Goal: Task Accomplishment & Management: Manage account settings

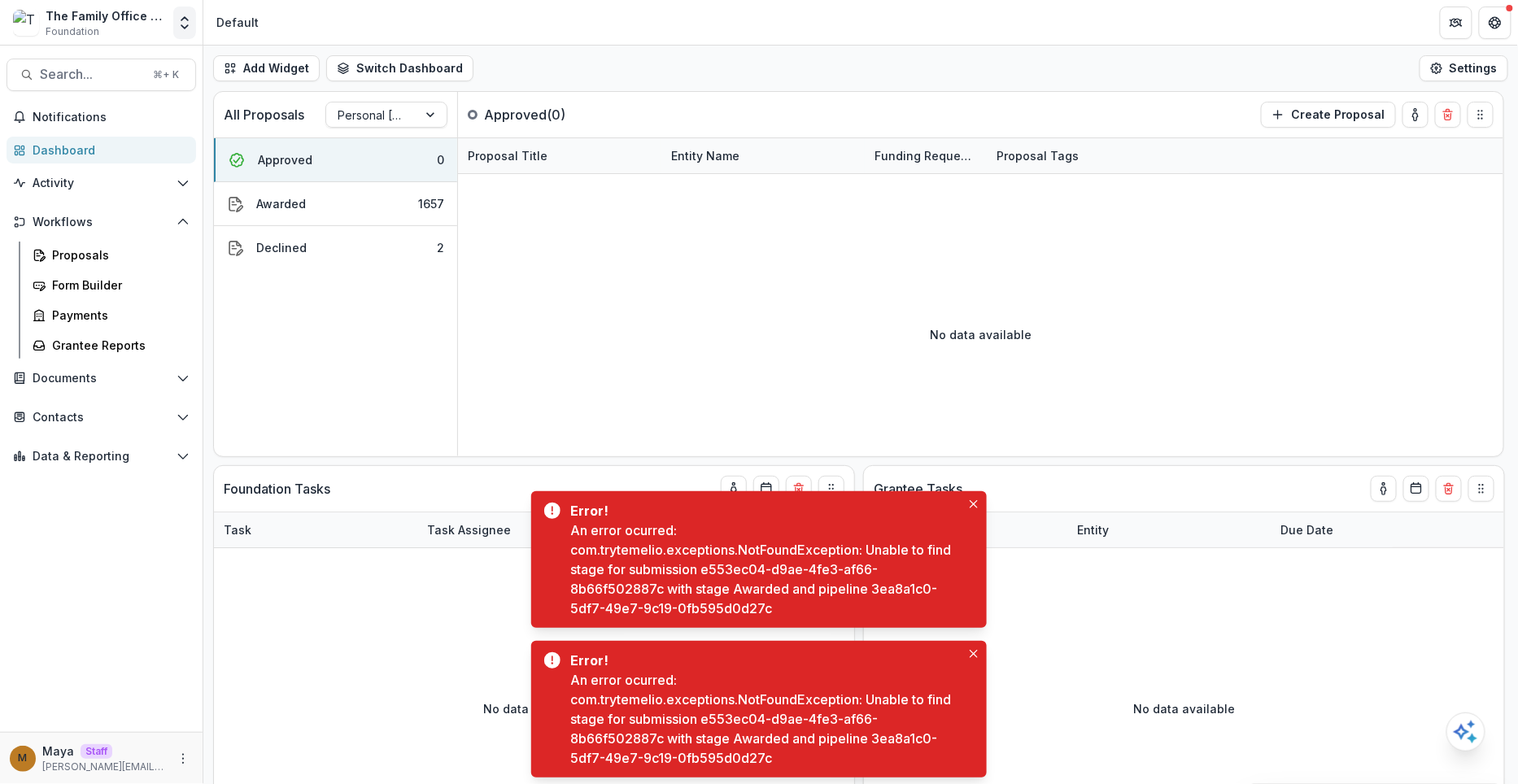
click at [185, 22] on icon "Open entity switcher" at bounding box center [184, 22] width 16 height 16
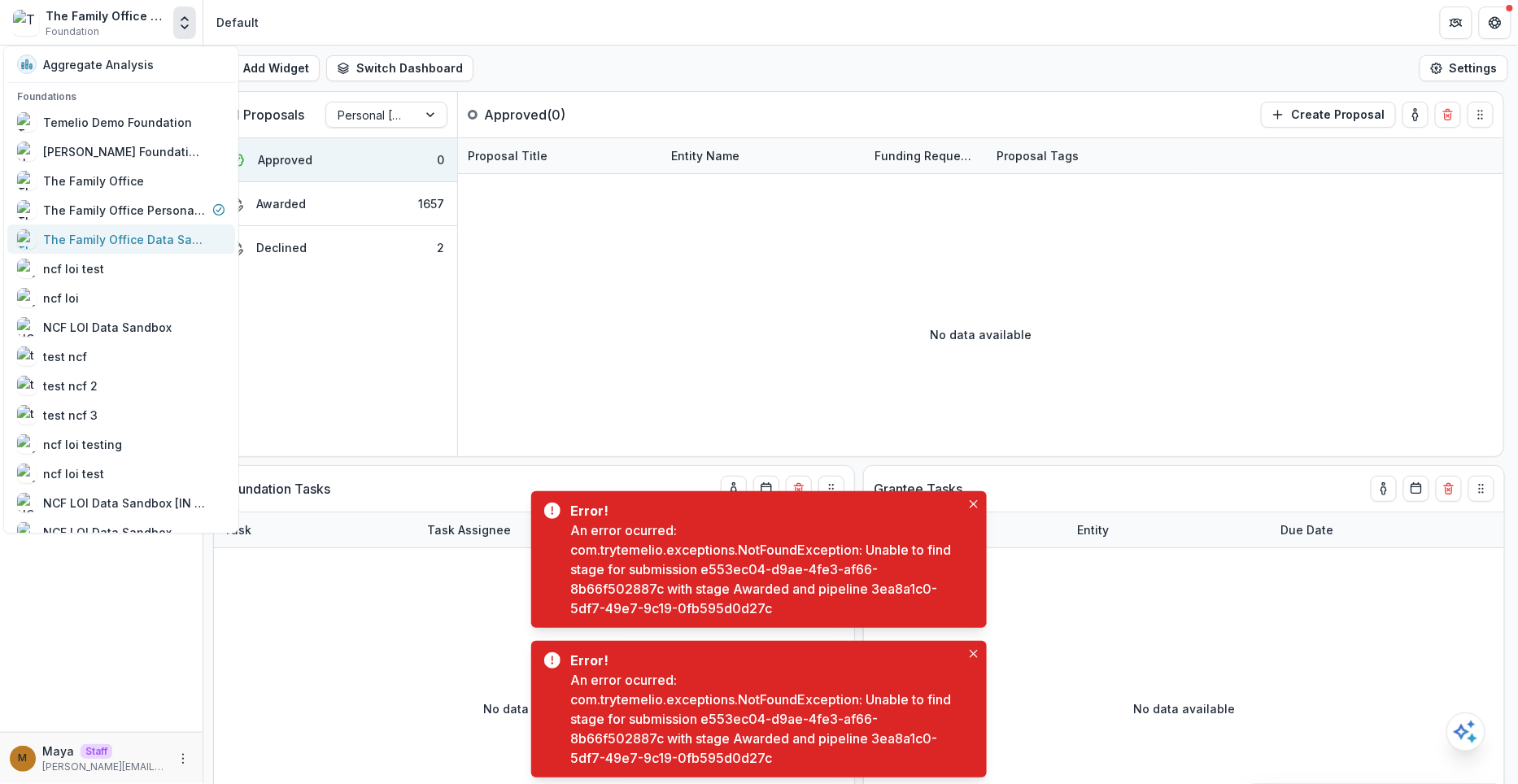
click at [183, 237] on div "The Family Office Data Sandbox" at bounding box center [124, 239] width 163 height 17
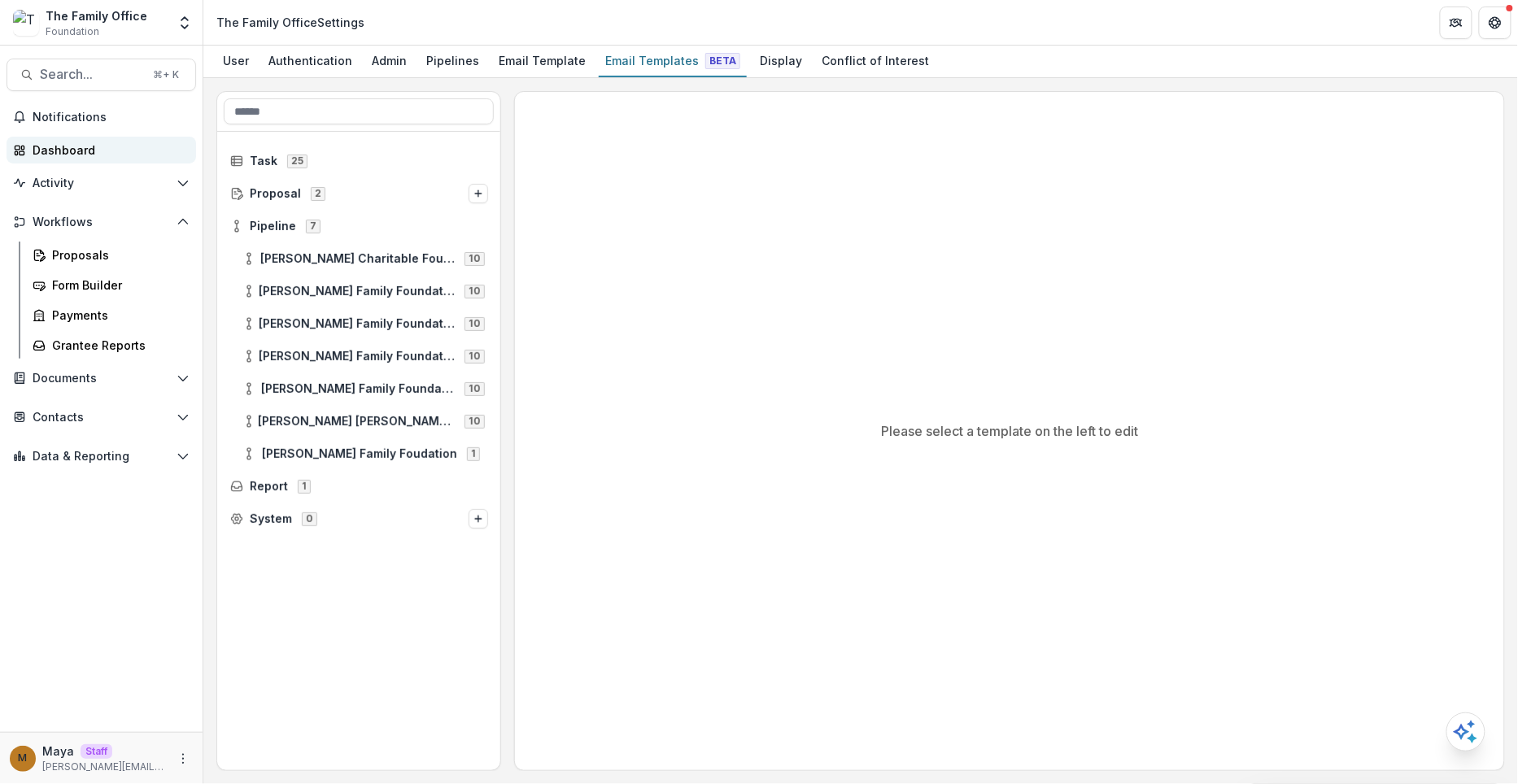
click at [77, 153] on div "Dashboard" at bounding box center [108, 150] width 151 height 17
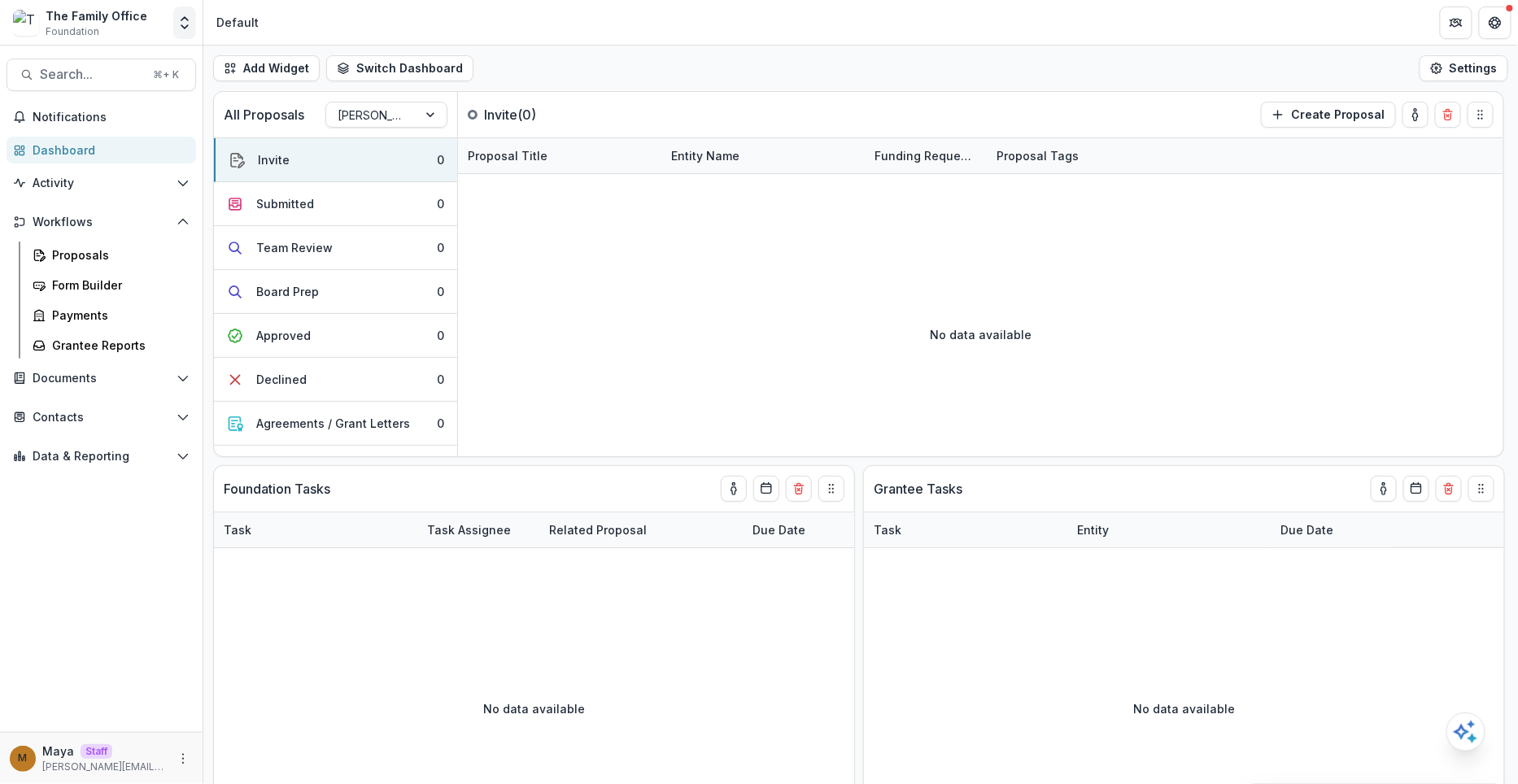
click at [190, 29] on icon "Open entity switcher" at bounding box center [184, 22] width 16 height 16
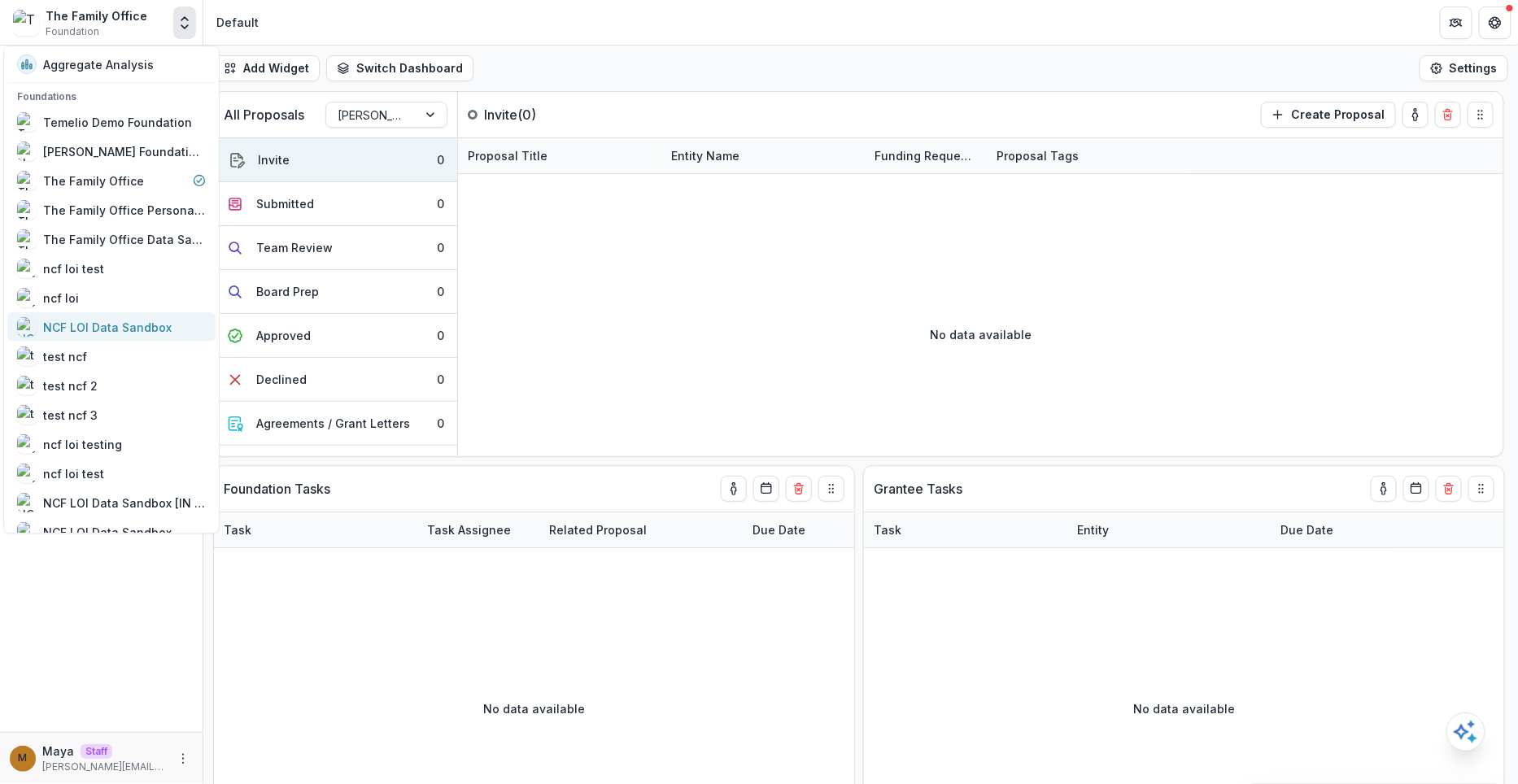
scroll to position [282, 0]
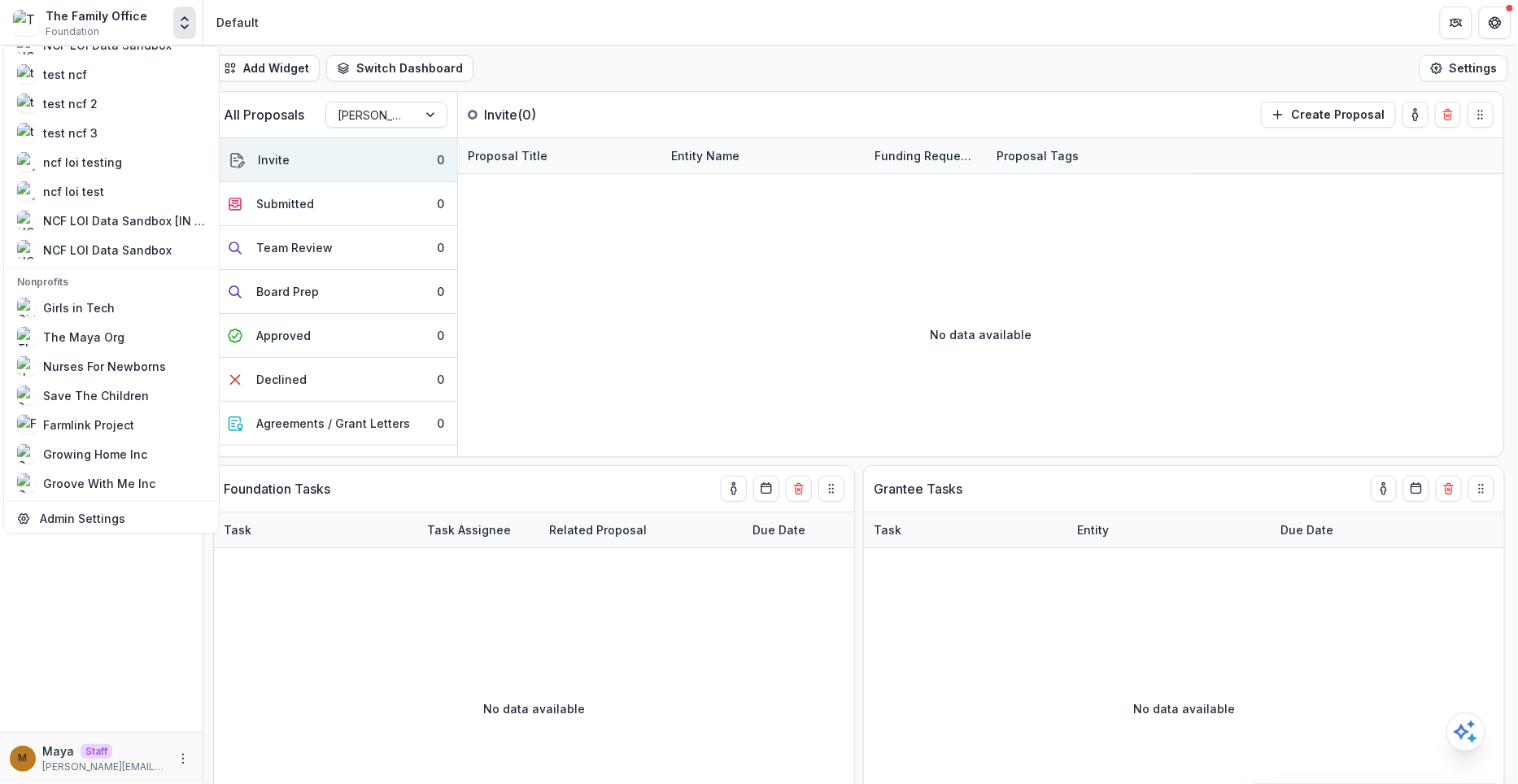
click at [528, 6] on header "Default" at bounding box center [860, 22] width 1314 height 45
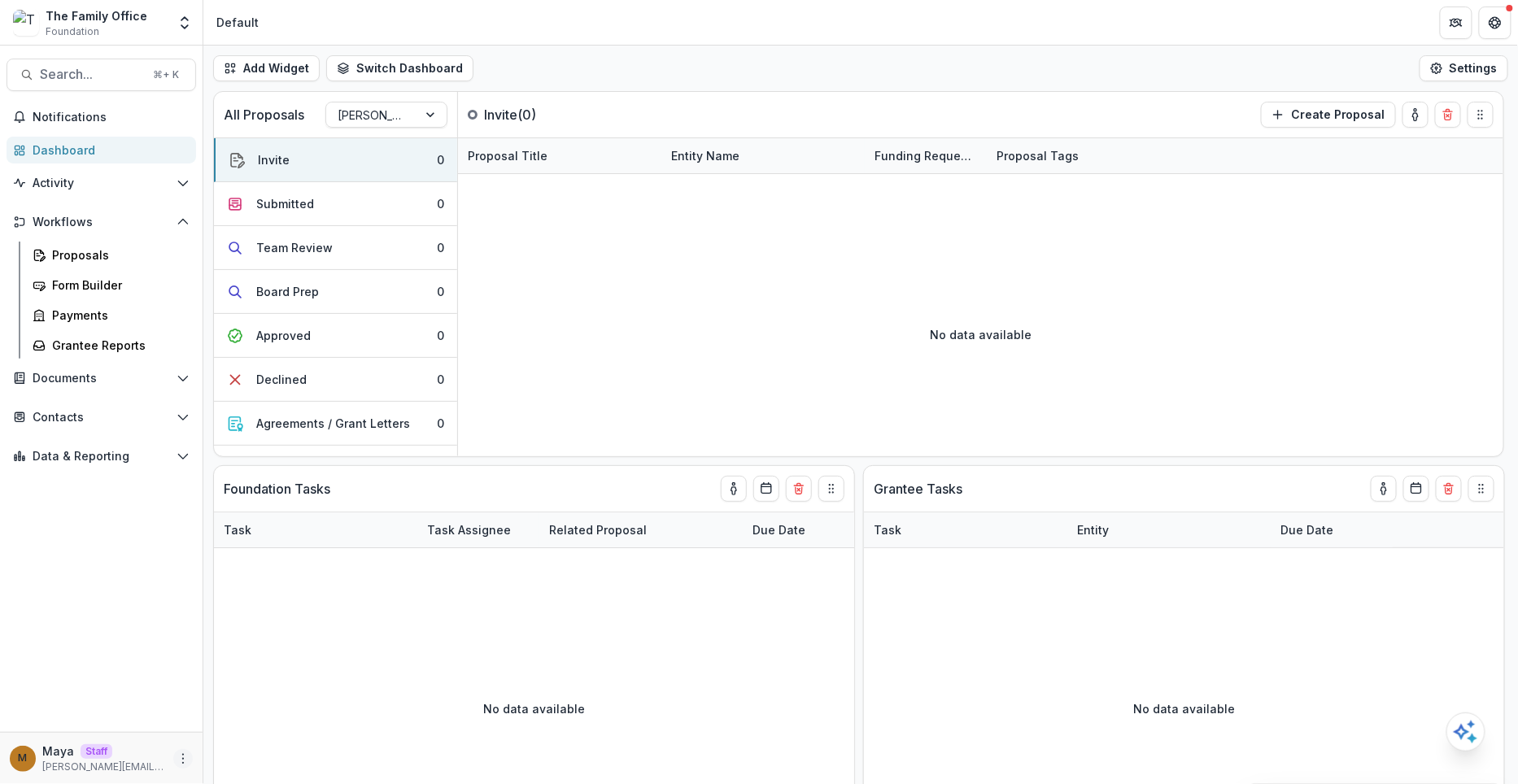
click at [185, 760] on icon "More" at bounding box center [183, 759] width 13 height 13
click at [283, 723] on link "User Settings" at bounding box center [291, 724] width 174 height 27
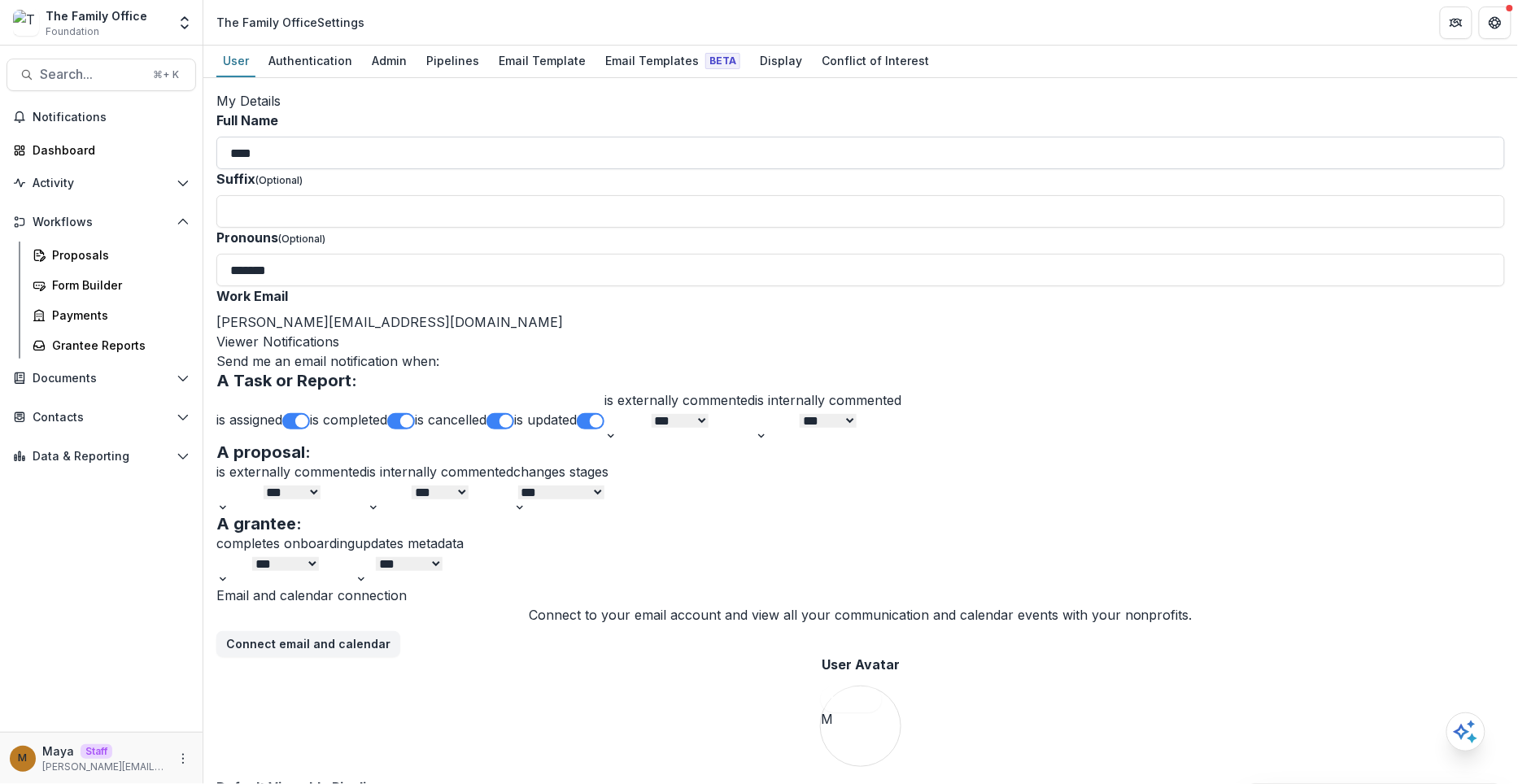
click at [324, 169] on input "****" at bounding box center [860, 153] width 1288 height 33
type input "**********"
click at [660, 352] on h2 "Viewer Notifications" at bounding box center [860, 341] width 1288 height 20
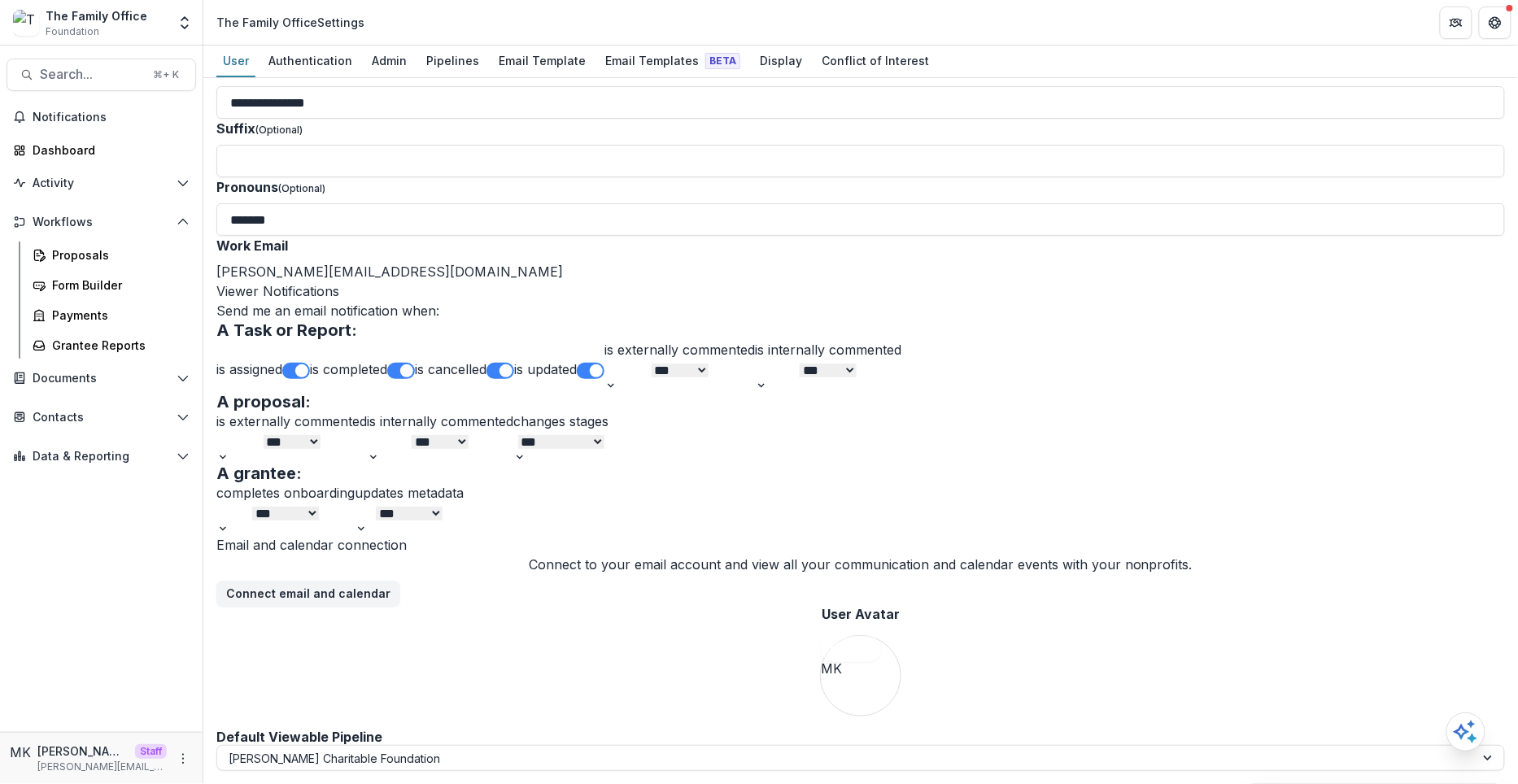
scroll to position [451, 0]
drag, startPoint x: 225, startPoint y: 520, endPoint x: 433, endPoint y: 522, distance: 208.0
click at [433, 535] on h2 "Email and calendar connection" at bounding box center [860, 544] width 1288 height 20
click at [455, 535] on h2 "Email and calendar connection" at bounding box center [860, 544] width 1288 height 20
click at [98, 428] on button "Contacts" at bounding box center [101, 418] width 190 height 26
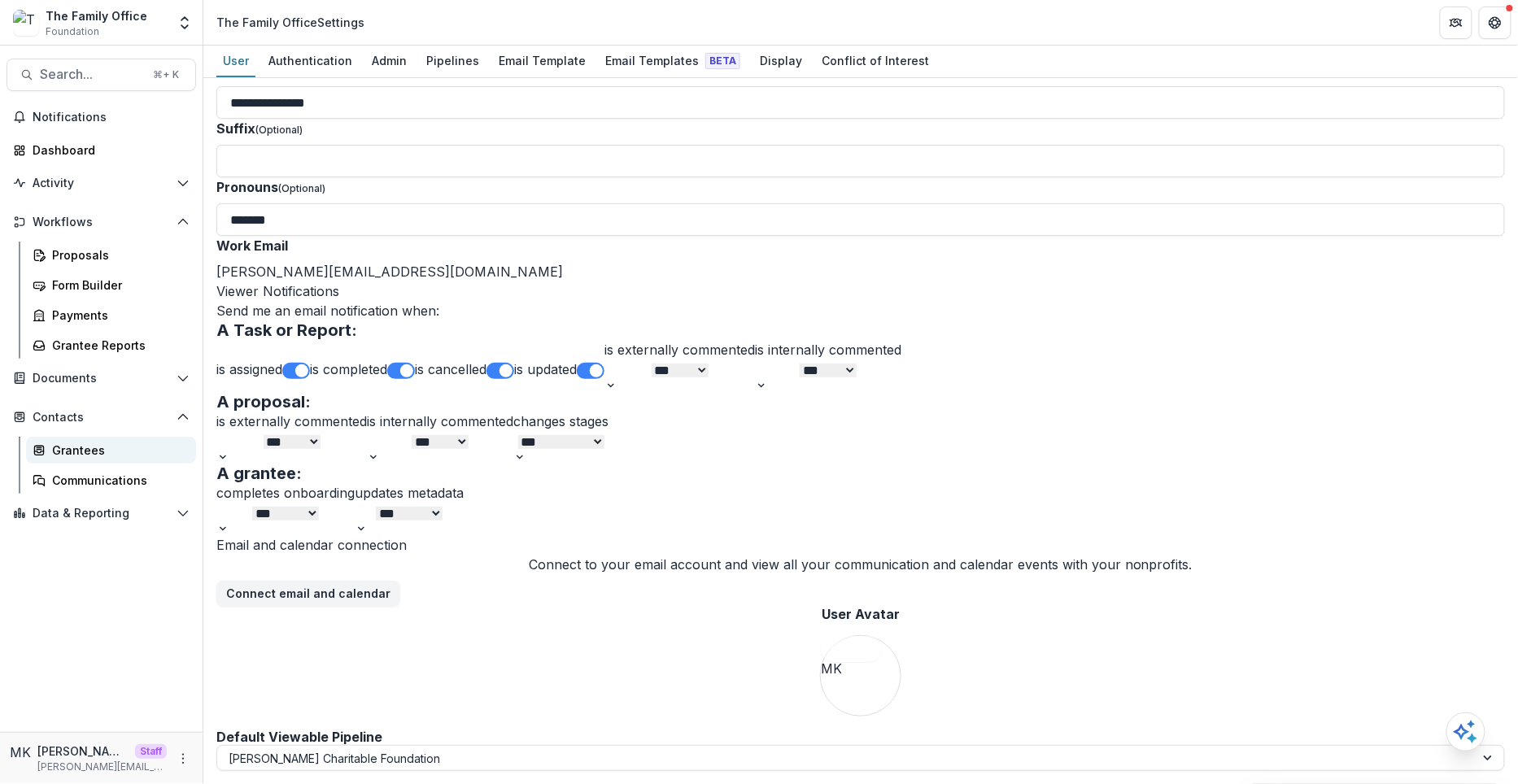
click at [94, 446] on div "Grantees" at bounding box center [117, 450] width 131 height 17
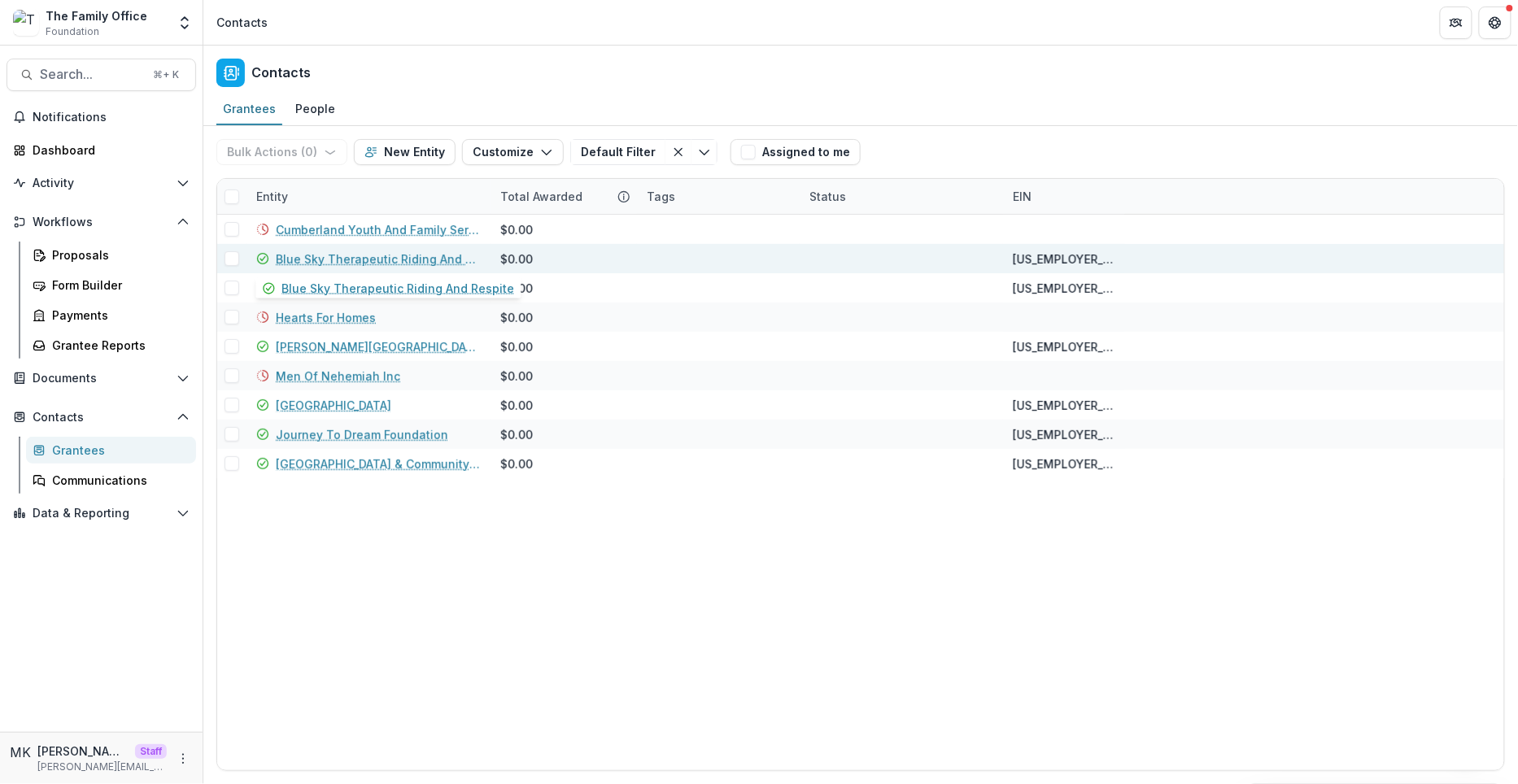
click at [323, 259] on link "Blue Sky Therapeutic Riding And Respite" at bounding box center [378, 259] width 205 height 17
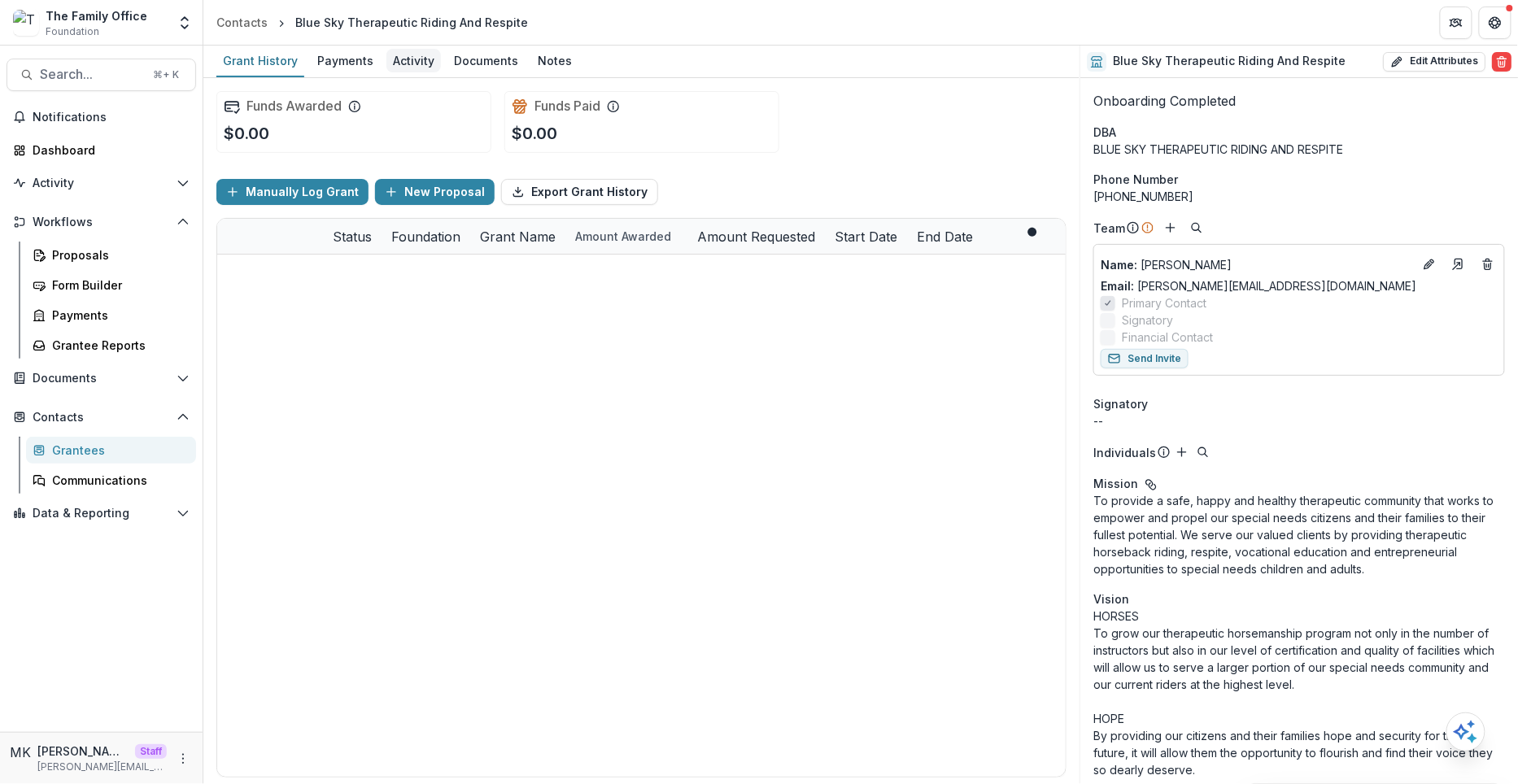
click at [399, 61] on div "Activity" at bounding box center [413, 60] width 55 height 23
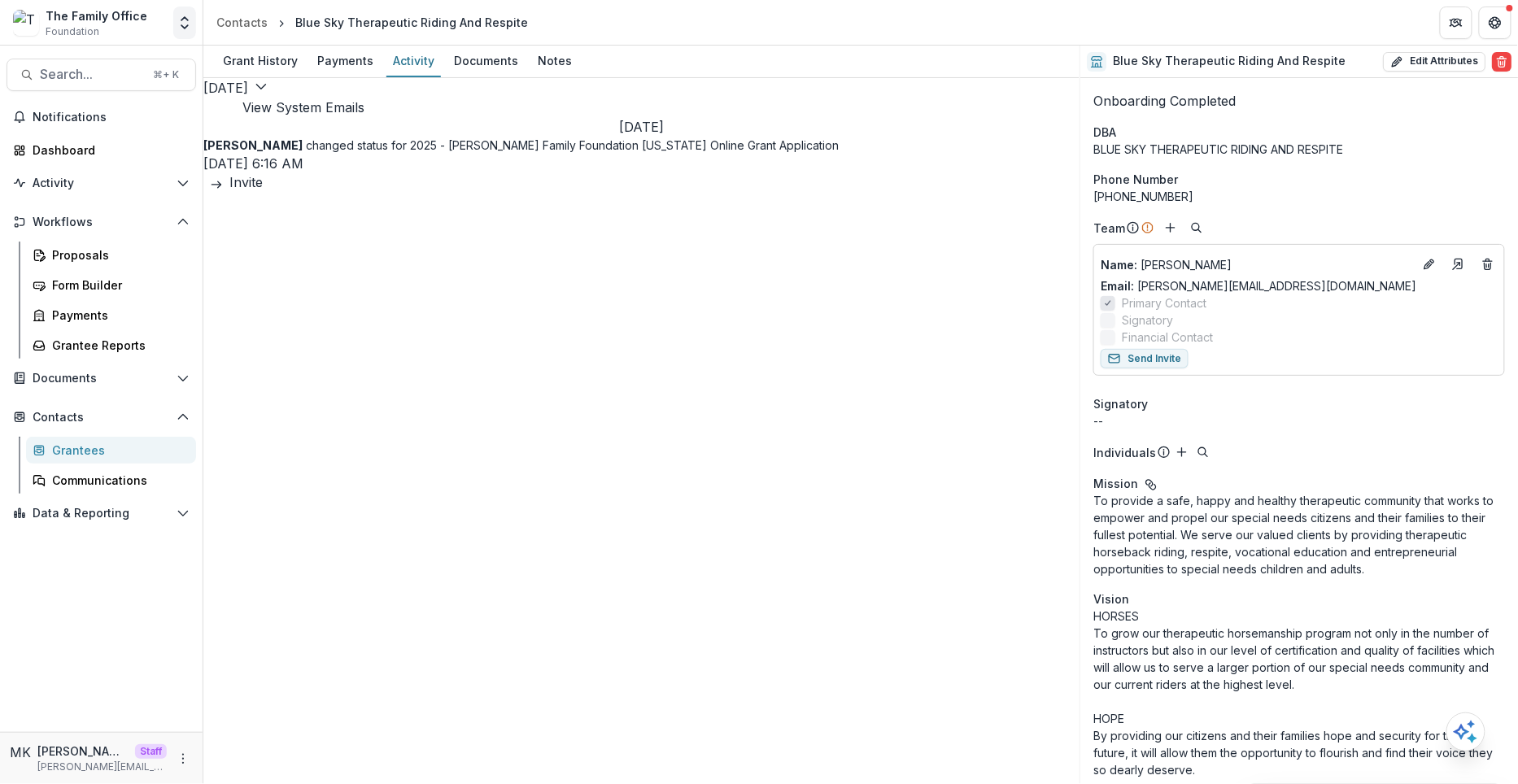
click at [185, 30] on icon "Open entity switcher" at bounding box center [184, 22] width 16 height 16
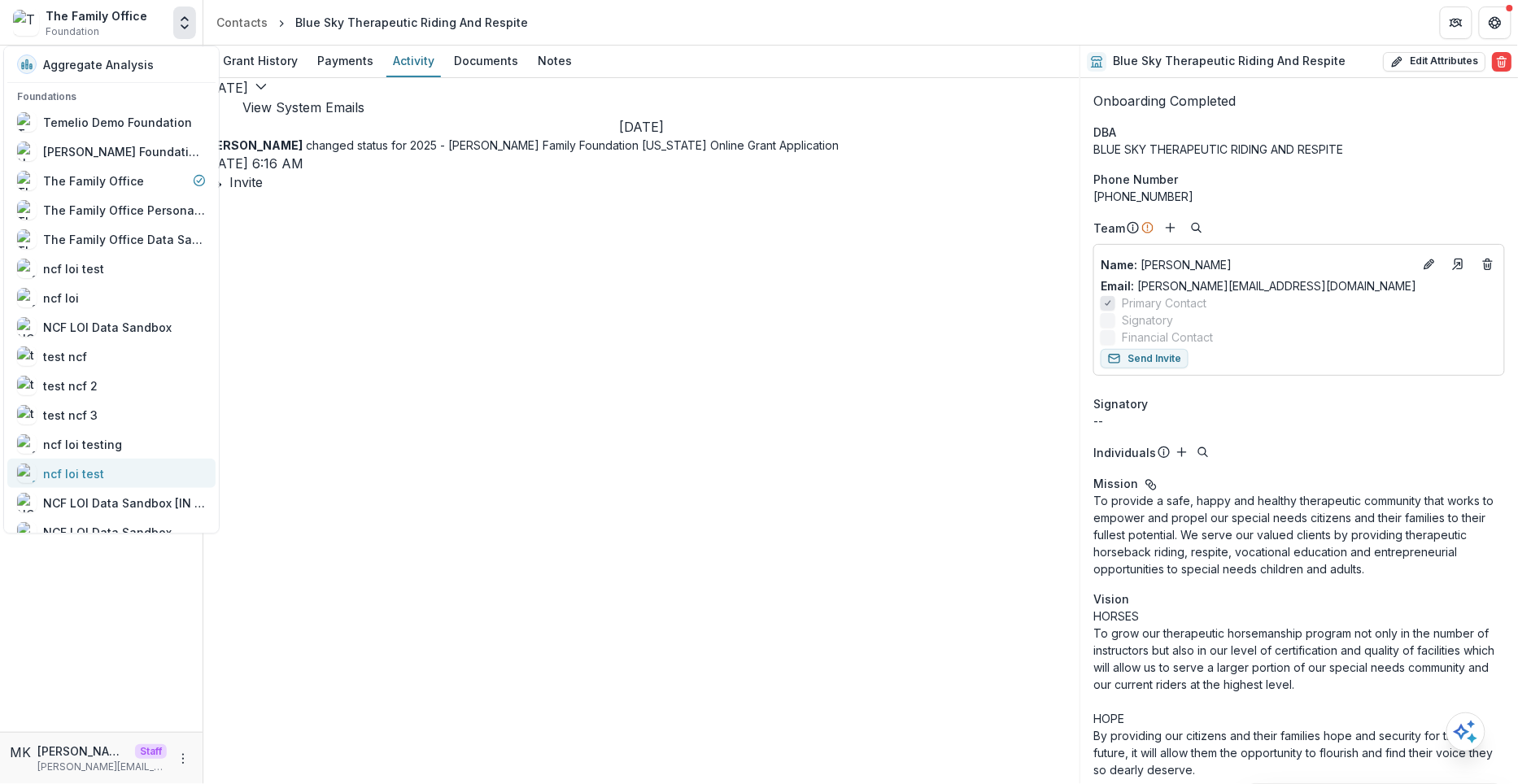
scroll to position [282, 0]
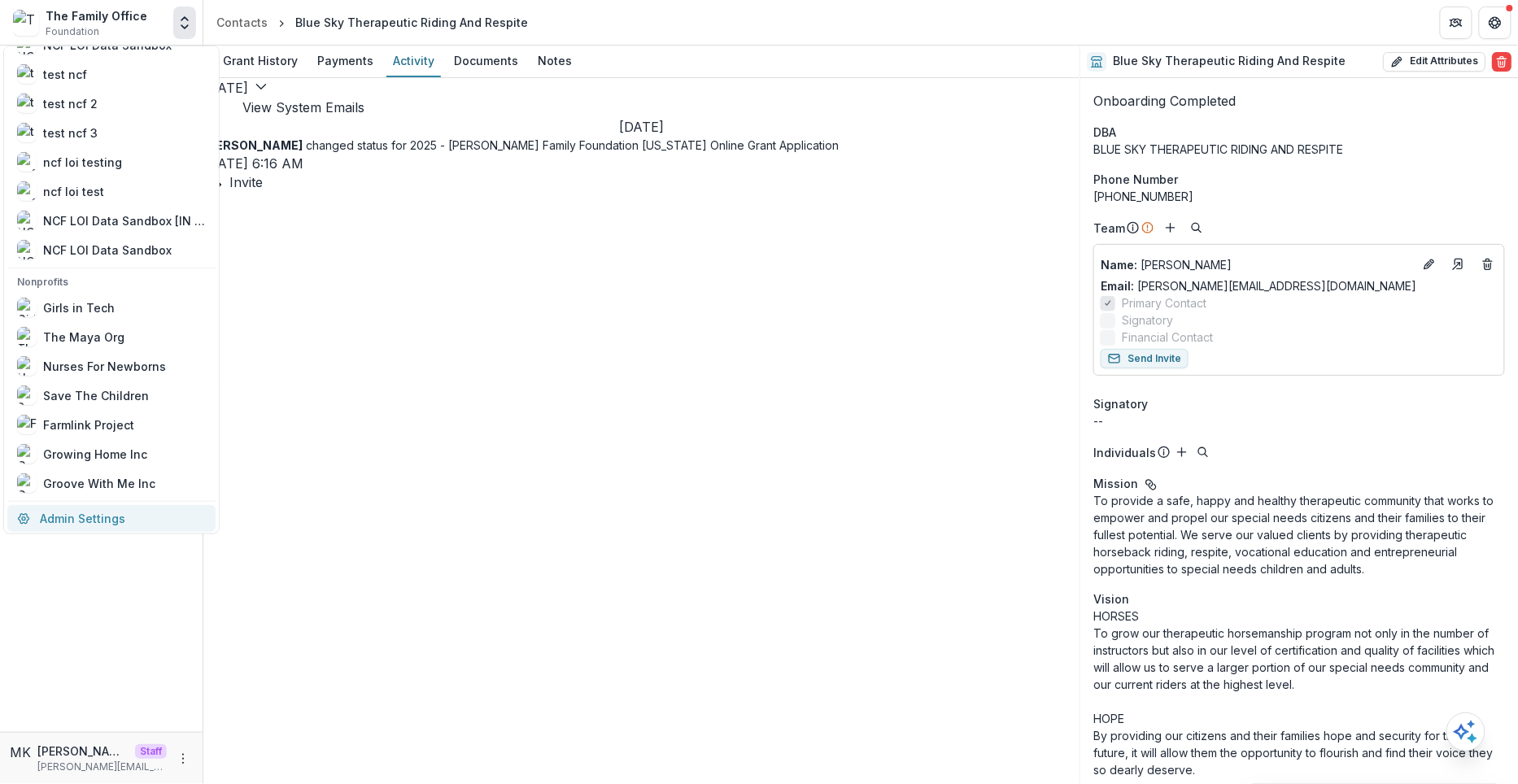
click at [90, 525] on link "Admin Settings" at bounding box center [112, 518] width 208 height 27
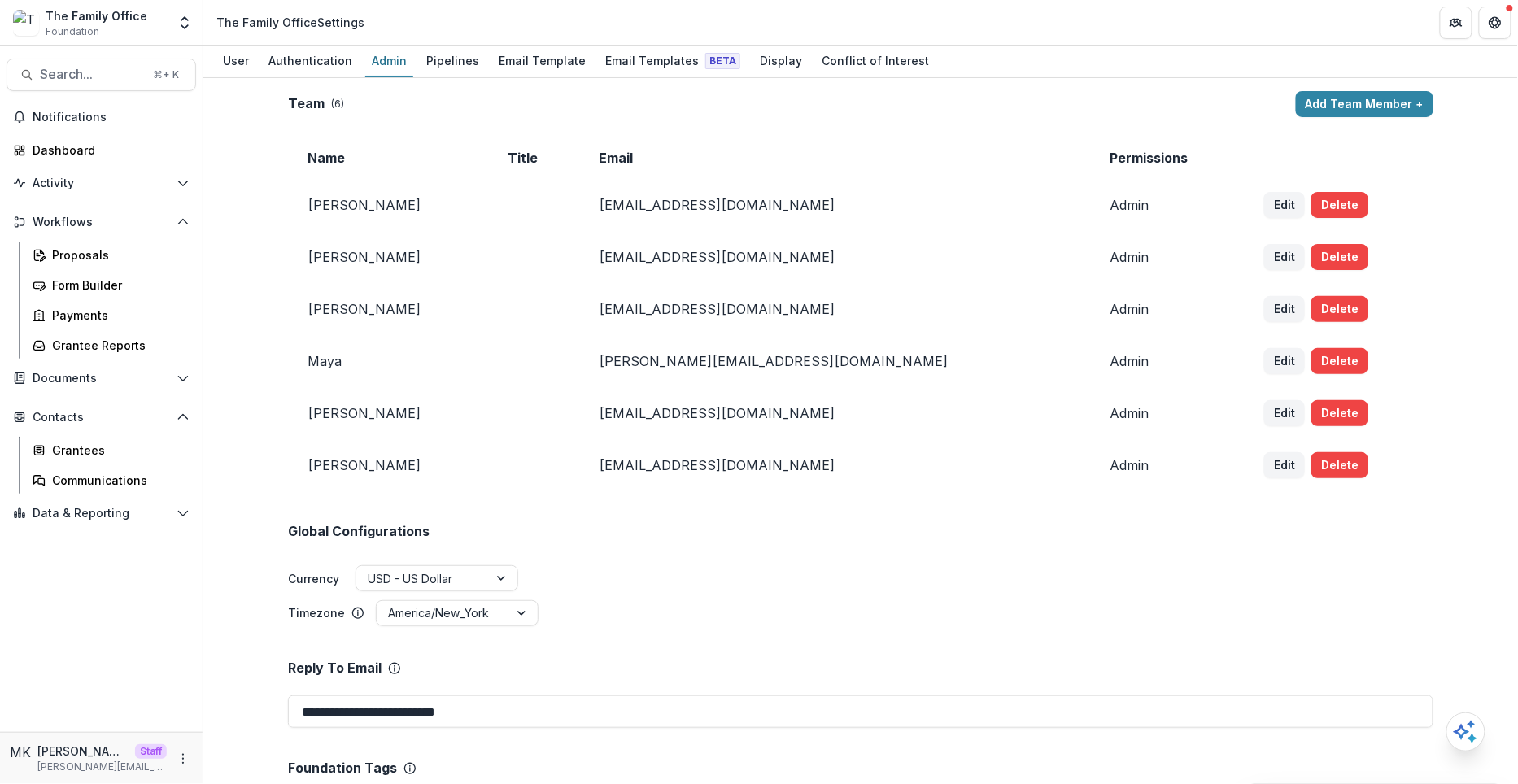
click at [1360, 101] on button "Add Team Member +" at bounding box center [1365, 104] width 138 height 26
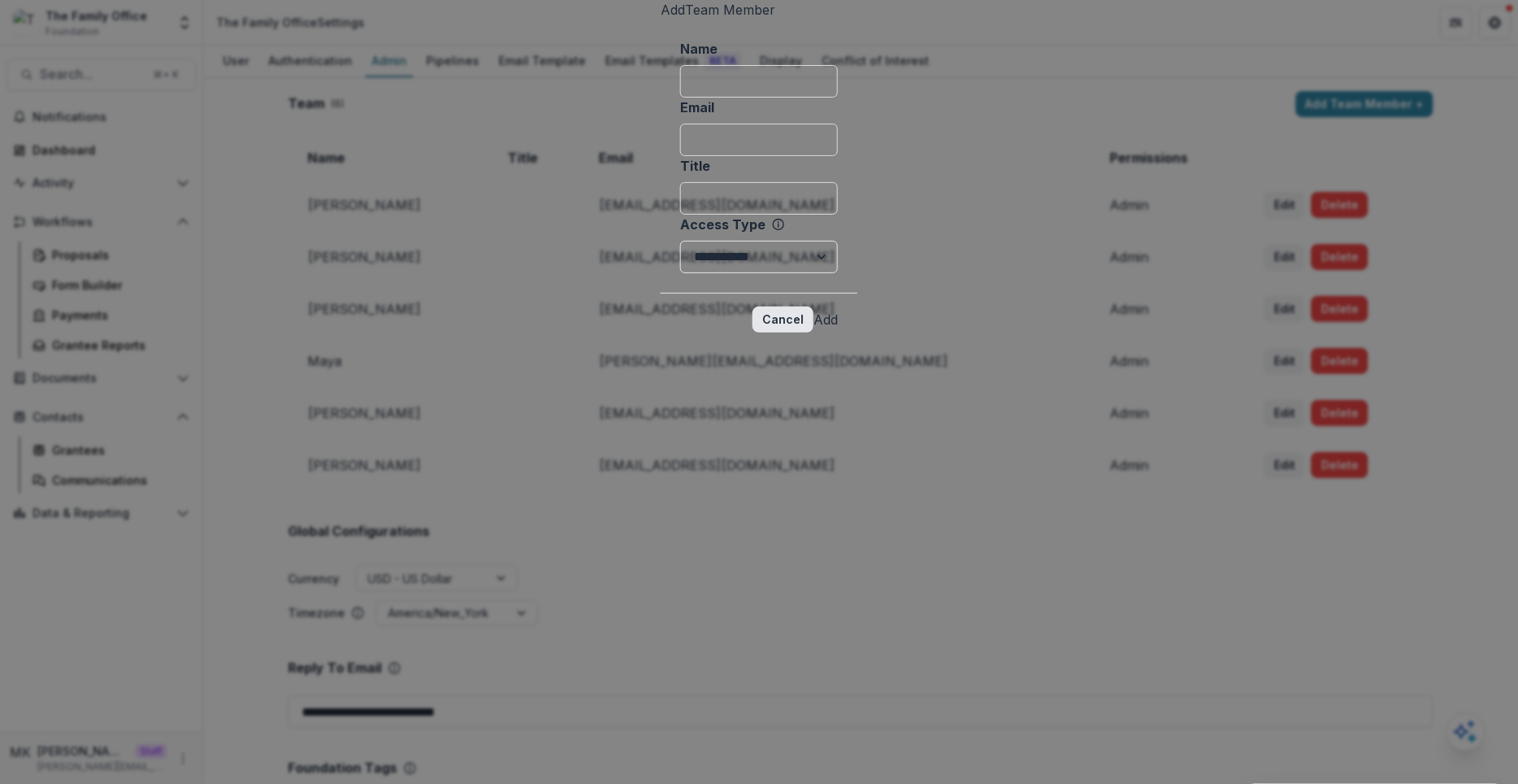
click at [814, 333] on button "Cancel" at bounding box center [783, 320] width 61 height 26
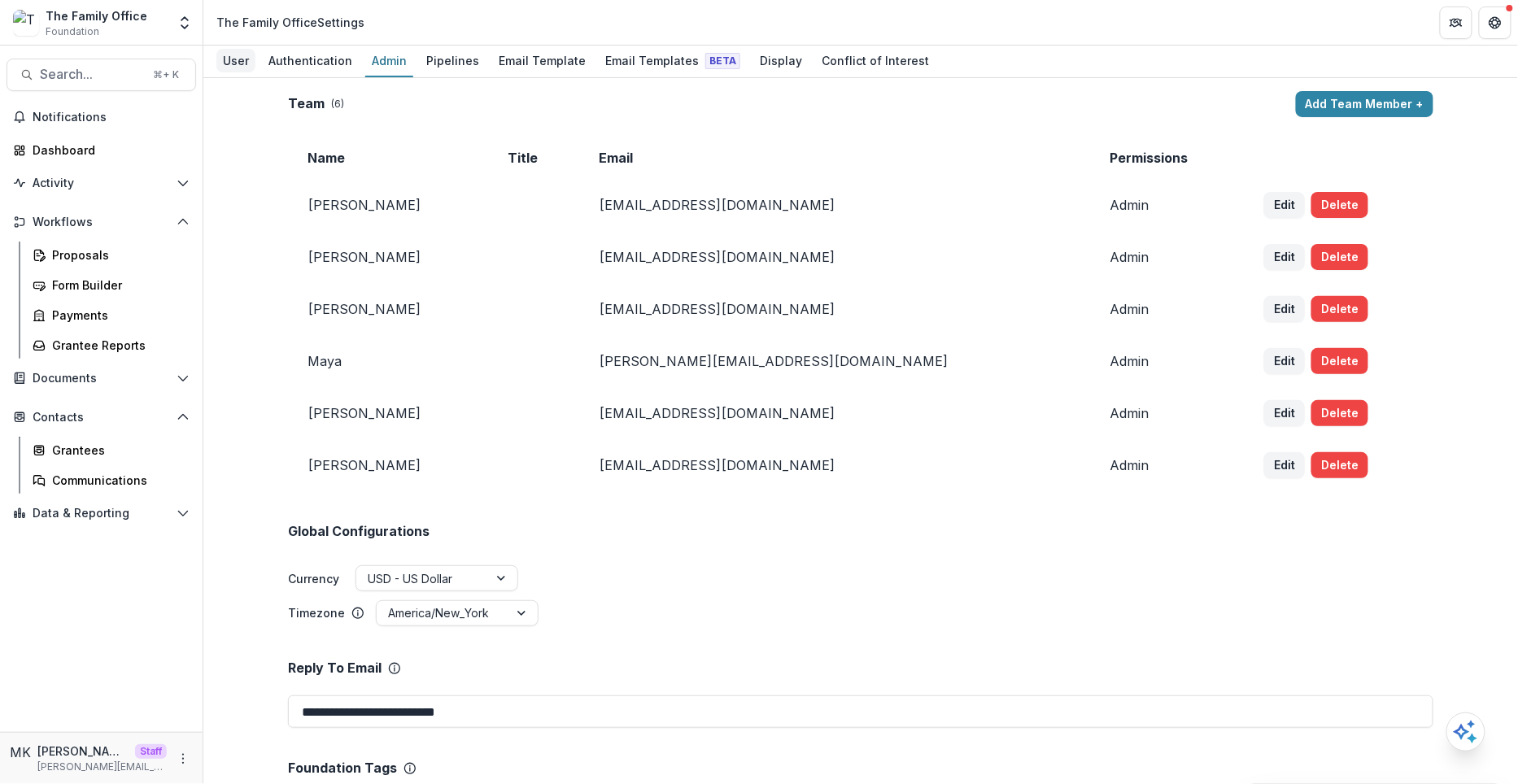
click at [231, 66] on div "User" at bounding box center [236, 60] width 39 height 23
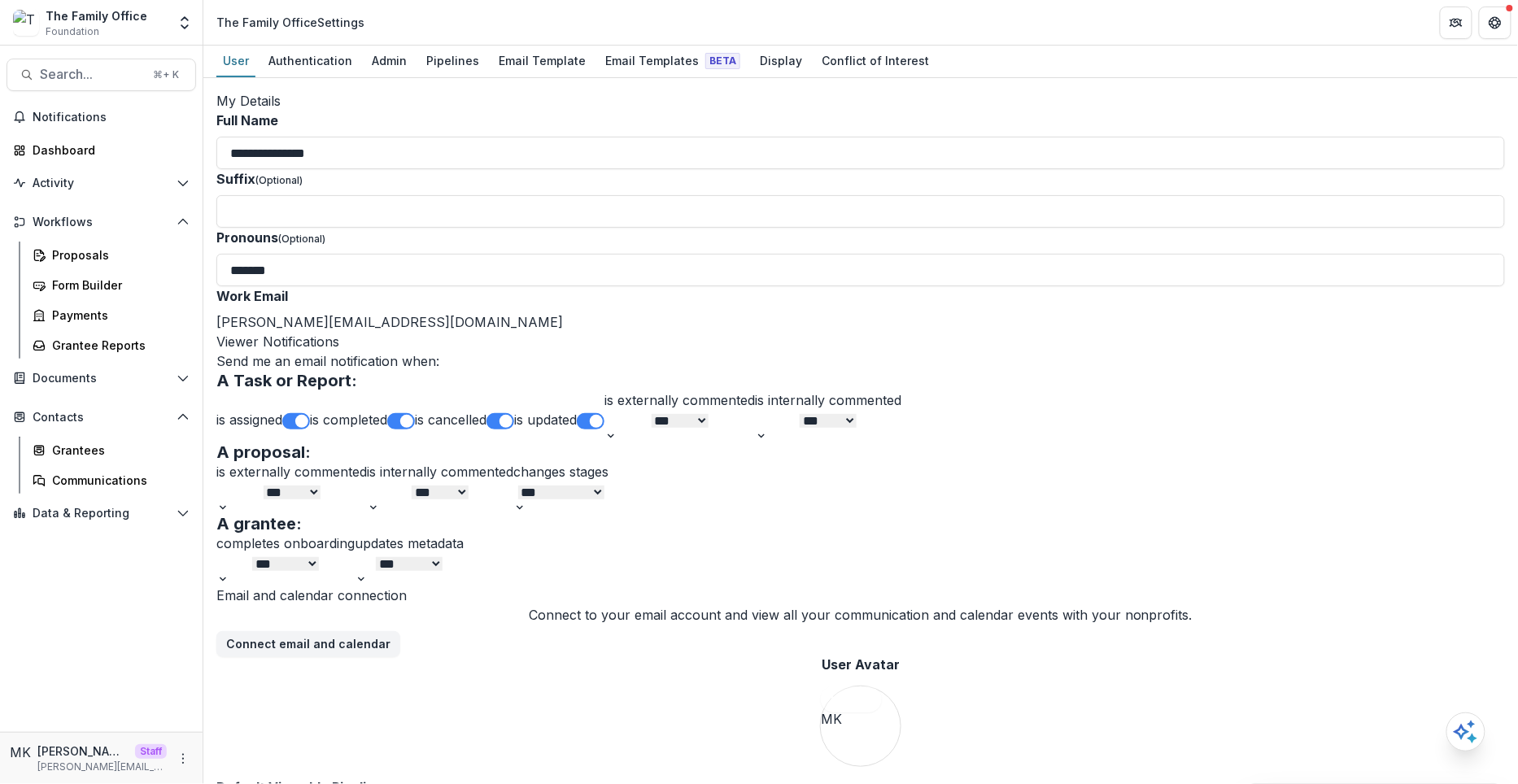
scroll to position [451, 0]
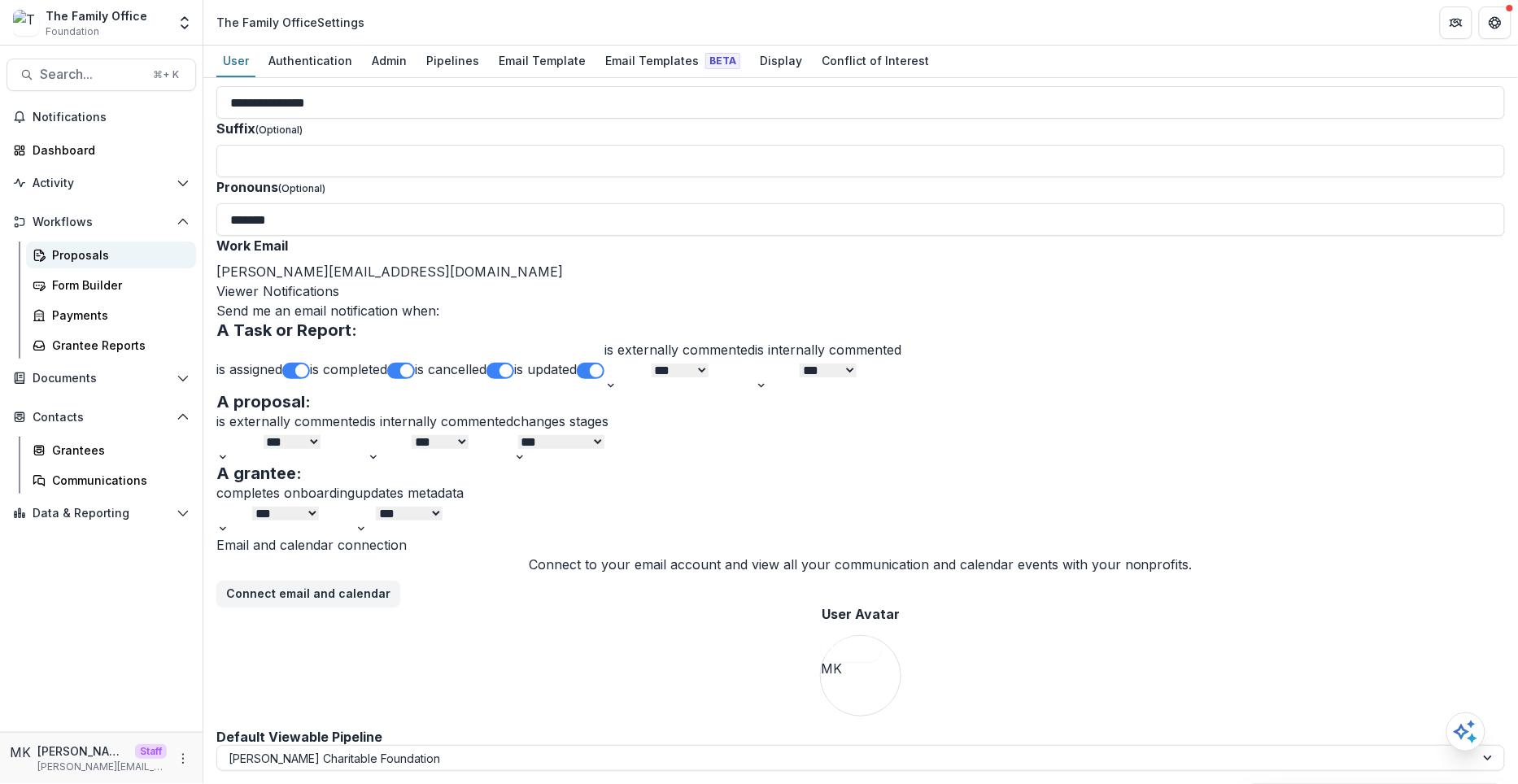
click at [90, 253] on div "Proposals" at bounding box center [117, 255] width 131 height 17
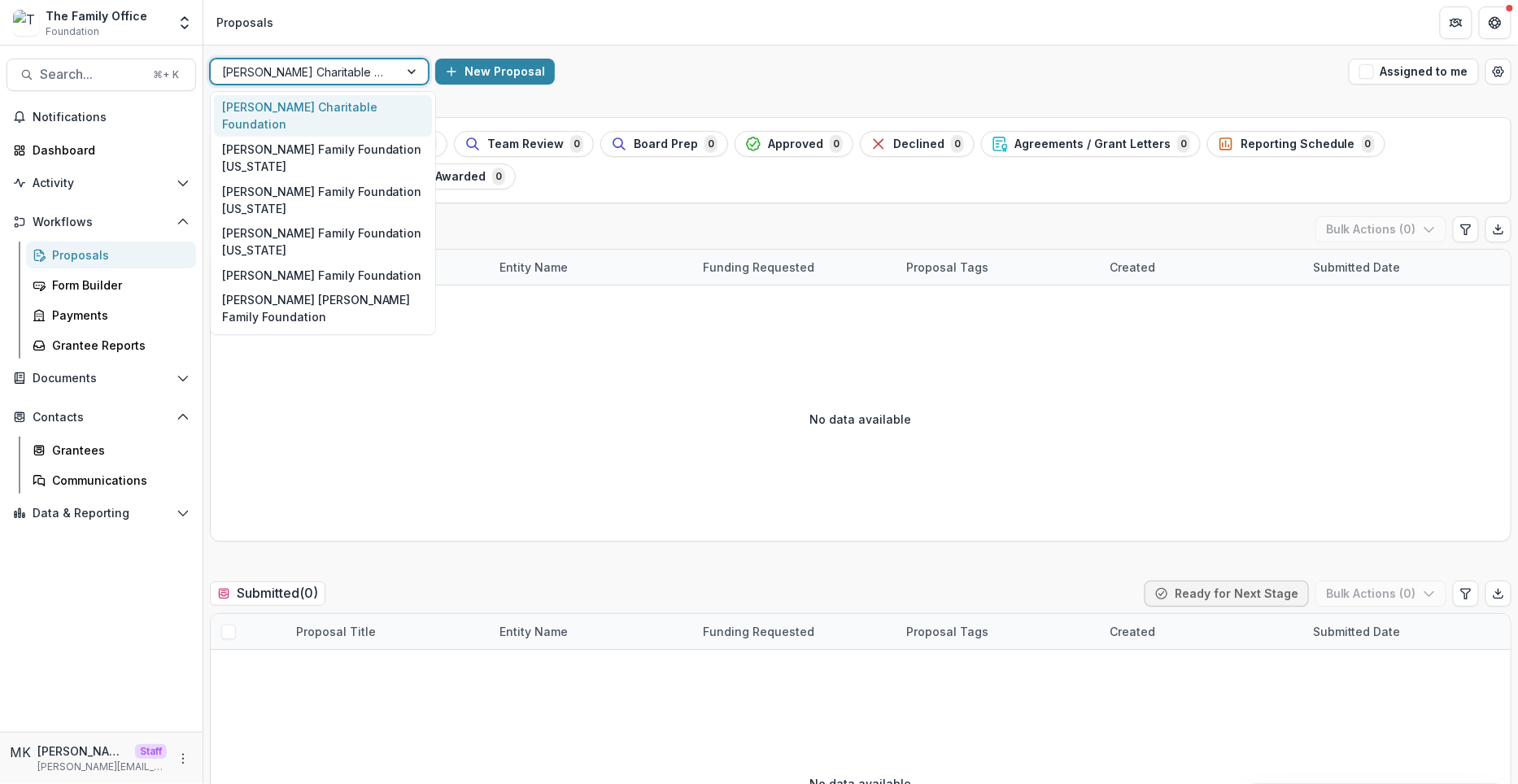
click at [425, 71] on div at bounding box center [413, 72] width 29 height 24
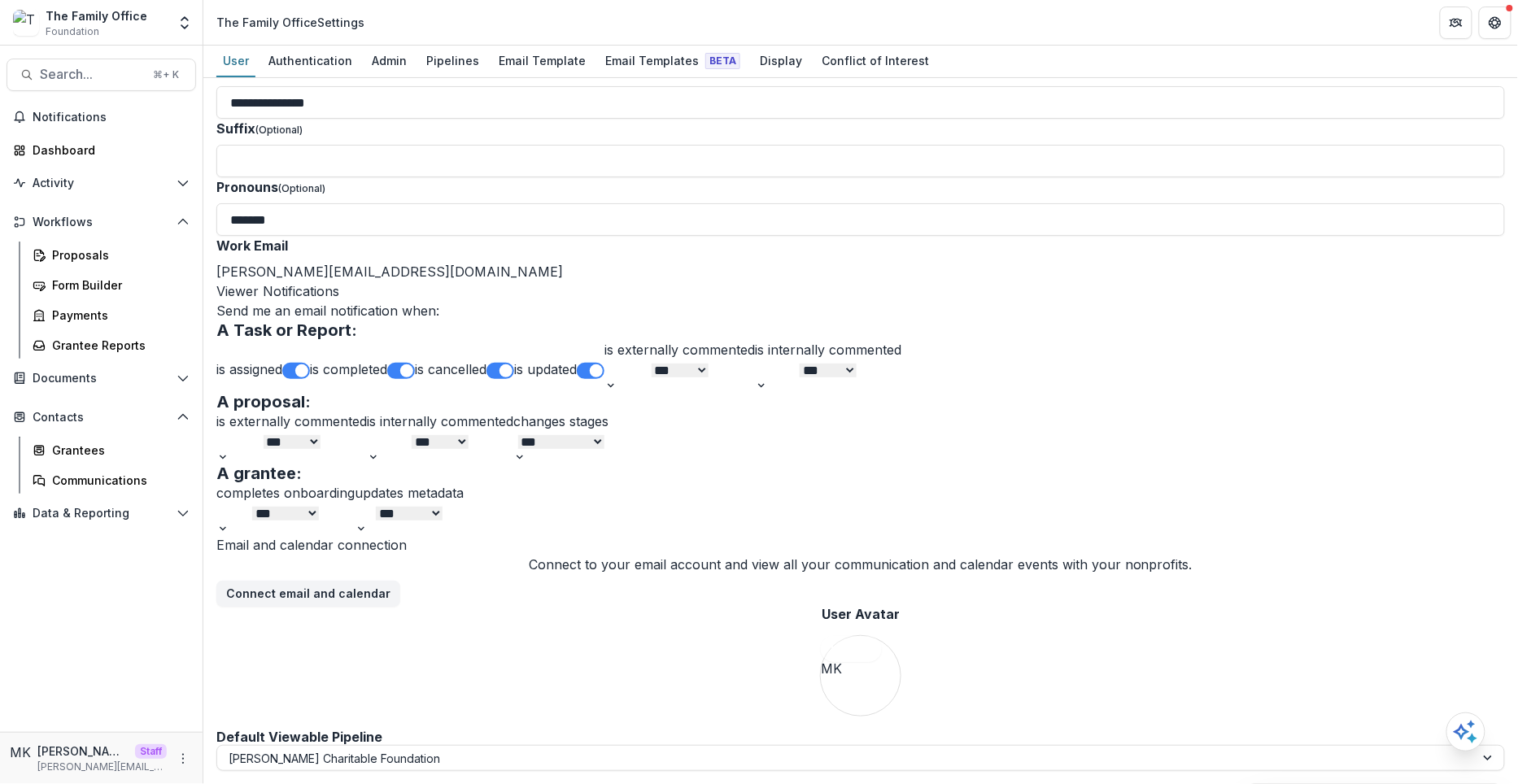
scroll to position [451, 0]
click at [351, 751] on div at bounding box center [846, 759] width 1235 height 20
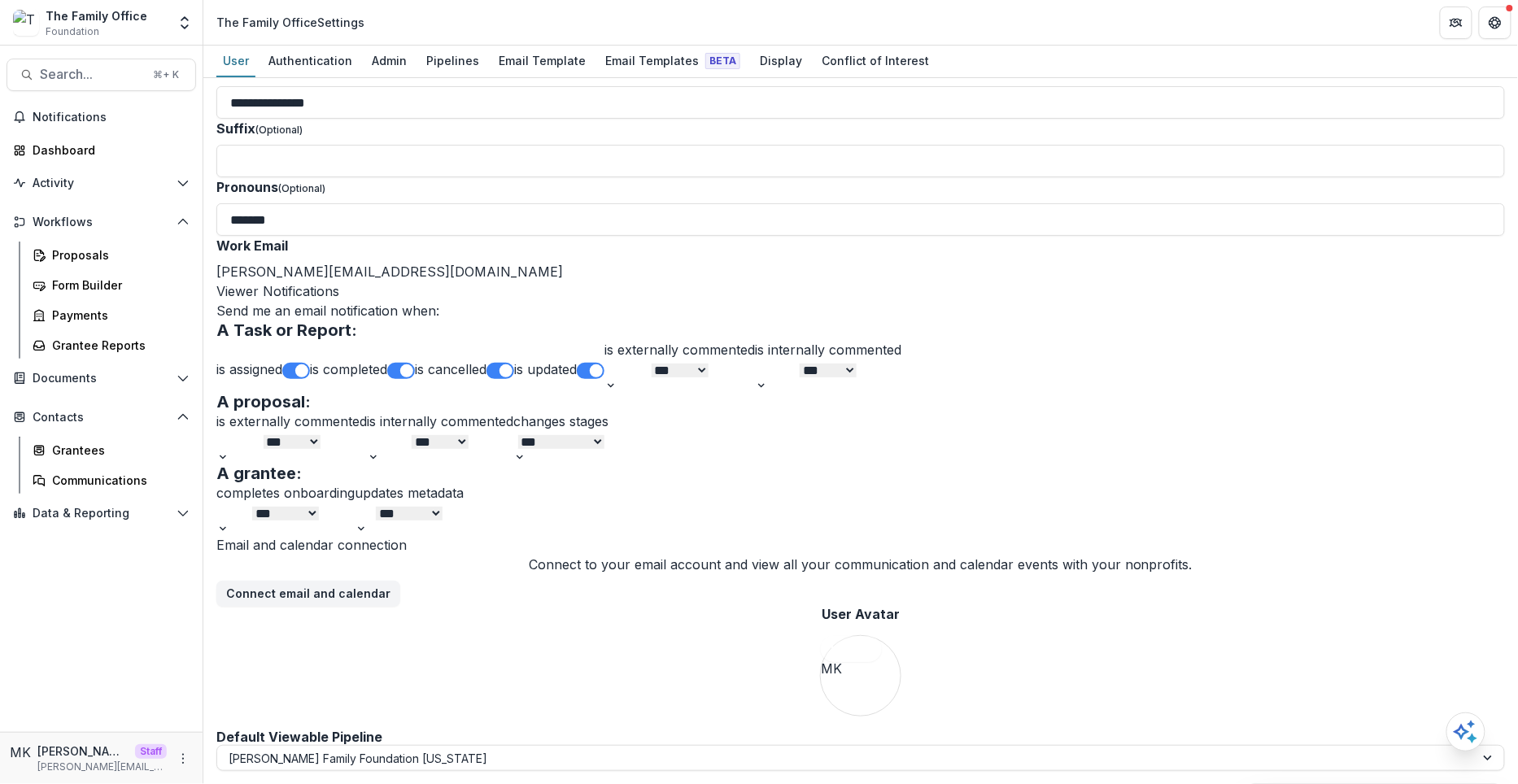
click at [528, 684] on div "Email and calendar connection Connect to your email account and view all your c…" at bounding box center [860, 631] width 1288 height 194
click at [81, 258] on div "Proposals" at bounding box center [117, 255] width 131 height 17
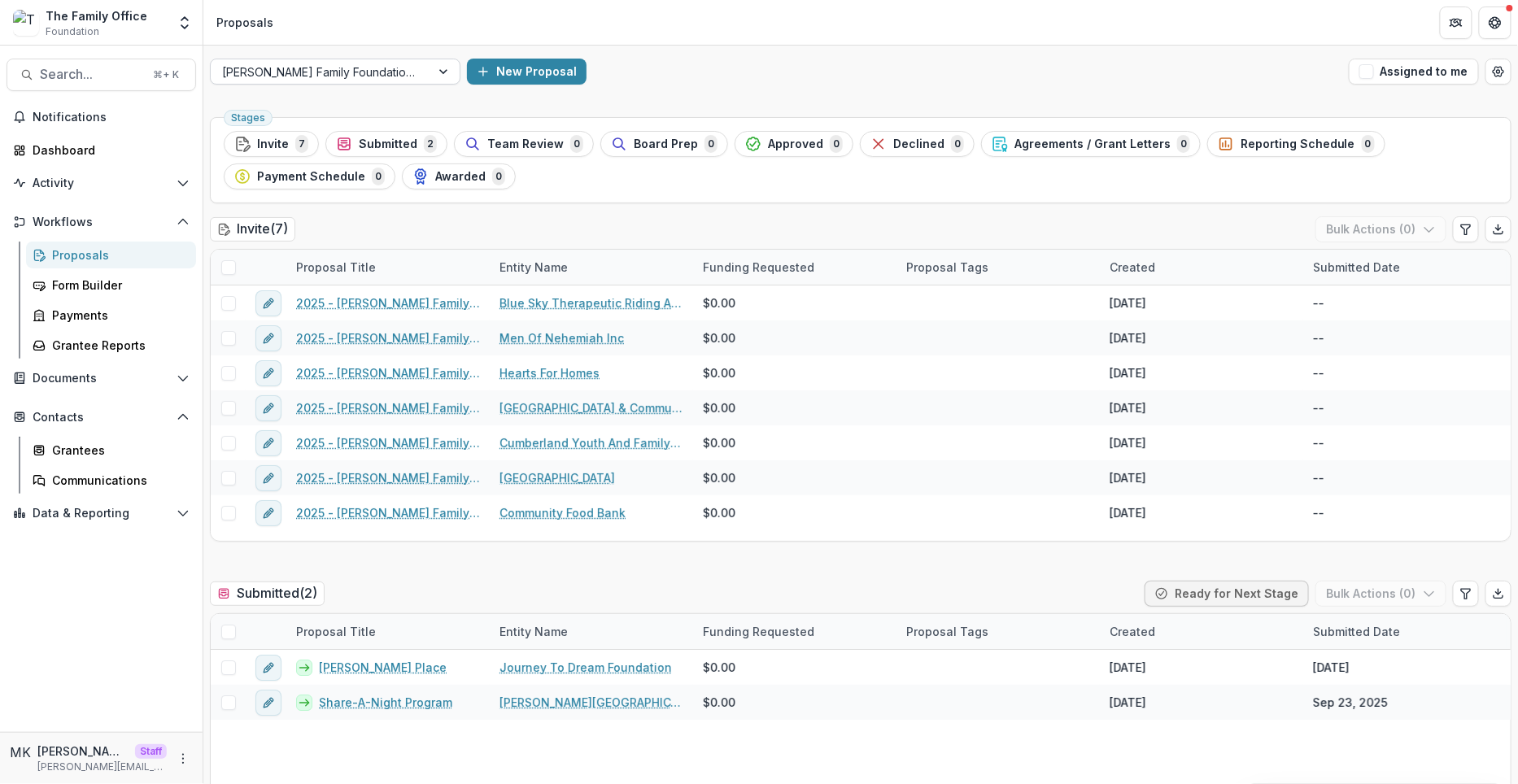
click at [322, 76] on div at bounding box center [321, 72] width 197 height 20
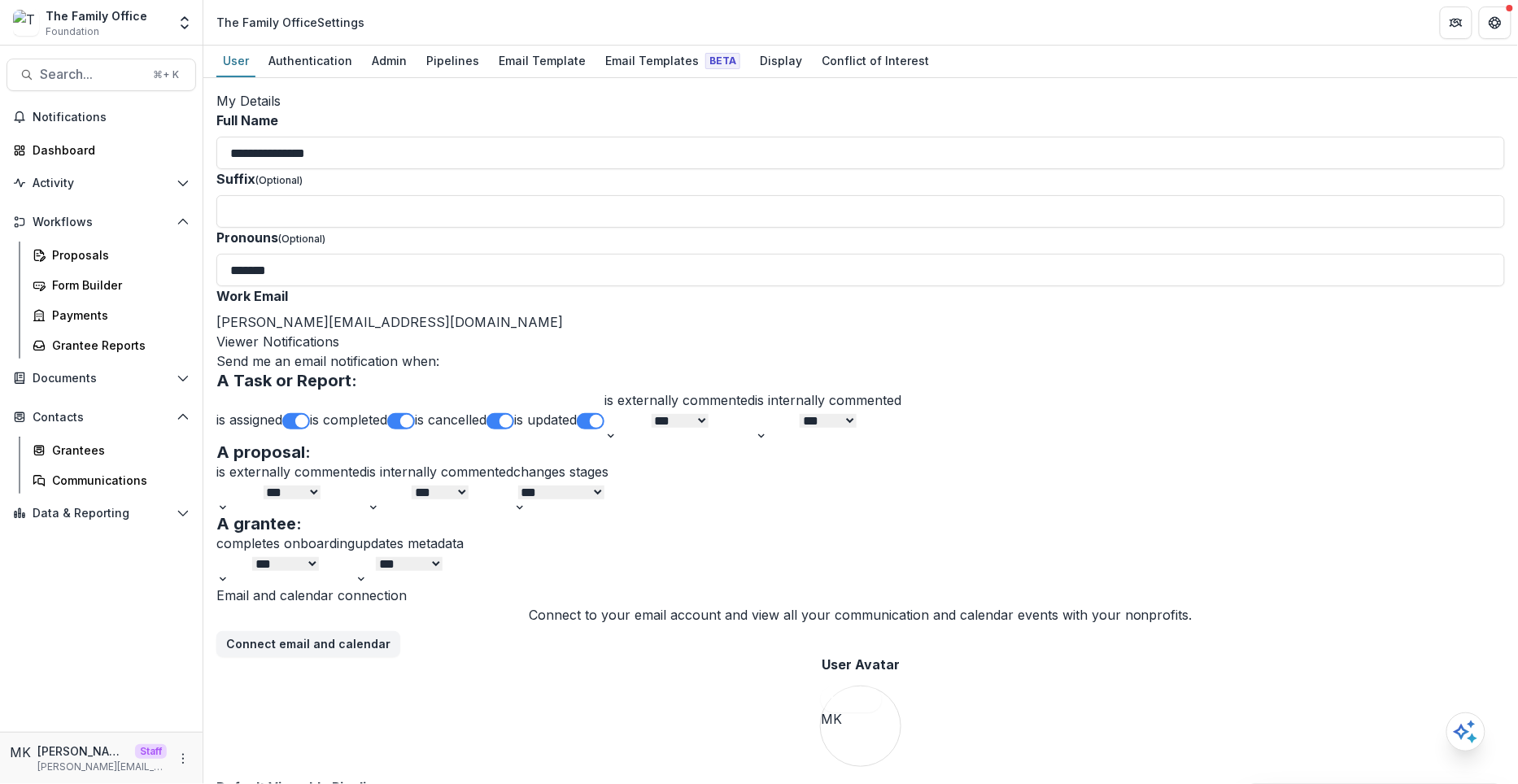
scroll to position [451, 0]
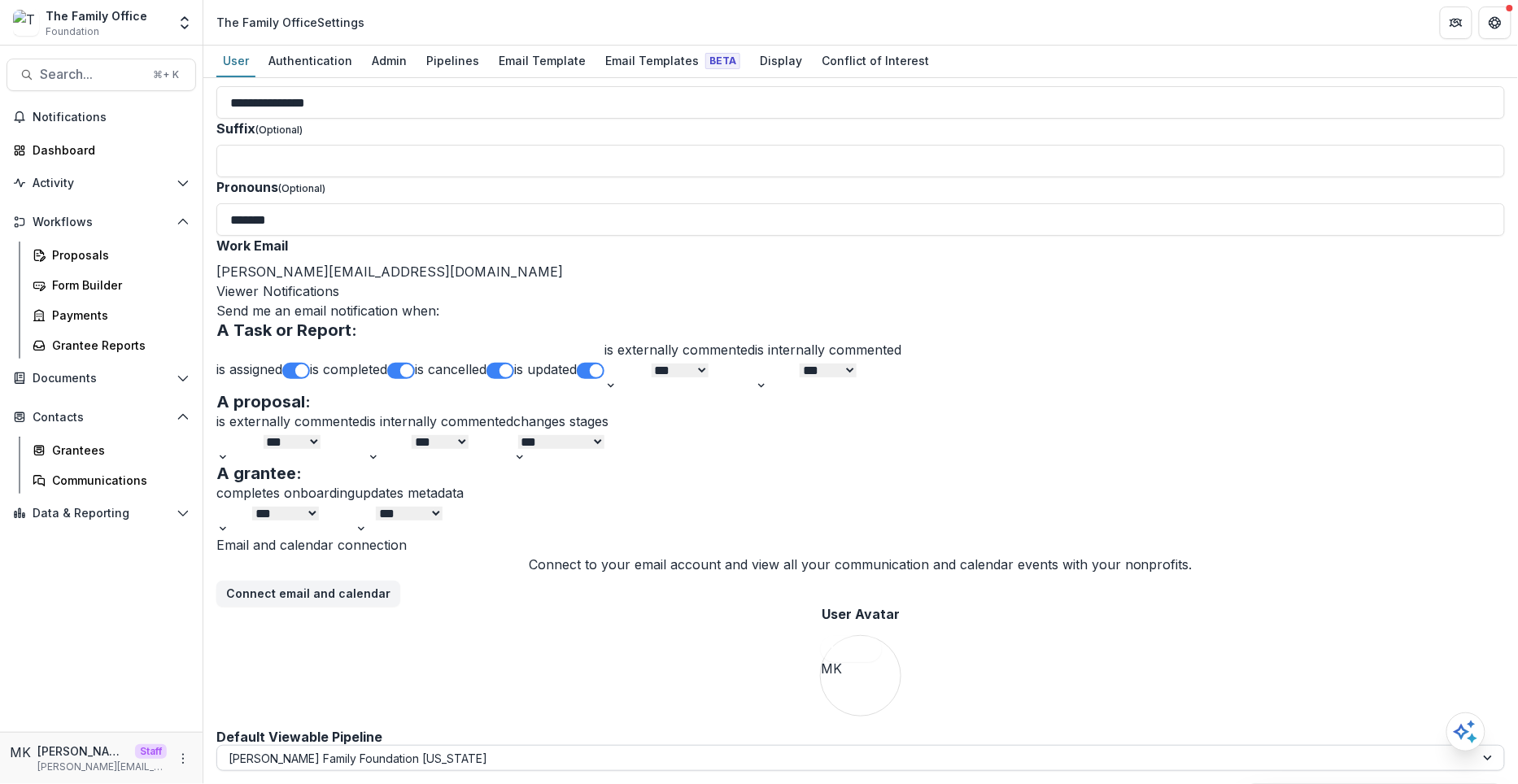
click at [366, 751] on div at bounding box center [846, 759] width 1235 height 20
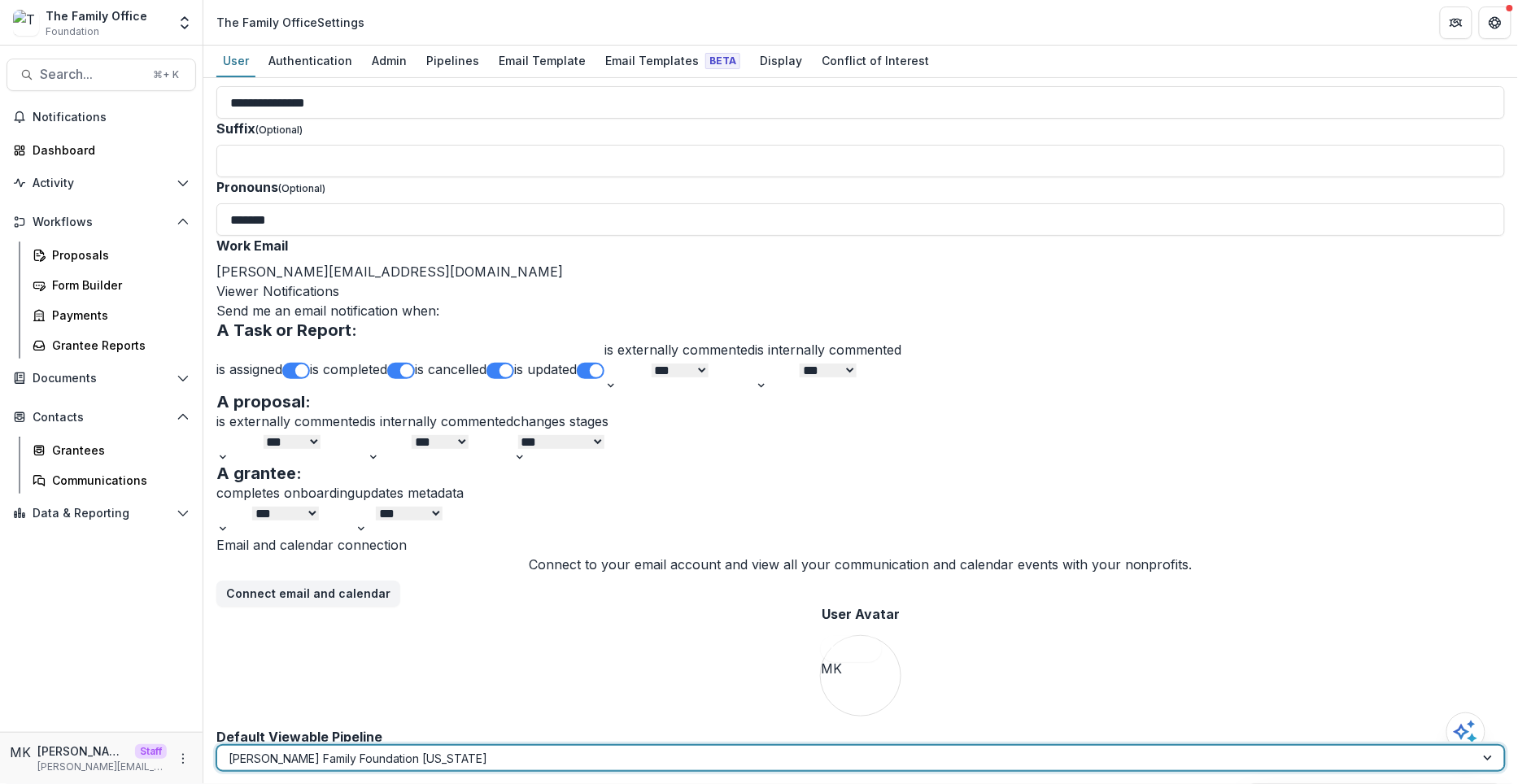
scroll to position [38, 0]
click at [749, 366] on form "**********" at bounding box center [860, 405] width 1288 height 730
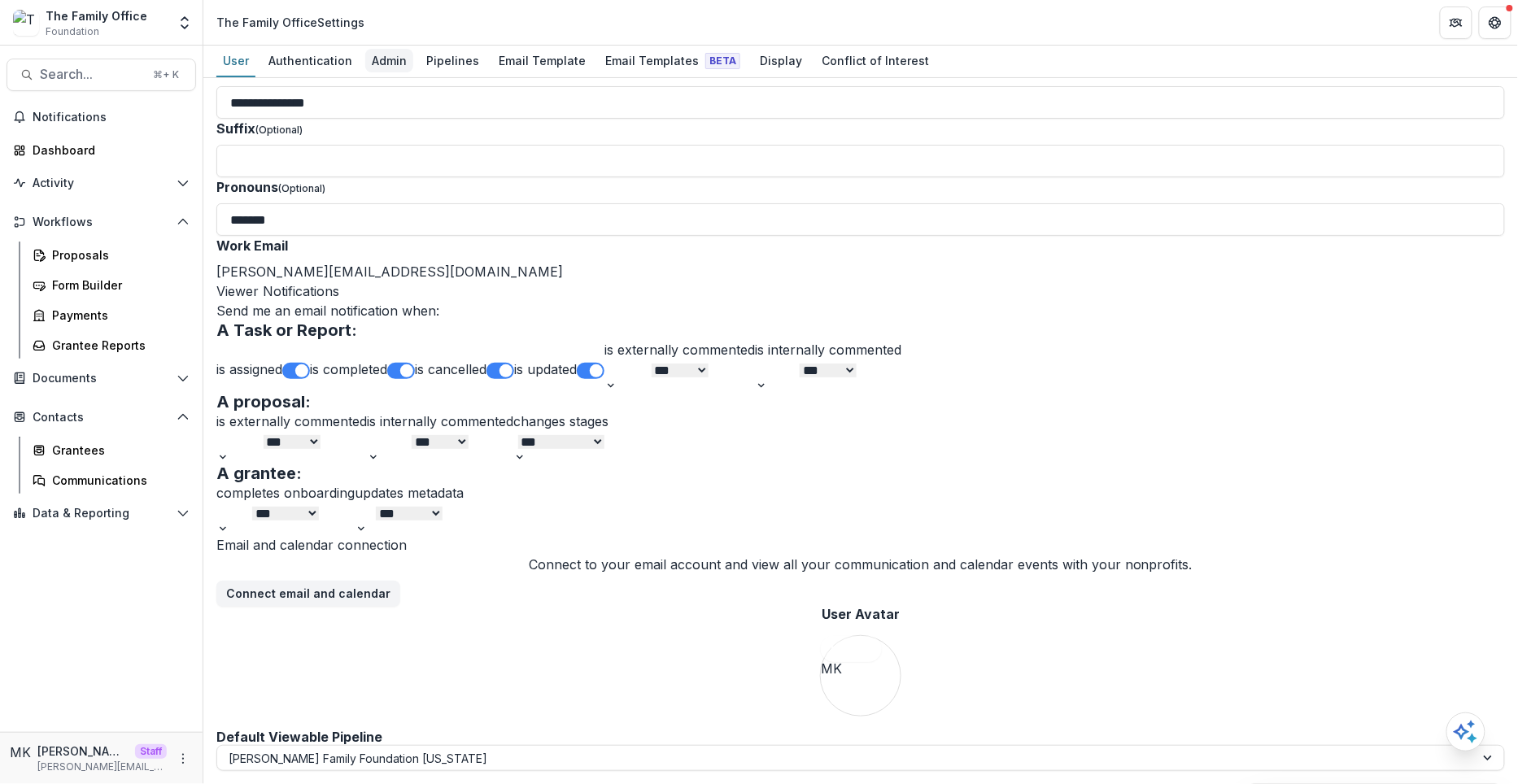
click at [382, 59] on div "Admin" at bounding box center [390, 60] width 48 height 23
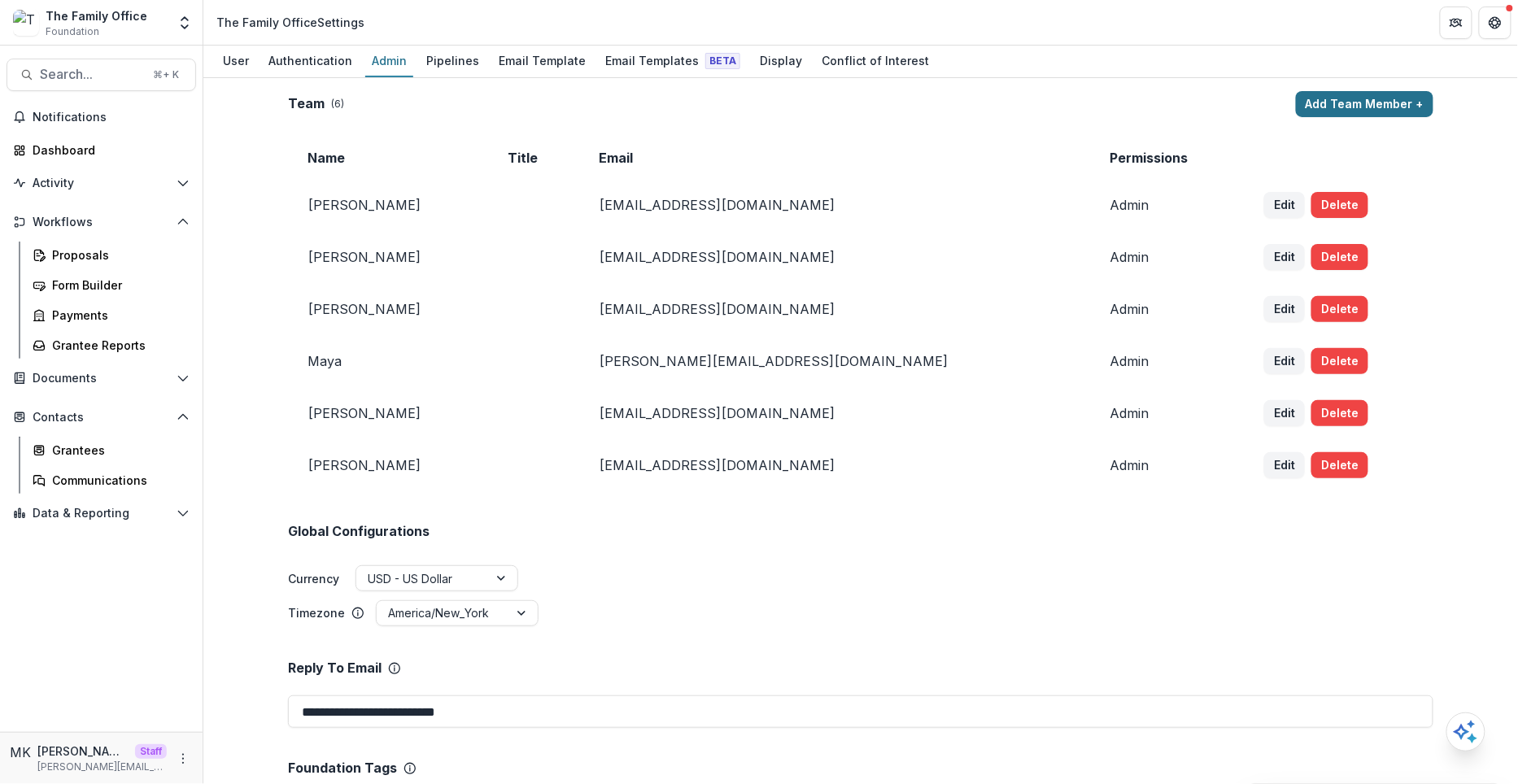
click at [1325, 99] on button "Add Team Member +" at bounding box center [1365, 104] width 138 height 26
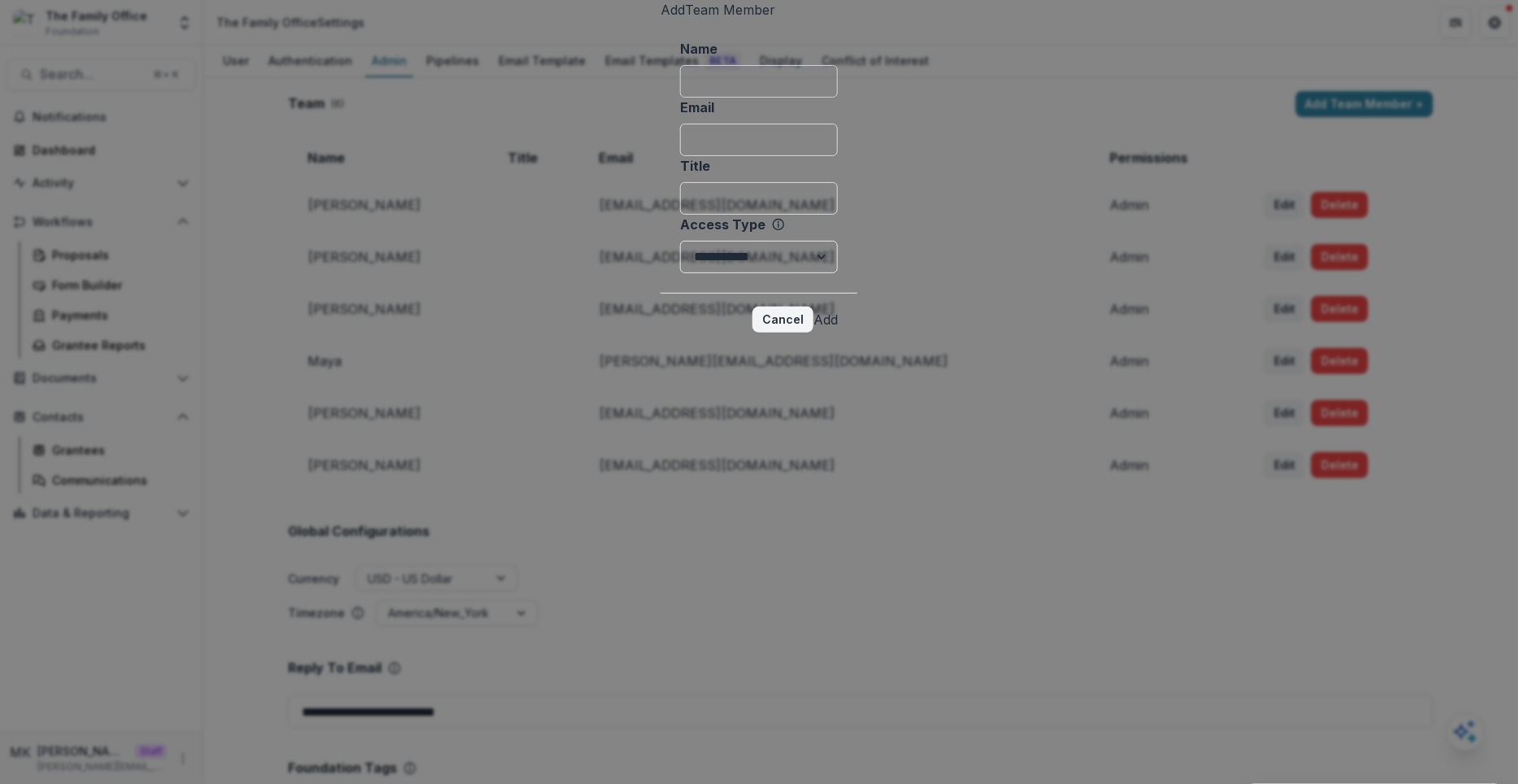
click at [736, 98] on input "Name" at bounding box center [759, 81] width 158 height 33
click at [680, 215] on input "Title" at bounding box center [759, 198] width 158 height 33
click at [814, 333] on button "Cancel" at bounding box center [783, 320] width 61 height 26
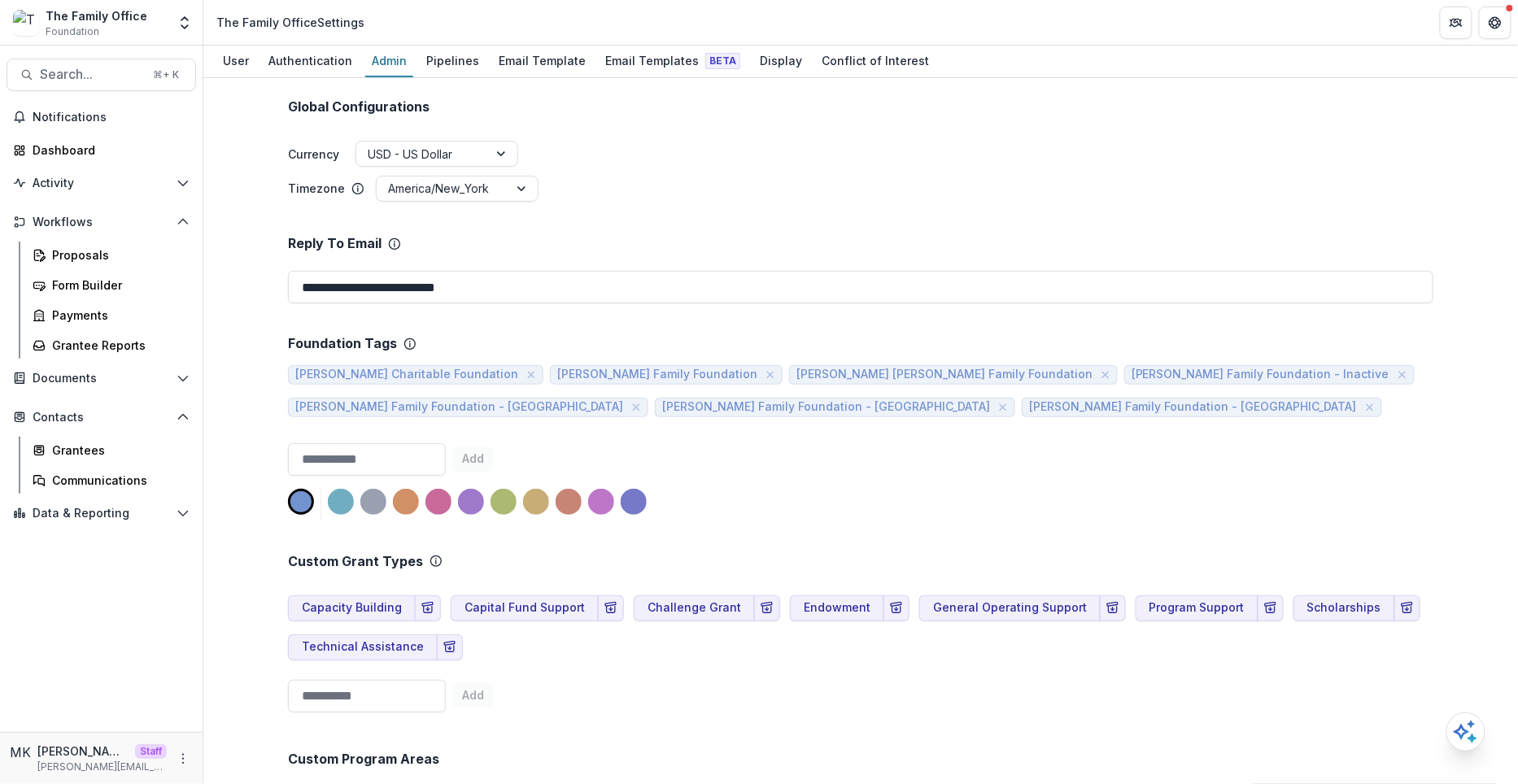
scroll to position [453, 0]
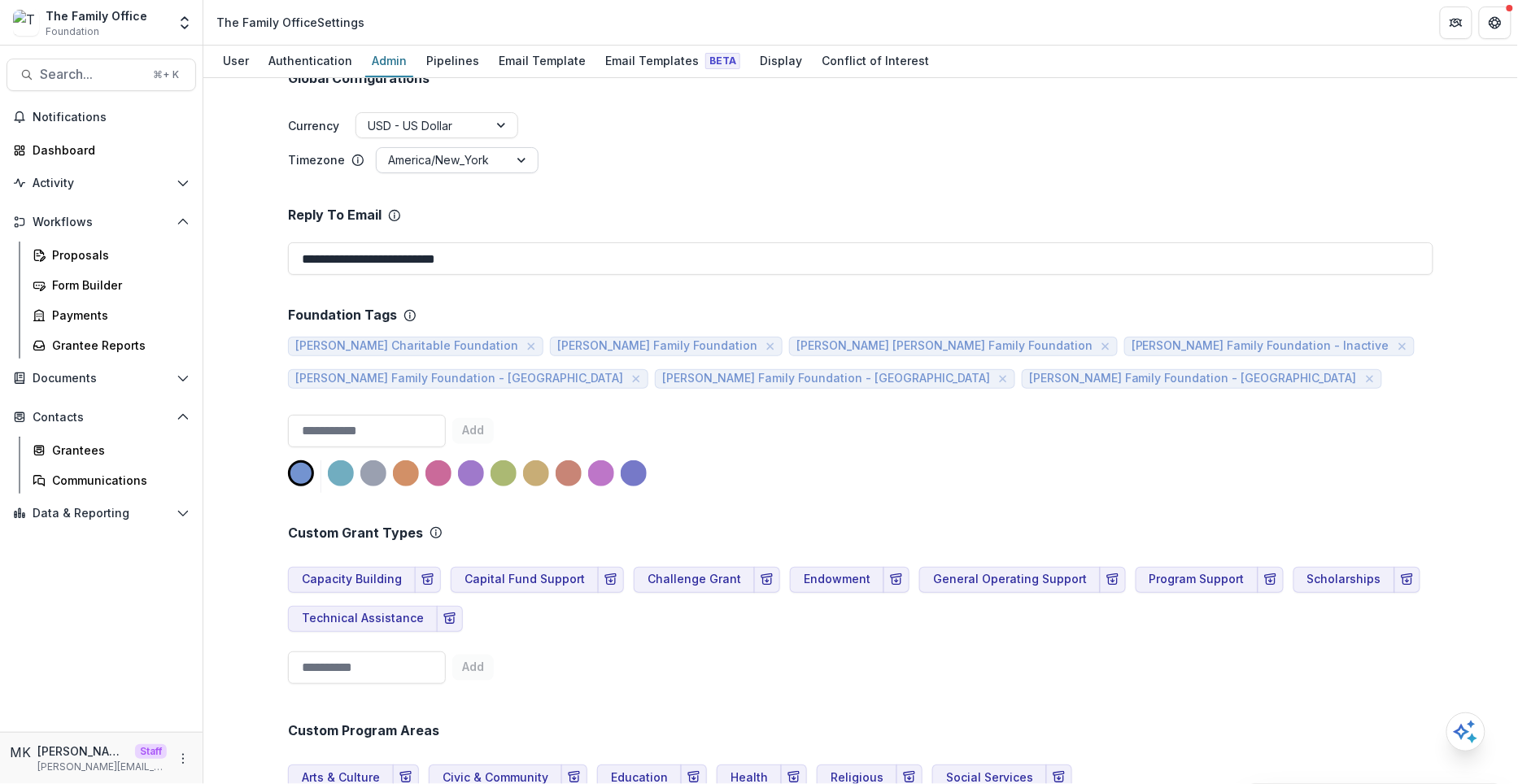
click at [513, 153] on div at bounding box center [523, 160] width 29 height 24
type input "*"
type input "****"
click at [523, 156] on div at bounding box center [469, 160] width 162 height 20
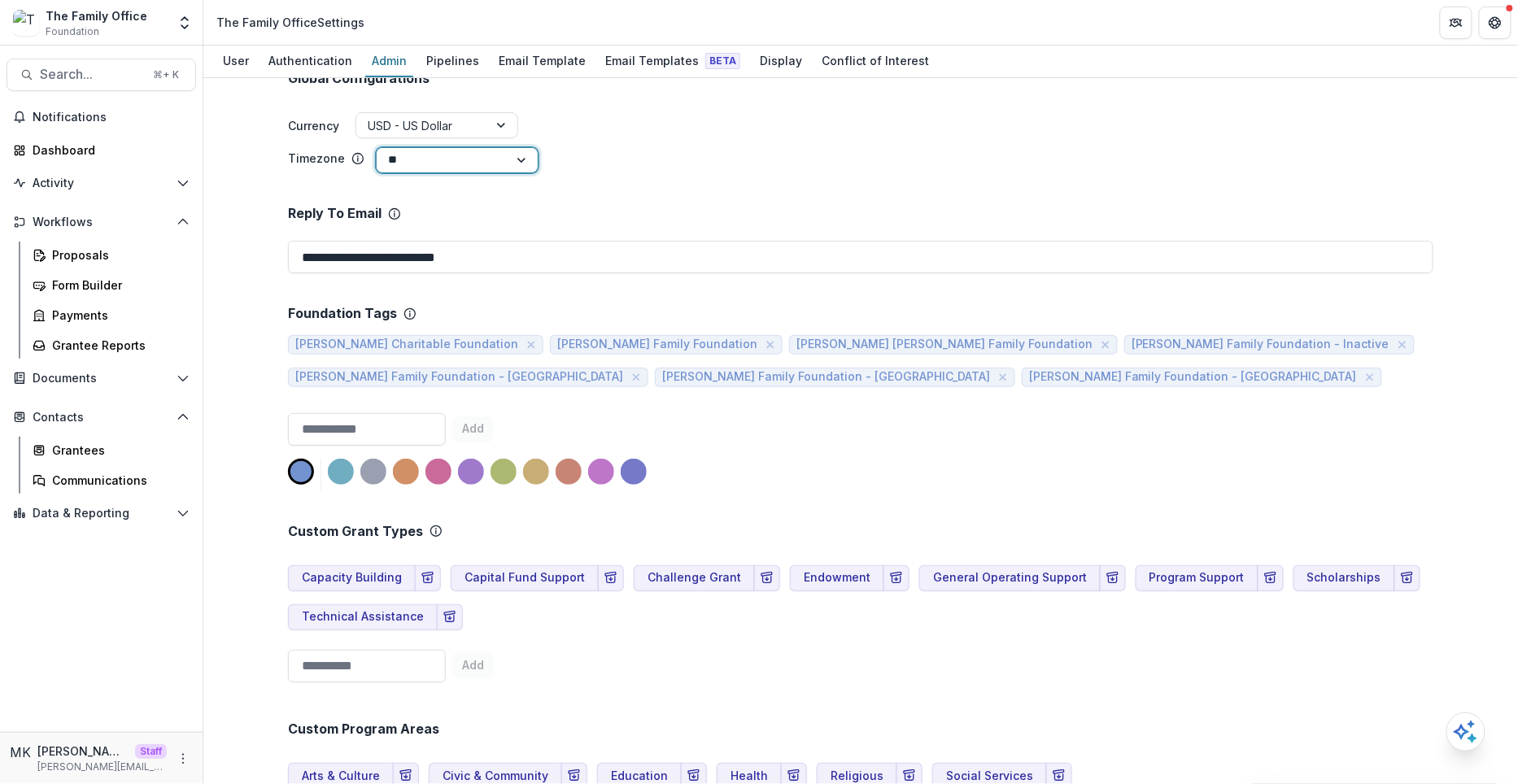
scroll to position [112, 0]
type input "***"
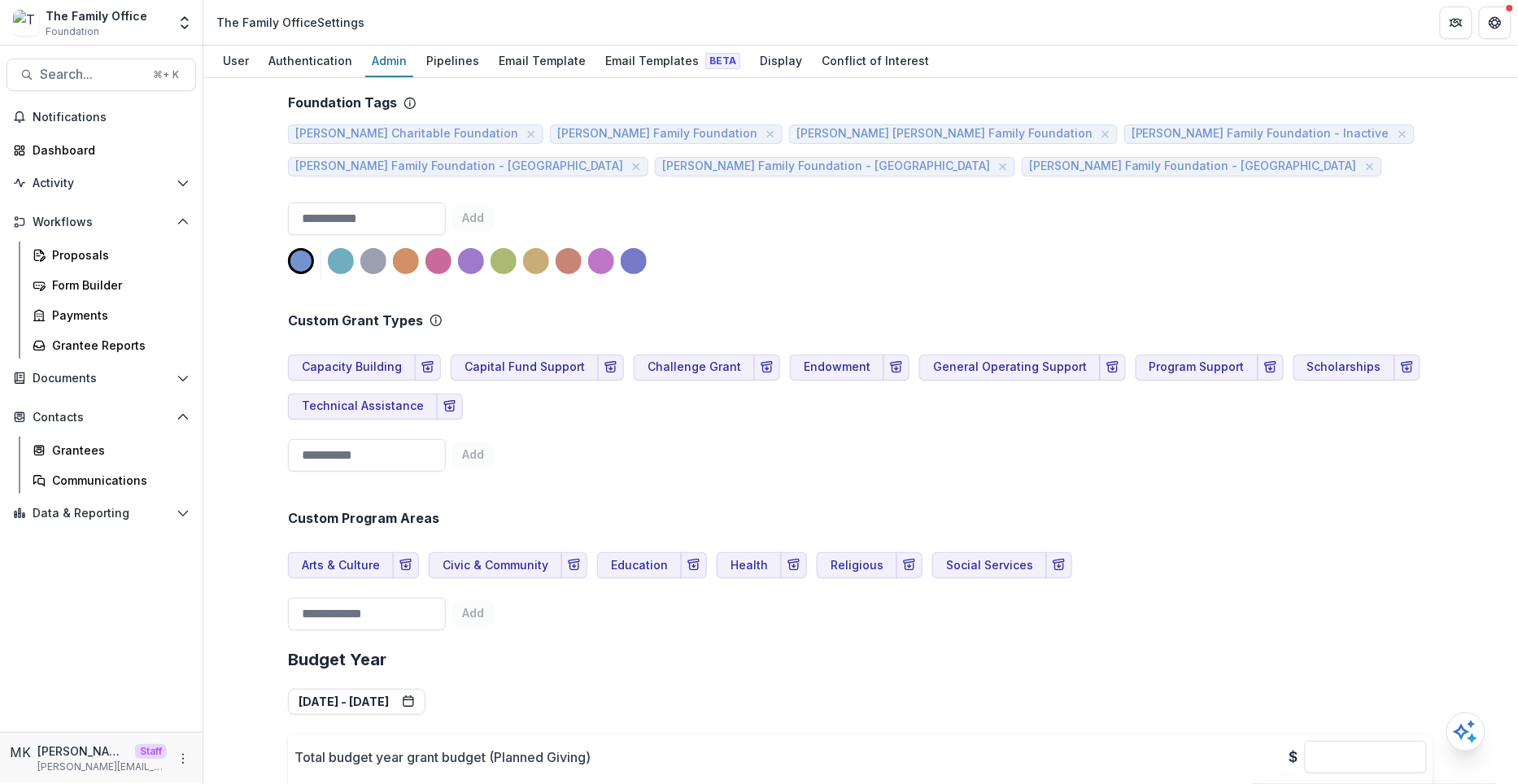
scroll to position [665, 0]
click at [350, 226] on input at bounding box center [367, 219] width 158 height 33
type input "**********"
click at [603, 265] on div at bounding box center [601, 262] width 26 height 26
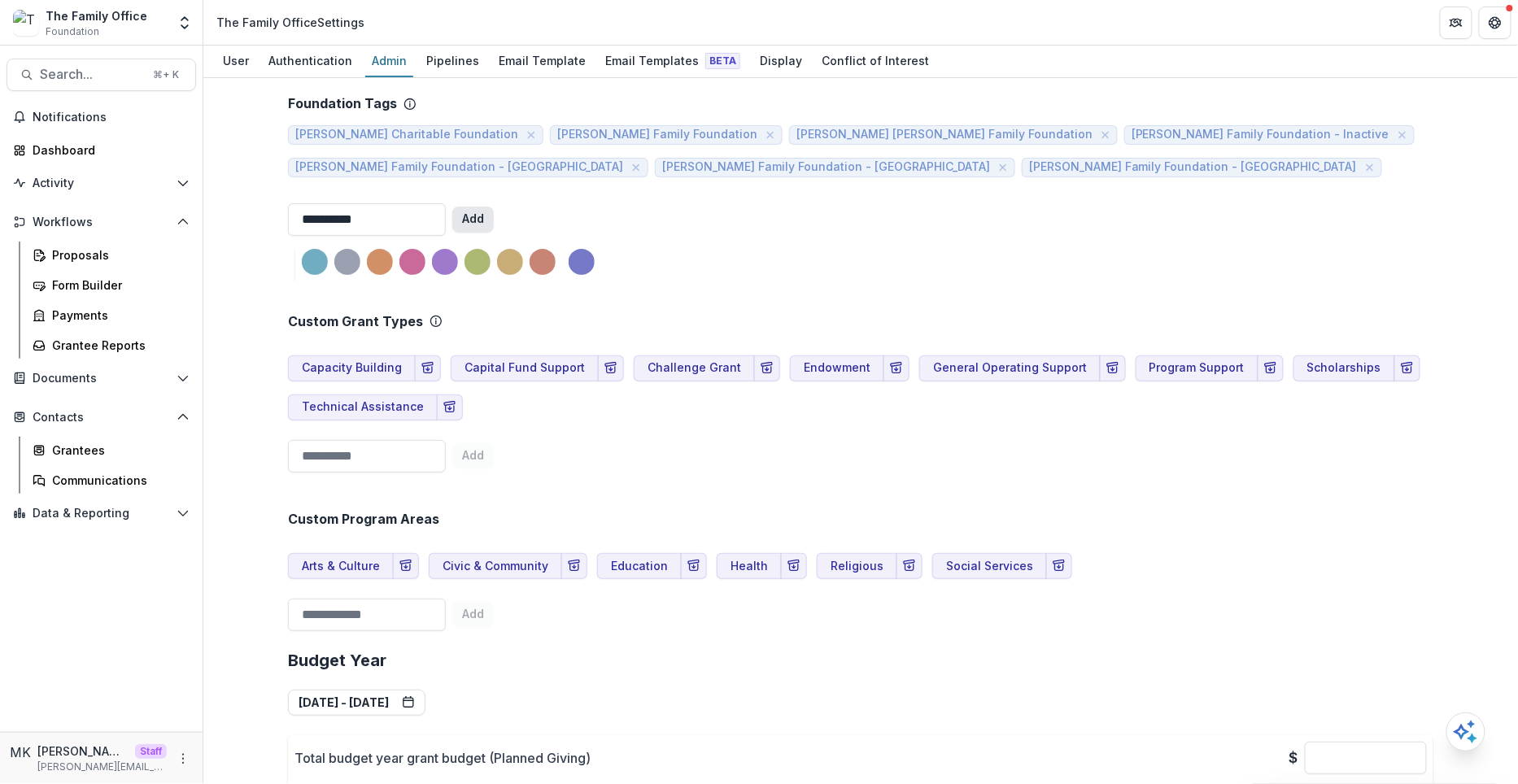
click at [494, 217] on button "Add" at bounding box center [473, 219] width 42 height 26
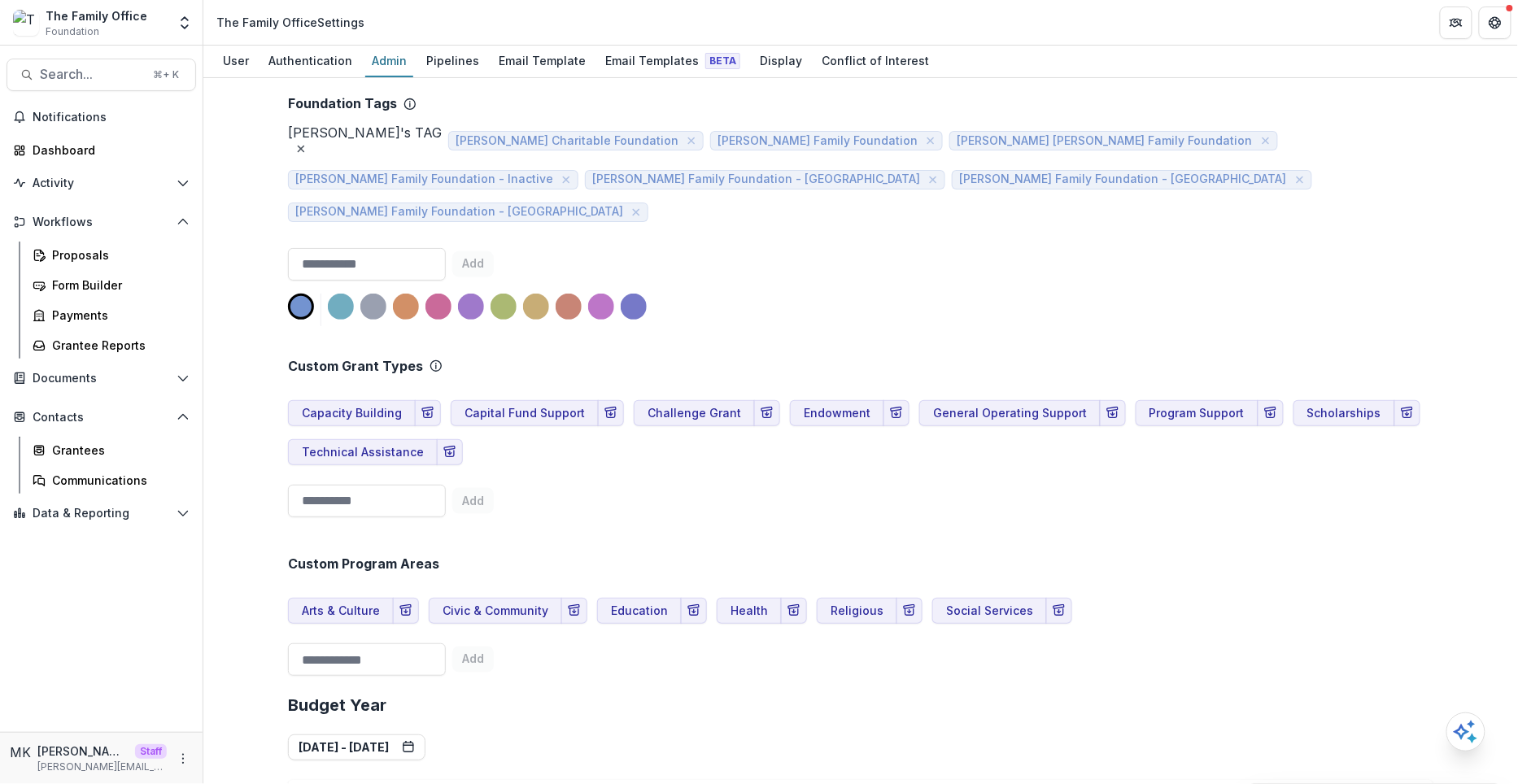
click at [308, 142] on icon "close" at bounding box center [301, 149] width 13 height 13
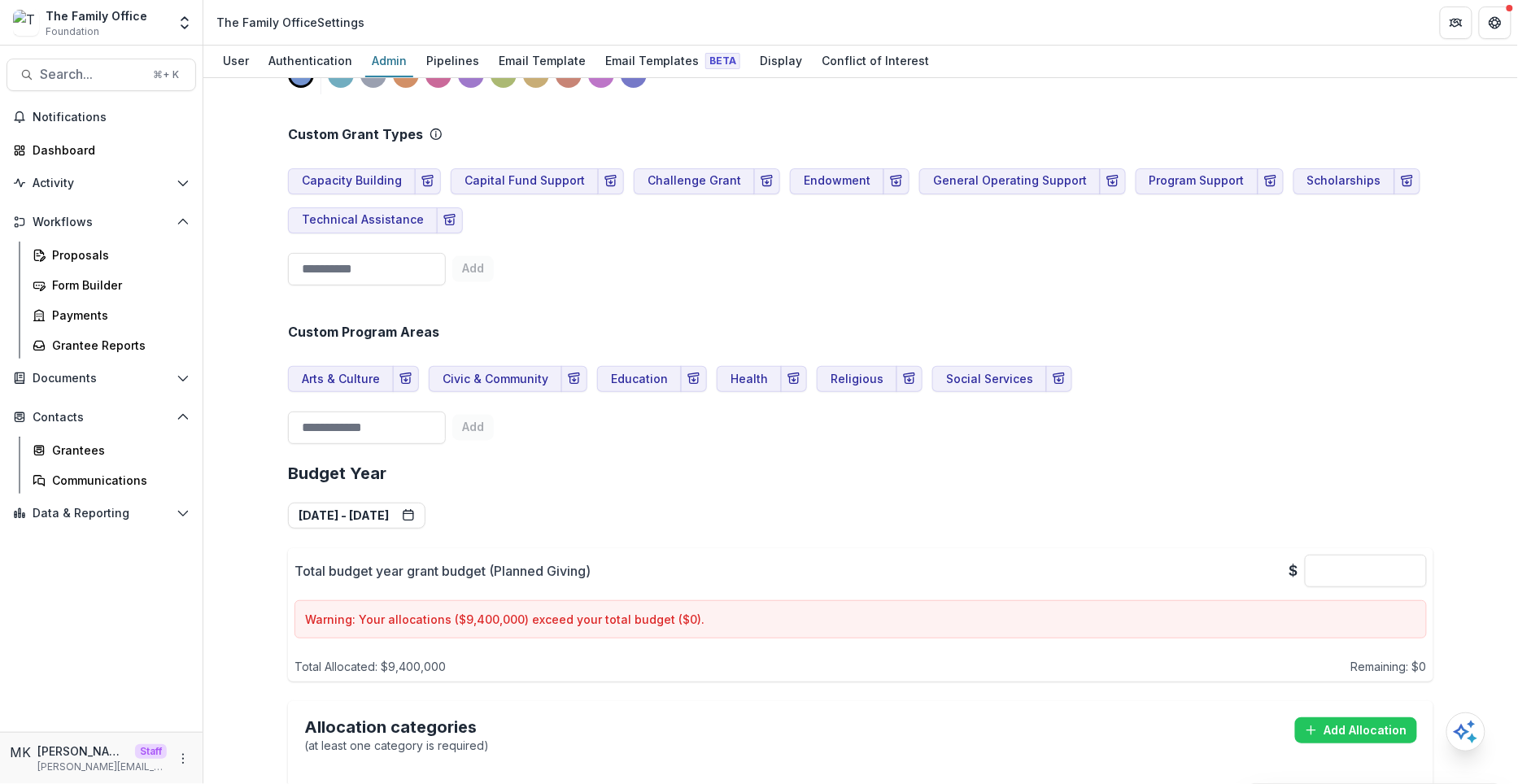
scroll to position [854, 0]
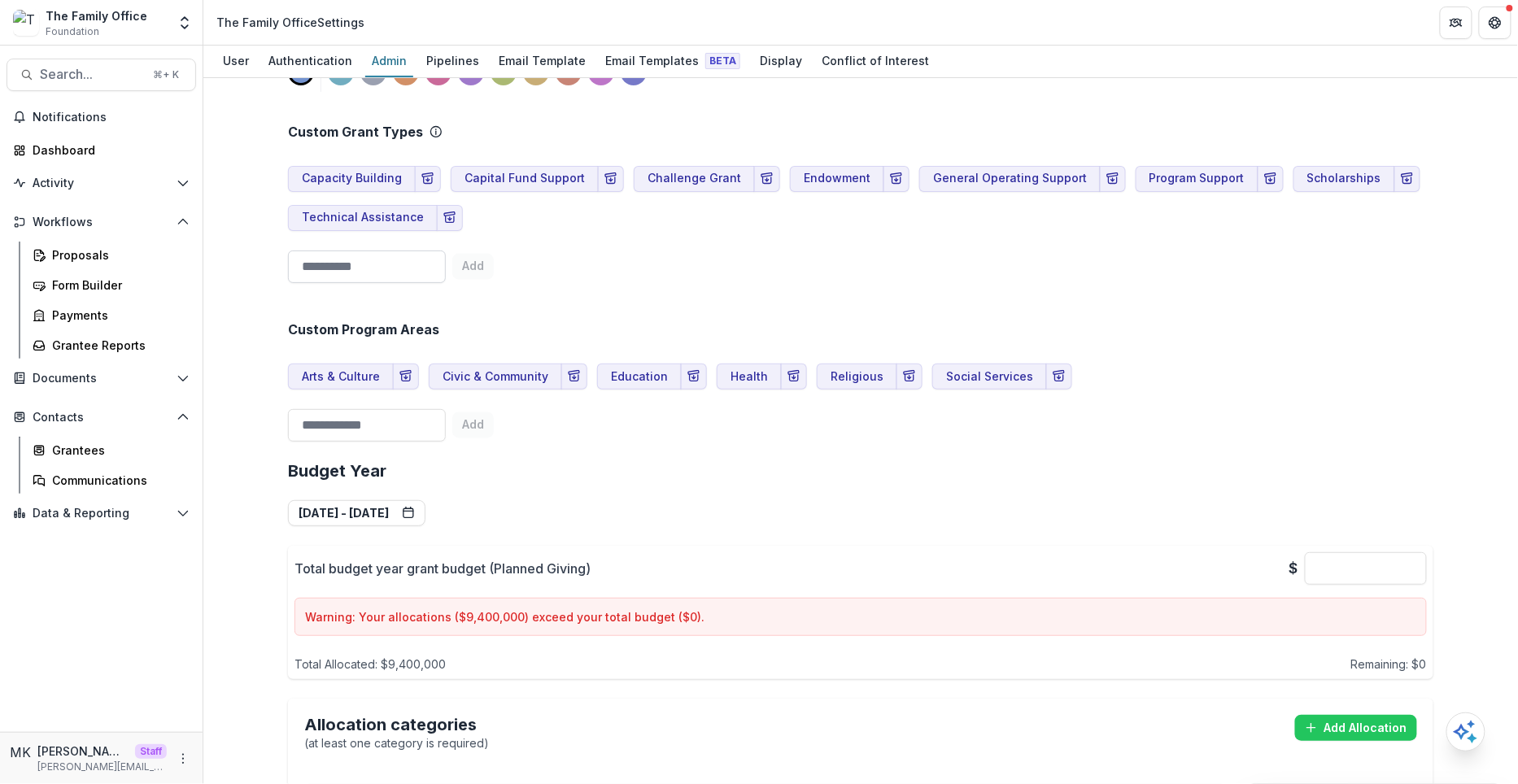
click at [360, 272] on input at bounding box center [367, 266] width 158 height 33
drag, startPoint x: 389, startPoint y: 258, endPoint x: 237, endPoint y: 261, distance: 152.0
click at [237, 261] on div "**********" at bounding box center [860, 431] width 1314 height 706
type input "****"
click at [813, 300] on div "Custom Program Areas Arts & Culture Civic & Community Education Health Religiou…" at bounding box center [860, 368] width 1145 height 159
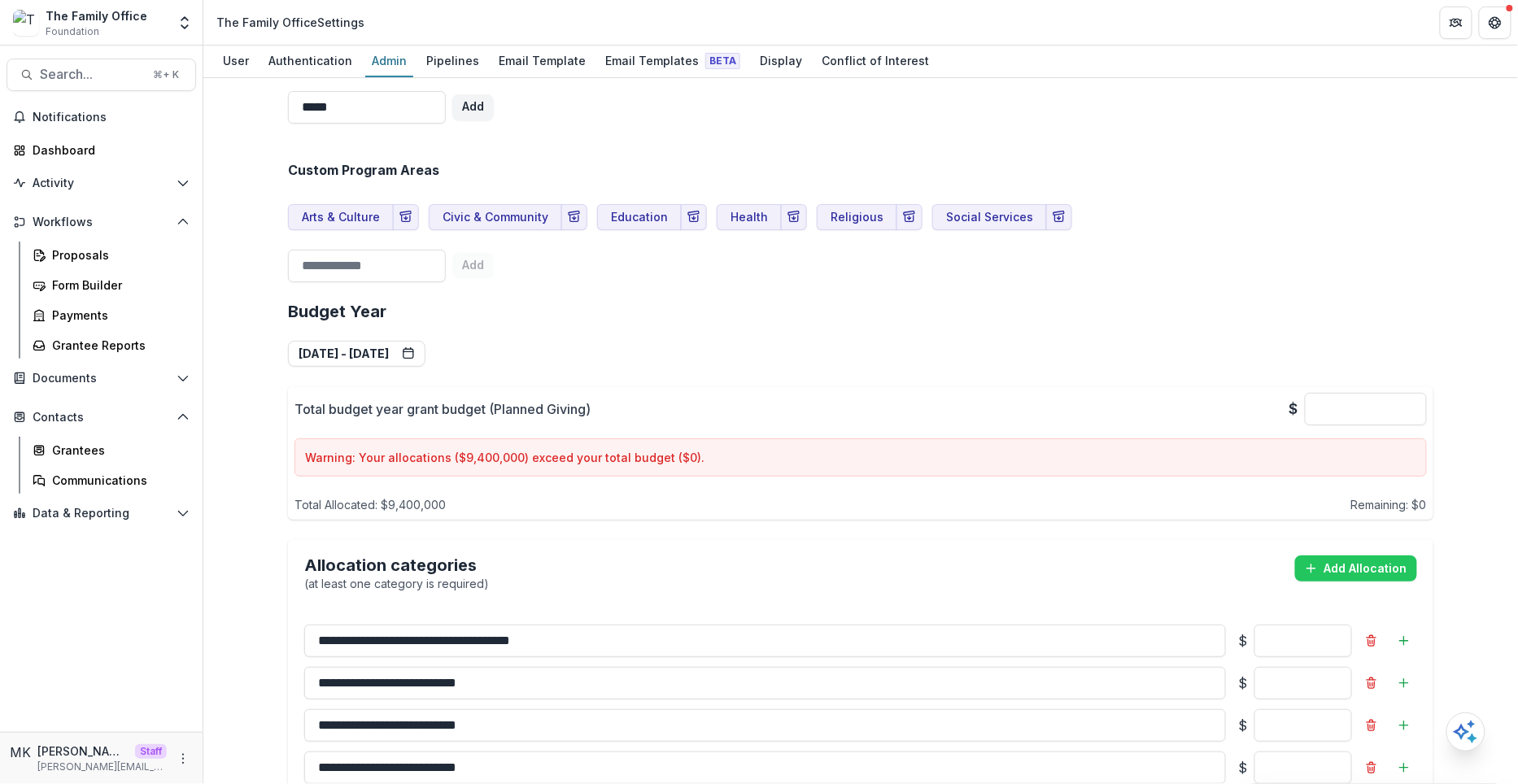
scroll to position [1143, 0]
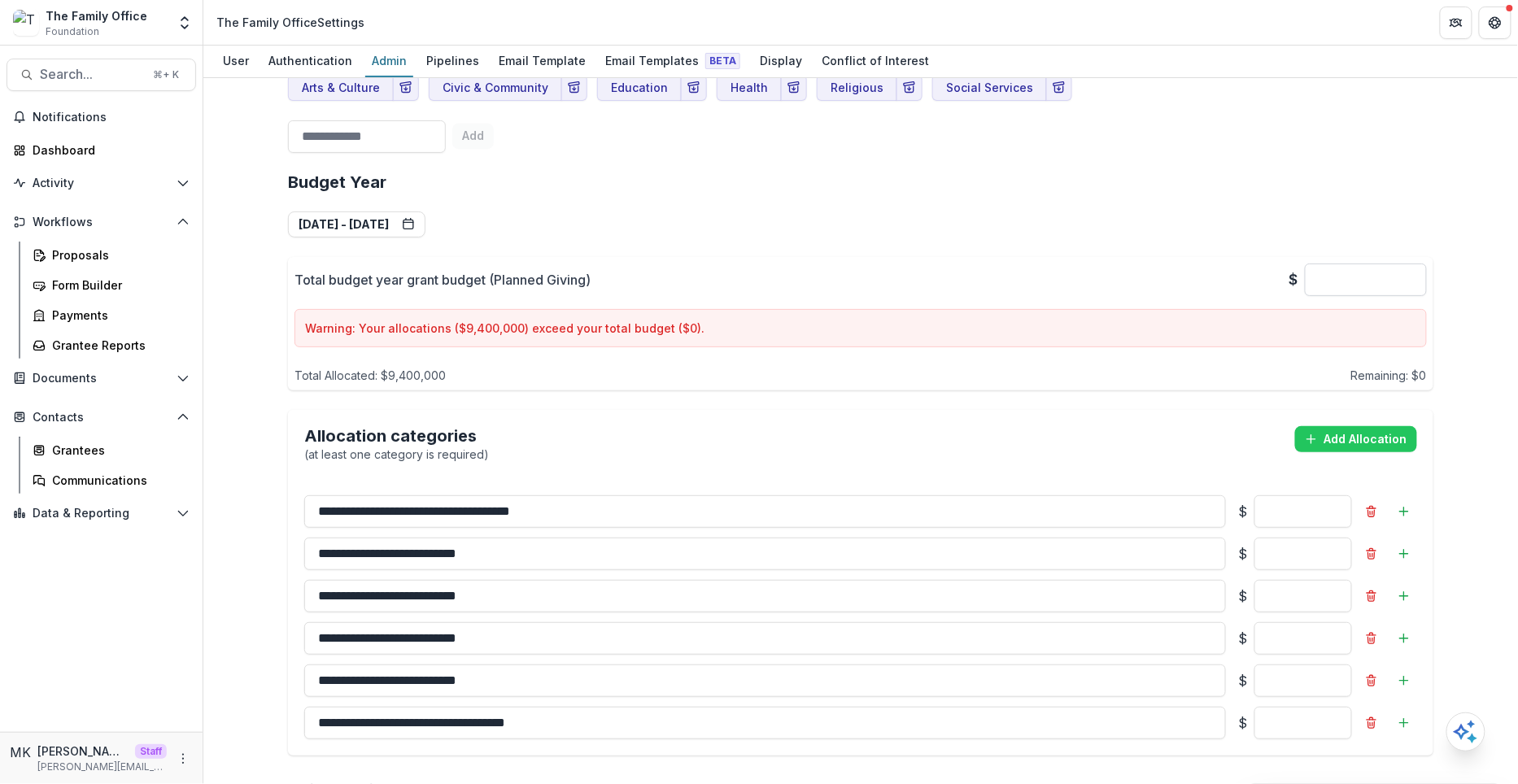
click at [1339, 276] on input "*" at bounding box center [1365, 279] width 122 height 33
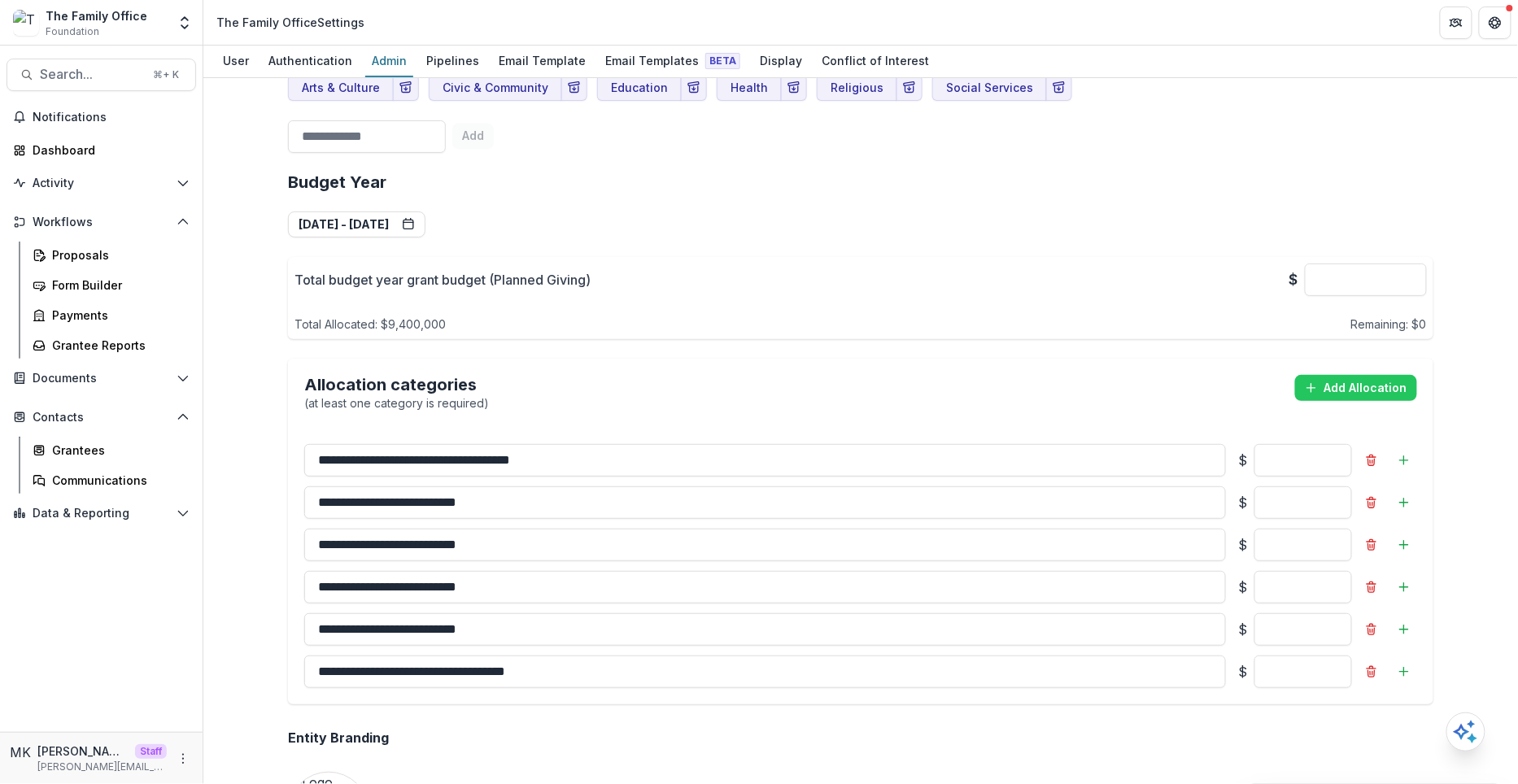
type input "*******"
click at [1414, 226] on div "**********" at bounding box center [860, 438] width 1145 height 558
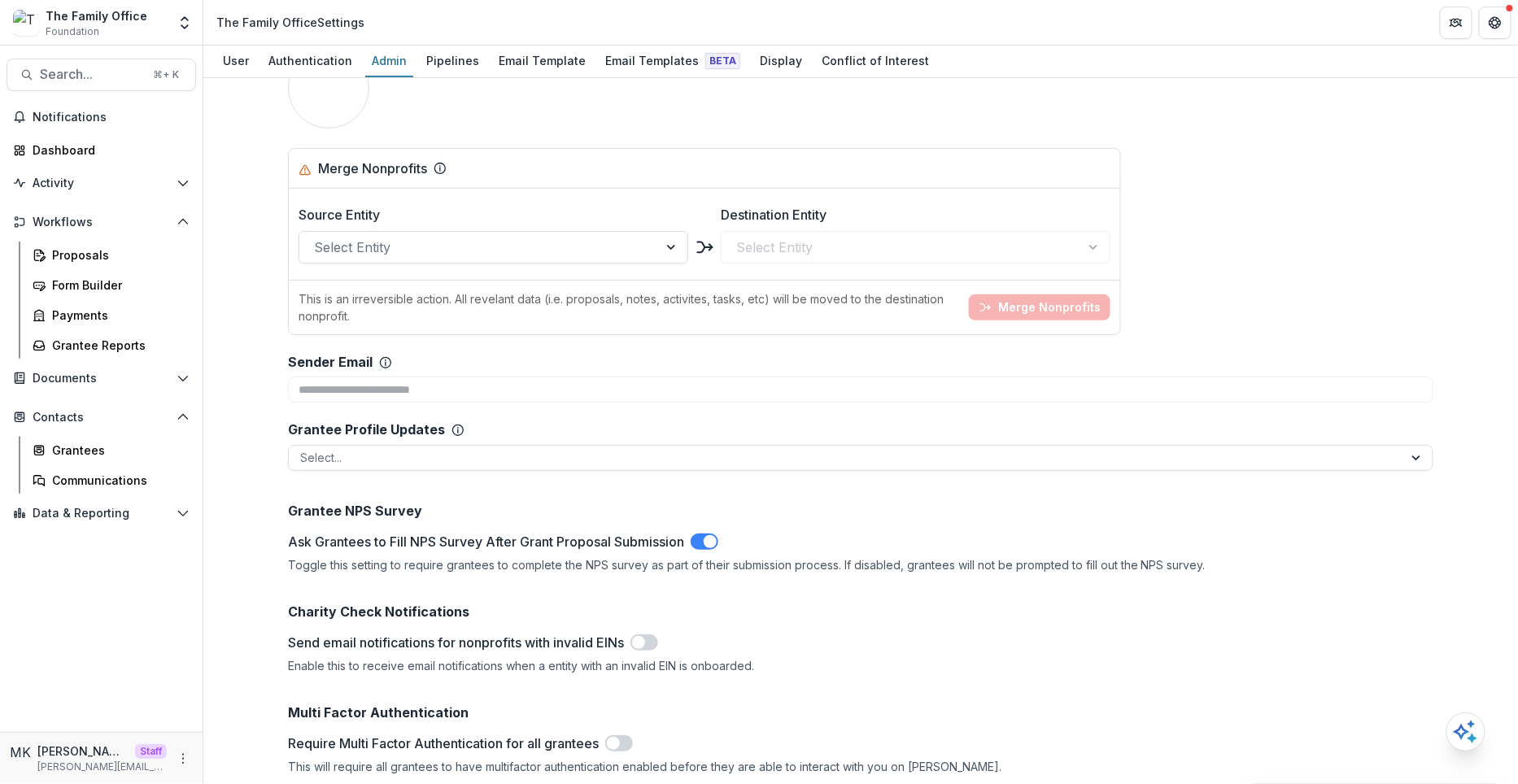
scroll to position [1891, 0]
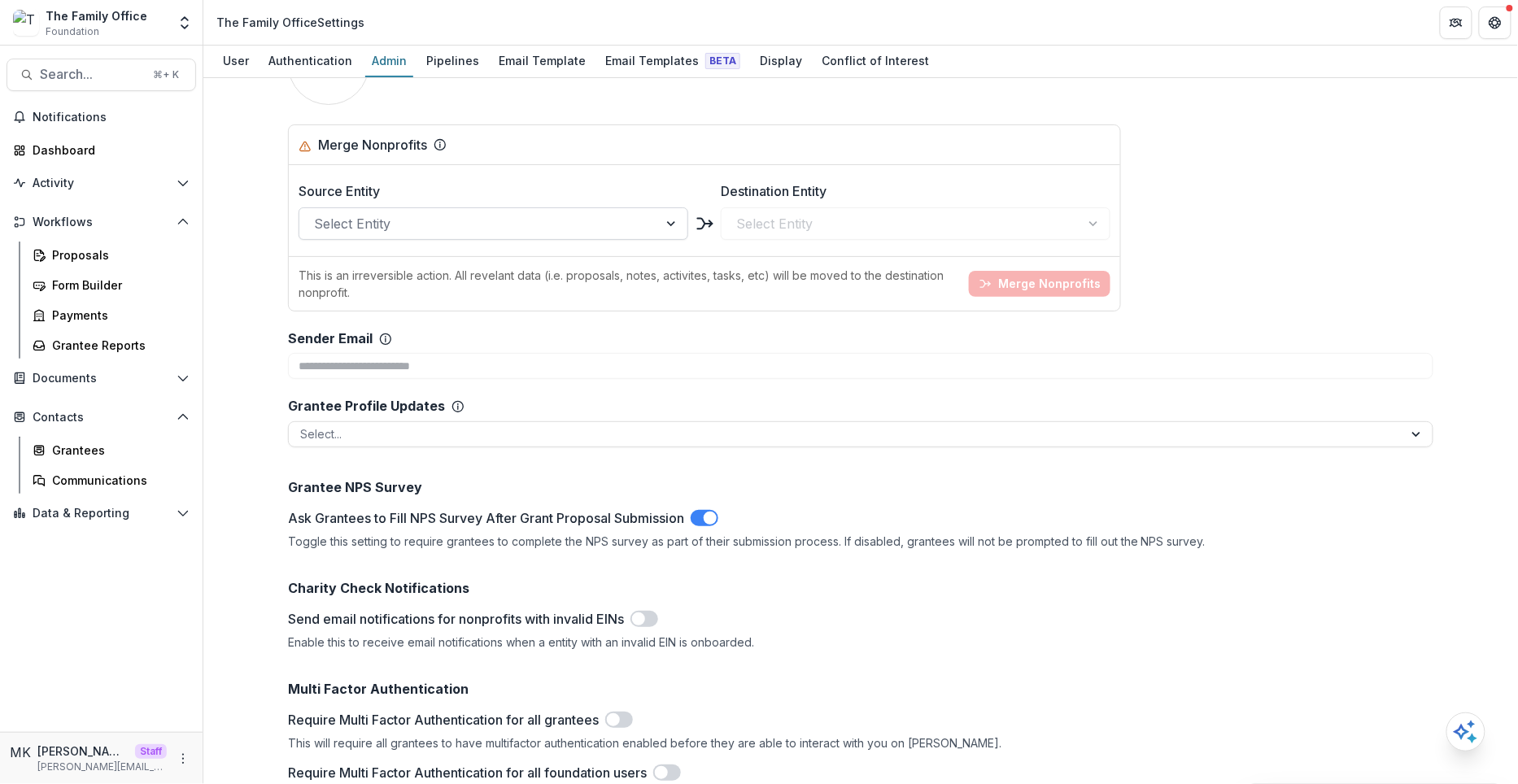
click at [413, 235] on div at bounding box center [479, 223] width 329 height 22
click at [840, 240] on div "Select Entity" at bounding box center [915, 223] width 390 height 33
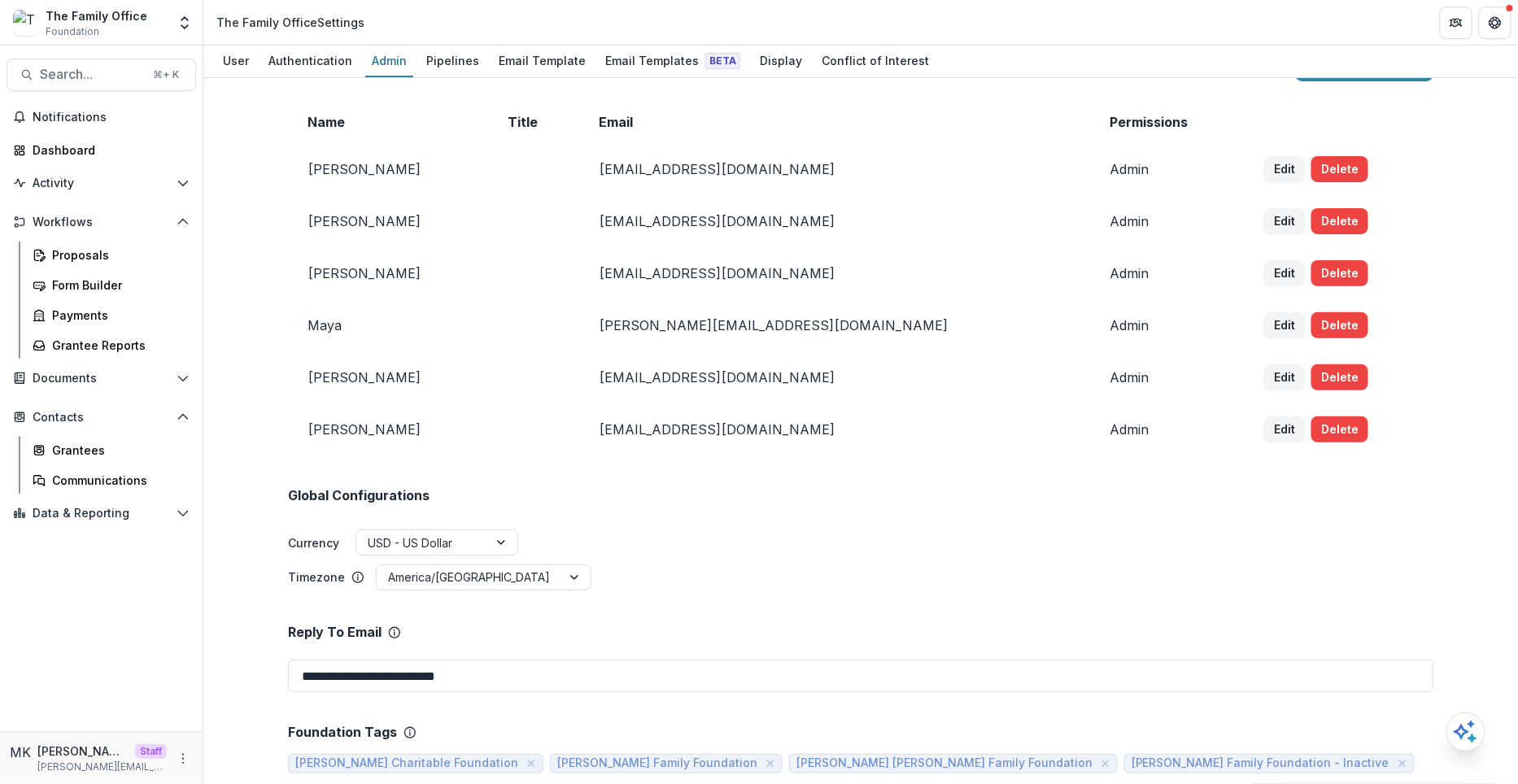
scroll to position [0, 0]
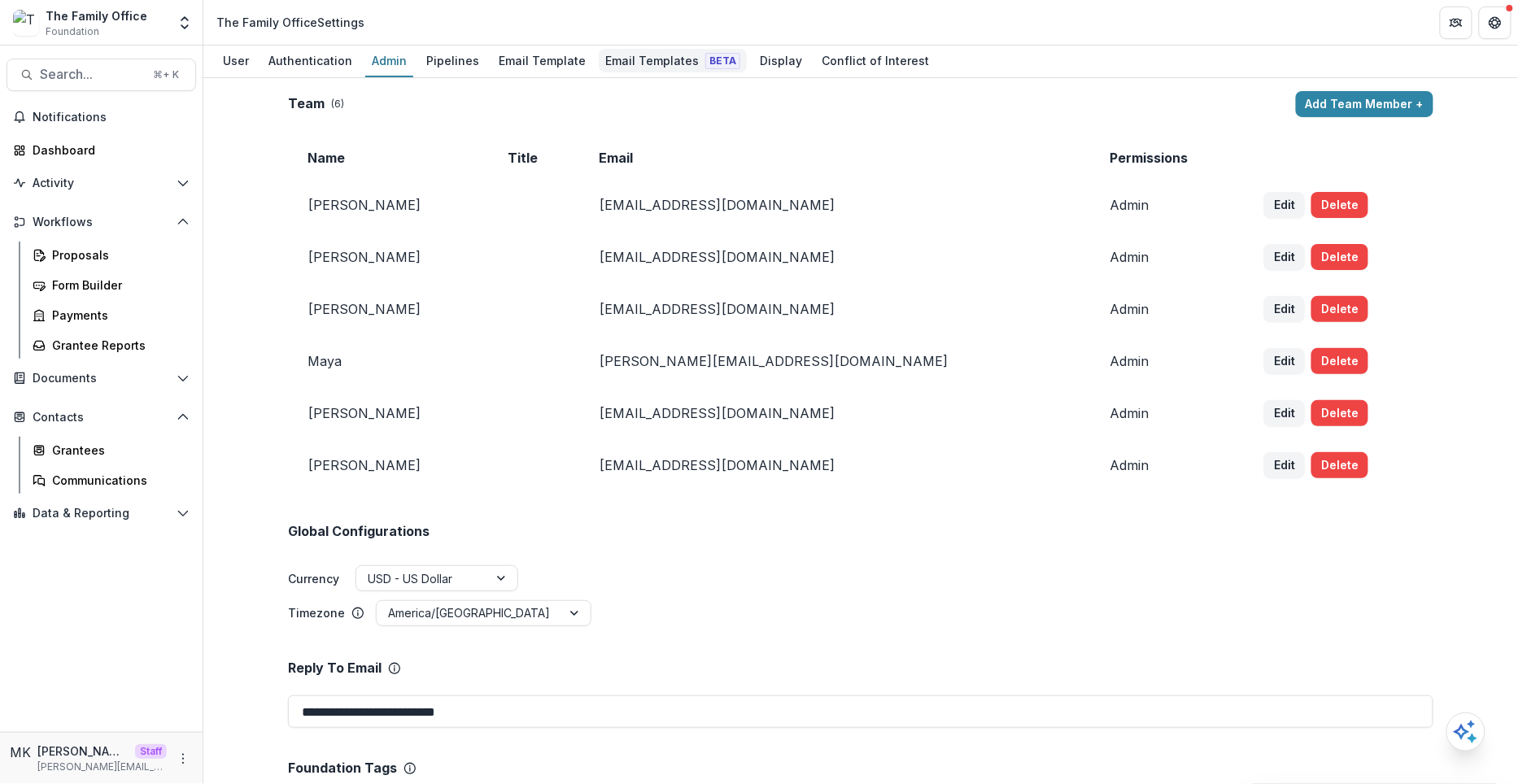
click at [639, 61] on div "Email Templates Beta" at bounding box center [672, 60] width 148 height 23
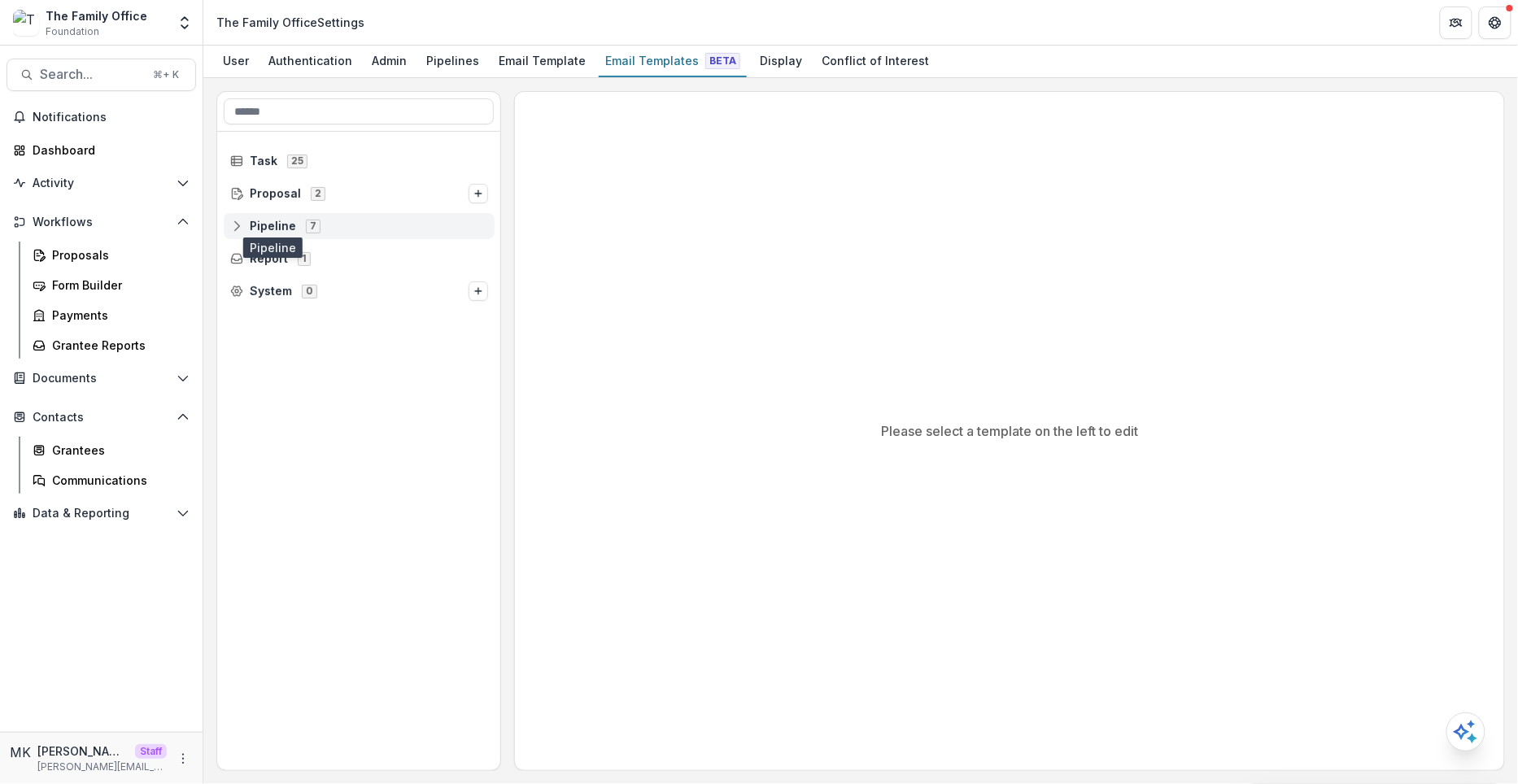
click at [278, 224] on span "Pipeline" at bounding box center [273, 226] width 47 height 14
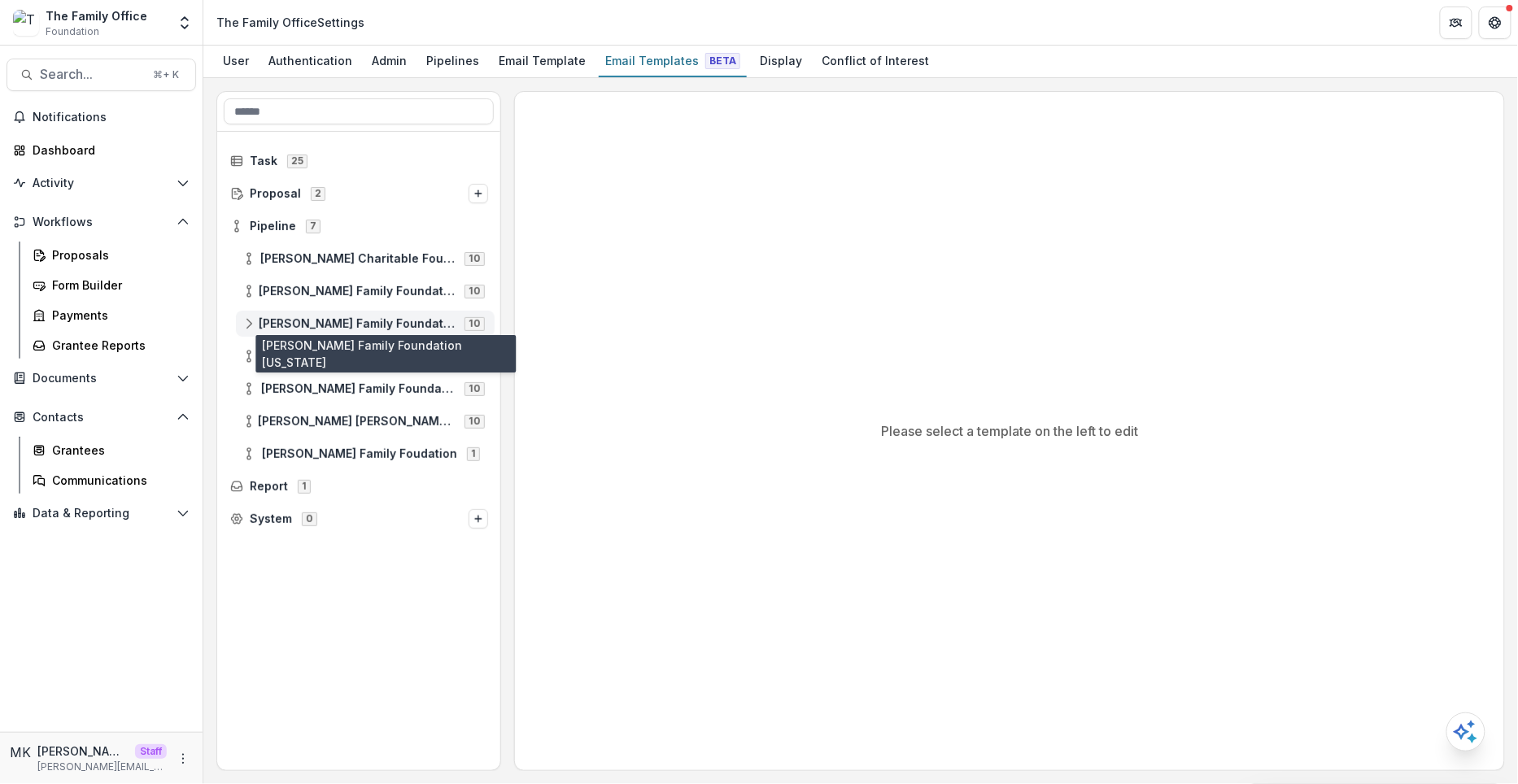
click at [298, 325] on span "[PERSON_NAME] Family Foundation [US_STATE]" at bounding box center [356, 324] width 196 height 14
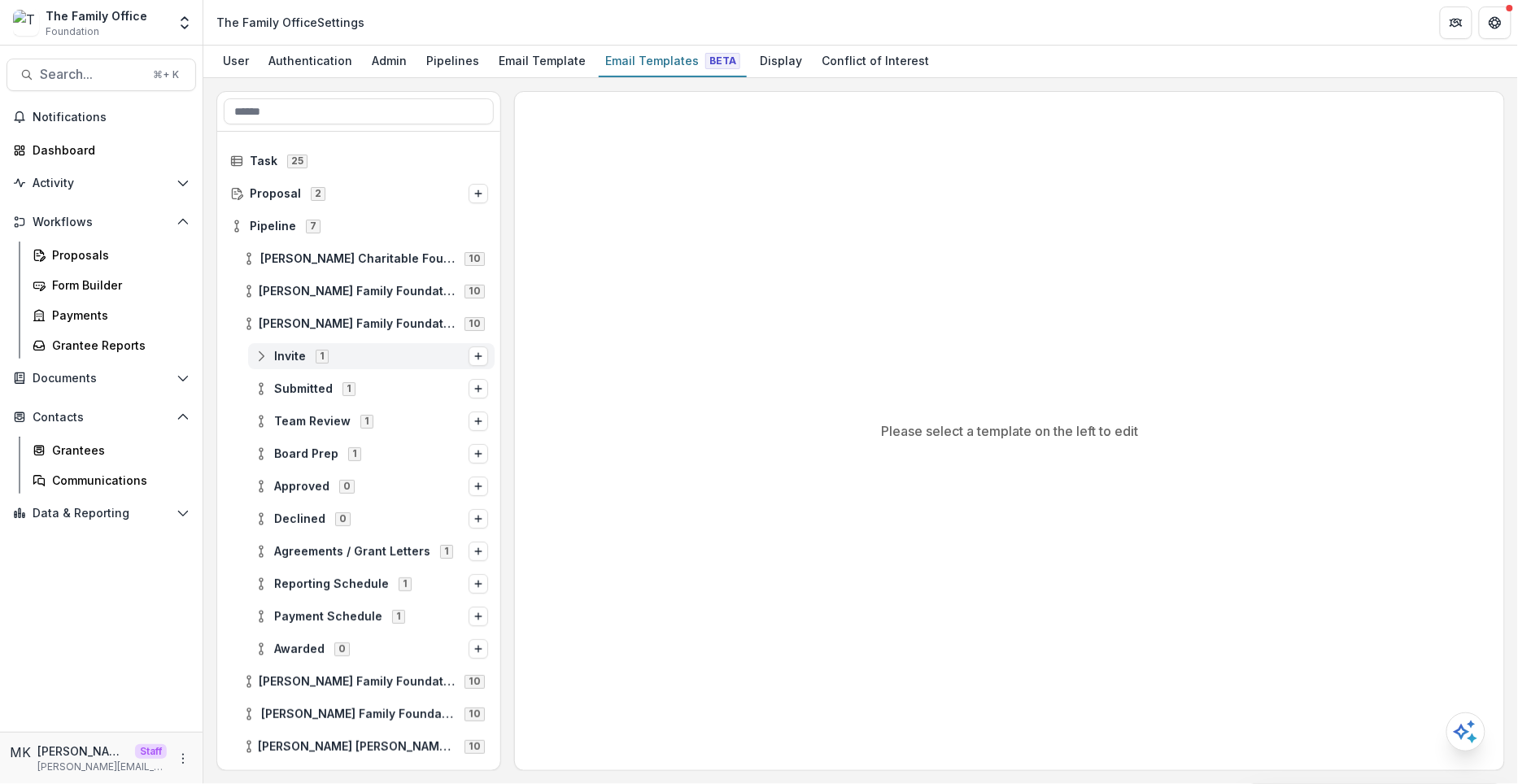
scroll to position [38, 0]
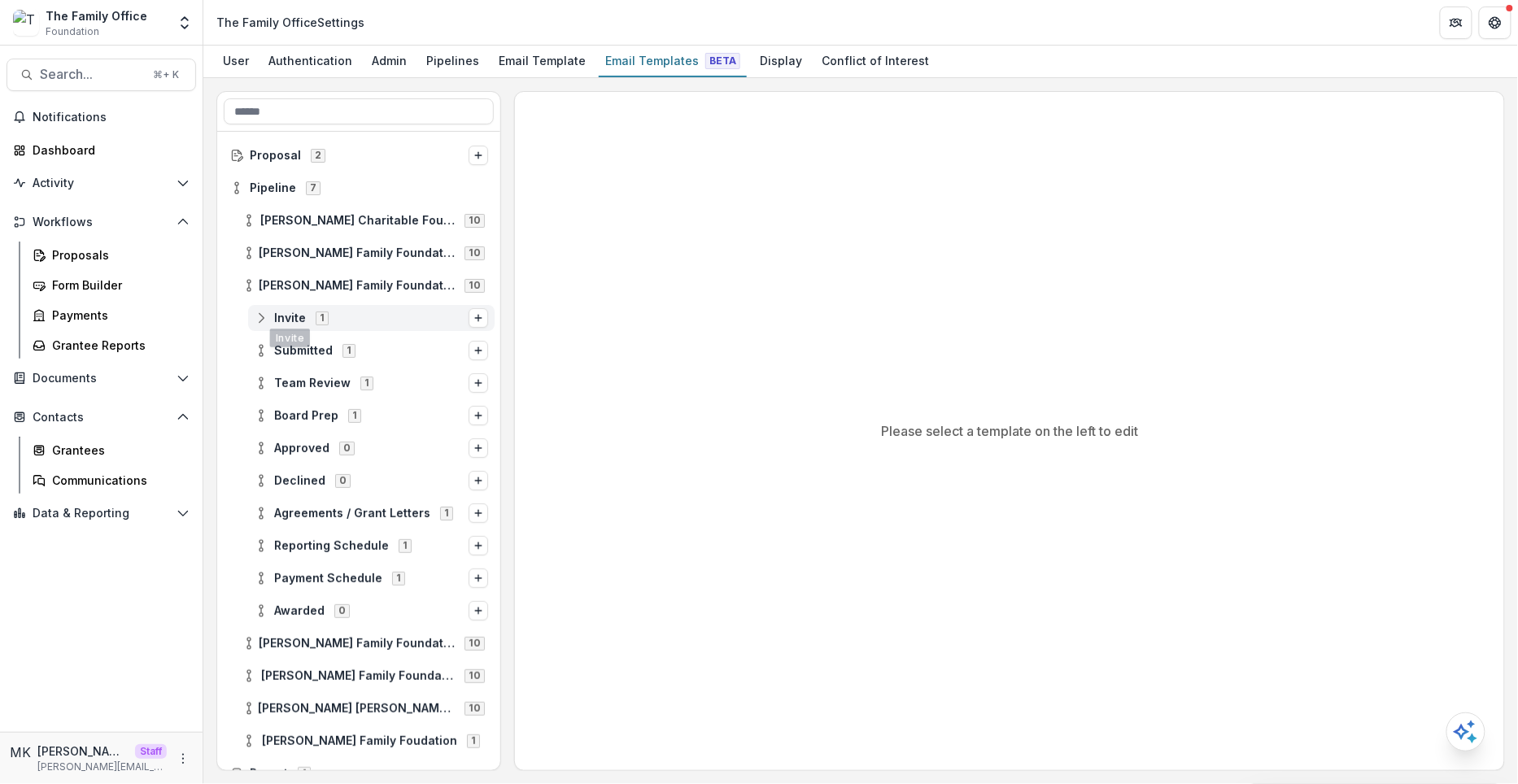
click at [273, 319] on span "Invite 1" at bounding box center [362, 317] width 214 height 14
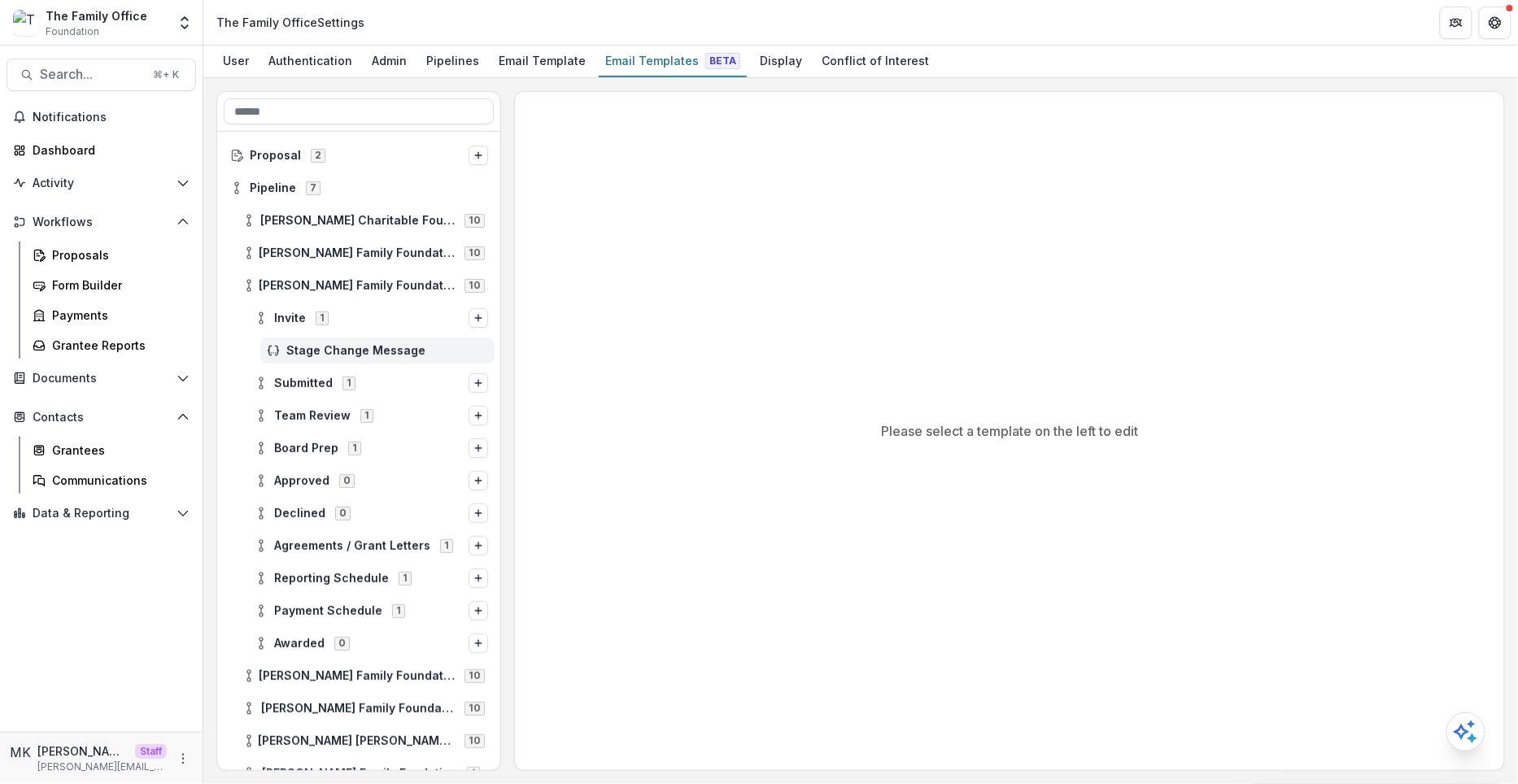
click at [308, 344] on span "Stage Change Message" at bounding box center [387, 351] width 202 height 14
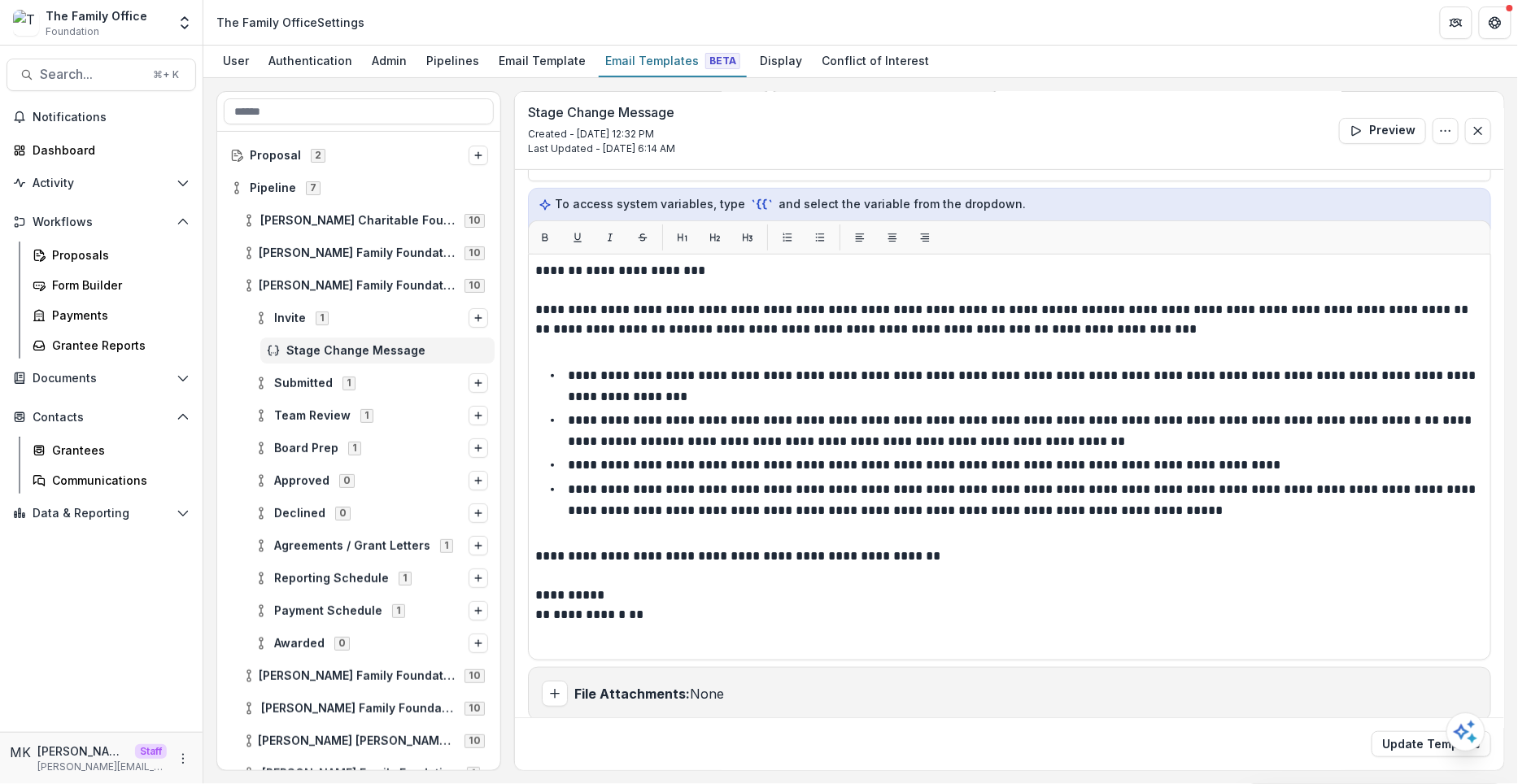
scroll to position [189, 0]
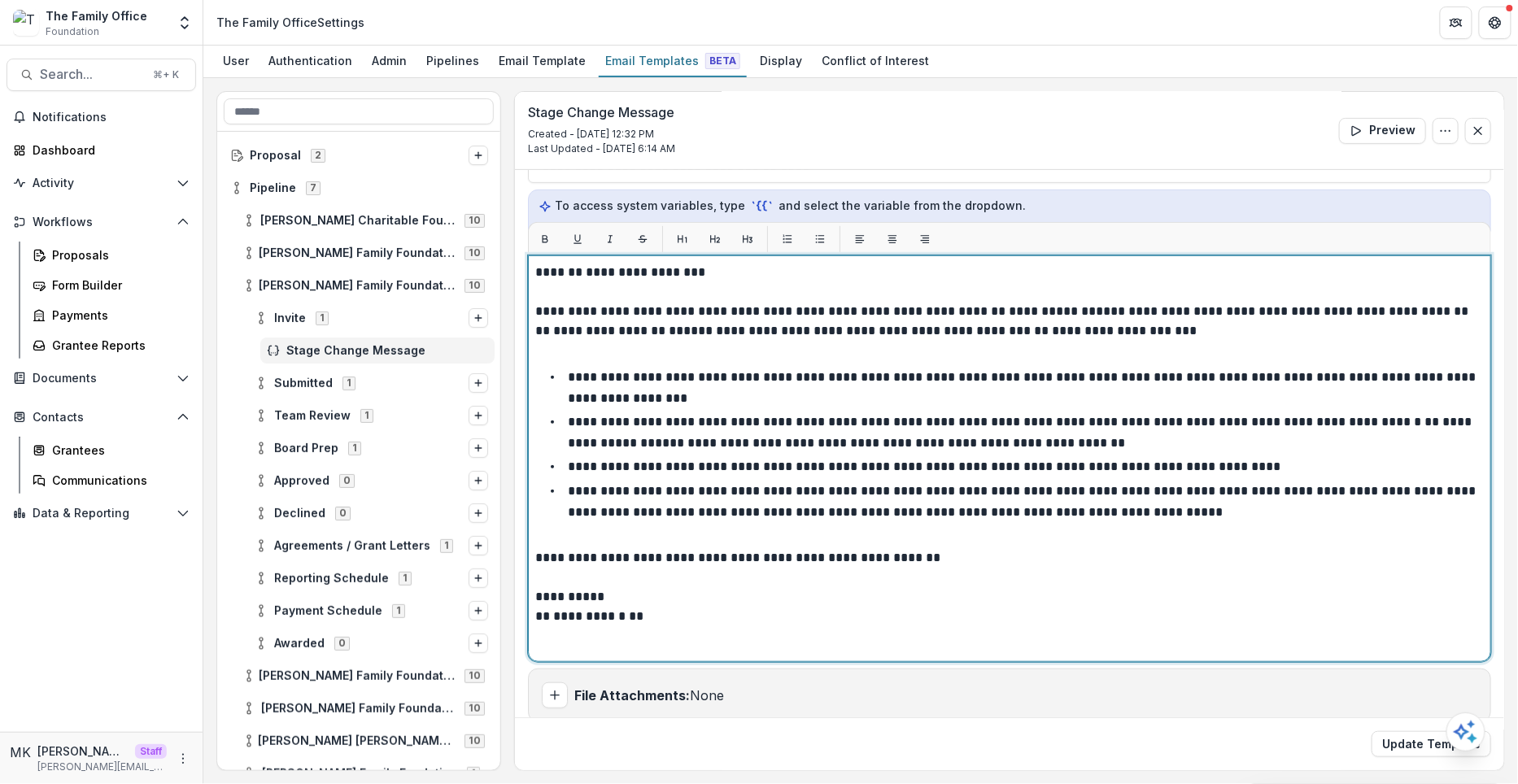
click at [726, 328] on p "**********" at bounding box center [1007, 321] width 946 height 39
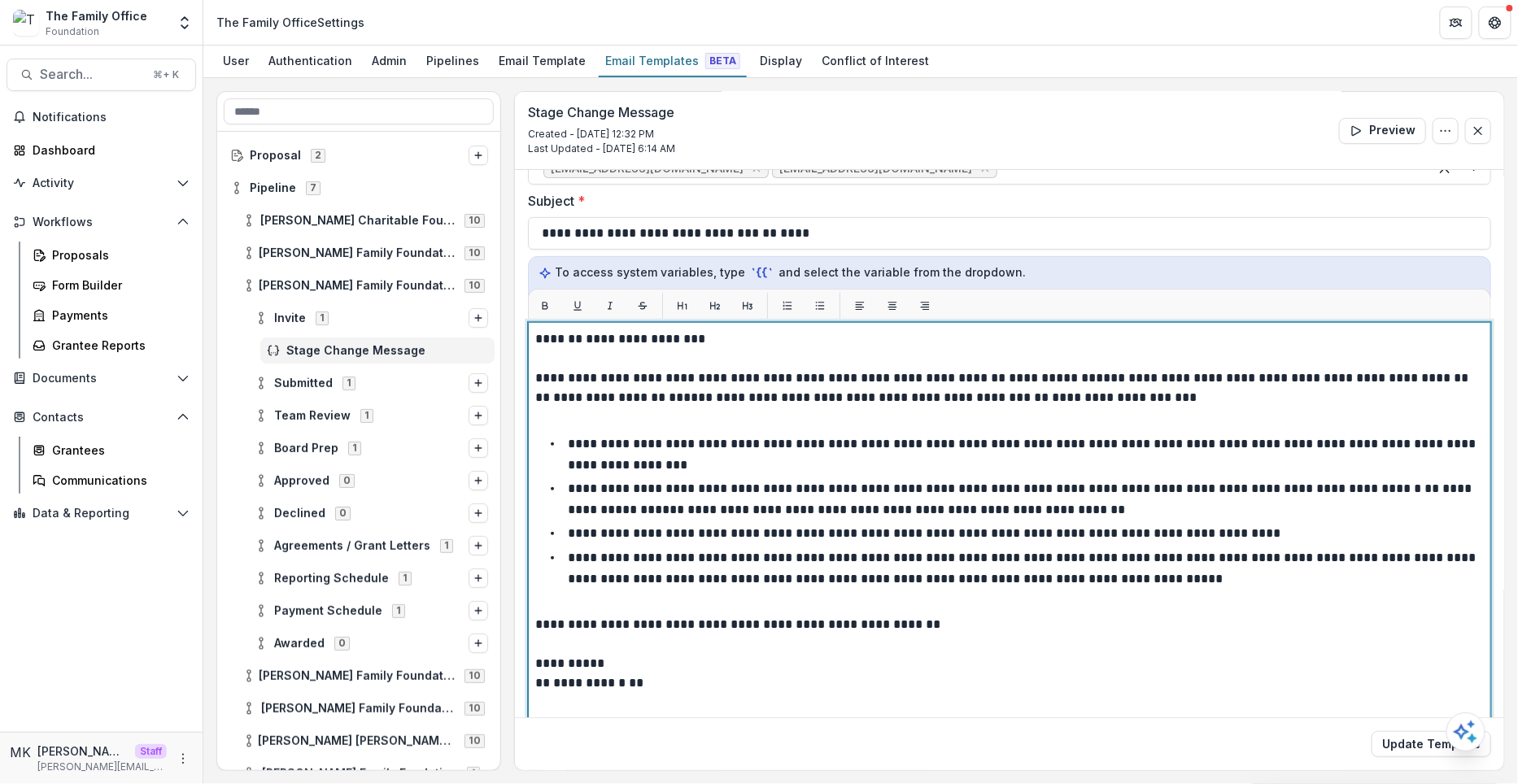
scroll to position [175, 0]
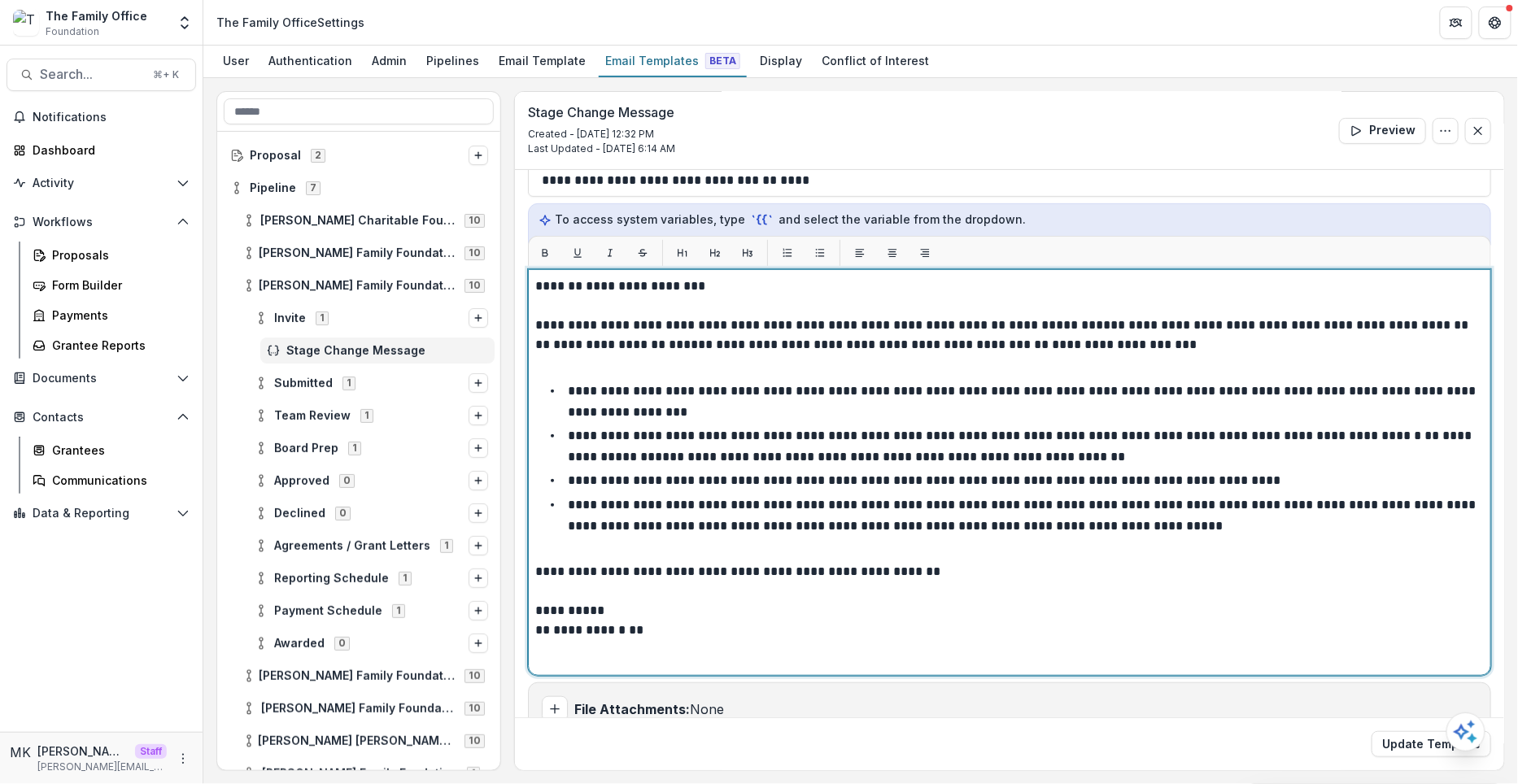
click at [957, 430] on p "**********" at bounding box center [1019, 446] width 904 height 33
click at [765, 430] on p "**********" at bounding box center [1019, 446] width 904 height 33
click at [737, 410] on li "**********" at bounding box center [1019, 401] width 929 height 42
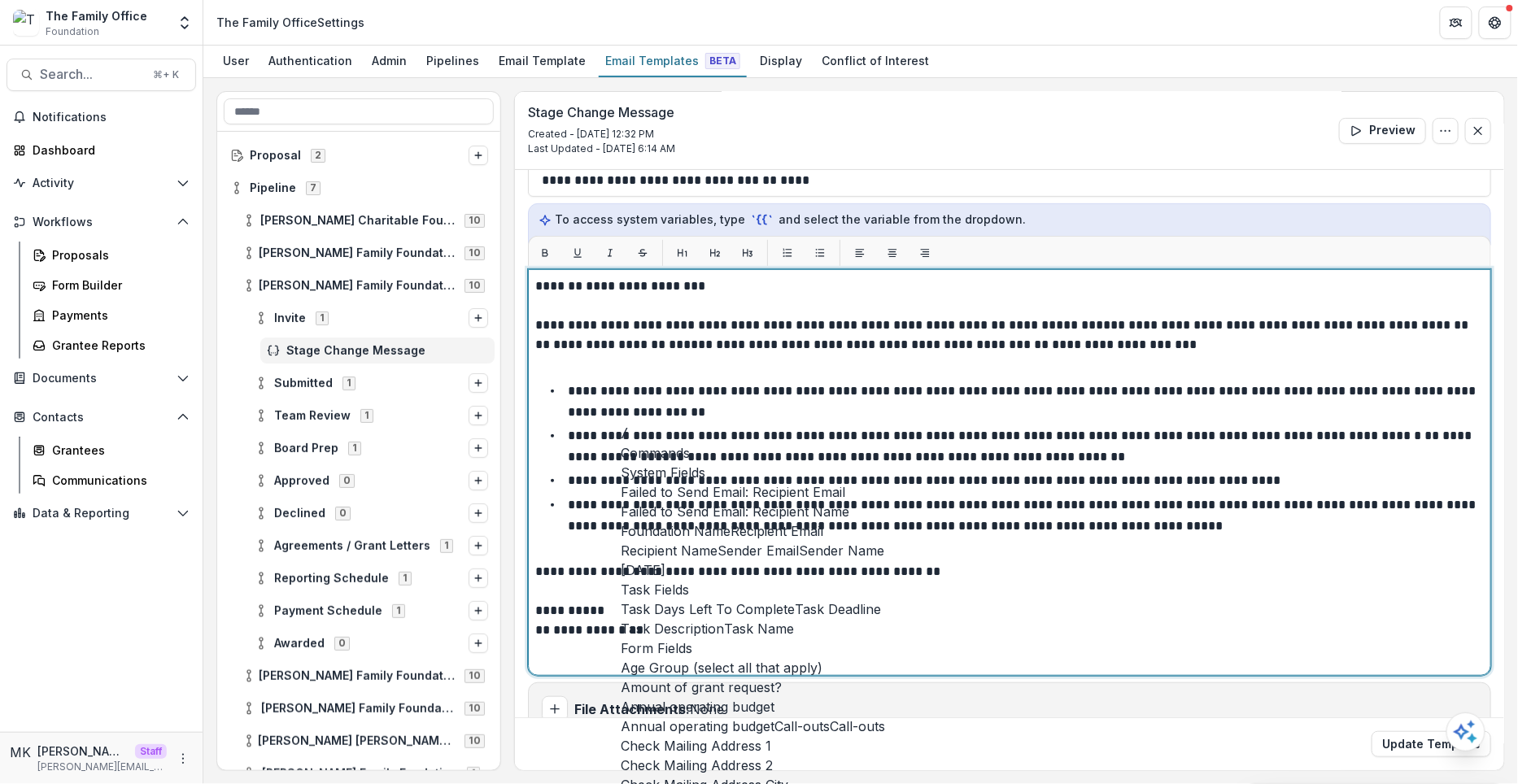
scroll to position [686, 0]
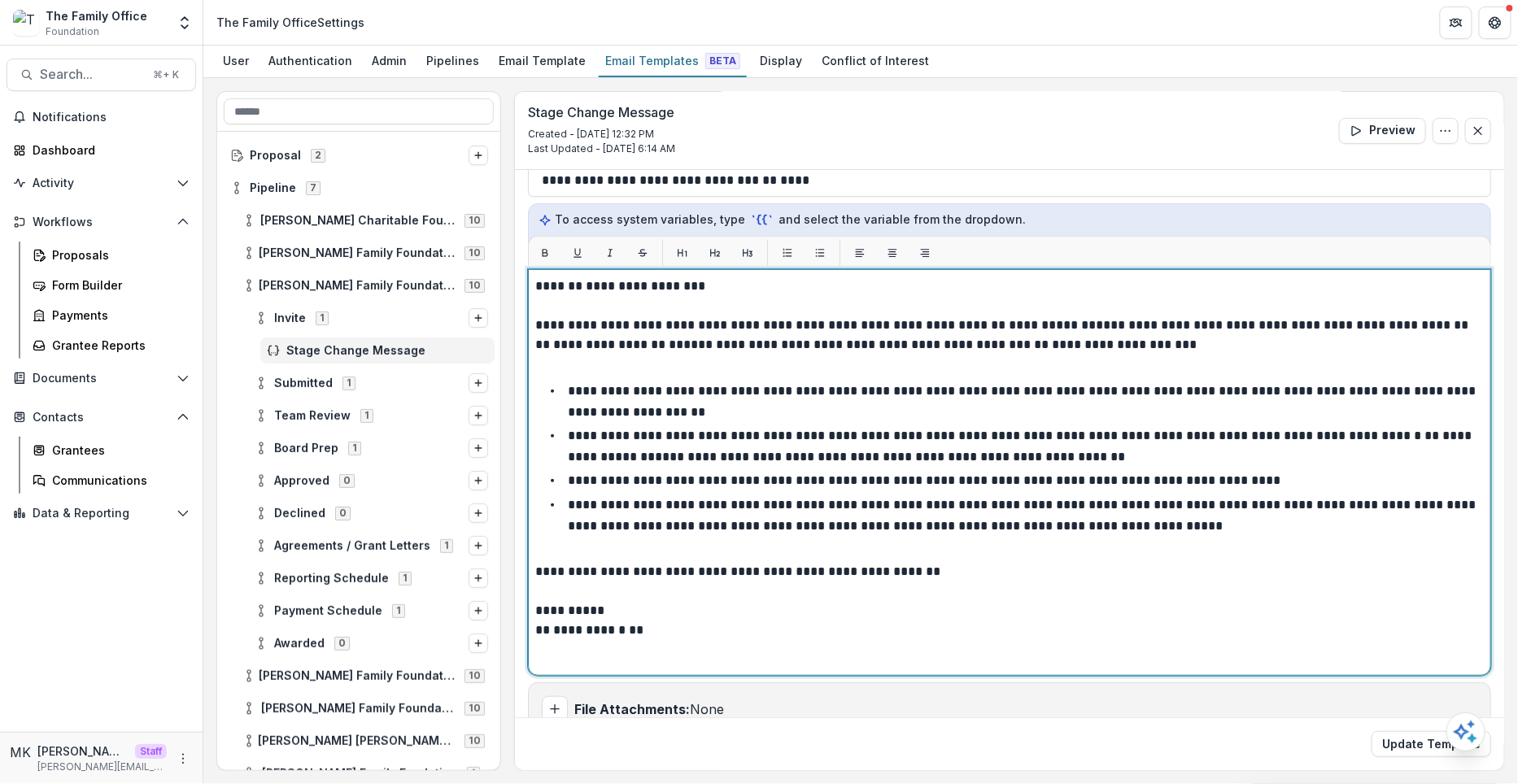
click at [693, 412] on li "**********" at bounding box center [1019, 401] width 929 height 42
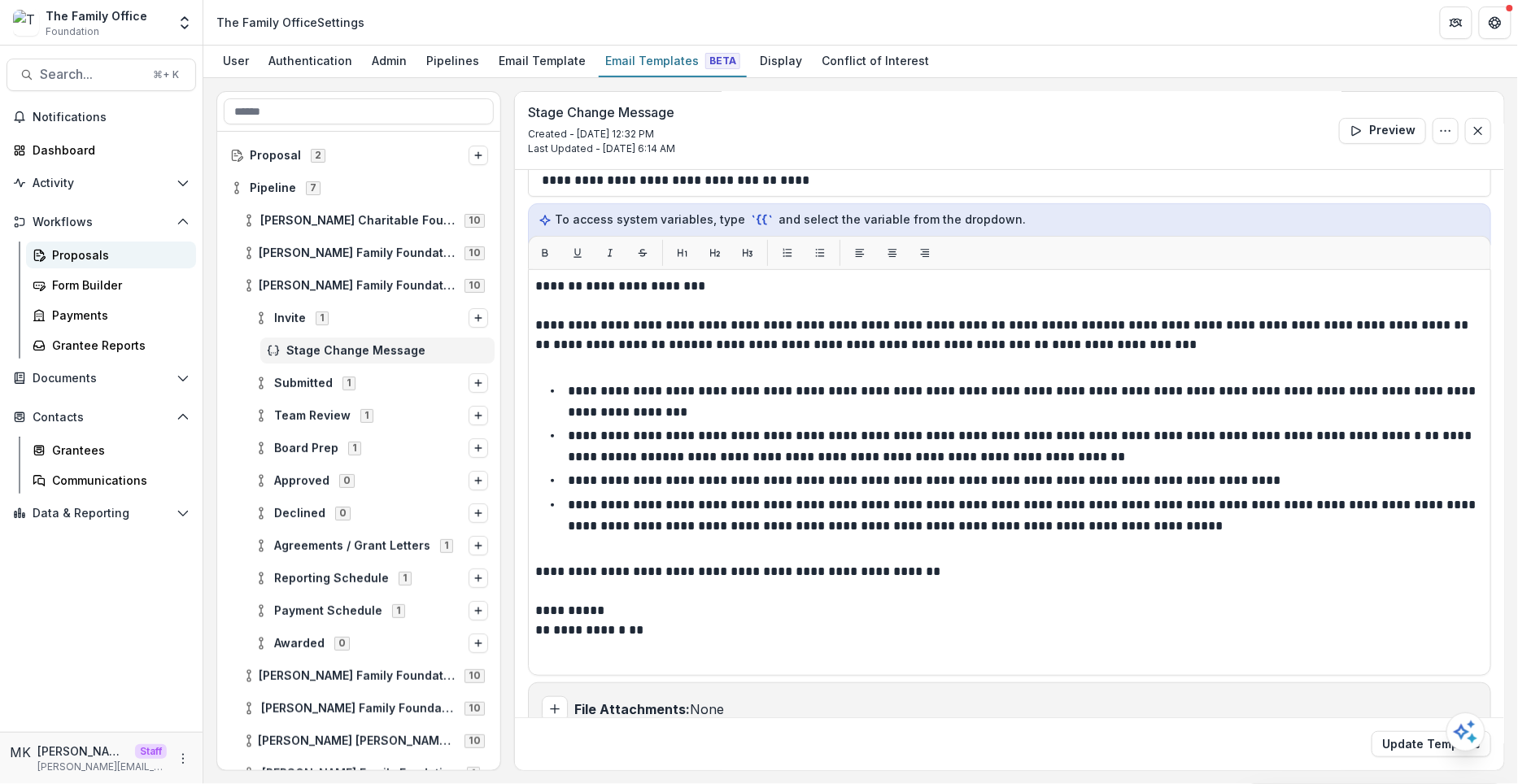
click at [55, 249] on div "Proposals" at bounding box center [117, 255] width 131 height 17
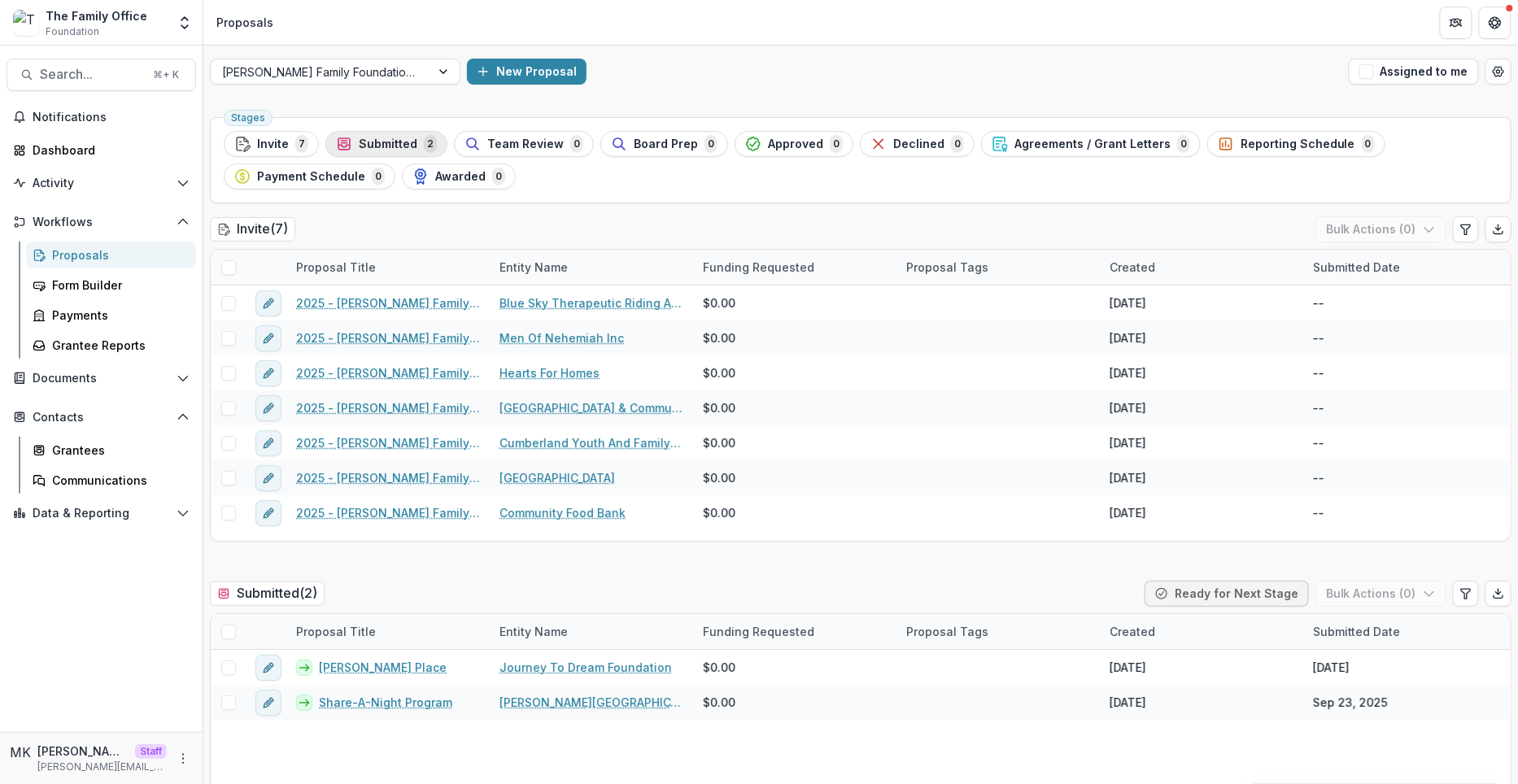
click at [378, 139] on span "Submitted" at bounding box center [388, 144] width 59 height 14
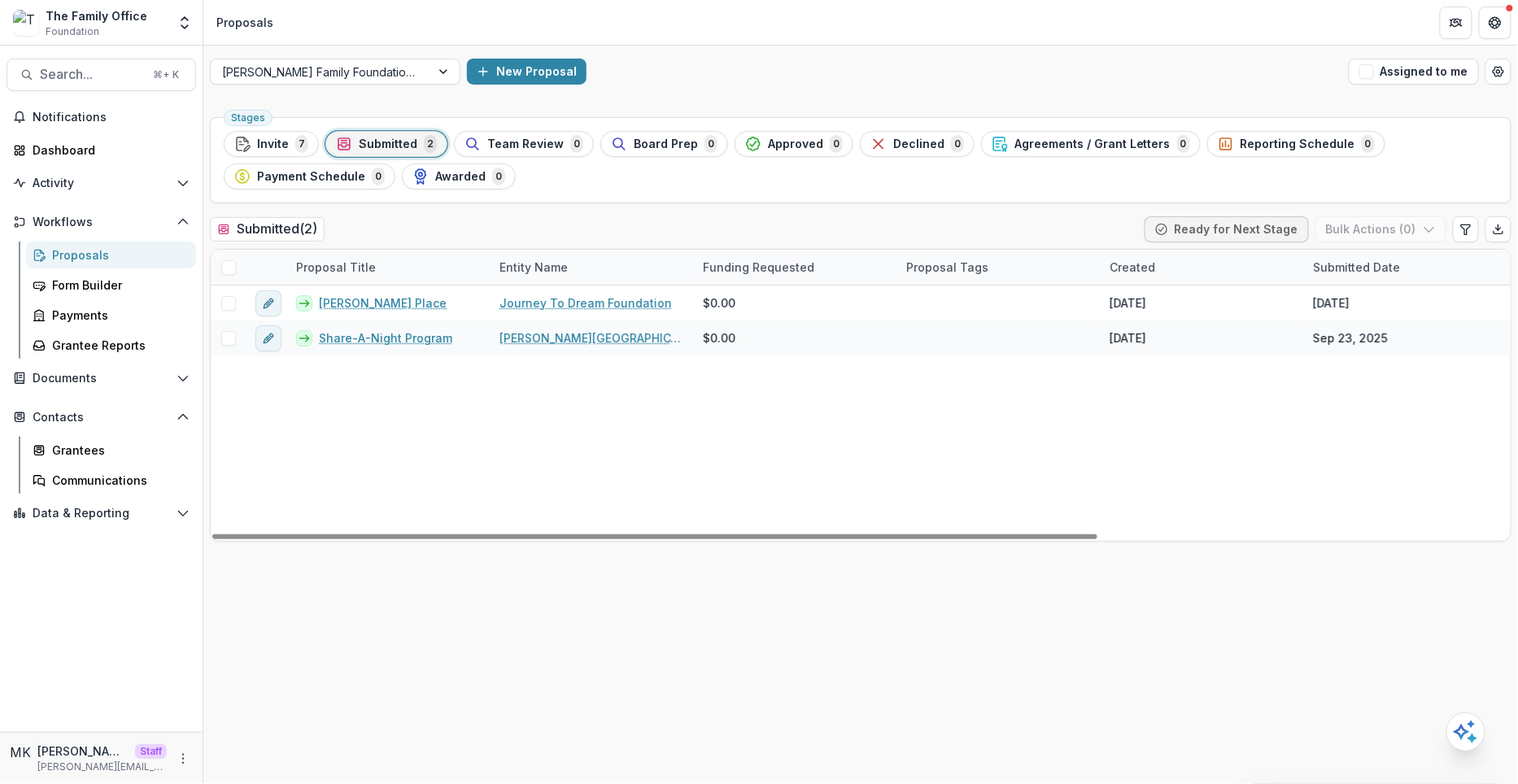
click at [229, 262] on span at bounding box center [229, 268] width 15 height 15
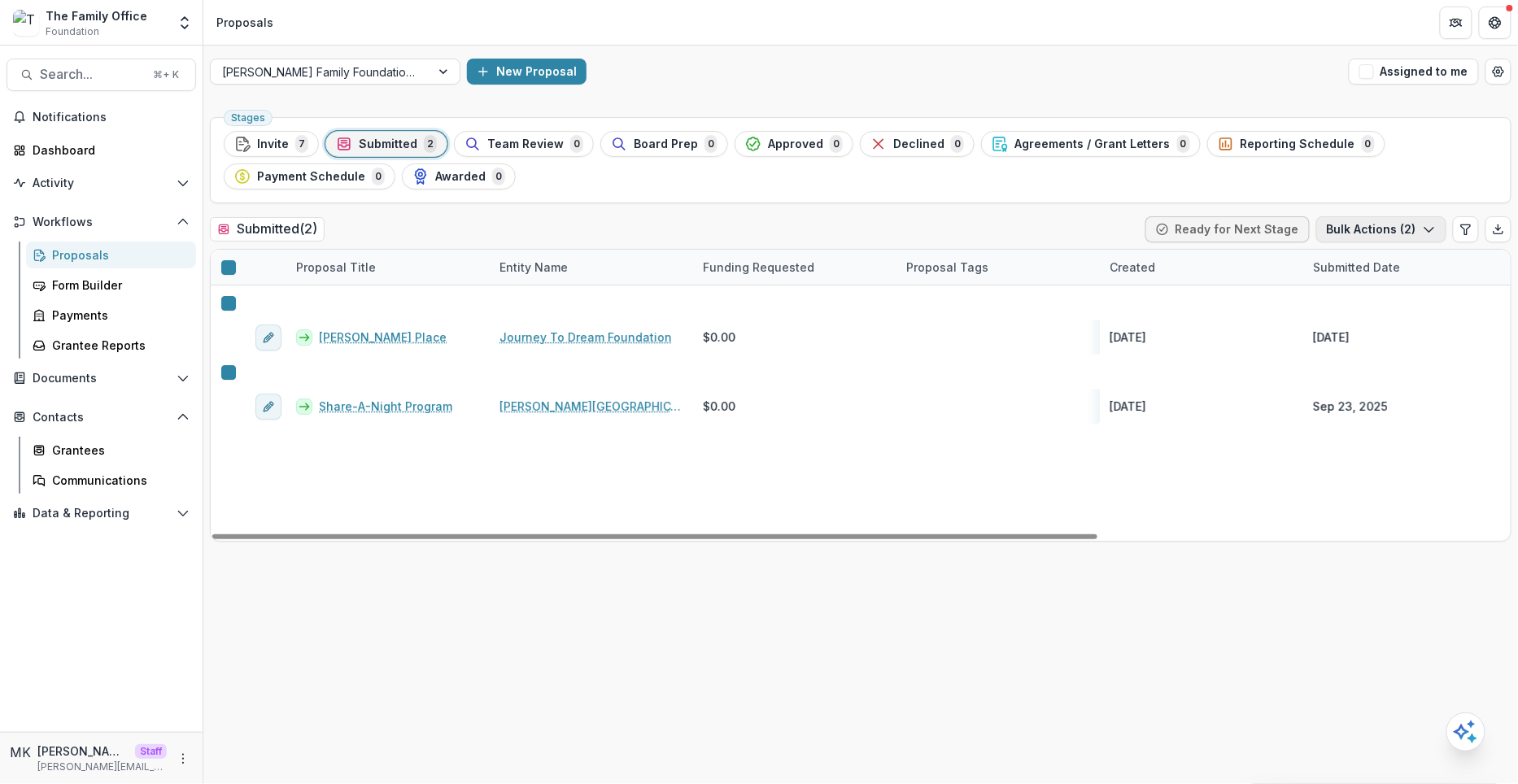
click at [1392, 224] on button "Bulk Actions ( 2 )" at bounding box center [1381, 230] width 130 height 26
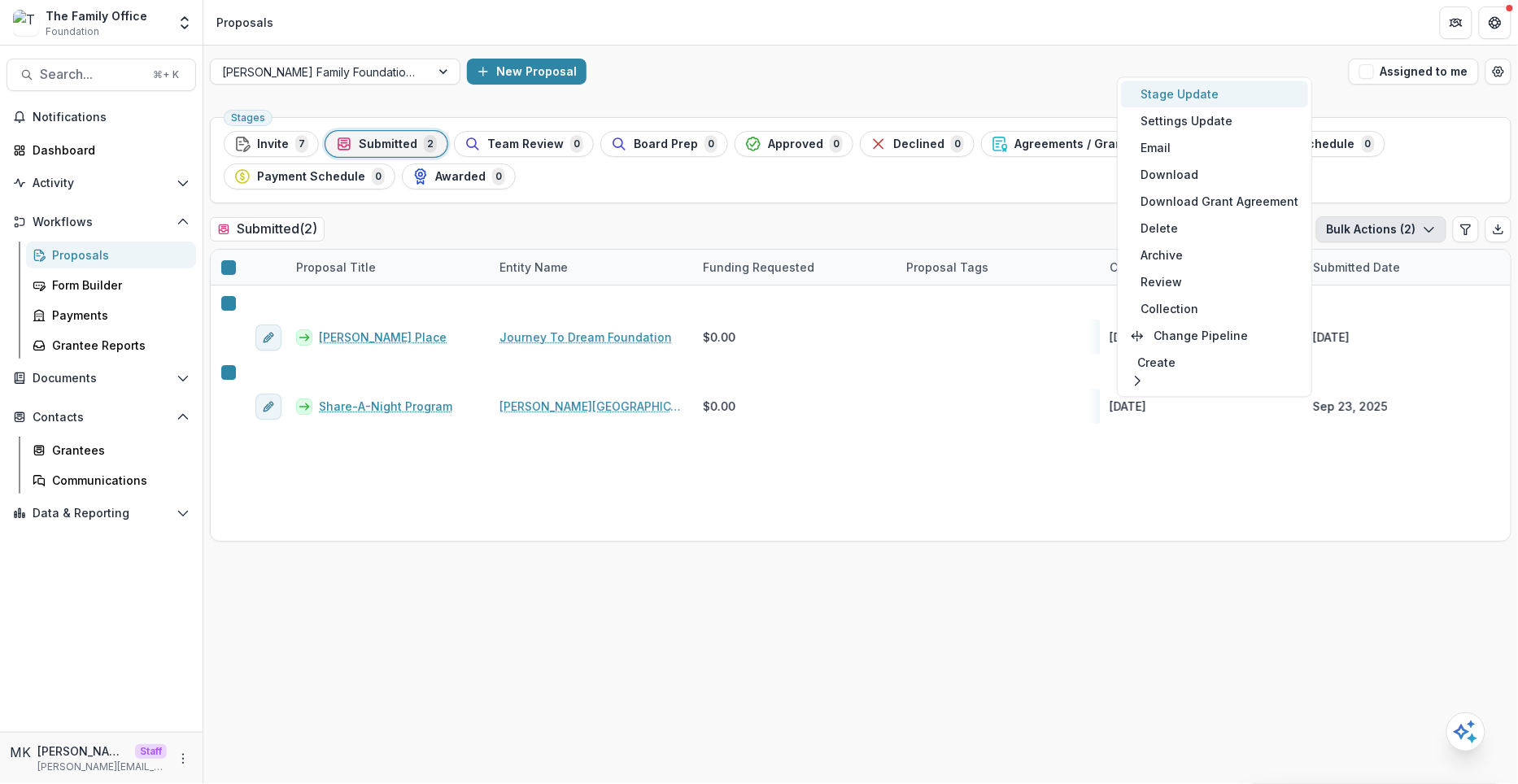
click at [1182, 94] on button "Stage Update" at bounding box center [1214, 94] width 187 height 27
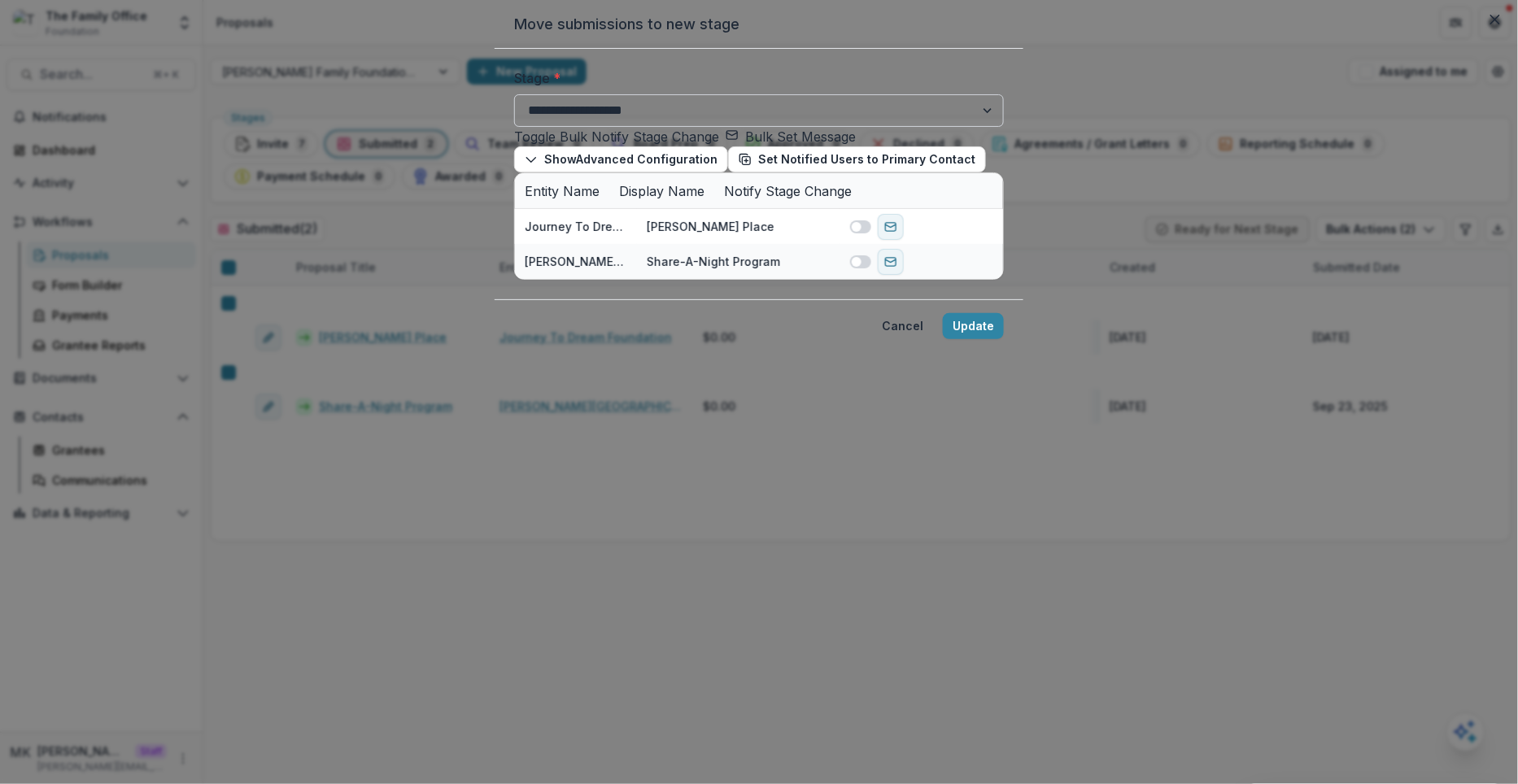
click at [780, 126] on select "**********" at bounding box center [759, 110] width 489 height 33
select select "**********"
click at [514, 126] on select "**********" at bounding box center [759, 110] width 489 height 33
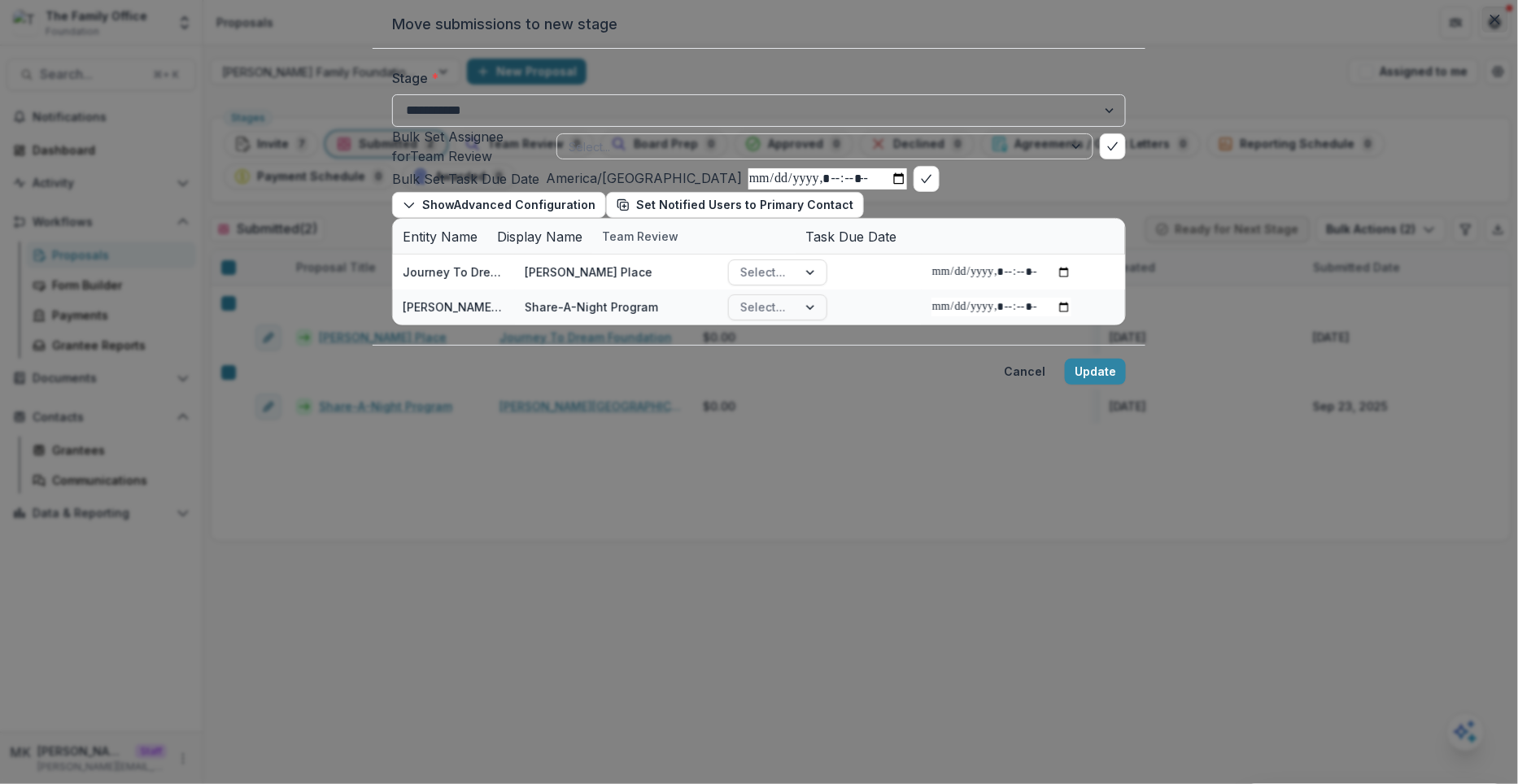
click at [1482, 33] on button "Close" at bounding box center [1495, 20] width 26 height 26
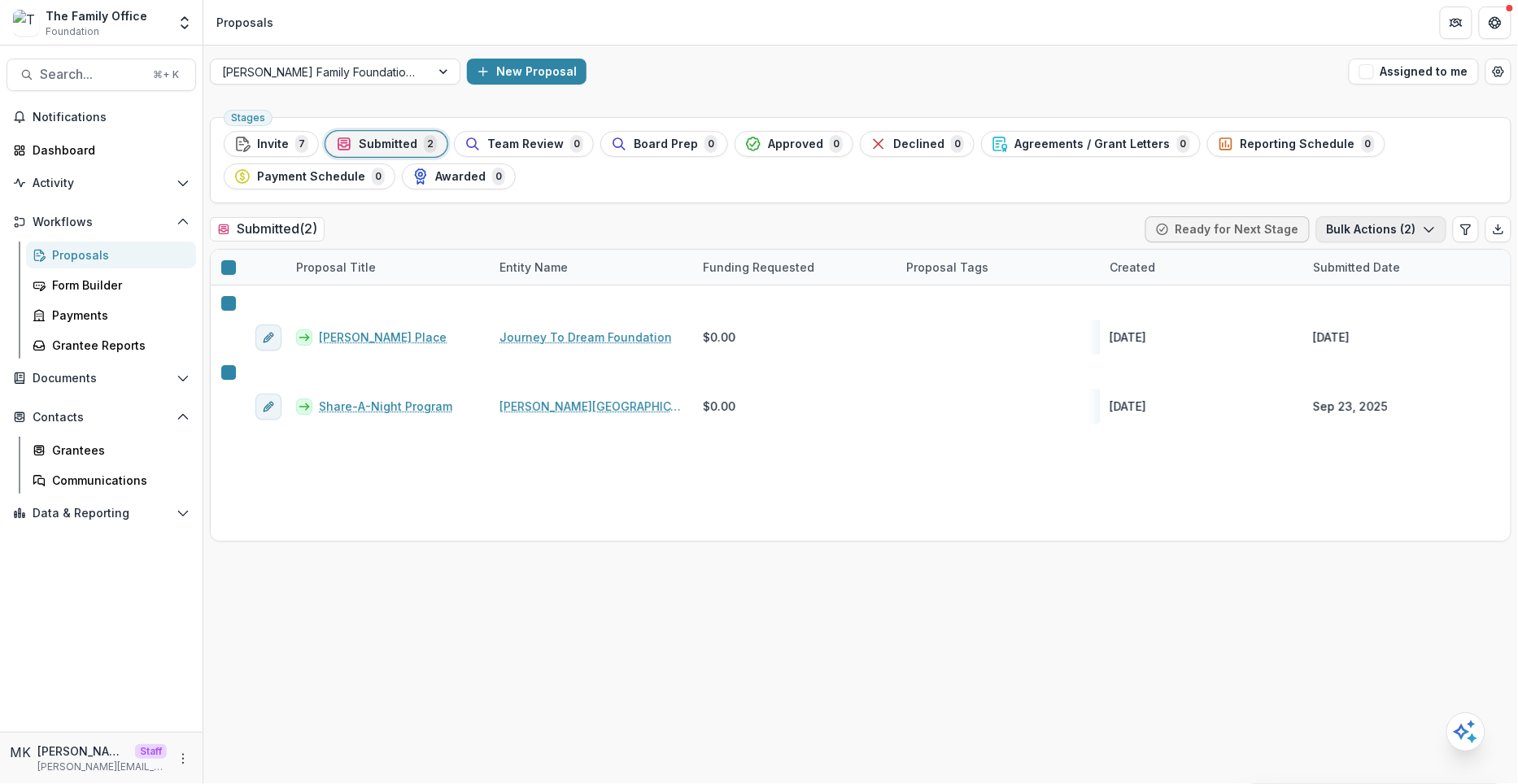
click at [1372, 230] on button "Bulk Actions ( 2 )" at bounding box center [1381, 230] width 130 height 26
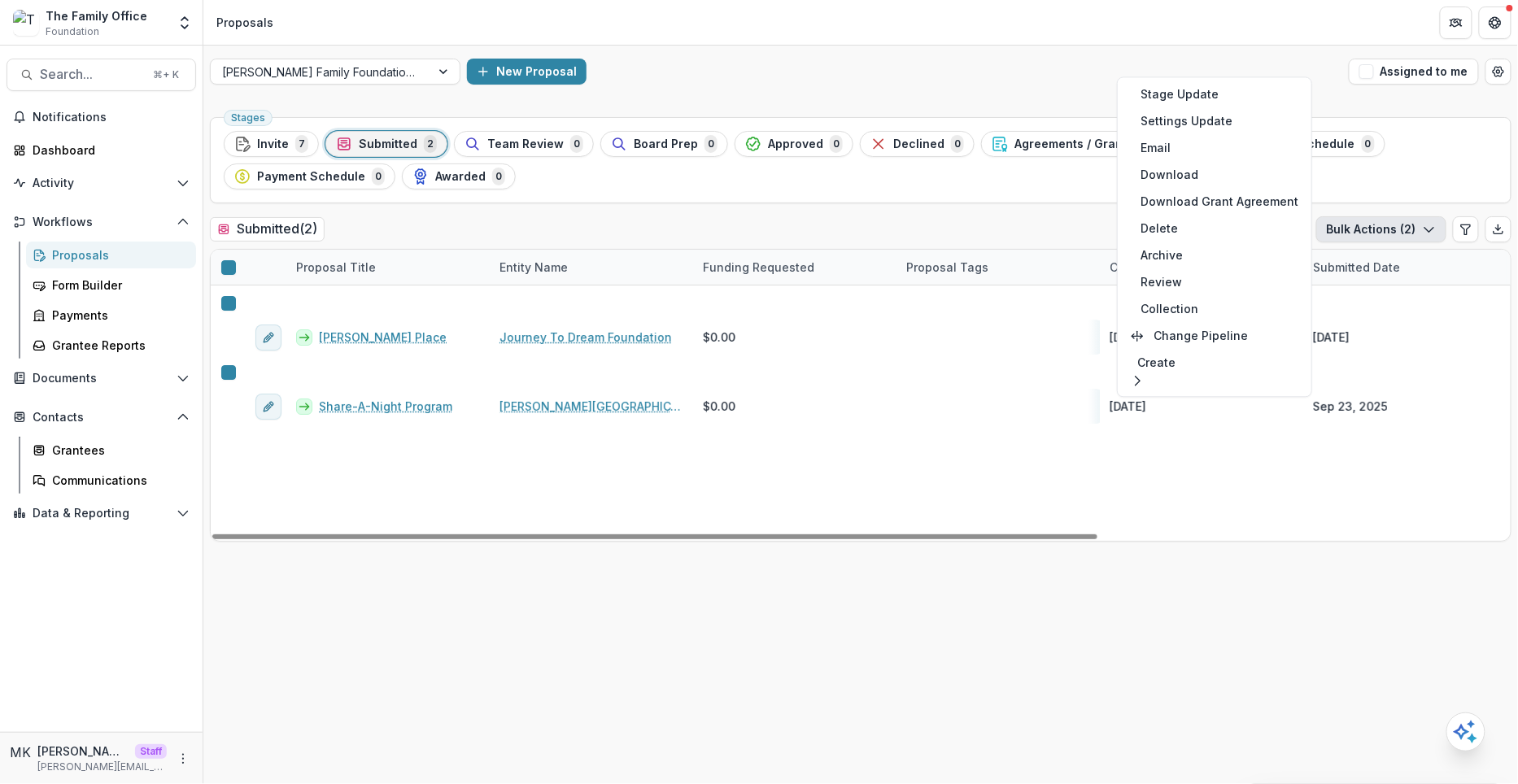
click at [672, 451] on div "Kyles Place Journey To Dream Foundation $0.00 Sep 16, 2025 Sep 19, 2025 Dugas F…" at bounding box center [1164, 413] width 1906 height 256
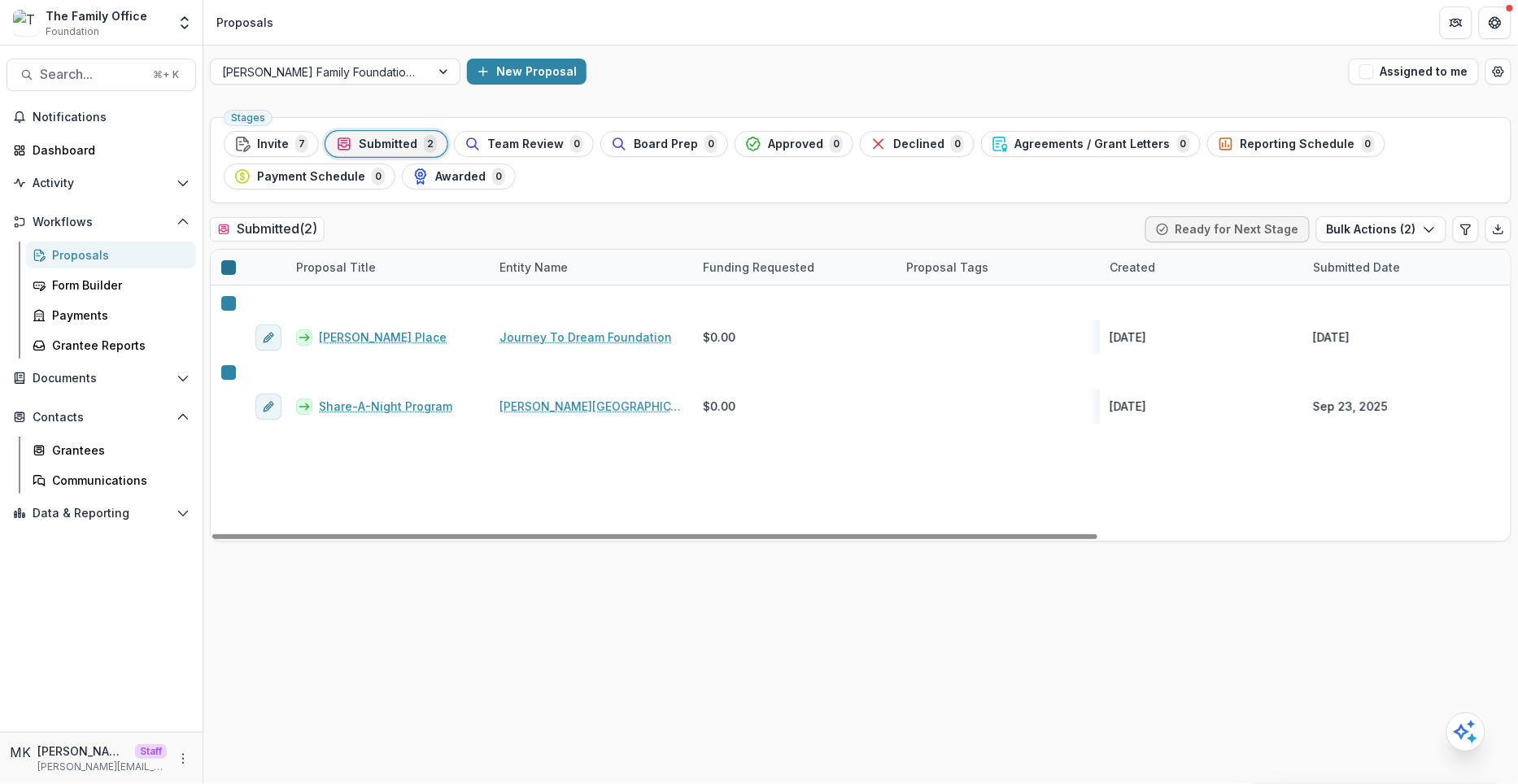
click at [229, 261] on div at bounding box center [229, 268] width 0 height 13
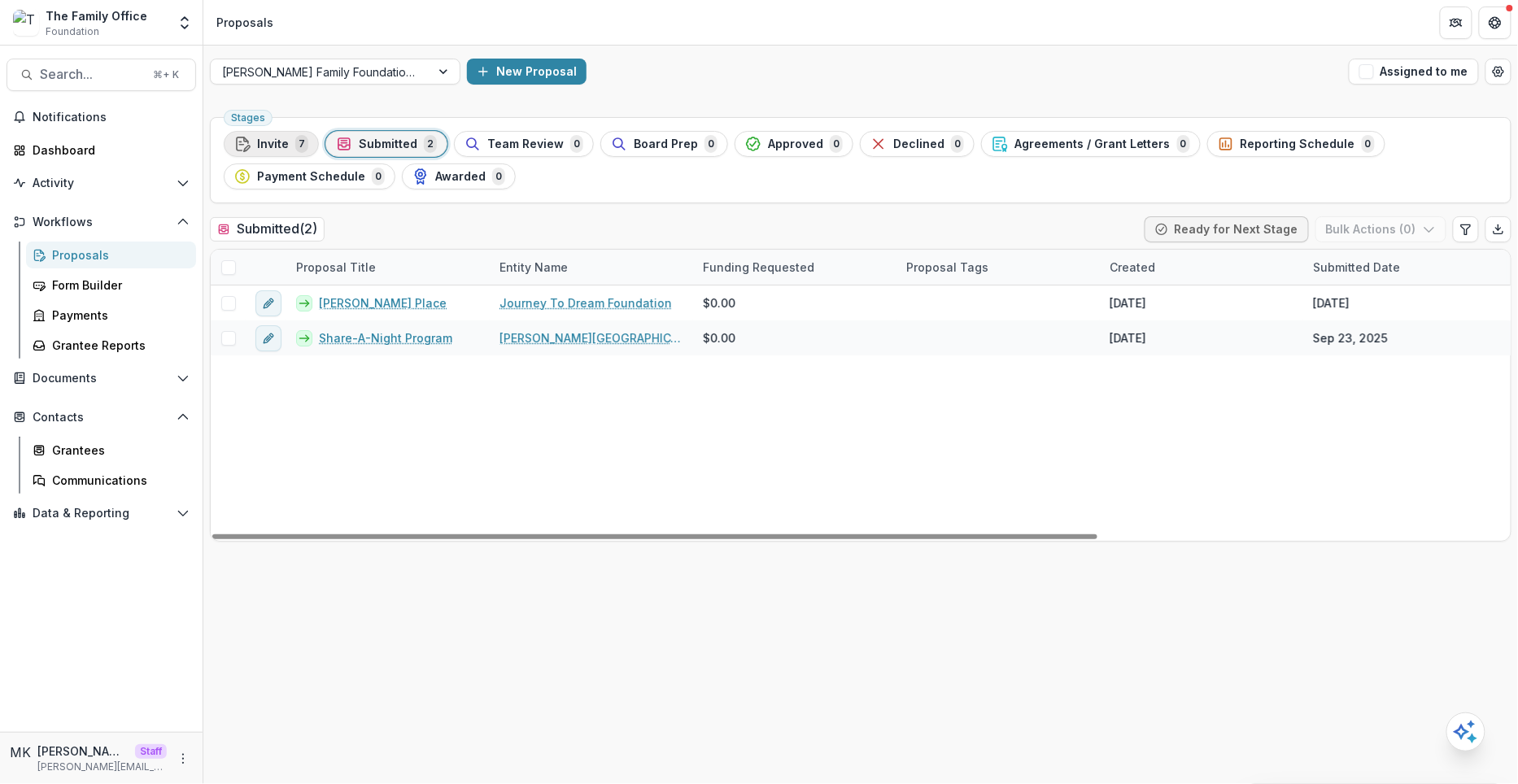
click at [256, 136] on div "Invite 7" at bounding box center [272, 143] width 74 height 18
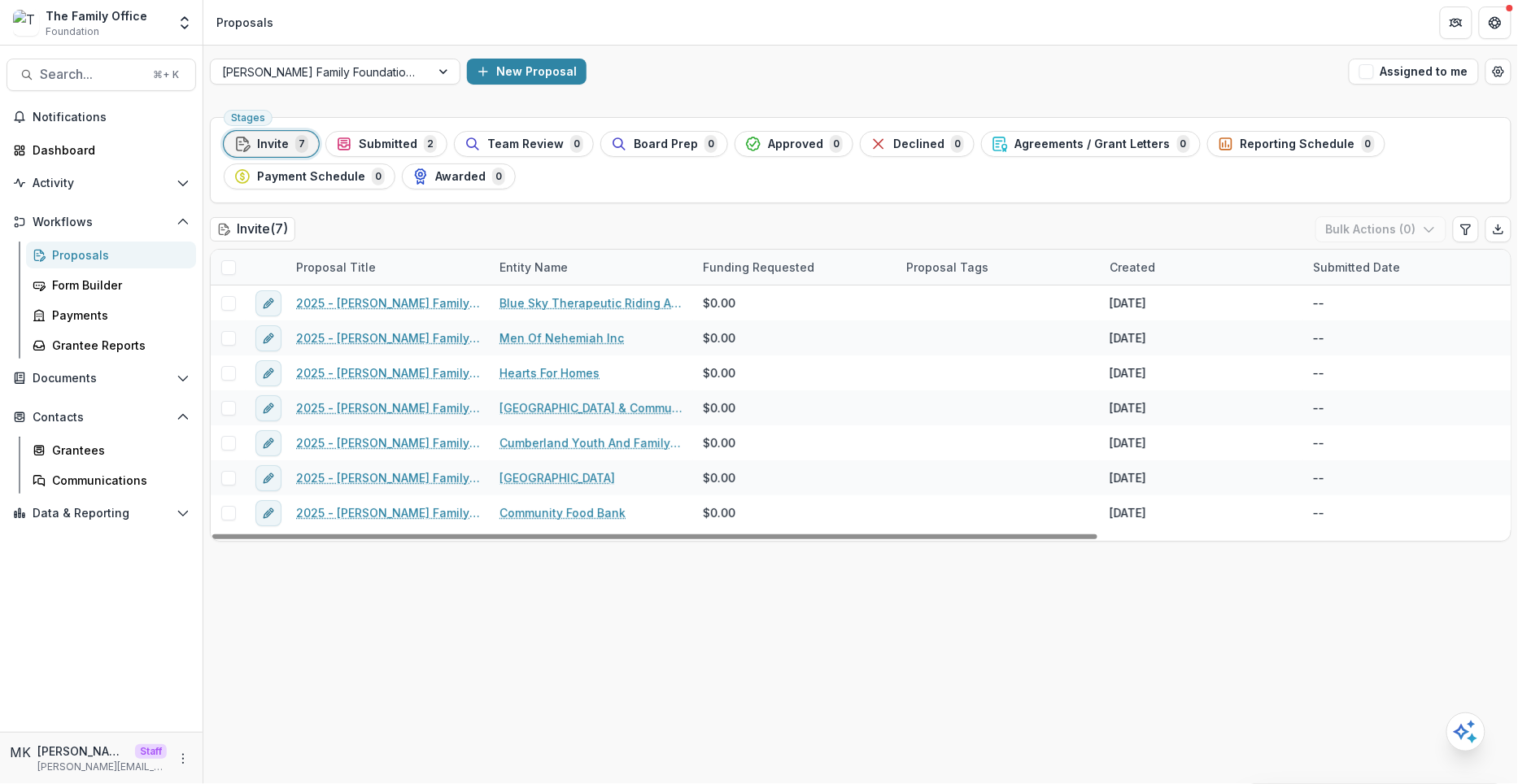
click at [224, 265] on span at bounding box center [229, 268] width 15 height 15
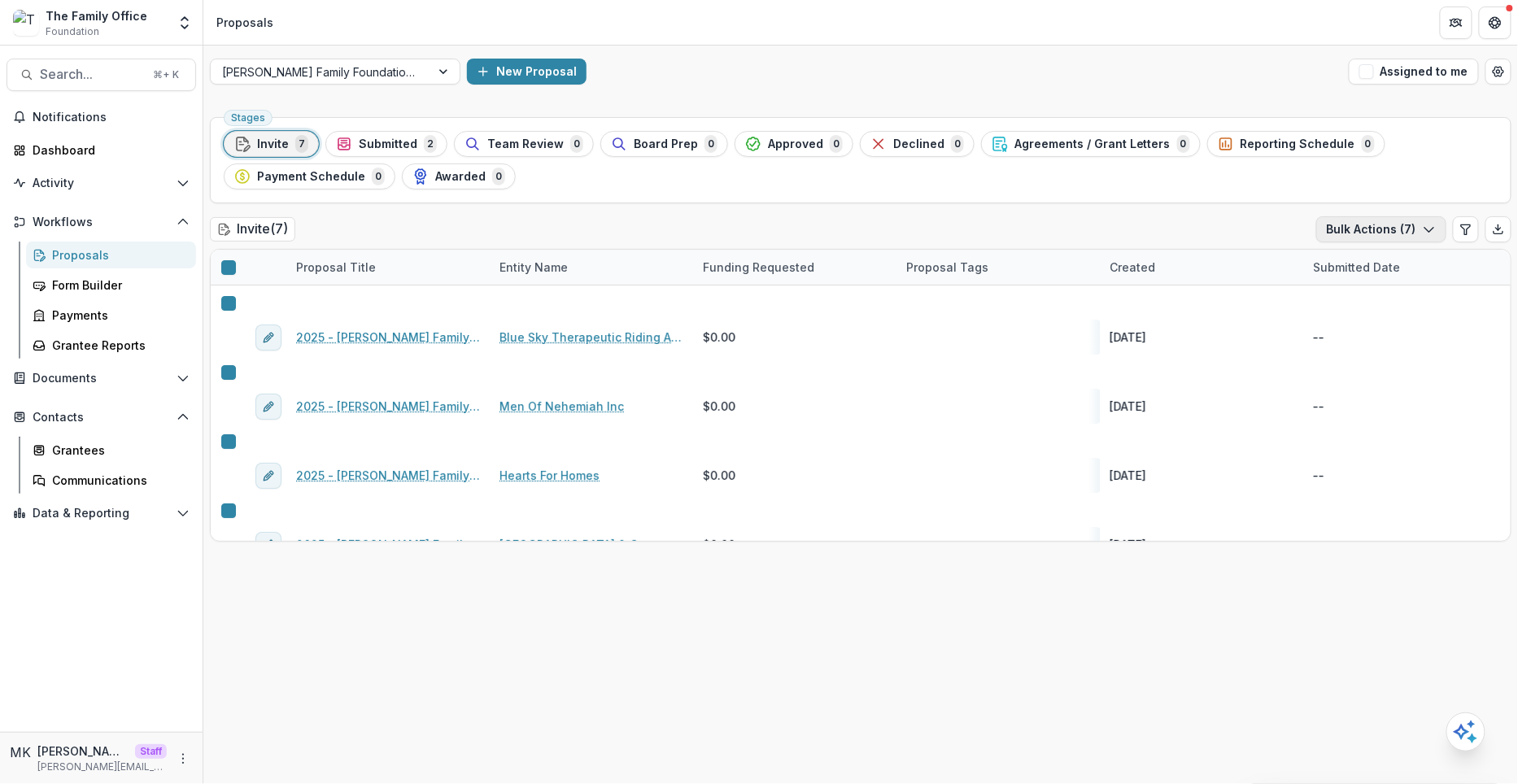
click at [1401, 228] on button "Bulk Actions ( 7 )" at bounding box center [1381, 230] width 130 height 26
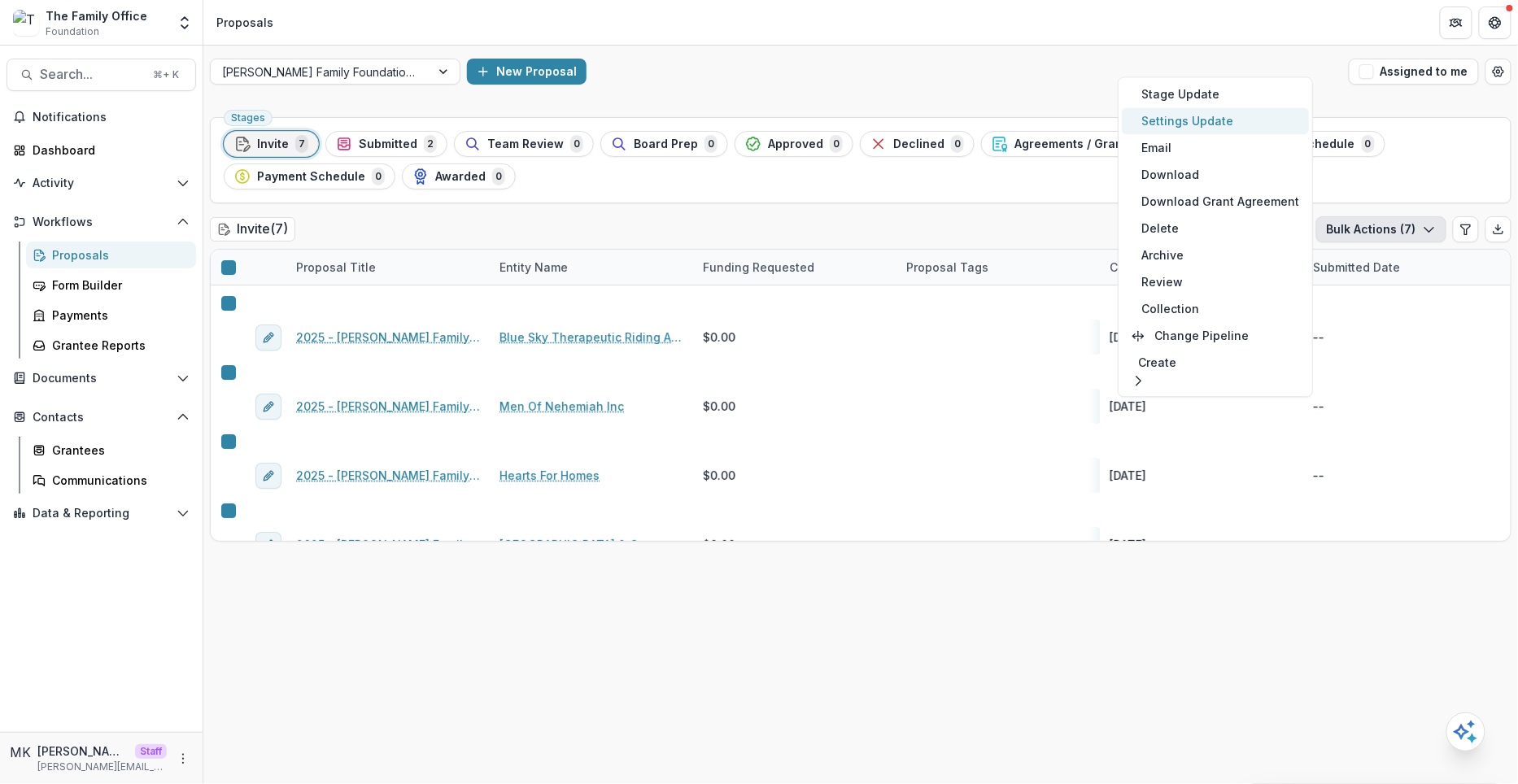
click at [1185, 122] on button "Settings Update" at bounding box center [1215, 120] width 187 height 27
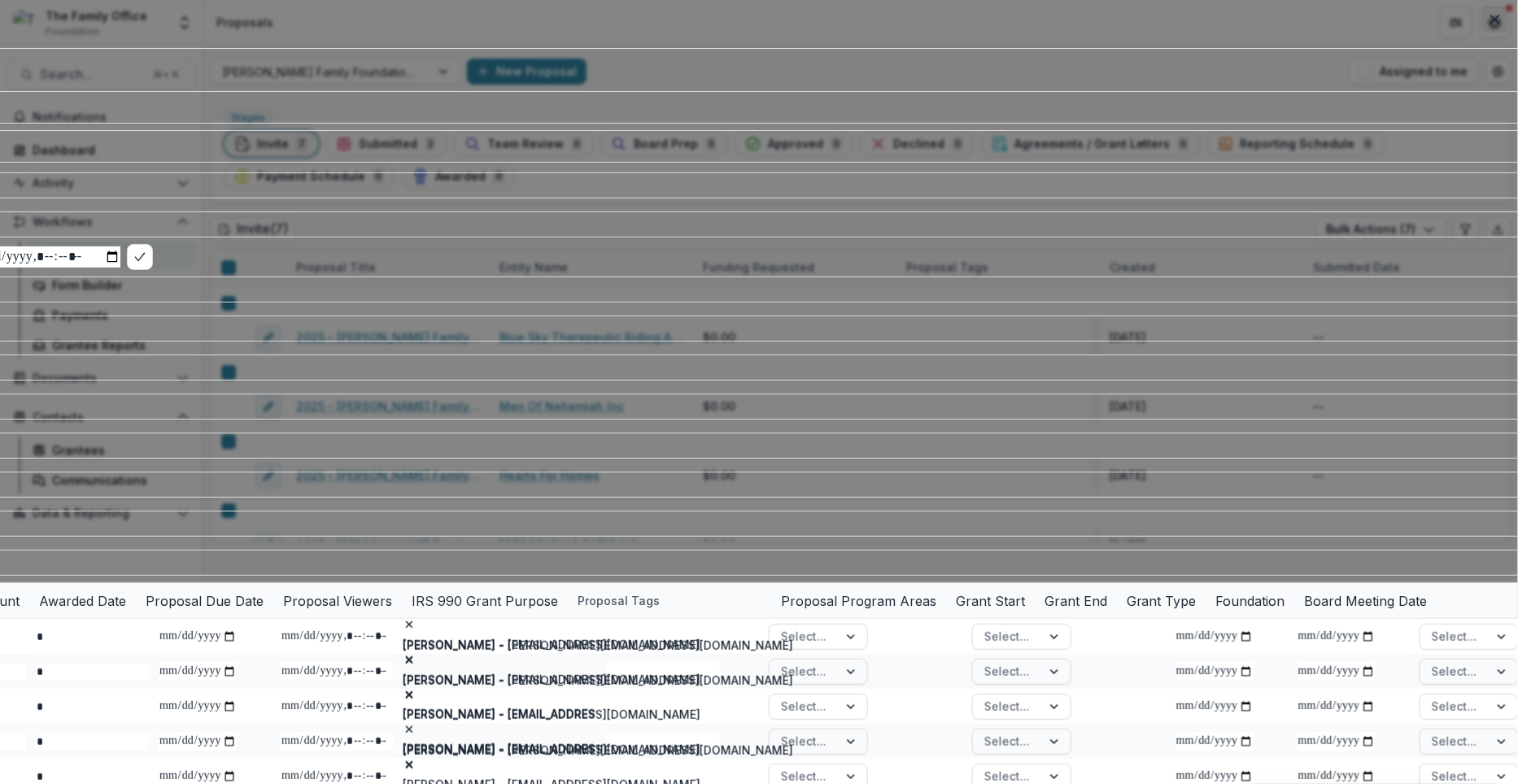
click at [1499, 15] on button "Close" at bounding box center [1495, 20] width 26 height 26
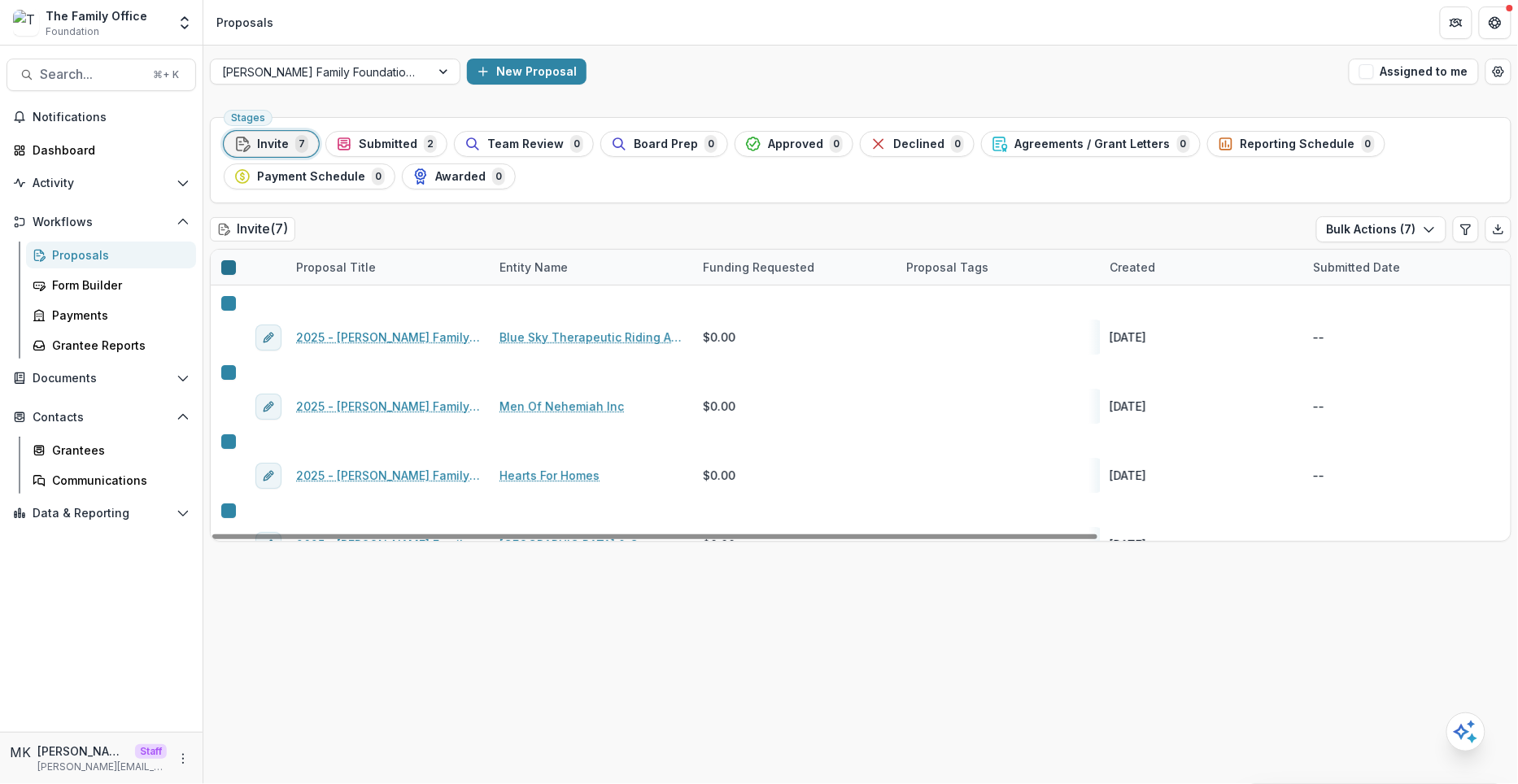
click at [230, 269] on polyline at bounding box center [233, 272] width 7 height 7
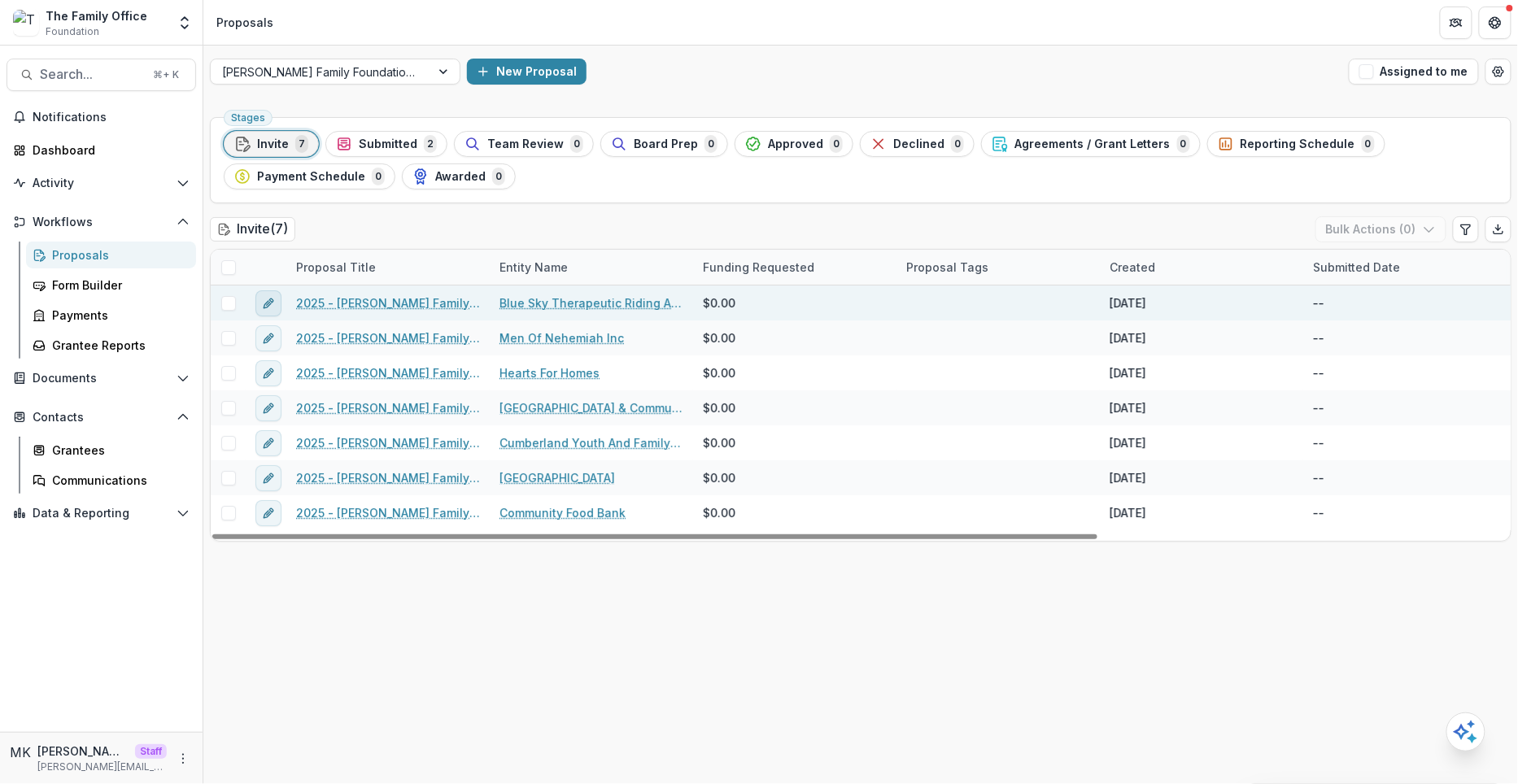
click at [266, 301] on icon "edit" at bounding box center [269, 303] width 13 height 13
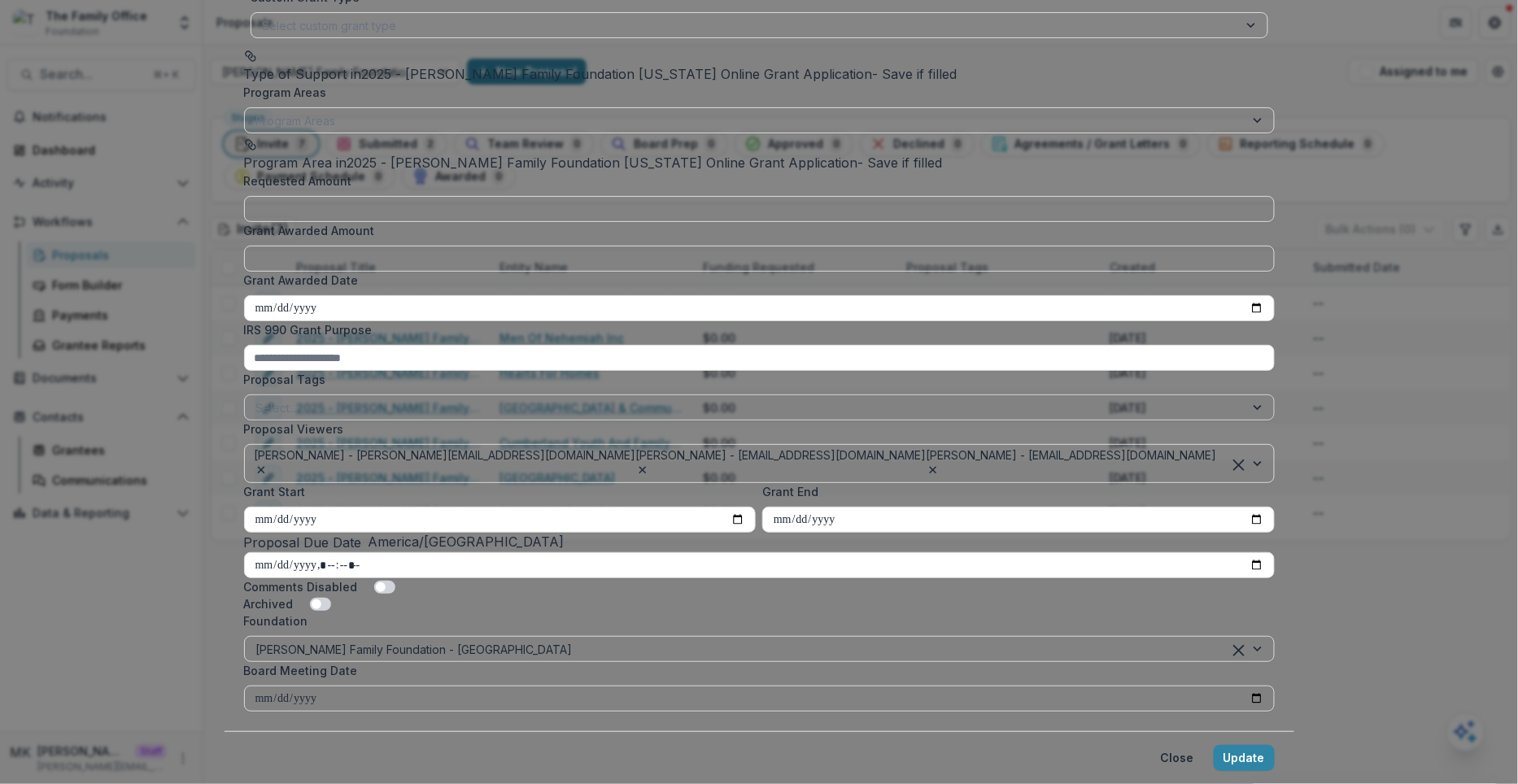
scroll to position [535, 0]
click at [1152, 745] on button "Close" at bounding box center [1178, 758] width 53 height 26
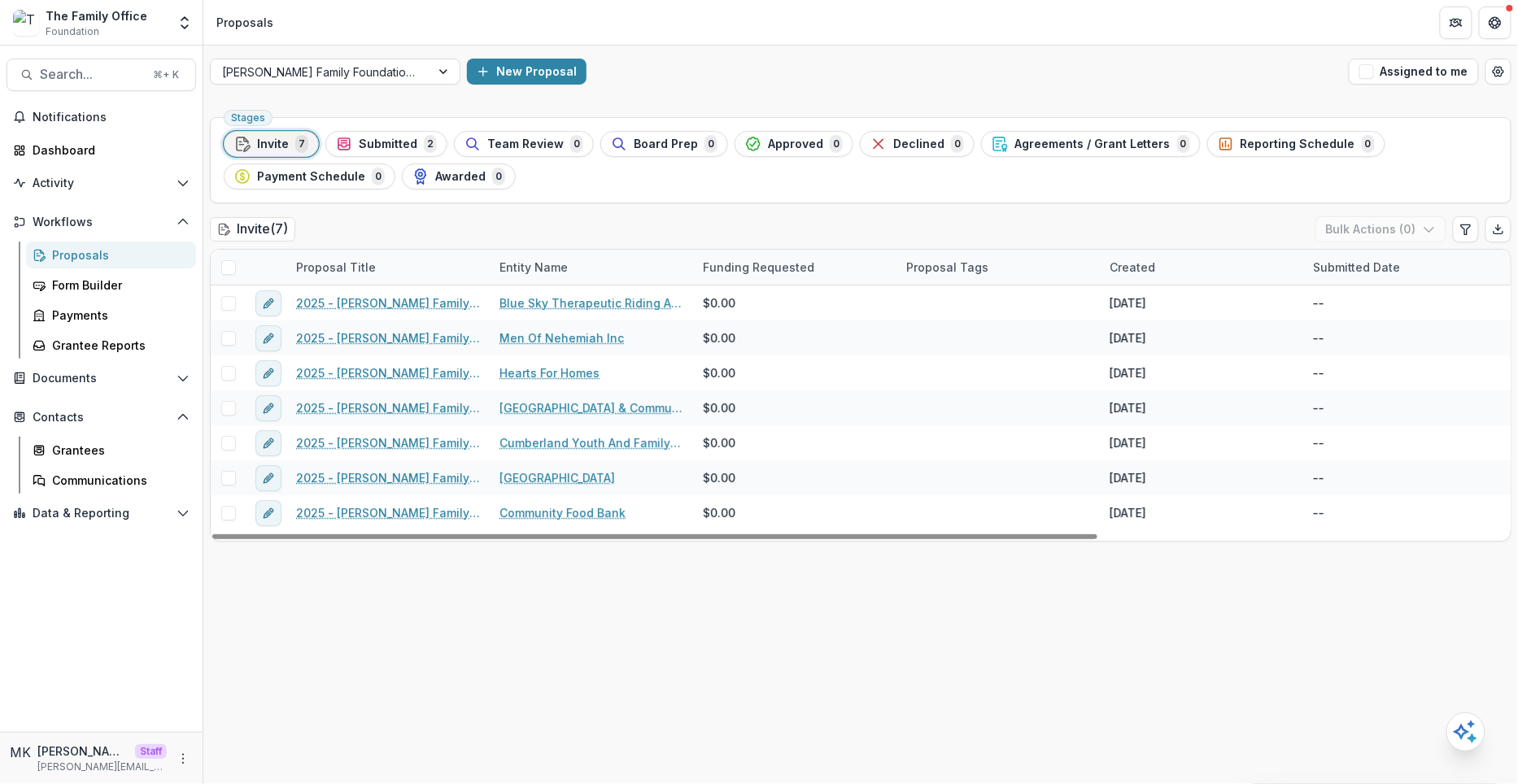
click at [271, 140] on span "Invite" at bounding box center [273, 144] width 32 height 14
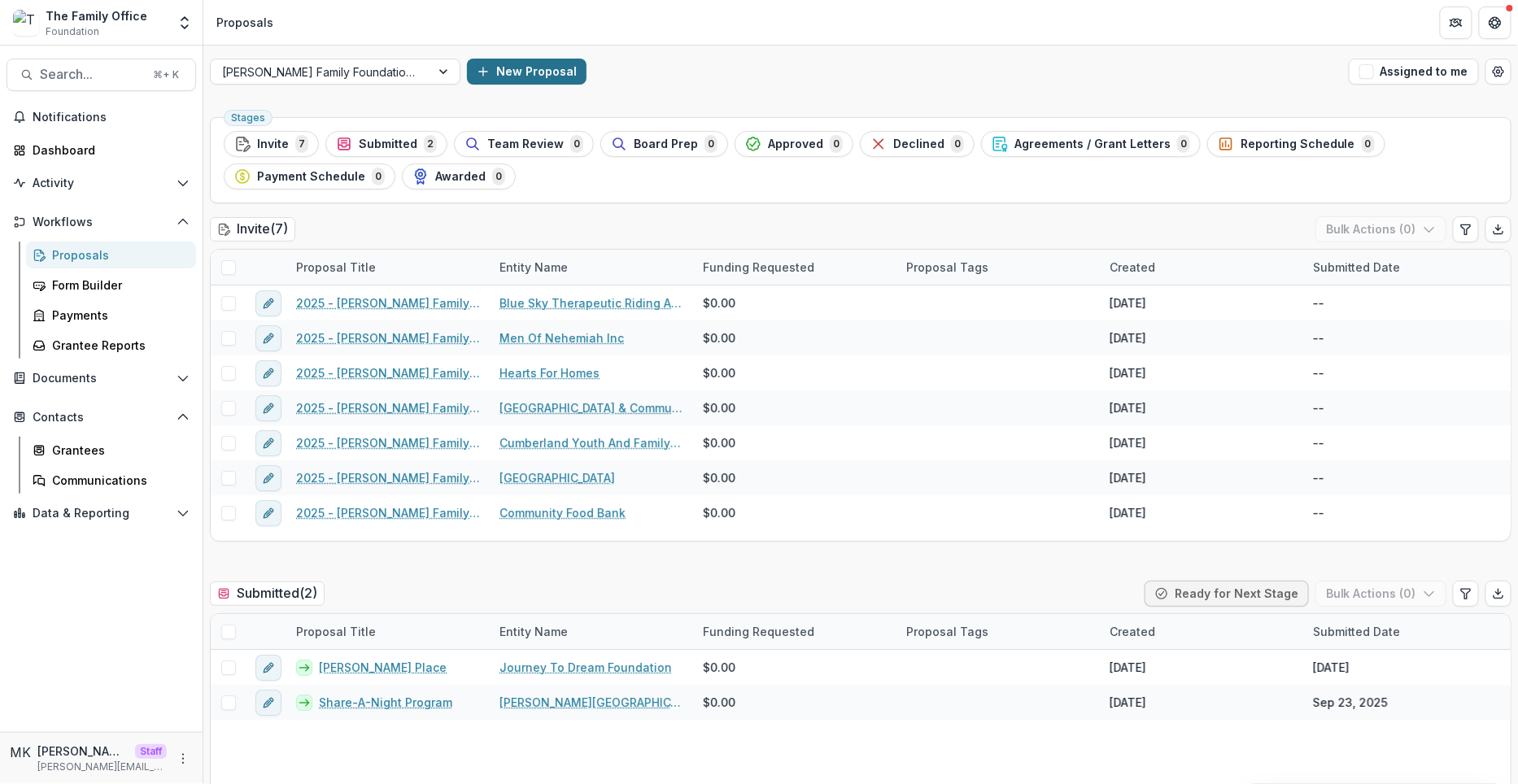
click at [513, 70] on button "New Proposal" at bounding box center [526, 72] width 120 height 26
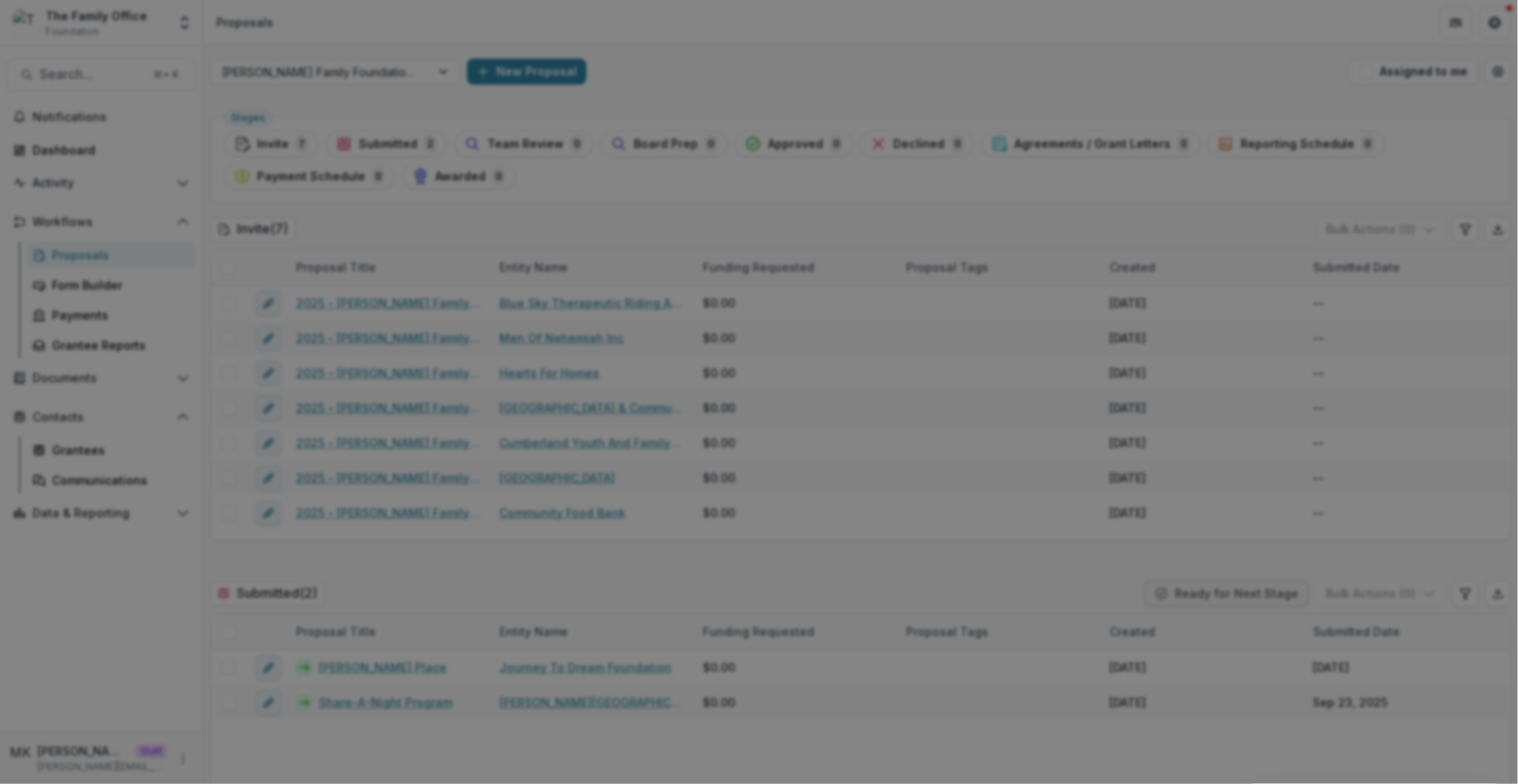
click at [1490, 24] on icon "Close" at bounding box center [1495, 20] width 9 height 9
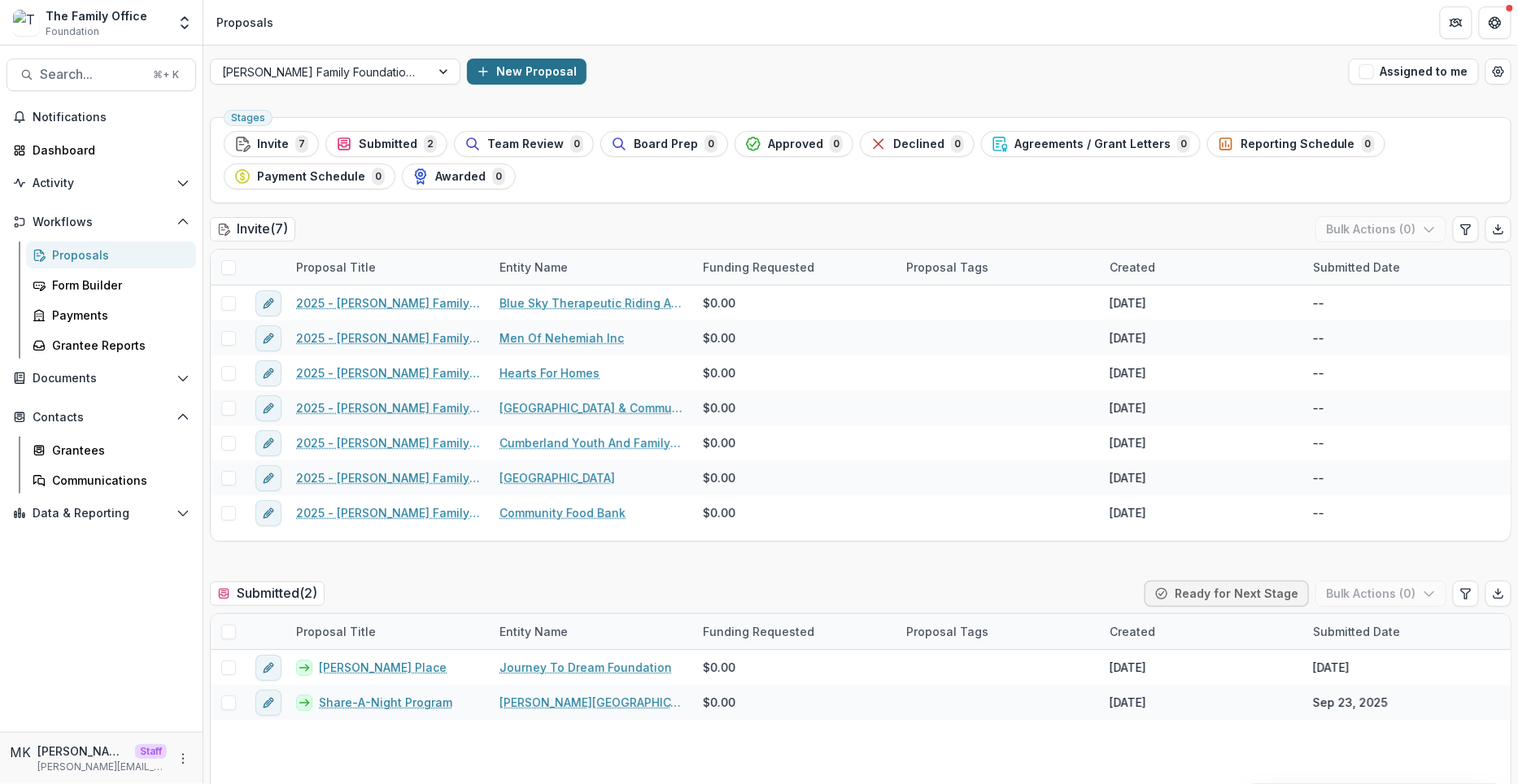
click at [467, 62] on button "New Proposal" at bounding box center [526, 72] width 120 height 26
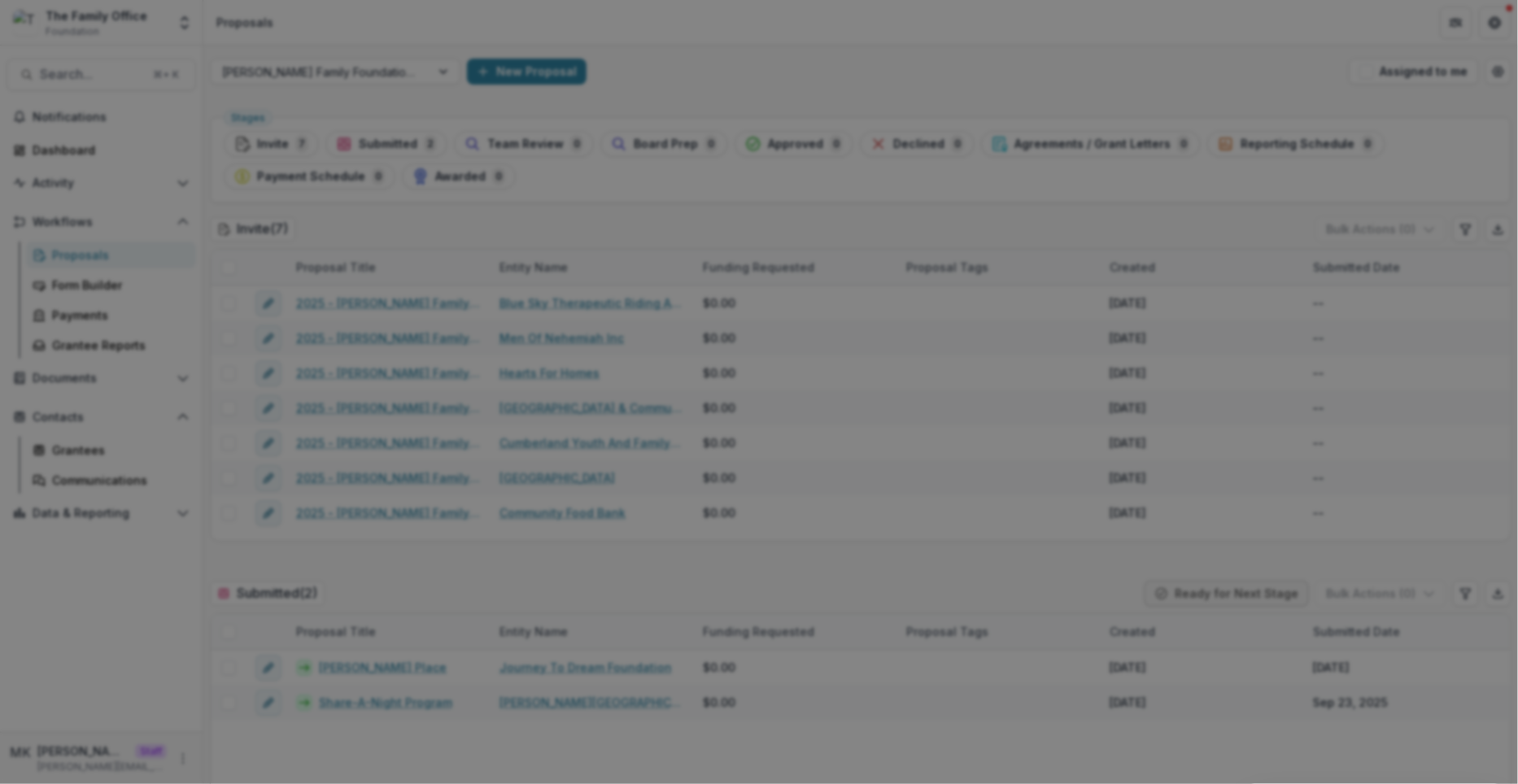
type input "**********"
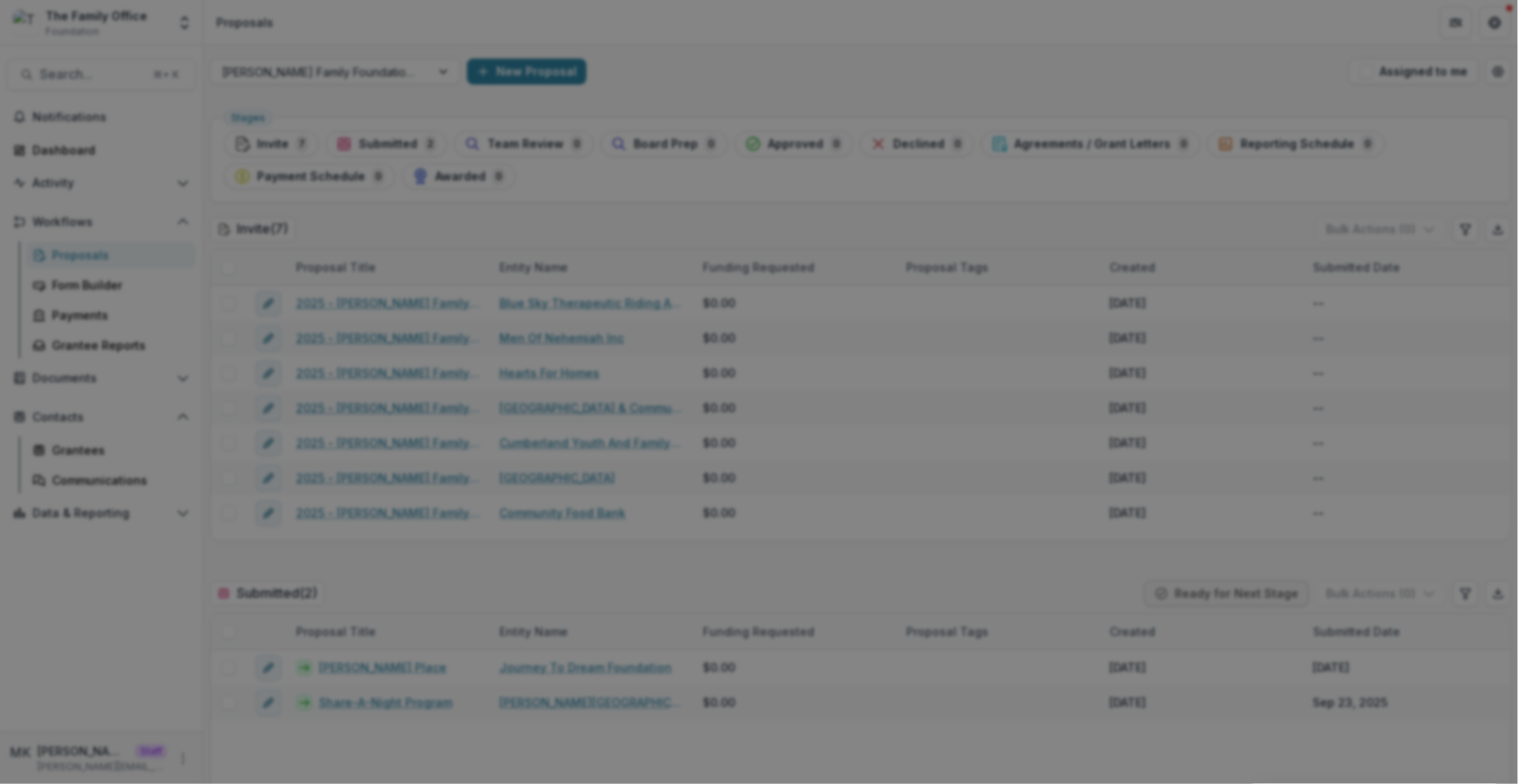
type input "**********"
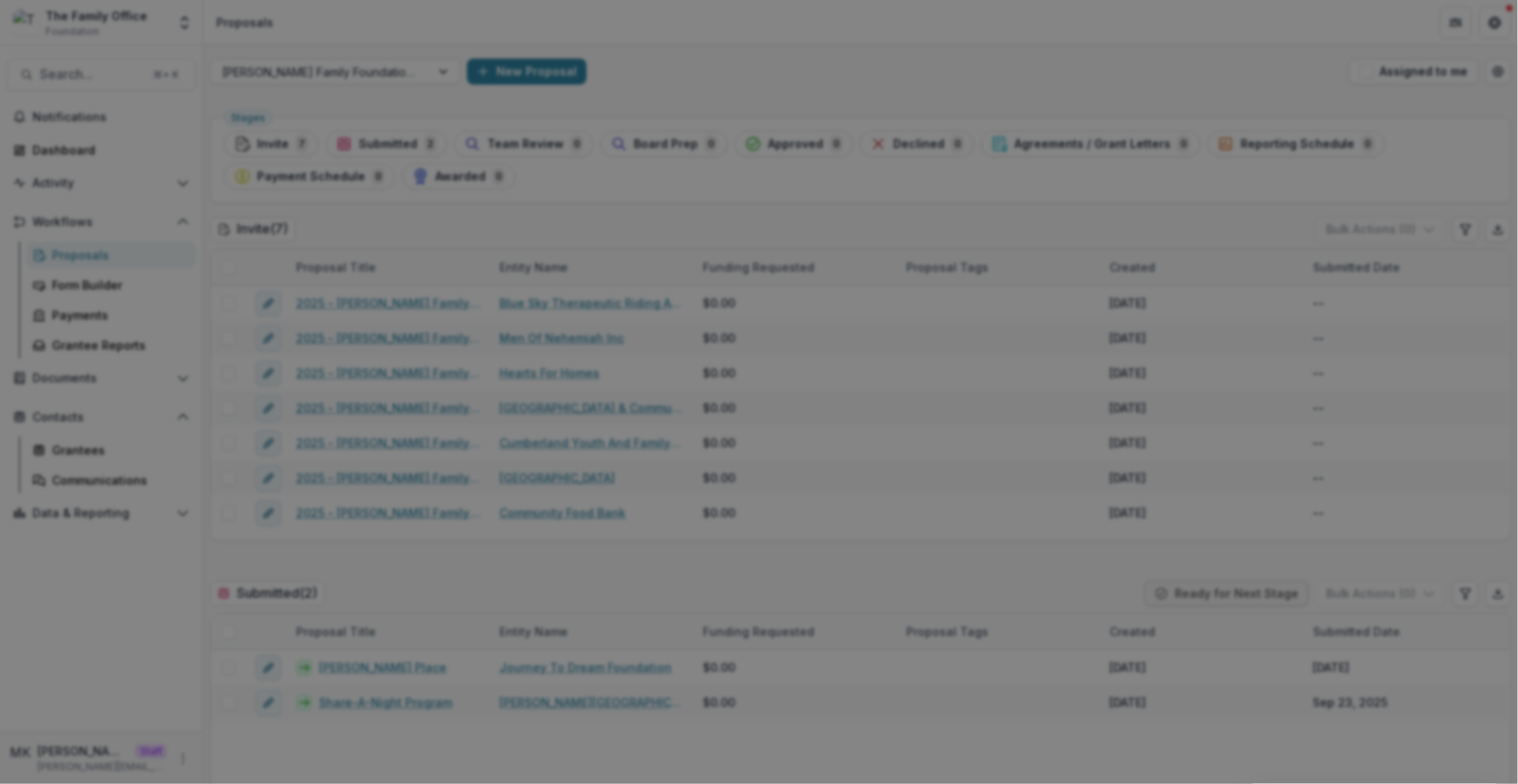
type input "**********"
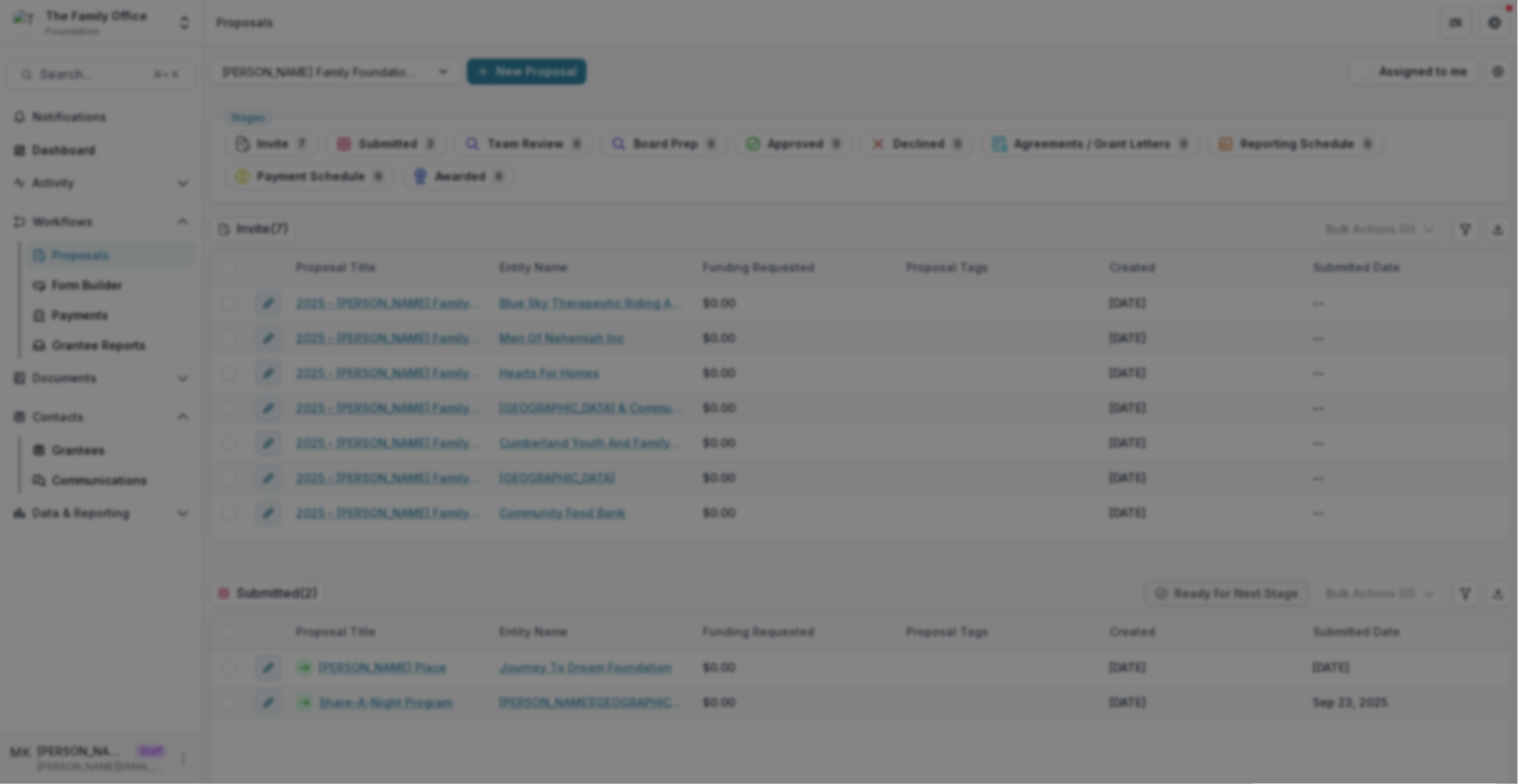
type input "**********"
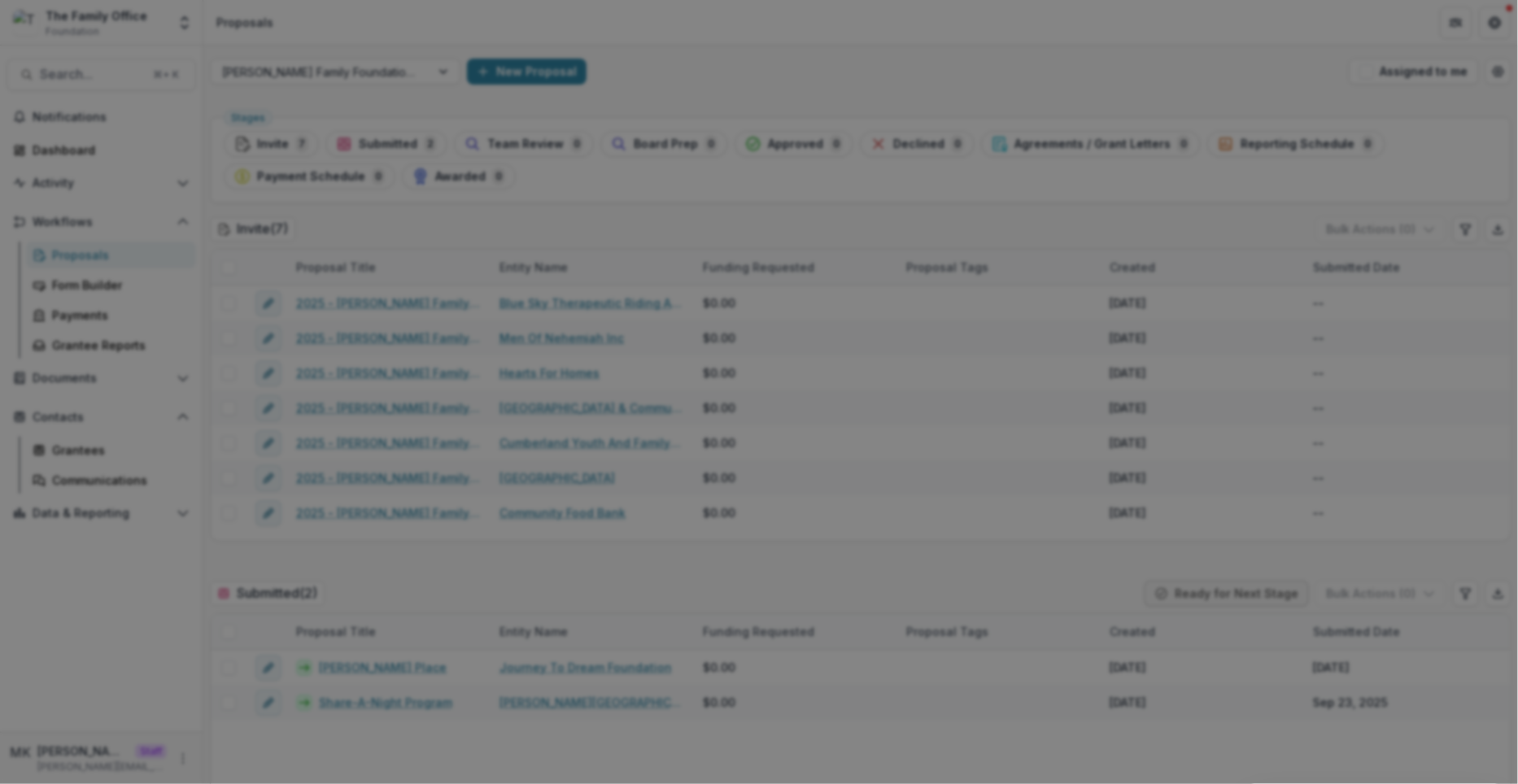
type input "**********"
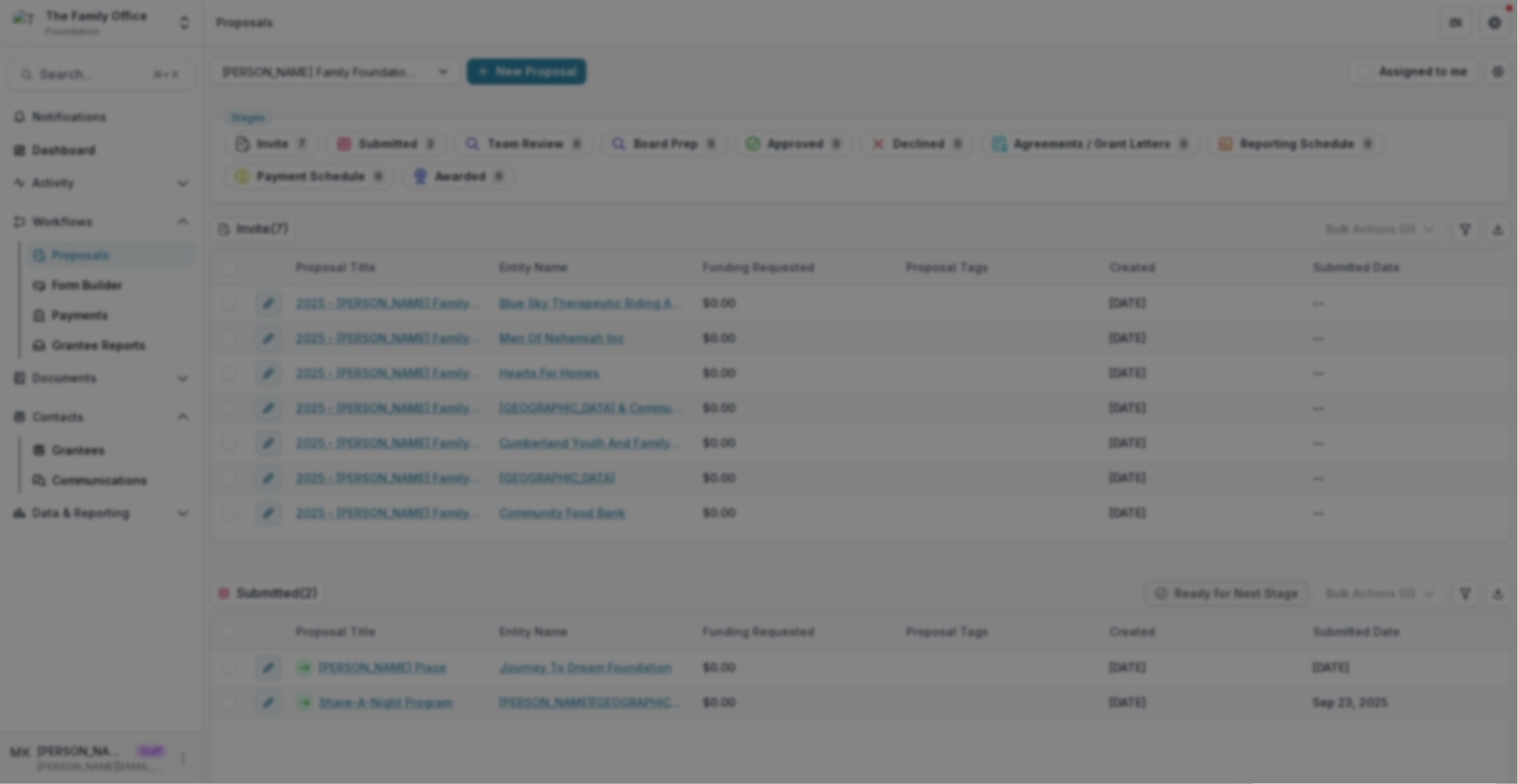
scroll to position [911, 0]
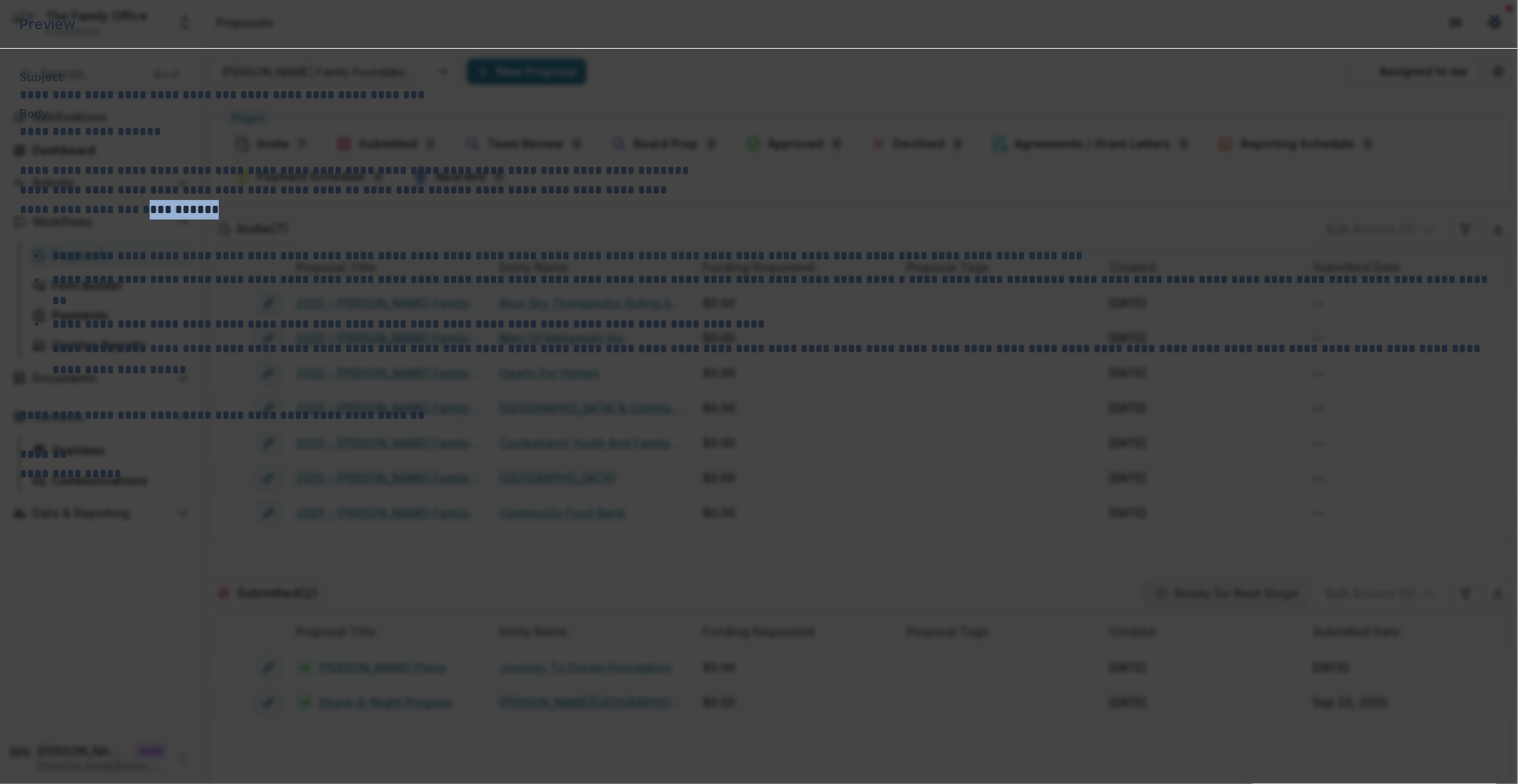
drag, startPoint x: 495, startPoint y: 286, endPoint x: 574, endPoint y: 286, distance: 79.0
click at [574, 219] on p "**********" at bounding box center [357, 190] width 676 height 59
click at [1490, 24] on icon "Close" at bounding box center [1495, 20] width 9 height 9
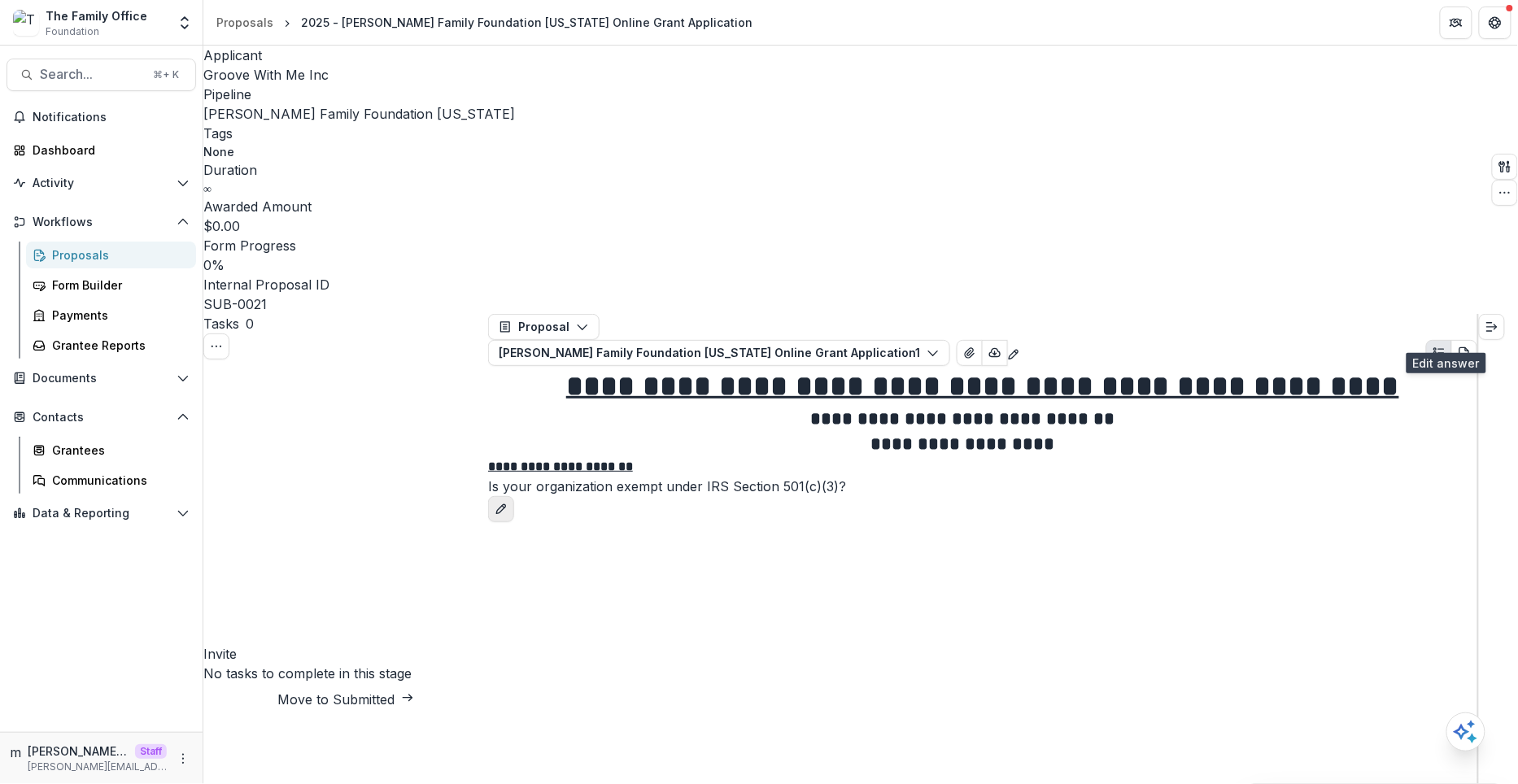
click at [514, 496] on button "edit" at bounding box center [501, 509] width 26 height 26
click at [528, 517] on span "No" at bounding box center [519, 525] width 19 height 16
click at [510, 517] on label "Yes" at bounding box center [499, 525] width 22 height 16
click at [600, 541] on button "Save" at bounding box center [575, 554] width 48 height 26
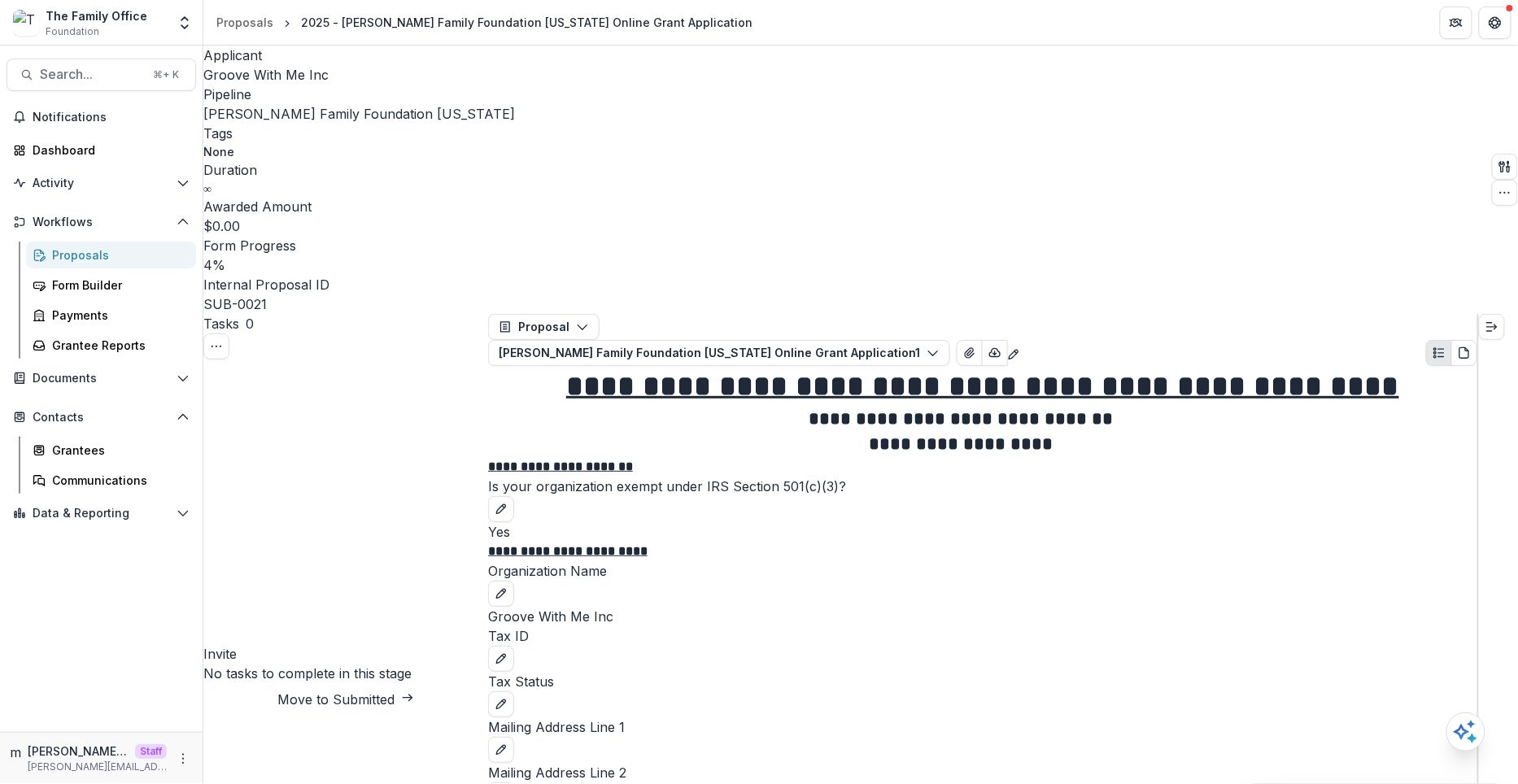
click at [663, 541] on p "**********" at bounding box center [982, 551] width 989 height 20
click at [405, 698] on line "button" at bounding box center [407, 698] width 9 height 0
select select "*********"
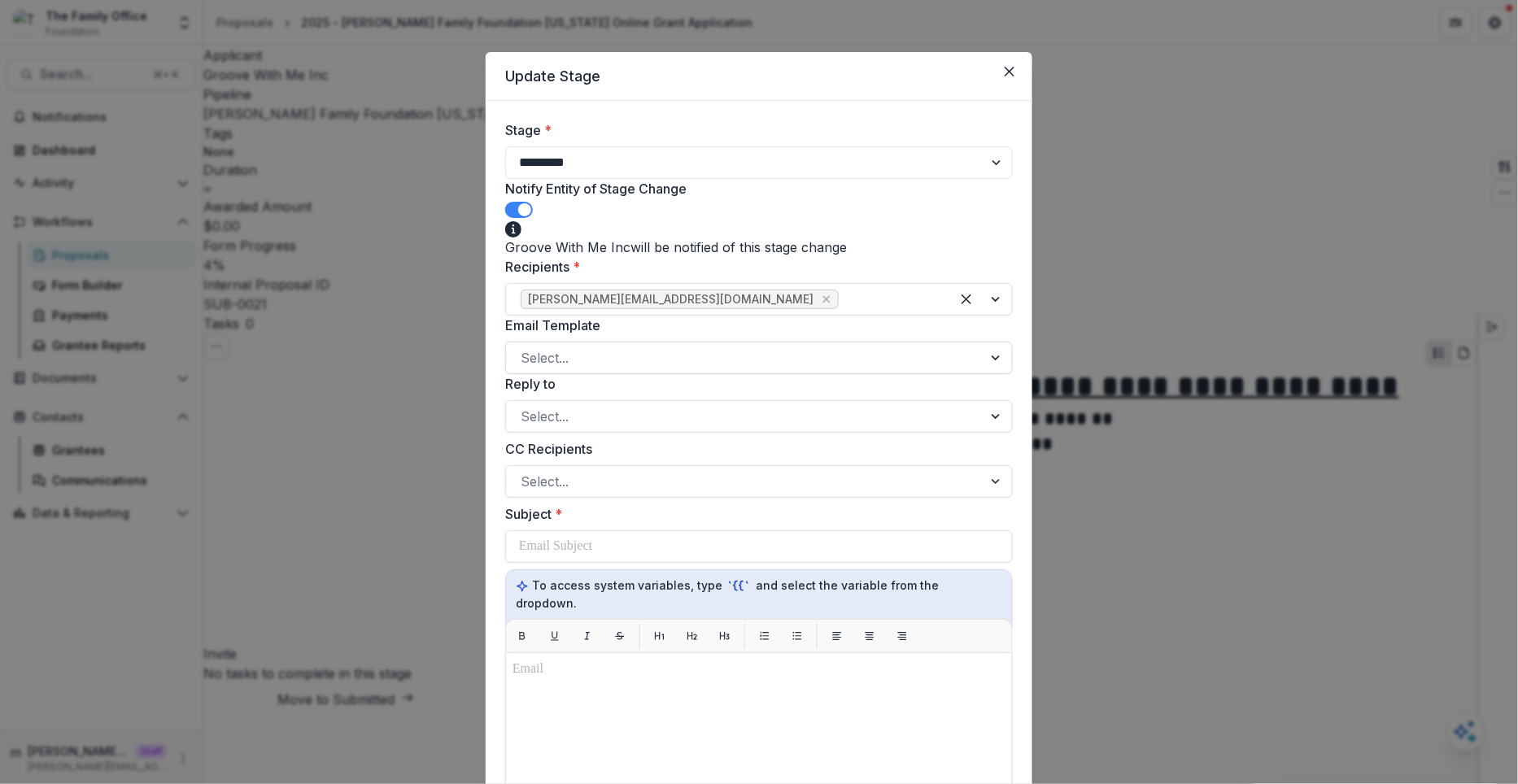
click at [660, 351] on div "Select..." at bounding box center [744, 358] width 476 height 26
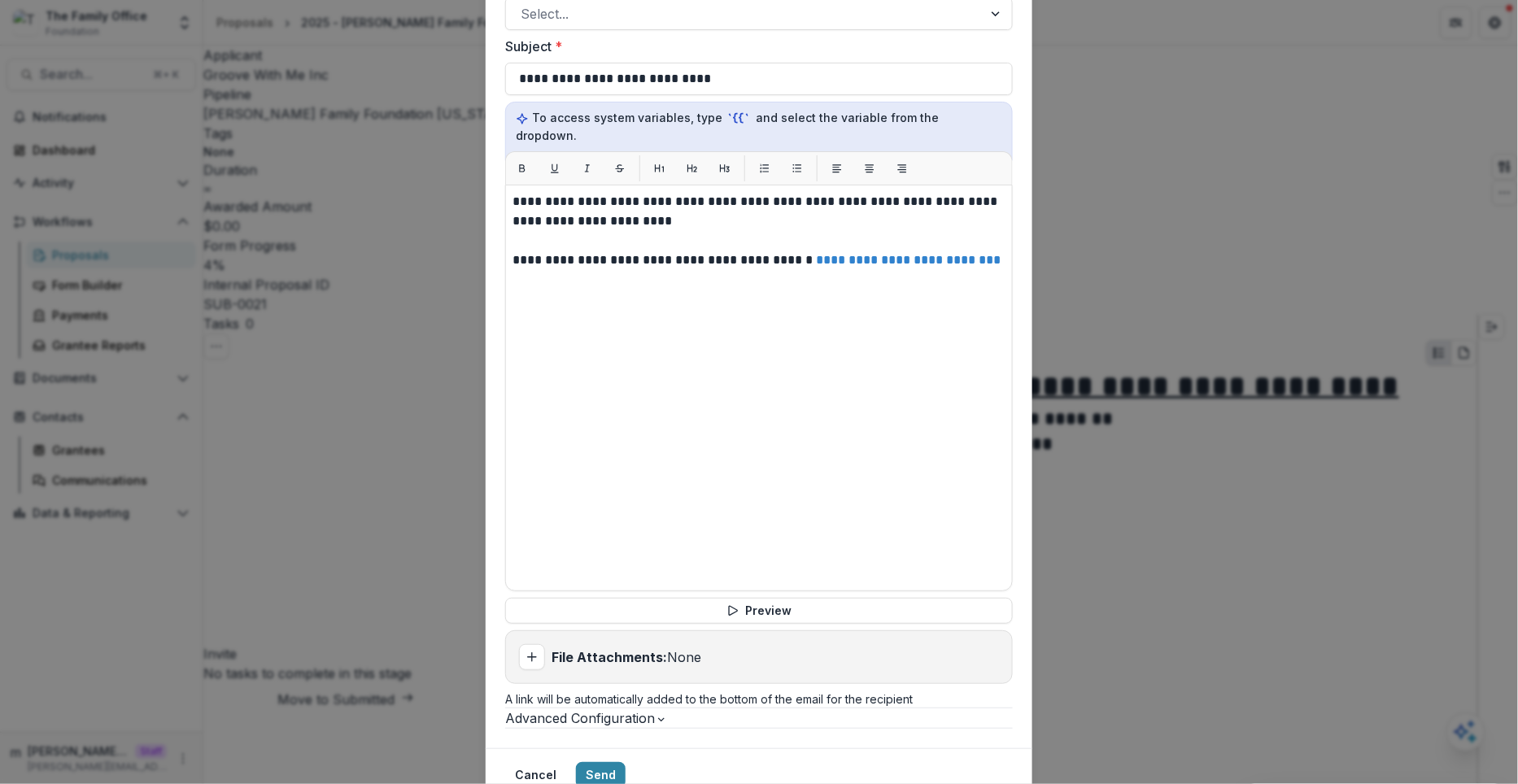
scroll to position [574, 0]
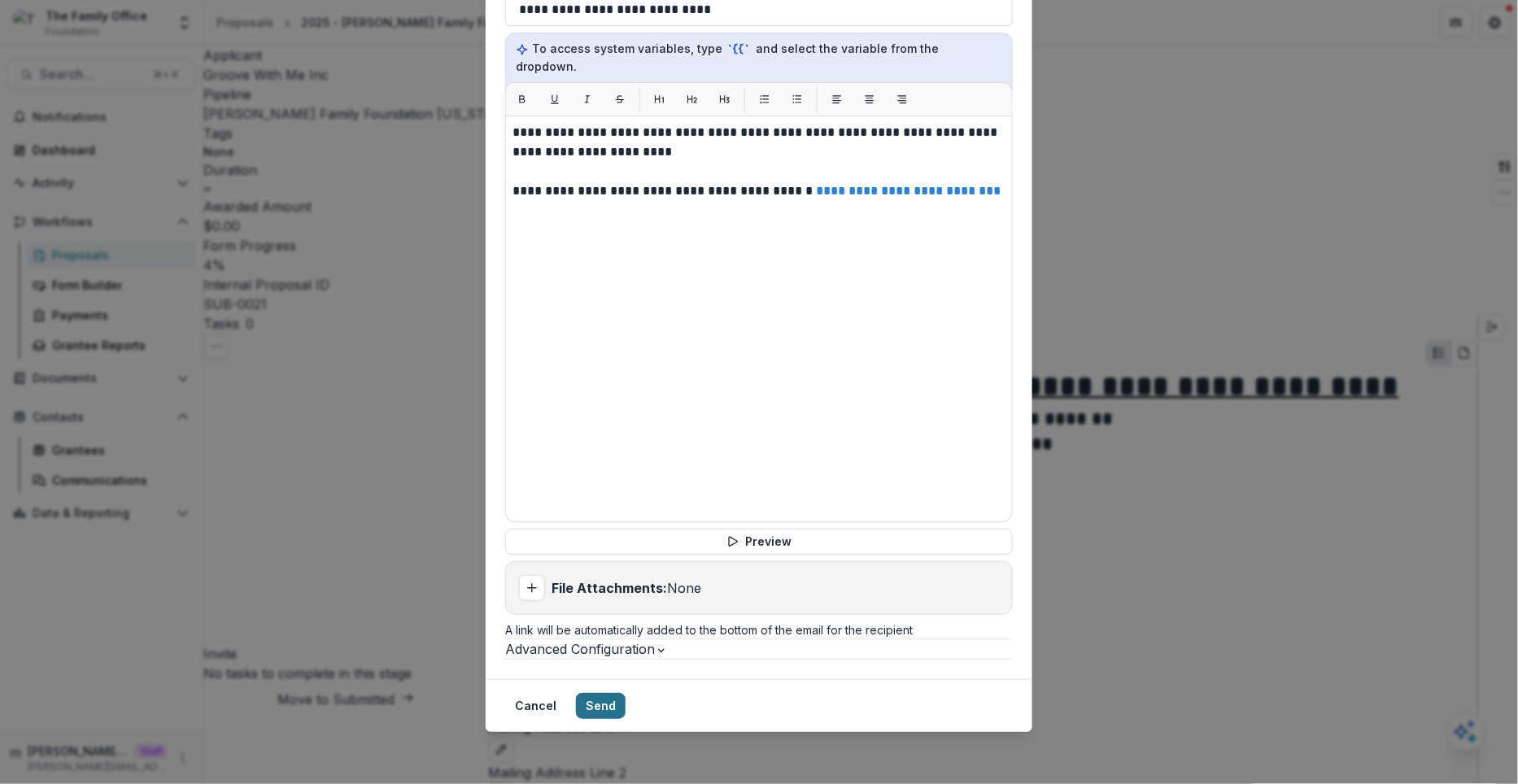
click at [626, 705] on button "Send" at bounding box center [600, 706] width 49 height 26
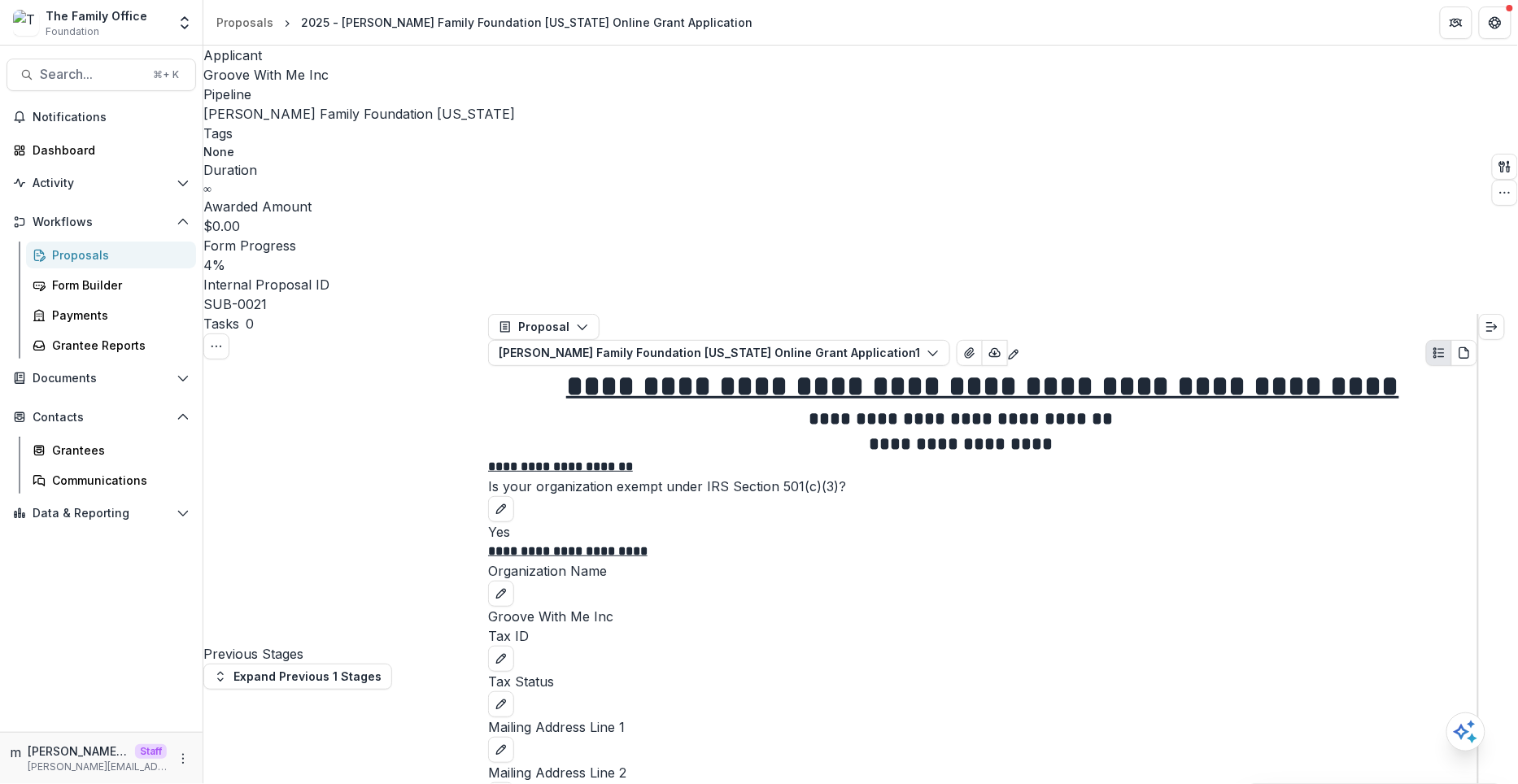
select select "**********"
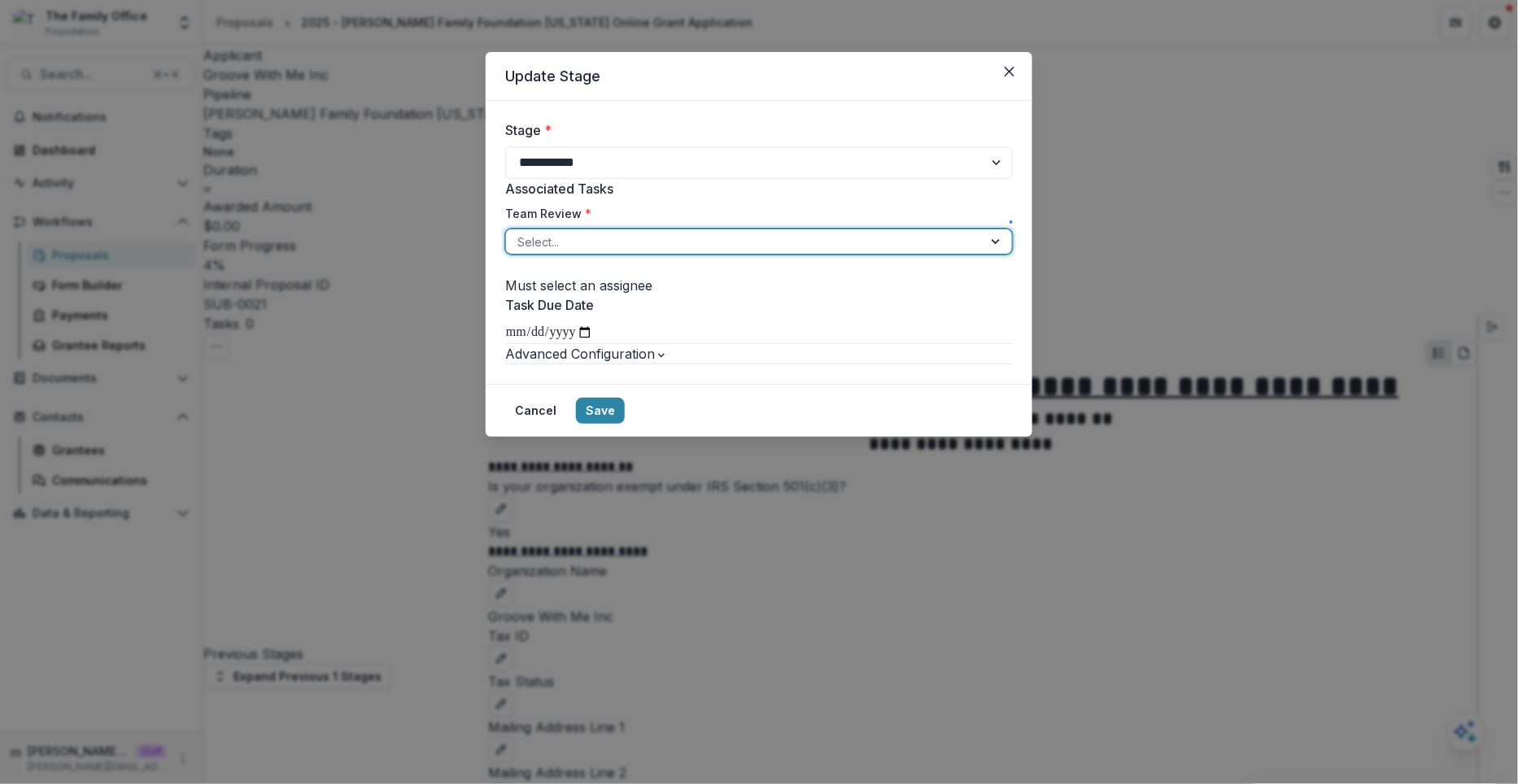
click at [643, 252] on div at bounding box center [744, 242] width 454 height 20
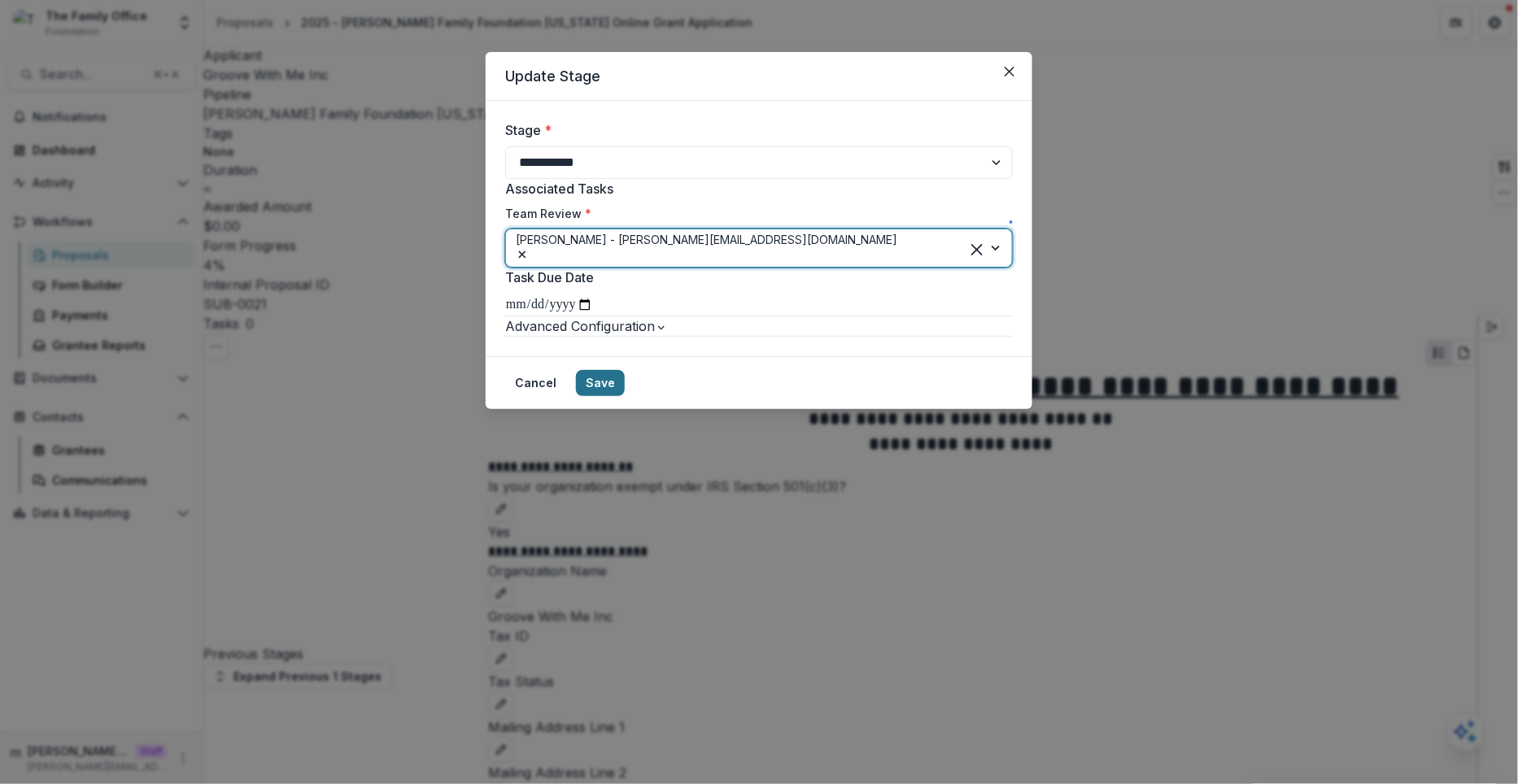
click at [625, 396] on button "Save" at bounding box center [600, 383] width 48 height 26
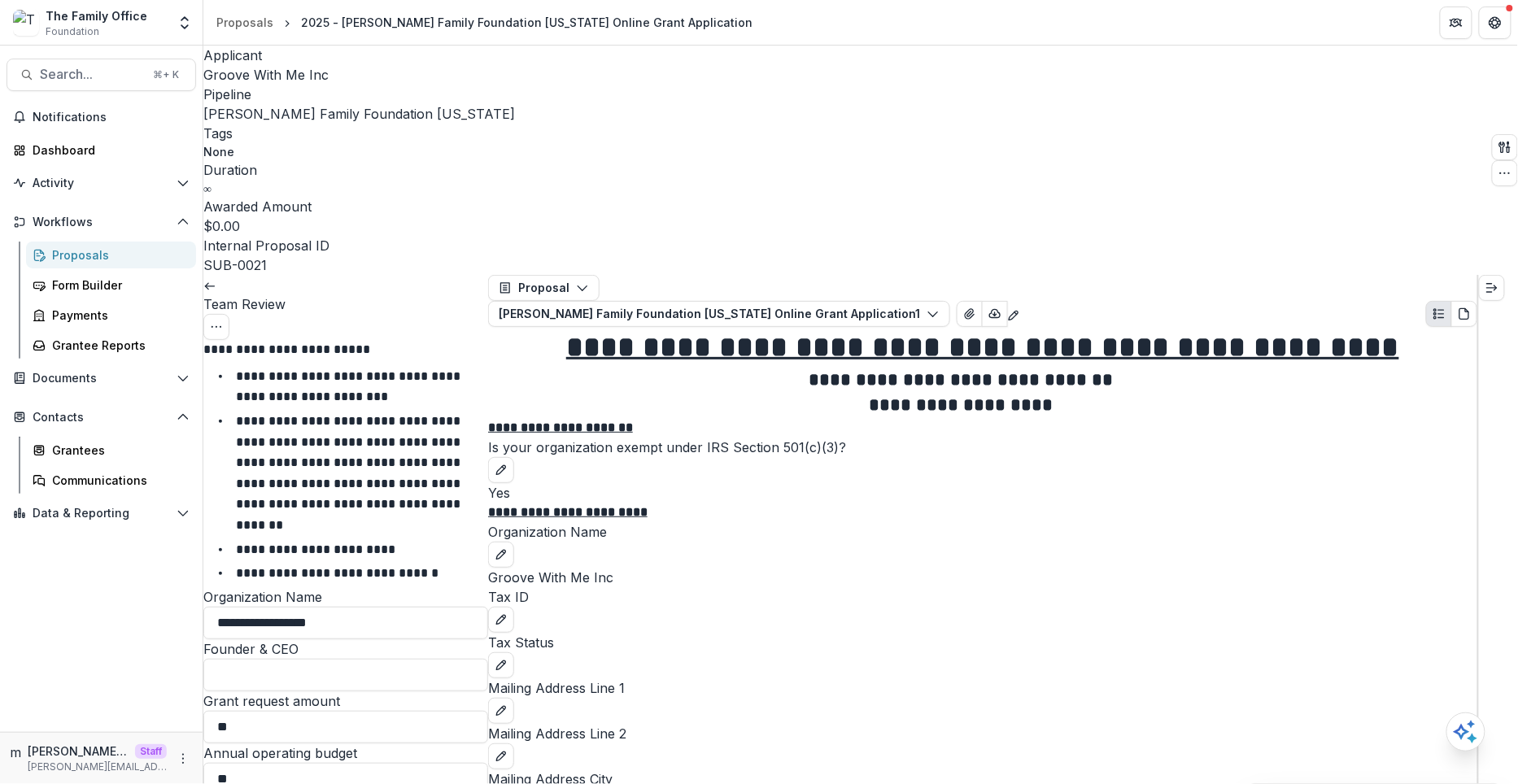
click at [217, 276] on link at bounding box center [210, 284] width 13 height 16
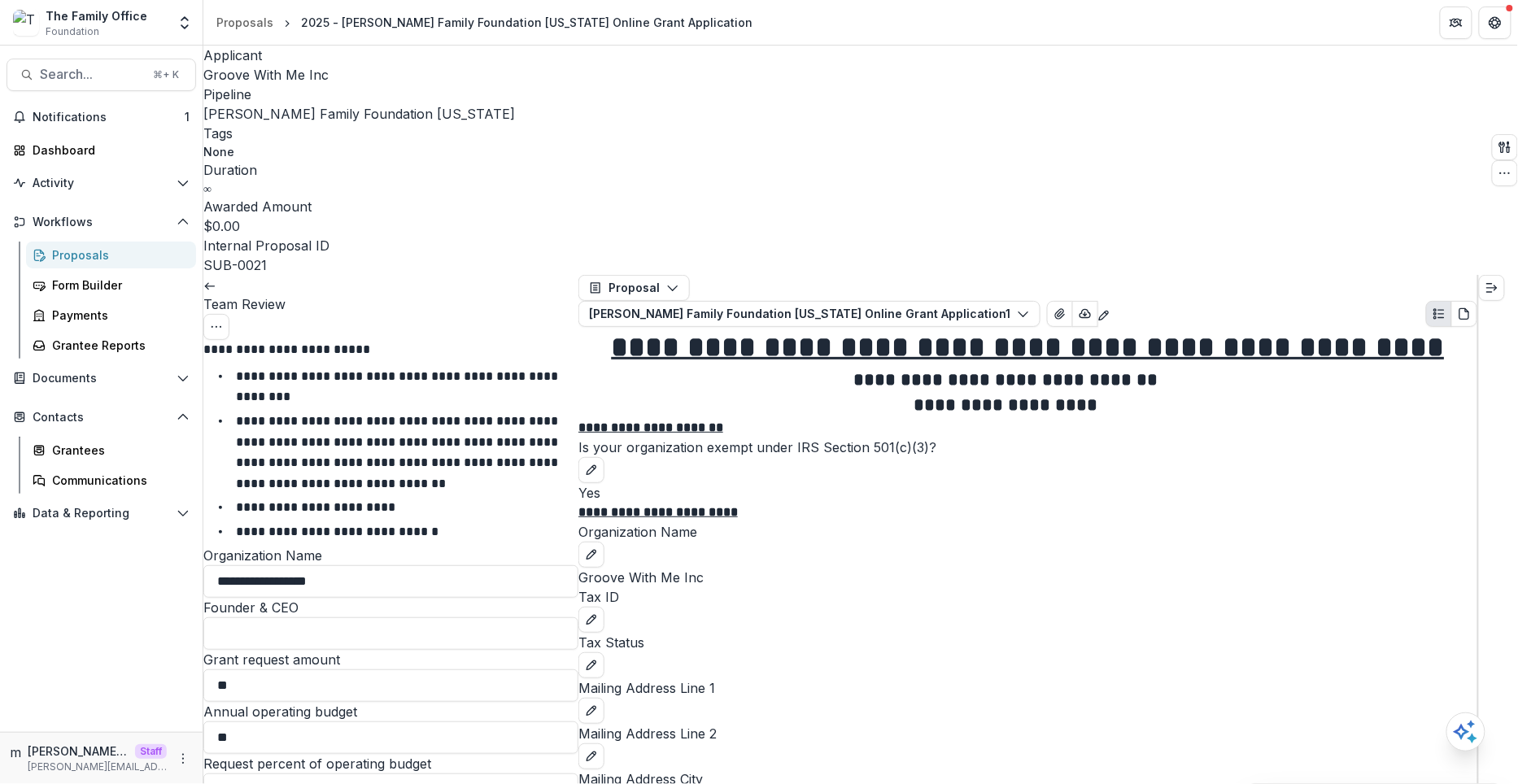
scroll to position [540, 0]
click at [360, 618] on input "Founder & CEO" at bounding box center [391, 633] width 375 height 33
type input "**********"
click at [401, 598] on label "Founder & CEO" at bounding box center [391, 607] width 375 height 20
click at [401, 618] on input "**********" at bounding box center [391, 633] width 375 height 33
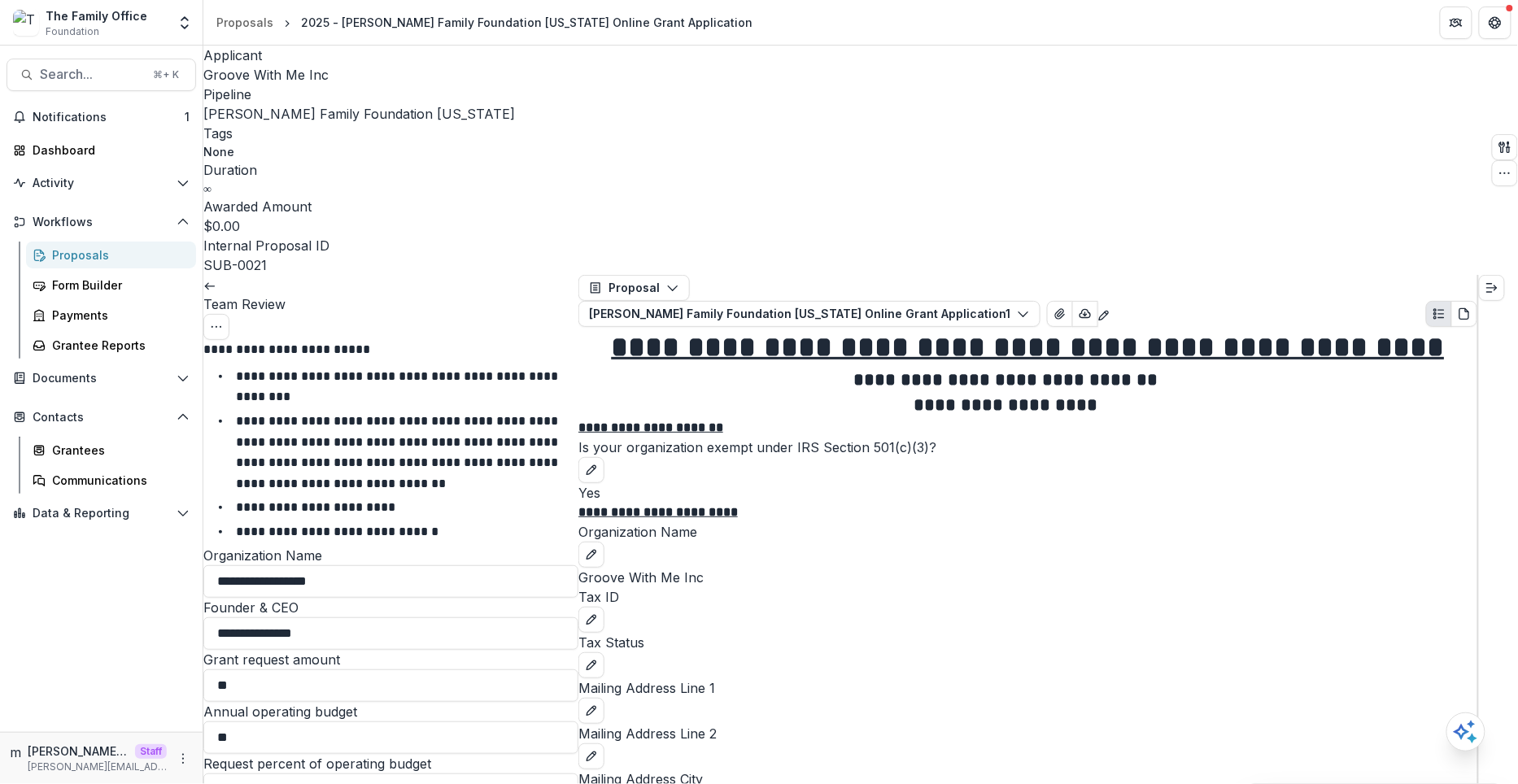
scroll to position [118, 0]
click at [310, 670] on input "**" at bounding box center [391, 685] width 375 height 33
type input "**********"
click at [243, 722] on input "**" at bounding box center [391, 737] width 375 height 33
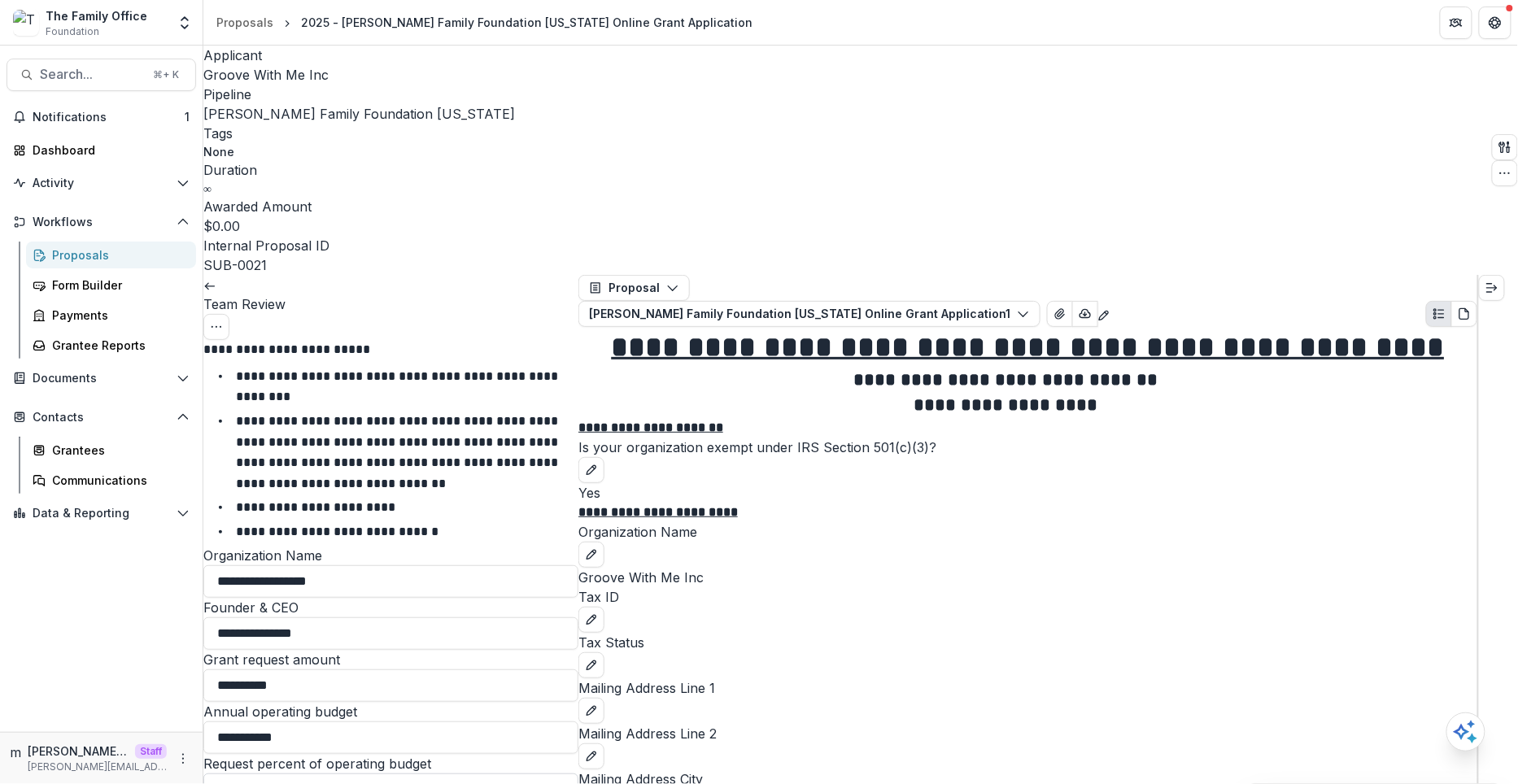
type input "**********"
click at [285, 765] on input "Request percent of operating budget" at bounding box center [391, 790] width 375 height 33
type input "***"
click at [368, 754] on p "Request percent of operating budget" at bounding box center [317, 764] width 228 height 20
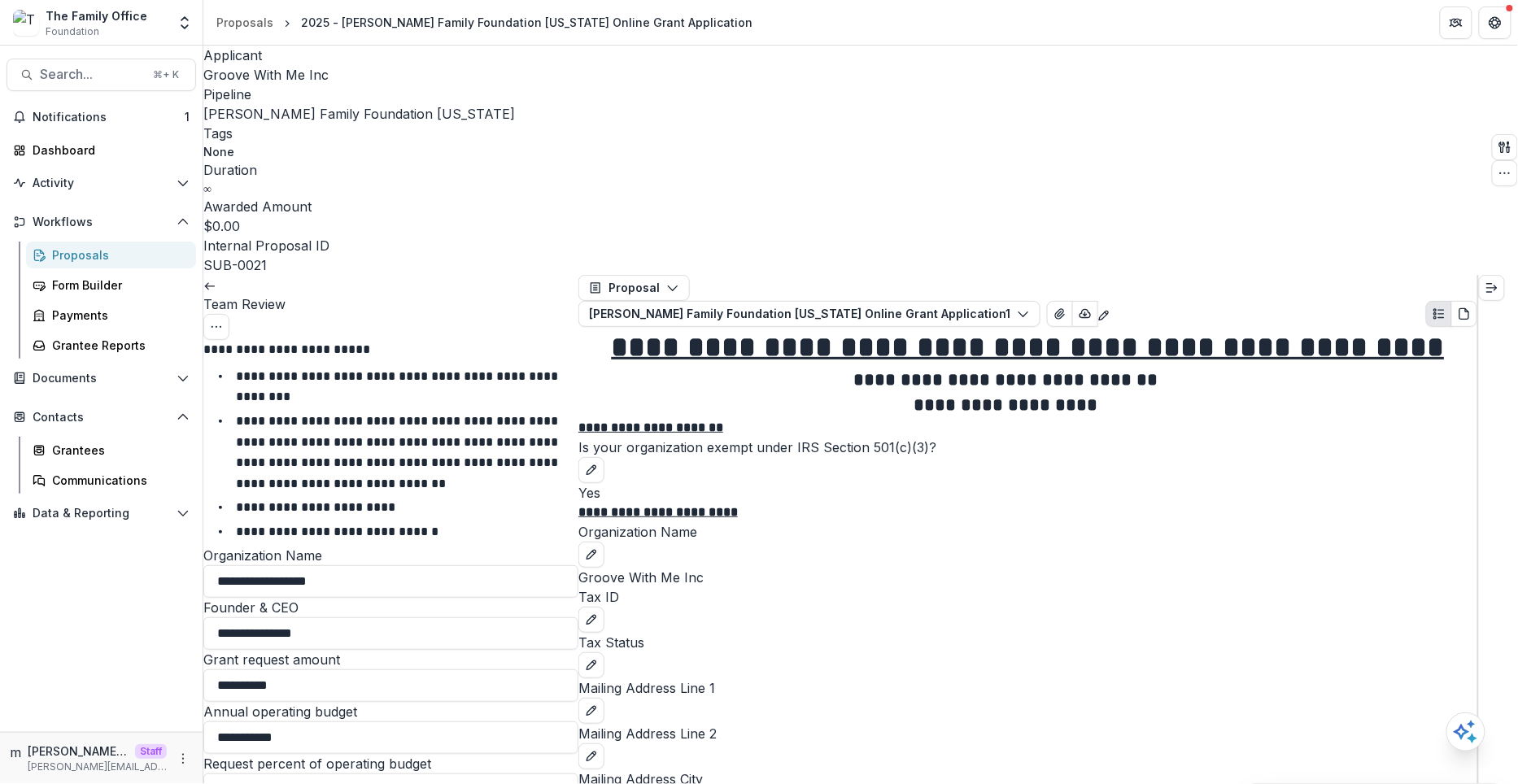
scroll to position [2727, 0]
drag, startPoint x: 1028, startPoint y: 367, endPoint x: 600, endPoint y: 346, distance: 428.5
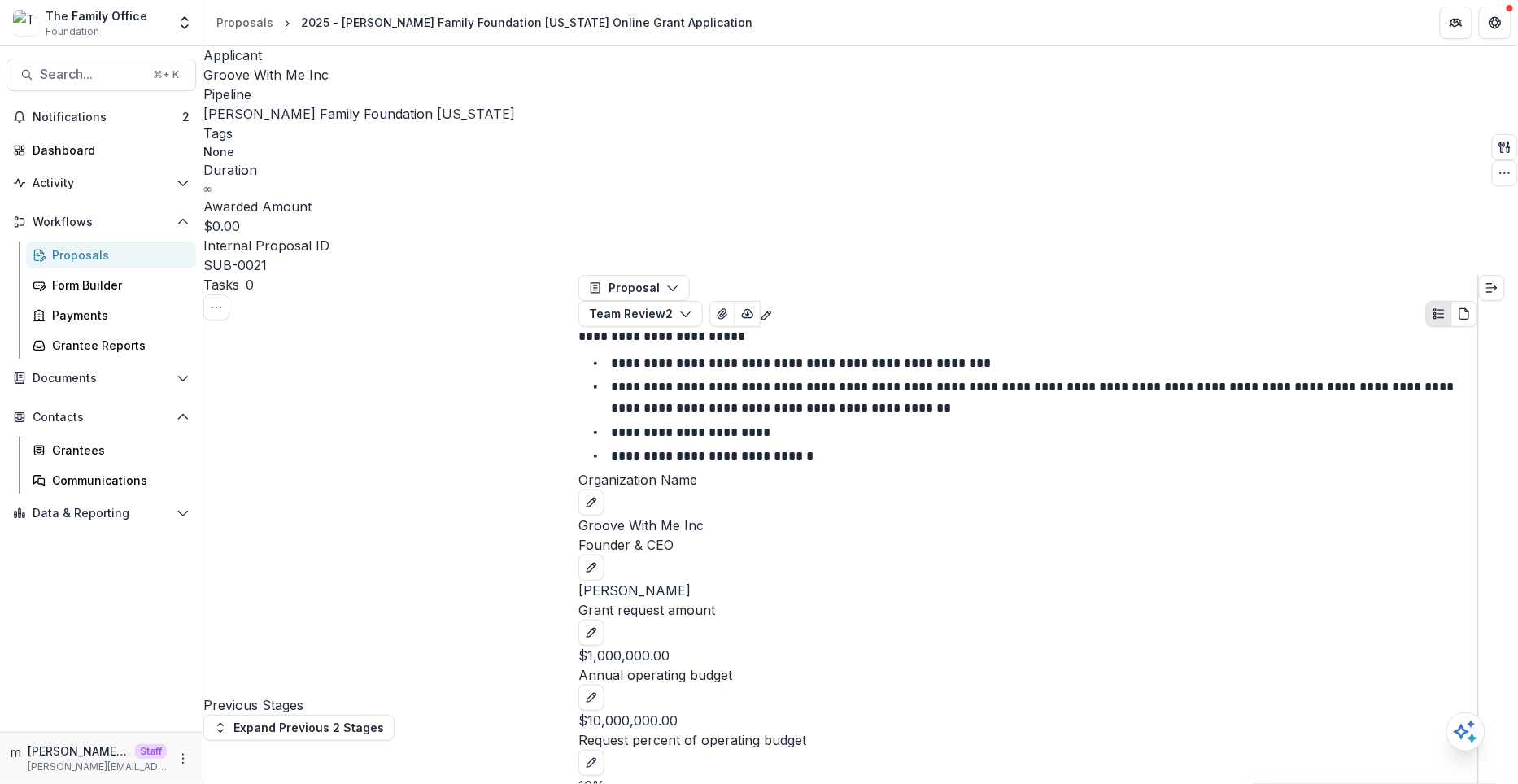
scroll to position [99, 0]
select select "**********"
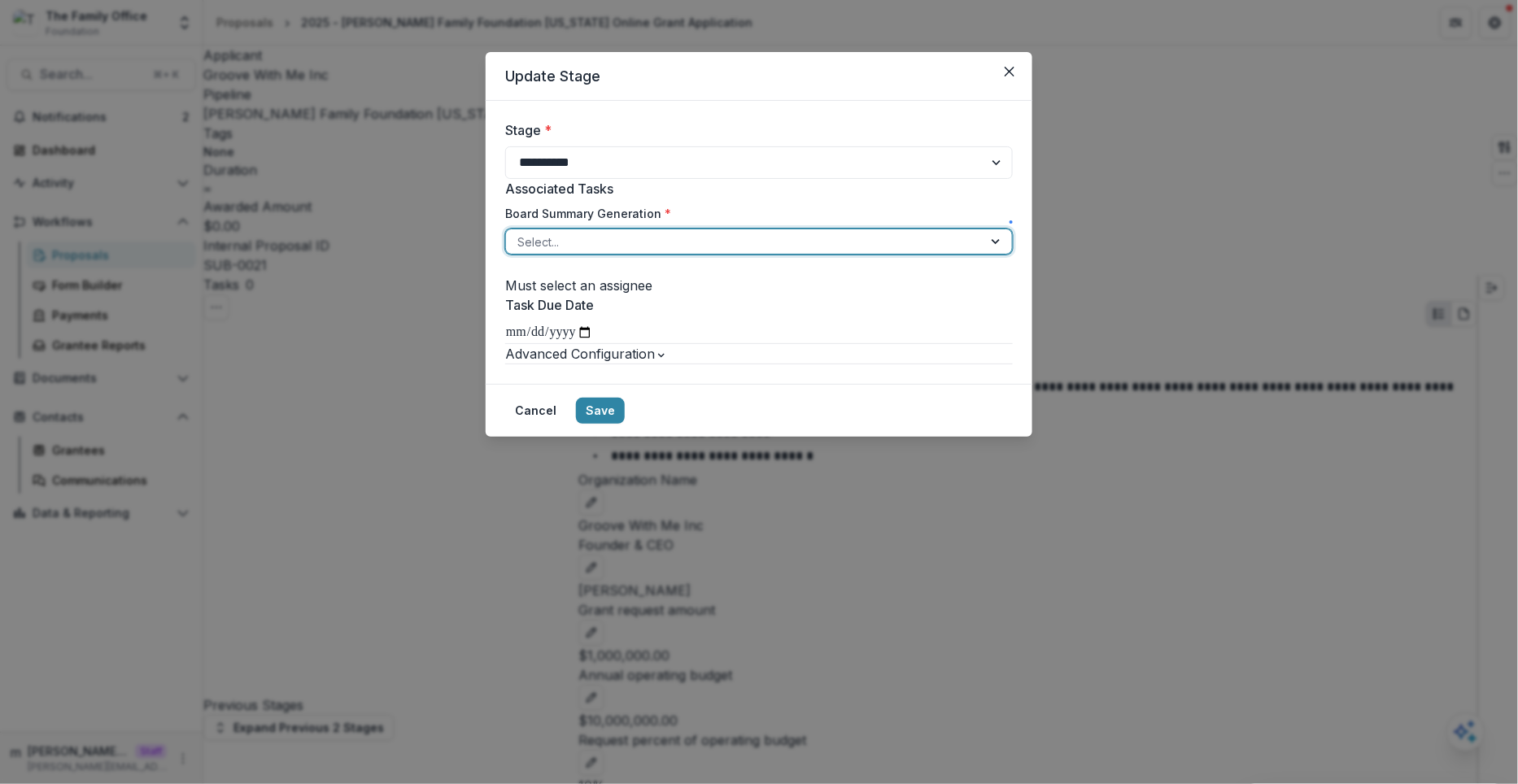
click at [636, 246] on div at bounding box center [744, 242] width 454 height 20
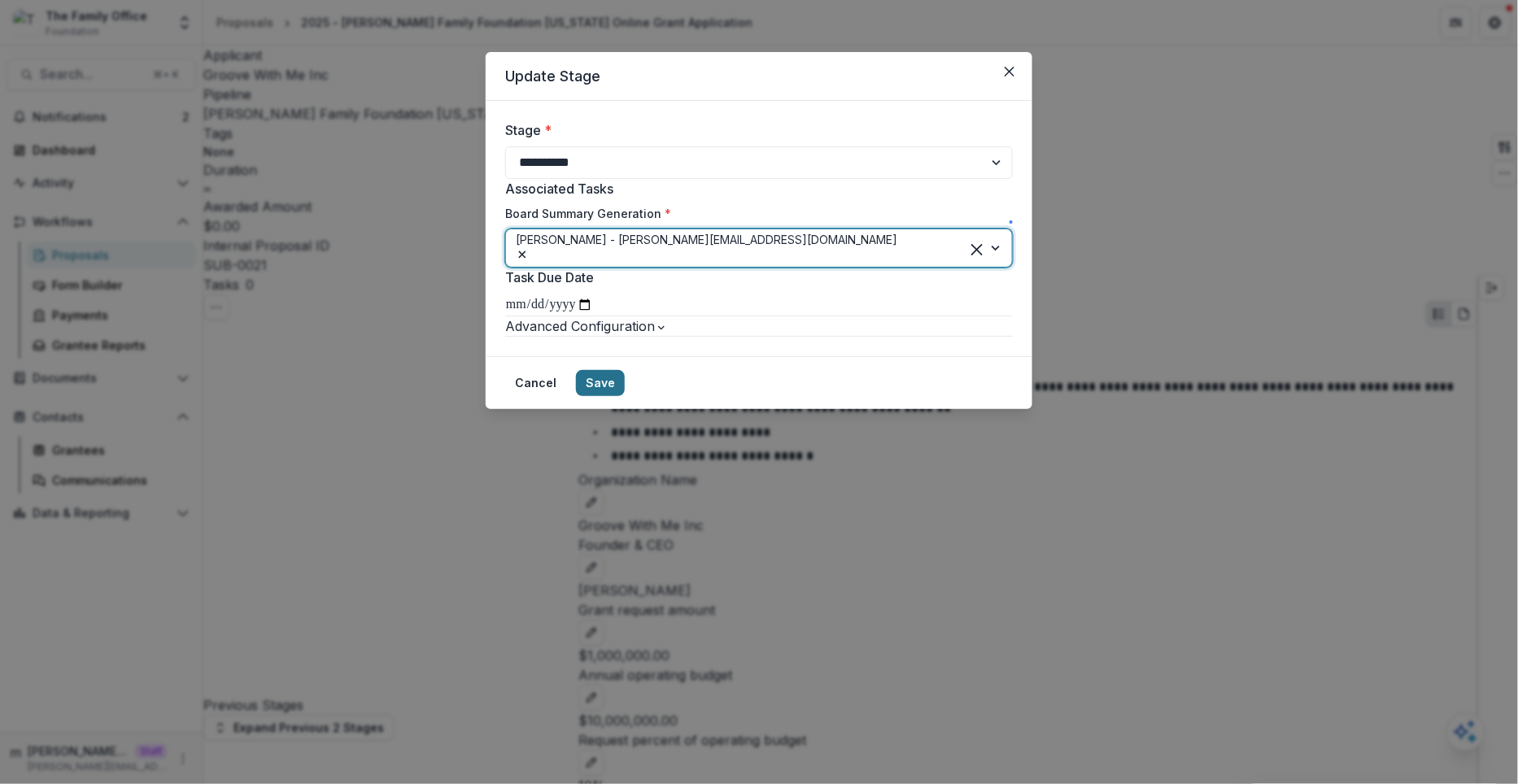
click at [625, 396] on button "Save" at bounding box center [600, 383] width 48 height 26
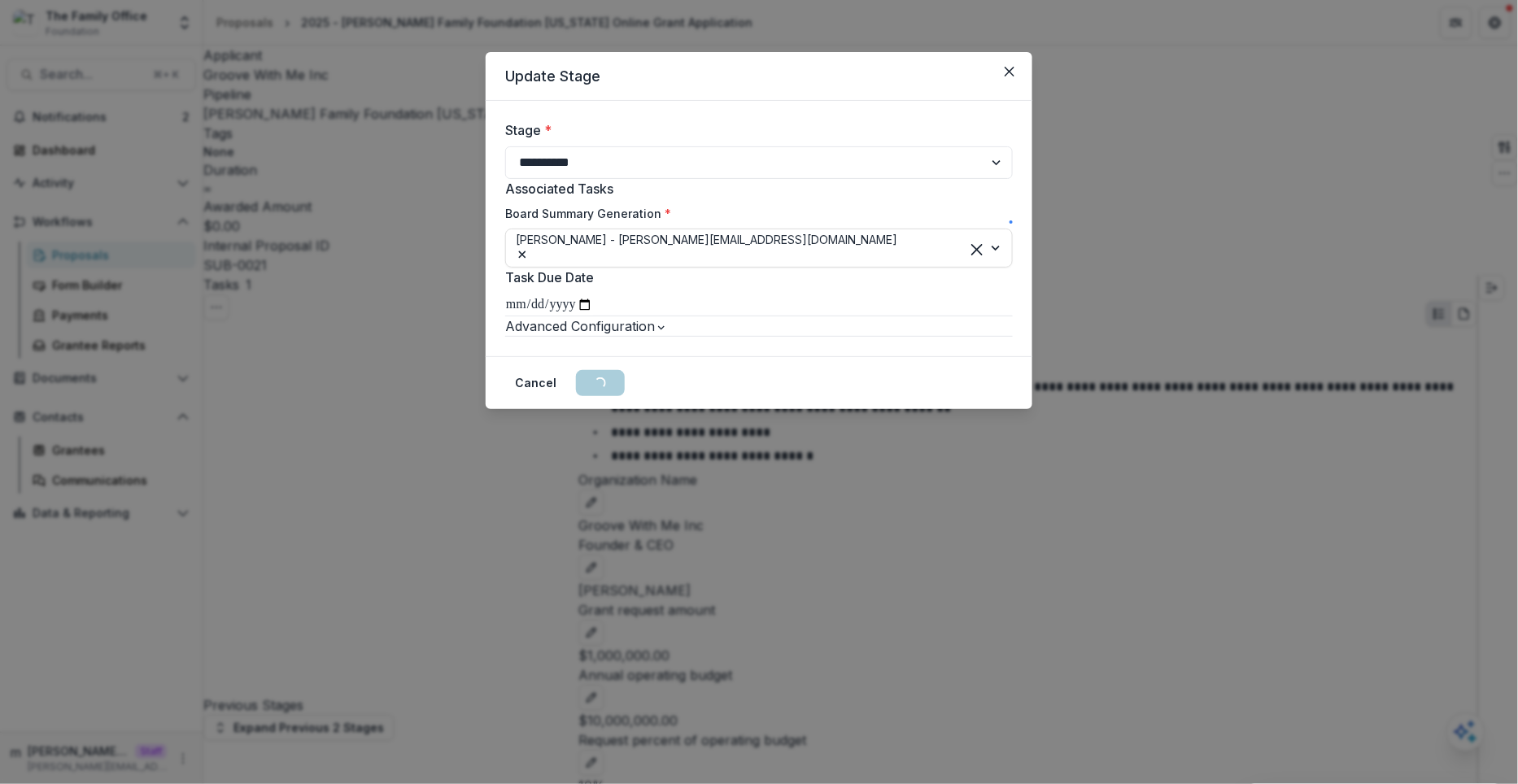
scroll to position [0, 0]
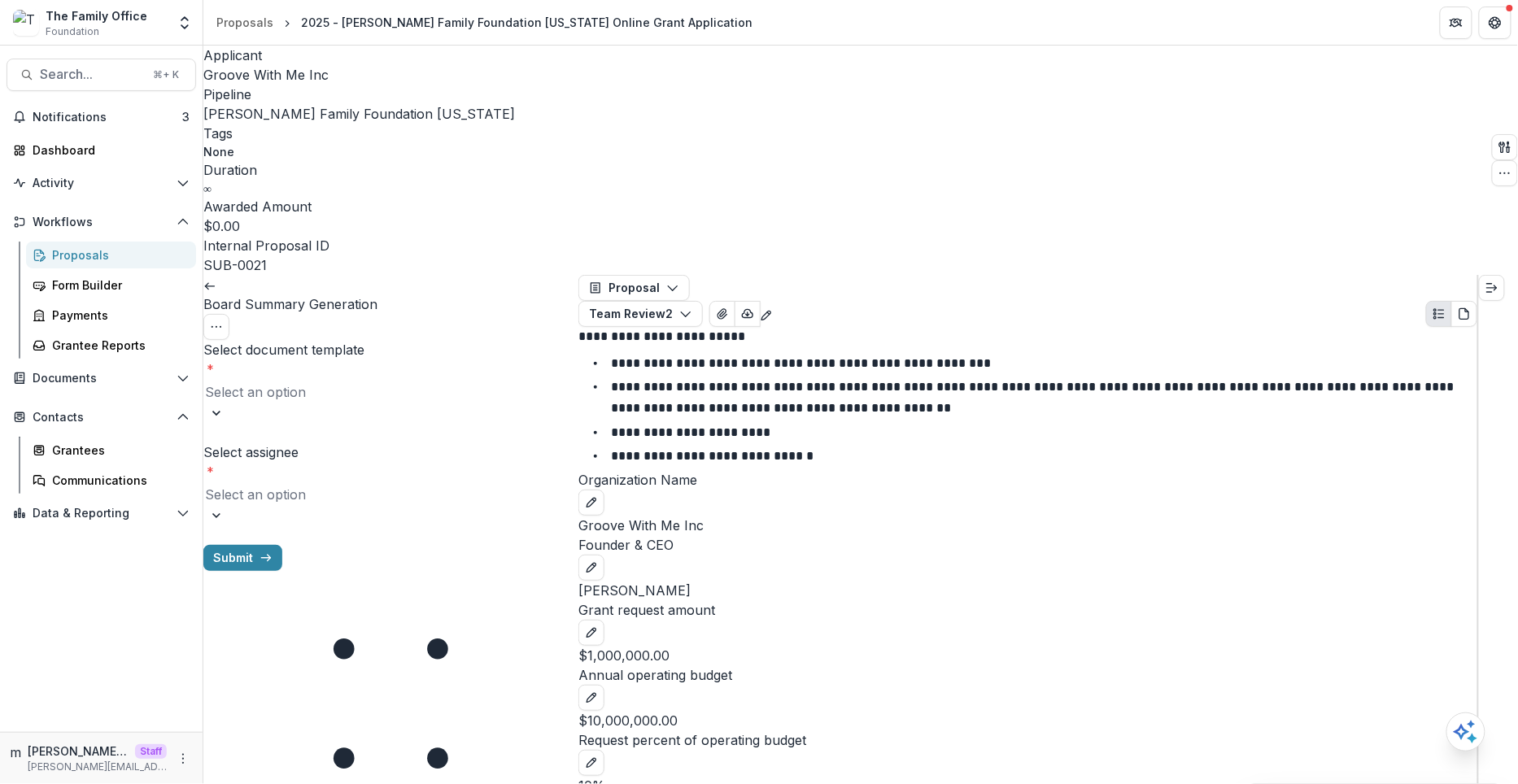
click at [386, 380] on div at bounding box center [391, 392] width 372 height 22
click at [377, 765] on div "Board Summary" at bounding box center [759, 799] width 1518 height 30
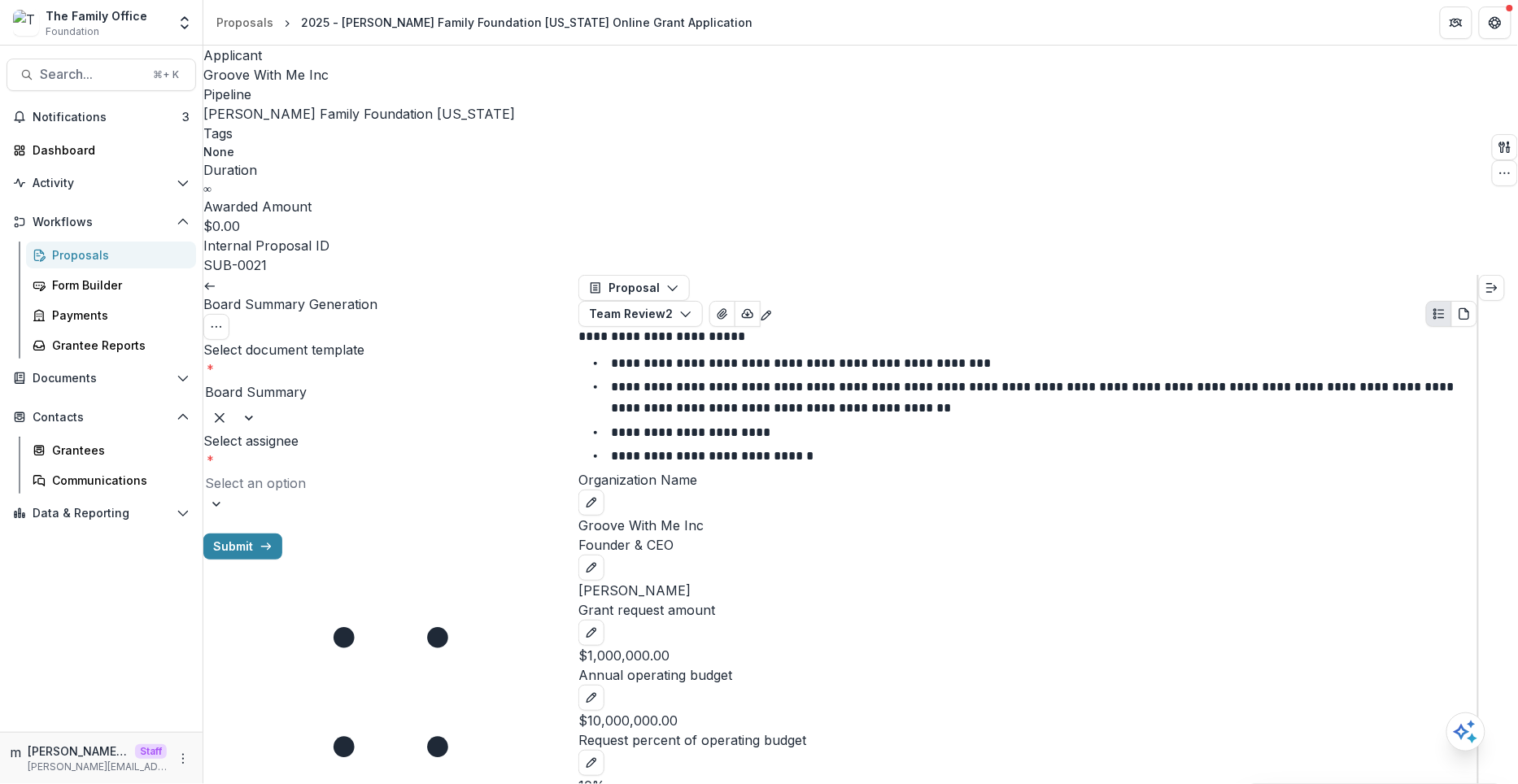
click at [369, 472] on div at bounding box center [391, 483] width 372 height 22
click at [282, 522] on button "Submit" at bounding box center [243, 535] width 79 height 26
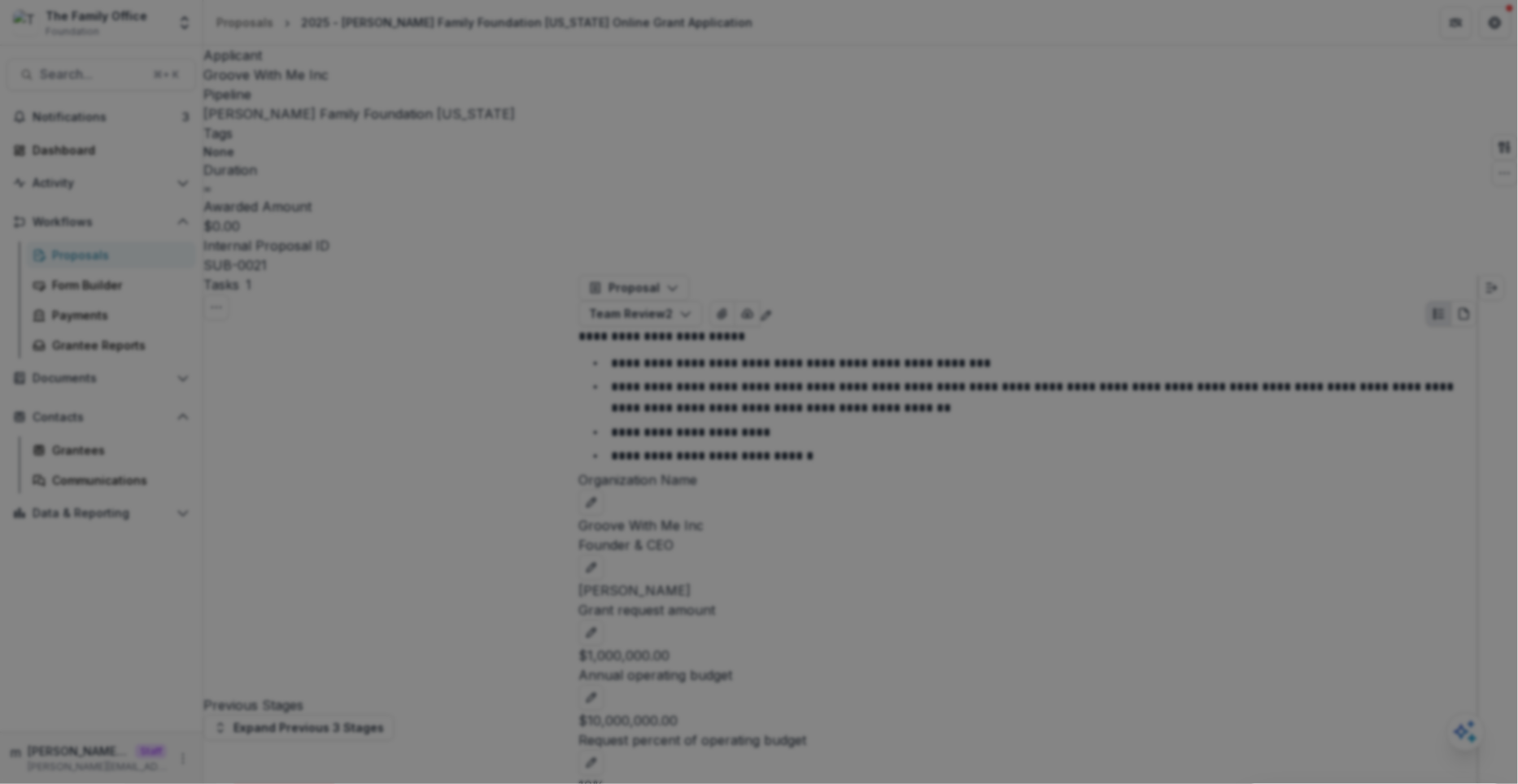
select select "**********"
drag, startPoint x: 598, startPoint y: 295, endPoint x: 731, endPoint y: 295, distance: 133.0
drag, startPoint x: 590, startPoint y: 318, endPoint x: 653, endPoint y: 319, distance: 63.0
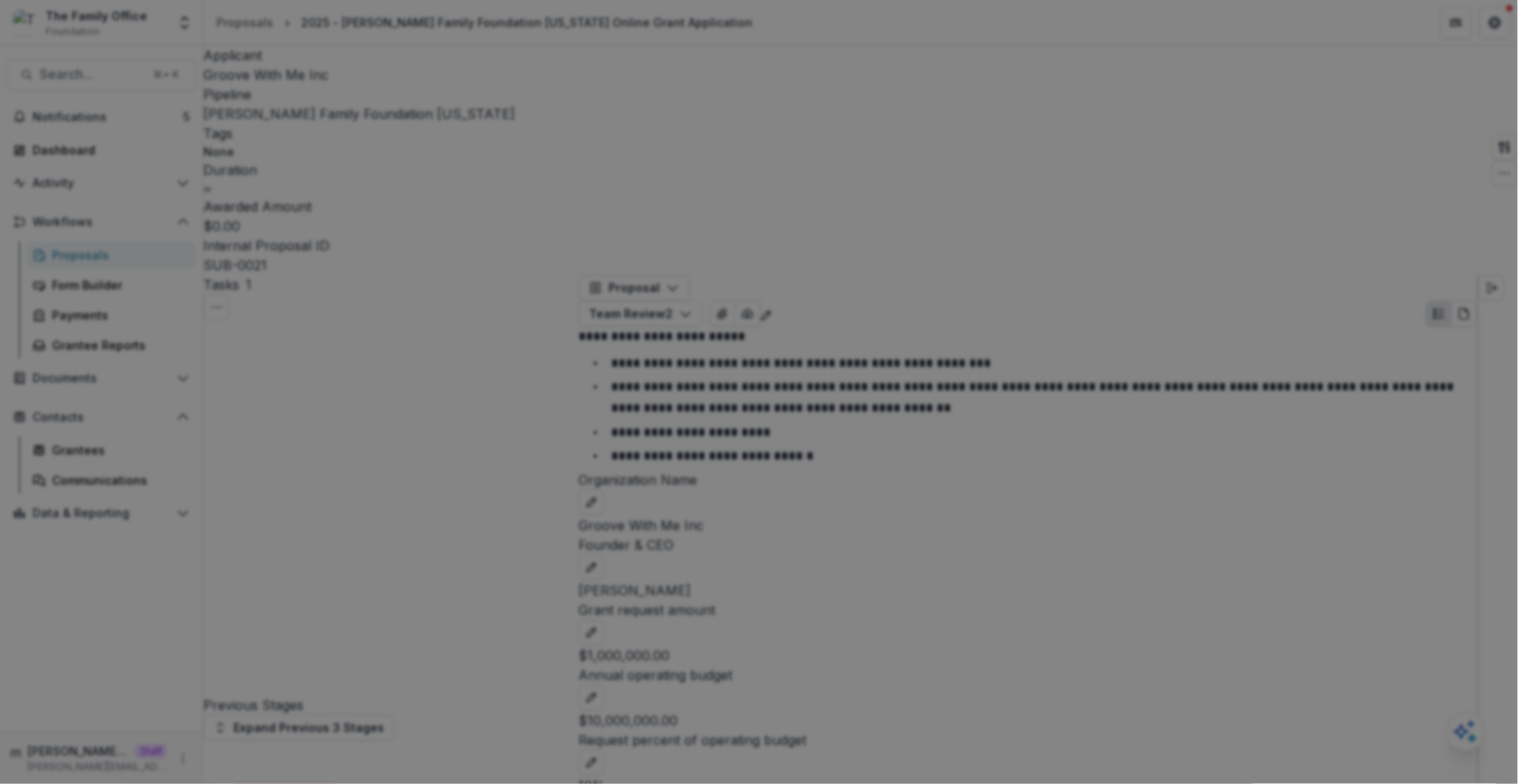
scroll to position [70, 0]
drag, startPoint x: 659, startPoint y: 560, endPoint x: 642, endPoint y: 543, distance: 24.0
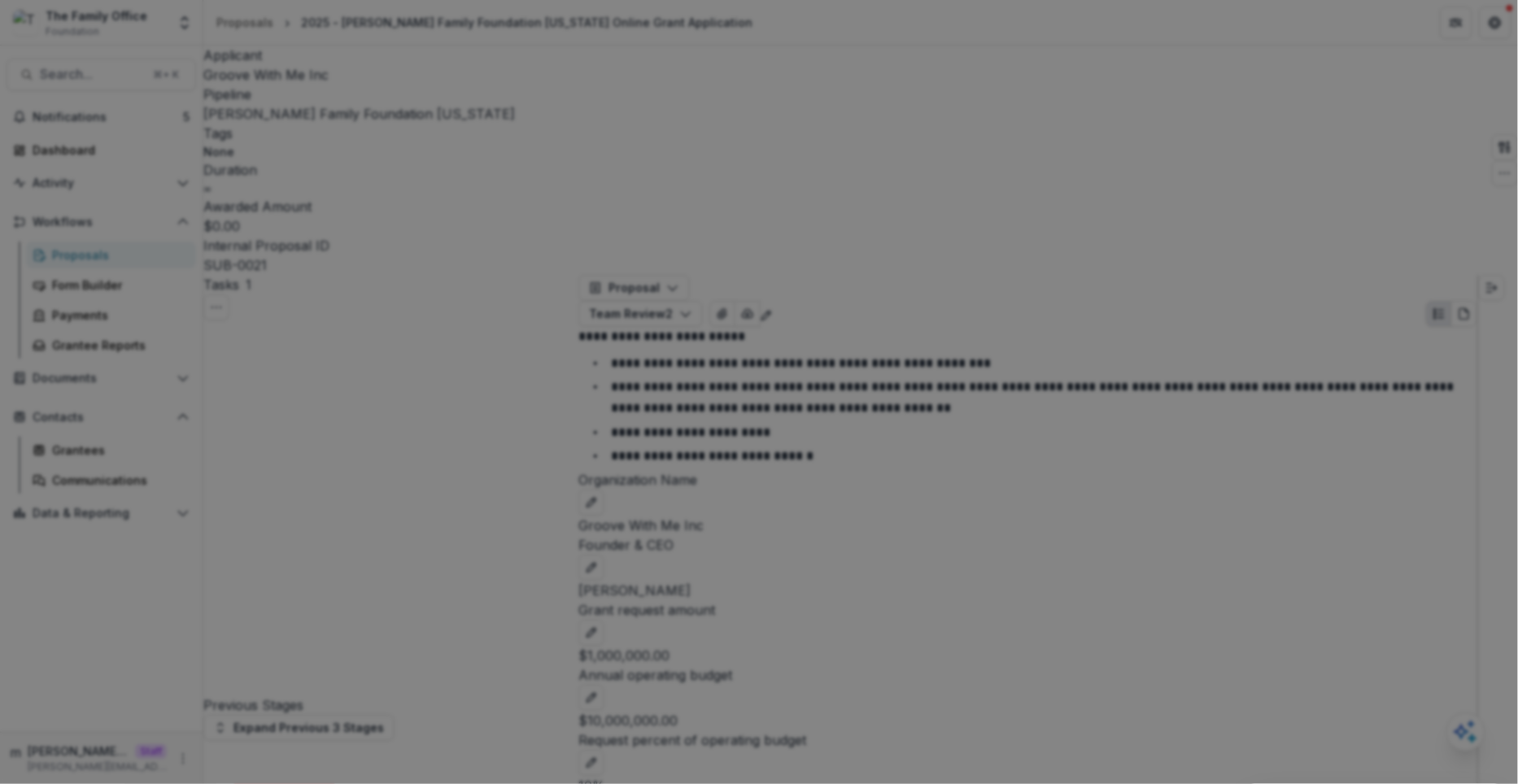
type input "**"
select select "**********"
type input "**"
select select "**********"
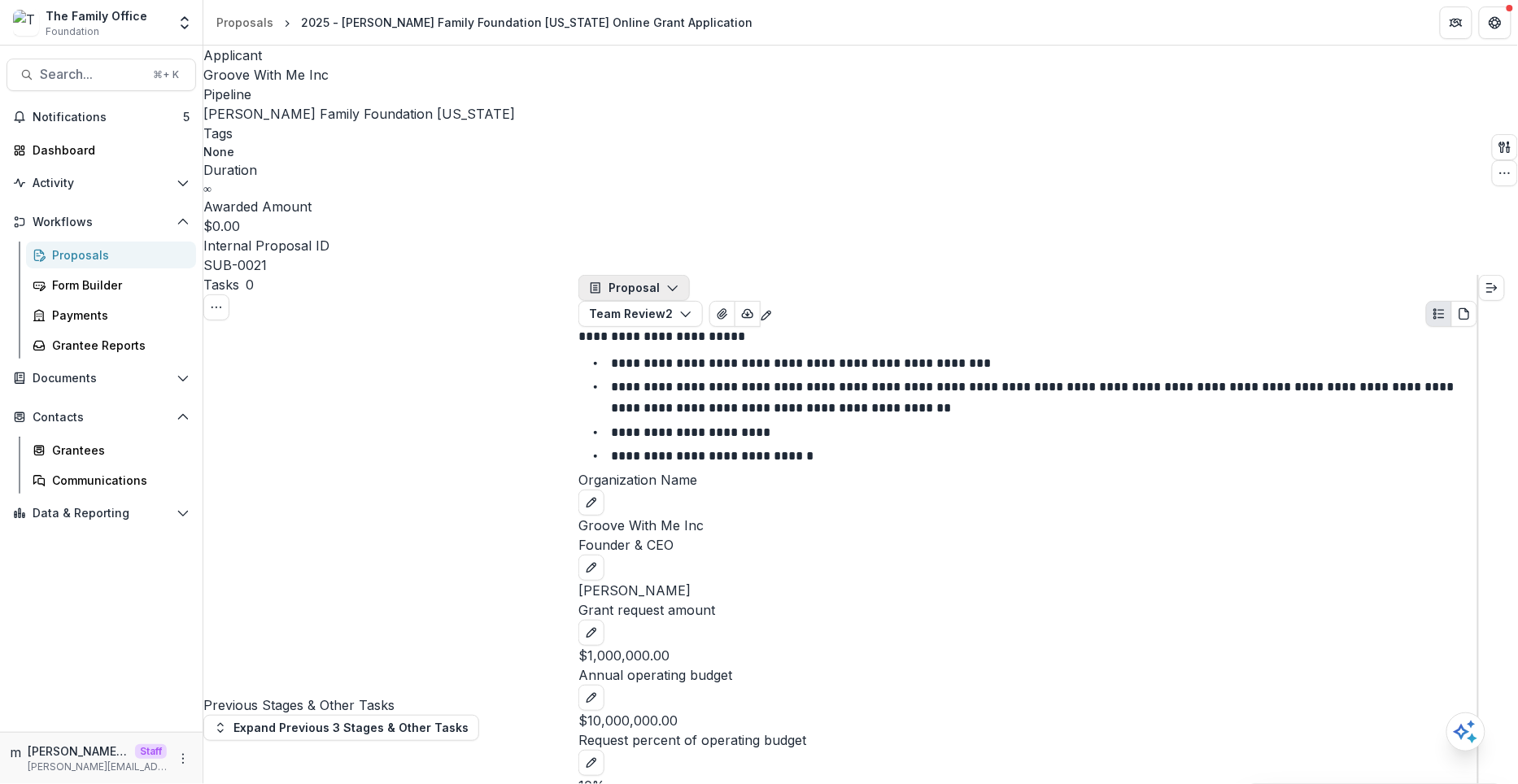
click at [659, 275] on button "Proposal" at bounding box center [634, 288] width 112 height 26
click at [685, 426] on div "Board Summaries" at bounding box center [663, 434] width 114 height 17
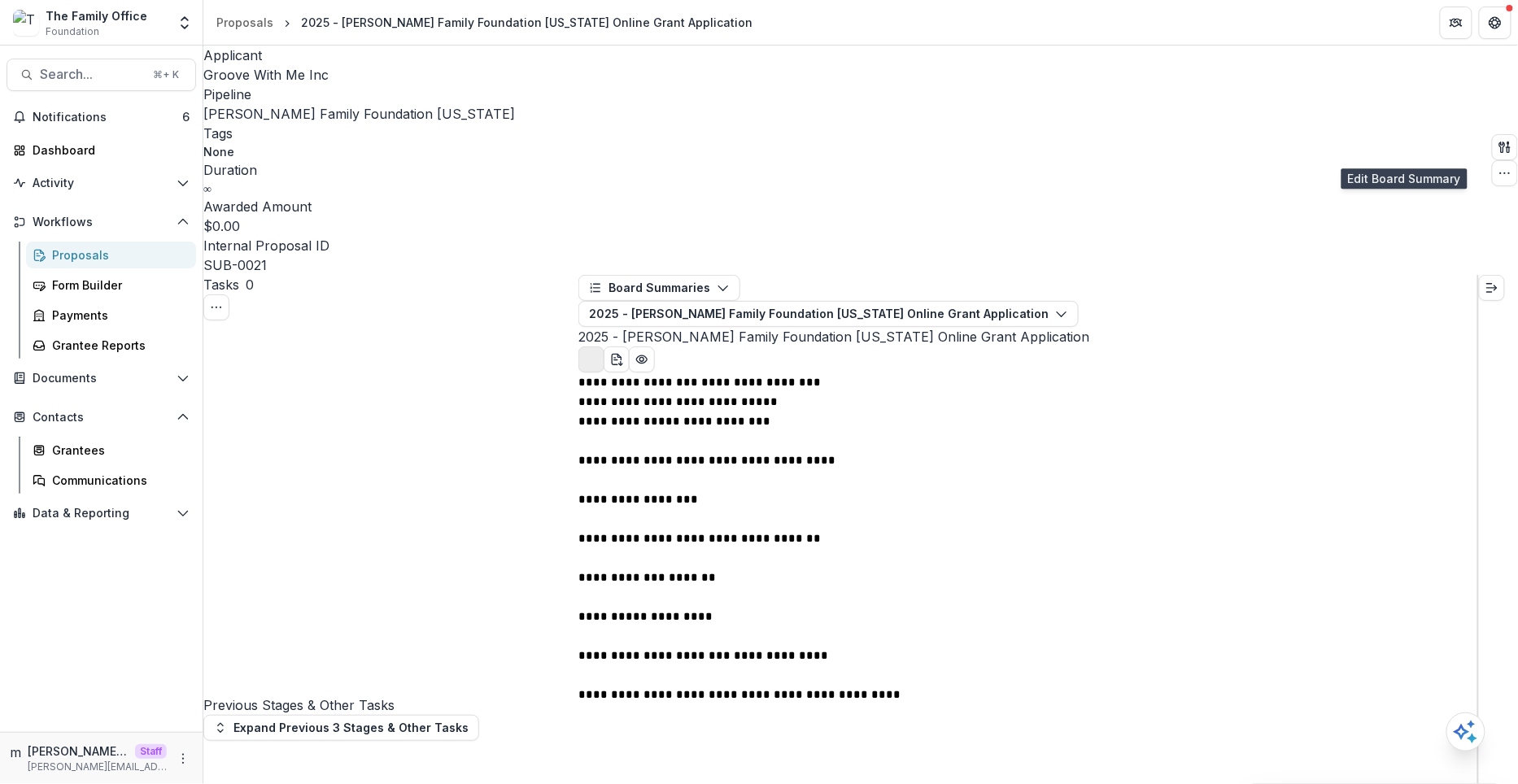
click at [605, 347] on button "Edit Board Summary" at bounding box center [592, 360] width 26 height 26
select select "**********"
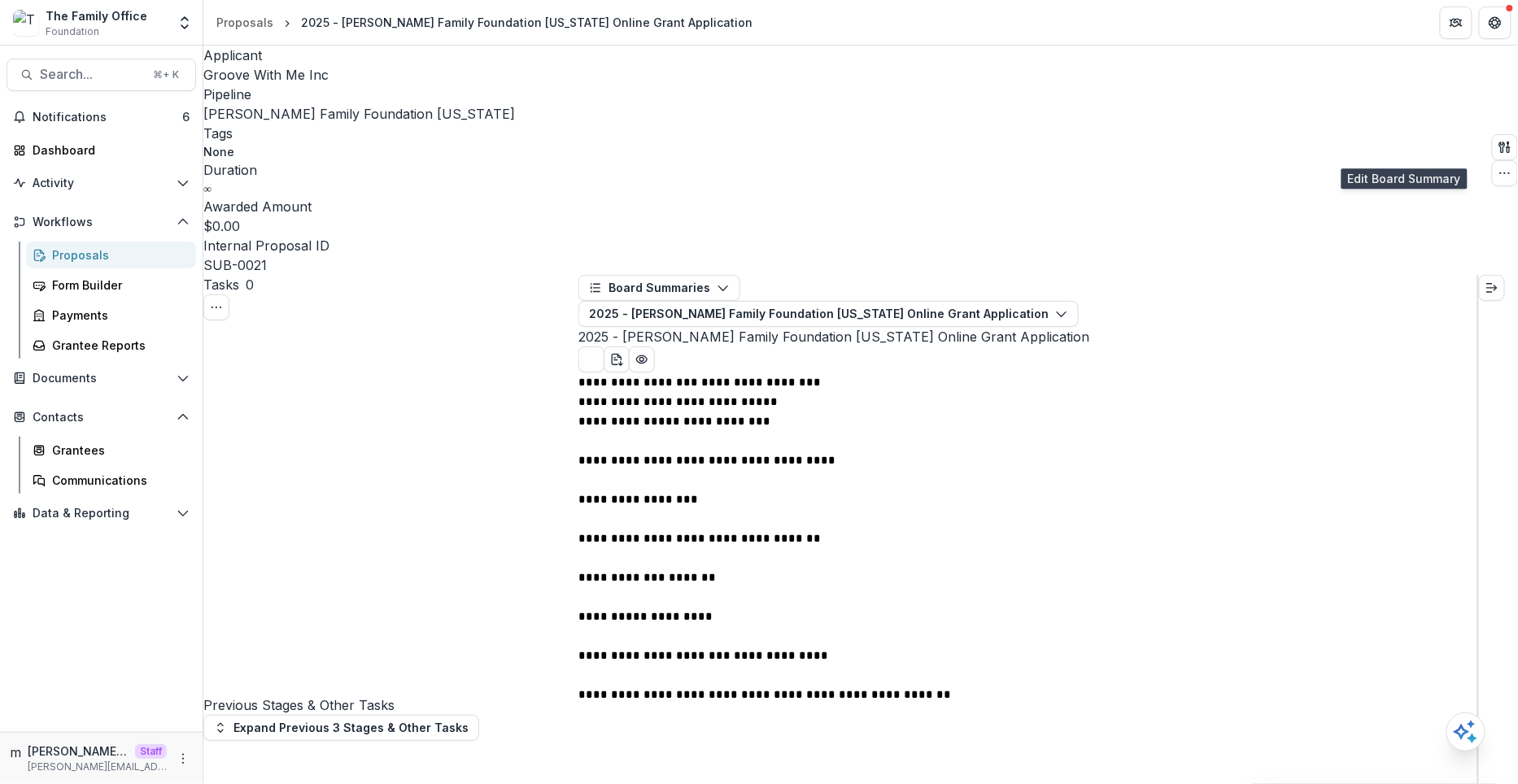
scroll to position [179, 0]
select select "********"
select select
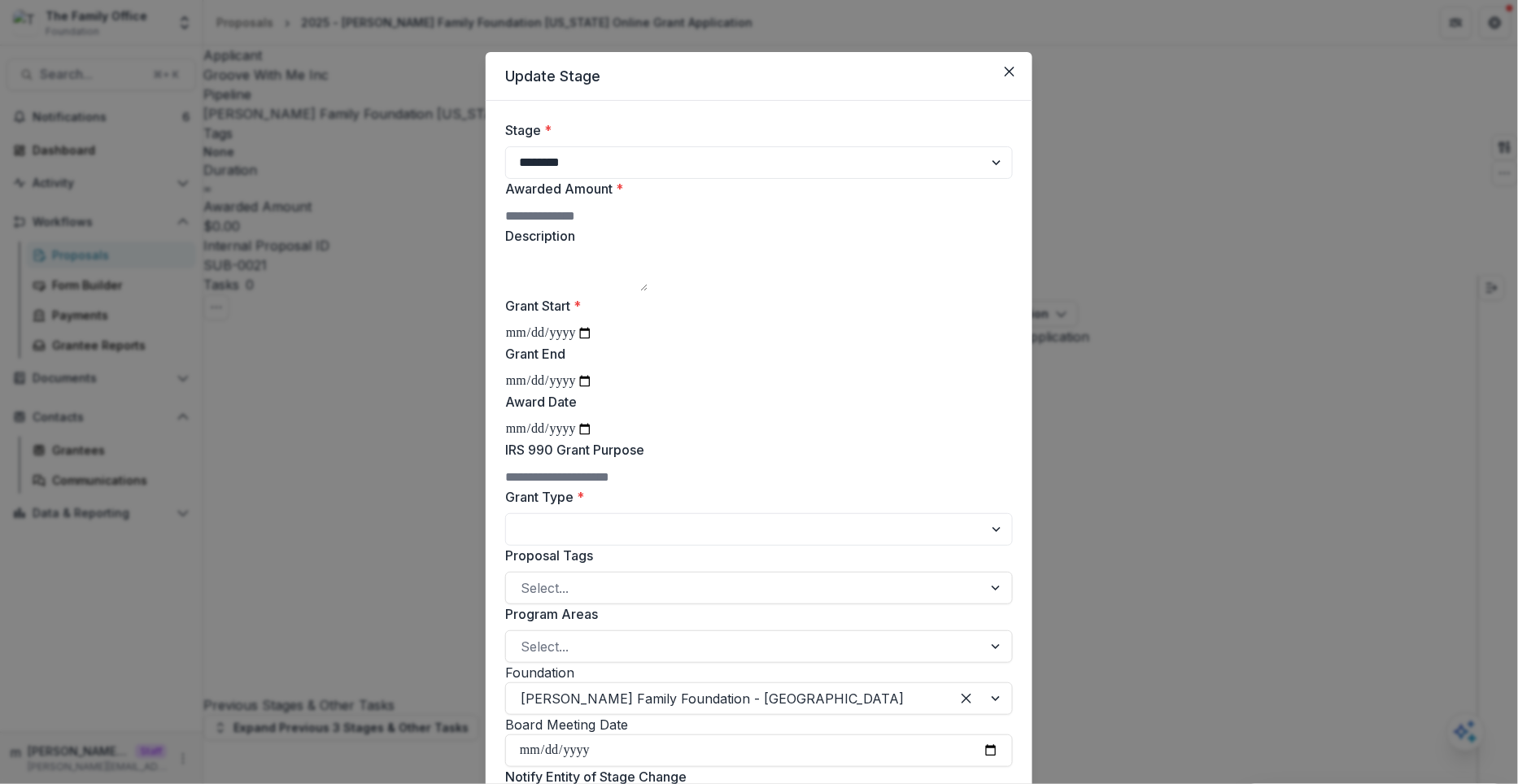
click at [584, 226] on input "Awarded Amount *" at bounding box center [570, 216] width 130 height 20
click at [536, 226] on input "******" at bounding box center [570, 216] width 130 height 20
type input "*******"
click at [593, 344] on input "Grant Start *" at bounding box center [549, 333] width 87 height 21
type input "**********"
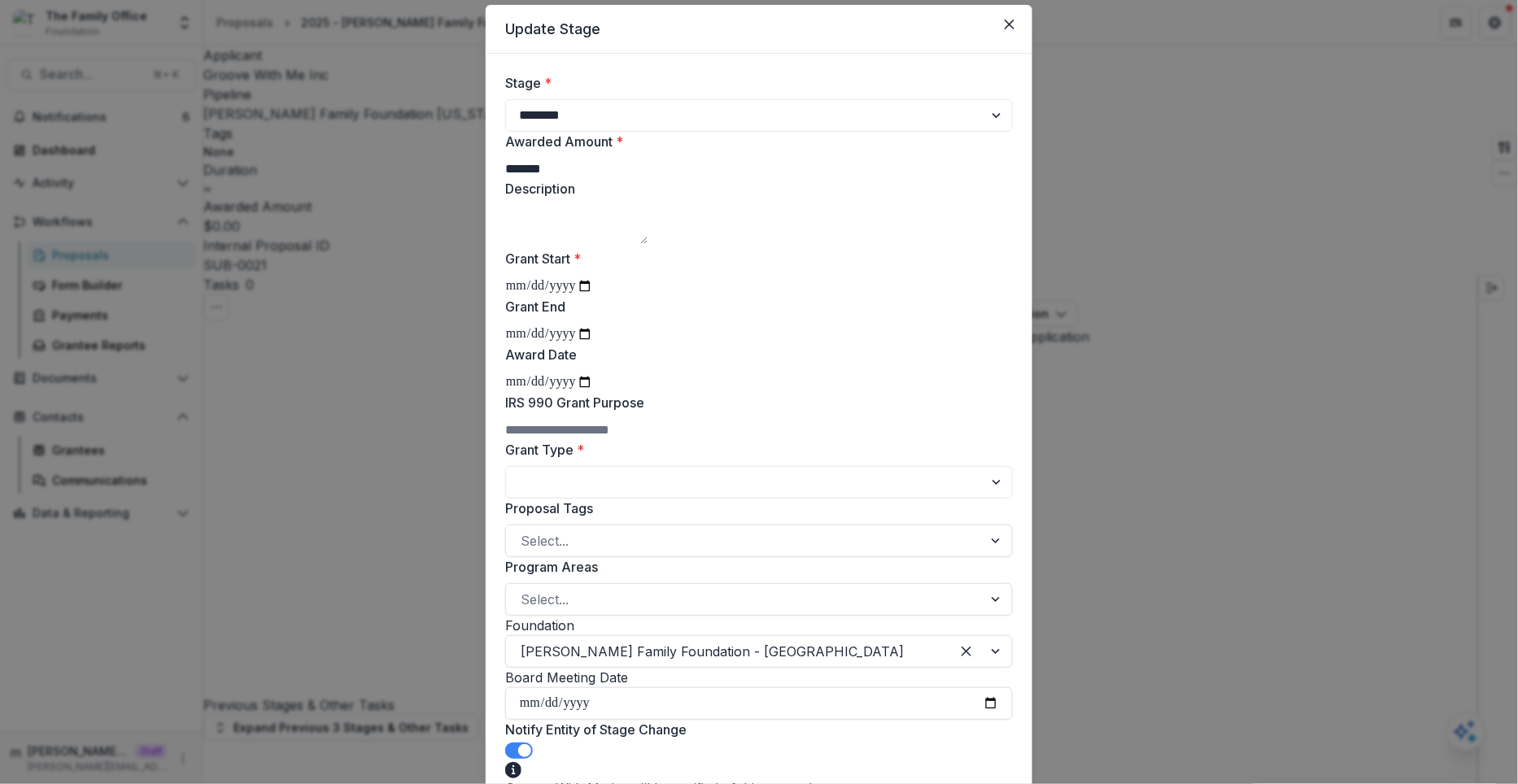
scroll to position [79, 0]
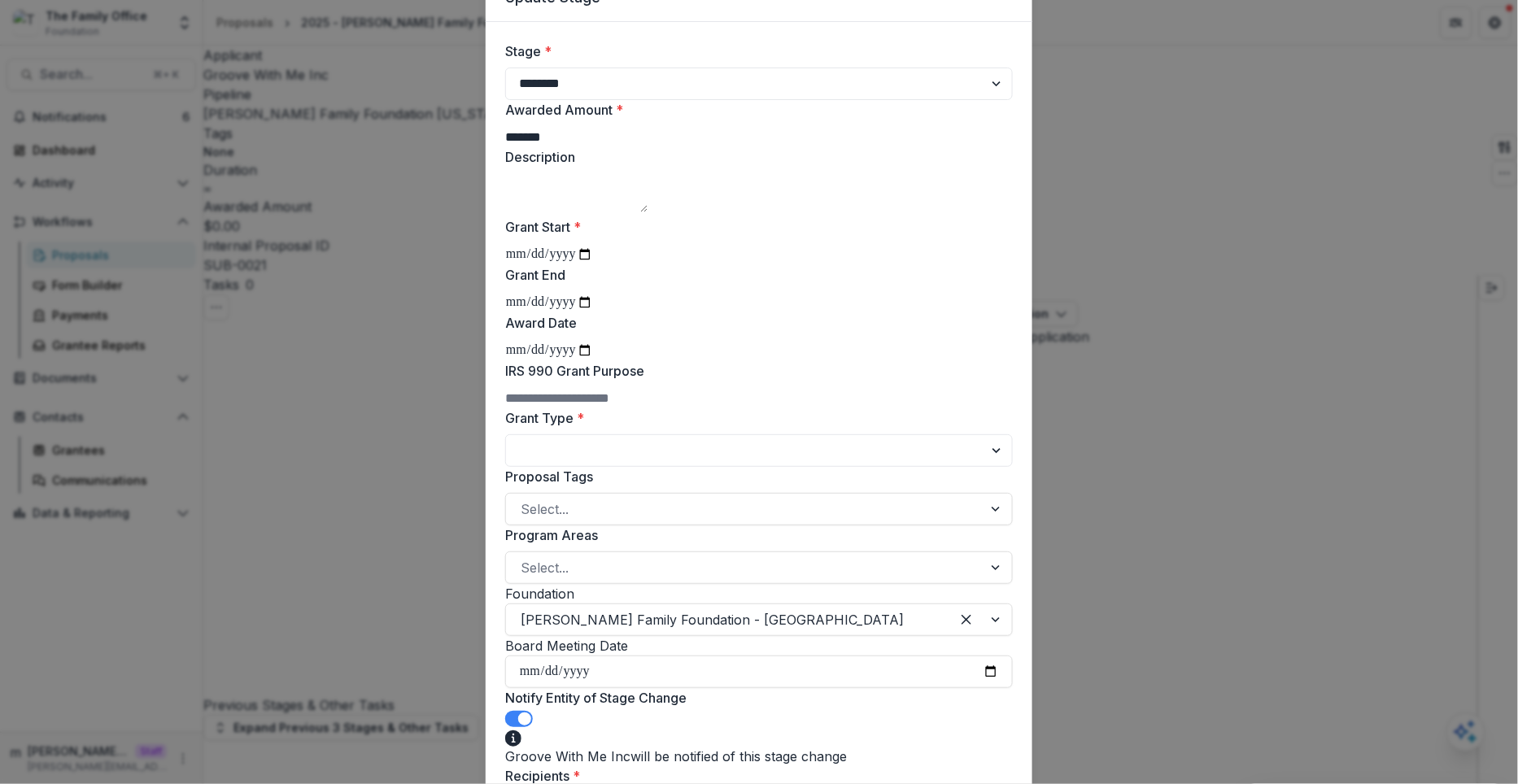
click at [593, 313] on input "Grant End" at bounding box center [549, 302] width 87 height 21
click at [569, 313] on input "**********" at bounding box center [549, 302] width 87 height 21
type input "**********"
click at [652, 285] on label "Grant End" at bounding box center [753, 274] width 498 height 20
click at [593, 313] on input "**********" at bounding box center [549, 302] width 87 height 21
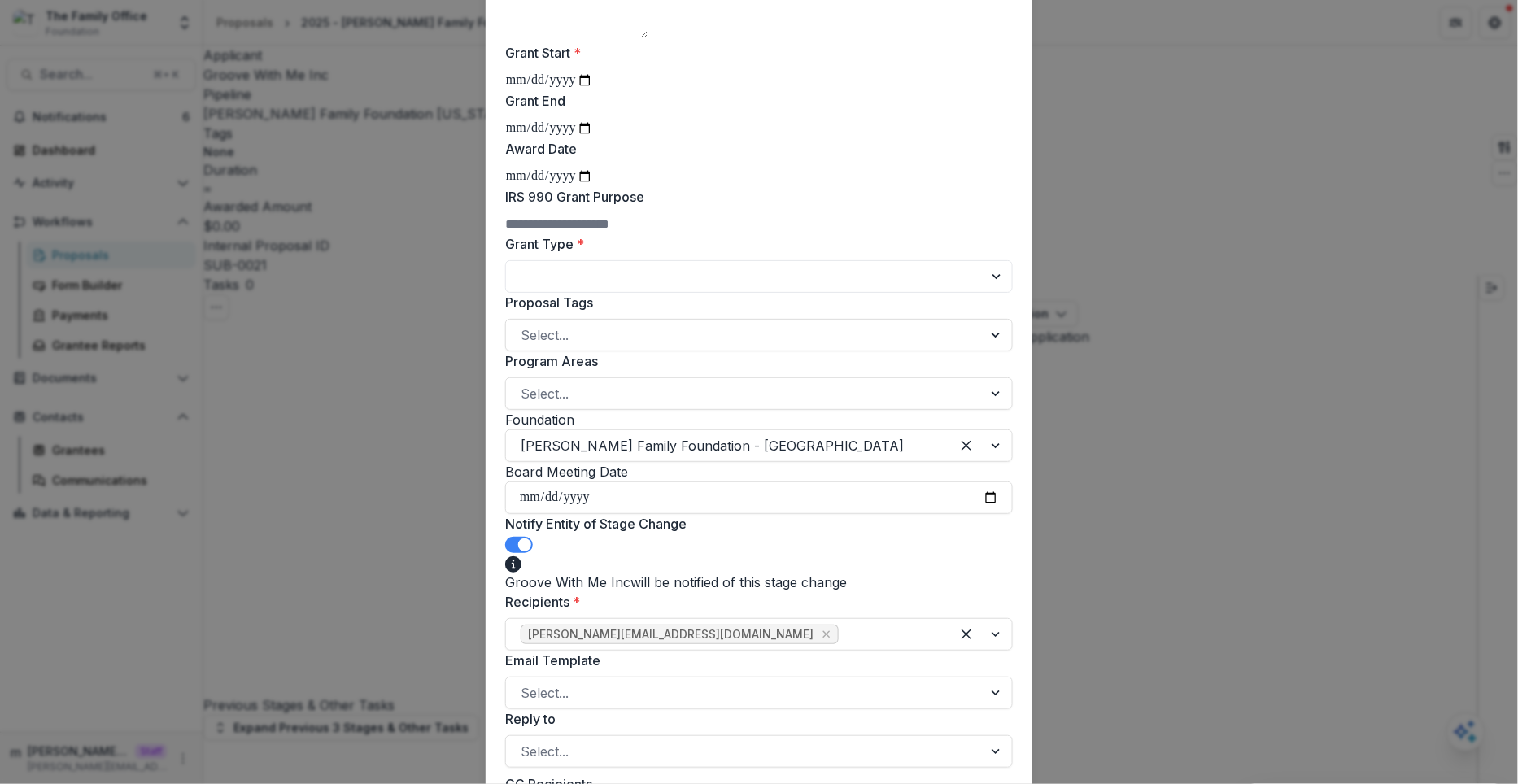
scroll to position [257, 0]
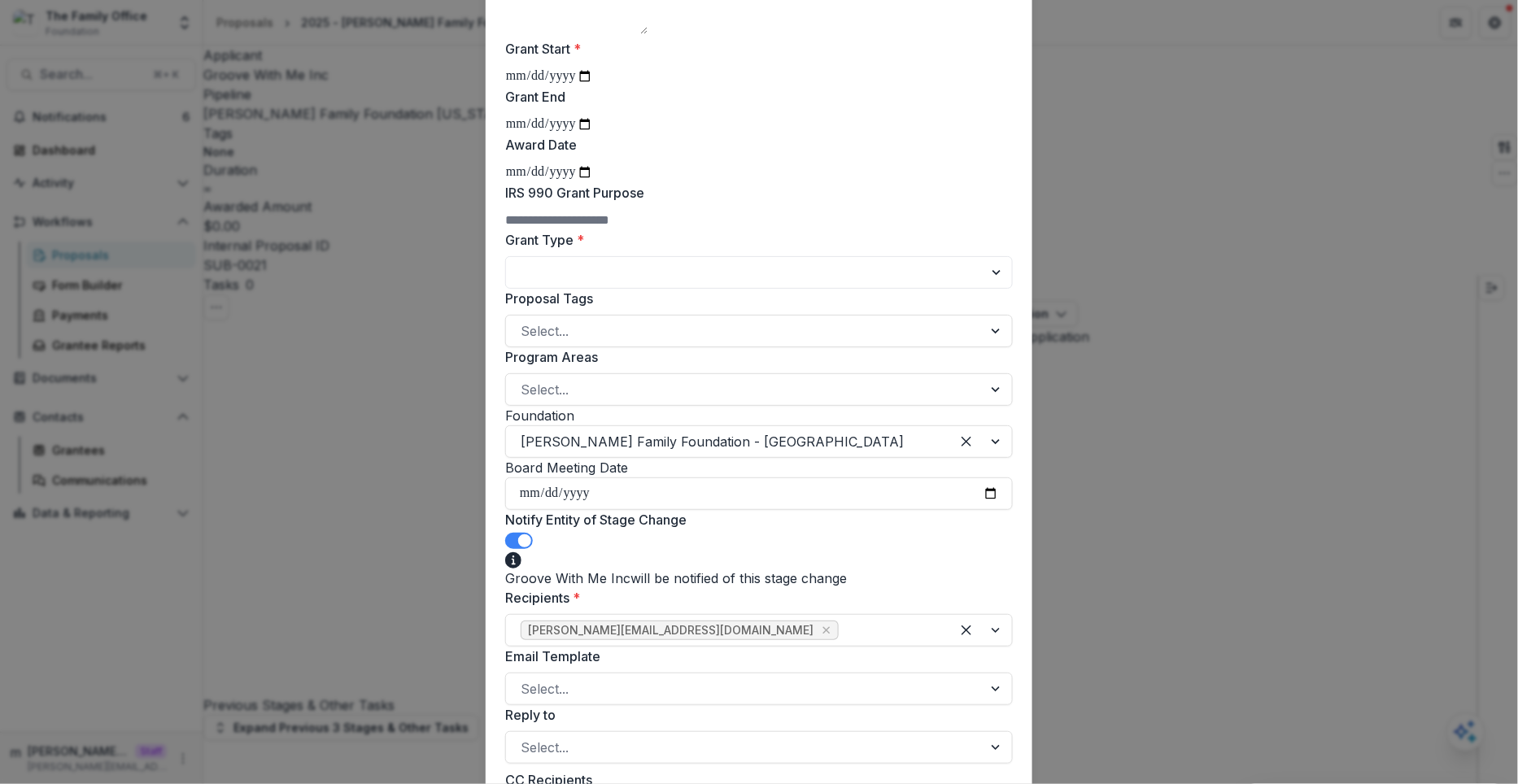
click at [593, 183] on input "Award Date" at bounding box center [549, 172] width 87 height 21
type input "**********"
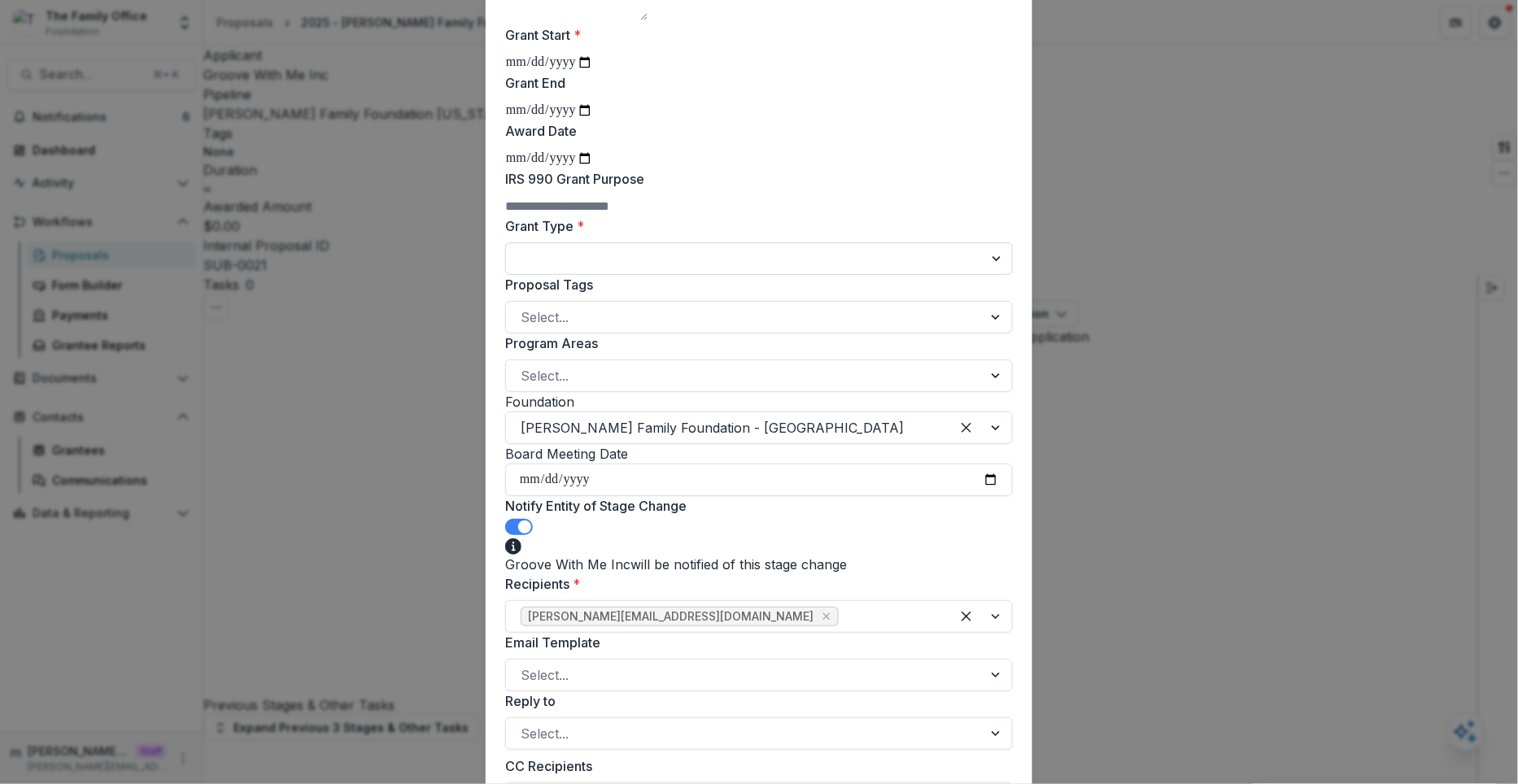
click at [628, 275] on select "**********" at bounding box center [759, 259] width 508 height 33
click at [505, 275] on select "**********" at bounding box center [759, 259] width 508 height 33
click at [612, 275] on select "**********" at bounding box center [759, 259] width 508 height 33
select select "**********"
click at [505, 275] on select "**********" at bounding box center [759, 259] width 508 height 33
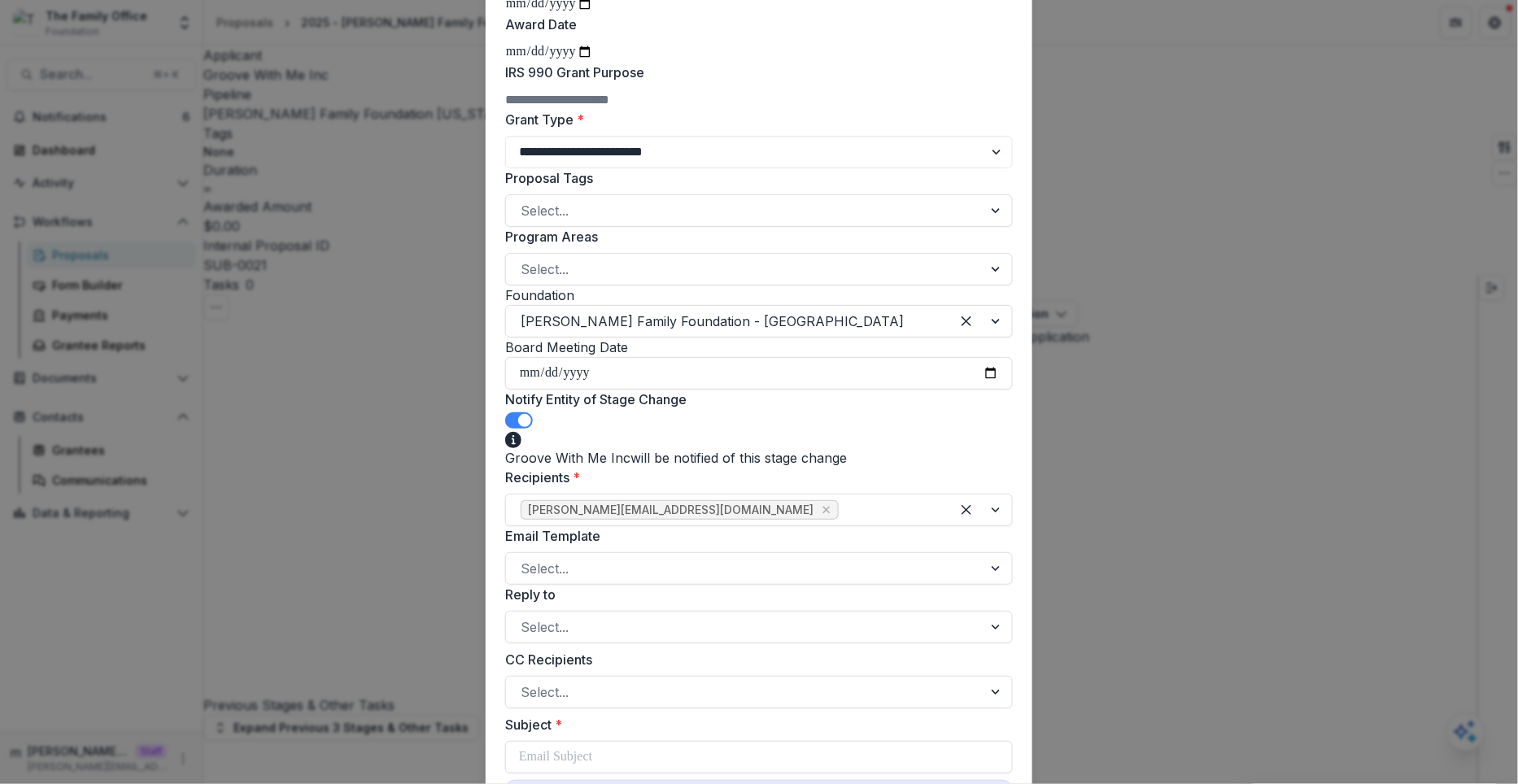
scroll to position [396, 0]
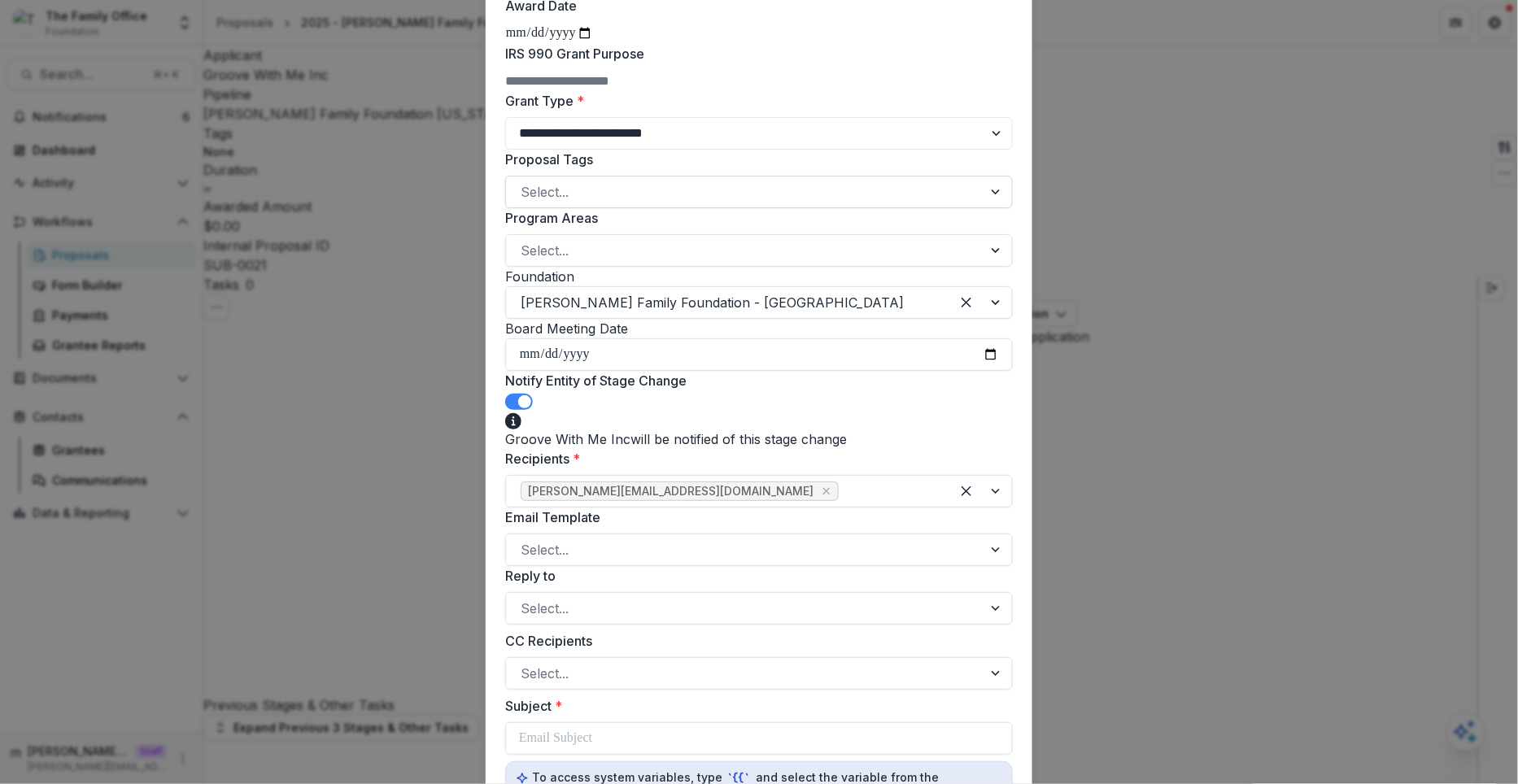
click at [612, 204] on div at bounding box center [744, 192] width 447 height 22
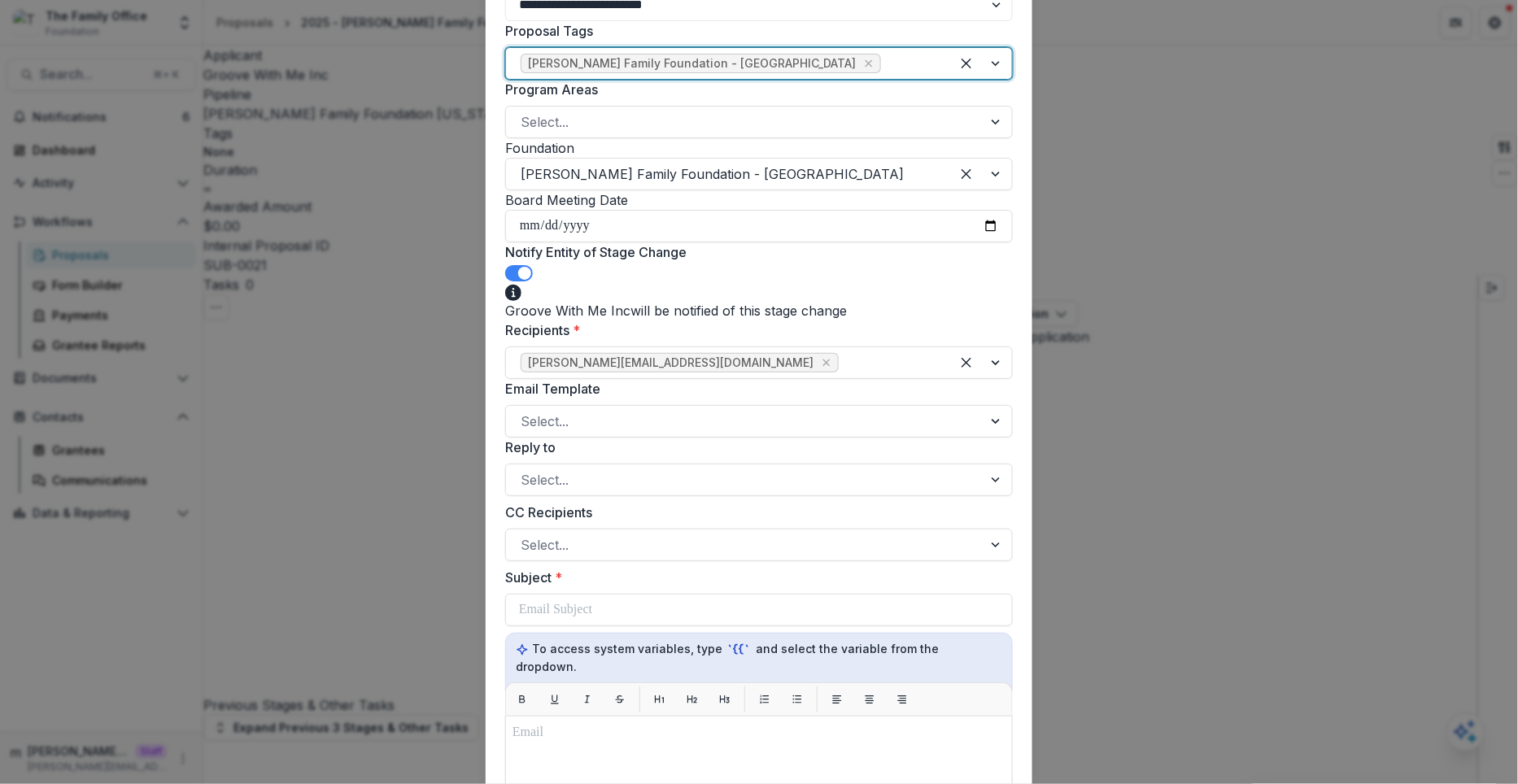
scroll to position [539, 0]
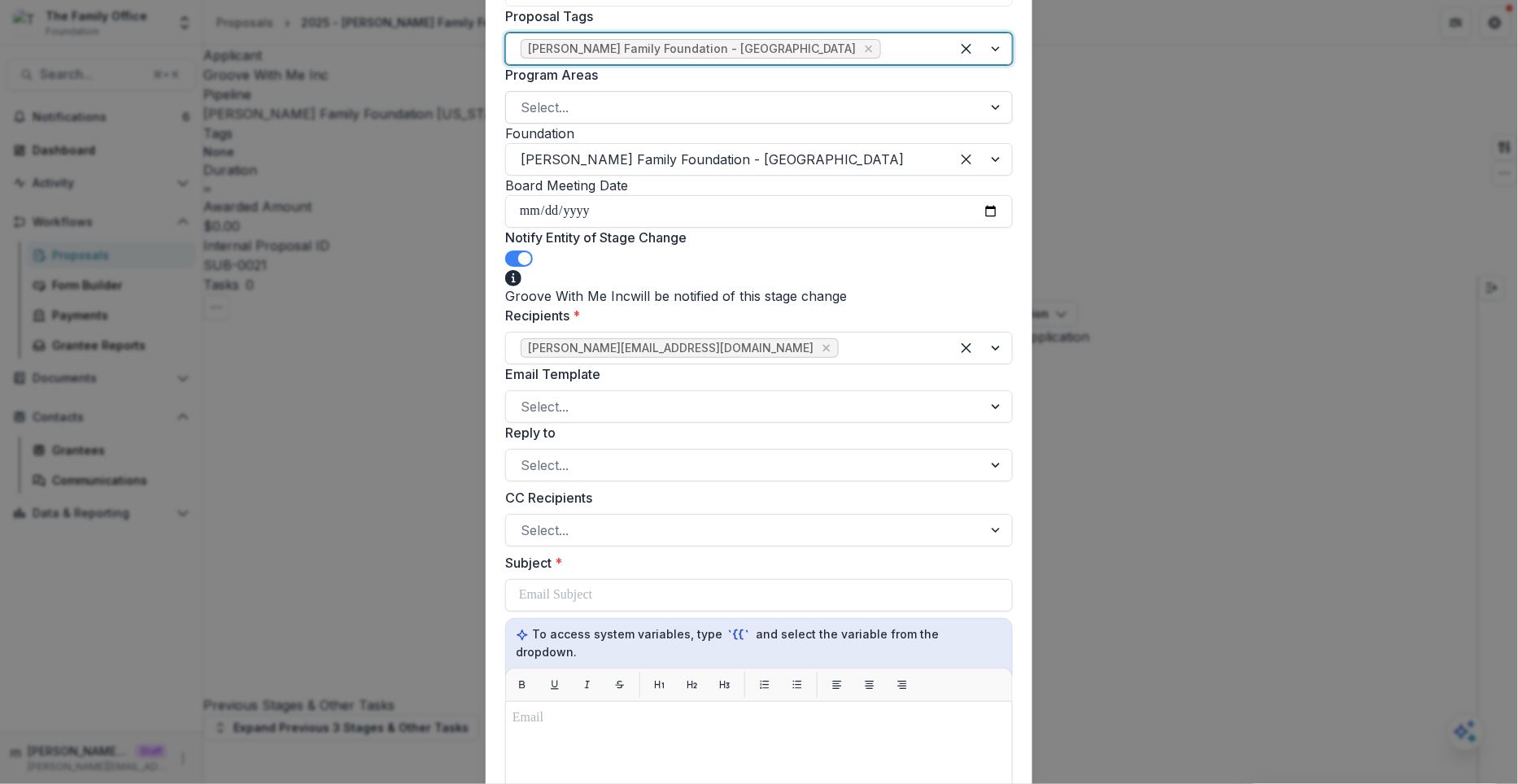
click at [605, 119] on div at bounding box center [744, 107] width 447 height 22
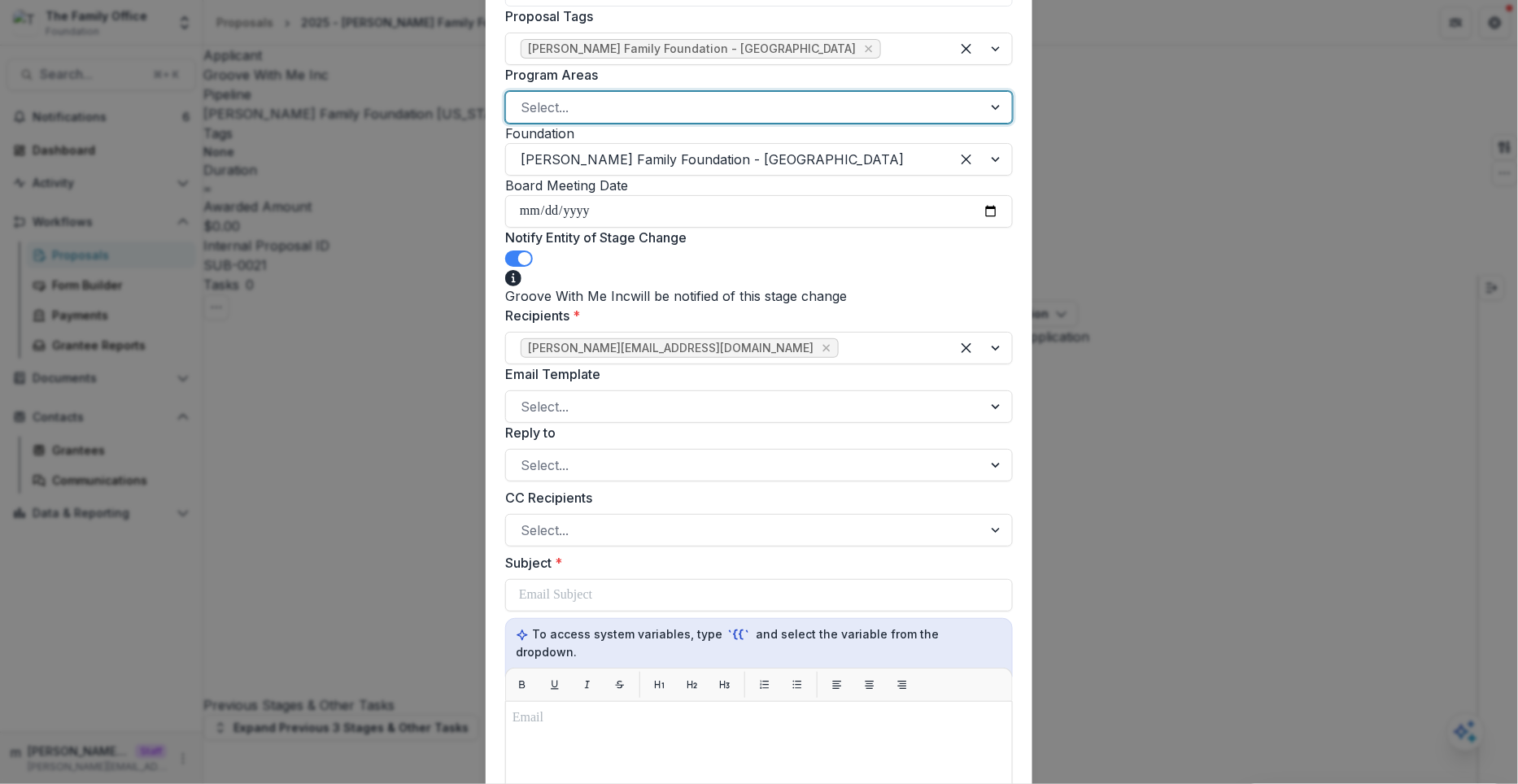
click at [592, 113] on icon "Remove Education" at bounding box center [598, 107] width 13 height 13
click at [590, 119] on div at bounding box center [744, 107] width 447 height 22
click at [662, 119] on div at bounding box center [774, 107] width 322 height 22
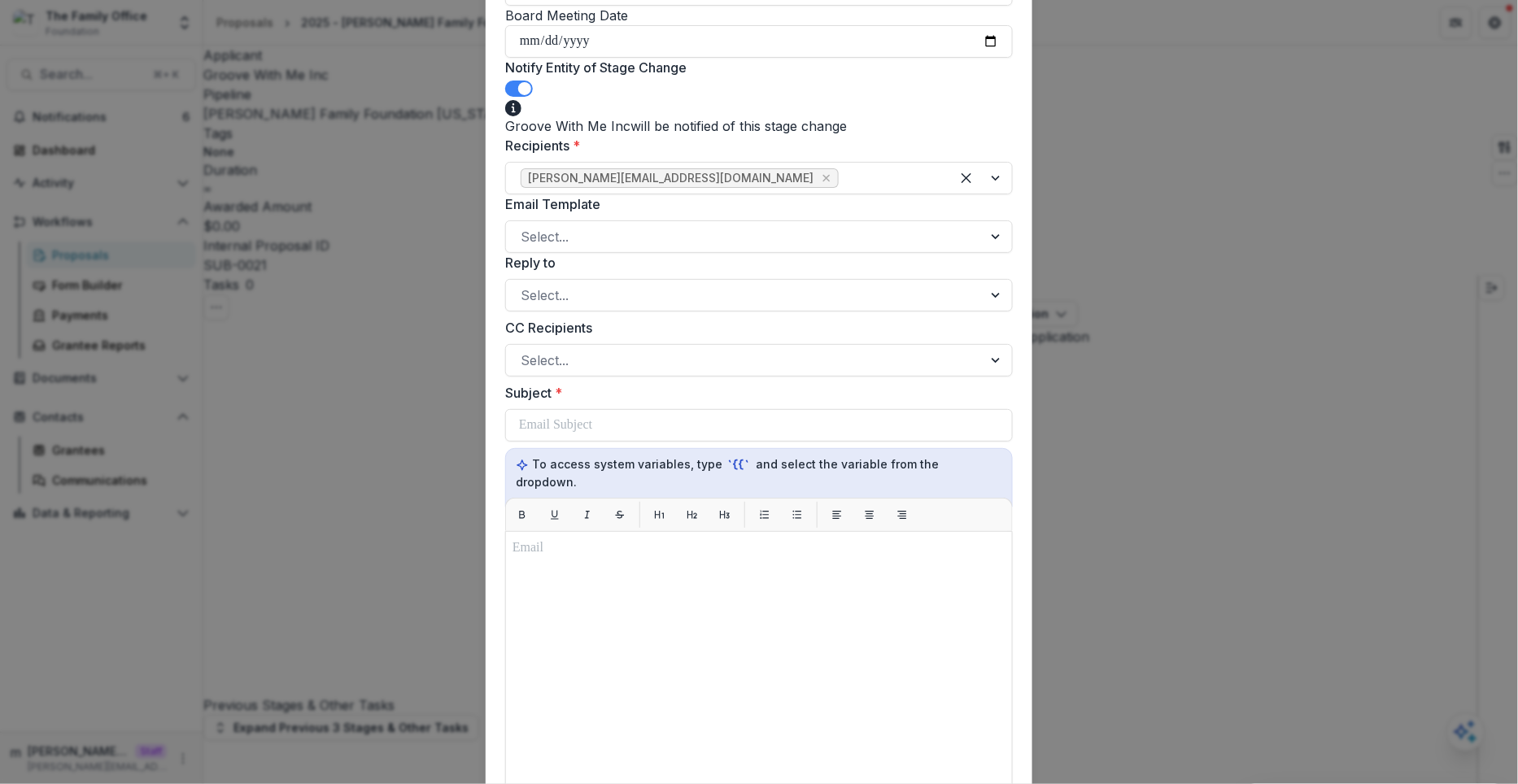
scroll to position [831, 0]
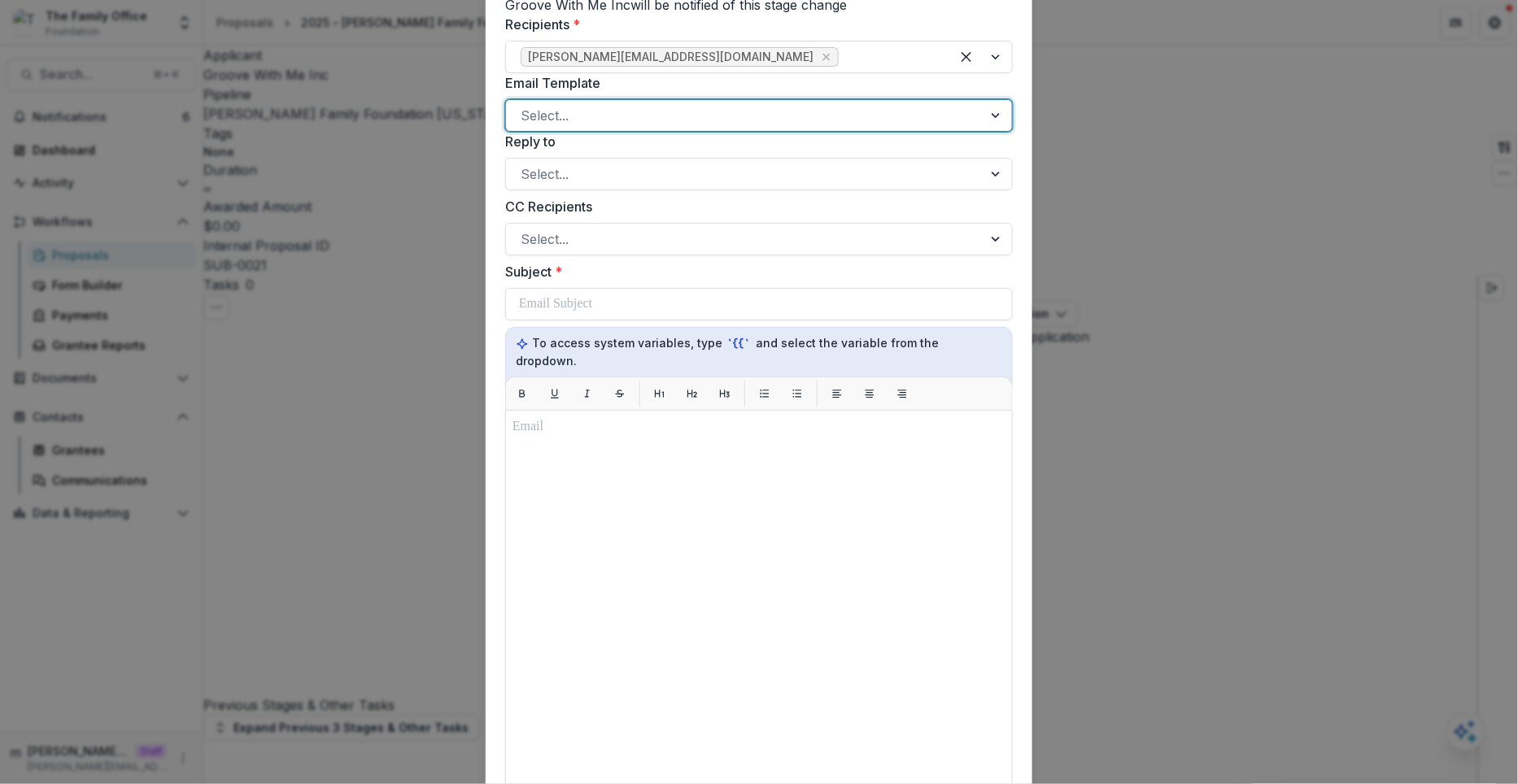
click at [593, 126] on div at bounding box center [744, 115] width 447 height 22
click at [630, 128] on div "Select..." at bounding box center [744, 115] width 476 height 26
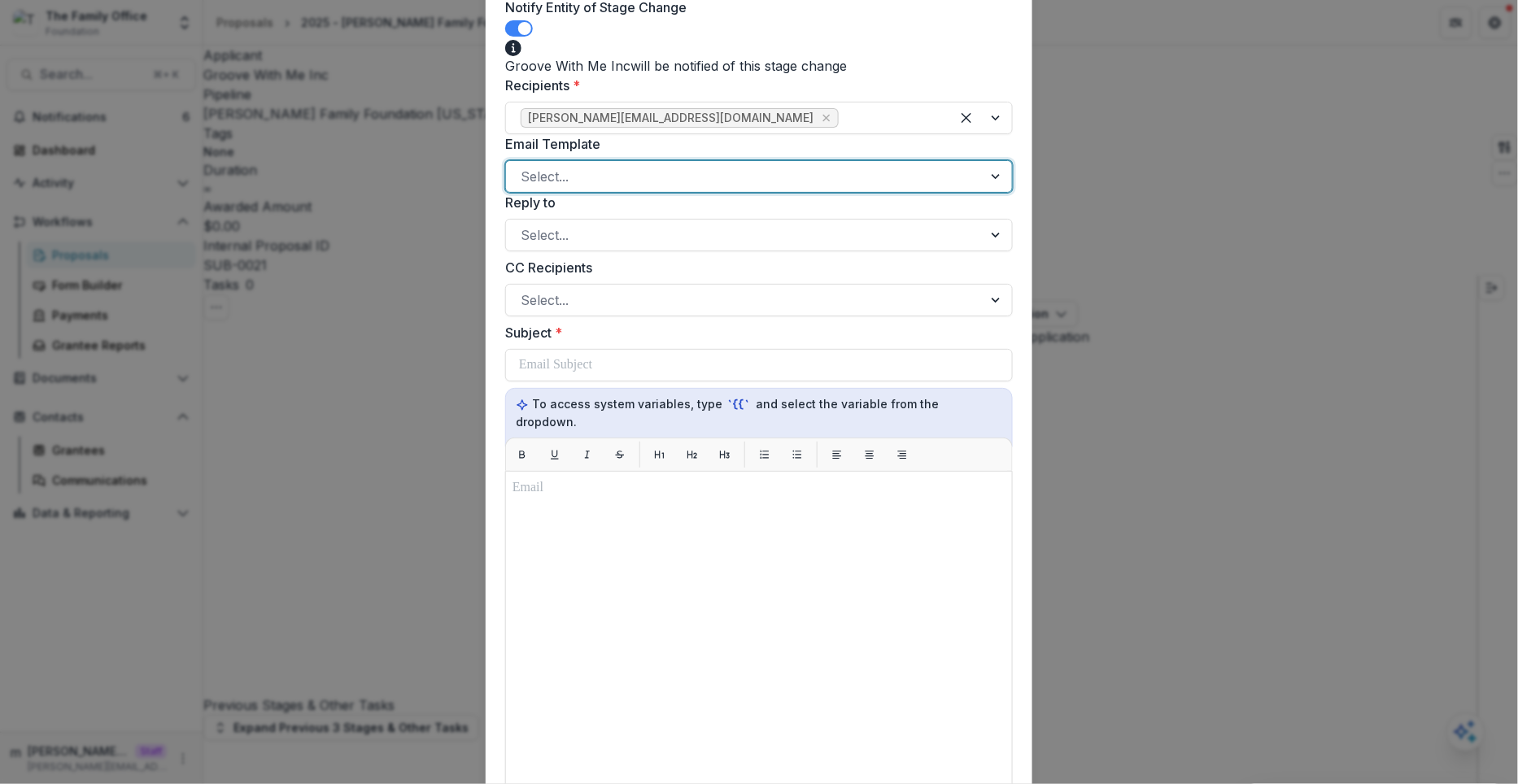
click at [531, 35] on span at bounding box center [525, 29] width 13 height 13
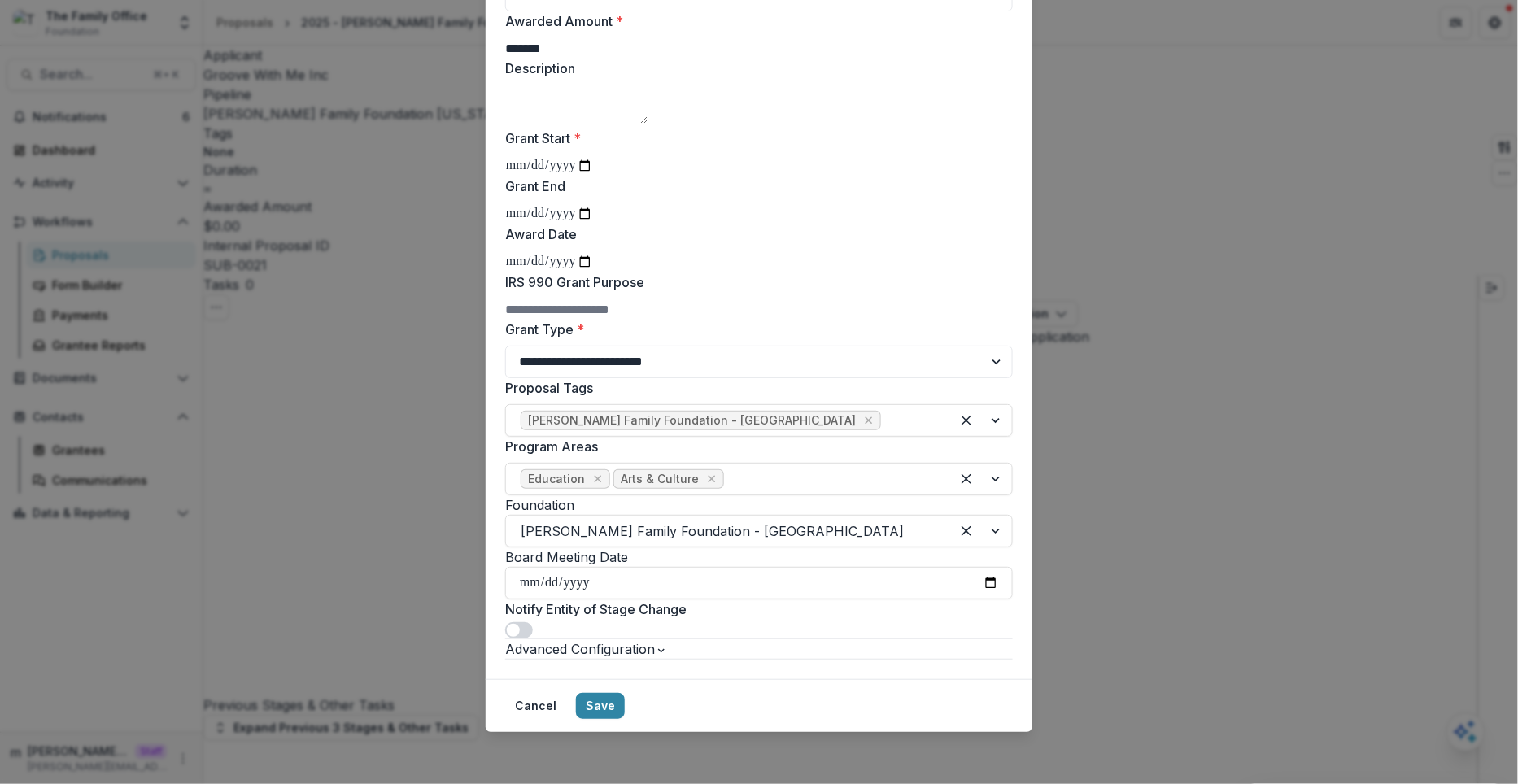
scroll to position [345, 0]
click at [625, 705] on button "Save" at bounding box center [600, 706] width 48 height 26
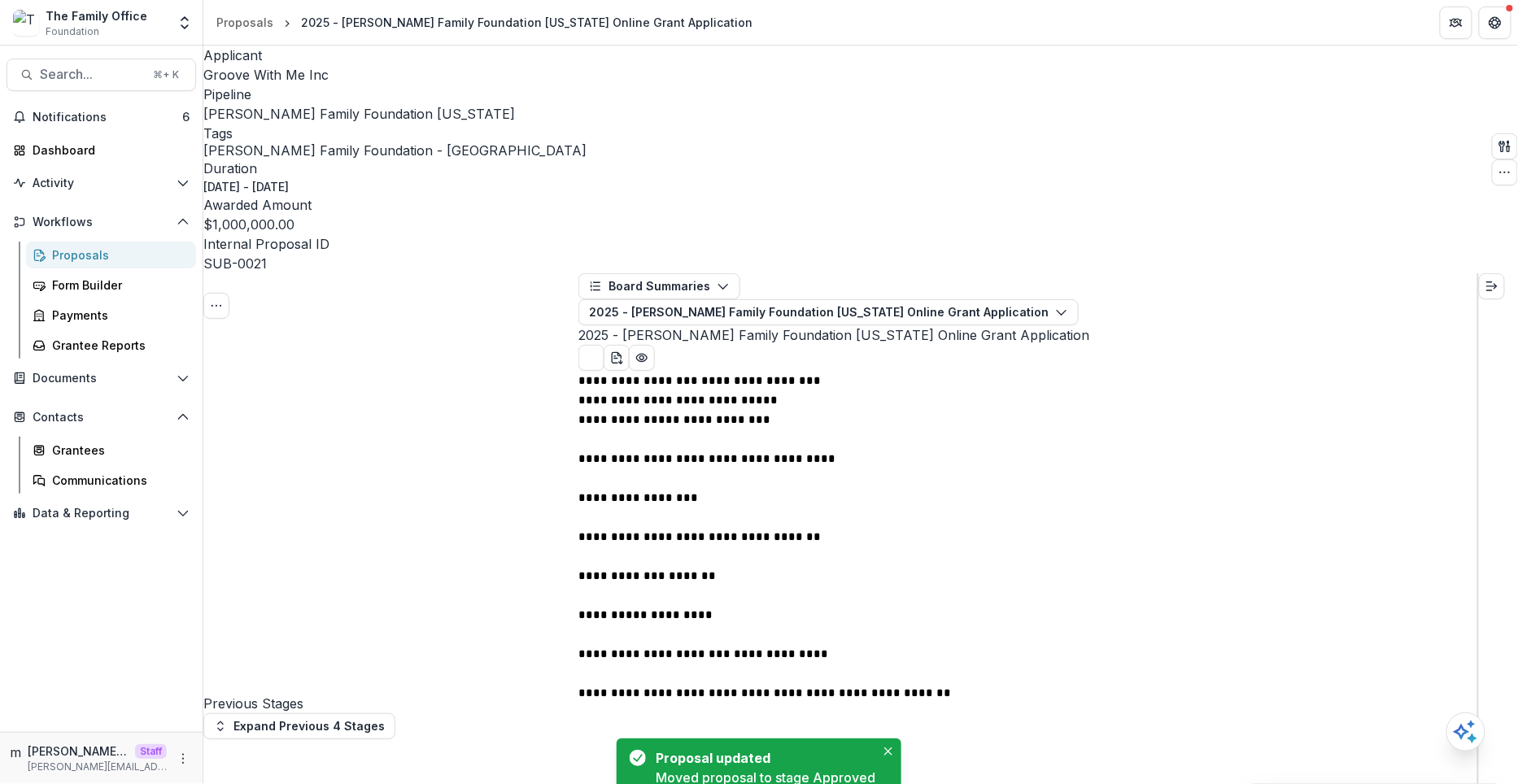
scroll to position [0, 0]
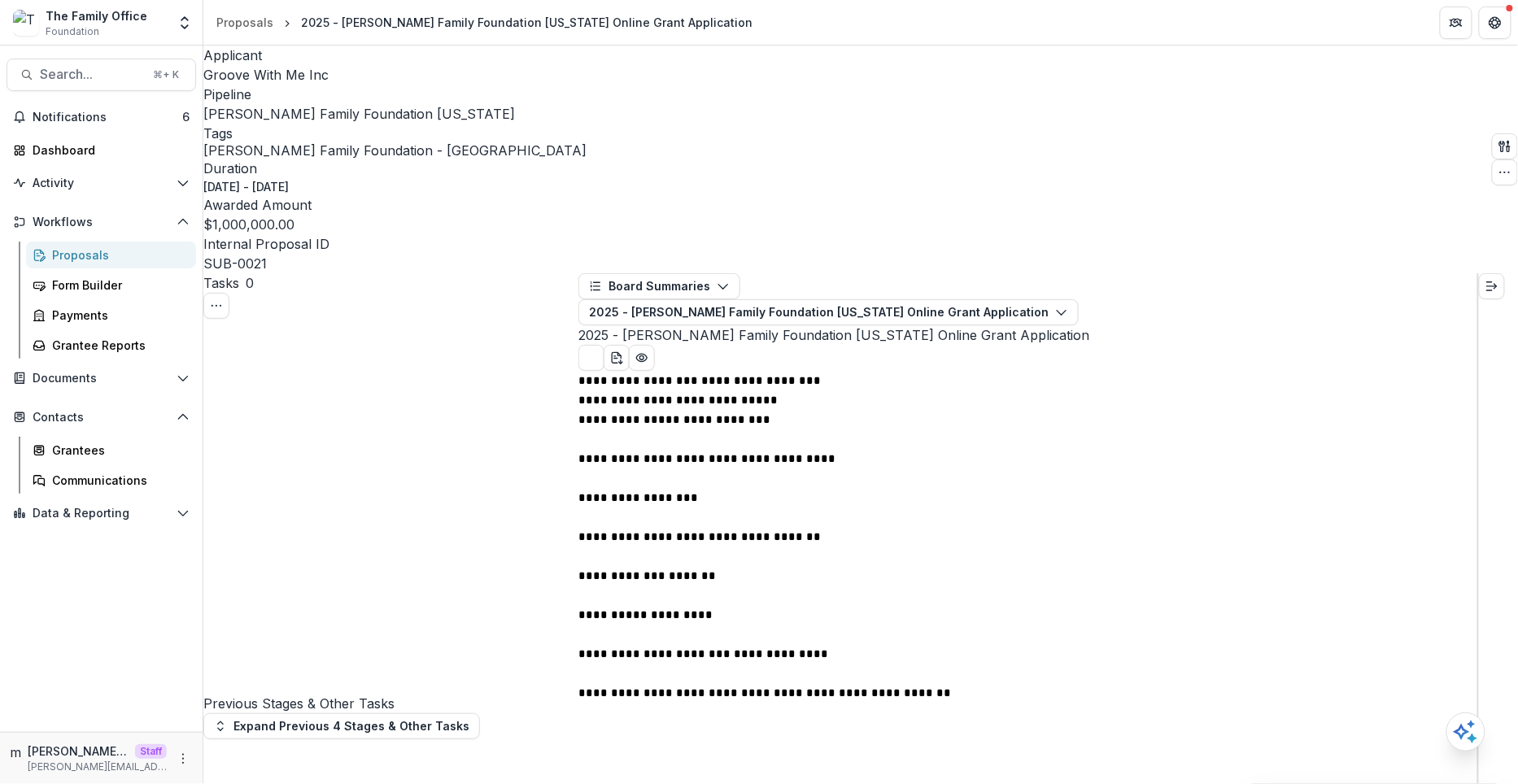
select select "********"
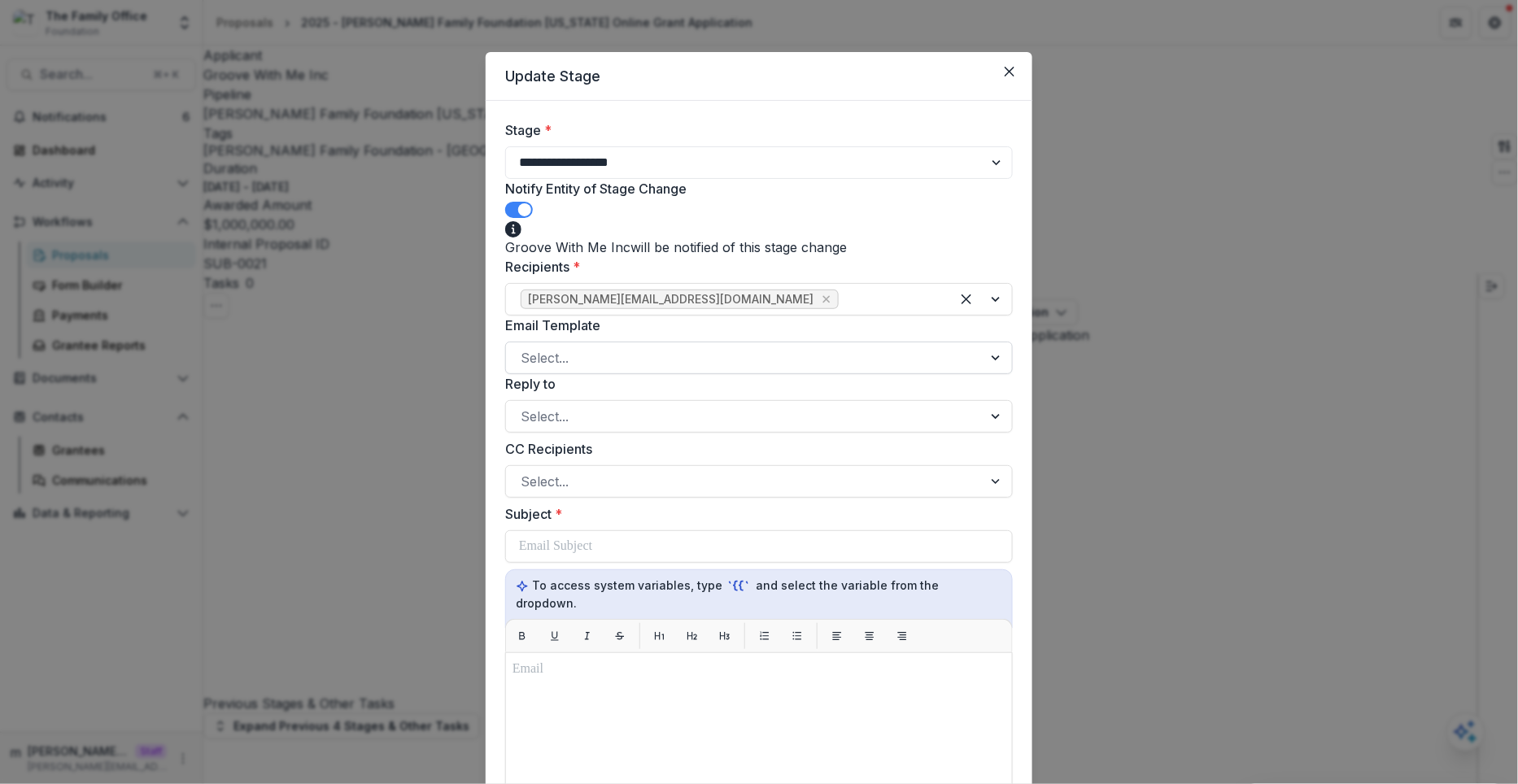
click at [579, 369] on div at bounding box center [744, 358] width 447 height 22
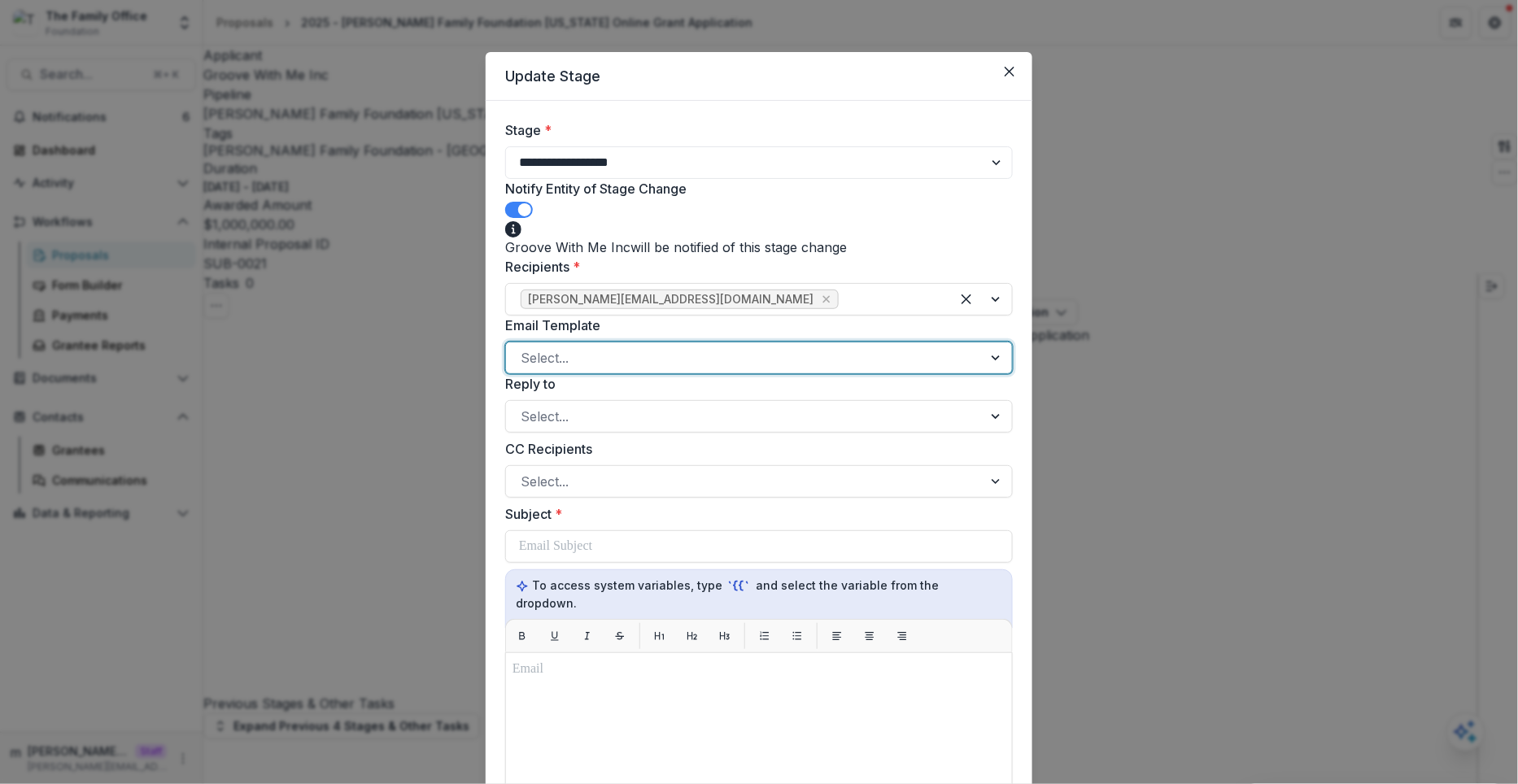
click at [579, 369] on div at bounding box center [744, 358] width 447 height 22
click at [1008, 75] on icon "Close" at bounding box center [1009, 72] width 9 height 9
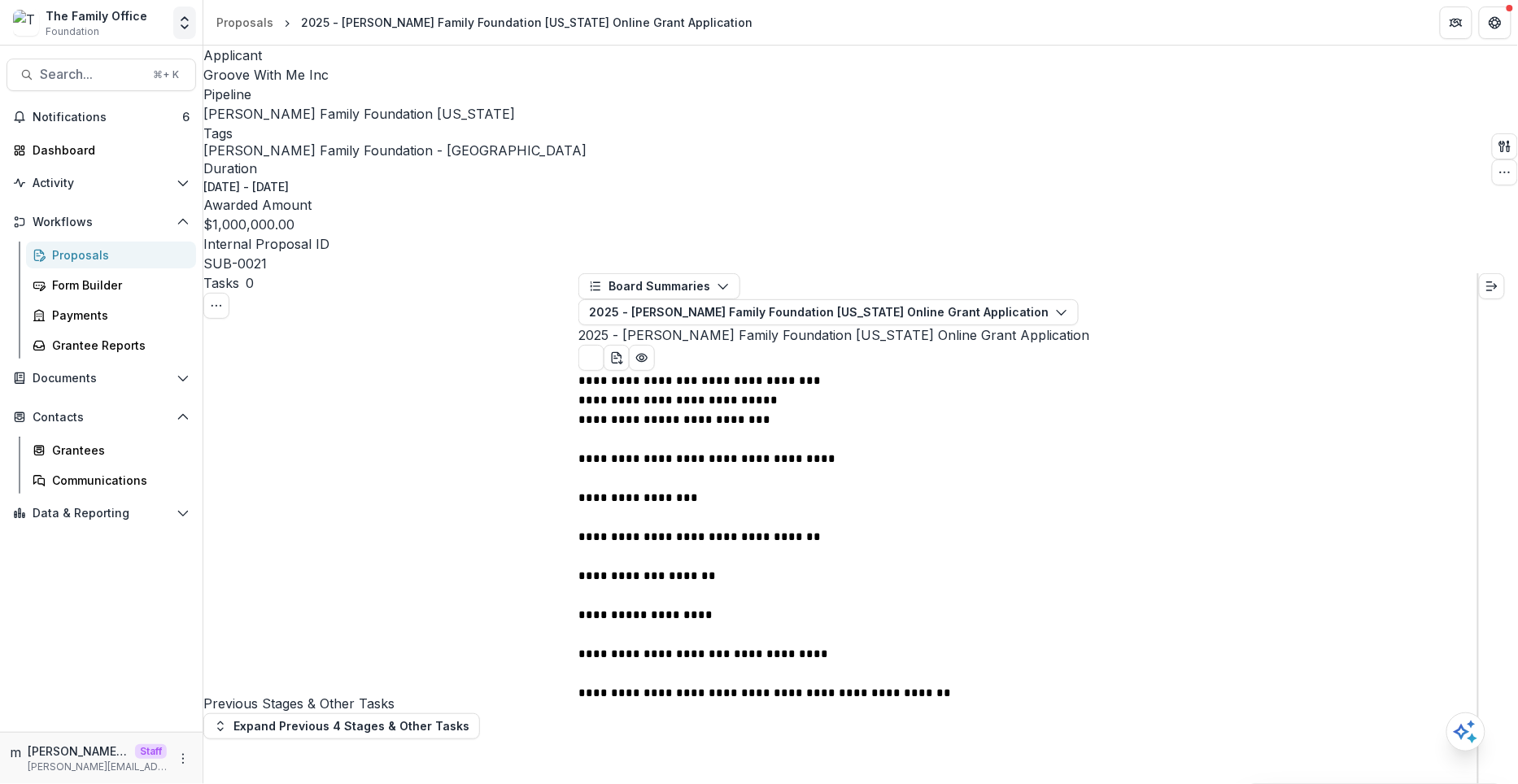
click at [188, 22] on icon "Open entity switcher" at bounding box center [184, 22] width 16 height 16
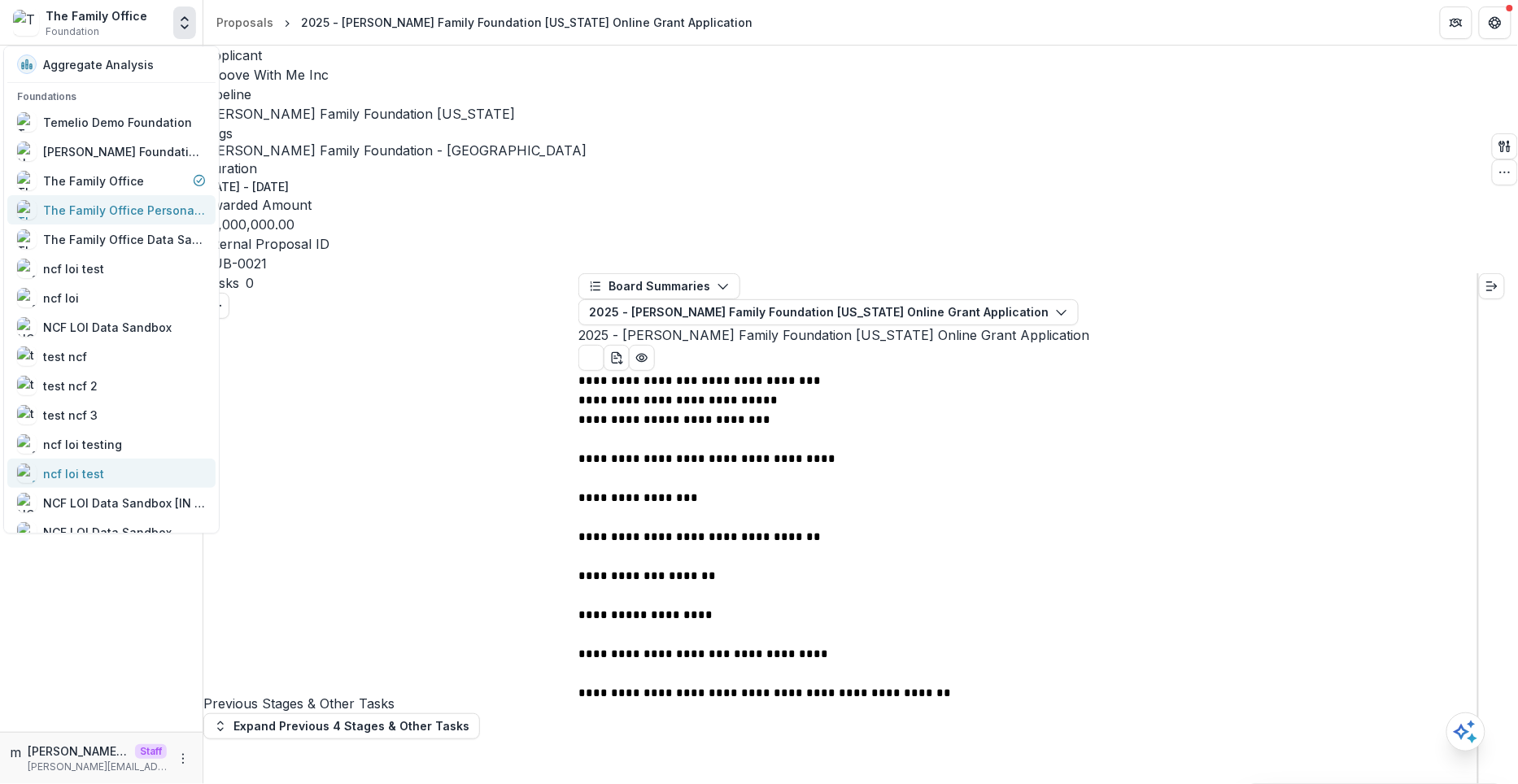
scroll to position [282, 0]
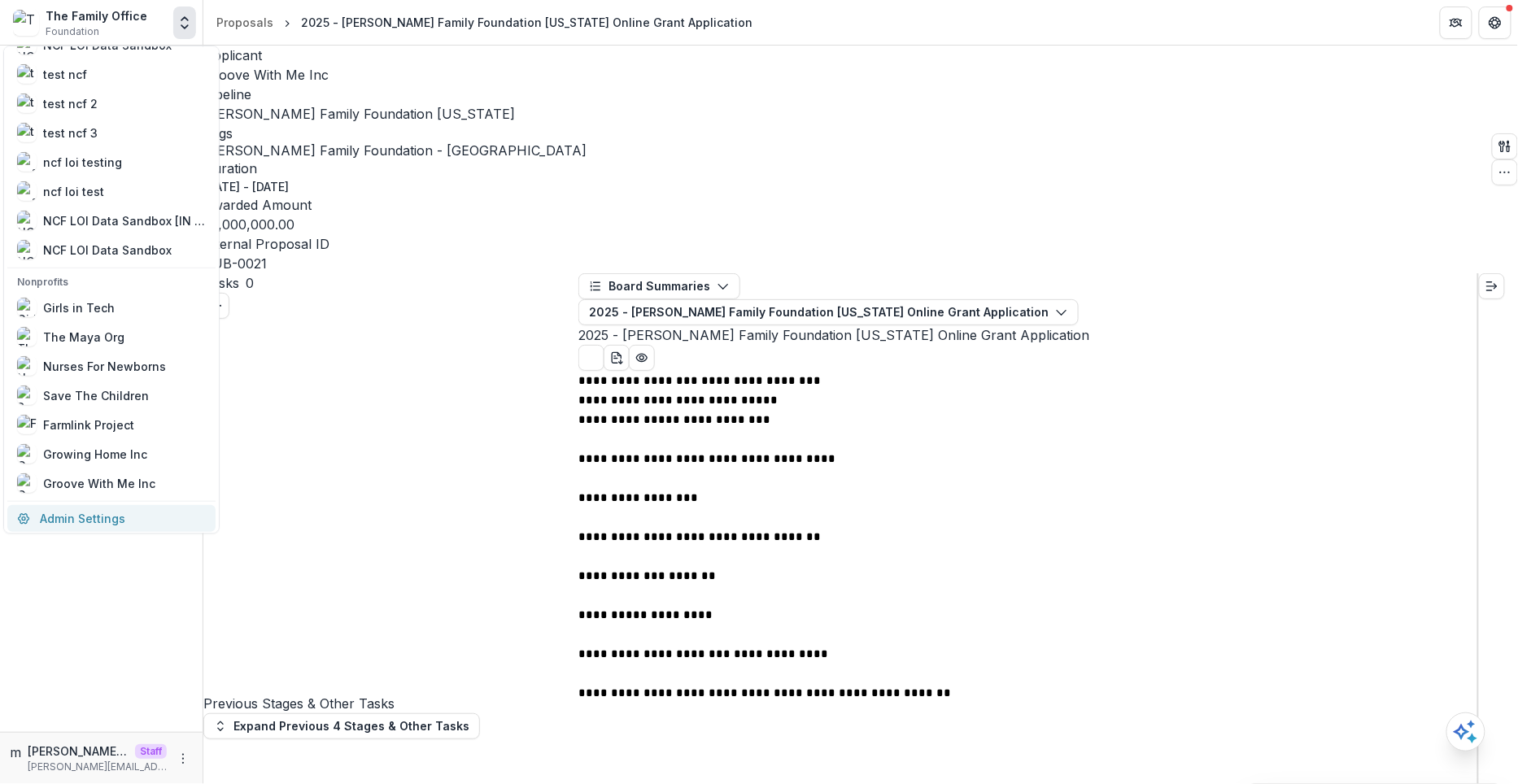
click at [83, 514] on link "Admin Settings" at bounding box center [112, 518] width 208 height 27
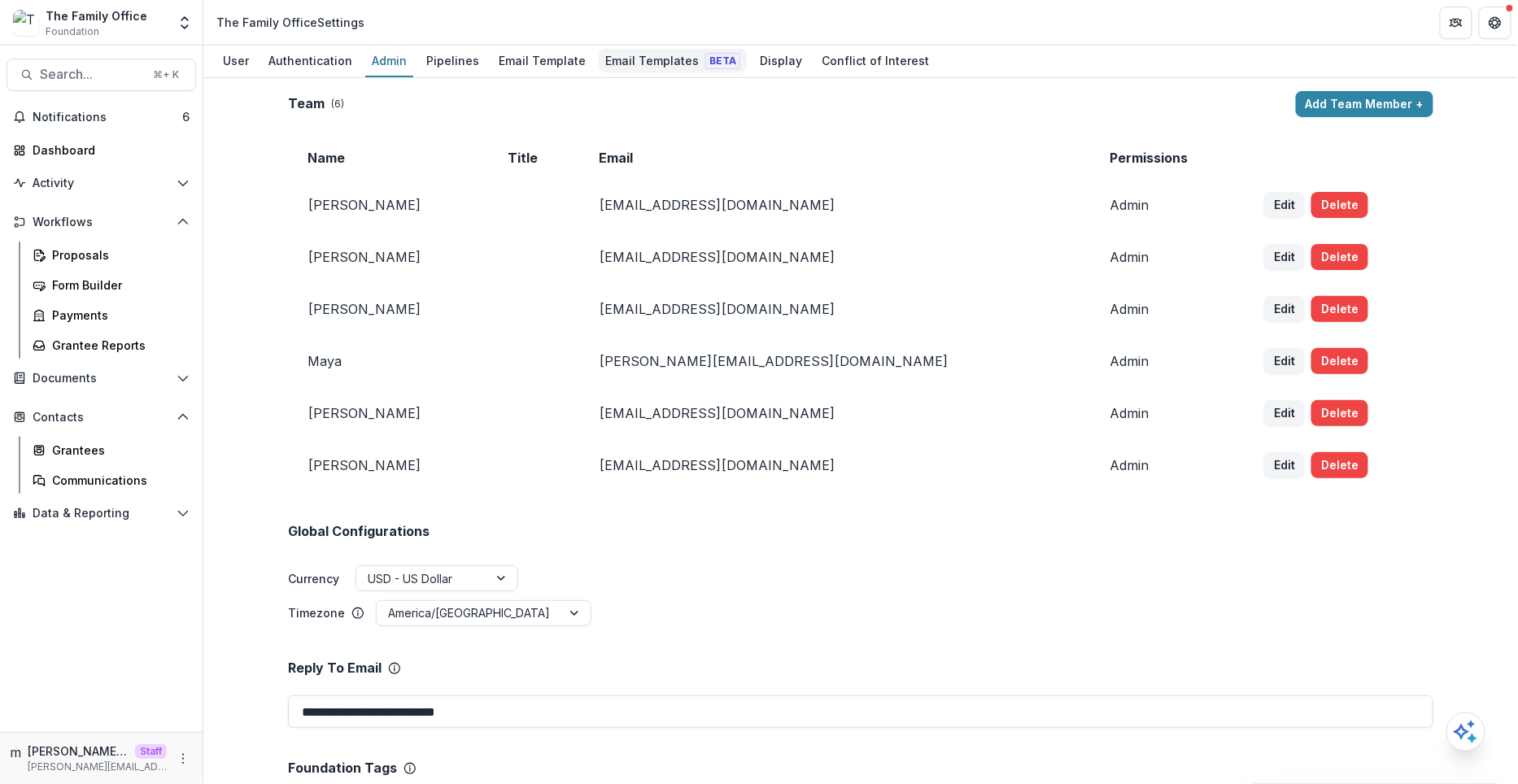
click at [665, 55] on div "Email Templates Beta" at bounding box center [672, 60] width 148 height 23
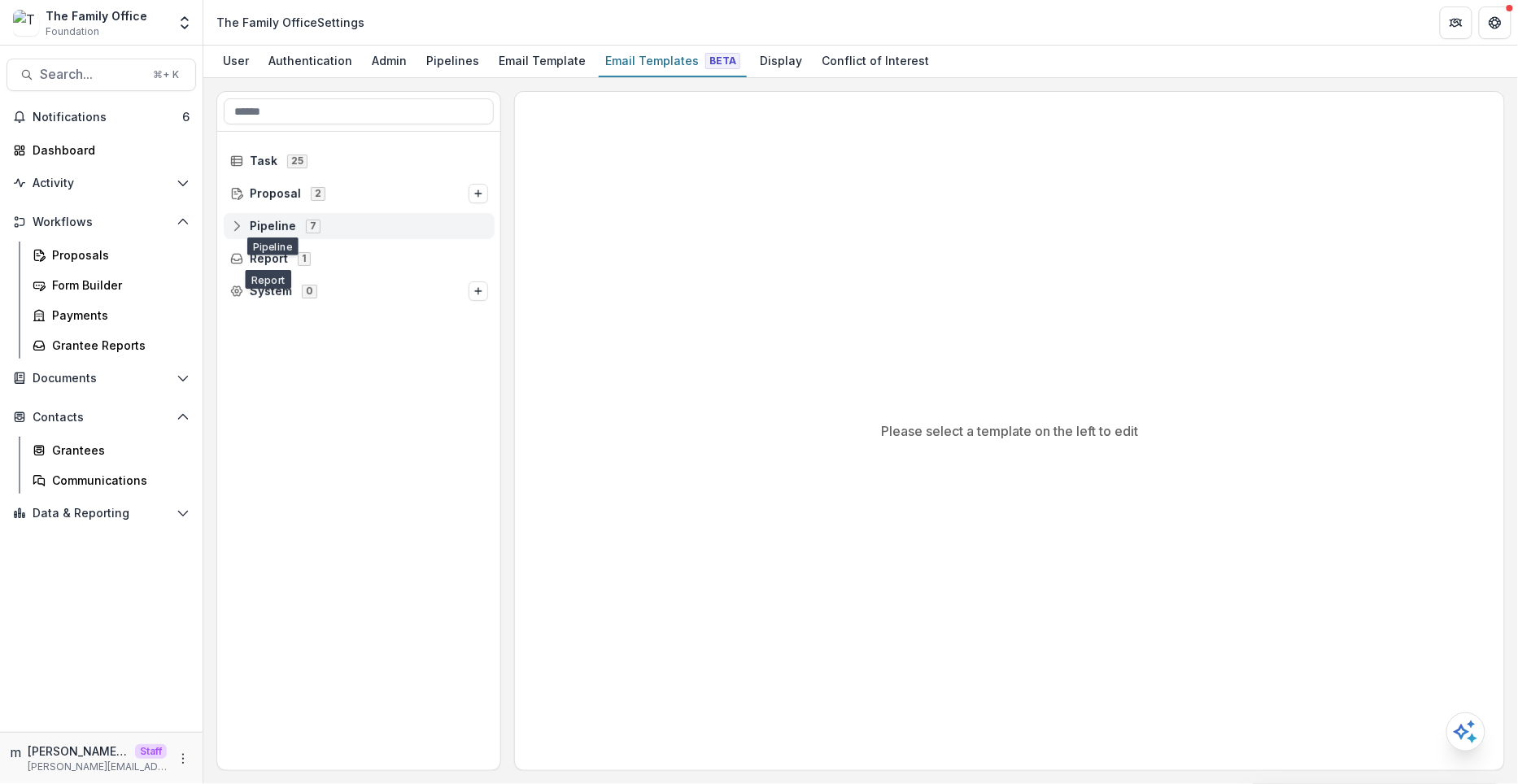
click at [265, 223] on span "Pipeline" at bounding box center [273, 226] width 47 height 14
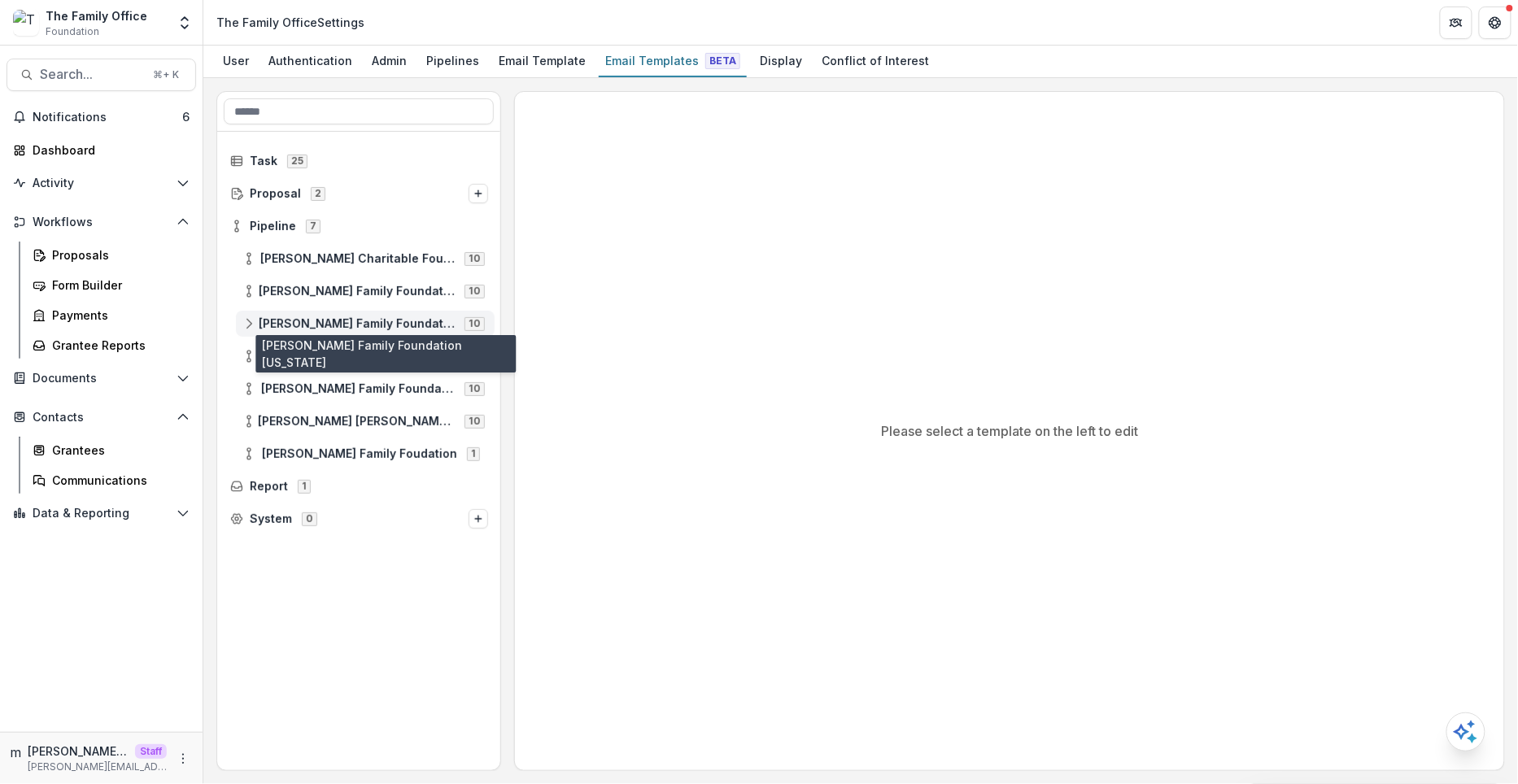
click at [301, 327] on span "[PERSON_NAME] Family Foundation [US_STATE]" at bounding box center [356, 324] width 196 height 14
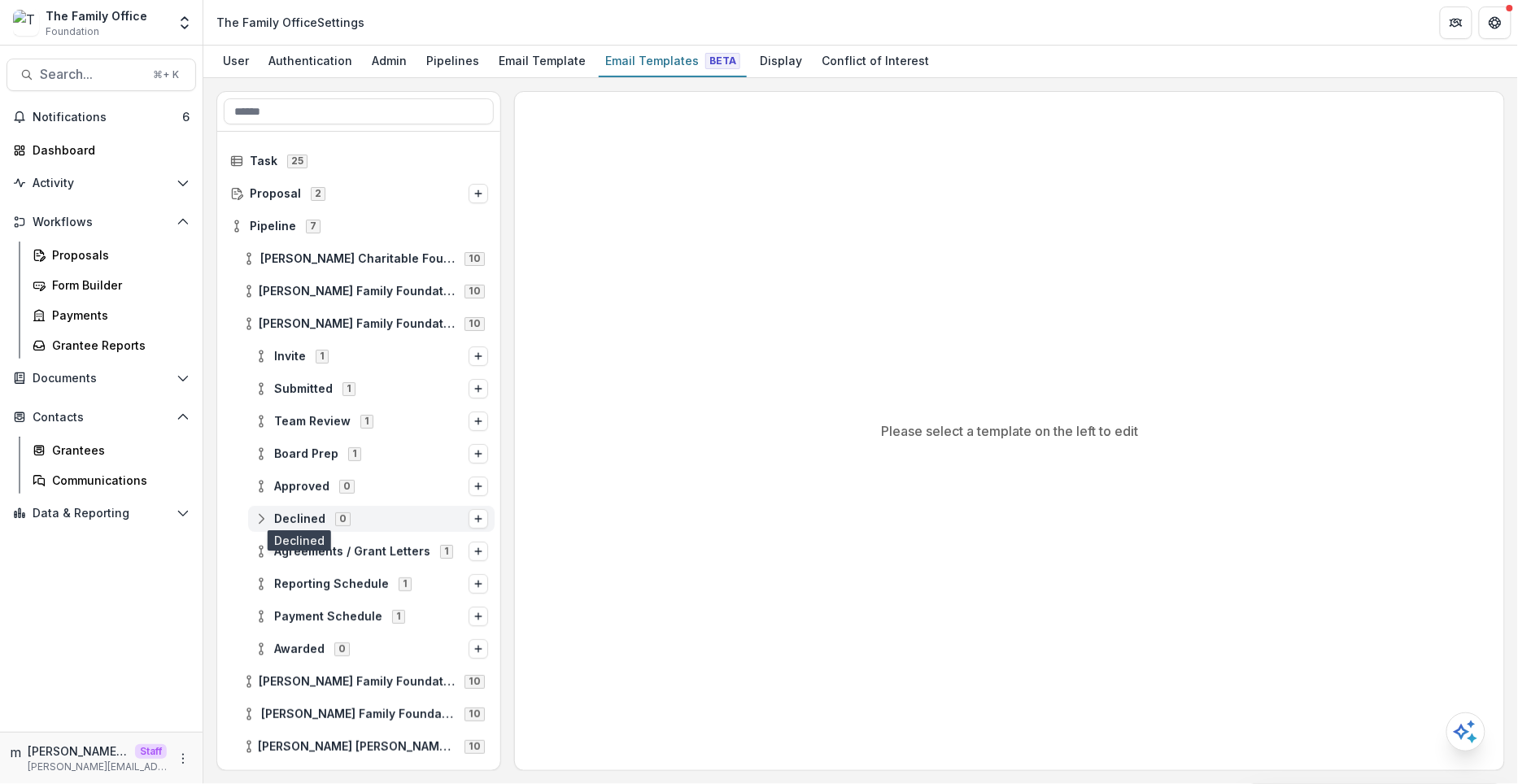
click at [294, 513] on span "Declined" at bounding box center [300, 519] width 51 height 14
click at [300, 387] on span "Submitted" at bounding box center [303, 389] width 59 height 14
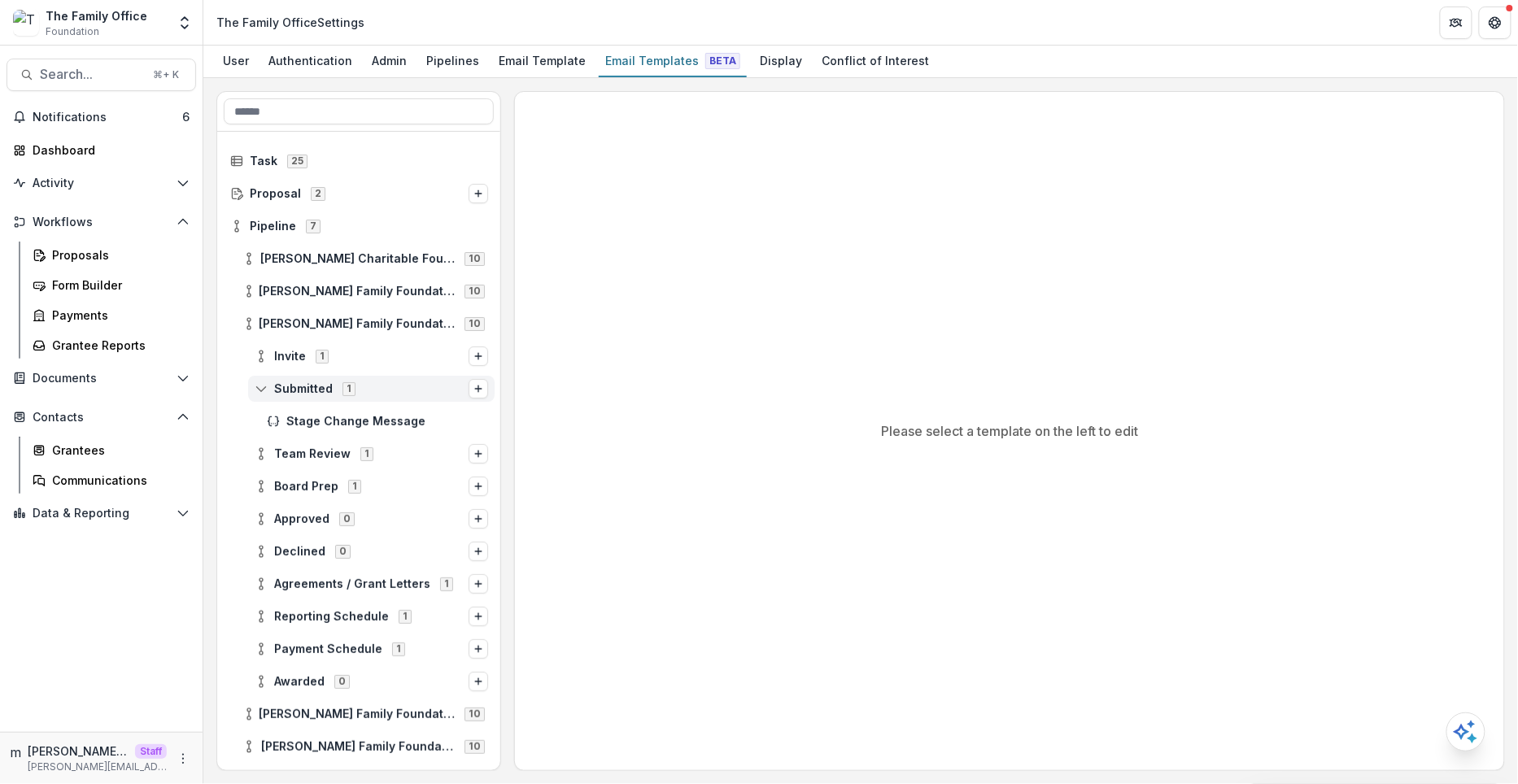
click at [300, 387] on span "Submitted" at bounding box center [303, 389] width 59 height 14
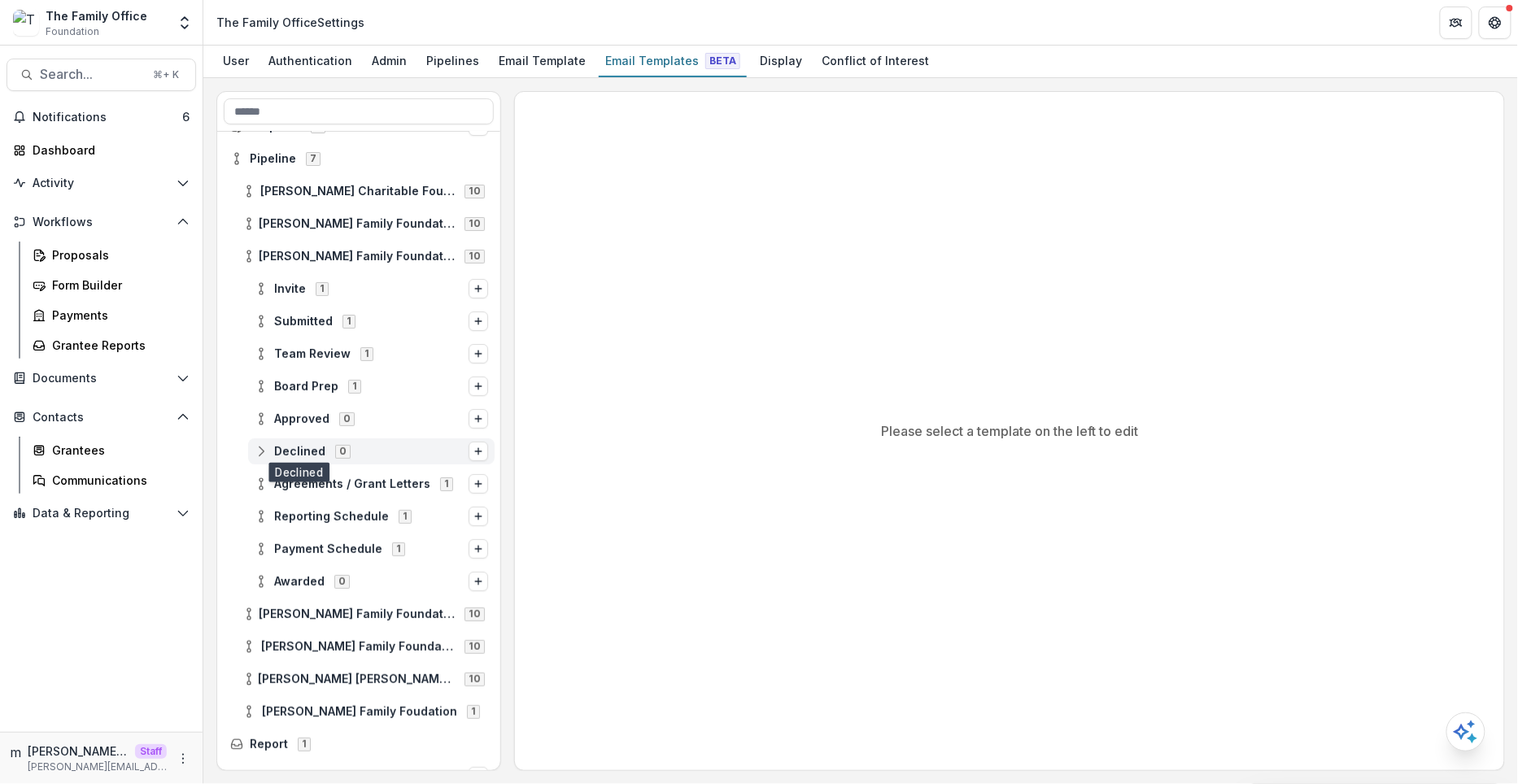
click at [293, 452] on span "Declined" at bounding box center [300, 451] width 51 height 14
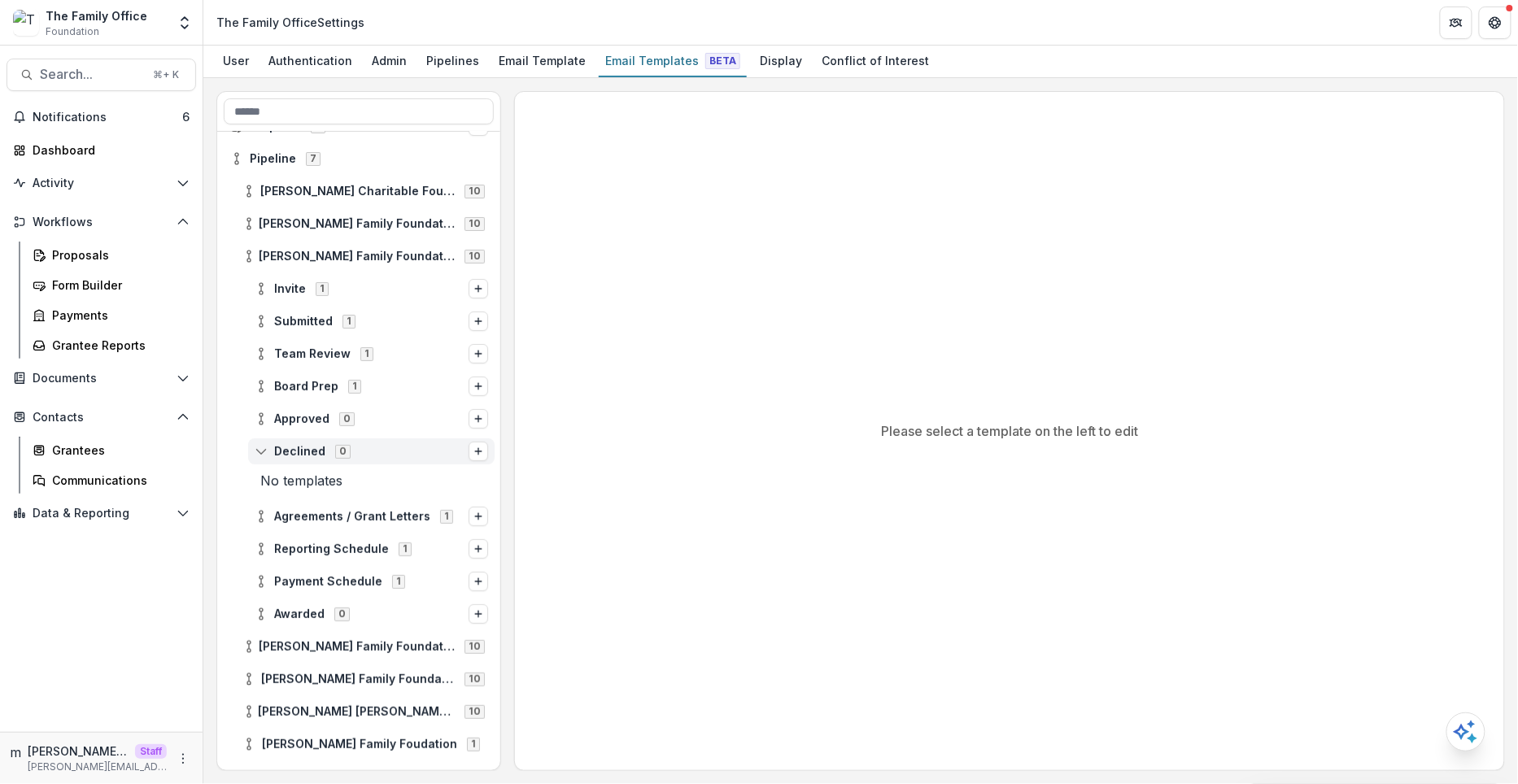
click at [293, 452] on span "Declined" at bounding box center [300, 451] width 51 height 14
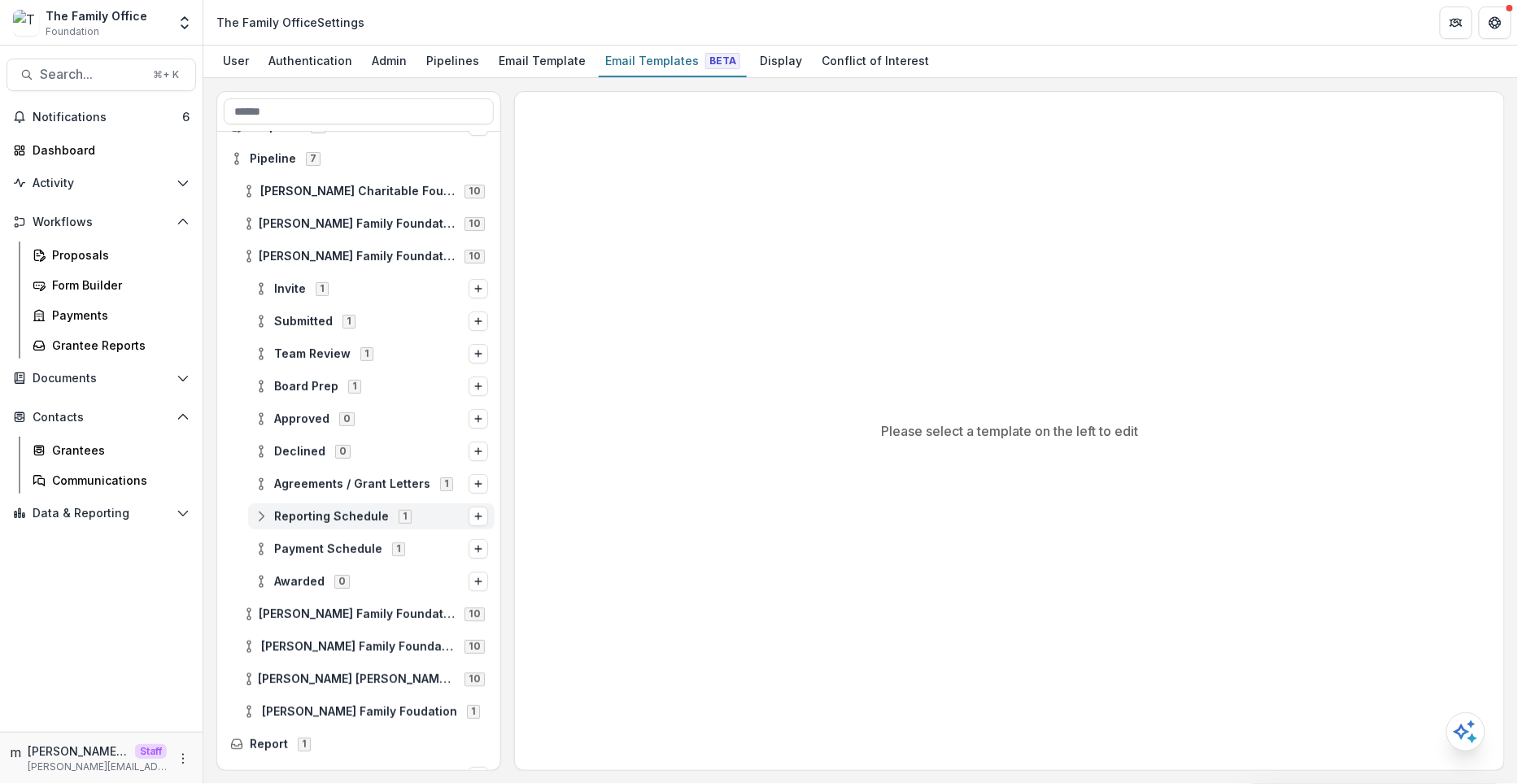
click at [298, 510] on span "Reporting Schedule" at bounding box center [331, 516] width 114 height 14
click at [313, 482] on span "Agreements / Grant Letters" at bounding box center [353, 484] width 156 height 14
click at [313, 482] on span "Agreements / Grant Letters" at bounding box center [353, 484] width 156 height 14
click at [380, 179] on div "[PERSON_NAME] Charitable Foundation 10" at bounding box center [366, 192] width 259 height 26
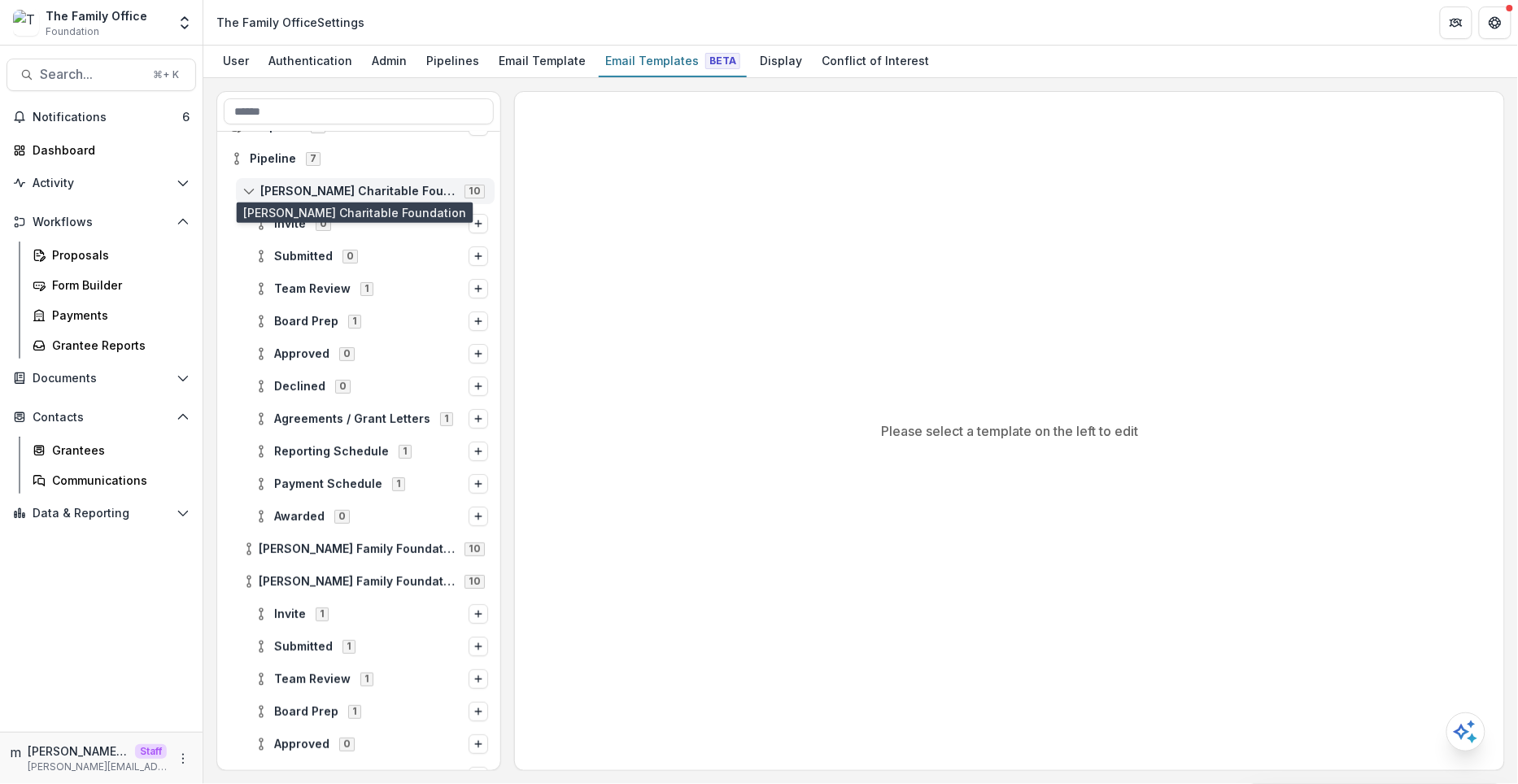
click at [356, 185] on span "[PERSON_NAME] Charitable Foundation" at bounding box center [357, 192] width 194 height 14
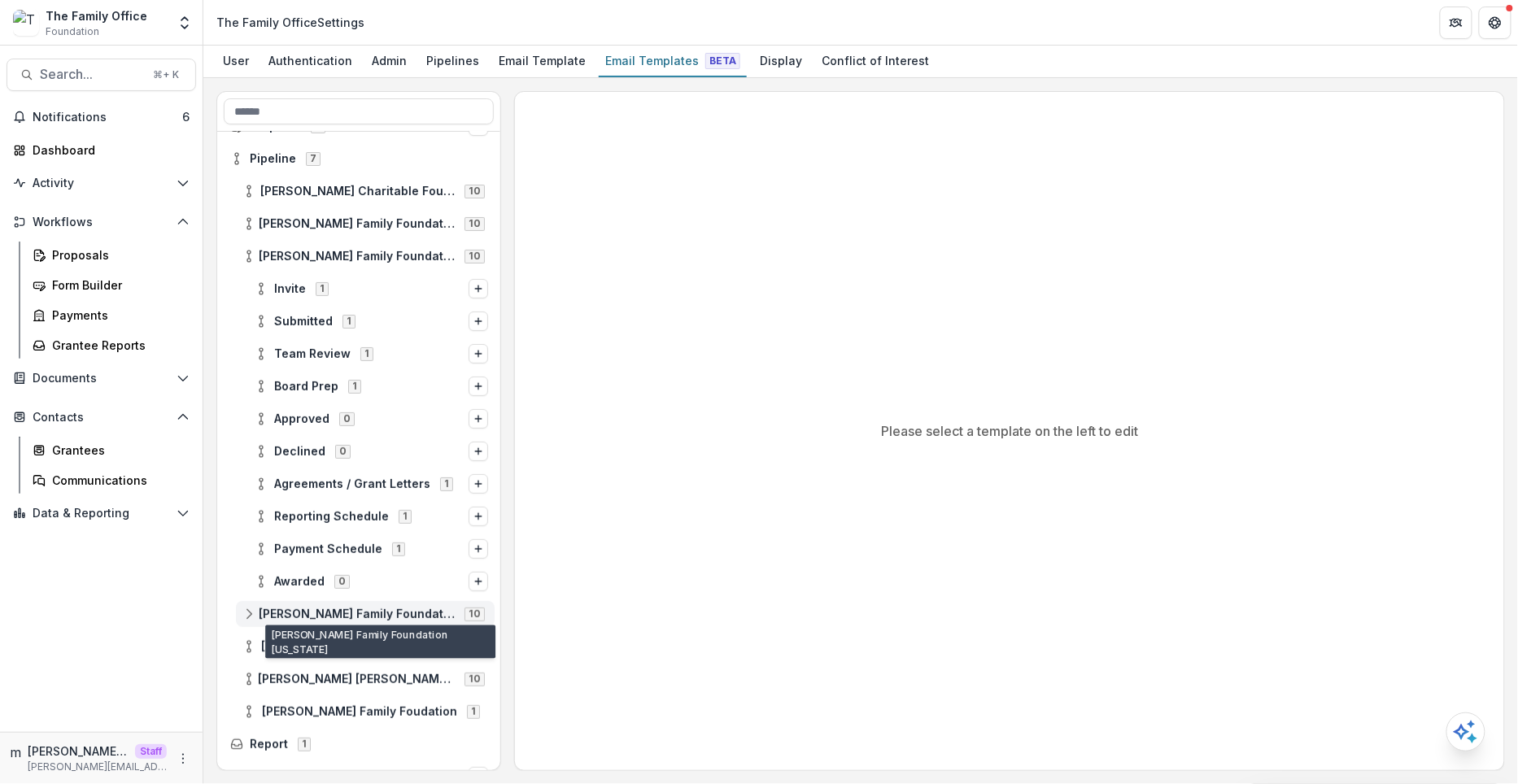
click at [297, 615] on span "[PERSON_NAME] Family Foundation [US_STATE]" at bounding box center [356, 614] width 196 height 14
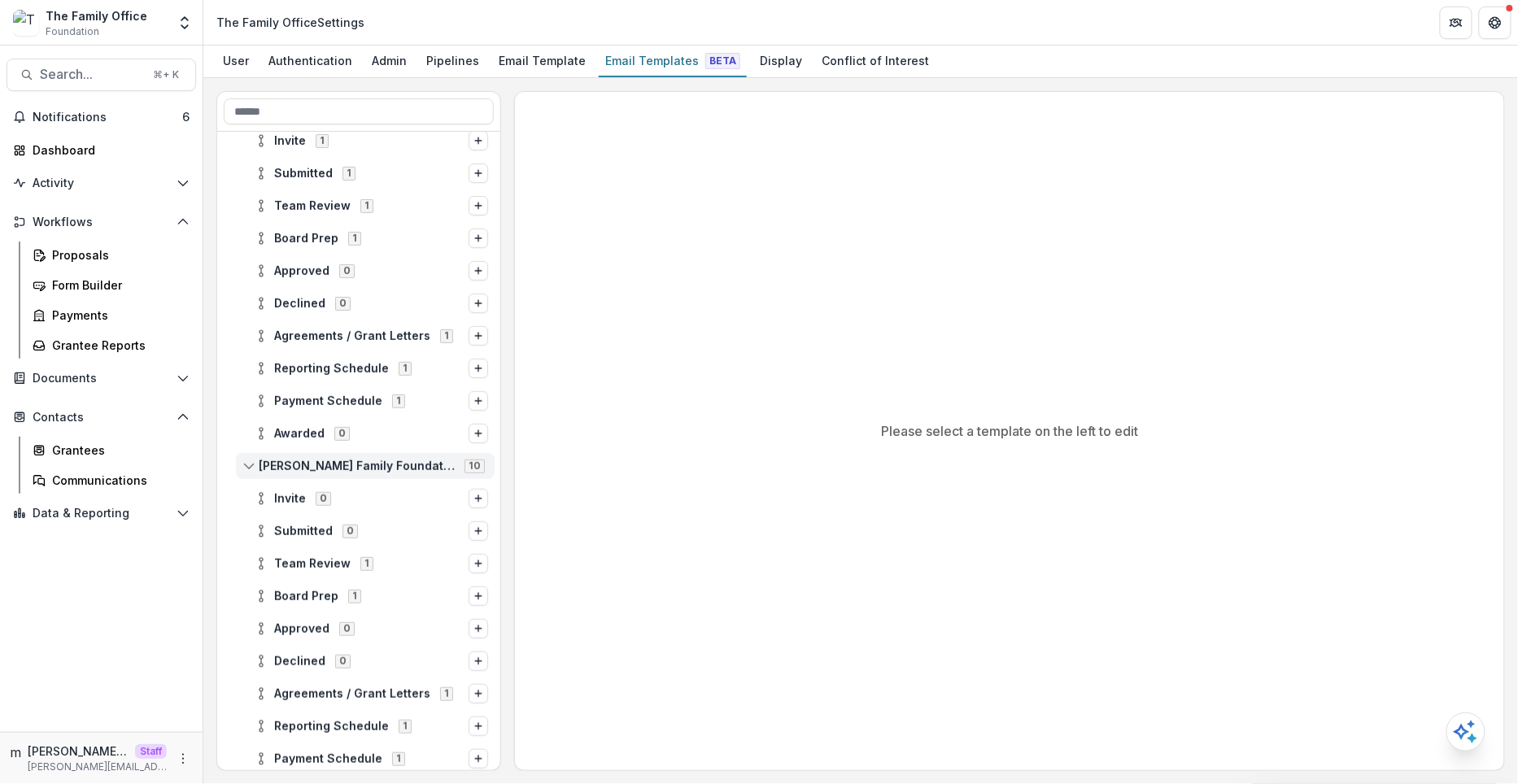
scroll to position [218, 0]
click at [314, 469] on span "[PERSON_NAME] Family Foundation [US_STATE]" at bounding box center [356, 464] width 196 height 14
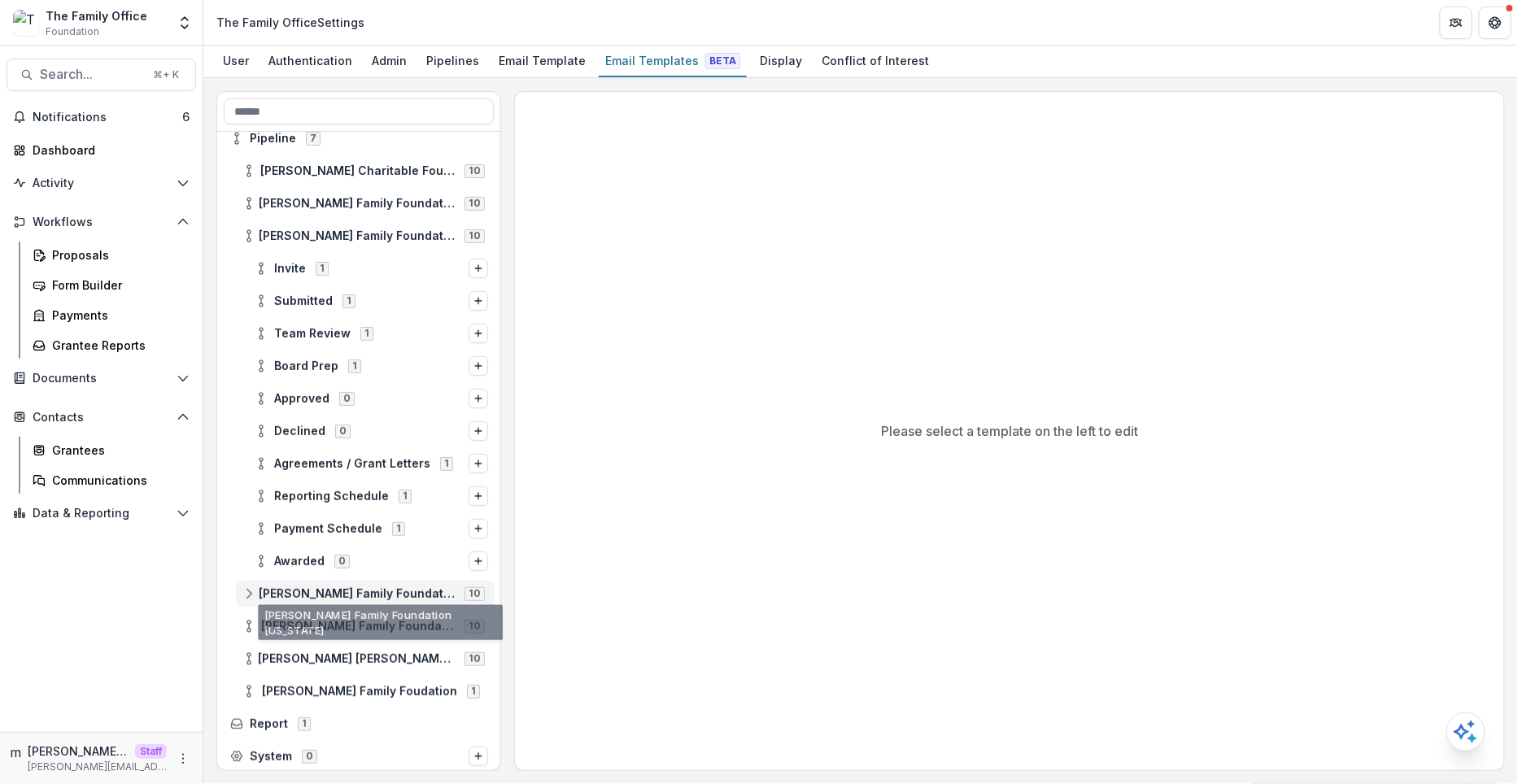
scroll to position [87, 0]
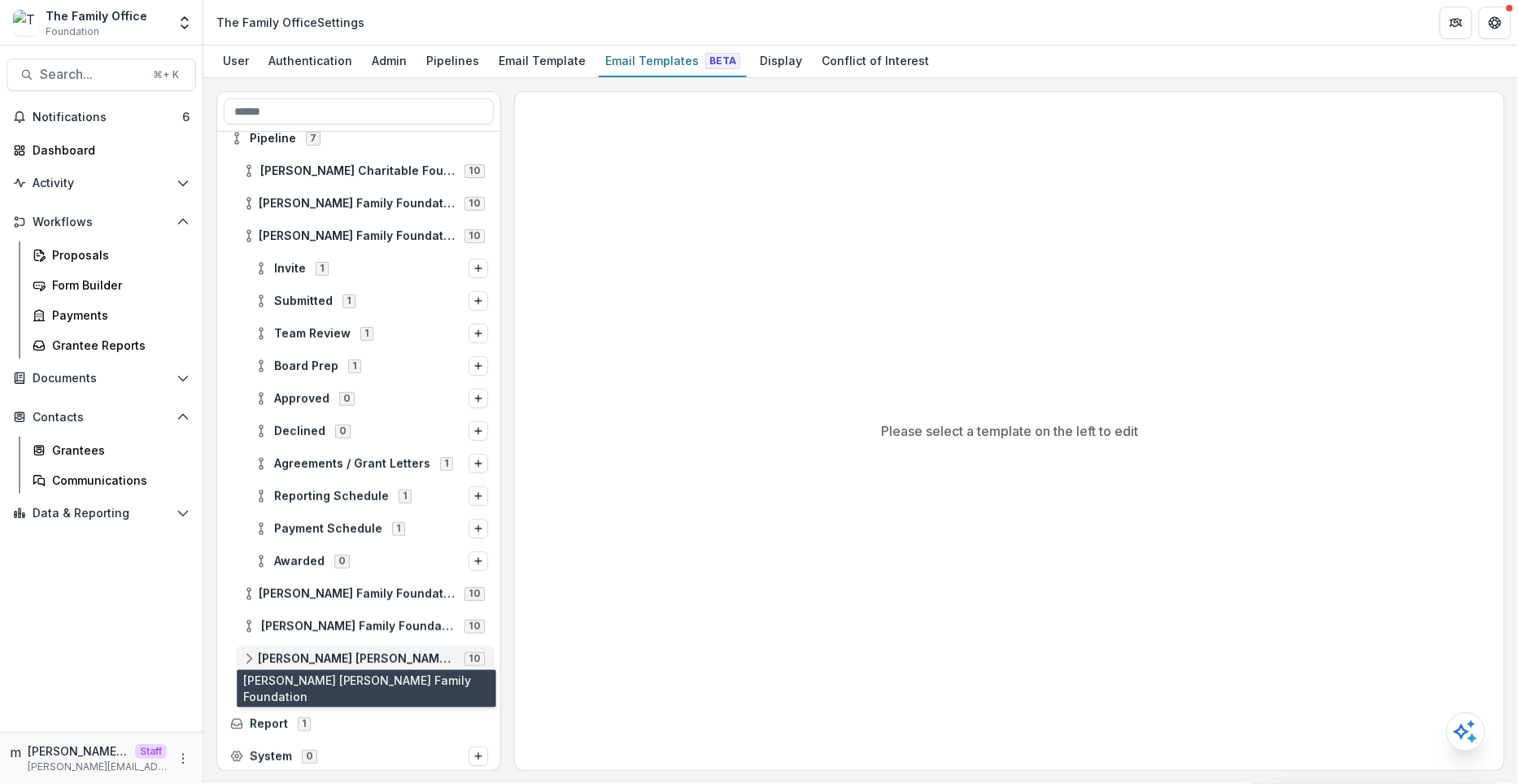
click at [297, 652] on span "[PERSON_NAME] [PERSON_NAME] Family Foundation" at bounding box center [356, 658] width 197 height 14
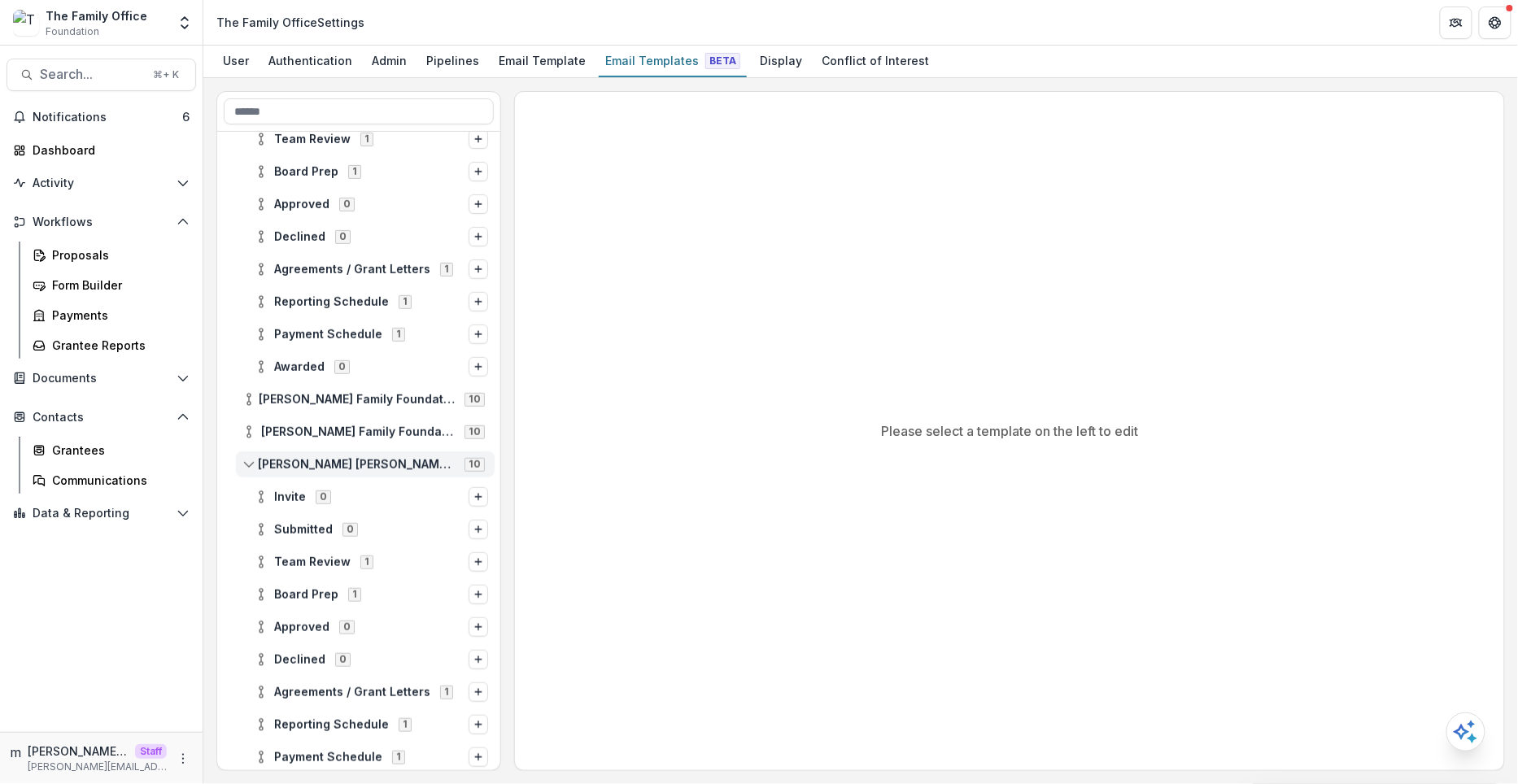
scroll to position [286, 0]
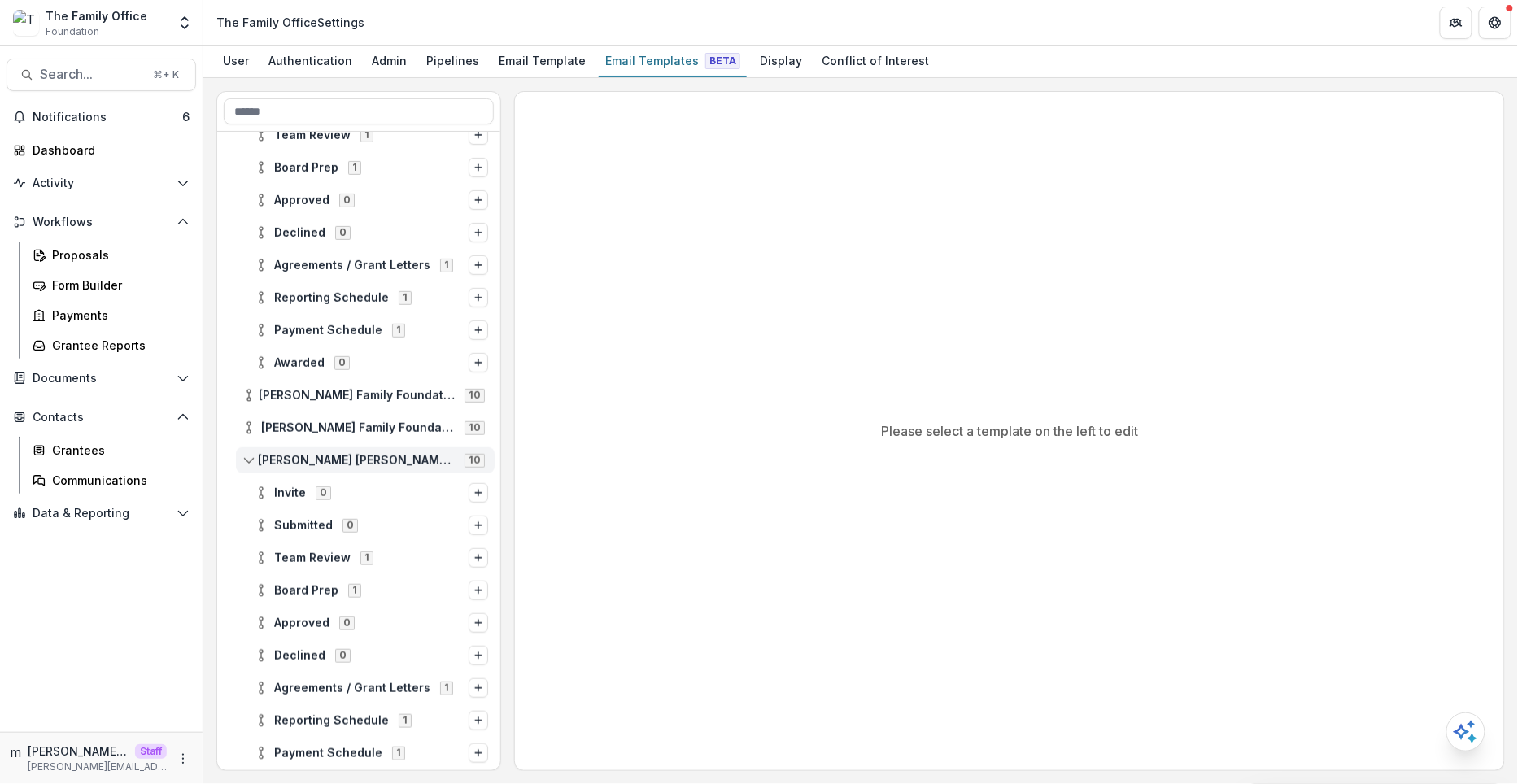
click at [300, 460] on span "[PERSON_NAME] [PERSON_NAME] Family Foundation" at bounding box center [356, 460] width 197 height 14
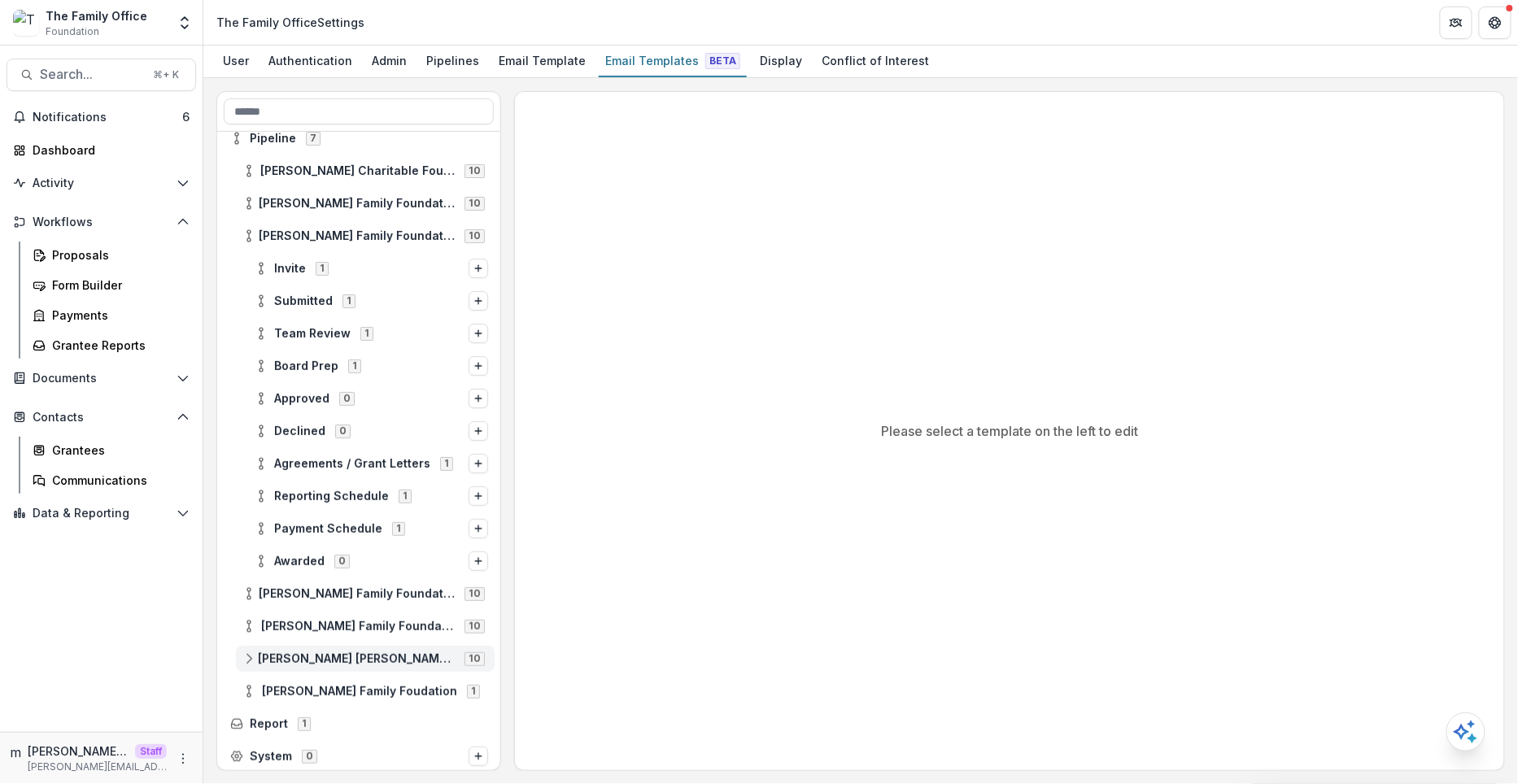
scroll to position [87, 0]
click at [256, 229] on span "[PERSON_NAME] Family Foundation [US_STATE] 10" at bounding box center [366, 235] width 246 height 14
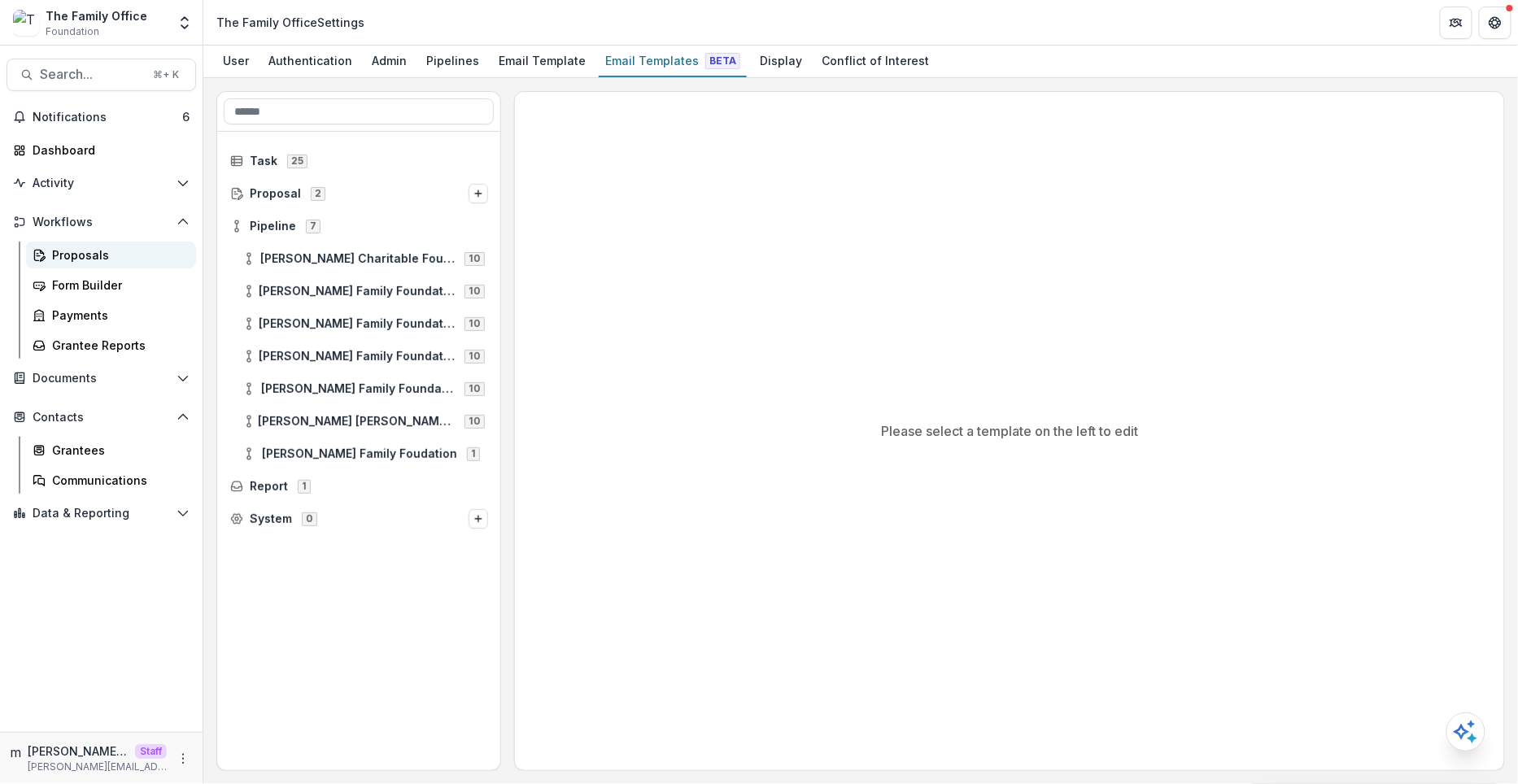
click at [104, 263] on link "Proposals" at bounding box center [111, 255] width 170 height 27
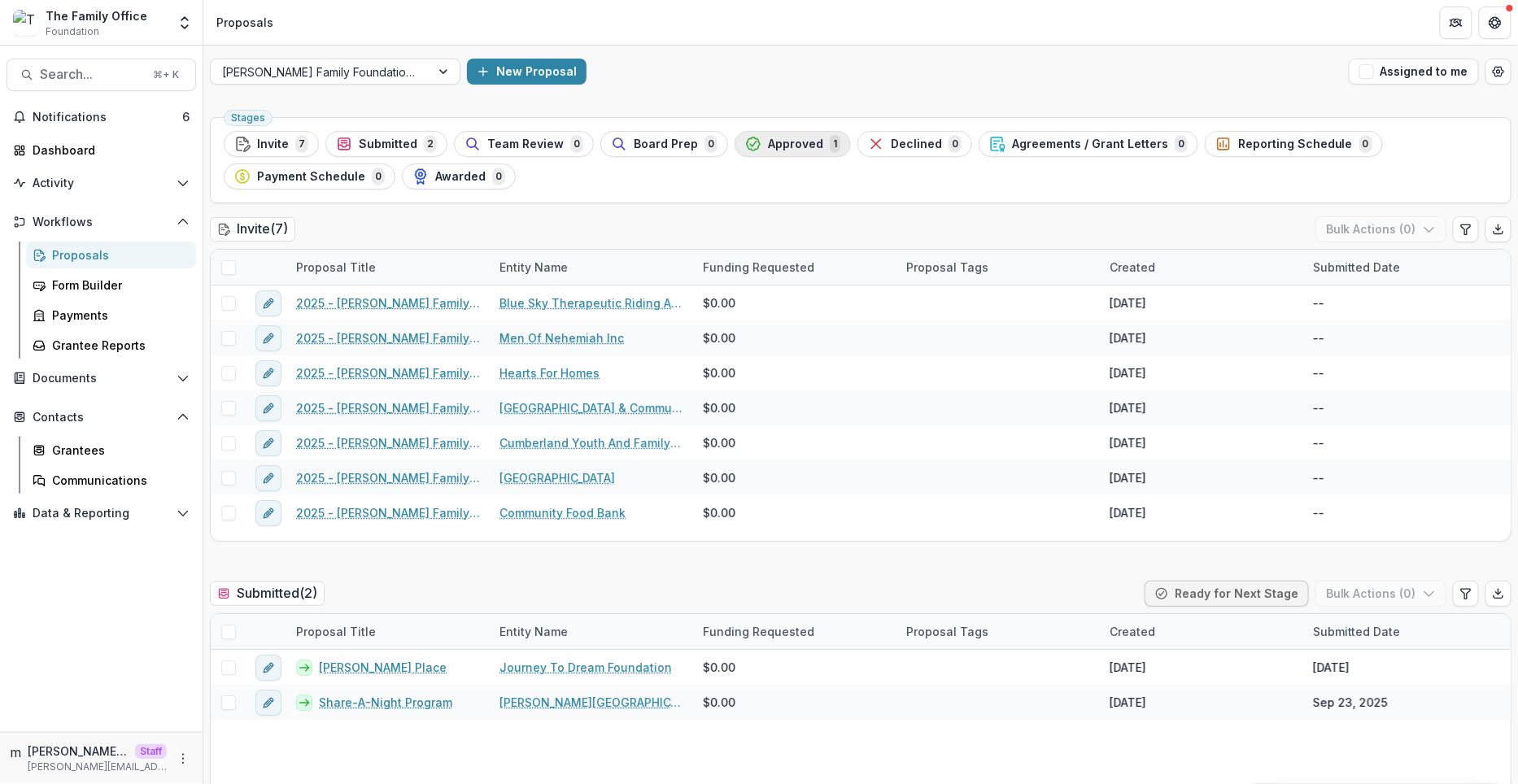
click at [768, 140] on span "Approved" at bounding box center [795, 144] width 55 height 14
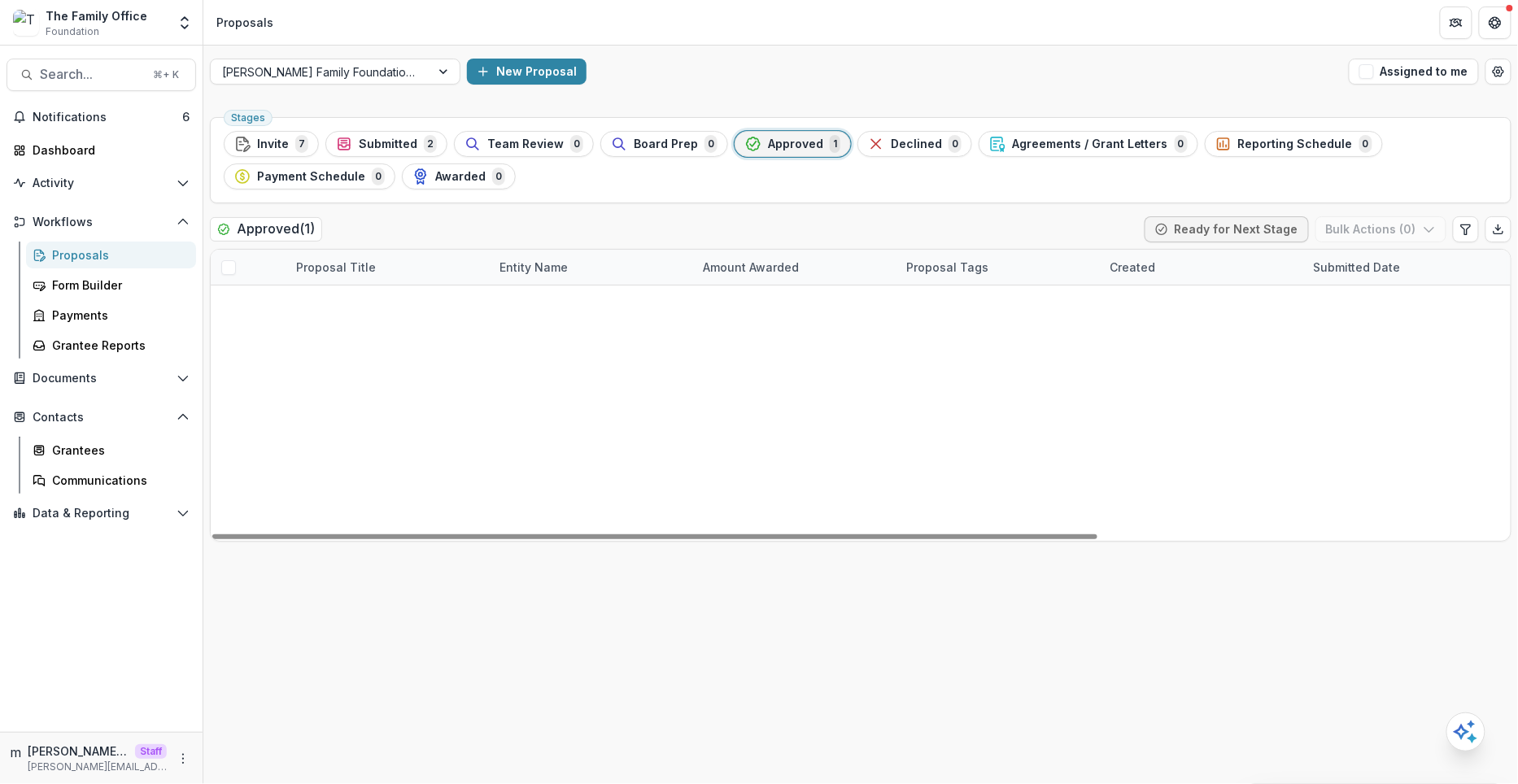
click at [775, 188] on ul "Stages Invite 7 Submitted 2 Team Review 0 Board Prep 0 Approved 1 Declined 0 Ag…" at bounding box center [861, 160] width 1274 height 59
click at [365, 300] on link "2025 - Dugas Family Foundation Texas Online Grant Application" at bounding box center [399, 303] width 161 height 17
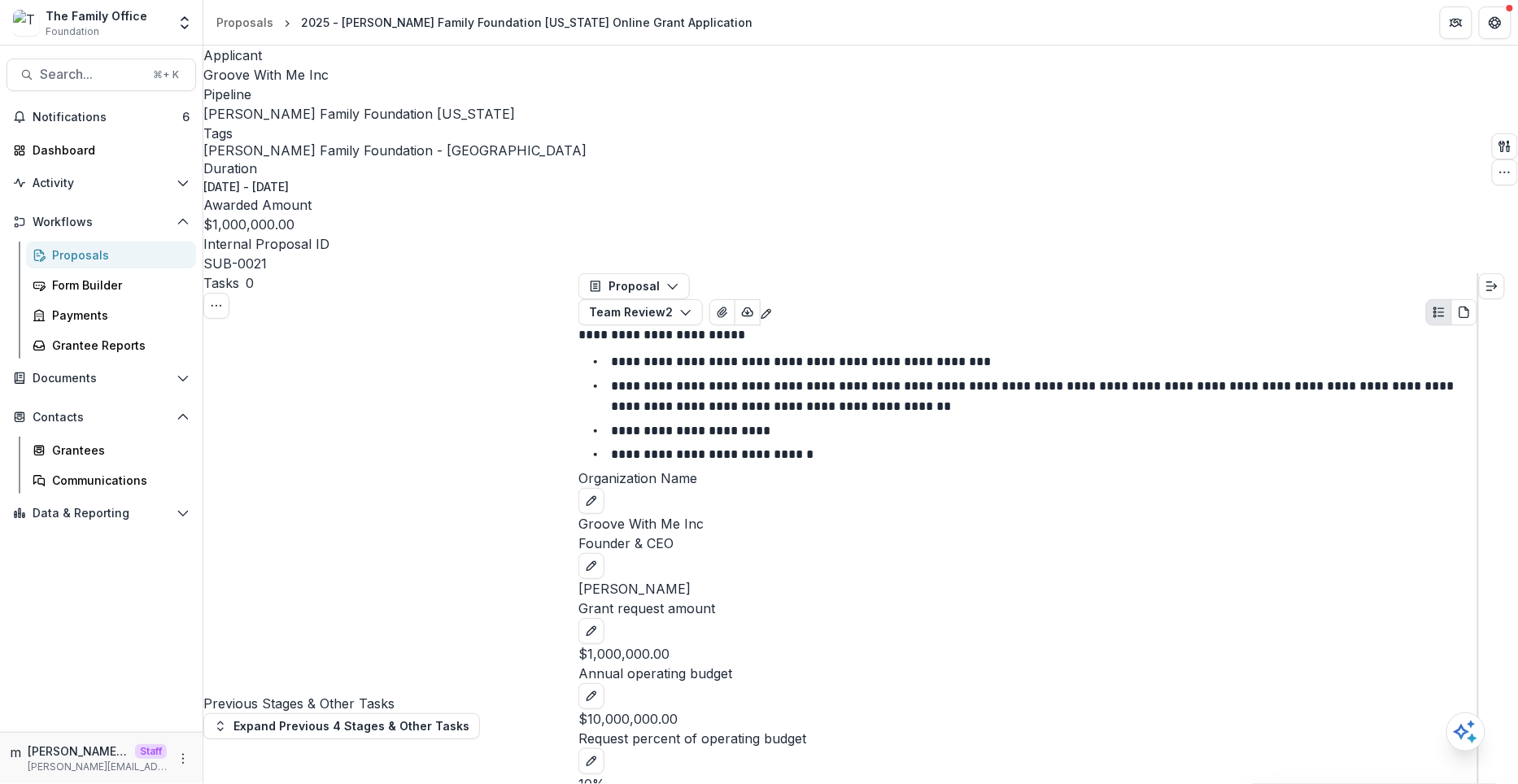
select select "**********"
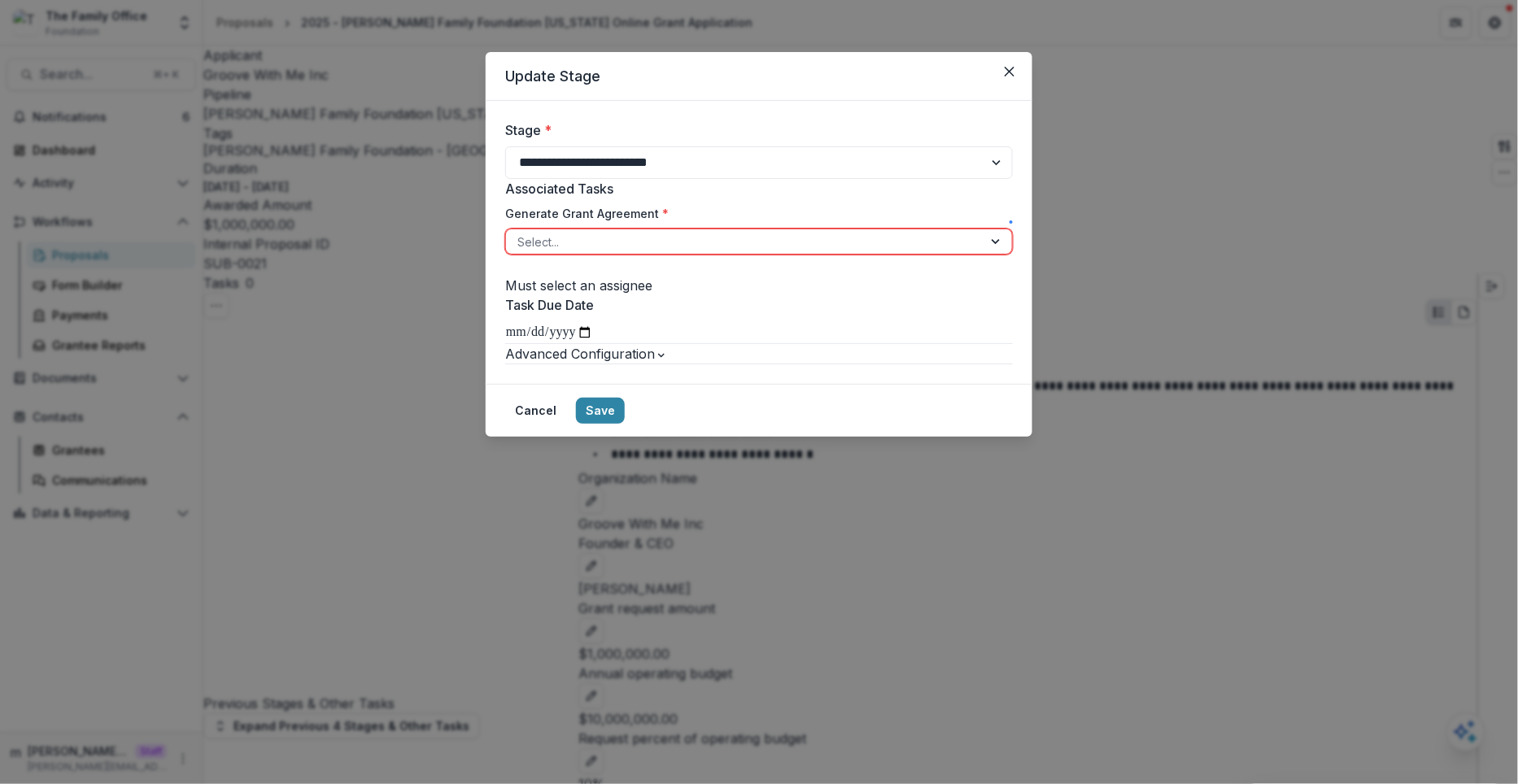
click at [619, 249] on div at bounding box center [744, 242] width 454 height 20
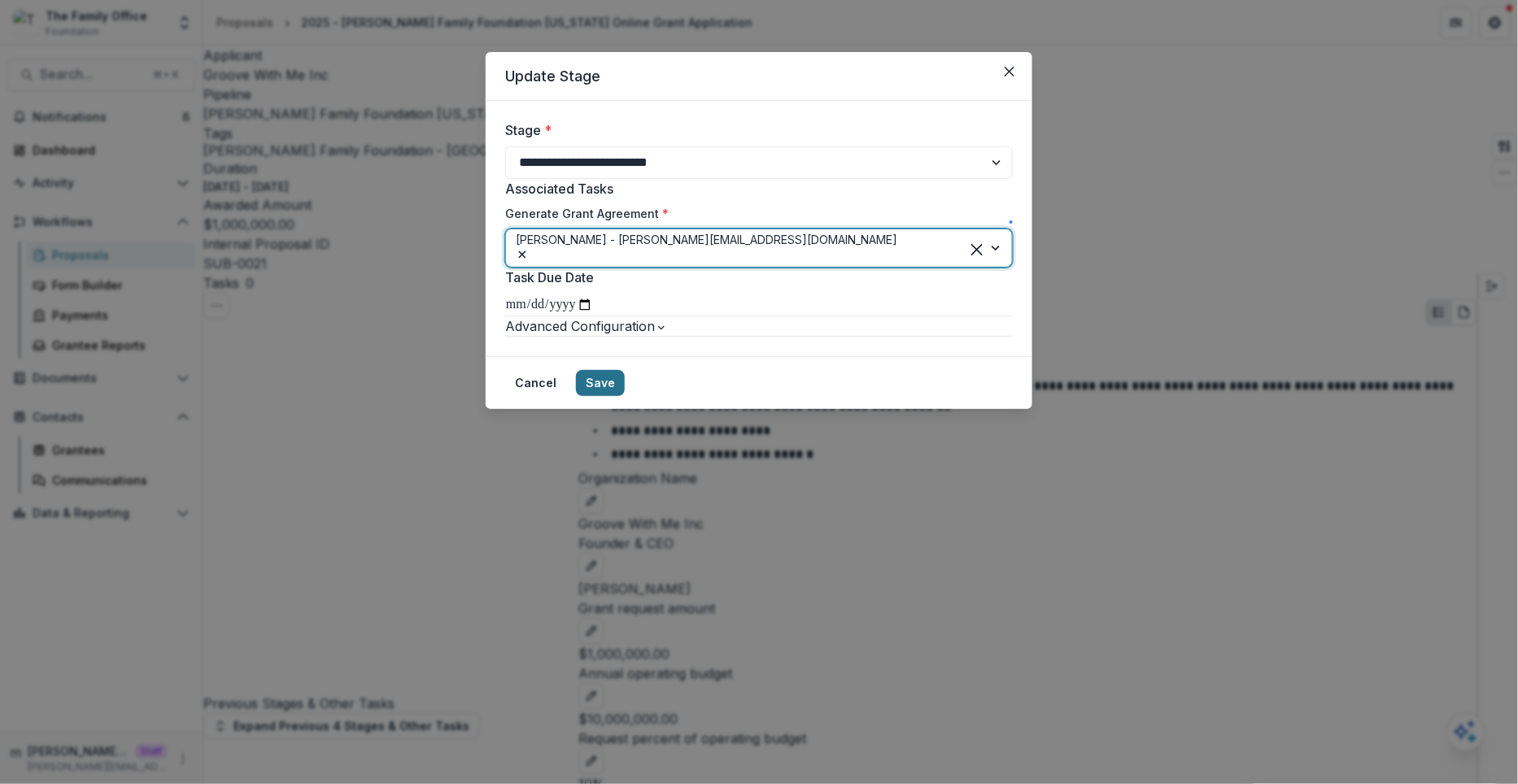
click at [625, 396] on button "Save" at bounding box center [600, 383] width 48 height 26
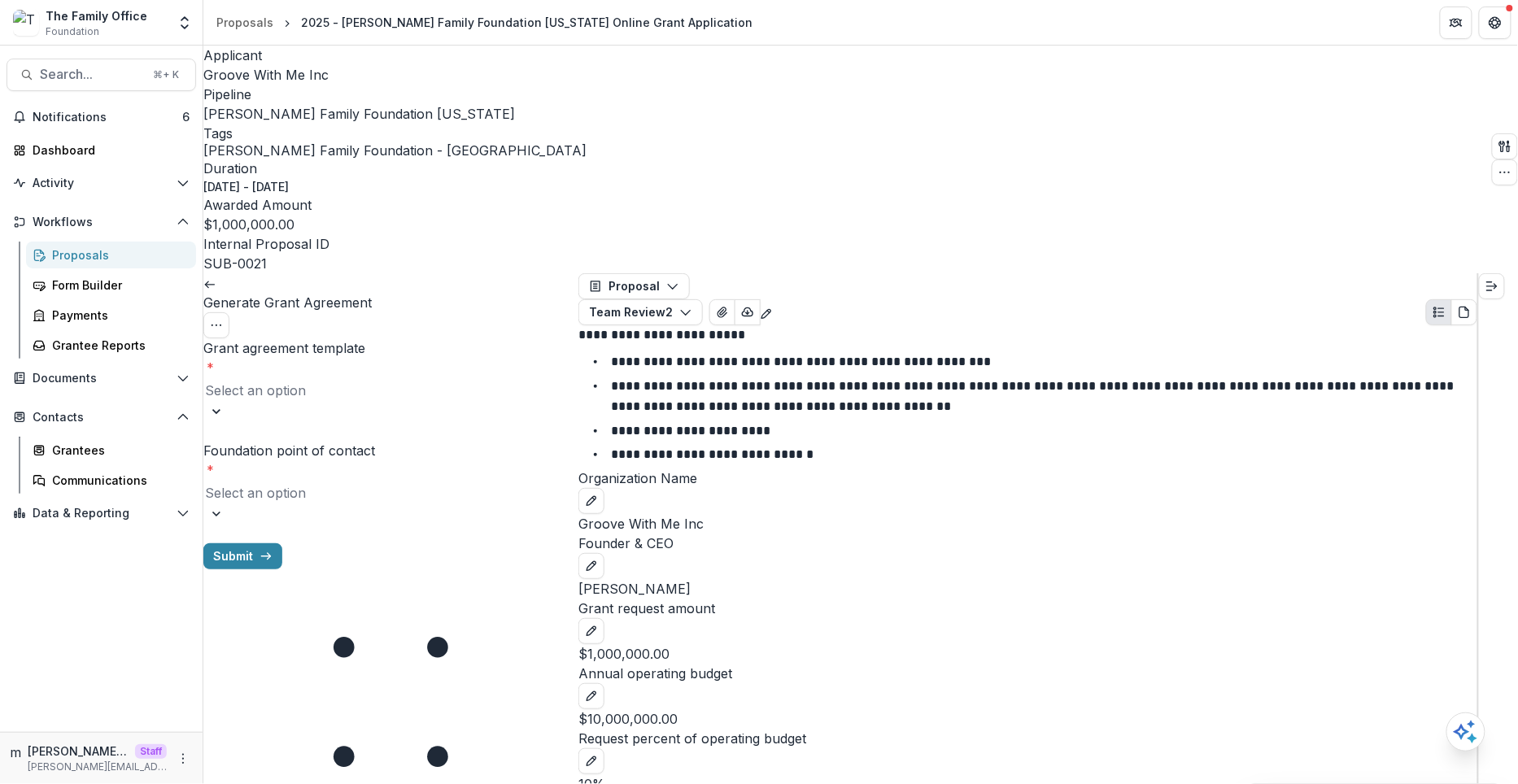
click at [386, 379] on div at bounding box center [391, 391] width 372 height 22
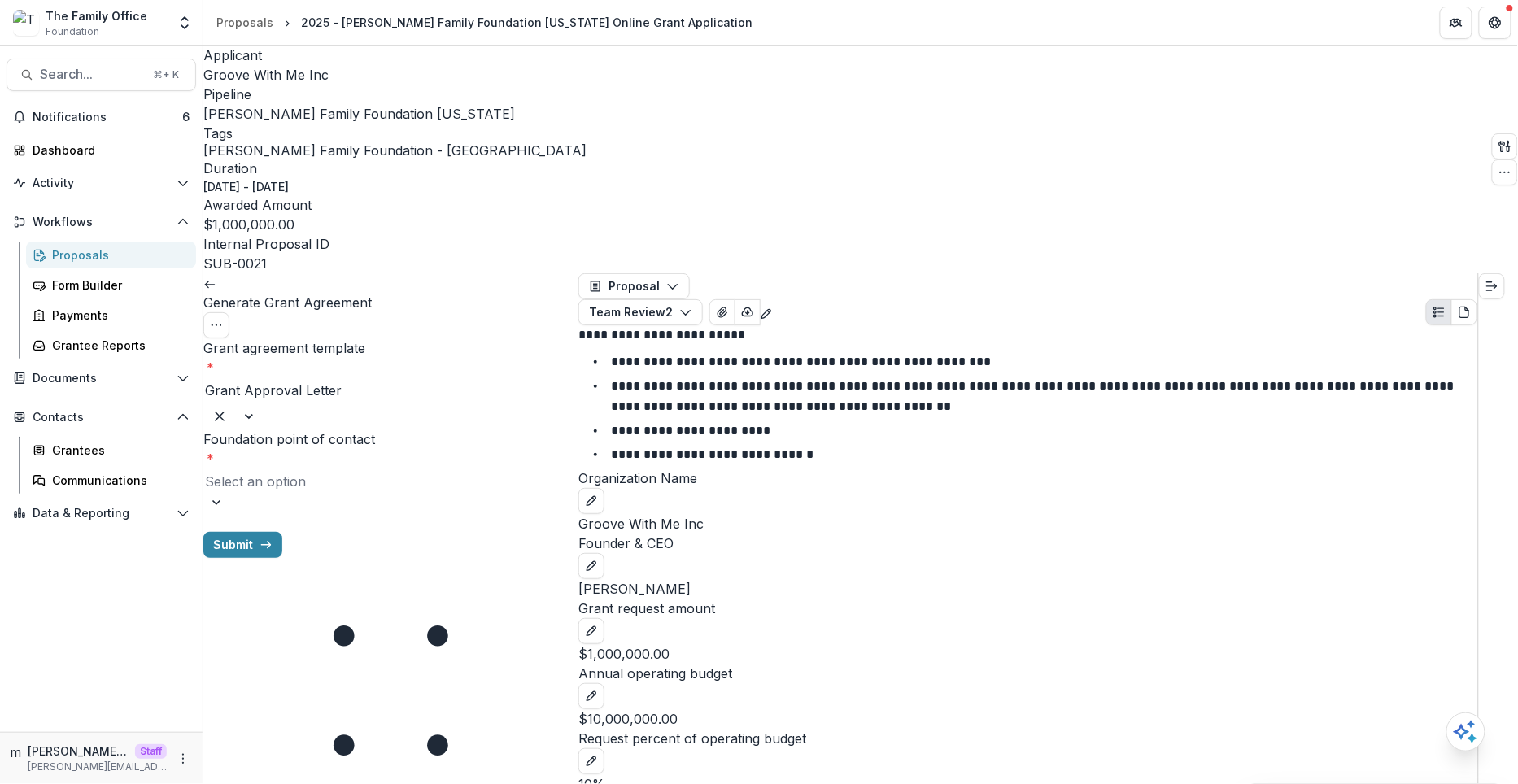
click at [341, 471] on div at bounding box center [391, 482] width 372 height 22
click at [282, 521] on button "Submit" at bounding box center [243, 534] width 79 height 26
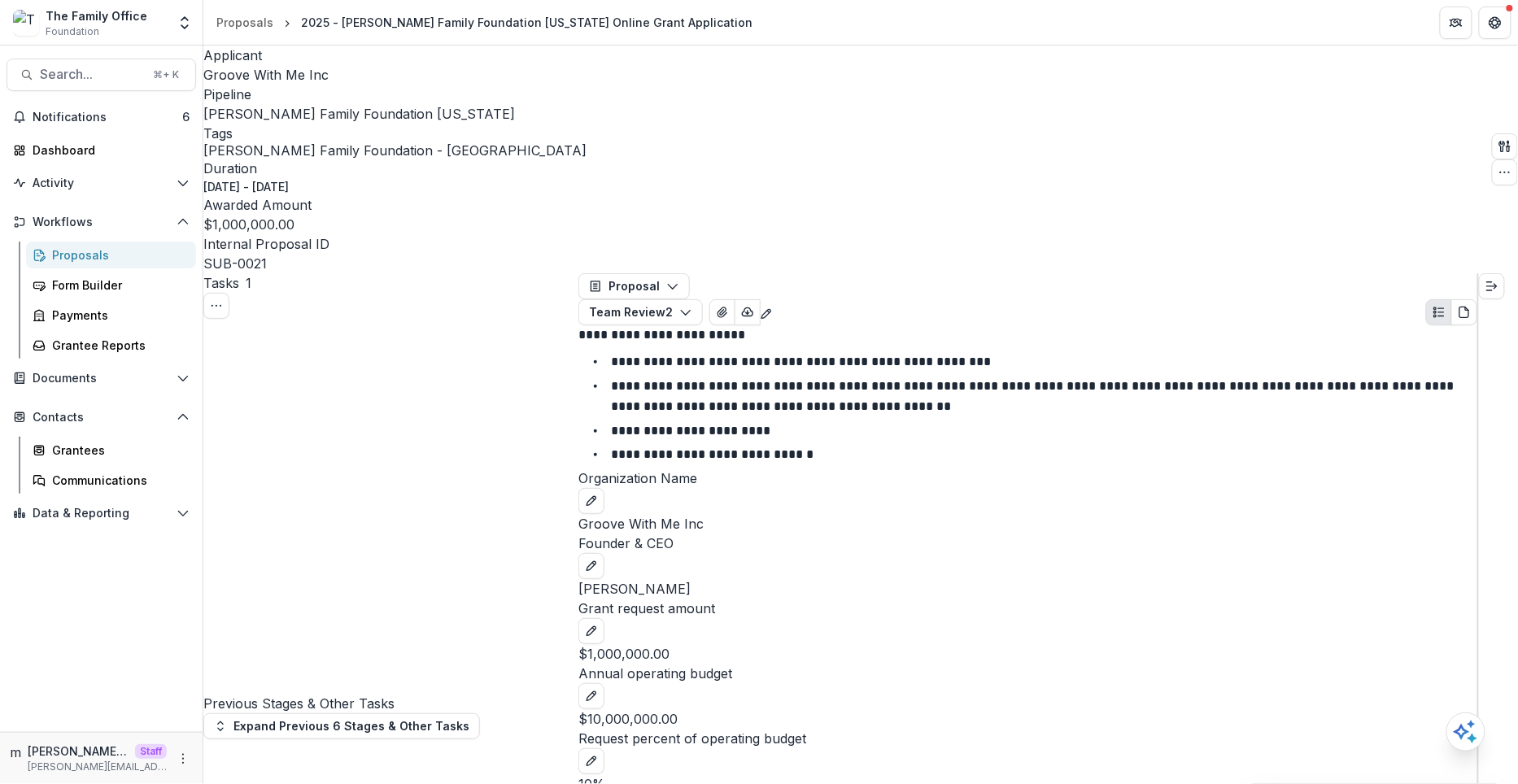
select select "**********"
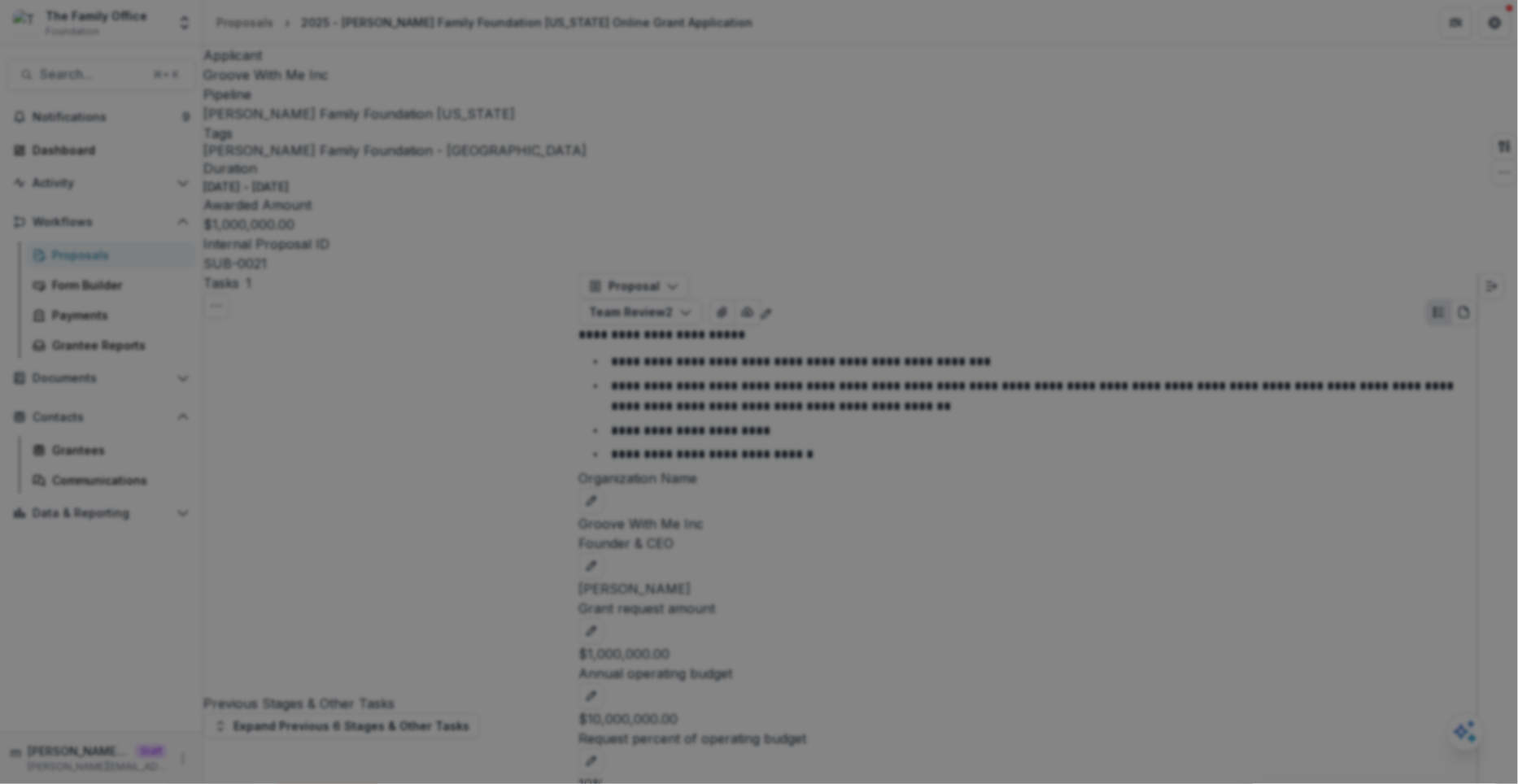
drag, startPoint x: 619, startPoint y: 353, endPoint x: 339, endPoint y: 280, distance: 289.4
drag, startPoint x: 631, startPoint y: 355, endPoint x: 443, endPoint y: 336, distance: 189.0
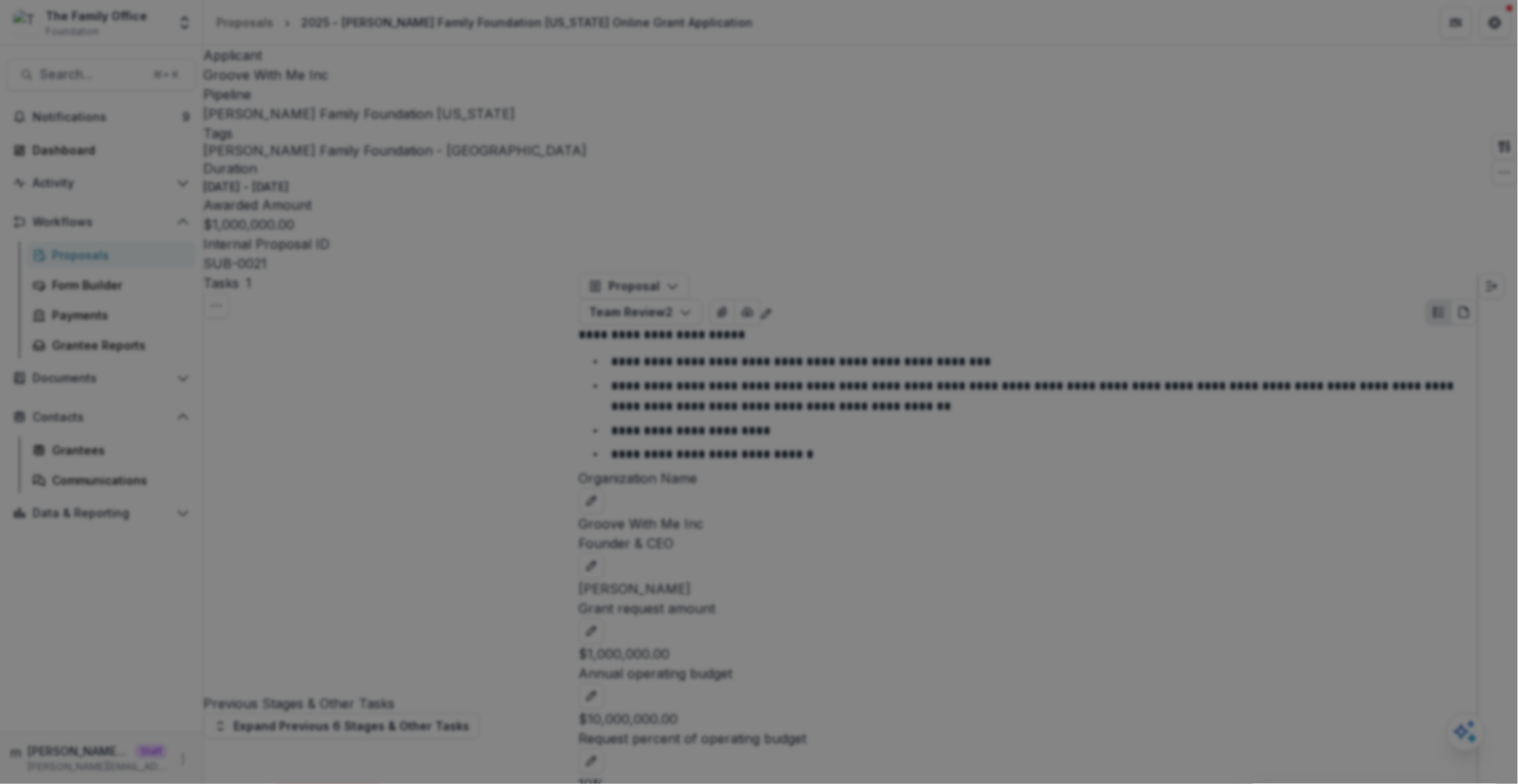
drag, startPoint x: 570, startPoint y: 415, endPoint x: 618, endPoint y: 393, distance: 52.8
drag, startPoint x: 558, startPoint y: 461, endPoint x: 387, endPoint y: 458, distance: 171.0
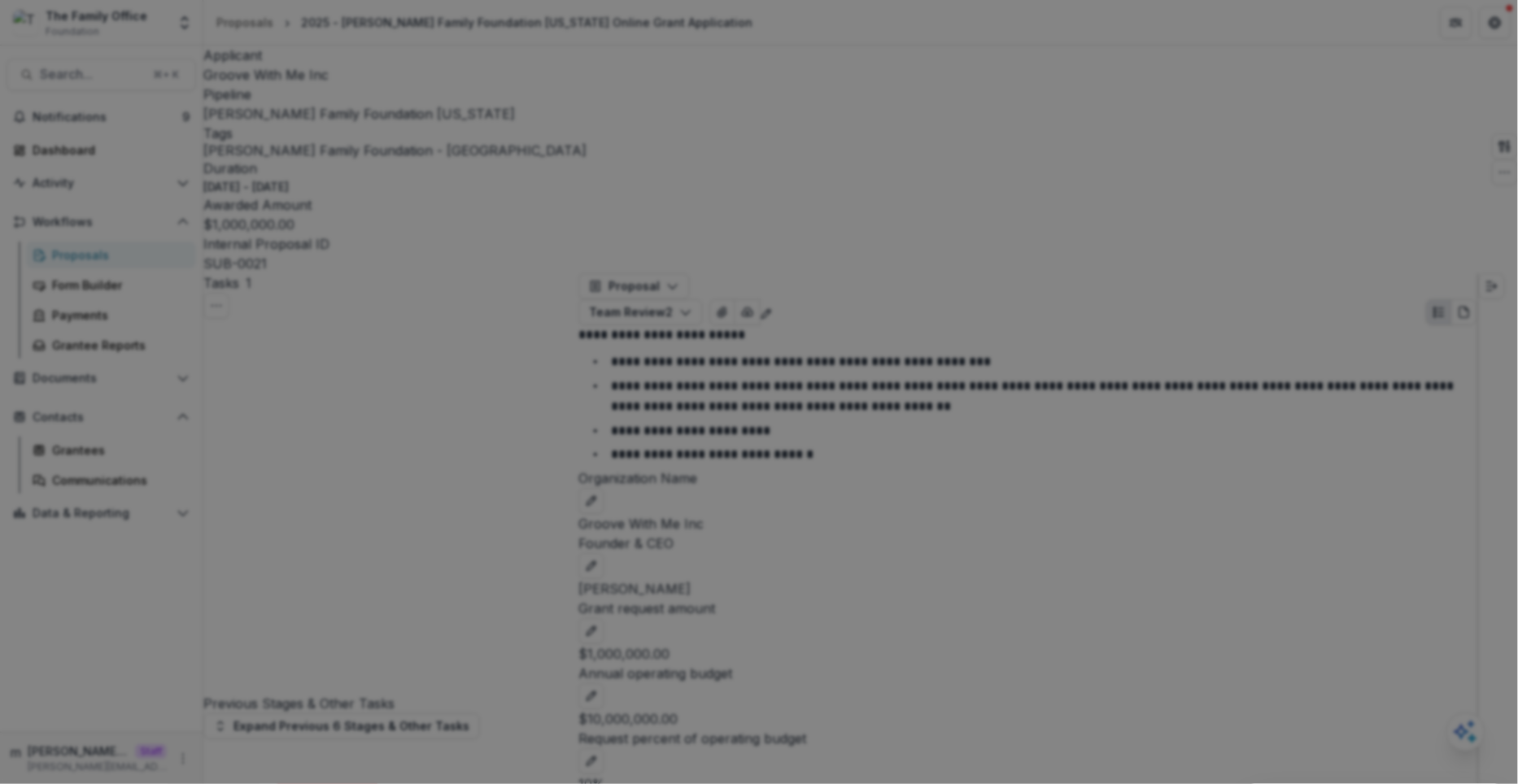
click at [1499, 20] on icon "Close" at bounding box center [1495, 20] width 9 height 9
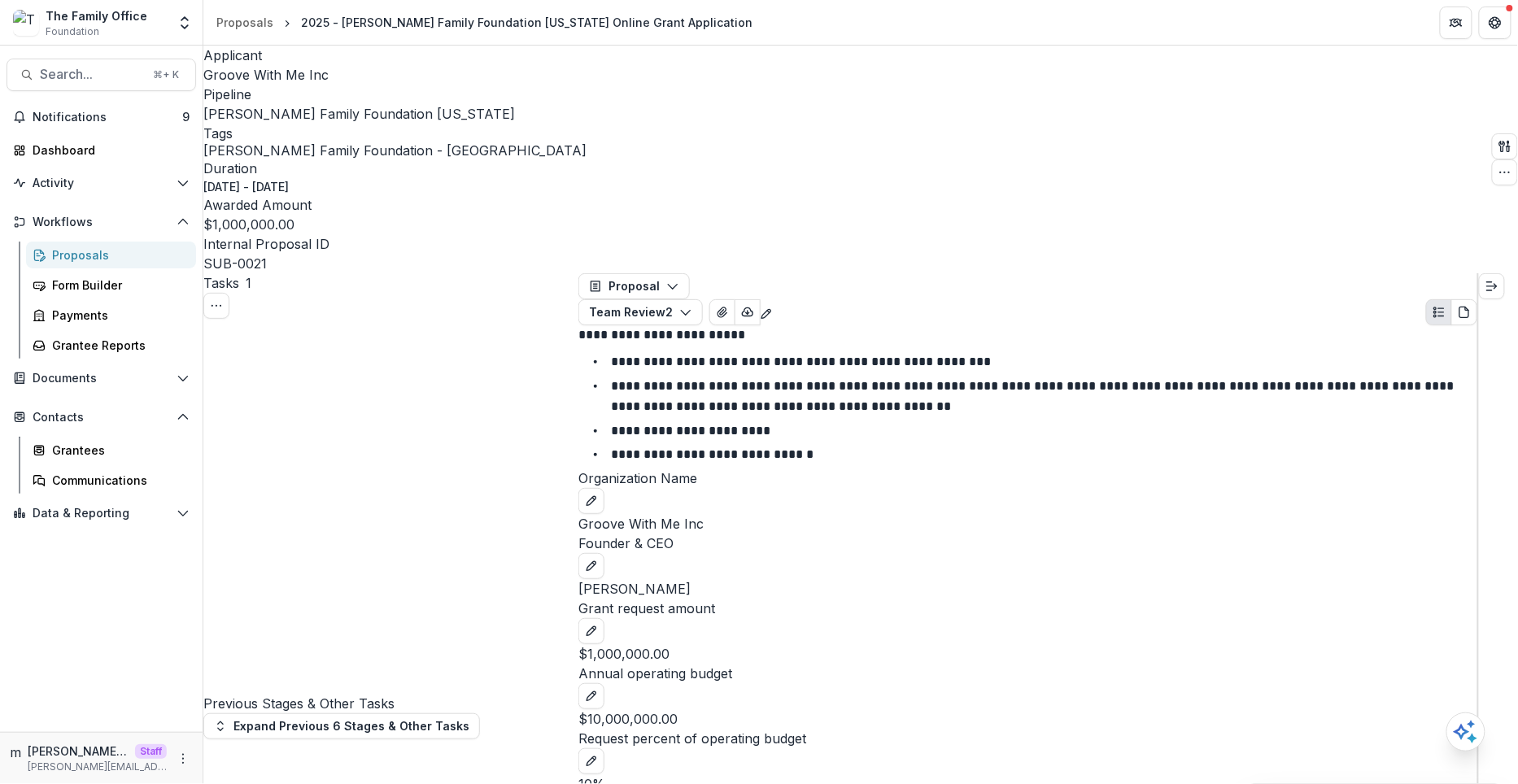
select select "**********"
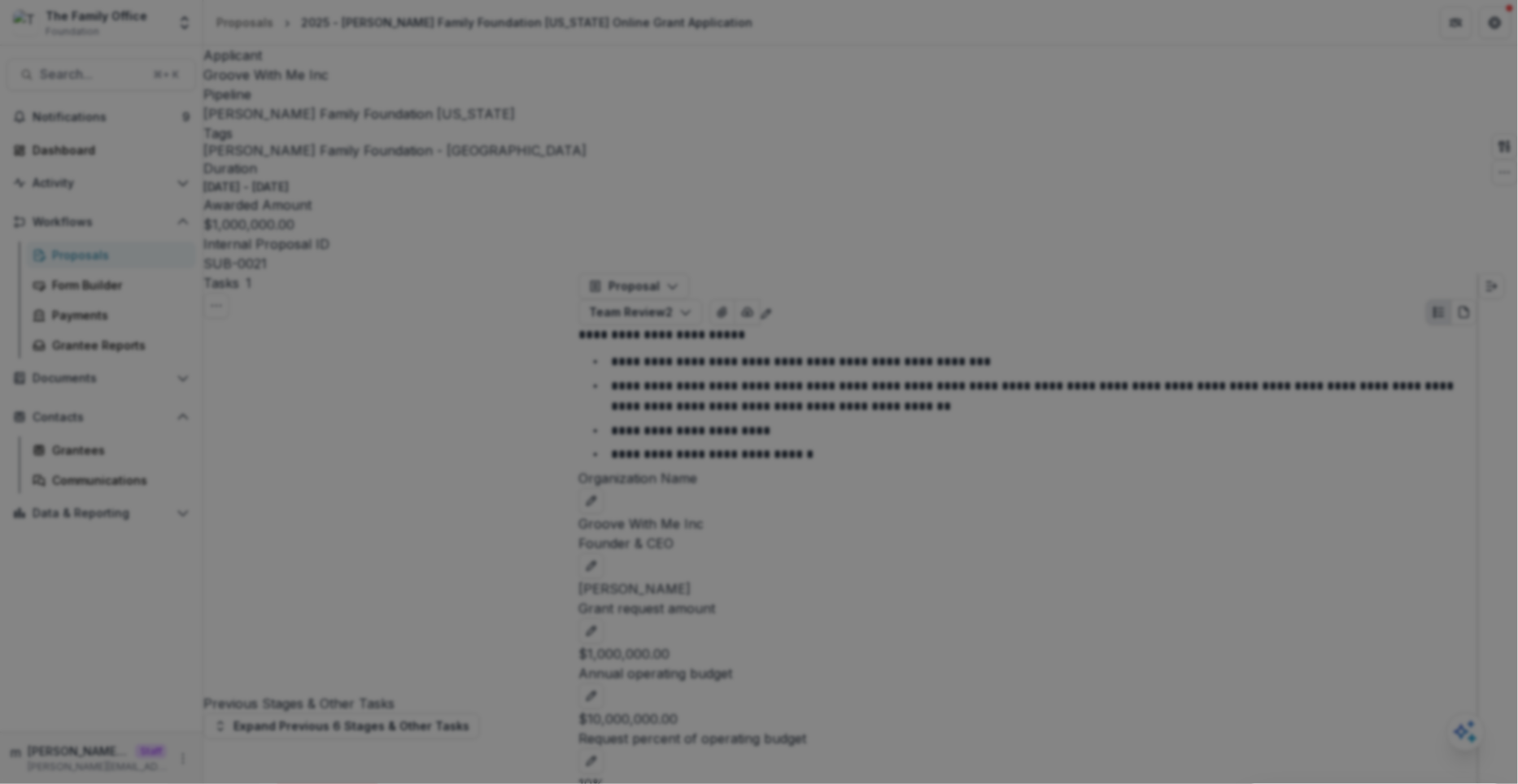
click at [1493, 19] on icon "Close" at bounding box center [1495, 20] width 9 height 9
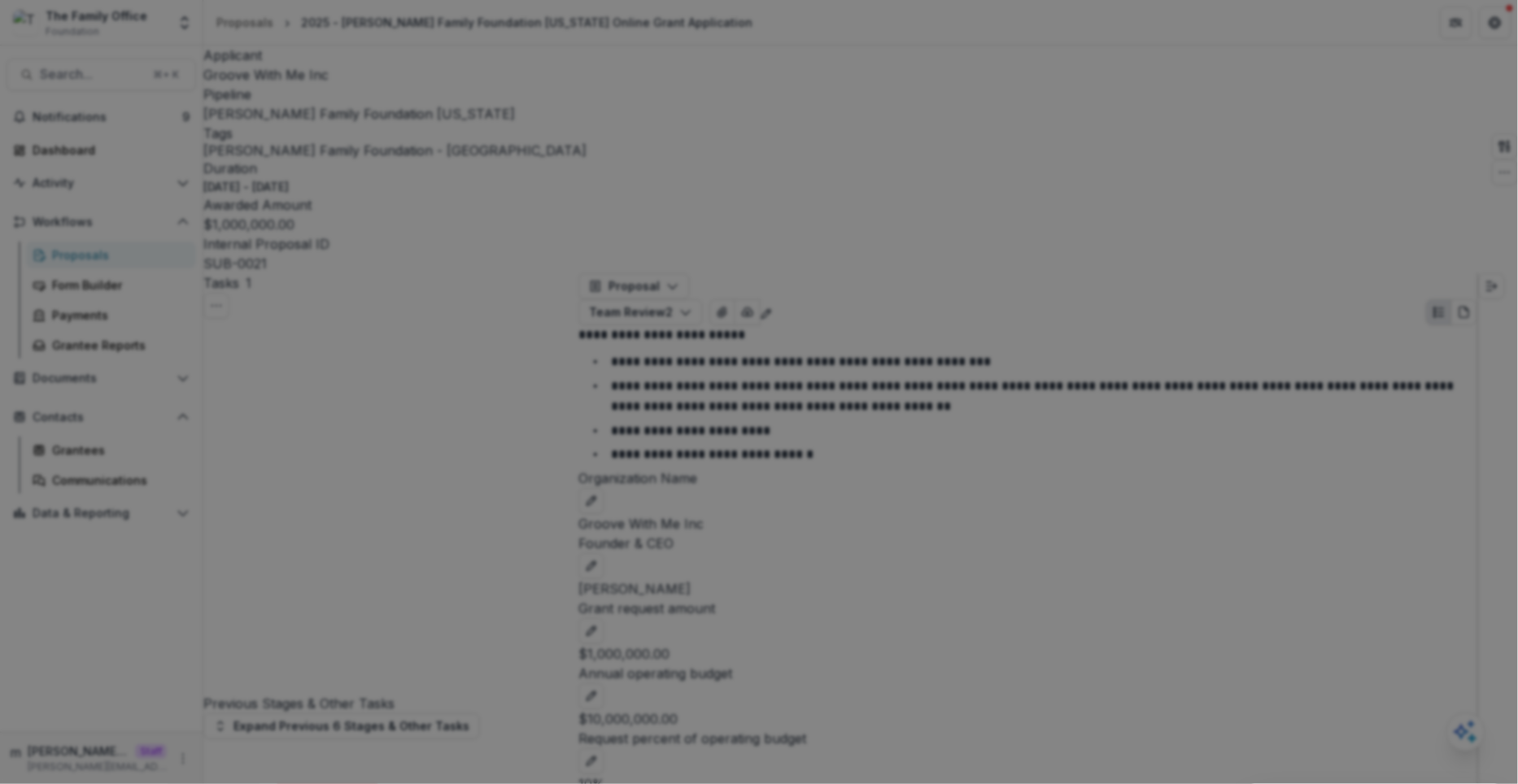
copy span "**********"
select select "**********"
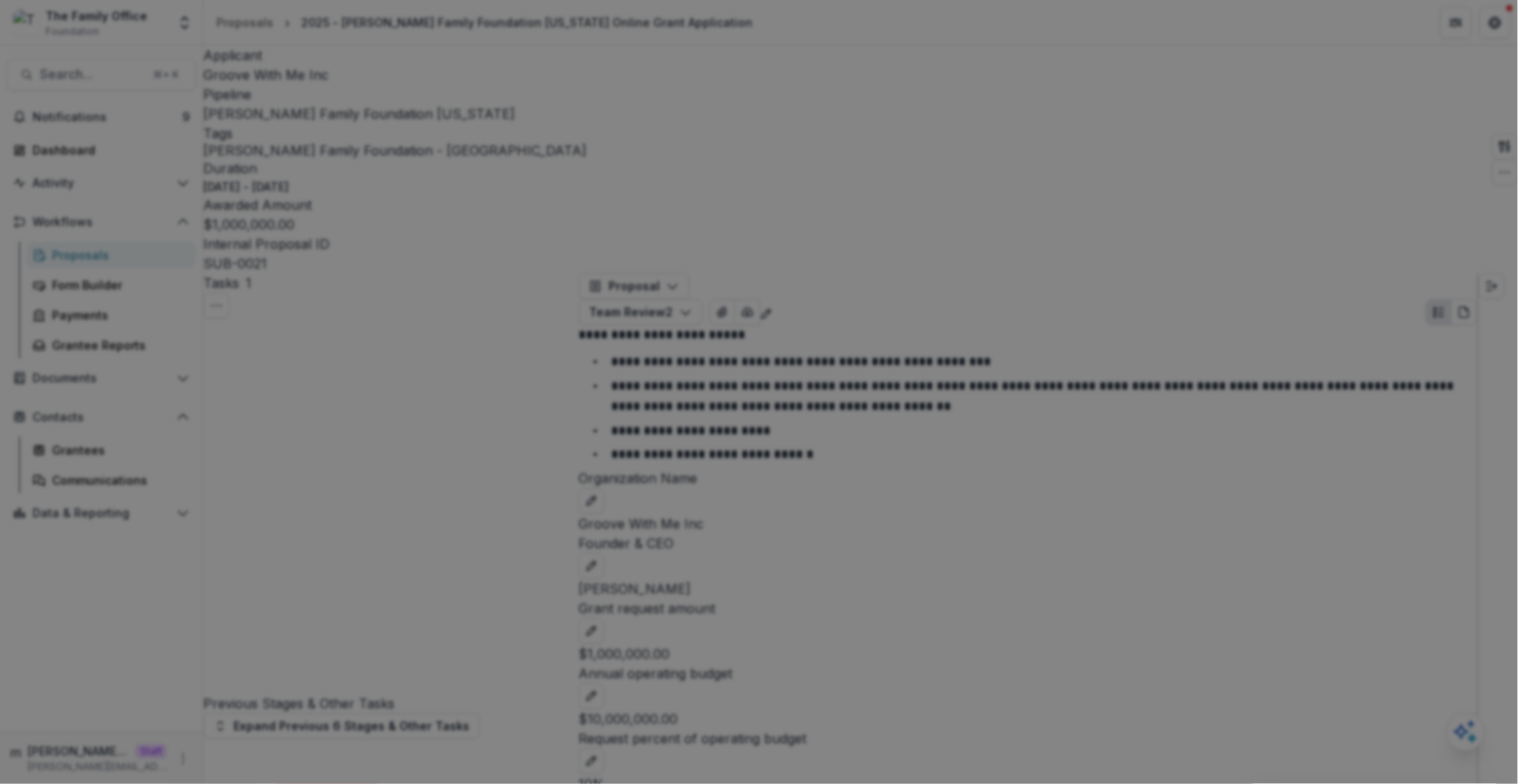
paste div
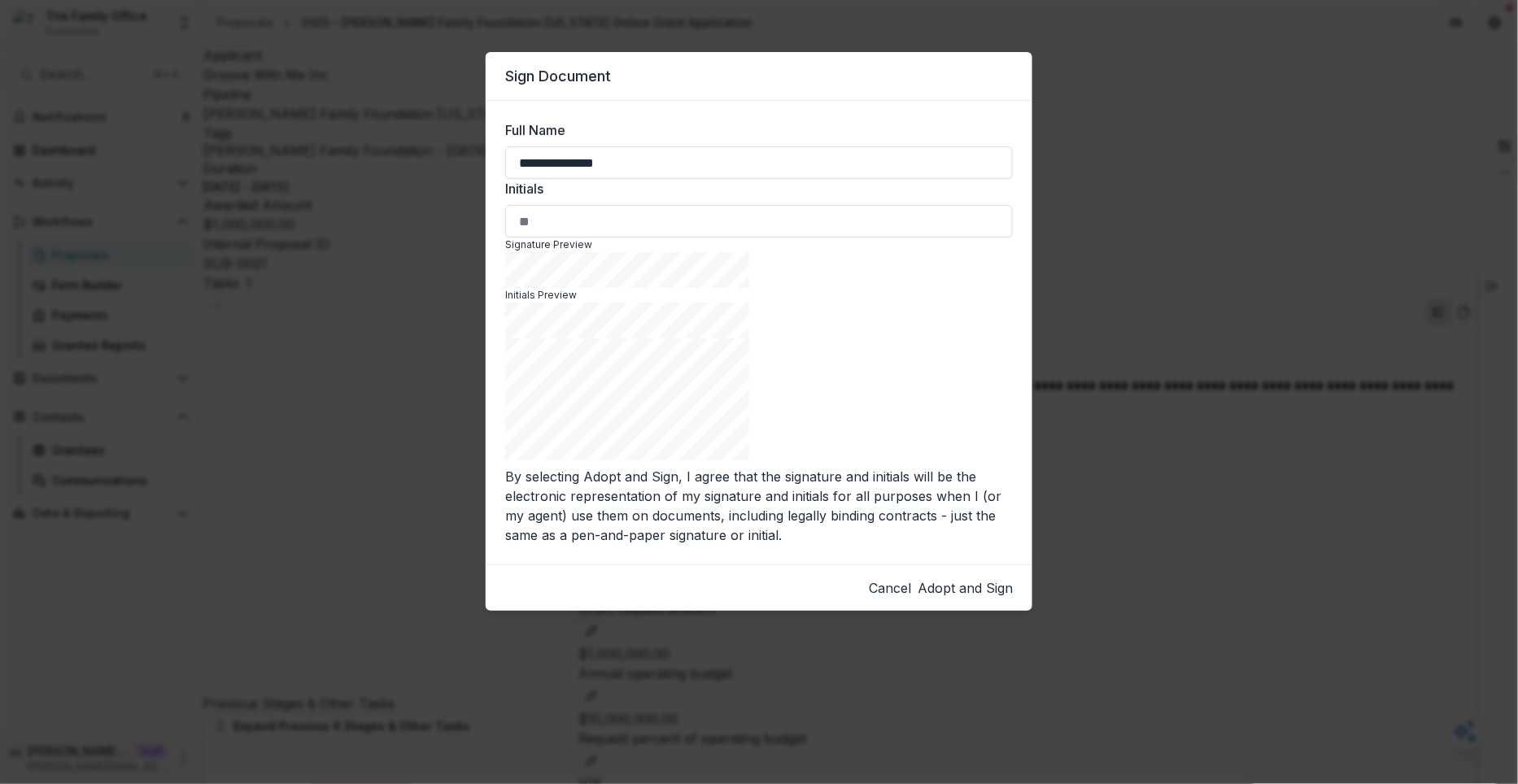
type input "**********"
type input "**"
click at [964, 578] on button "Adopt and Sign" at bounding box center [965, 588] width 95 height 20
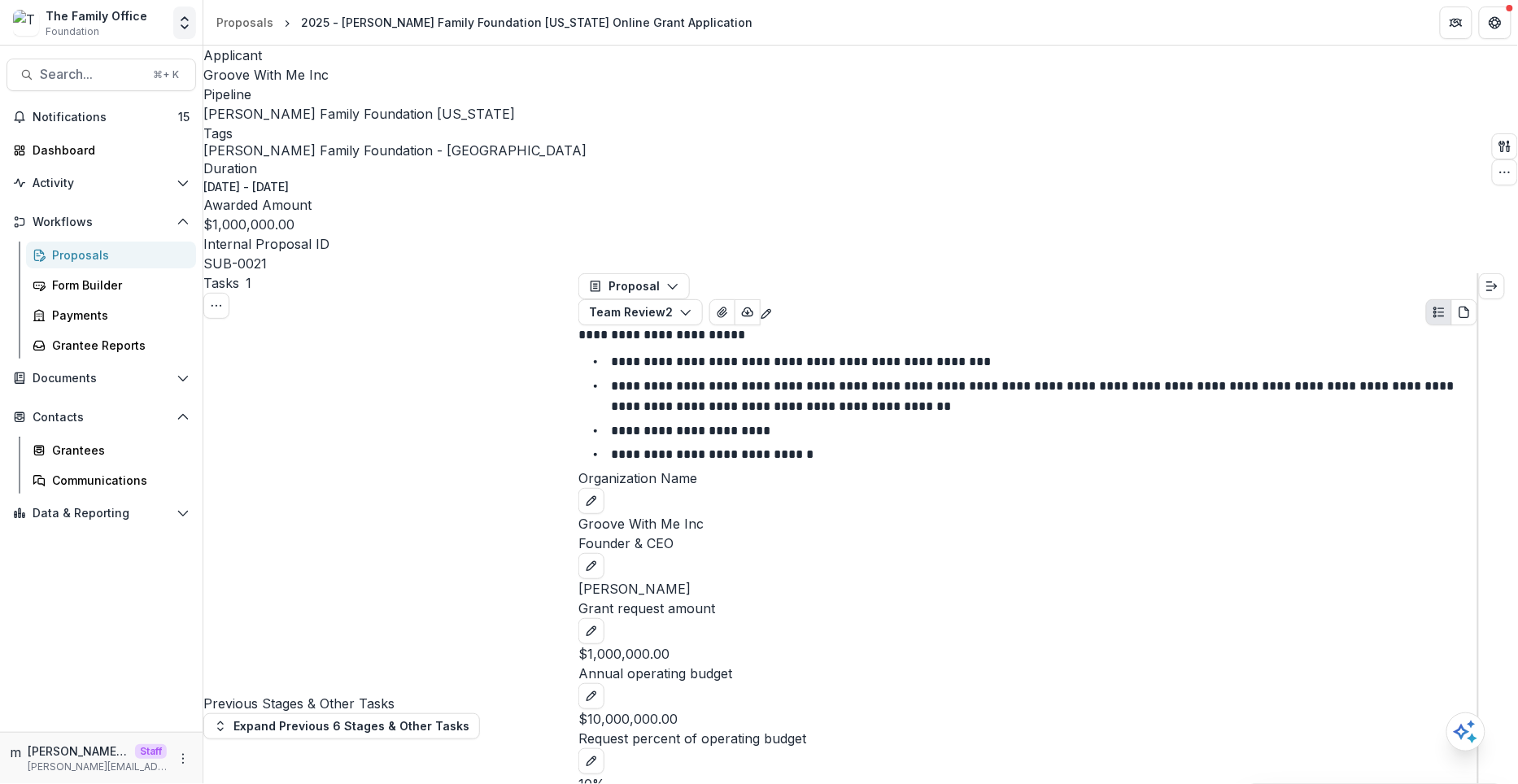
click at [190, 22] on icon "Open entity switcher" at bounding box center [184, 22] width 16 height 16
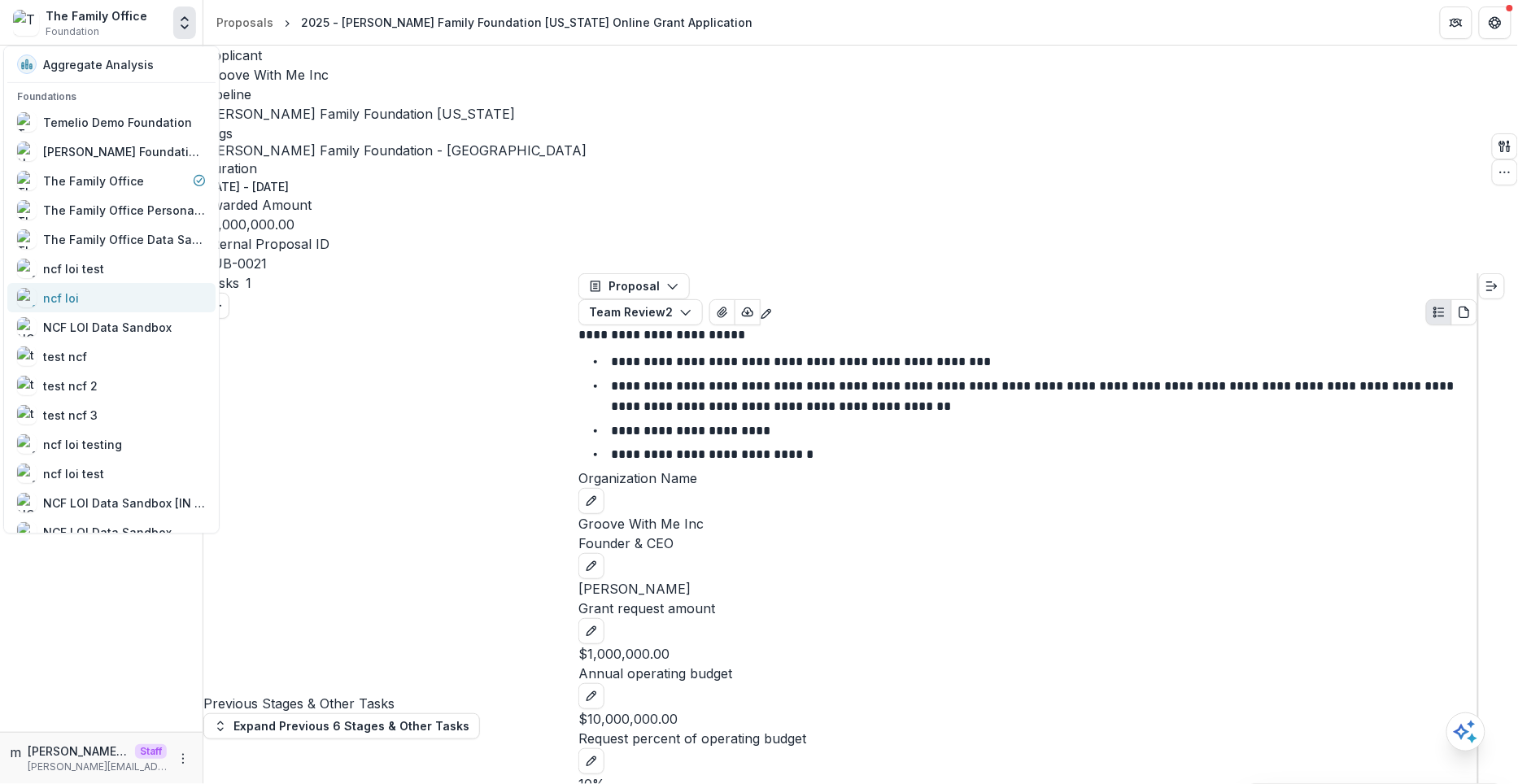
scroll to position [282, 0]
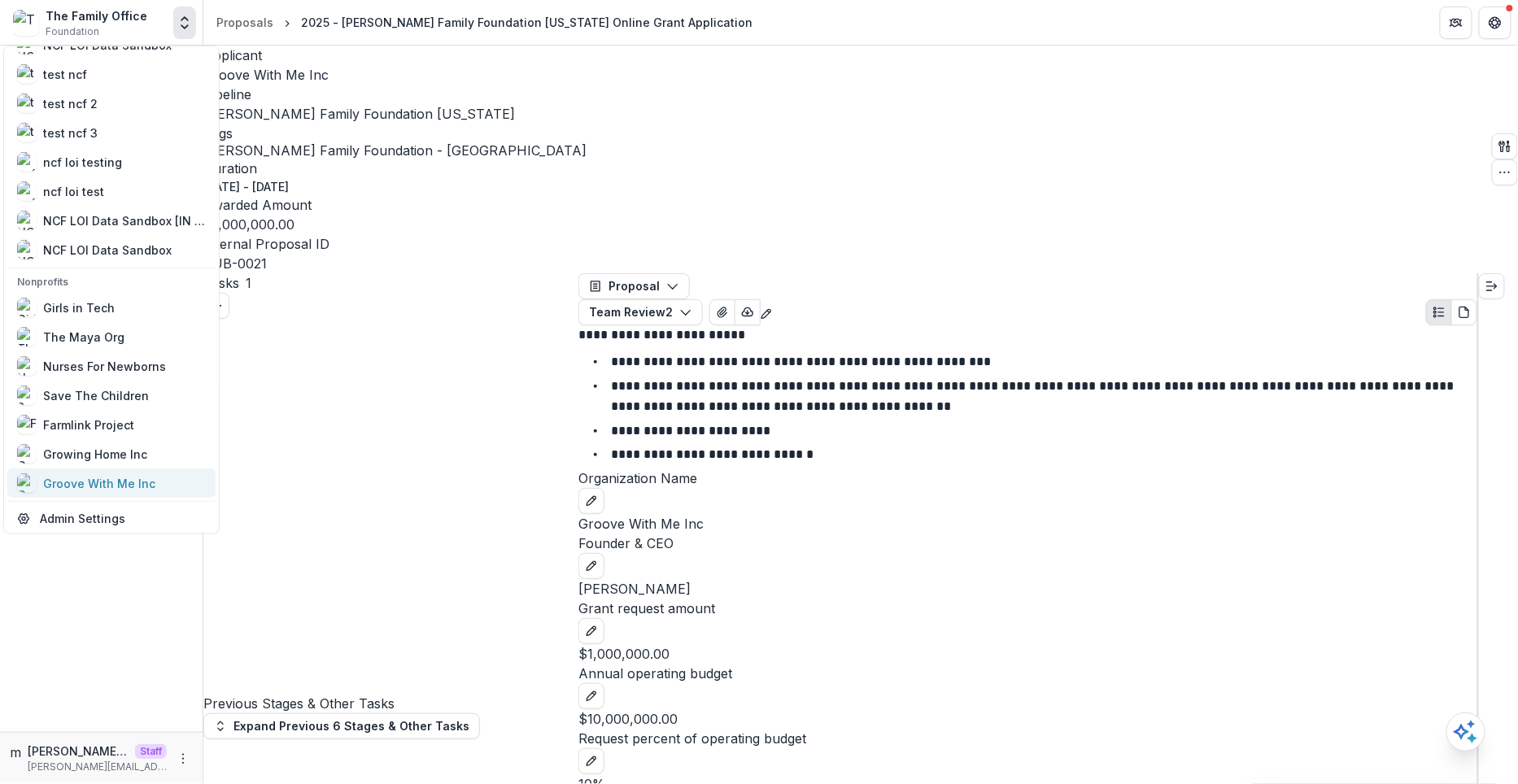
click at [91, 481] on div "Groove With Me Inc" at bounding box center [99, 484] width 113 height 17
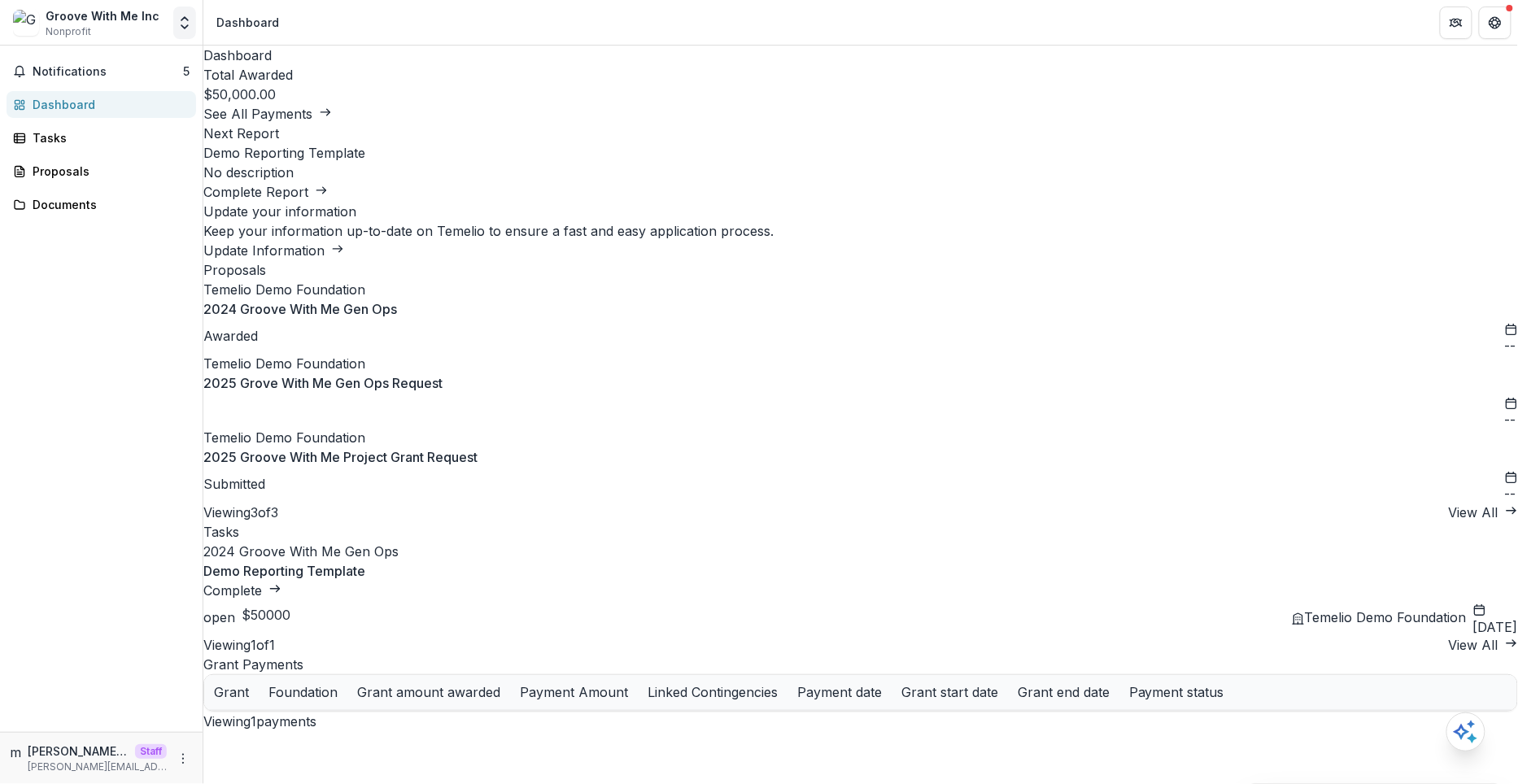
click at [182, 22] on icon "Open entity switcher" at bounding box center [184, 22] width 16 height 16
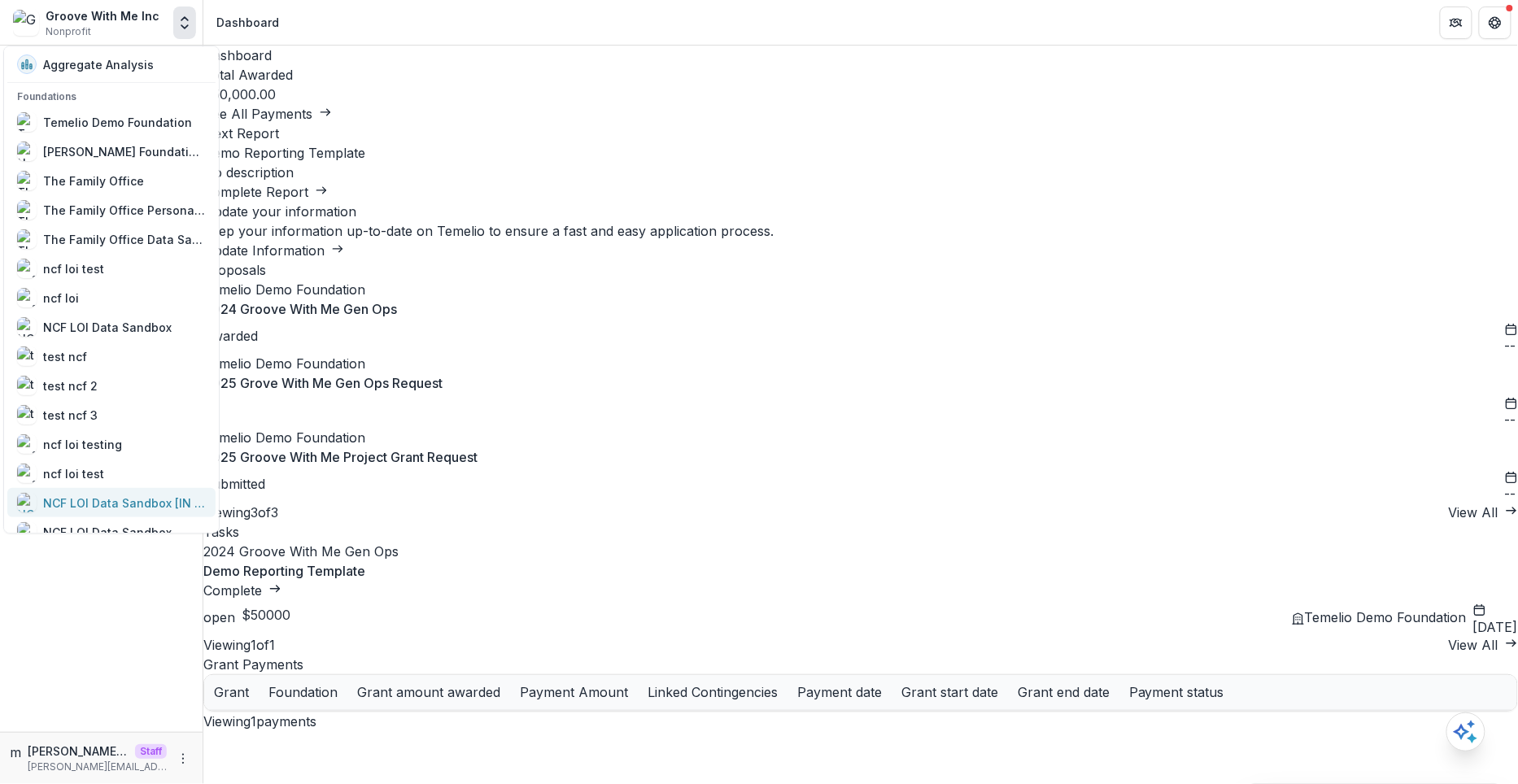
scroll to position [339, 0]
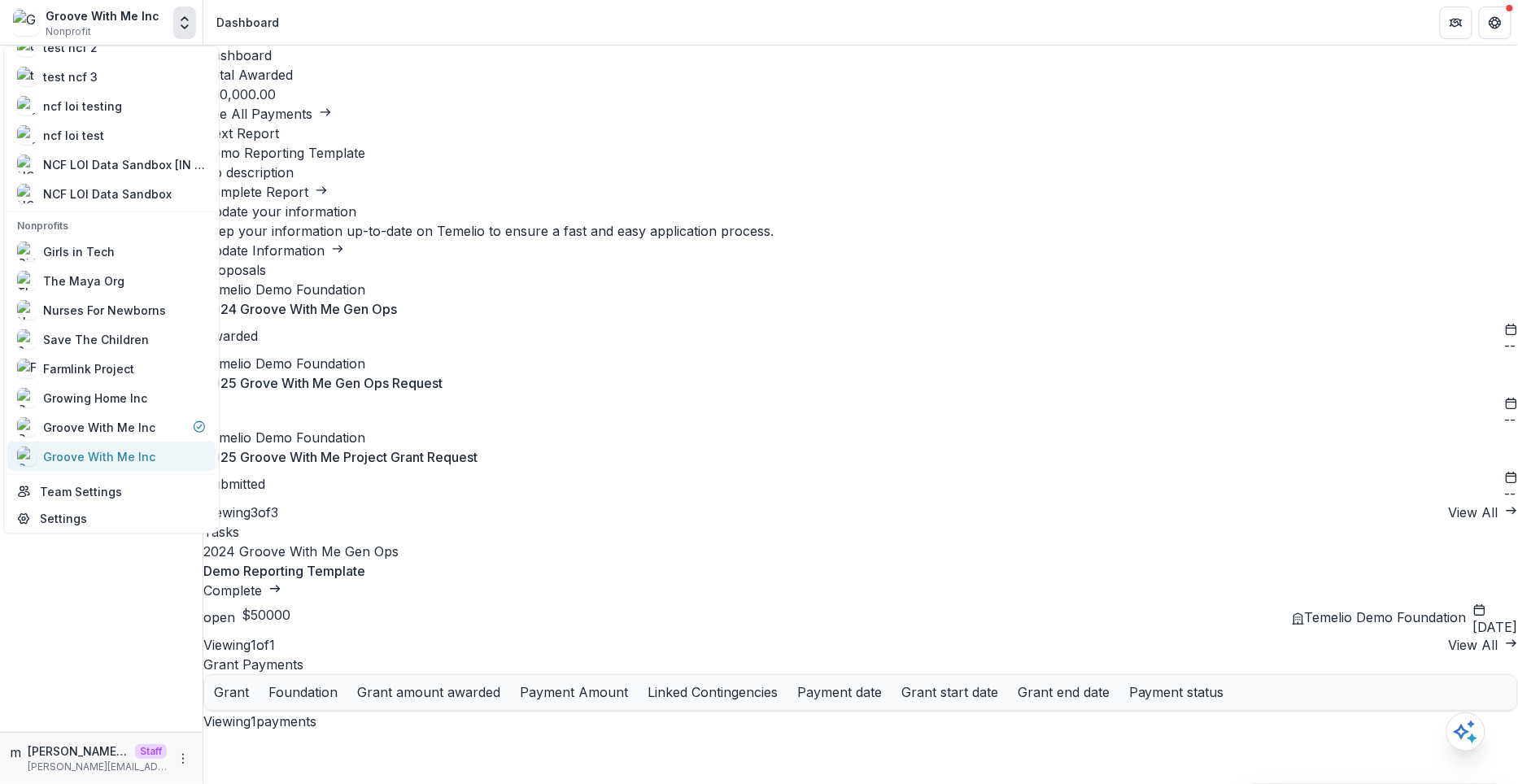
click at [122, 451] on div "Groove With Me Inc" at bounding box center [99, 457] width 113 height 17
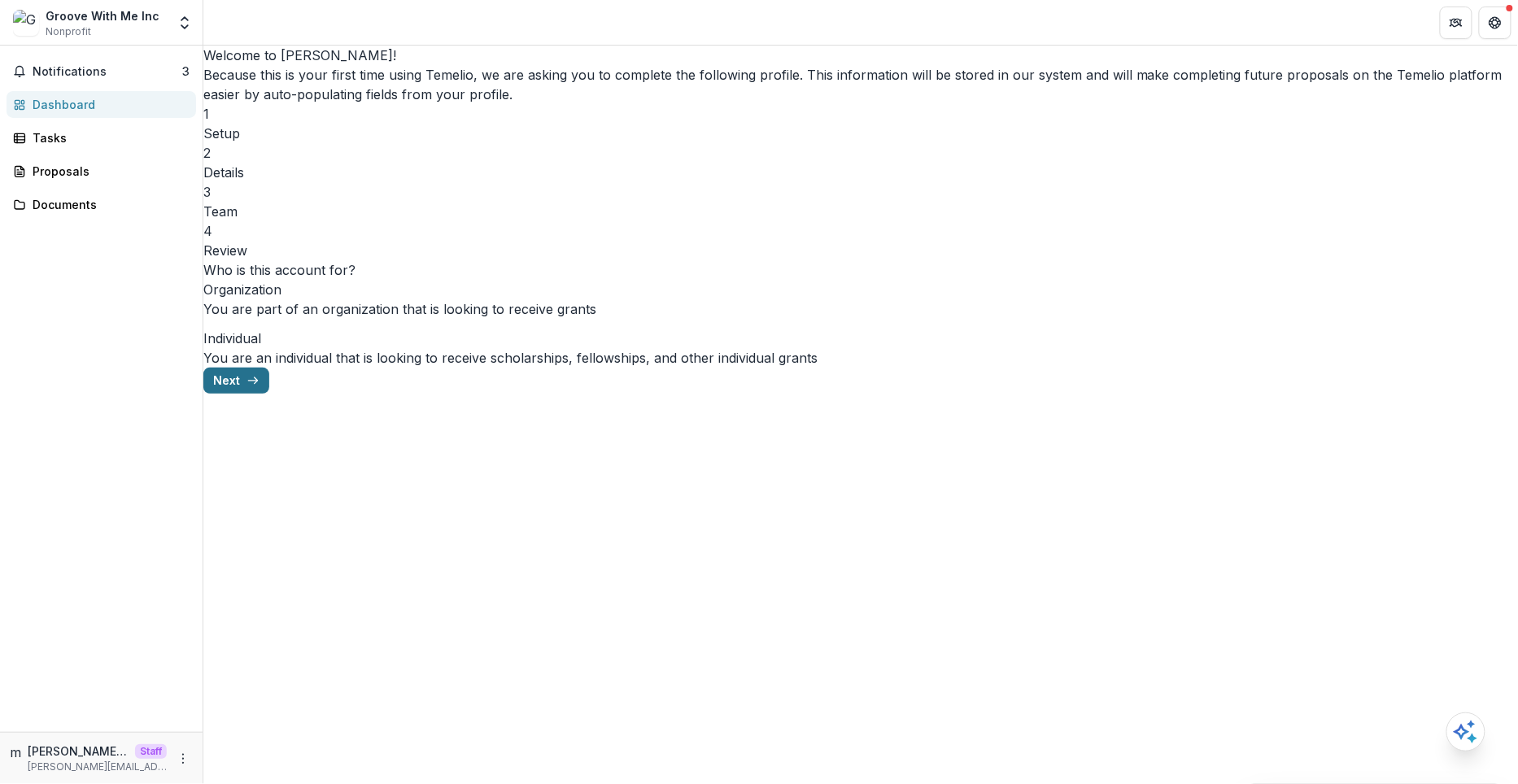
click at [269, 393] on button "Next" at bounding box center [236, 380] width 66 height 26
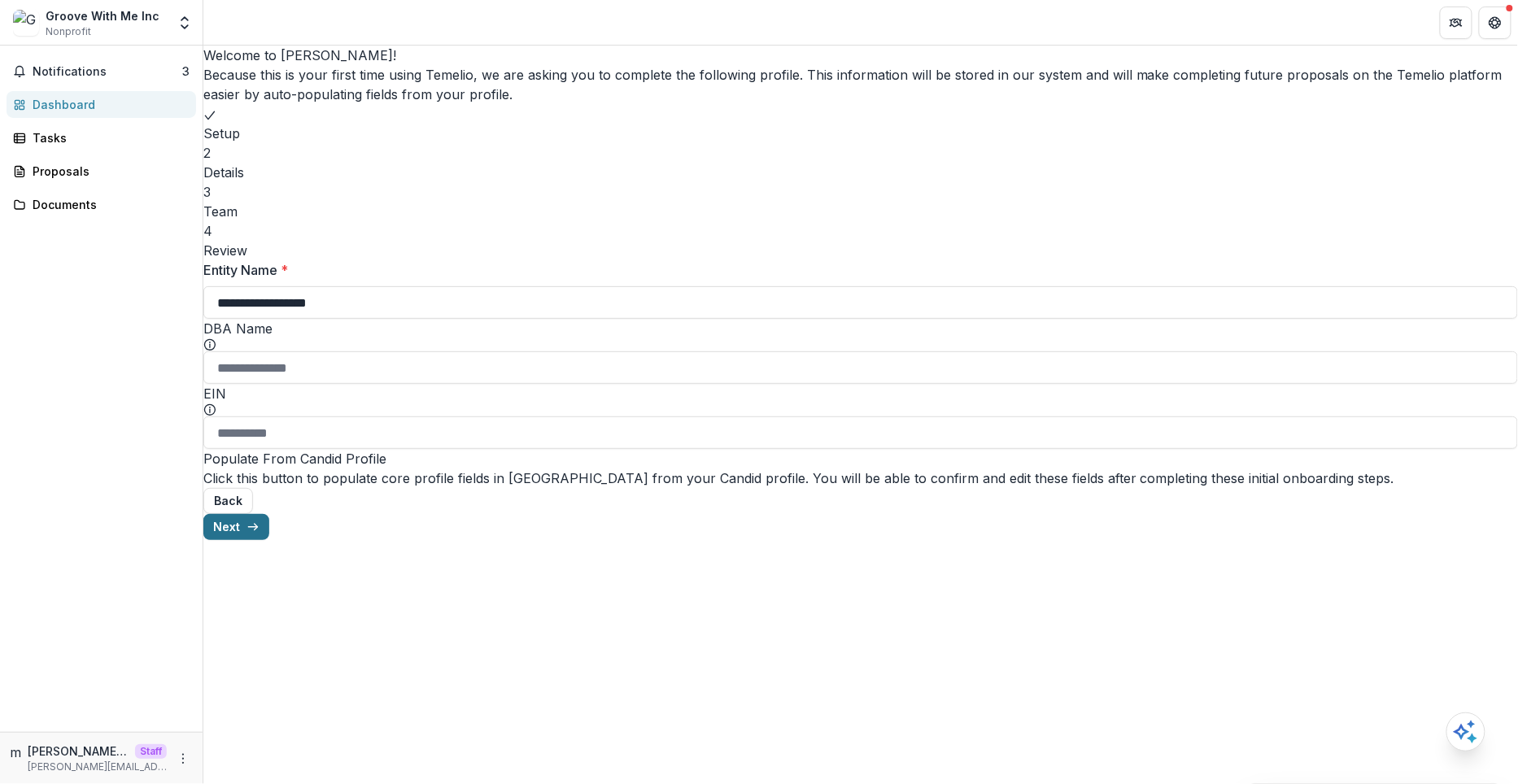
click at [269, 540] on button "Next" at bounding box center [236, 527] width 66 height 26
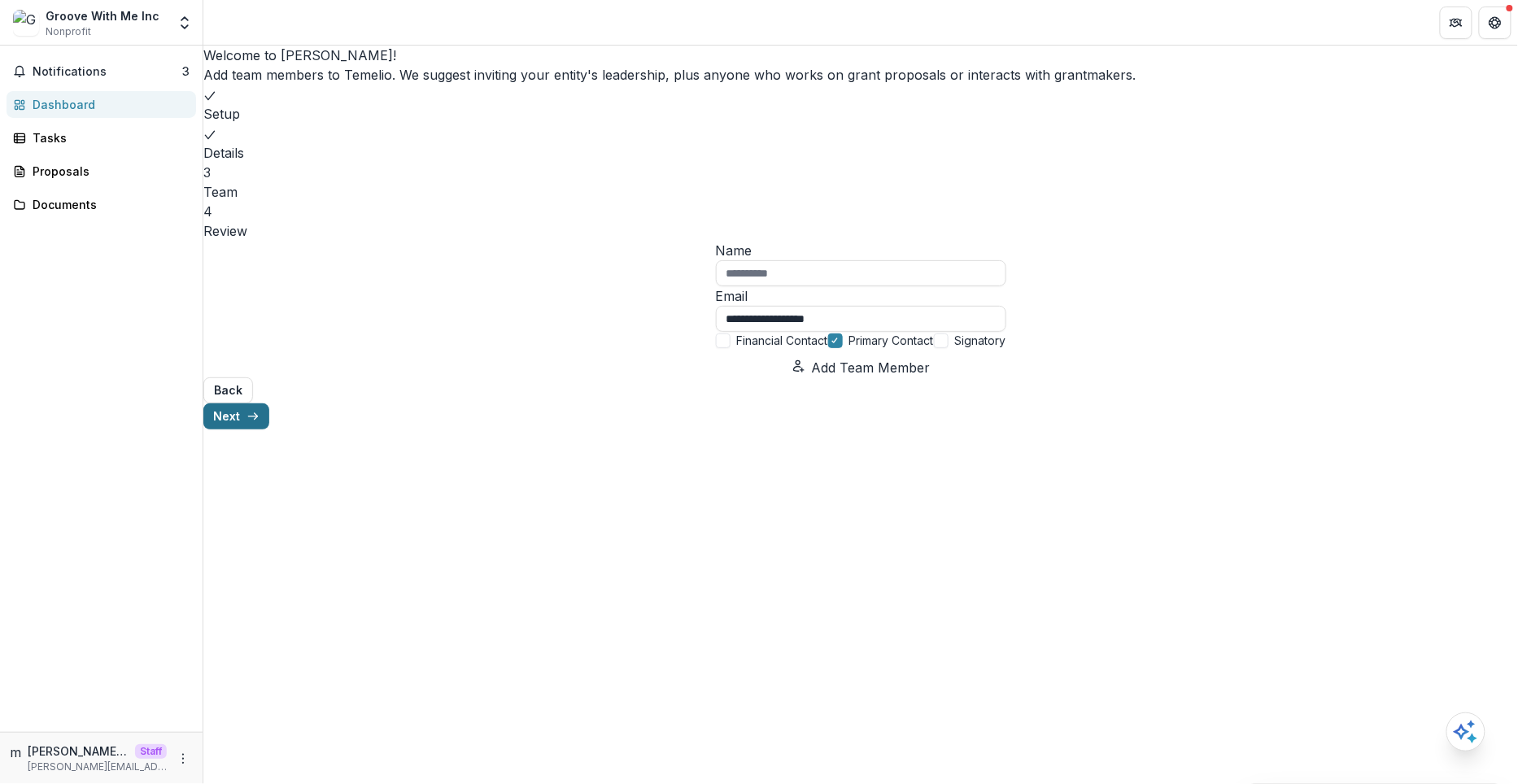
click at [1258, 430] on div "**********" at bounding box center [860, 237] width 1314 height 384
click at [269, 430] on button "Next" at bounding box center [236, 417] width 66 height 26
type input "**********"
click at [269, 430] on button "Next" at bounding box center [236, 417] width 66 height 26
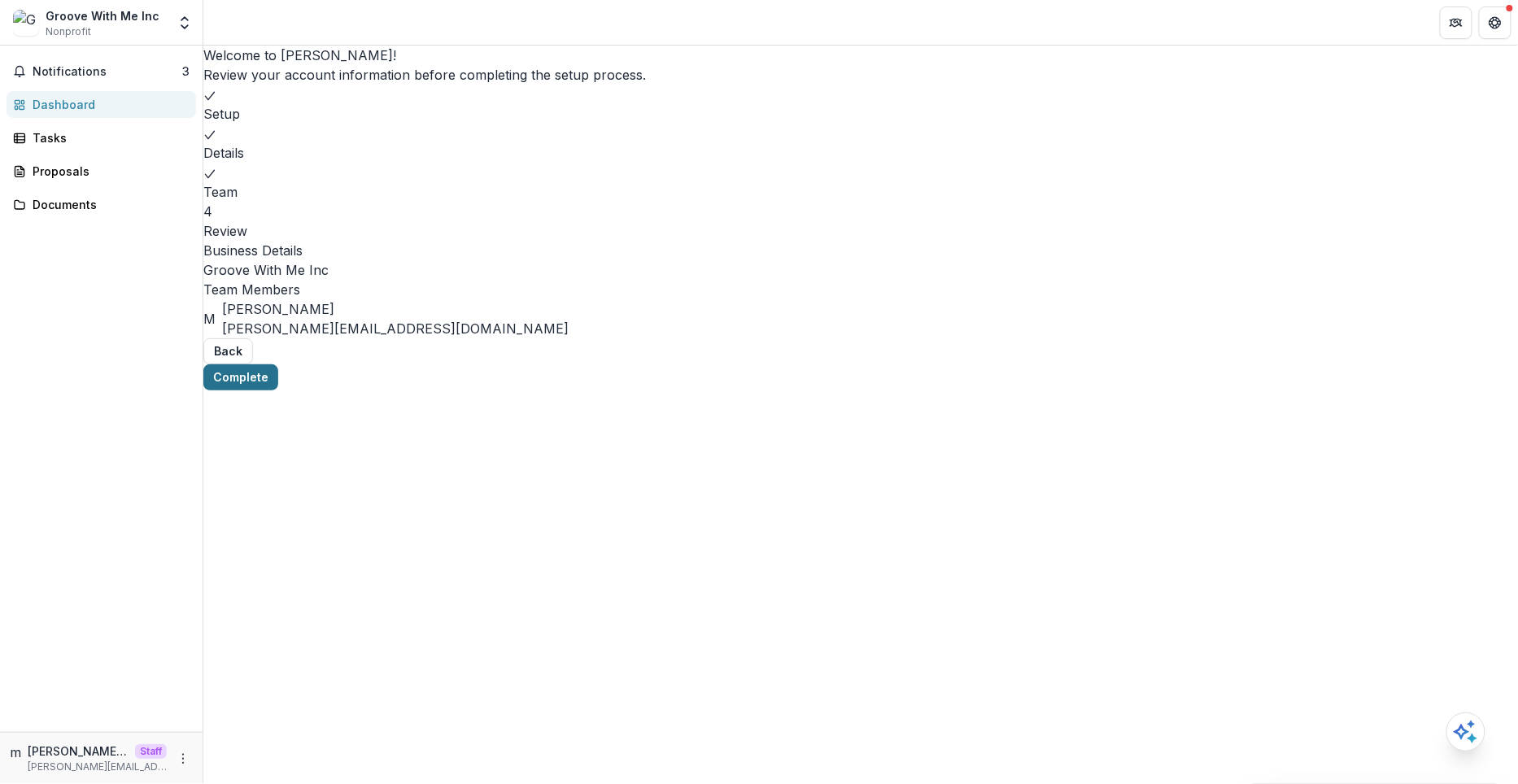
click at [278, 391] on button "Complete" at bounding box center [241, 378] width 74 height 26
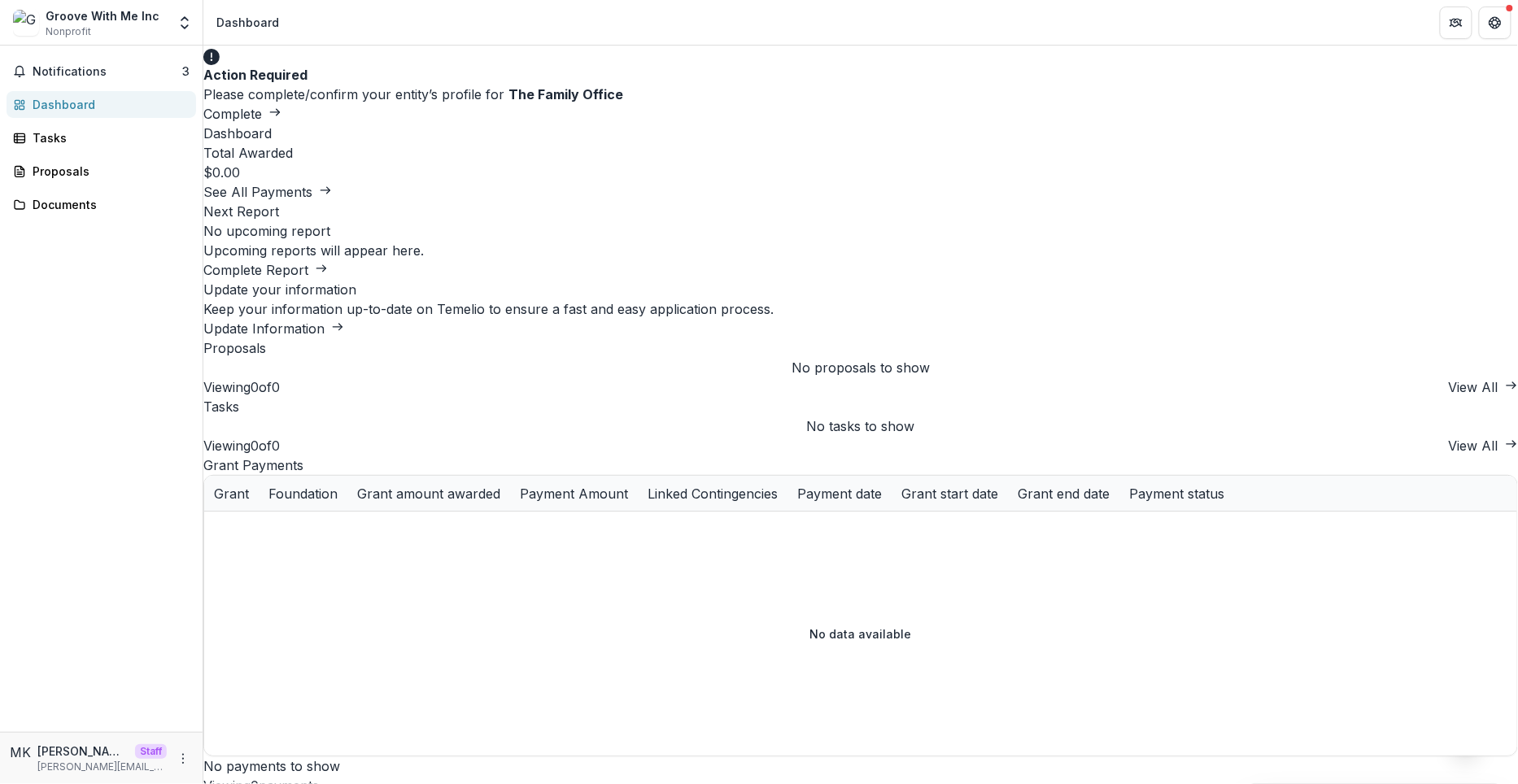
click at [282, 104] on button "Complete" at bounding box center [243, 113] width 78 height 20
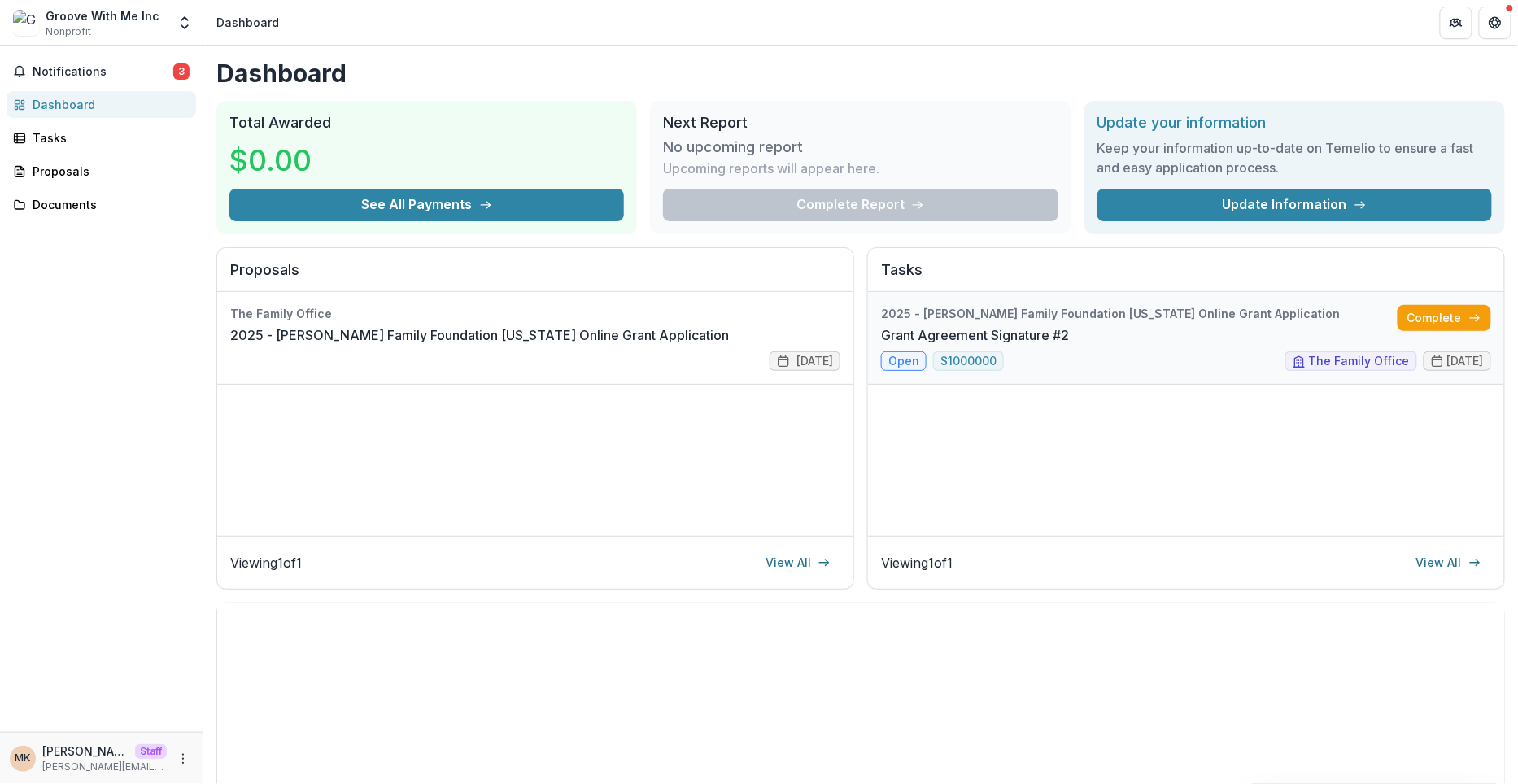
click at [1069, 326] on link "Grant Agreement Signature #2" at bounding box center [975, 335] width 188 height 20
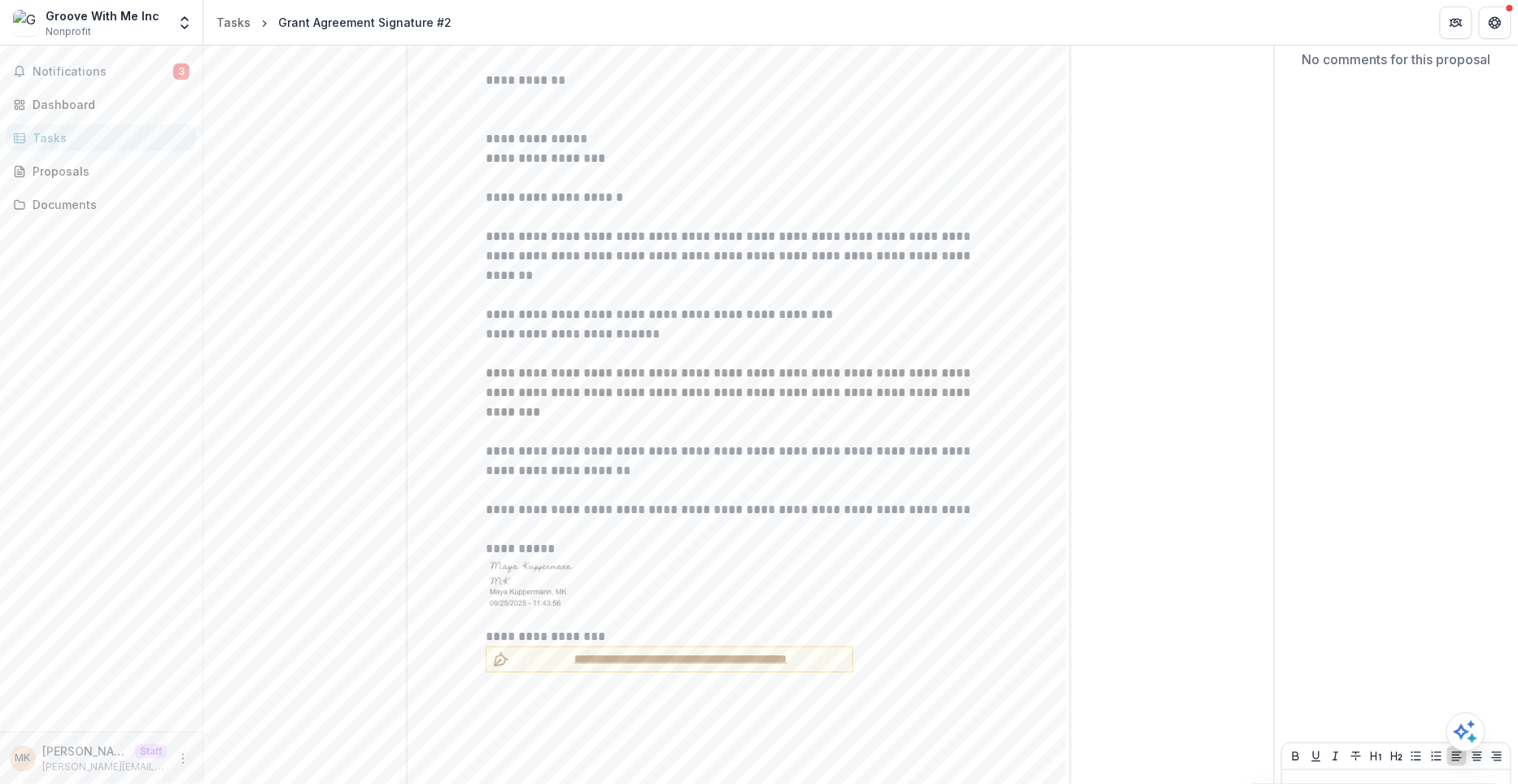
scroll to position [198, 0]
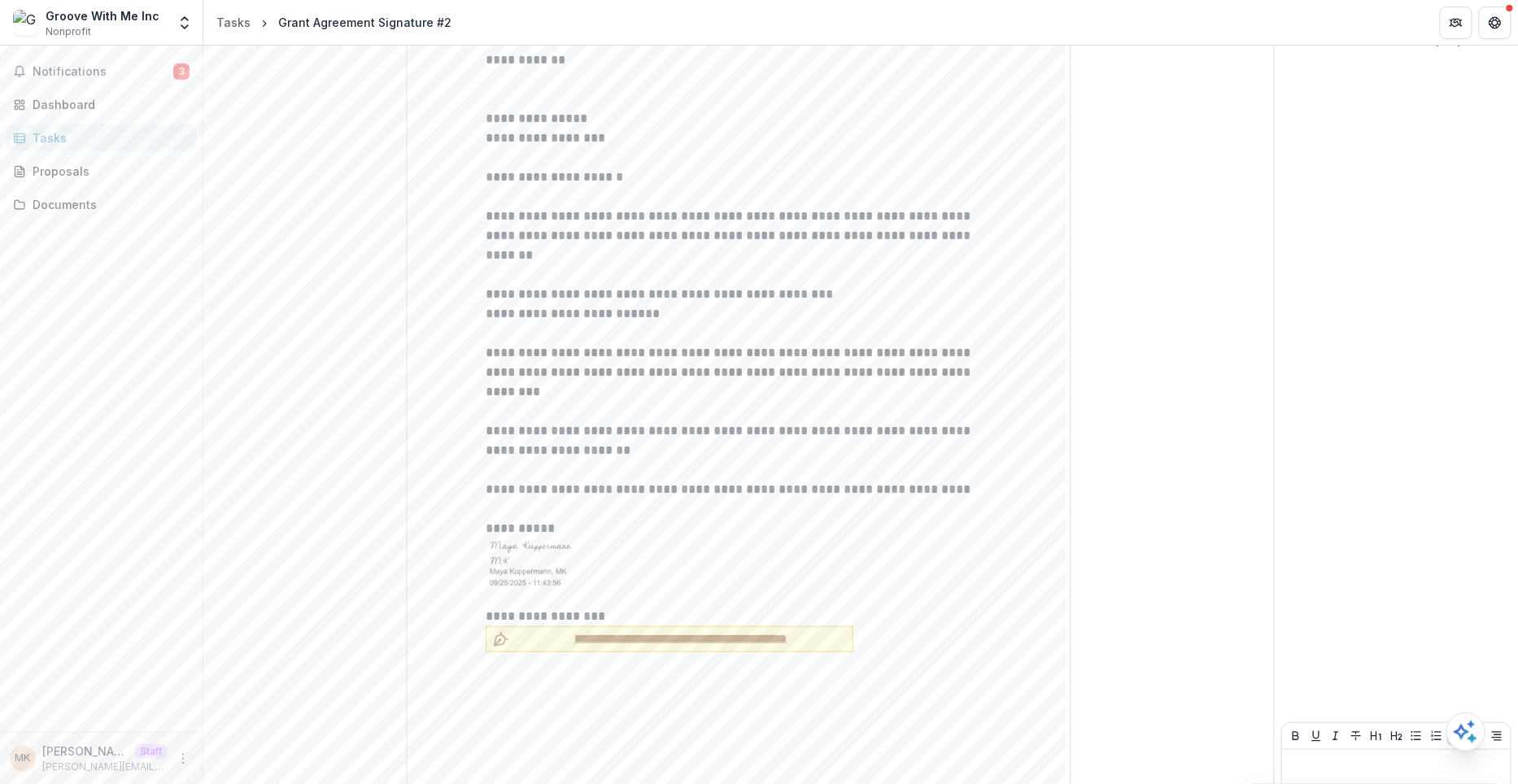
click at [535, 631] on span "**********" at bounding box center [680, 639] width 330 height 17
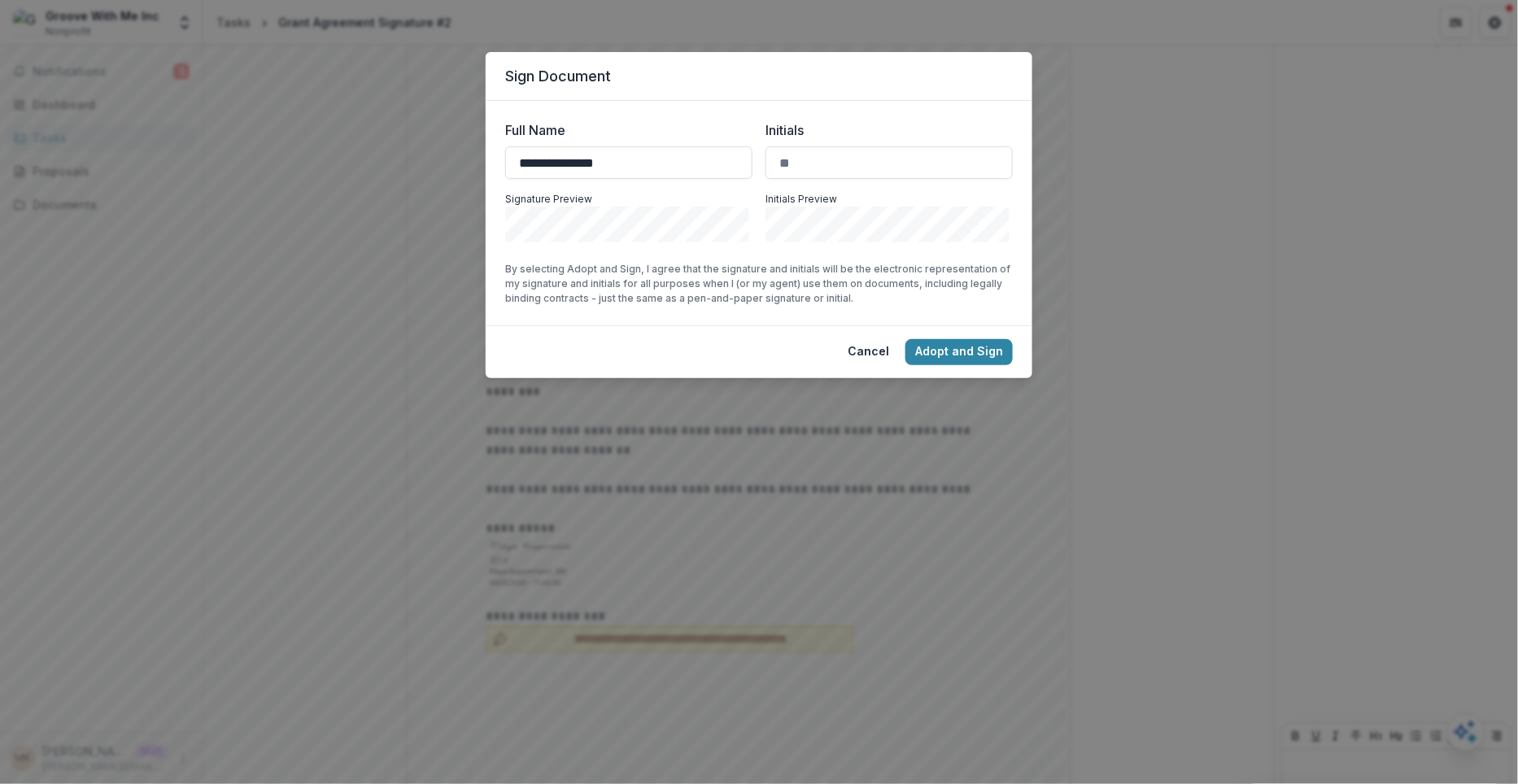
type input "**********"
type input "**"
click at [966, 343] on button "Adopt and Sign" at bounding box center [958, 352] width 107 height 26
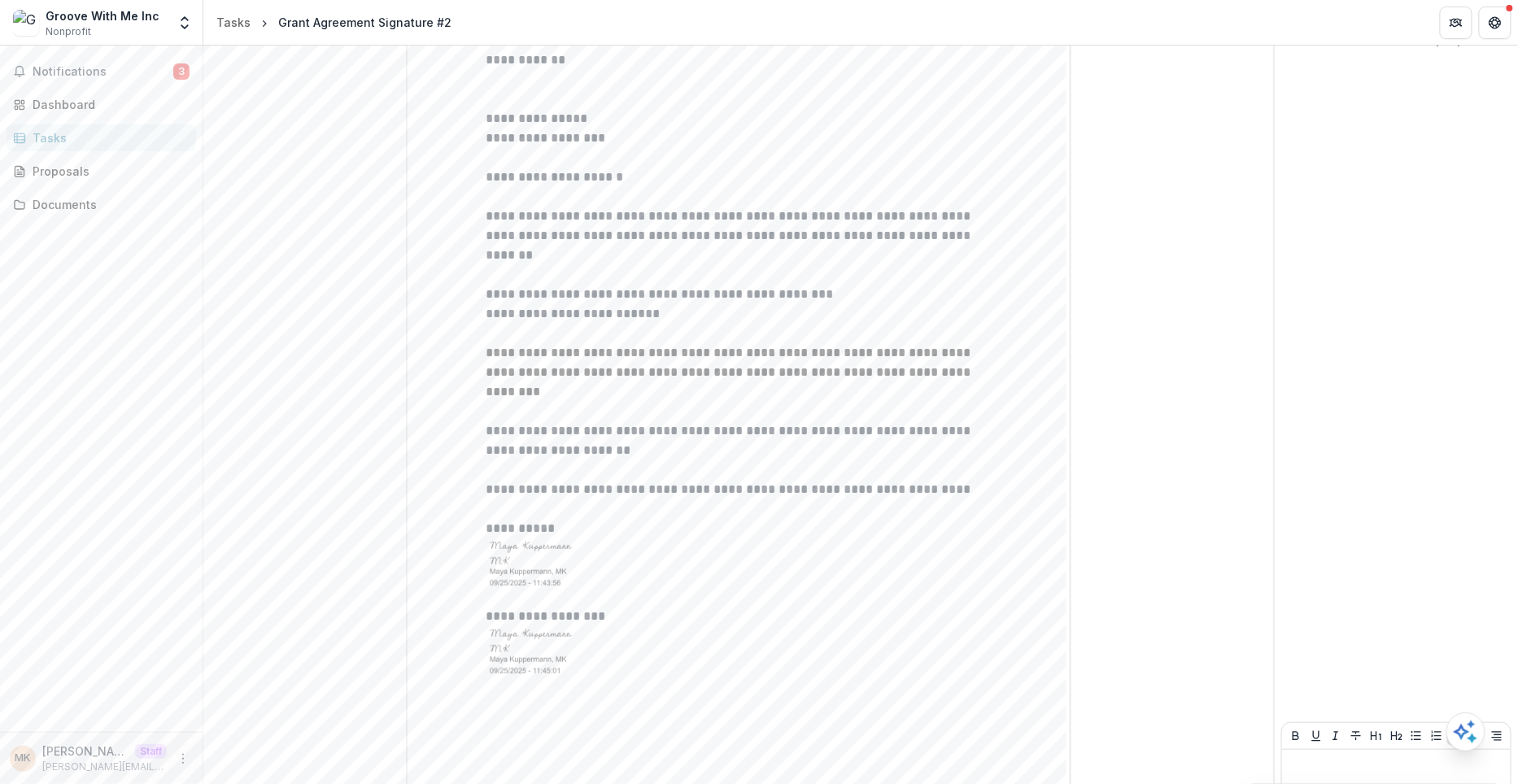
scroll to position [309, 0]
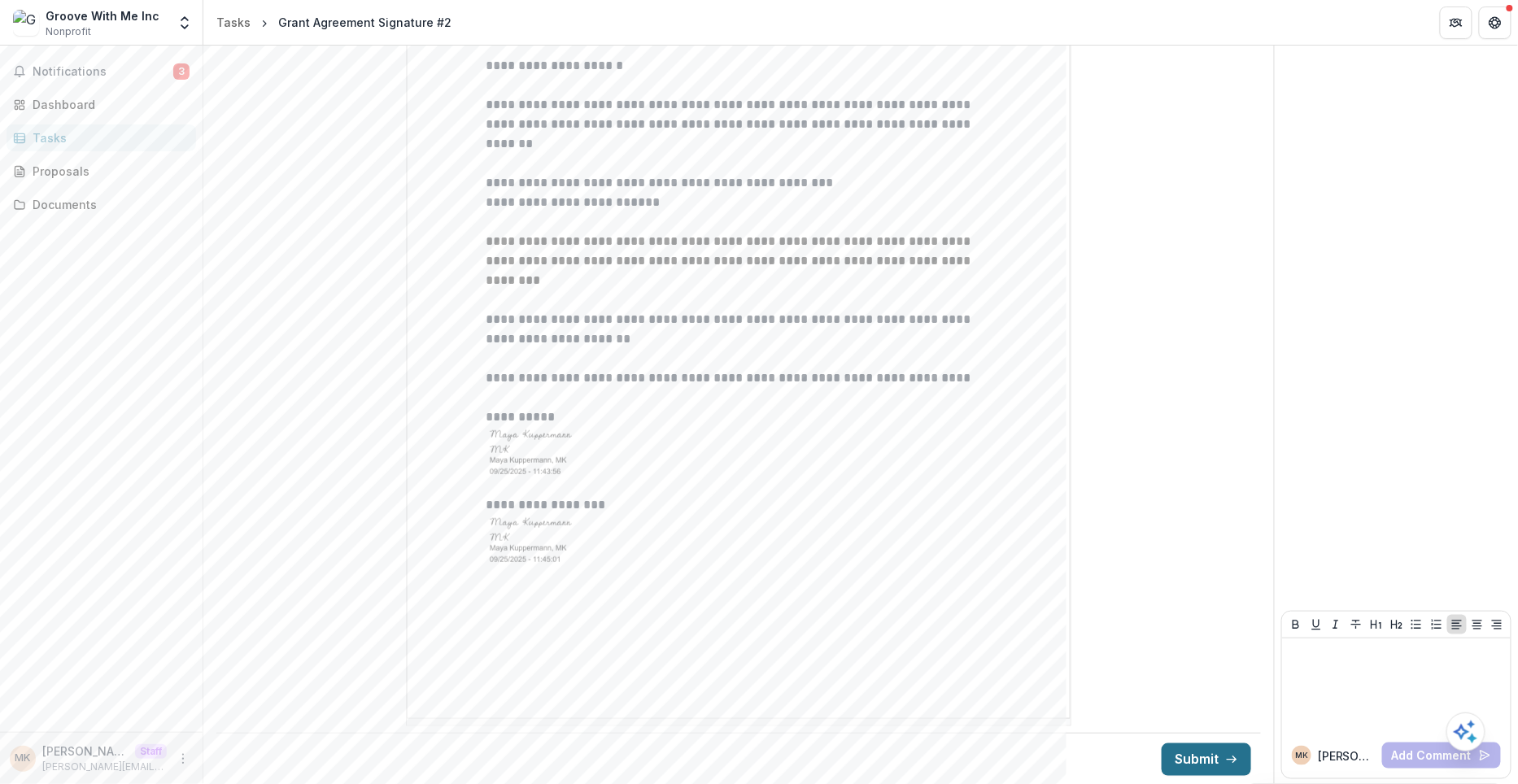
click at [1178, 754] on button "Submit" at bounding box center [1206, 759] width 89 height 33
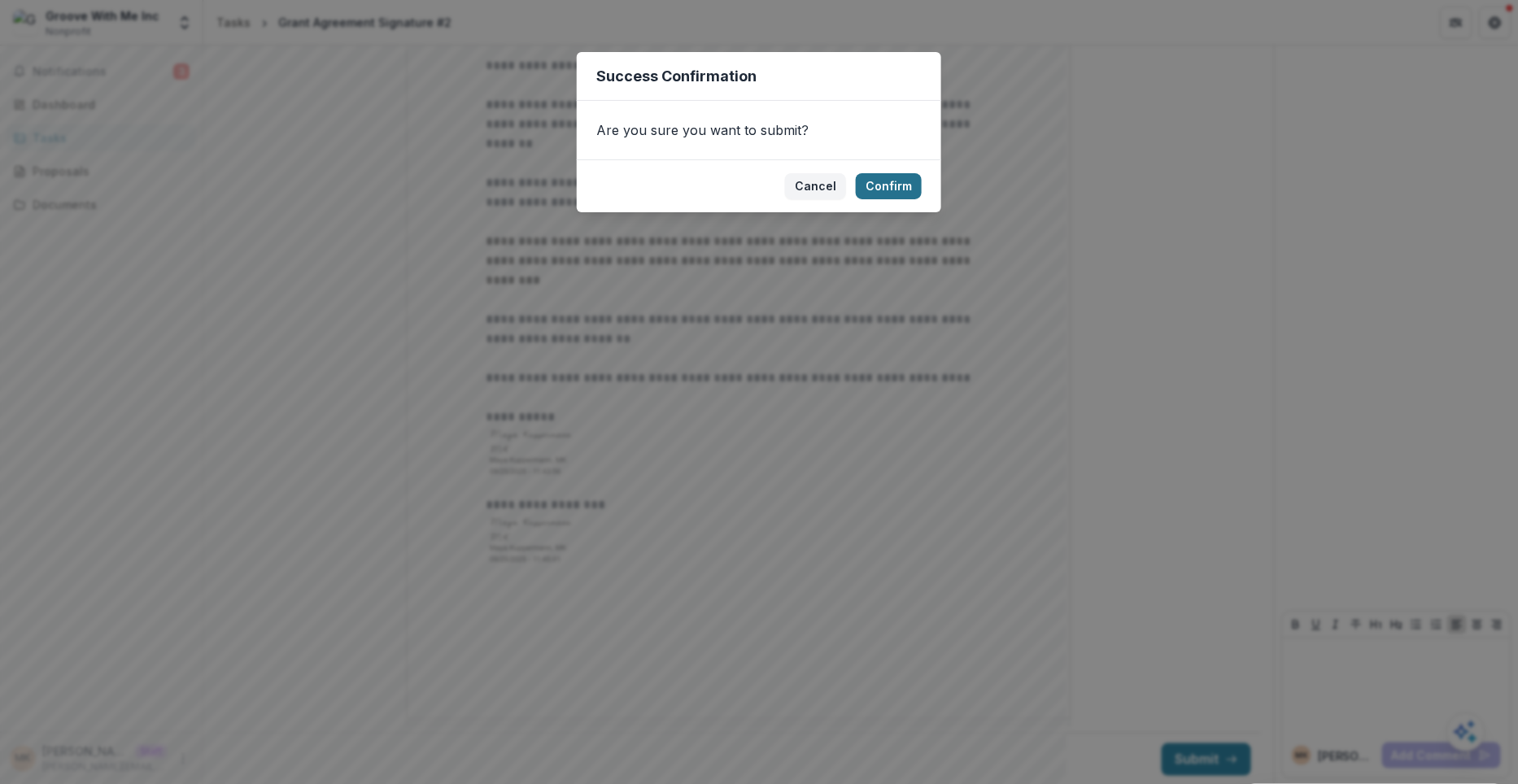
click at [902, 181] on button "Confirm" at bounding box center [888, 186] width 66 height 26
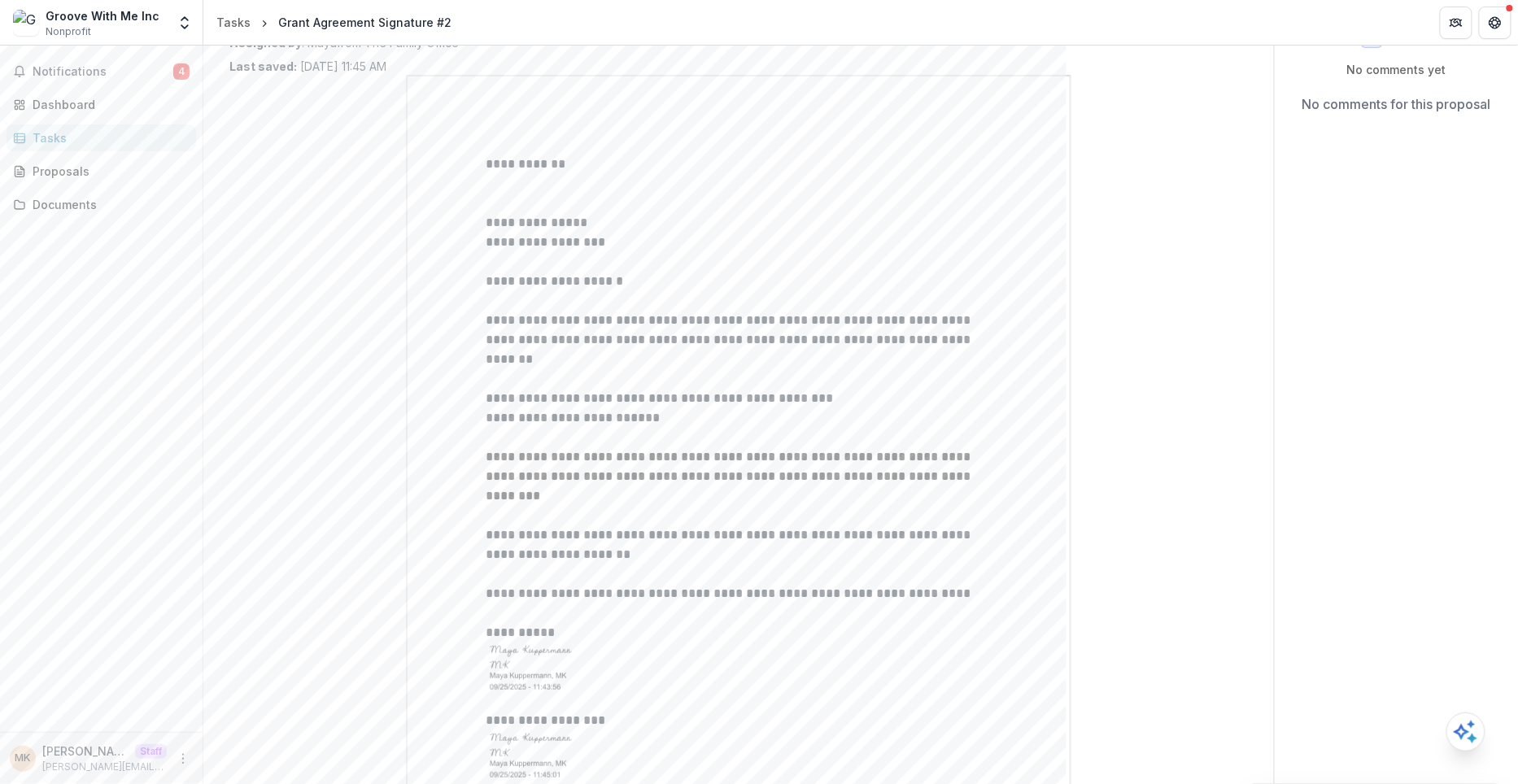
scroll to position [133, 0]
click at [183, 15] on icon "Open entity switcher" at bounding box center [184, 22] width 16 height 16
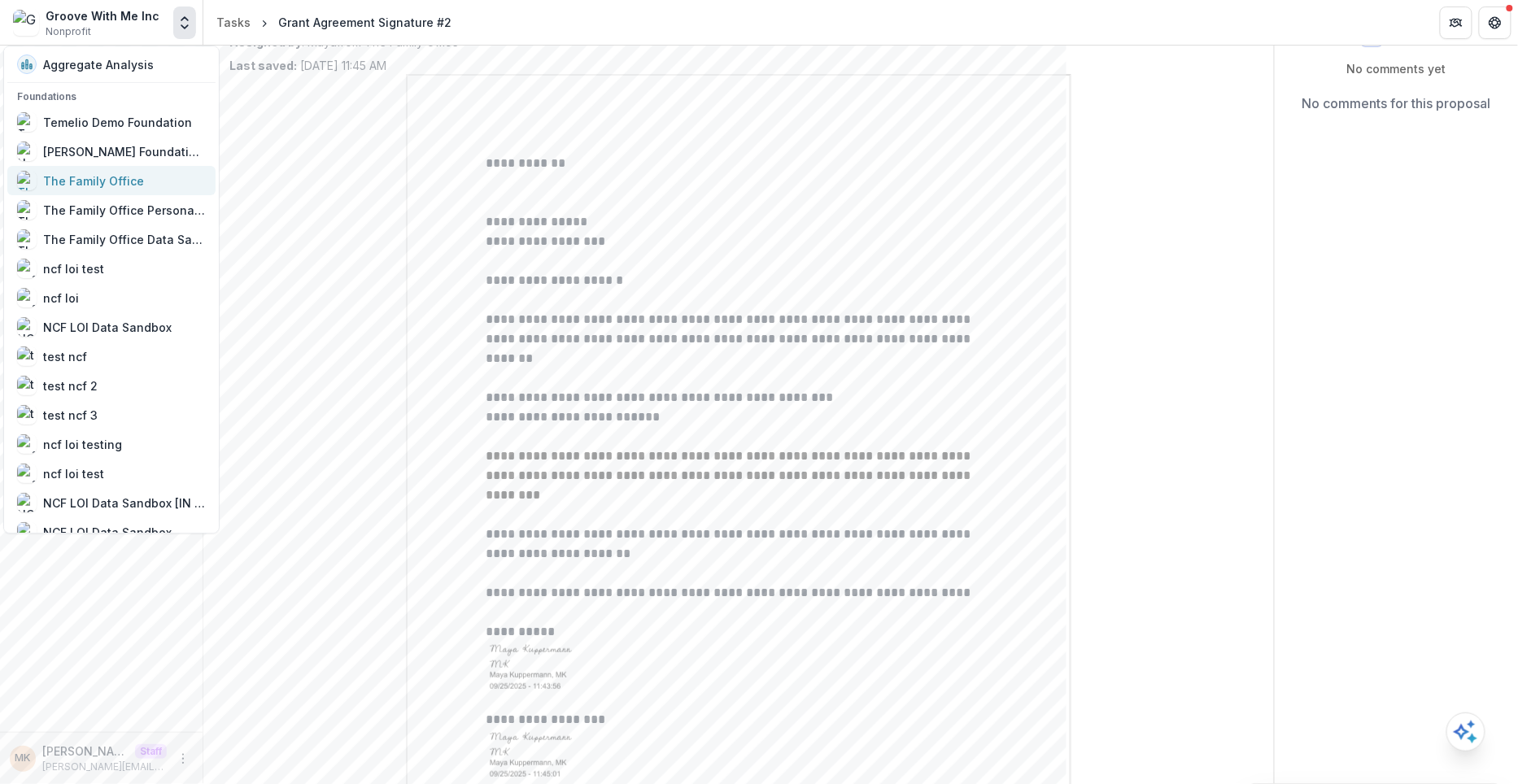
click at [158, 180] on div "The Family Office" at bounding box center [111, 180] width 189 height 20
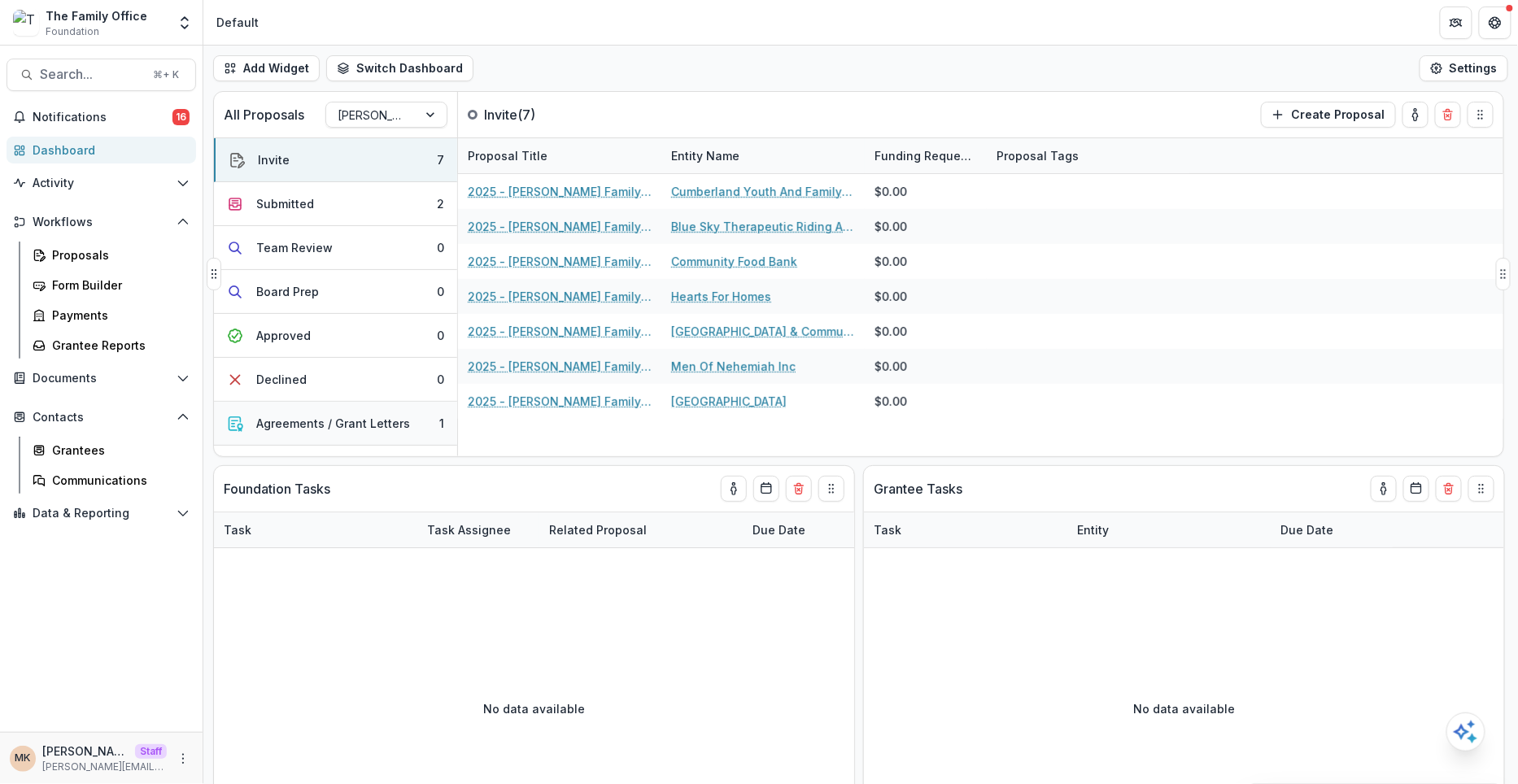
click at [339, 425] on div "Agreements / Grant Letters" at bounding box center [332, 423] width 153 height 17
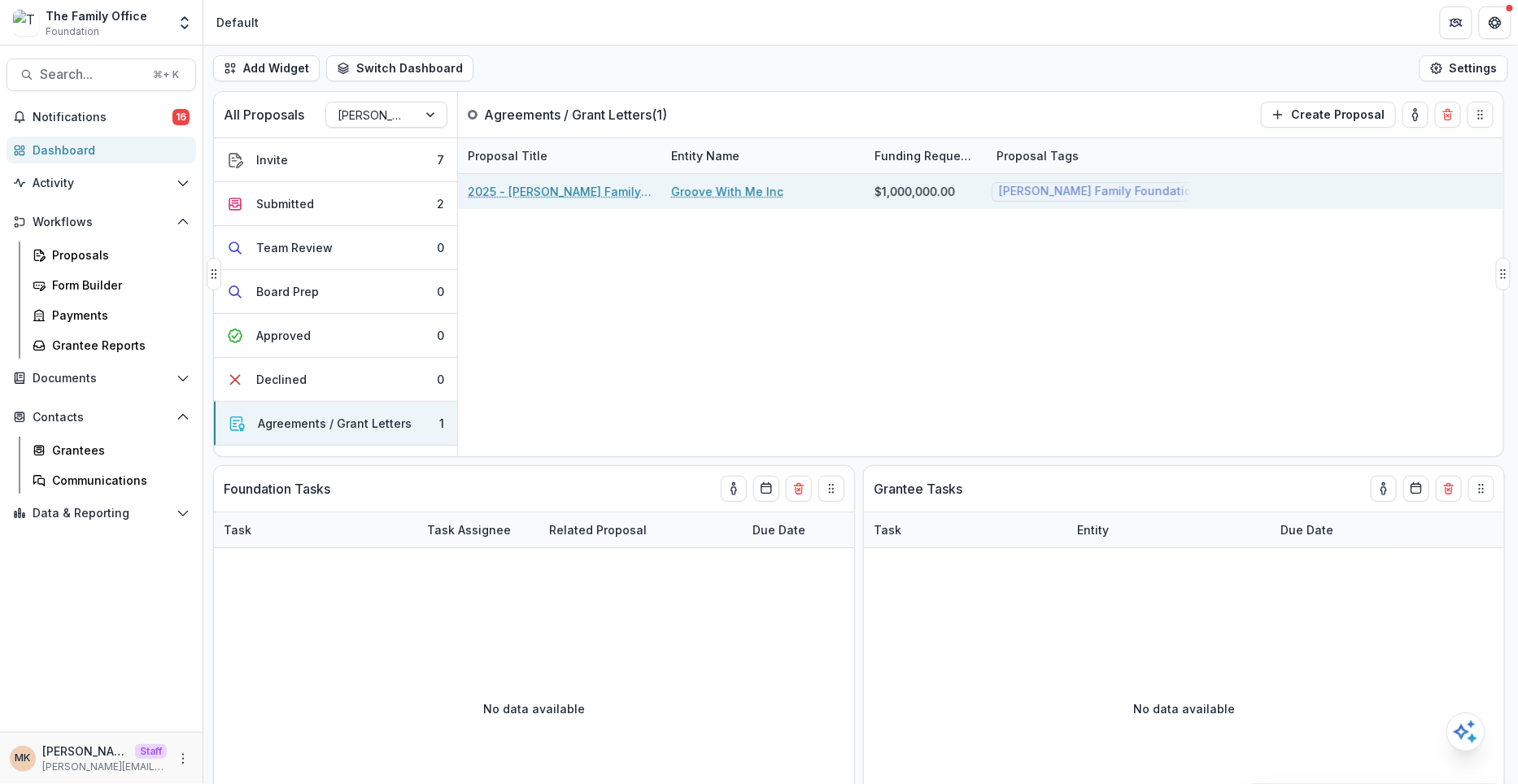
click at [542, 187] on link "2025 - Dugas Family Foundation Texas Online Grant Application" at bounding box center [560, 192] width 184 height 17
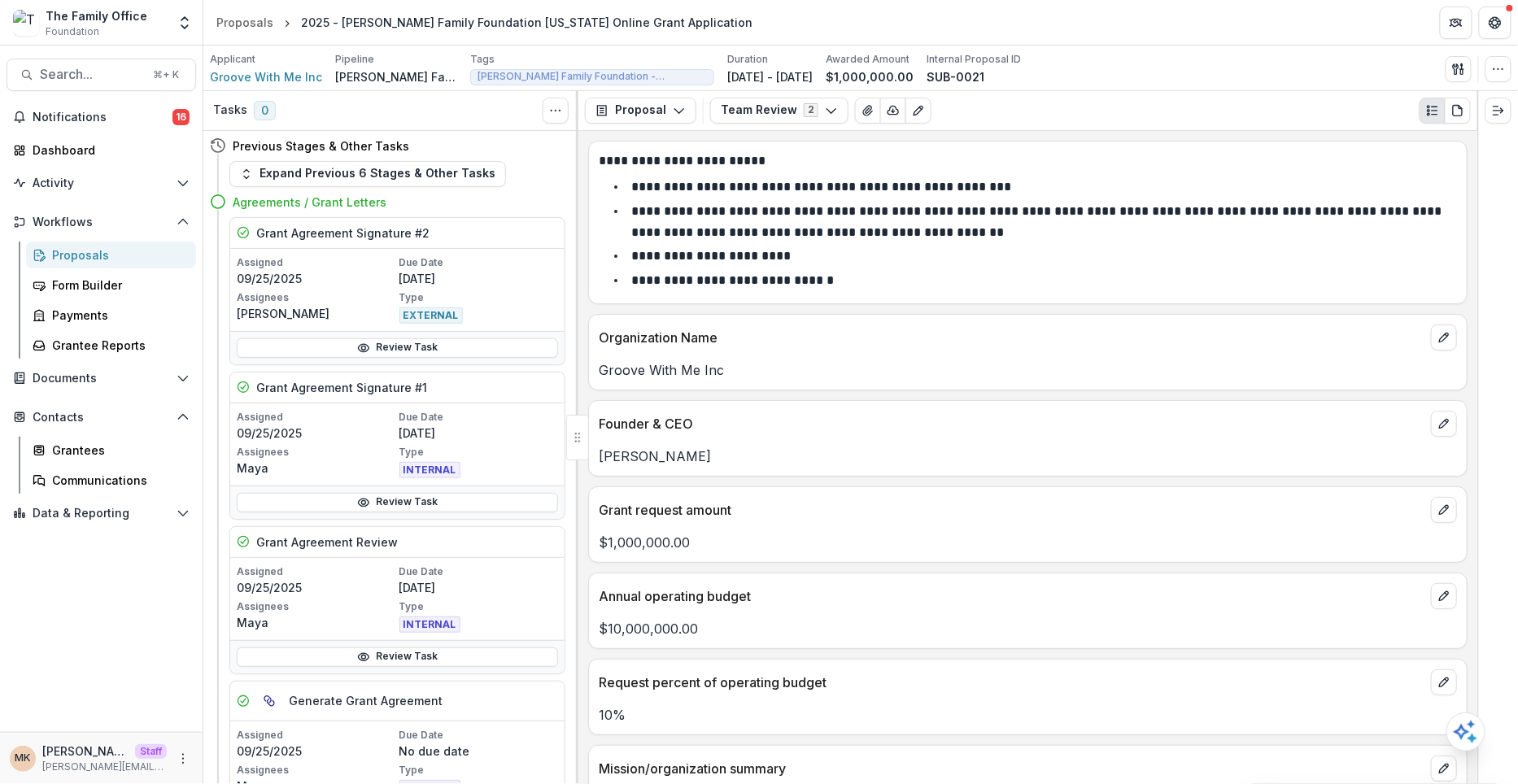
click at [653, 94] on div "Proposal Proposal Payments Reports Grant Agreements Board Summaries Bank Detail…" at bounding box center [1028, 111] width 899 height 40
click at [651, 111] on button "Proposal" at bounding box center [641, 111] width 112 height 26
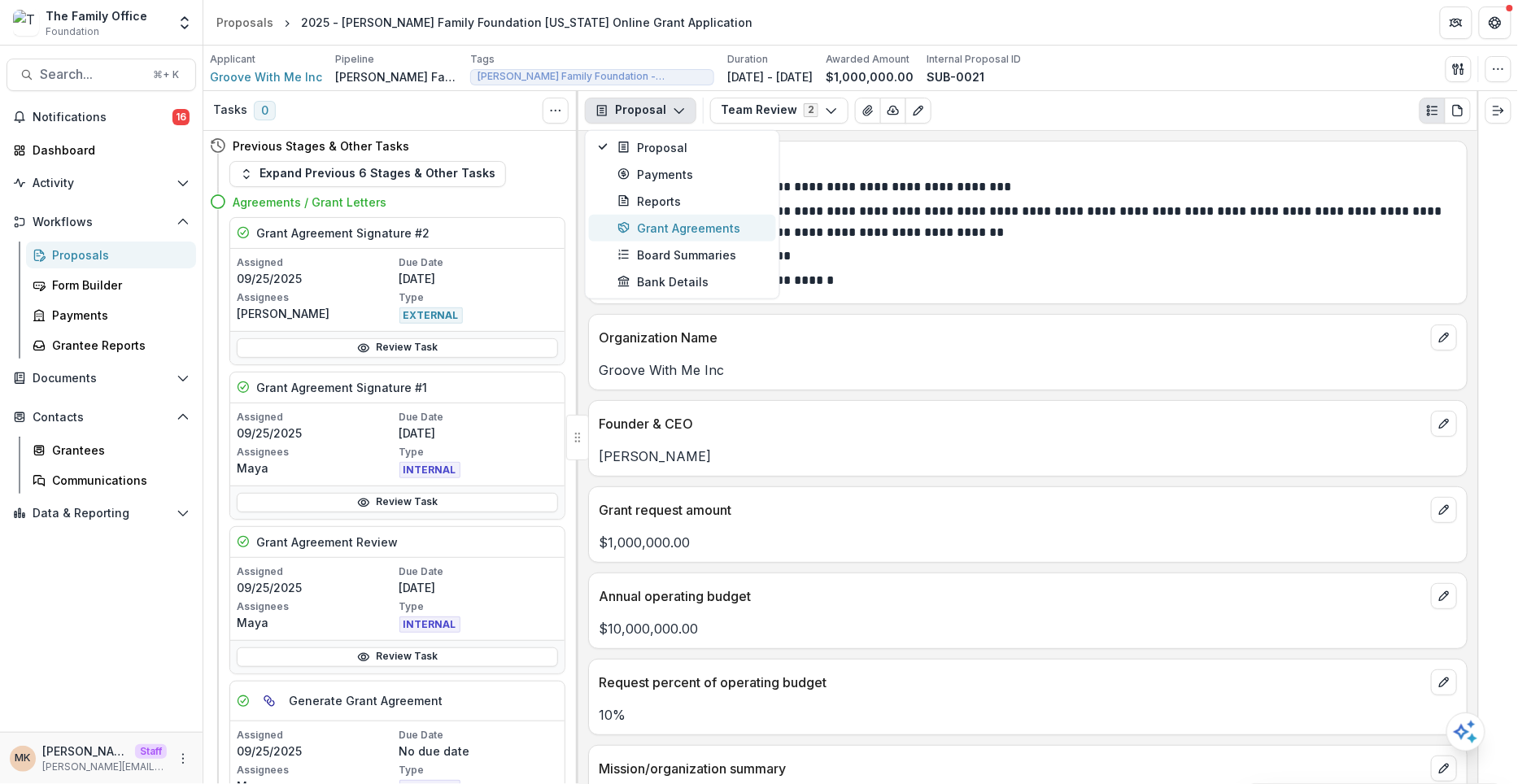
click at [691, 232] on div "Grant Agreements" at bounding box center [692, 227] width 149 height 17
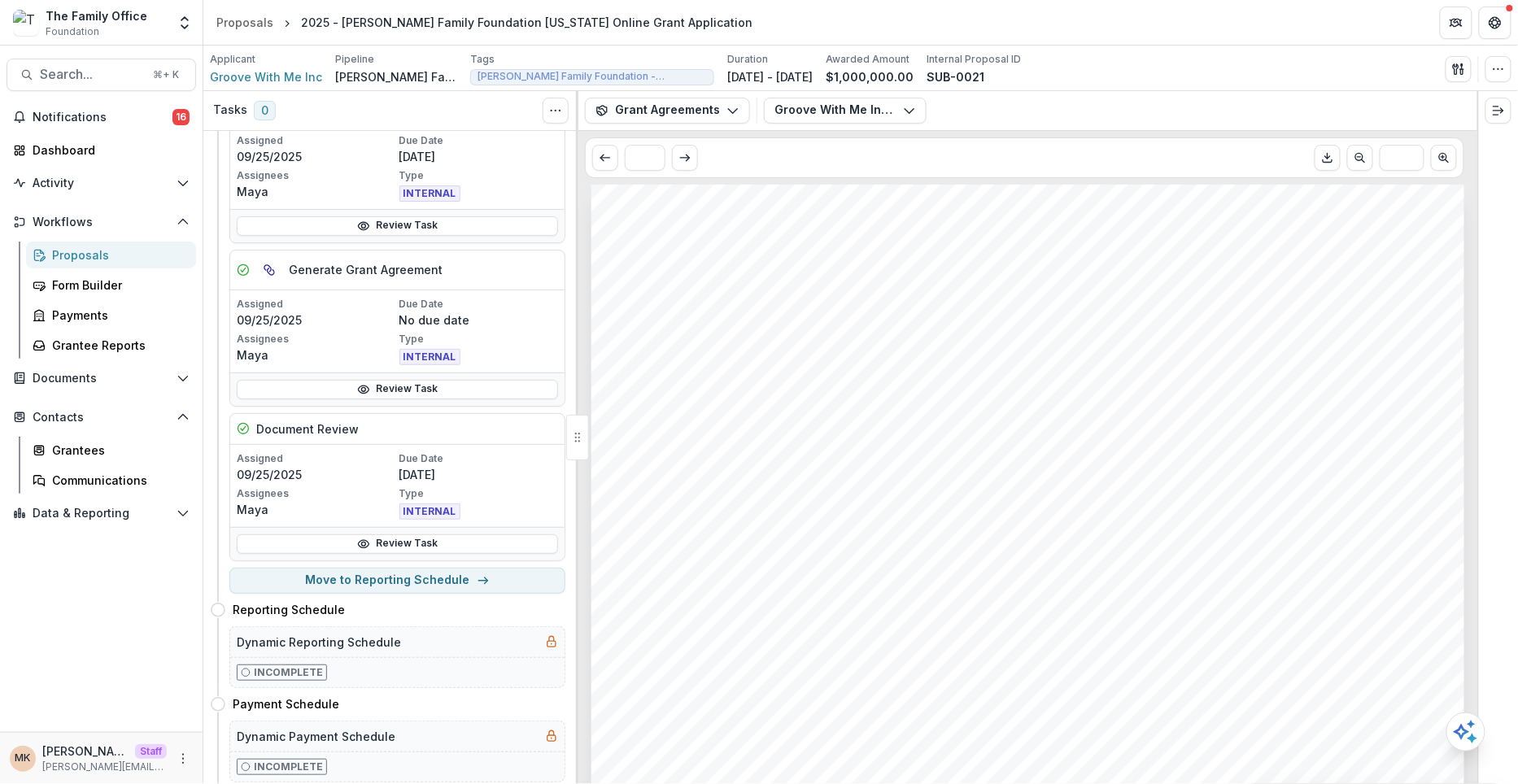
scroll to position [449, 0]
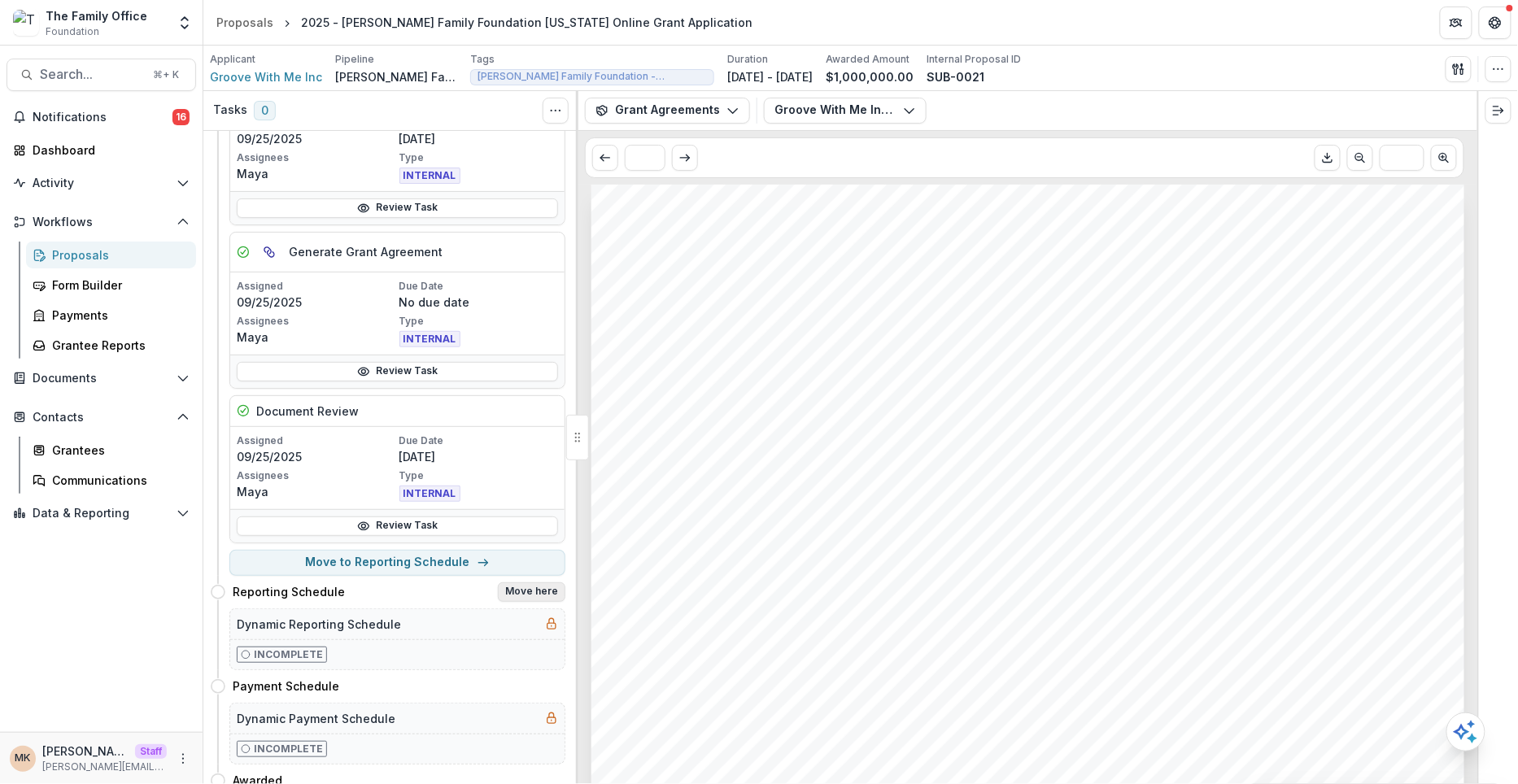
click at [506, 583] on button "Move here" at bounding box center [531, 591] width 68 height 20
select select "**********"
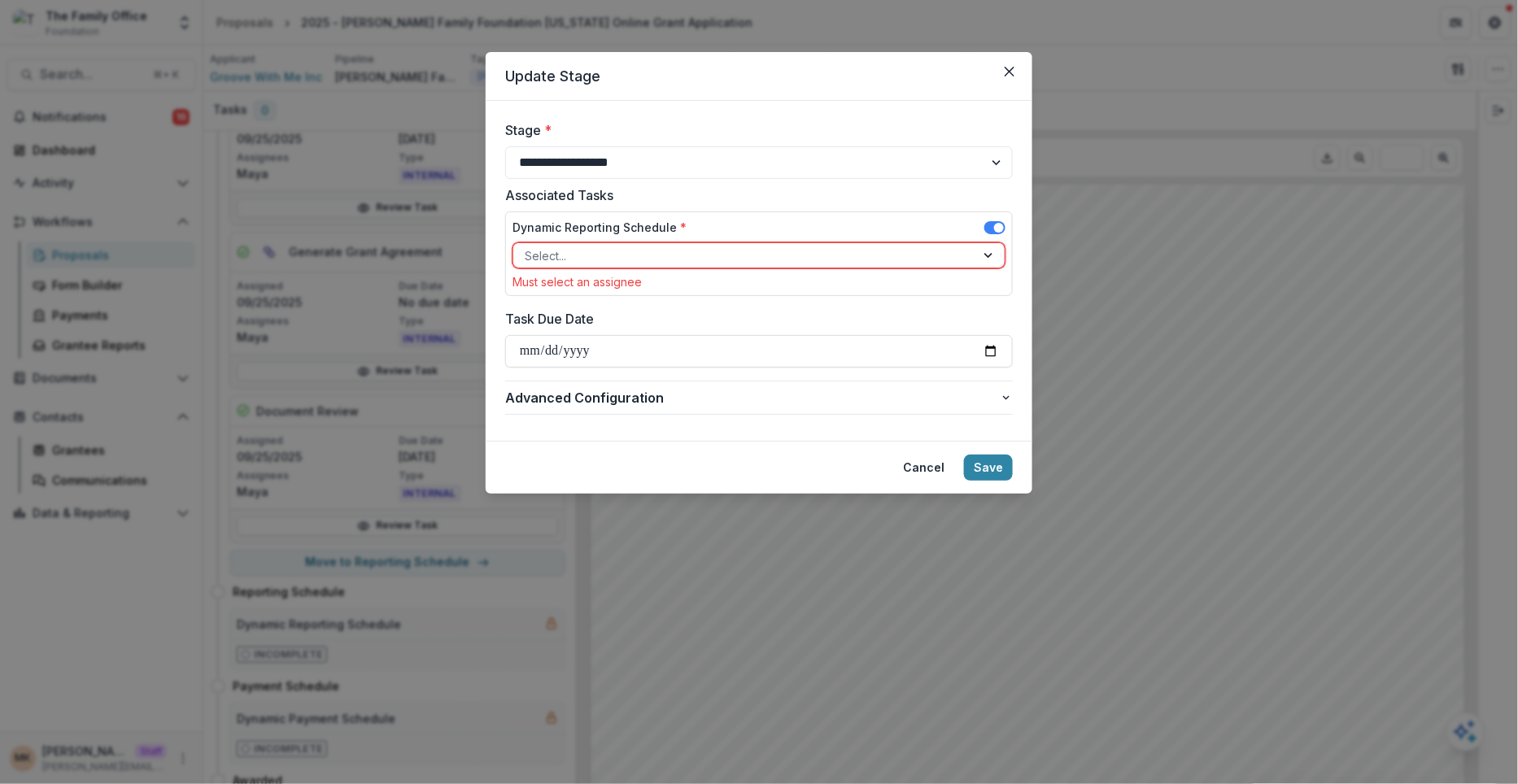
click at [614, 257] on div at bounding box center [744, 256] width 439 height 20
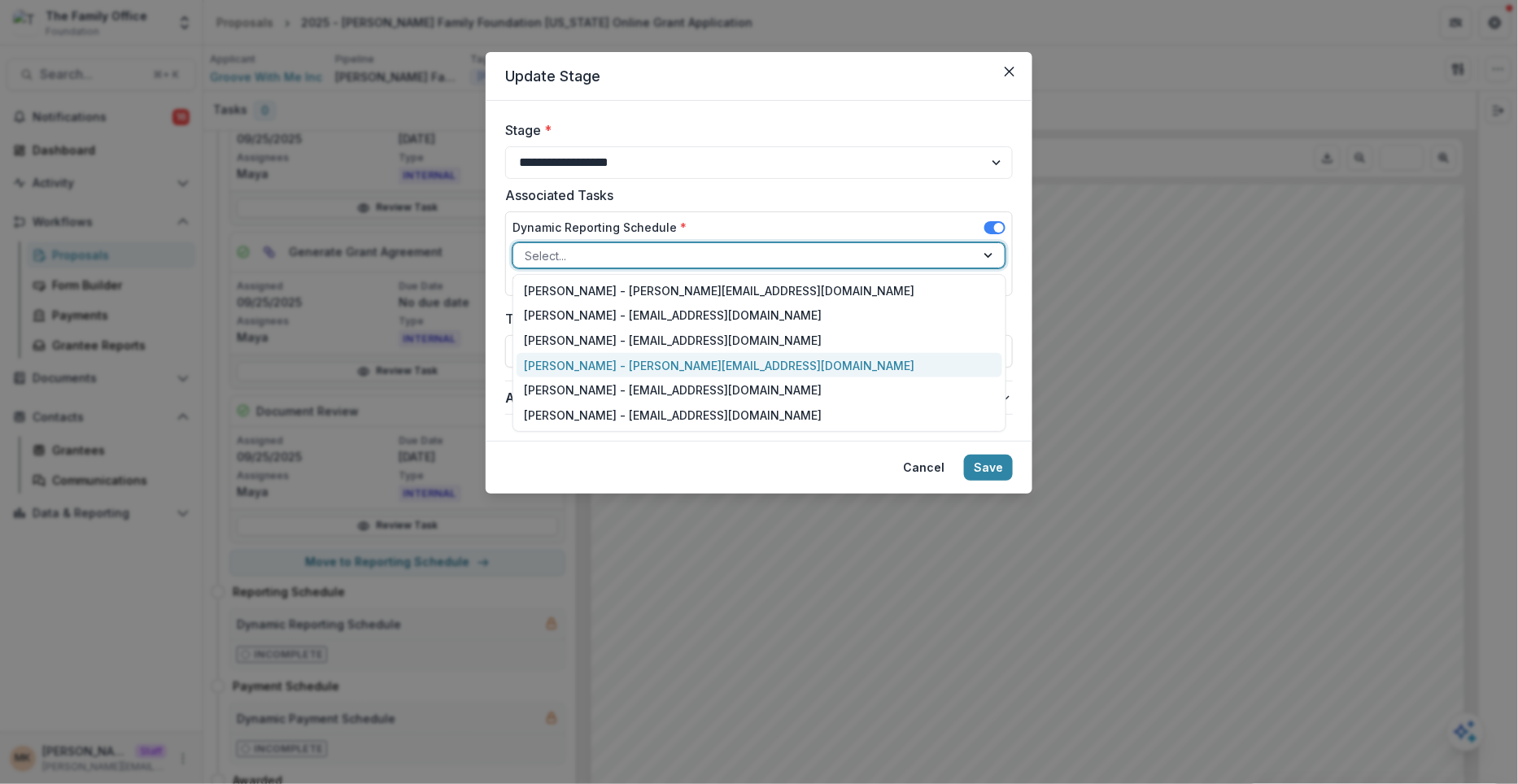
click at [595, 359] on div "Maya - maya@trytemelio.com" at bounding box center [759, 365] width 486 height 25
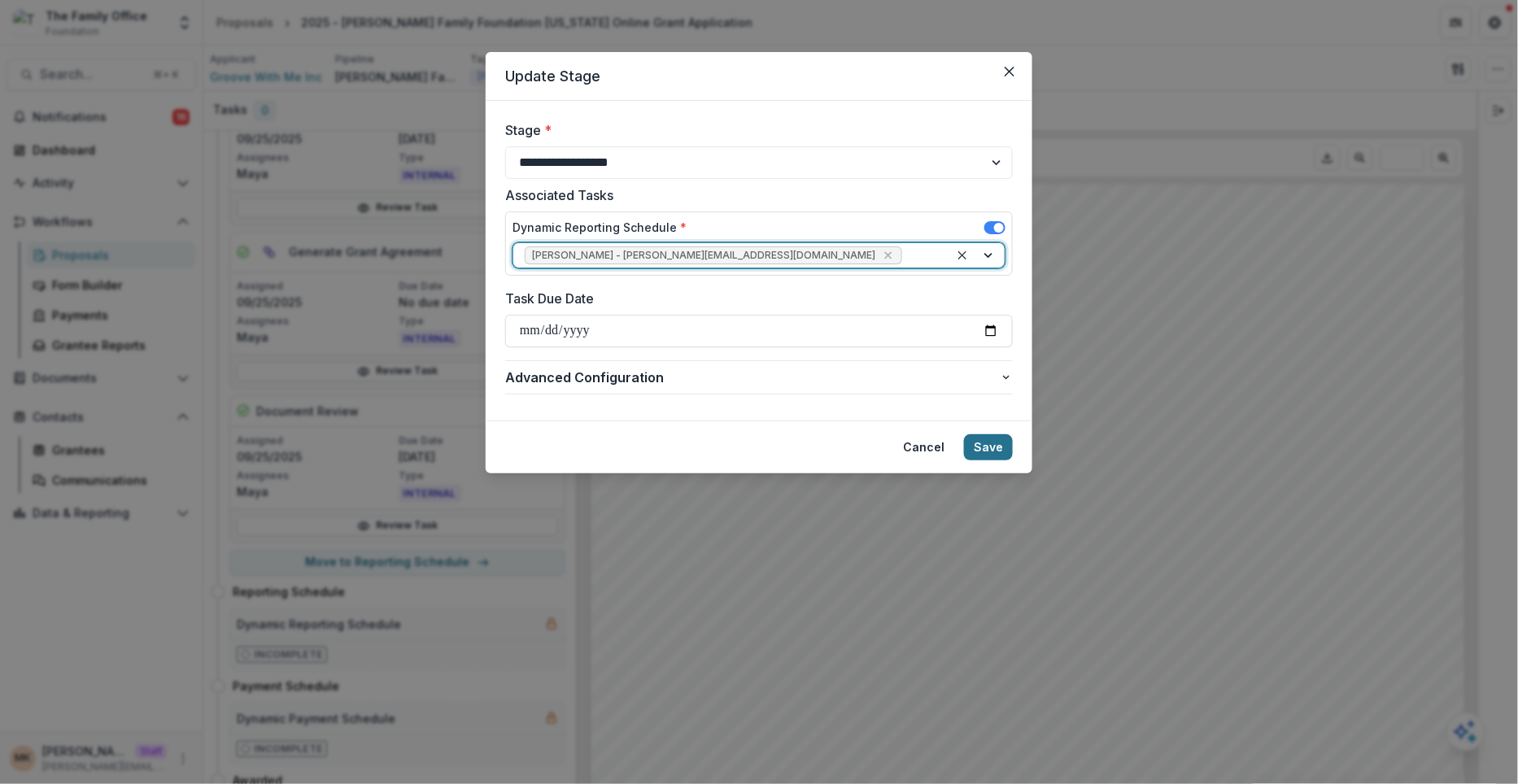
click at [994, 438] on button "Save" at bounding box center [988, 447] width 48 height 26
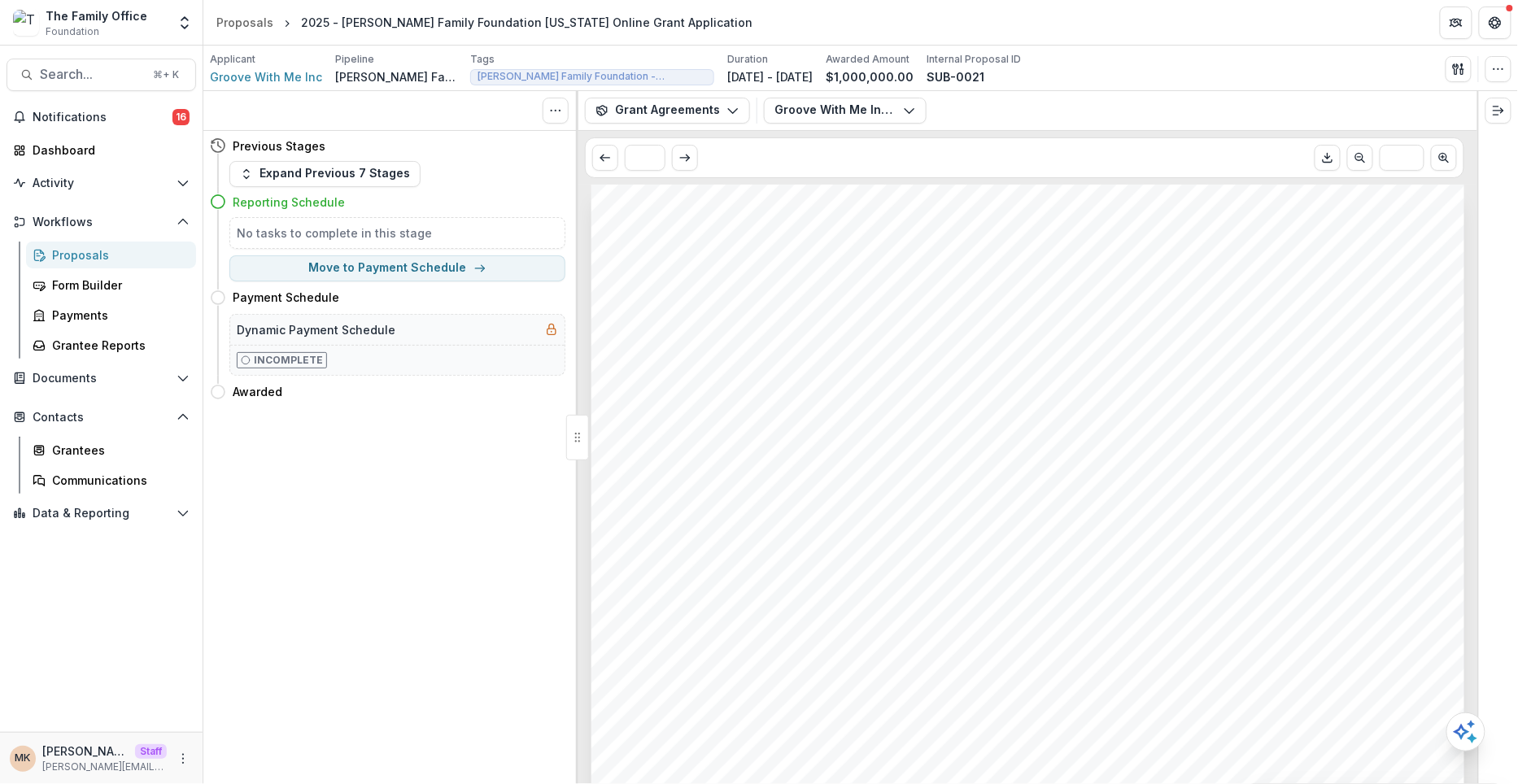
scroll to position [0, 0]
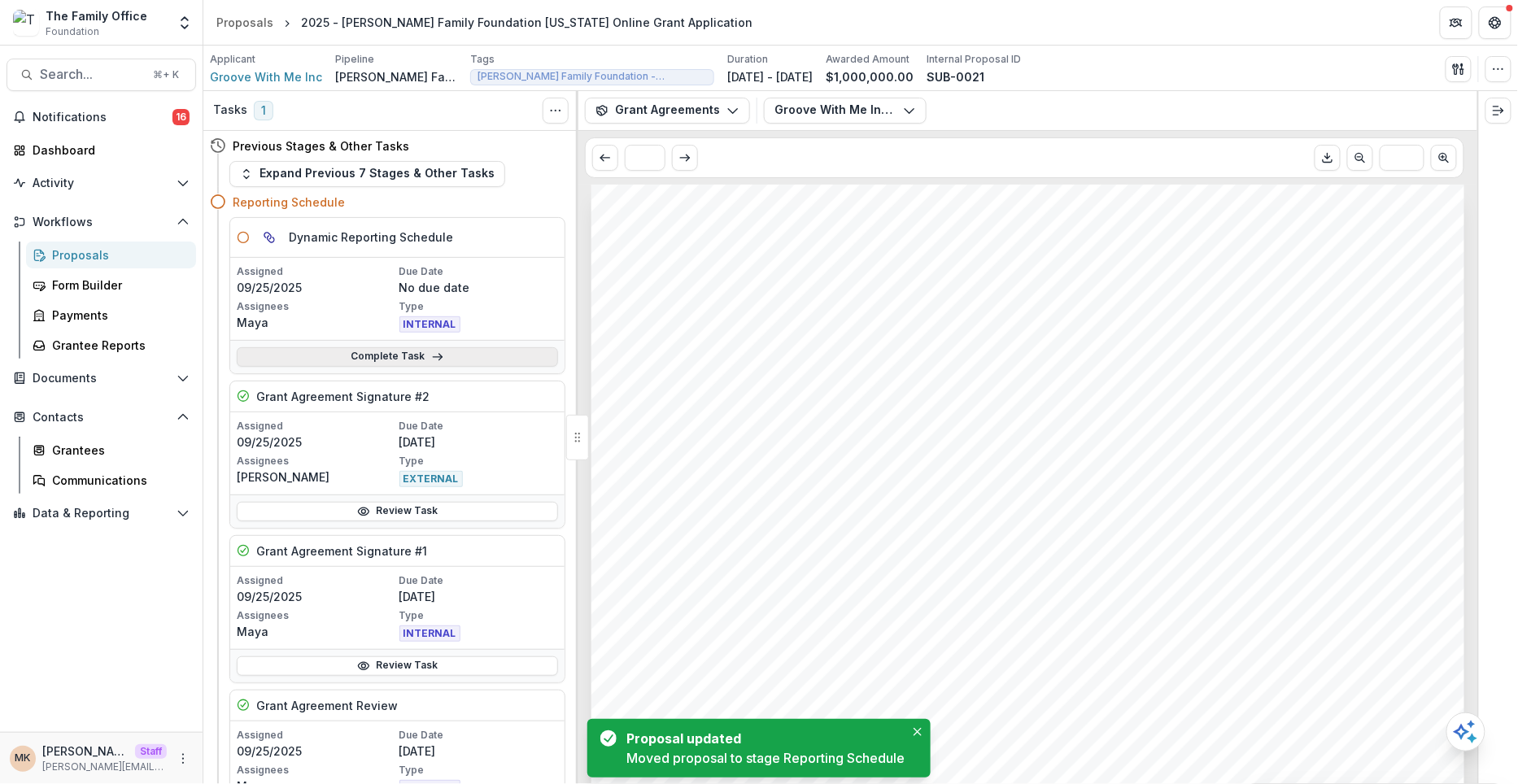
click at [451, 359] on link "Complete Task" at bounding box center [397, 356] width 321 height 20
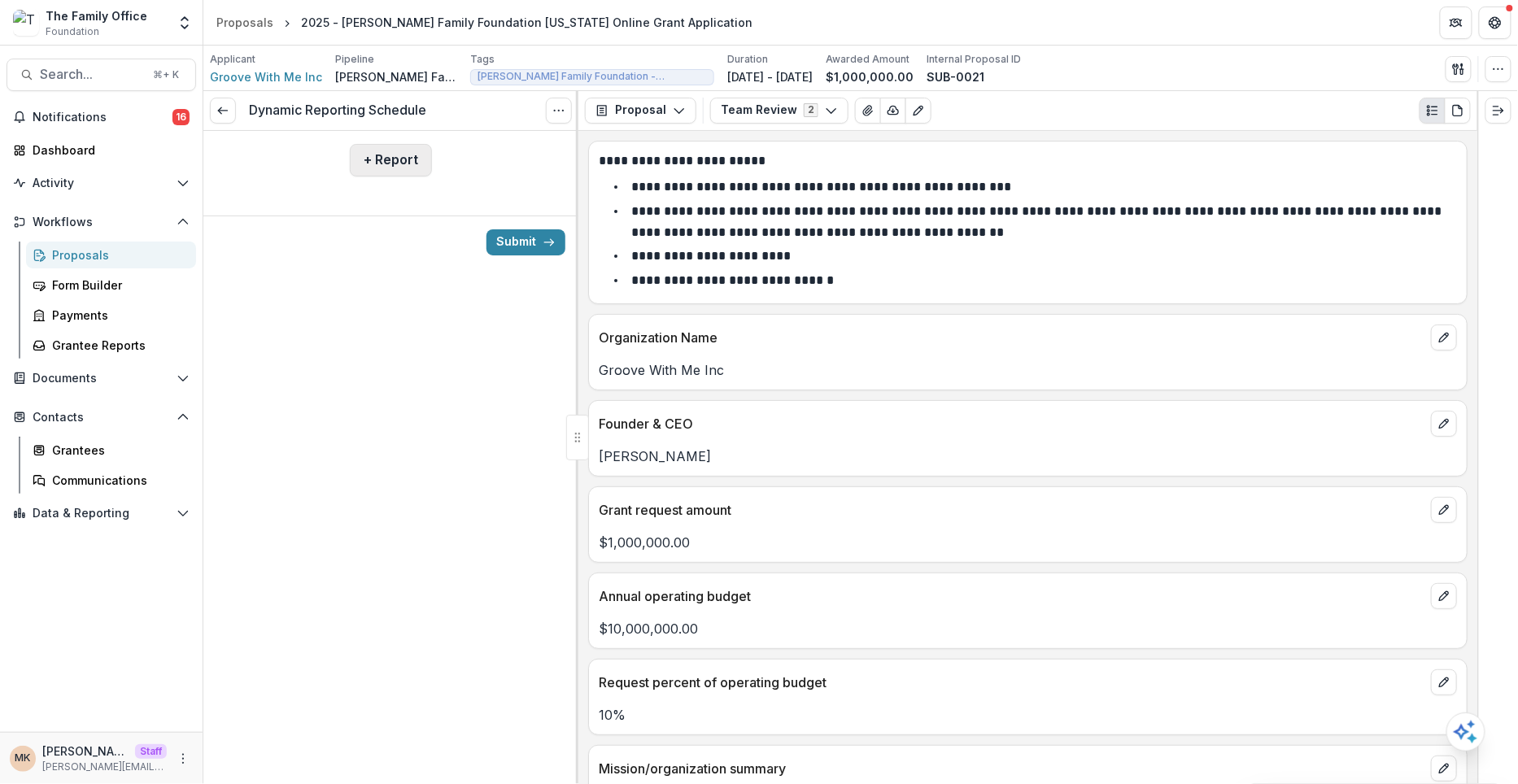
click at [374, 159] on button "+ Report" at bounding box center [391, 160] width 82 height 33
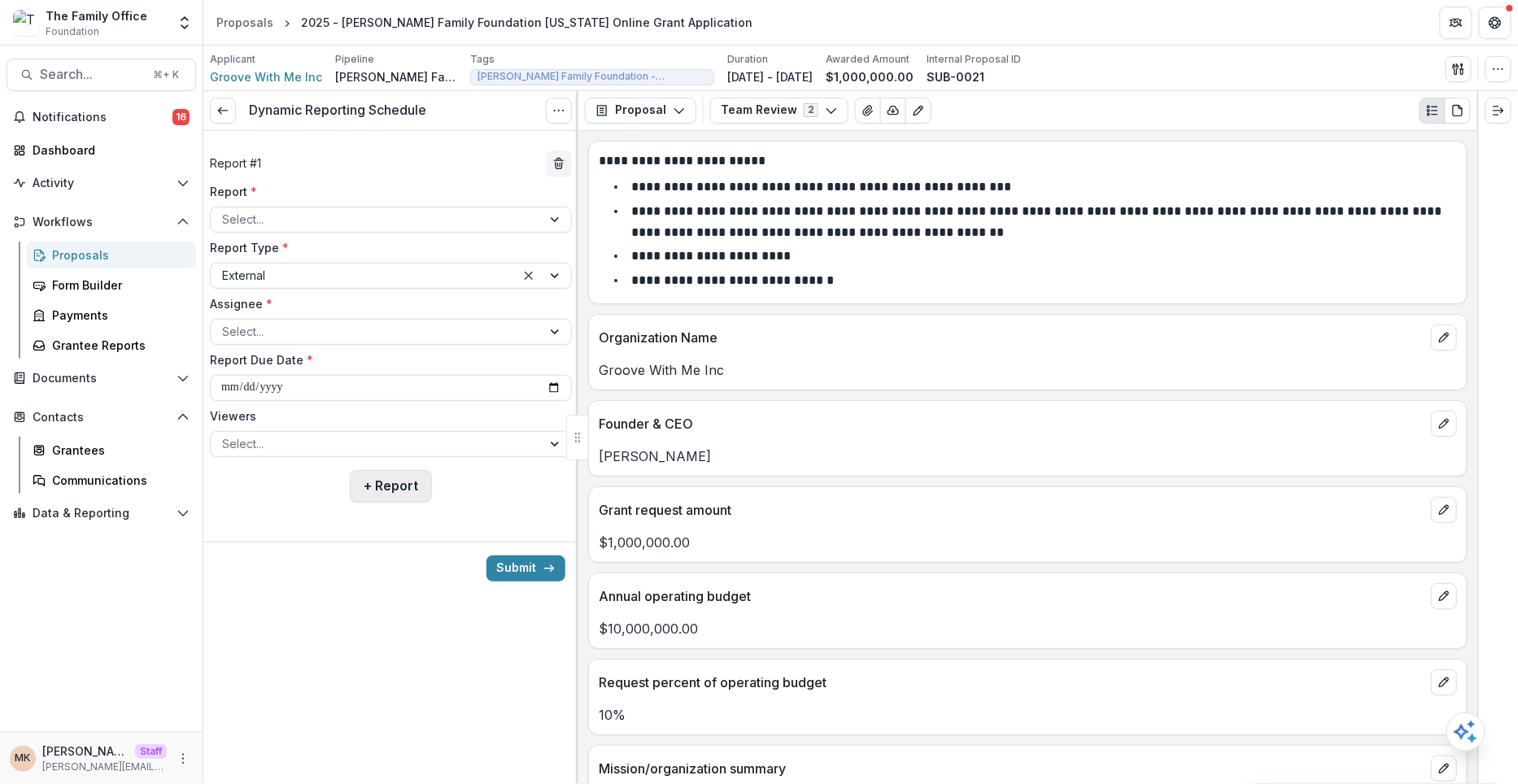
click at [419, 475] on button "+ Report" at bounding box center [391, 486] width 82 height 33
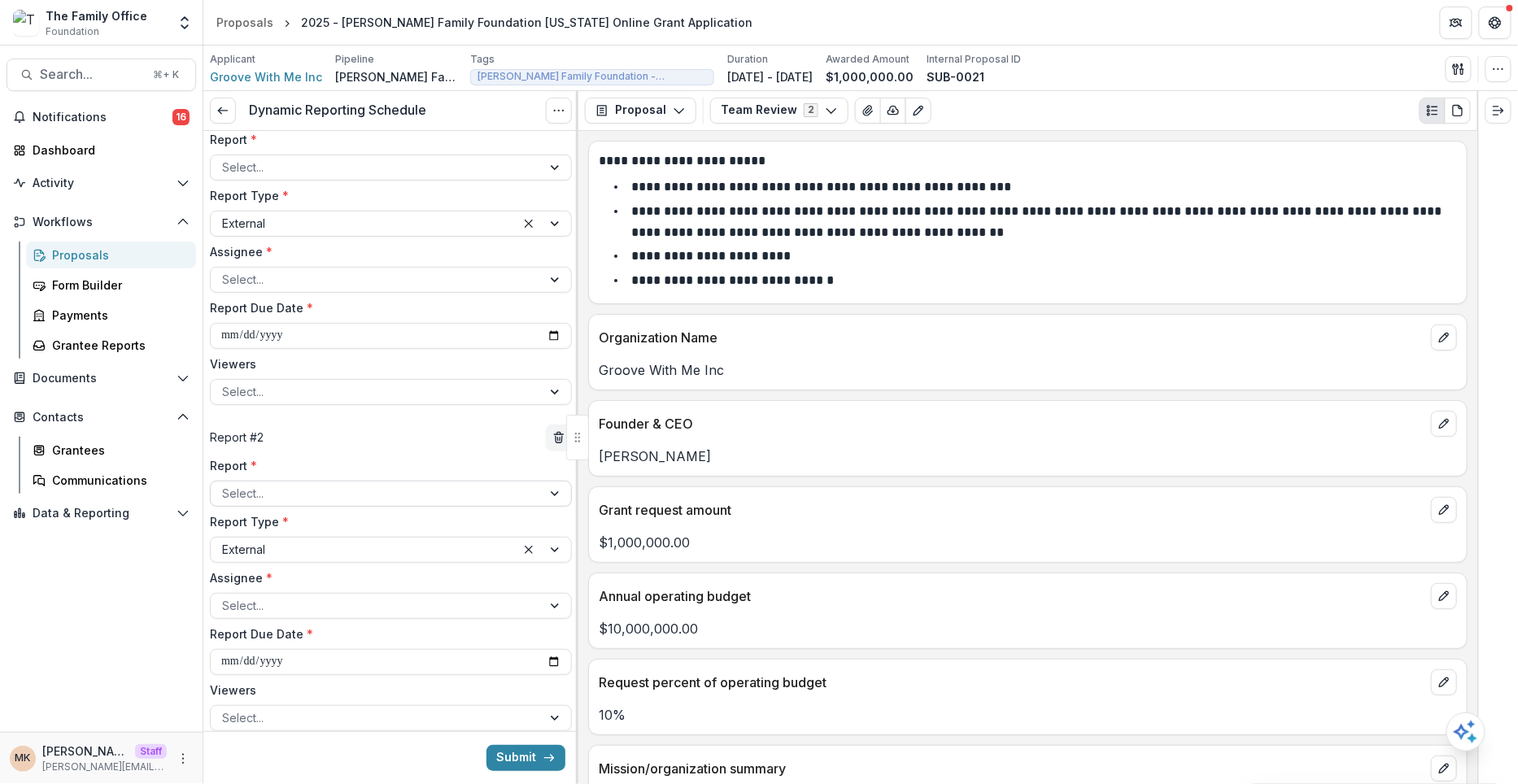
scroll to position [53, 0]
click at [554, 433] on line "delete" at bounding box center [559, 433] width 9 height 0
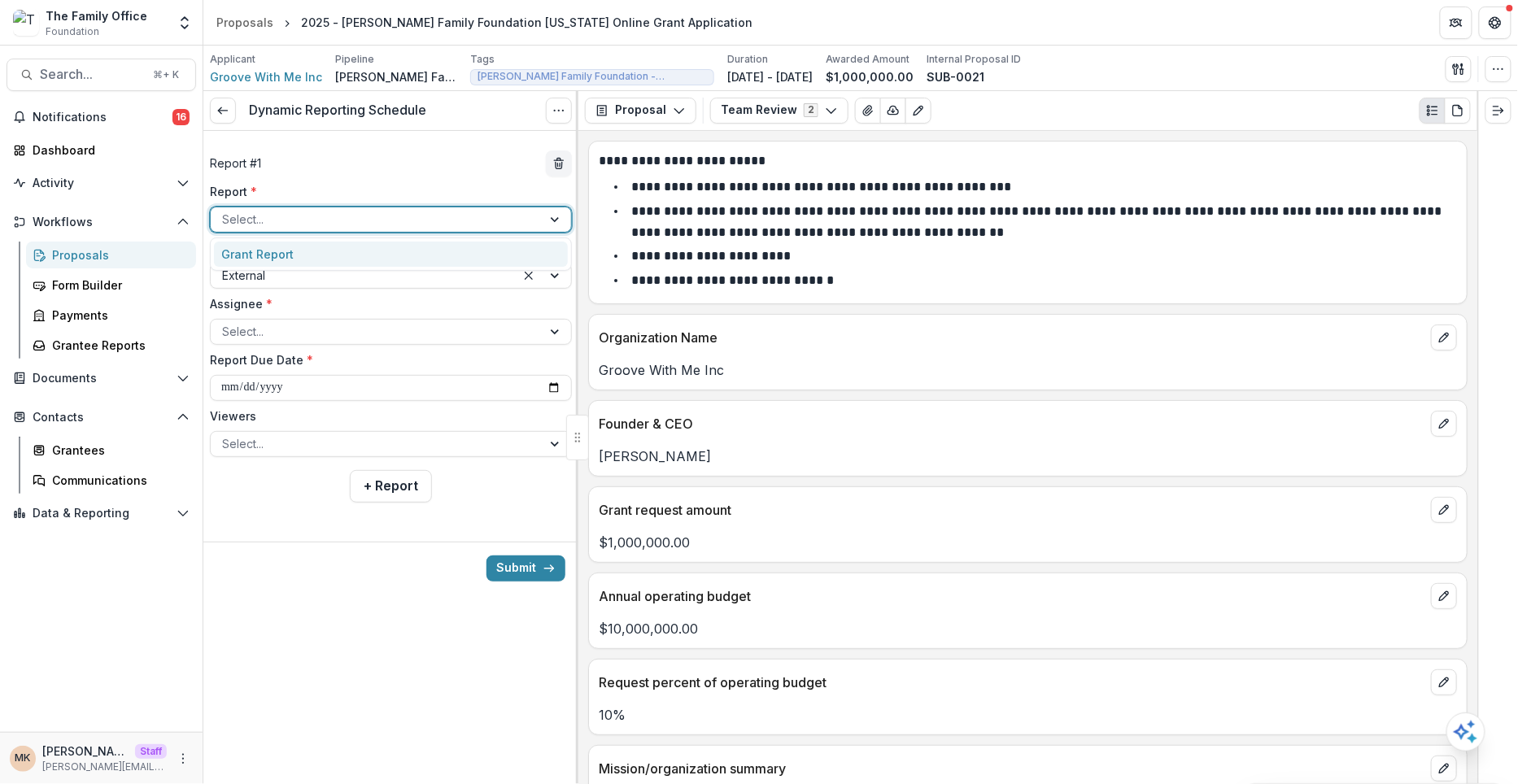
click at [326, 219] on div at bounding box center [376, 219] width 308 height 20
click at [289, 245] on div "Grant Report" at bounding box center [391, 254] width 353 height 25
click at [272, 323] on div at bounding box center [376, 331] width 308 height 20
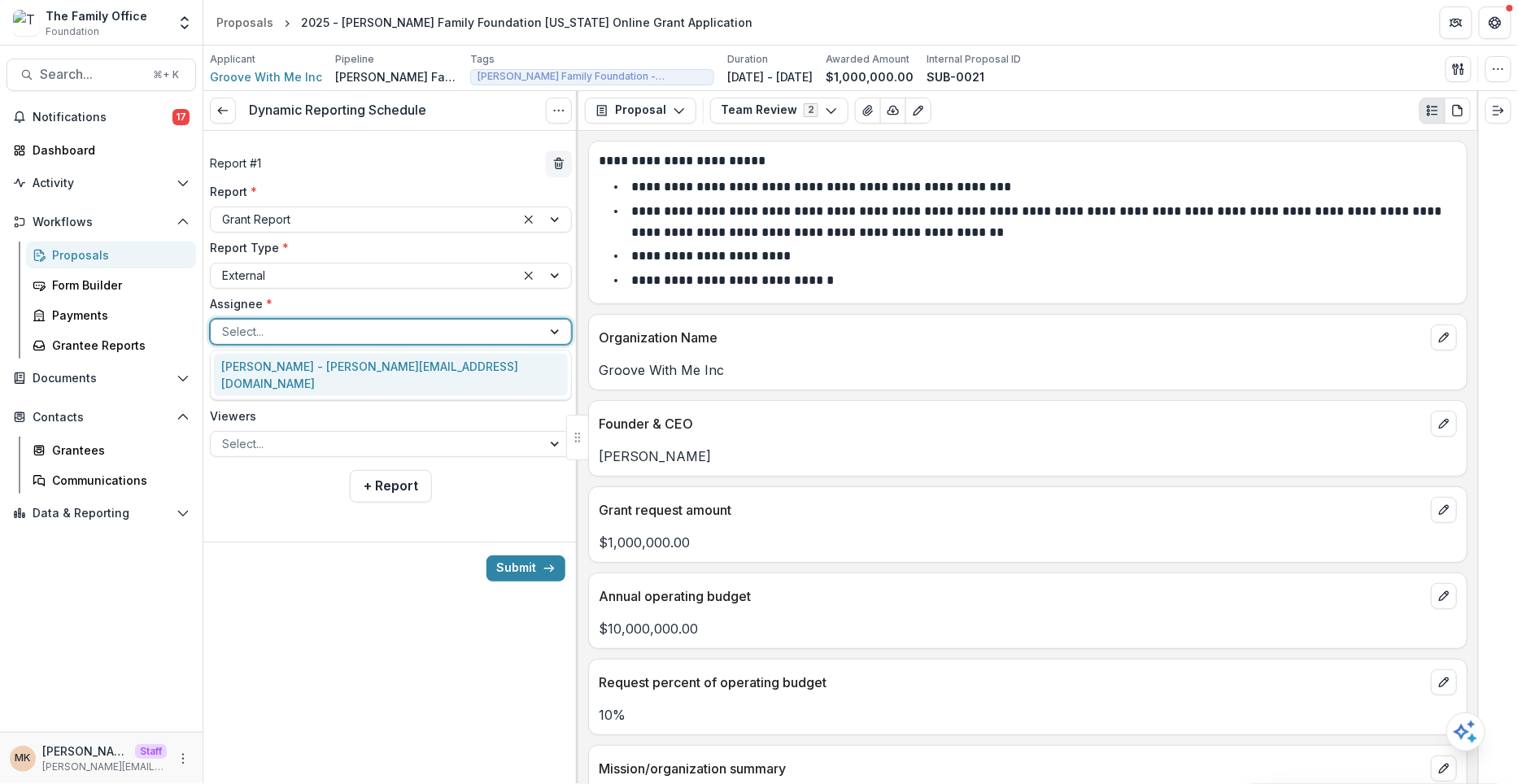
click at [281, 363] on div "Maya Kuppermann - maya@trytemelio.com" at bounding box center [391, 374] width 353 height 42
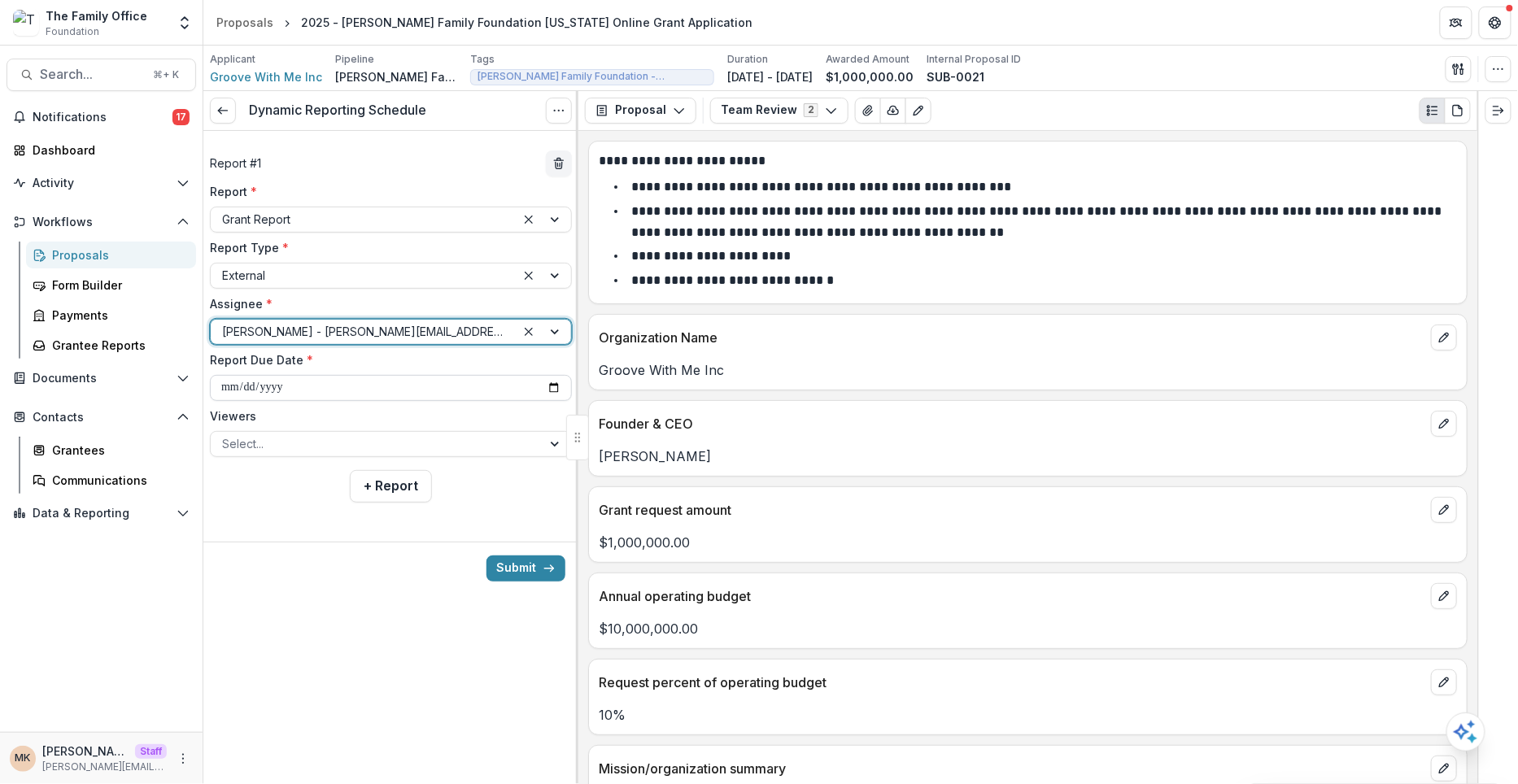
click at [554, 386] on input "**********" at bounding box center [391, 388] width 362 height 26
click at [277, 380] on input "**********" at bounding box center [391, 388] width 362 height 26
type input "**********"
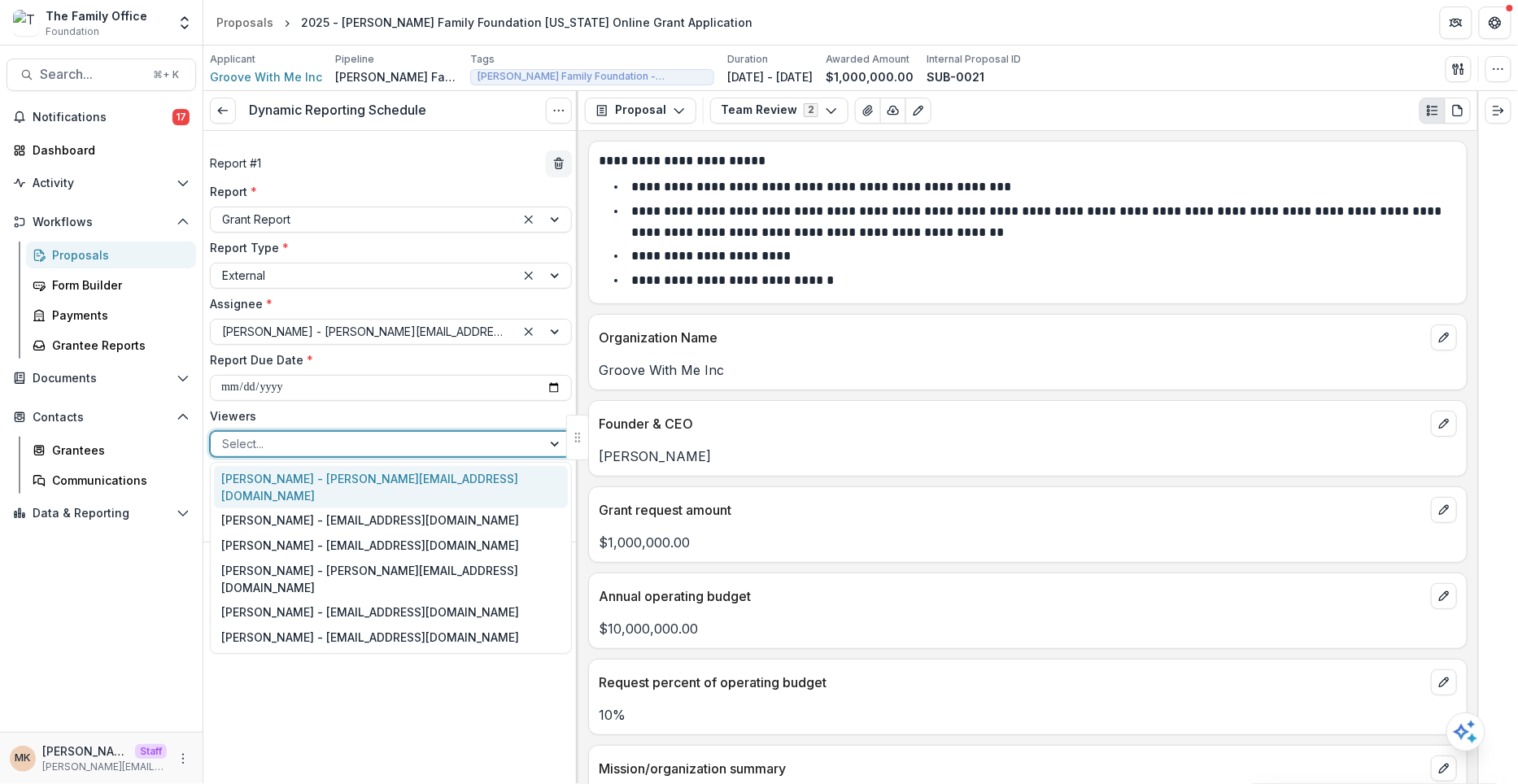
click at [246, 445] on div at bounding box center [376, 444] width 308 height 20
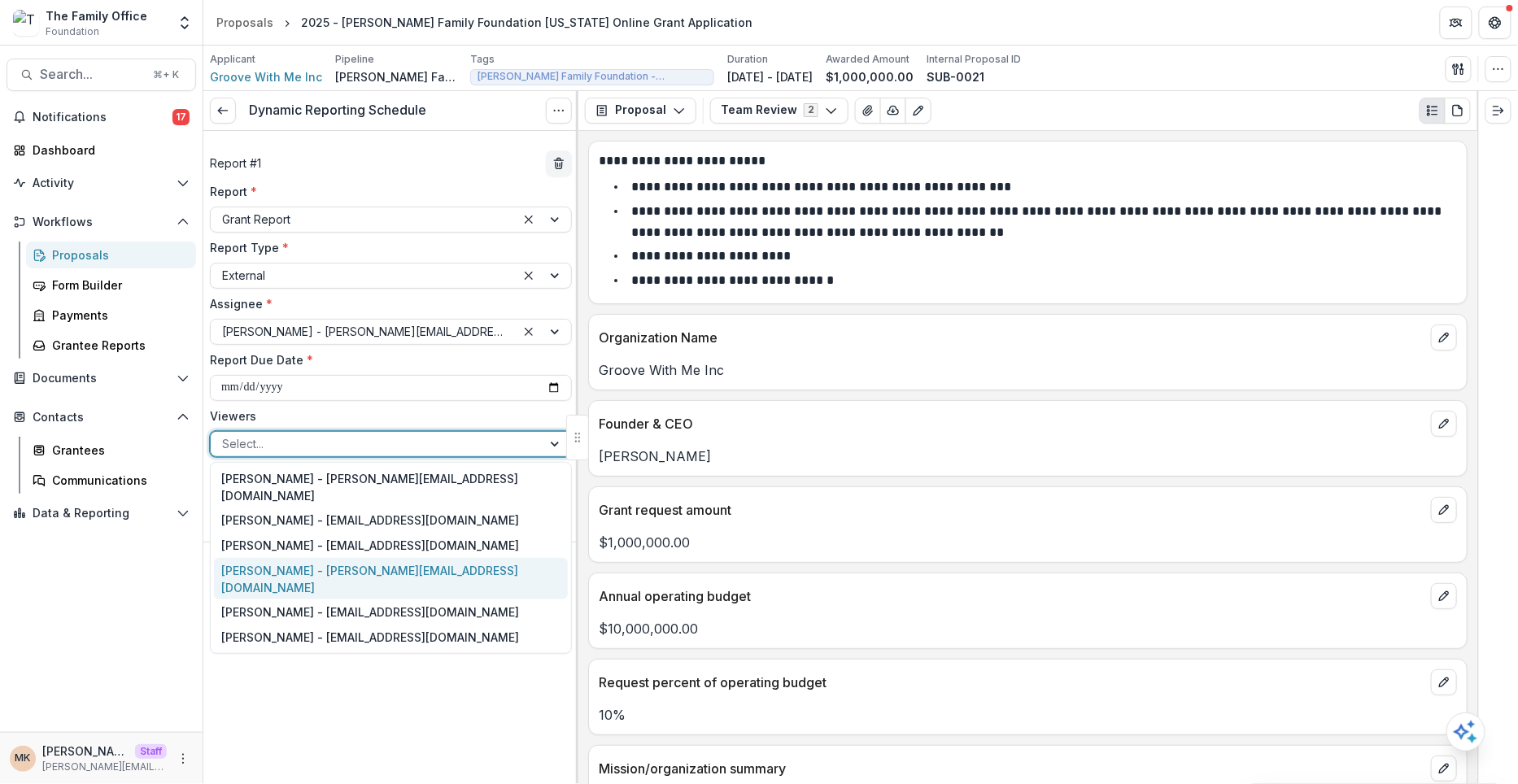
click at [329, 558] on div "Maya - maya@trytemelio.com" at bounding box center [391, 578] width 353 height 42
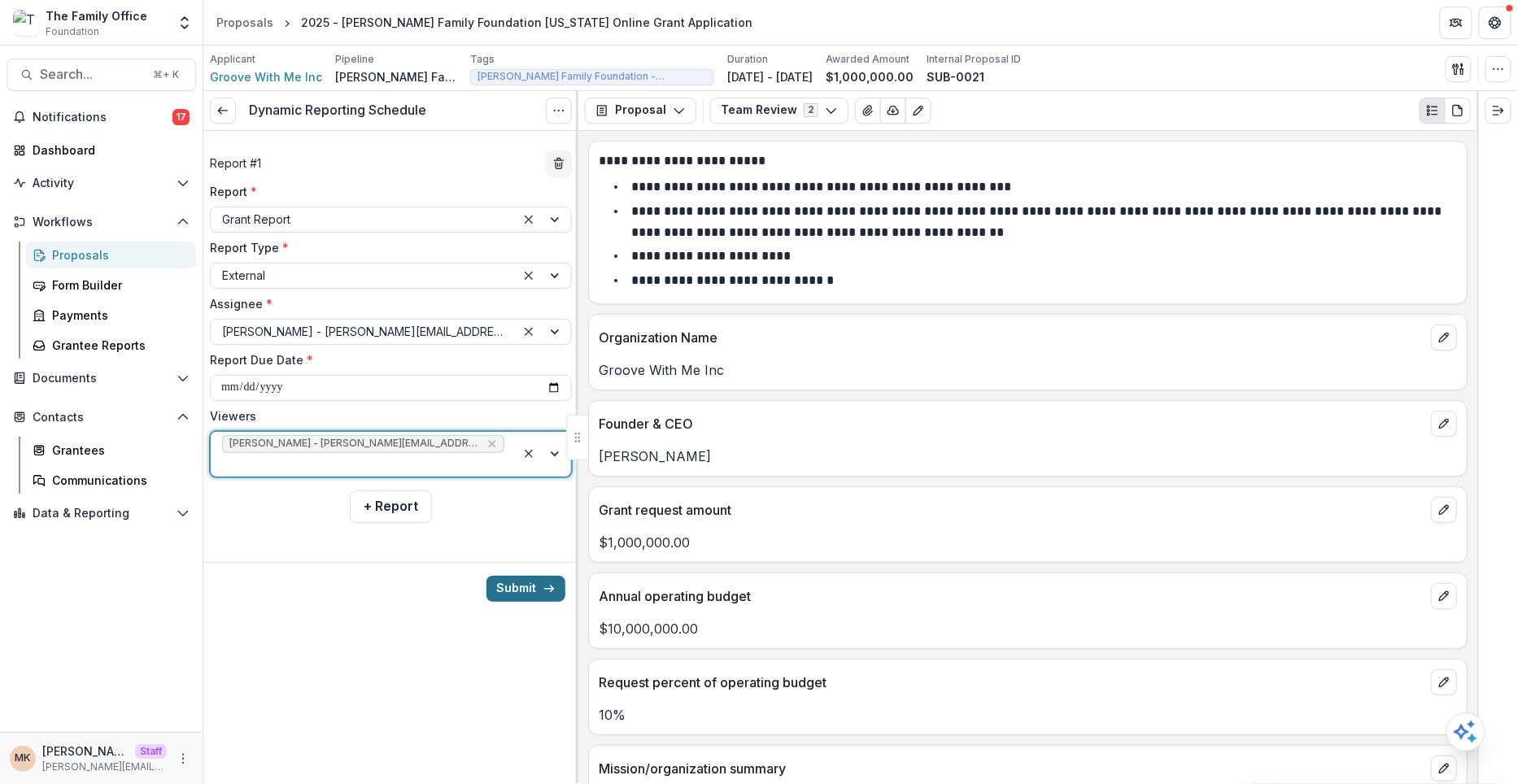
click at [532, 576] on button "Submit" at bounding box center [526, 589] width 79 height 26
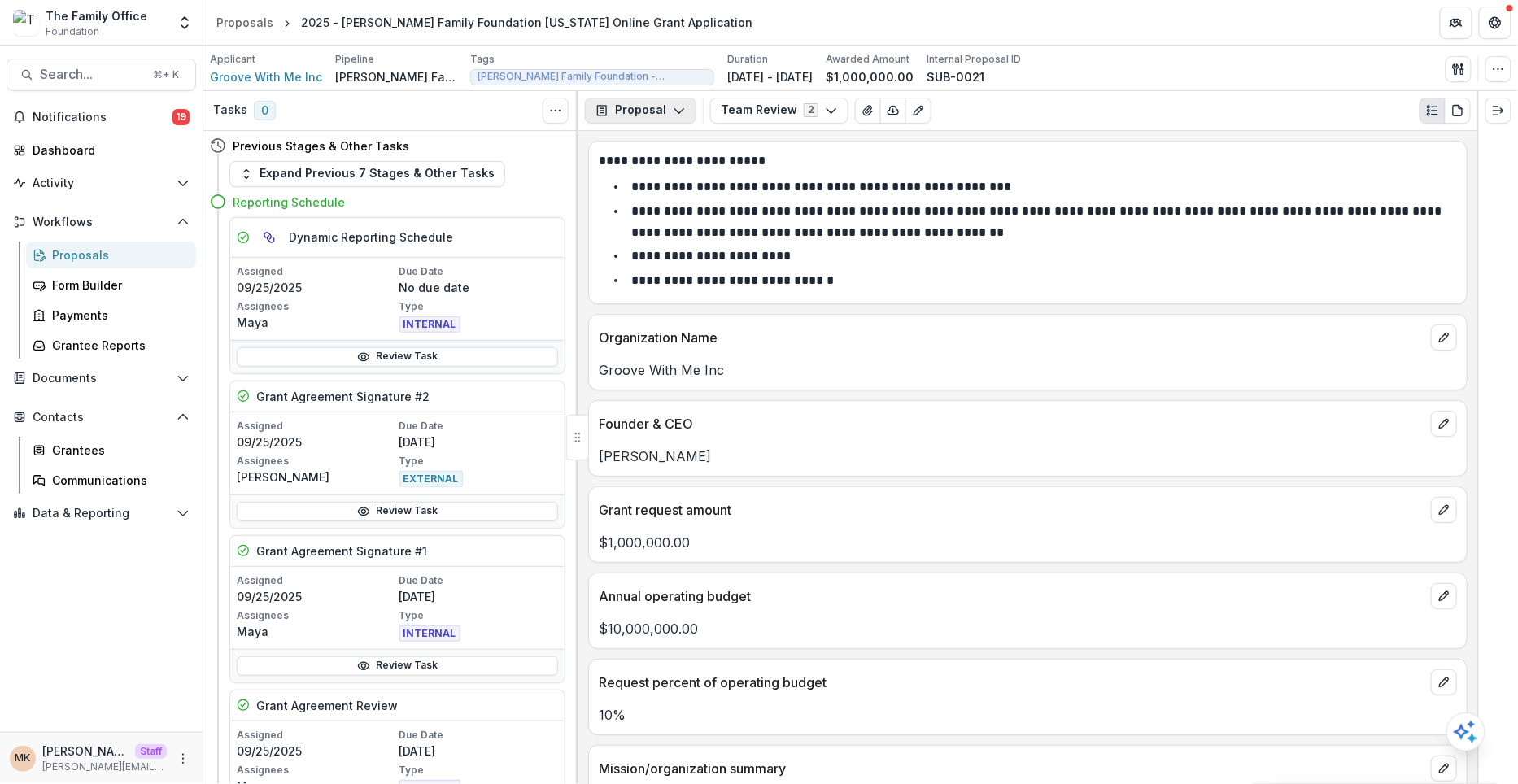
click at [646, 113] on button "Proposal" at bounding box center [641, 111] width 112 height 26
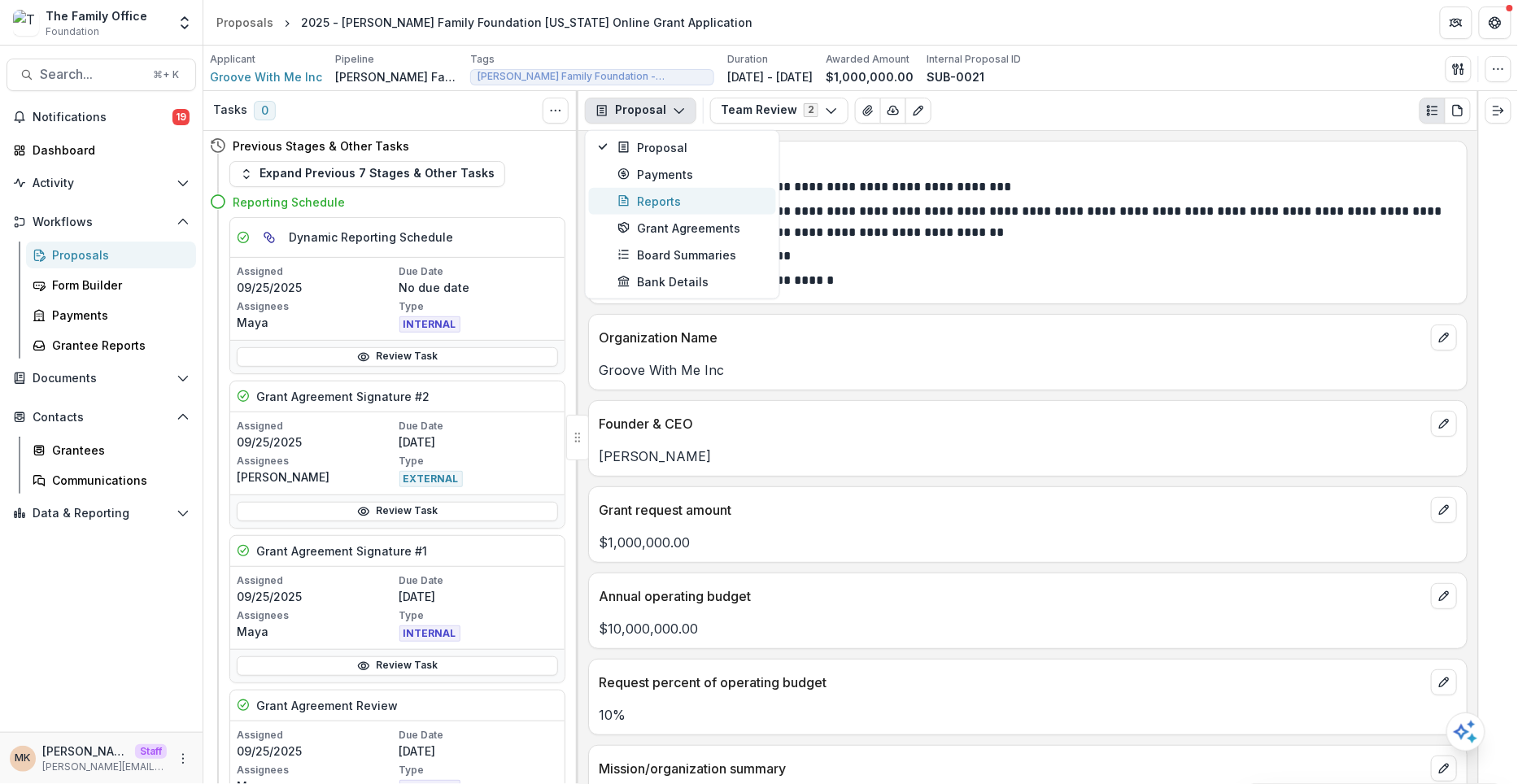
click at [673, 201] on div "Reports" at bounding box center [692, 200] width 149 height 17
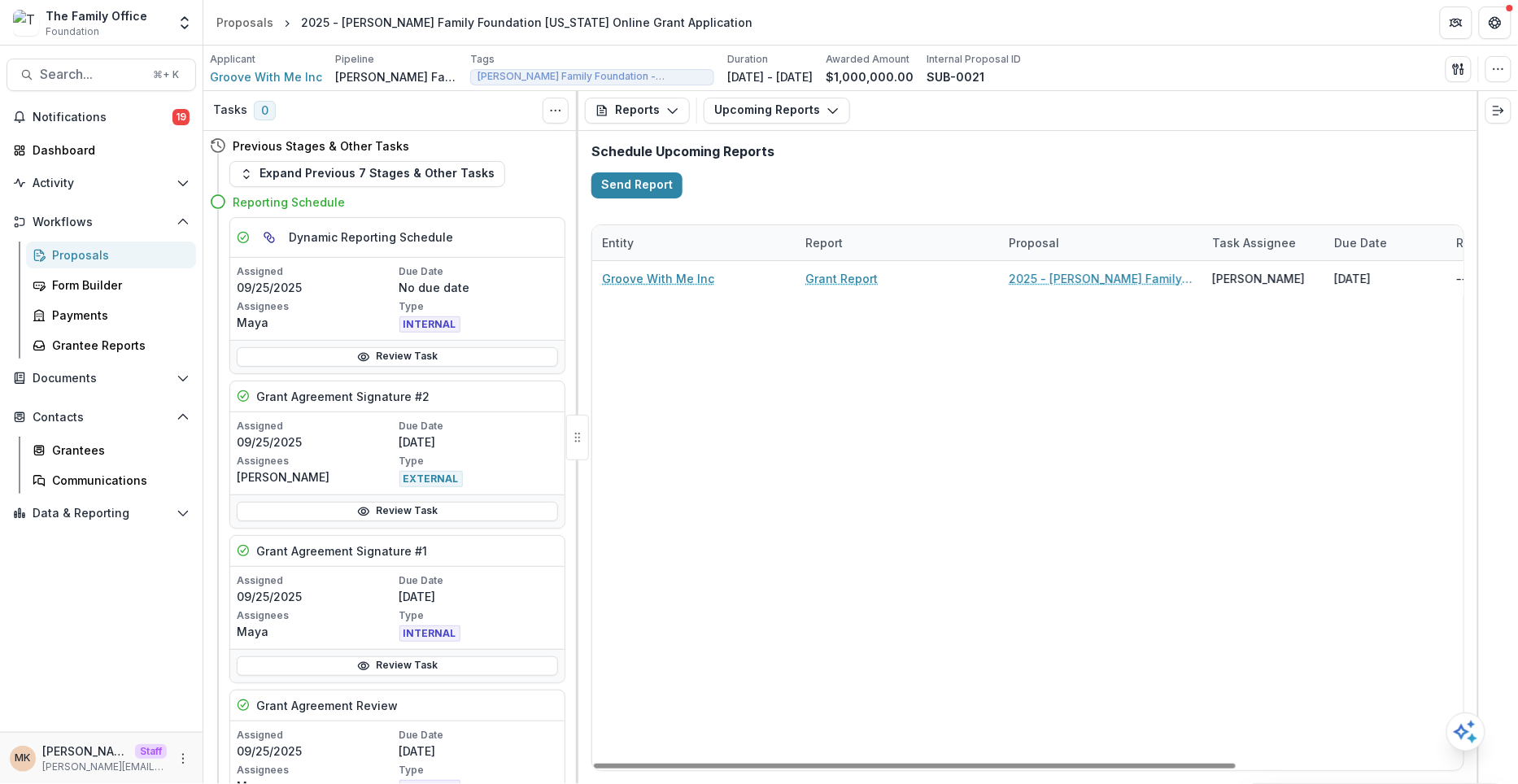
scroll to position [356, 0]
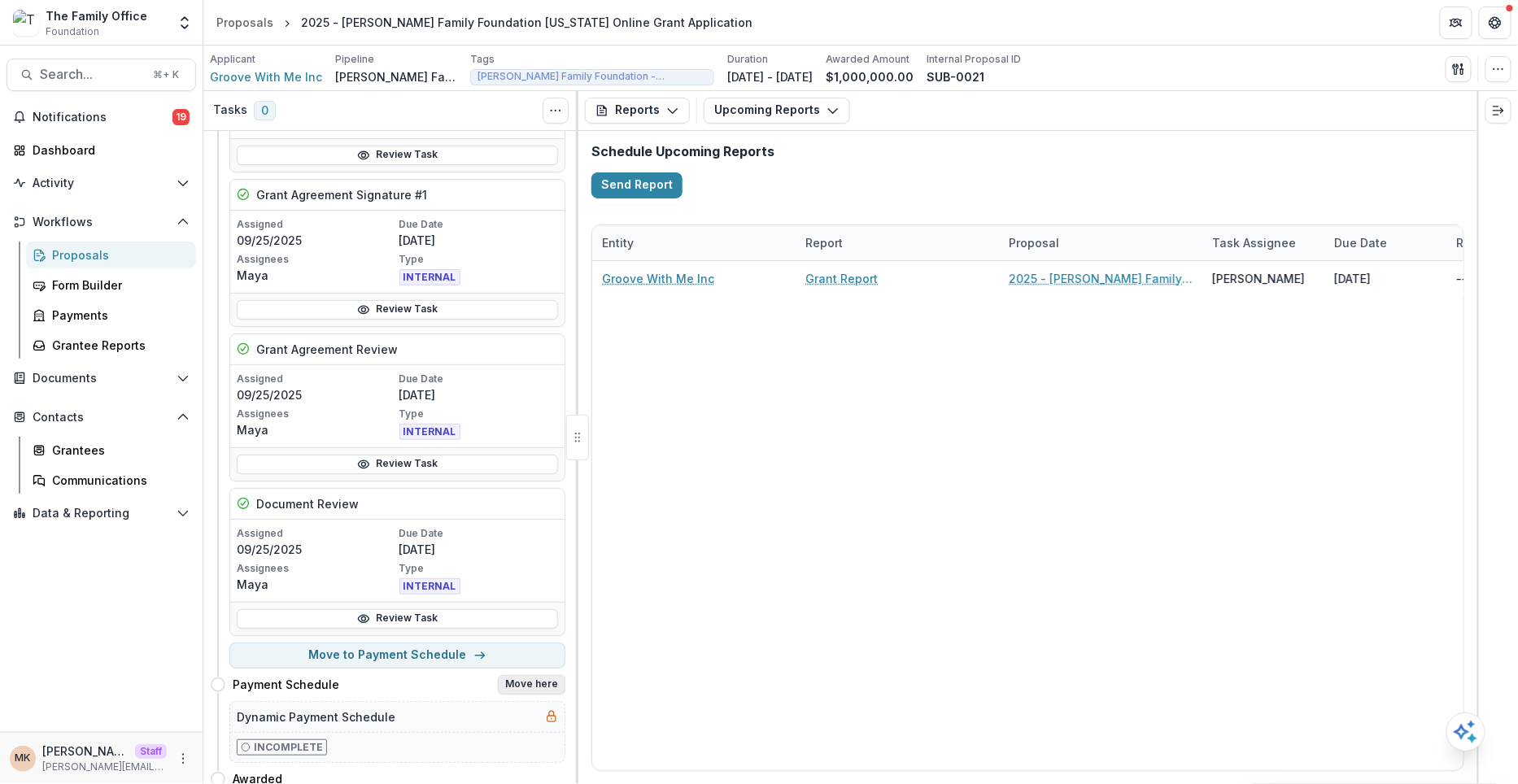
click at [533, 679] on button "Move here" at bounding box center [531, 684] width 68 height 20
select select "**********"
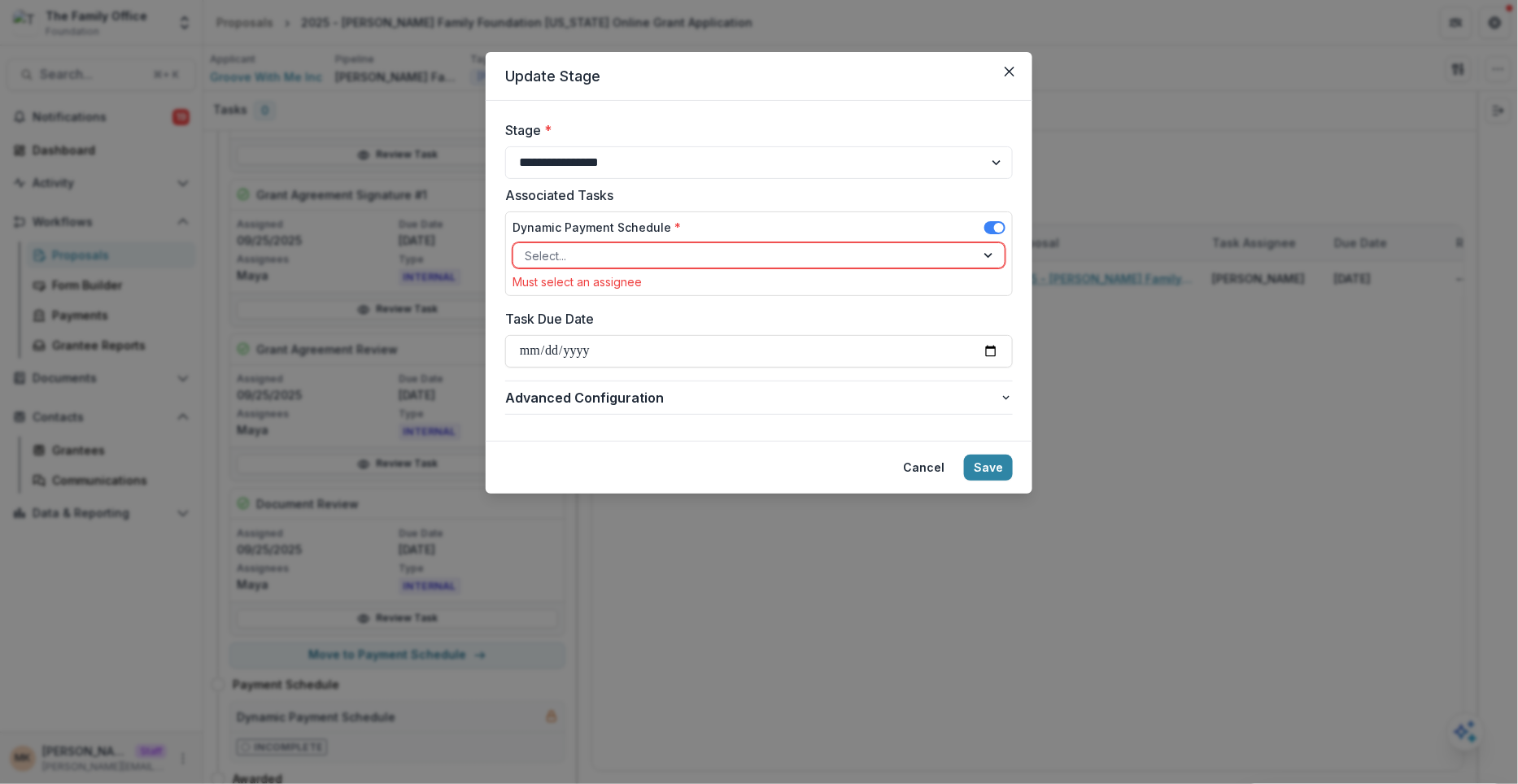
click at [654, 255] on div at bounding box center [744, 256] width 439 height 20
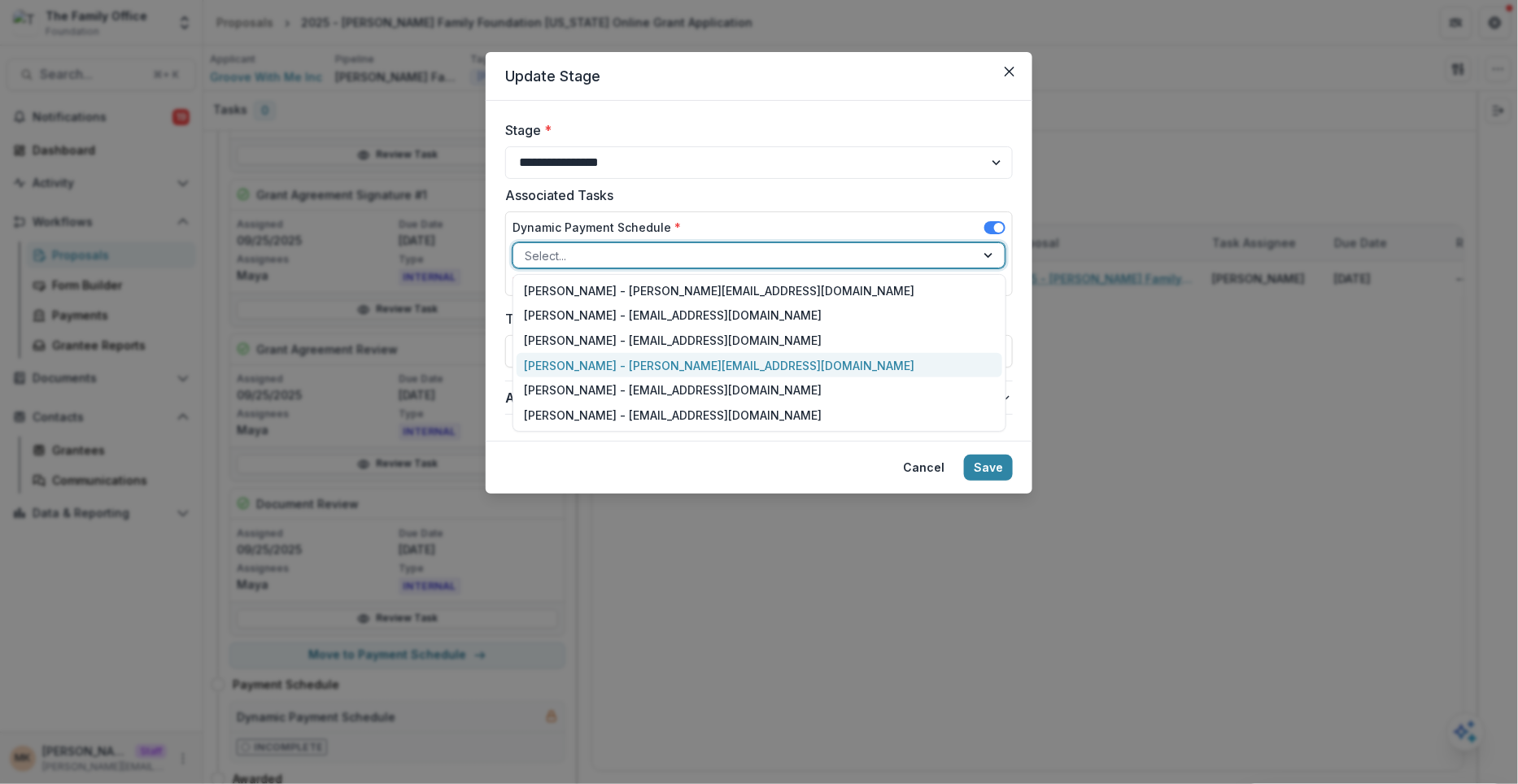
click at [637, 354] on div "Maya - maya@trytemelio.com" at bounding box center [759, 365] width 486 height 25
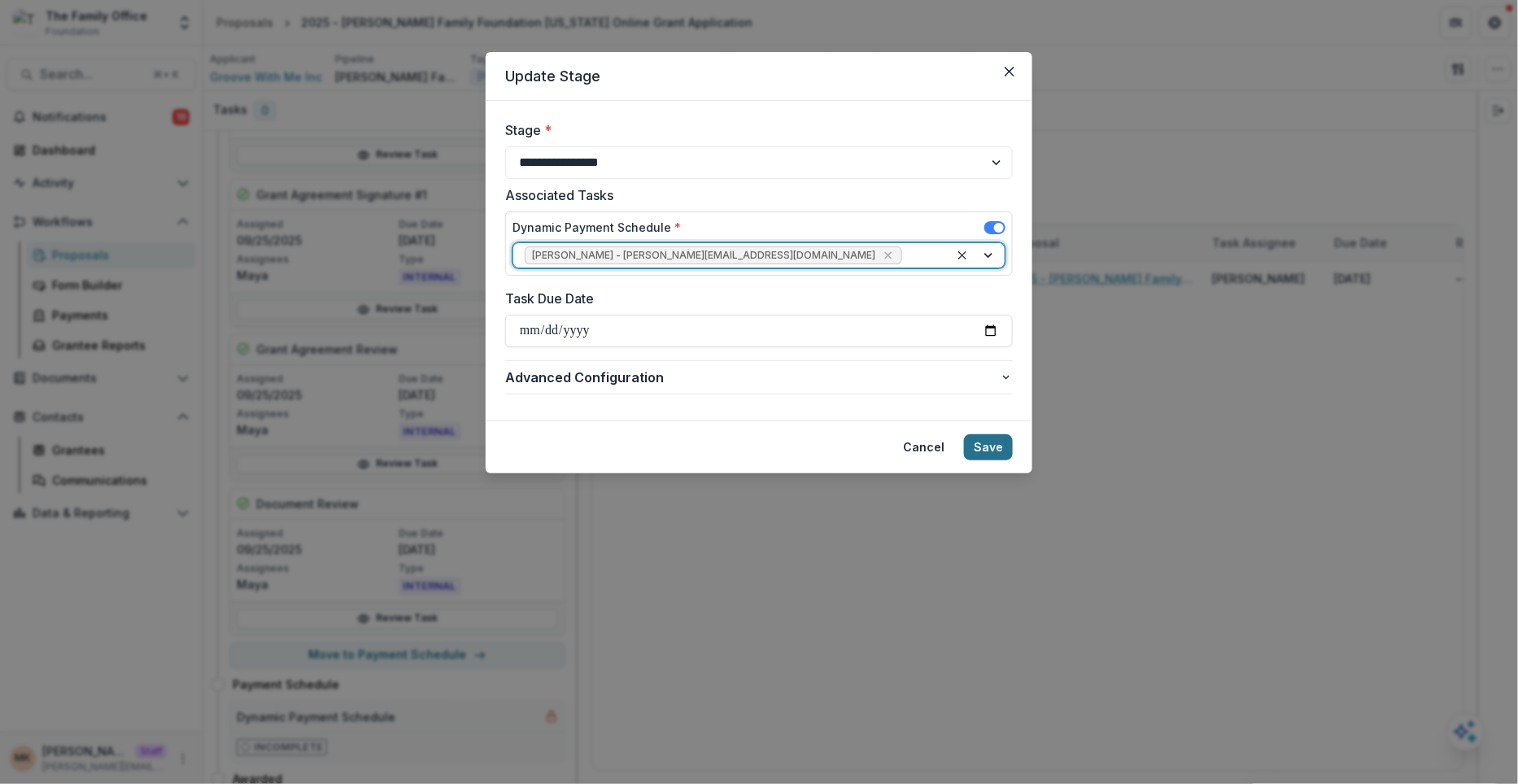
click at [984, 454] on button "Save" at bounding box center [988, 447] width 48 height 26
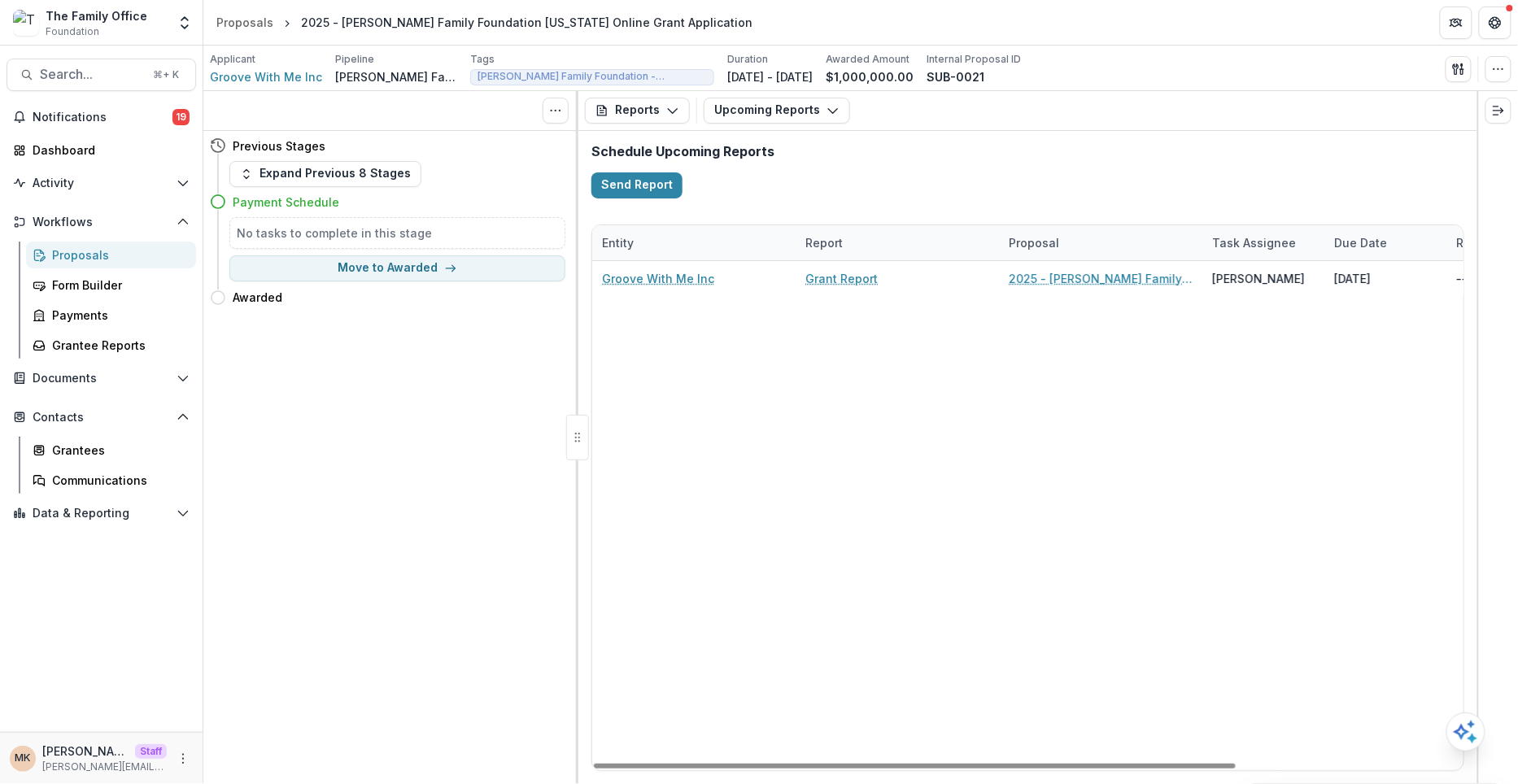
scroll to position [0, 0]
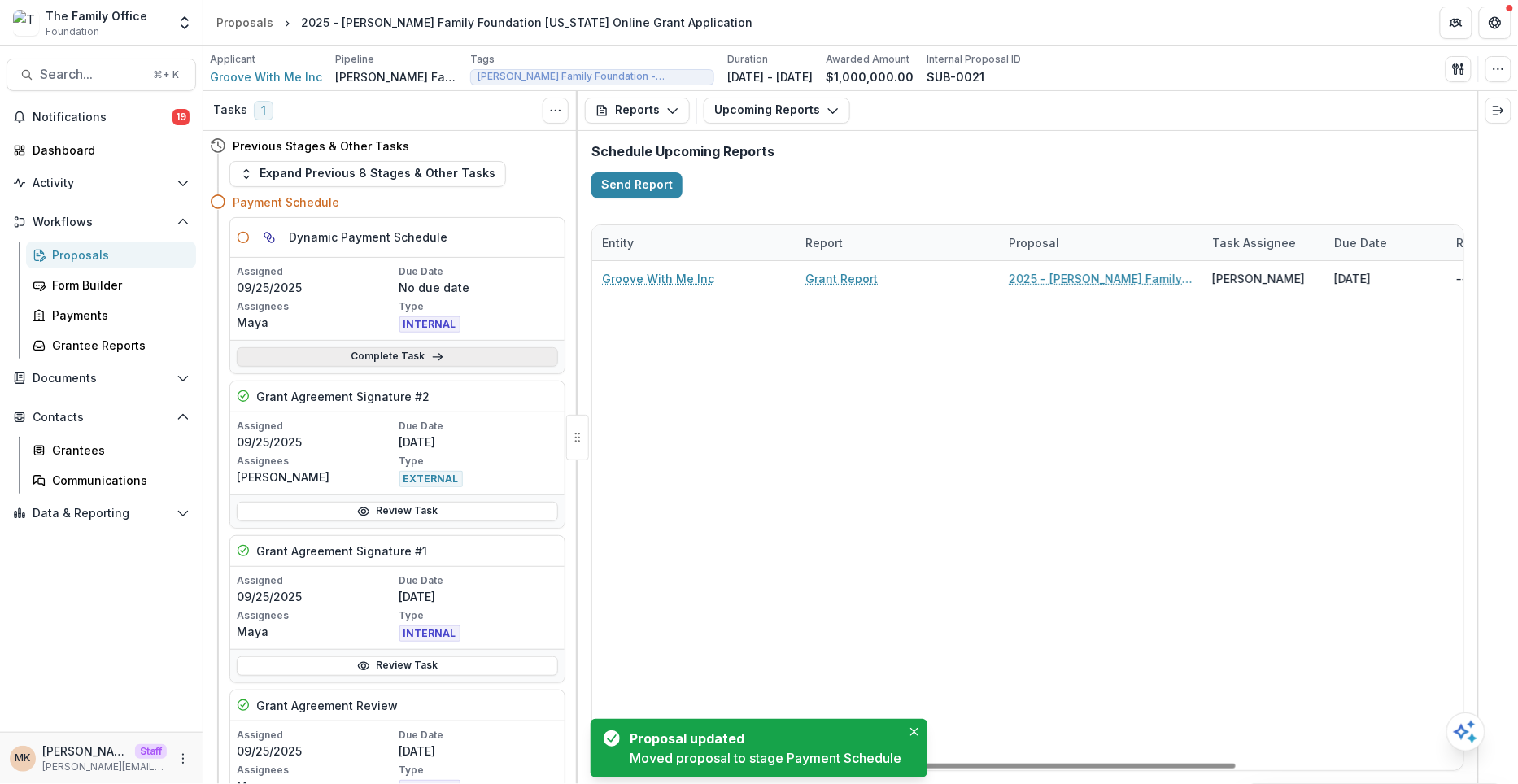
click at [496, 359] on link "Complete Task" at bounding box center [397, 356] width 321 height 20
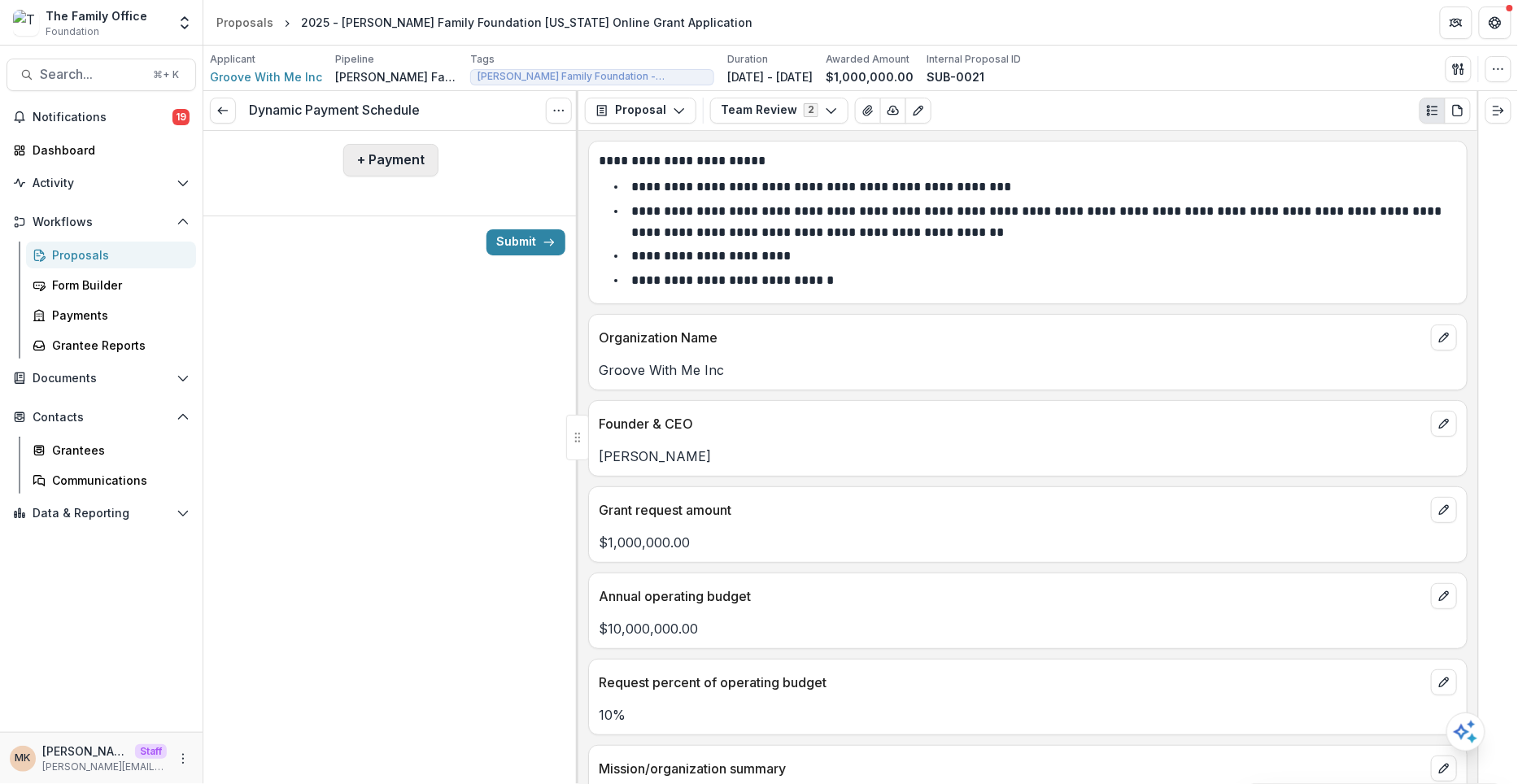
click at [380, 152] on button "+ Payment" at bounding box center [391, 160] width 95 height 33
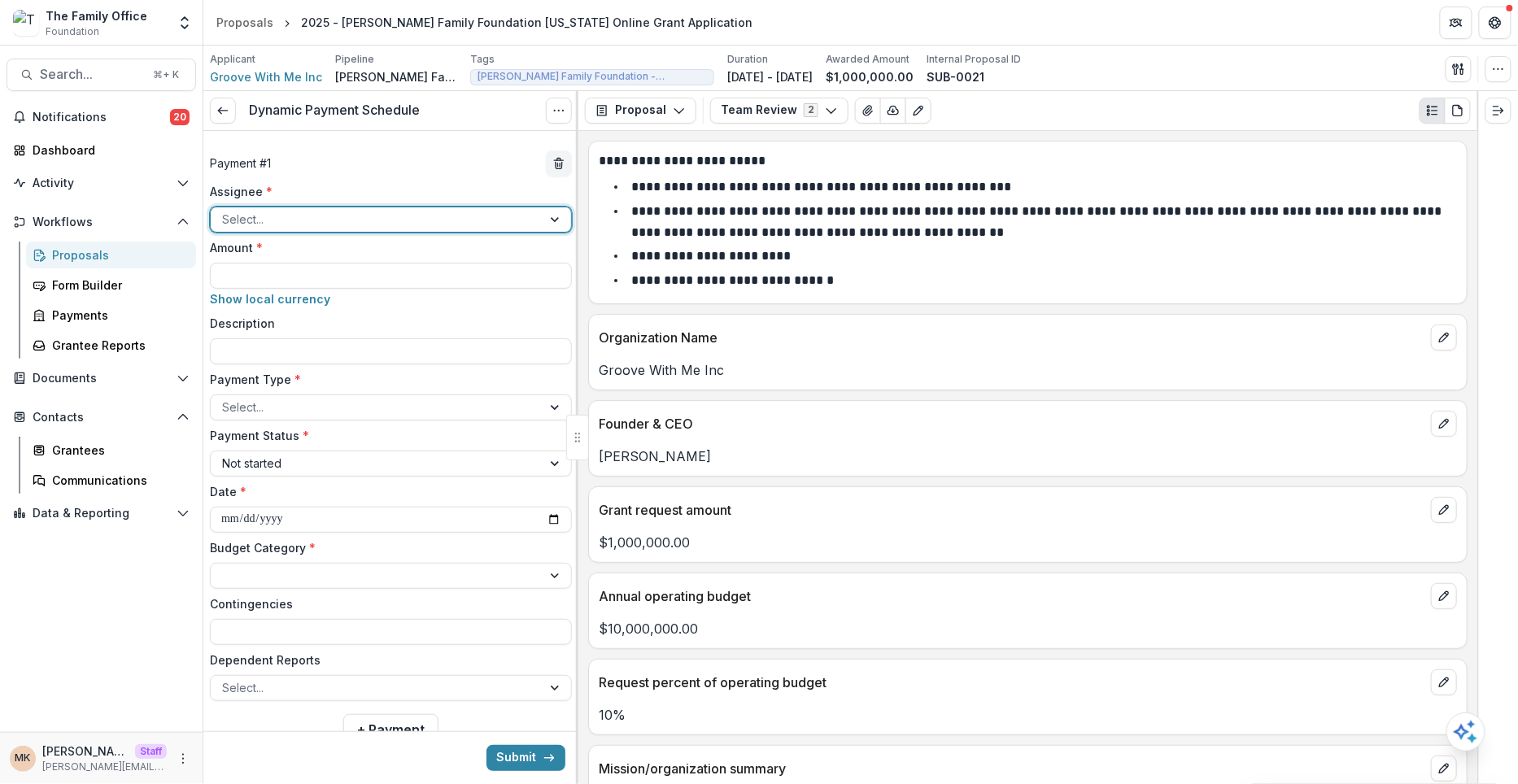
click at [307, 218] on div at bounding box center [376, 219] width 308 height 20
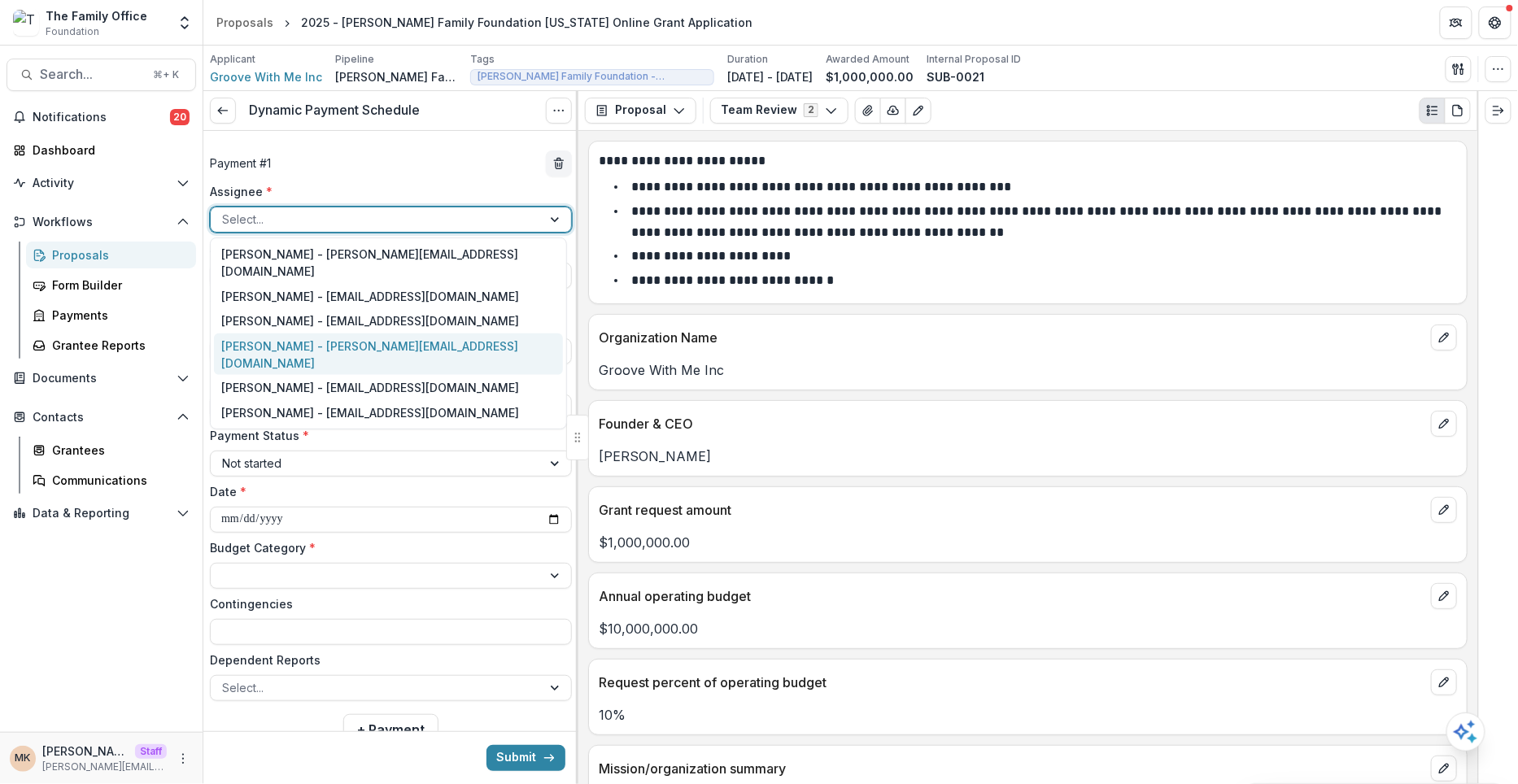
click at [325, 334] on div "Maya - maya@trytemelio.com" at bounding box center [388, 354] width 349 height 42
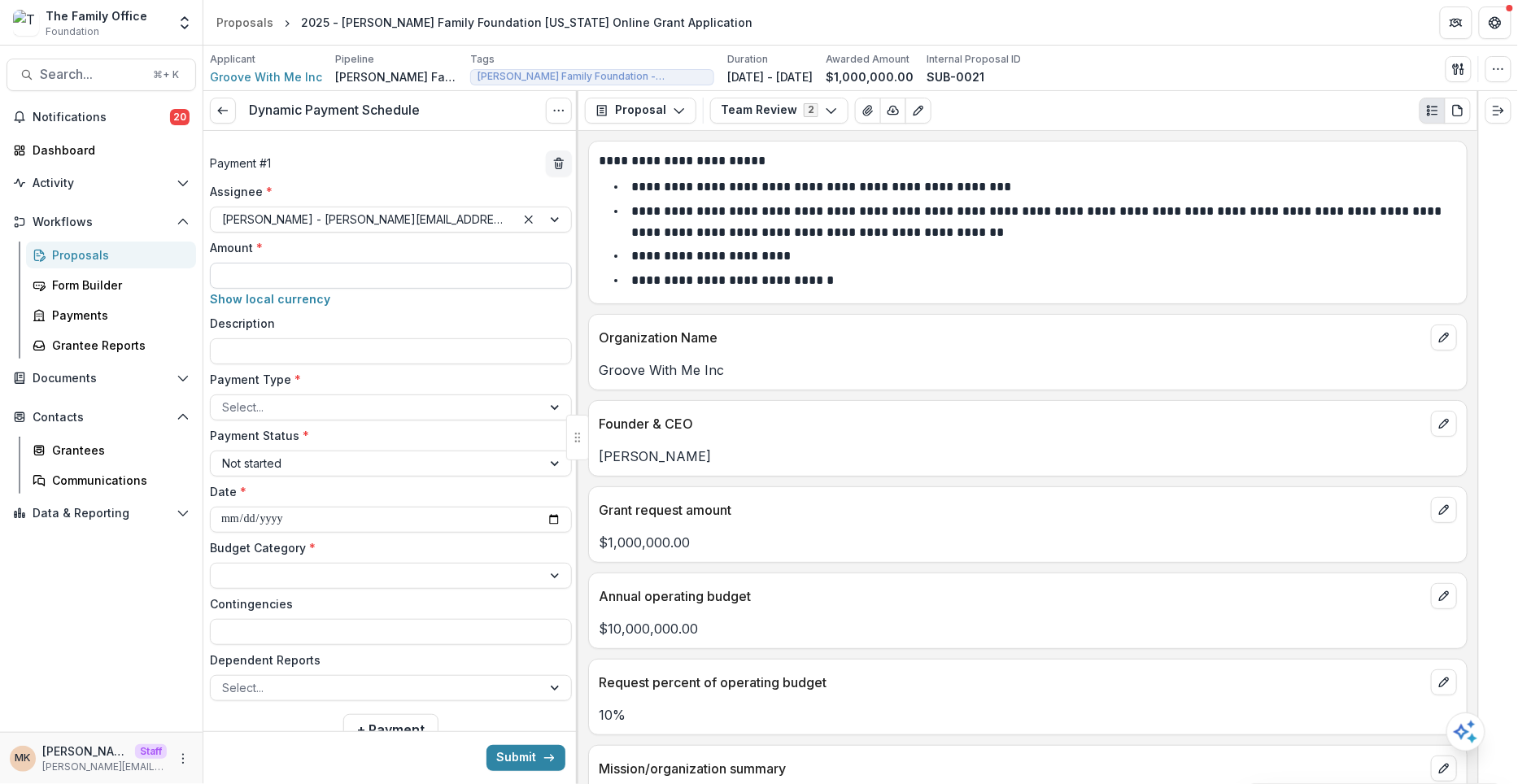
click at [310, 269] on input "Amount *" at bounding box center [391, 275] width 362 height 26
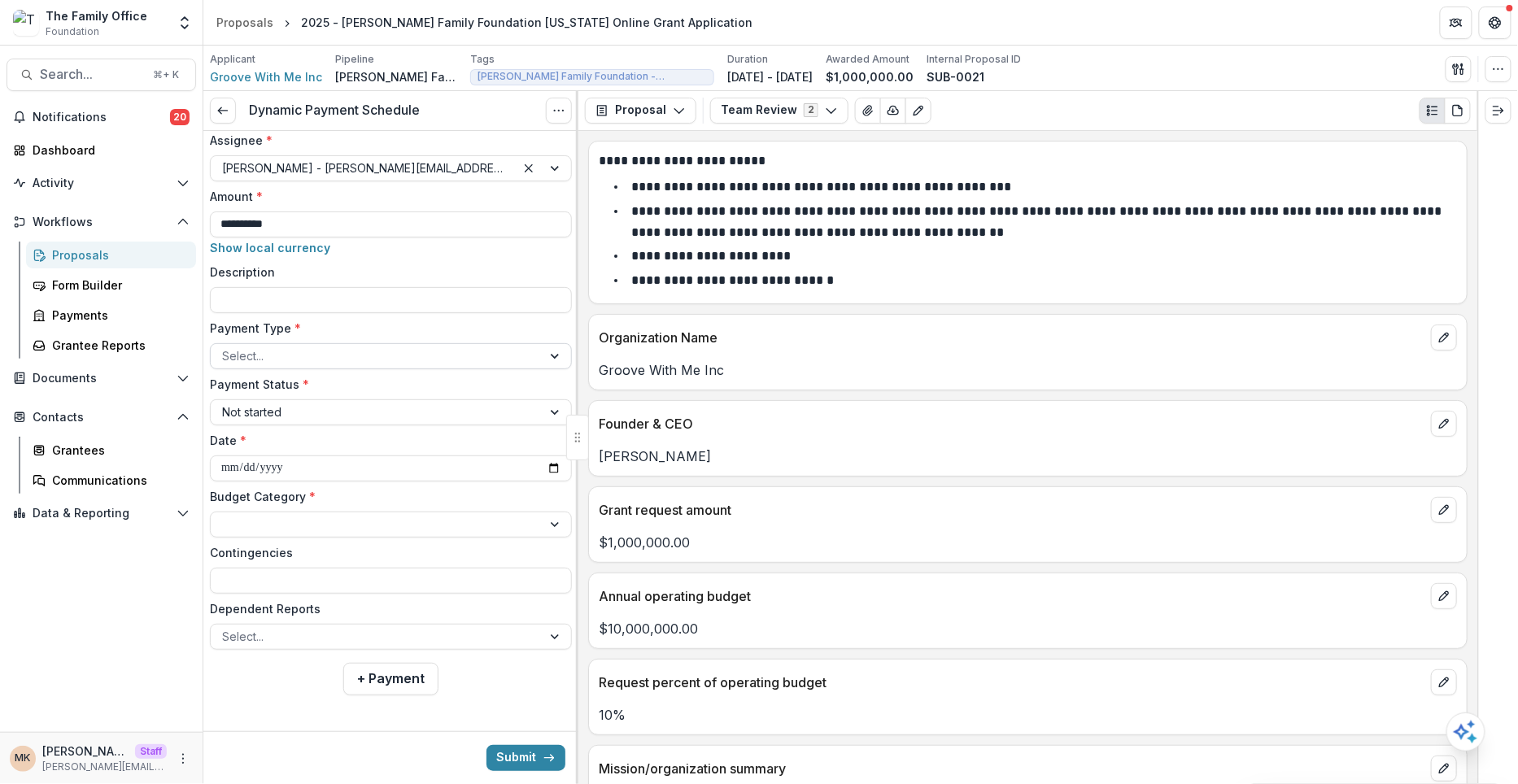
type input "**********"
click at [313, 346] on div at bounding box center [376, 356] width 308 height 20
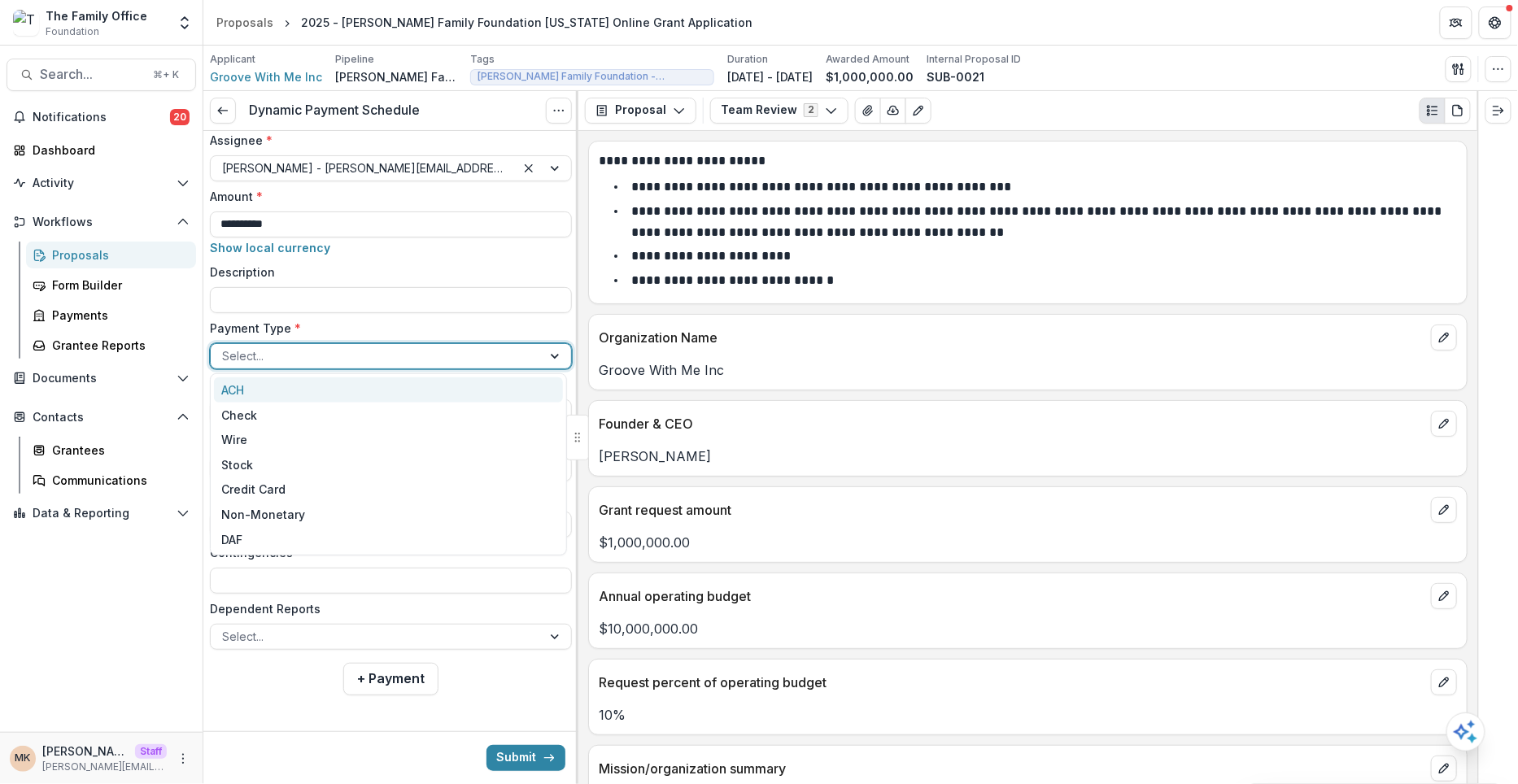
click at [259, 387] on div "ACH" at bounding box center [388, 390] width 349 height 25
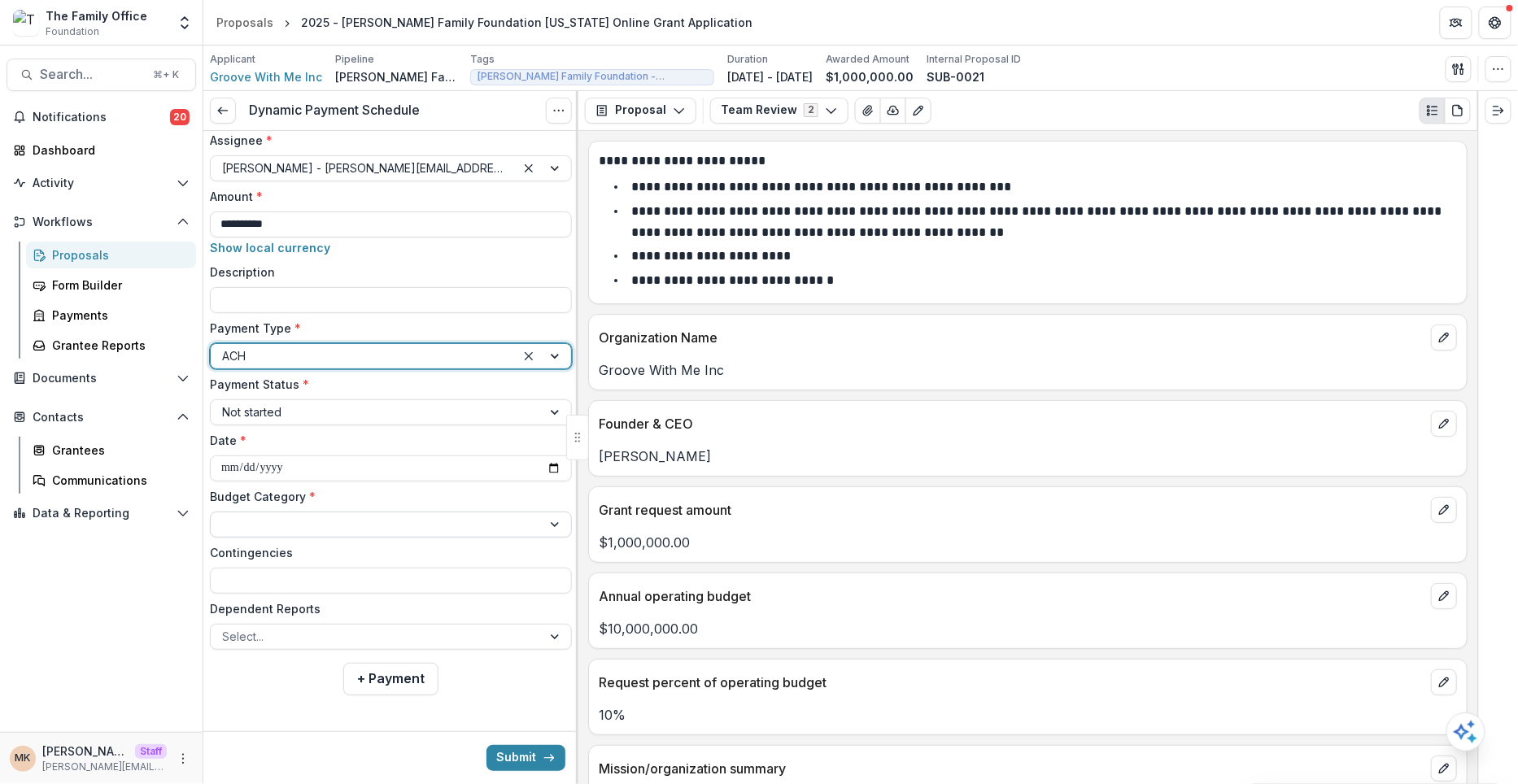
click at [301, 516] on div at bounding box center [376, 525] width 308 height 20
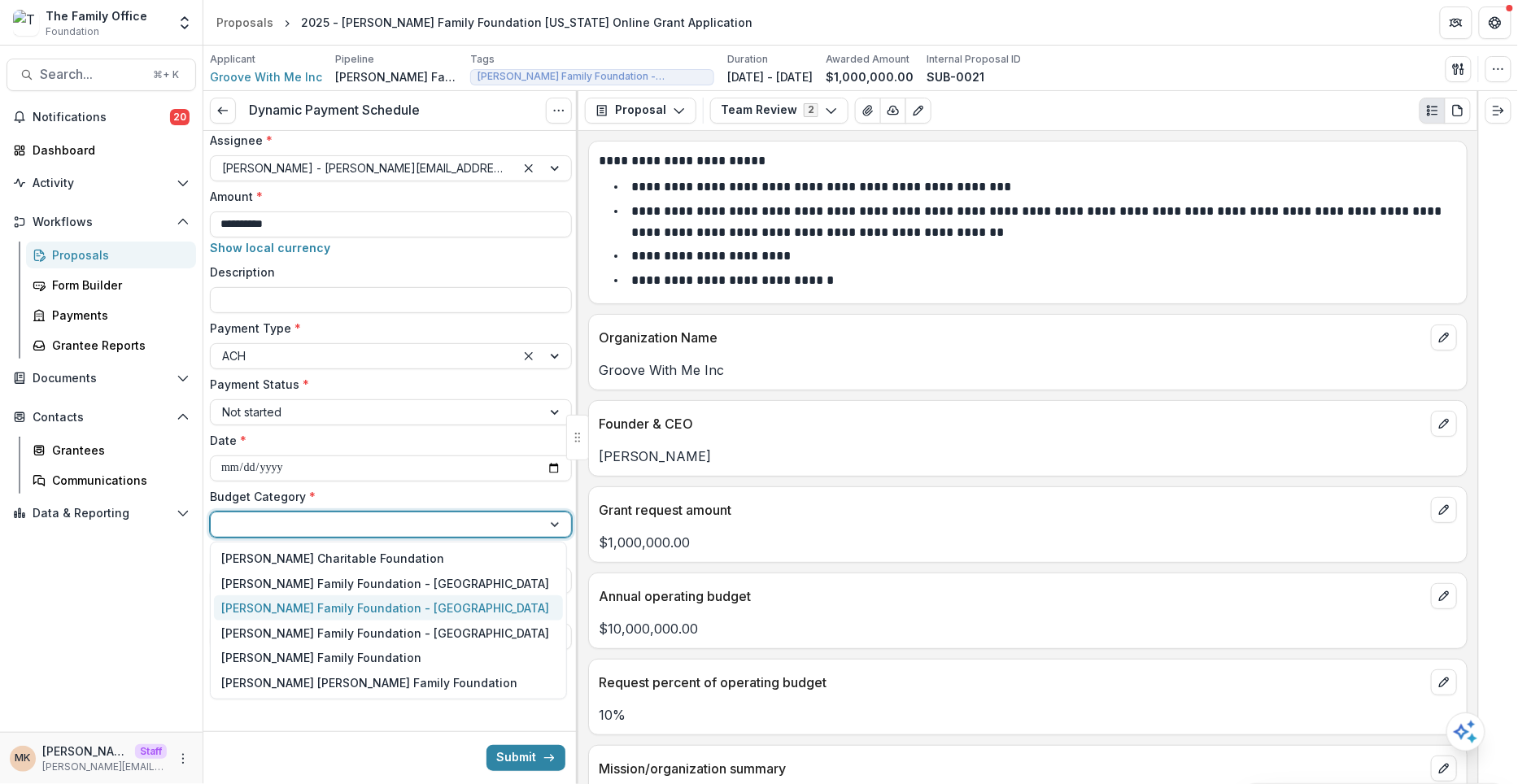
click at [326, 613] on div "[PERSON_NAME] Family Foundation - [GEOGRAPHIC_DATA]" at bounding box center [386, 608] width 327 height 17
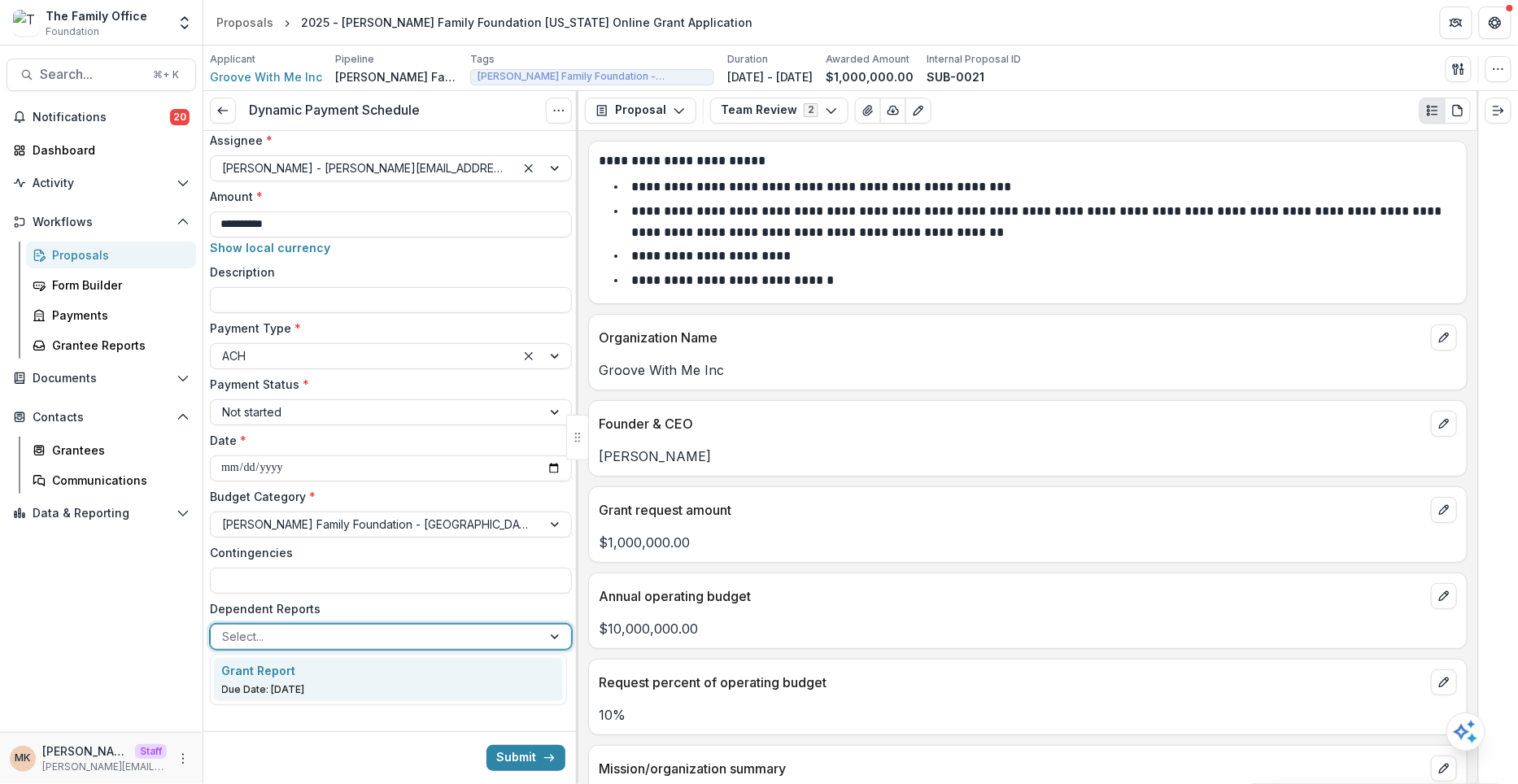
click at [445, 634] on div at bounding box center [376, 636] width 308 height 20
click at [276, 677] on p "Grant Report" at bounding box center [260, 671] width 74 height 17
click at [298, 643] on span "Grant Report" at bounding box center [270, 636] width 96 height 18
click at [306, 637] on icon "Remove Grant Report" at bounding box center [304, 637] width 13 height 13
click at [509, 761] on button "Submit" at bounding box center [526, 758] width 79 height 26
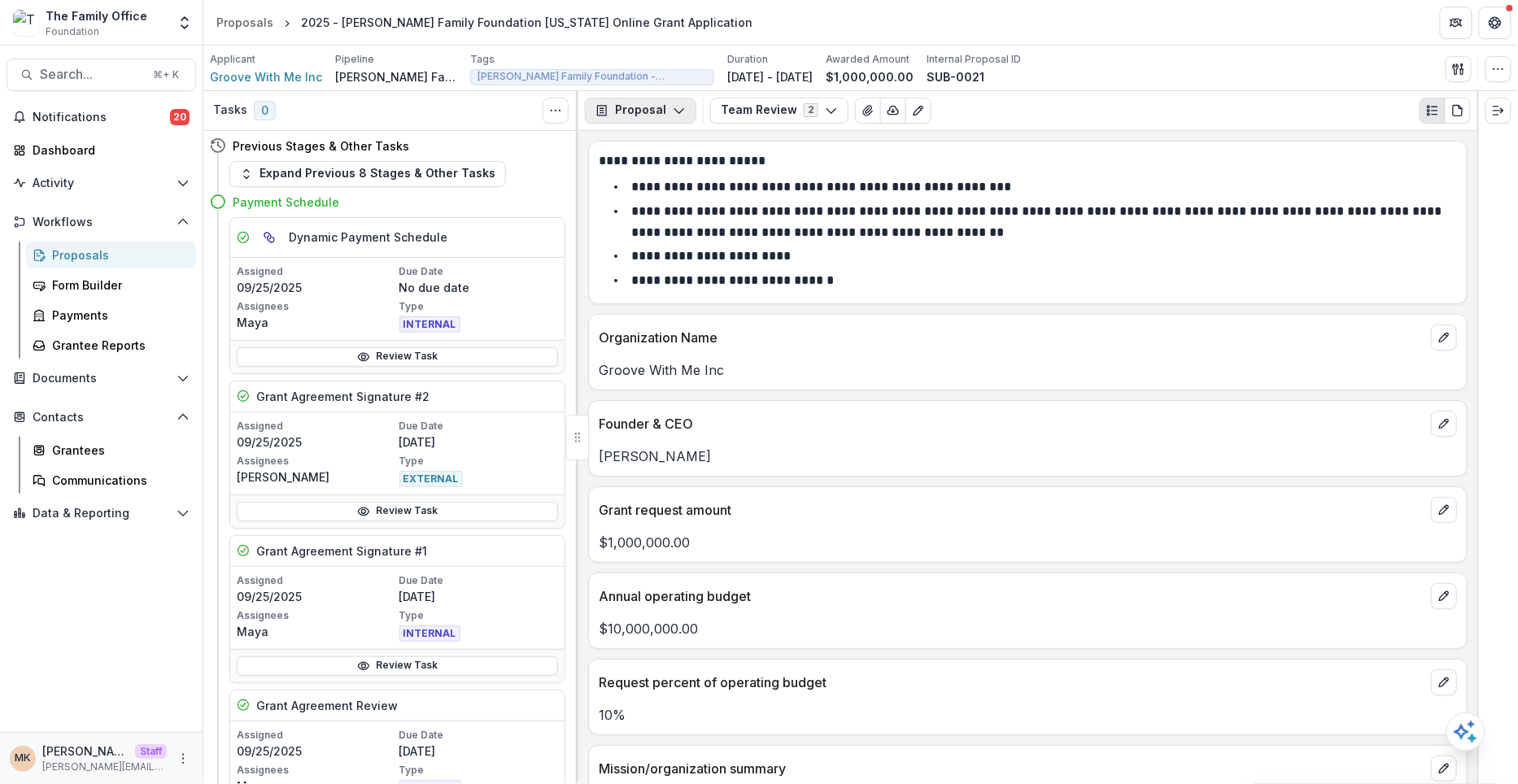
click at [648, 112] on button "Proposal" at bounding box center [641, 111] width 112 height 26
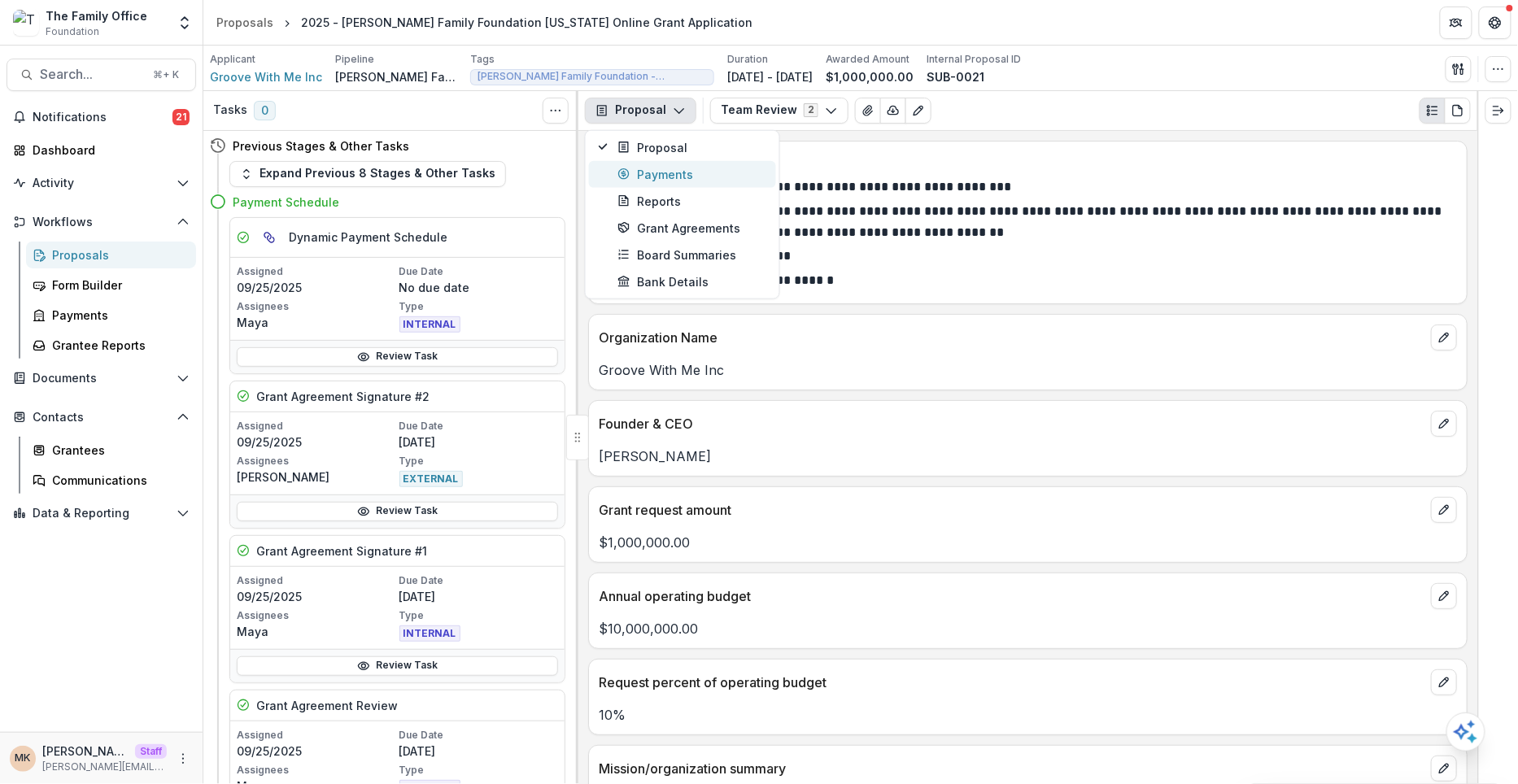
click at [653, 177] on div "Payments" at bounding box center [692, 174] width 149 height 17
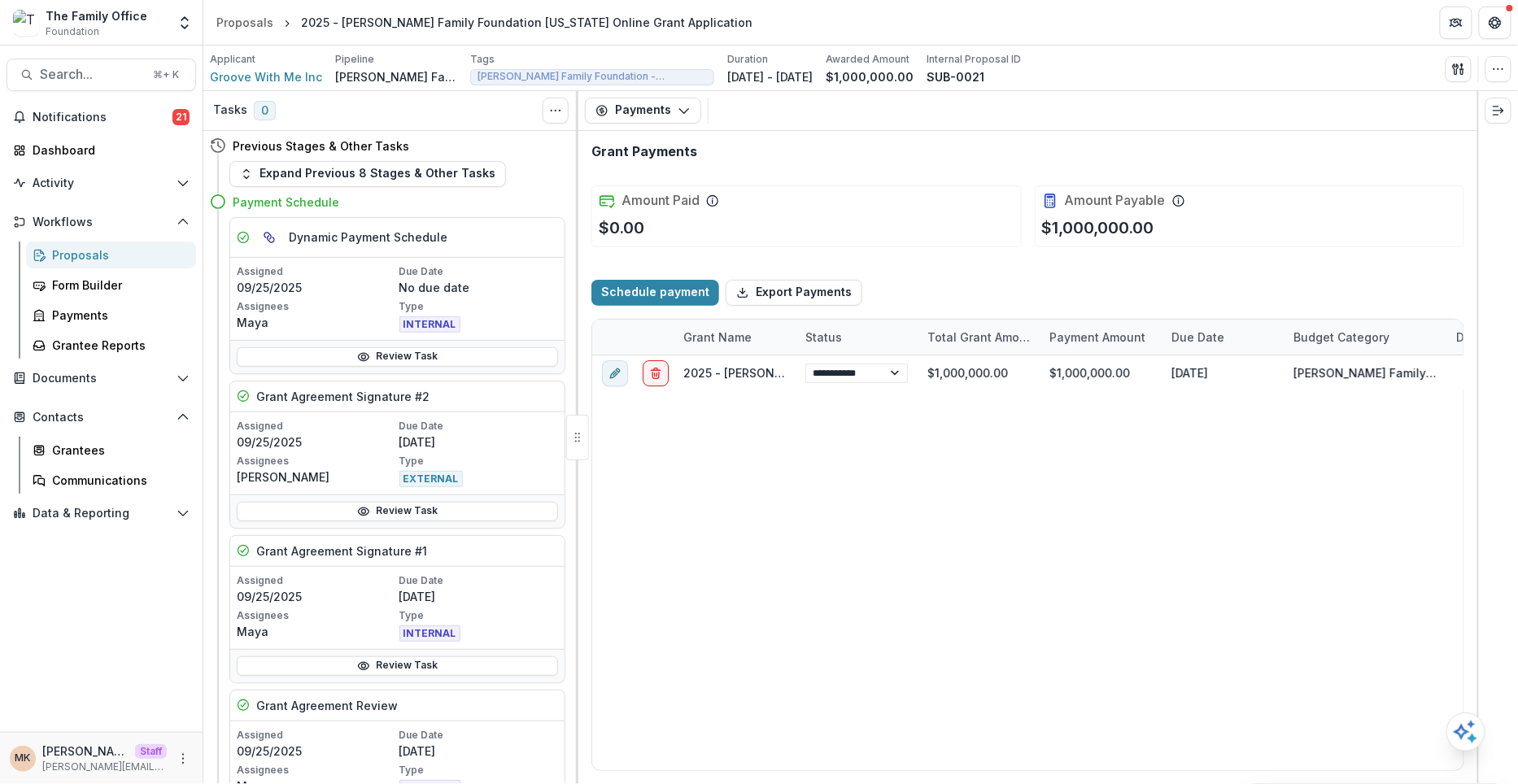
drag, startPoint x: 575, startPoint y: 121, endPoint x: 489, endPoint y: 117, distance: 86.1
click at [489, 117] on div "Tasks 0 Show Cancelled Tasks" at bounding box center [391, 111] width 375 height 40
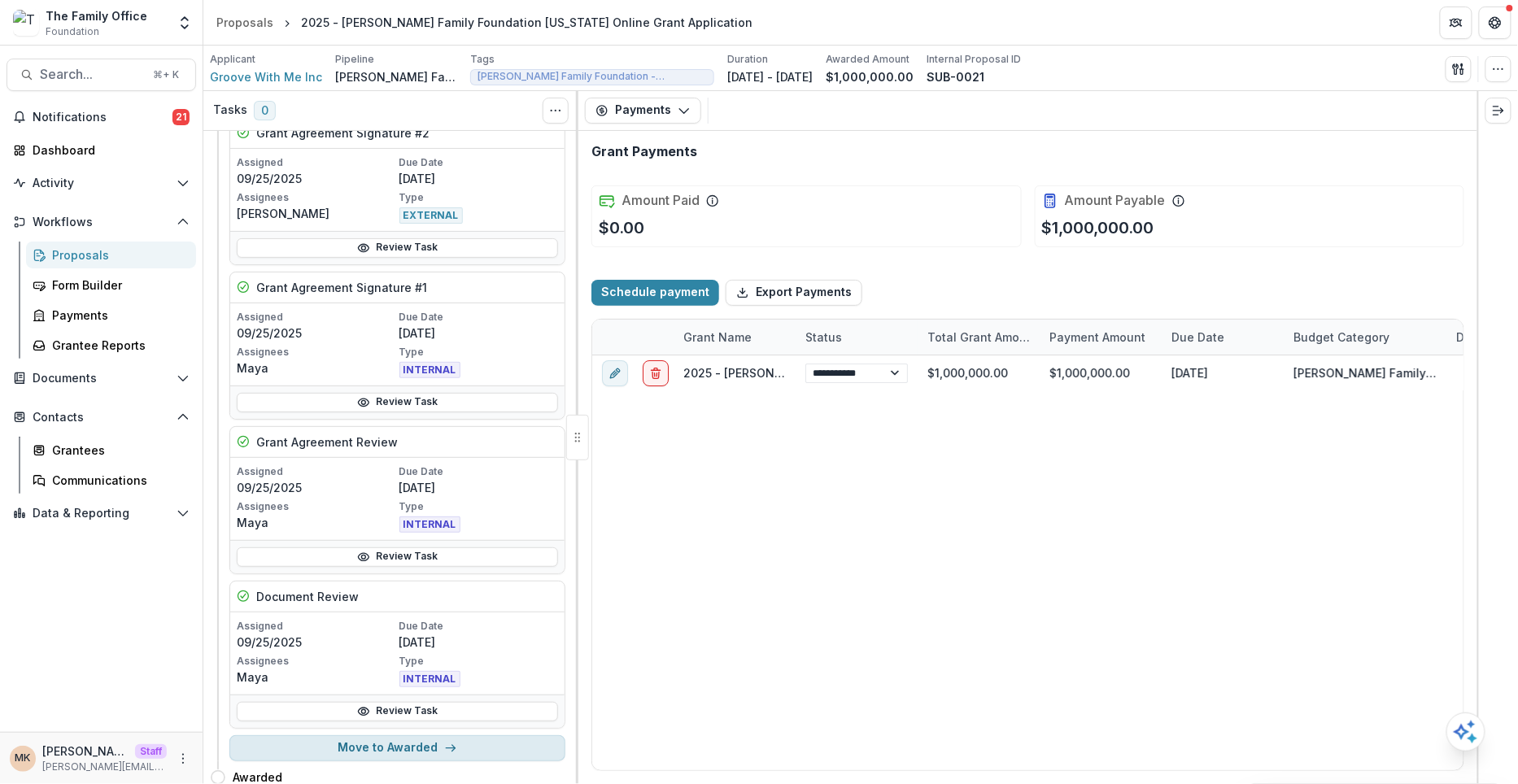
click at [364, 745] on button "Move to Awarded" at bounding box center [397, 749] width 336 height 26
select select "*******"
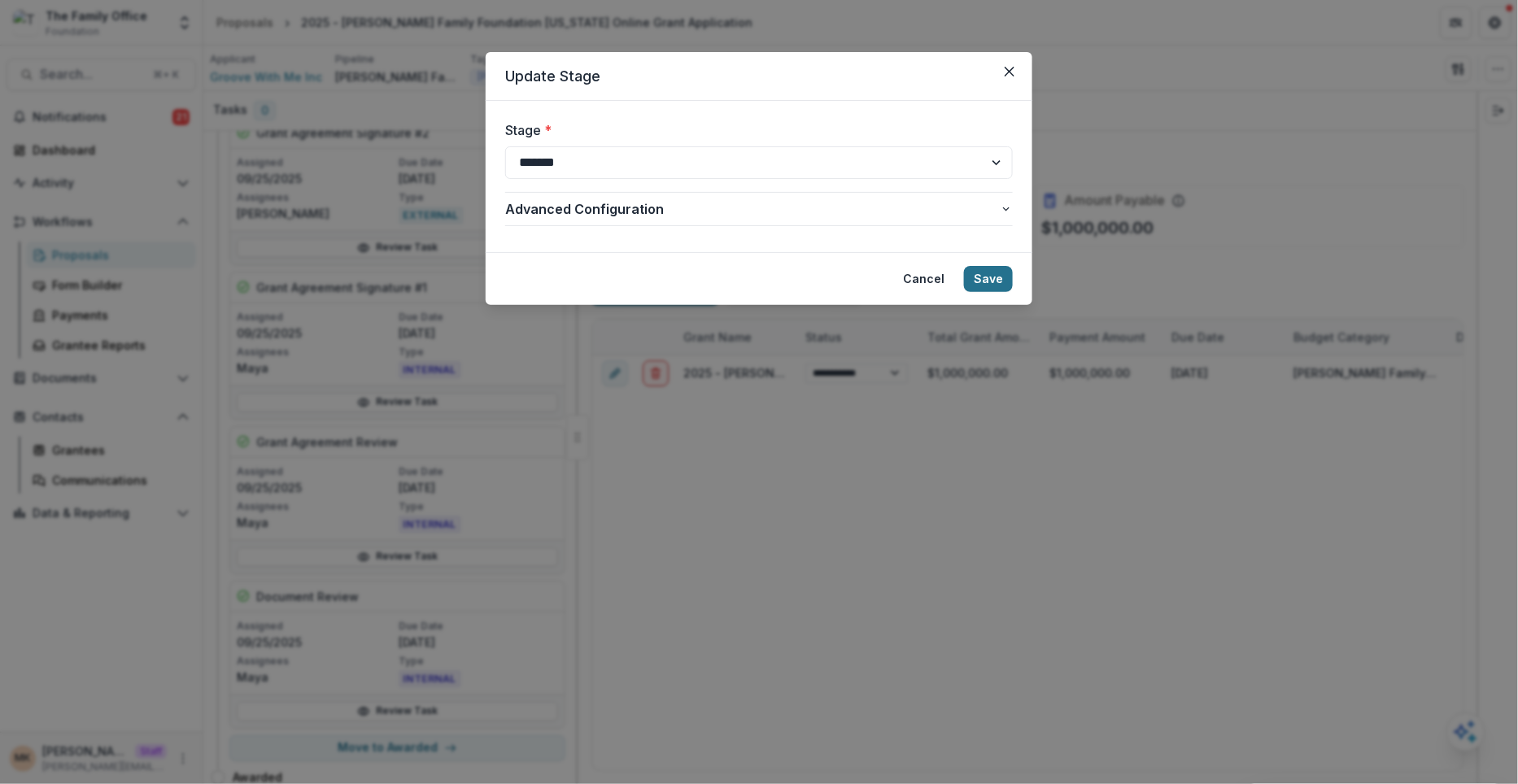
click at [998, 273] on button "Save" at bounding box center [988, 279] width 48 height 26
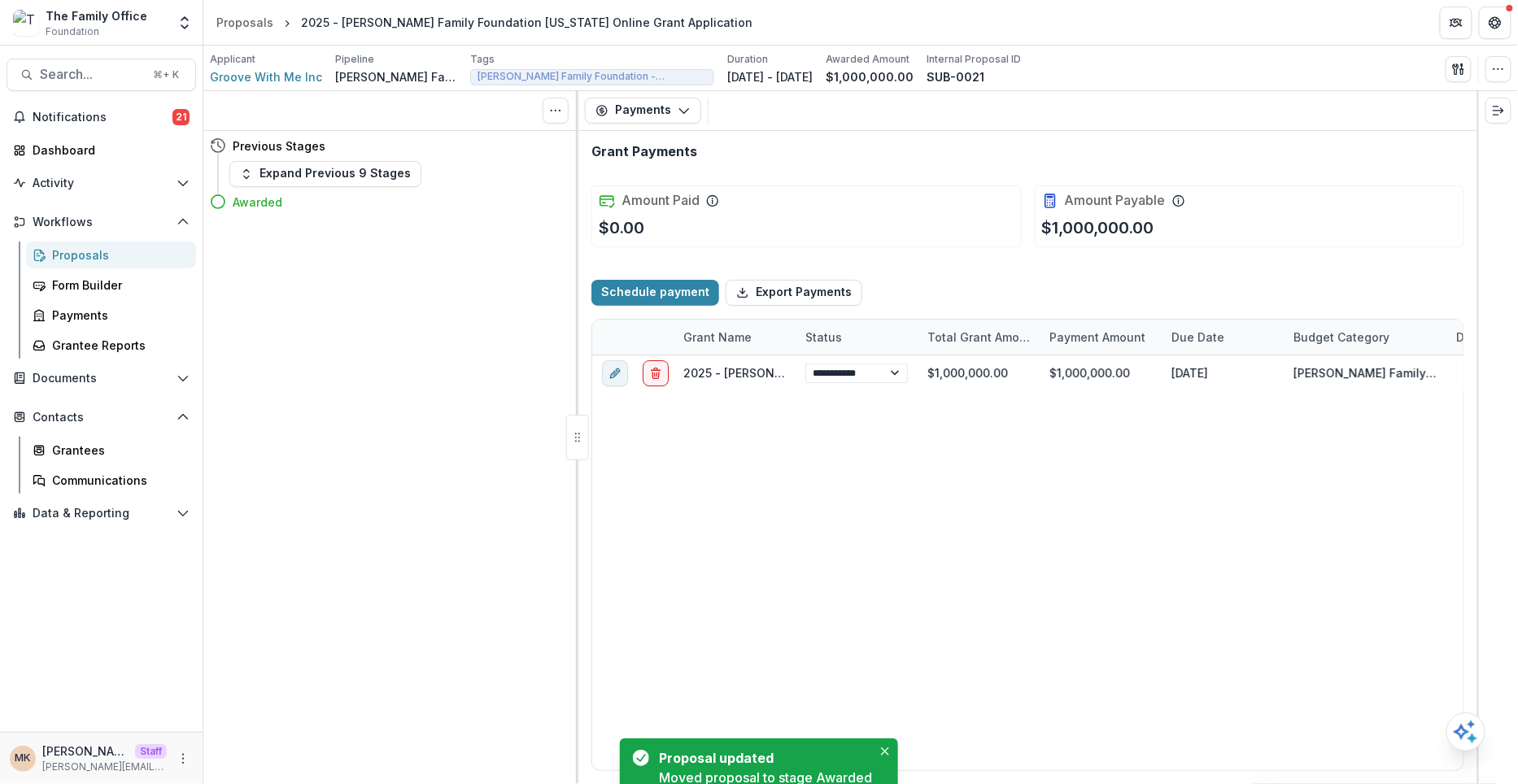
scroll to position [0, 0]
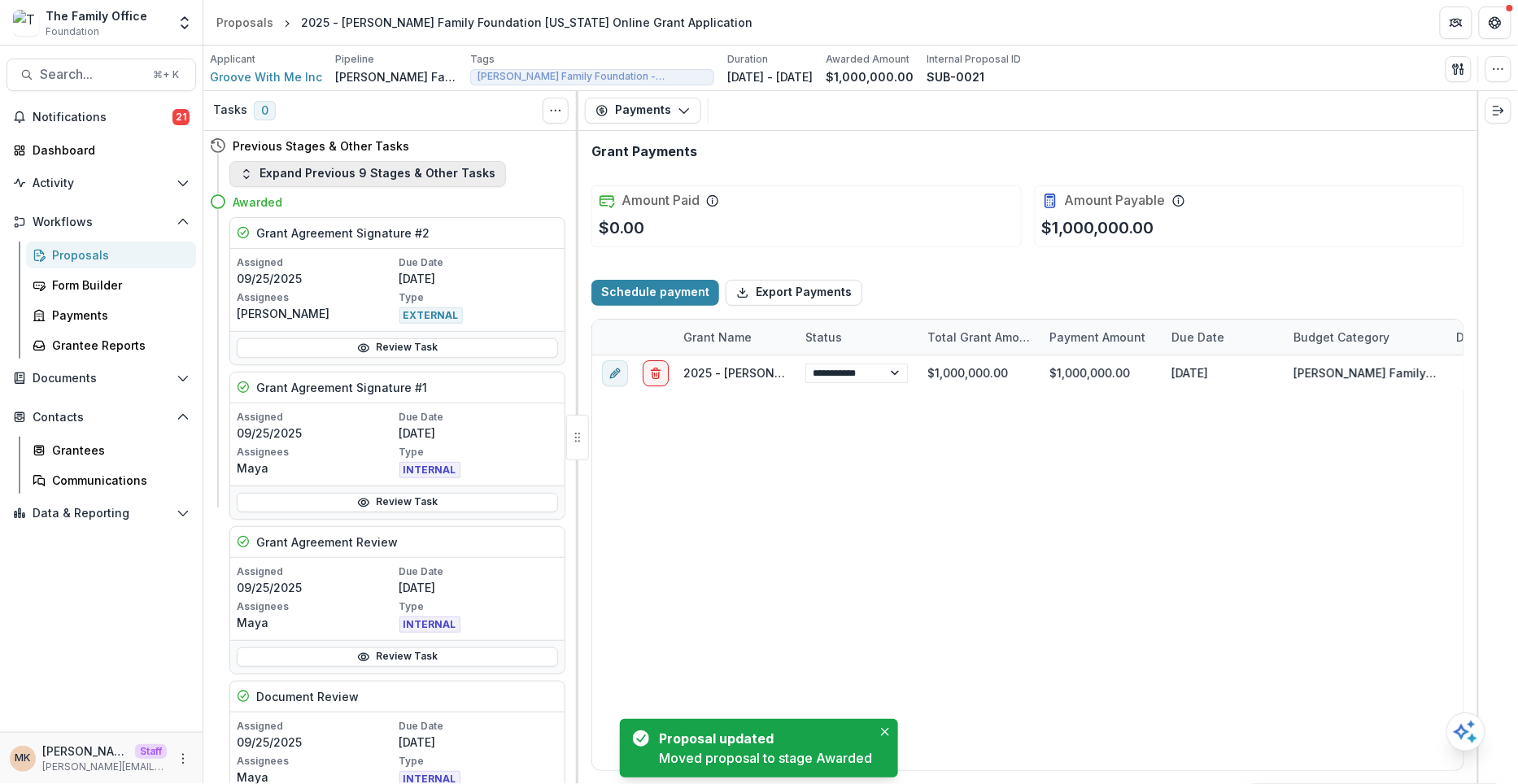
click at [433, 161] on button "Expand Previous 9 Stages & Other Tasks" at bounding box center [367, 174] width 276 height 26
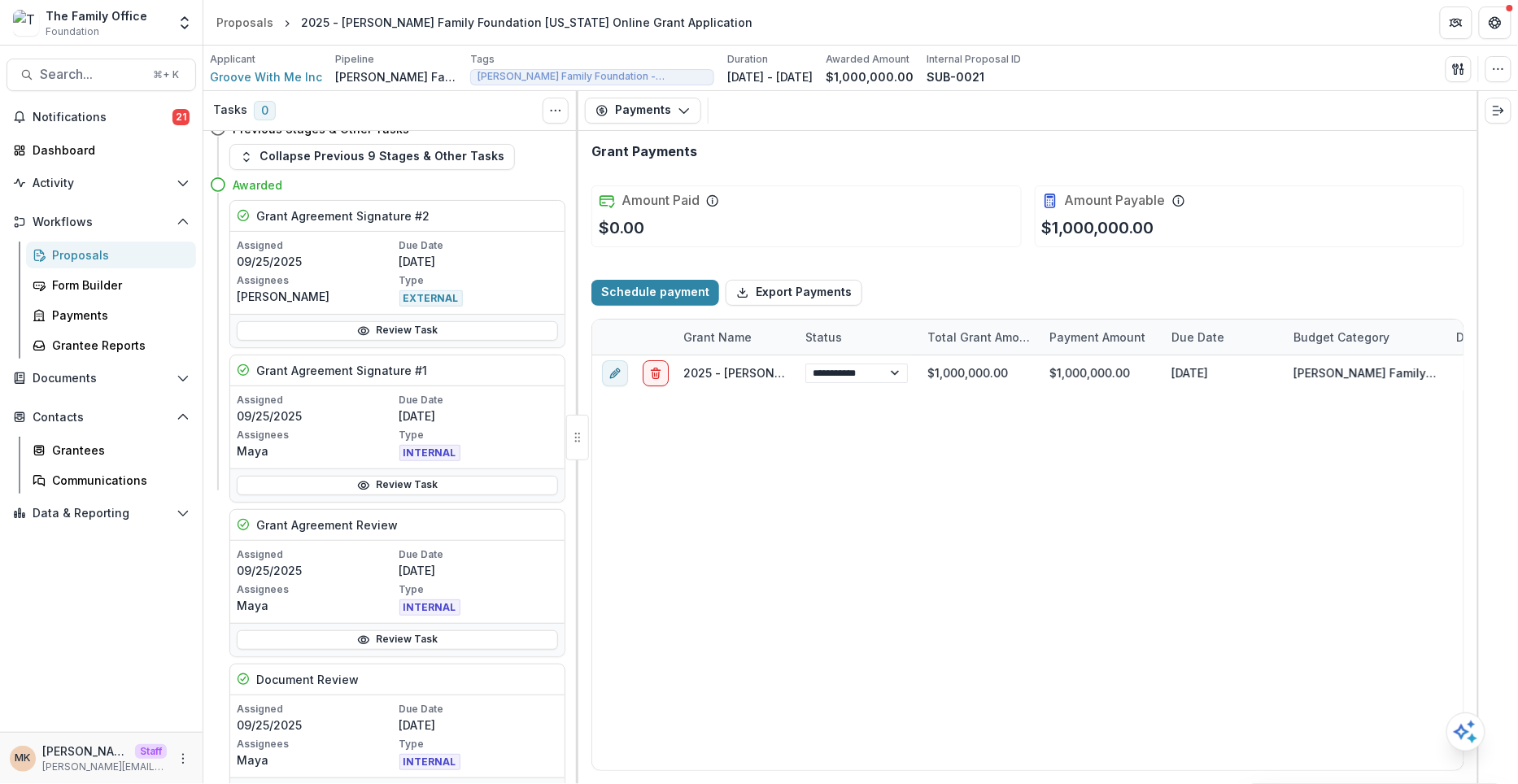
scroll to position [2186, 0]
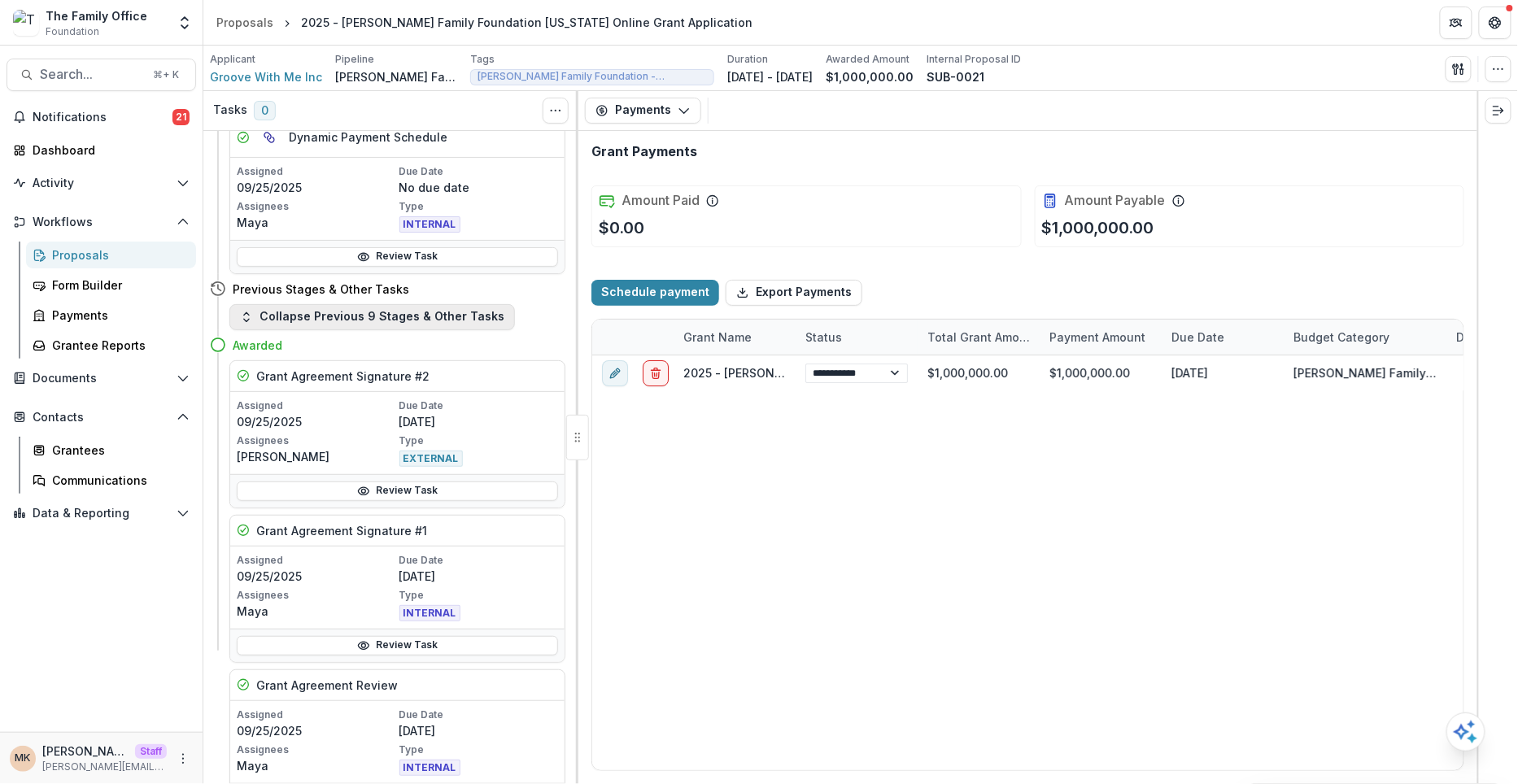
click at [381, 304] on button "Collapse Previous 9 Stages & Other Tasks" at bounding box center [372, 317] width 286 height 26
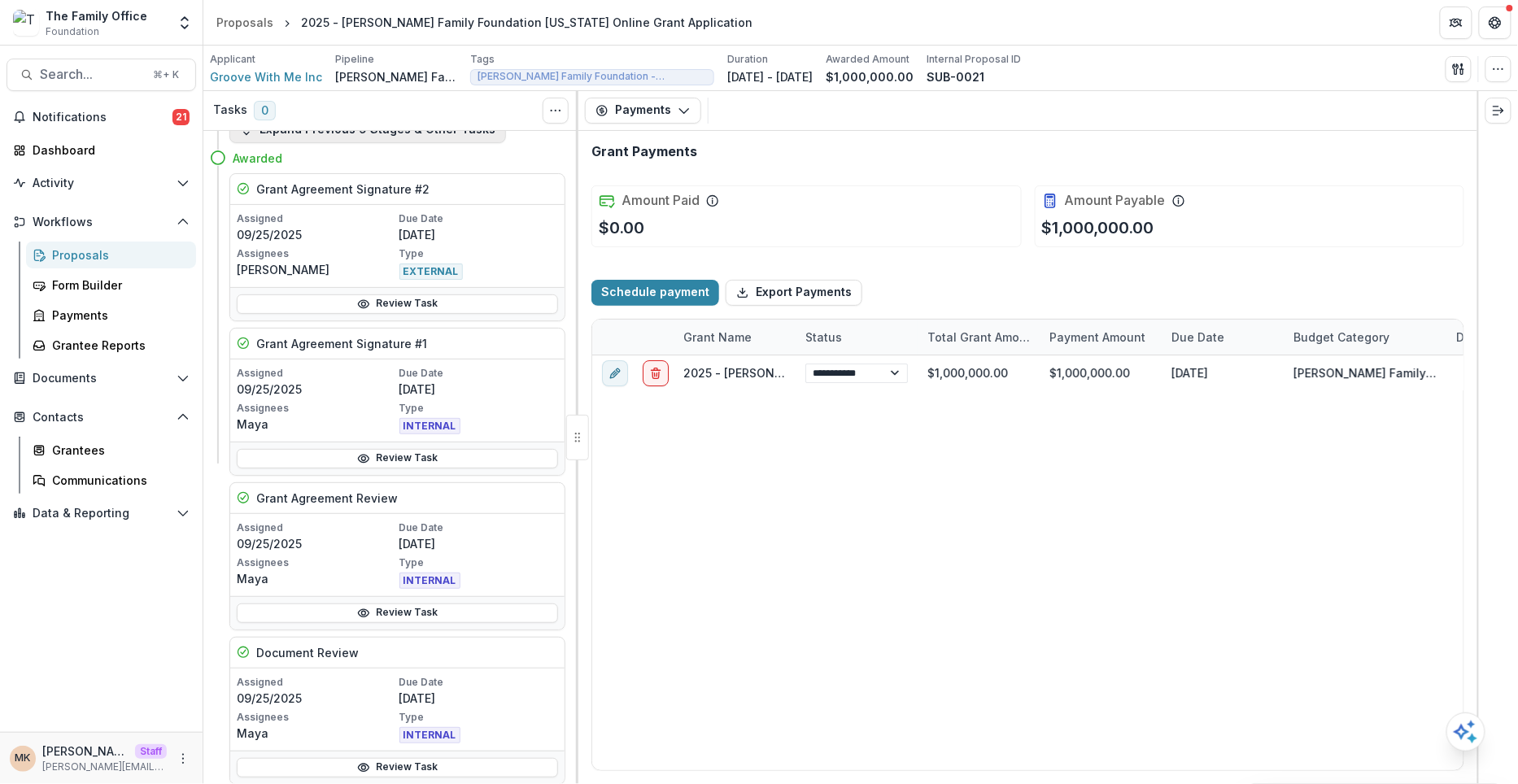
scroll to position [0, 0]
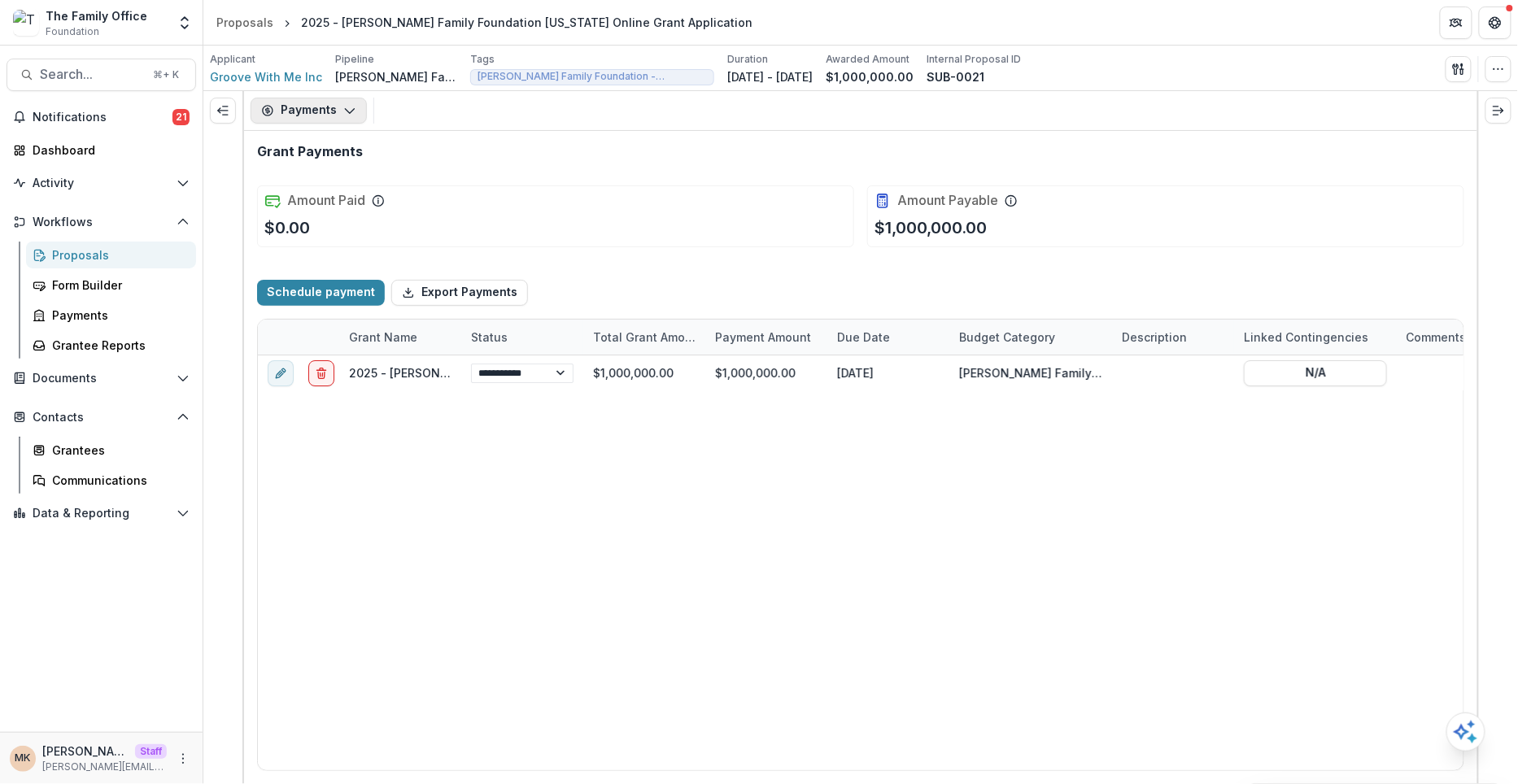
click at [319, 99] on button "Payments" at bounding box center [308, 111] width 116 height 26
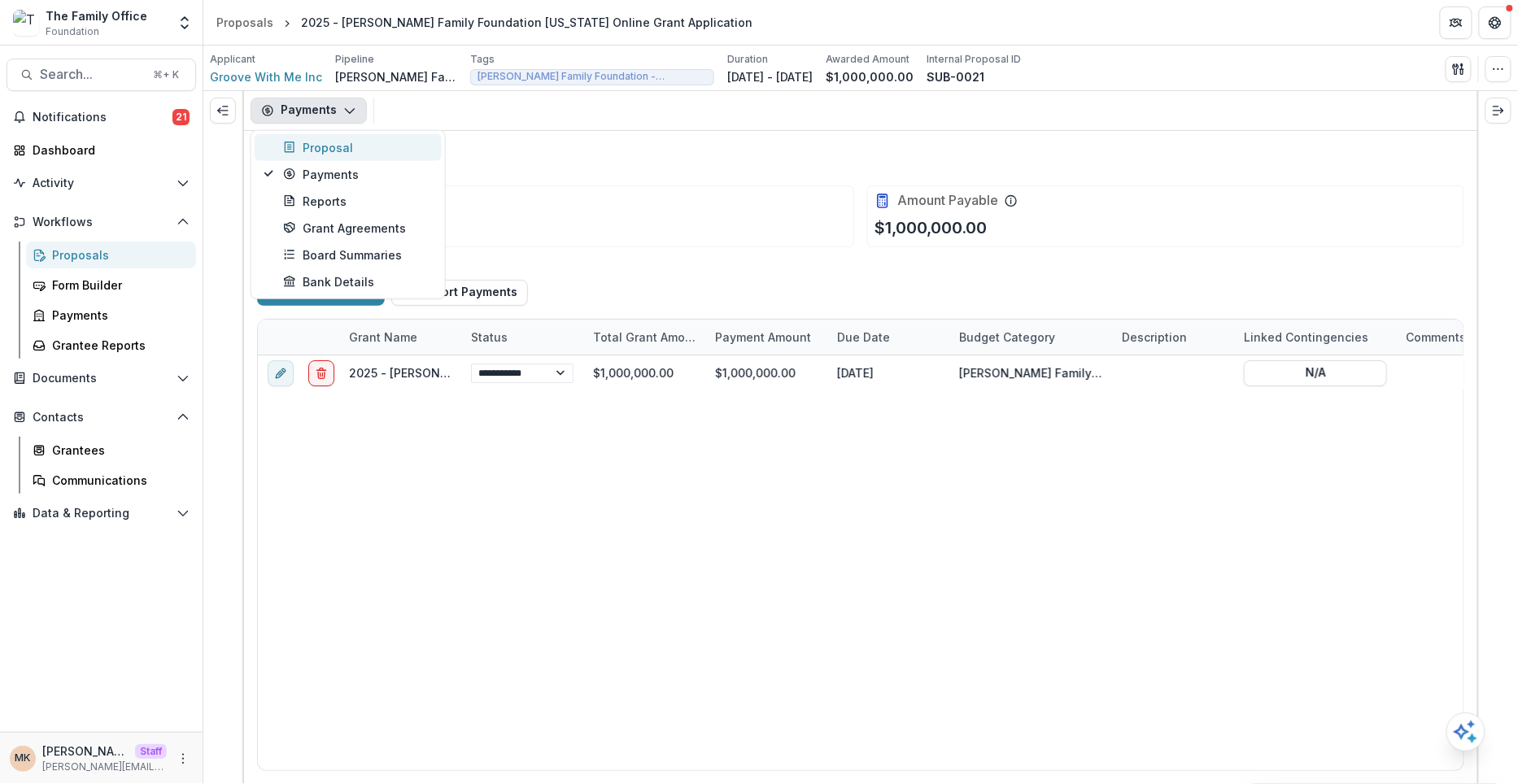
click at [351, 147] on div "Proposal" at bounding box center [357, 147] width 149 height 17
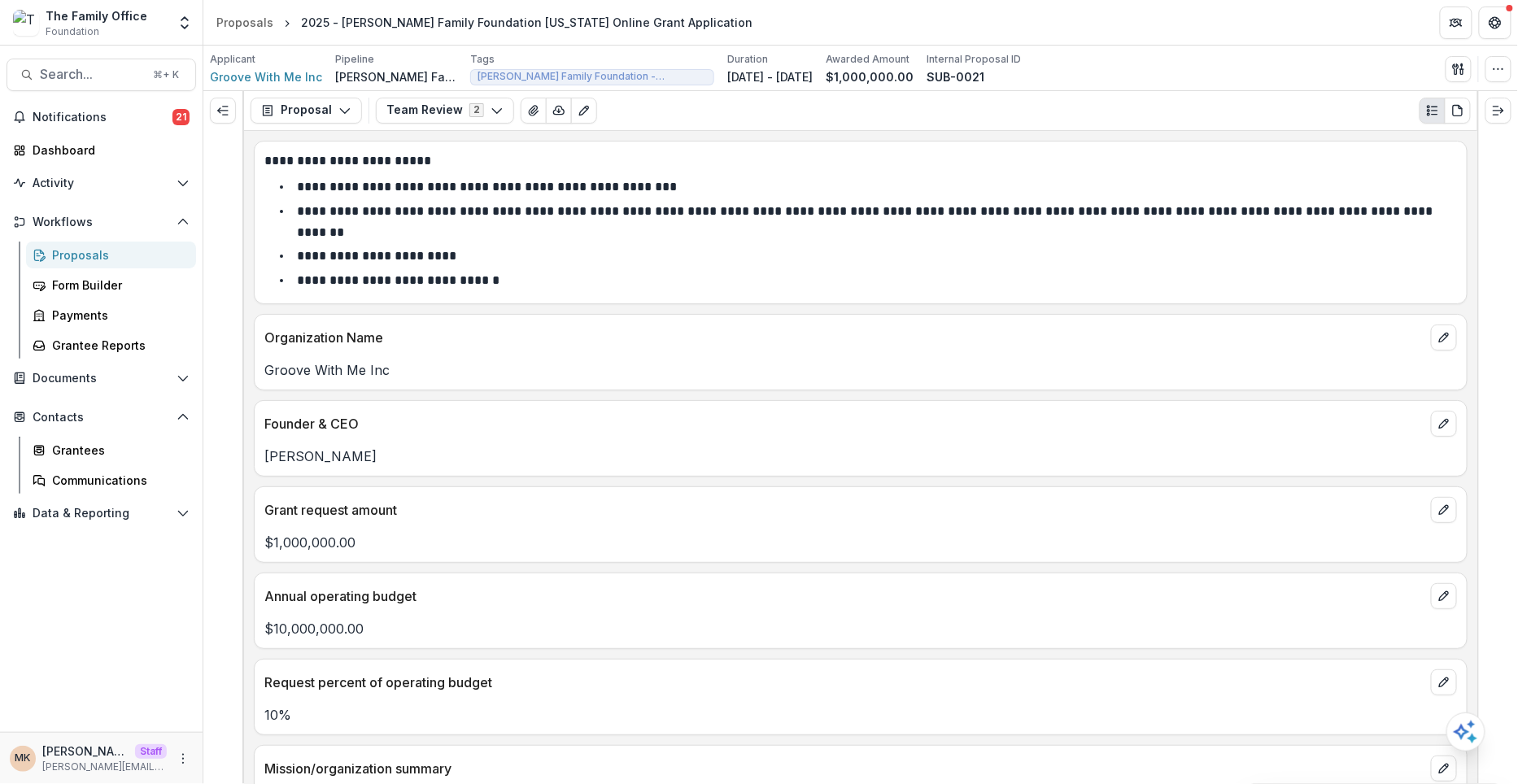
click at [334, 94] on div "Proposal Proposal Payments Reports Grant Agreements Board Summaries Bank Detail…" at bounding box center [860, 111] width 1233 height 40
click at [339, 105] on icon "button" at bounding box center [345, 111] width 13 height 13
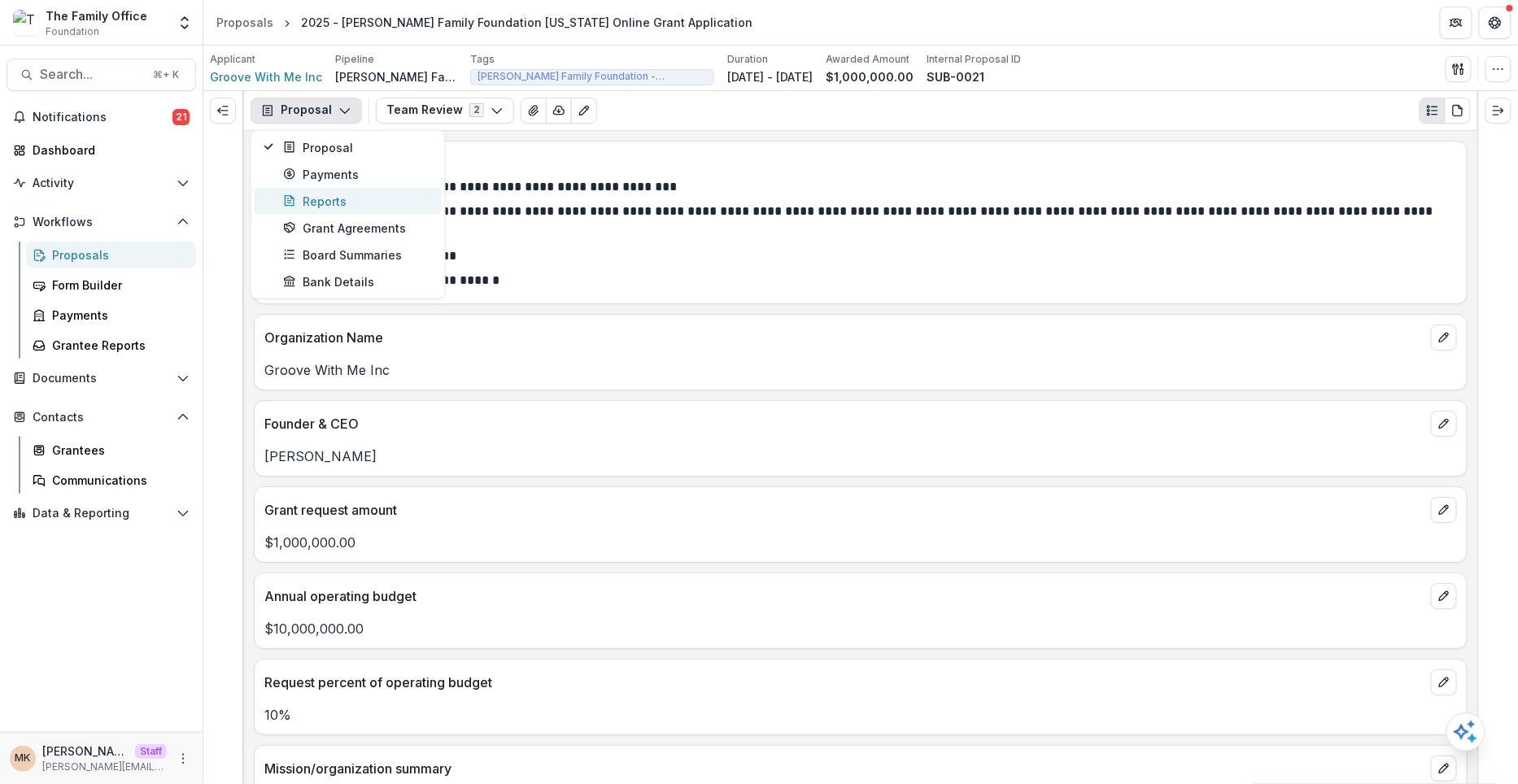
click at [344, 194] on div "Reports" at bounding box center [357, 200] width 149 height 17
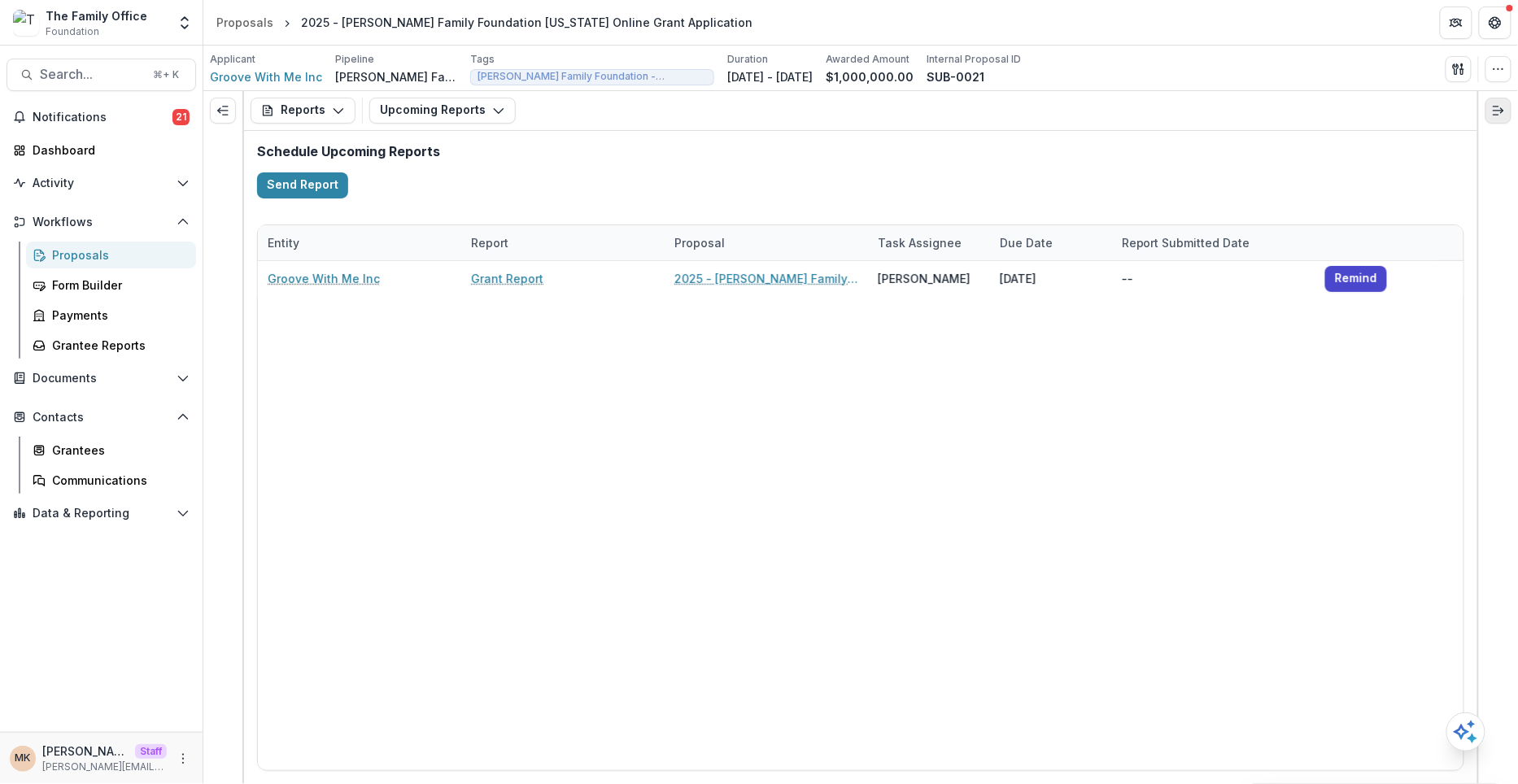
click at [1501, 100] on button "Expand right" at bounding box center [1498, 111] width 26 height 26
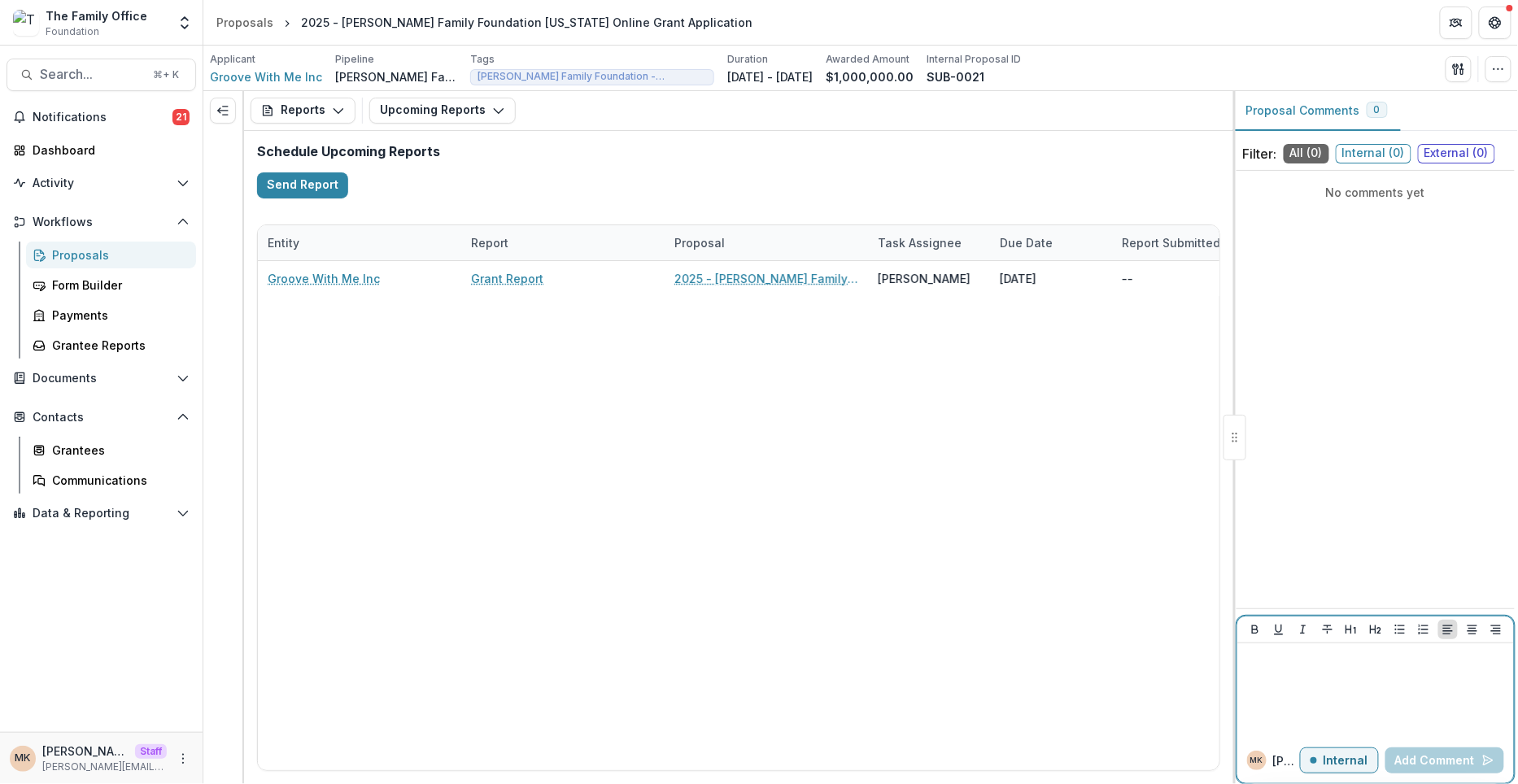
click at [1274, 671] on div at bounding box center [1375, 690] width 263 height 81
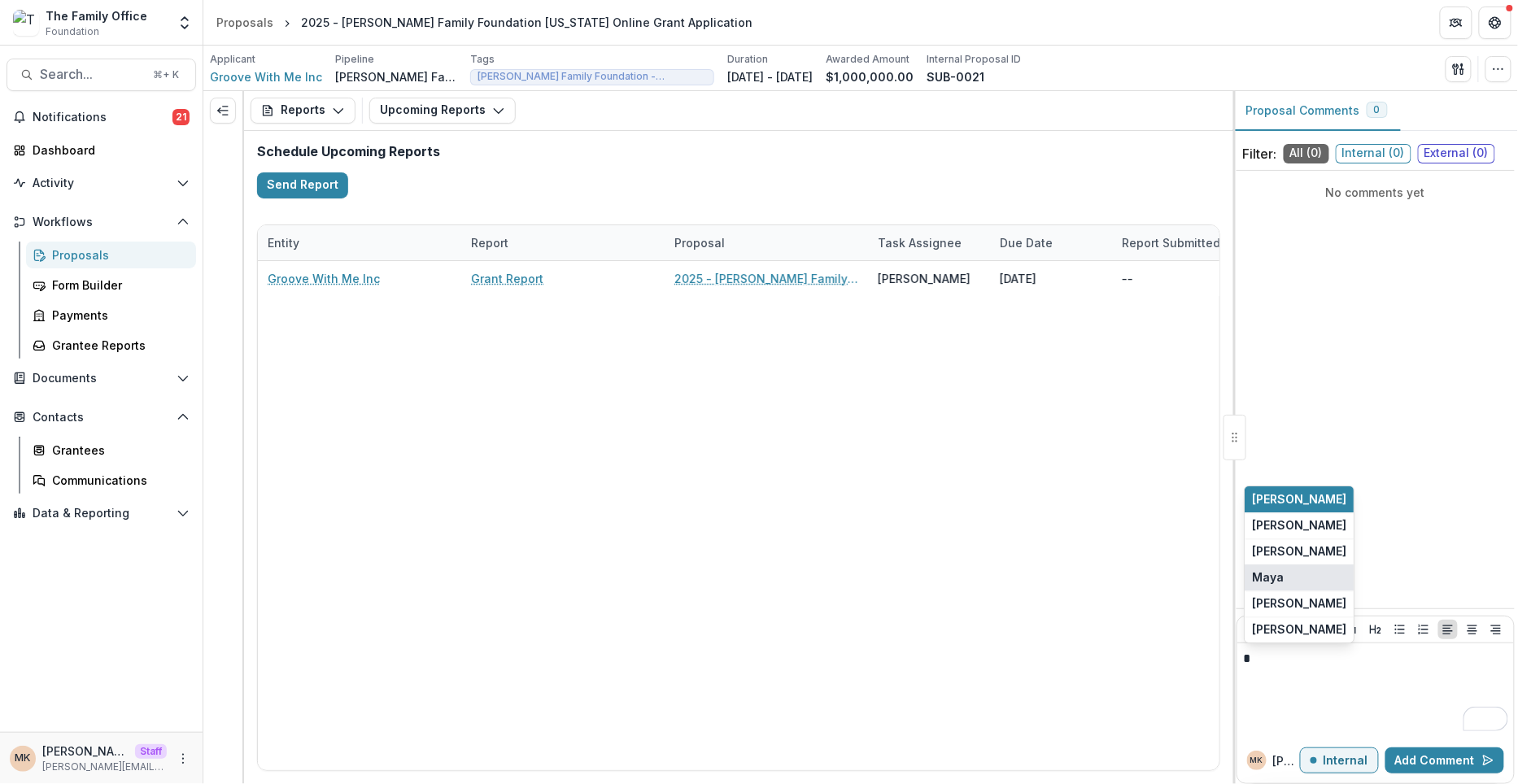
click at [1285, 571] on button "Maya" at bounding box center [1298, 578] width 109 height 26
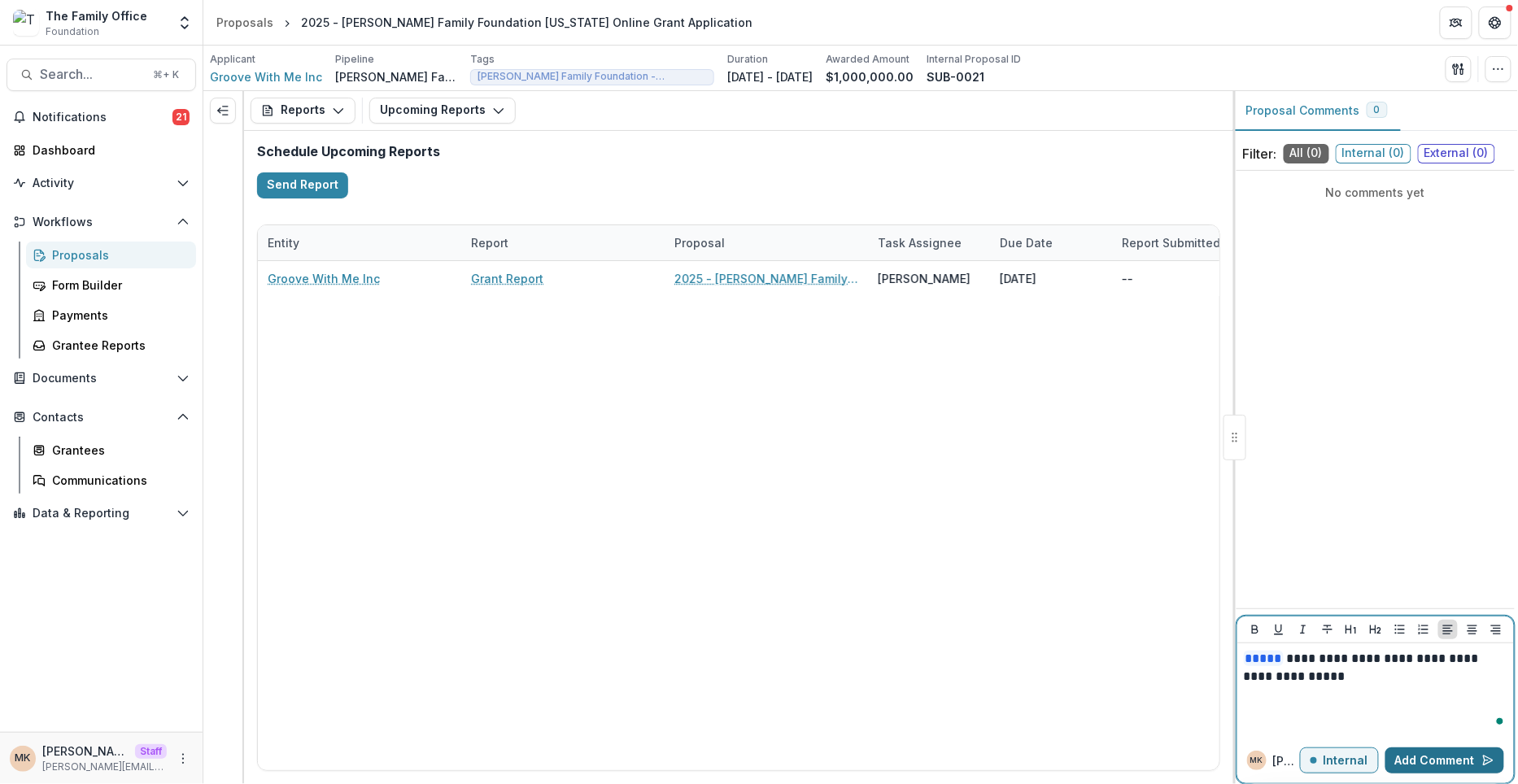
click at [1453, 774] on button "Add Comment" at bounding box center [1445, 761] width 119 height 26
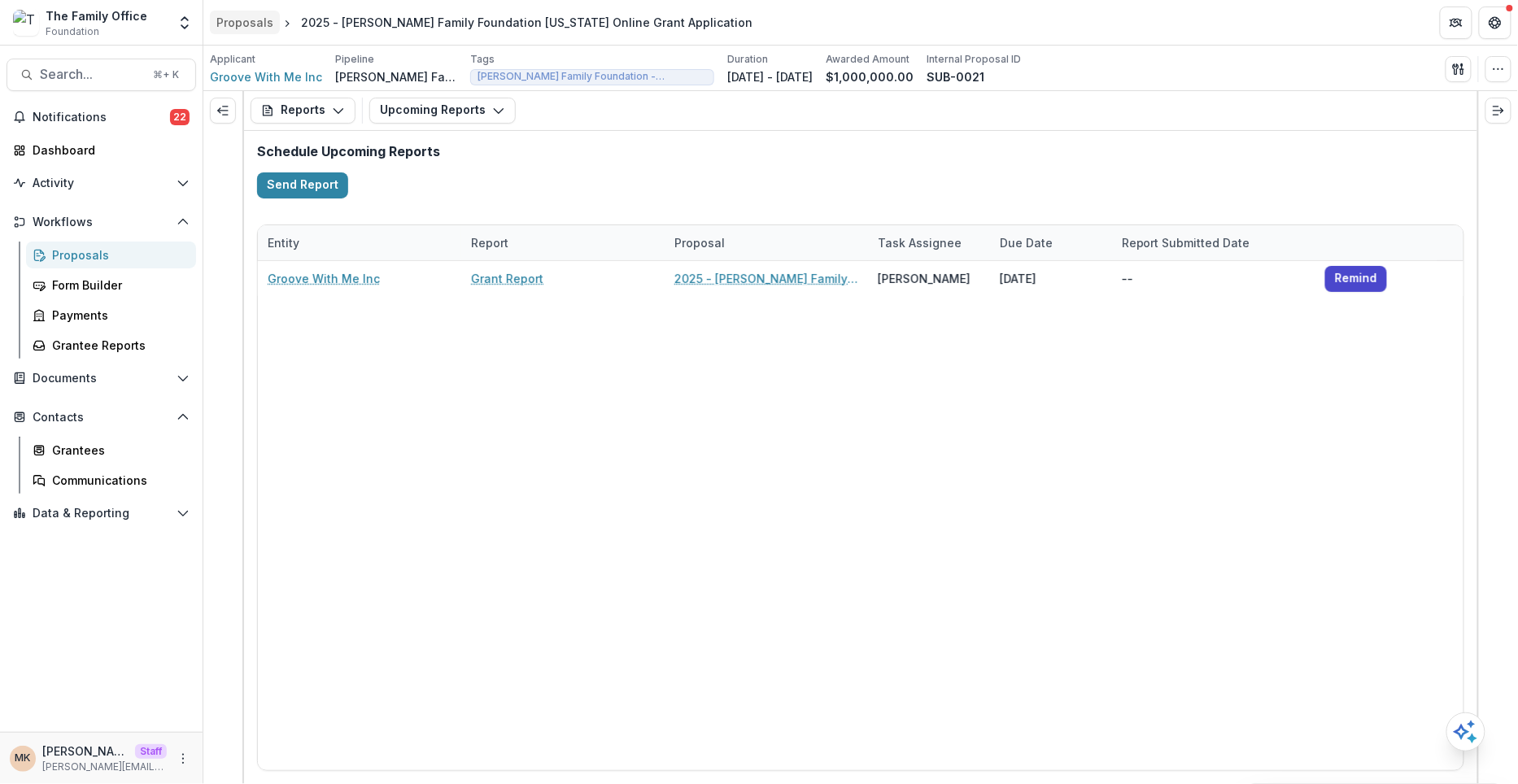
click at [253, 25] on div "Proposals" at bounding box center [245, 22] width 57 height 17
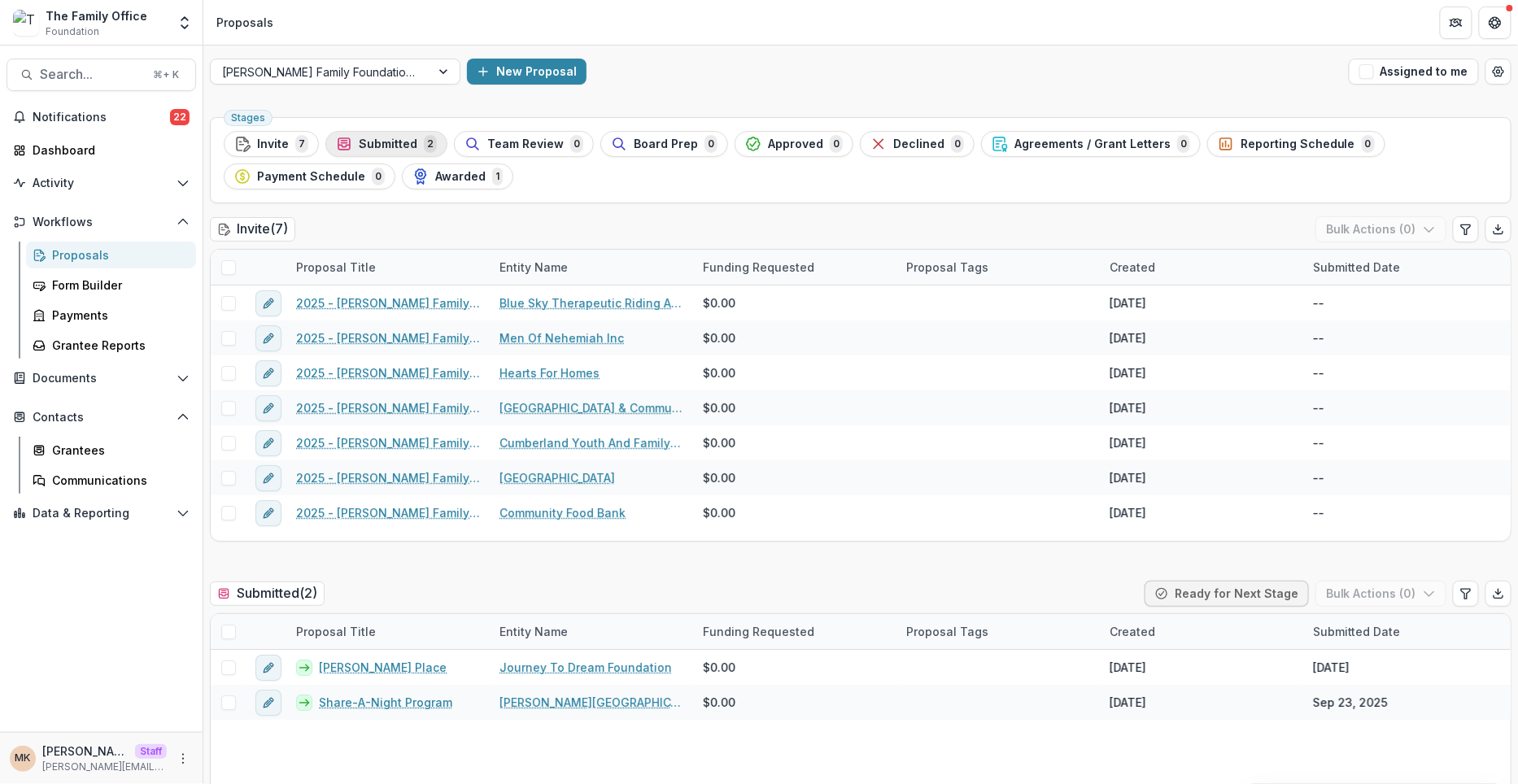
click at [403, 145] on span "Submitted" at bounding box center [388, 144] width 59 height 14
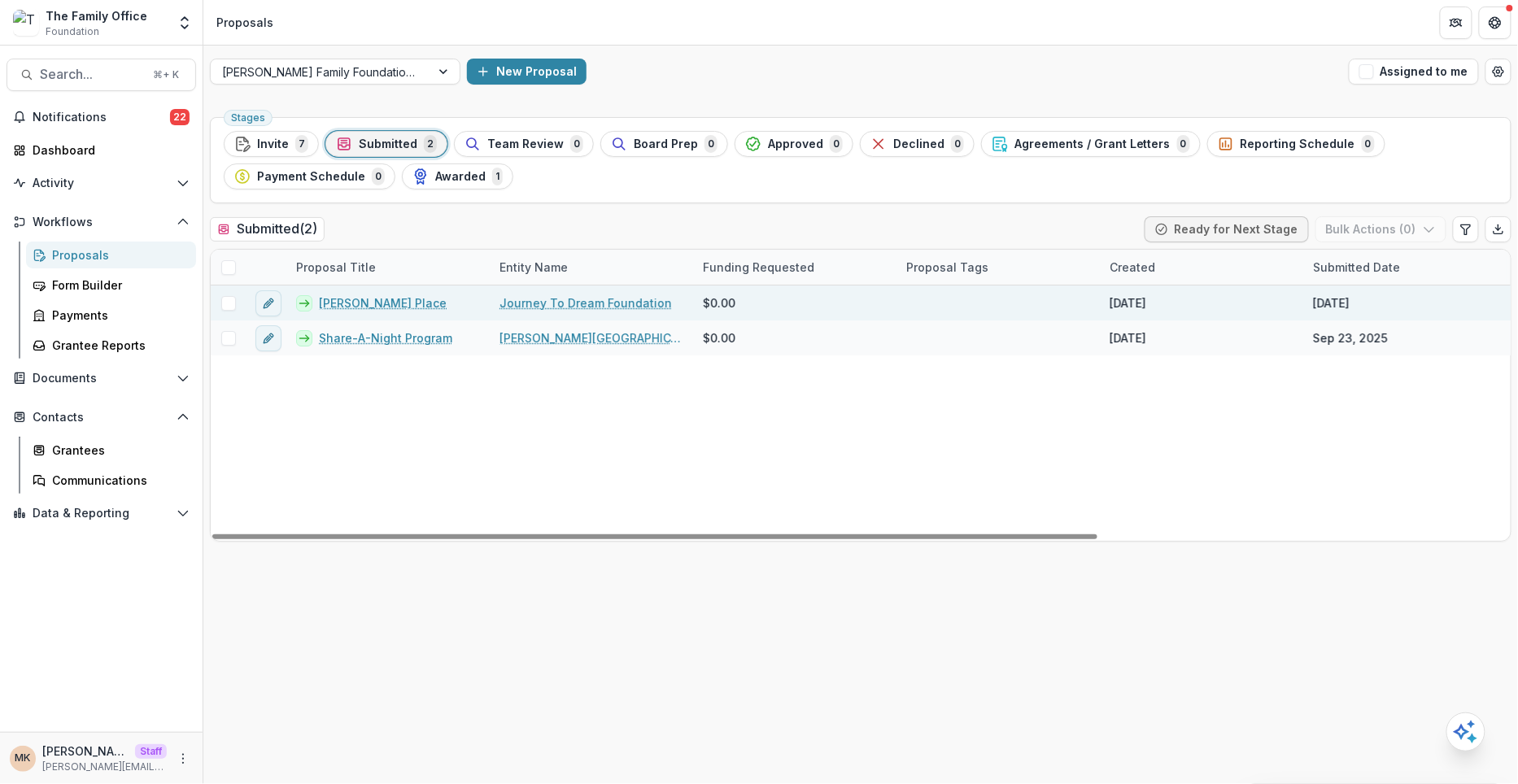
click at [357, 299] on link "Kyles Place" at bounding box center [382, 303] width 127 height 17
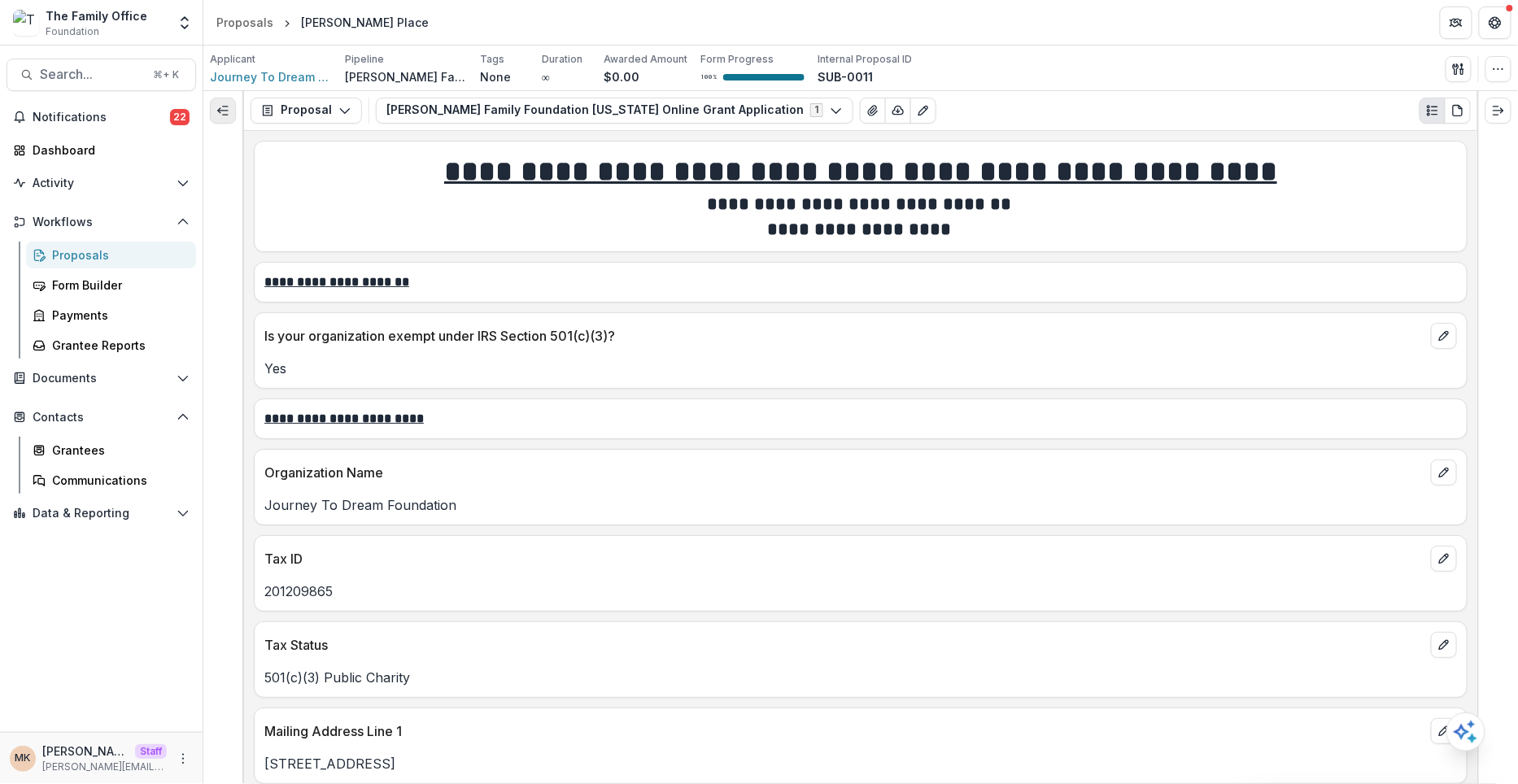
click at [227, 104] on icon "Expand left" at bounding box center [223, 111] width 13 height 13
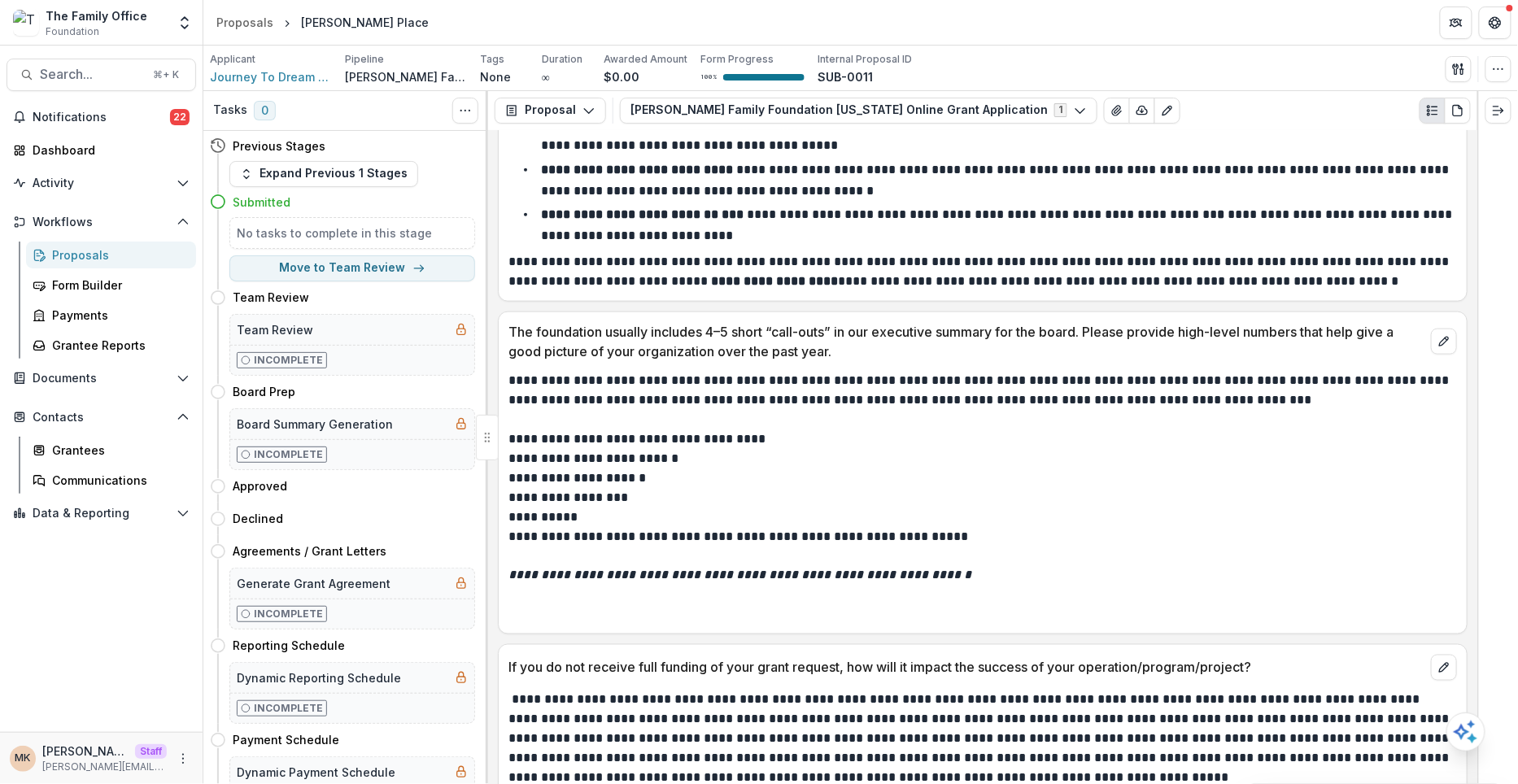
scroll to position [5244, 0]
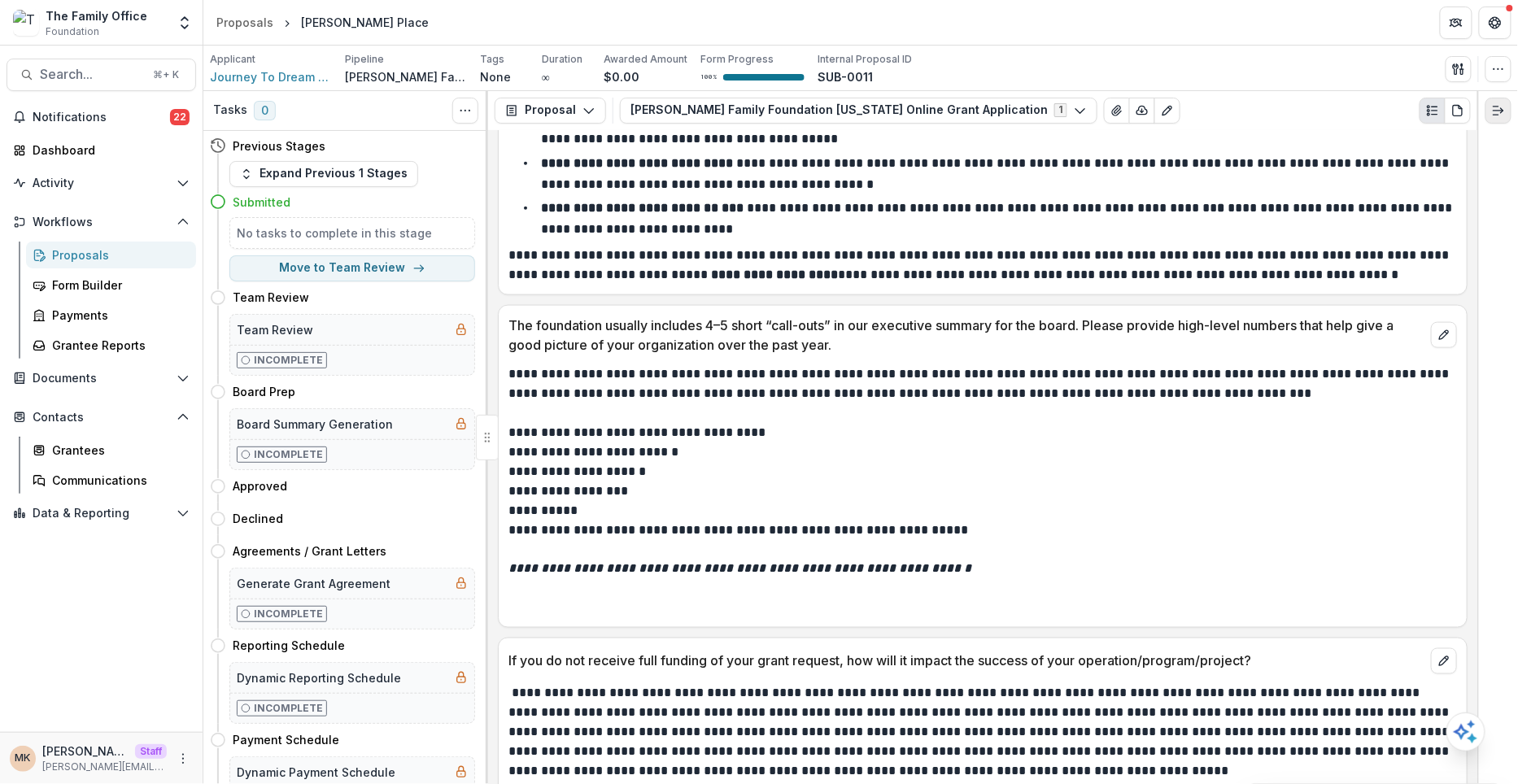
click at [1496, 118] on button "Expand right" at bounding box center [1498, 111] width 26 height 26
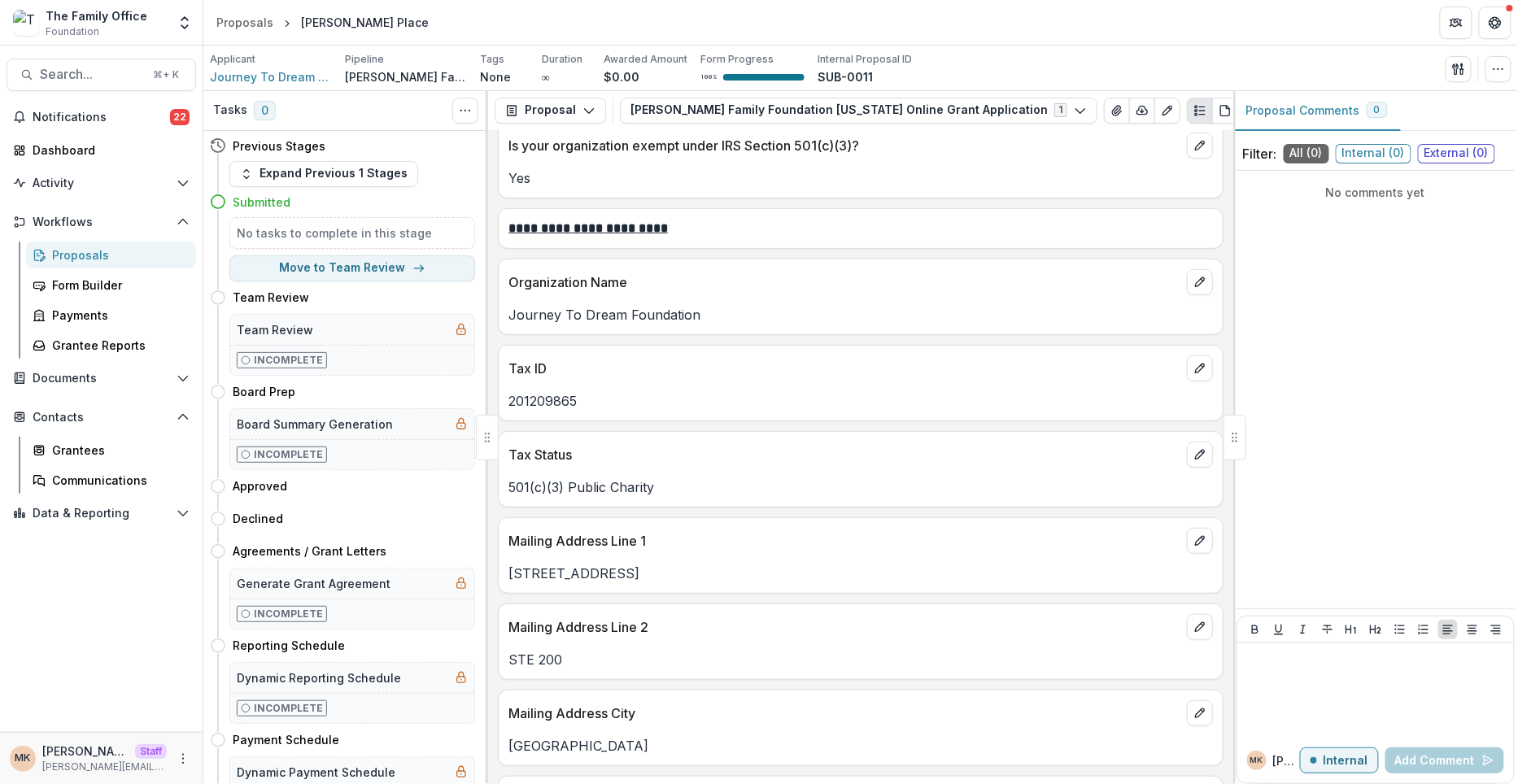
scroll to position [0, 0]
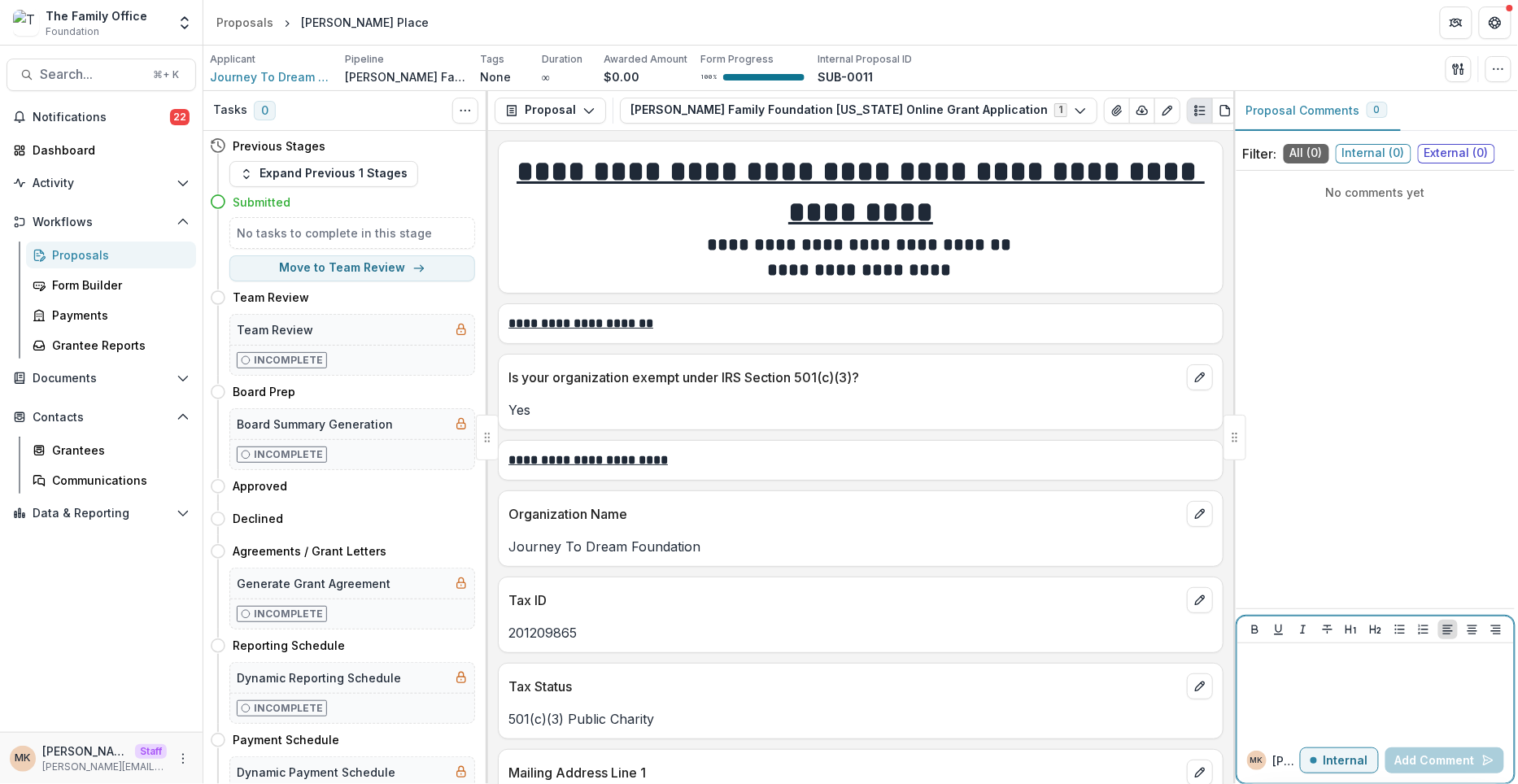
click at [1343, 757] on p "Internal" at bounding box center [1346, 761] width 45 height 14
click at [1328, 697] on div at bounding box center [1375, 690] width 263 height 81
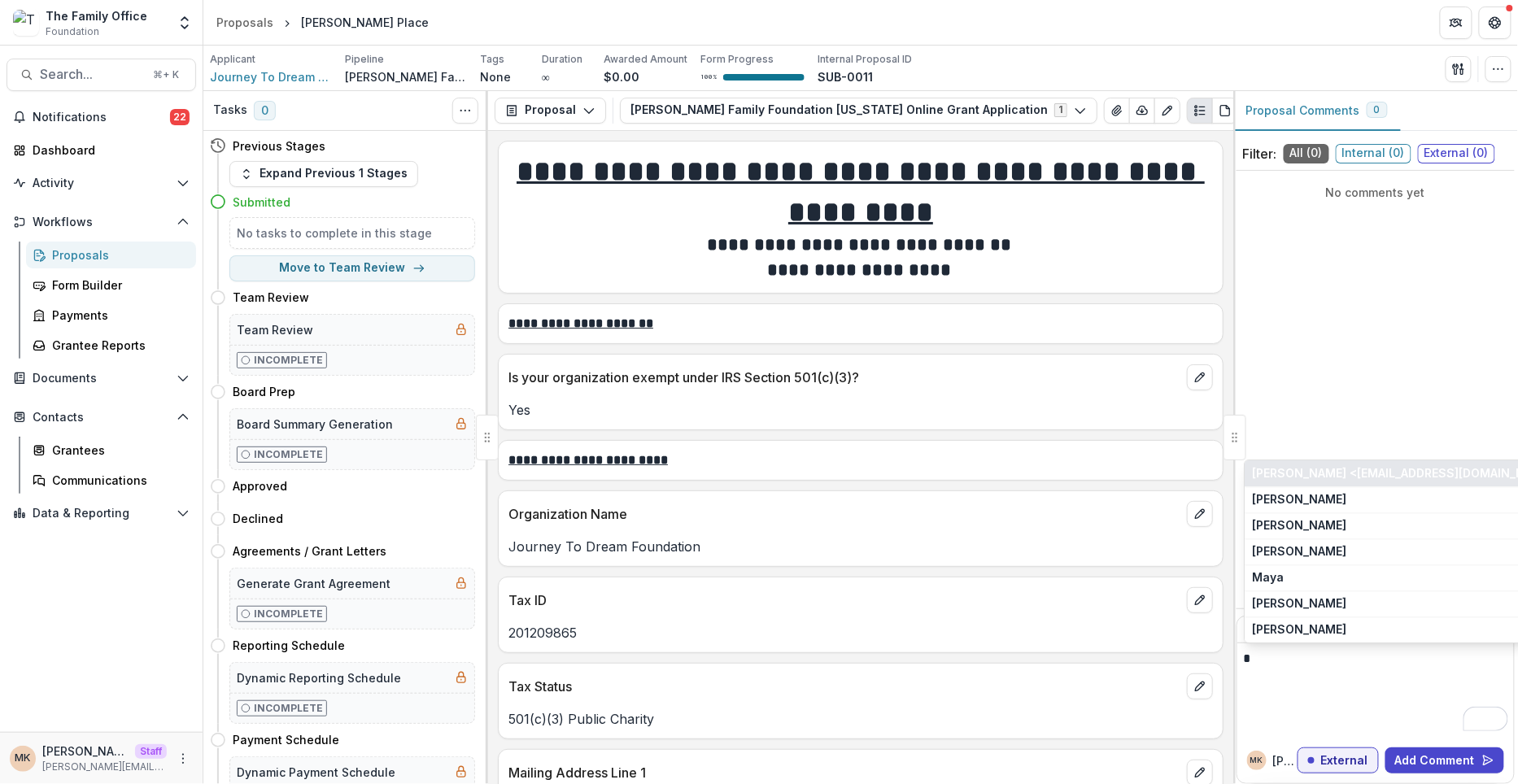
click at [1357, 476] on button "Nesa Grider <nesa@journeytodream.org" at bounding box center [1386, 473] width 283 height 26
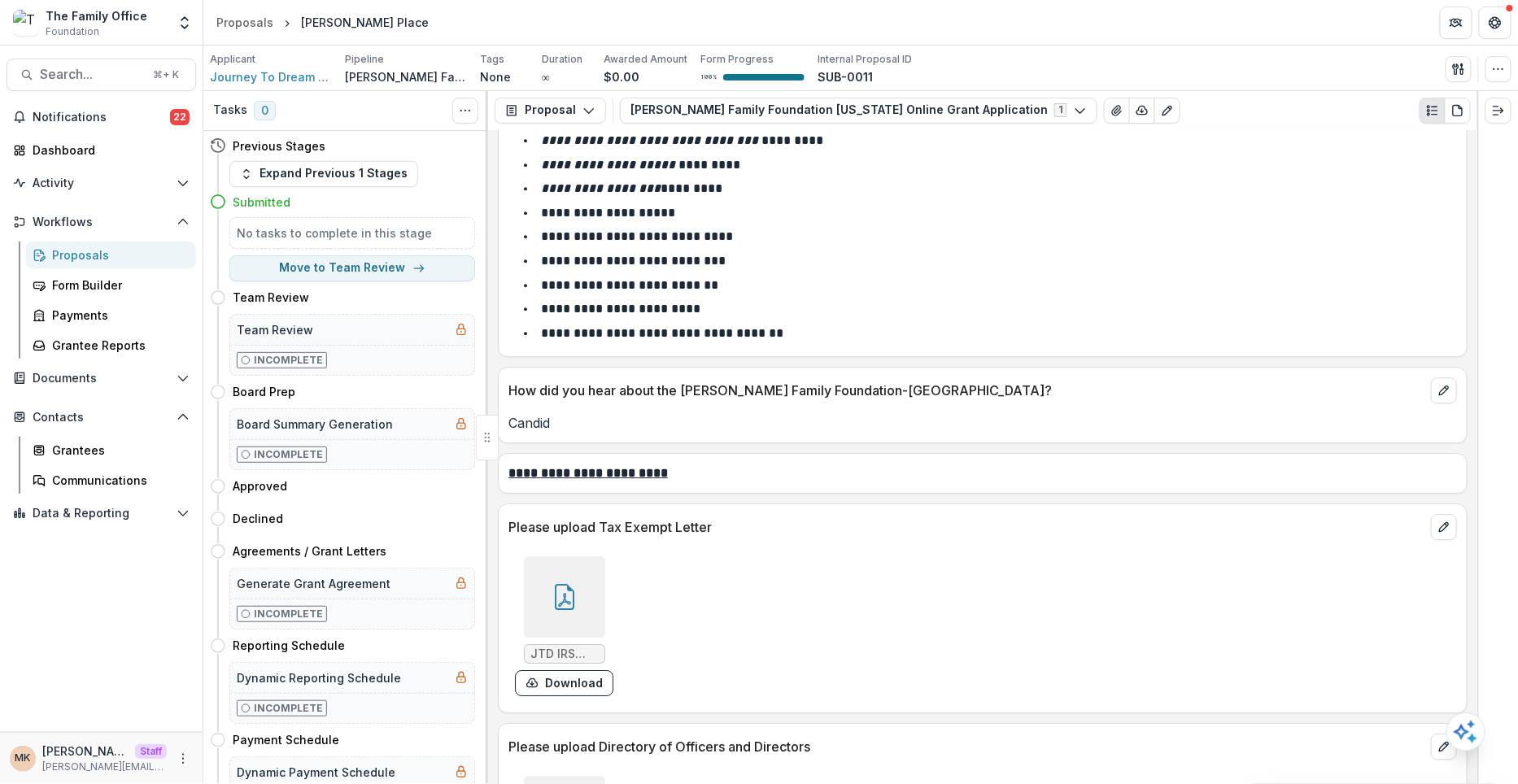
scroll to position [6475, 0]
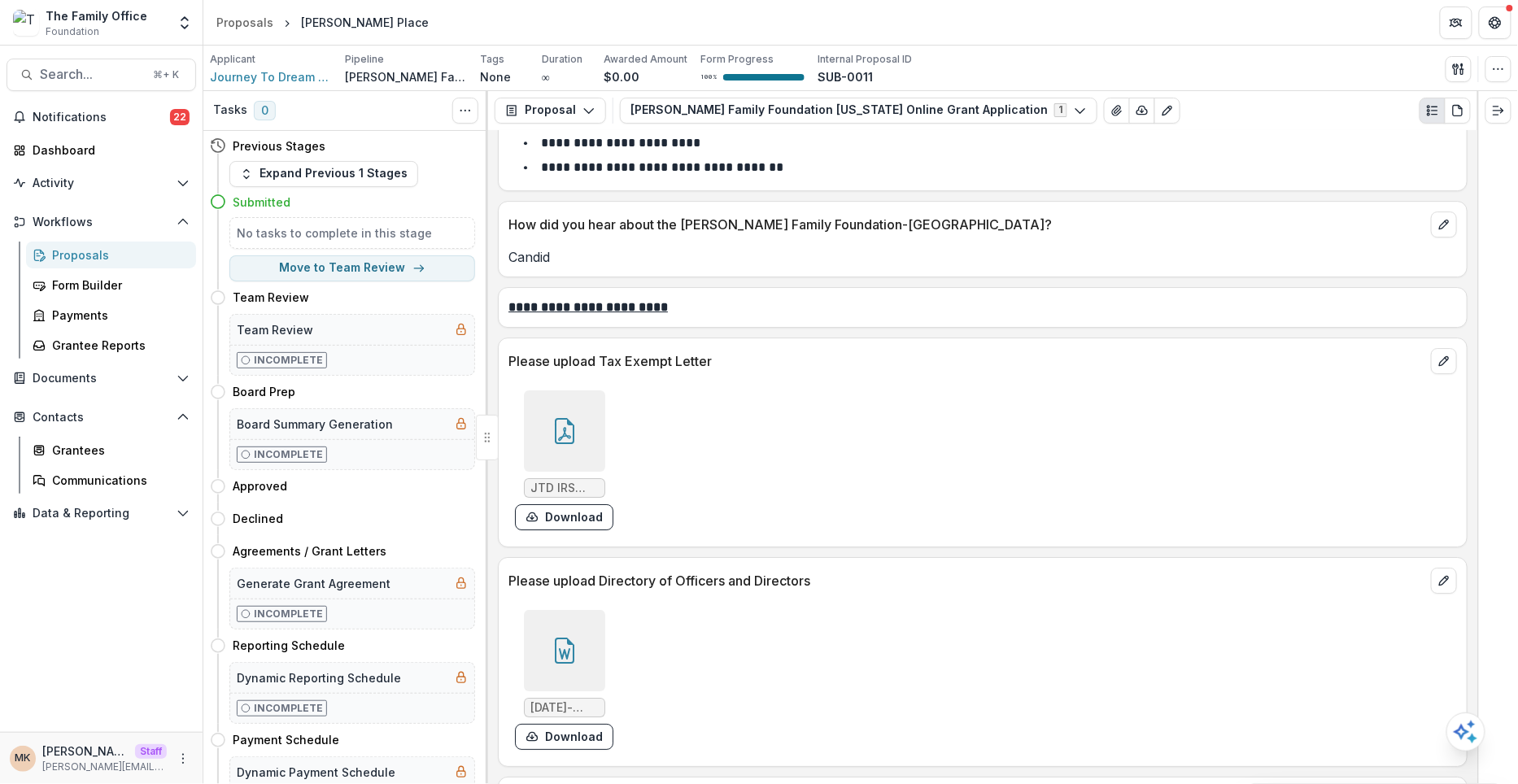
click at [562, 419] on icon at bounding box center [565, 432] width 26 height 26
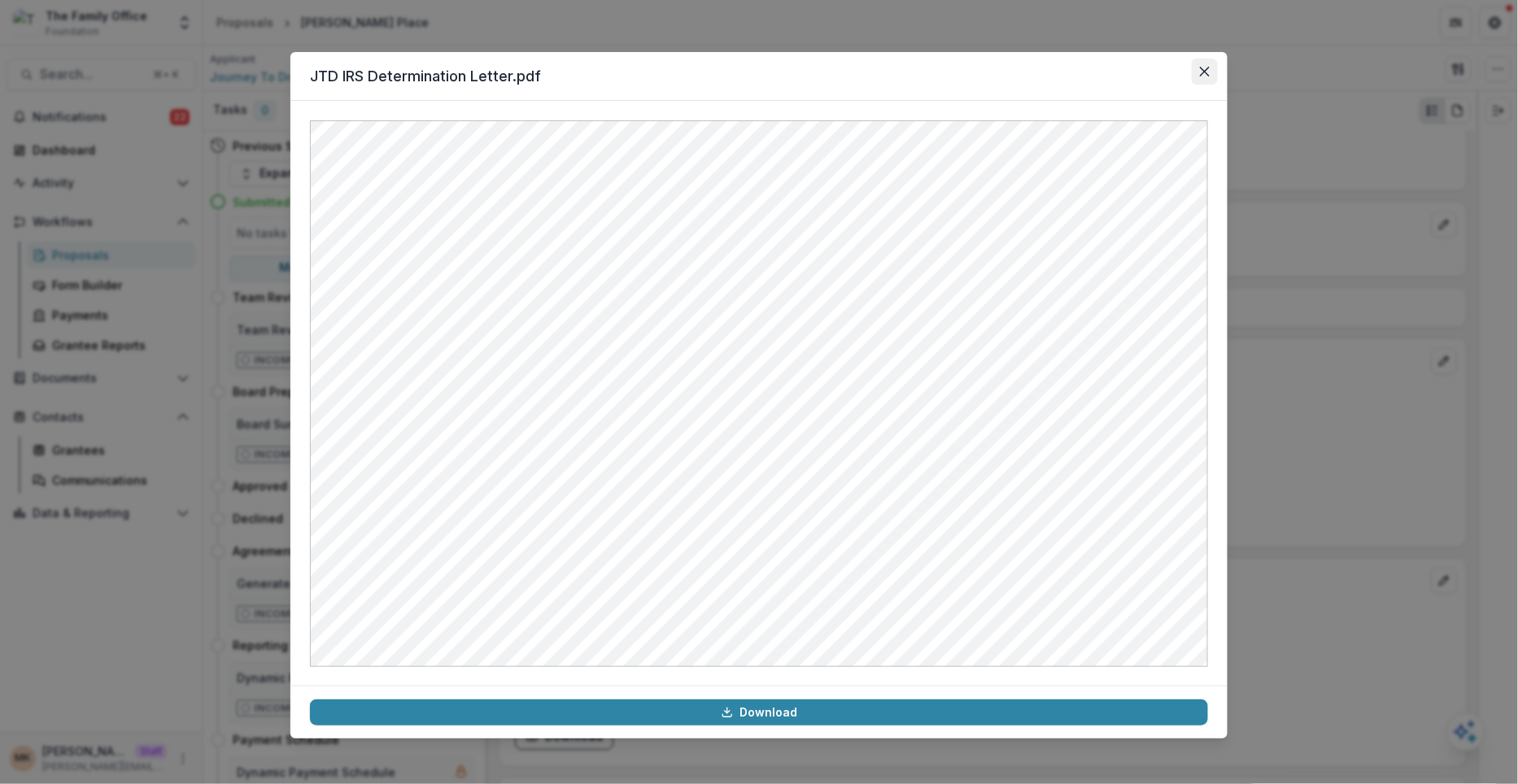
click at [1203, 78] on button "Close" at bounding box center [1205, 72] width 26 height 26
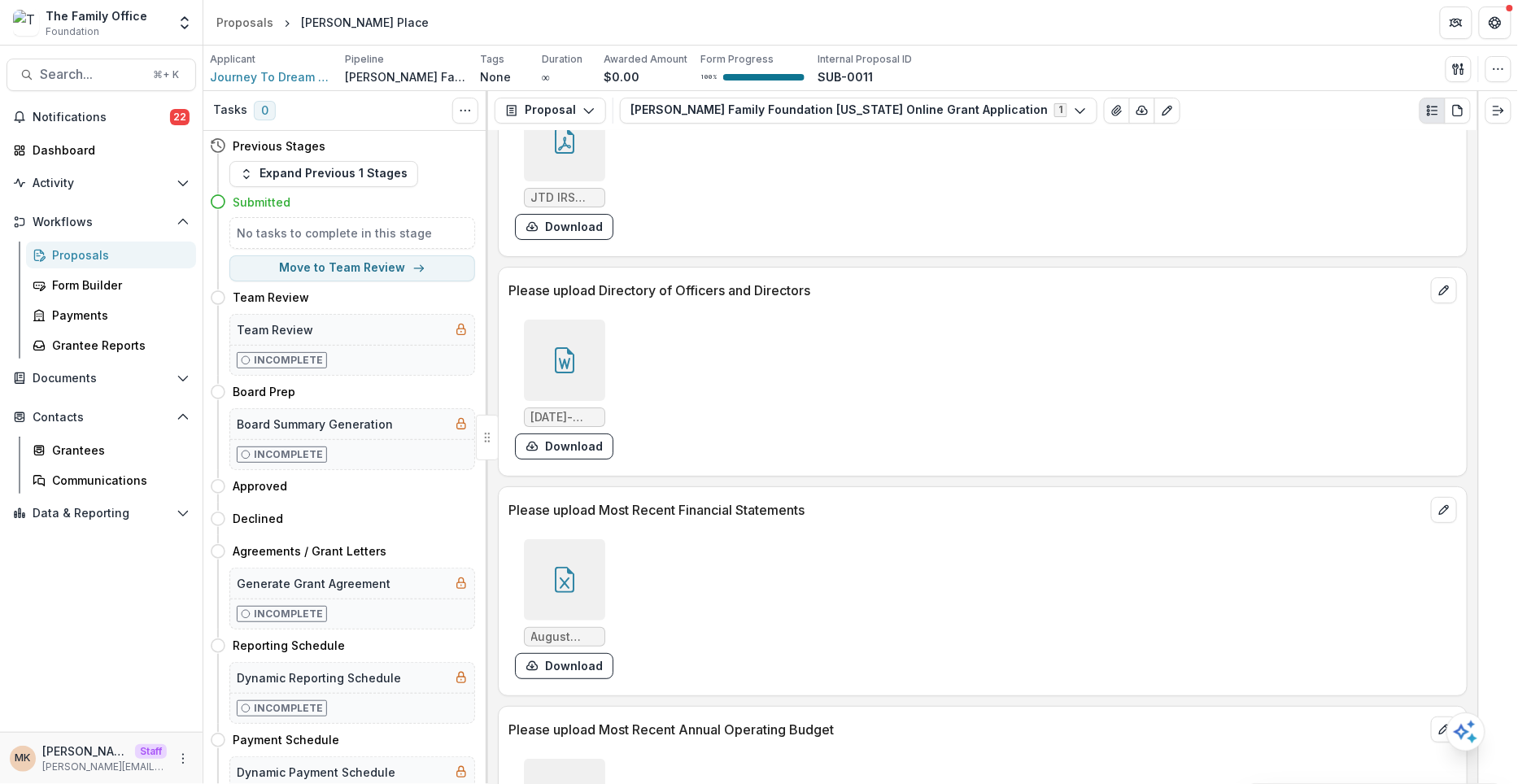
scroll to position [6804, 0]
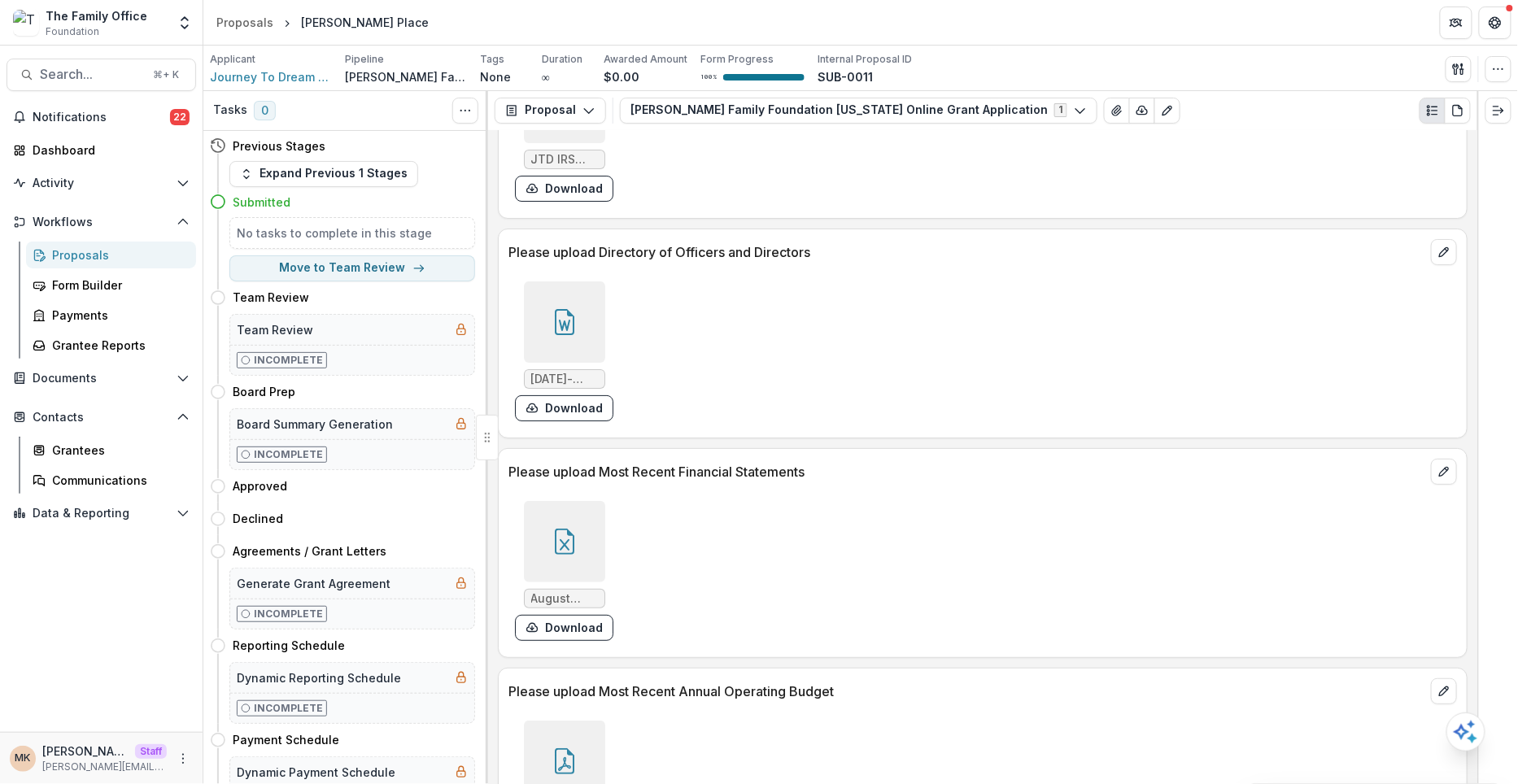
click at [587, 282] on div at bounding box center [564, 322] width 81 height 81
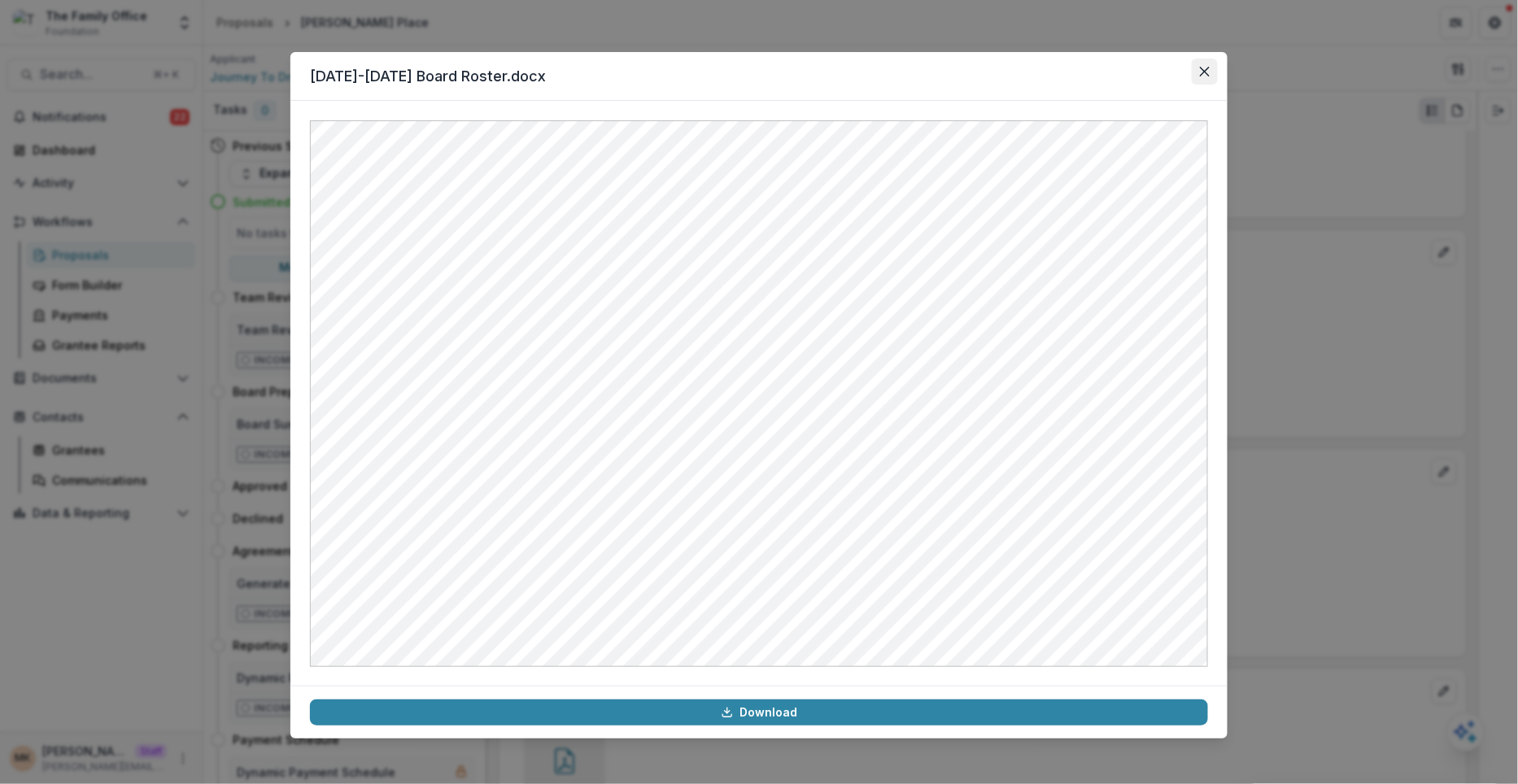
click at [1211, 69] on button "Close" at bounding box center [1205, 72] width 26 height 26
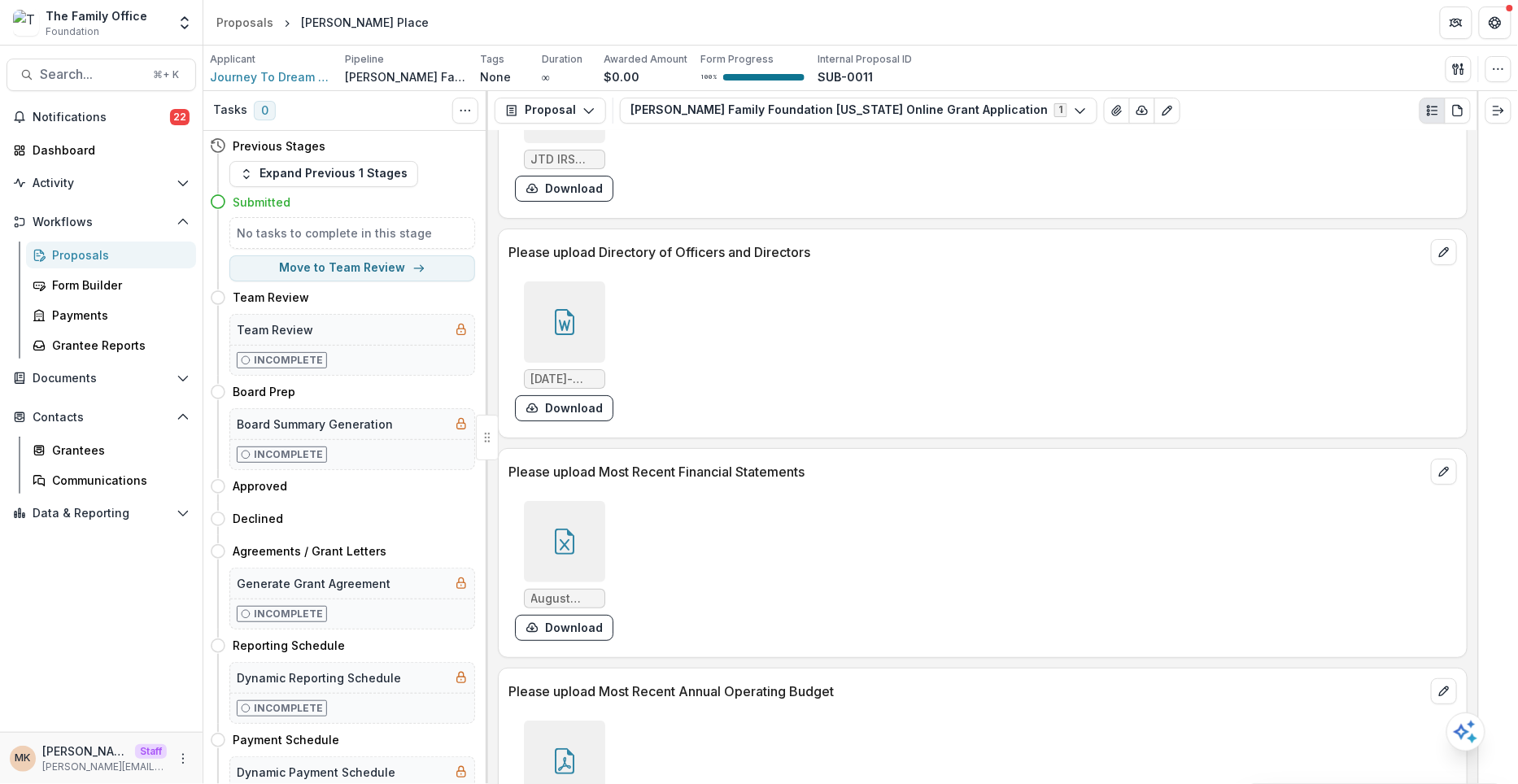
scroll to position [6845, 0]
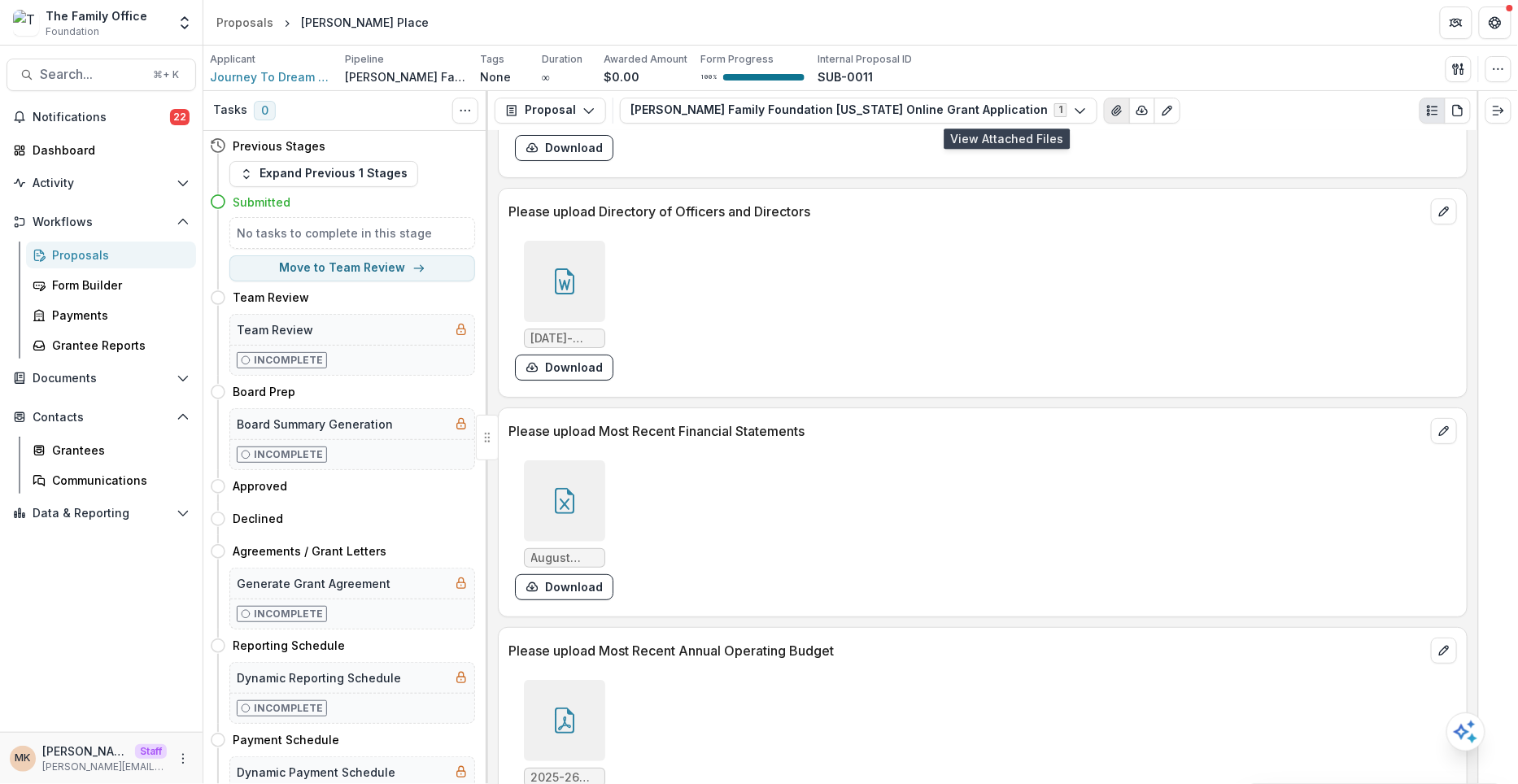
click at [1111, 106] on icon "View Attached Files" at bounding box center [1117, 111] width 13 height 13
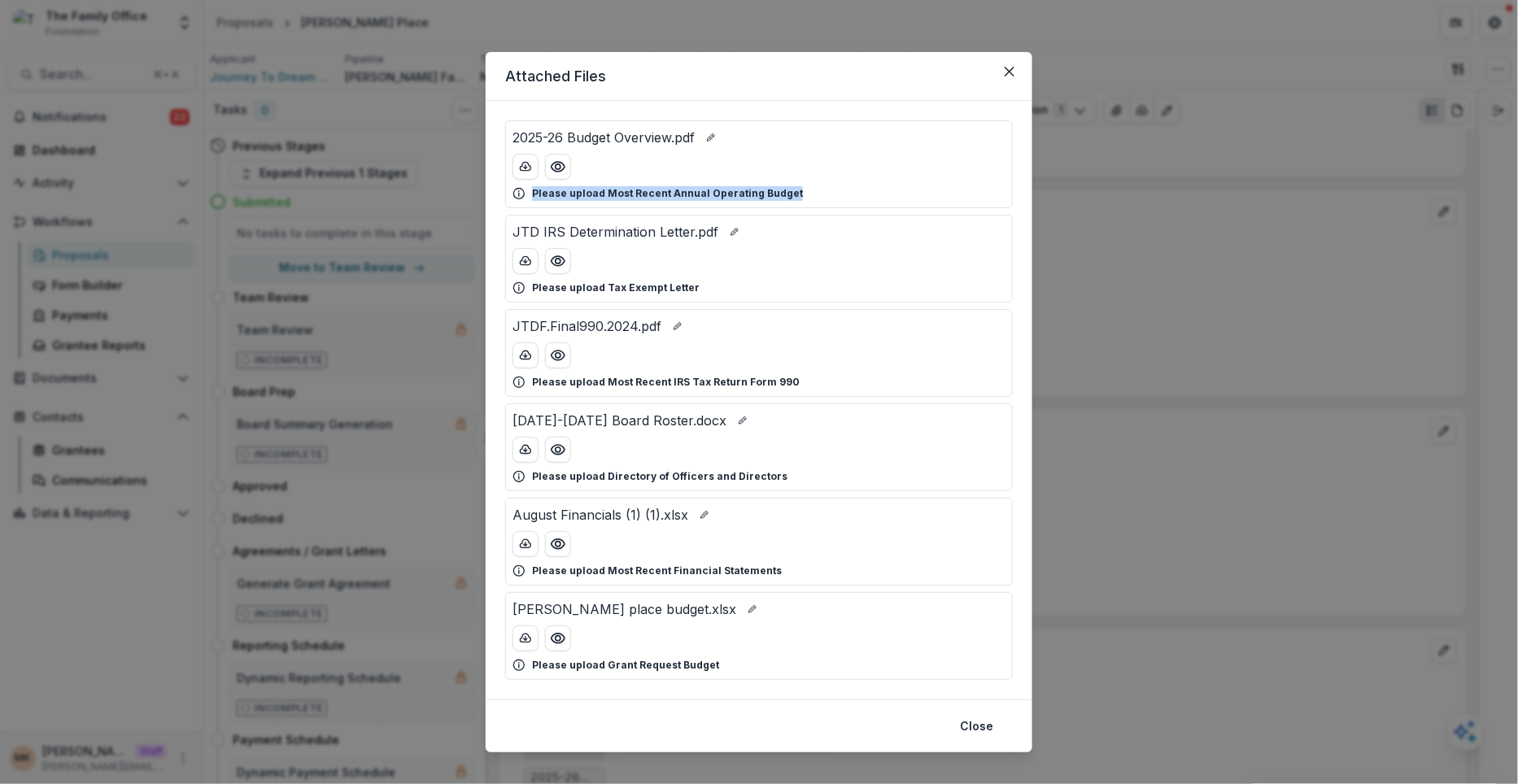
drag, startPoint x: 785, startPoint y: 202, endPoint x: 528, endPoint y: 197, distance: 257.0
click at [528, 197] on div "2025-26 Budget Overview.pdf Please upload Most Recent Annual Operating Budget" at bounding box center [759, 164] width 508 height 87
click at [550, 362] on button "Preview JTDF.Final990.2024.pdf" at bounding box center [558, 355] width 26 height 26
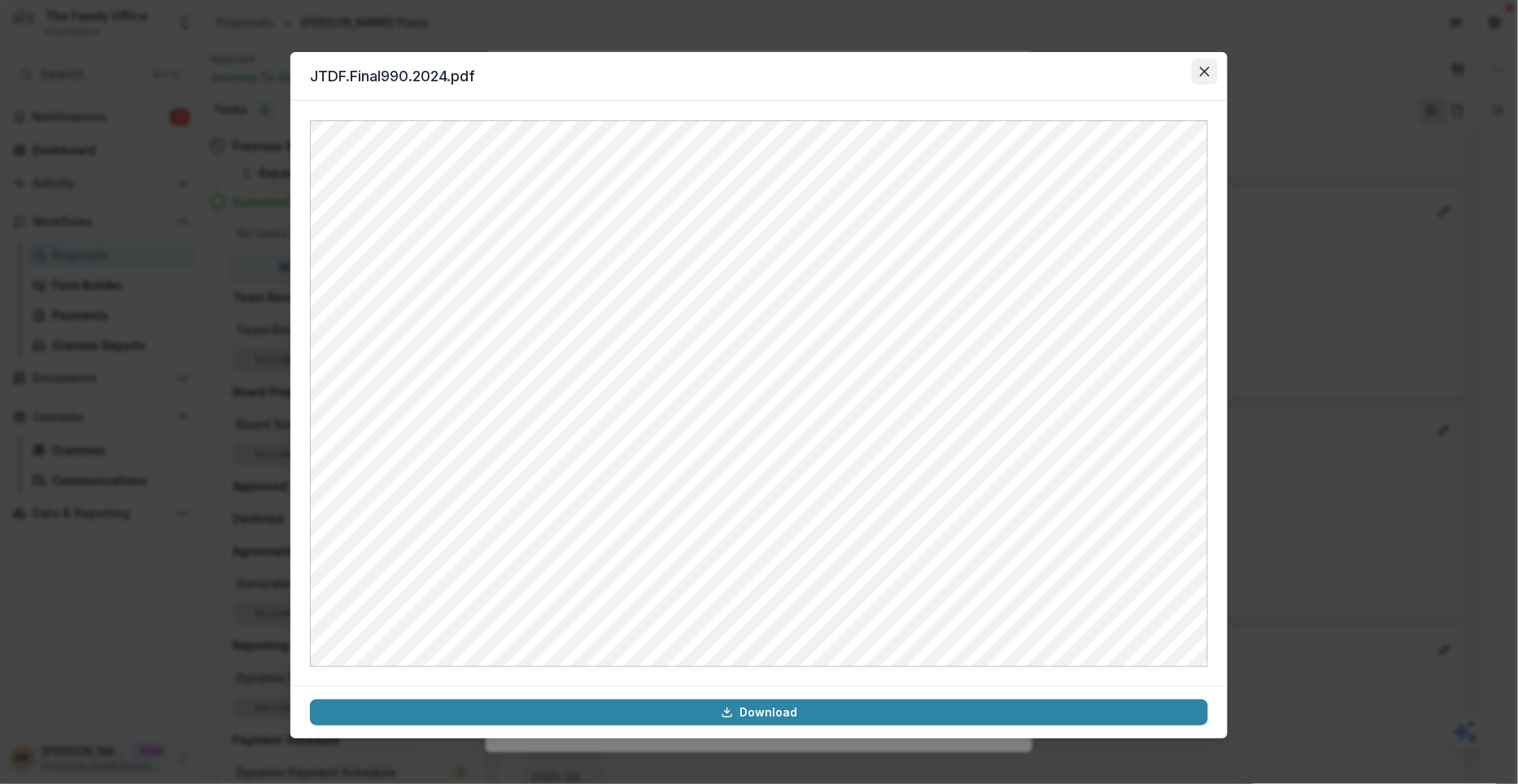
click at [1200, 73] on icon "Close" at bounding box center [1205, 72] width 9 height 9
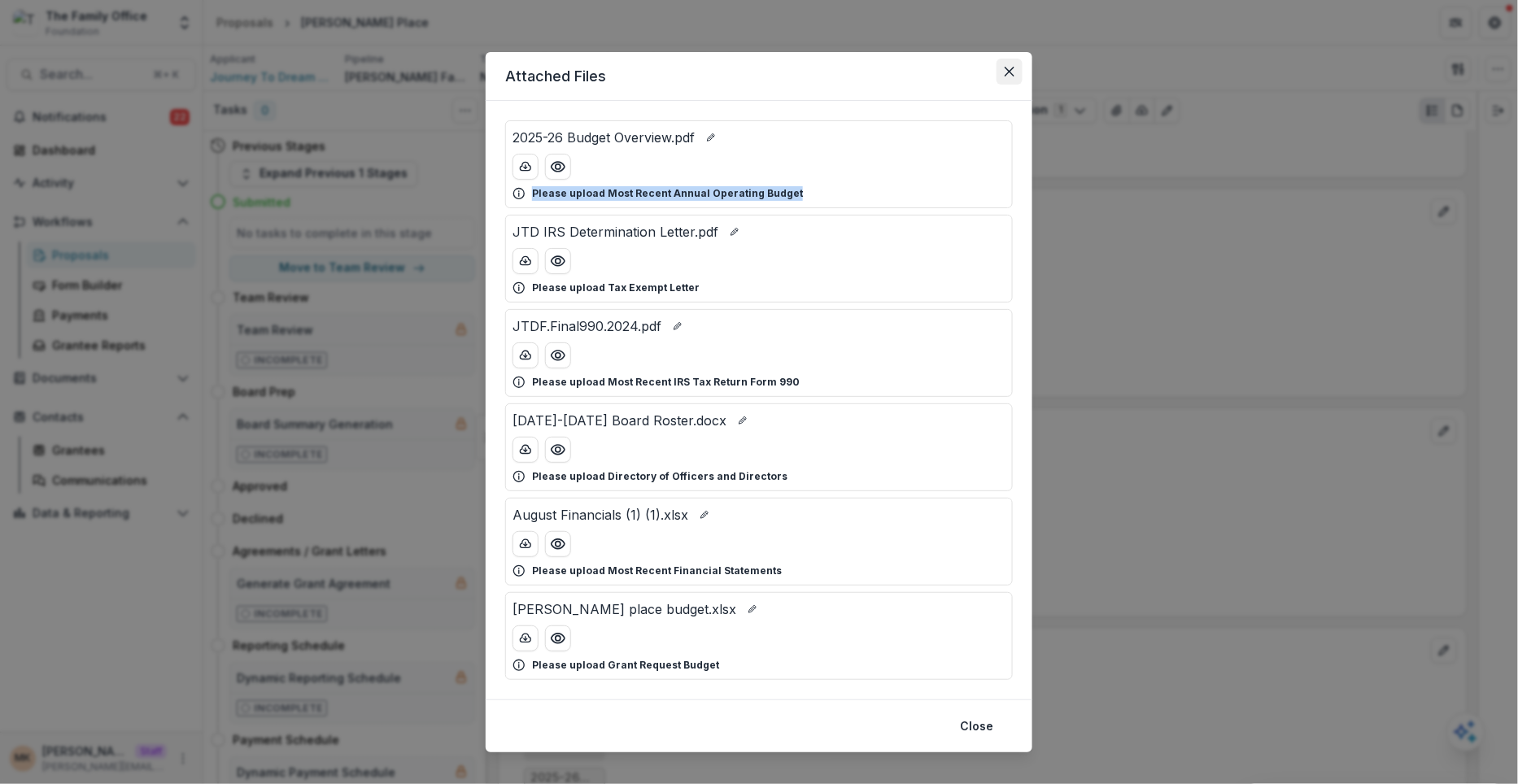
click at [1007, 73] on icon "Close" at bounding box center [1009, 72] width 9 height 9
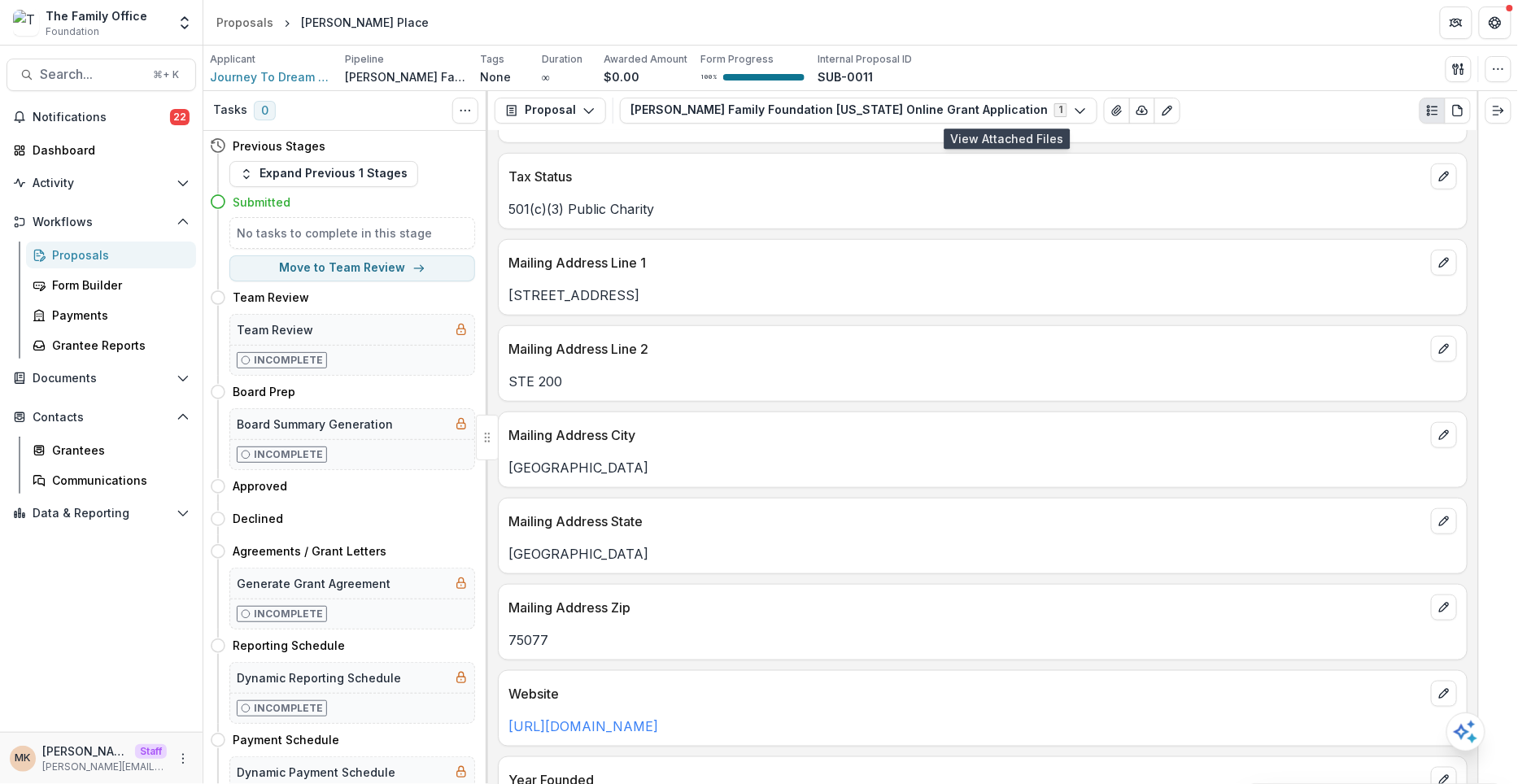
scroll to position [0, 0]
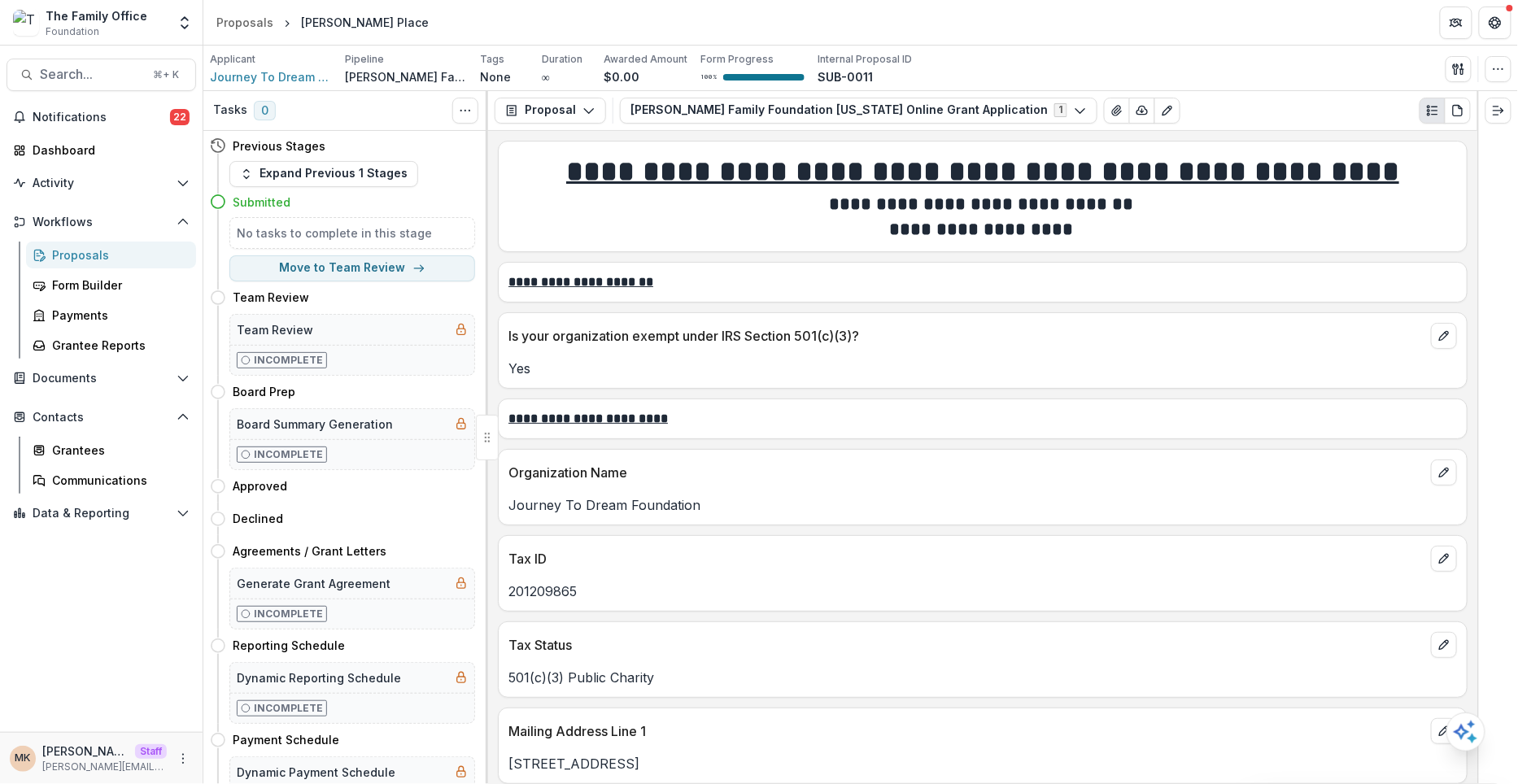
click at [1323, 230] on h2 "**********" at bounding box center [981, 230] width 945 height 25
click at [1465, 108] on button "PDF view" at bounding box center [1458, 111] width 26 height 26
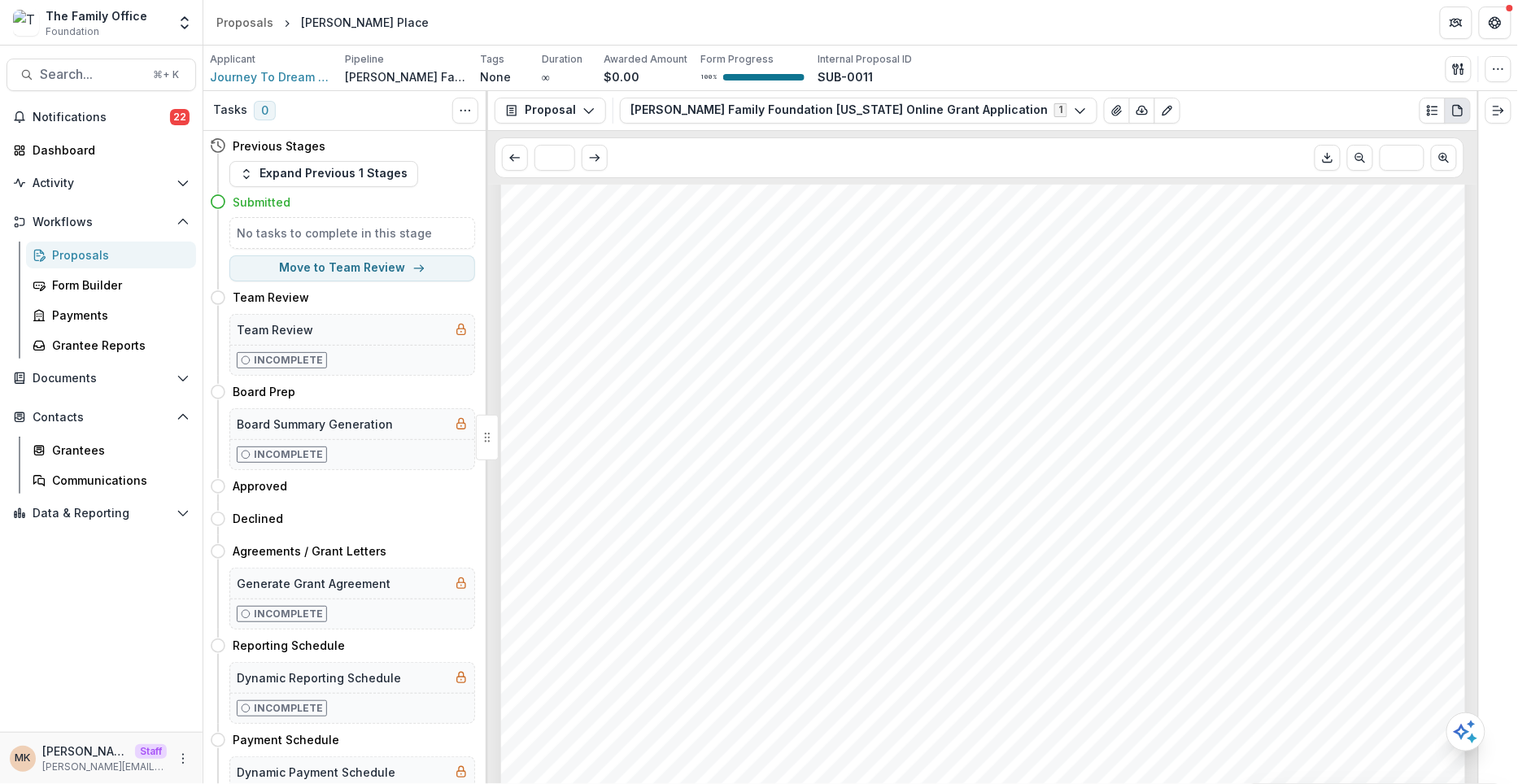
scroll to position [2959, 0]
click at [1438, 111] on icon "Plaintext view" at bounding box center [1432, 111] width 13 height 13
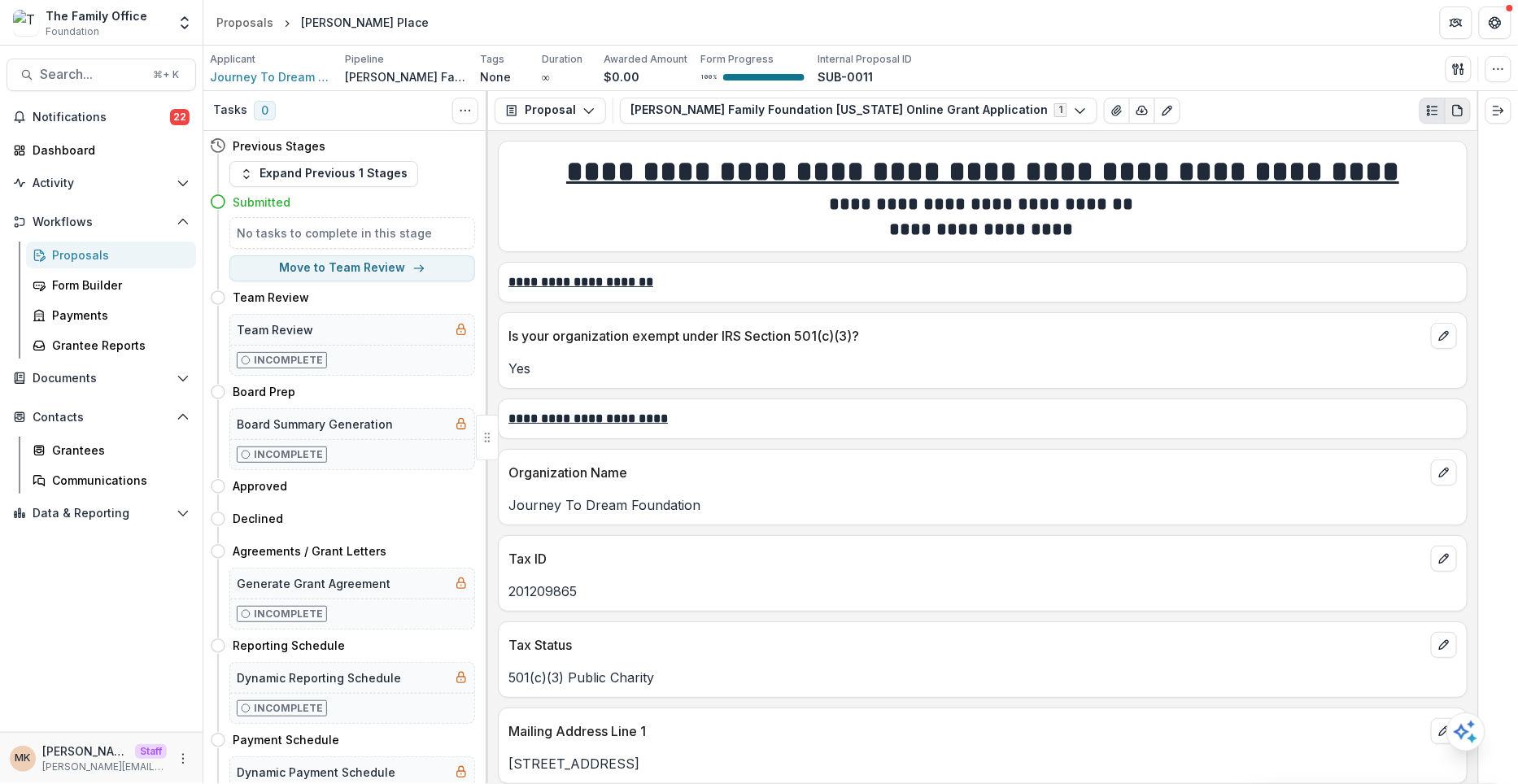
click at [1463, 113] on icon "PDF view" at bounding box center [1458, 111] width 13 height 13
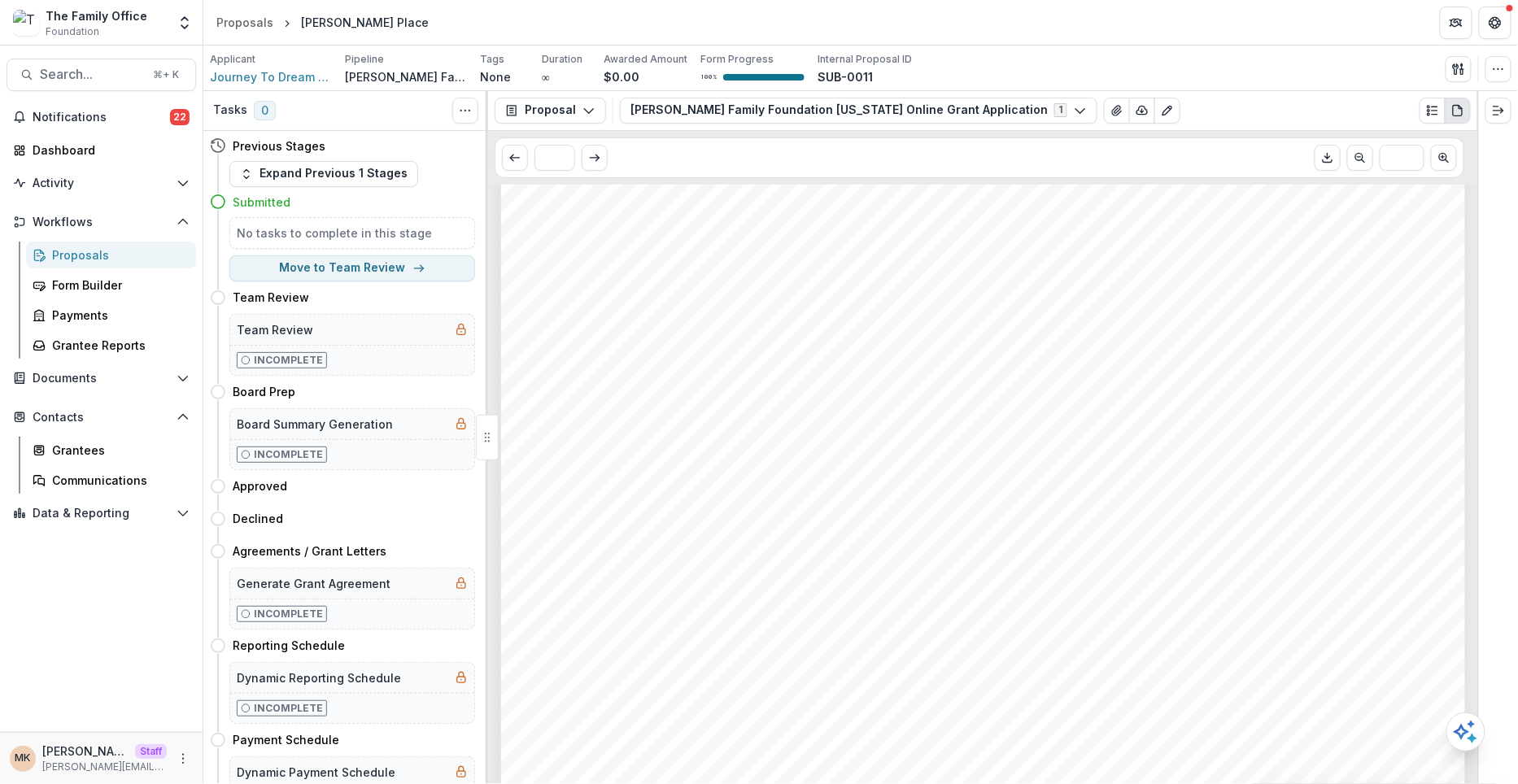
scroll to position [12645, 0]
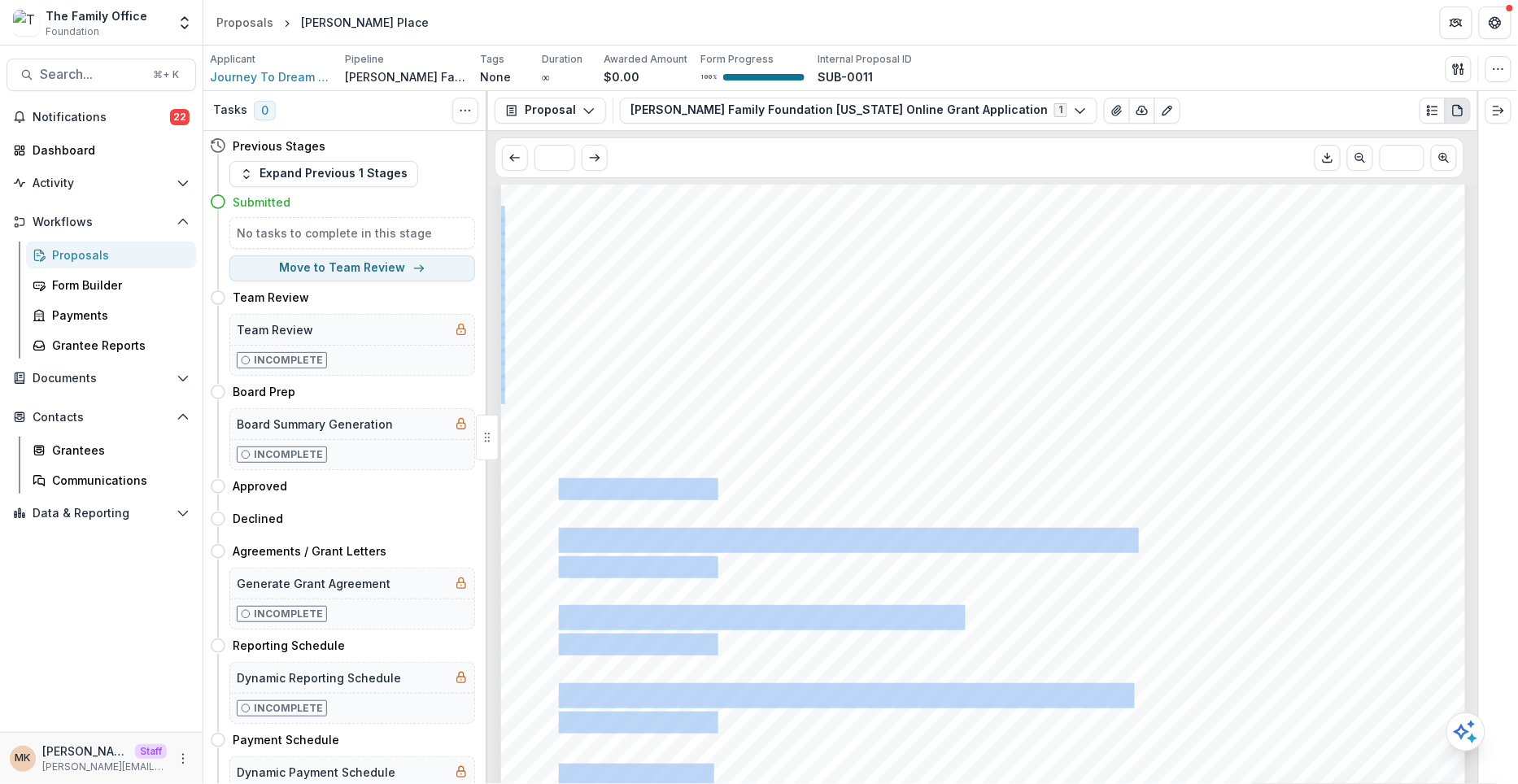
drag, startPoint x: 668, startPoint y: 489, endPoint x: 560, endPoint y: 485, distance: 108.1
click at [560, 485] on div "- - - - - - - Page: 10 Kyles Place City of Lewisivlle – $17,000 Texas Mutual $4…" at bounding box center [983, 577] width 964 height 1364
click at [1111, 107] on icon "View Attached Files" at bounding box center [1117, 111] width 13 height 13
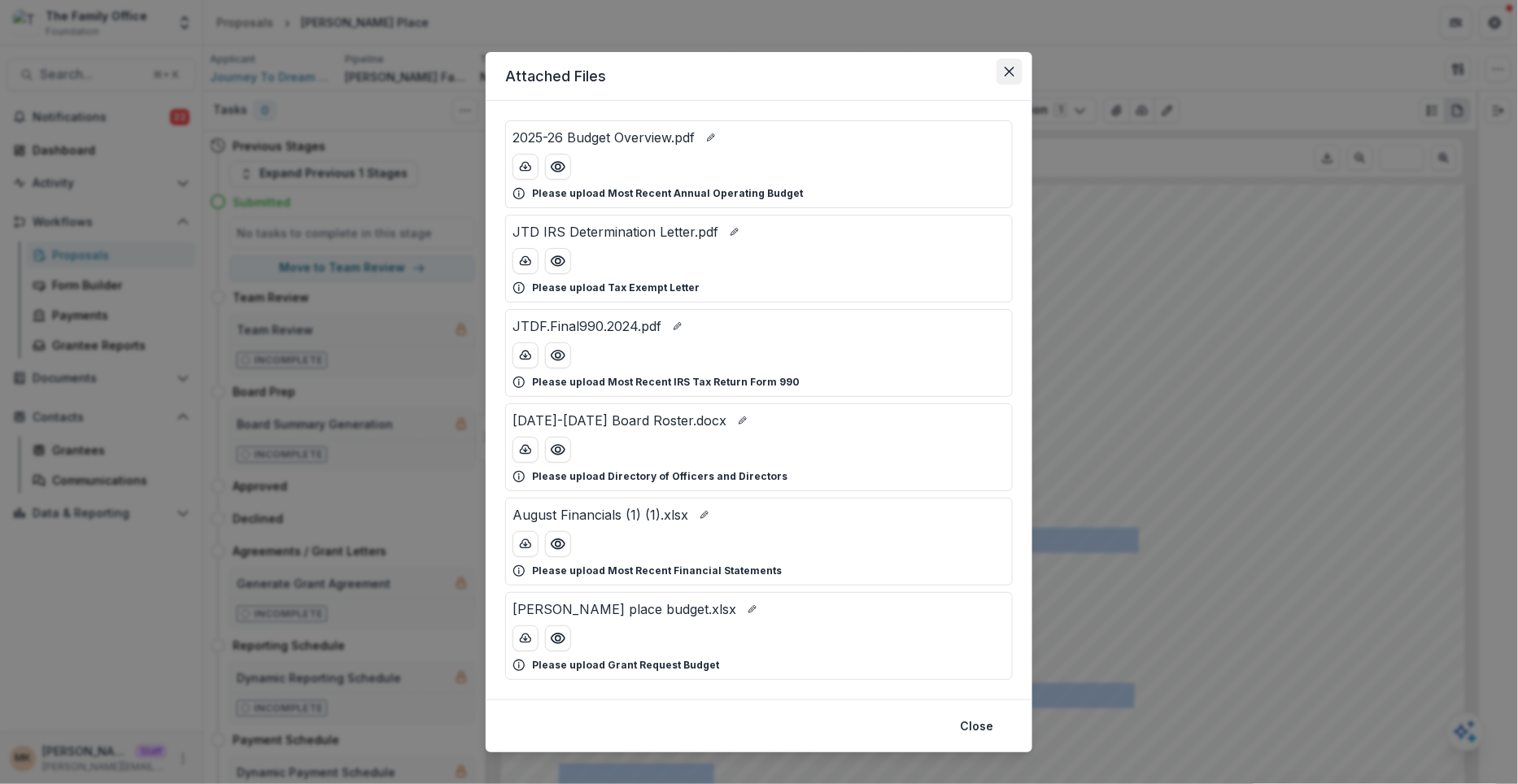
click at [1015, 73] on button "Close" at bounding box center [1009, 72] width 26 height 26
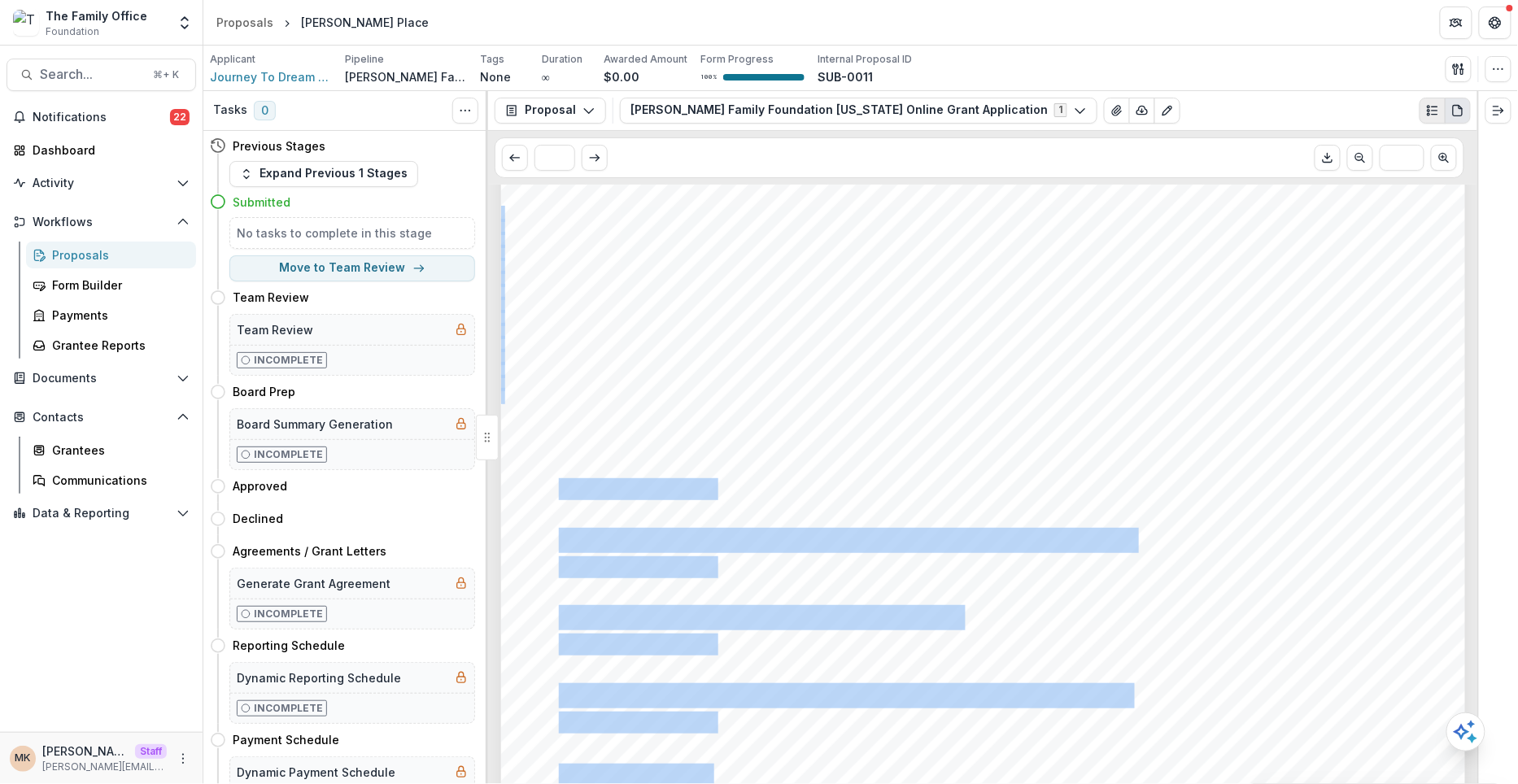
click at [1434, 113] on line "Plaintext view" at bounding box center [1434, 113] width 6 height 0
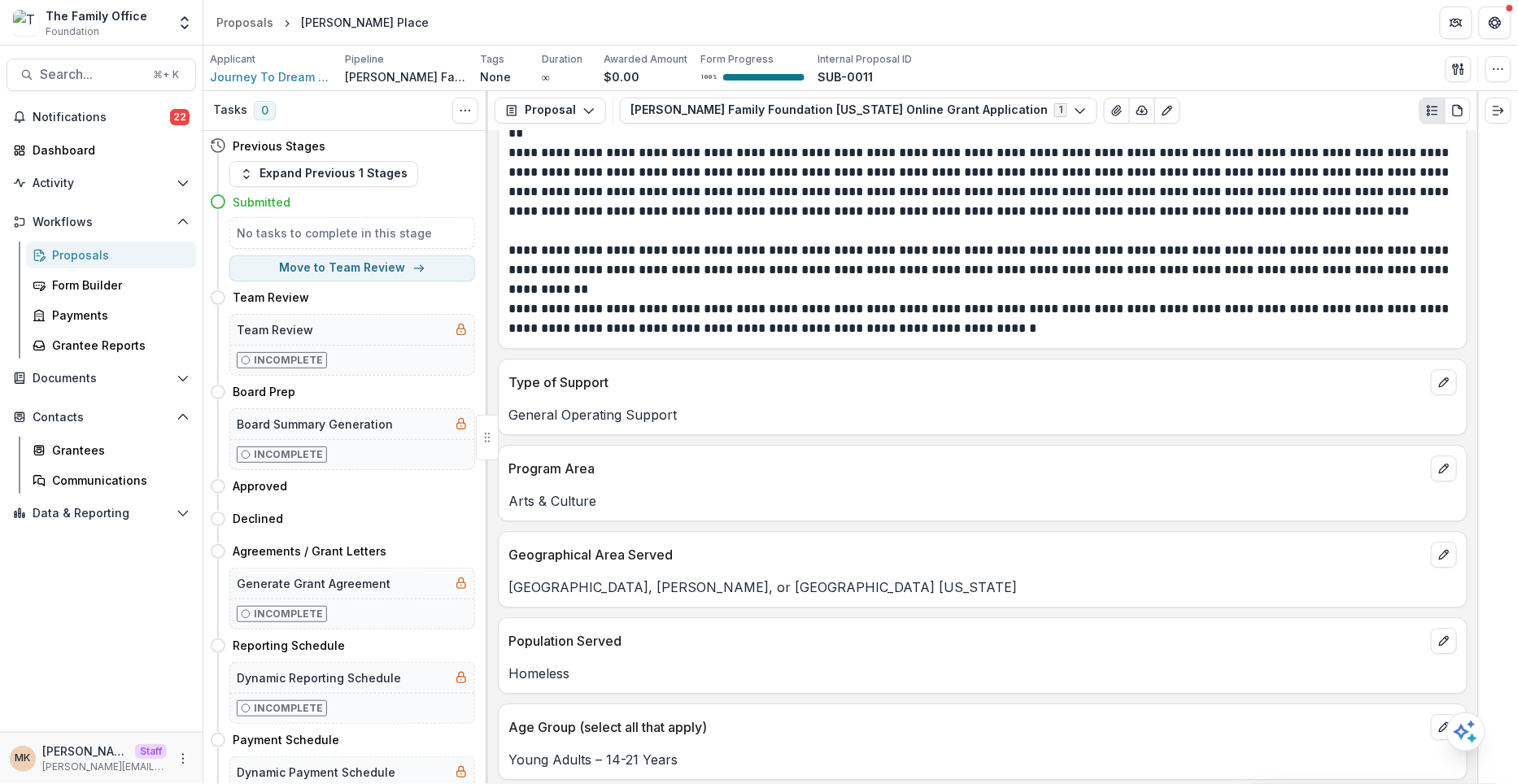
scroll to position [4093, 0]
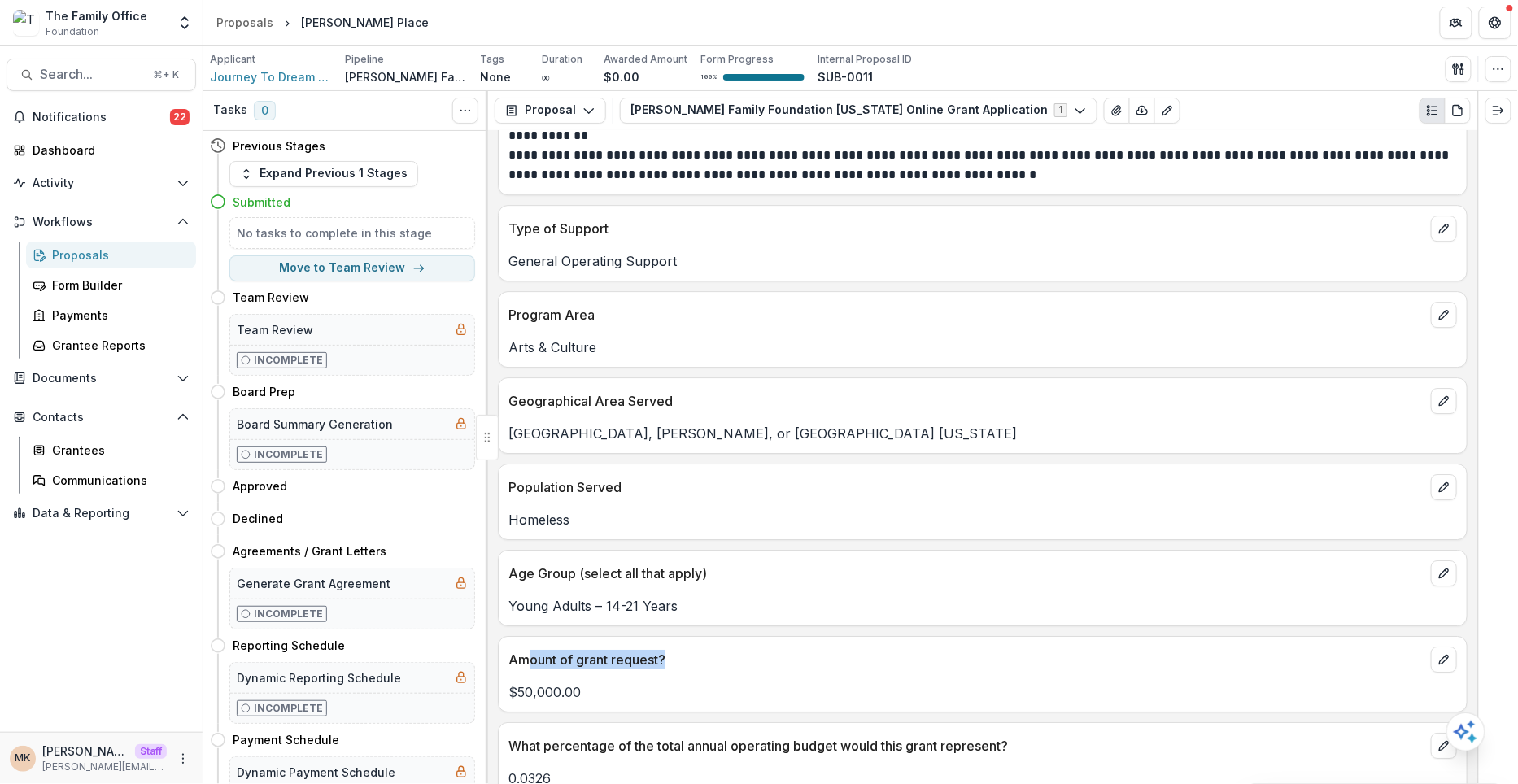
drag, startPoint x: 678, startPoint y: 631, endPoint x: 525, endPoint y: 631, distance: 153.0
click at [525, 650] on p "Amount of grant request?" at bounding box center [966, 659] width 916 height 20
click at [121, 272] on link "Form Builder" at bounding box center [111, 285] width 170 height 27
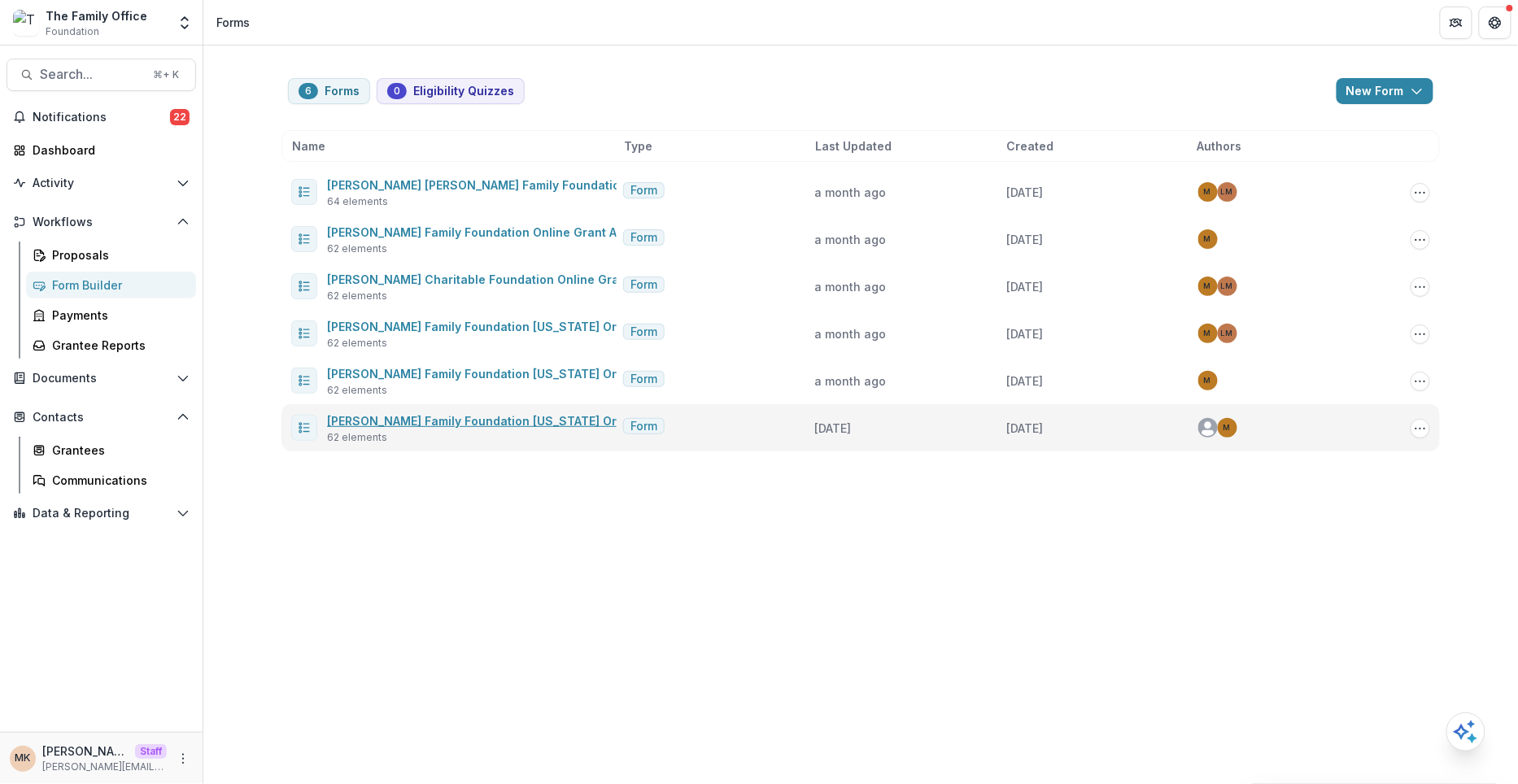
click at [472, 414] on link "[PERSON_NAME] Family Foundation [US_STATE] Online Grant Application" at bounding box center [536, 420] width 418 height 14
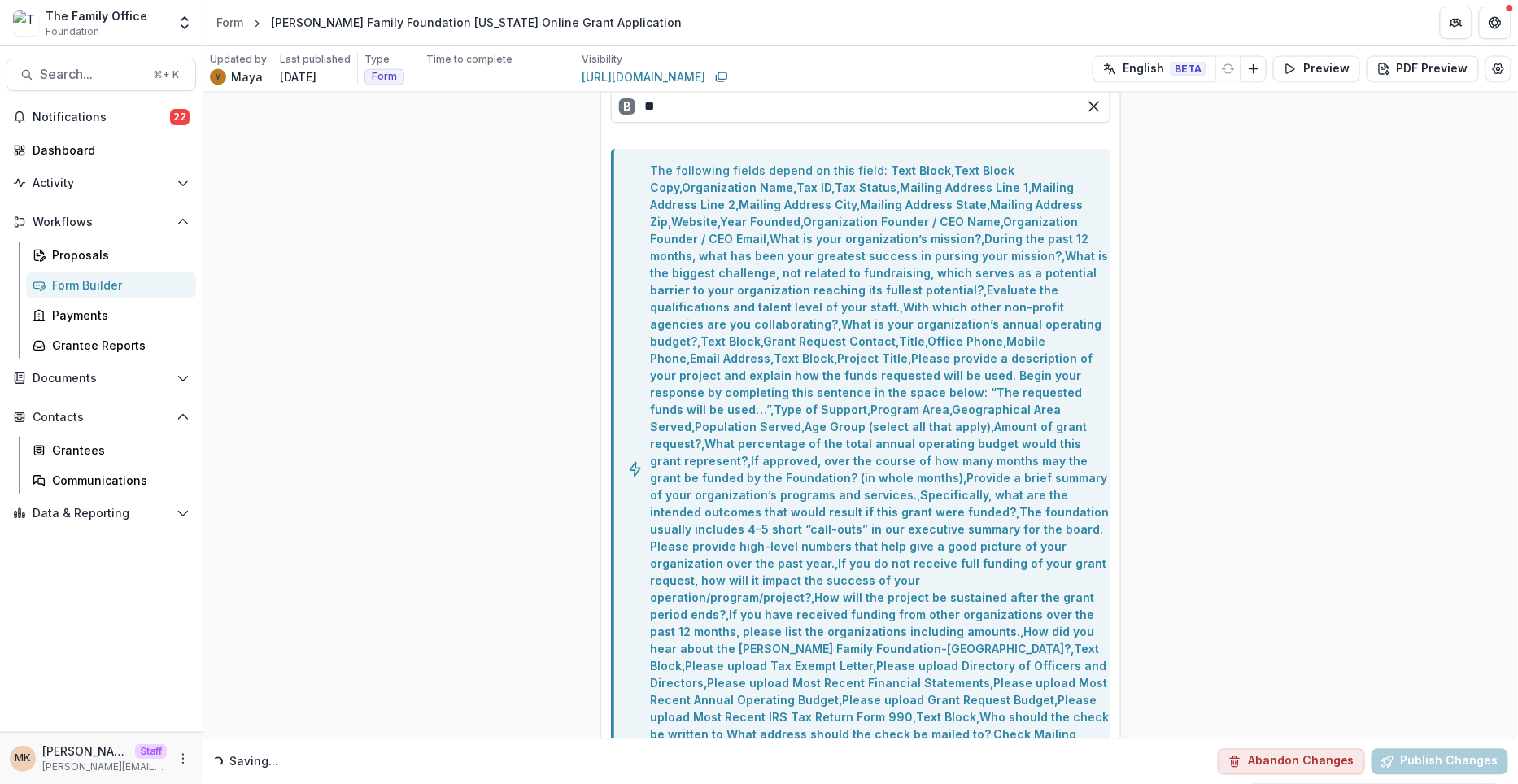
scroll to position [1080, 0]
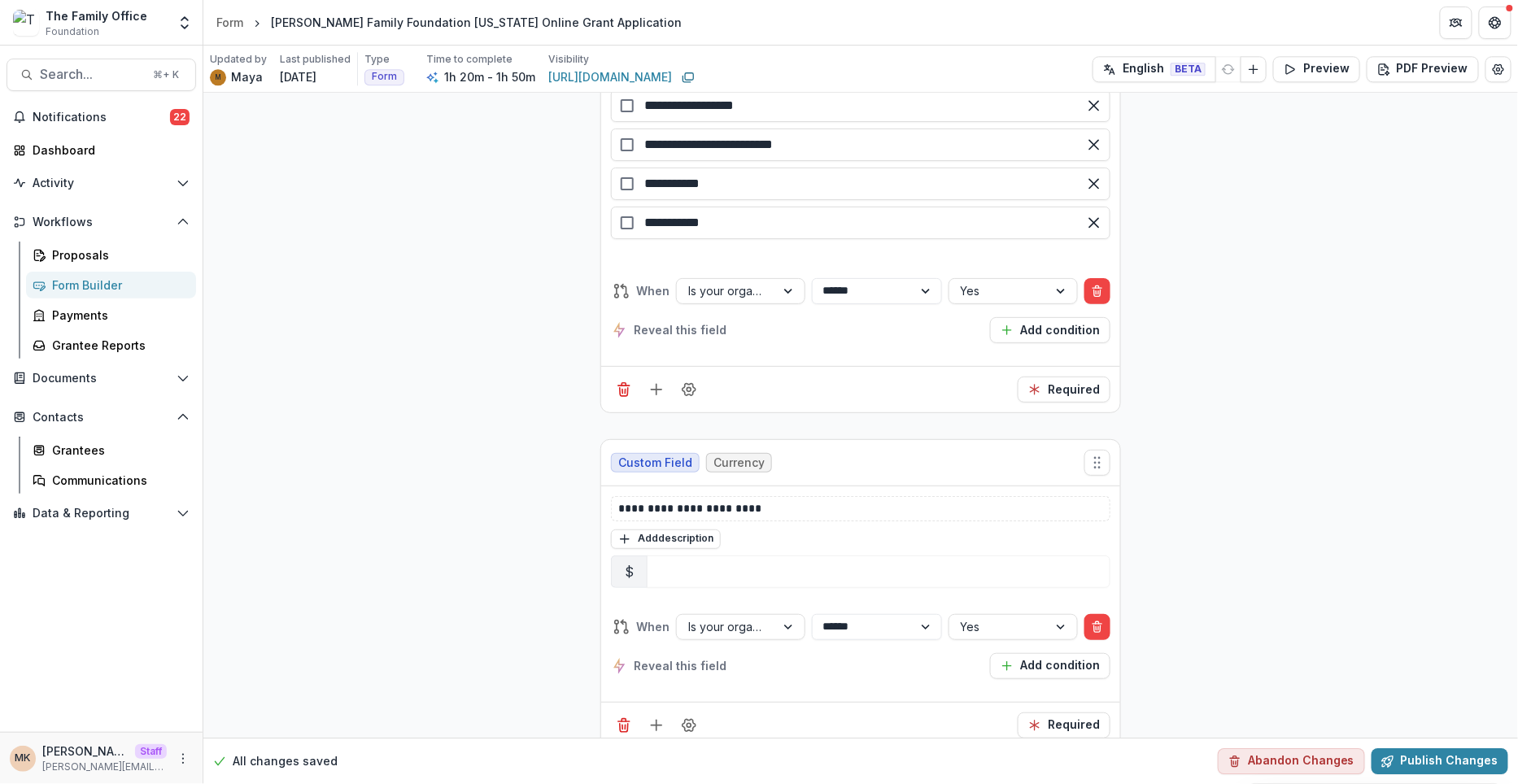
scroll to position [17444, 0]
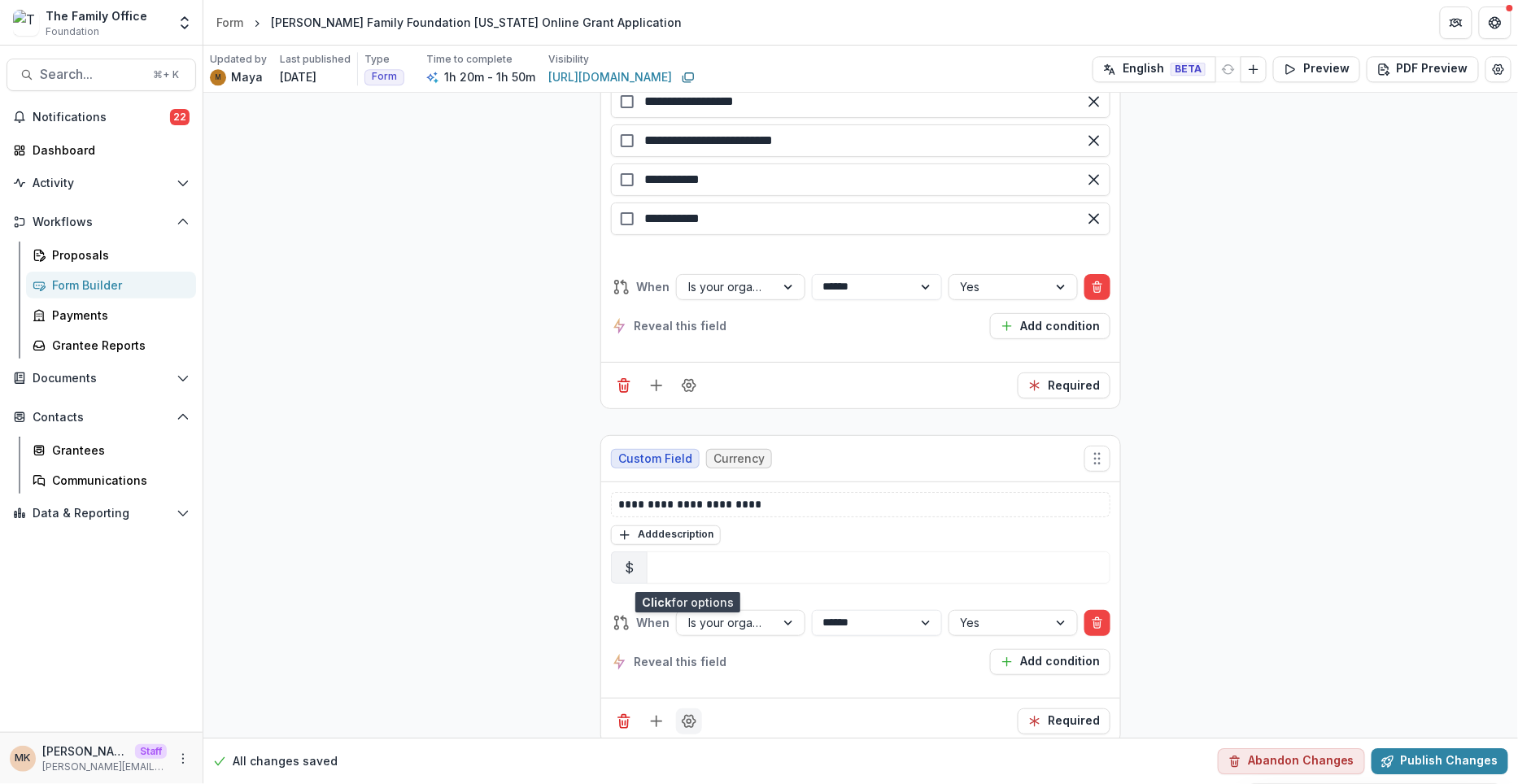
click at [688, 713] on icon "Field Settings" at bounding box center [688, 721] width 16 height 16
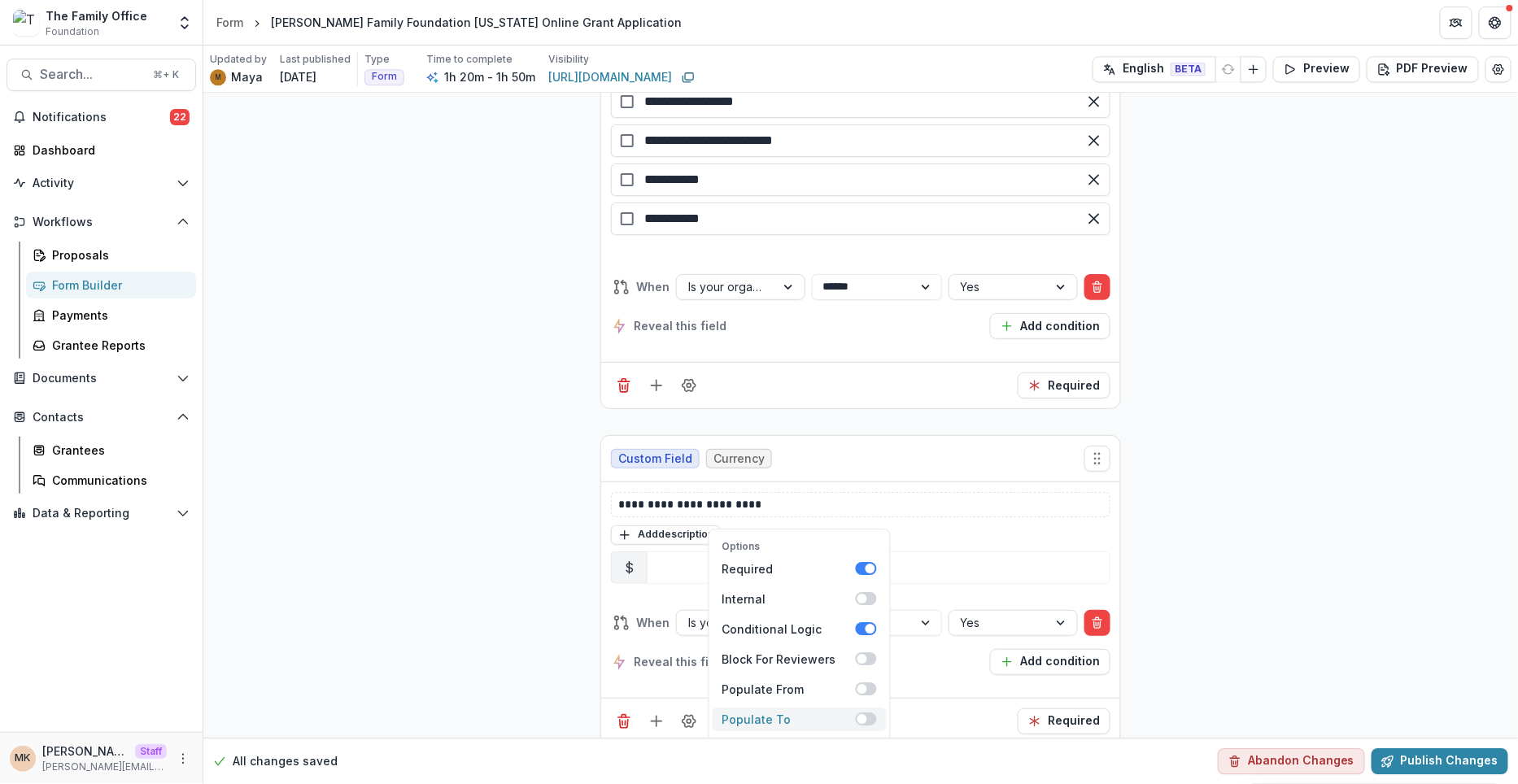
click at [868, 712] on span at bounding box center [866, 719] width 21 height 13
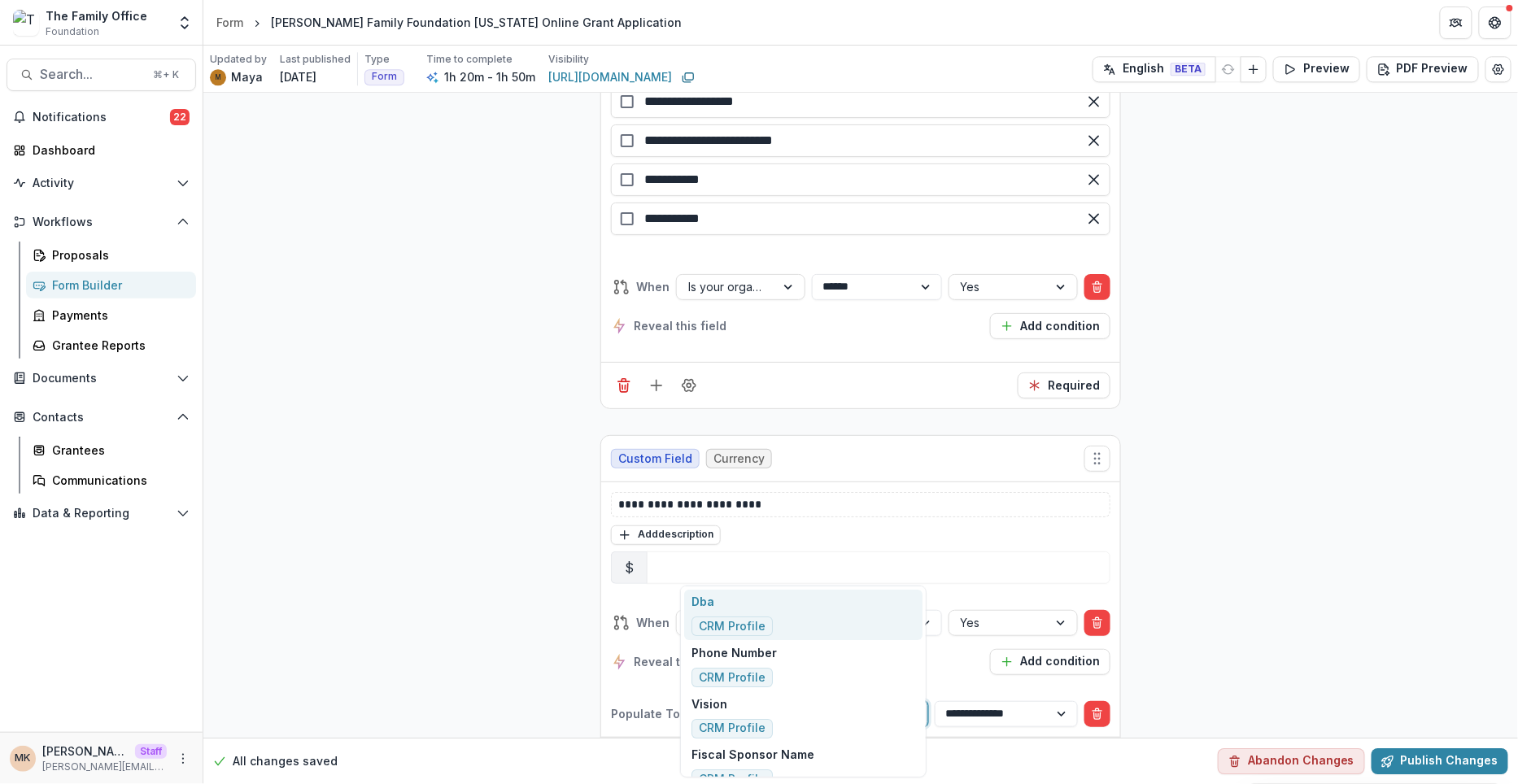
click at [807, 704] on div at bounding box center [807, 714] width 218 height 20
type input "***"
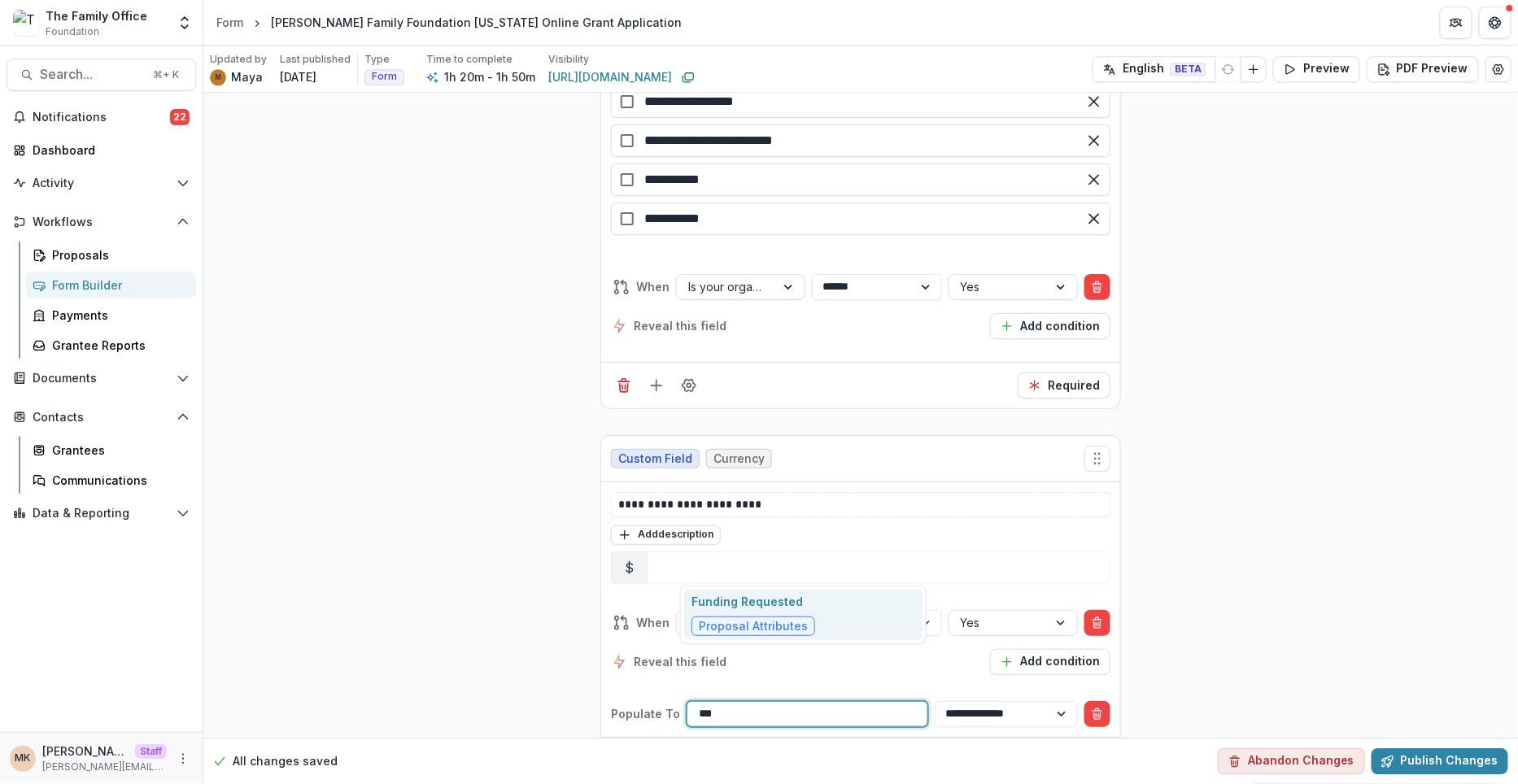
click at [820, 598] on div "Funding Requested Proposal Attributes" at bounding box center [804, 615] width 238 height 51
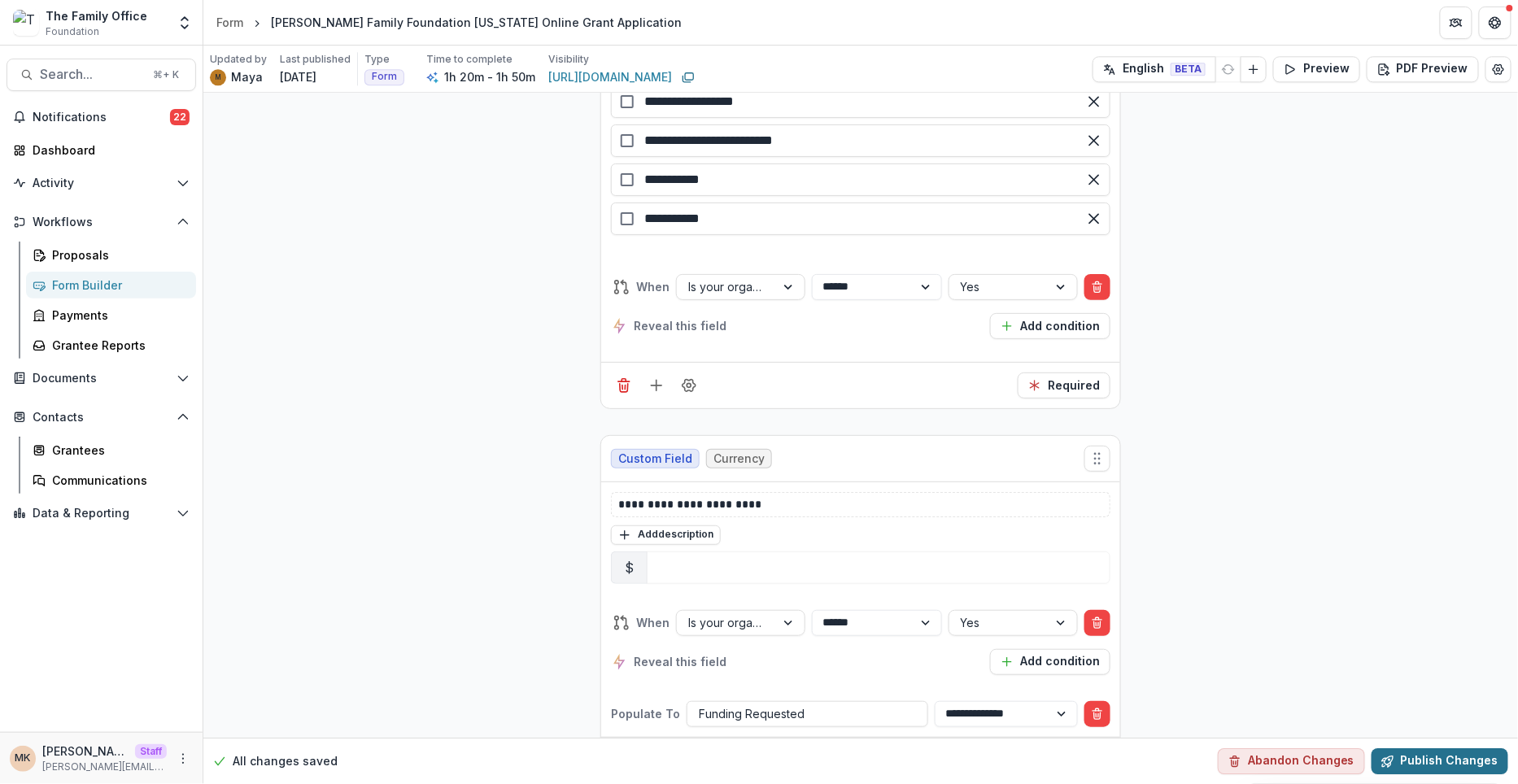
click at [1430, 760] on button "Publish Changes" at bounding box center [1440, 762] width 137 height 26
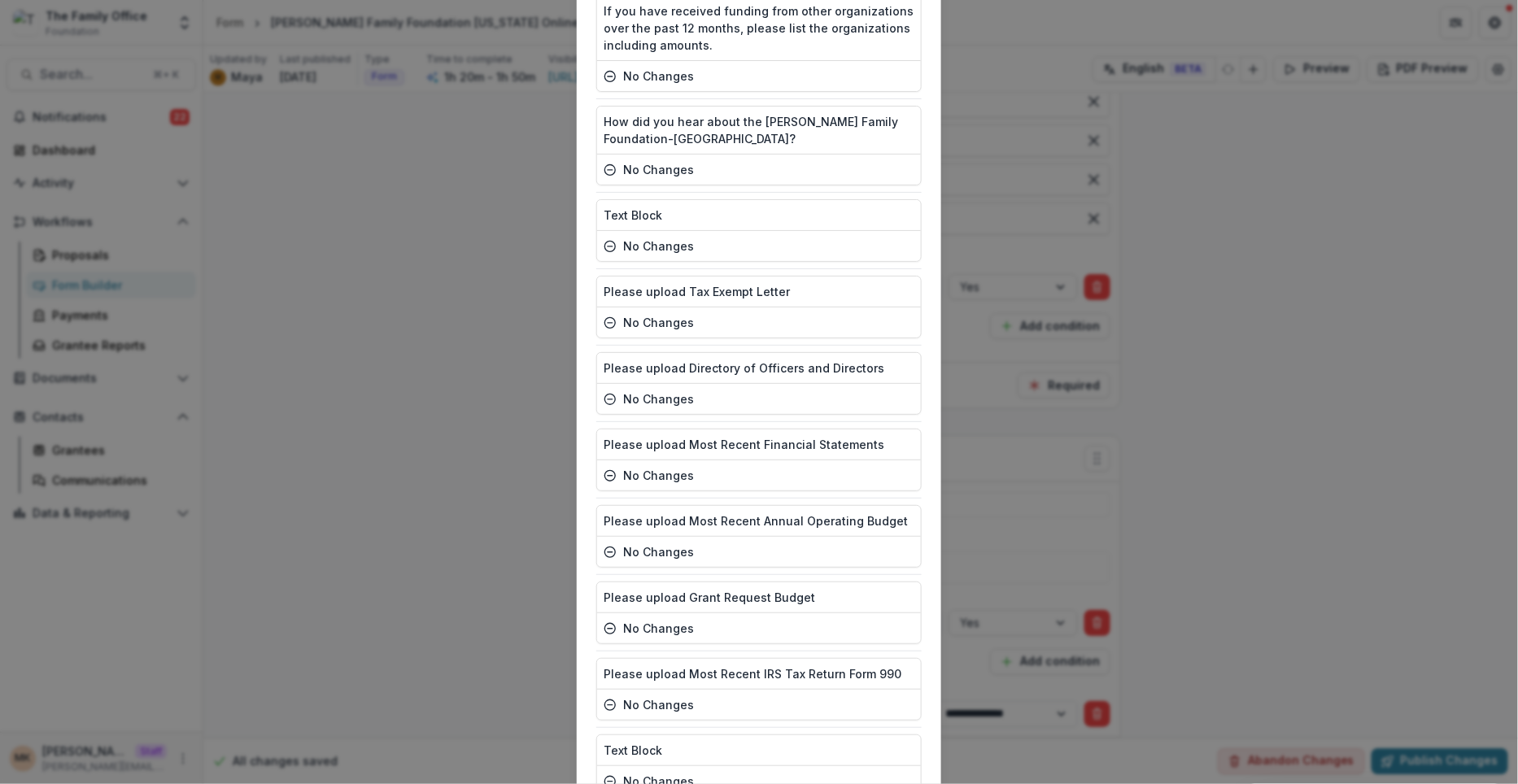
scroll to position [4453, 0]
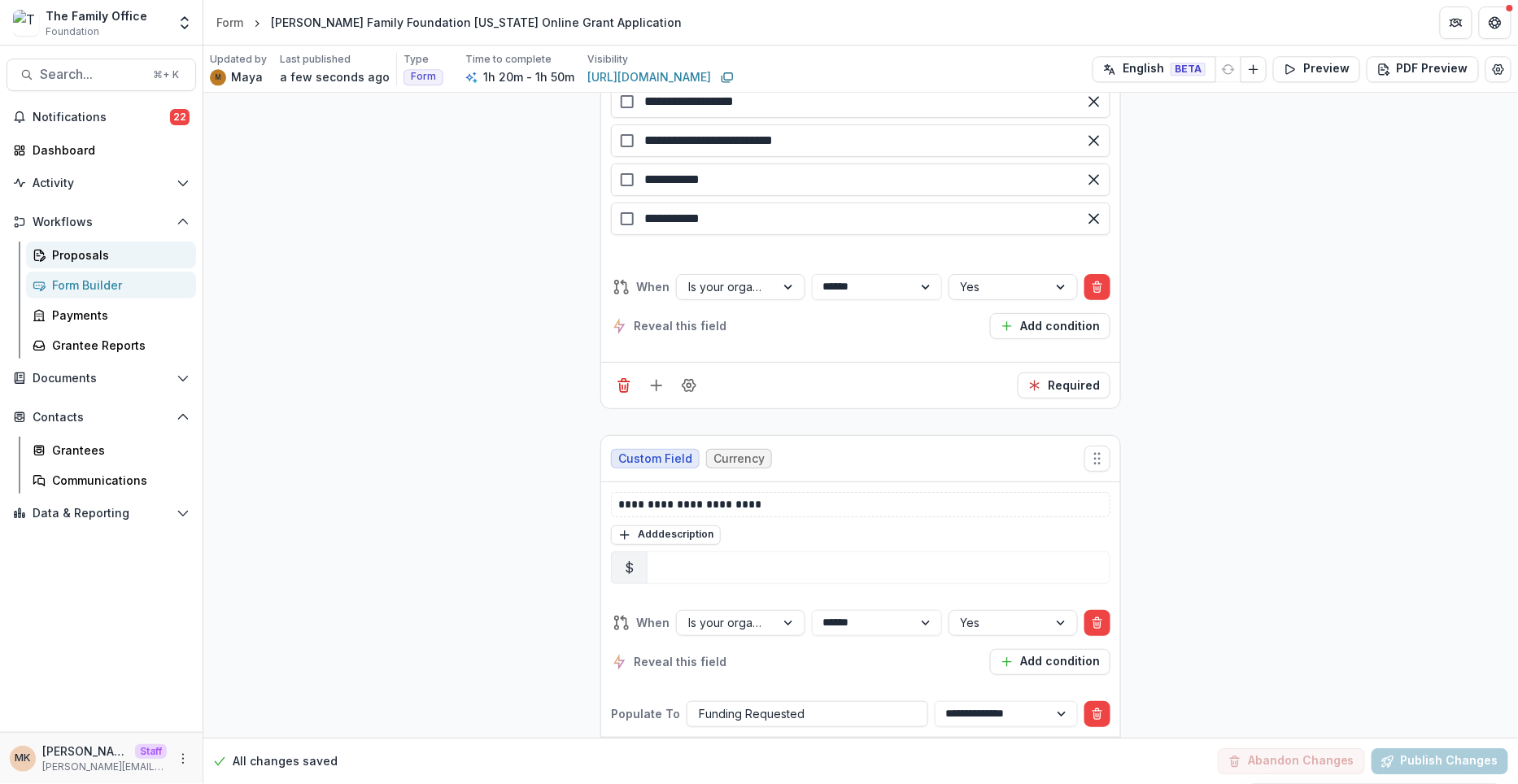
click at [139, 262] on link "Proposals" at bounding box center [111, 255] width 170 height 27
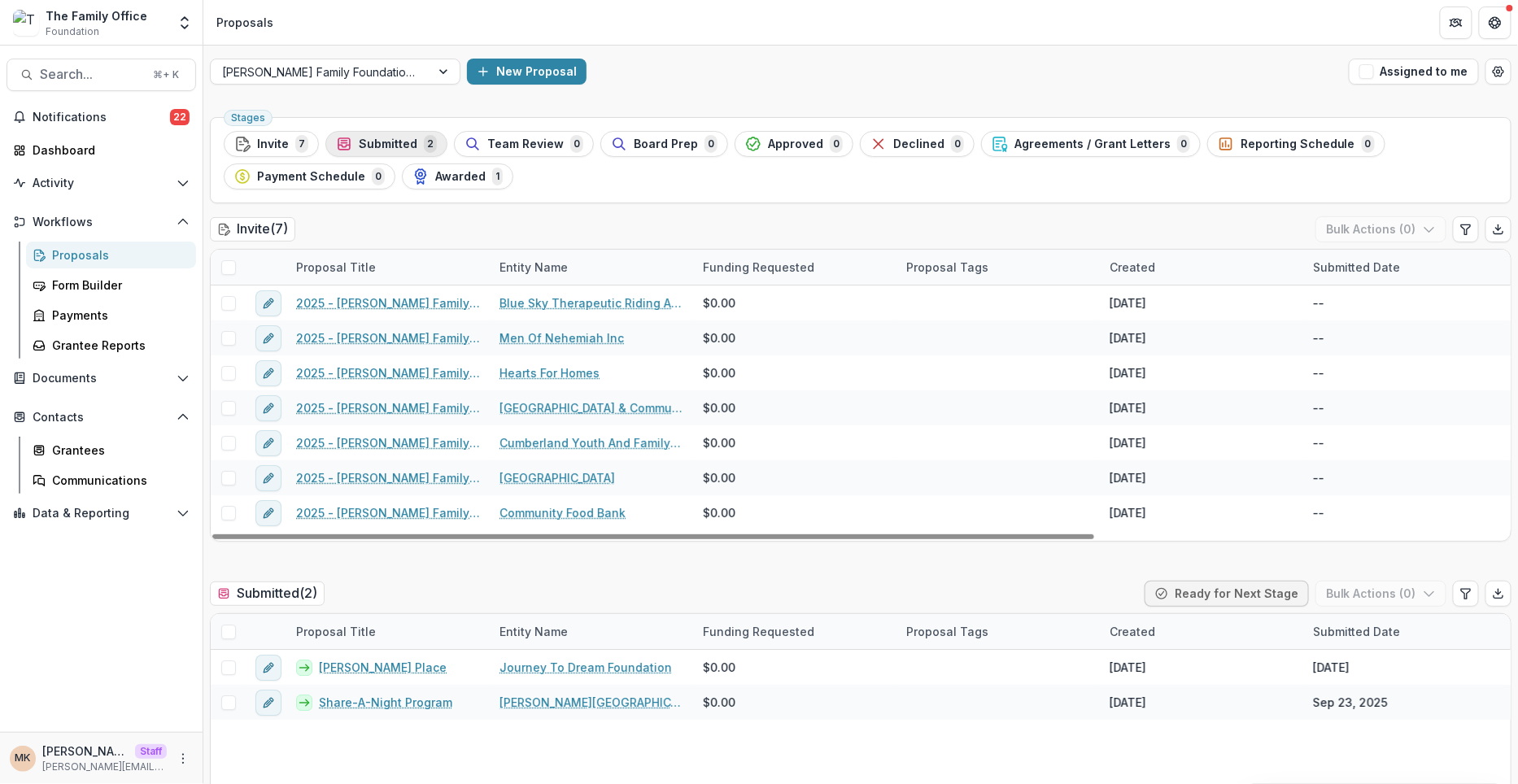
click at [399, 140] on span "Submitted" at bounding box center [388, 144] width 59 height 14
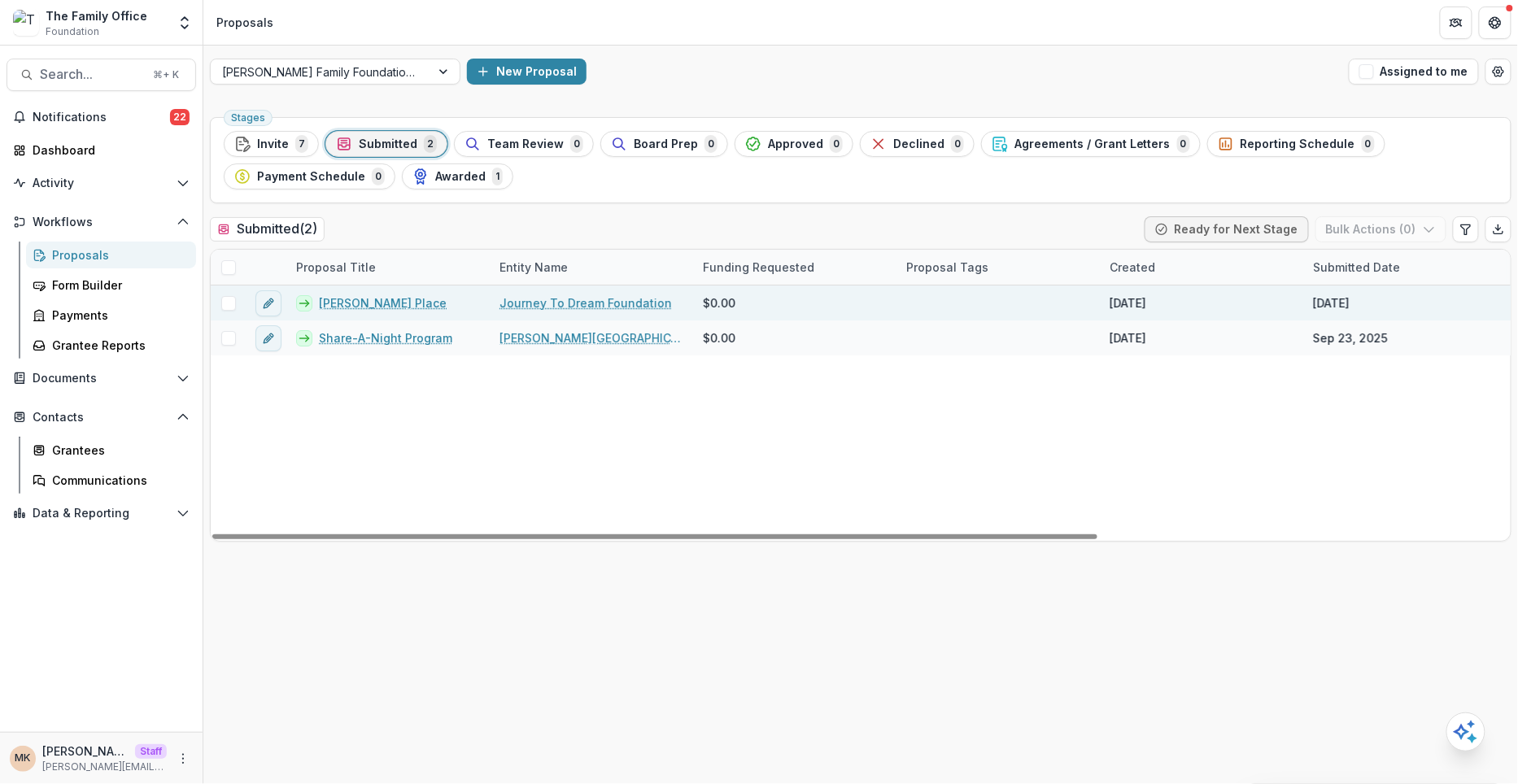
click at [354, 299] on link "Kyles Place" at bounding box center [382, 303] width 127 height 17
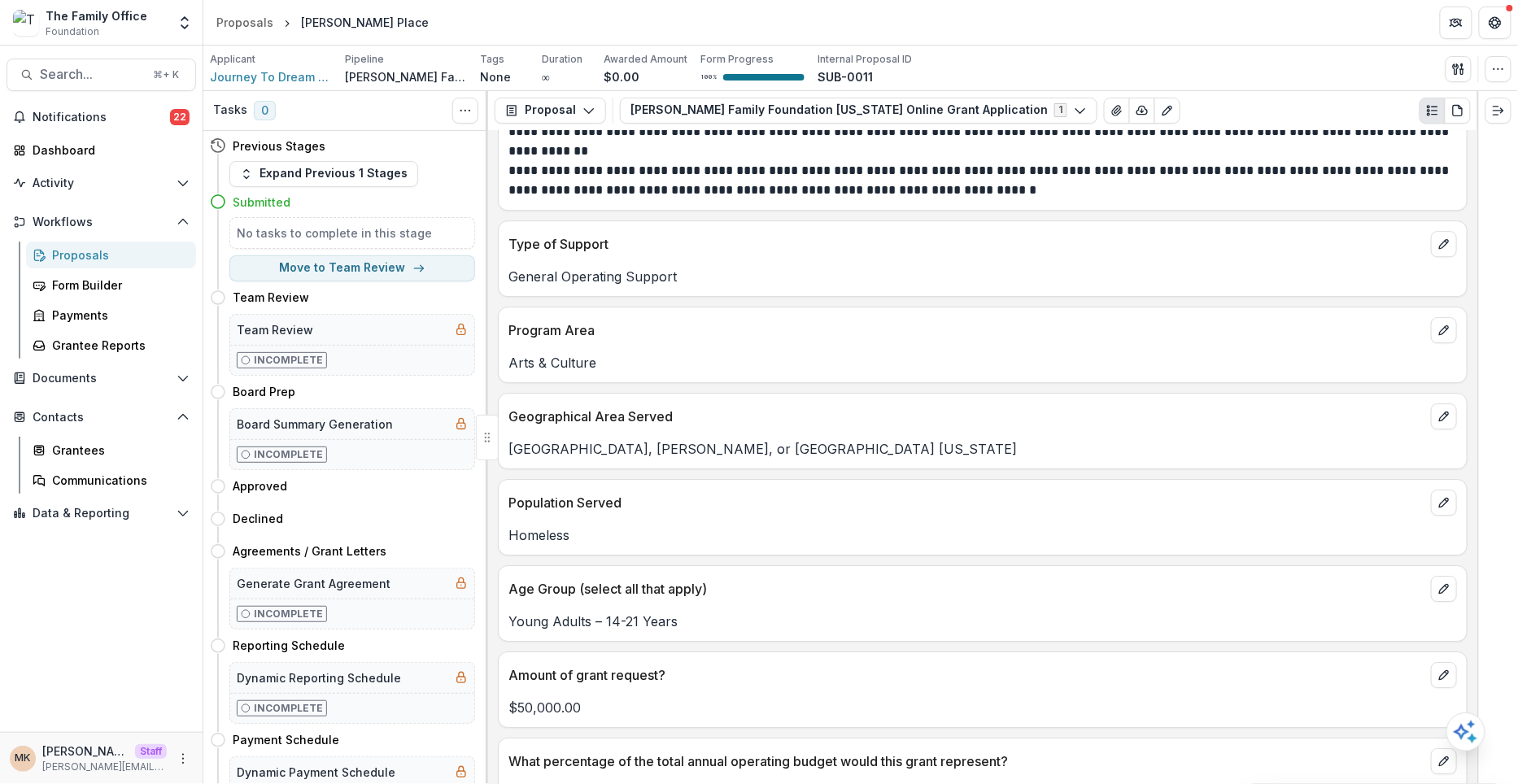
scroll to position [4382, 0]
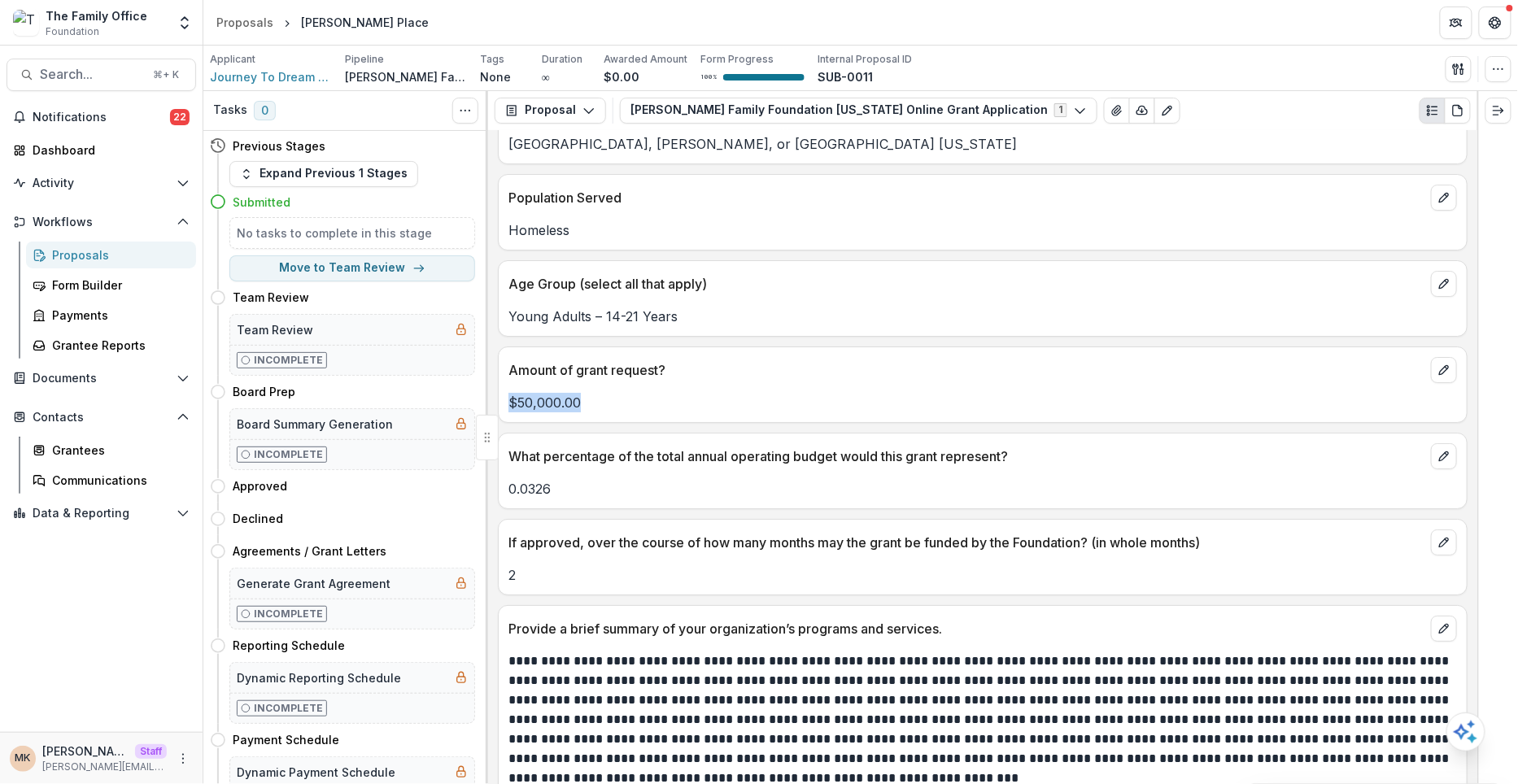
drag, startPoint x: 511, startPoint y: 375, endPoint x: 617, endPoint y: 375, distance: 106.0
click at [617, 392] on p "$50,000.00" at bounding box center [983, 402] width 949 height 20
copy p "$50,000.00"
click at [1456, 69] on icon "button" at bounding box center [1458, 69] width 13 height 13
click at [1504, 72] on icon "button" at bounding box center [1498, 69] width 13 height 13
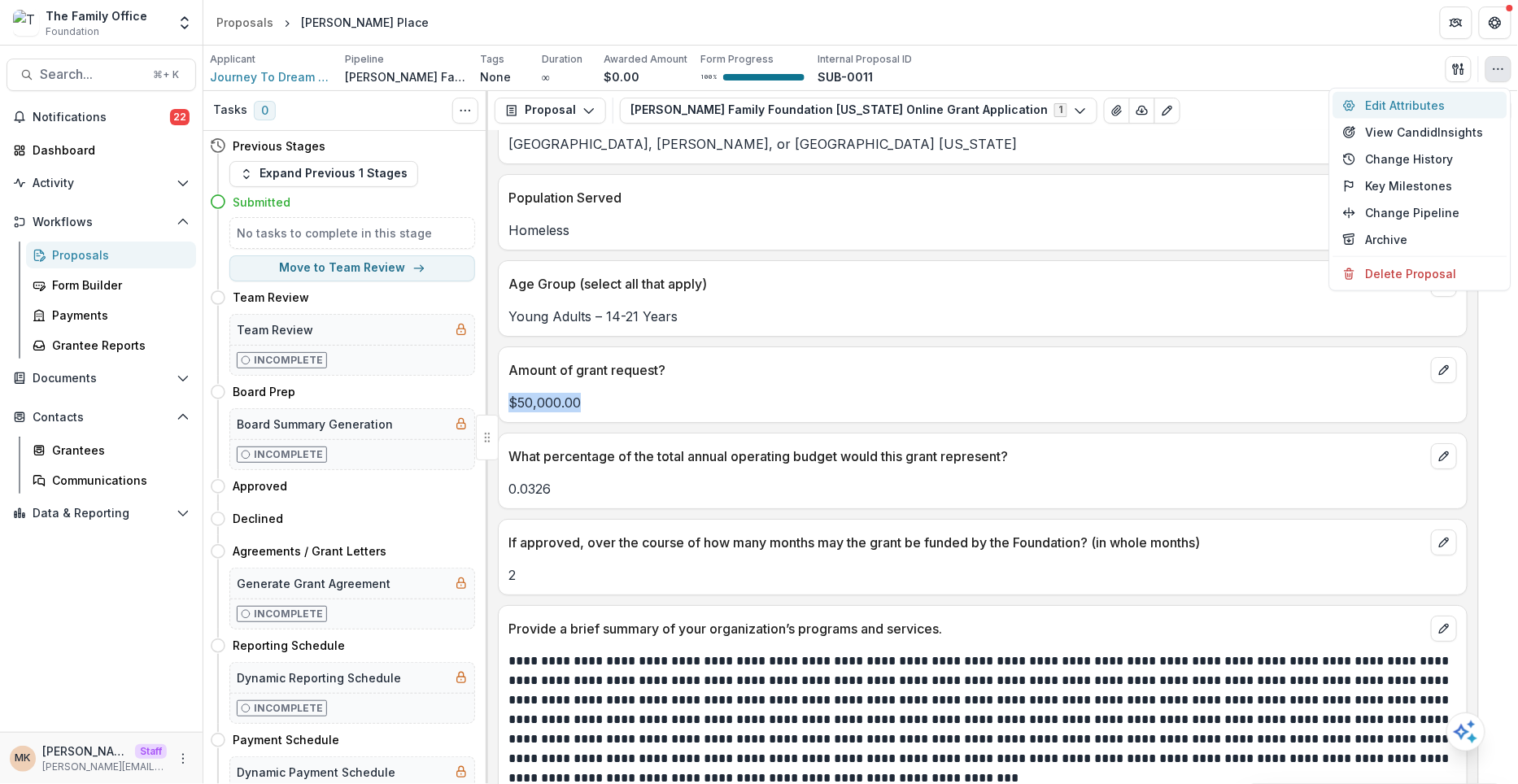
click at [1388, 106] on button "Edit Attributes" at bounding box center [1419, 105] width 174 height 27
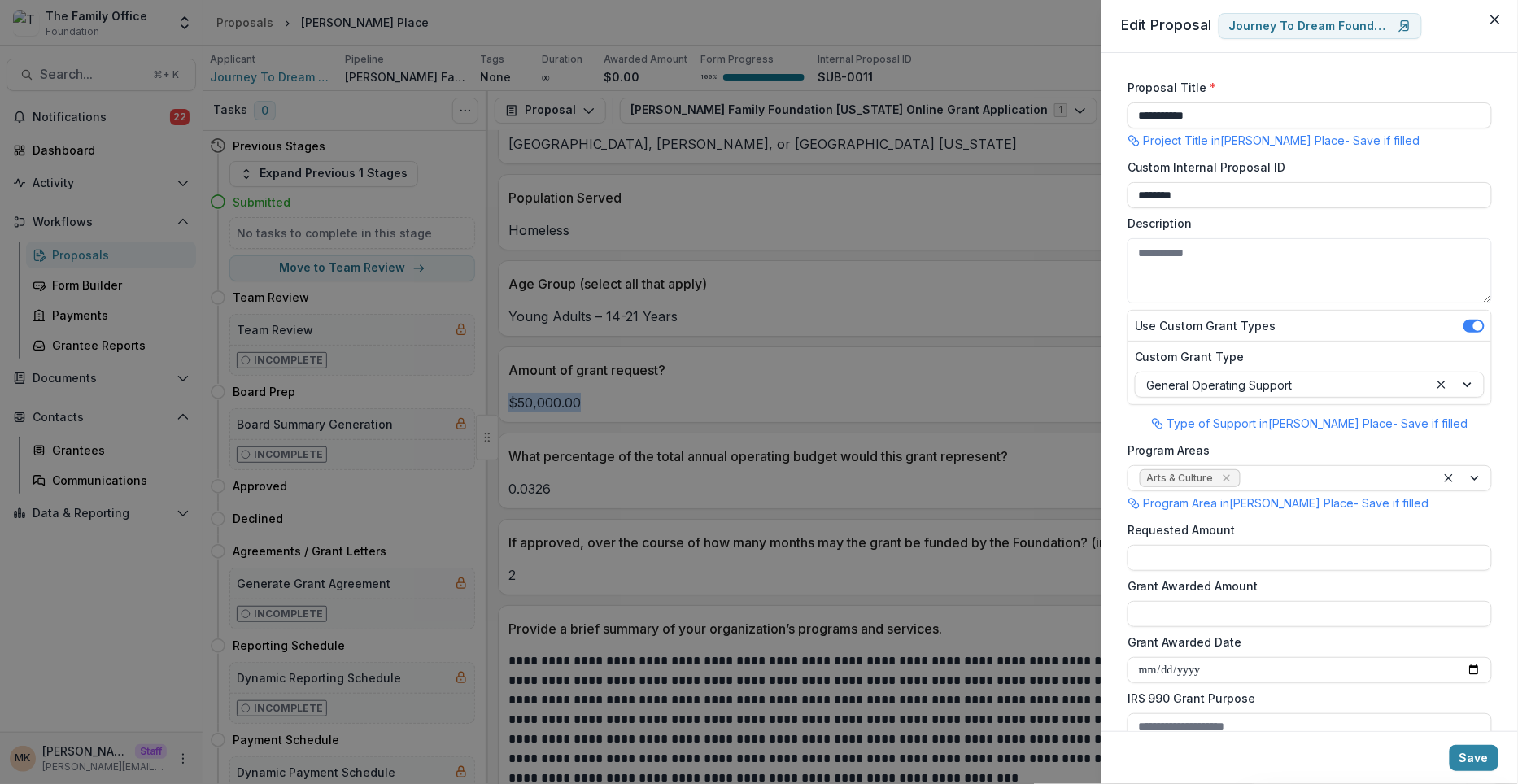
scroll to position [58, 0]
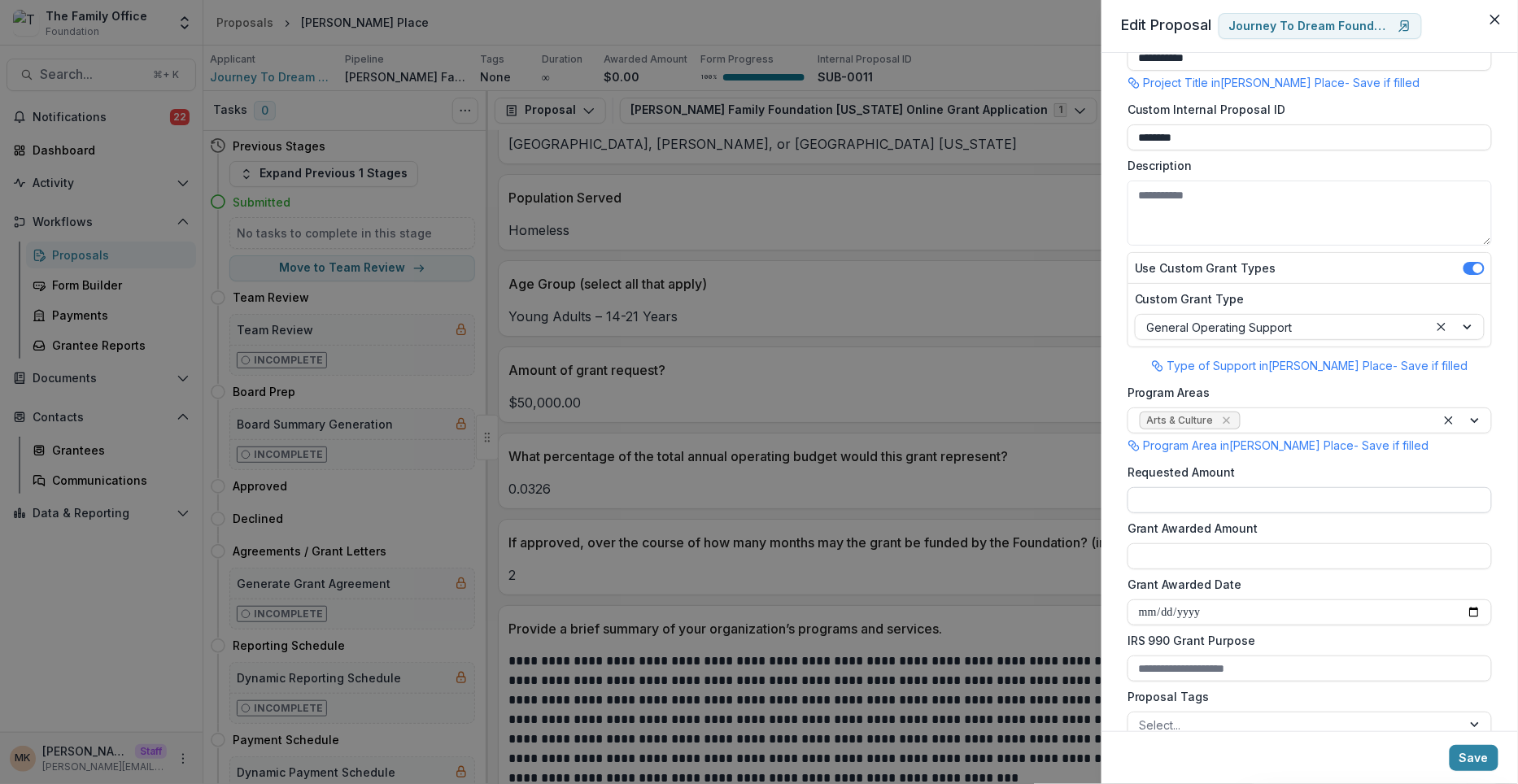
click at [1175, 498] on input "Requested Amount" at bounding box center [1310, 500] width 365 height 26
paste input "**********"
type input "*******"
click at [1480, 763] on button "Save" at bounding box center [1473, 758] width 48 height 26
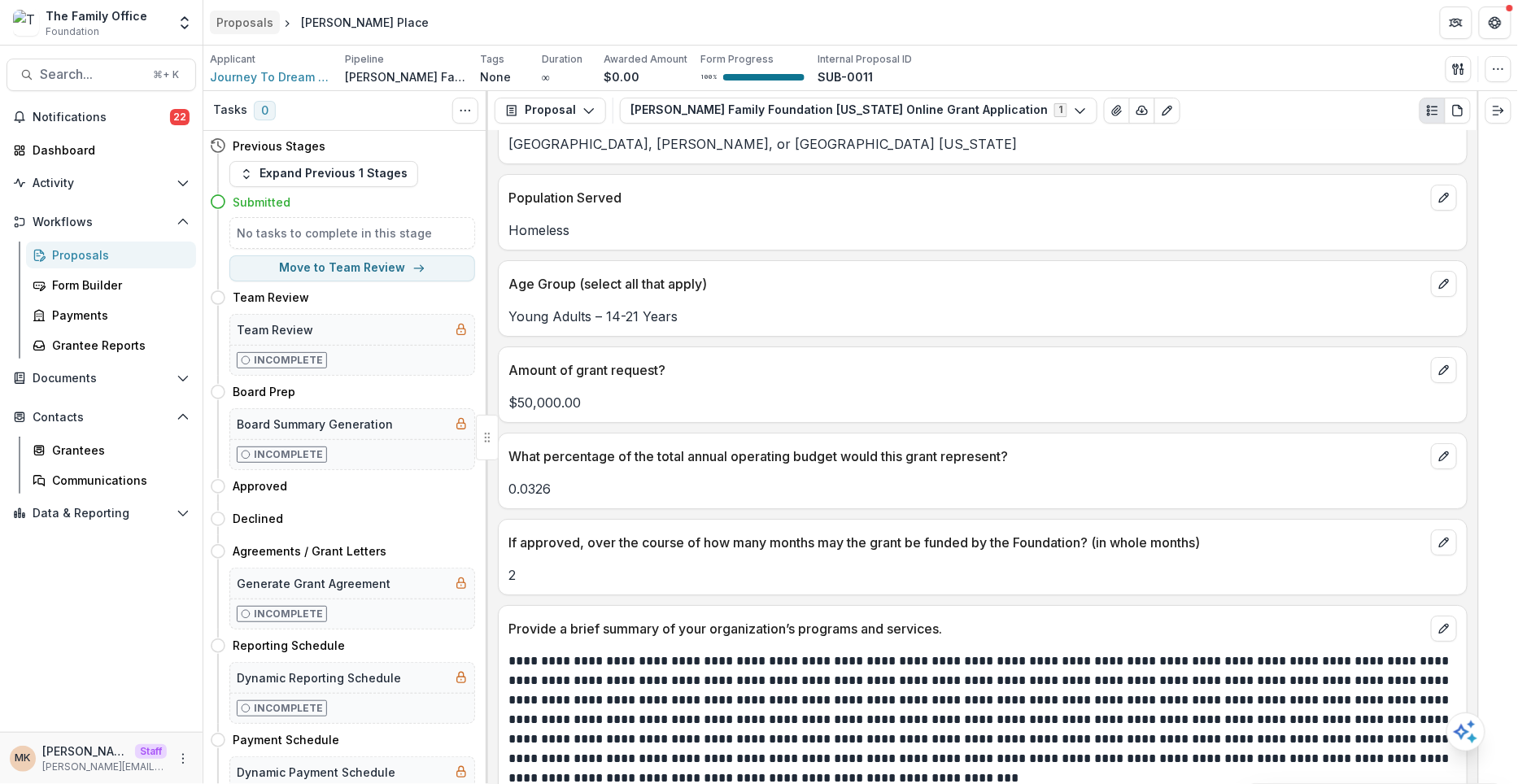
click at [245, 30] on div "Proposals" at bounding box center [245, 22] width 57 height 17
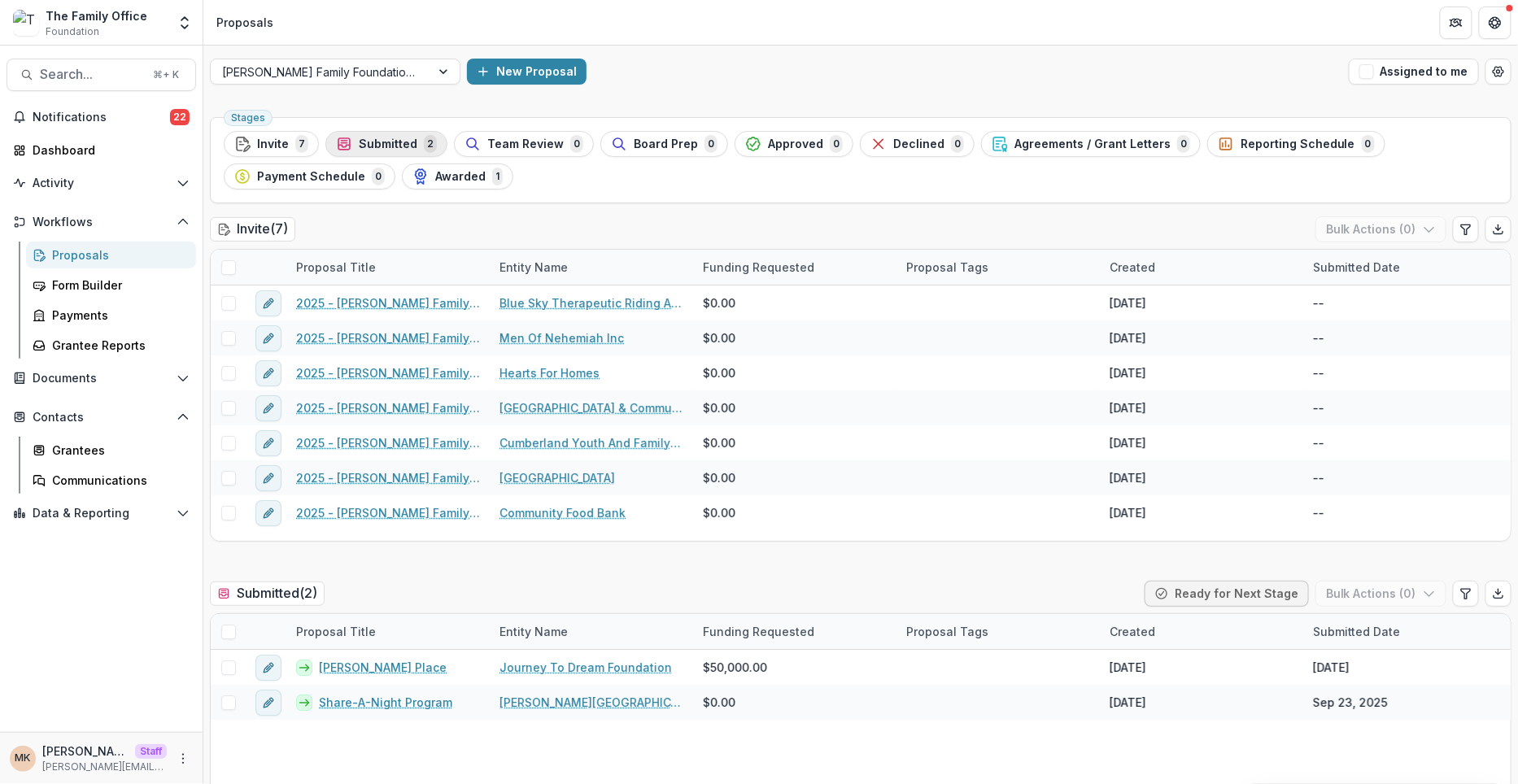
click at [406, 140] on span "Submitted" at bounding box center [388, 144] width 59 height 14
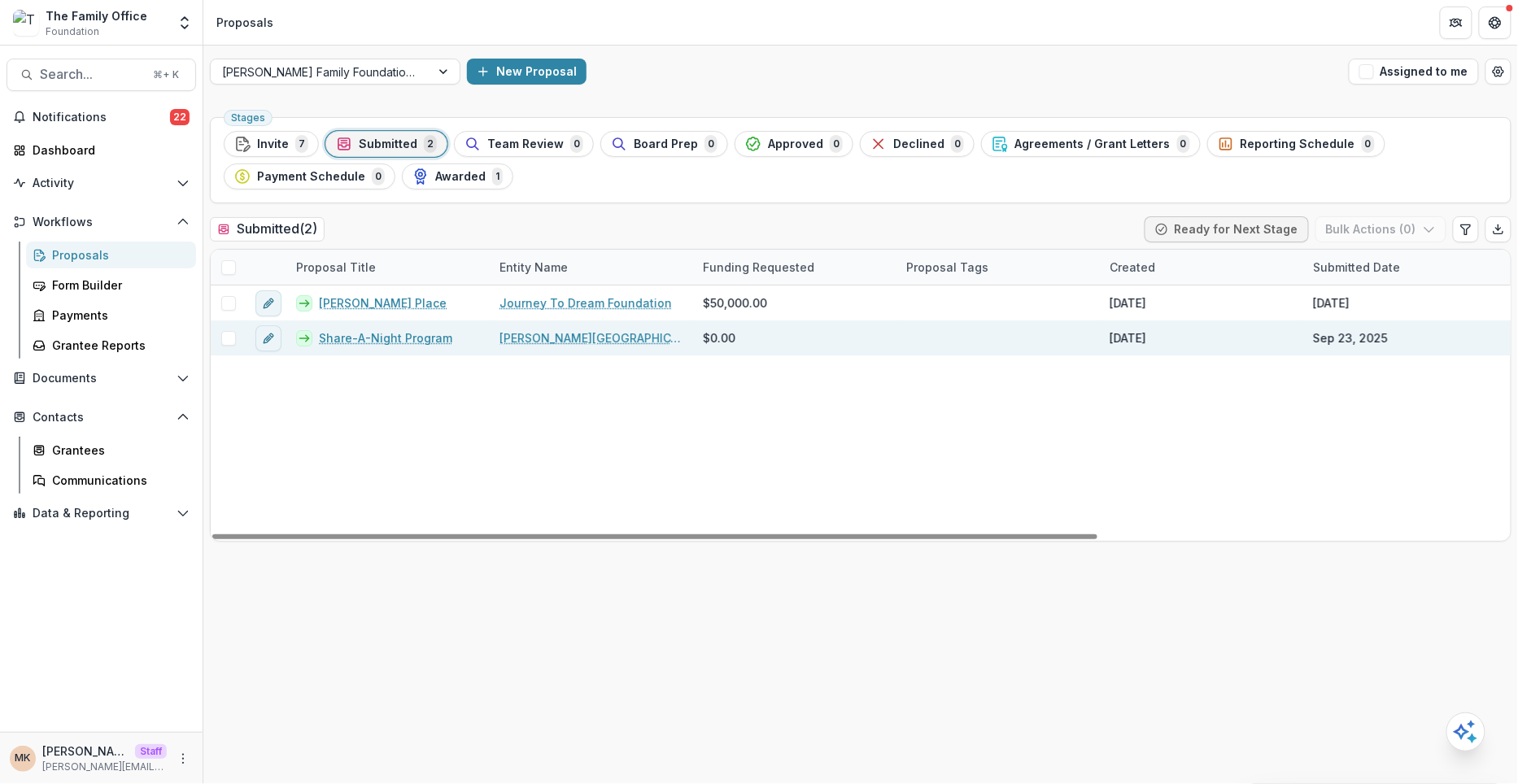
click at [391, 338] on link "Share-A-Night Program" at bounding box center [385, 338] width 133 height 17
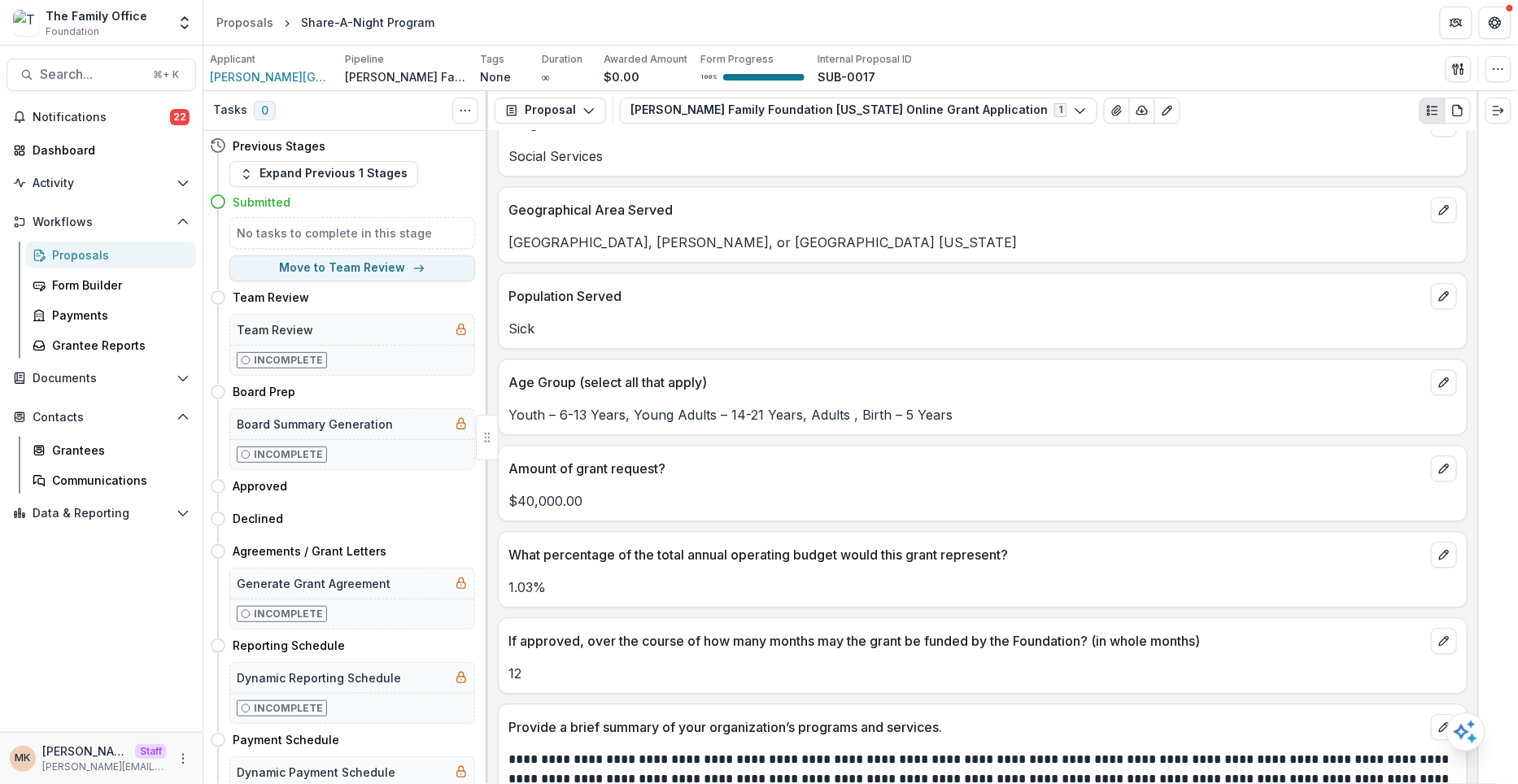
scroll to position [3726, 0]
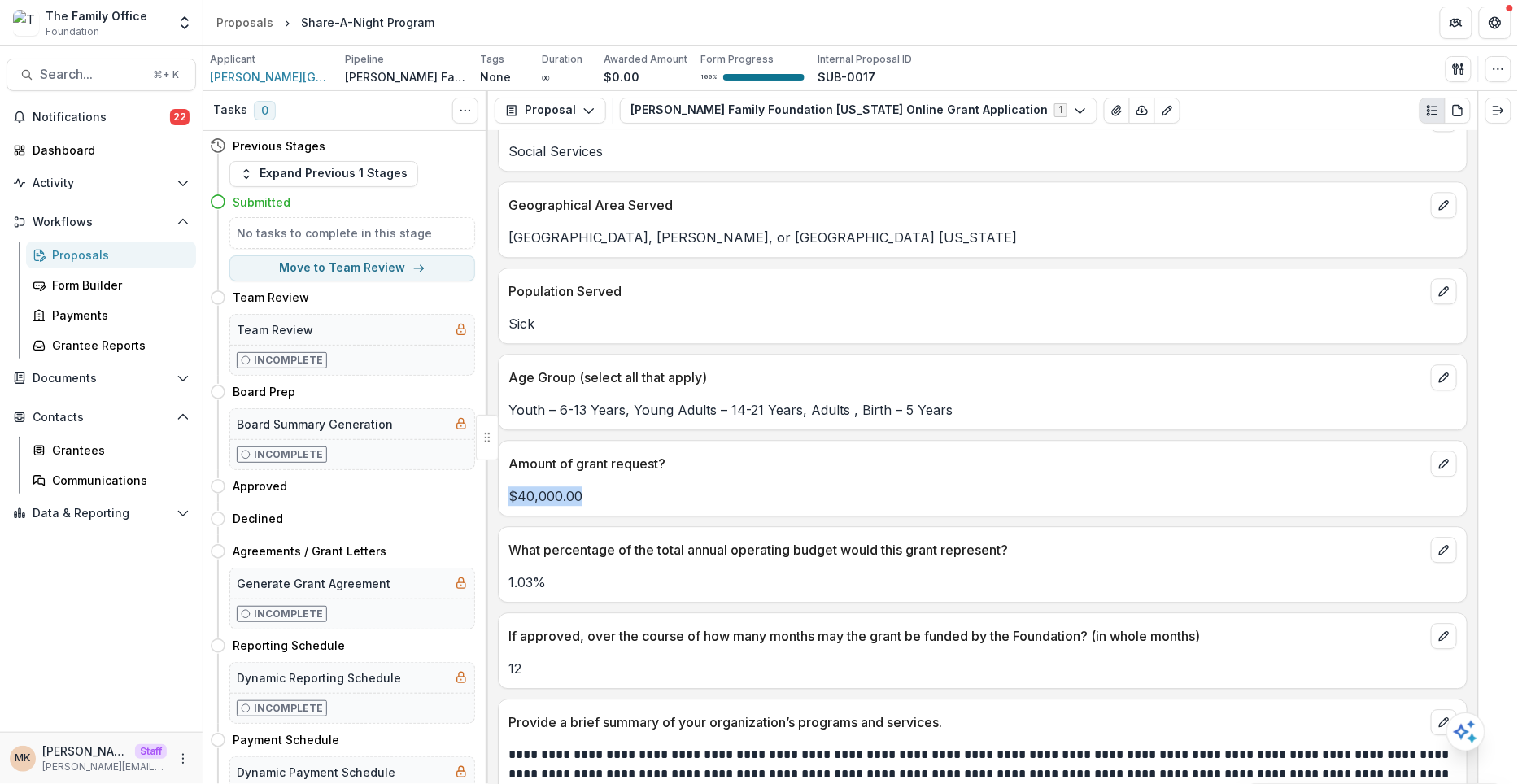
drag, startPoint x: 590, startPoint y: 470, endPoint x: 495, endPoint y: 470, distance: 95.0
click at [495, 470] on div "**********" at bounding box center [982, 458] width 989 height 654
copy p "$40,000.00"
click at [1502, 68] on circle "button" at bounding box center [1502, 68] width 1 height 1
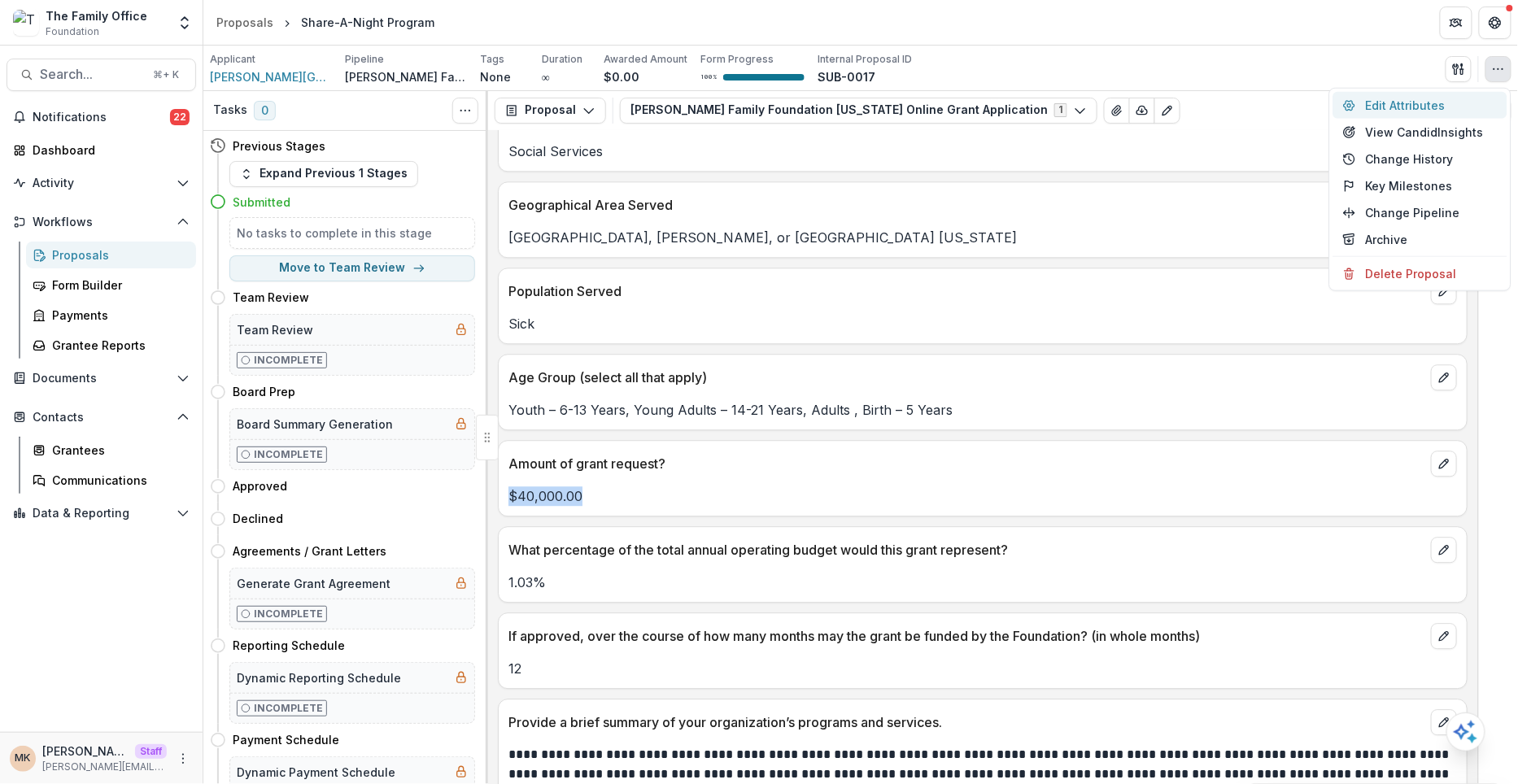
click at [1427, 104] on button "Edit Attributes" at bounding box center [1419, 105] width 174 height 27
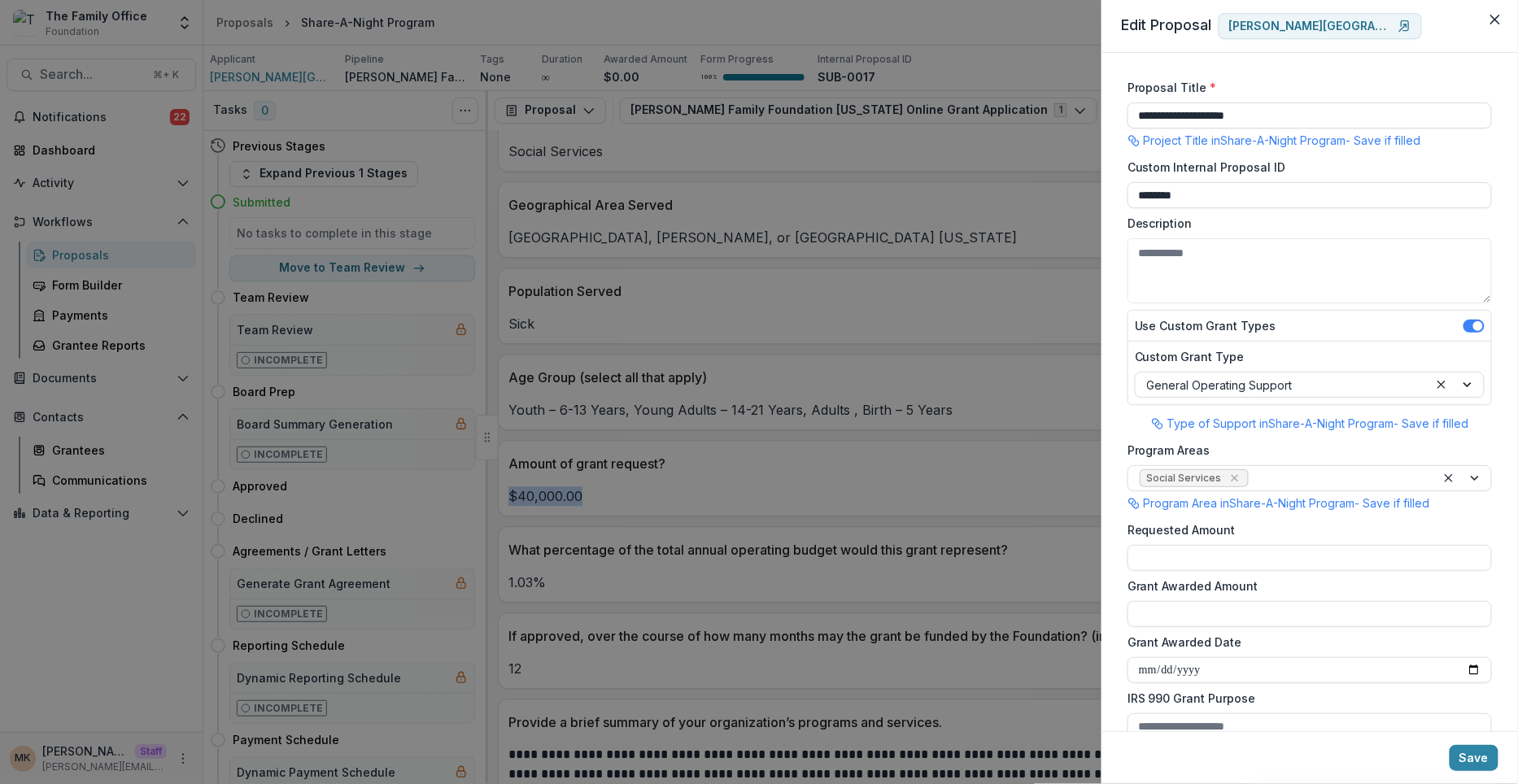
scroll to position [1, 0]
click at [1219, 549] on input "Requested Amount" at bounding box center [1310, 557] width 365 height 26
paste input "**********"
type input "*******"
click at [1488, 757] on button "Save" at bounding box center [1473, 758] width 48 height 26
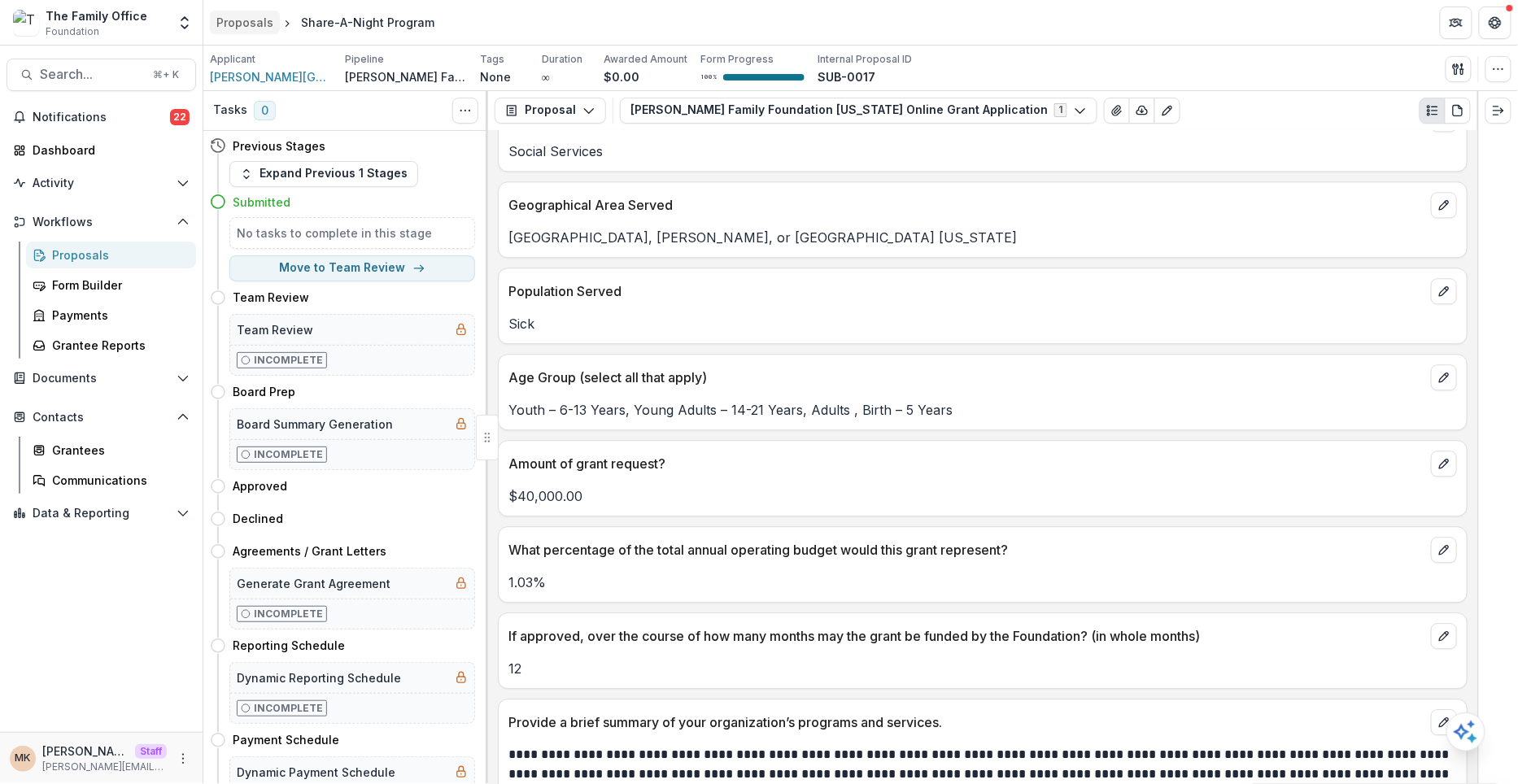
click at [246, 30] on div "Proposals" at bounding box center [245, 22] width 57 height 17
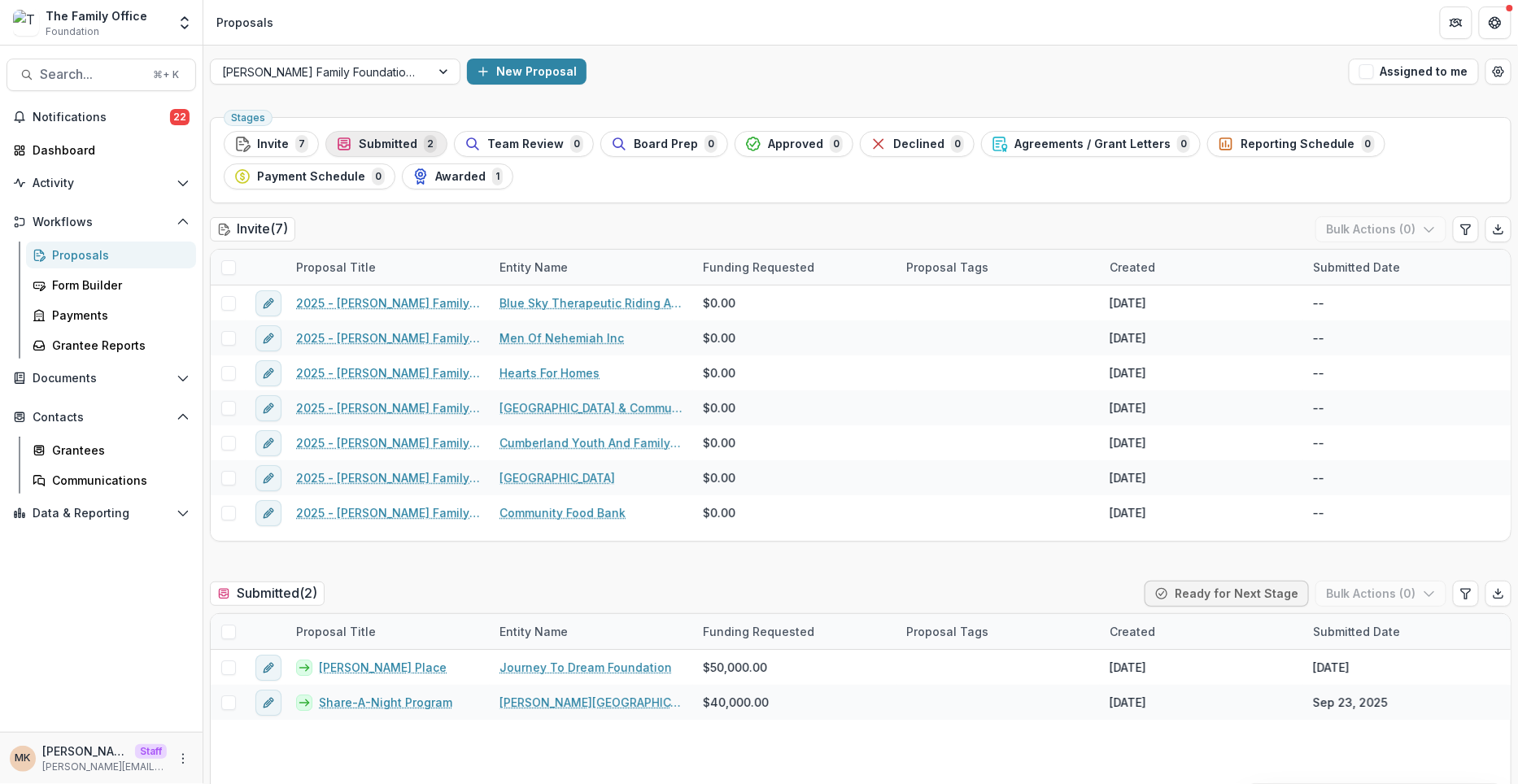
click at [400, 133] on button "Submitted 2" at bounding box center [386, 144] width 122 height 26
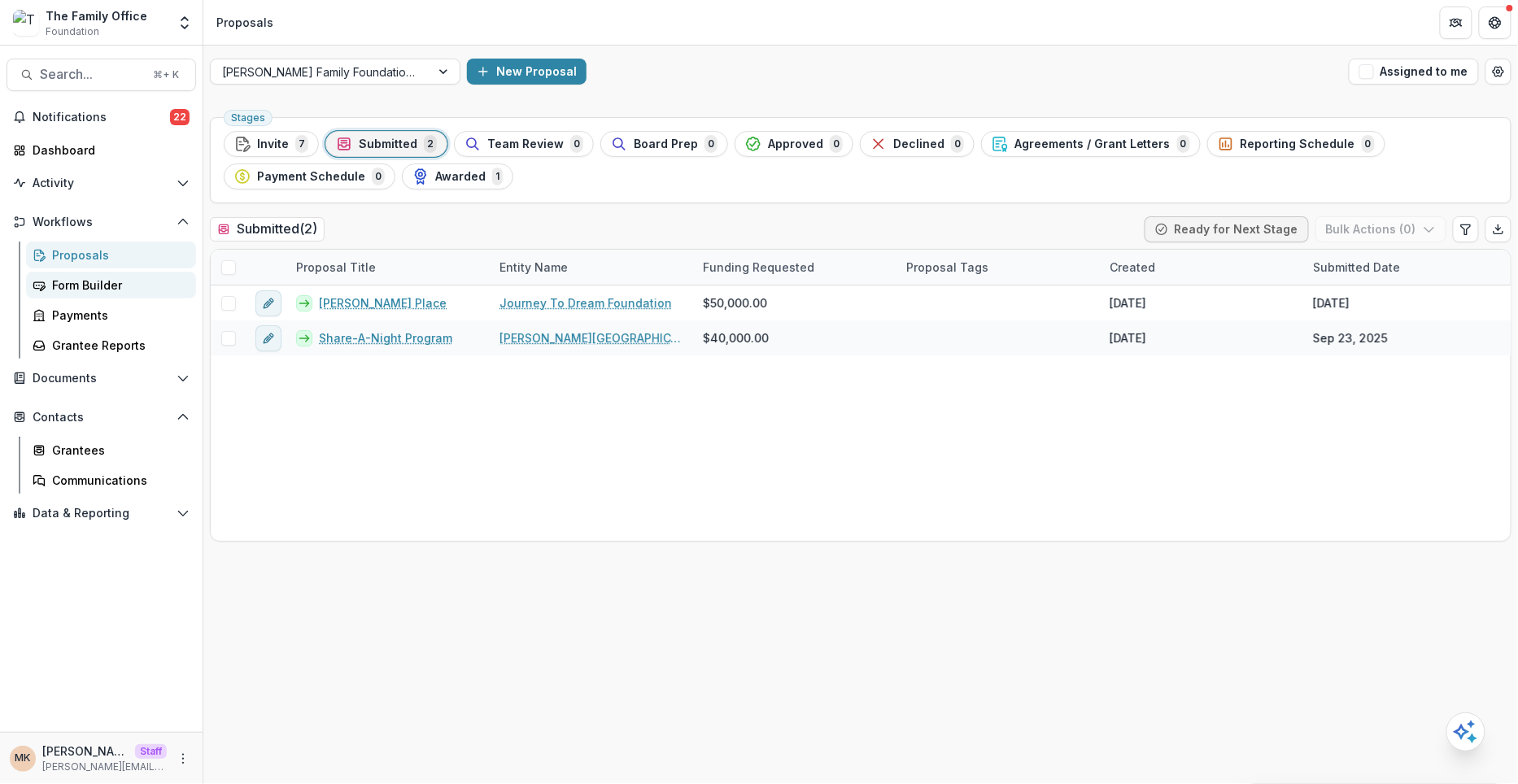
click at [104, 279] on div "Form Builder" at bounding box center [117, 285] width 131 height 17
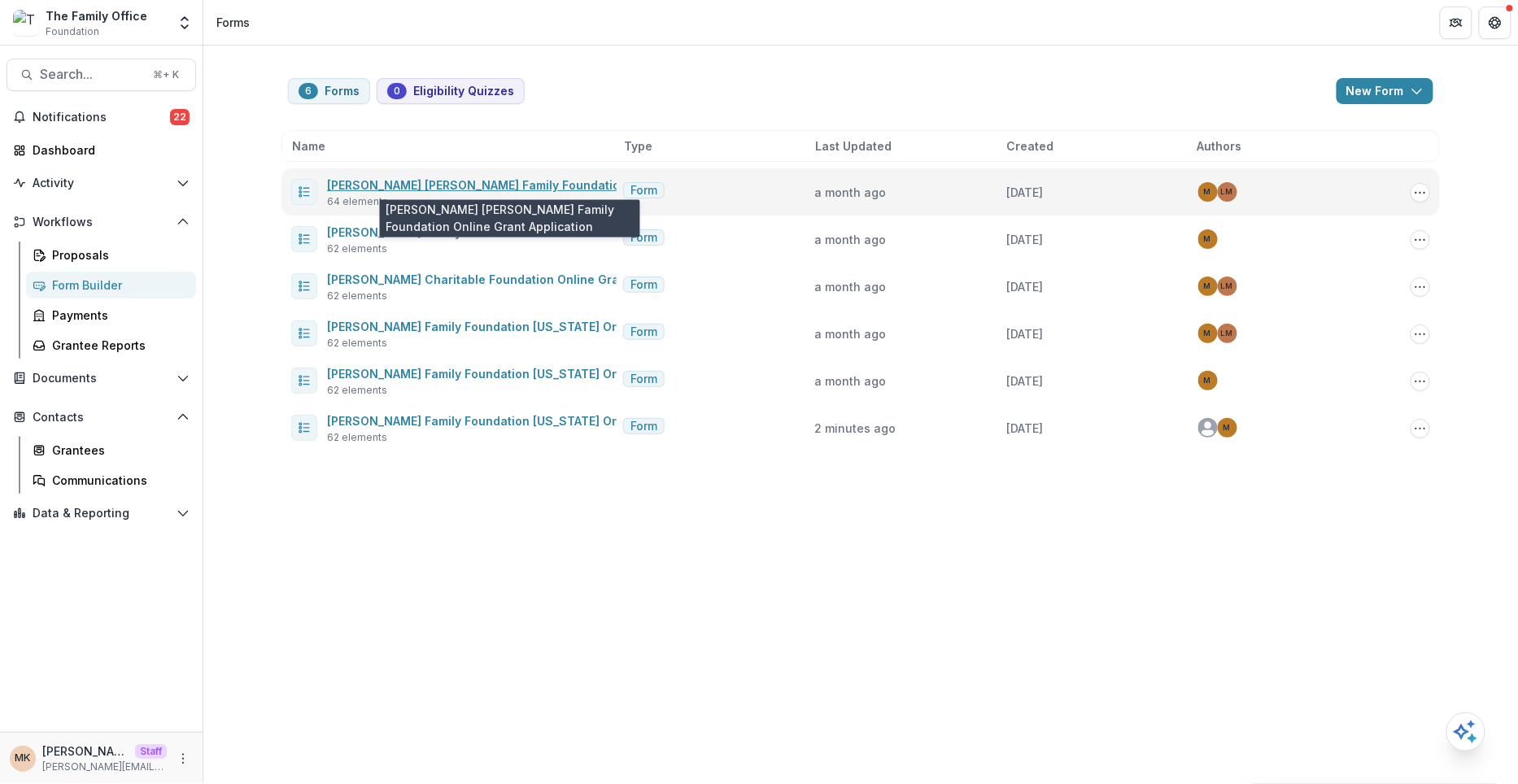
click at [403, 179] on link "[PERSON_NAME] [PERSON_NAME] Family Foundation Online Grant Application" at bounding box center [550, 185] width 445 height 14
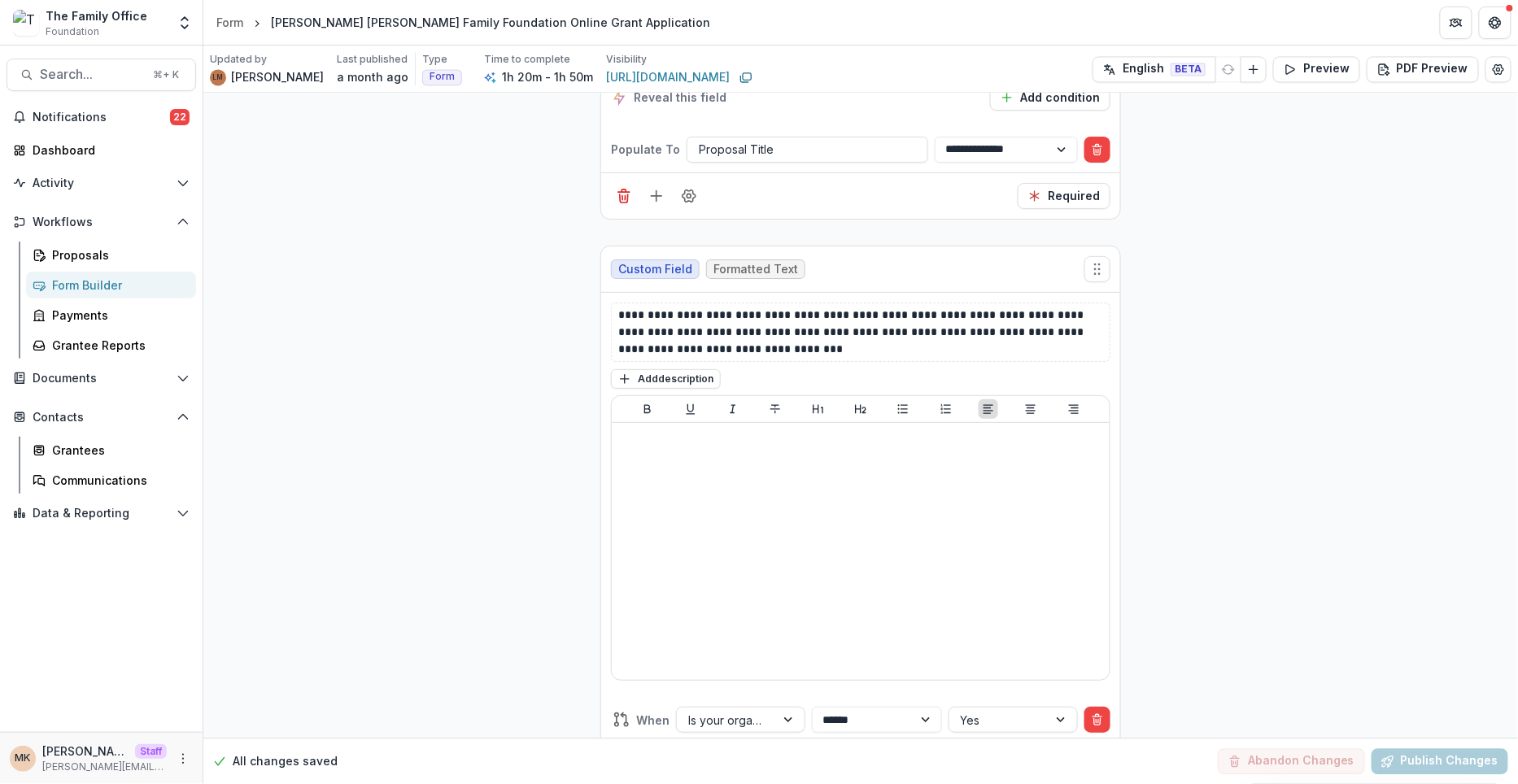
scroll to position [18270, 0]
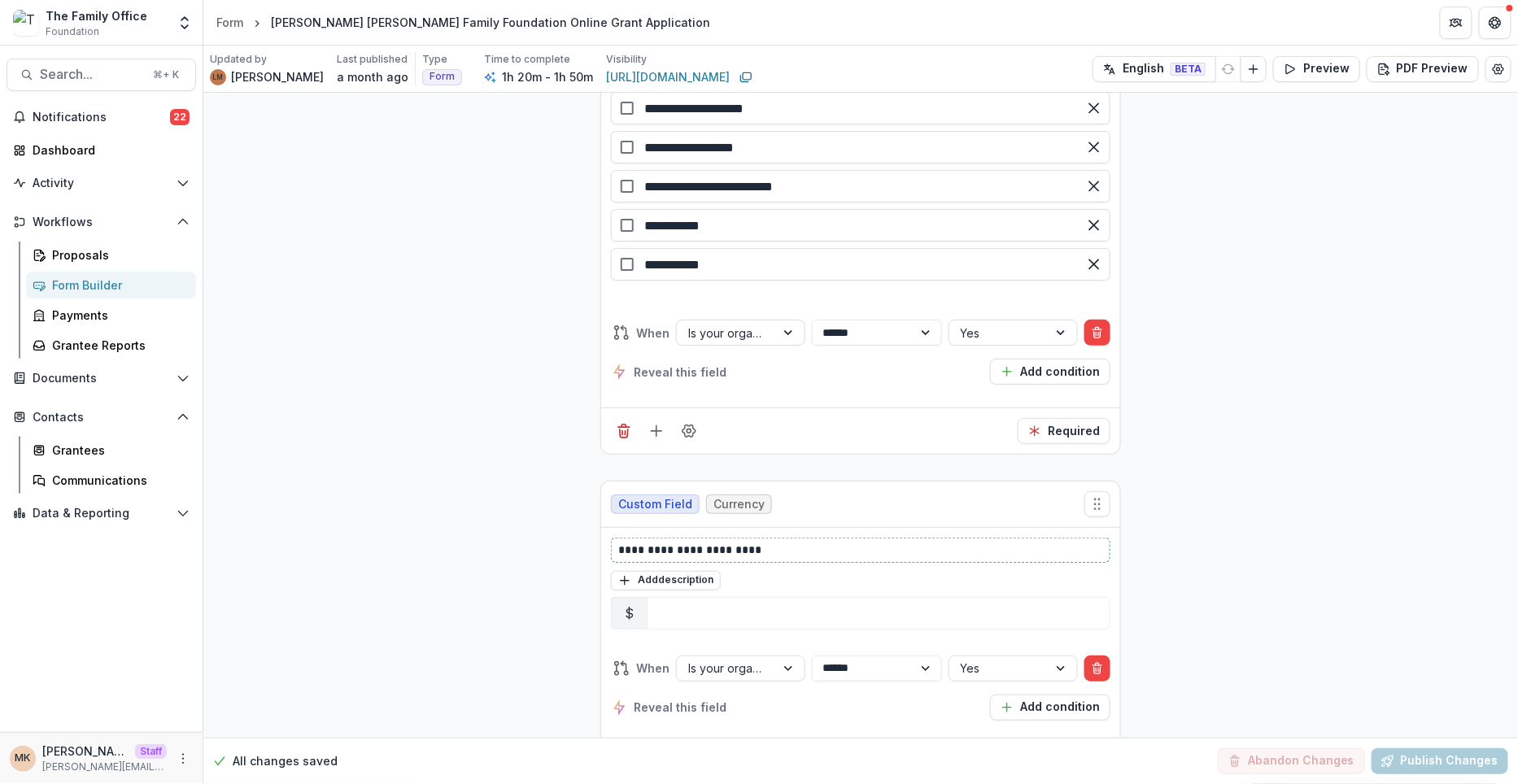
click at [764, 541] on p "**********" at bounding box center [861, 550] width 486 height 17
copy p "**********"
click at [691, 759] on icon "Field Settings" at bounding box center [688, 766] width 16 height 16
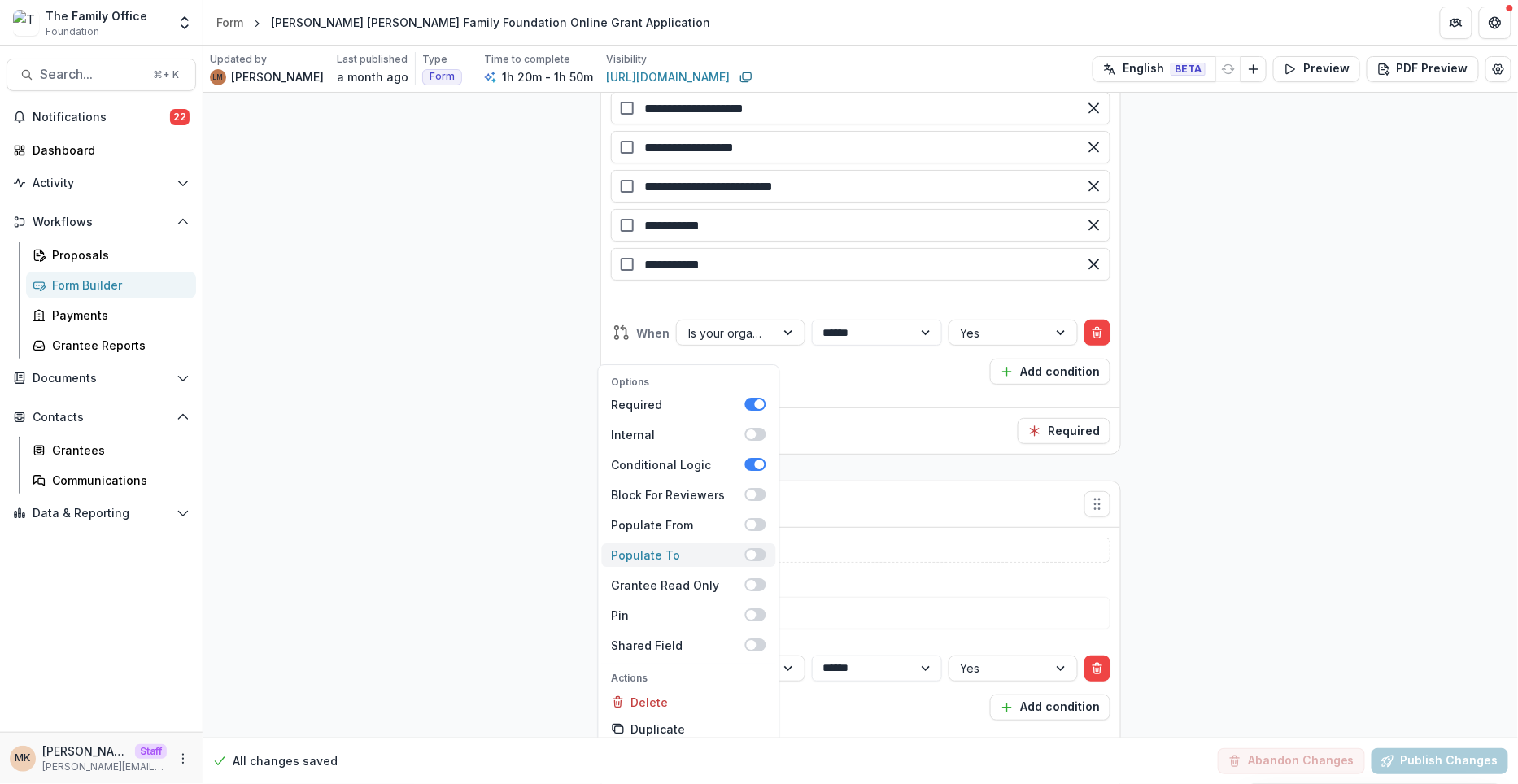
click at [748, 550] on span at bounding box center [752, 554] width 9 height 9
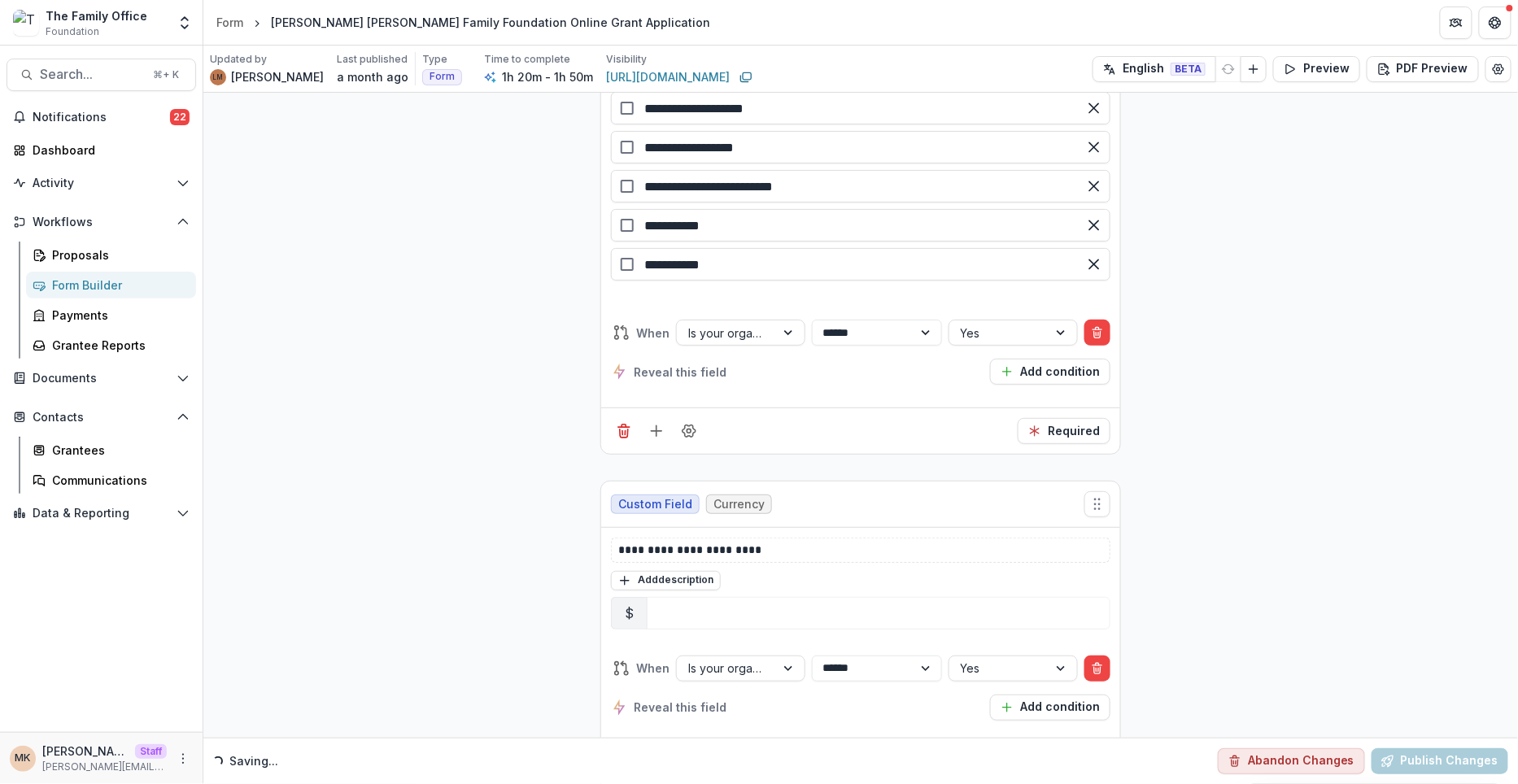
click at [744, 749] on div at bounding box center [807, 759] width 218 height 20
type input "***"
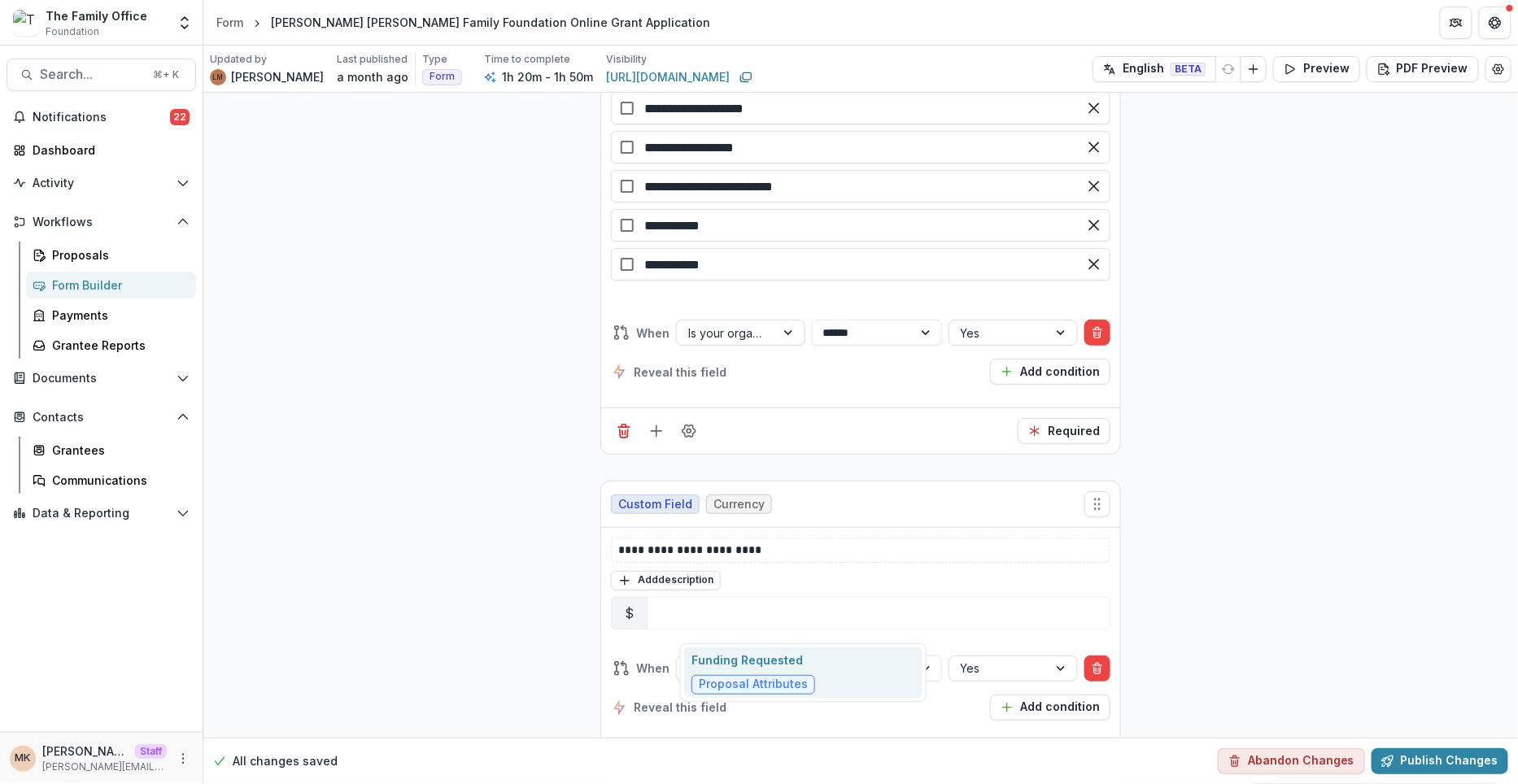
click at [807, 661] on p "Funding Requested" at bounding box center [752, 660] width 124 height 17
click at [1442, 754] on button "Publish Changes" at bounding box center [1440, 762] width 137 height 26
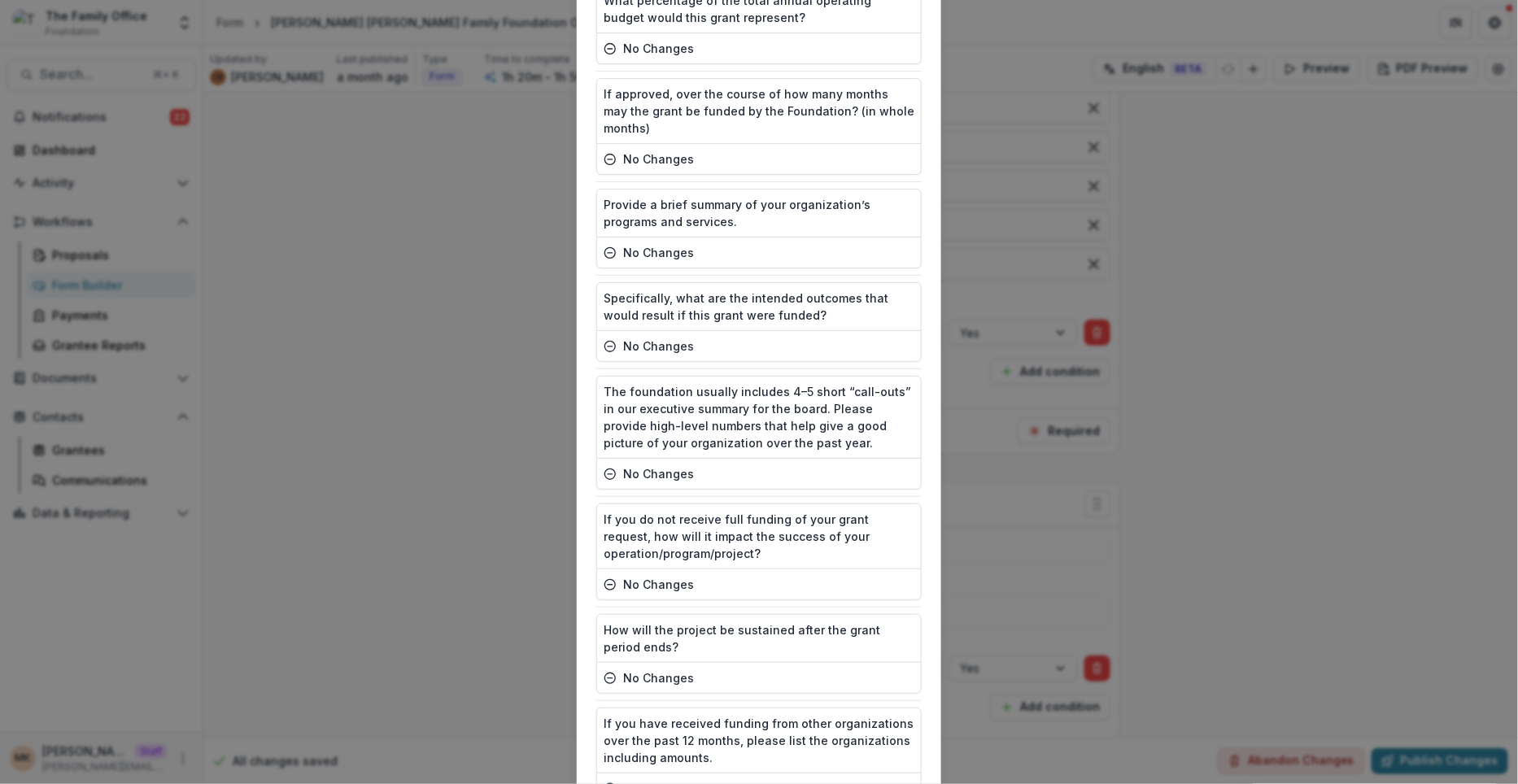
scroll to position [4620, 0]
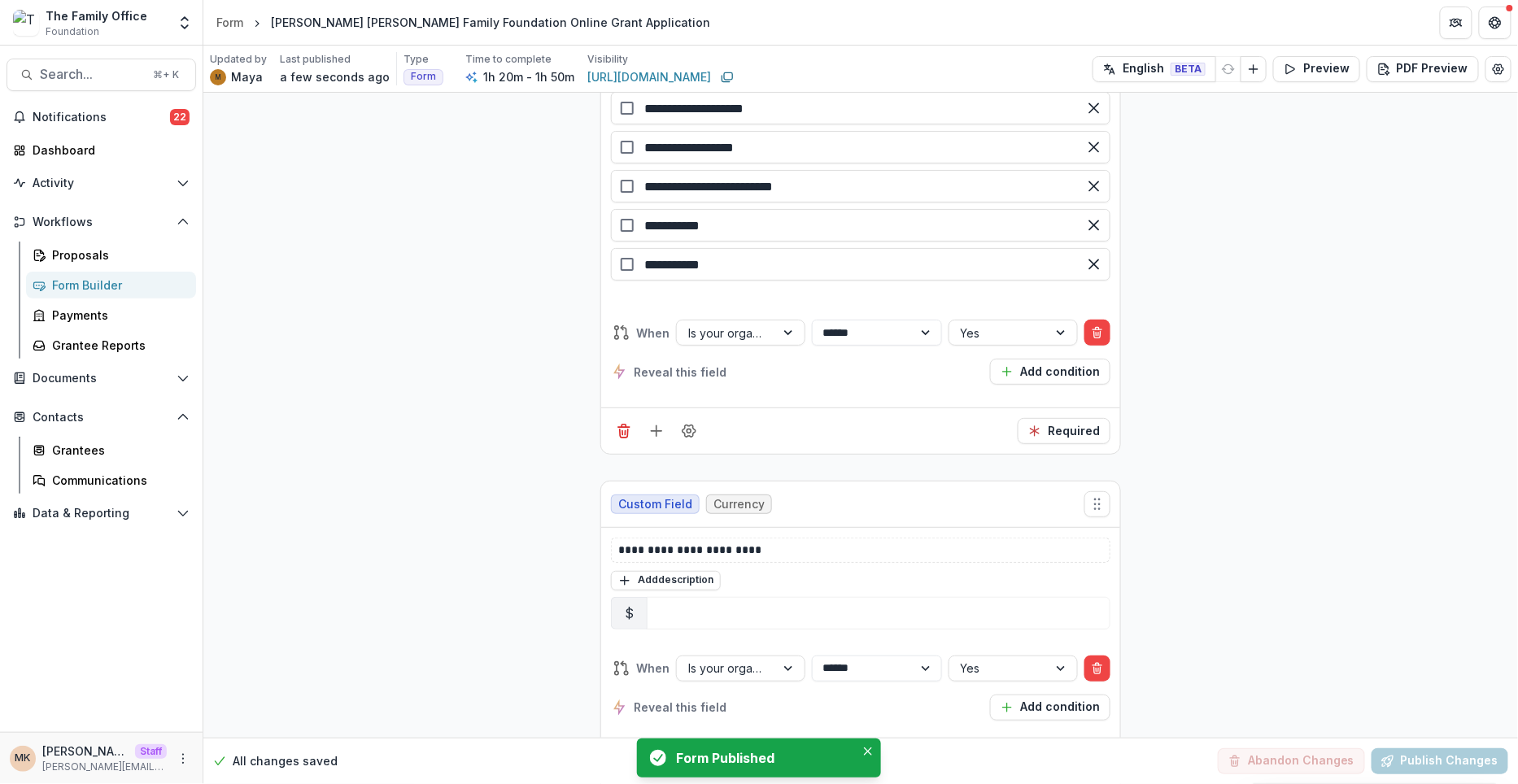
click at [138, 276] on div "Form Builder" at bounding box center [117, 285] width 131 height 17
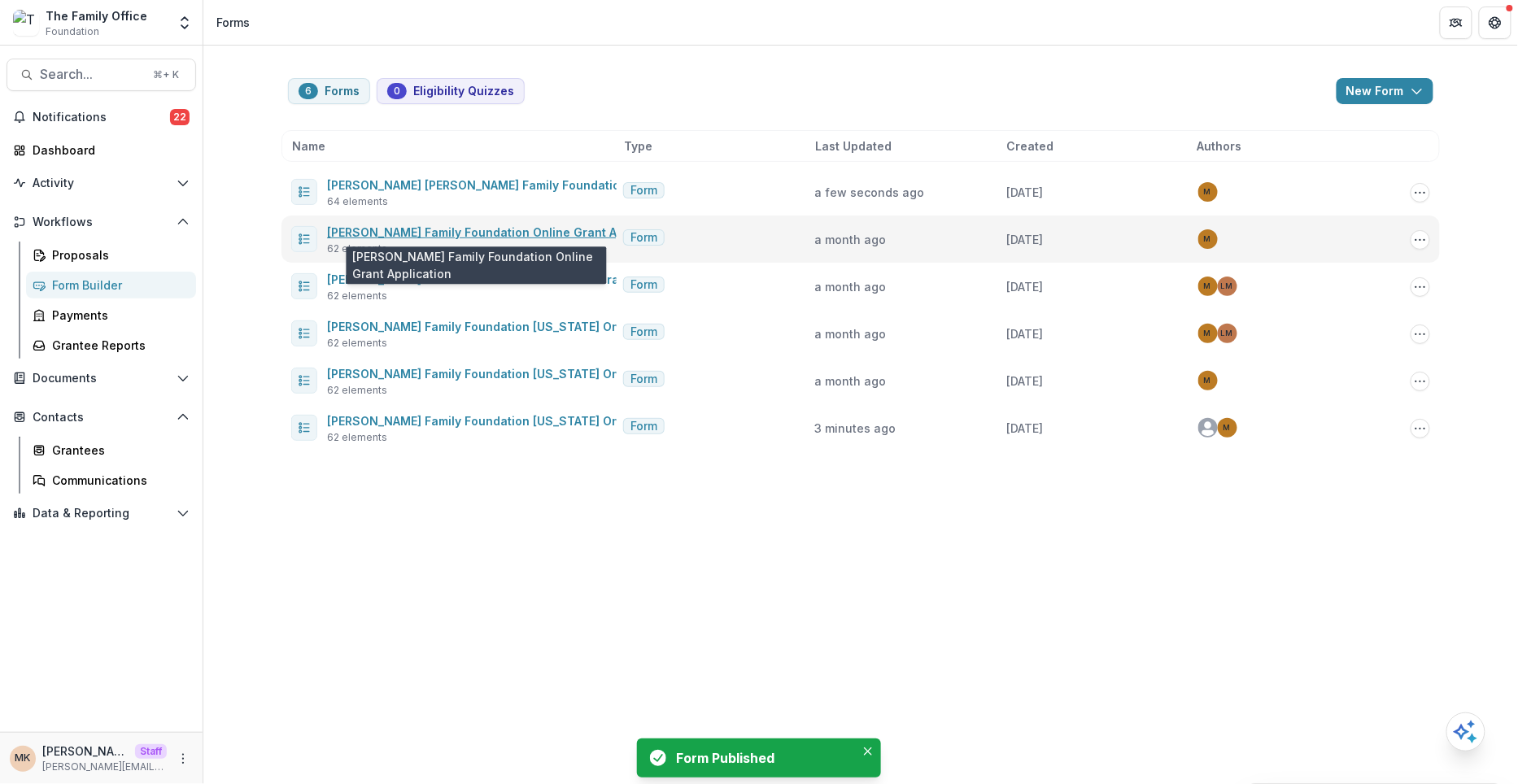
click at [396, 229] on link "[PERSON_NAME] Family Foundation Online Grant Application" at bounding box center [500, 232] width 347 height 14
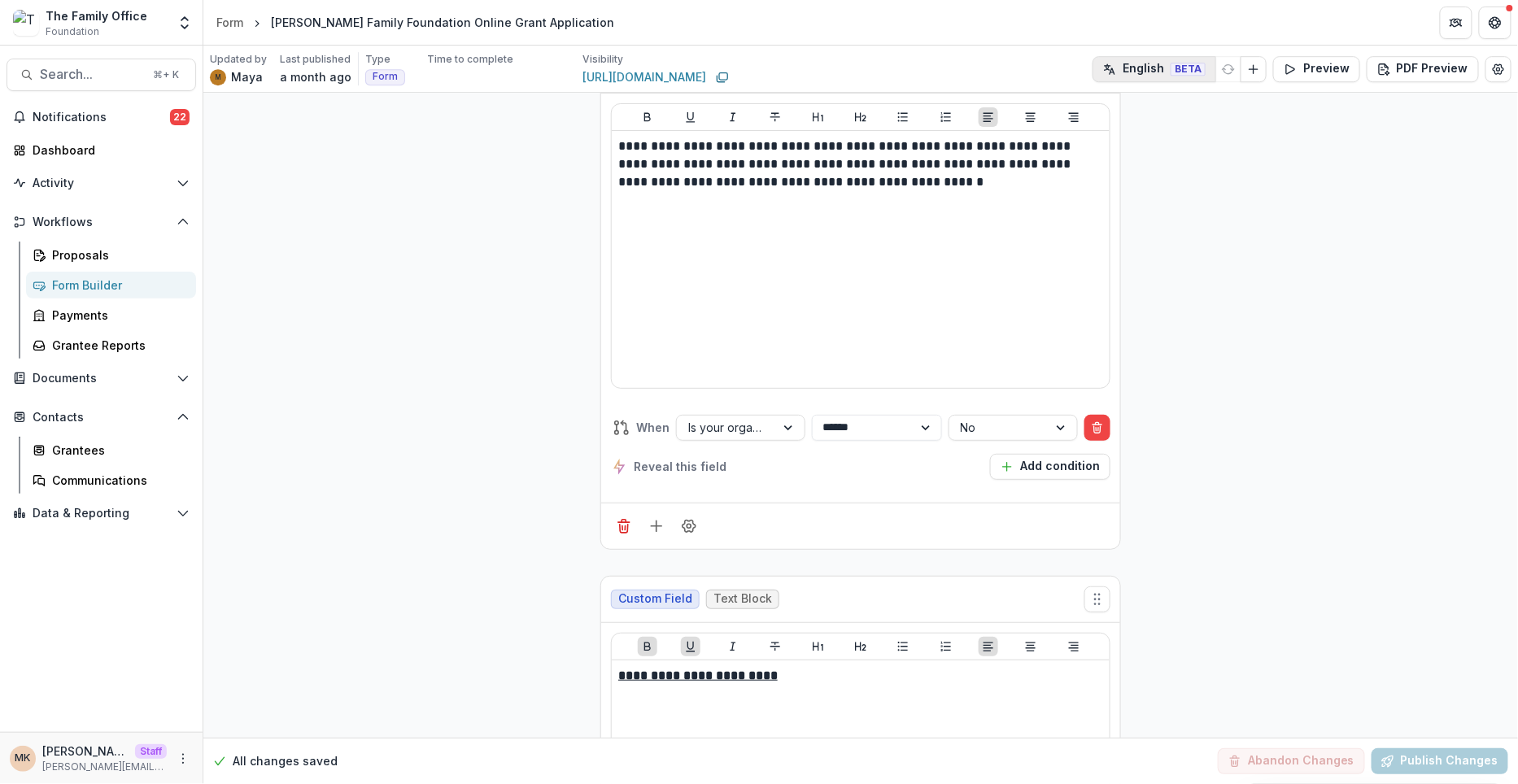
scroll to position [17387, 0]
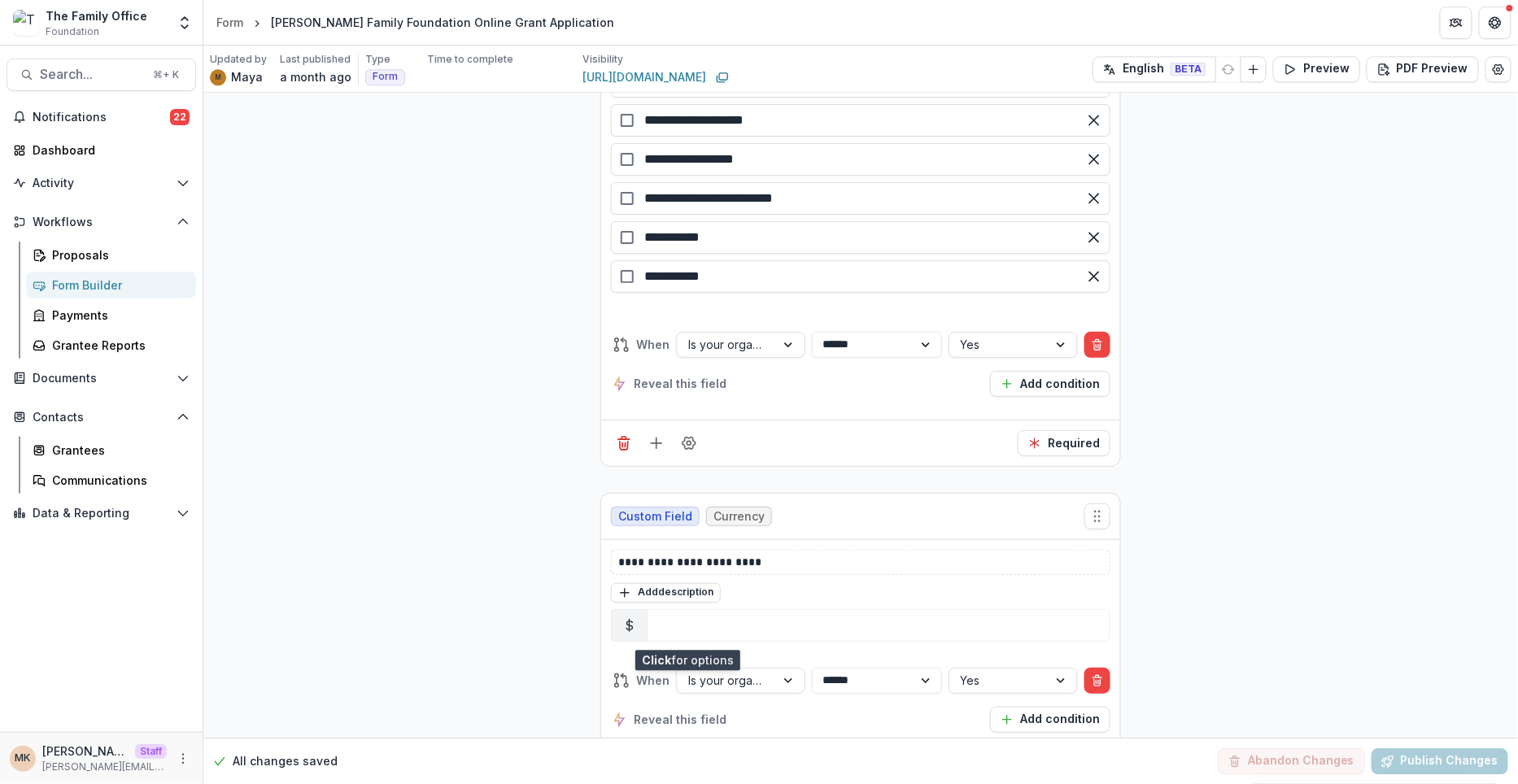
click at [683, 771] on icon "Field Settings" at bounding box center [688, 778] width 16 height 16
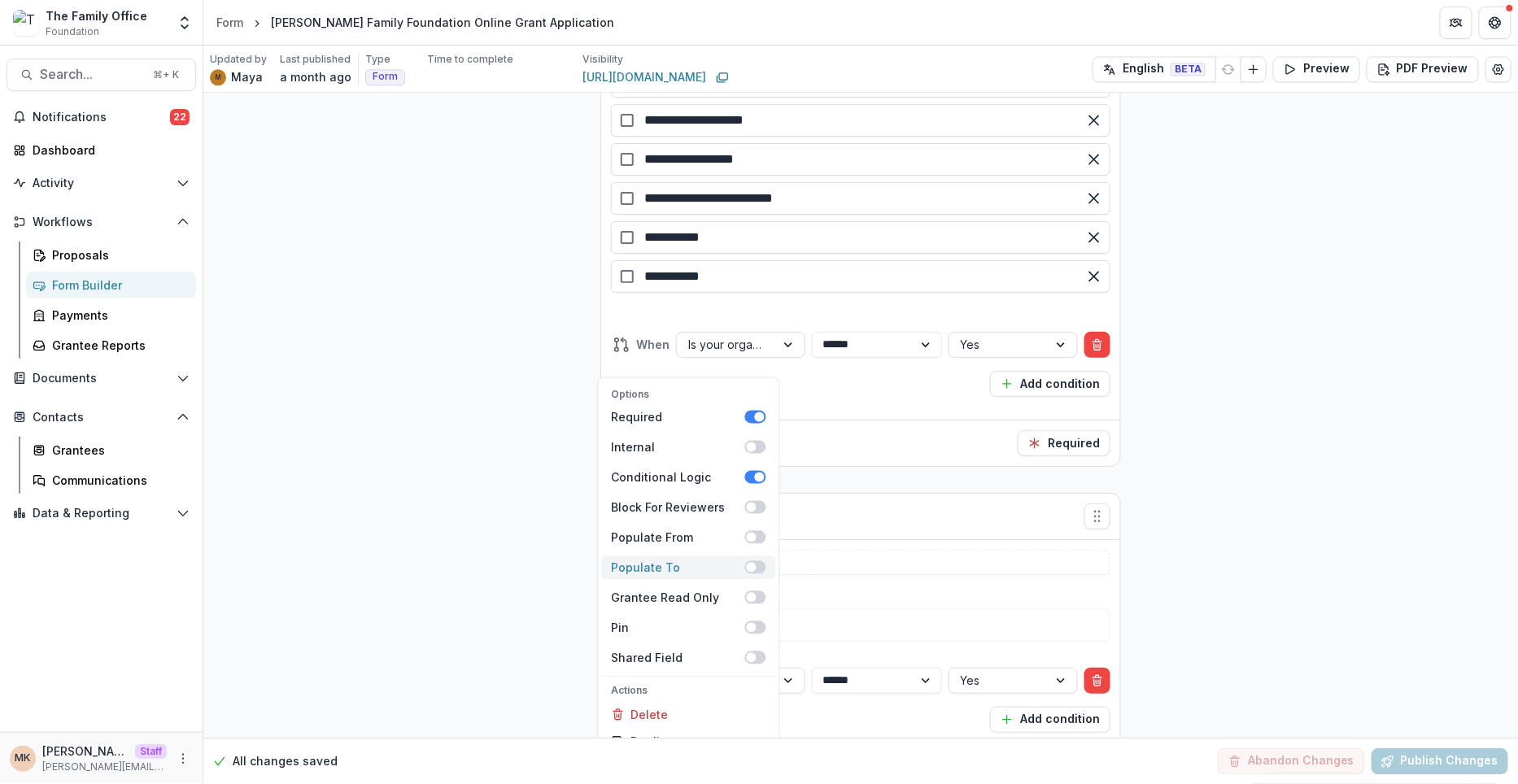
click at [758, 561] on span at bounding box center [755, 567] width 21 height 13
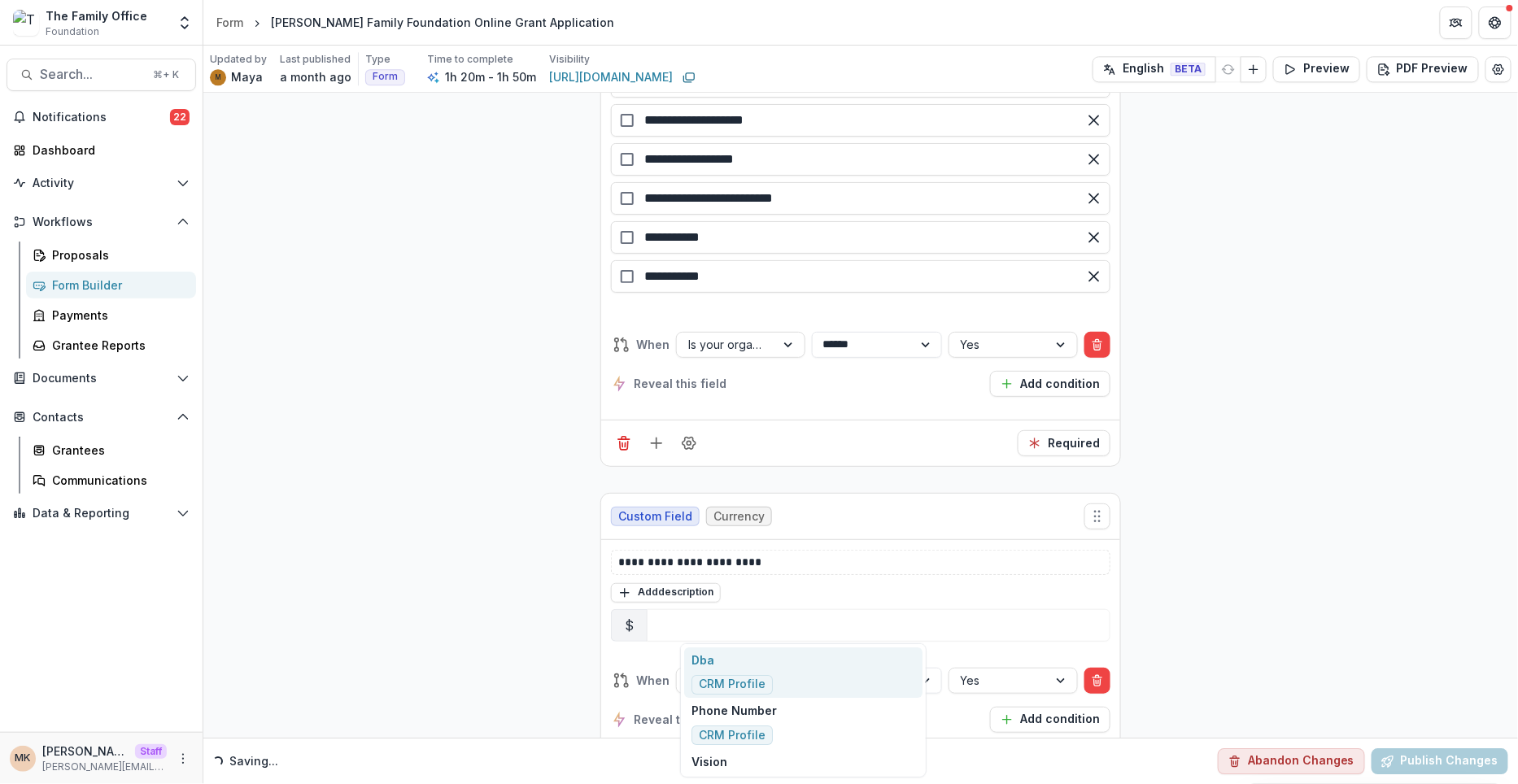
click at [727, 762] on div at bounding box center [807, 772] width 218 height 20
type input "****"
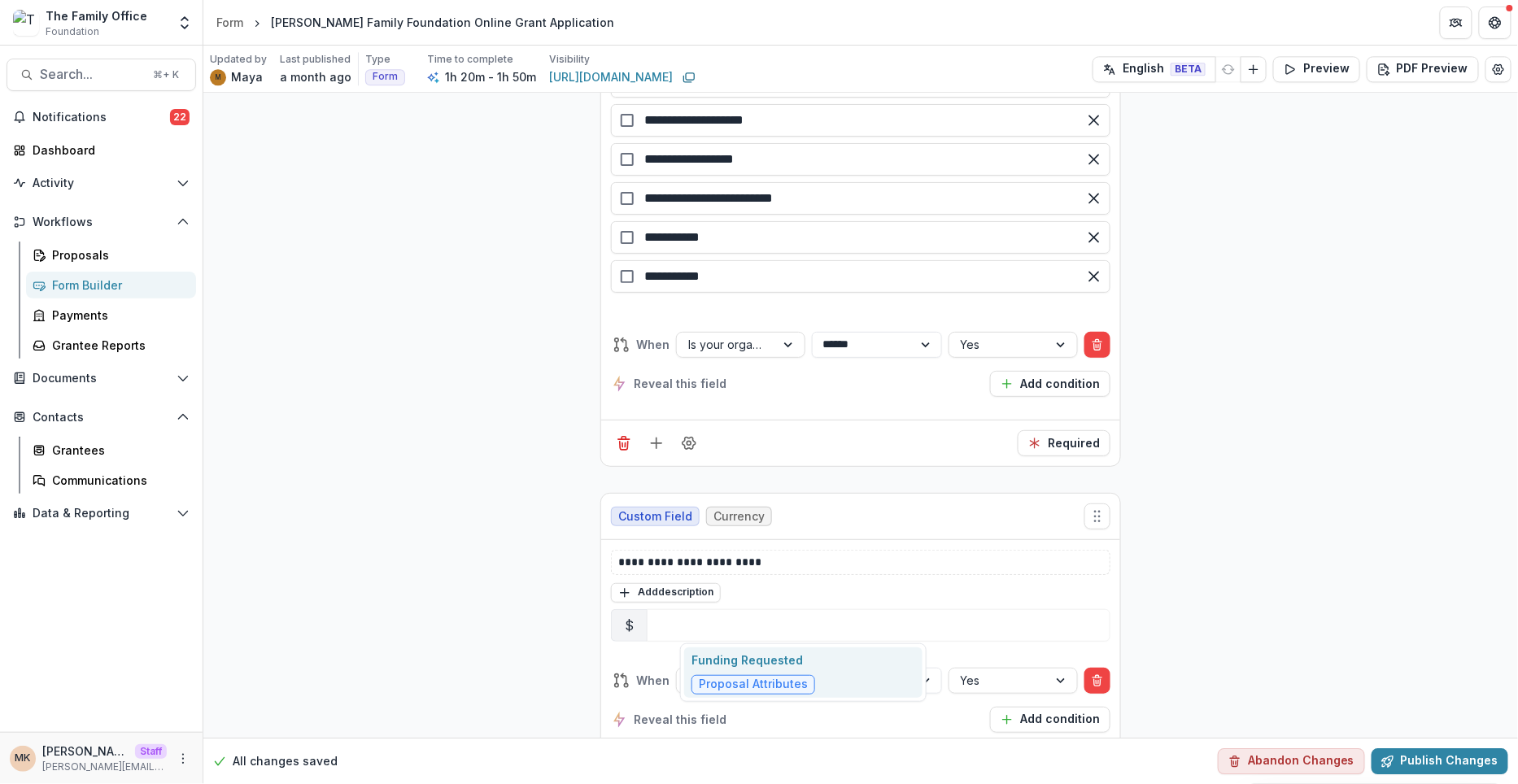
click at [746, 645] on div "Funding Requested Proposal Attributes" at bounding box center [803, 673] width 246 height 60
click at [745, 655] on p "Funding Requested" at bounding box center [752, 660] width 124 height 17
click at [1412, 753] on button "Publish Changes" at bounding box center [1440, 762] width 137 height 26
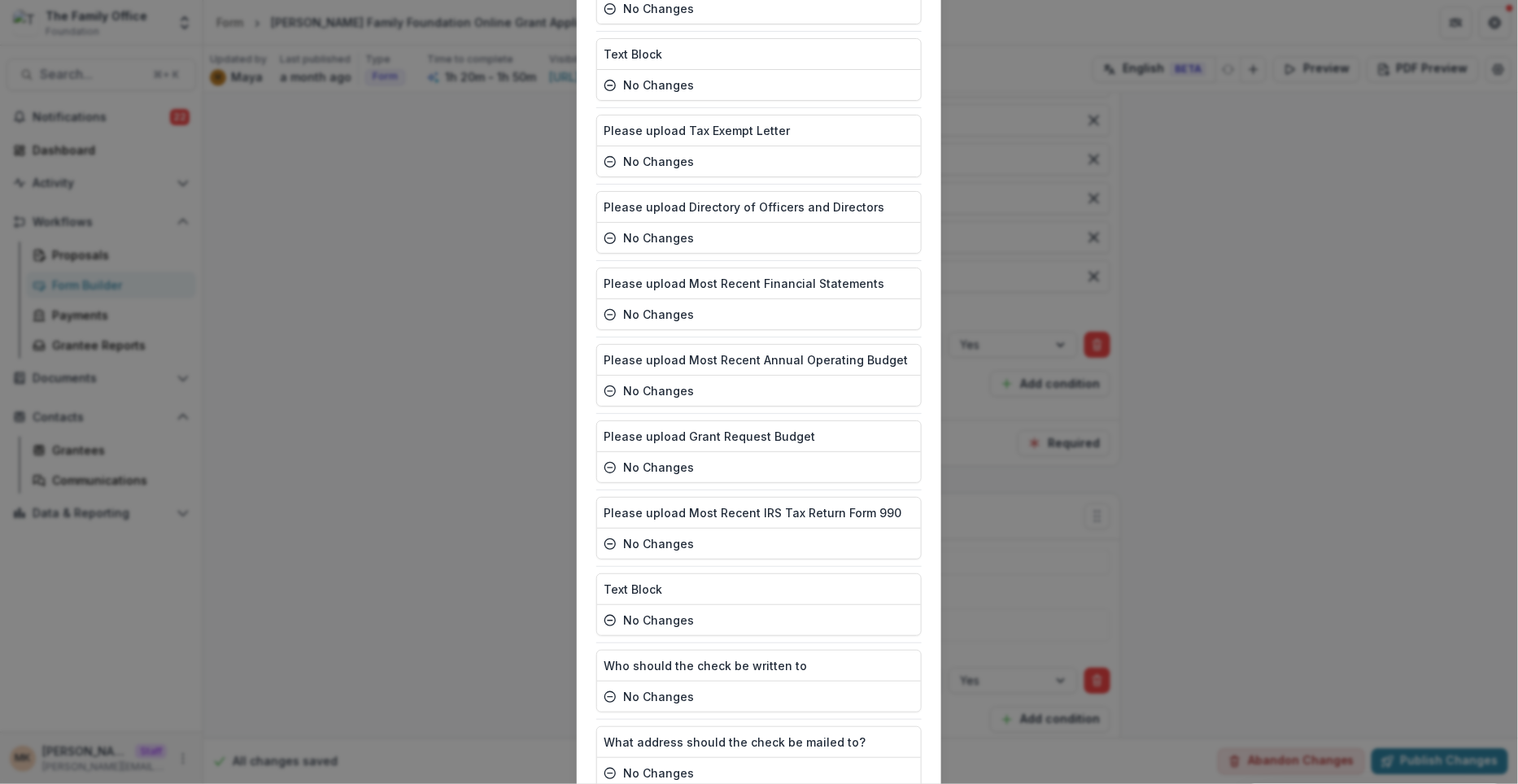
scroll to position [4453, 0]
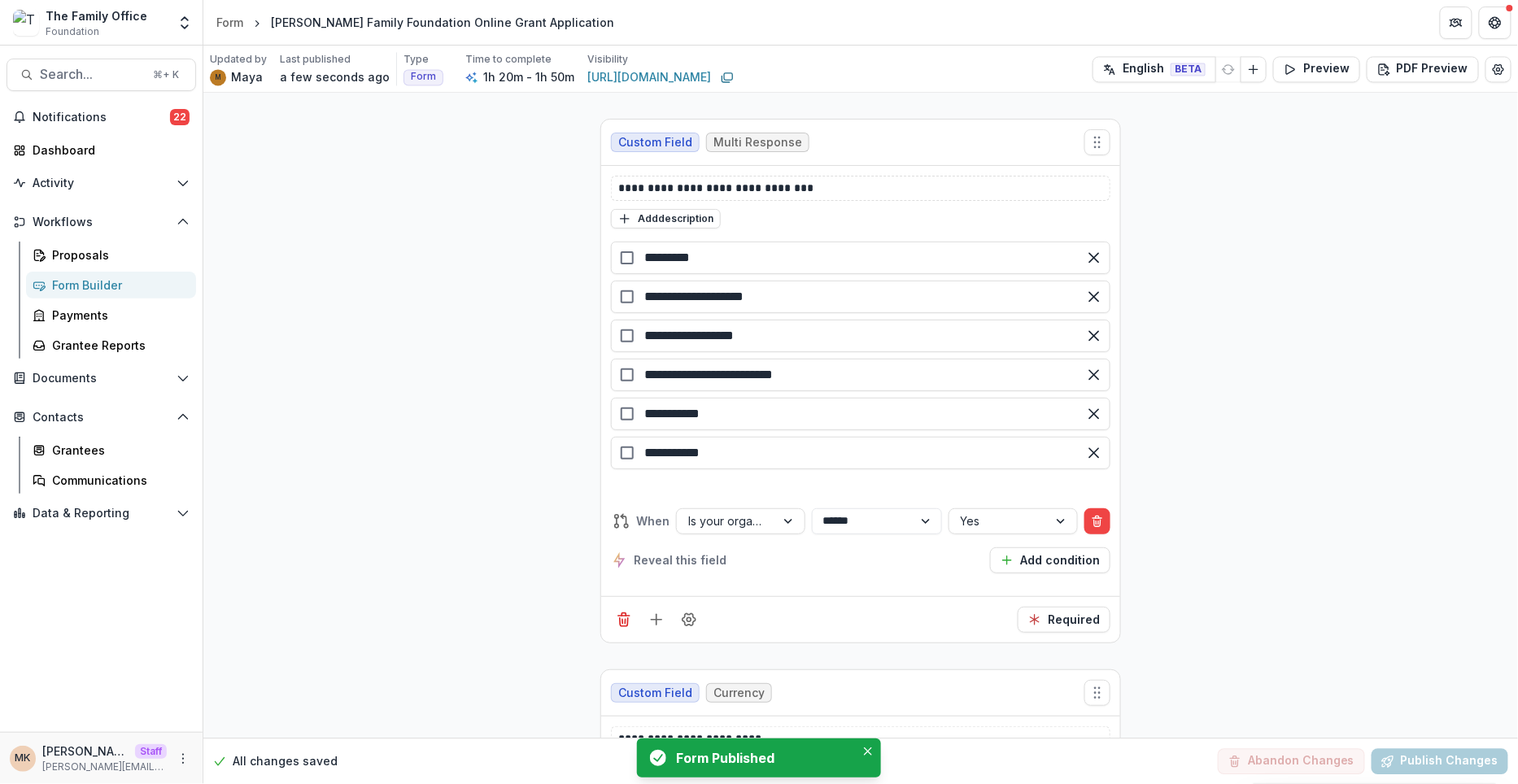
scroll to position [17214, 0]
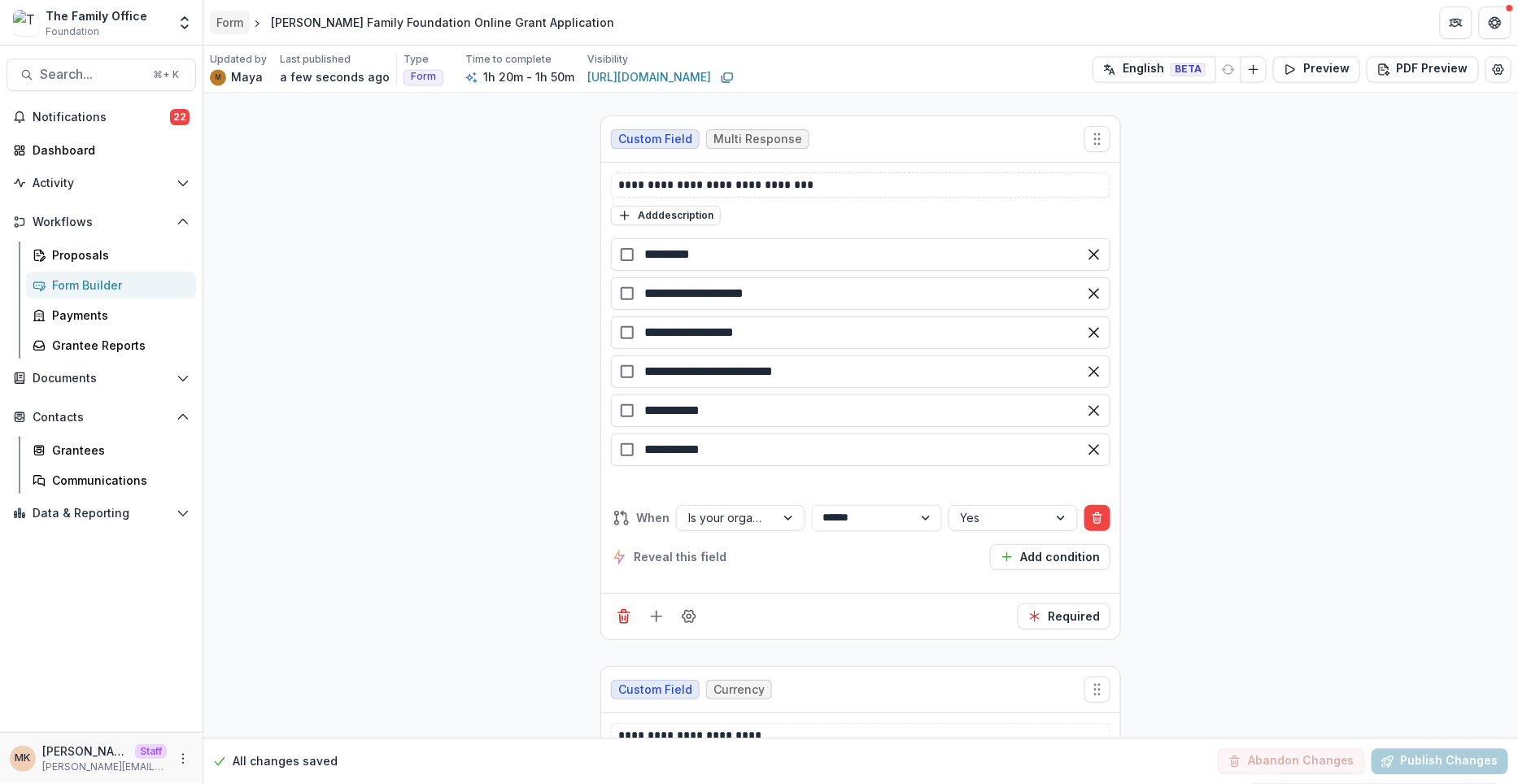
click at [234, 18] on div "Form" at bounding box center [230, 22] width 27 height 17
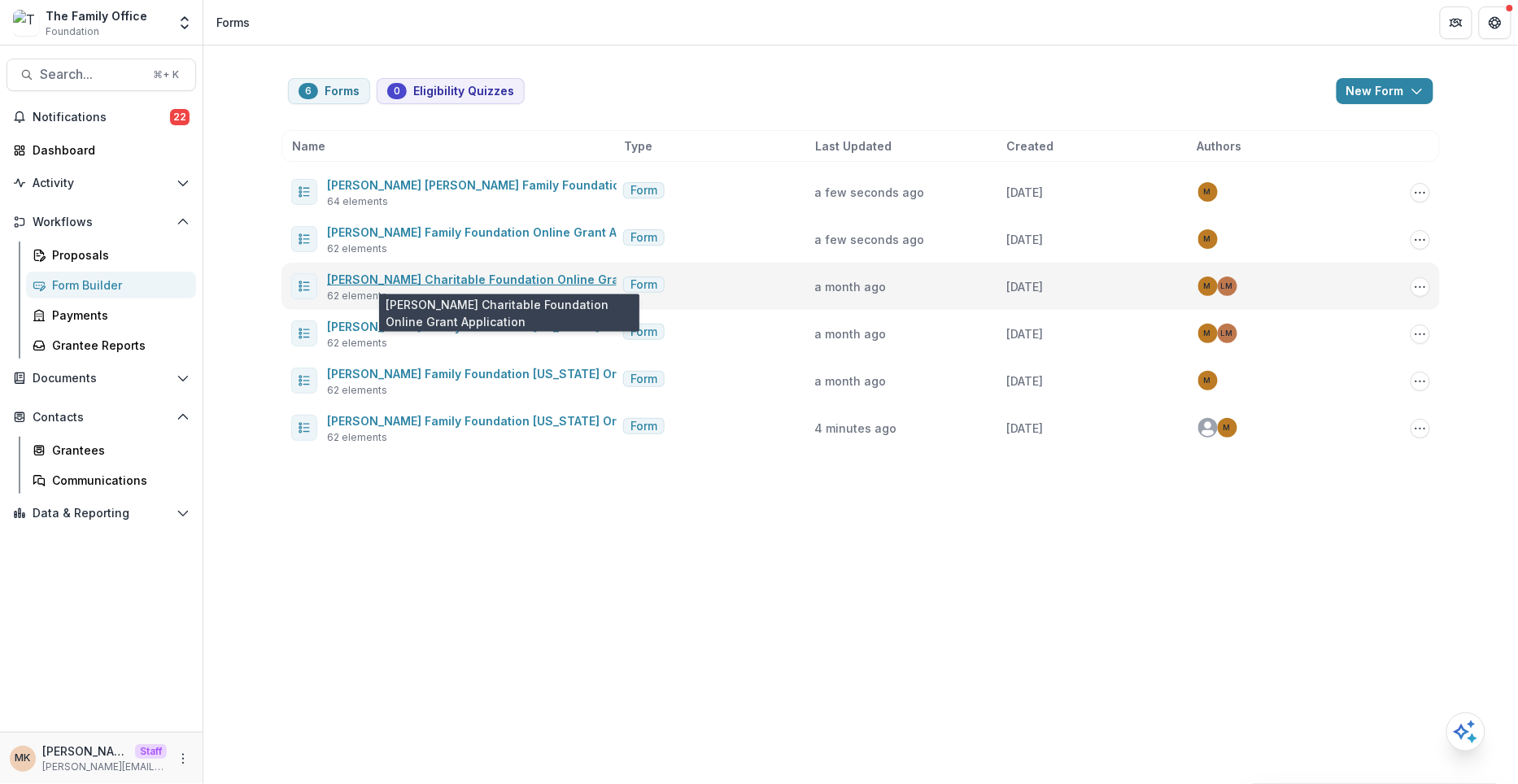
click at [406, 277] on link "[PERSON_NAME] Charitable Foundation Online Grant Application" at bounding box center [513, 279] width 372 height 14
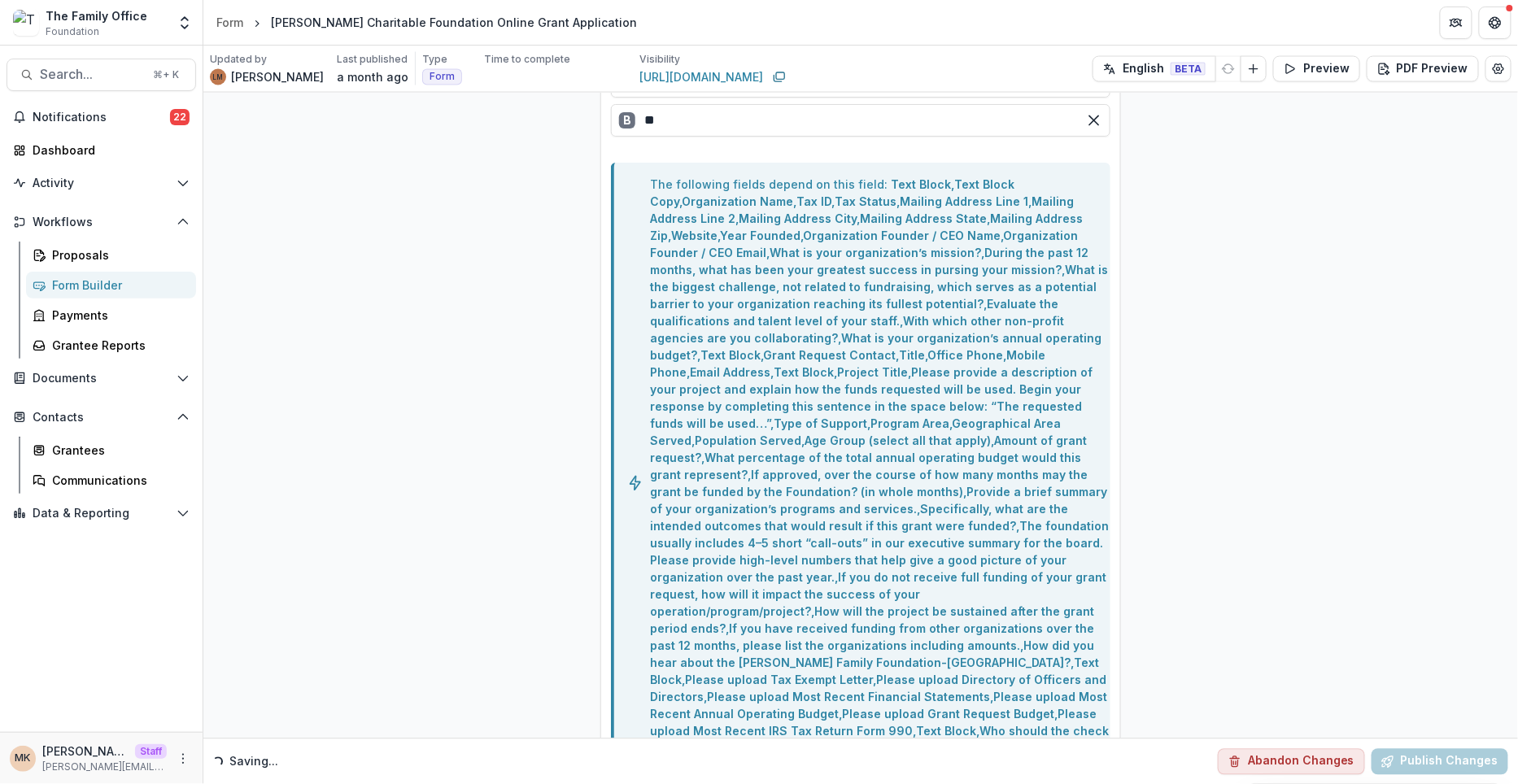
scroll to position [17387, 0]
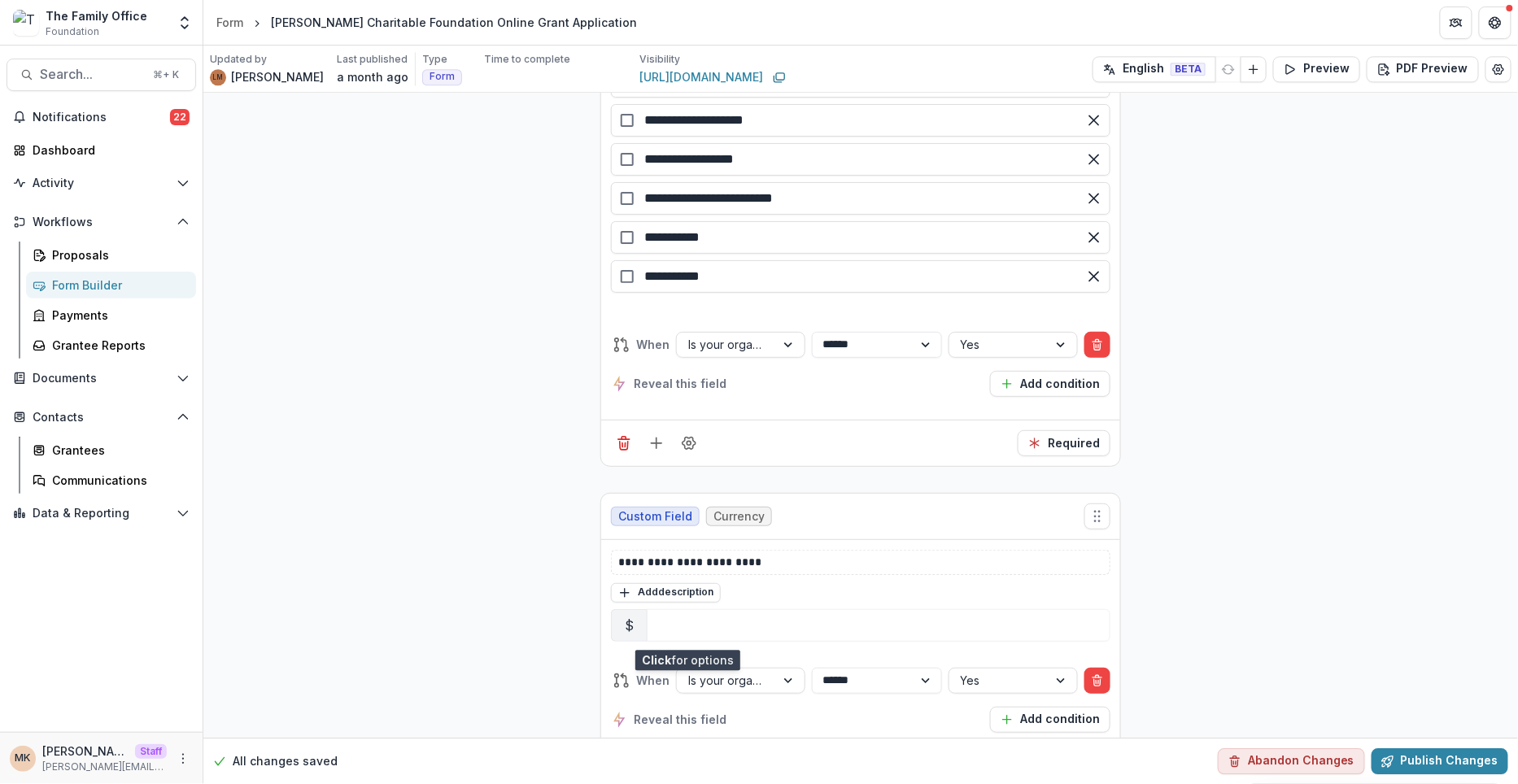
click at [682, 771] on icon "Field Settings" at bounding box center [688, 778] width 16 height 16
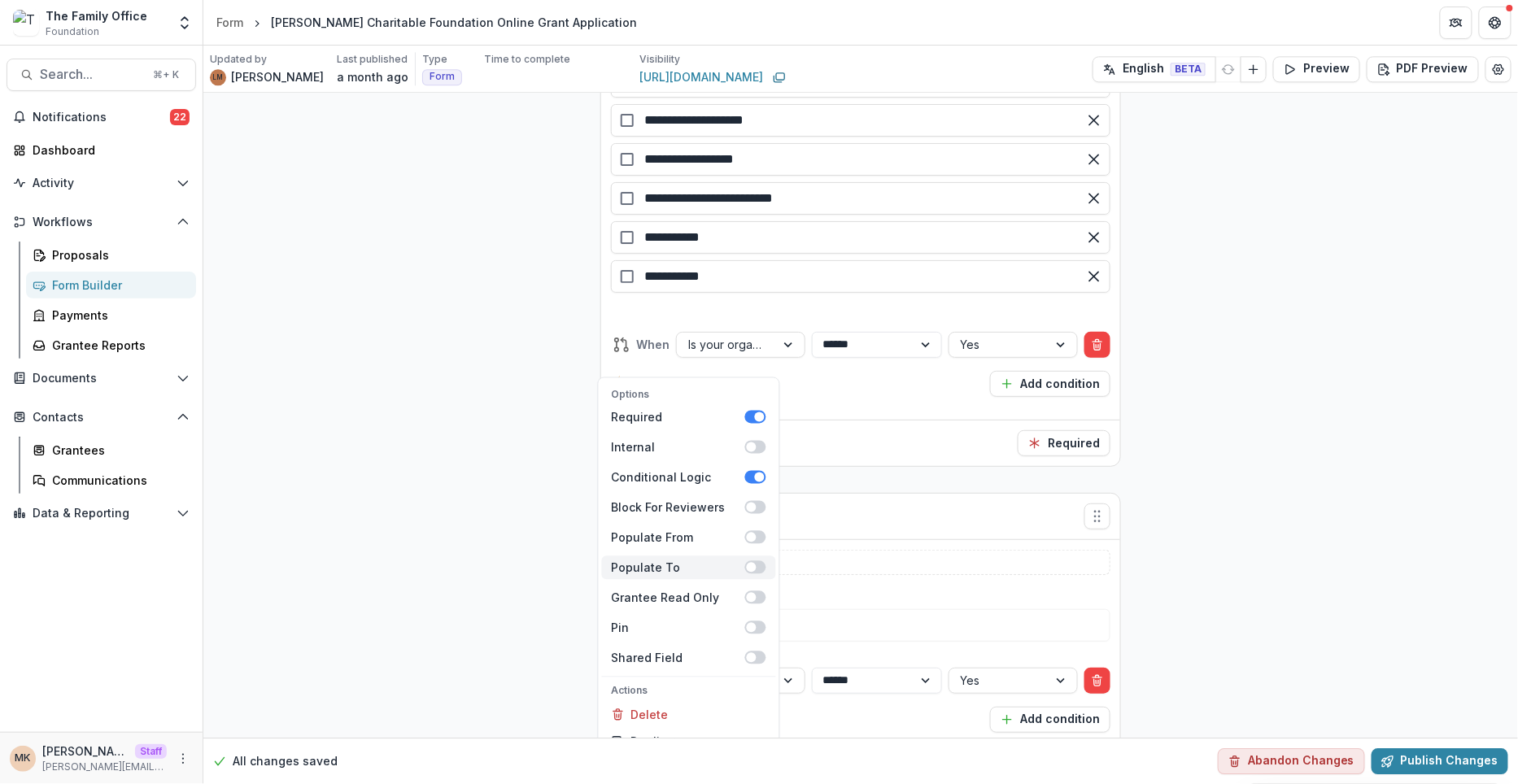
click at [753, 562] on span at bounding box center [752, 566] width 9 height 9
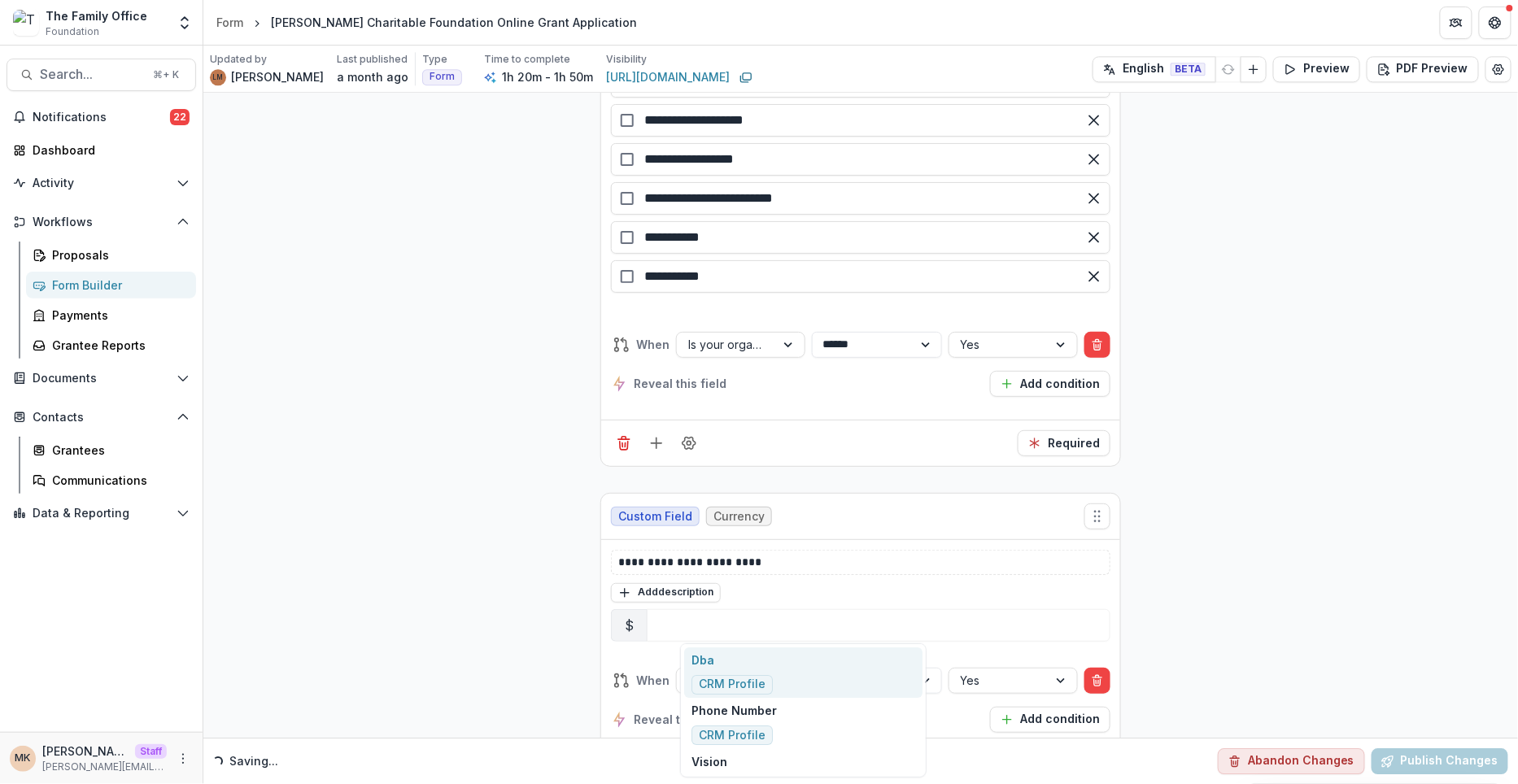
click at [805, 762] on div at bounding box center [807, 772] width 218 height 20
type input "***"
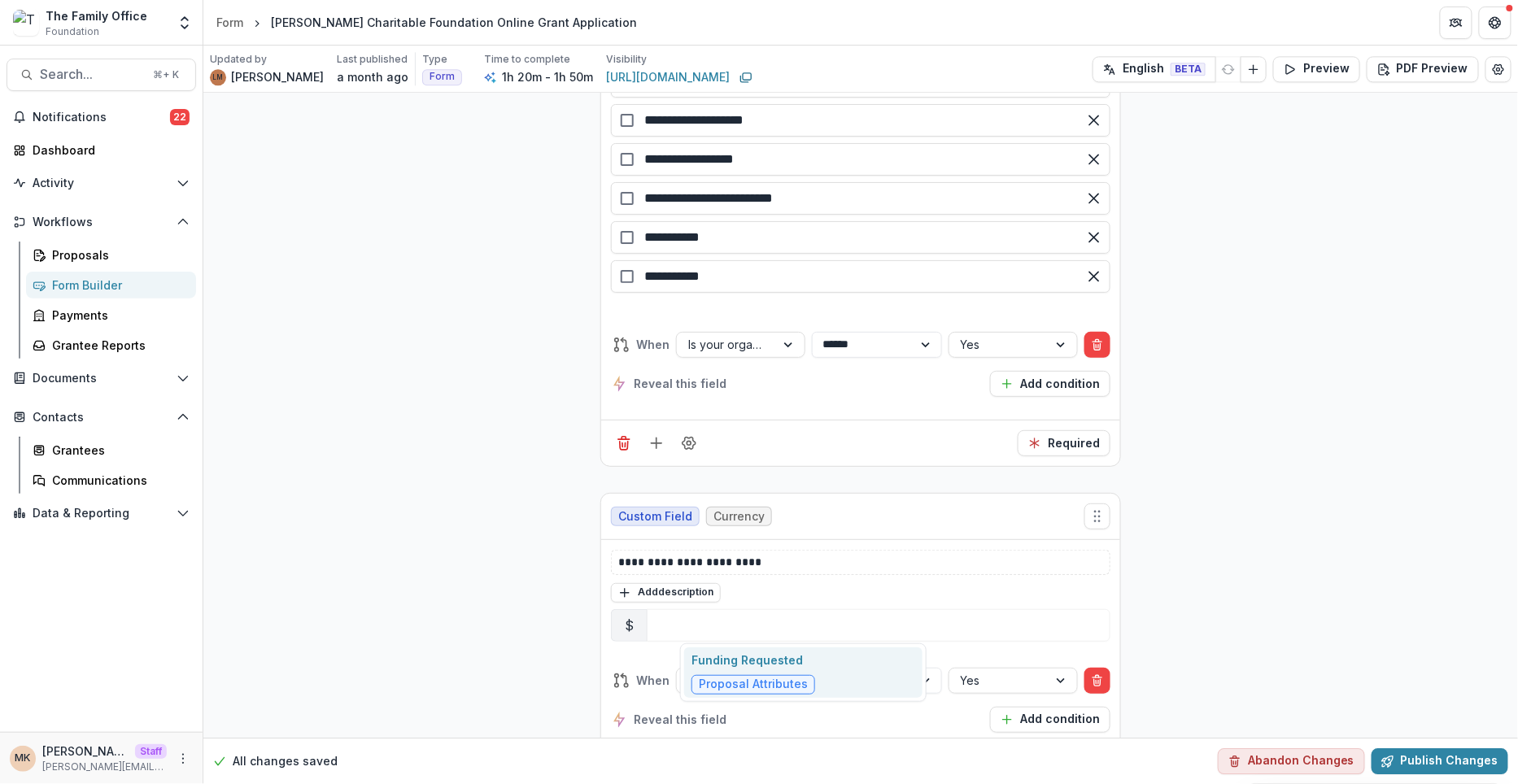
click at [813, 671] on div "Funding Requested Proposal Attributes" at bounding box center [804, 672] width 238 height 51
click at [1443, 760] on button "Publish Changes" at bounding box center [1440, 762] width 137 height 26
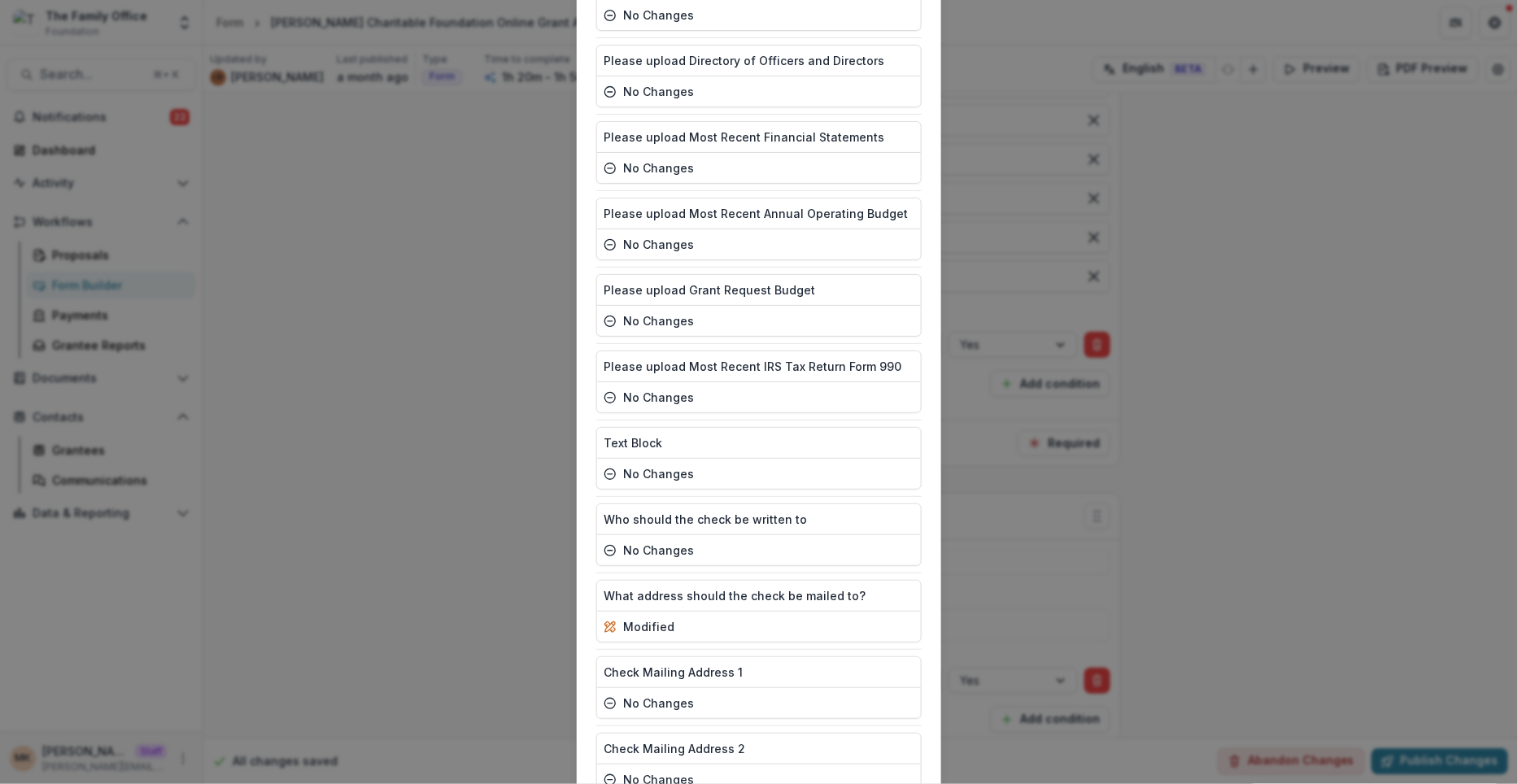
scroll to position [4453, 0]
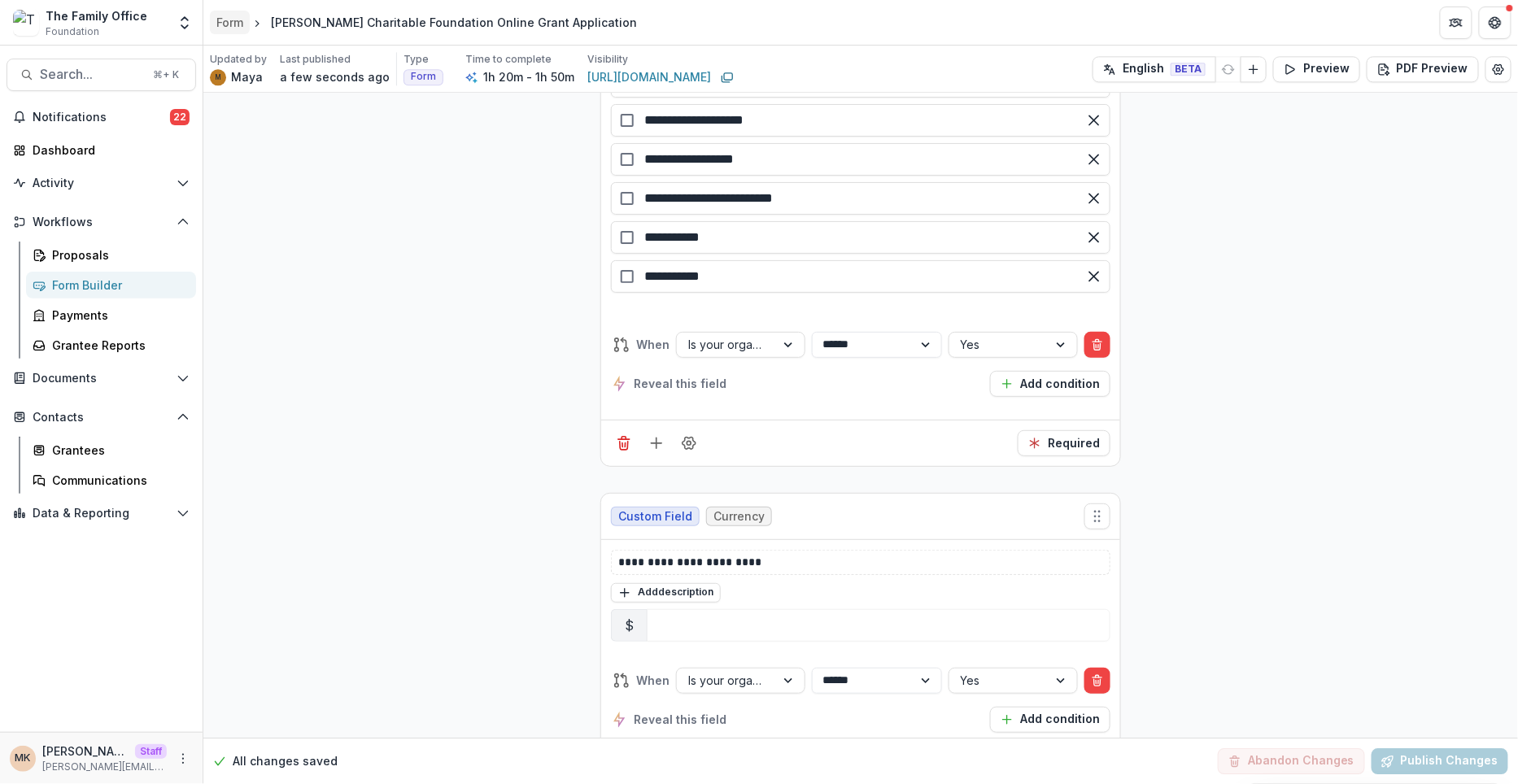
click at [237, 23] on div "Form" at bounding box center [230, 22] width 27 height 17
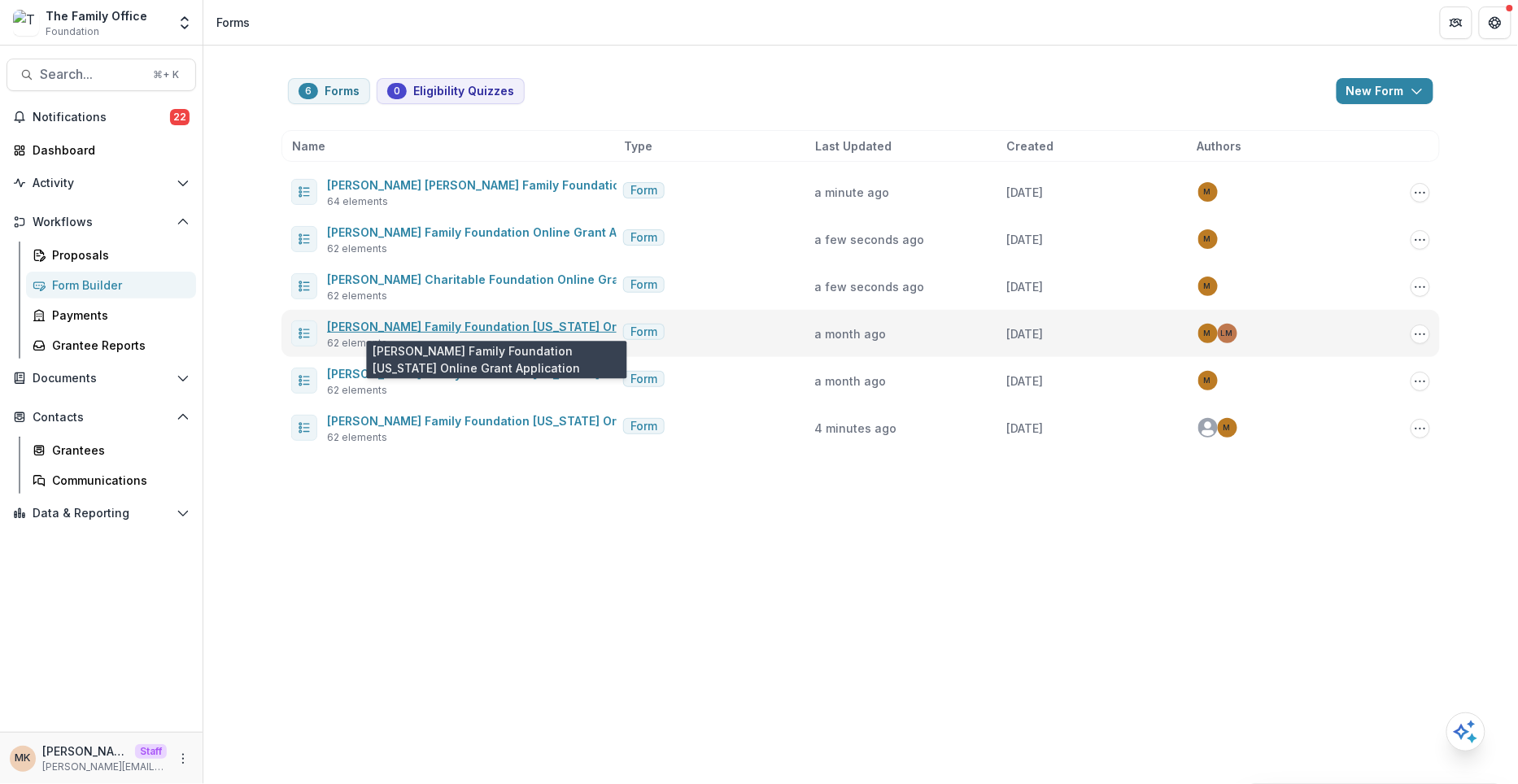
click at [402, 324] on link "[PERSON_NAME] Family Foundation [US_STATE] Online Grant Application" at bounding box center [536, 326] width 418 height 14
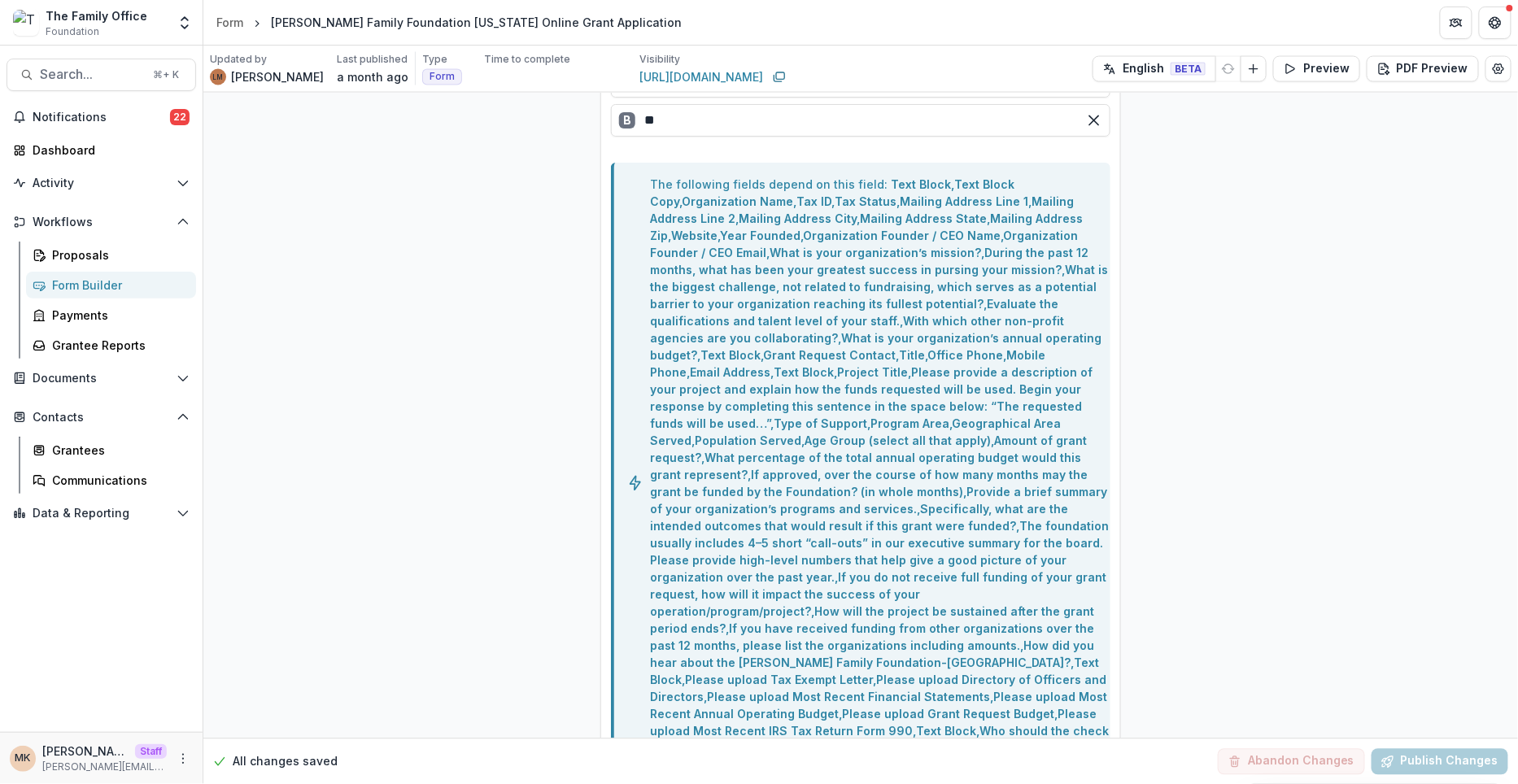
scroll to position [17387, 0]
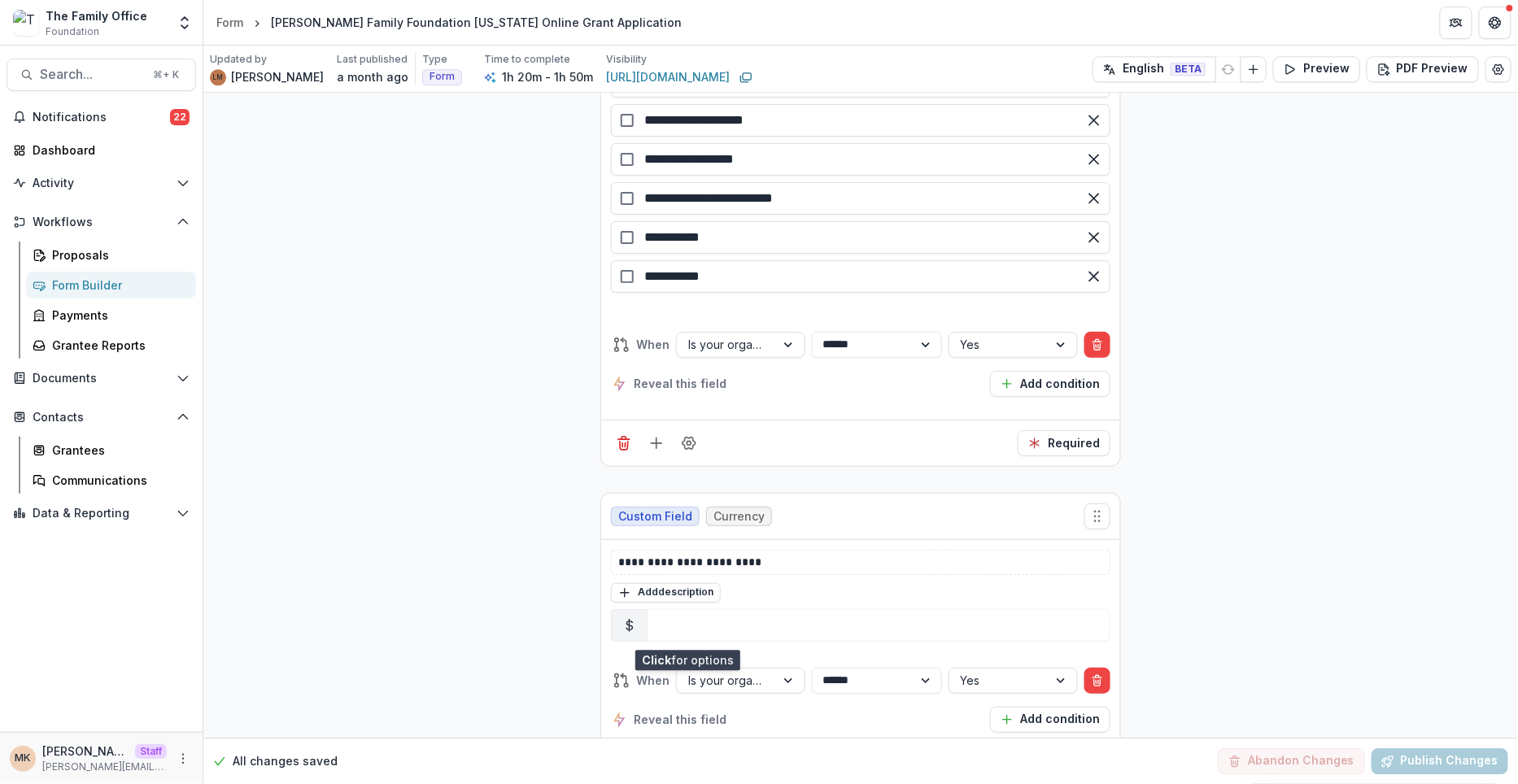
click at [687, 777] on circle "Field Settings" at bounding box center [689, 778] width 4 height 4
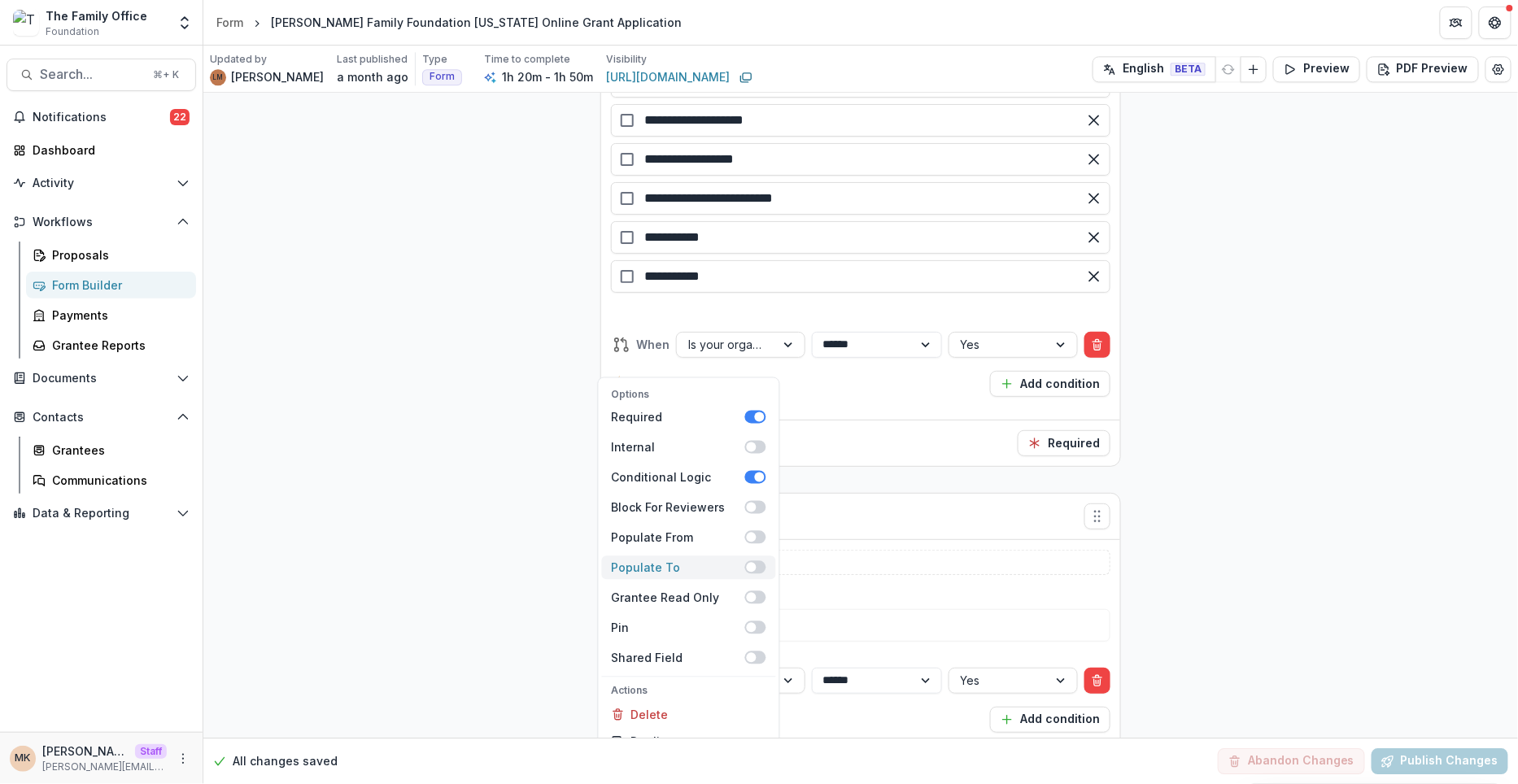
click at [758, 561] on span at bounding box center [755, 567] width 21 height 13
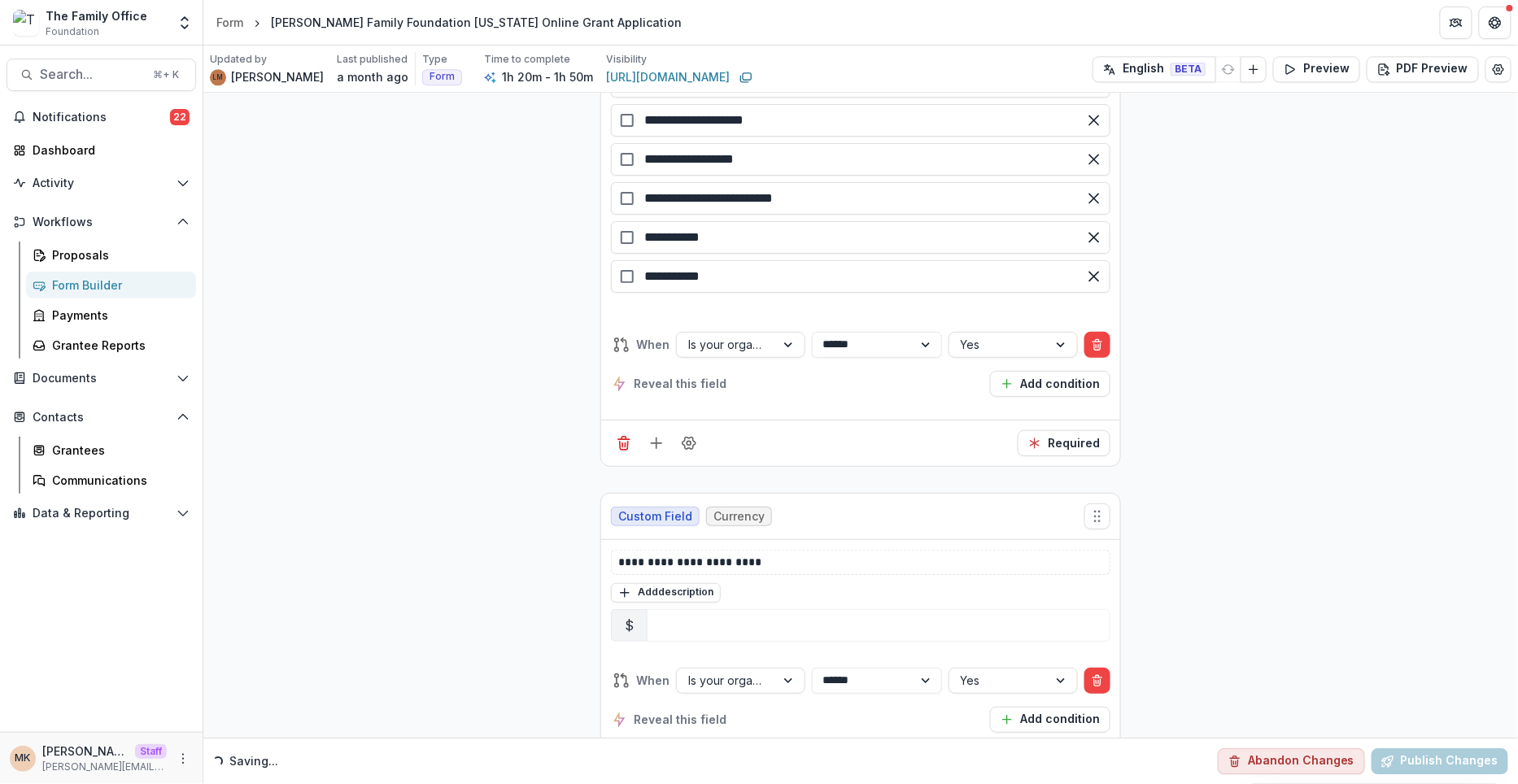
click at [823, 762] on div at bounding box center [807, 772] width 218 height 20
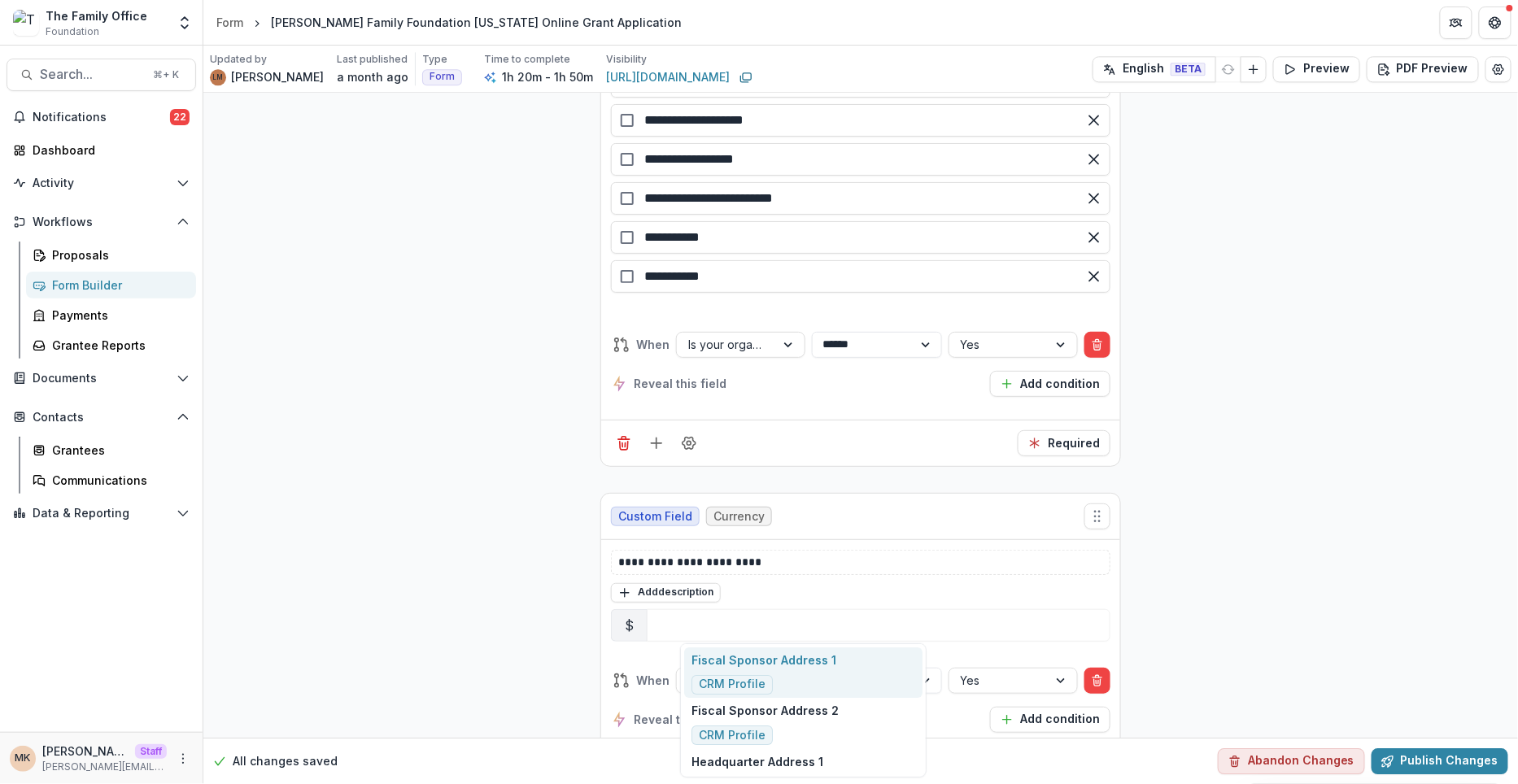
type input "***"
click at [812, 654] on div "Funding Requested Proposal Attributes" at bounding box center [804, 672] width 238 height 51
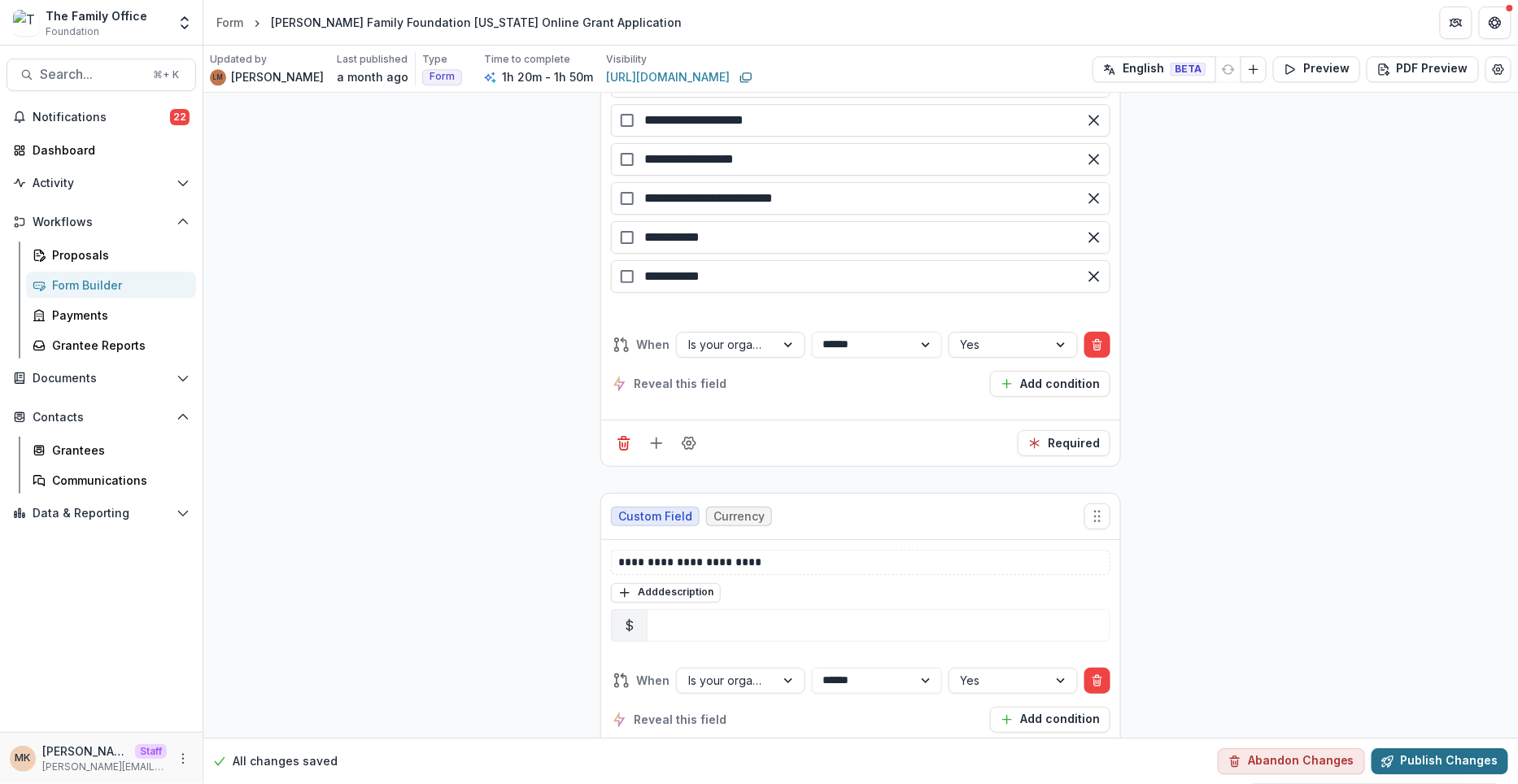
click at [1411, 759] on button "Publish Changes" at bounding box center [1440, 762] width 137 height 26
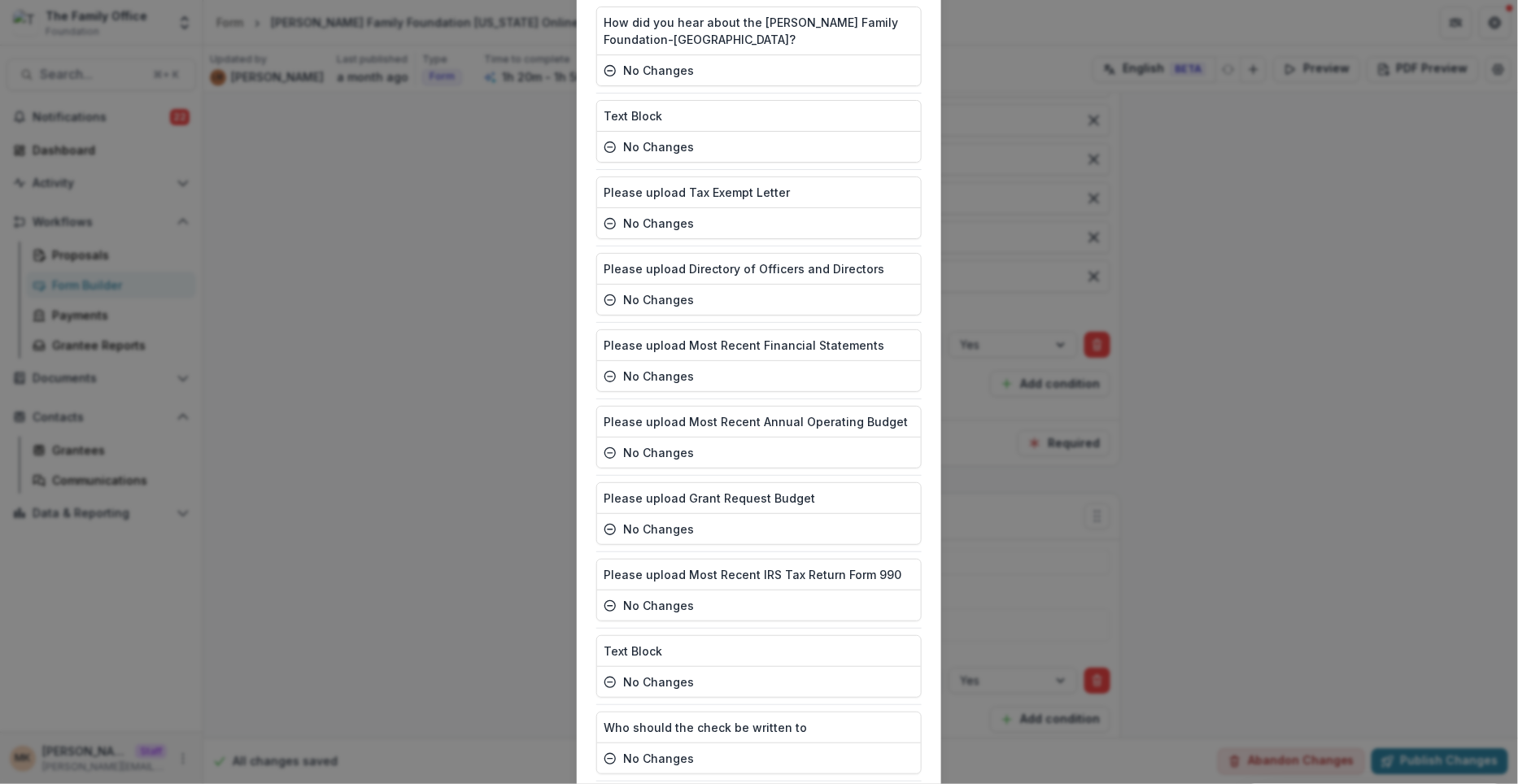
scroll to position [4453, 0]
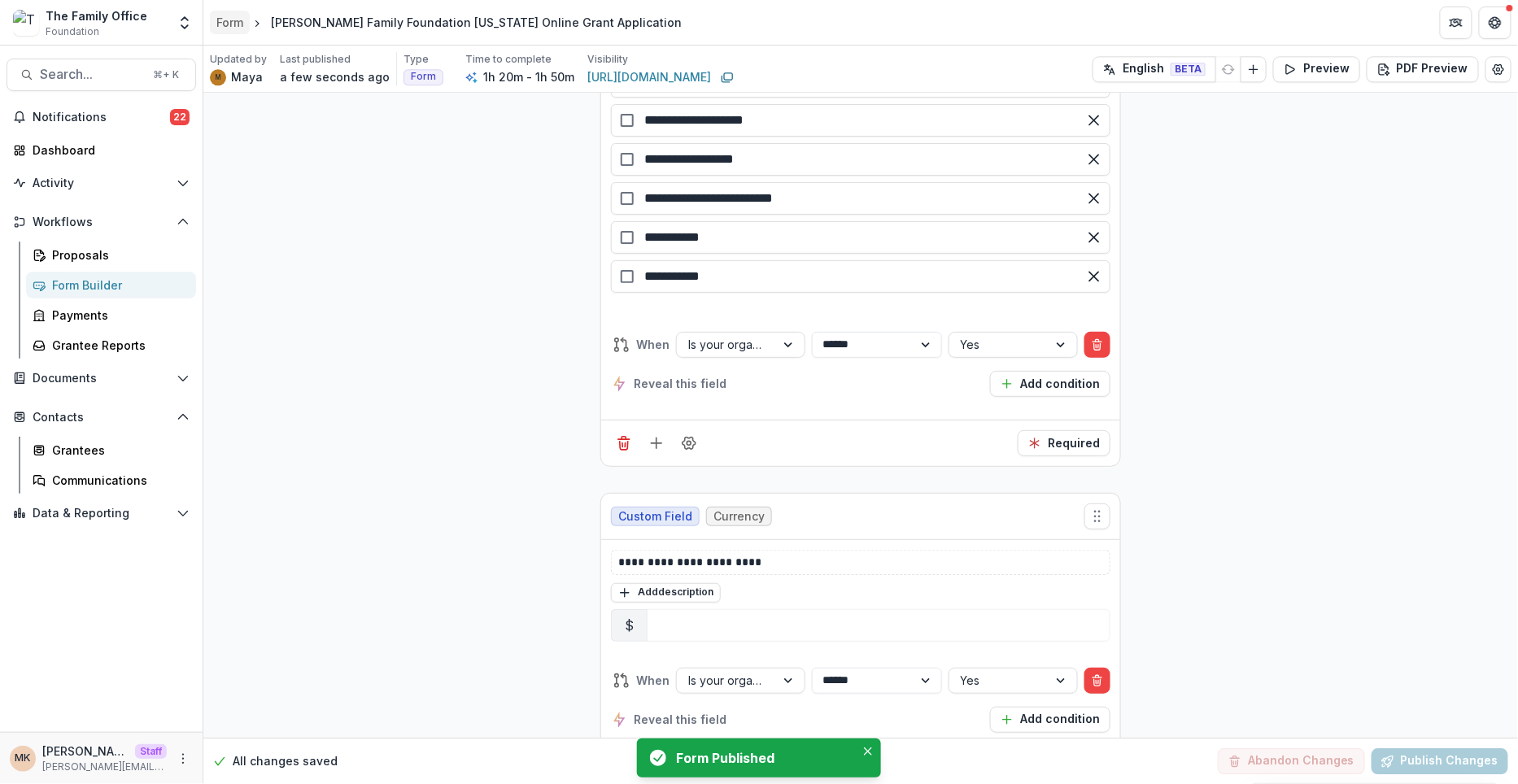
click at [232, 17] on div "Form" at bounding box center [230, 22] width 27 height 17
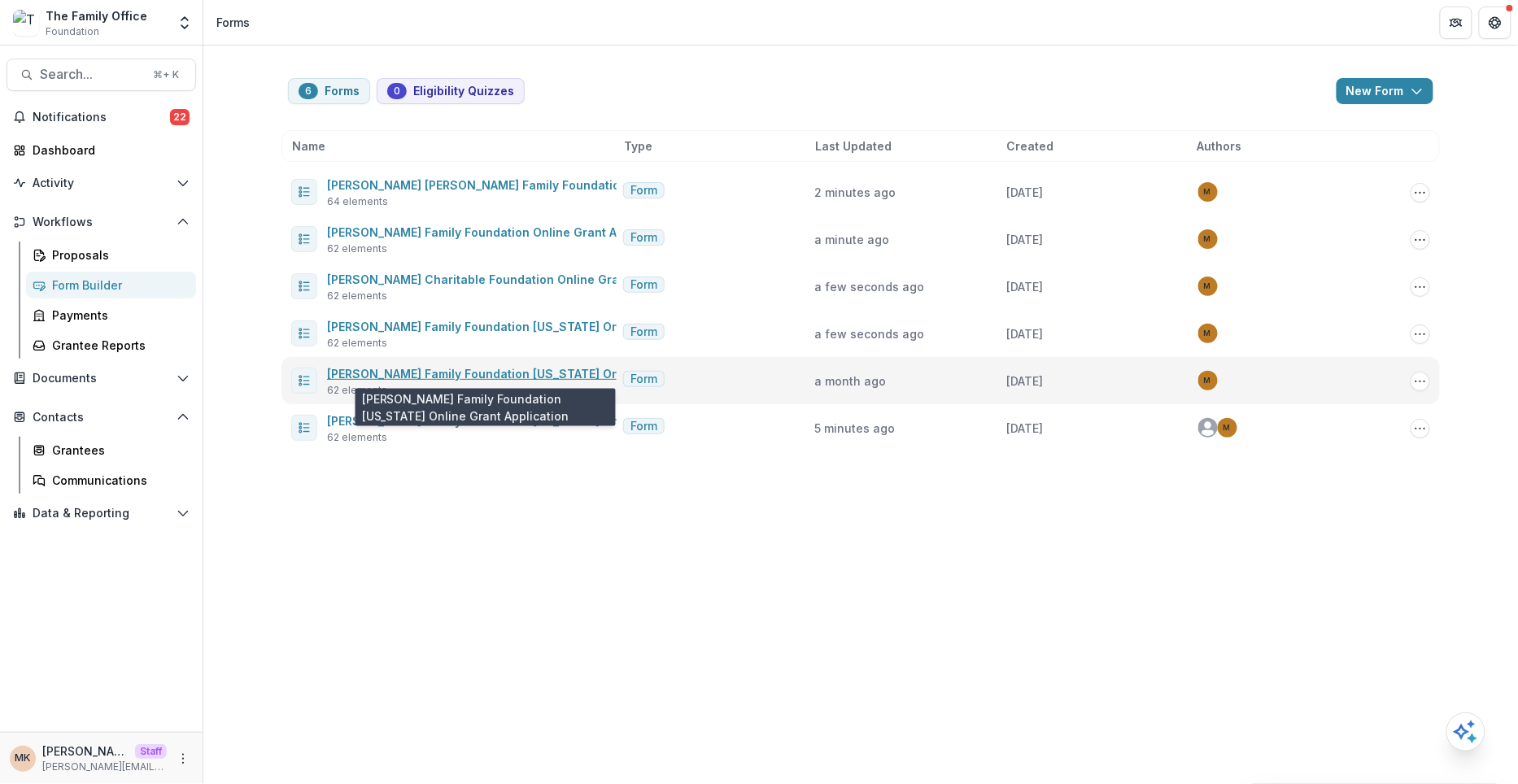
click at [419, 367] on link "[PERSON_NAME] Family Foundation [US_STATE] Online Grant Application" at bounding box center [536, 373] width 418 height 14
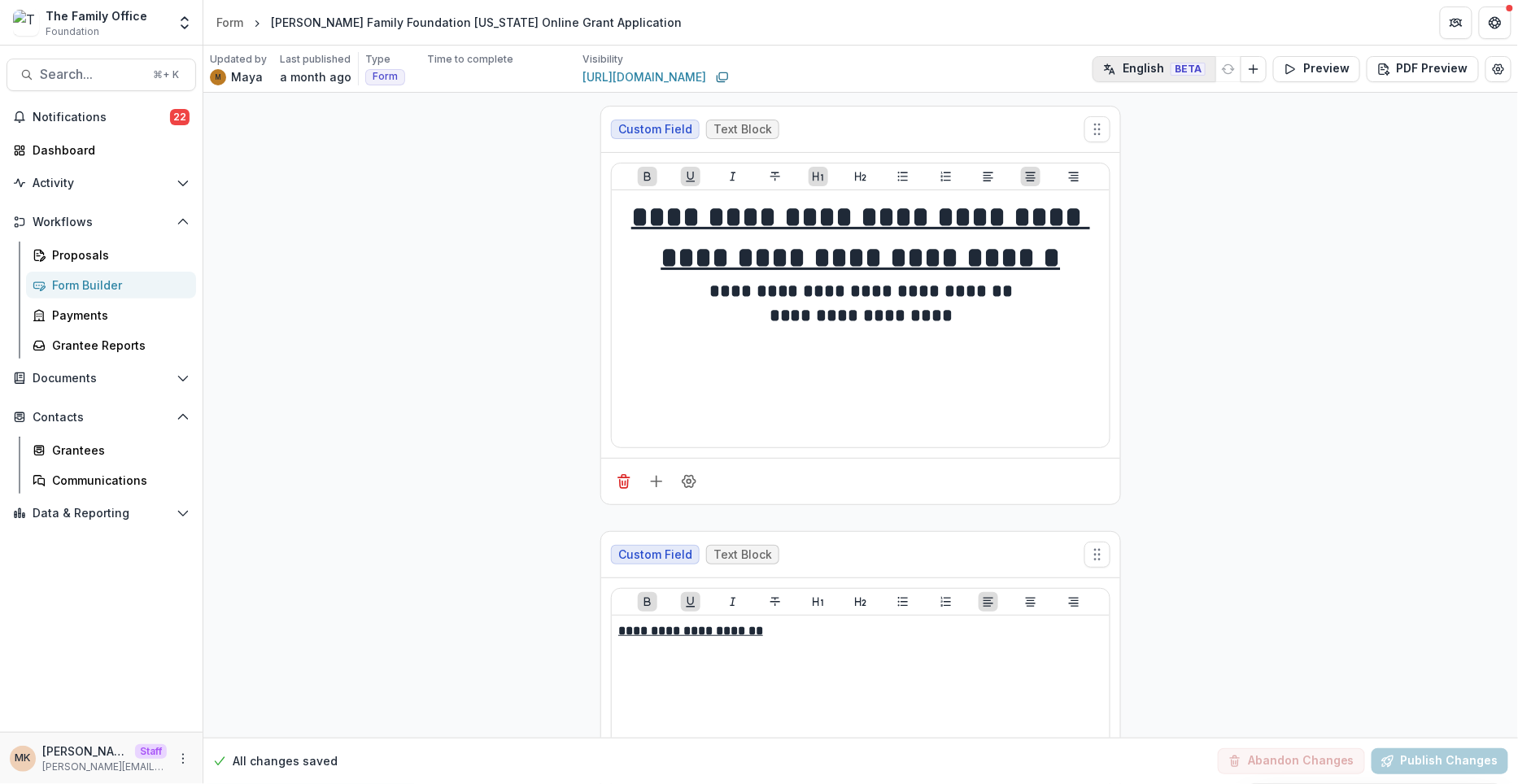
scroll to position [1015, 0]
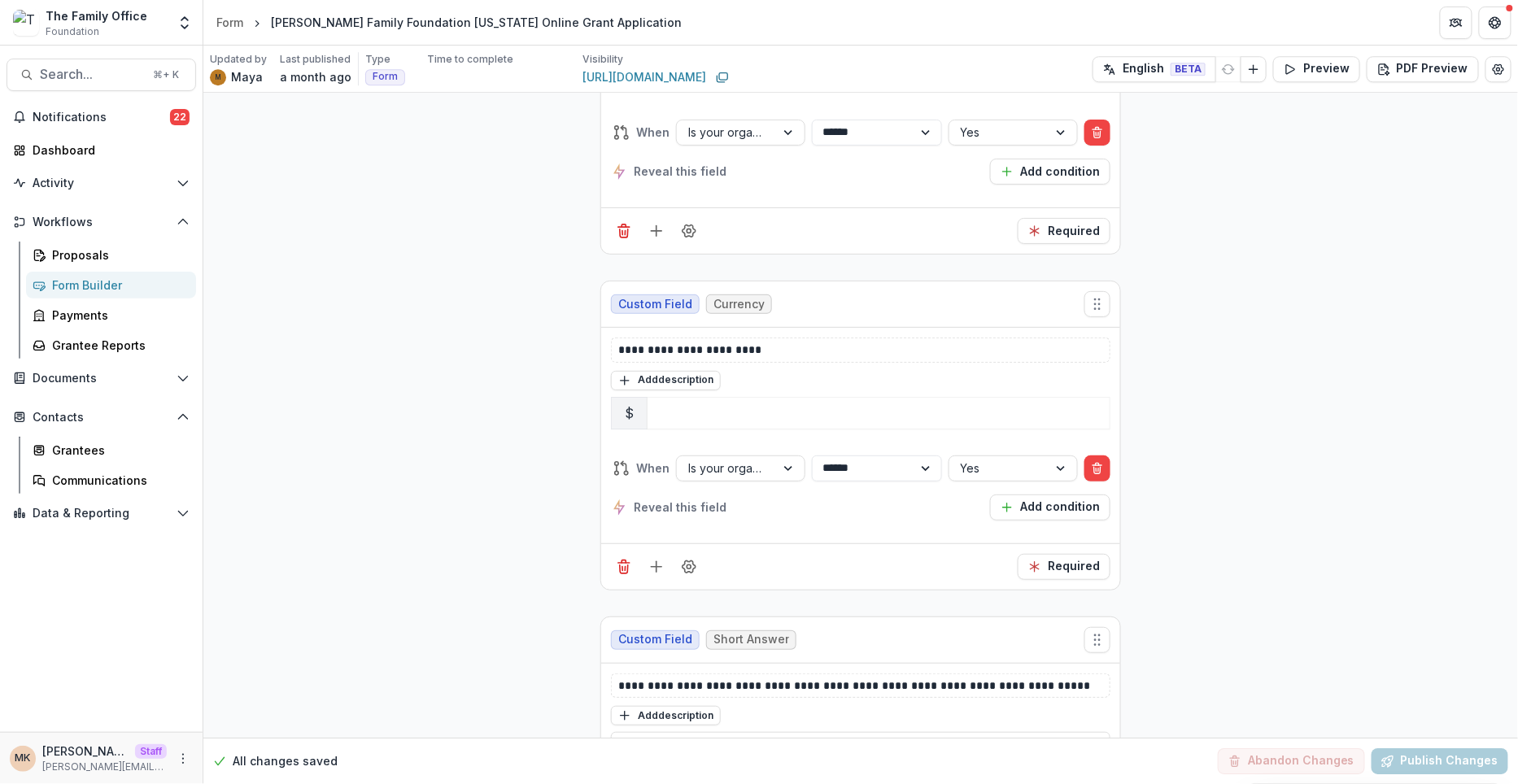
scroll to position [17570, 0]
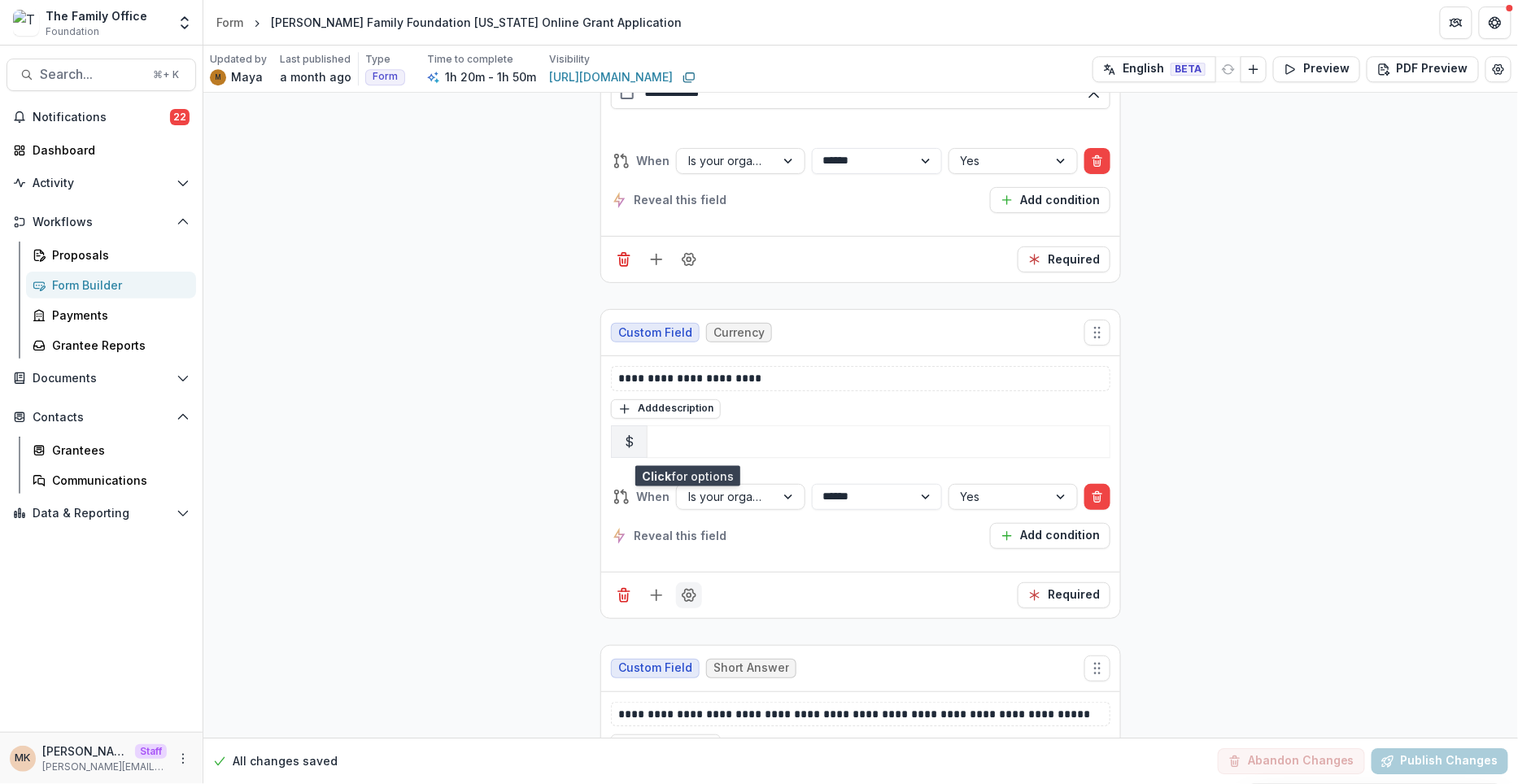
click at [688, 593] on circle "Field Settings" at bounding box center [689, 595] width 4 height 4
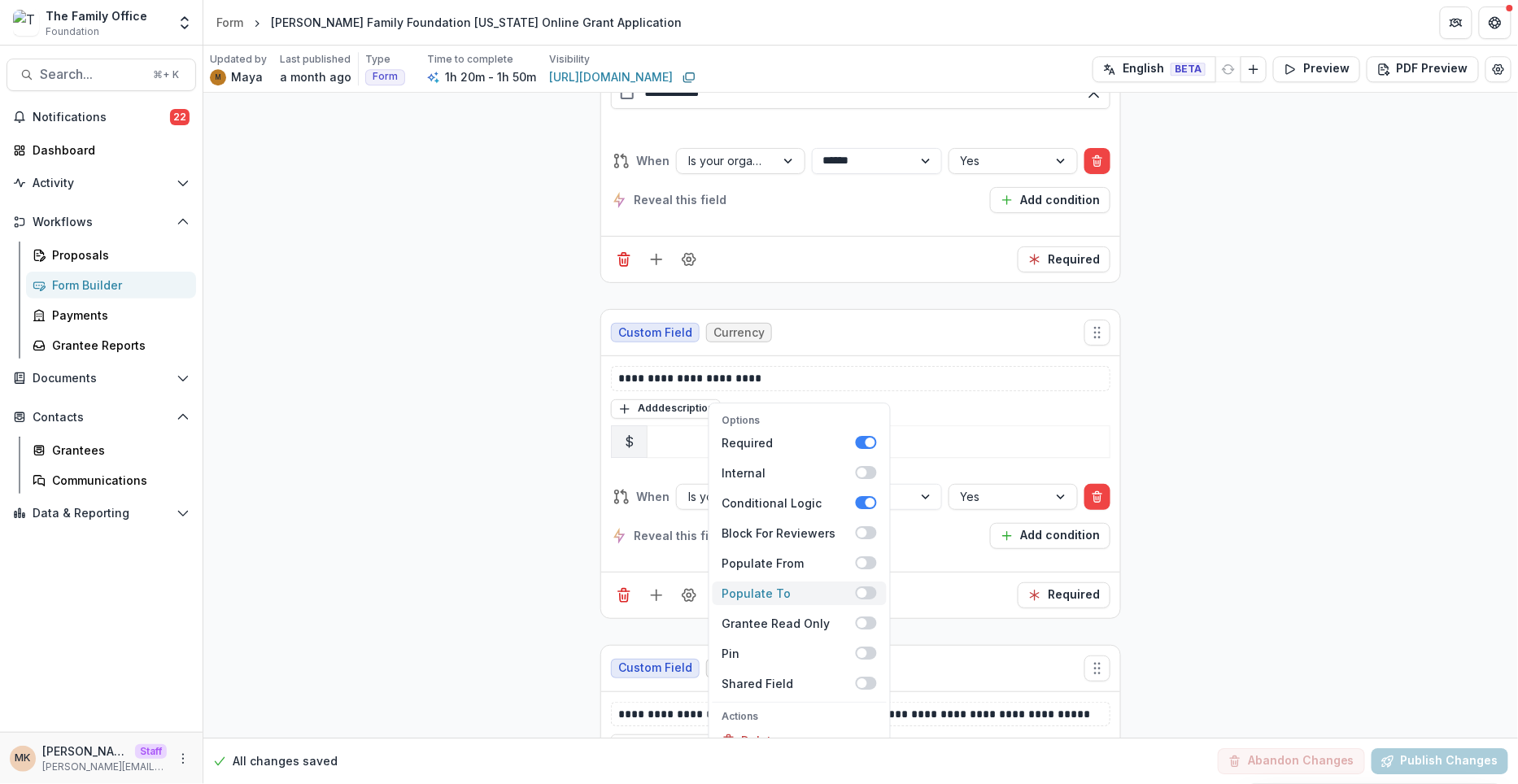
click at [870, 587] on span at bounding box center [866, 593] width 21 height 13
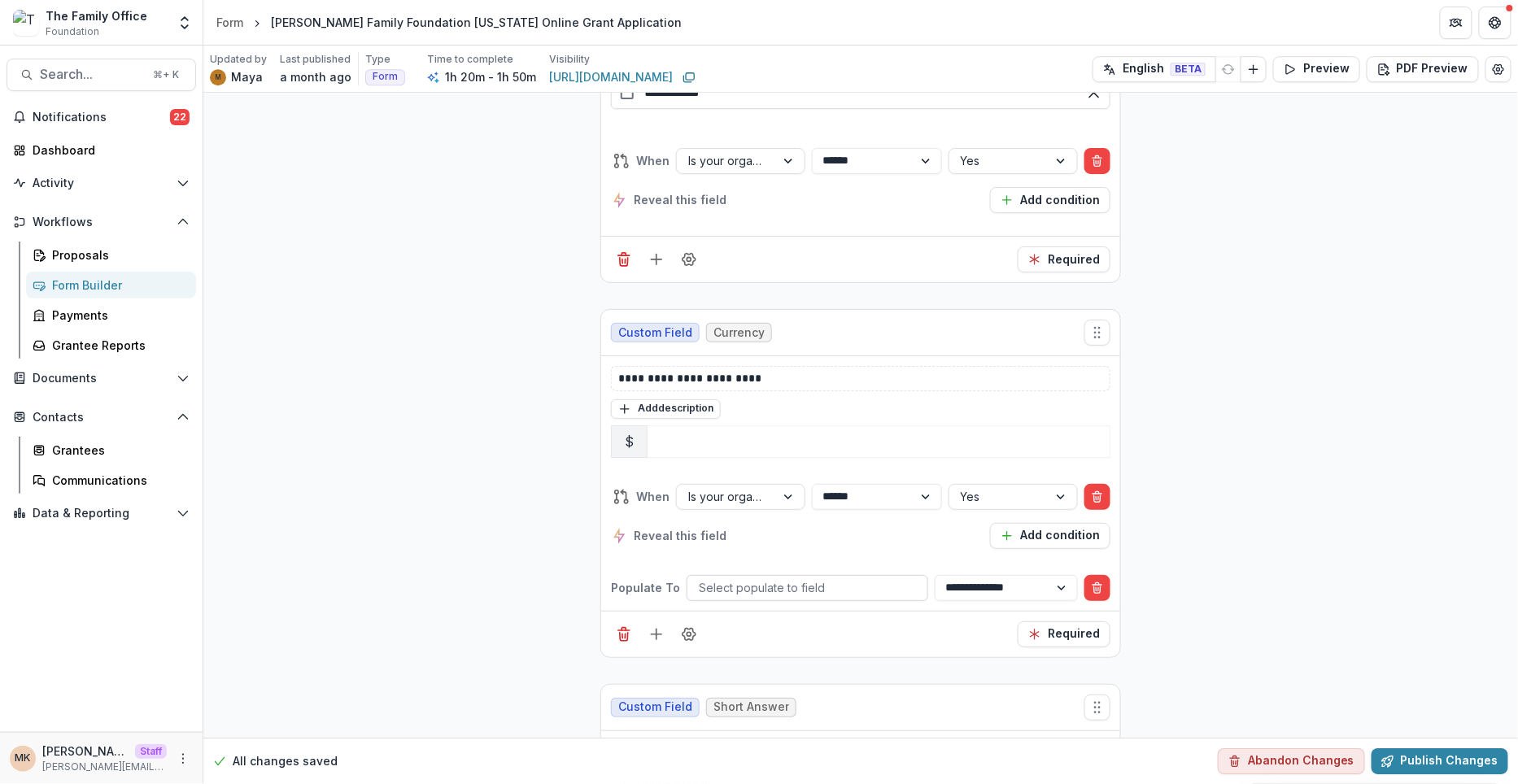
click at [761, 578] on div at bounding box center [807, 588] width 218 height 20
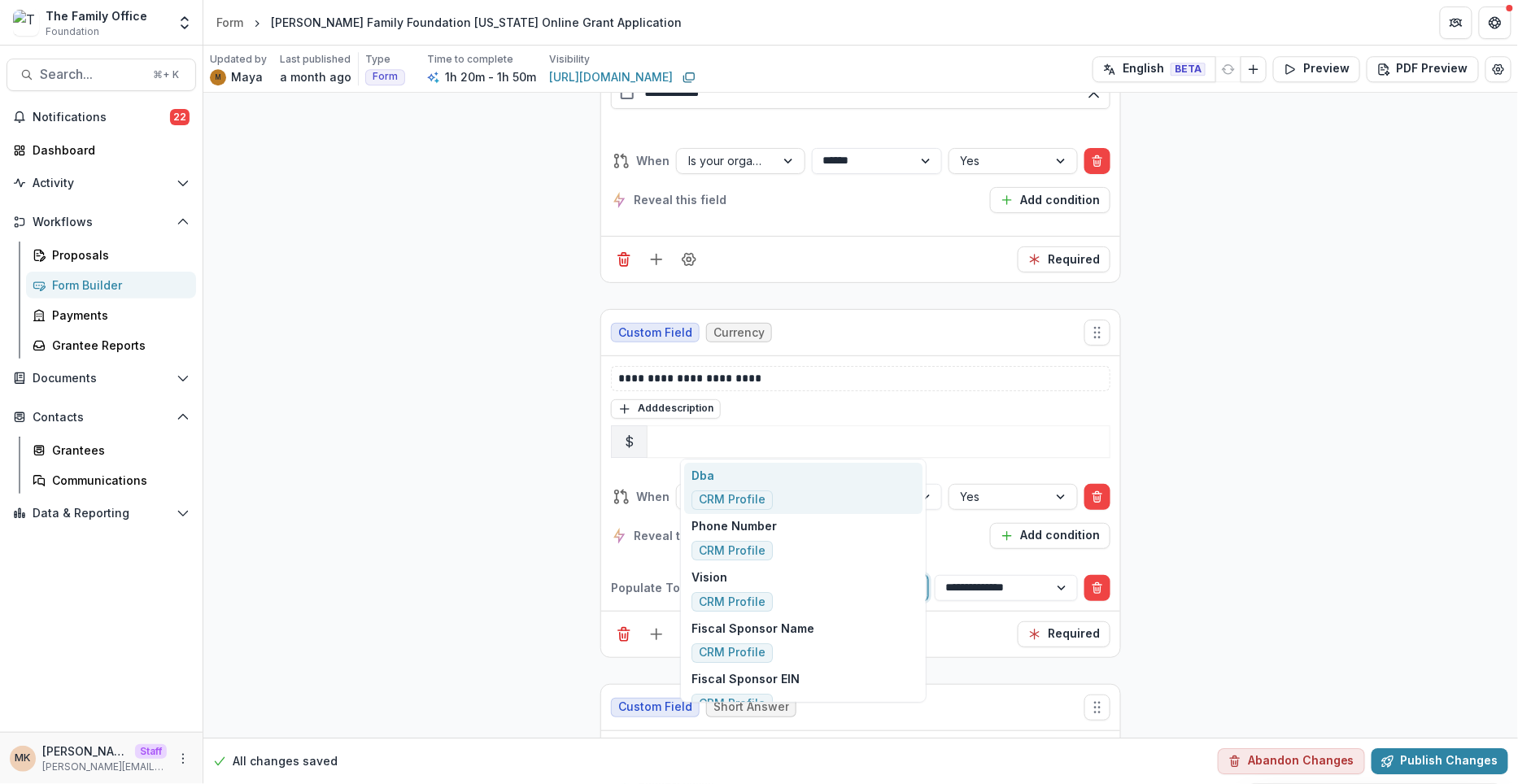
type input "***"
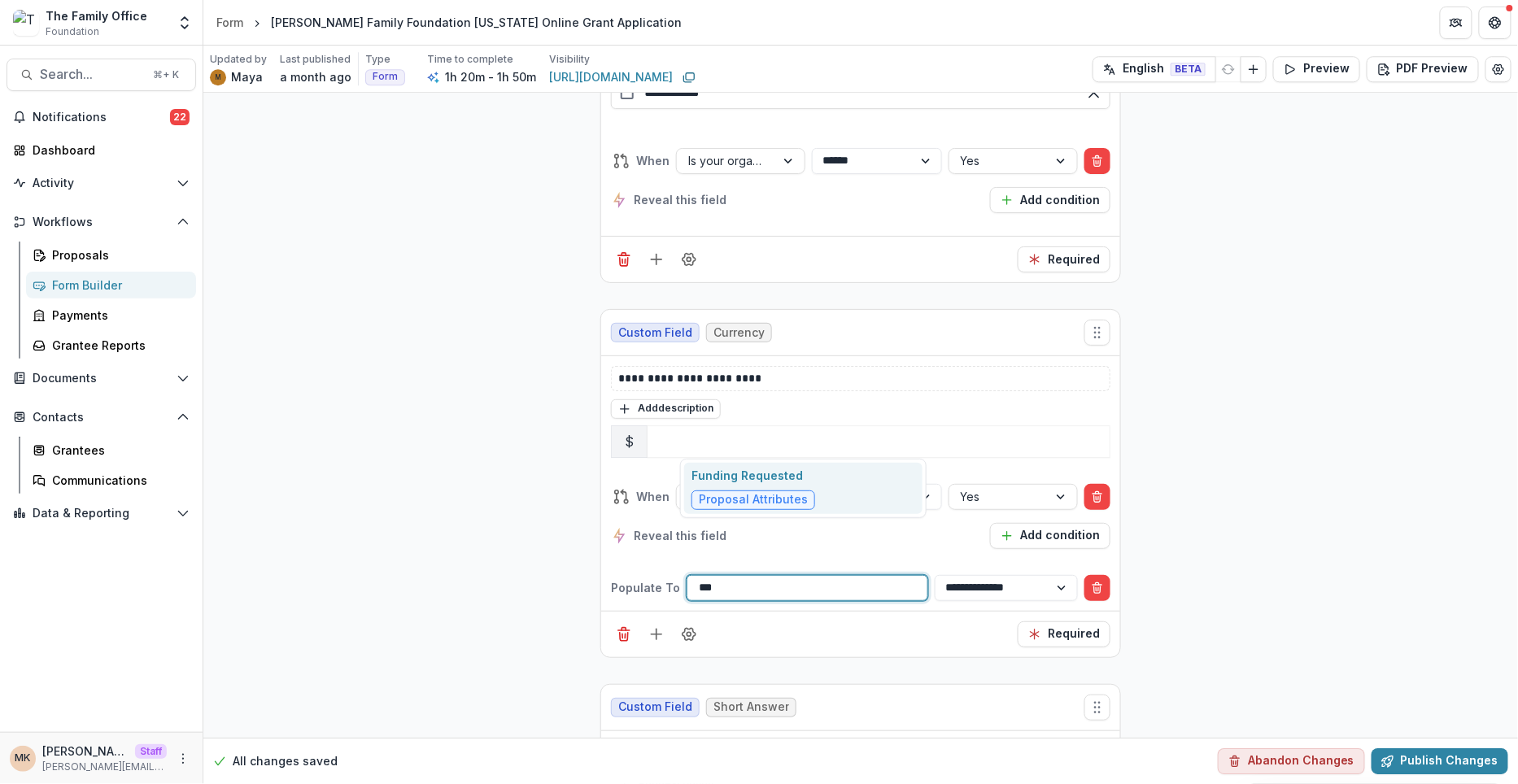
click at [765, 489] on div "Funding Requested Proposal Attributes" at bounding box center [752, 488] width 124 height 43
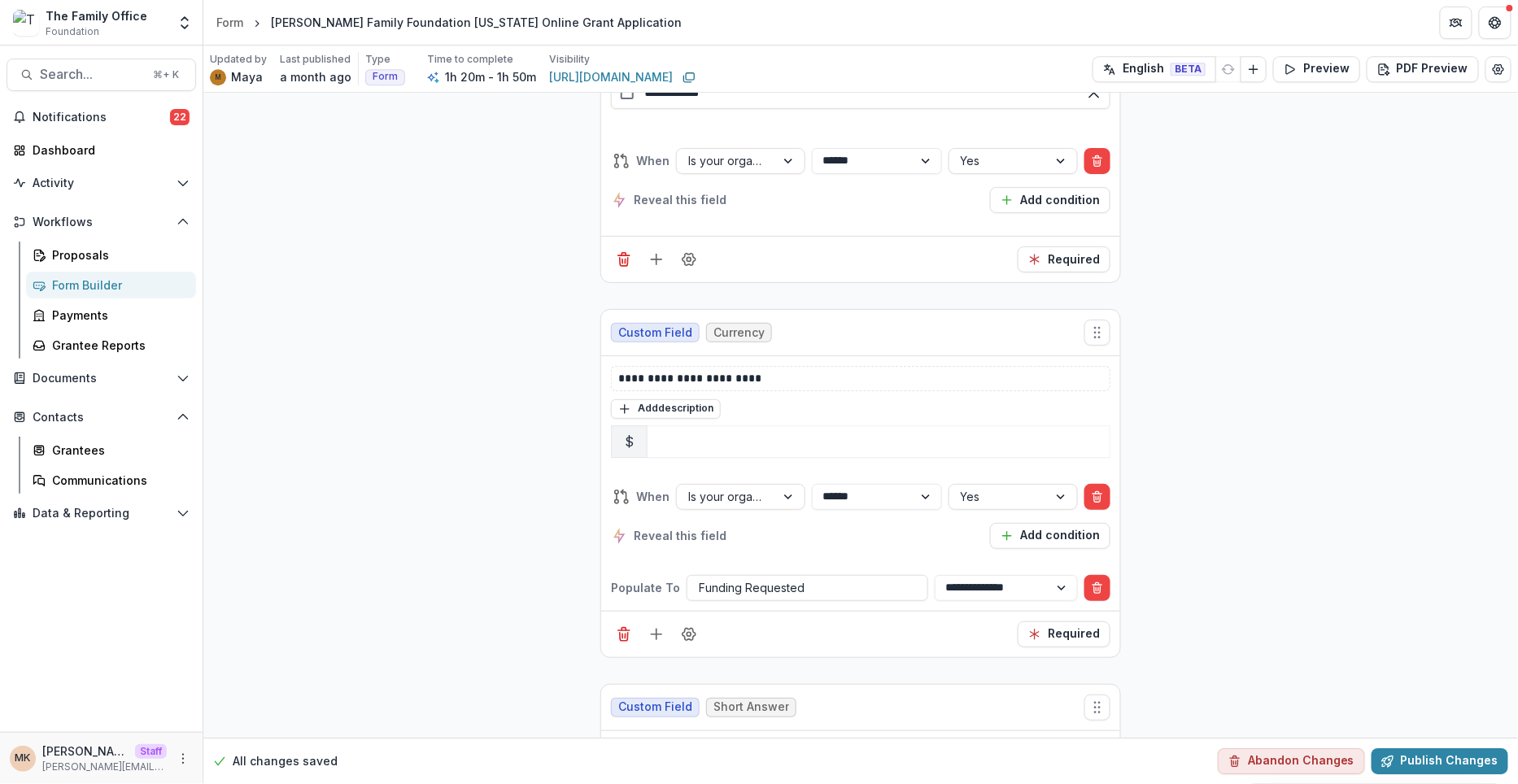
click at [1406, 756] on button "Publish Changes" at bounding box center [1440, 762] width 137 height 26
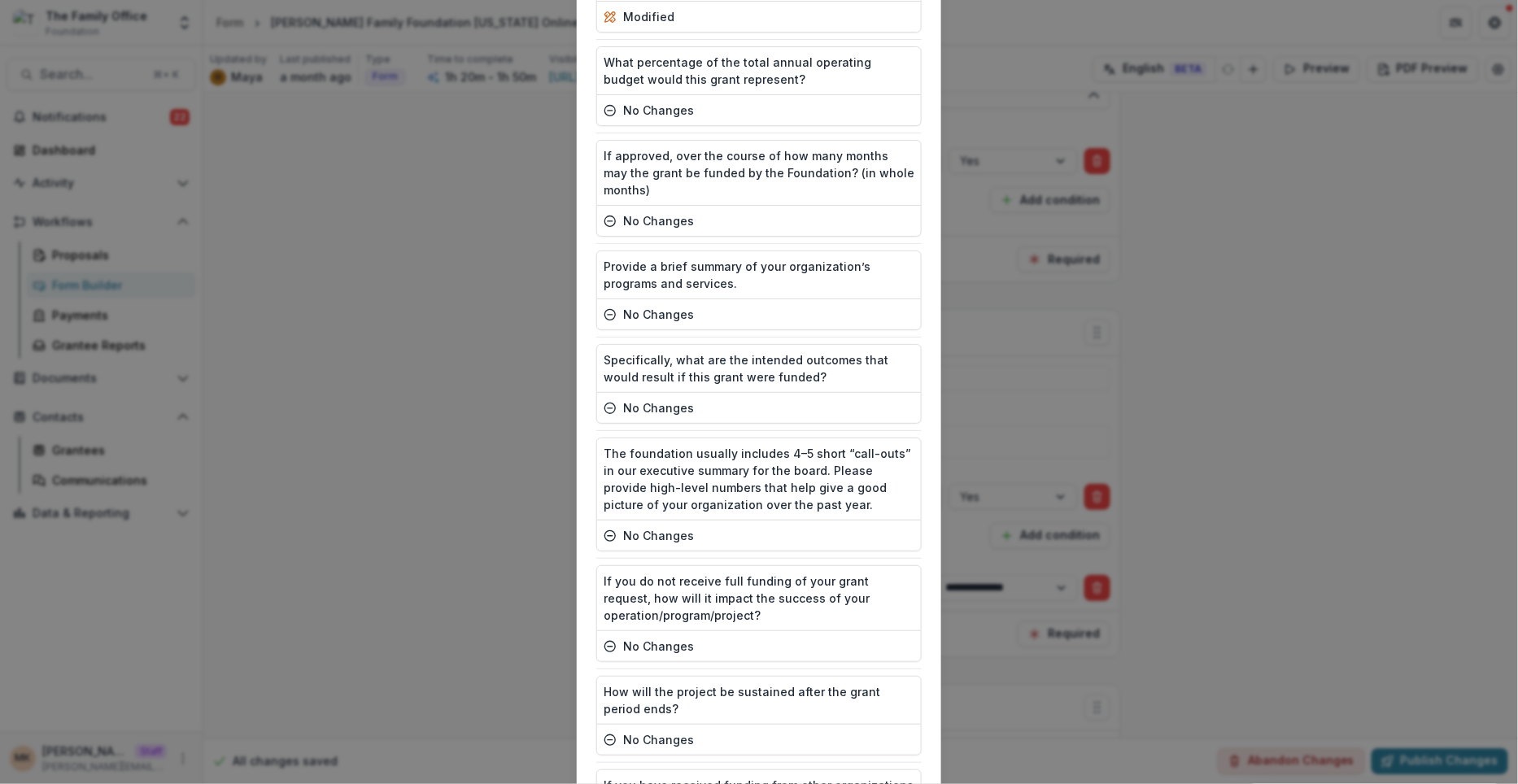
scroll to position [4453, 0]
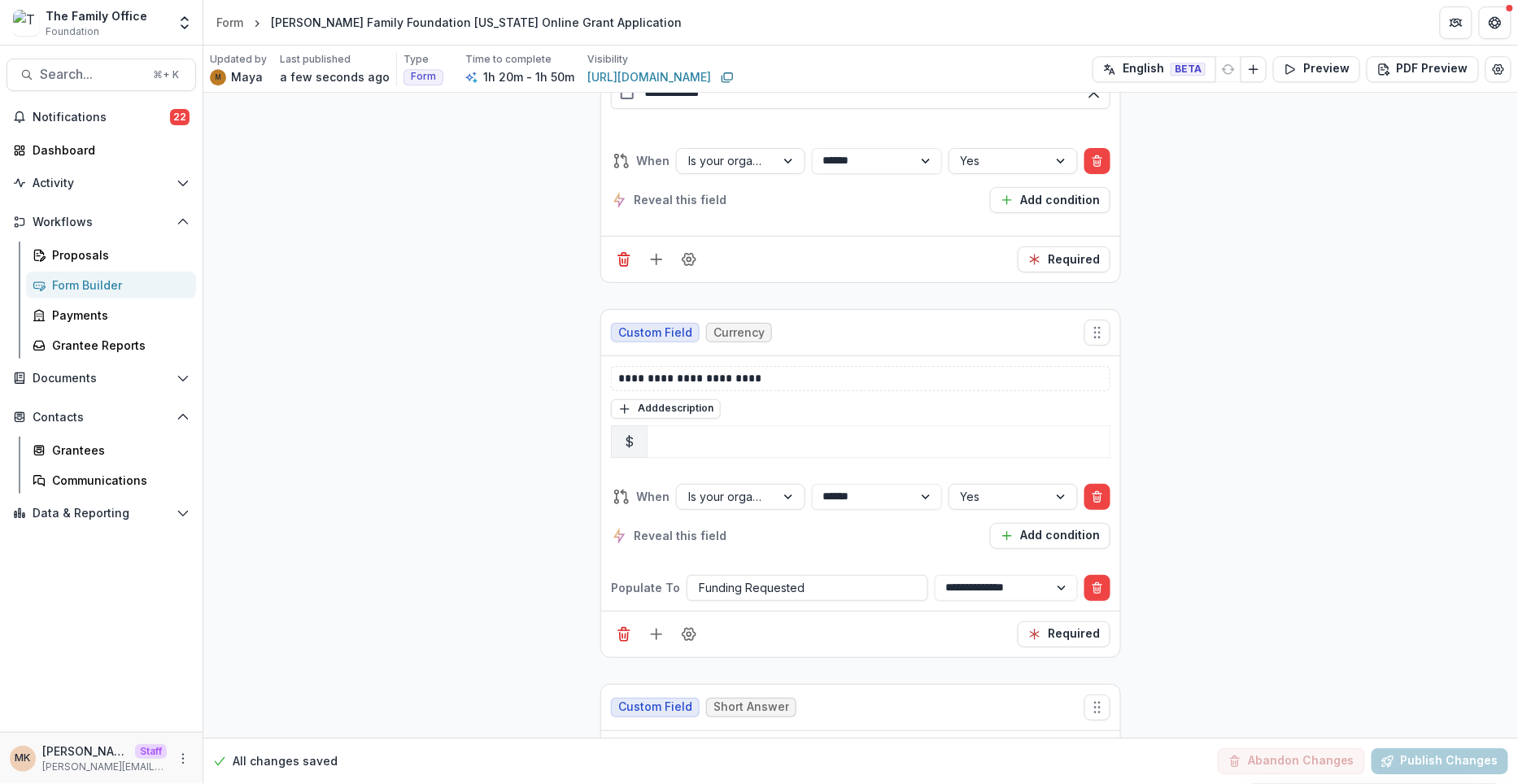
click at [80, 447] on div "Grantees" at bounding box center [117, 450] width 131 height 17
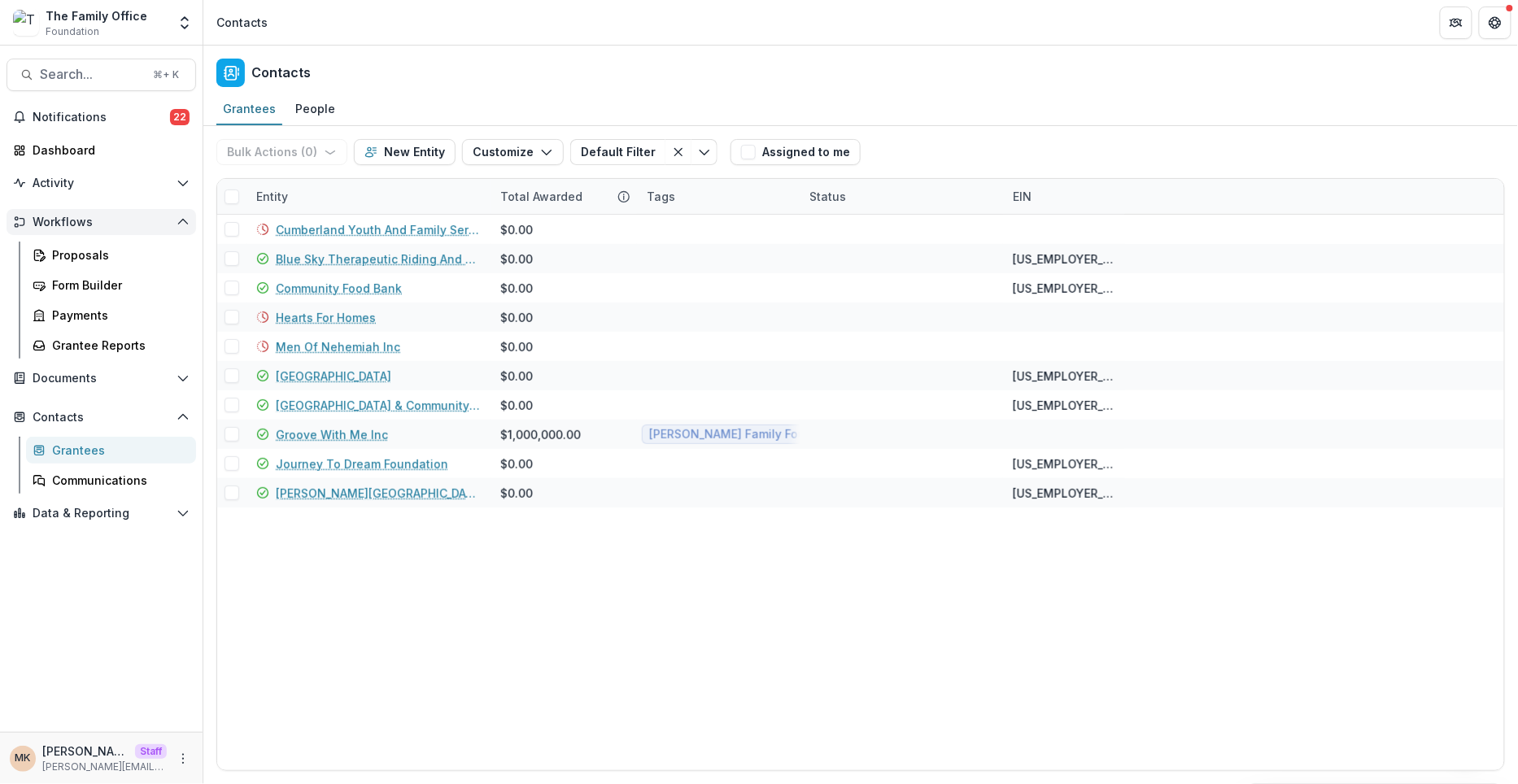
click at [18, 222] on icon "Open Workflows" at bounding box center [20, 222] width 13 height 13
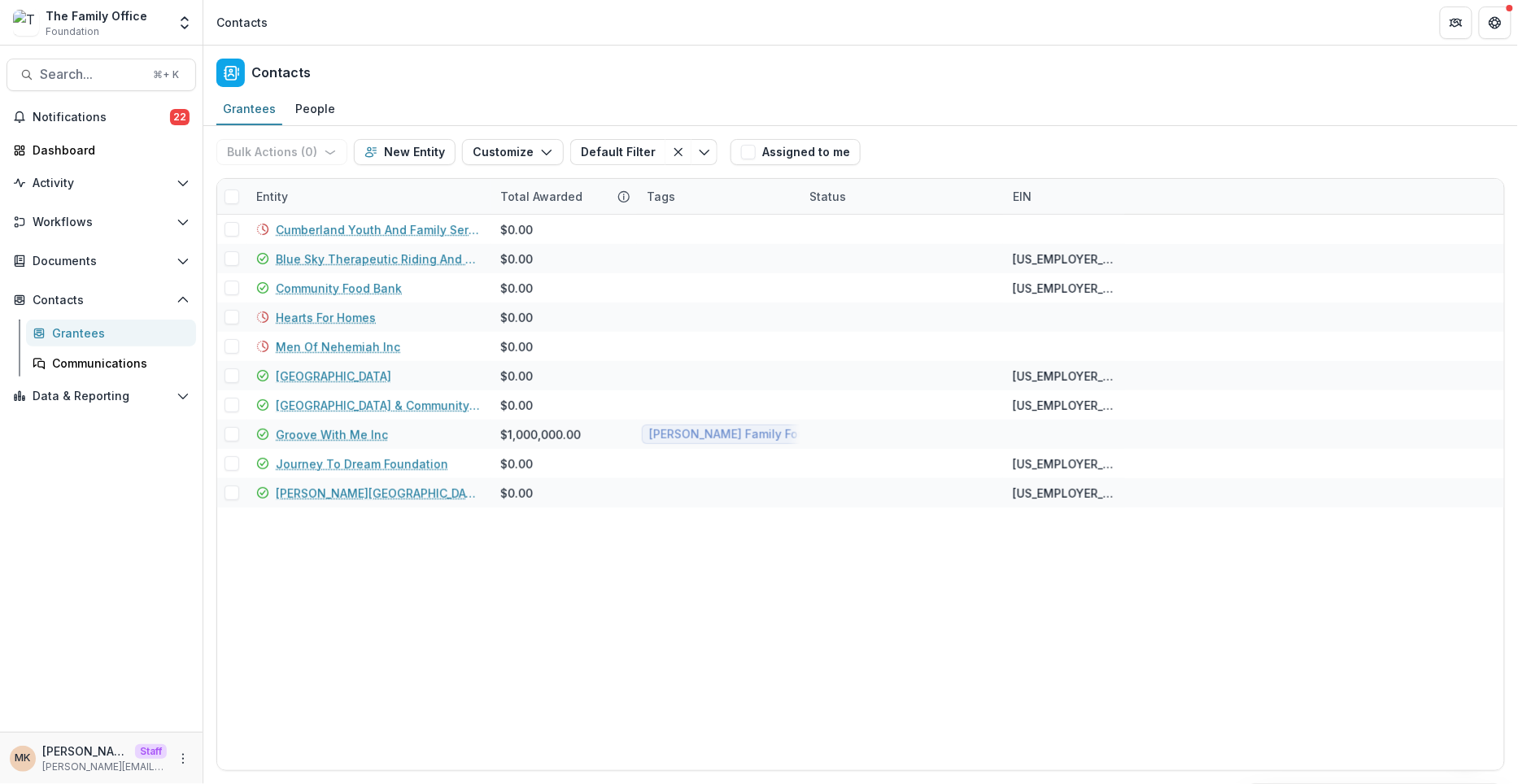
click at [1153, 70] on div "Contacts" at bounding box center [860, 70] width 1314 height 48
click at [1272, 590] on div "Cumberland Youth And Family Services $0.00 Blue Sky Therapeutic Riding And Resp…" at bounding box center [861, 492] width 1287 height 555
click at [188, 14] on button "Open entity switcher" at bounding box center [184, 22] width 22 height 33
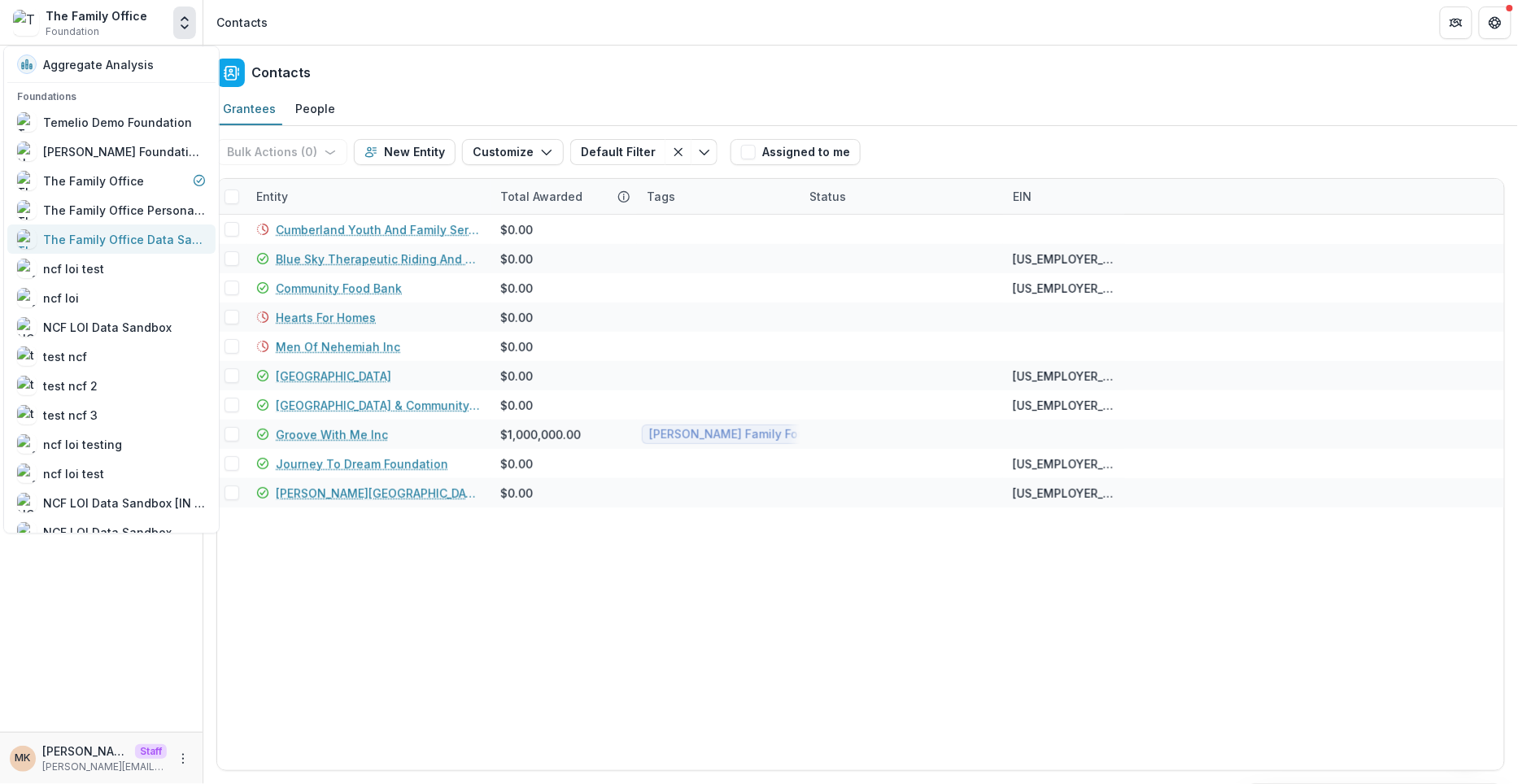
click at [138, 233] on div "The Family Office Data Sandbox" at bounding box center [124, 239] width 163 height 17
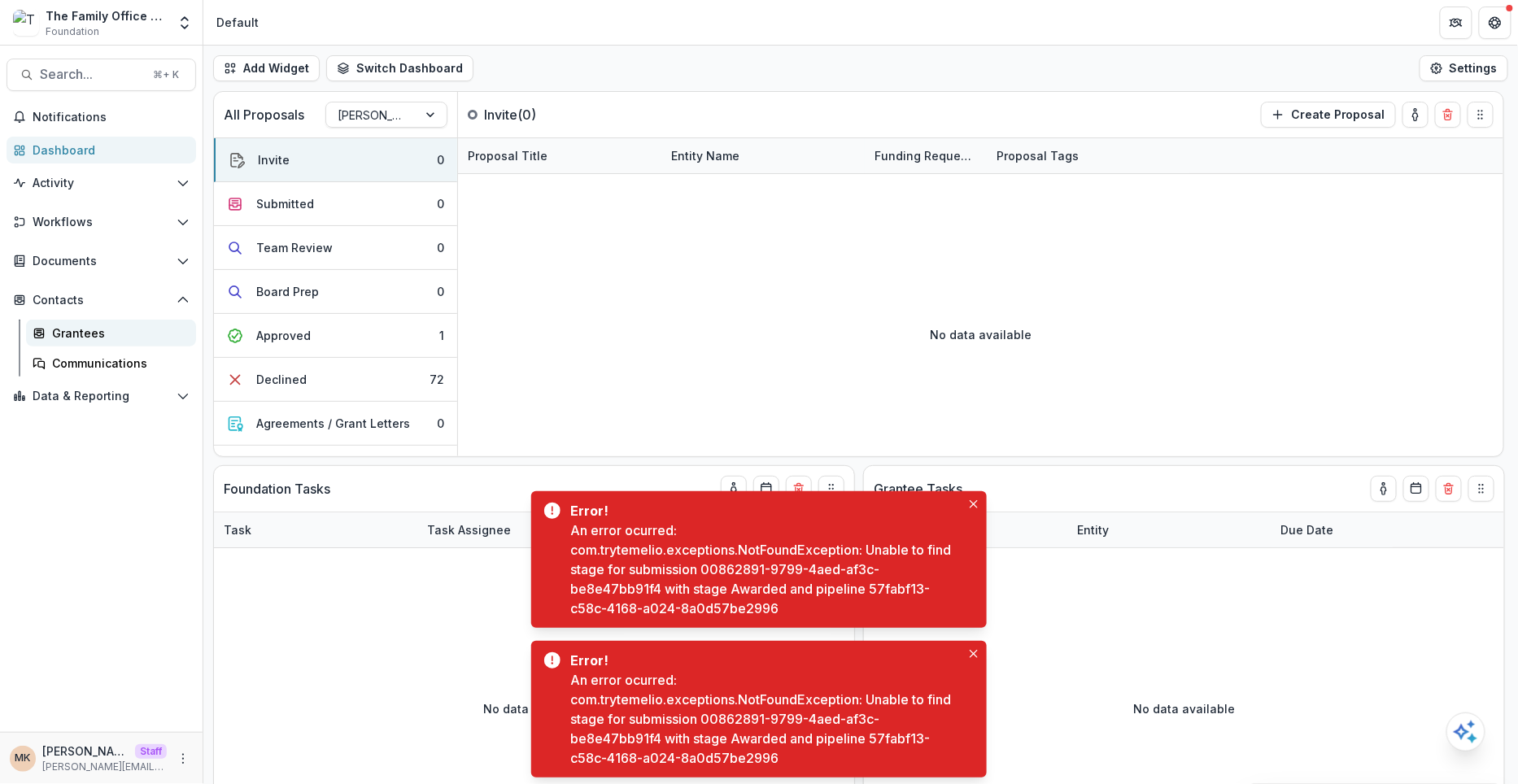
click at [99, 321] on link "Grantees" at bounding box center [111, 333] width 170 height 27
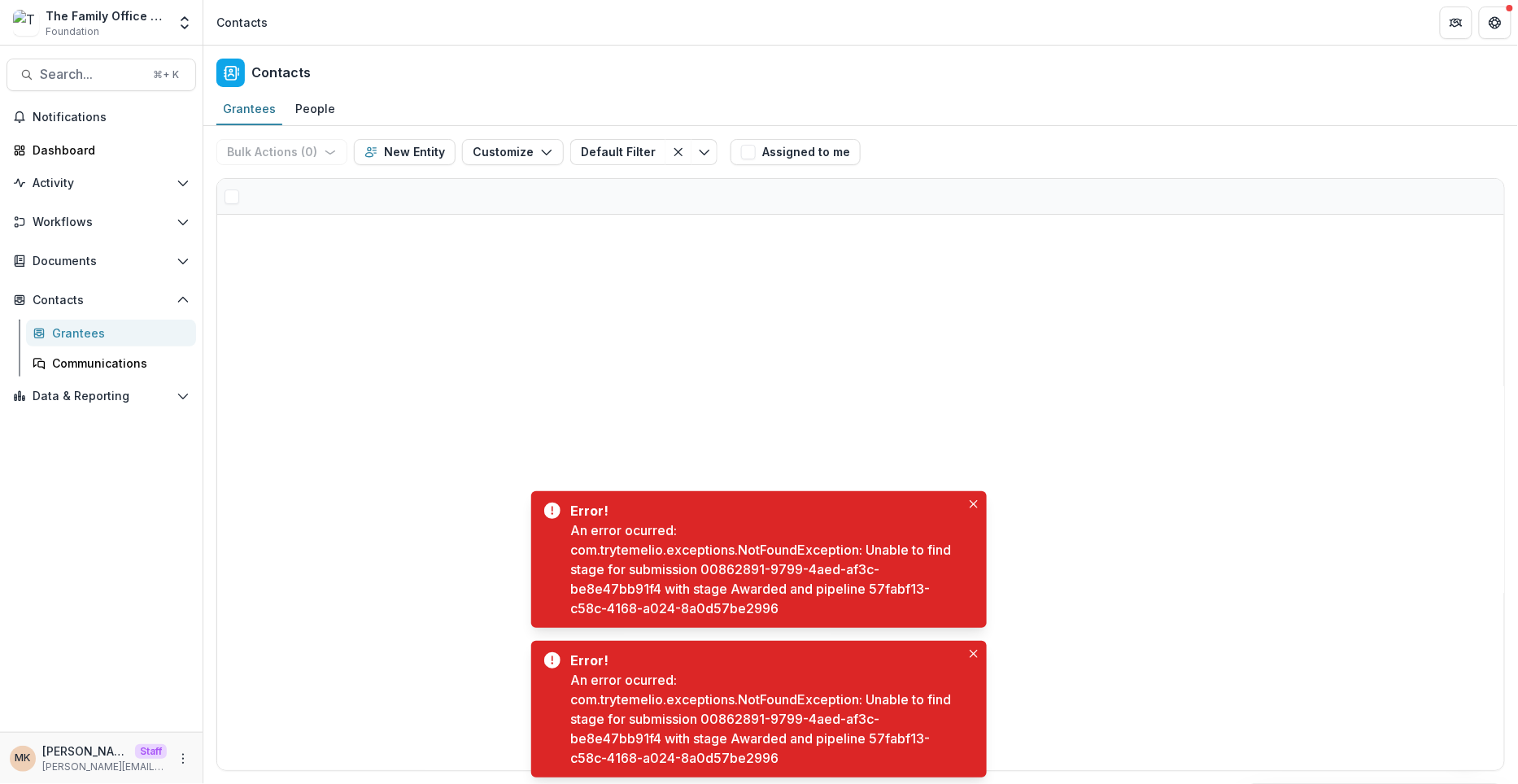
click at [976, 506] on icon "Close" at bounding box center [973, 504] width 8 height 8
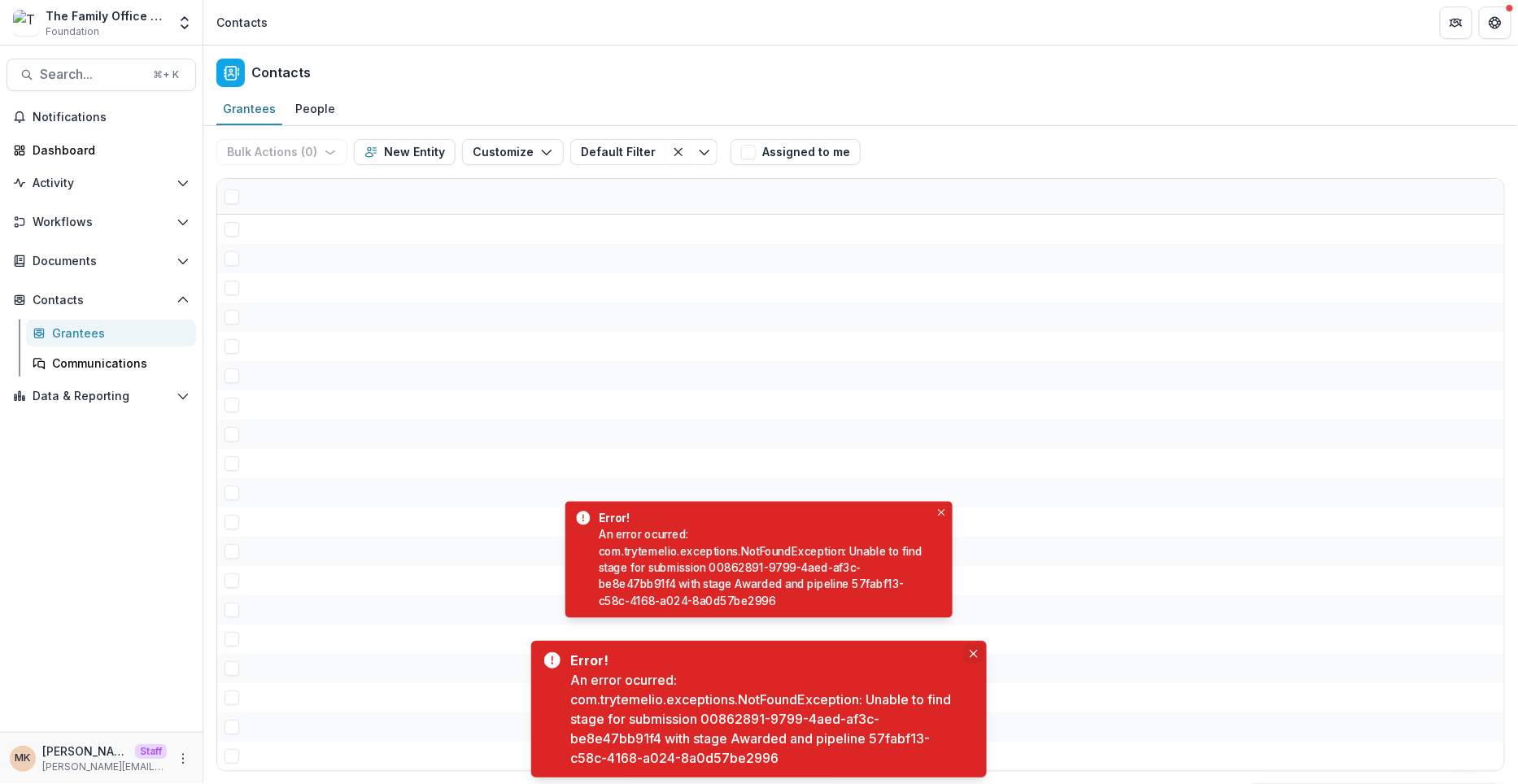
click at [975, 651] on icon "Close" at bounding box center [973, 654] width 8 height 8
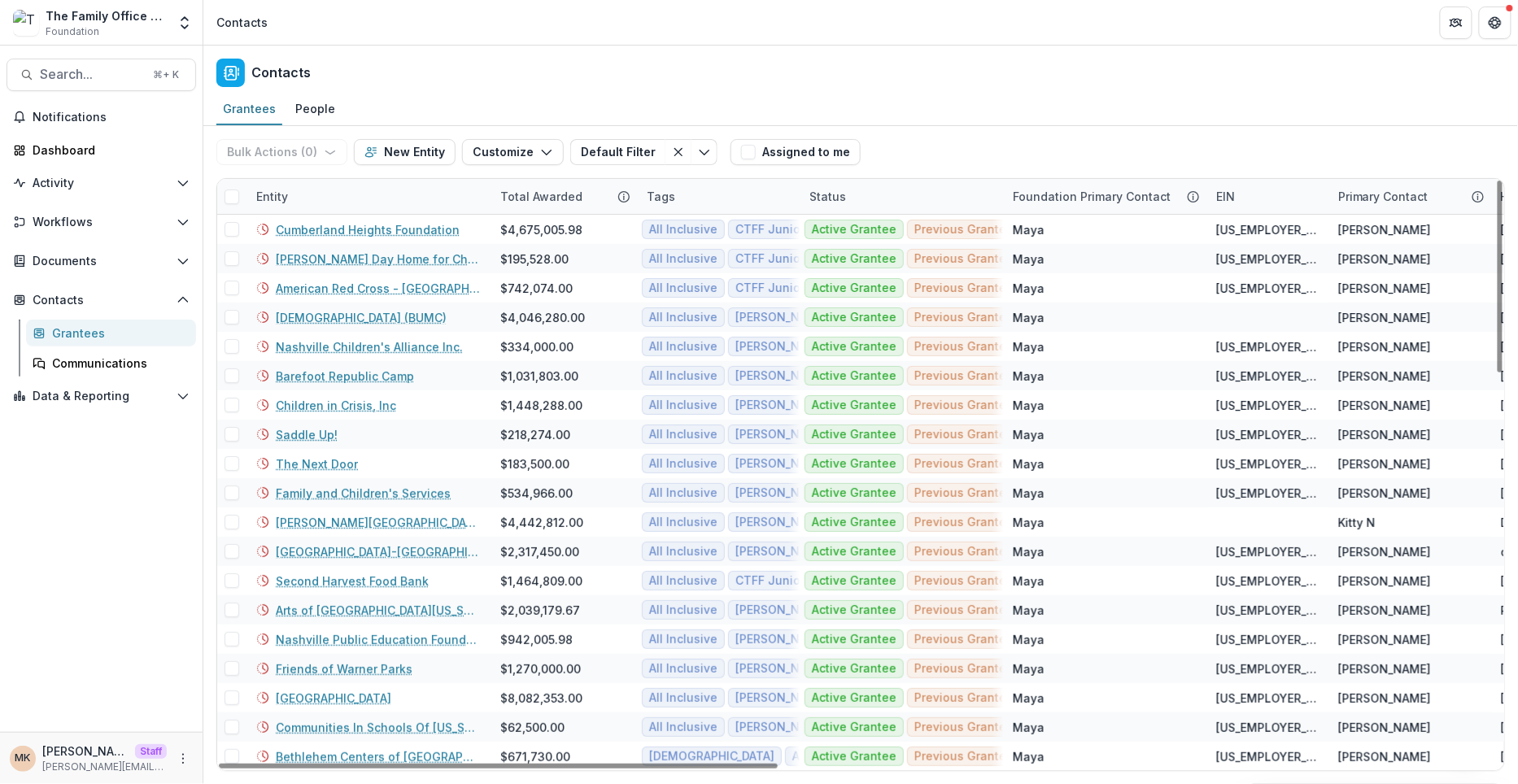
click at [765, 186] on div "Tags" at bounding box center [718, 196] width 163 height 35
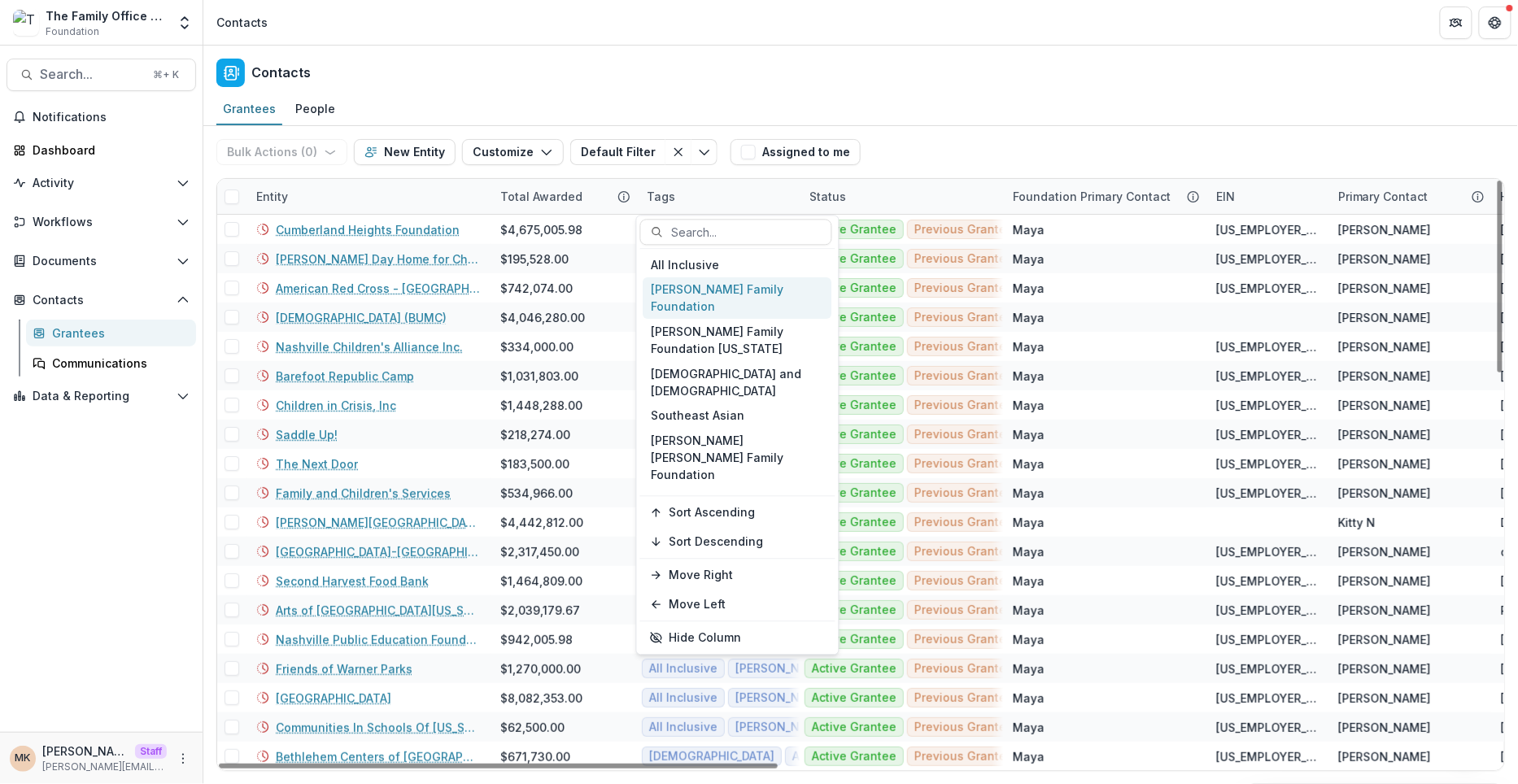
click at [738, 288] on div "Cal Turner Family Foundation" at bounding box center [738, 298] width 189 height 42
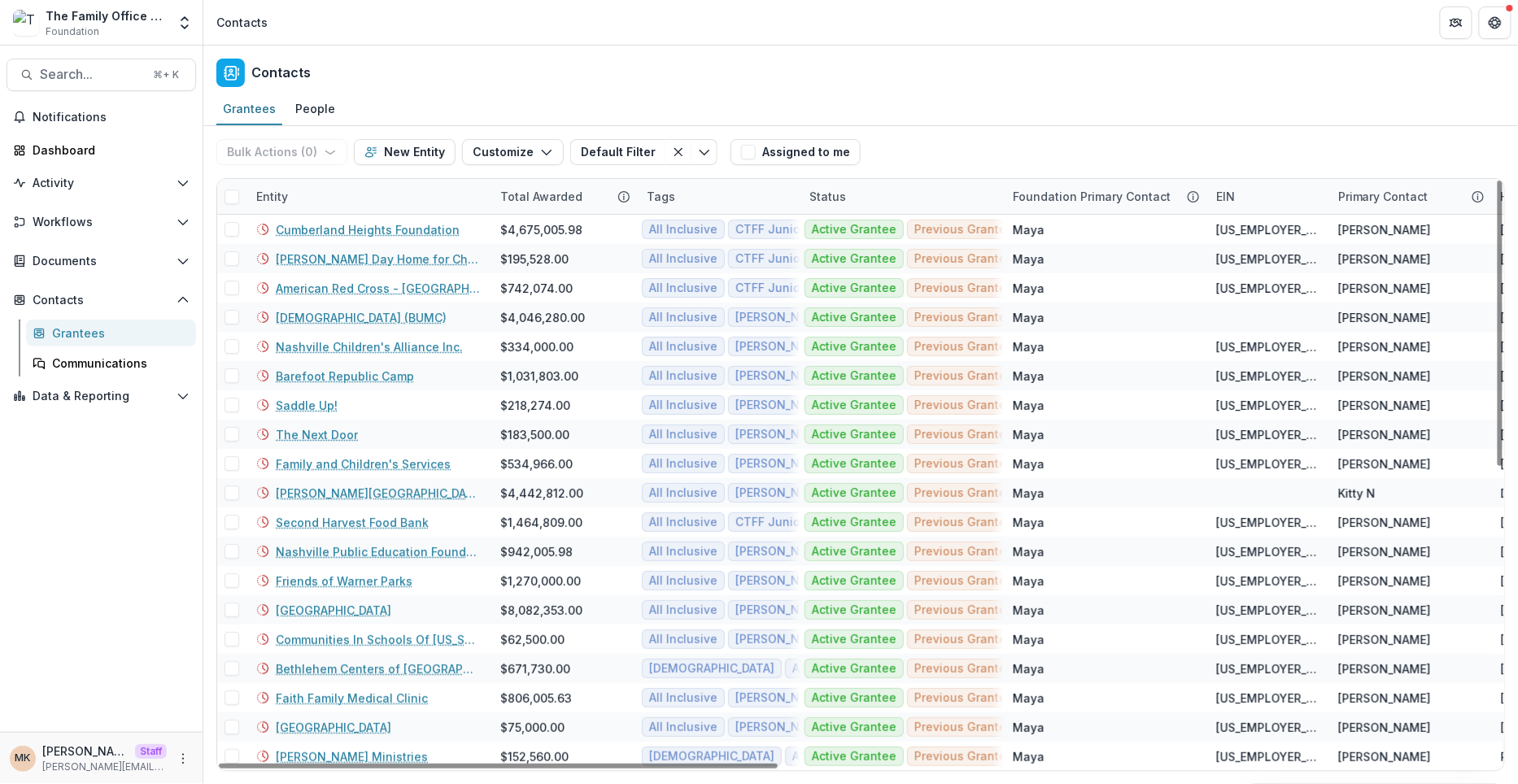
click at [920, 155] on div "Bulk Actions ( 0 ) Send Email Create Proposals Create Tasks New Entity Customiz…" at bounding box center [860, 153] width 1288 height 52
click at [874, 198] on div "Status" at bounding box center [901, 196] width 204 height 35
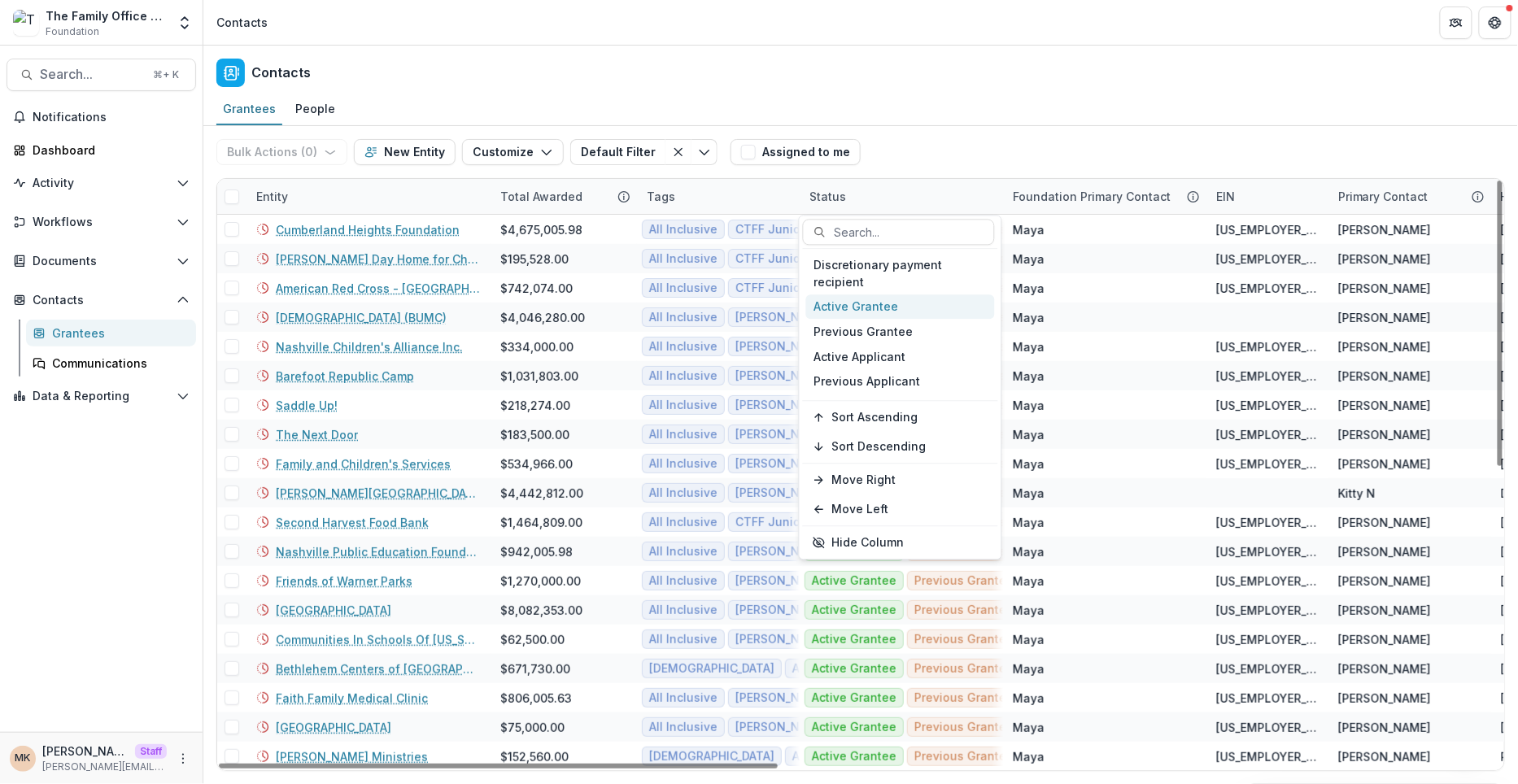
click at [865, 308] on div "Active Grantee" at bounding box center [900, 307] width 189 height 25
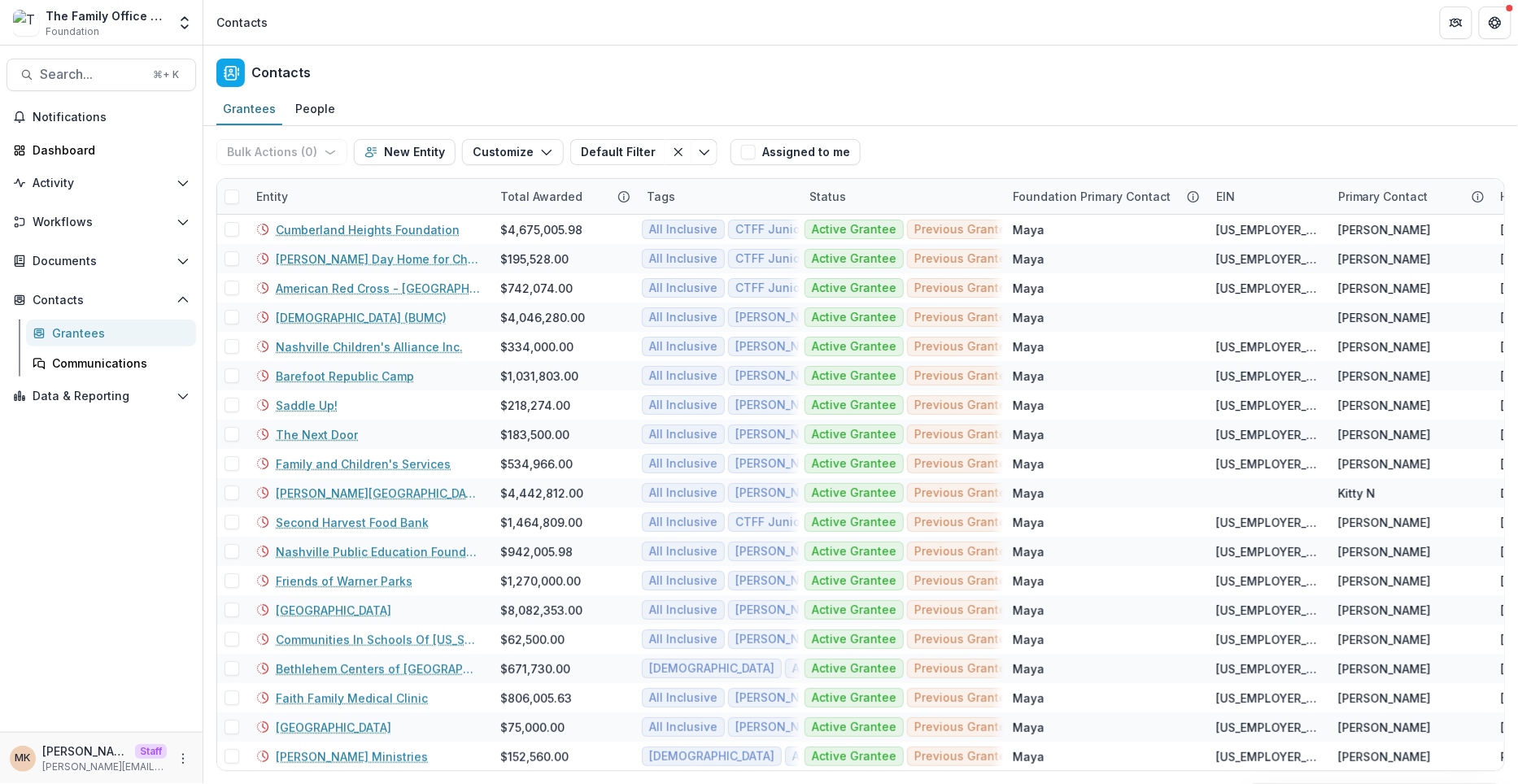
click at [923, 159] on div "Bulk Actions ( 0 ) Send Email Create Proposals Create Tasks New Entity Customiz…" at bounding box center [860, 153] width 1288 height 52
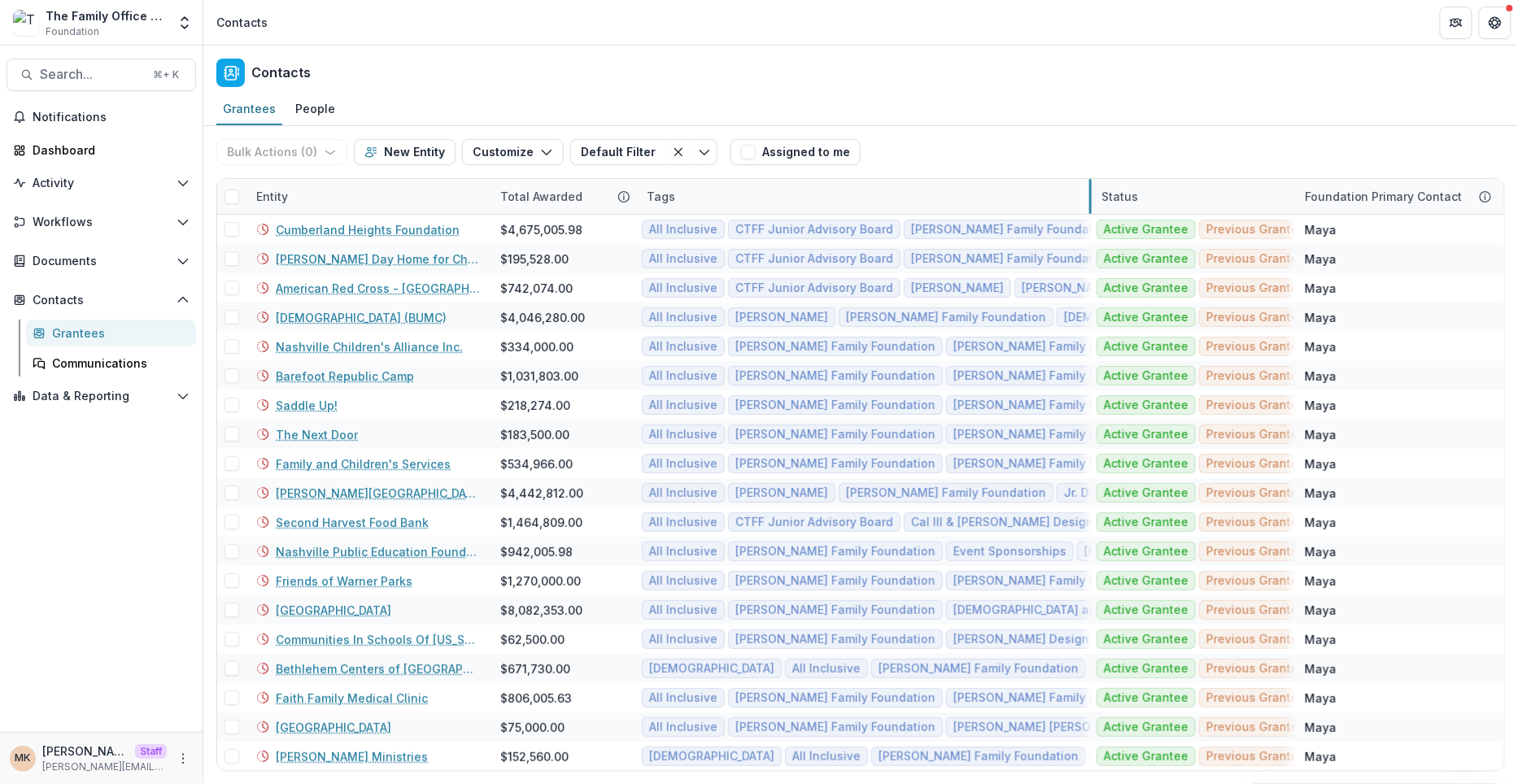
drag, startPoint x: 796, startPoint y: 194, endPoint x: 1088, endPoint y: 160, distance: 294.0
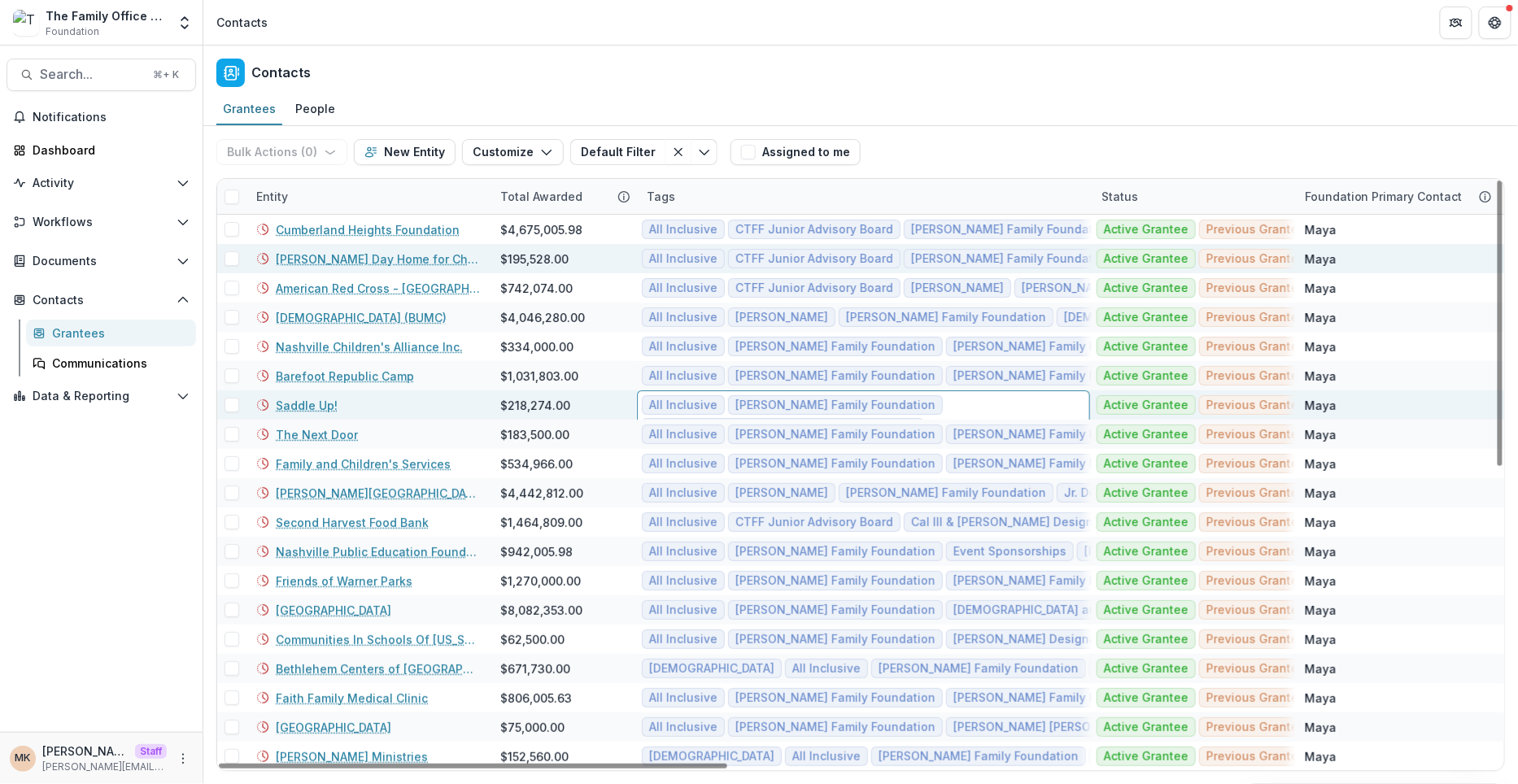
click at [1021, 145] on div "Bulk Actions ( 0 ) Send Email Create Proposals Create Tasks New Entity Customiz…" at bounding box center [860, 153] width 1288 height 52
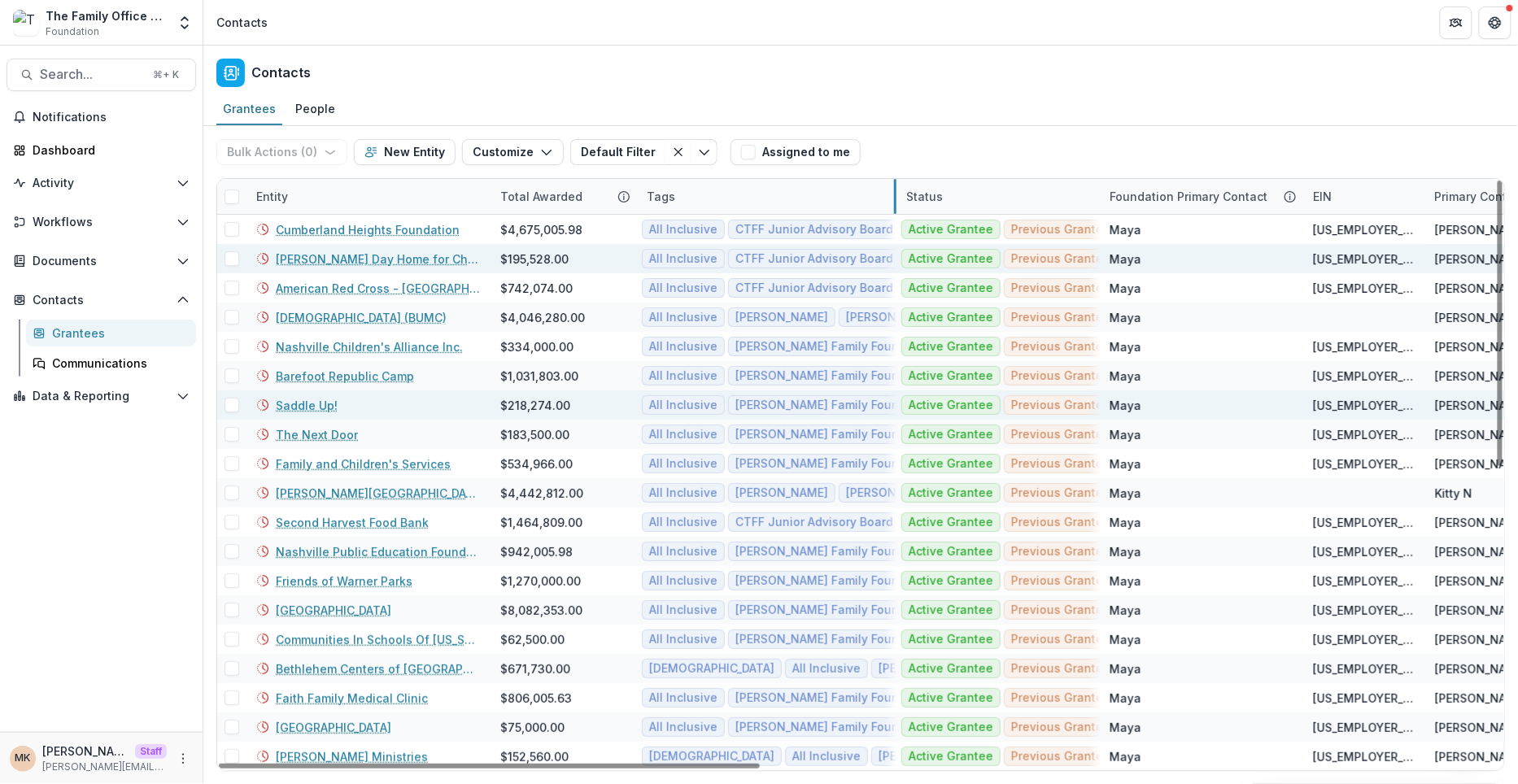
drag, startPoint x: 1091, startPoint y: 194, endPoint x: 896, endPoint y: 198, distance: 195.0
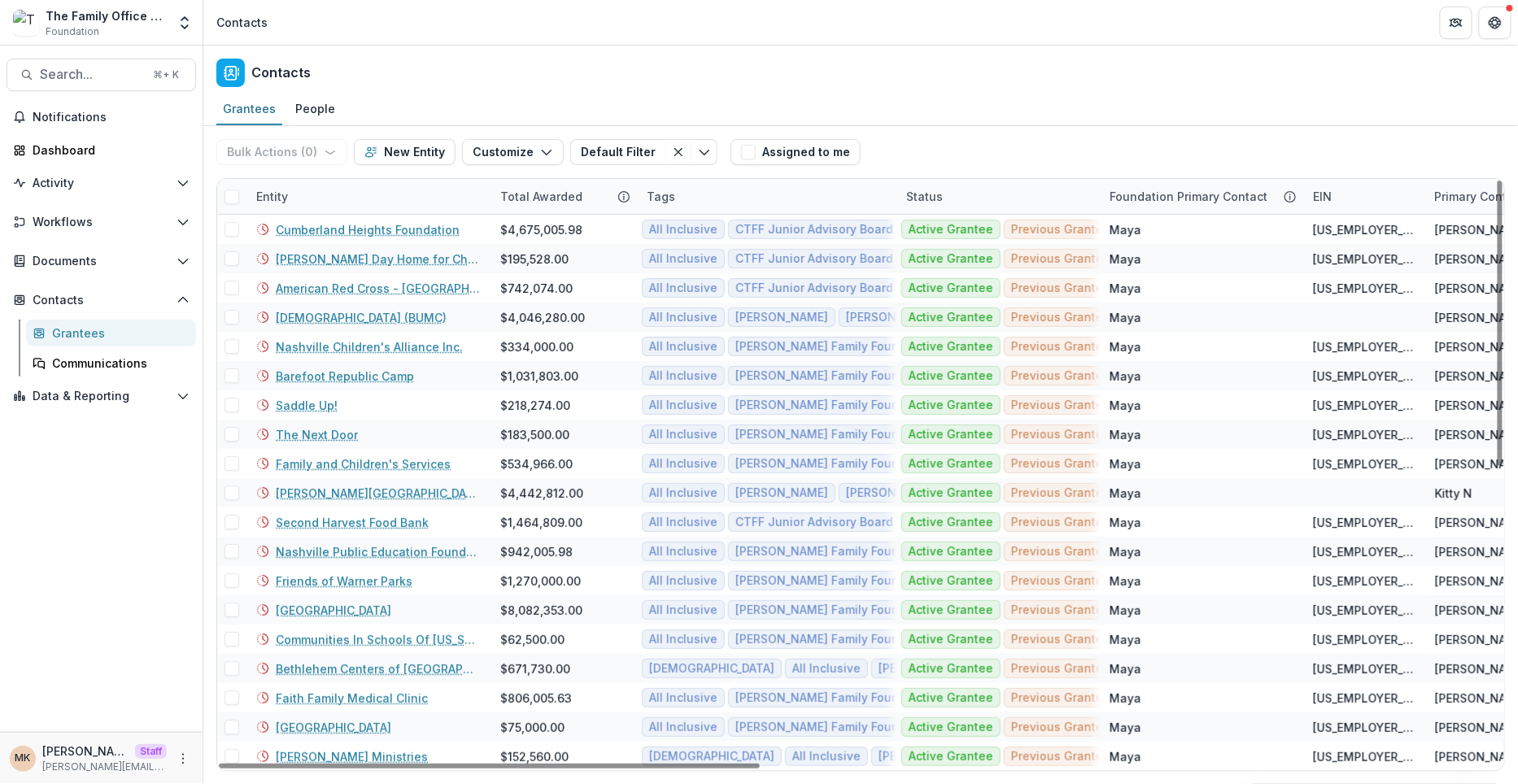
click at [233, 198] on span at bounding box center [232, 197] width 15 height 15
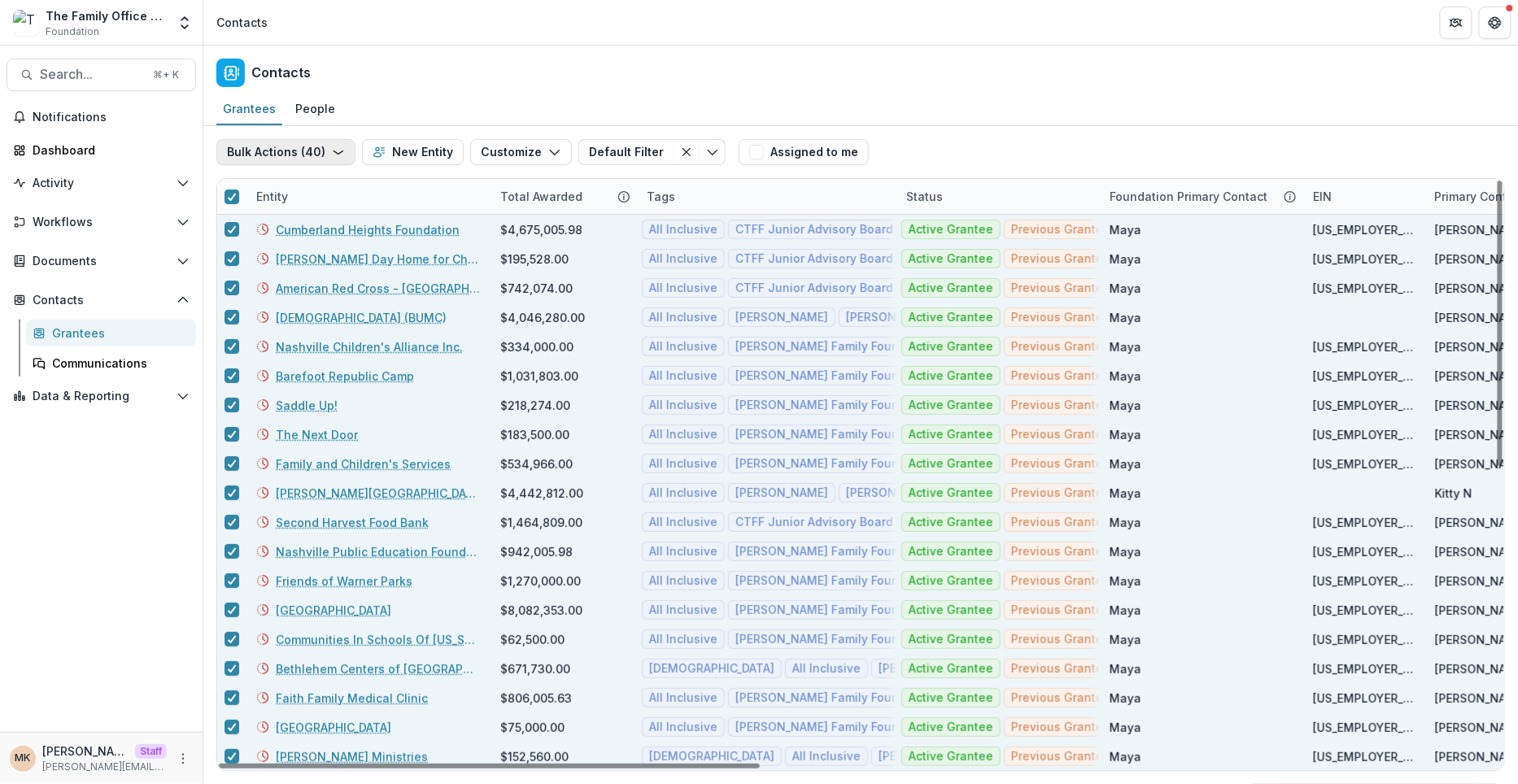
click at [298, 153] on button "Bulk Actions ( 40 )" at bounding box center [286, 153] width 140 height 26
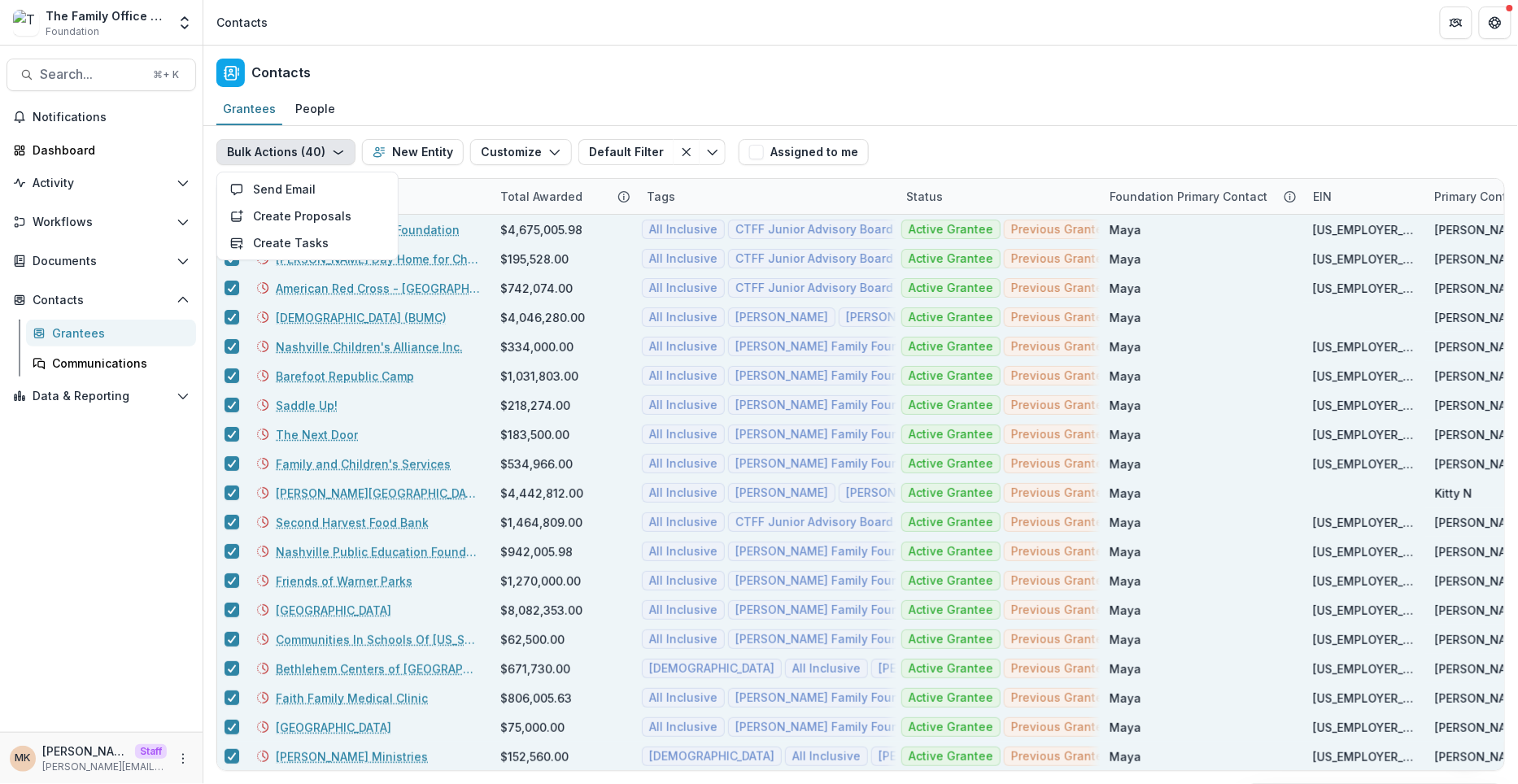
click at [939, 150] on div "Bulk Actions ( 40 ) Send Email Create Proposals Create Tasks New Entity Customi…" at bounding box center [860, 153] width 1288 height 52
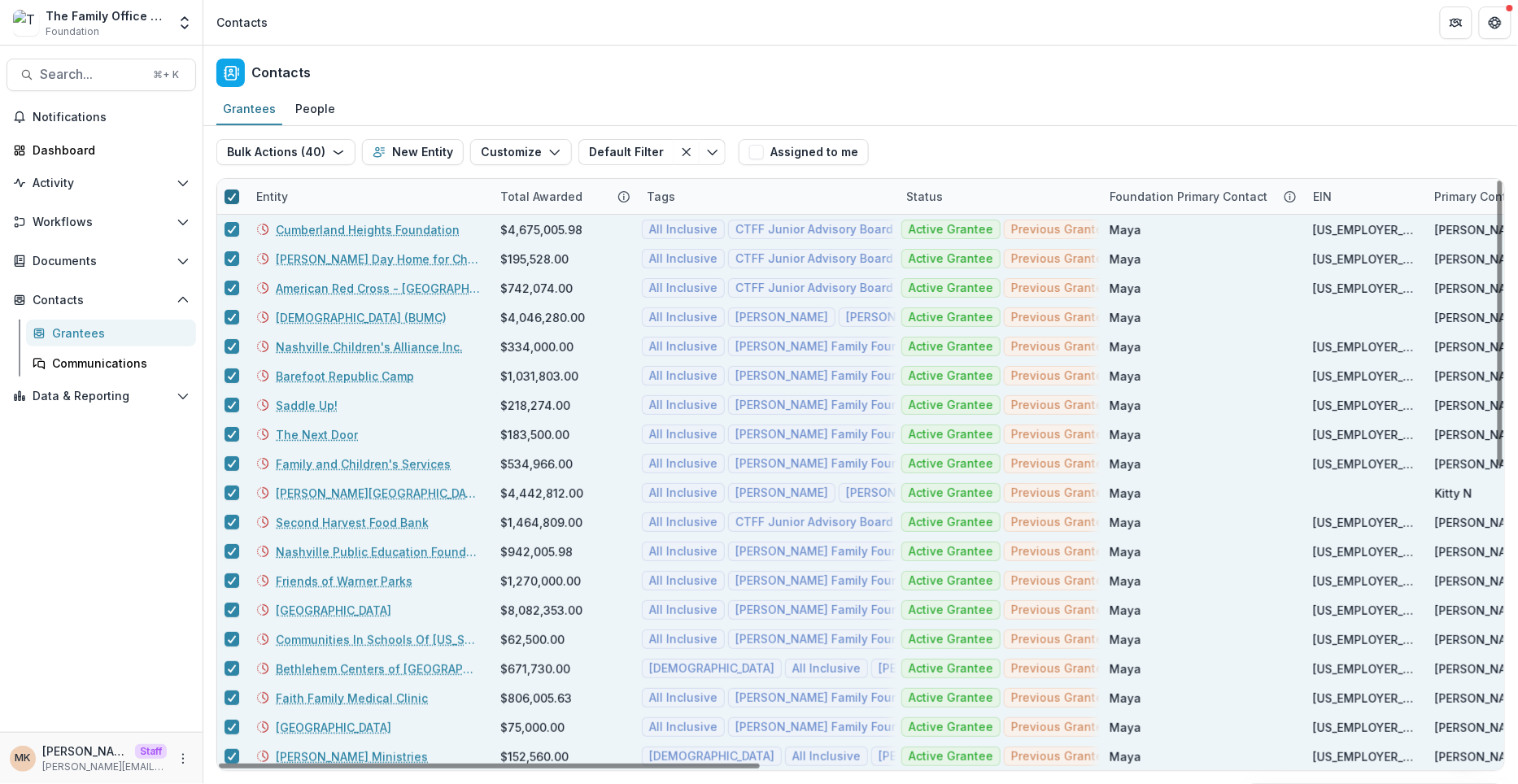
click at [233, 197] on icon at bounding box center [232, 196] width 9 height 8
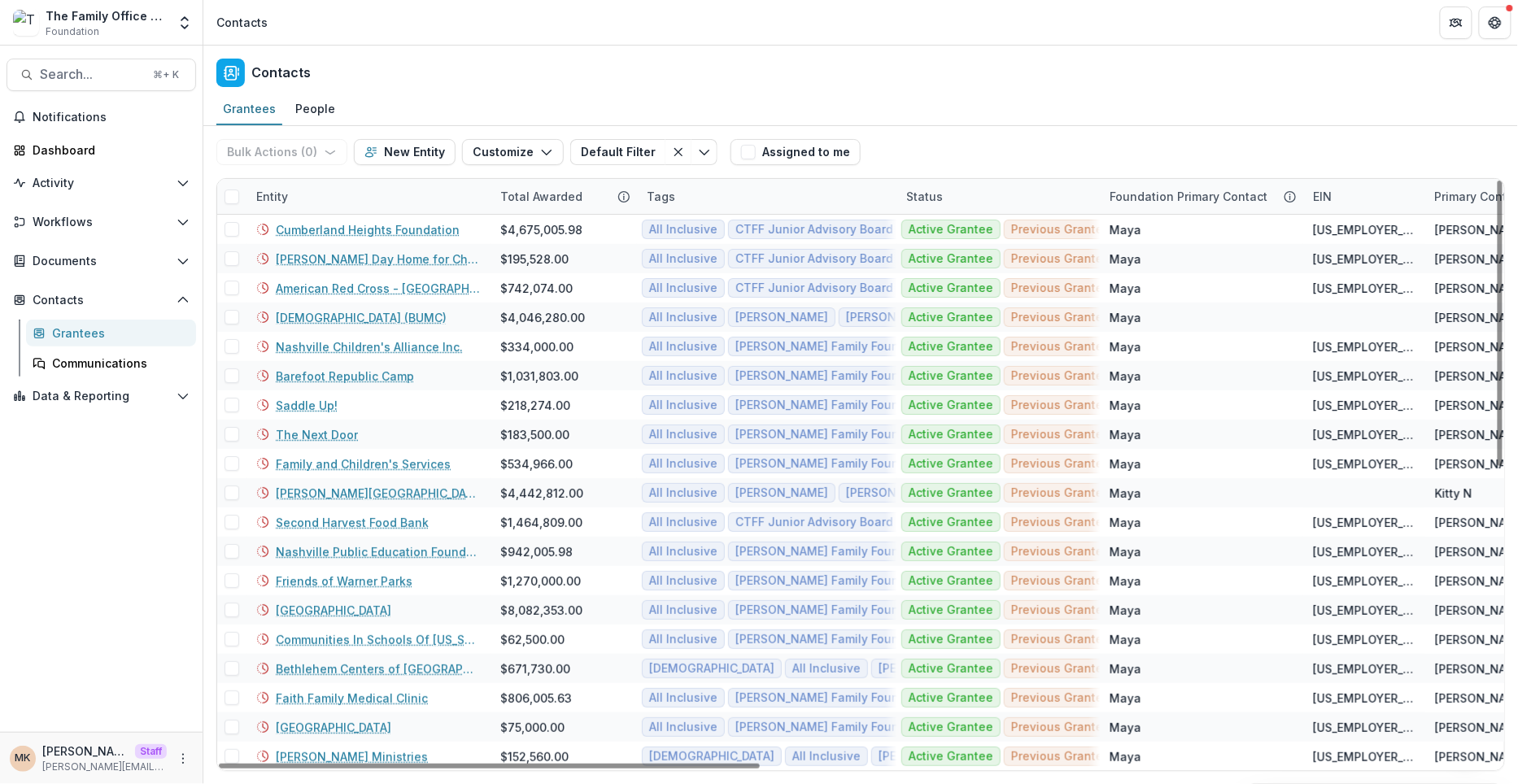
click at [699, 190] on div "Tags" at bounding box center [766, 196] width 260 height 35
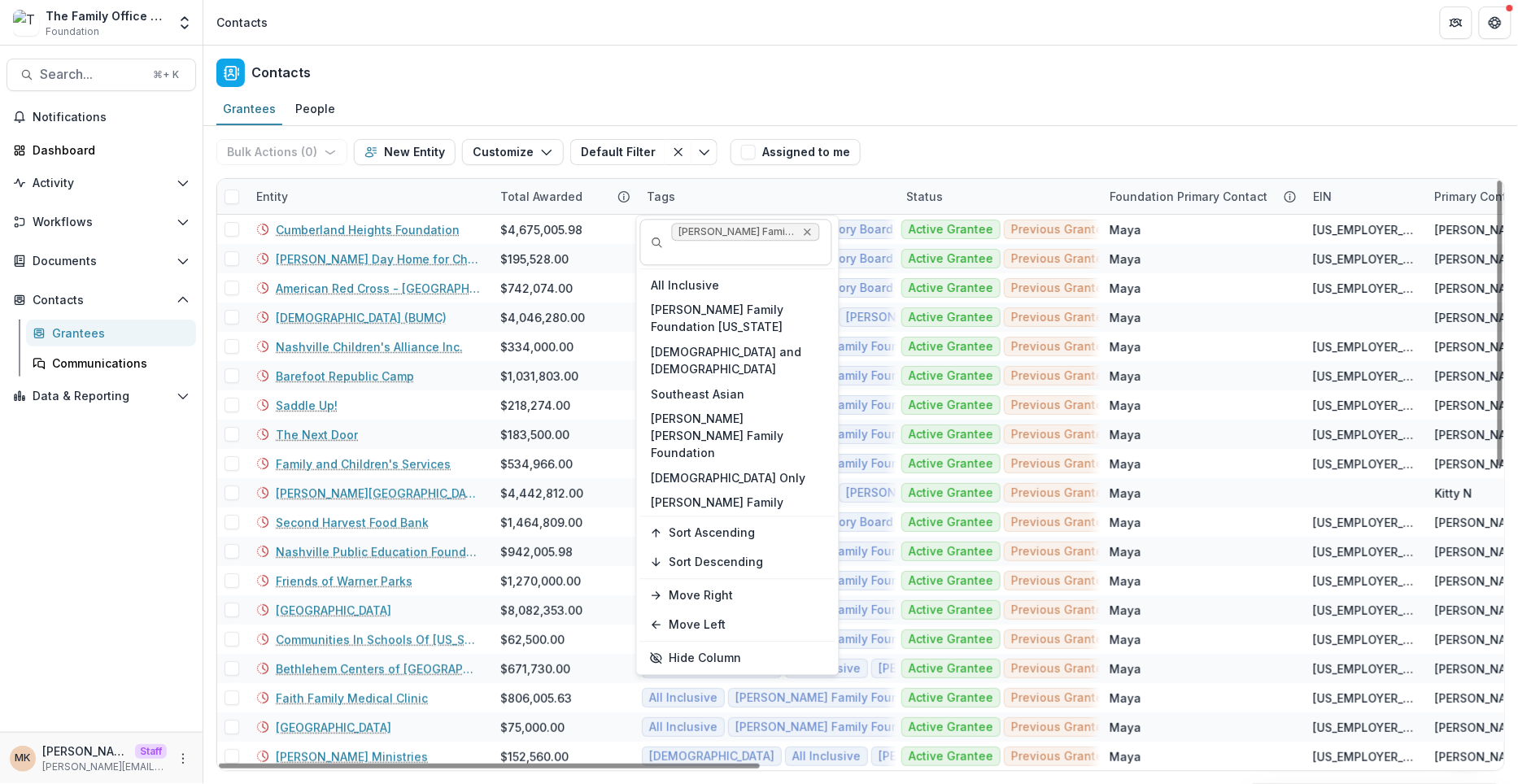
click at [813, 230] on icon "Remove Cal Turner Family Foundation" at bounding box center [807, 232] width 13 height 13
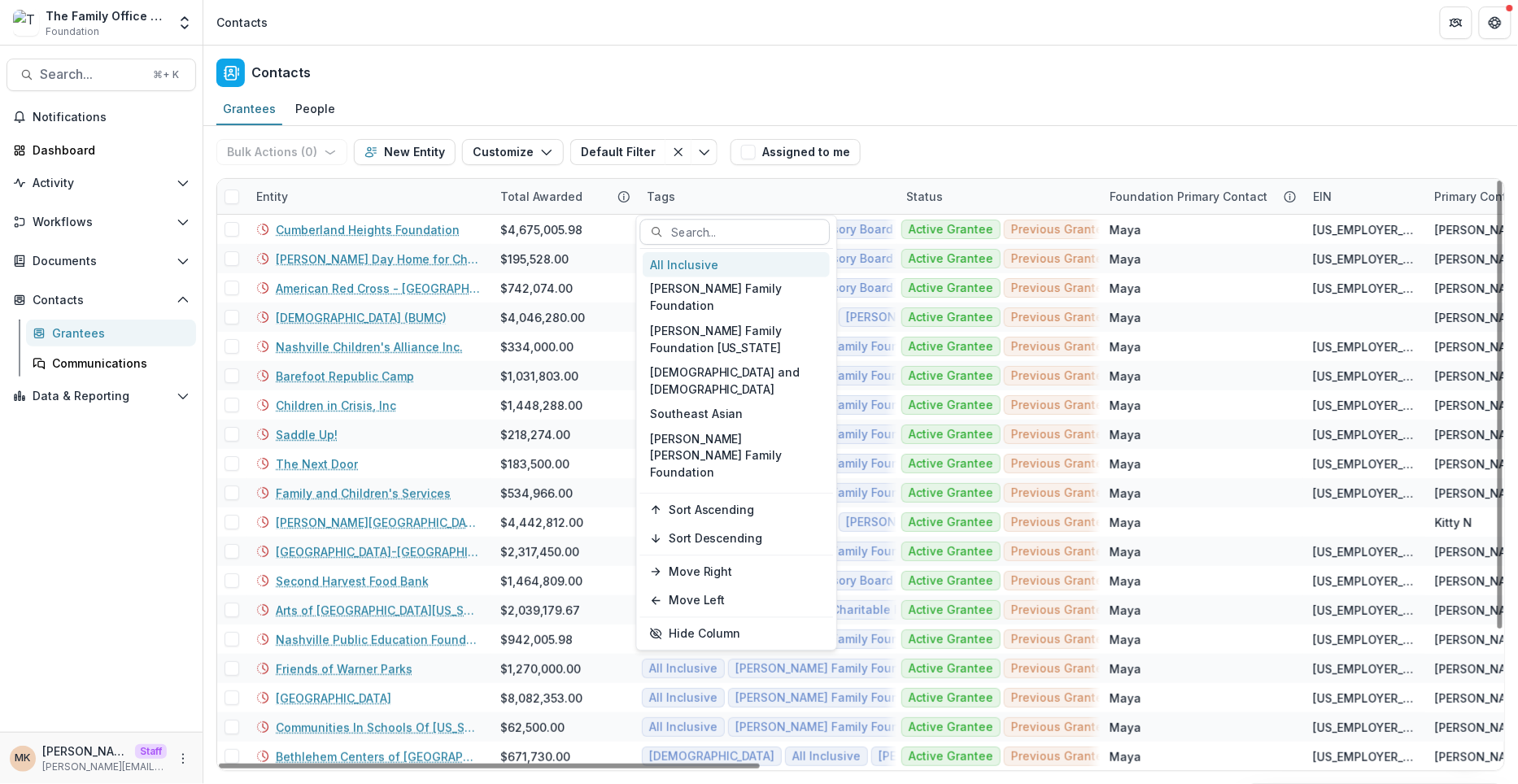
click at [952, 192] on div "Status" at bounding box center [998, 196] width 204 height 35
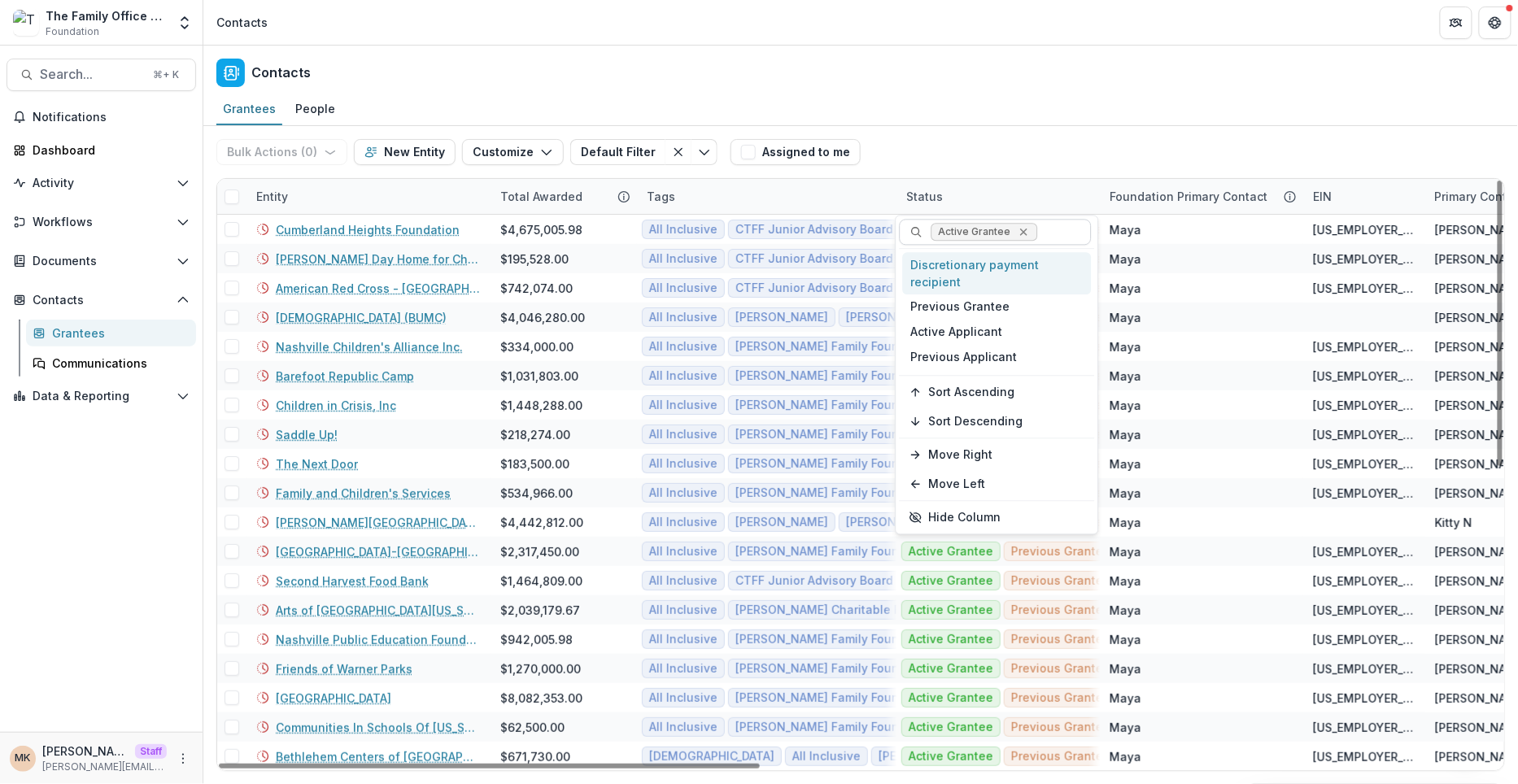
click at [1021, 232] on icon "Remove Active Grantee" at bounding box center [1023, 232] width 13 height 13
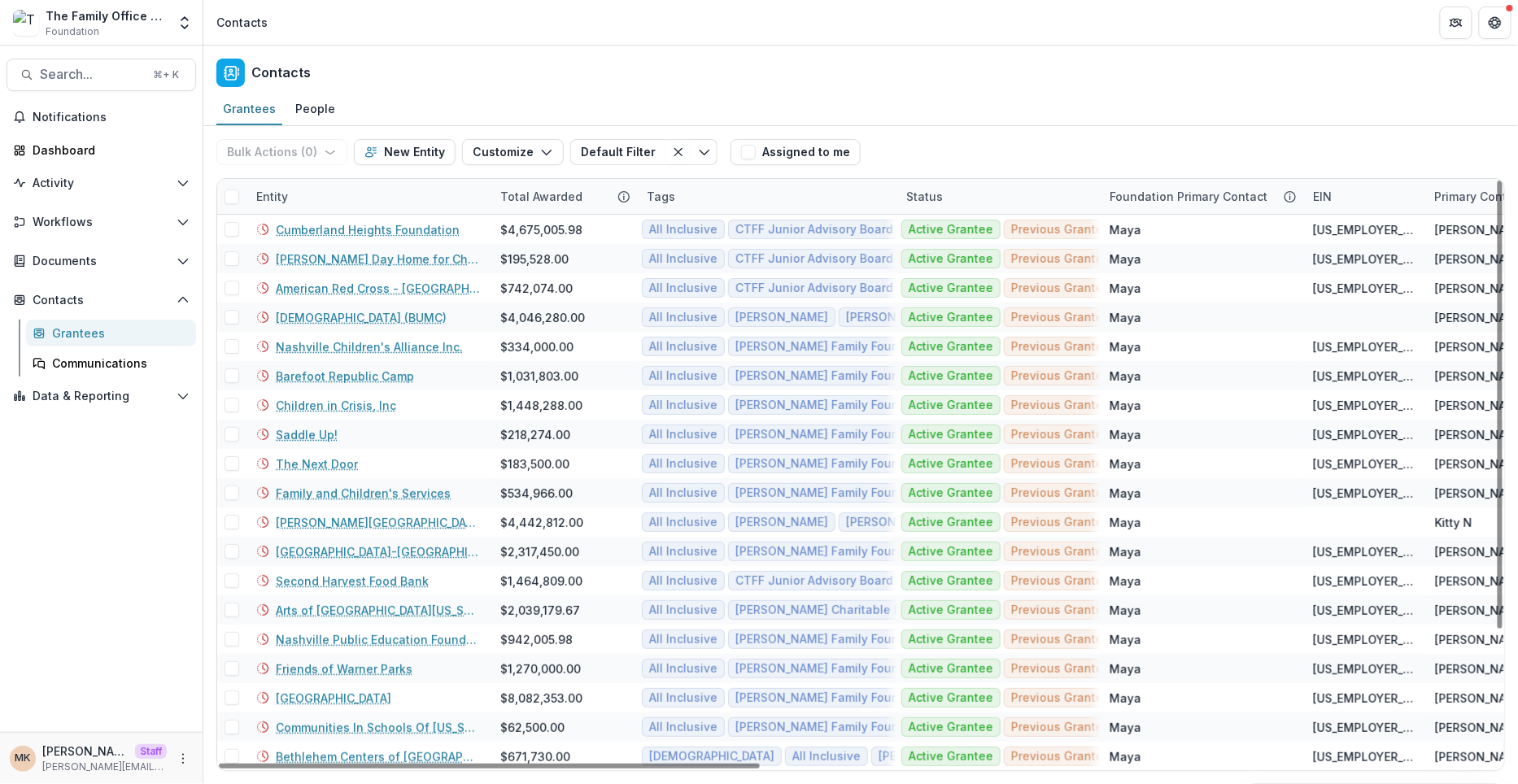
click at [1000, 157] on div "Bulk Actions ( 0 ) Send Email Create Proposals Create Tasks New Entity Customiz…" at bounding box center [860, 153] width 1288 height 52
click at [305, 431] on link "Saddle Up!" at bounding box center [306, 434] width 61 height 17
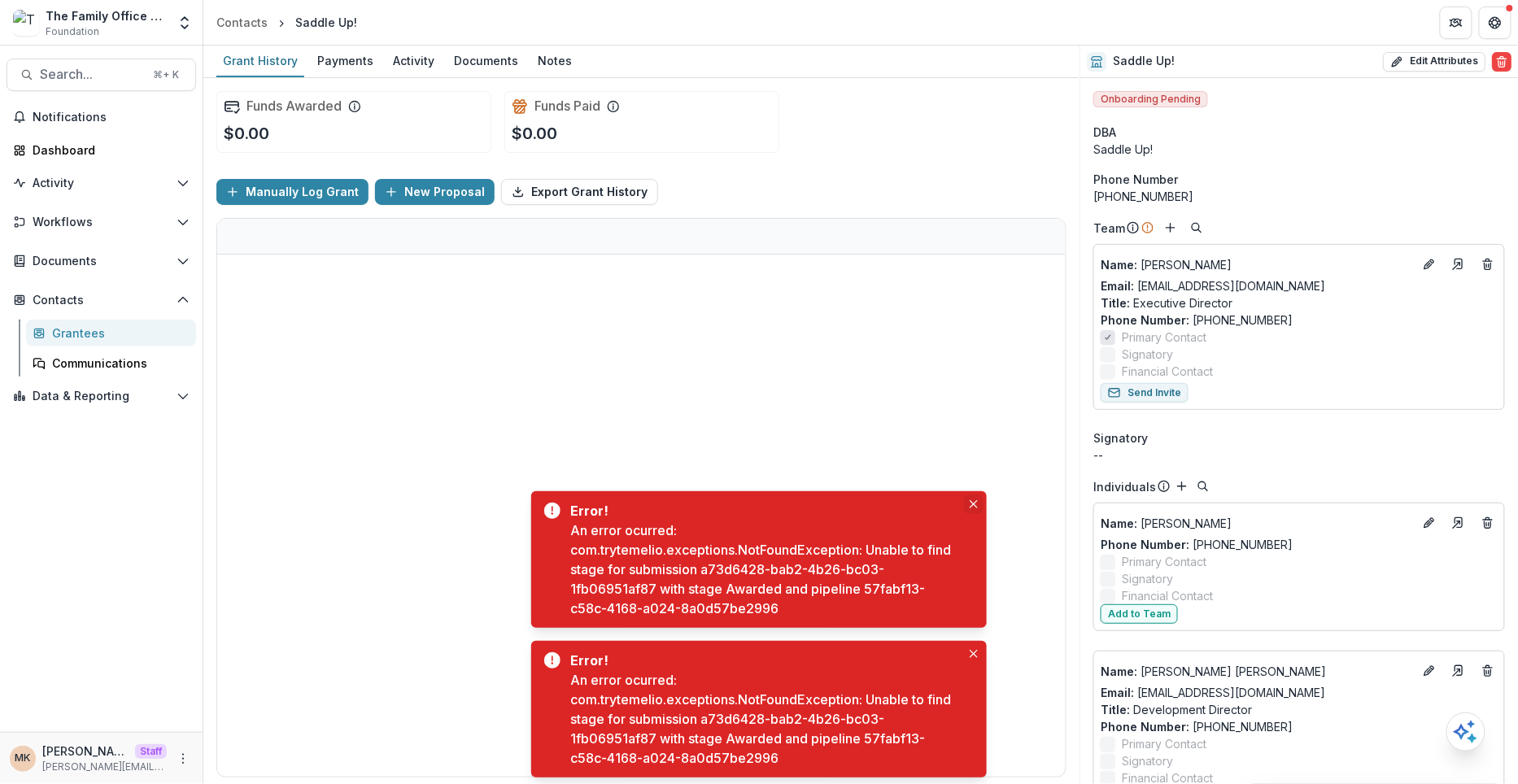
click at [973, 502] on icon "Close" at bounding box center [973, 504] width 8 height 8
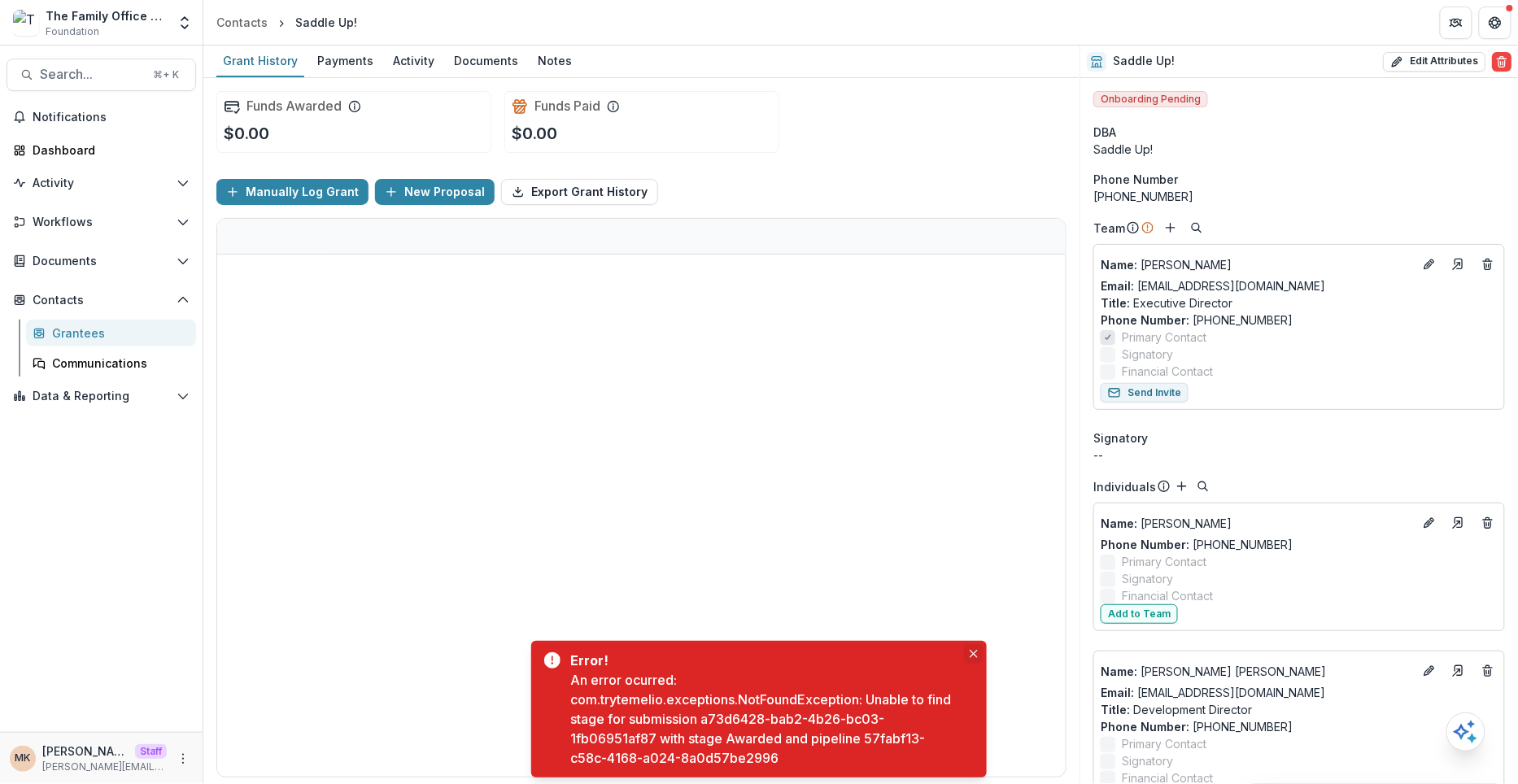
click at [980, 658] on button "Close" at bounding box center [973, 654] width 20 height 20
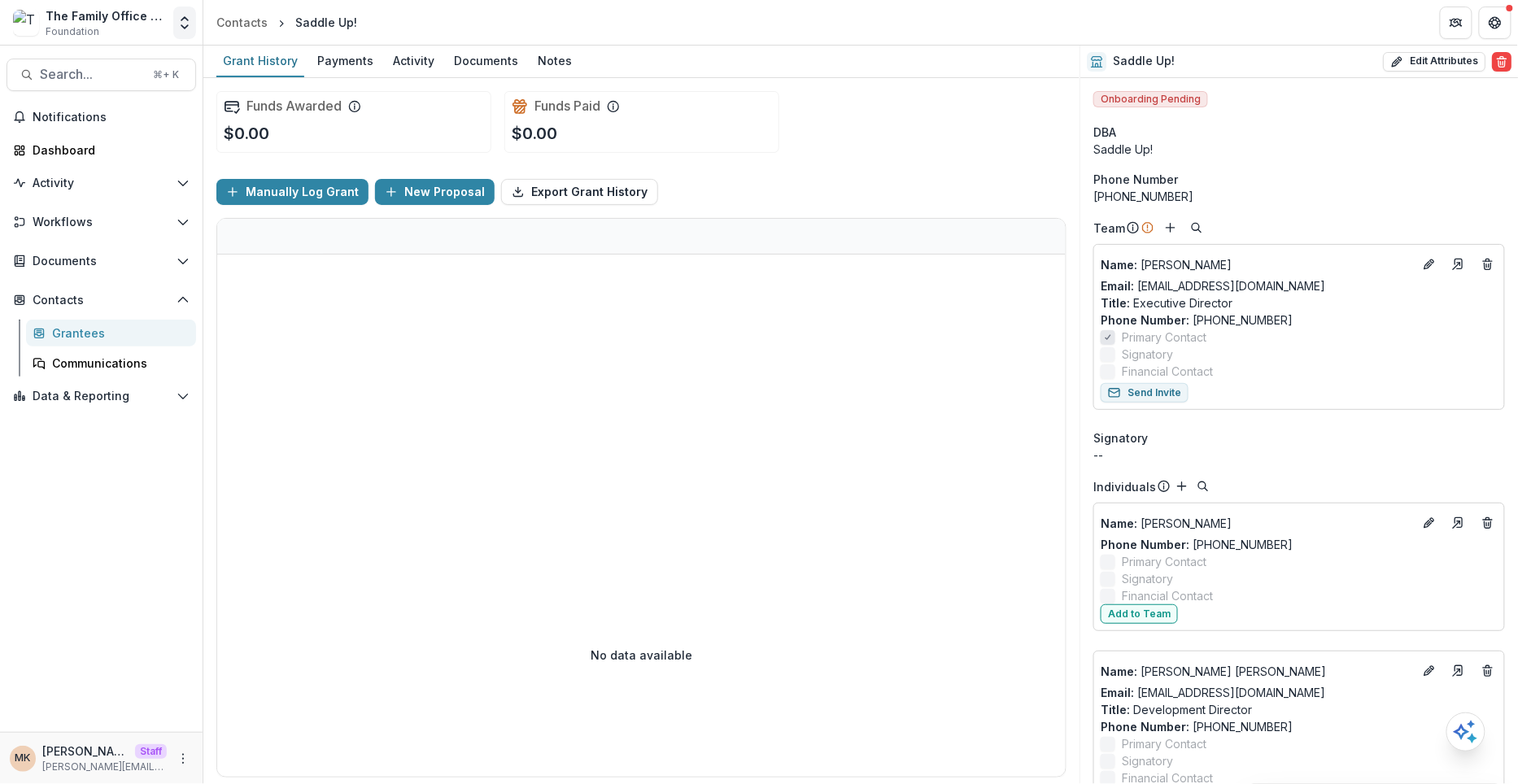
click at [185, 29] on icon "Open entity switcher" at bounding box center [184, 22] width 16 height 16
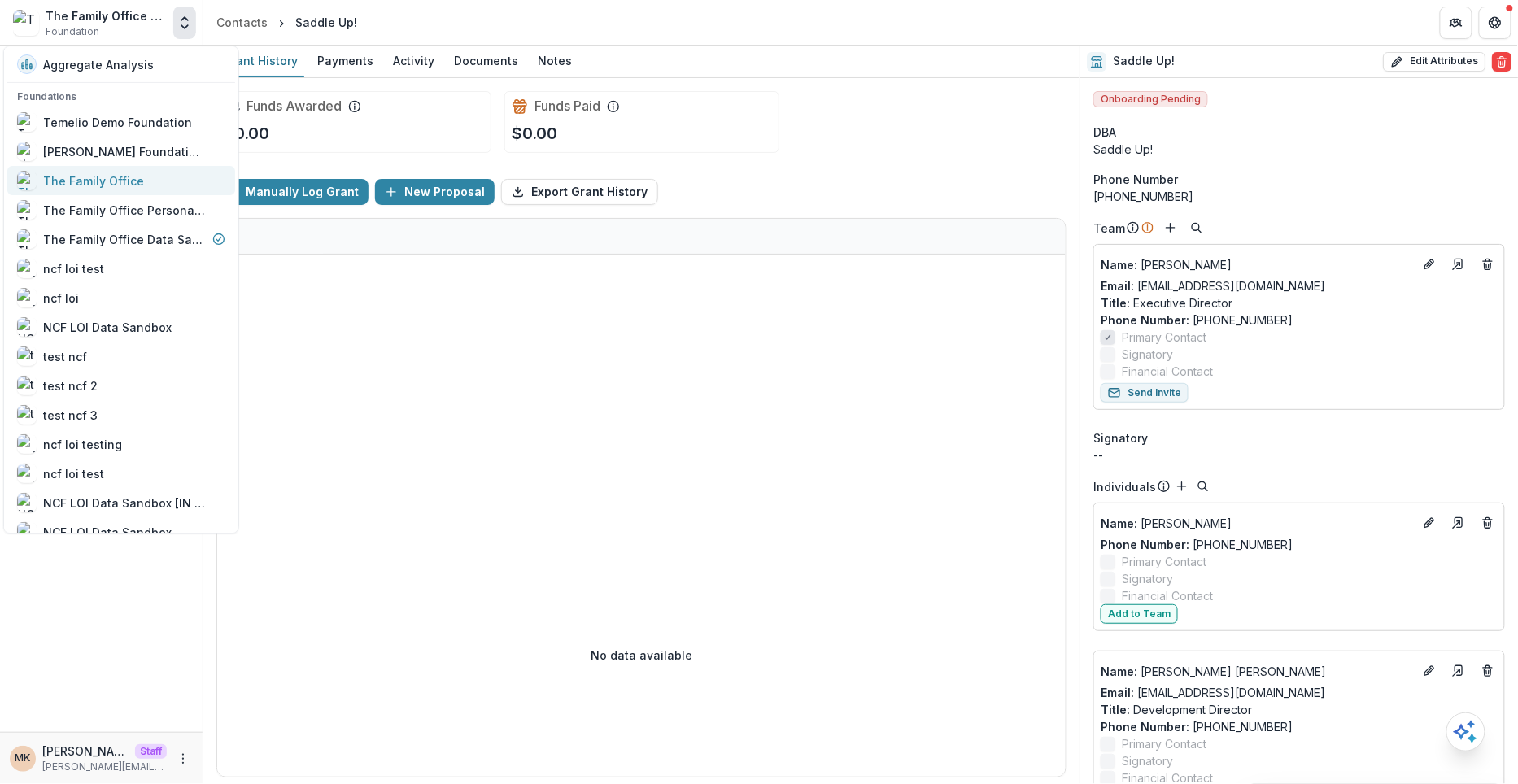
click at [132, 182] on div "The Family Office" at bounding box center [93, 180] width 100 height 17
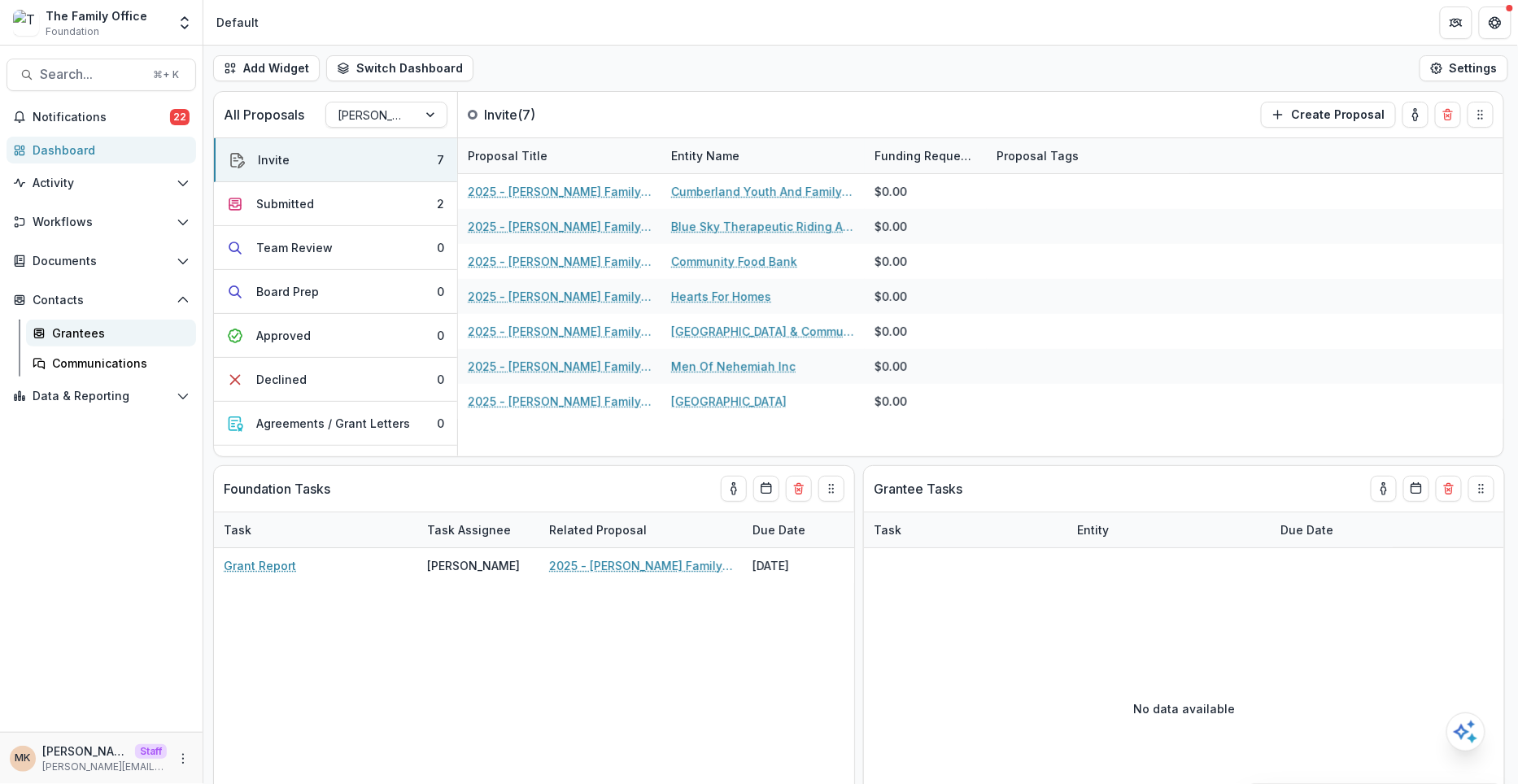
click at [53, 331] on div "Grantees" at bounding box center [117, 333] width 131 height 17
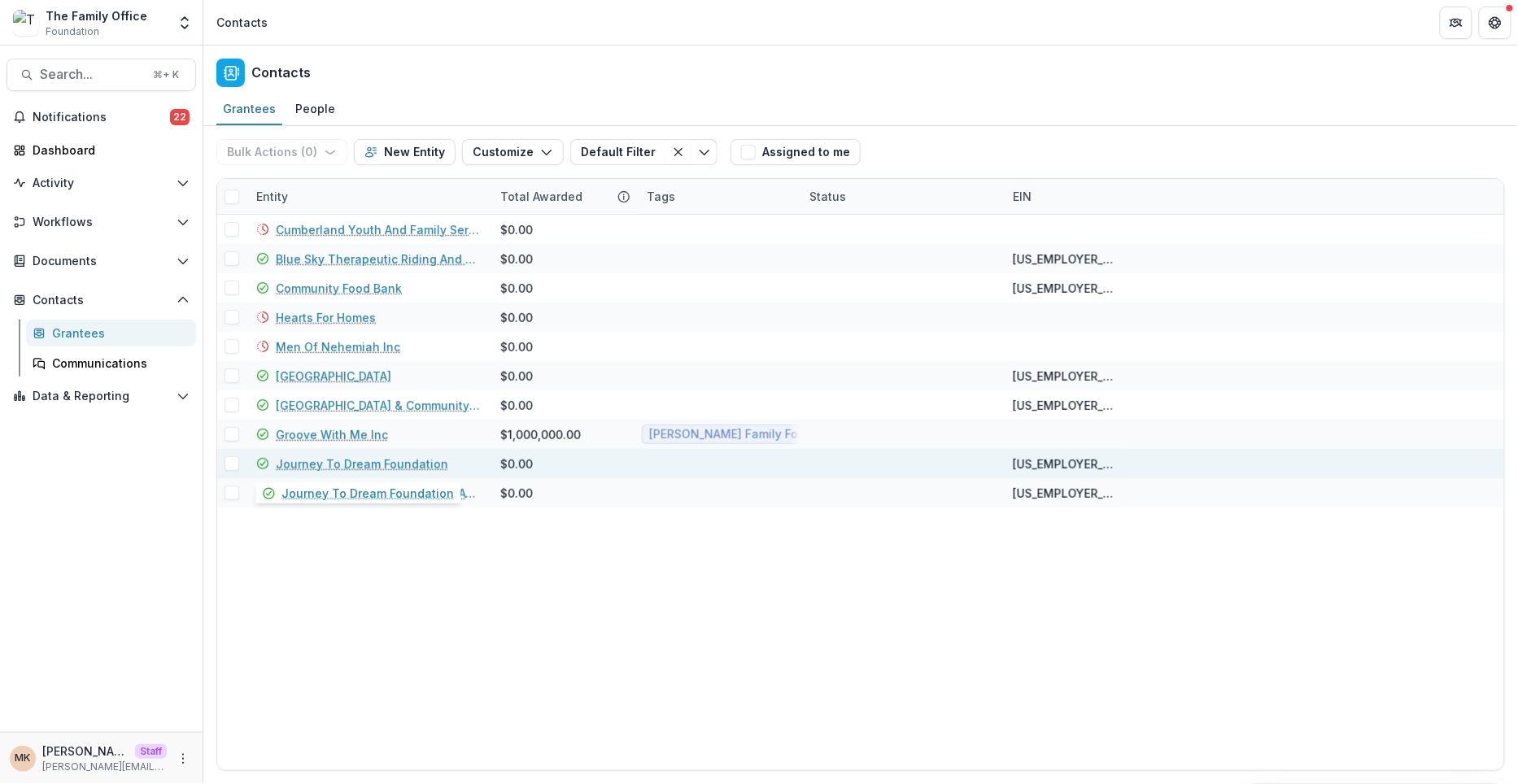
click at [344, 467] on link "Journey To Dream Foundation" at bounding box center [361, 464] width 172 height 17
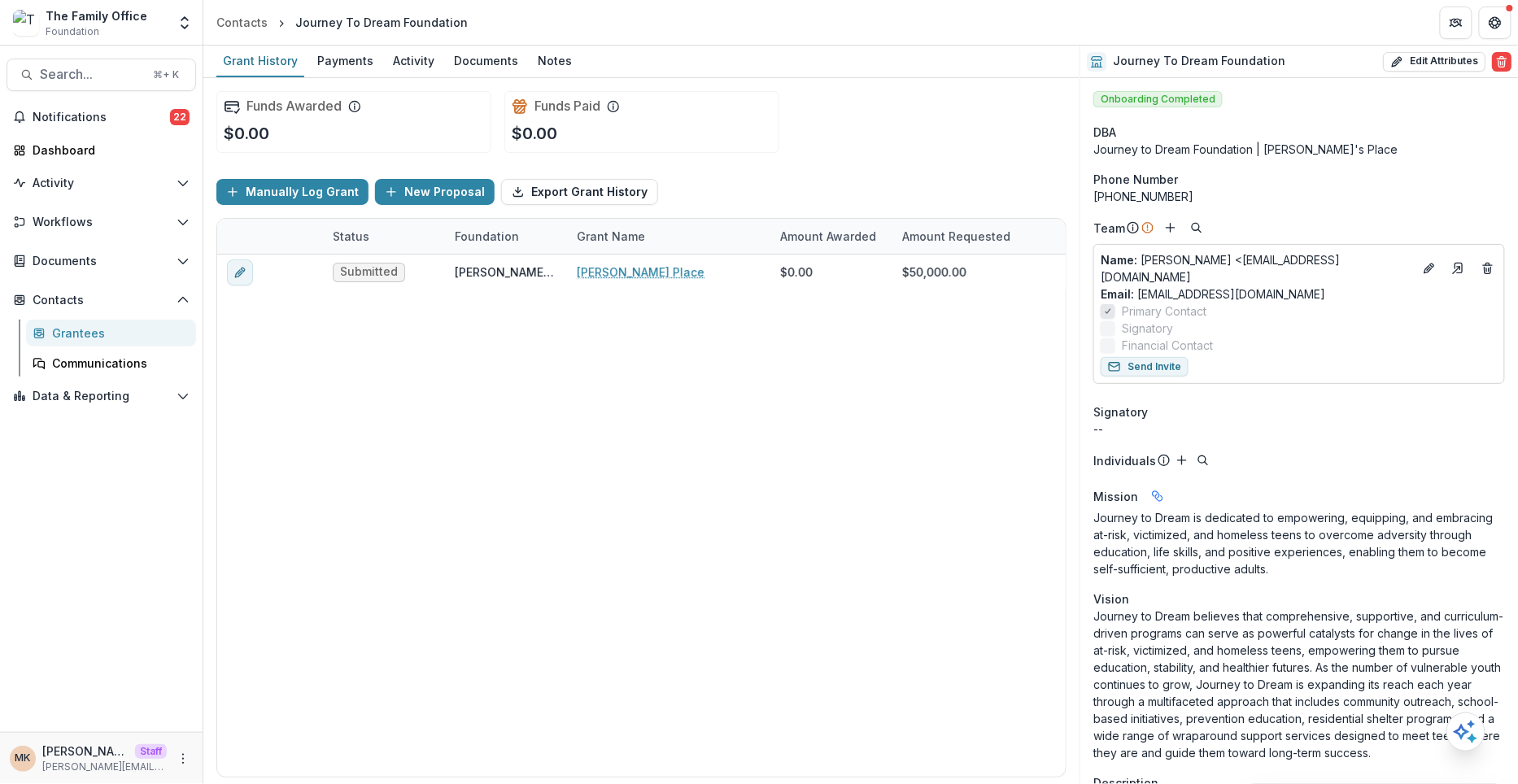
click at [1165, 229] on icon "Add" at bounding box center [1171, 228] width 13 height 13
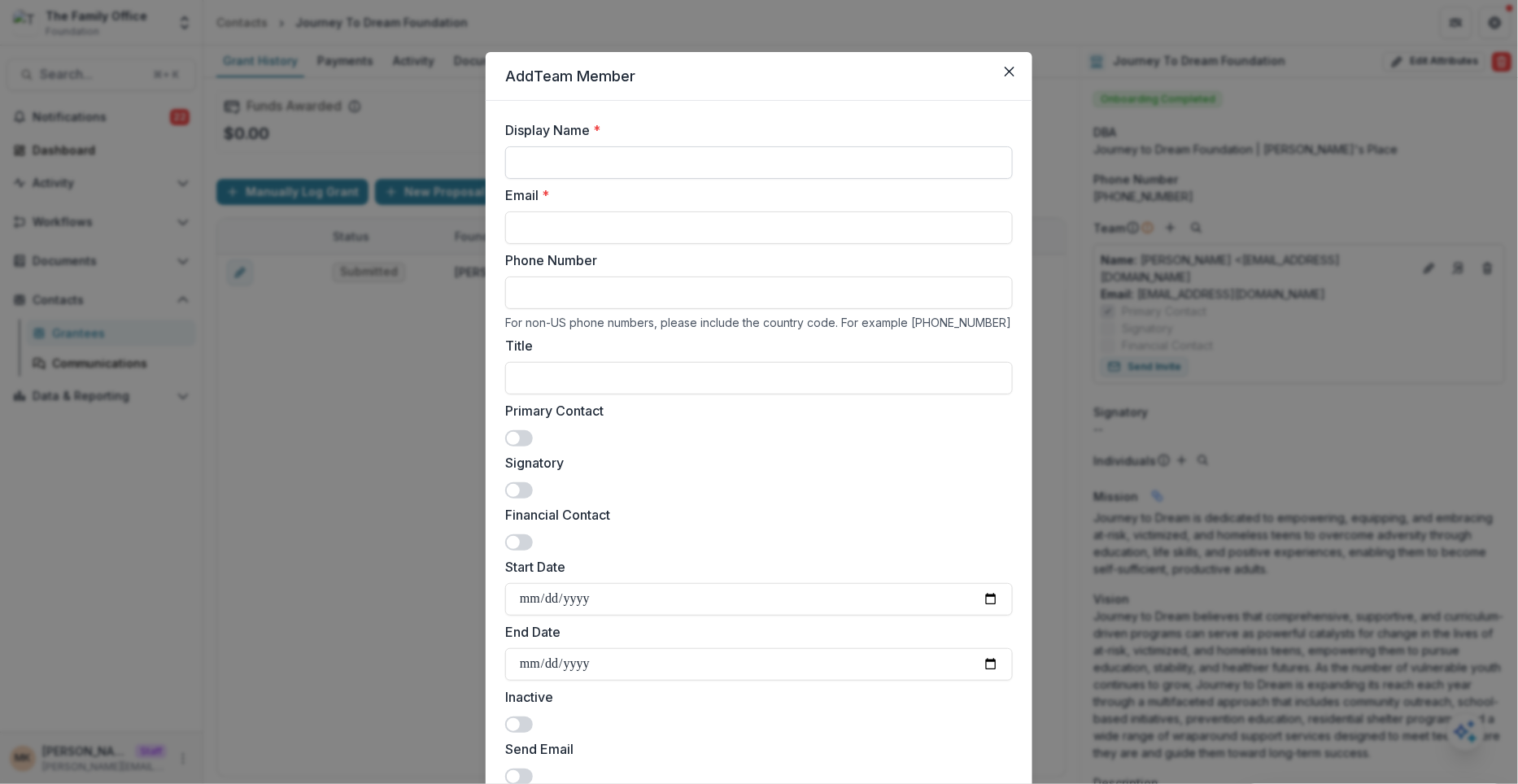
click at [706, 152] on input "Display Name *" at bounding box center [759, 162] width 508 height 33
type input "**********"
click at [600, 243] on input "Email *" at bounding box center [759, 227] width 508 height 33
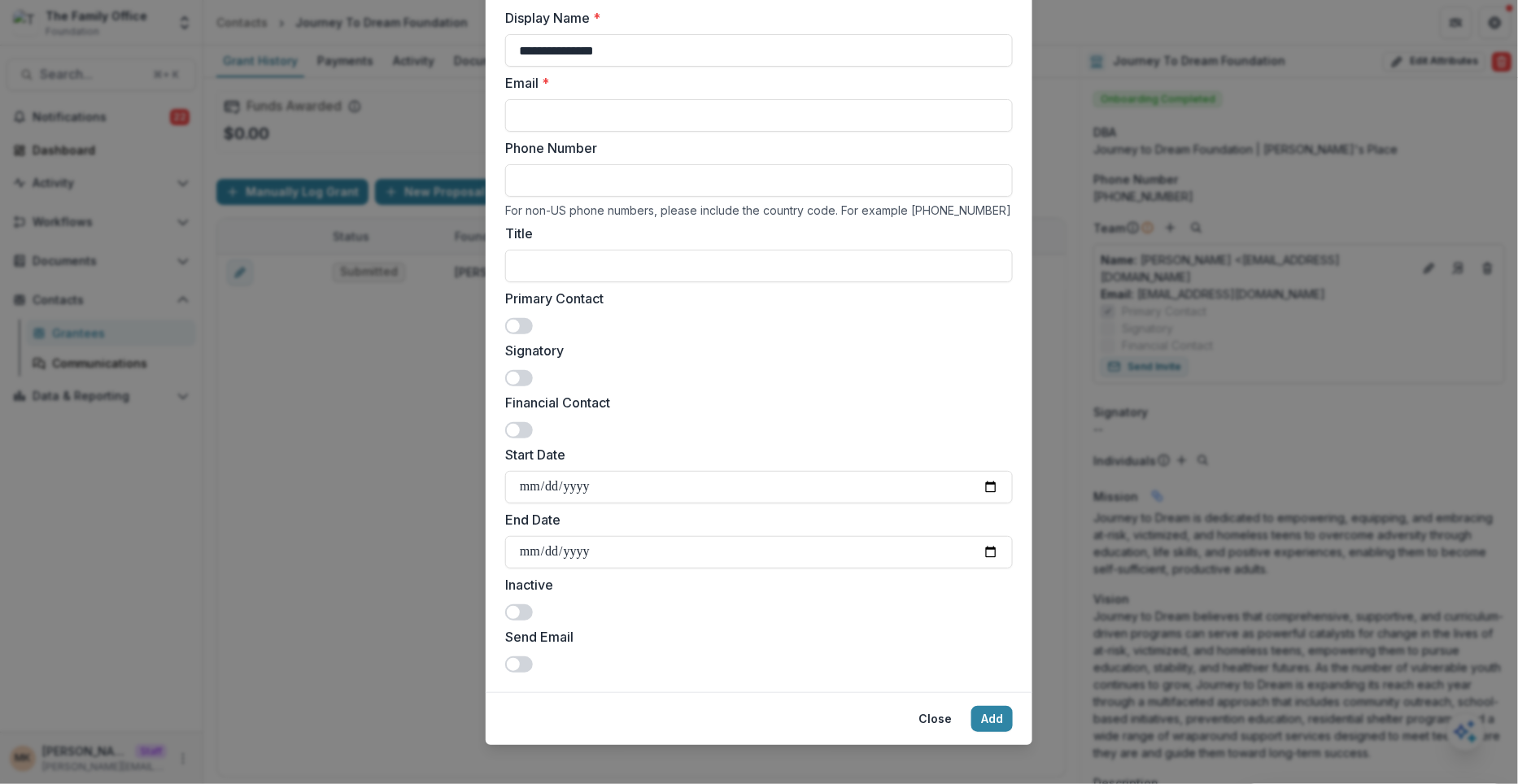
scroll to position [114, 0]
click at [1006, 295] on div "Primary Contact" at bounding box center [759, 309] width 508 height 46
click at [931, 715] on button "Close" at bounding box center [935, 717] width 53 height 26
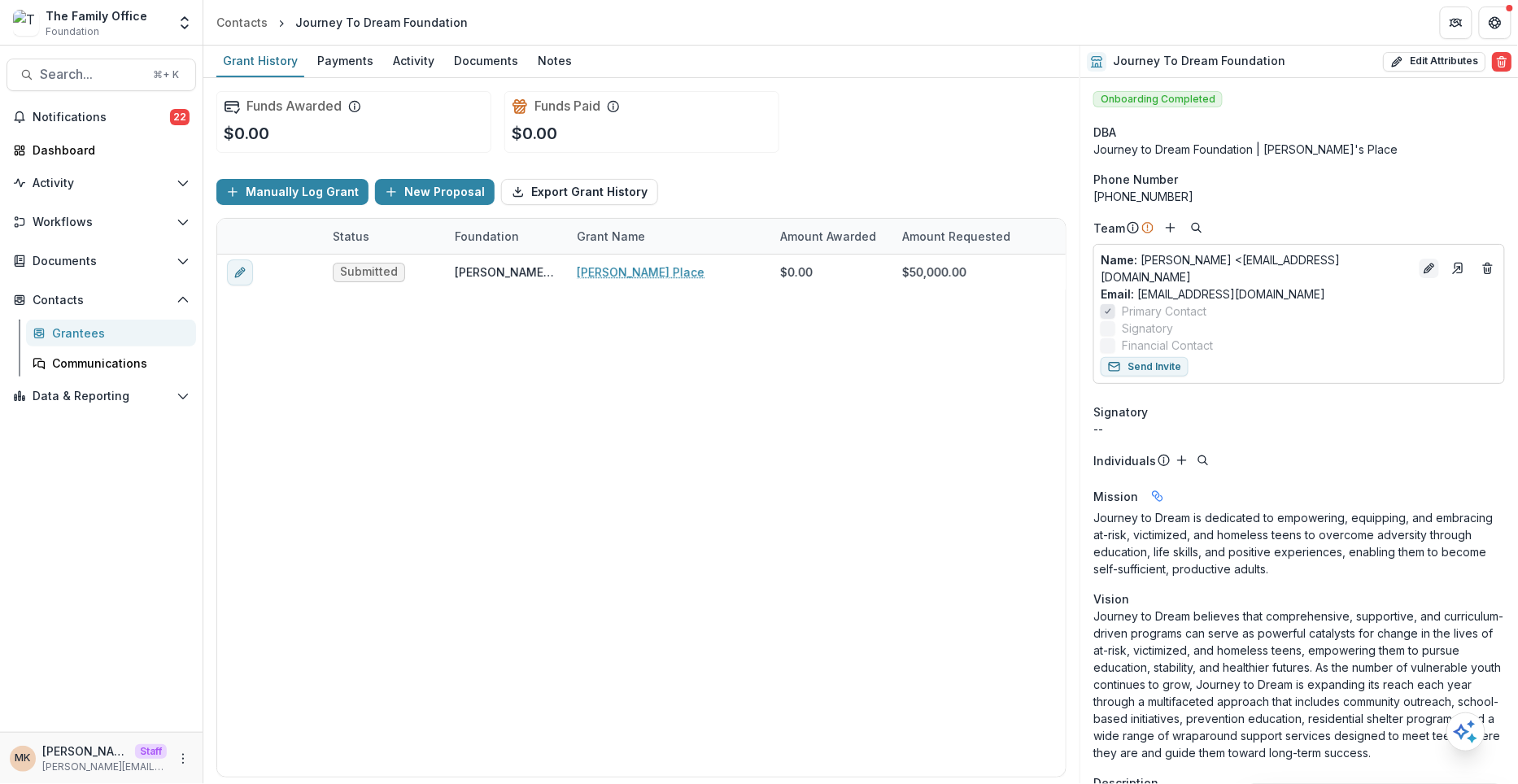
click at [1423, 263] on icon "Edit" at bounding box center [1430, 269] width 13 height 13
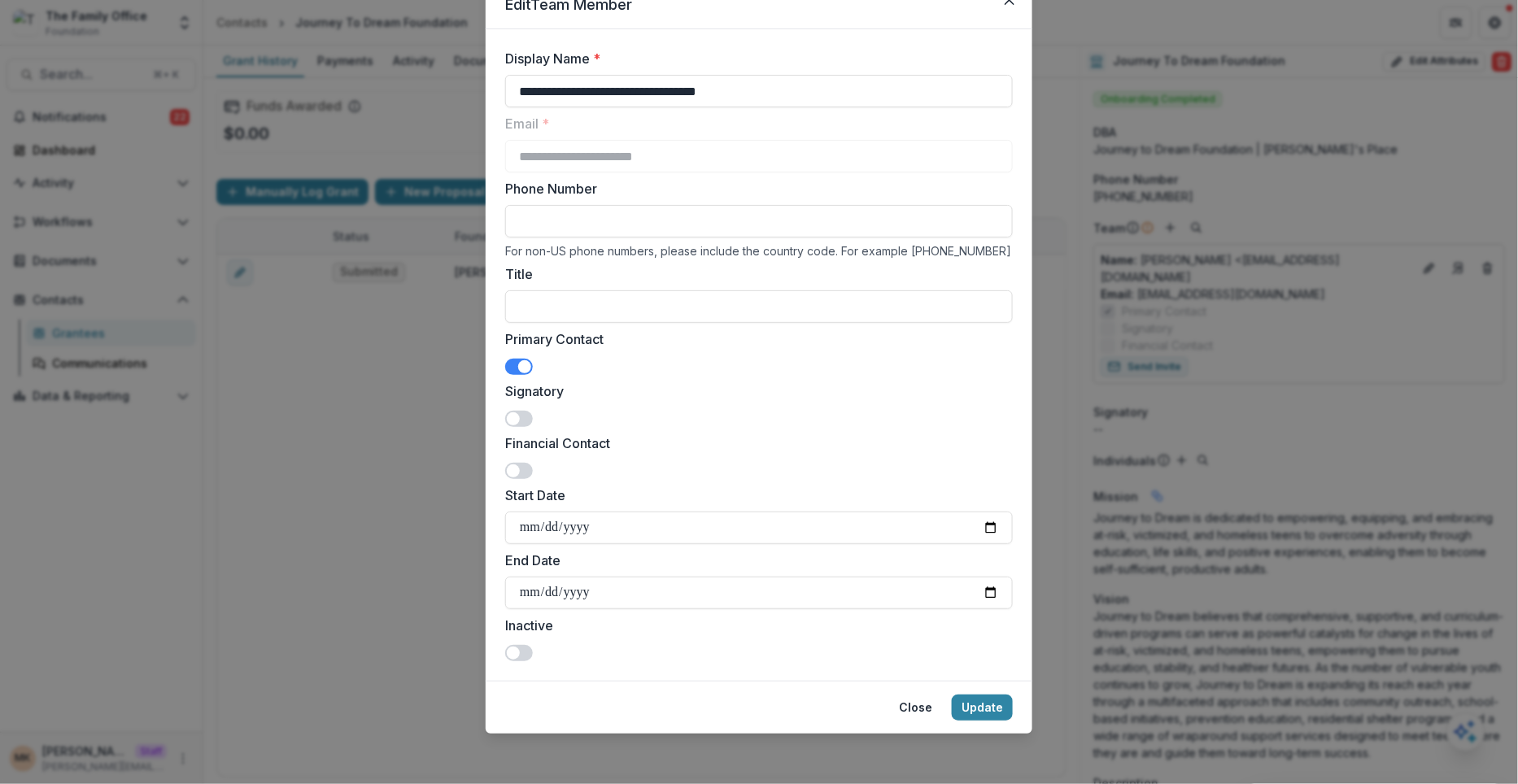
scroll to position [71, 0]
click at [515, 658] on span at bounding box center [519, 653] width 28 height 16
click at [522, 654] on span at bounding box center [525, 654] width 13 height 13
click at [918, 703] on button "Close" at bounding box center [915, 709] width 53 height 26
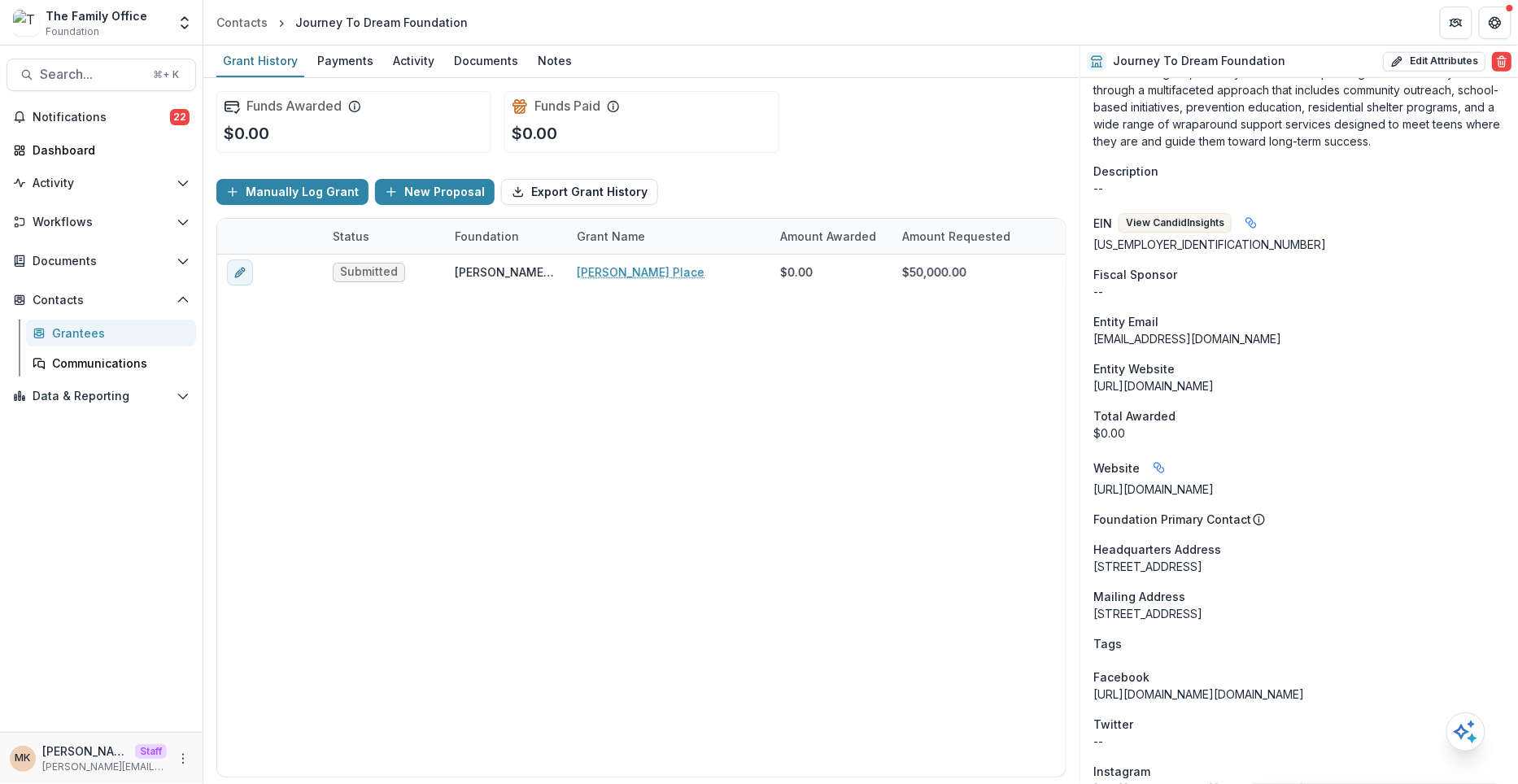
scroll to position [621, 0]
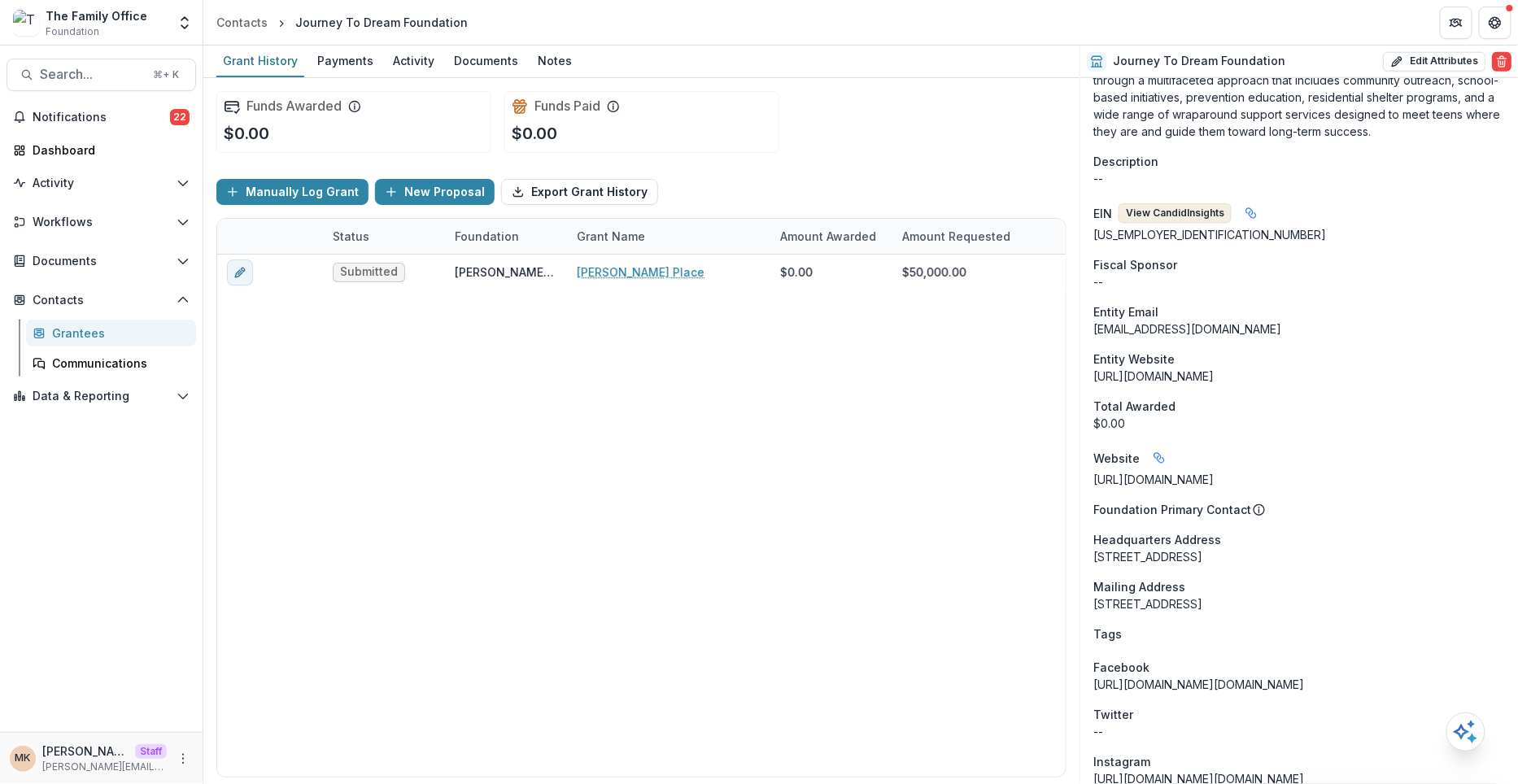
click at [1183, 208] on button "View Candid Insights" at bounding box center [1176, 213] width 113 height 20
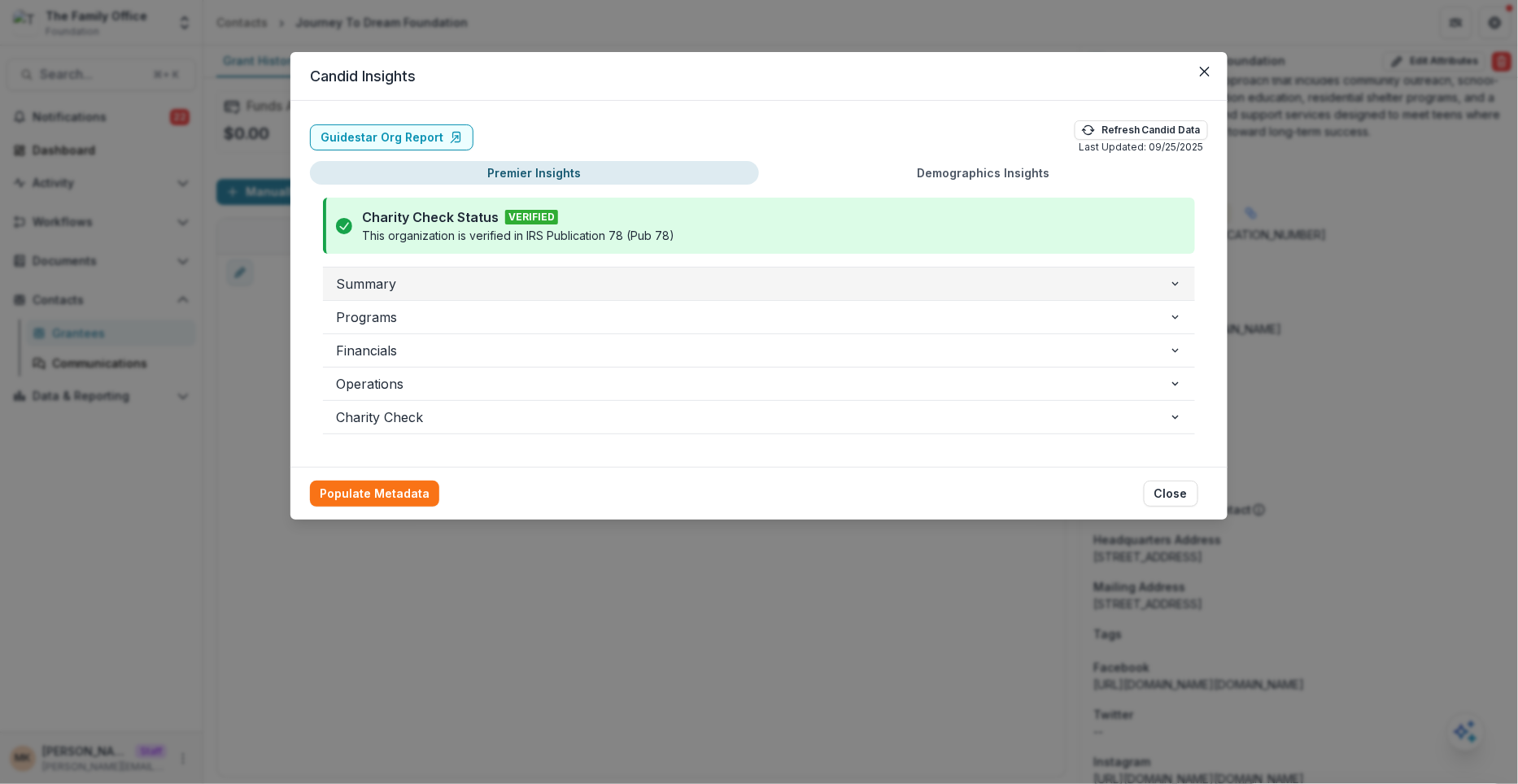
click at [405, 286] on span "Summary" at bounding box center [752, 284] width 833 height 20
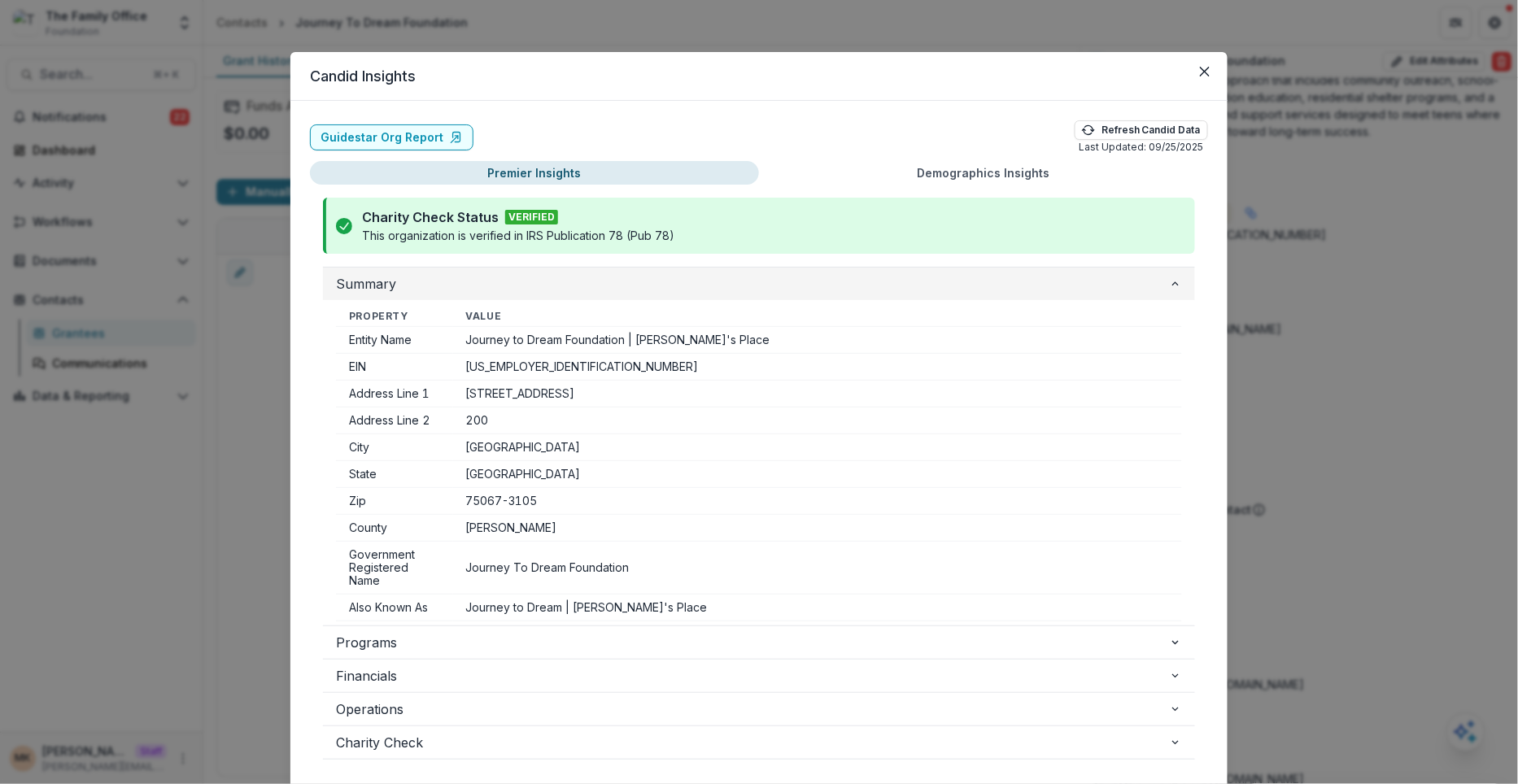
click at [405, 286] on span "Summary" at bounding box center [752, 284] width 833 height 20
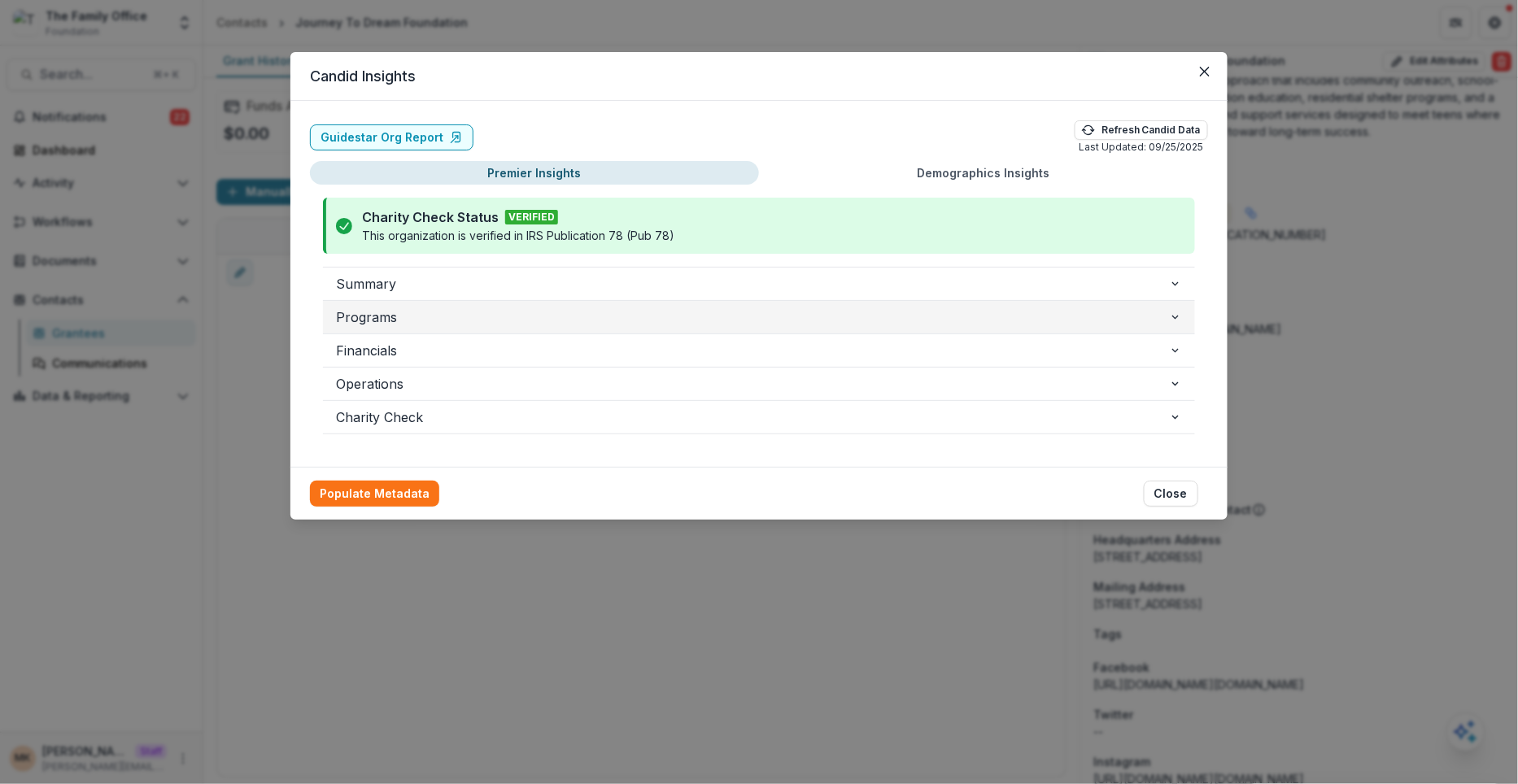
click at [436, 322] on span "Programs" at bounding box center [752, 317] width 833 height 20
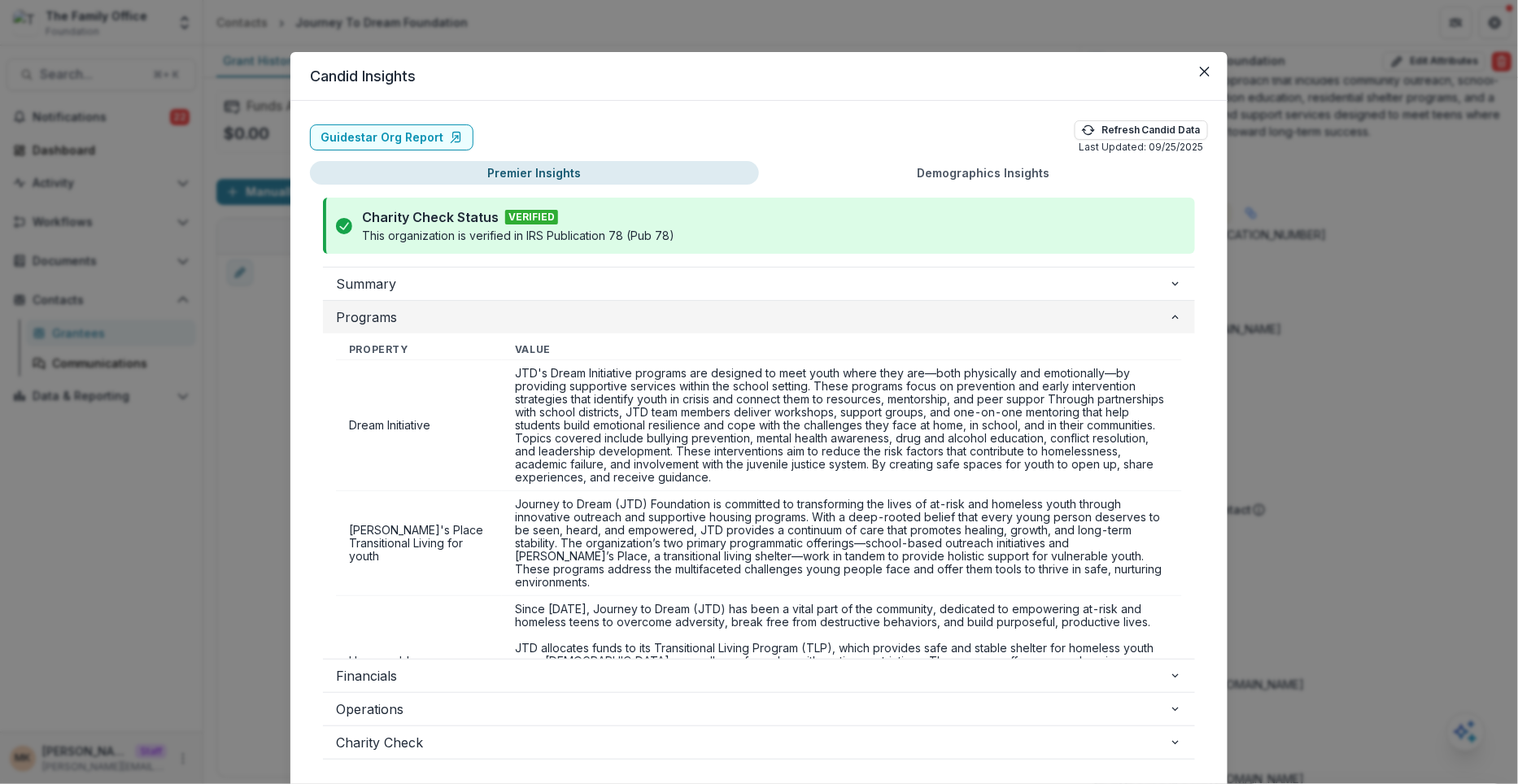
click at [436, 322] on span "Programs" at bounding box center [752, 317] width 833 height 20
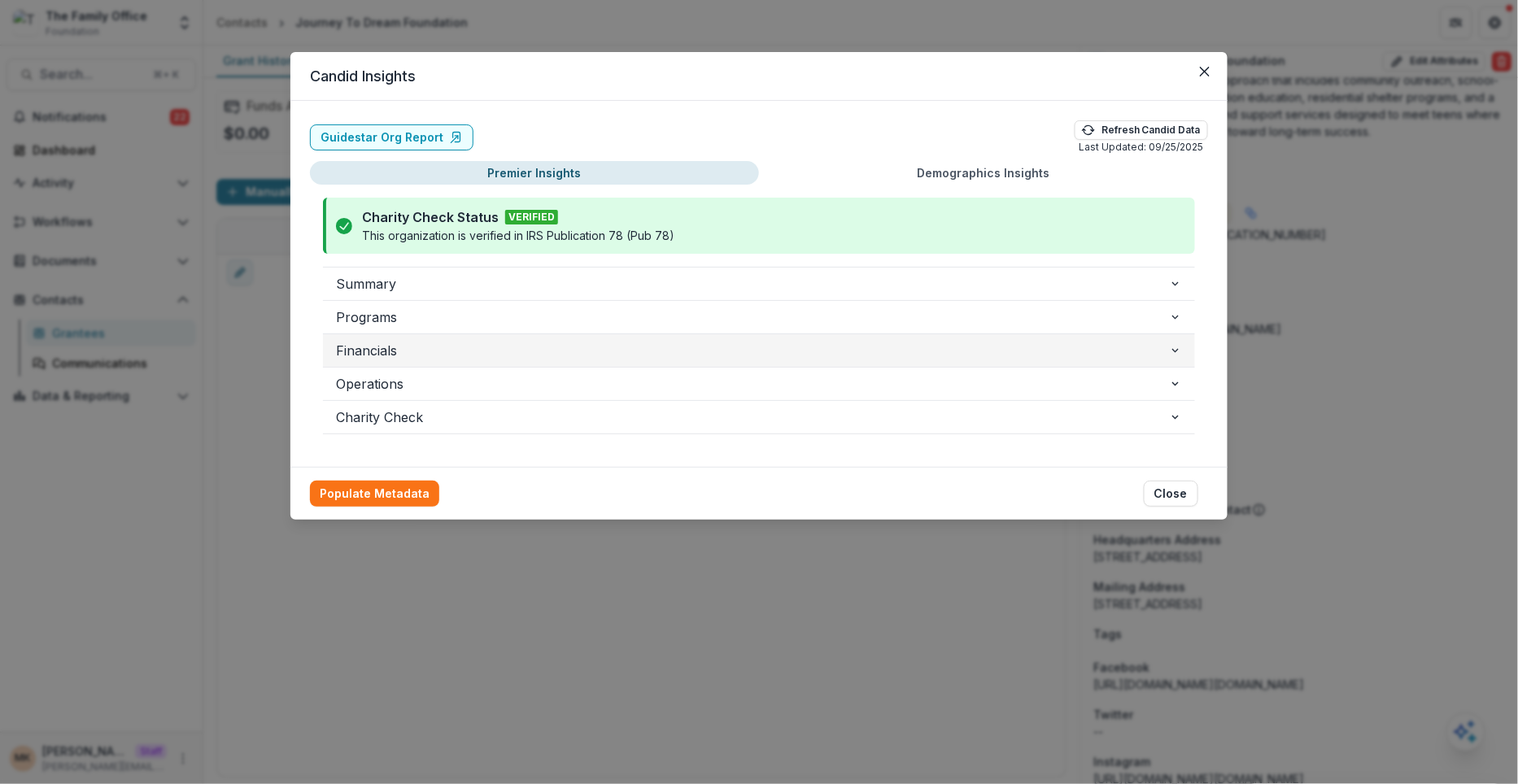
click at [438, 353] on span "Financials" at bounding box center [752, 350] width 833 height 20
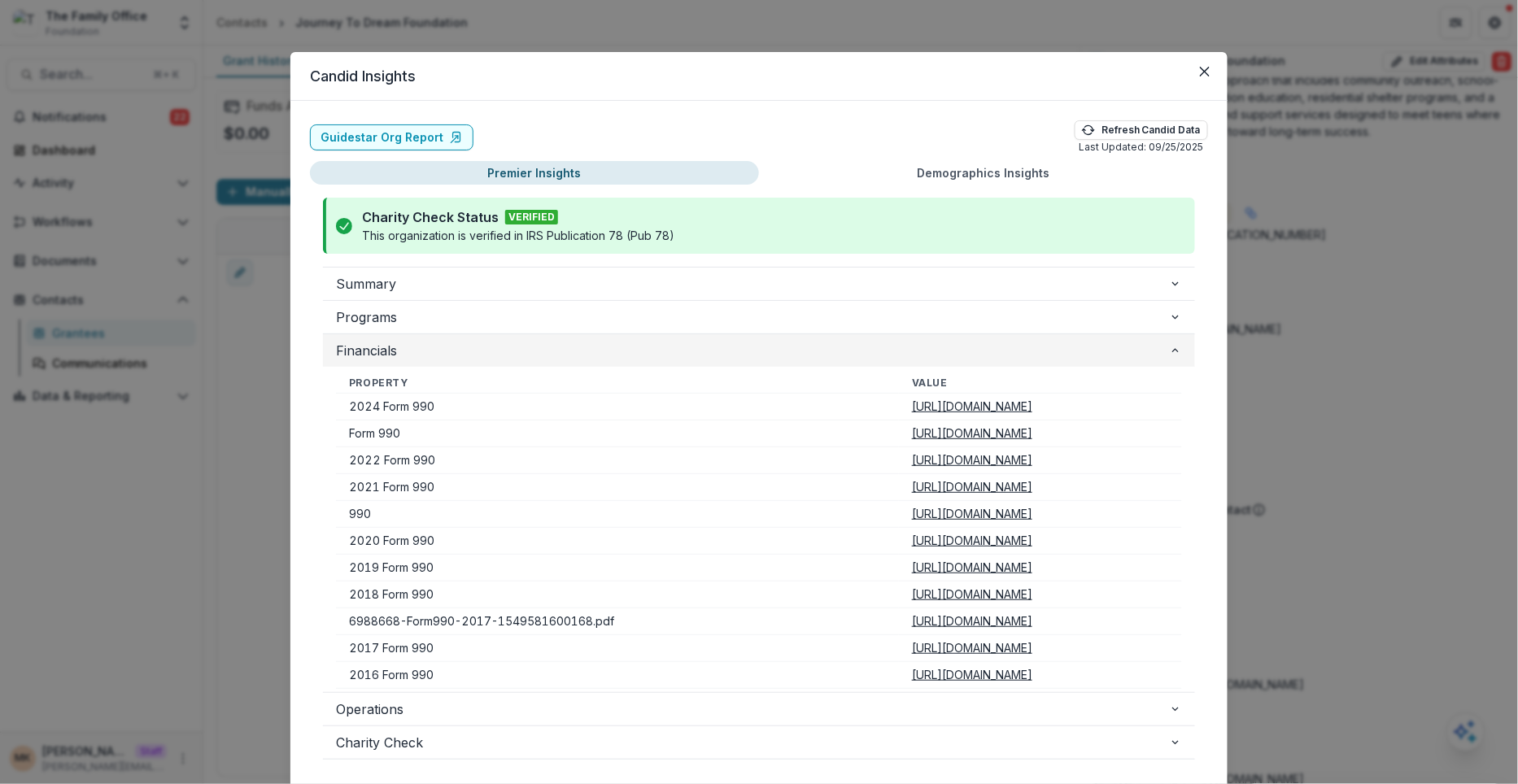
click at [461, 341] on span "Financials" at bounding box center [752, 350] width 833 height 20
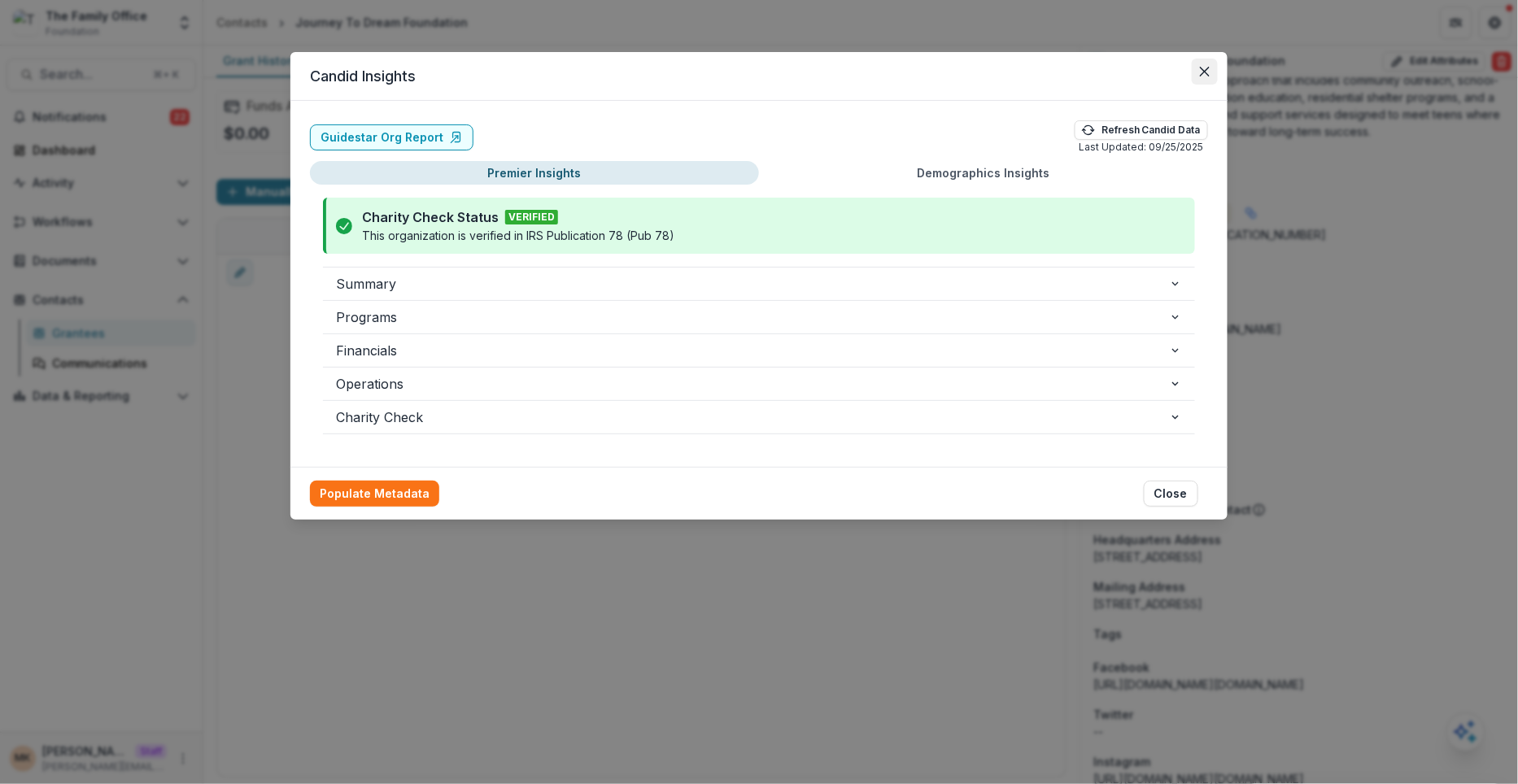
click at [1203, 81] on button "Close" at bounding box center [1205, 72] width 26 height 26
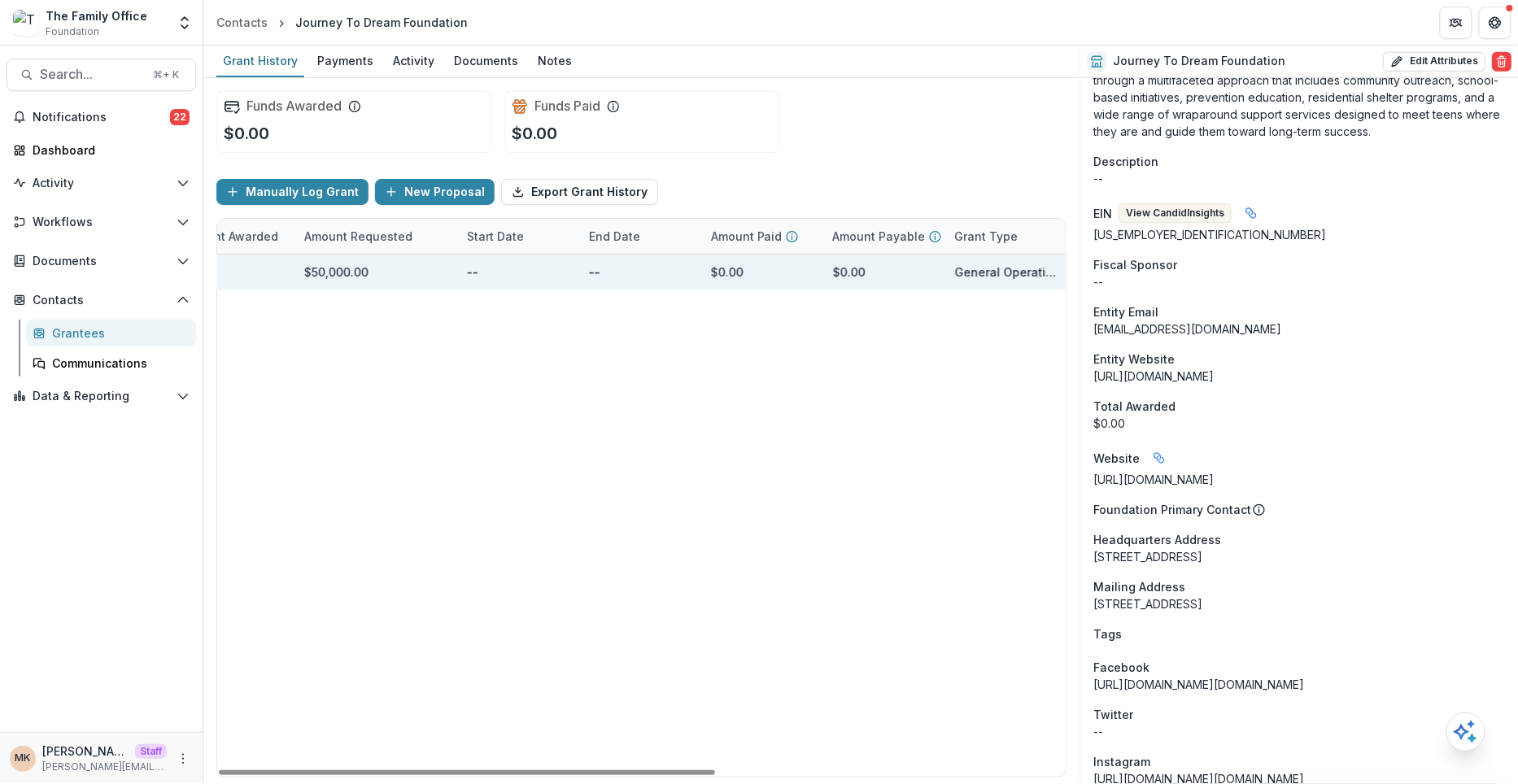
scroll to position [0, 0]
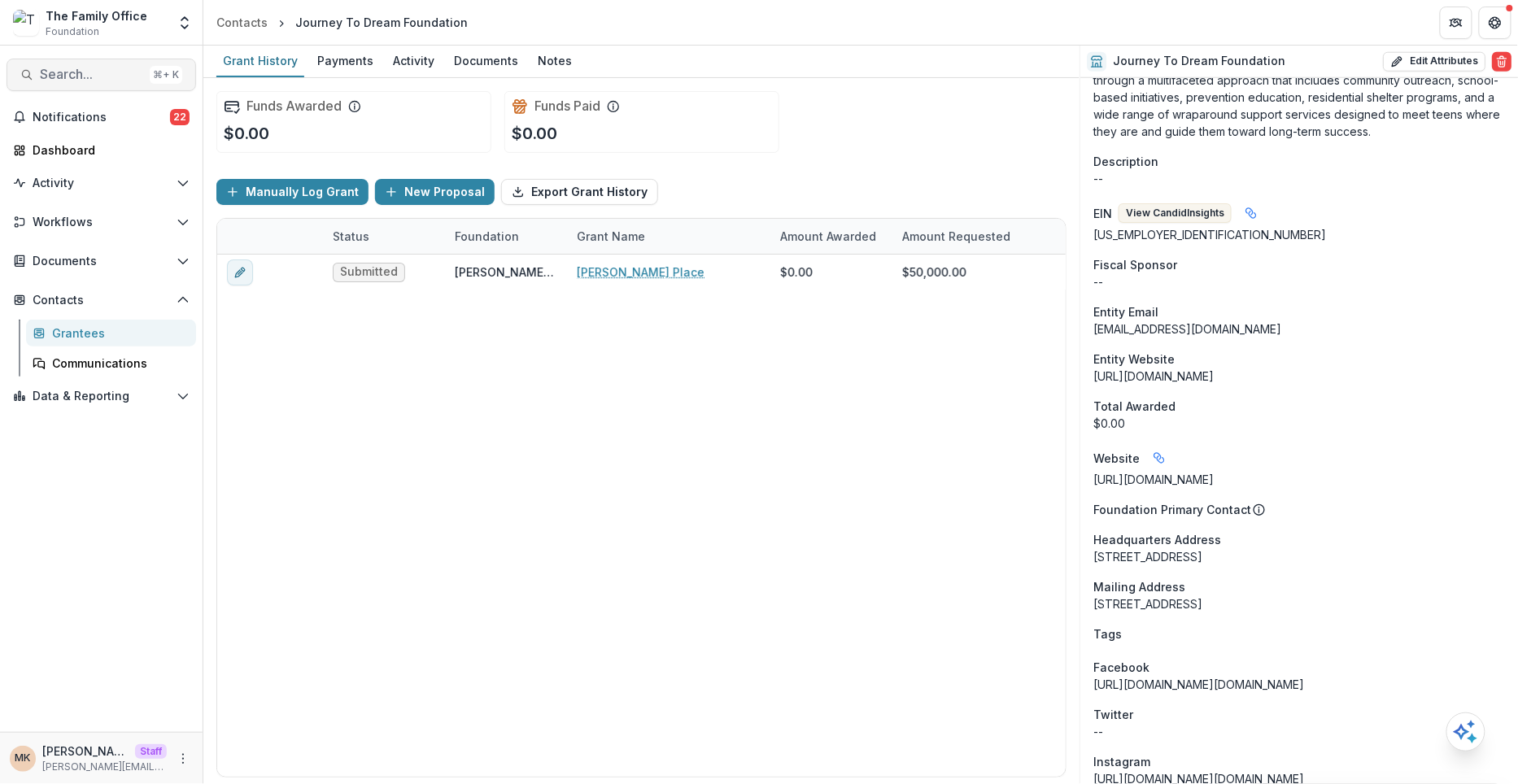
click at [49, 63] on button "Search... ⌘ + K" at bounding box center [101, 74] width 190 height 33
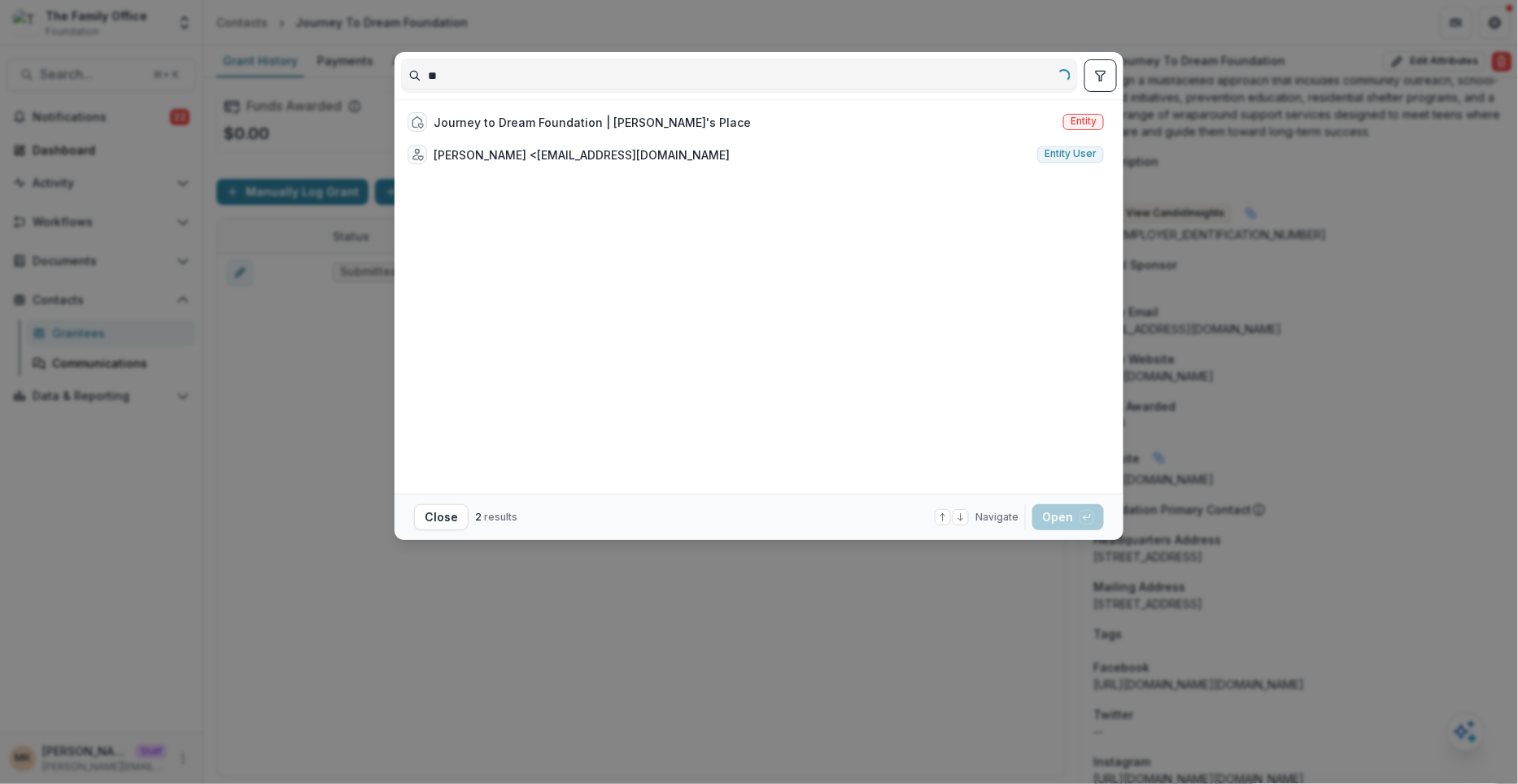
type input "*"
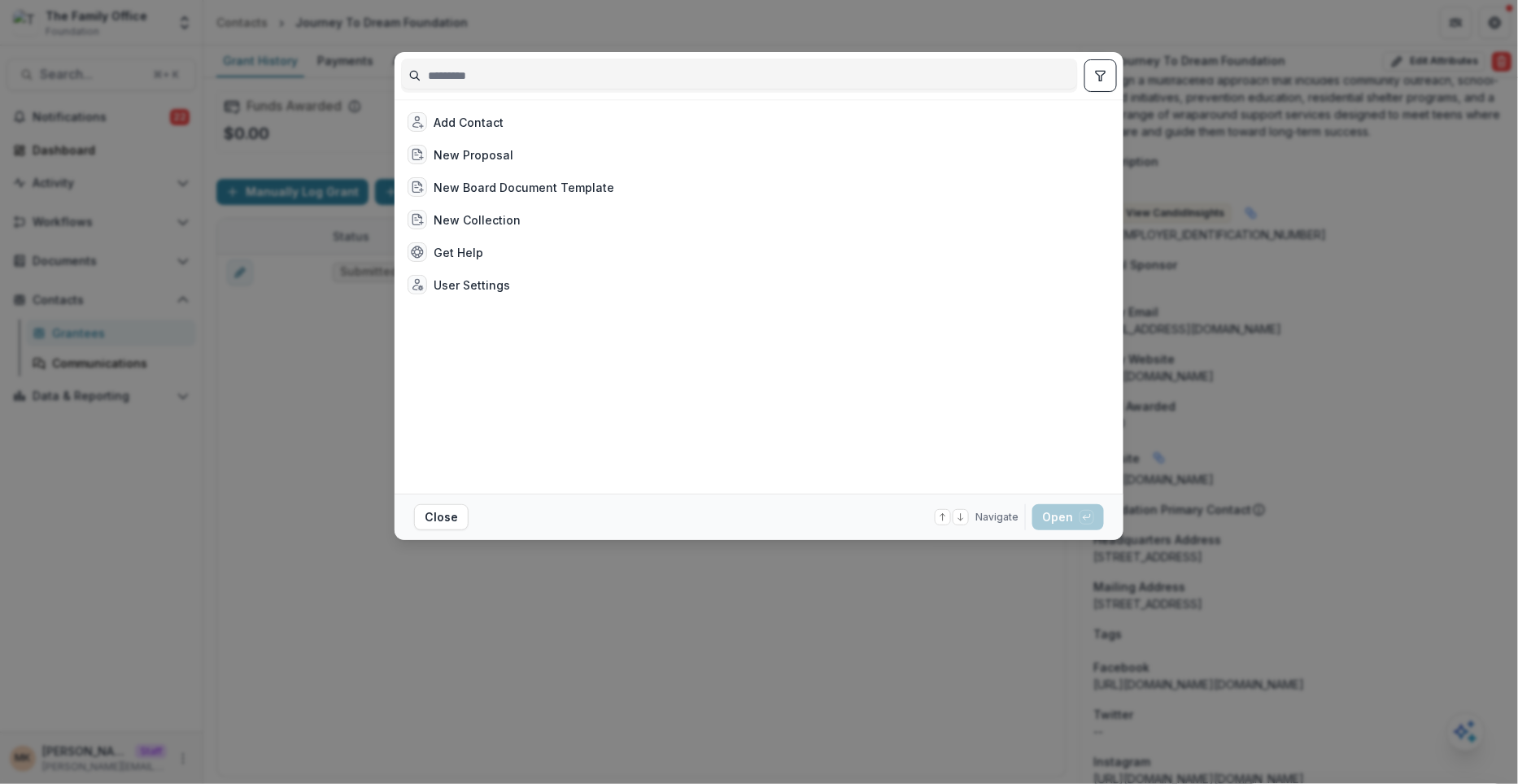
click at [1102, 70] on icon "toggle filters" at bounding box center [1100, 75] width 13 height 13
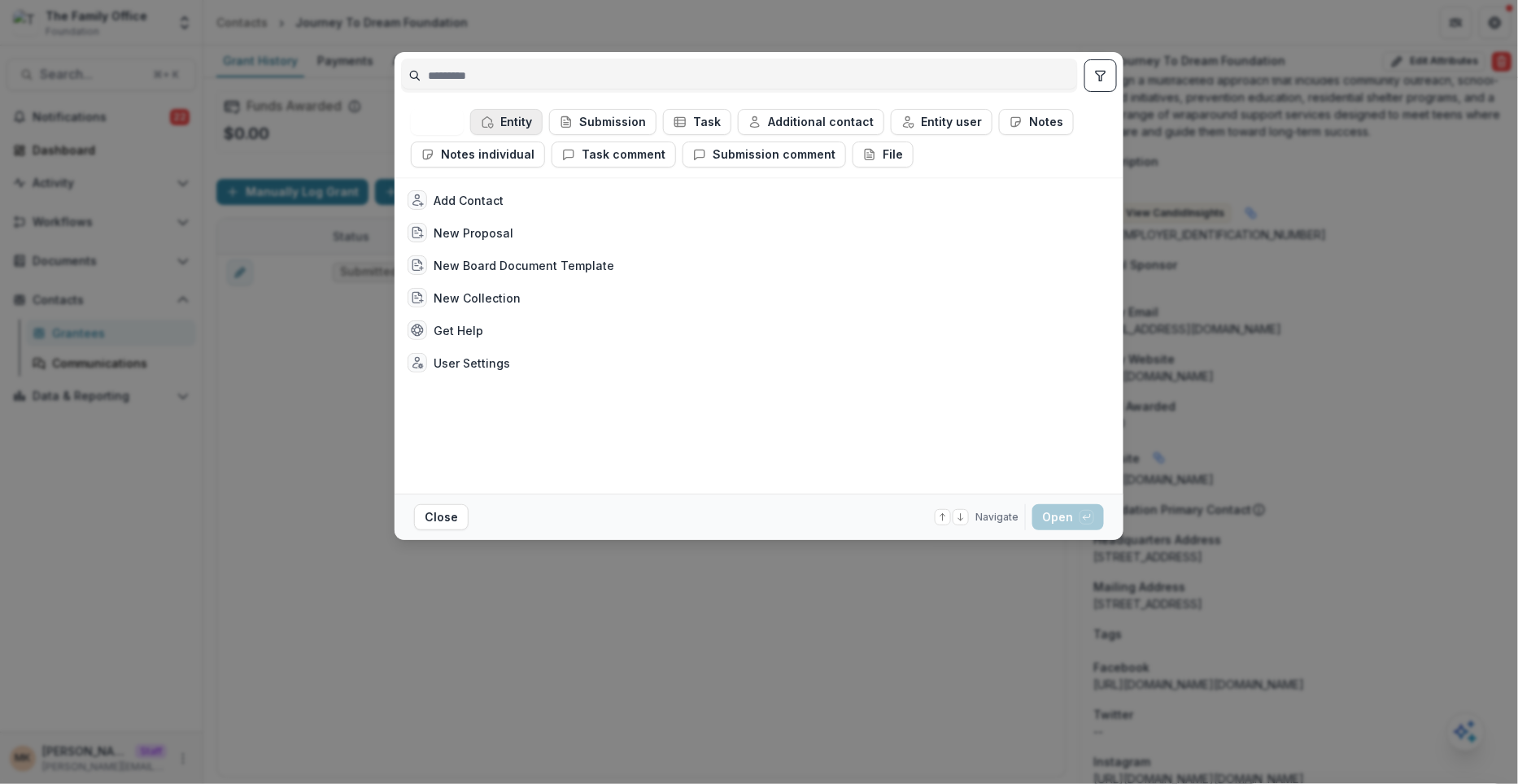
click at [509, 124] on button "Entity" at bounding box center [507, 122] width 73 height 26
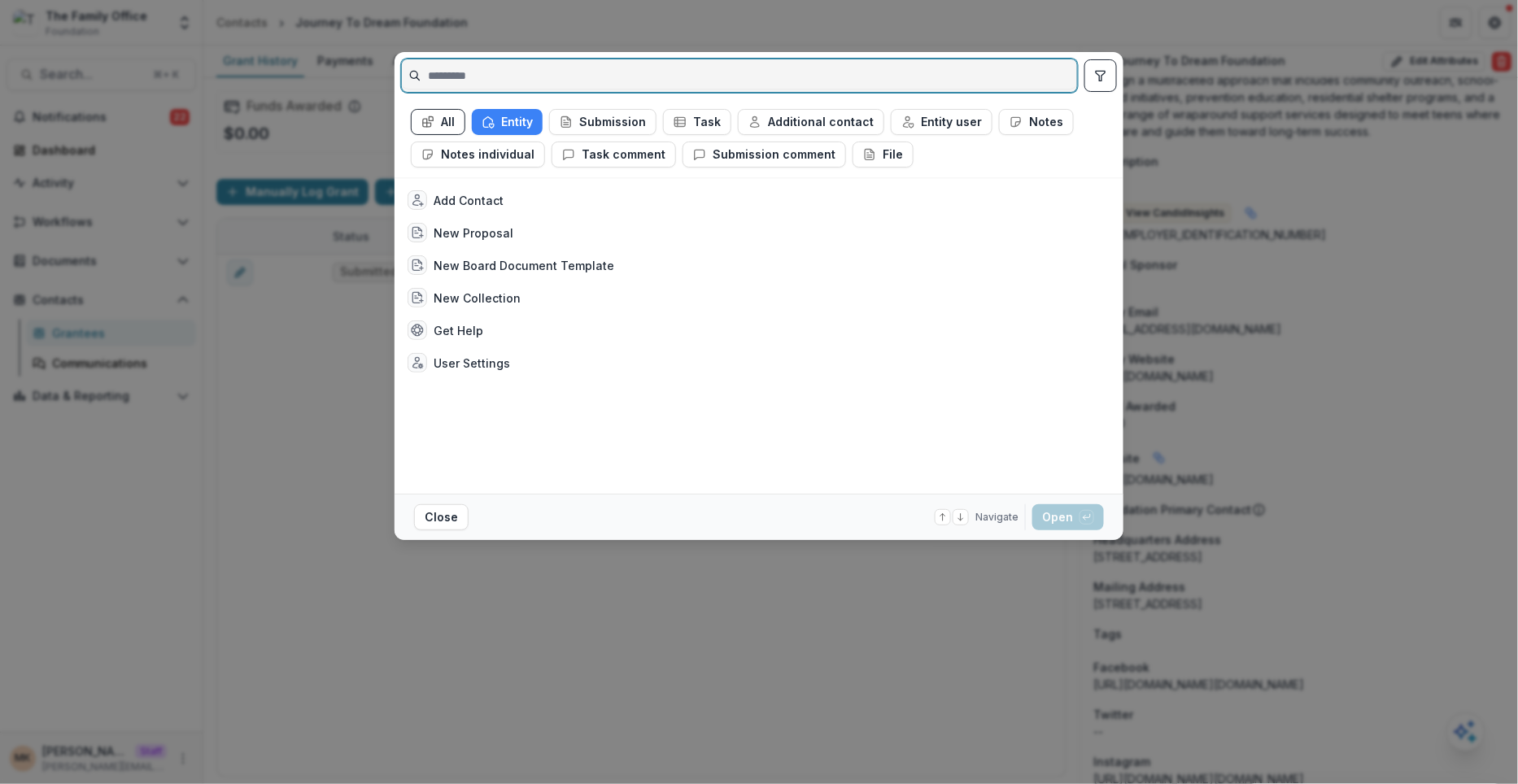
click at [505, 76] on input at bounding box center [739, 75] width 675 height 26
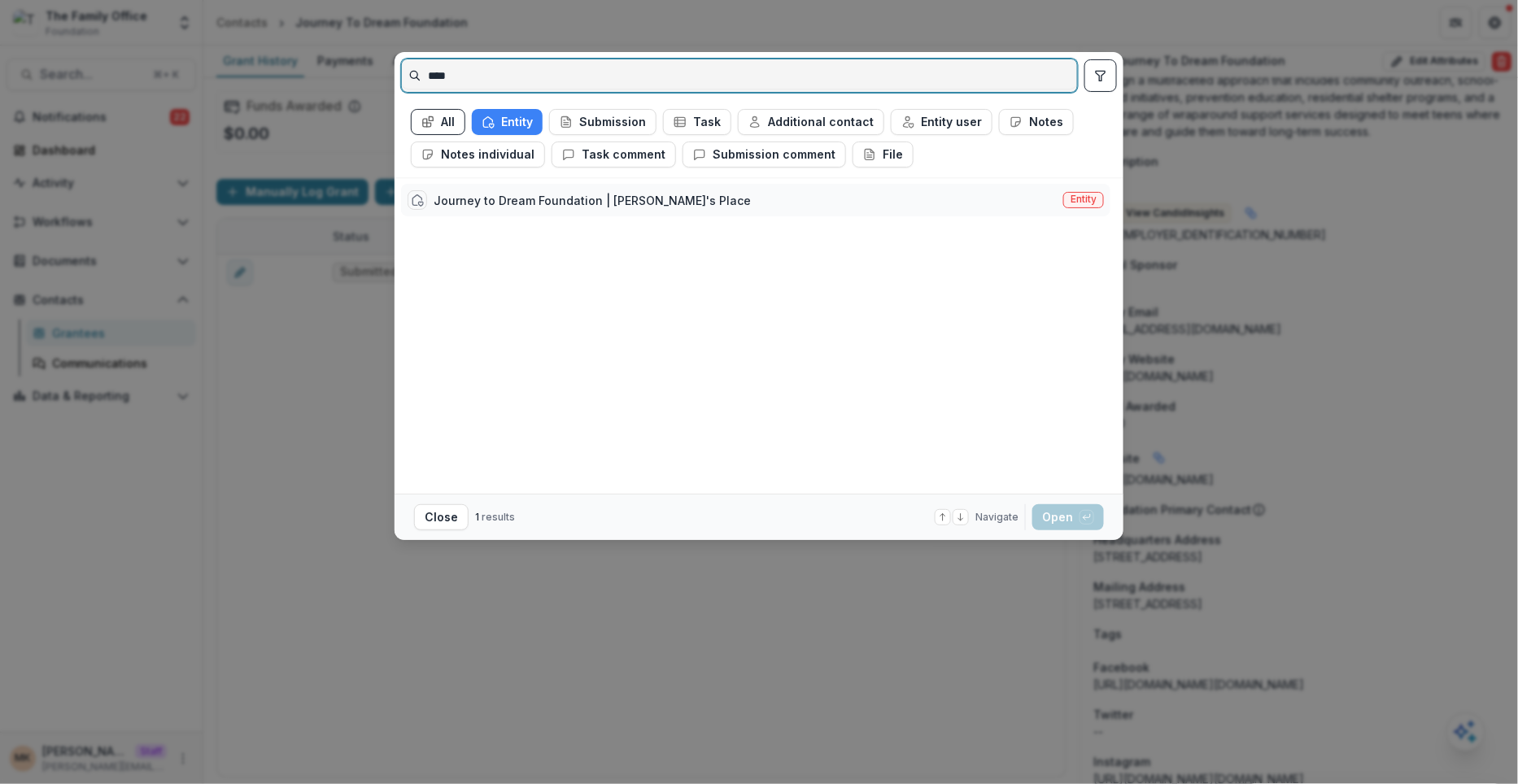
type input "****"
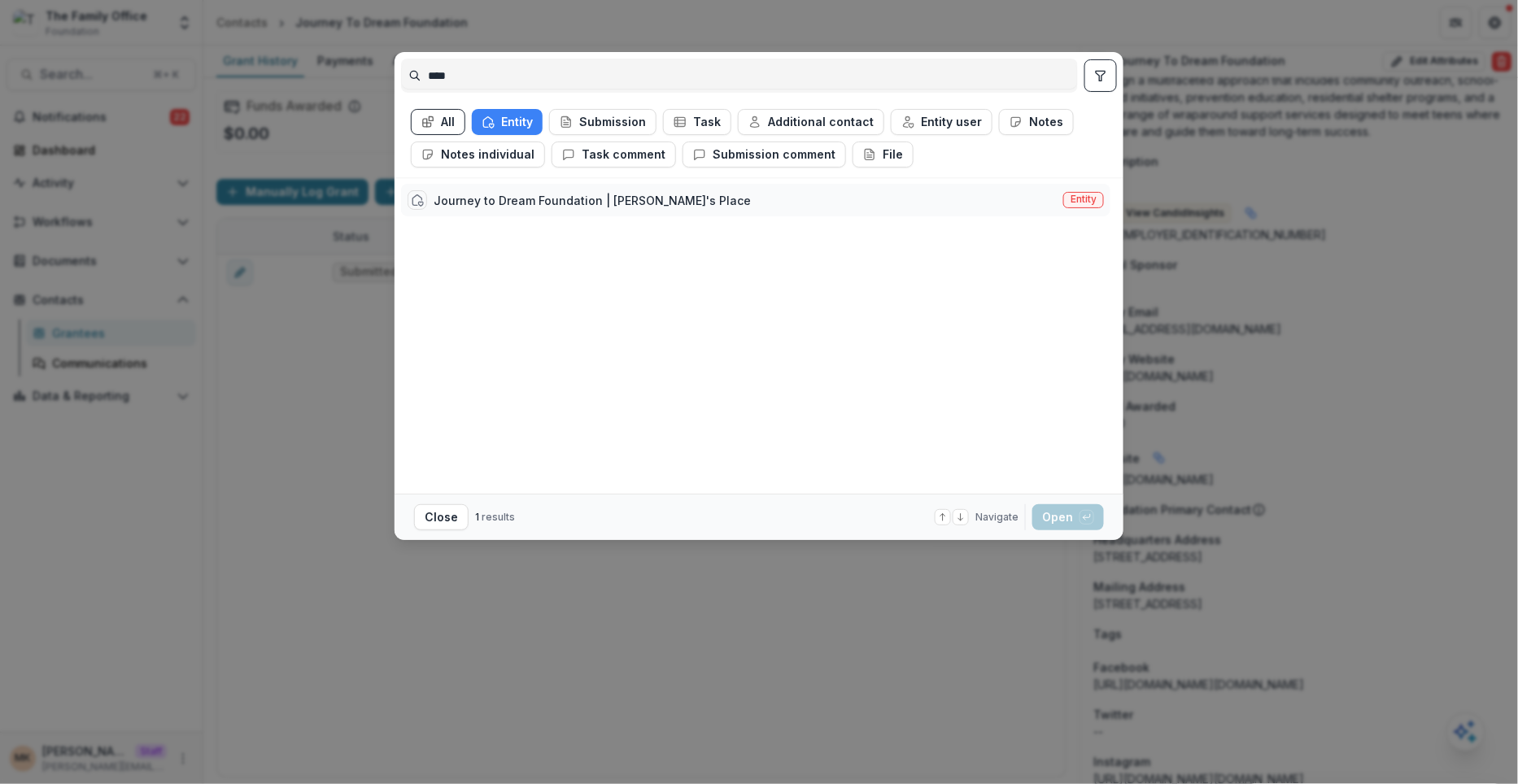
click at [562, 203] on div "Journey to Dream Foundation | Kyle's Place" at bounding box center [592, 200] width 317 height 17
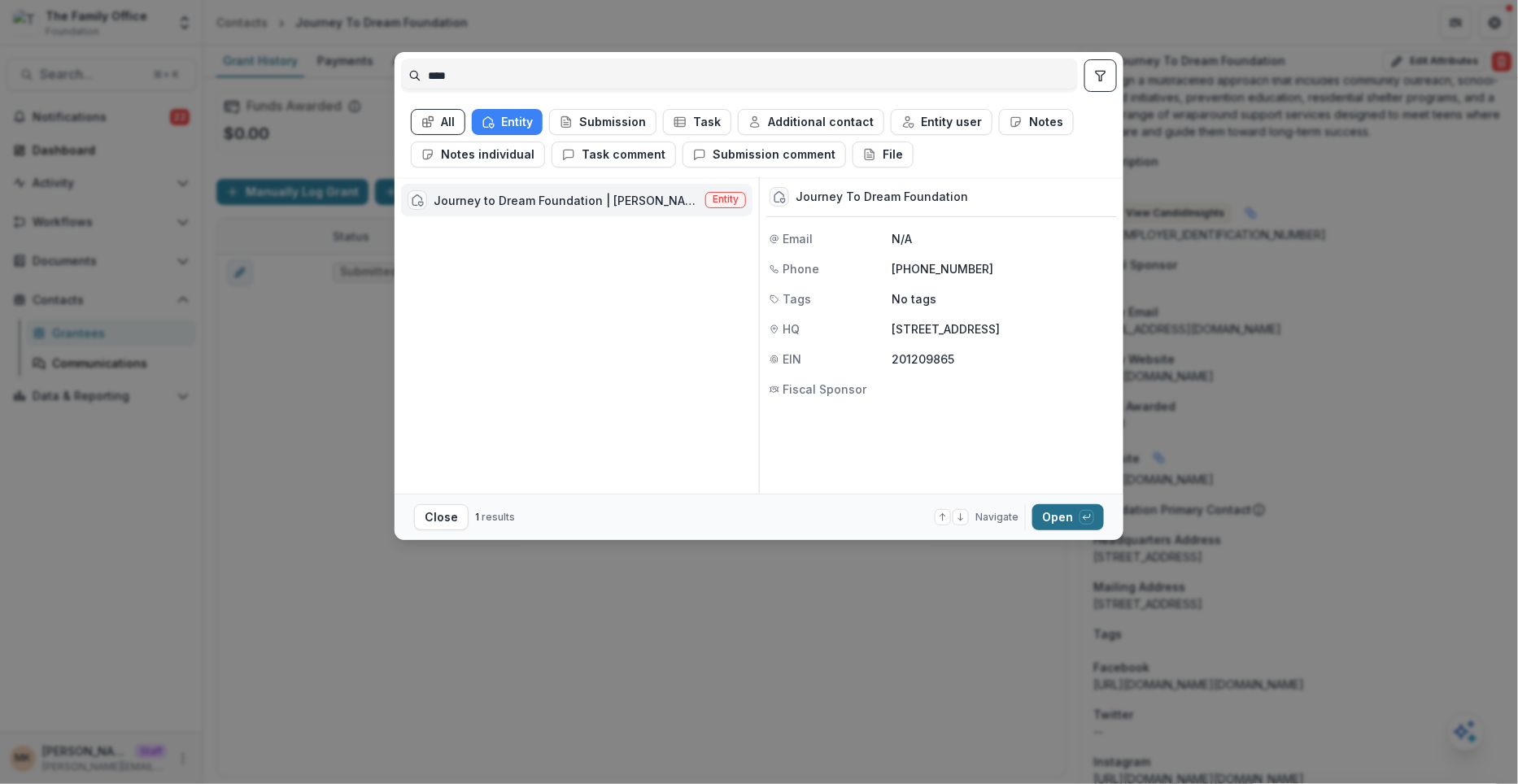
click at [1073, 525] on button "Open with enter key" at bounding box center [1068, 517] width 72 height 26
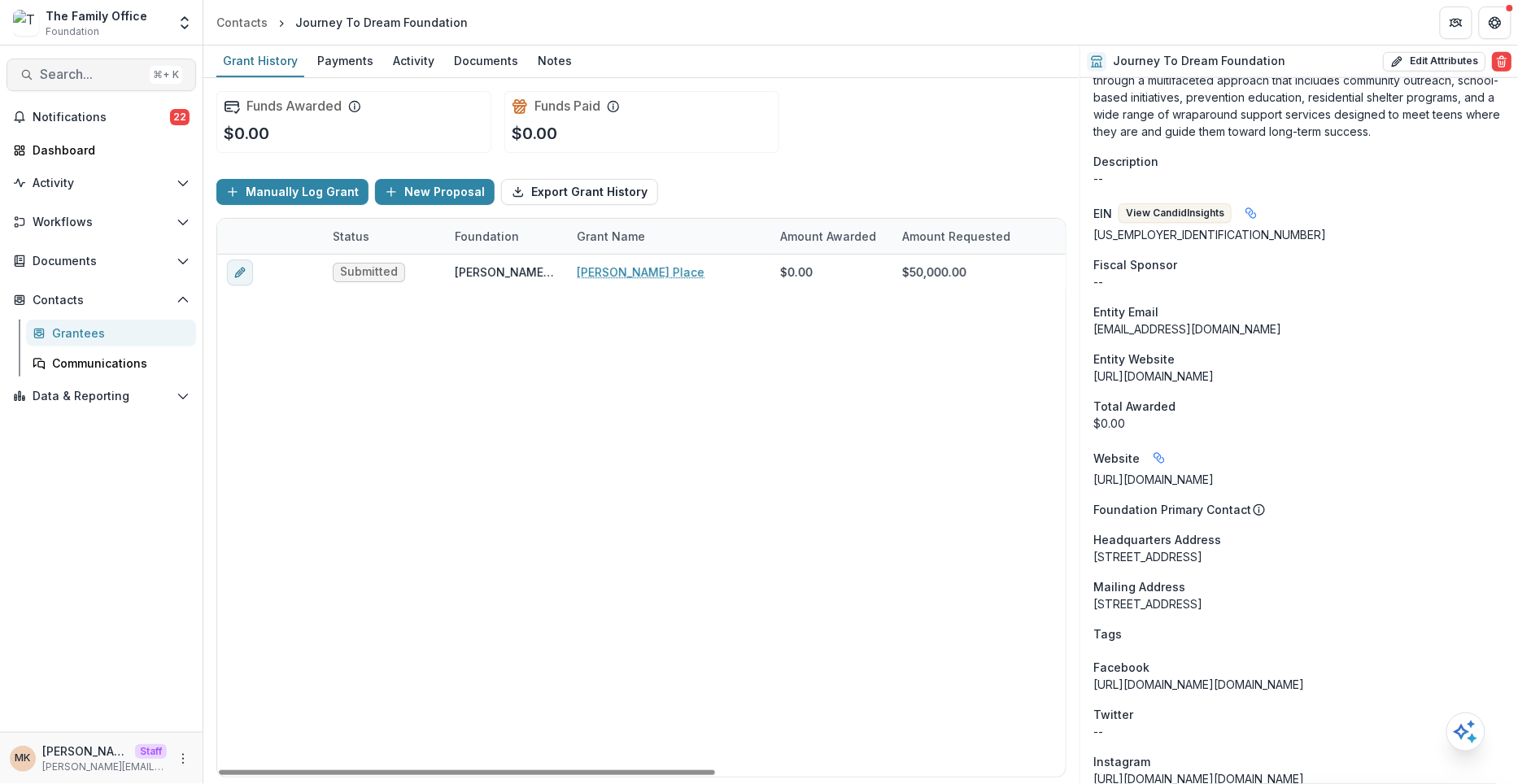
click at [103, 78] on span "Search..." at bounding box center [91, 74] width 103 height 16
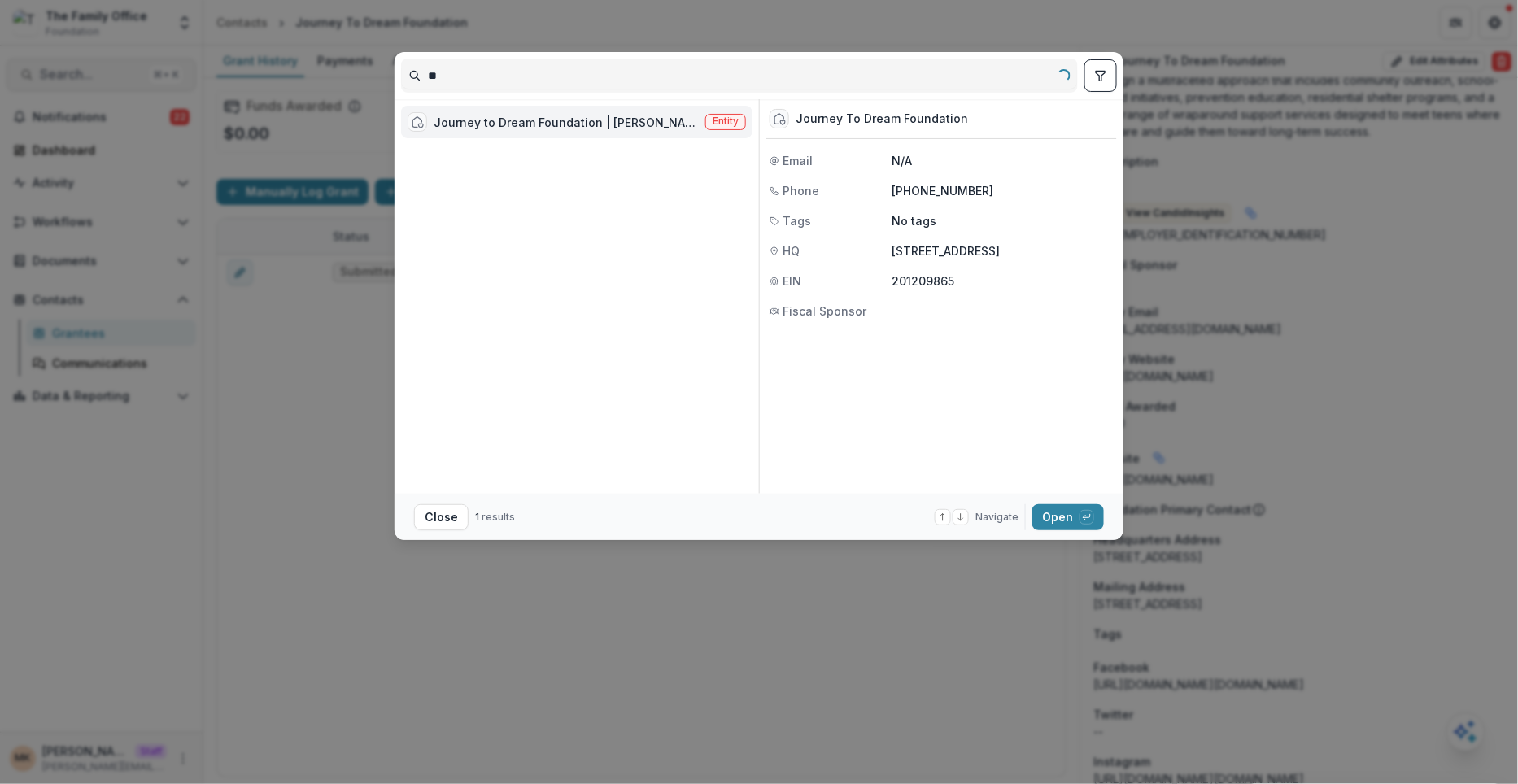
type input "*"
type input "**"
click at [485, 115] on div "Ronald McDonald House of Fort Worth, Inc." at bounding box center [566, 122] width 265 height 17
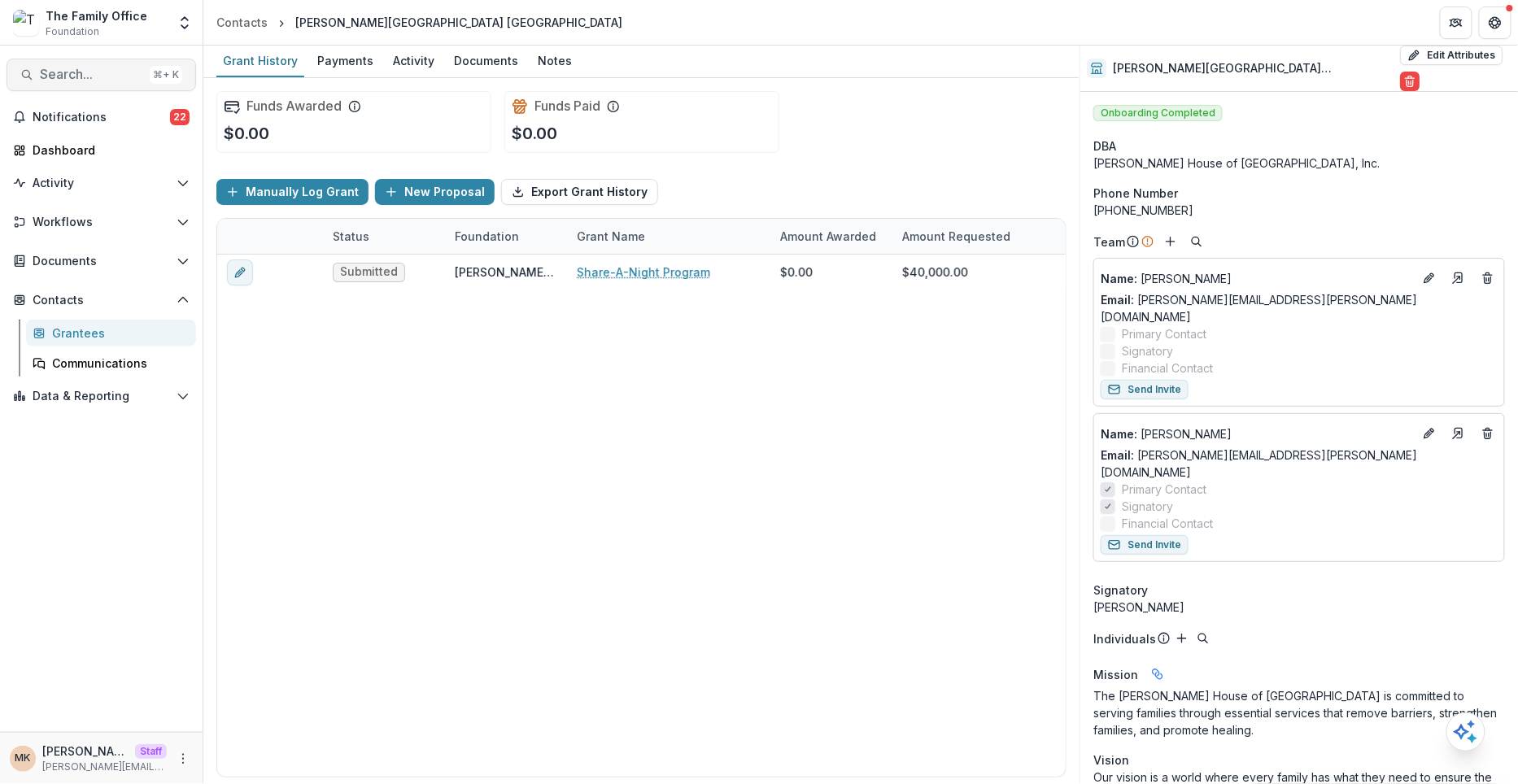
click at [83, 72] on span "Search..." at bounding box center [91, 74] width 103 height 16
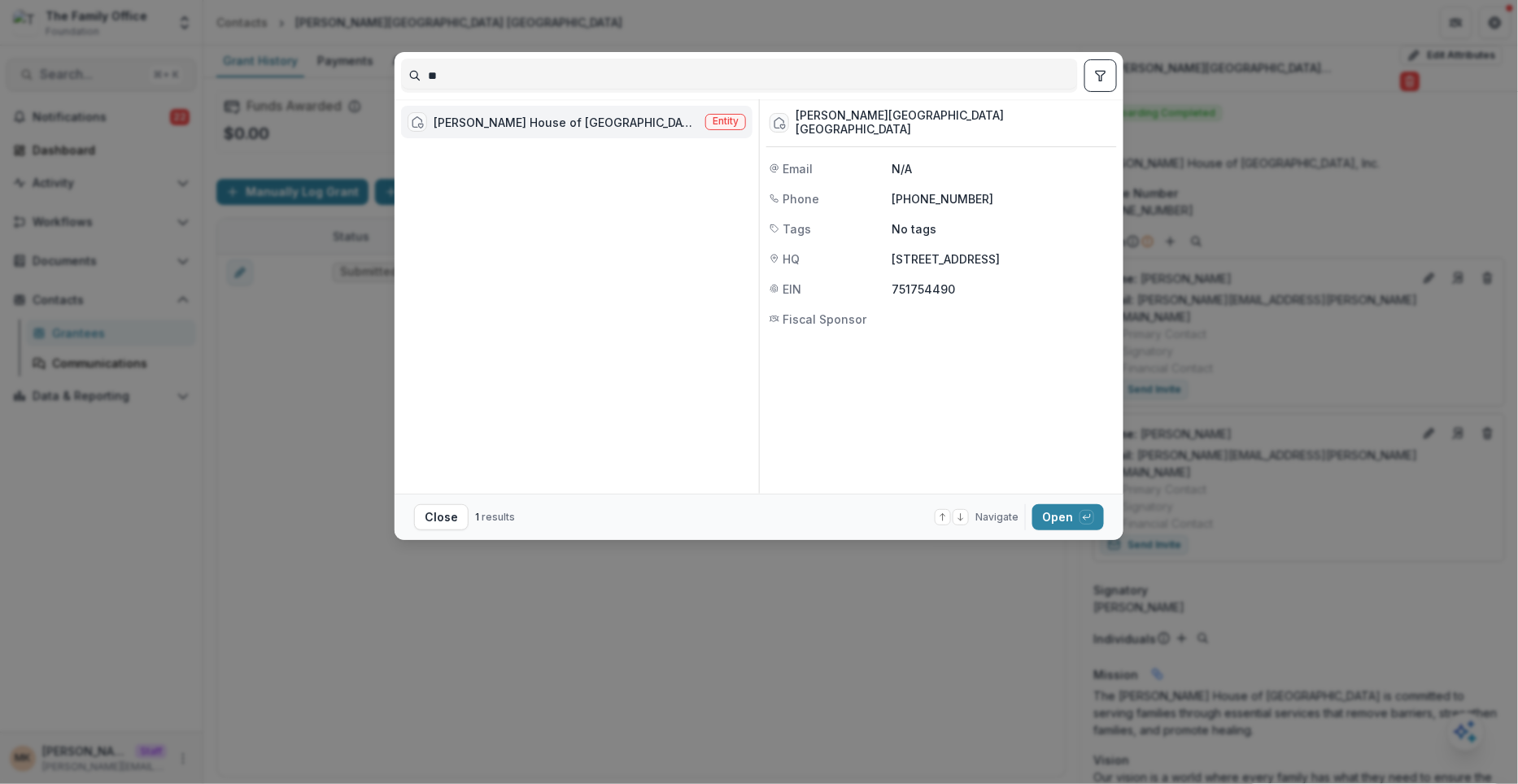
type input "*"
type input "***"
click at [502, 124] on div "Journey to Dream Foundation | Kyle's Place" at bounding box center [566, 122] width 265 height 17
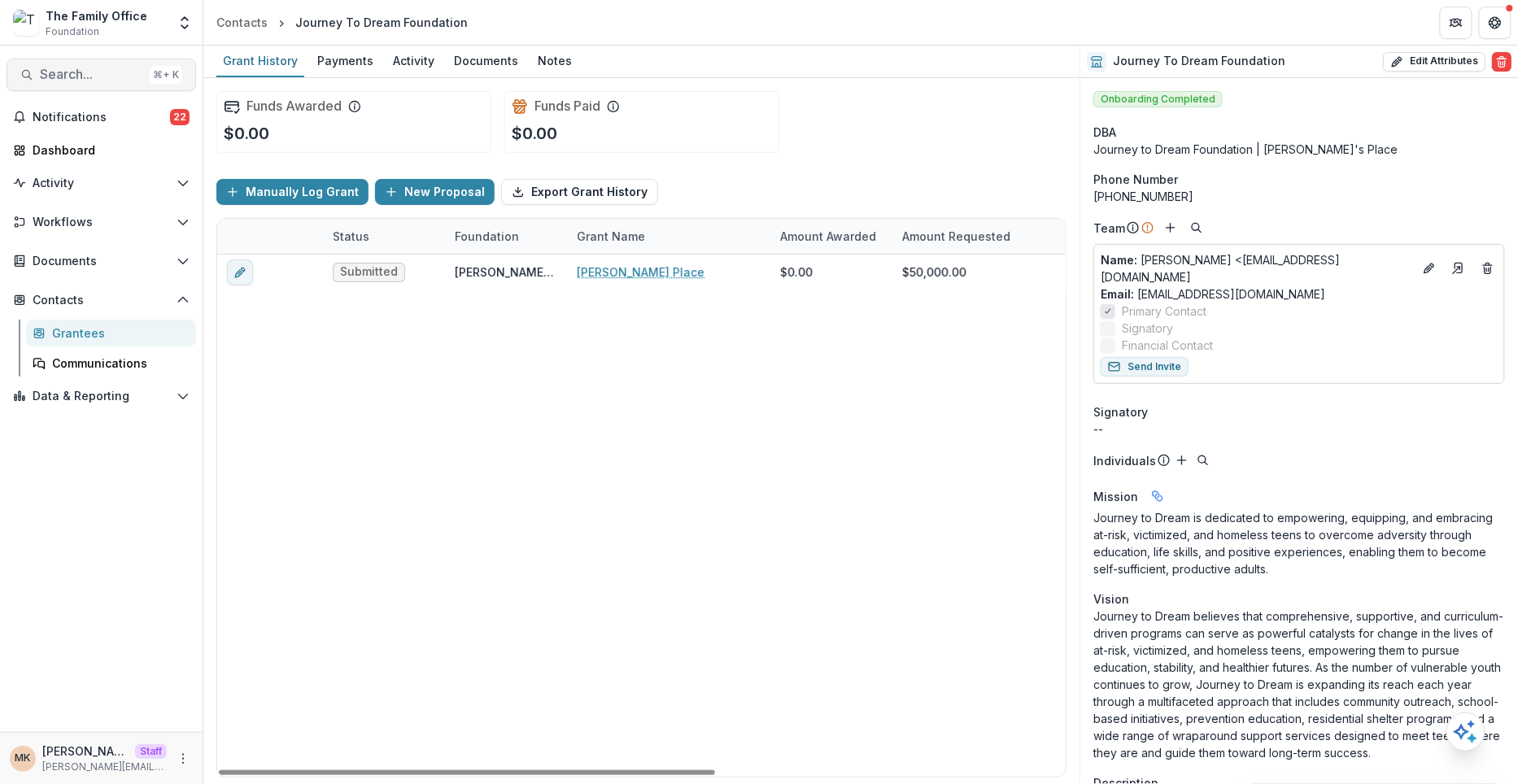
click at [64, 69] on span "Search..." at bounding box center [91, 74] width 103 height 16
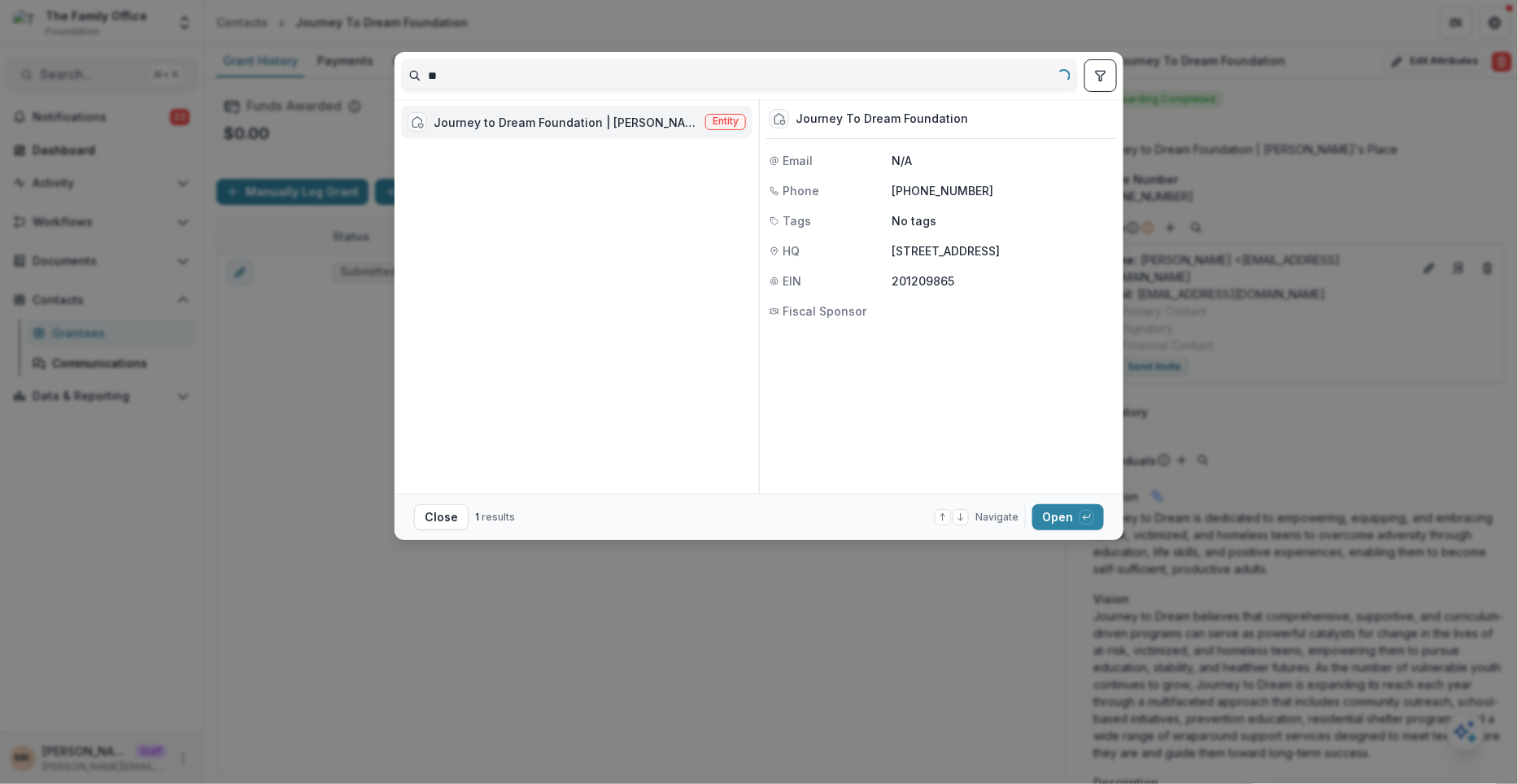
type input "*"
type input "**"
click at [1187, 132] on div "** Ronald McDonald House of Fort Worth, Inc. Entity Ronald McDonald House Fort …" at bounding box center [759, 392] width 1518 height 784
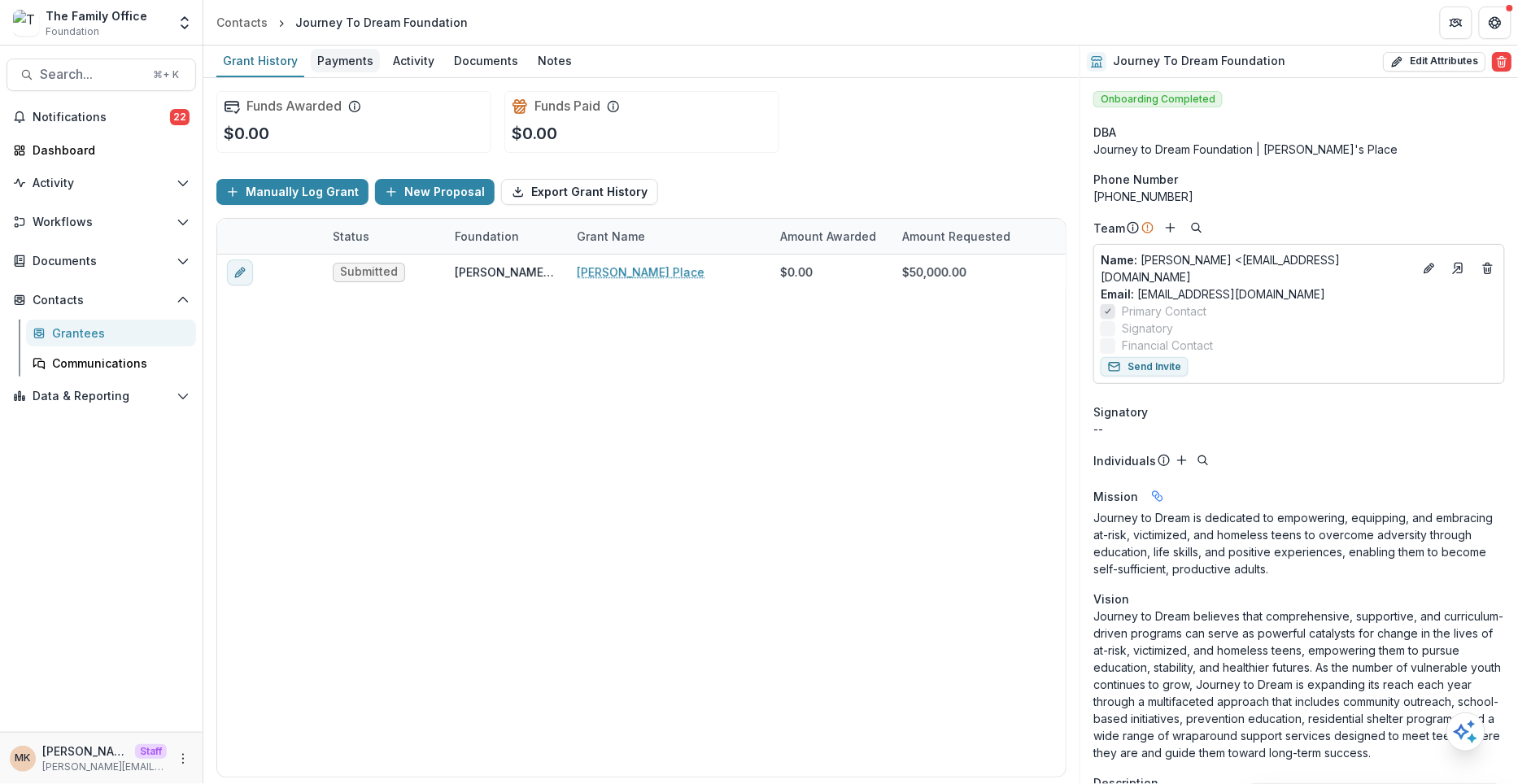
click at [342, 68] on div "Payments" at bounding box center [345, 60] width 69 height 23
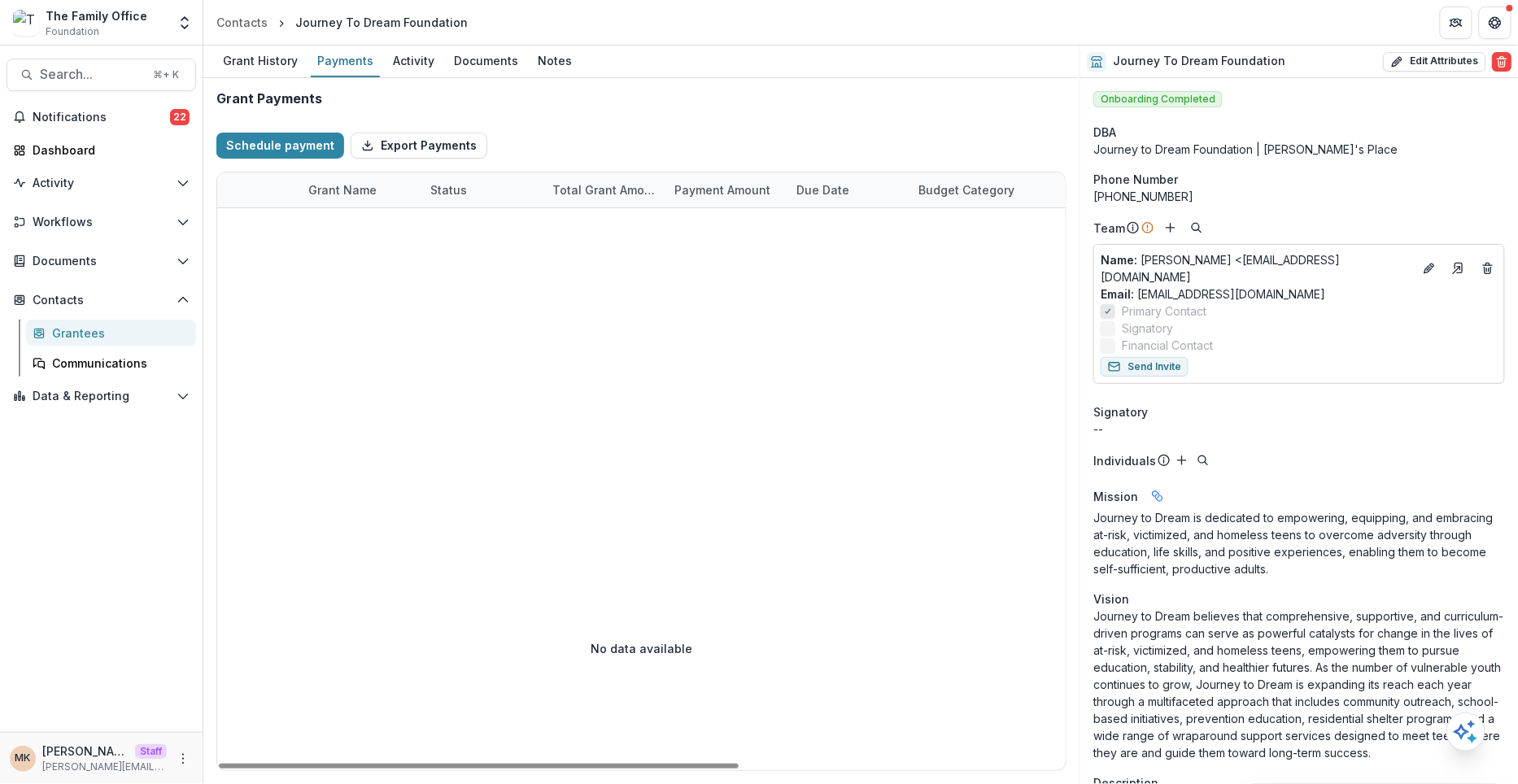
click at [65, 326] on div "Grantees" at bounding box center [117, 333] width 131 height 17
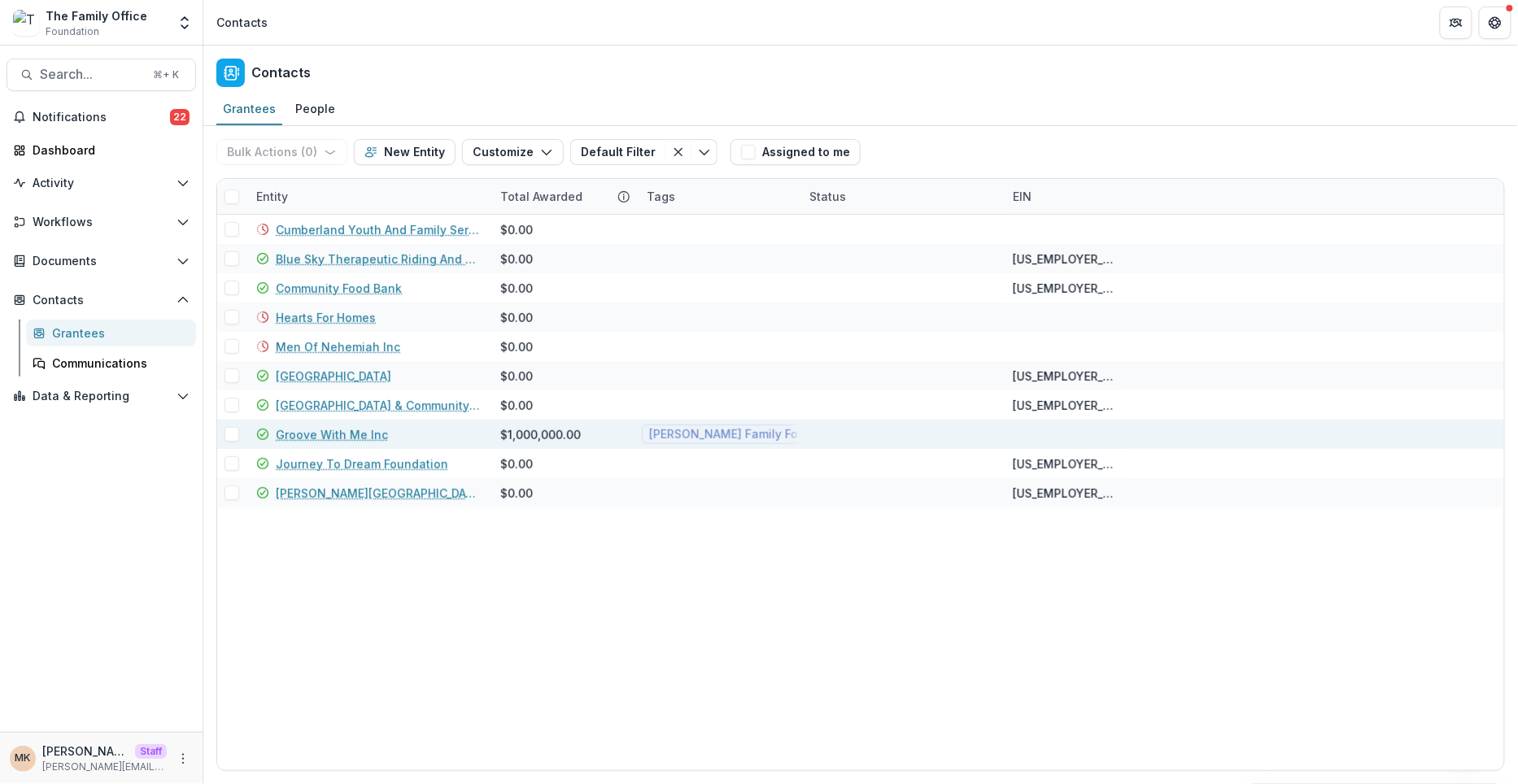
click at [322, 437] on link "Groove With Me Inc" at bounding box center [331, 434] width 113 height 17
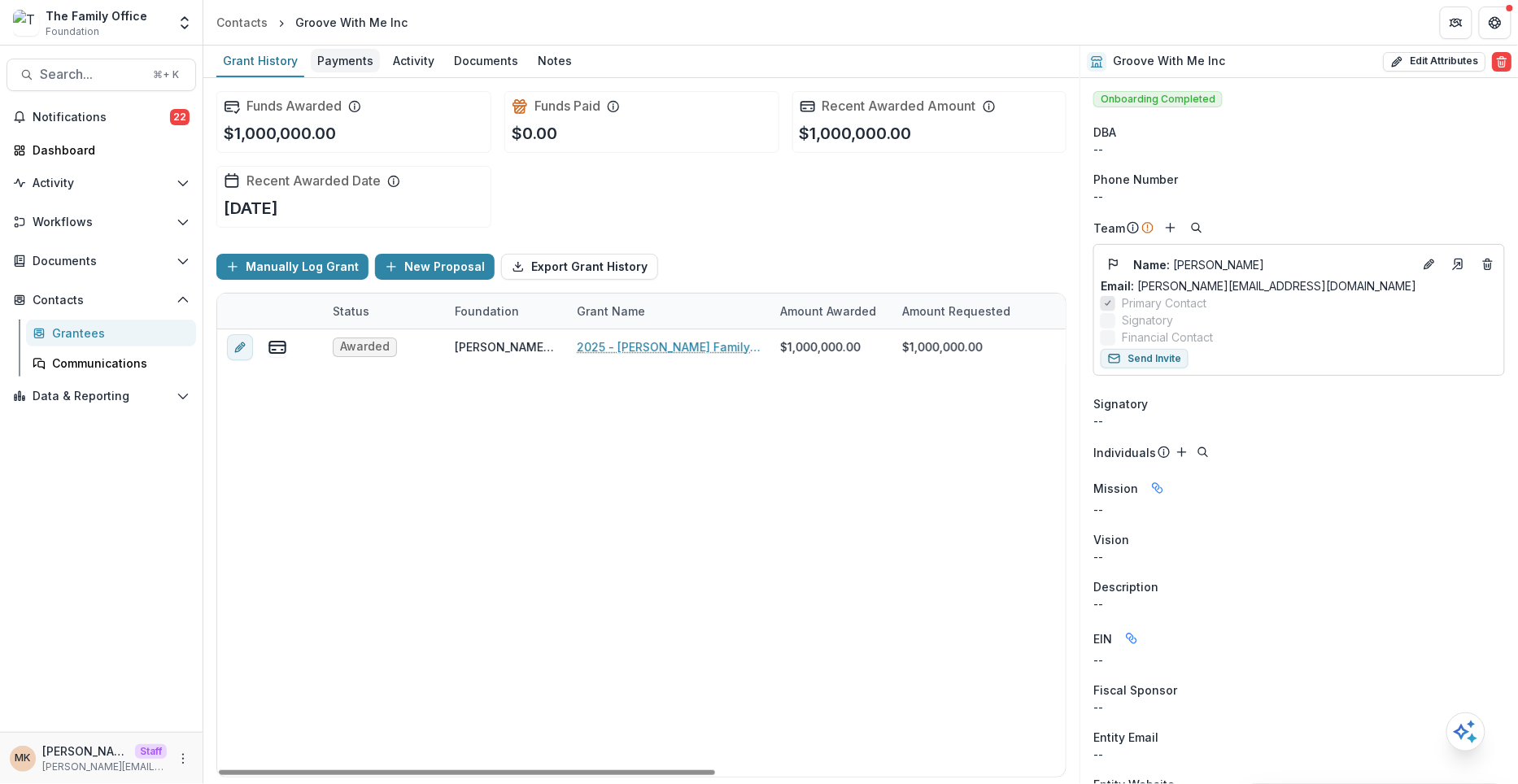
click at [347, 64] on div "Payments" at bounding box center [345, 60] width 69 height 23
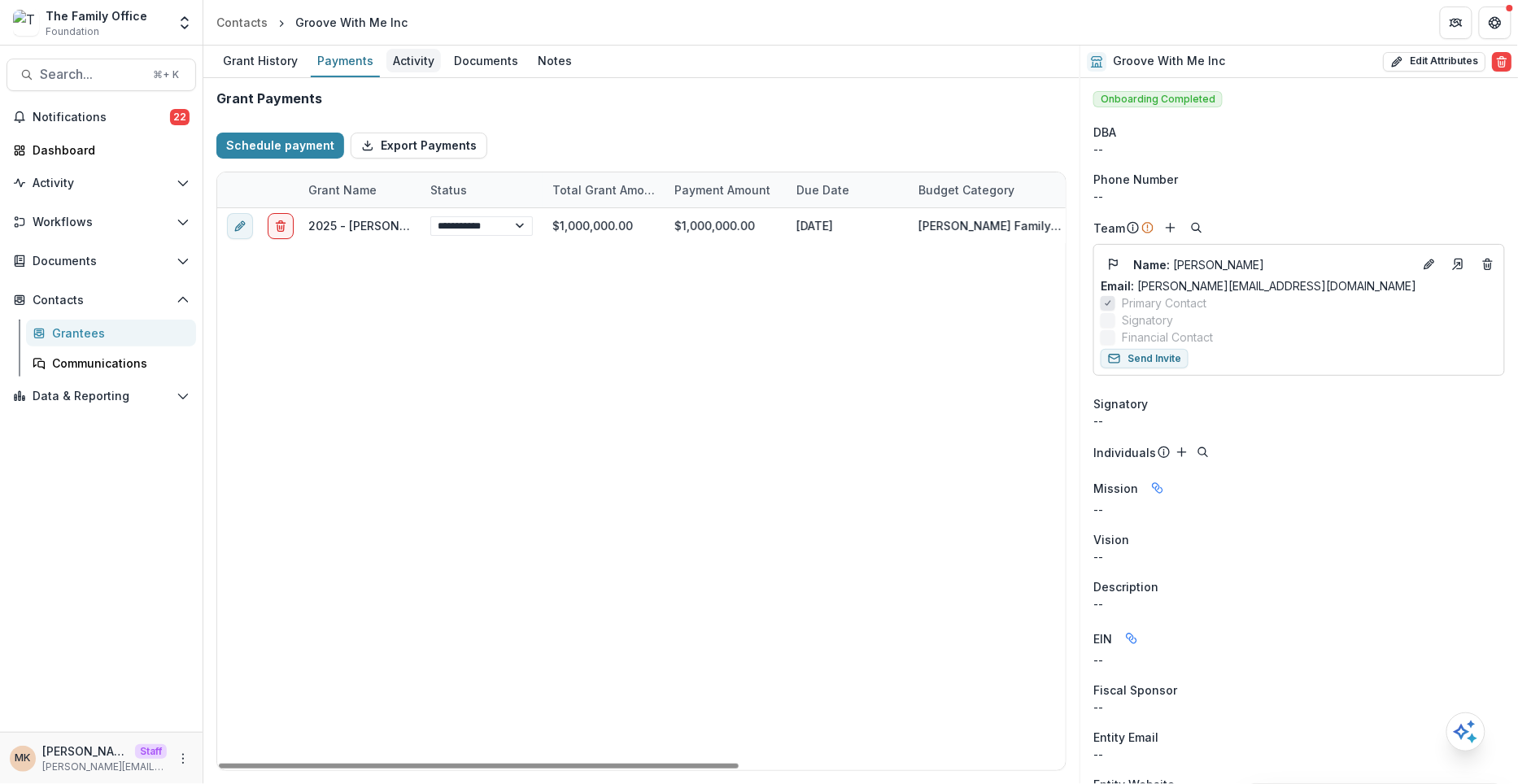
click at [418, 48] on div "Activity" at bounding box center [413, 60] width 55 height 23
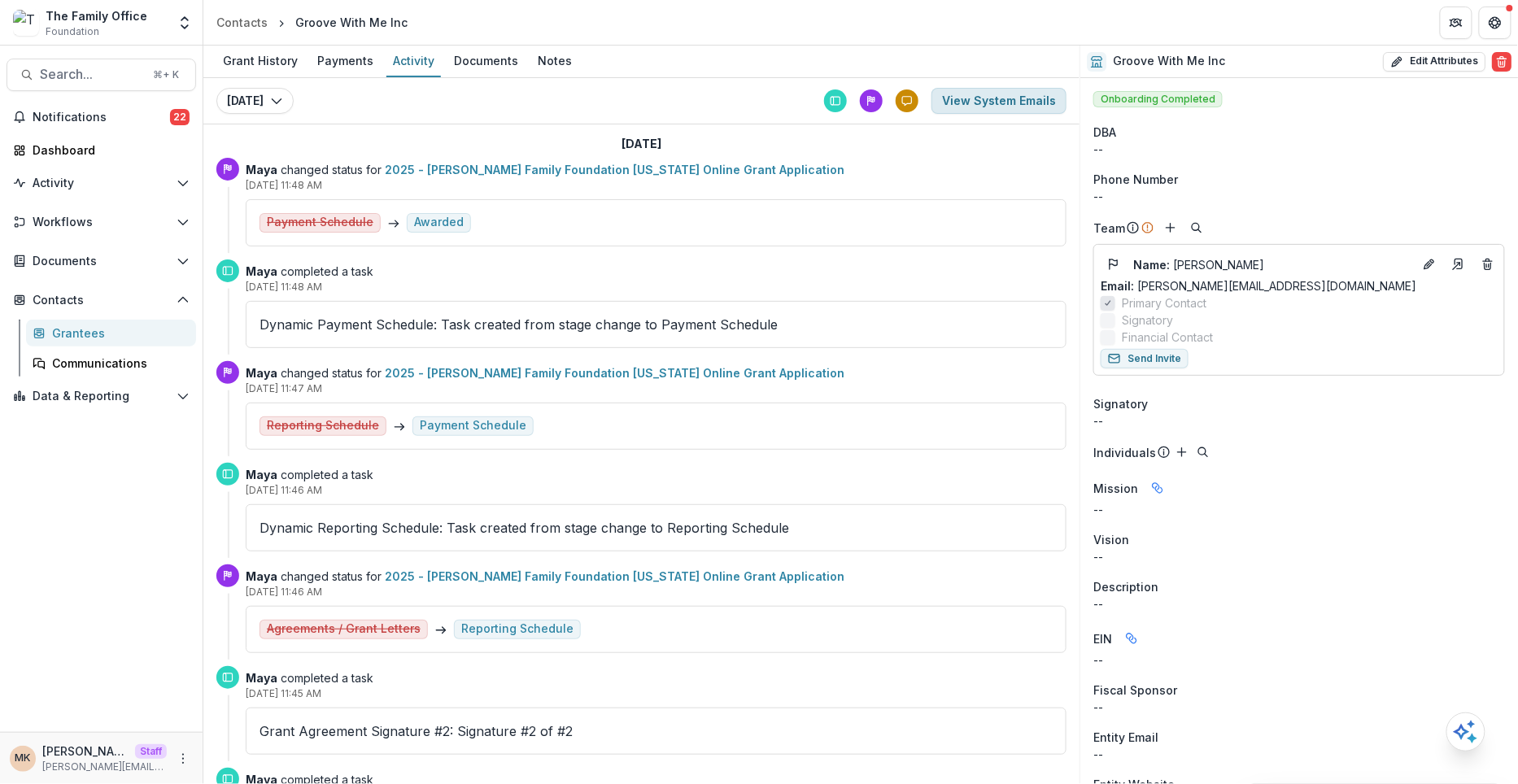
click at [992, 110] on button "View System Emails" at bounding box center [998, 100] width 135 height 26
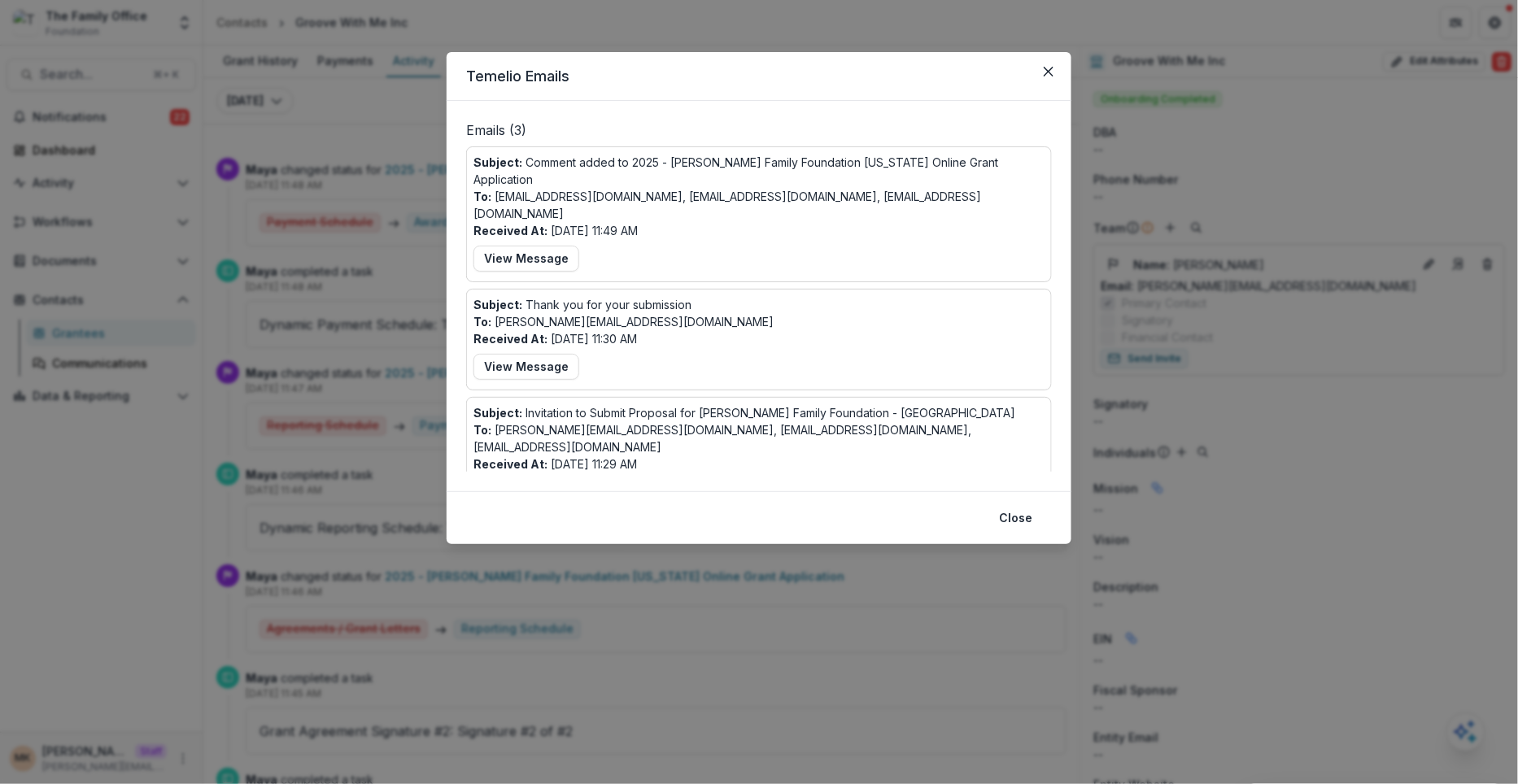
click at [536, 479] on button "View Message" at bounding box center [526, 492] width 106 height 26
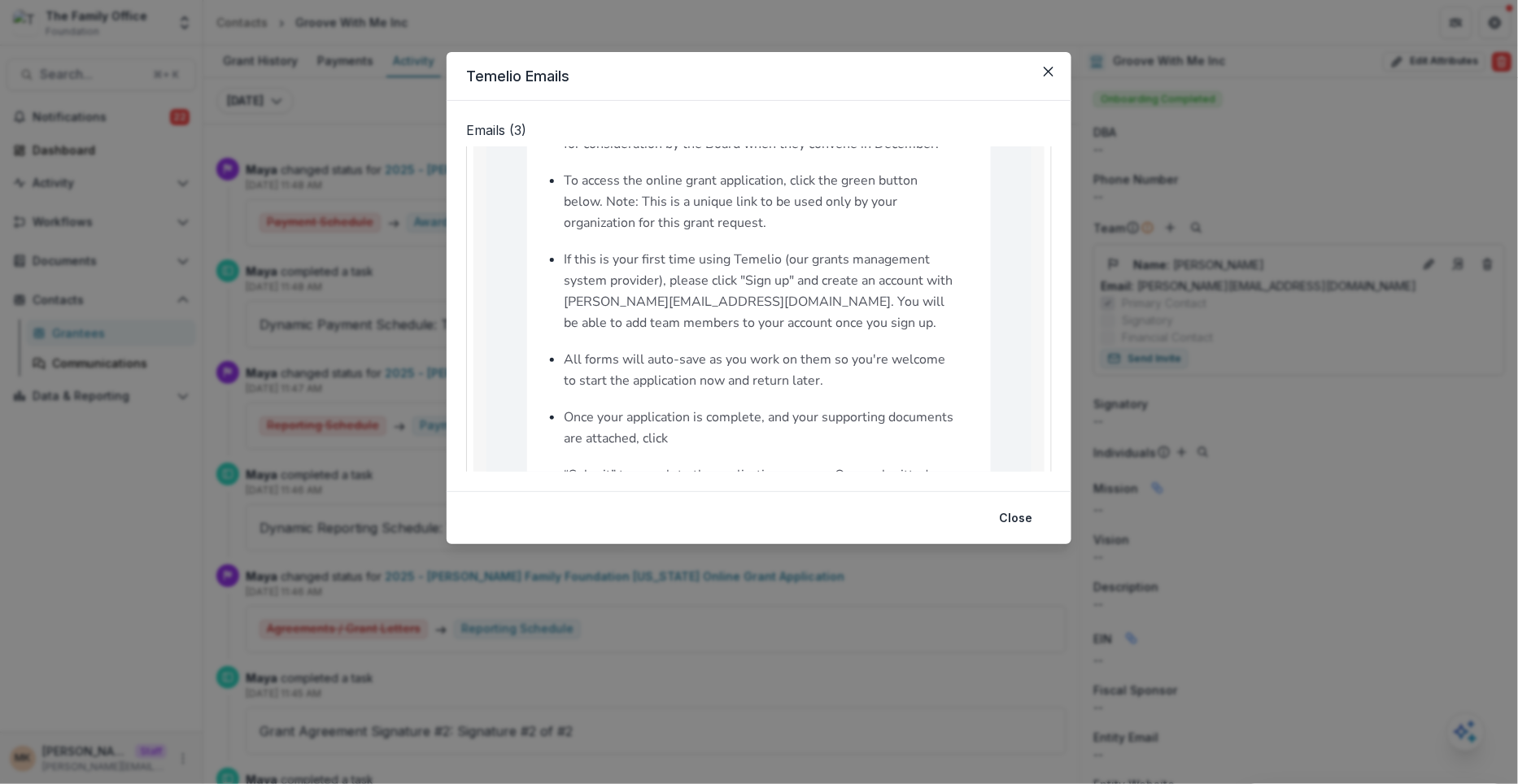
scroll to position [540, 0]
click at [1001, 506] on button "Close" at bounding box center [1015, 518] width 53 height 26
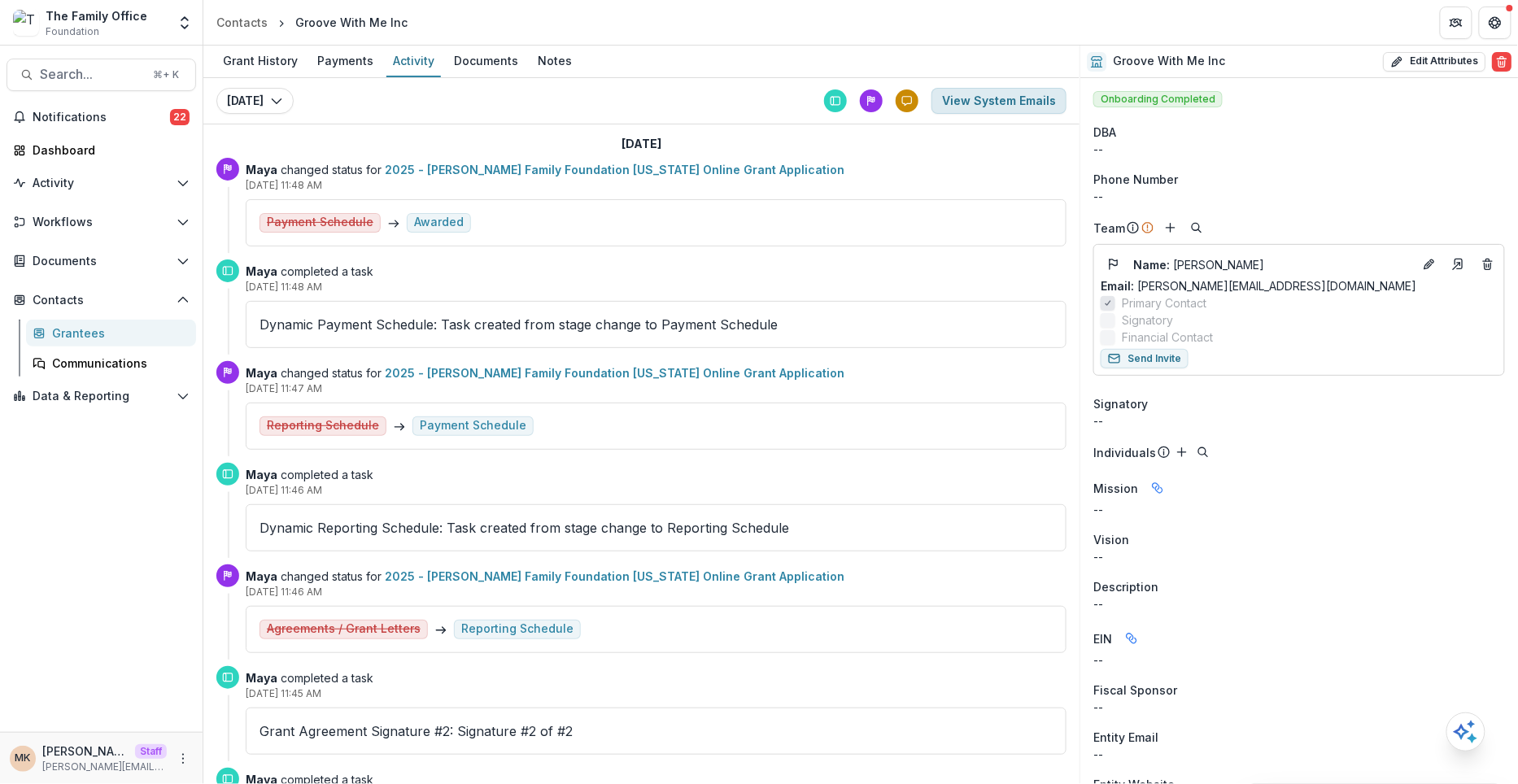
click at [993, 107] on button "View System Emails" at bounding box center [998, 100] width 135 height 26
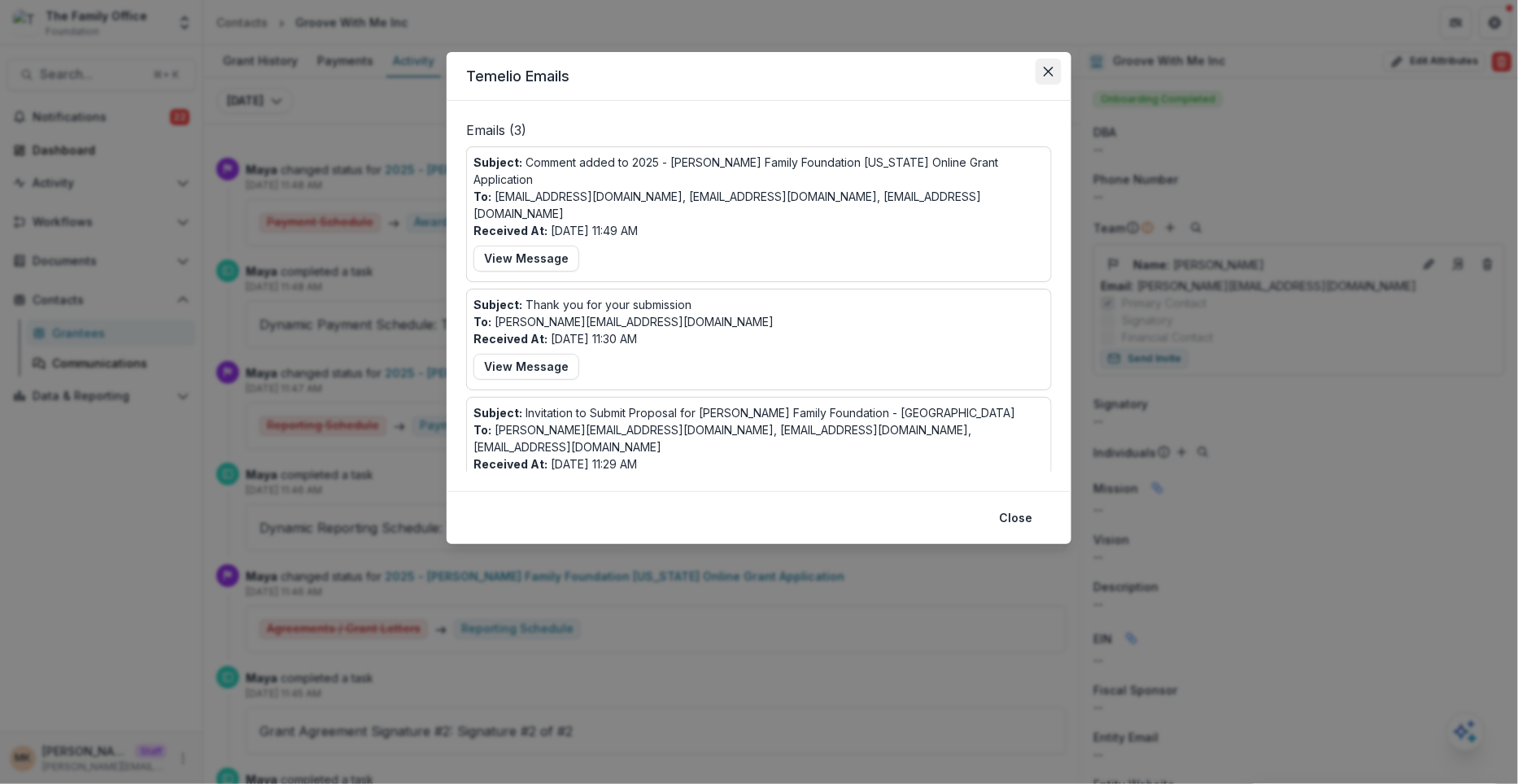
click at [1046, 71] on icon "Close" at bounding box center [1048, 72] width 9 height 9
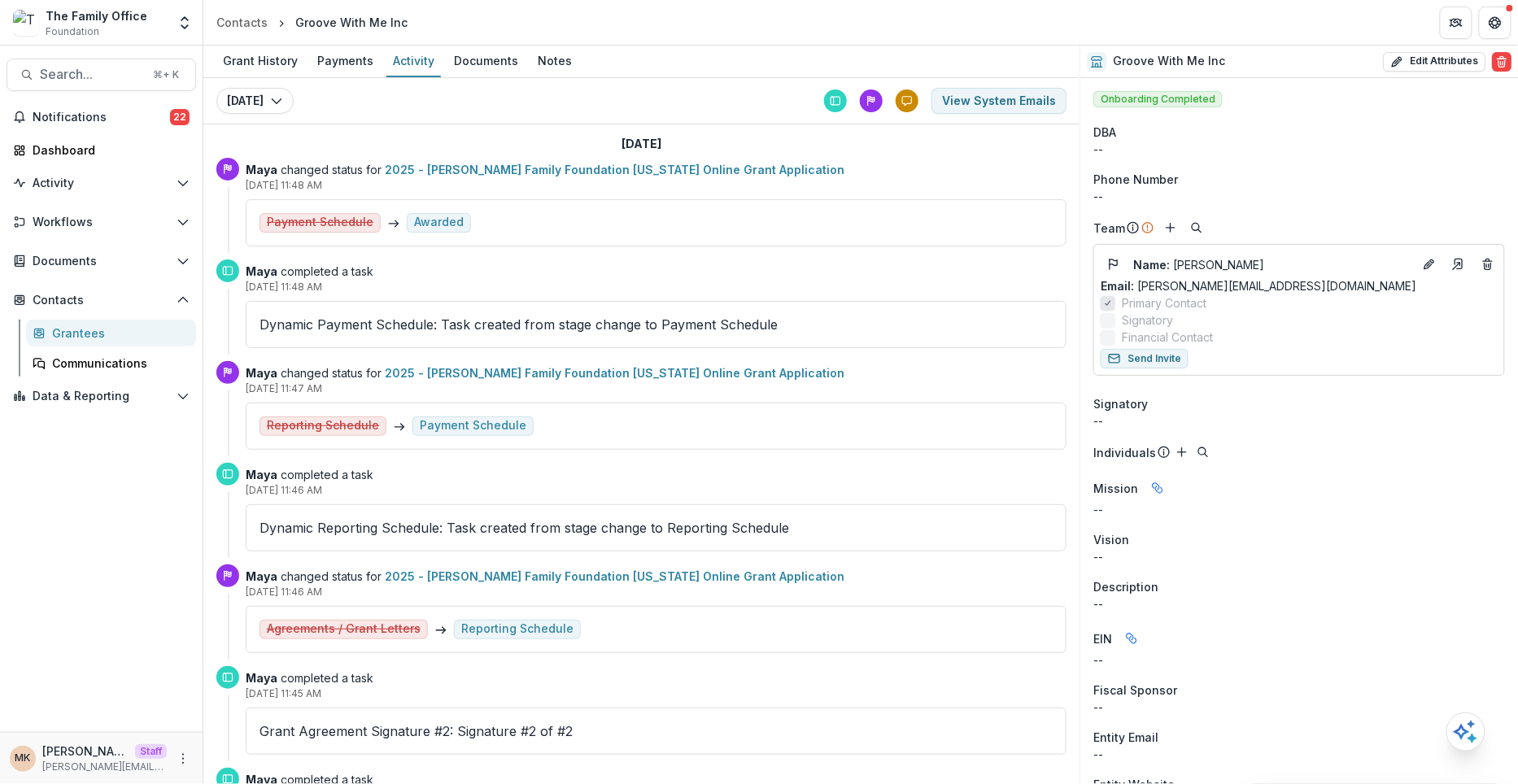
click at [447, 78] on div "Today Today Today View System Emails" at bounding box center [642, 101] width 876 height 47
click at [463, 56] on div "Documents" at bounding box center [486, 60] width 77 height 23
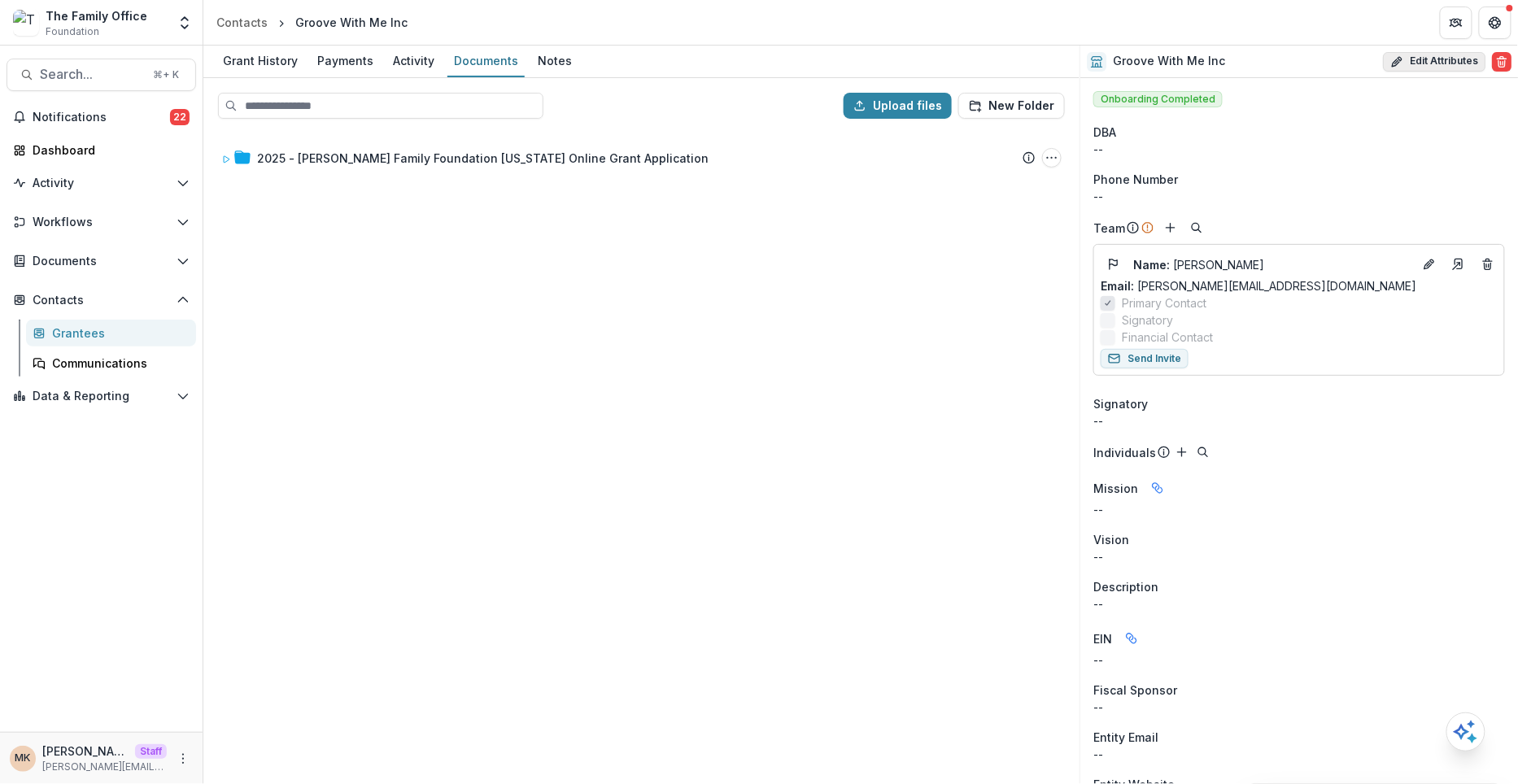
click at [1427, 67] on button "Edit Attributes" at bounding box center [1434, 61] width 102 height 20
select select
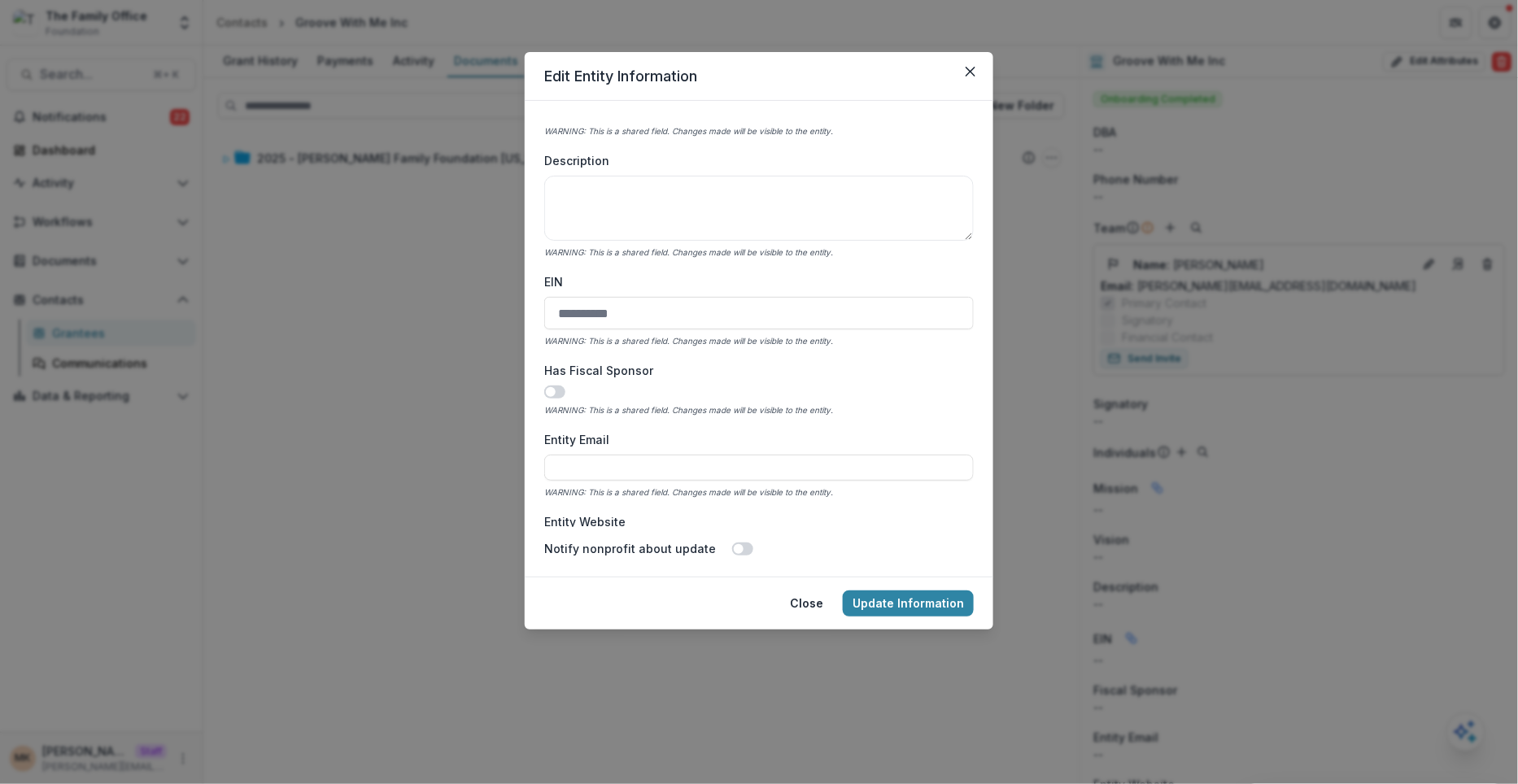
scroll to position [530, 0]
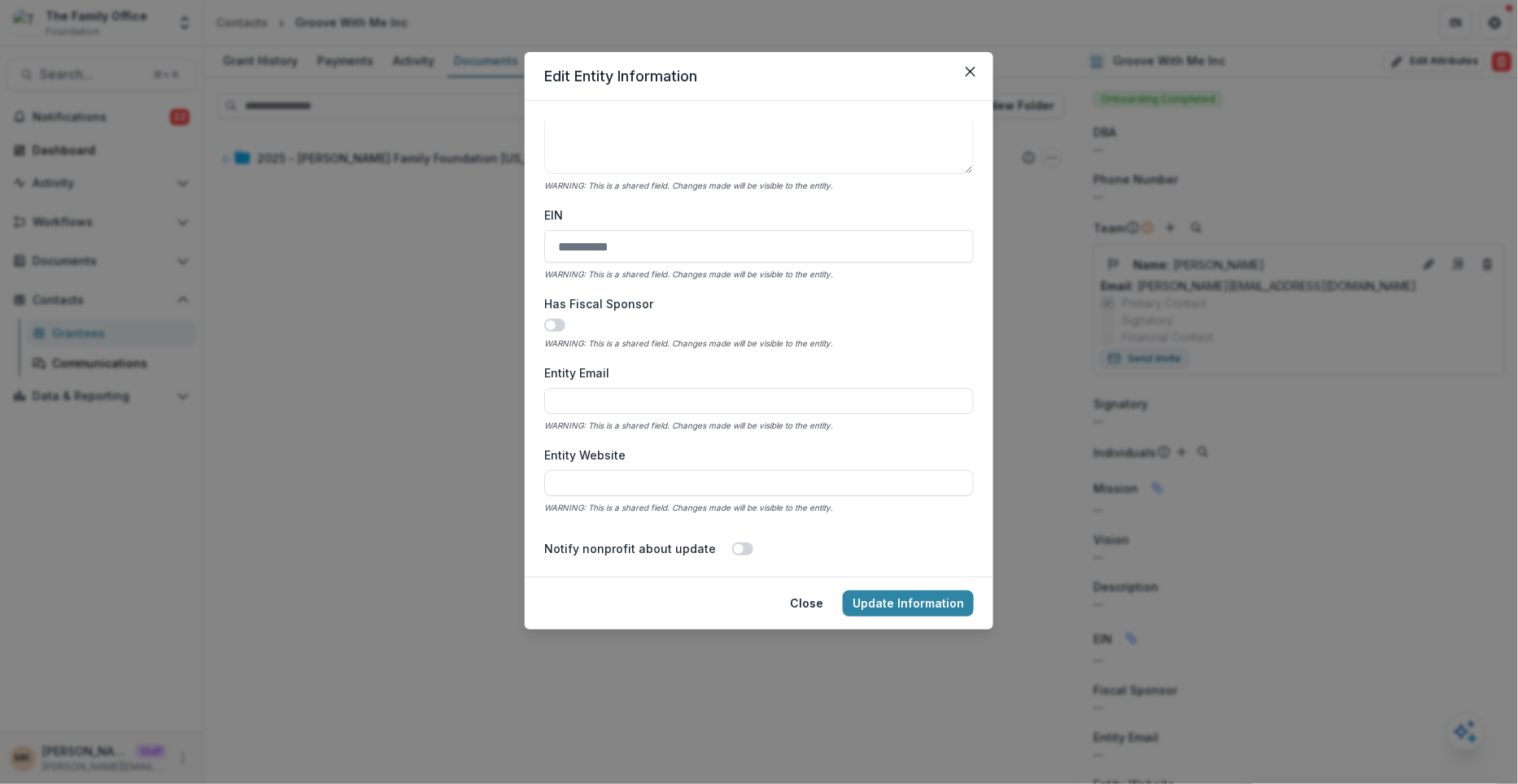
click at [608, 262] on div "EIN WARNING: This is a shared field. Changes made will be visible to the entity." at bounding box center [759, 244] width 430 height 75
click at [606, 256] on input "EIN" at bounding box center [759, 246] width 430 height 33
paste input "**********"
click at [579, 246] on input "**********" at bounding box center [759, 246] width 430 height 33
type input "**********"
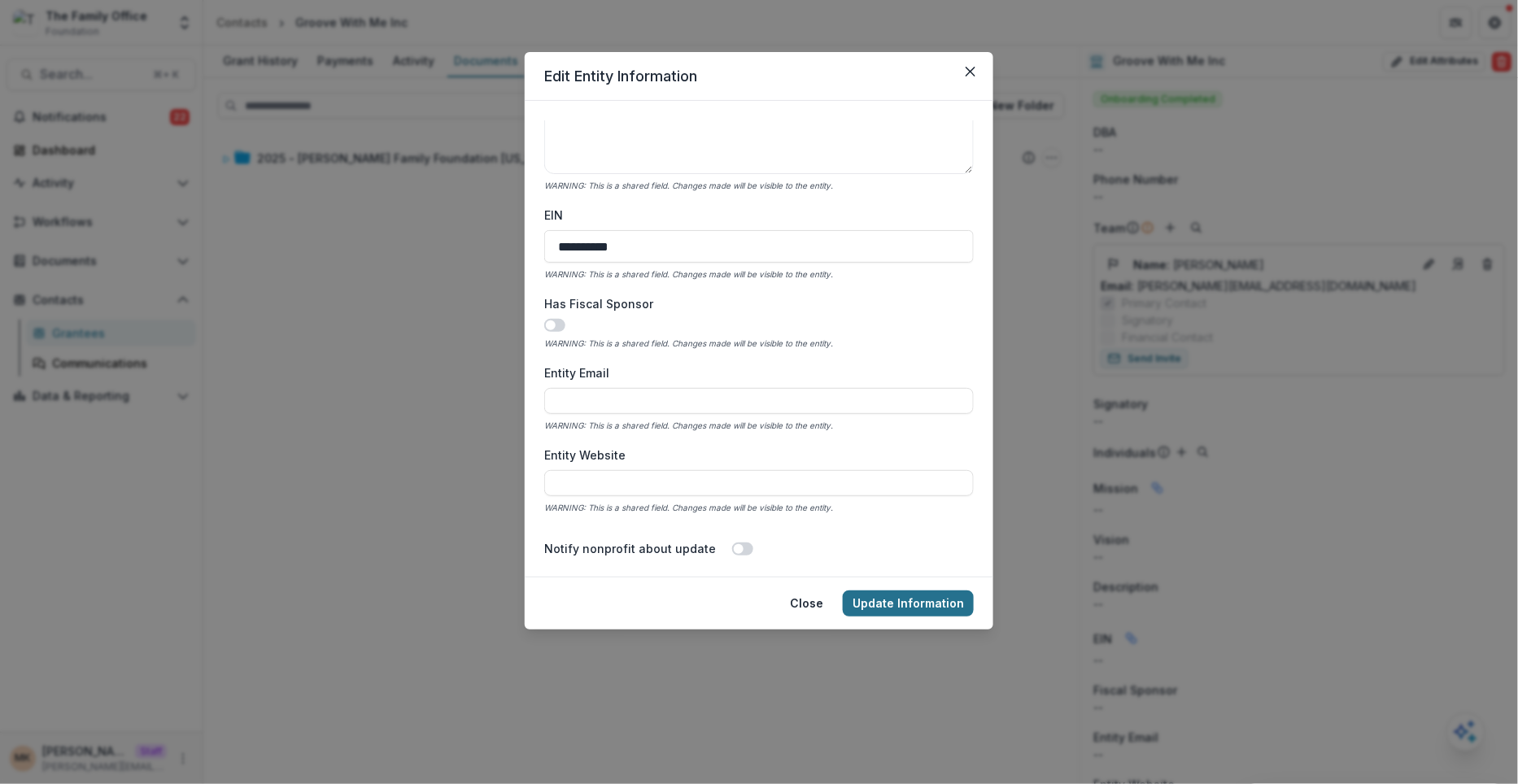
click at [883, 591] on button "Update Information" at bounding box center [908, 604] width 131 height 26
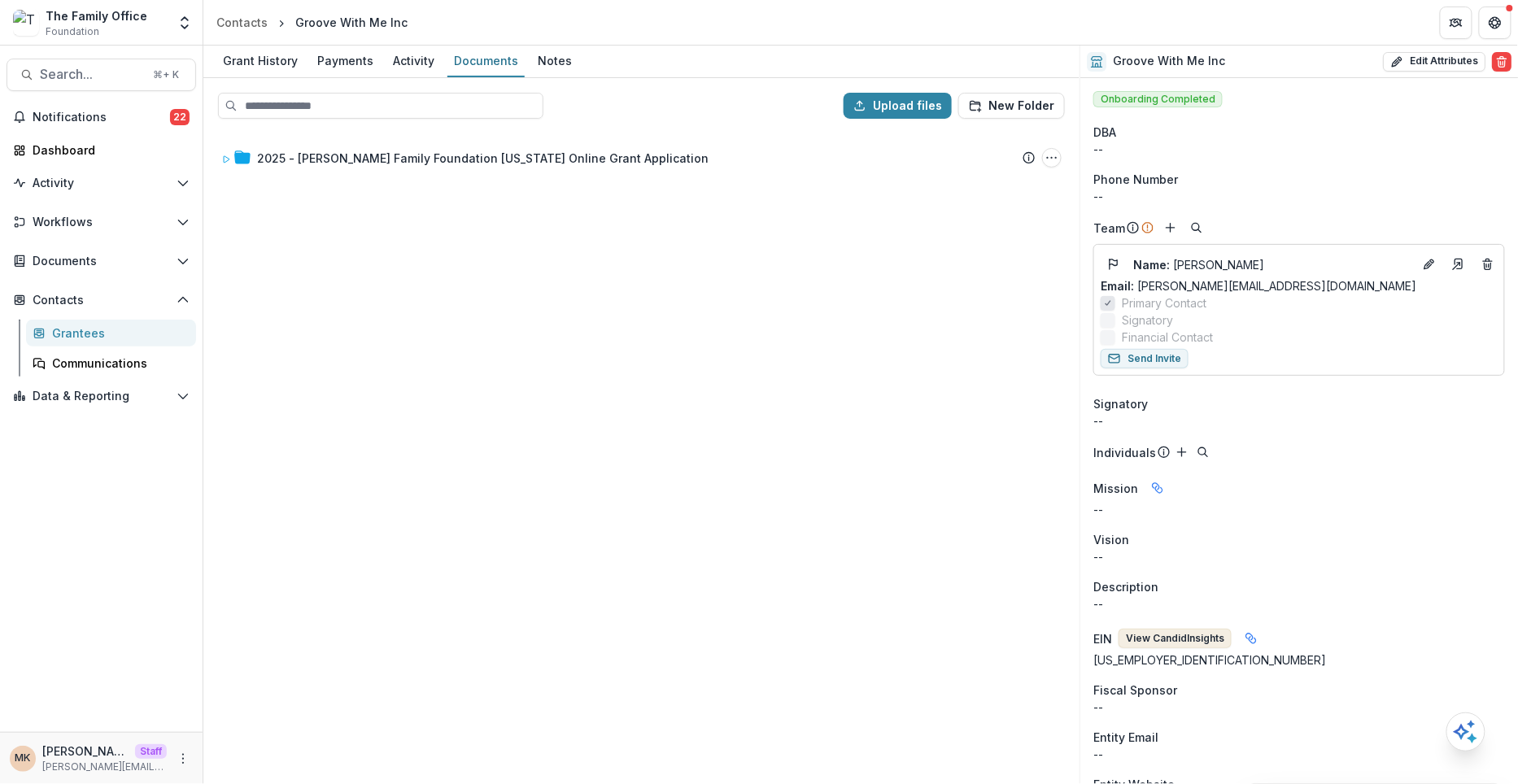
click at [1165, 638] on button "View Candid Insights" at bounding box center [1176, 638] width 113 height 20
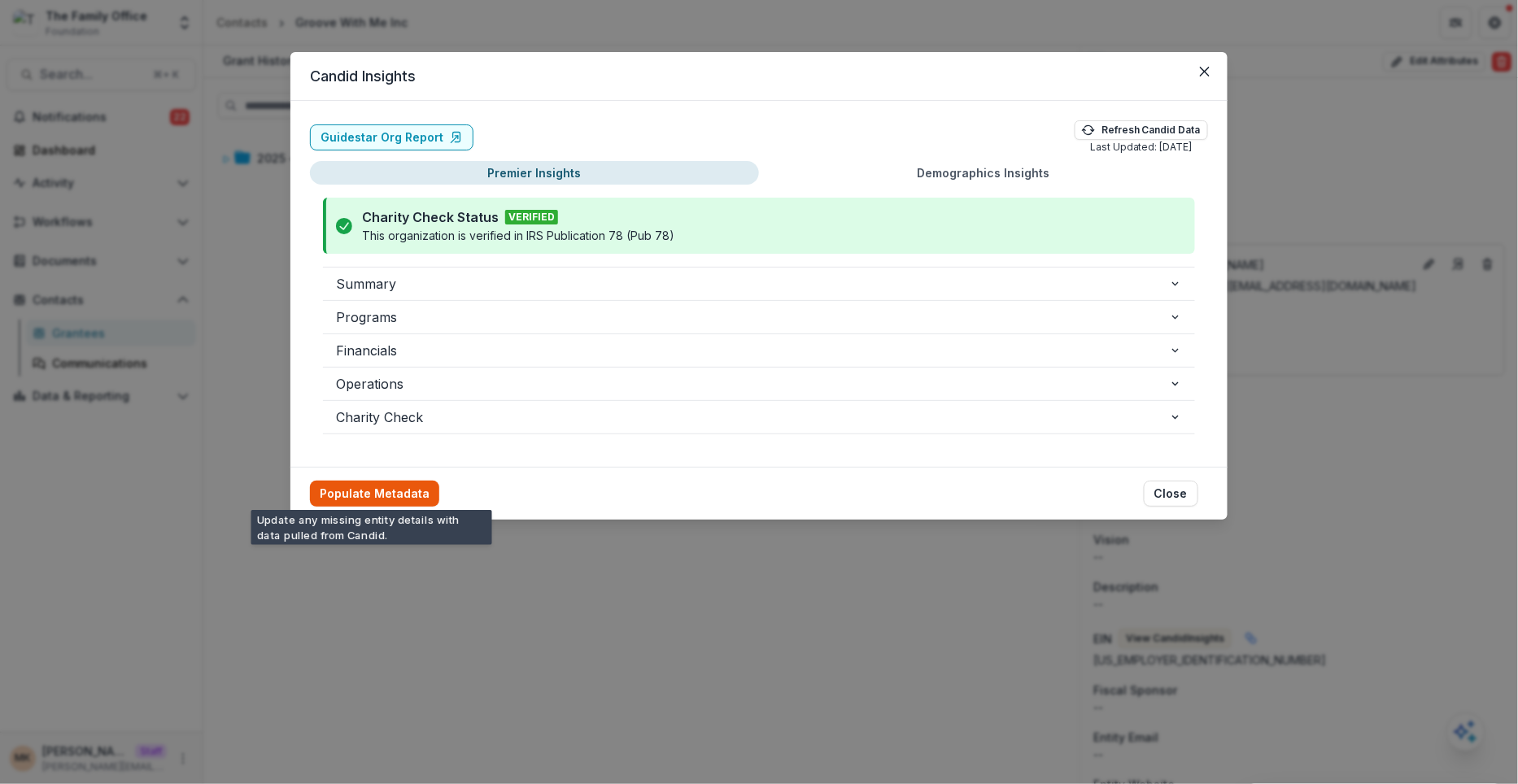
click at [346, 485] on button "Populate Metadata" at bounding box center [374, 494] width 129 height 26
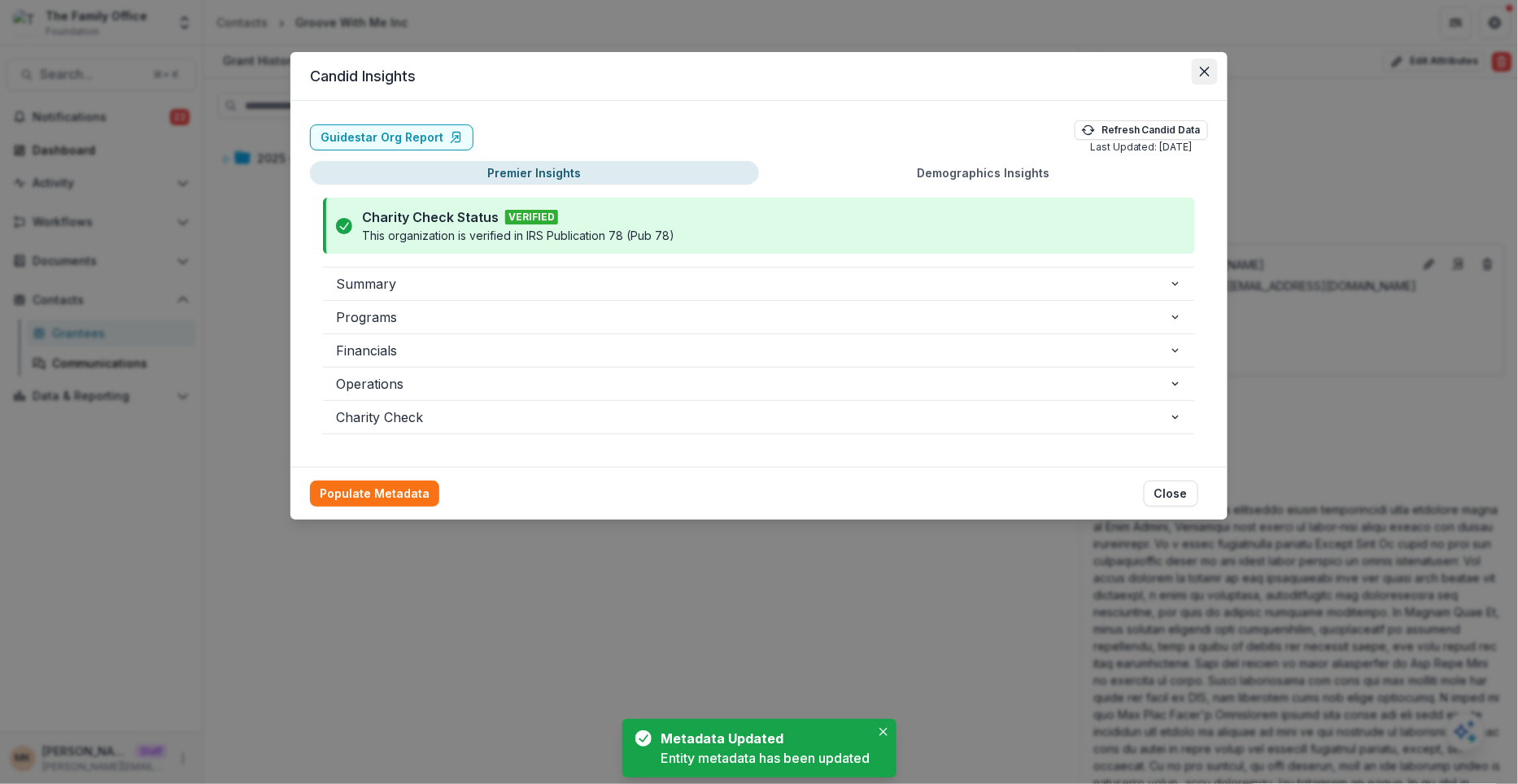
click at [1205, 74] on icon "Close" at bounding box center [1205, 72] width 9 height 9
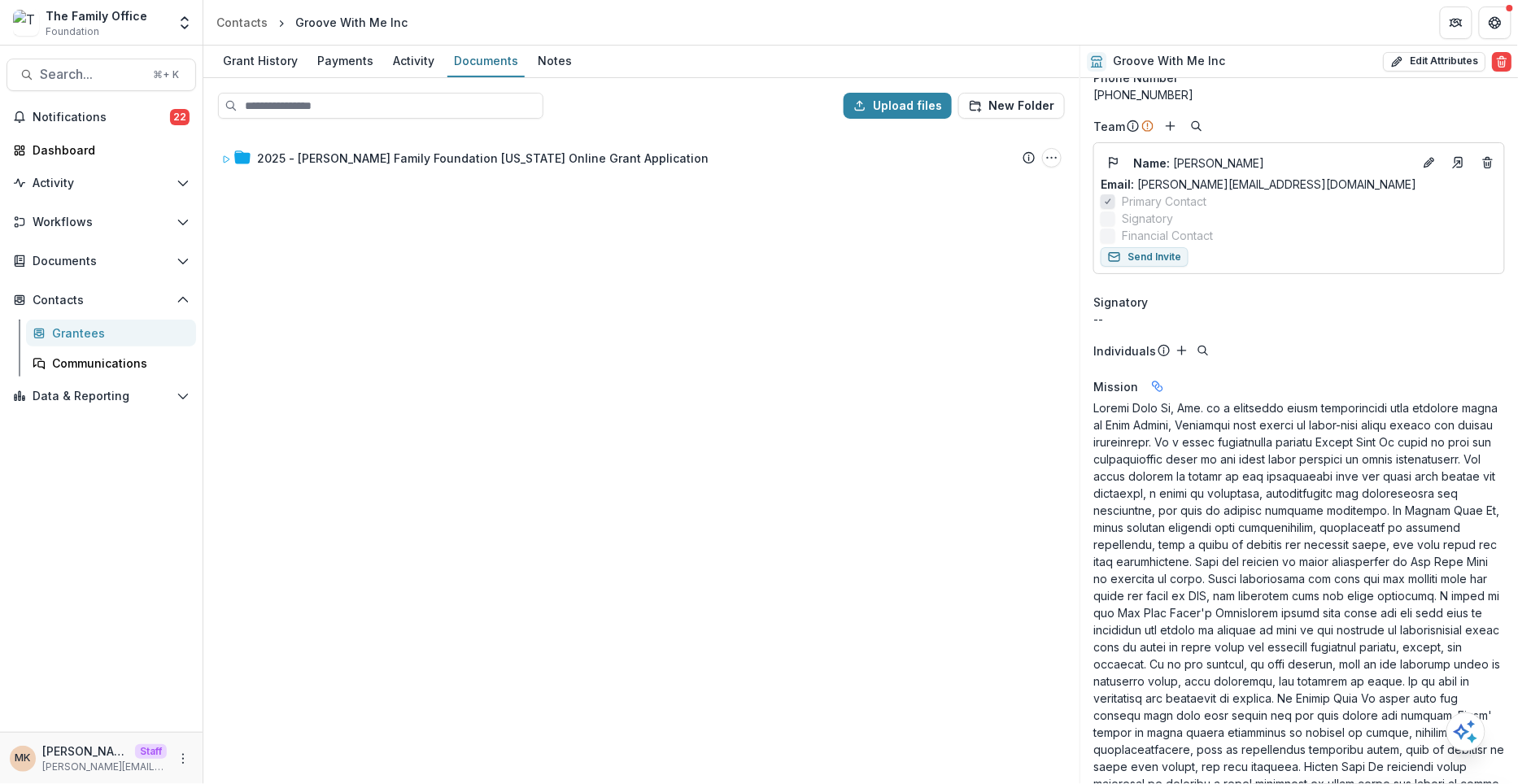
scroll to position [0, 0]
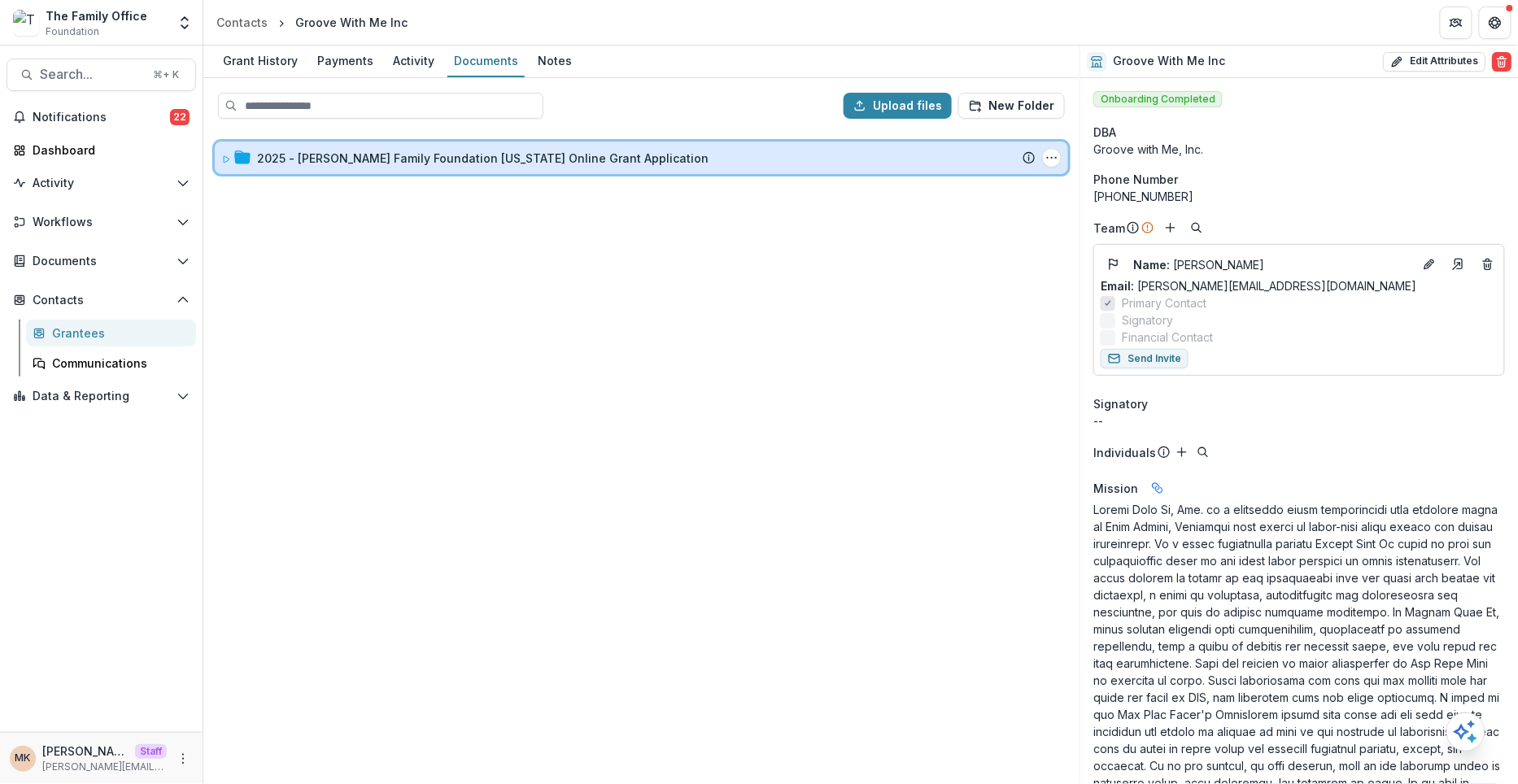
click at [223, 159] on icon at bounding box center [226, 159] width 9 height 9
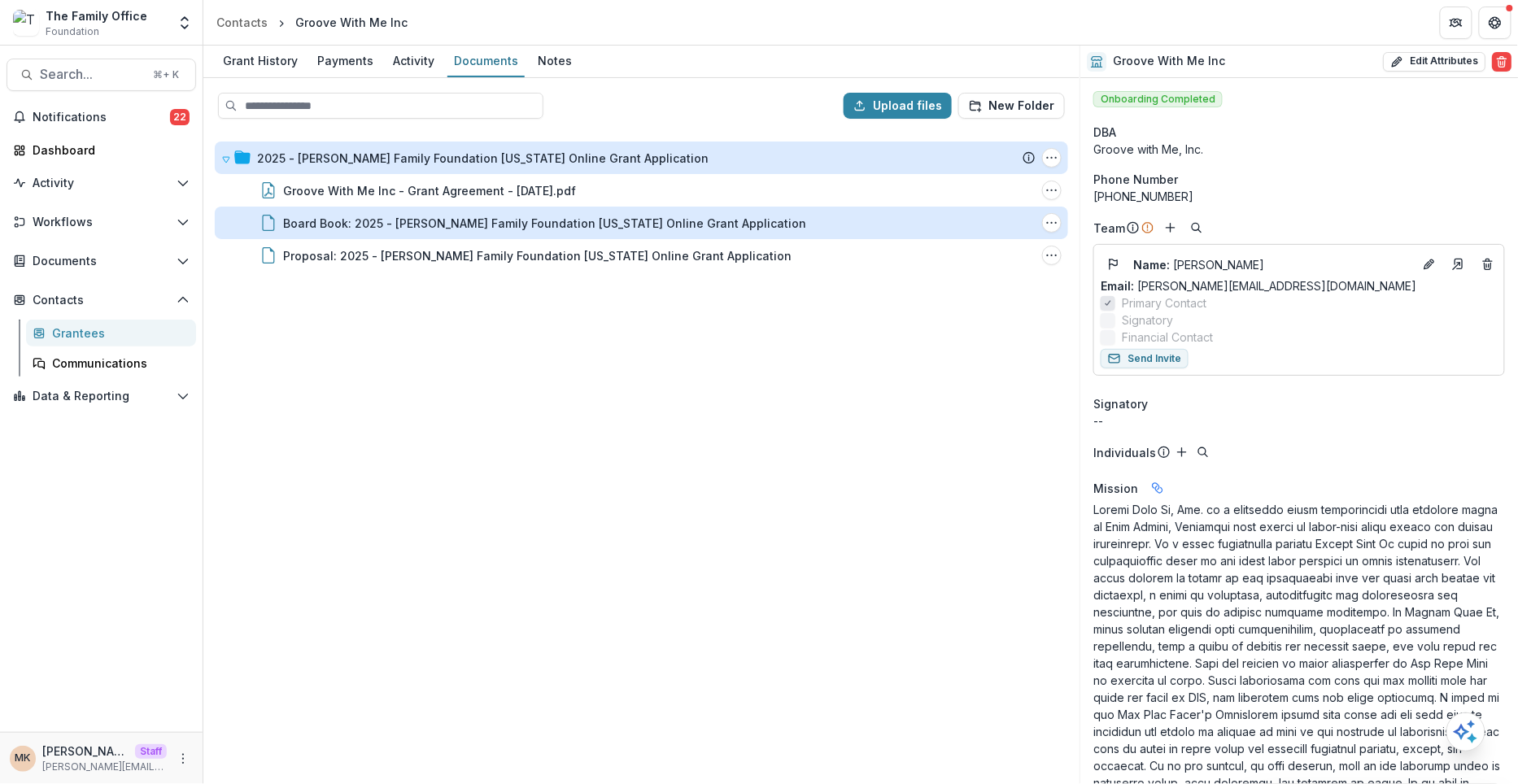
click at [459, 219] on div "Board Book: 2025 - Dugas Family Foundation Texas Online Grant Application" at bounding box center [544, 223] width 523 height 17
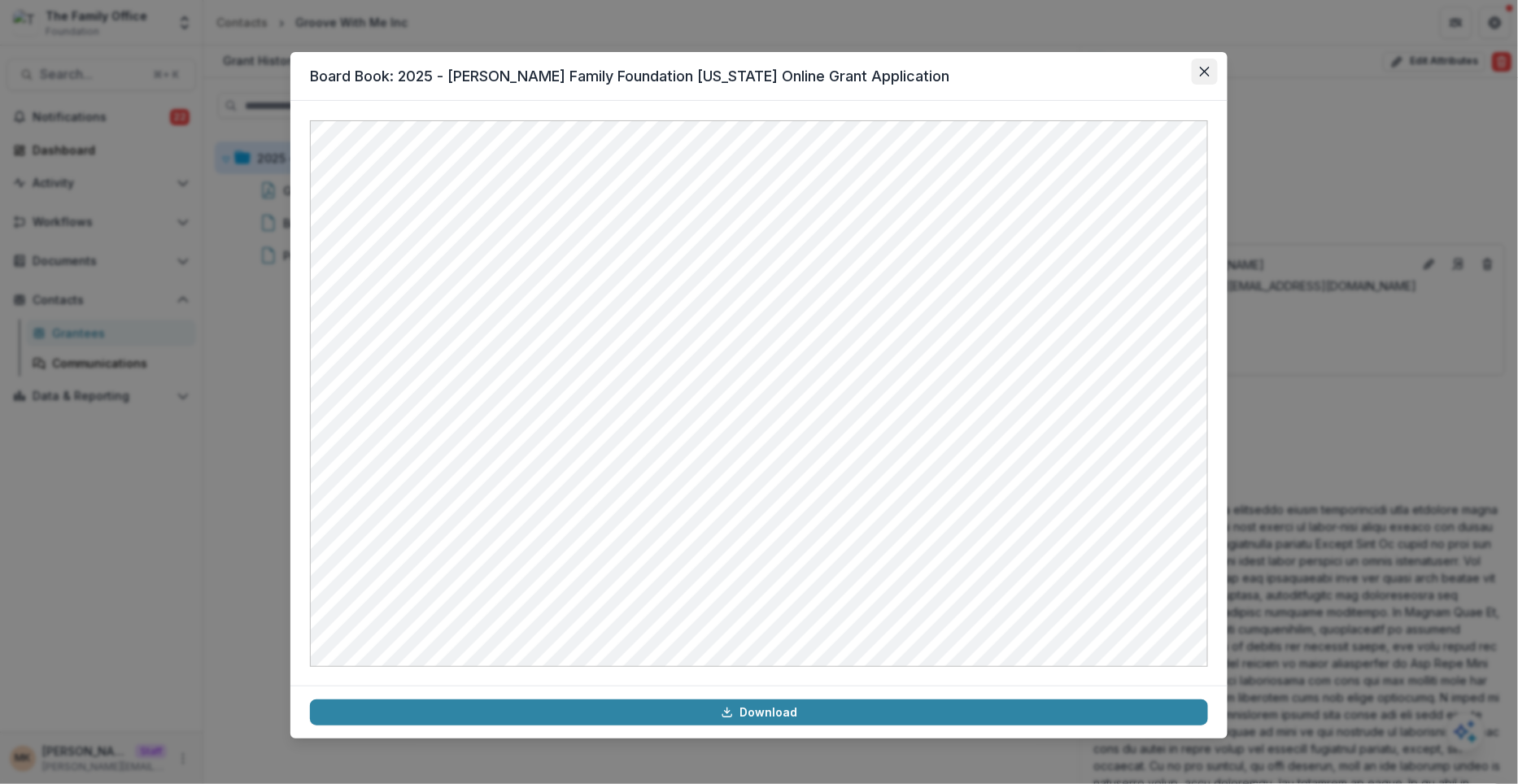
click at [1199, 63] on button "Close" at bounding box center [1205, 72] width 26 height 26
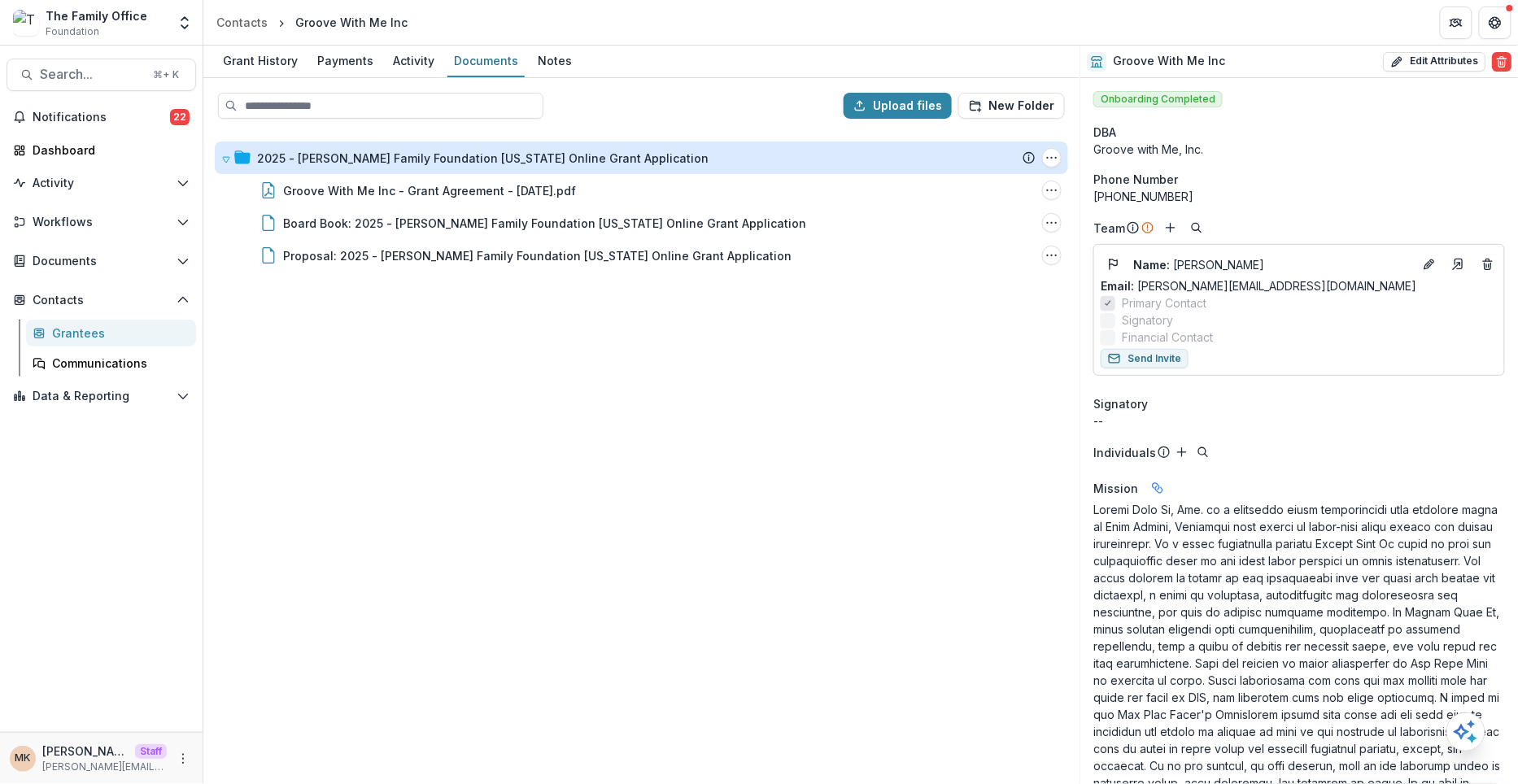
click at [526, 366] on div "2025 - Dugas Family Foundation Texas Online Grant Application Submission Temeli…" at bounding box center [641, 458] width 872 height 651
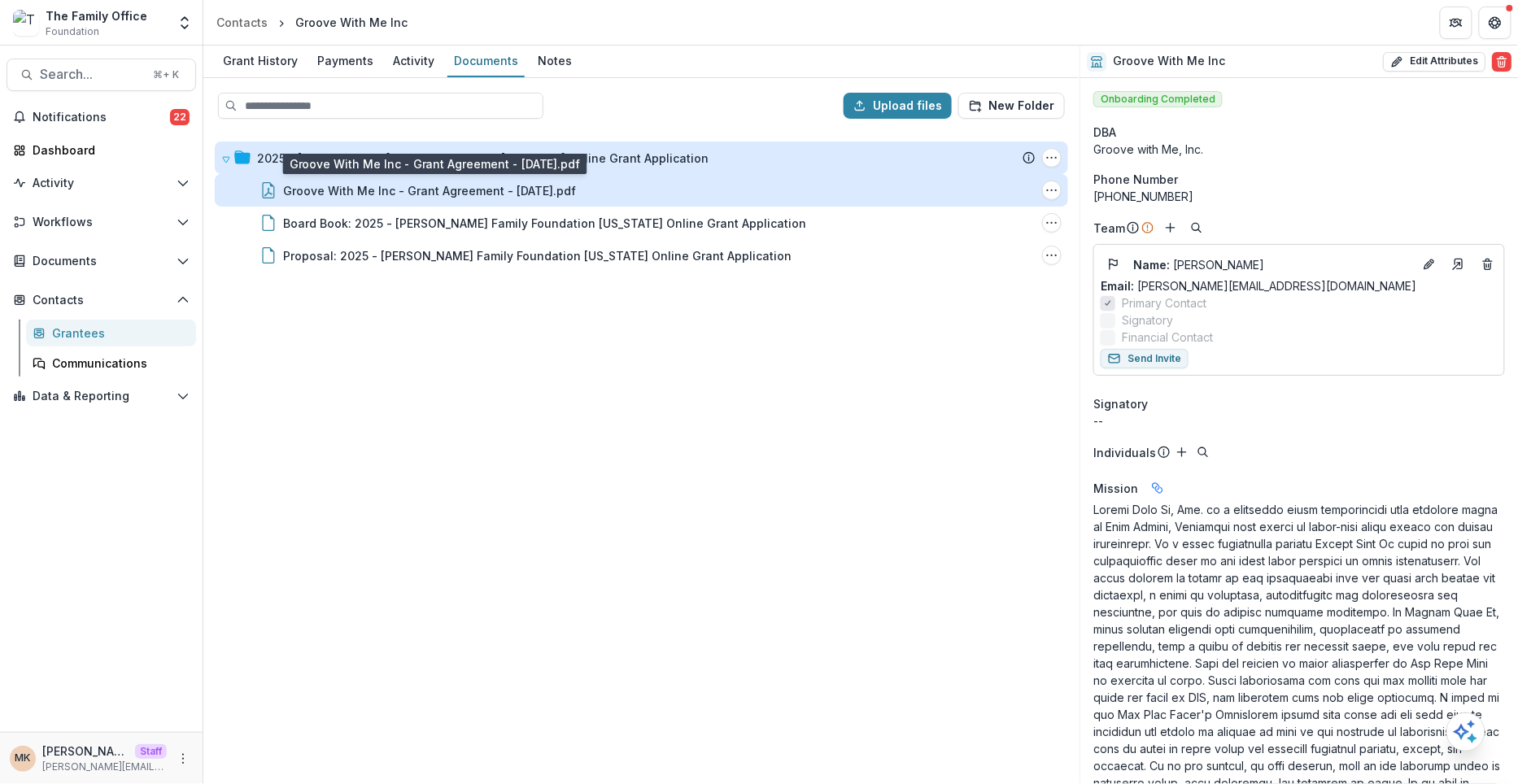
click at [451, 195] on div "Groove With Me Inc - Grant Agreement - 2025-09-25.pdf" at bounding box center [429, 191] width 293 height 17
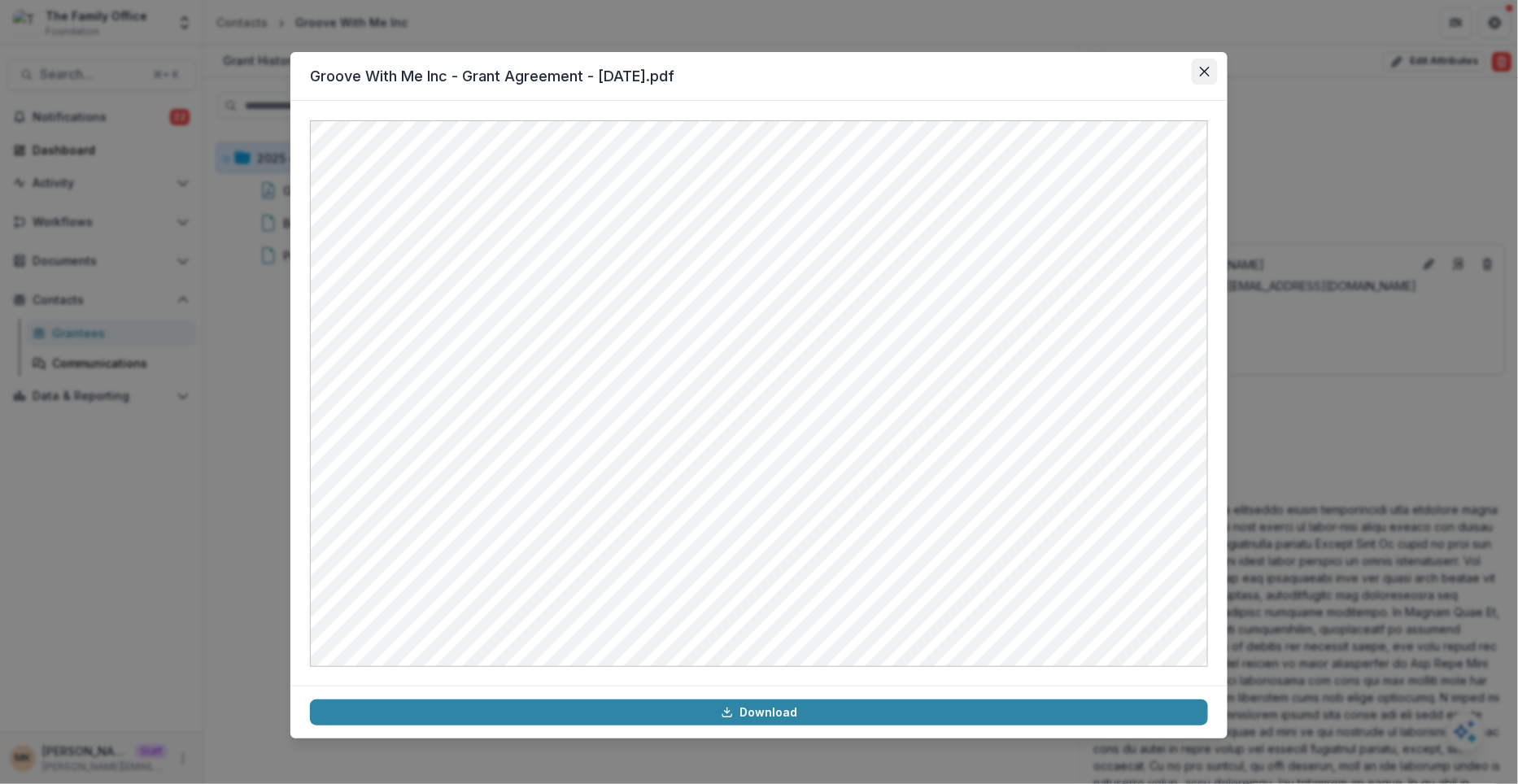
click at [1213, 74] on button "Close" at bounding box center [1205, 72] width 26 height 26
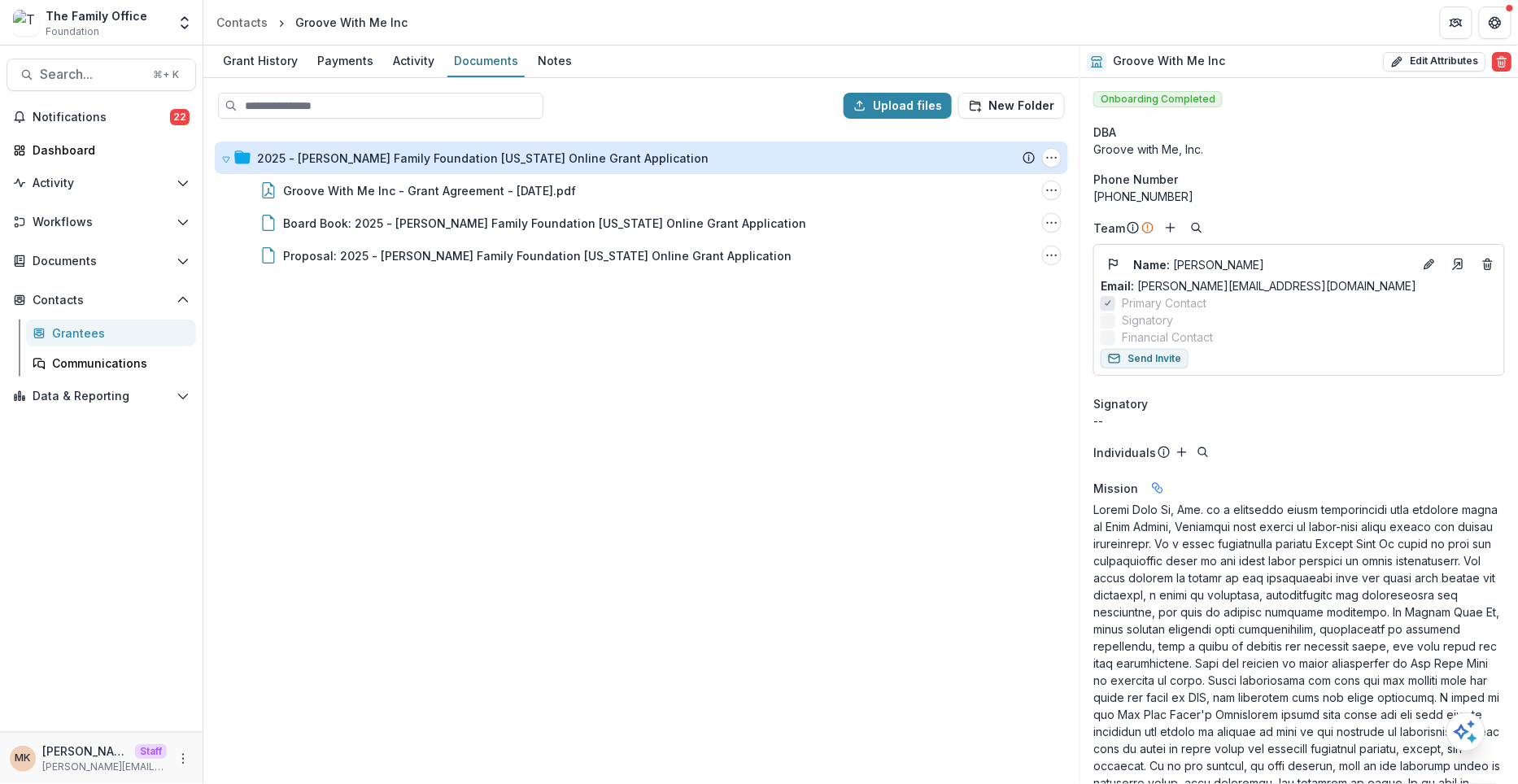
click at [859, 386] on div "2025 - Dugas Family Foundation Texas Online Grant Application Submission Temeli…" at bounding box center [641, 458] width 872 height 651
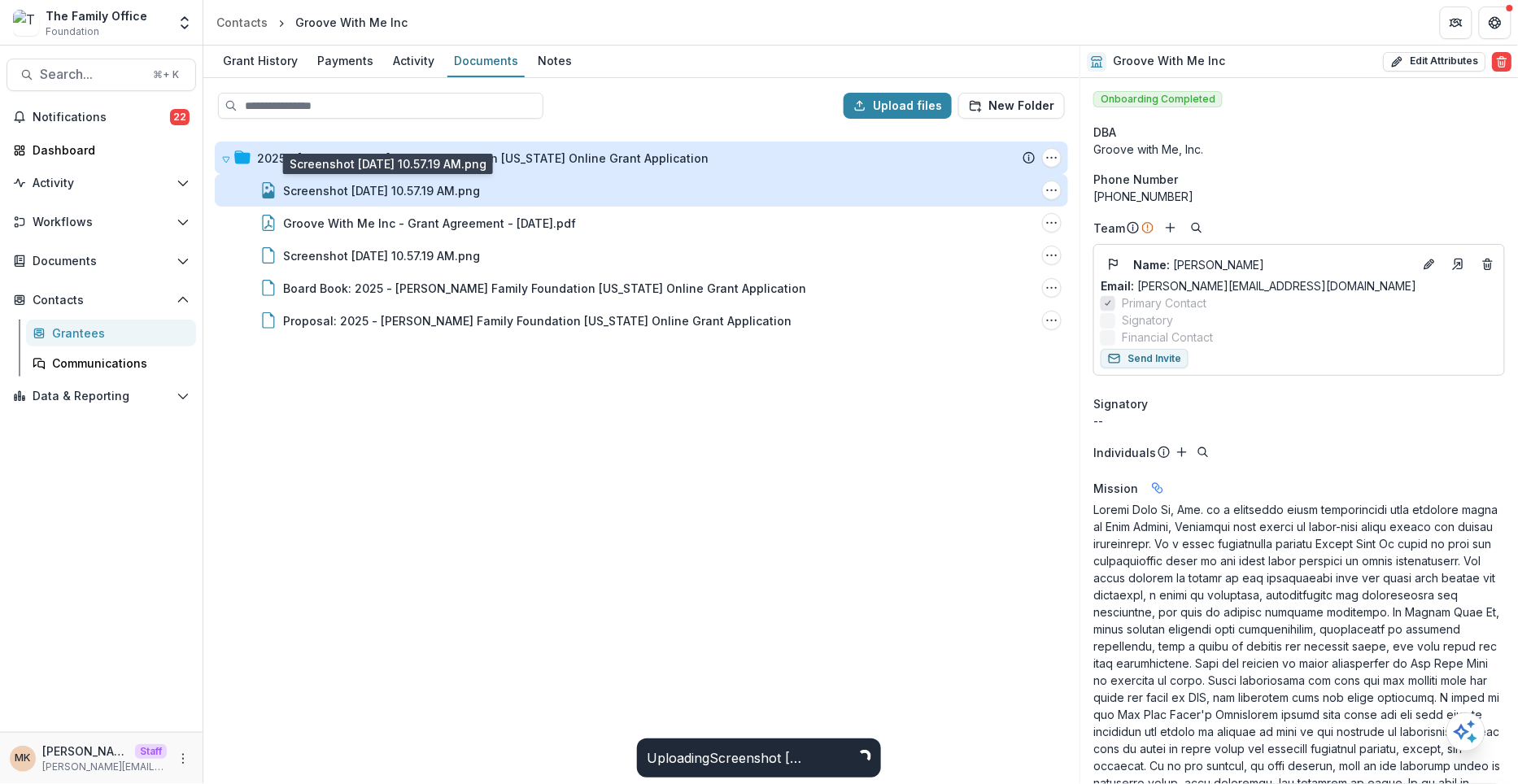
click at [437, 187] on div "Screenshot 2025-09-25 at 10.57.19 AM.png" at bounding box center [381, 191] width 197 height 17
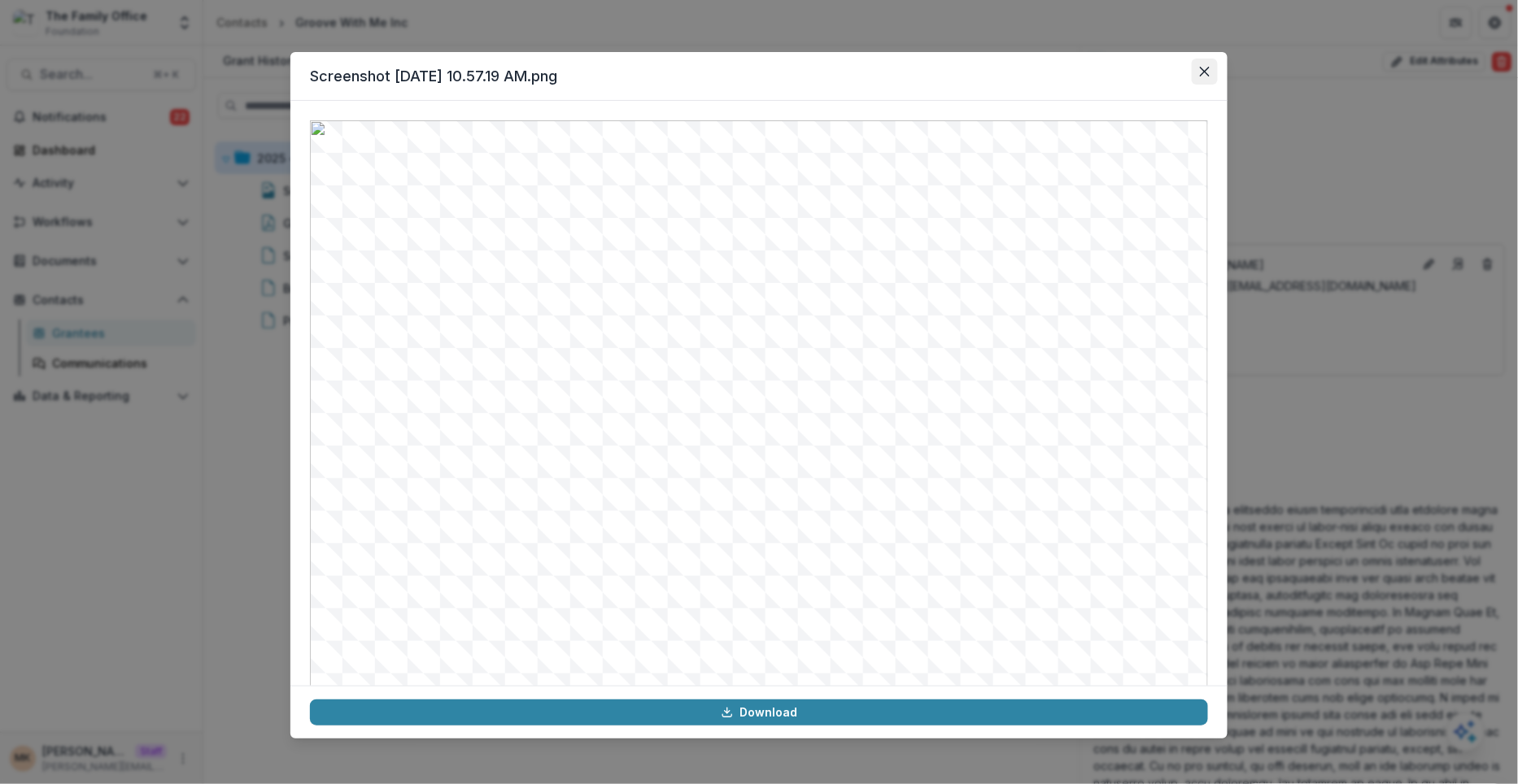
click at [1208, 73] on icon "Close" at bounding box center [1205, 72] width 9 height 9
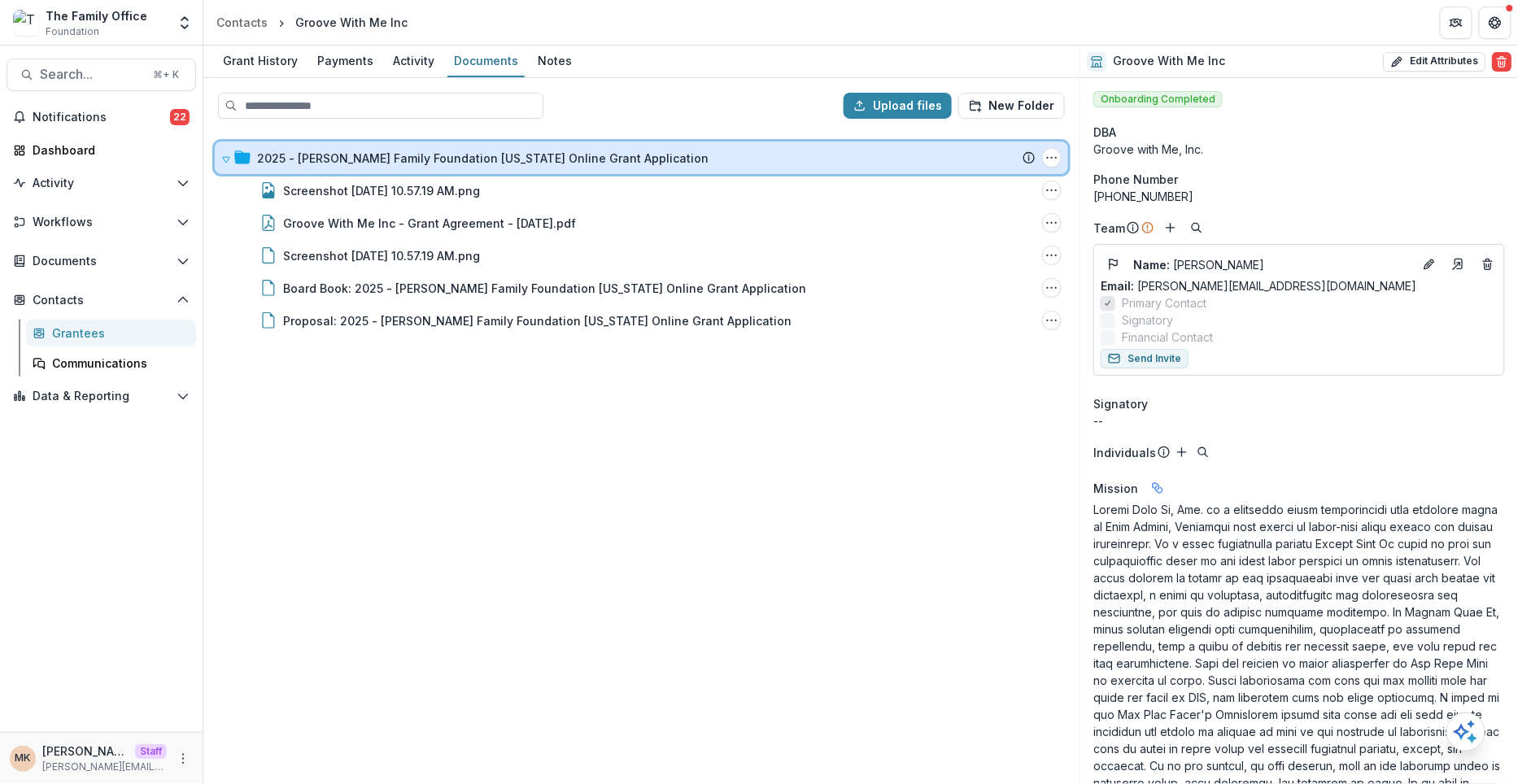
click at [222, 163] on span at bounding box center [226, 158] width 9 height 17
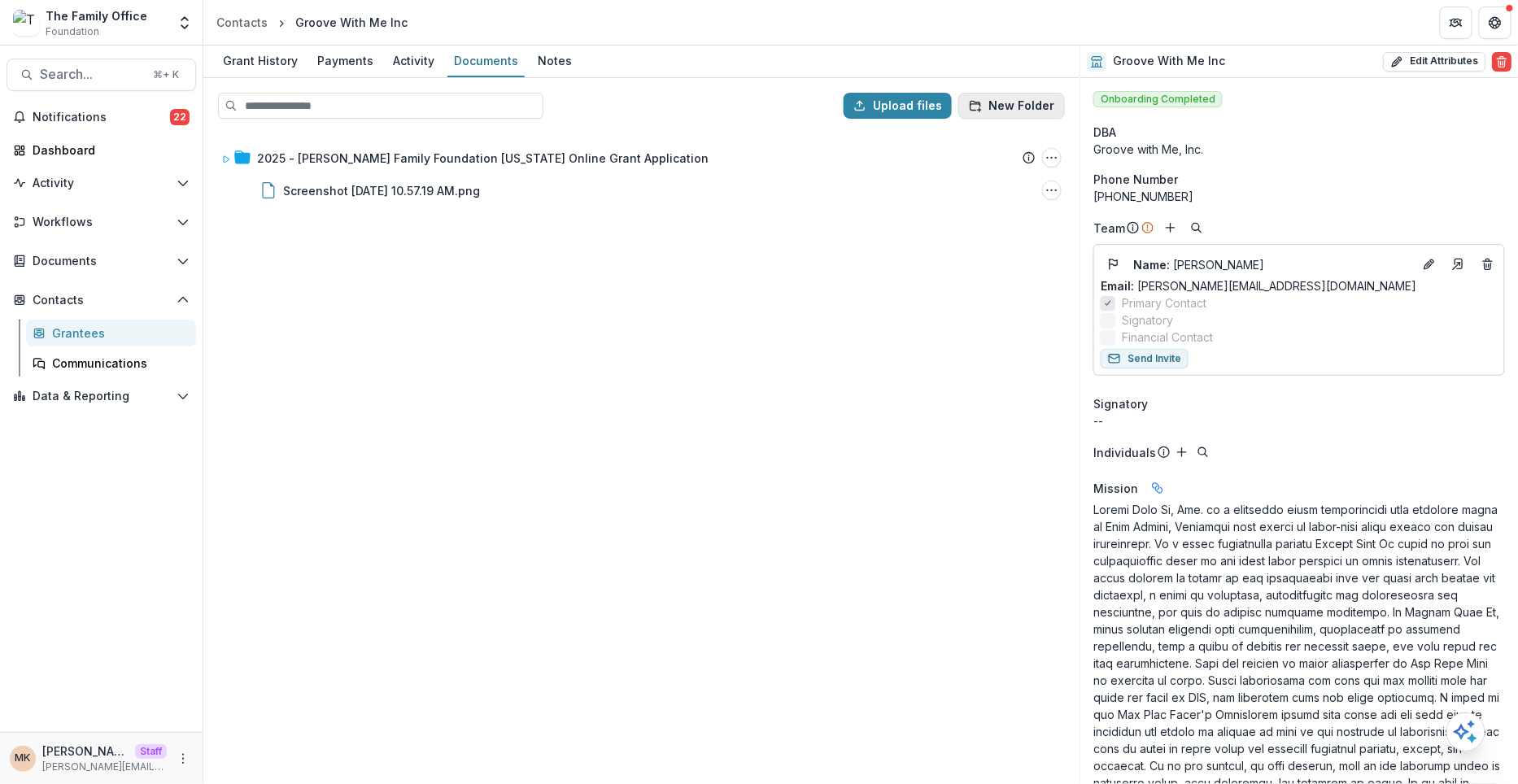
click at [1016, 100] on button "New Folder" at bounding box center [1011, 106] width 107 height 26
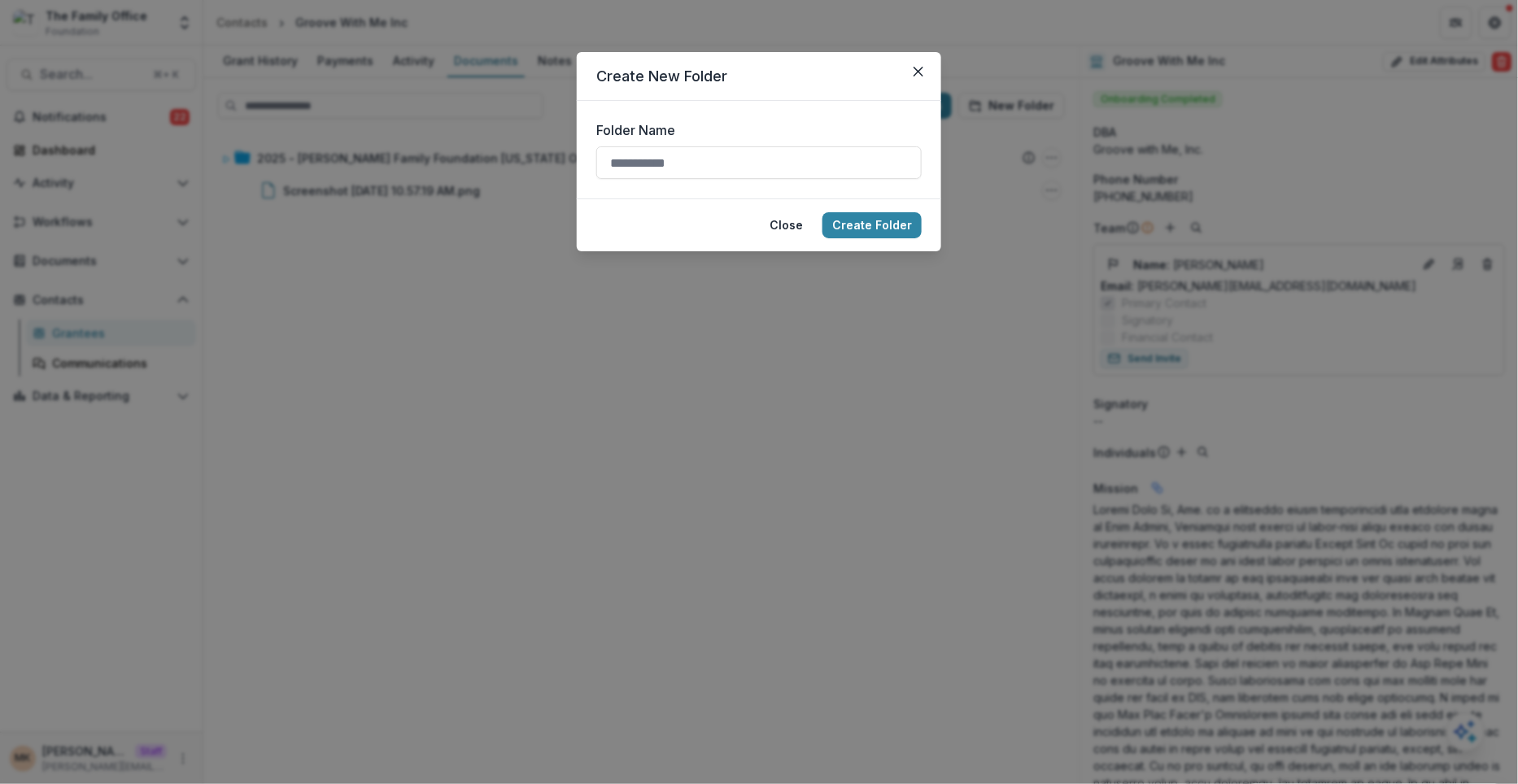
click at [549, 485] on div "Create New Folder Folder Name Close Create Folder" at bounding box center [759, 392] width 1518 height 784
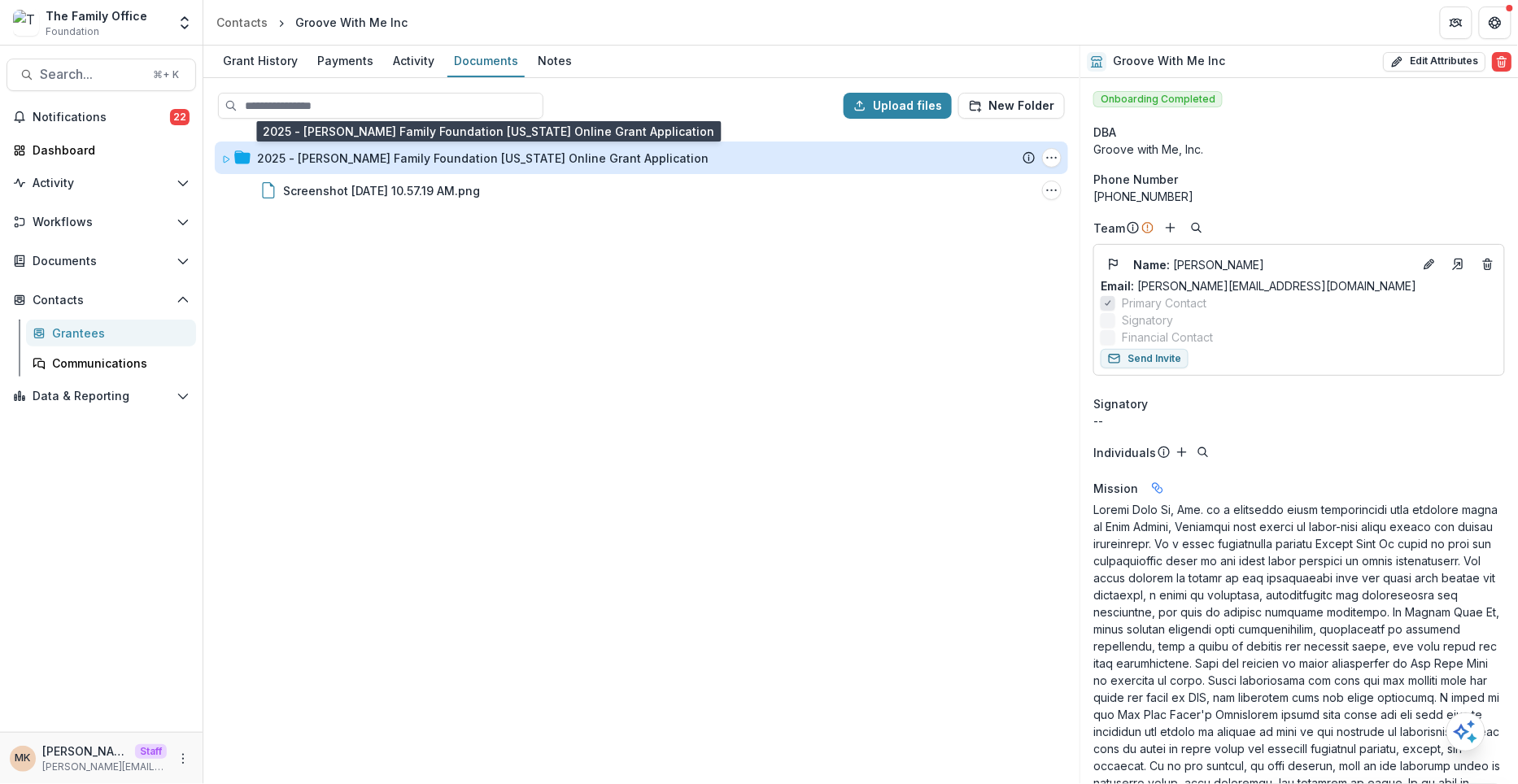
drag, startPoint x: 496, startPoint y: 191, endPoint x: 490, endPoint y: 153, distance: 38.5
click at [491, 152] on div "2025 - Dugas Family Foundation Texas Online Grant Application Submission Temeli…" at bounding box center [641, 174] width 853 height 65
drag, startPoint x: 366, startPoint y: 183, endPoint x: 425, endPoint y: 164, distance: 62.0
click at [425, 164] on div "2025 - Dugas Family Foundation Texas Online Grant Application Submission Temeli…" at bounding box center [641, 174] width 853 height 65
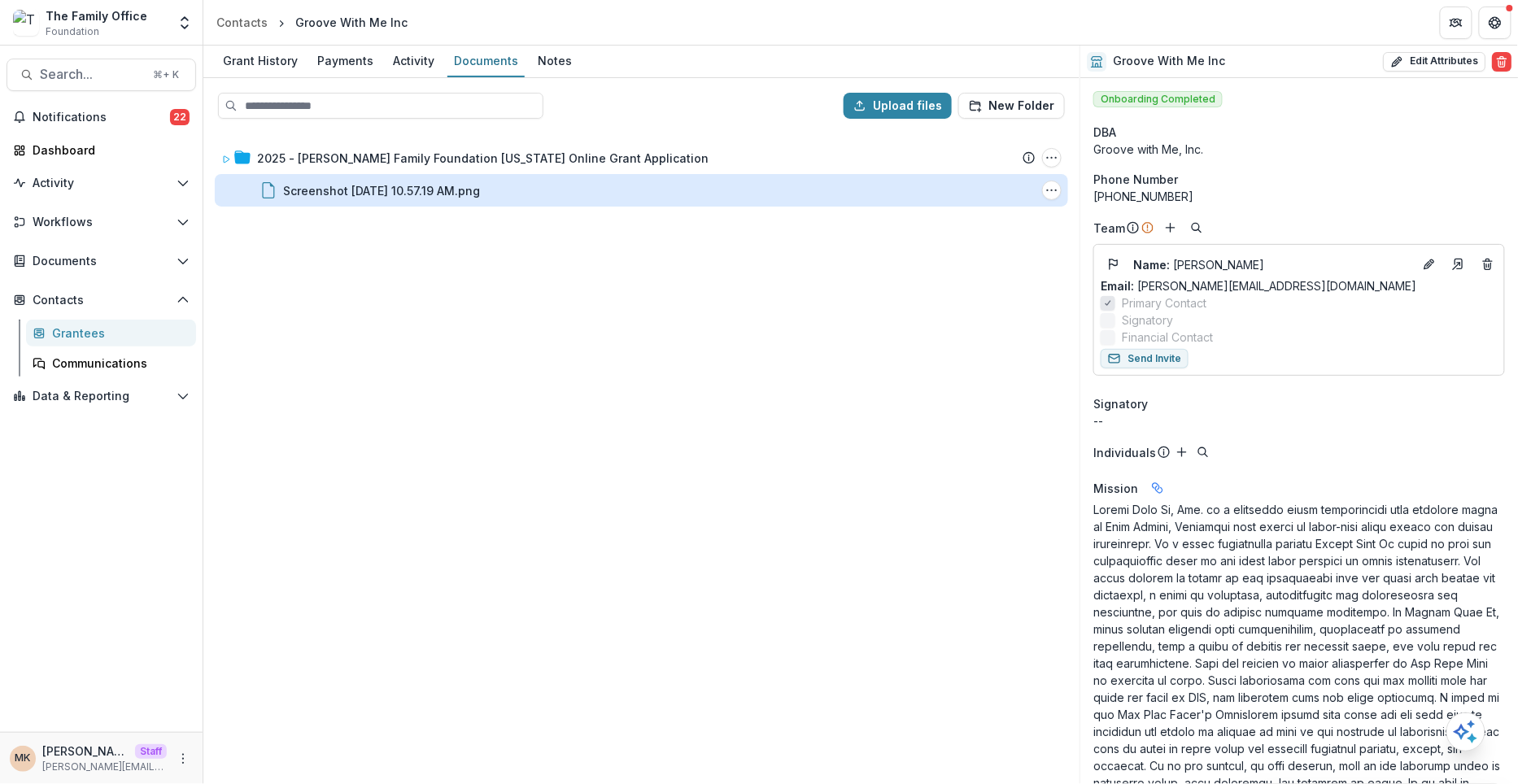
click at [445, 191] on div "Screenshot 2025-09-25 at 10.57.19 AM.png" at bounding box center [381, 191] width 197 height 17
click at [1046, 190] on icon "Screenshot 2025-09-25 at 10.57.19 AM.png Options" at bounding box center [1052, 191] width 13 height 13
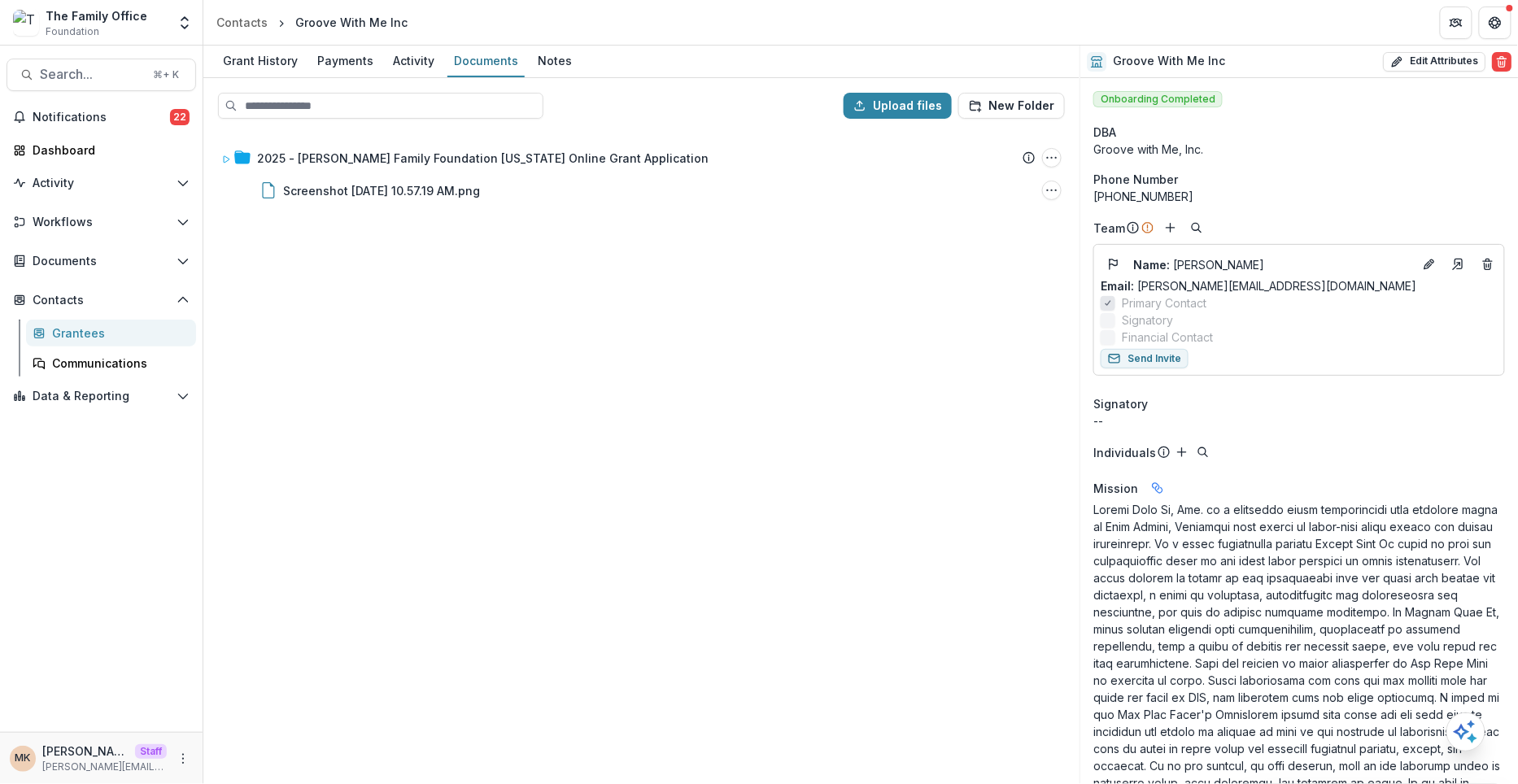
click at [881, 314] on div "2025 - Dugas Family Foundation Texas Online Grant Application Submission Temeli…" at bounding box center [641, 458] width 872 height 651
click at [992, 99] on button "New Folder" at bounding box center [1011, 106] width 107 height 26
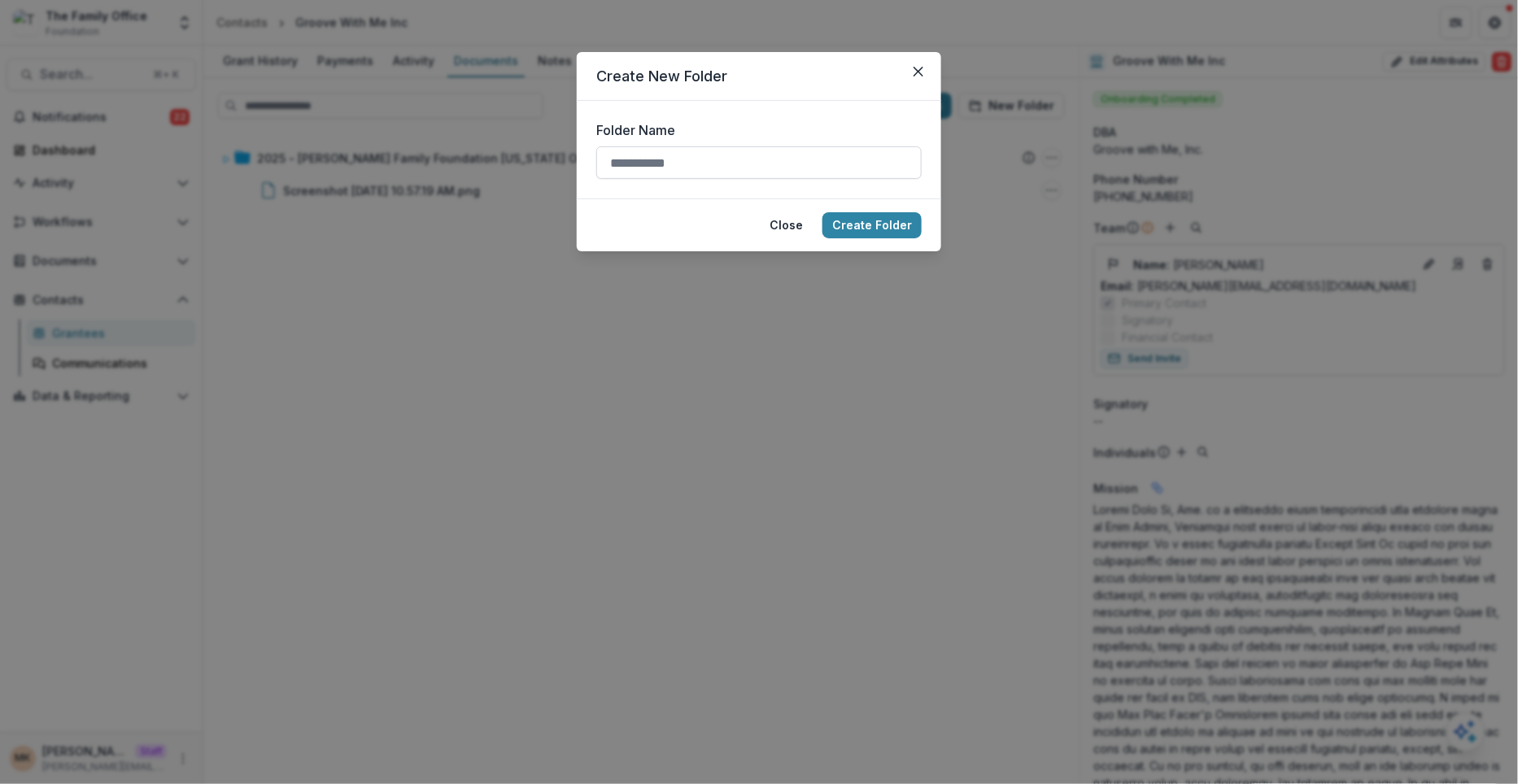
click at [800, 159] on input "Folder Name" at bounding box center [759, 162] width 326 height 33
type input "**********"
click at [910, 220] on button "Create Folder" at bounding box center [872, 225] width 100 height 26
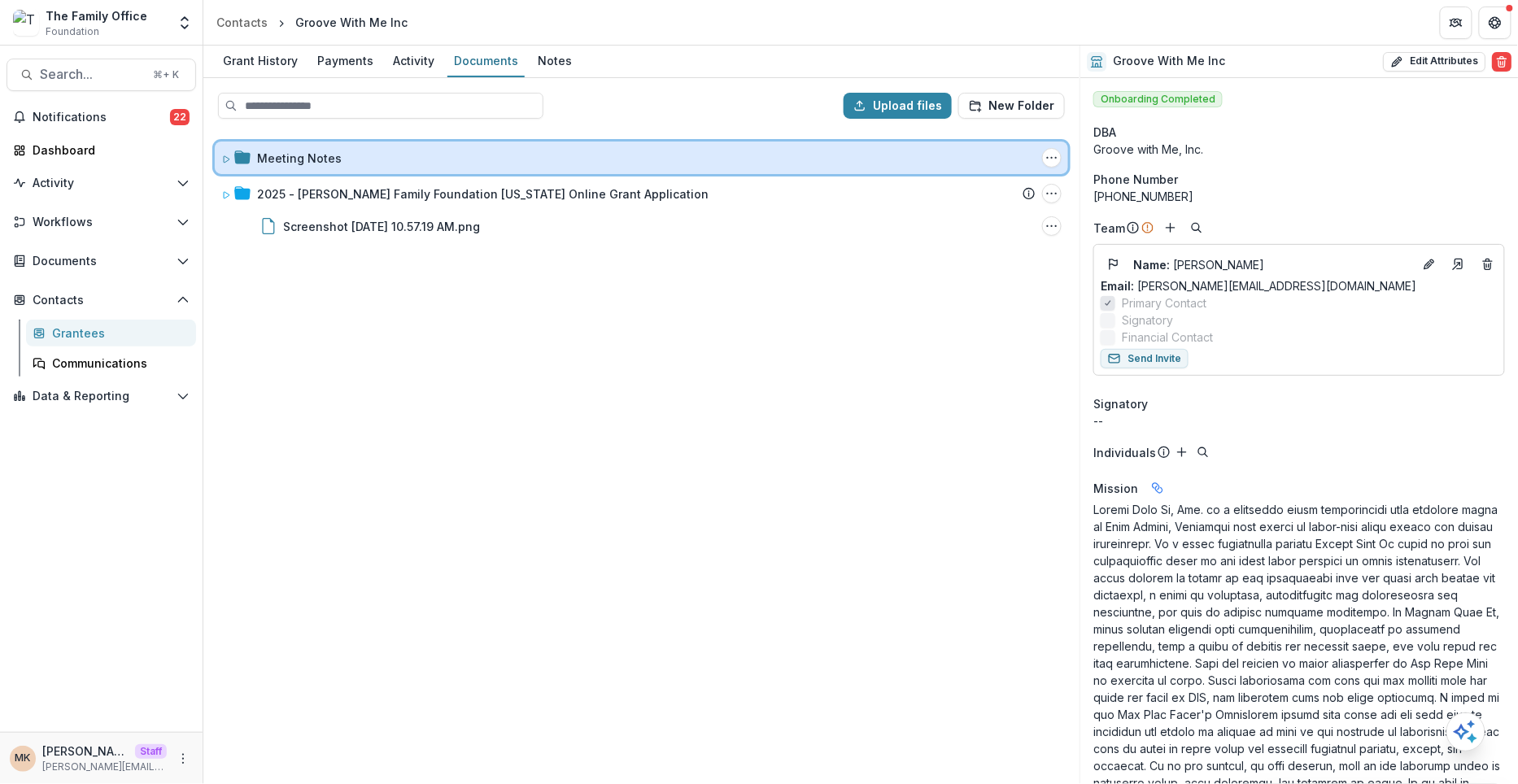
click at [222, 159] on icon at bounding box center [226, 159] width 9 height 9
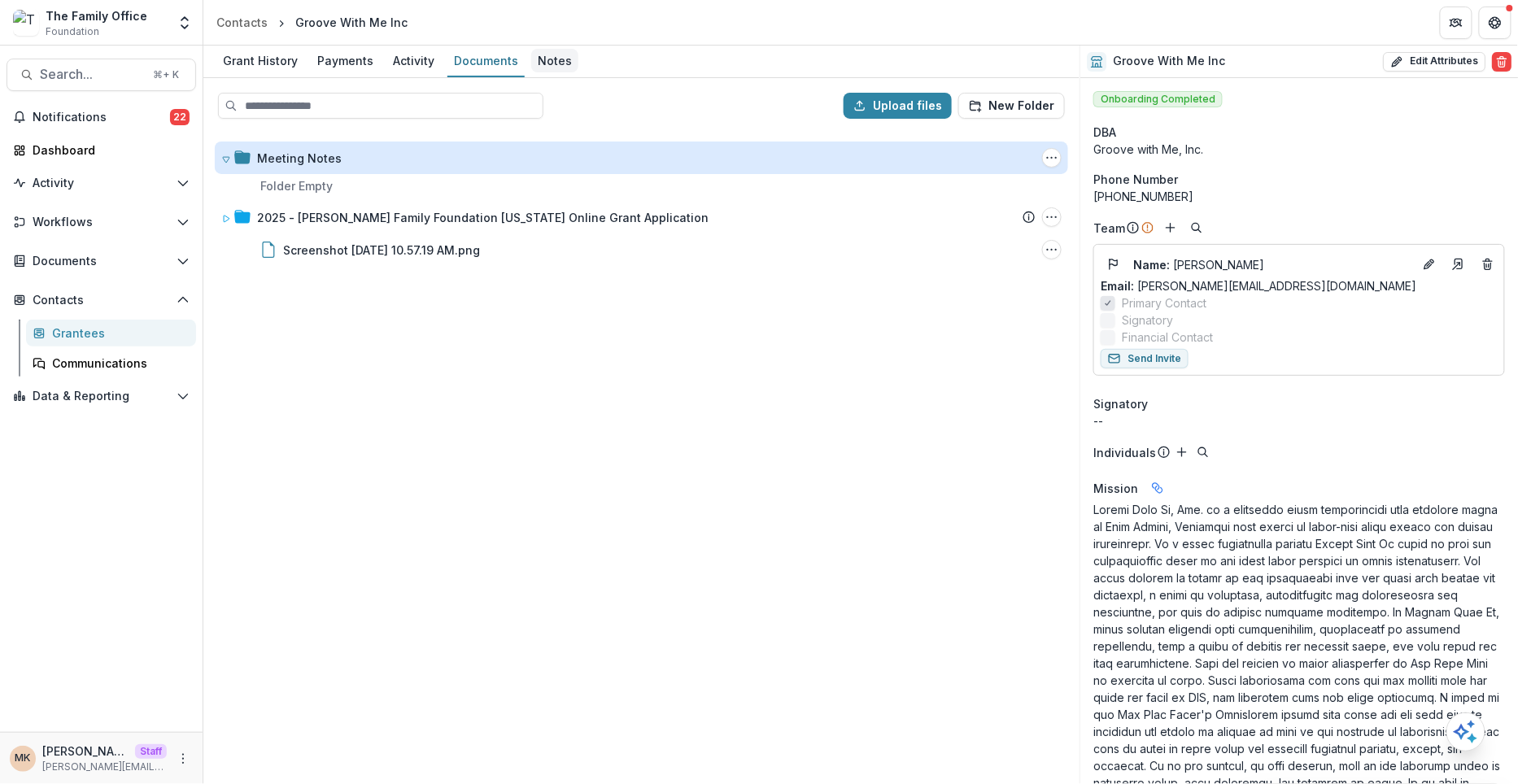
click at [544, 59] on div "Notes" at bounding box center [554, 60] width 47 height 23
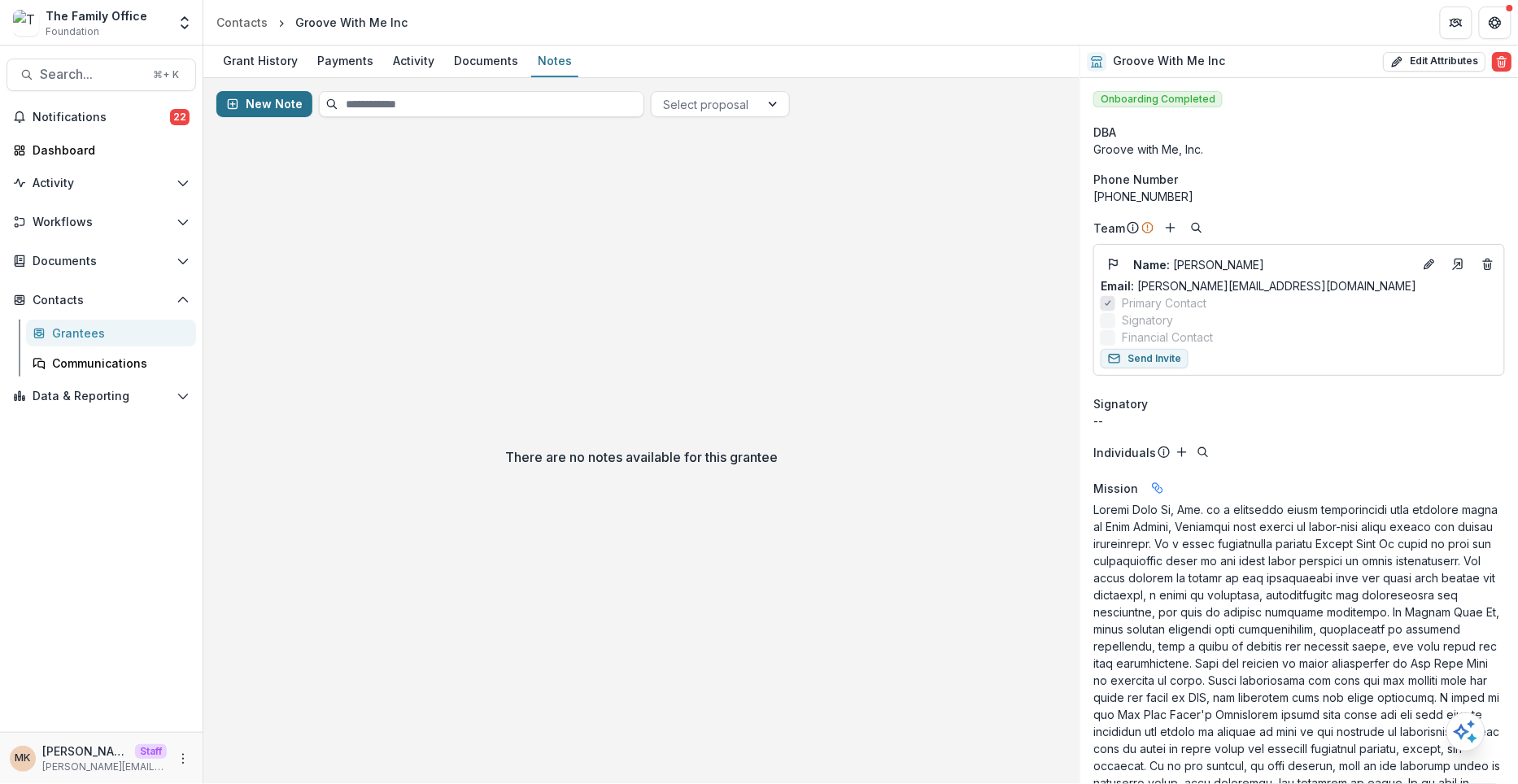
click at [280, 107] on button "New Note" at bounding box center [264, 104] width 96 height 26
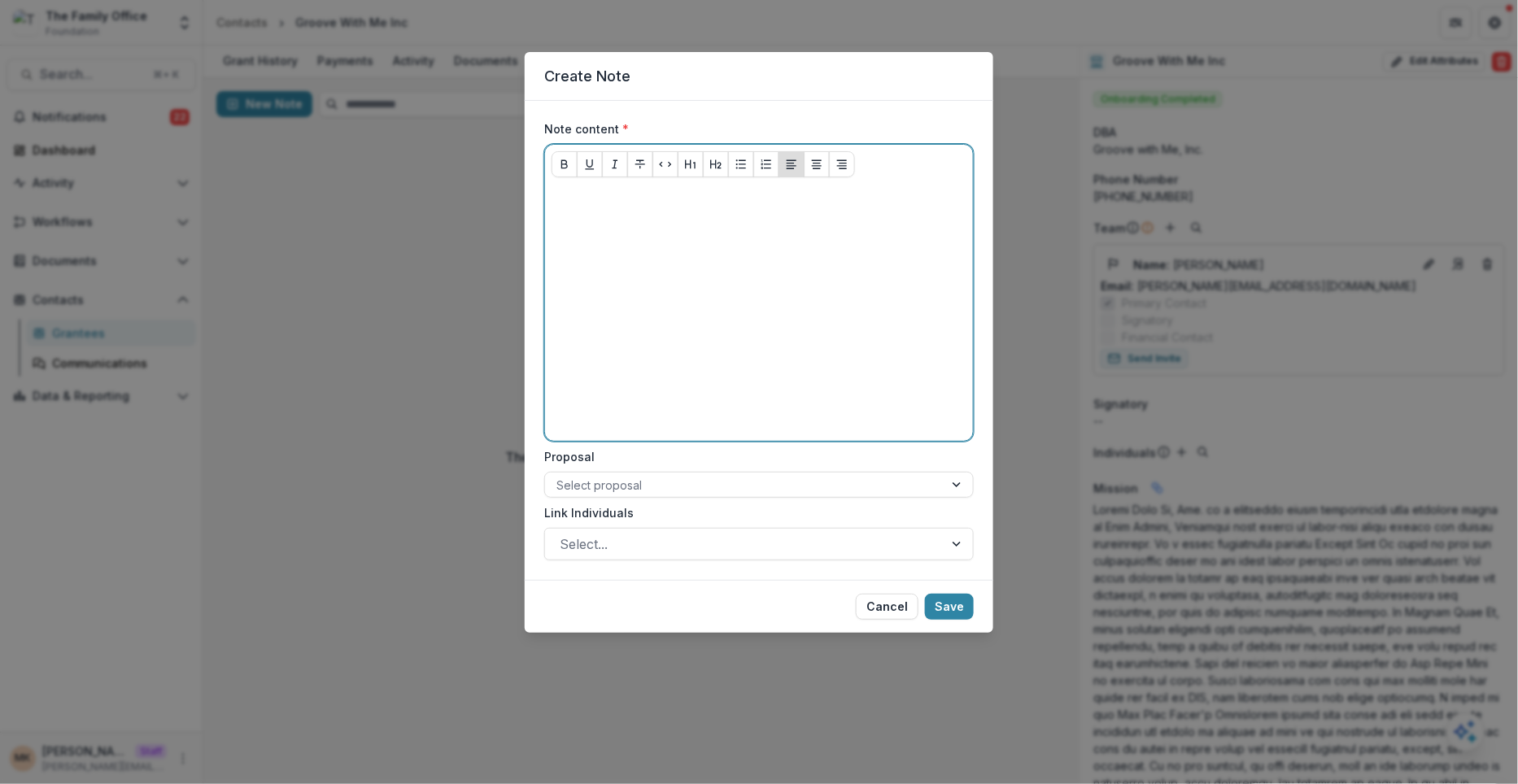
click at [668, 259] on div at bounding box center [759, 312] width 415 height 244
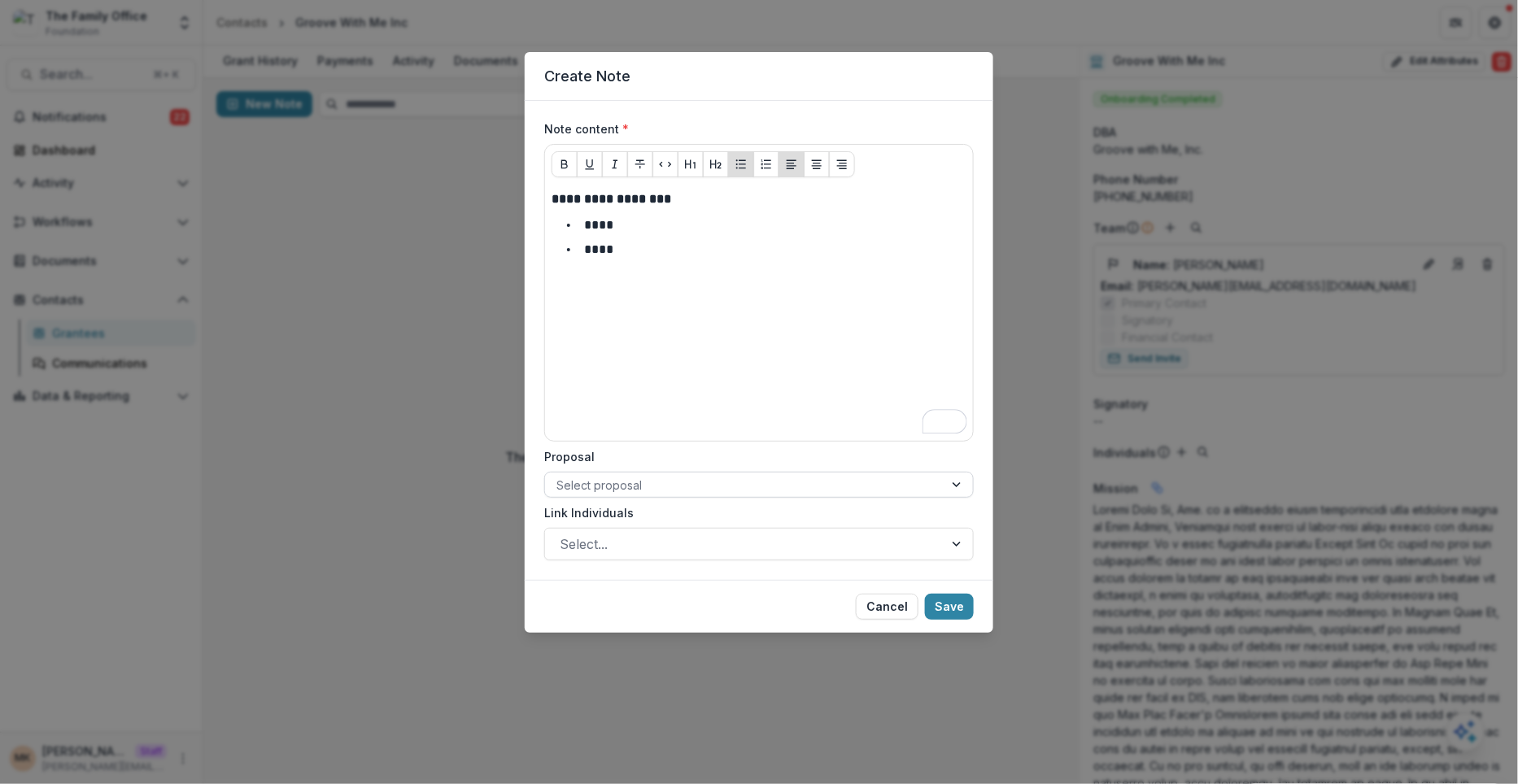
click at [643, 483] on div at bounding box center [744, 485] width 376 height 20
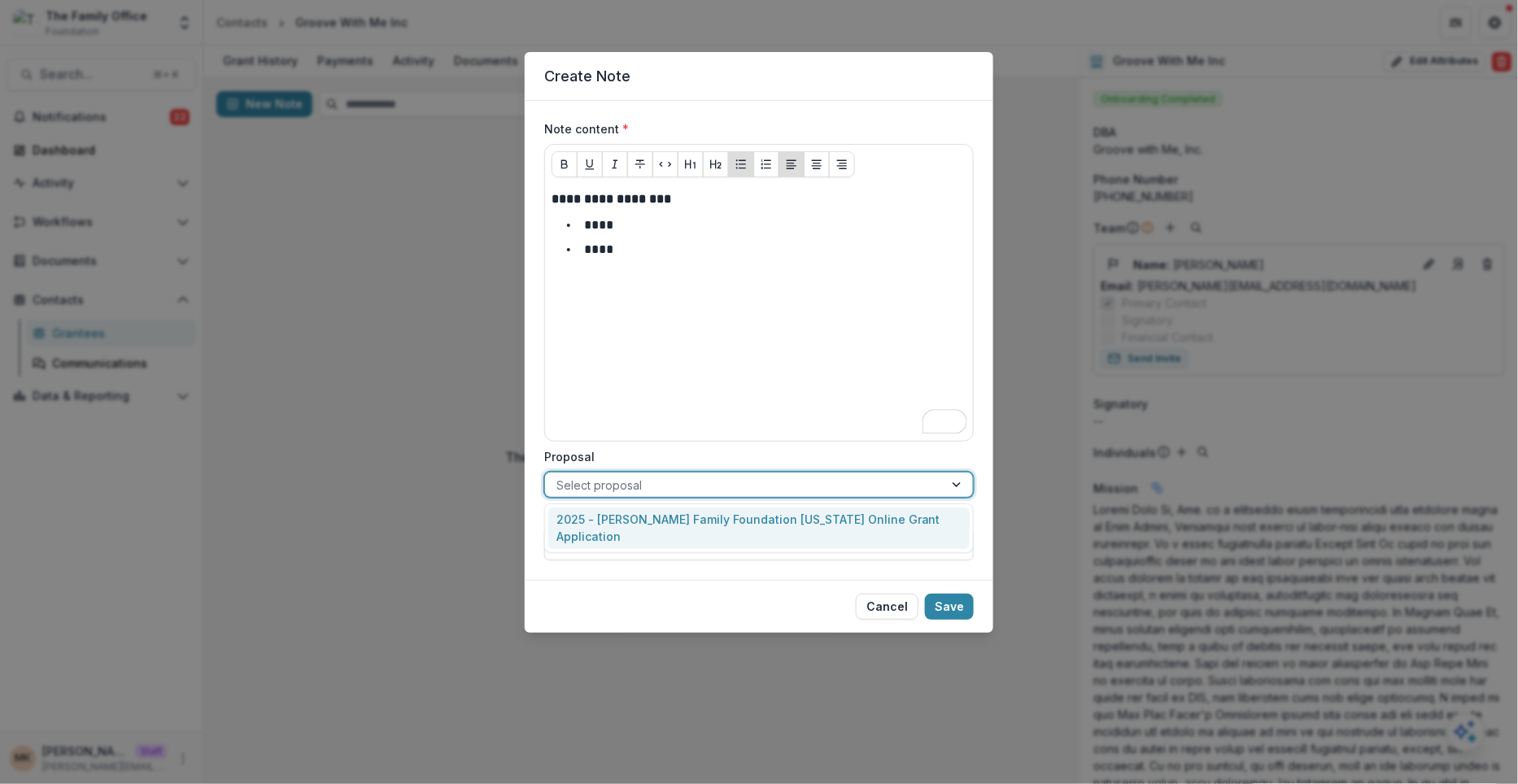
click at [622, 513] on div "2025 - [PERSON_NAME] Family Foundation [US_STATE] Online Grant Application" at bounding box center [758, 528] width 421 height 42
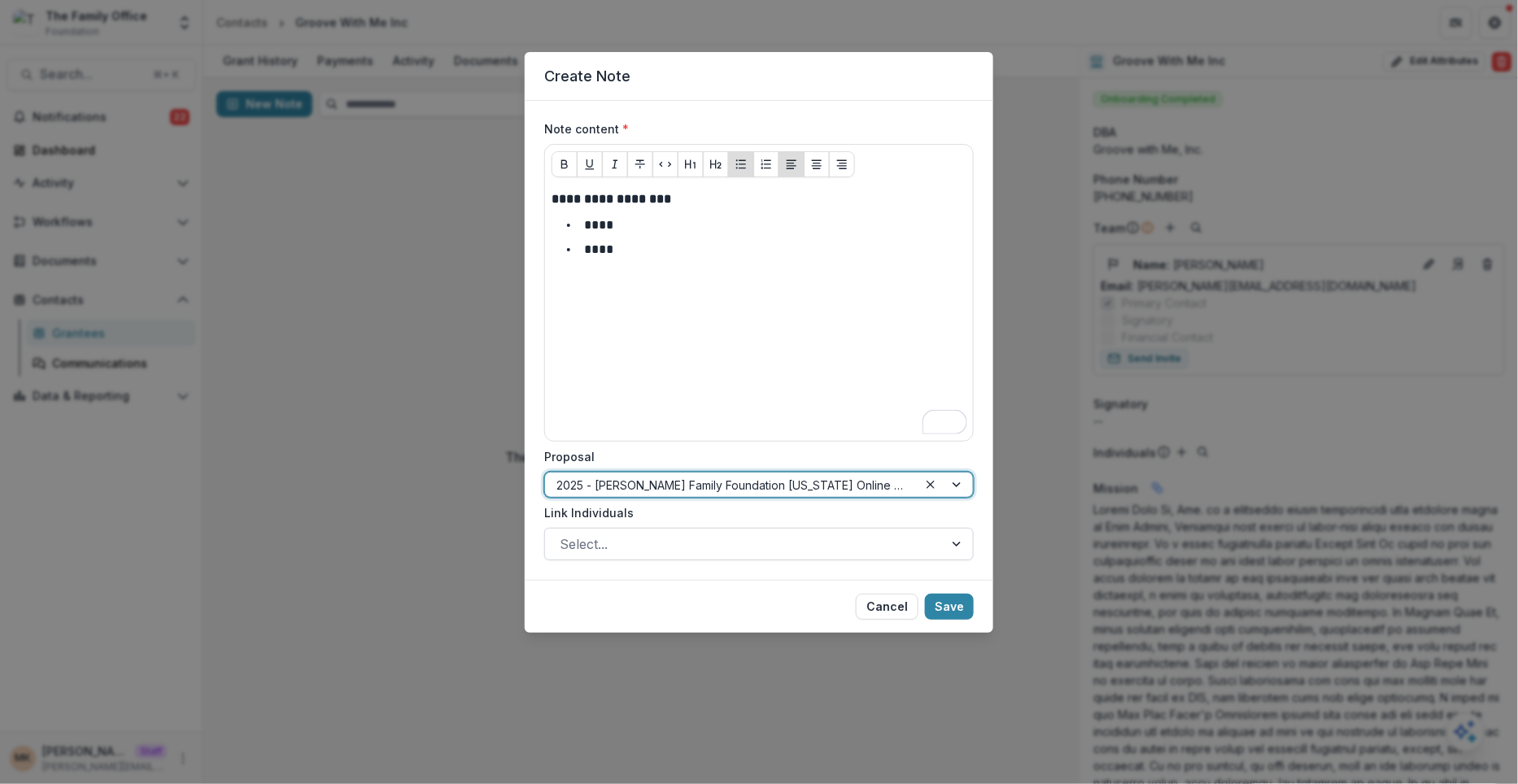
click at [619, 538] on div at bounding box center [744, 544] width 369 height 22
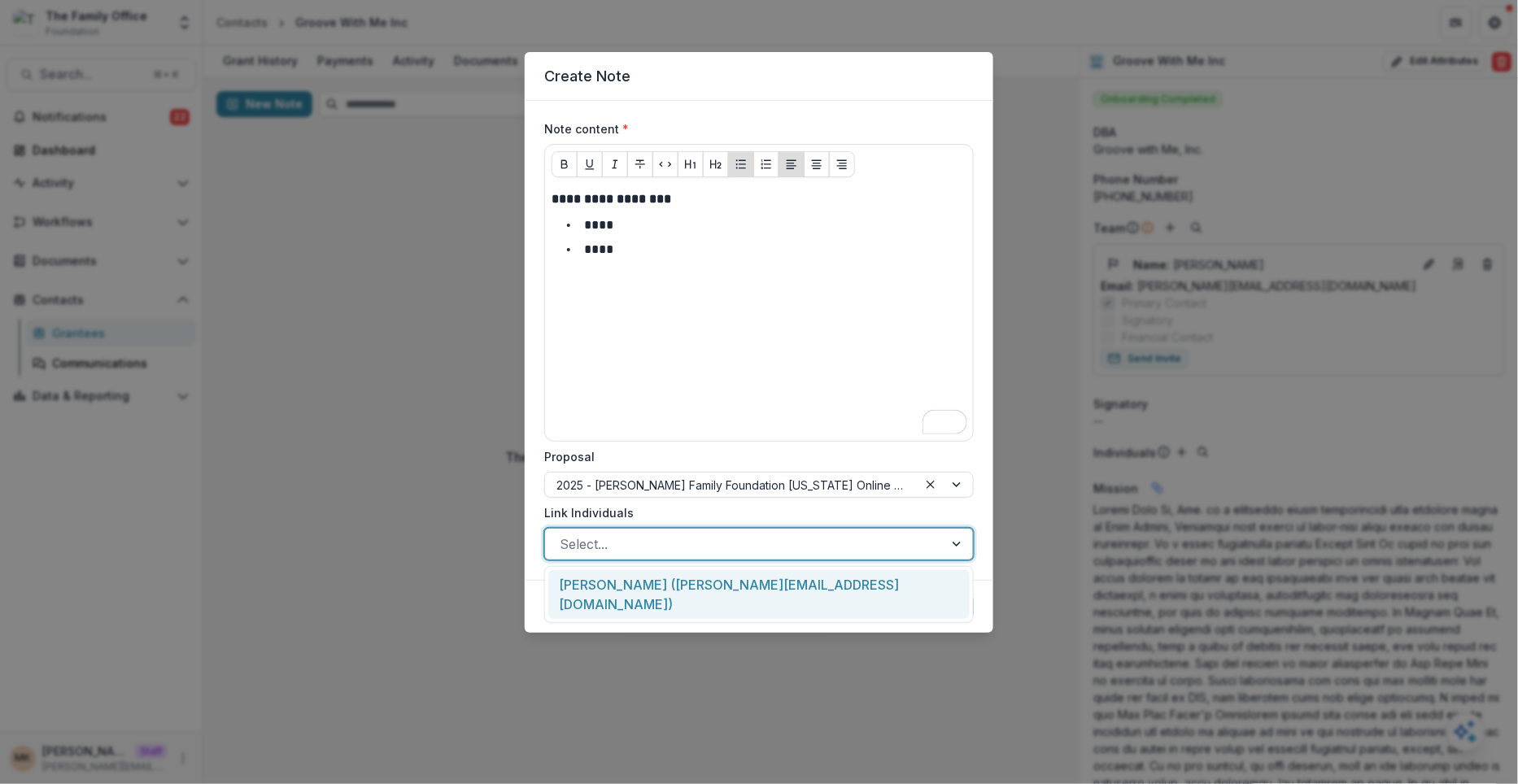
click at [610, 578] on div "Maya Kuppermann (maya@trytemelio.com)" at bounding box center [758, 594] width 421 height 49
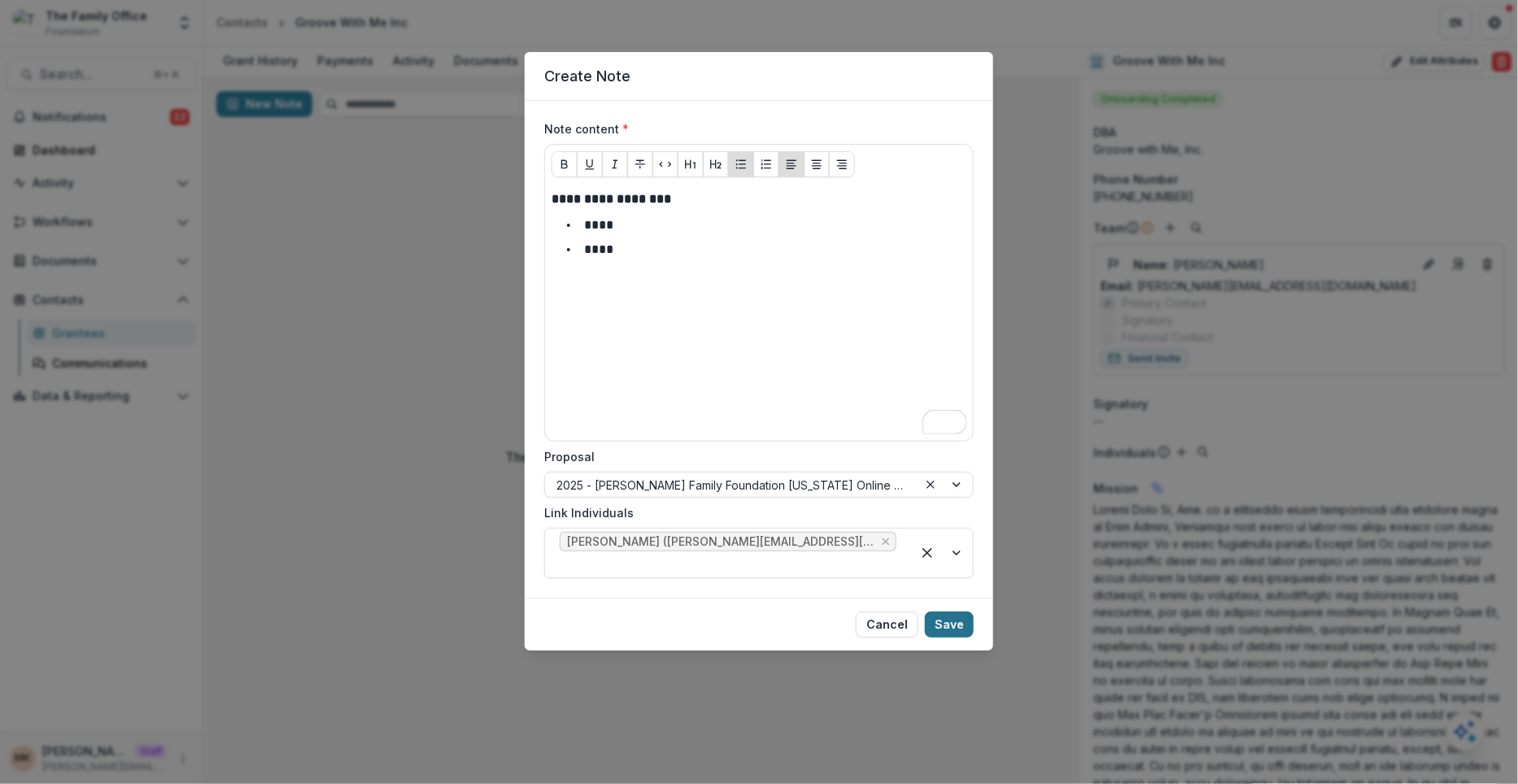
click at [948, 612] on button "Save" at bounding box center [949, 625] width 48 height 26
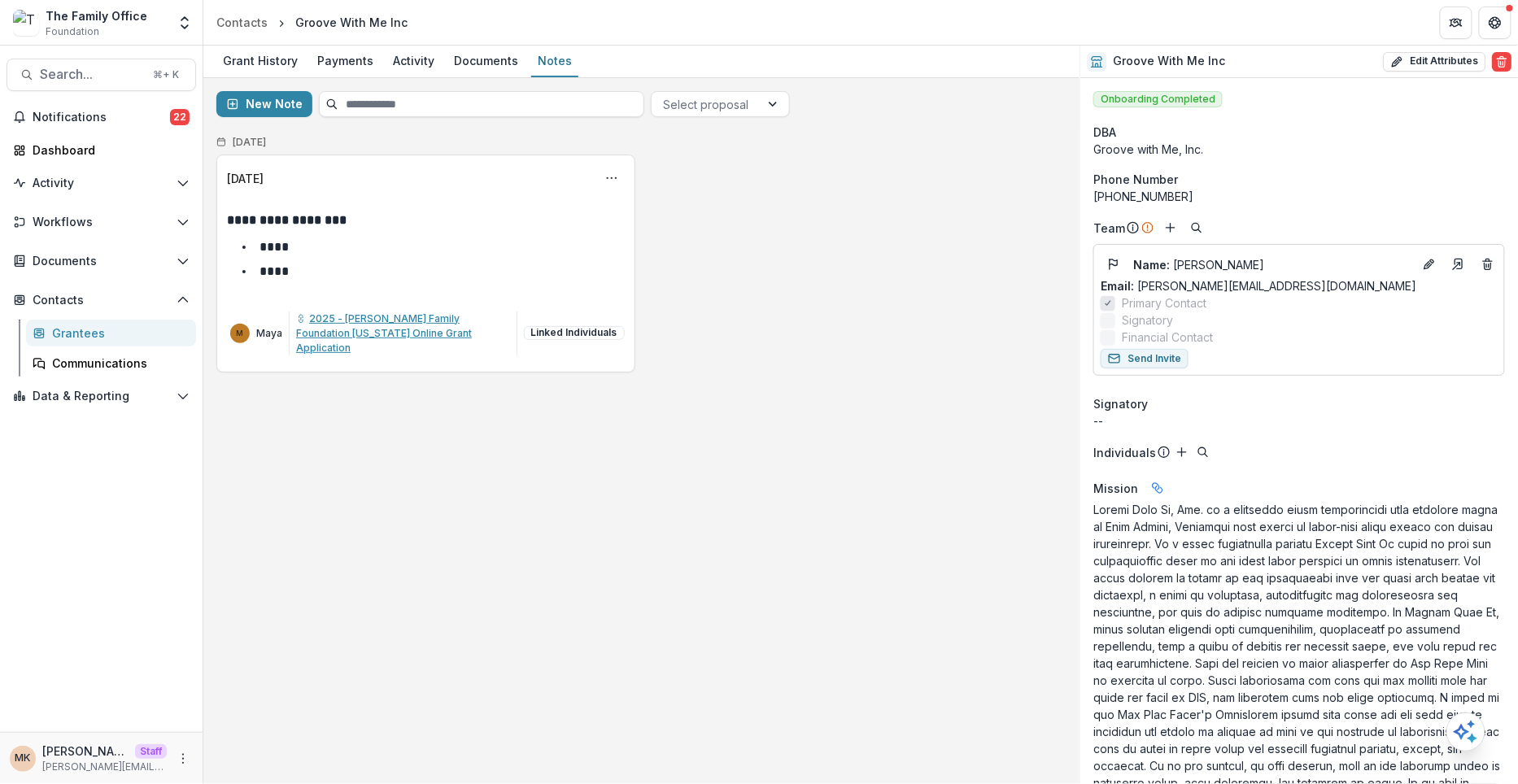
click at [360, 335] on span "2025 - [PERSON_NAME] Family Foundation [US_STATE] Online Grant Application" at bounding box center [383, 333] width 176 height 42
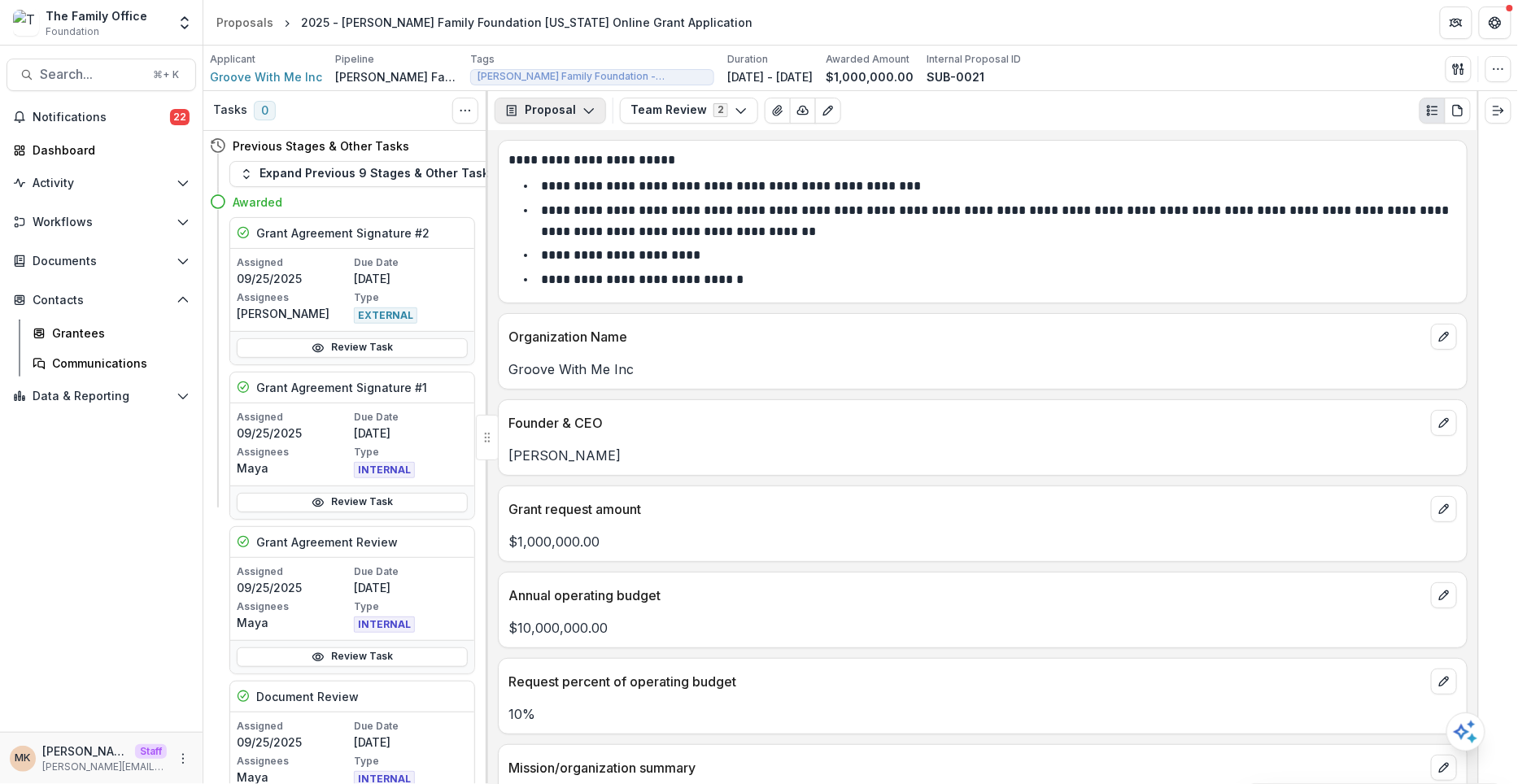
click at [561, 107] on button "Proposal" at bounding box center [551, 111] width 112 height 26
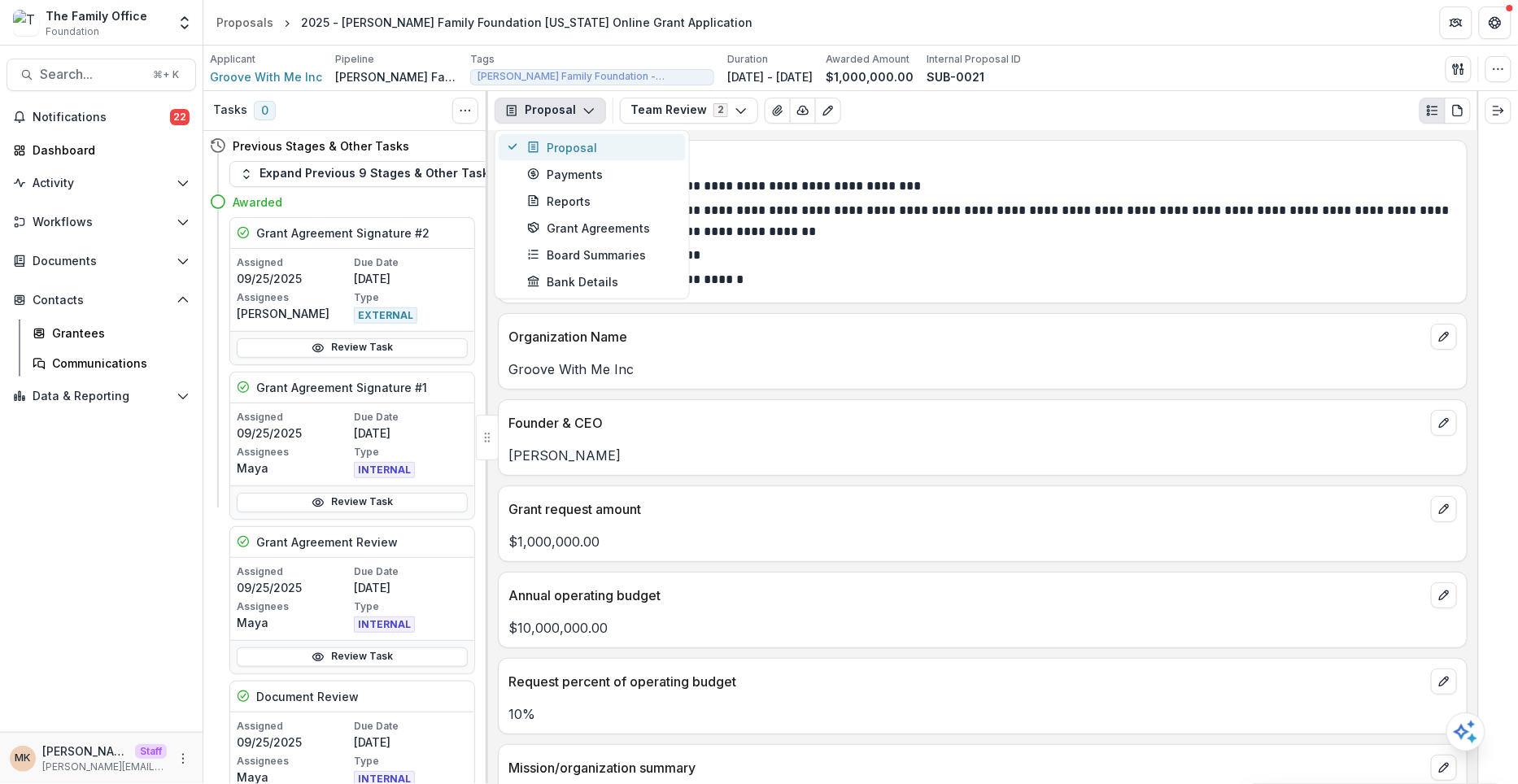
click at [571, 149] on div "Proposal" at bounding box center [602, 147] width 149 height 17
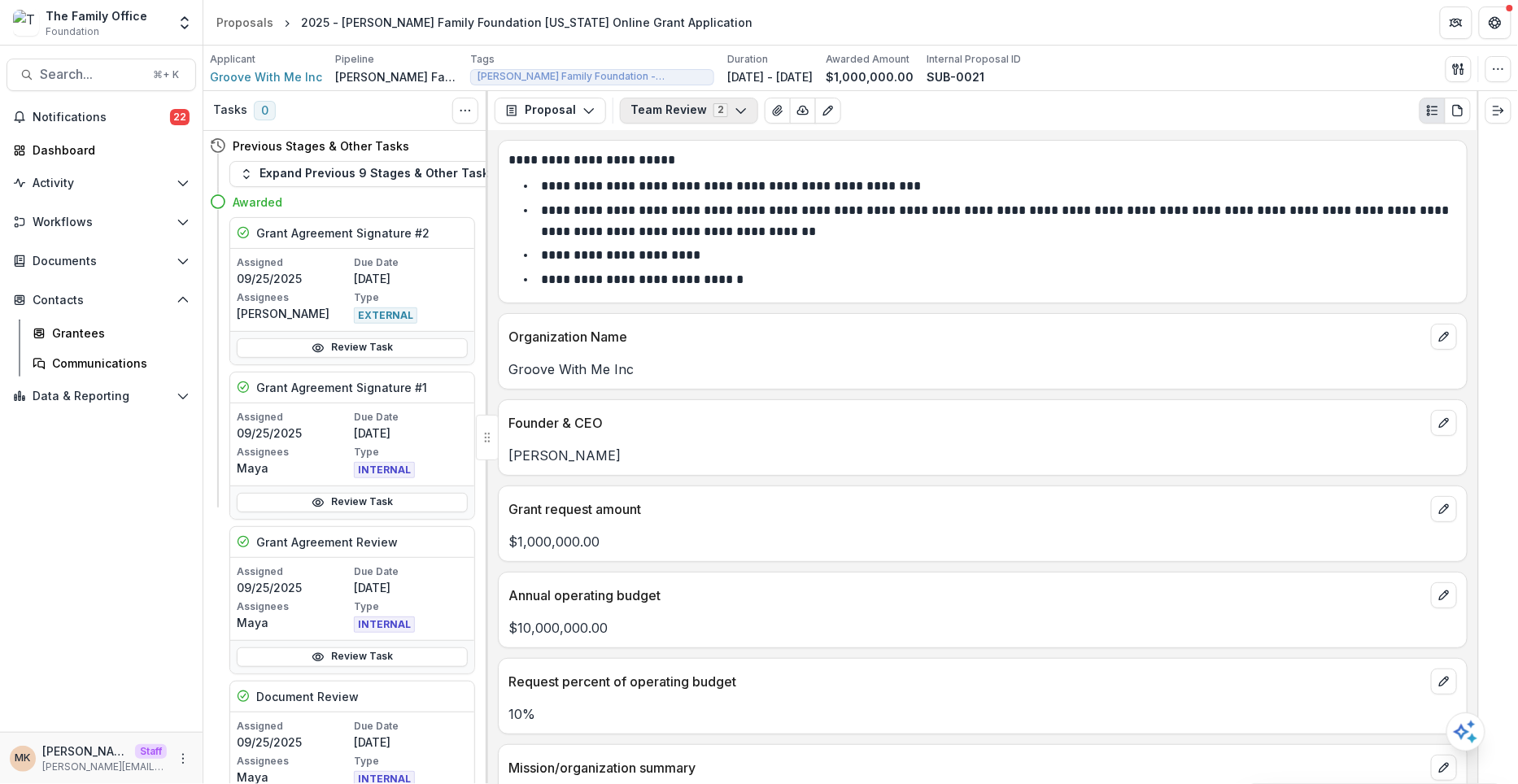
click at [662, 109] on button "Team Review 2" at bounding box center [688, 111] width 139 height 26
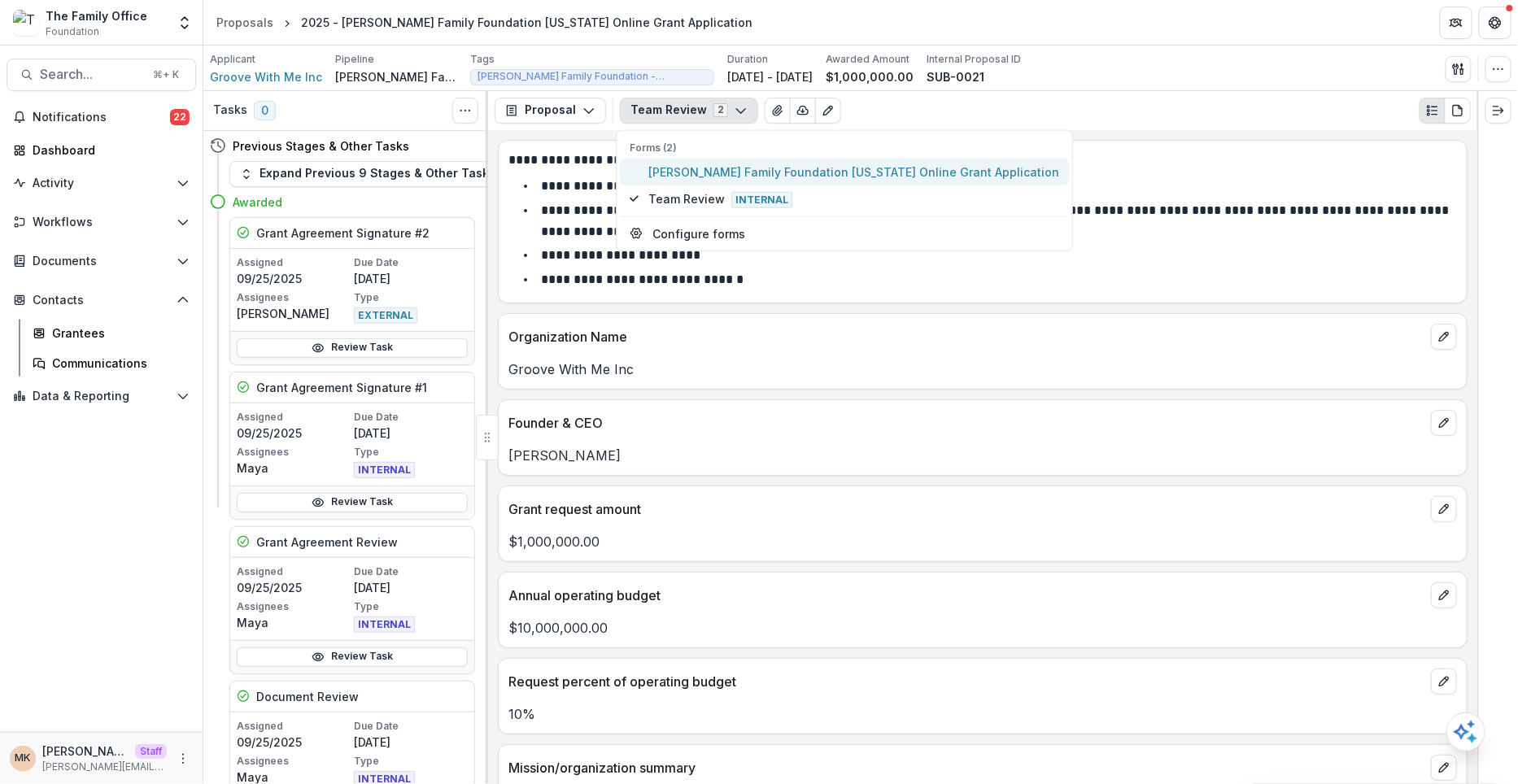
click at [662, 163] on span "[PERSON_NAME] Family Foundation [US_STATE] Online Grant Application" at bounding box center [854, 171] width 411 height 17
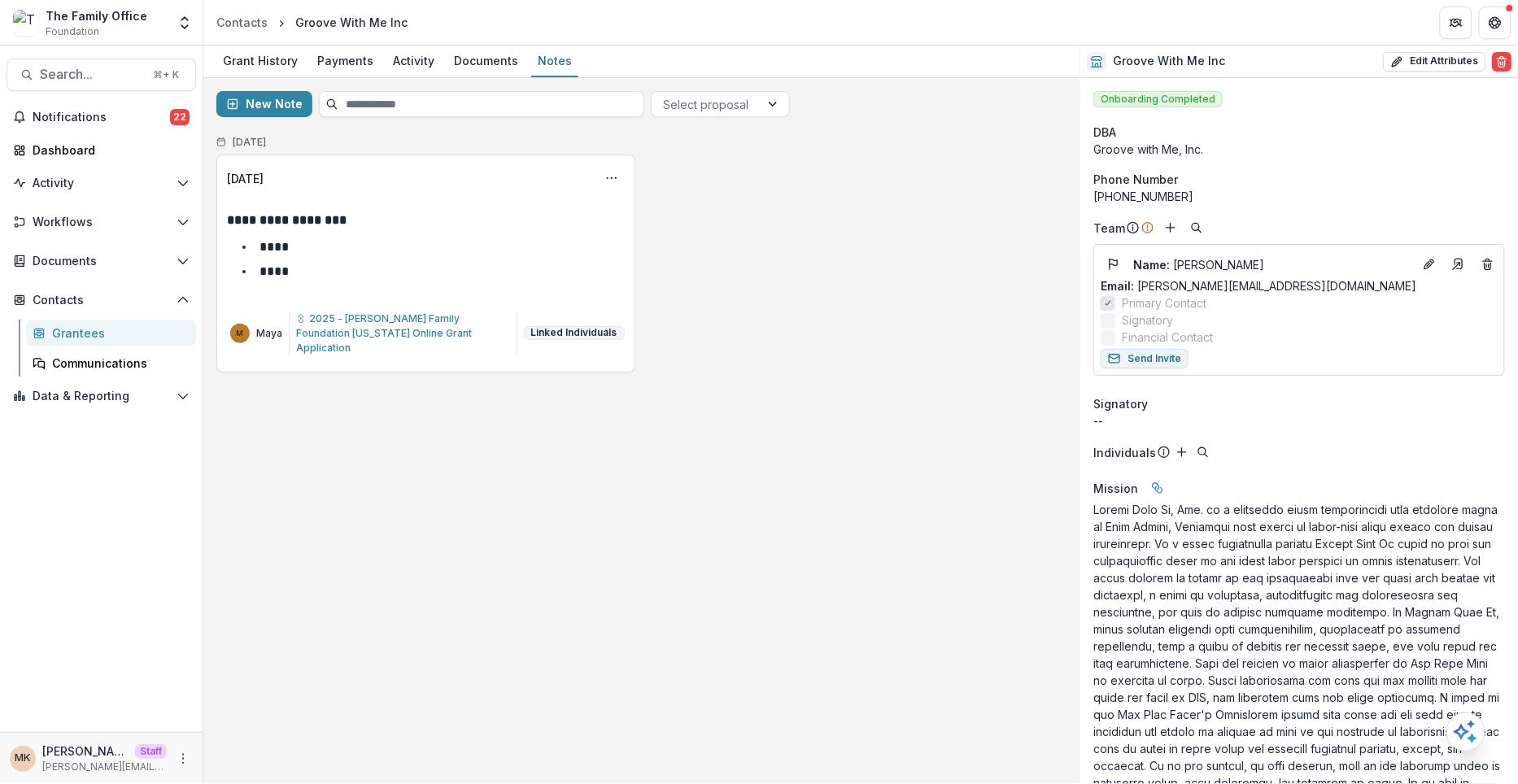
click at [593, 326] on button "Linked Individuals" at bounding box center [574, 333] width 100 height 13
click at [639, 357] on p "Maya Kuppermann | maya@trytemelio.com" at bounding box center [738, 355] width 342 height 15
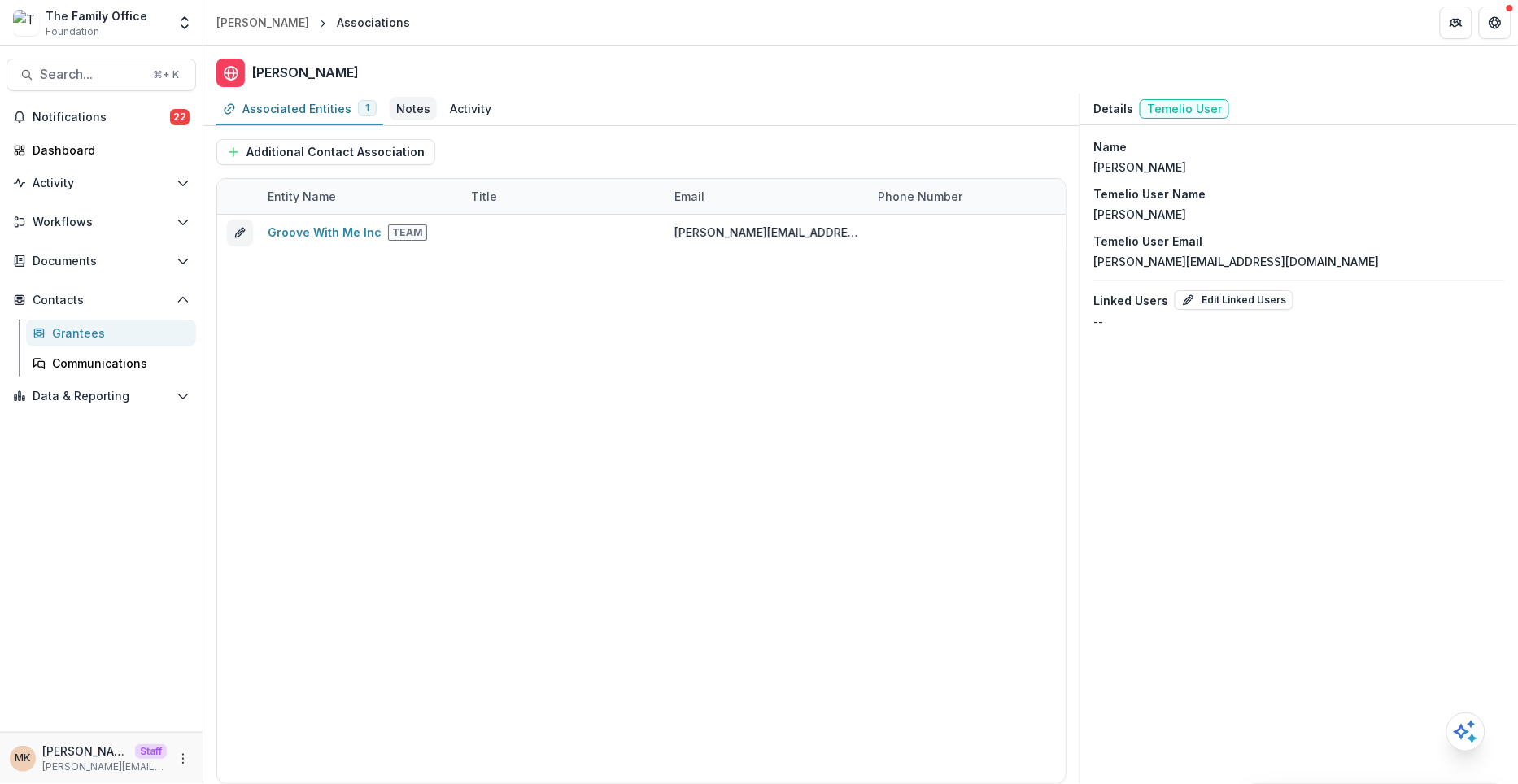
click at [402, 118] on div "Notes" at bounding box center [413, 108] width 47 height 23
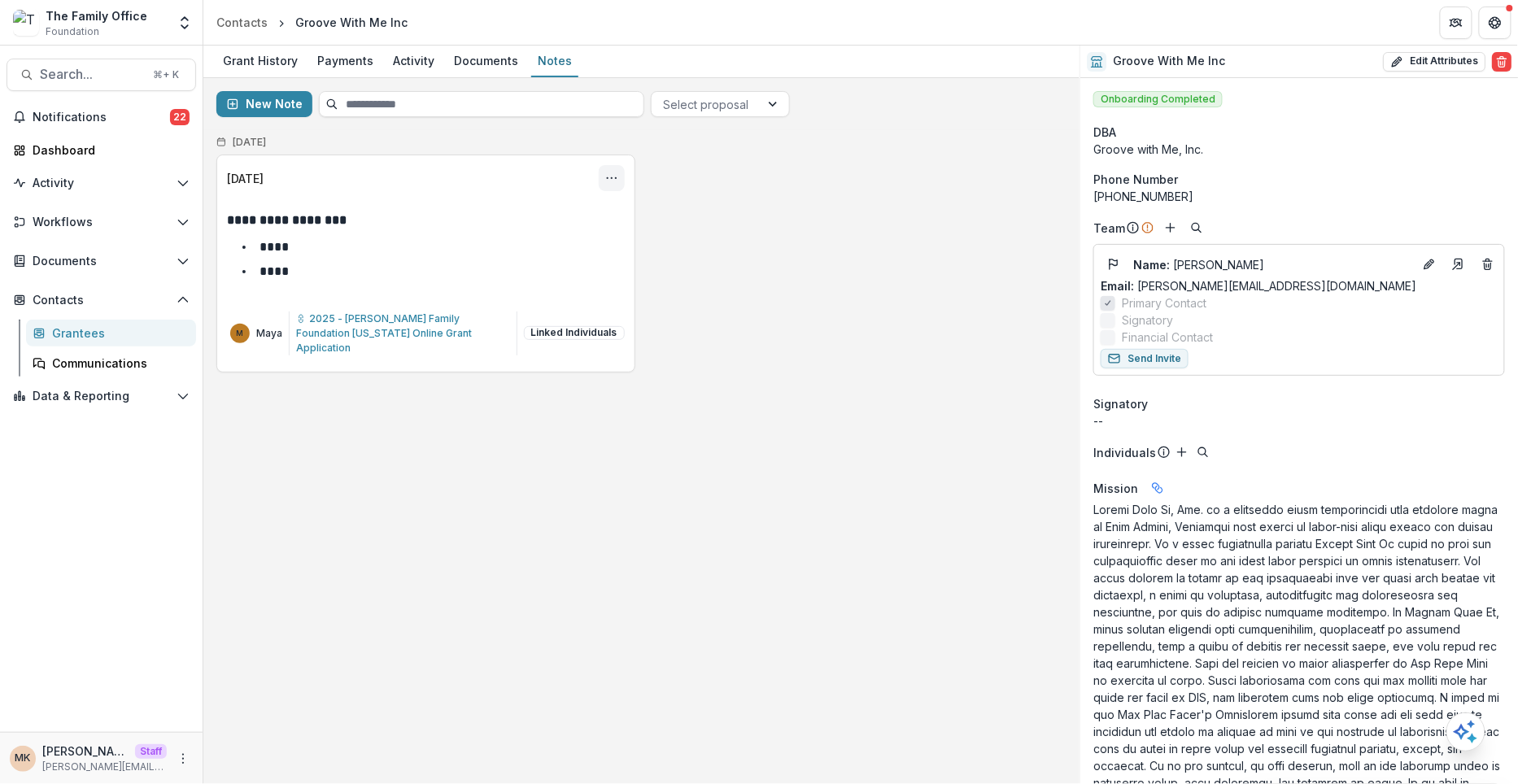
click at [616, 172] on icon "Options" at bounding box center [612, 179] width 13 height 13
click at [502, 235] on button "Edit" at bounding box center [532, 241] width 174 height 27
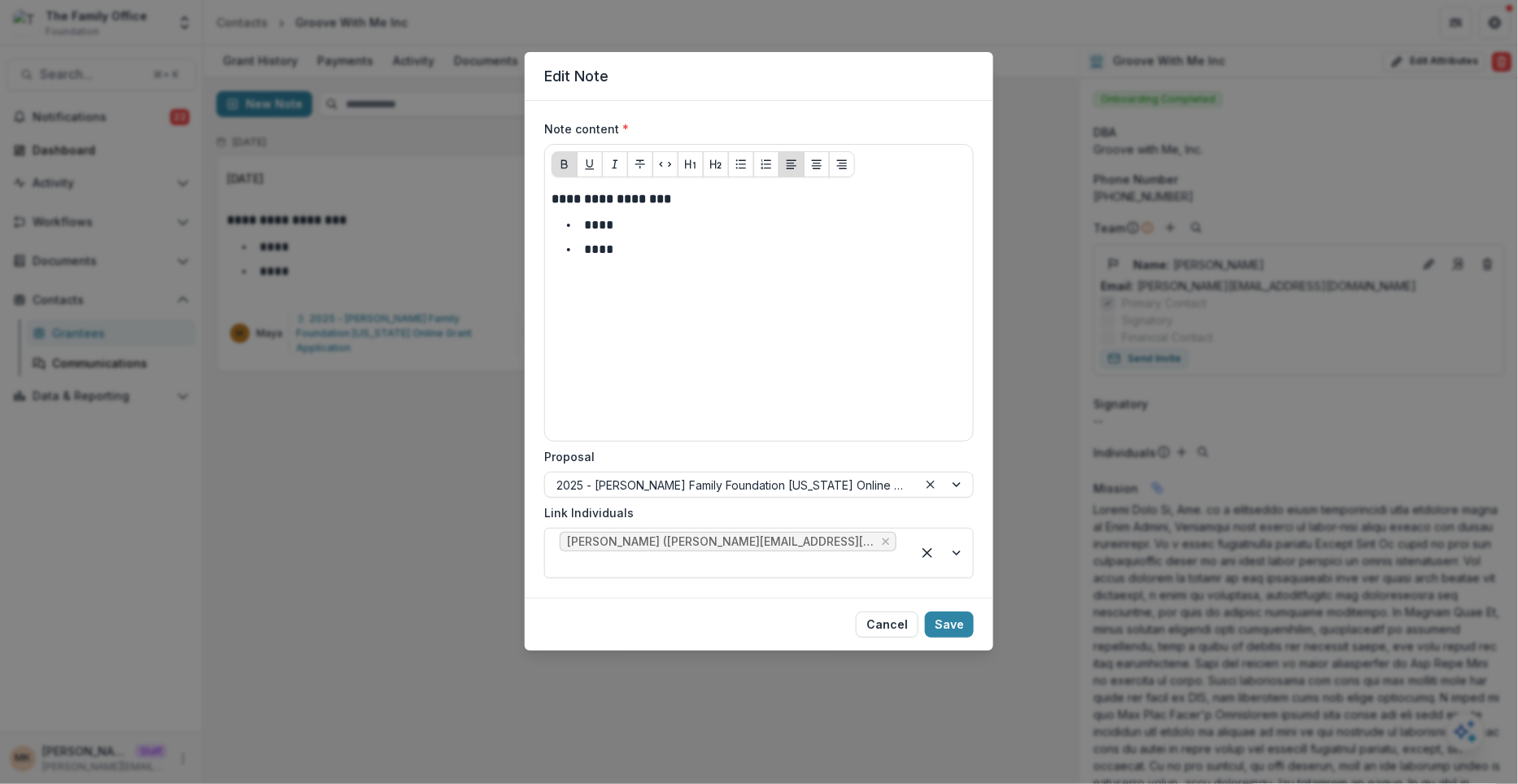
click at [1035, 177] on div "**********" at bounding box center [759, 392] width 1518 height 784
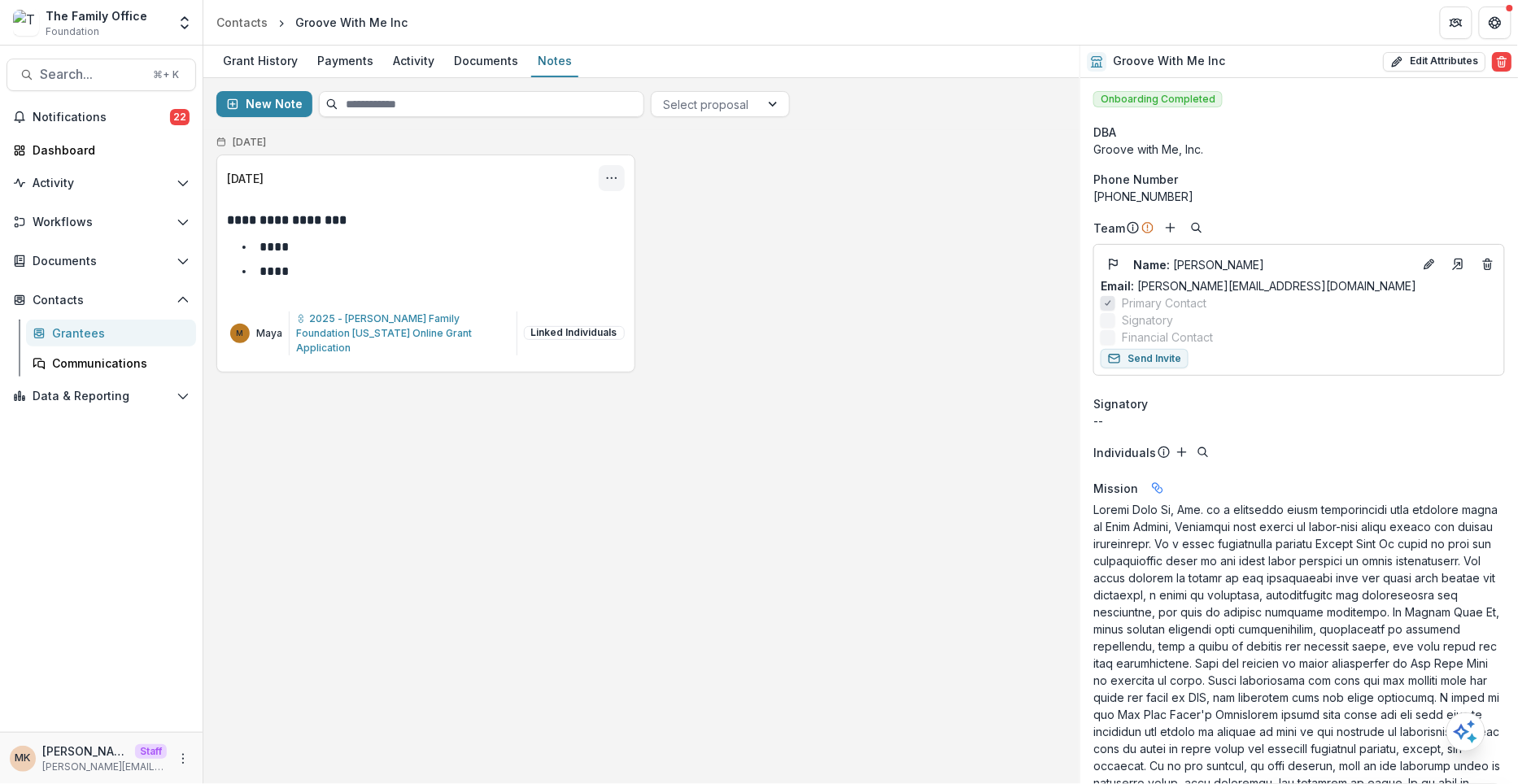
click at [609, 173] on icon "Options" at bounding box center [612, 179] width 13 height 13
click at [509, 213] on button "Pin" at bounding box center [532, 214] width 174 height 27
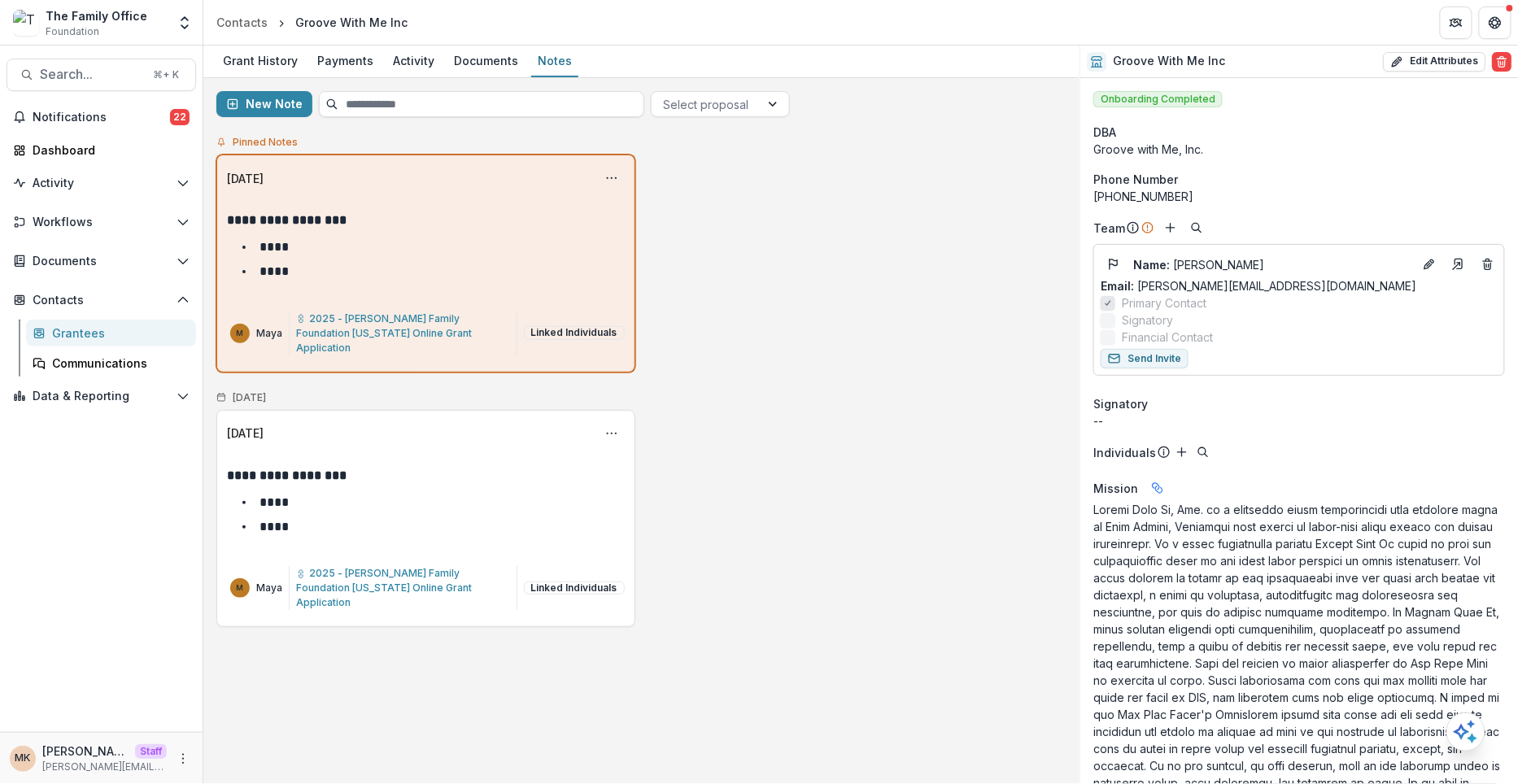
click at [687, 232] on div "**********" at bounding box center [642, 263] width 850 height 218
click at [612, 169] on button "Options" at bounding box center [612, 179] width 26 height 26
click at [580, 240] on button "Edit" at bounding box center [532, 241] width 174 height 27
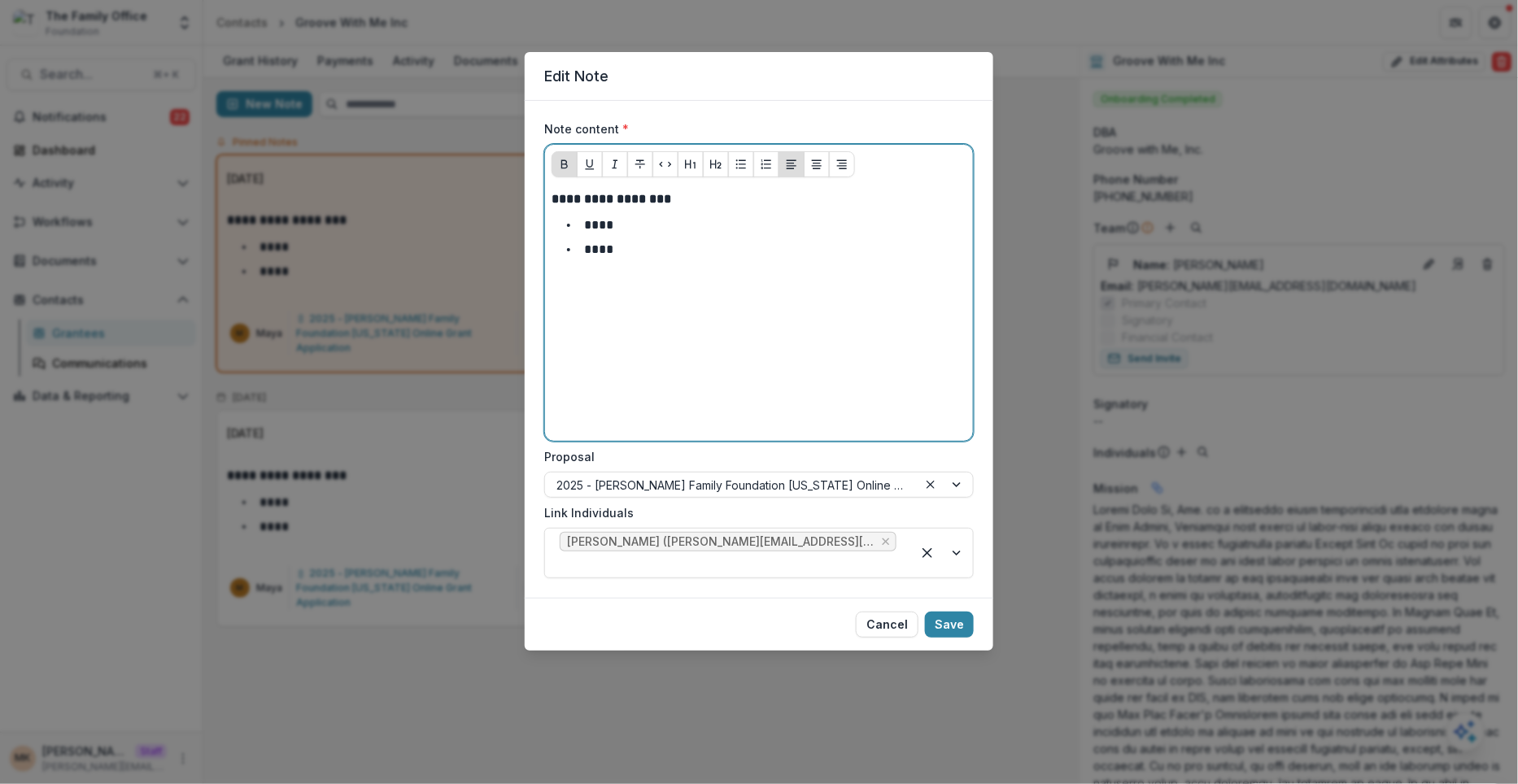
click at [642, 243] on li "****" at bounding box center [768, 249] width 395 height 21
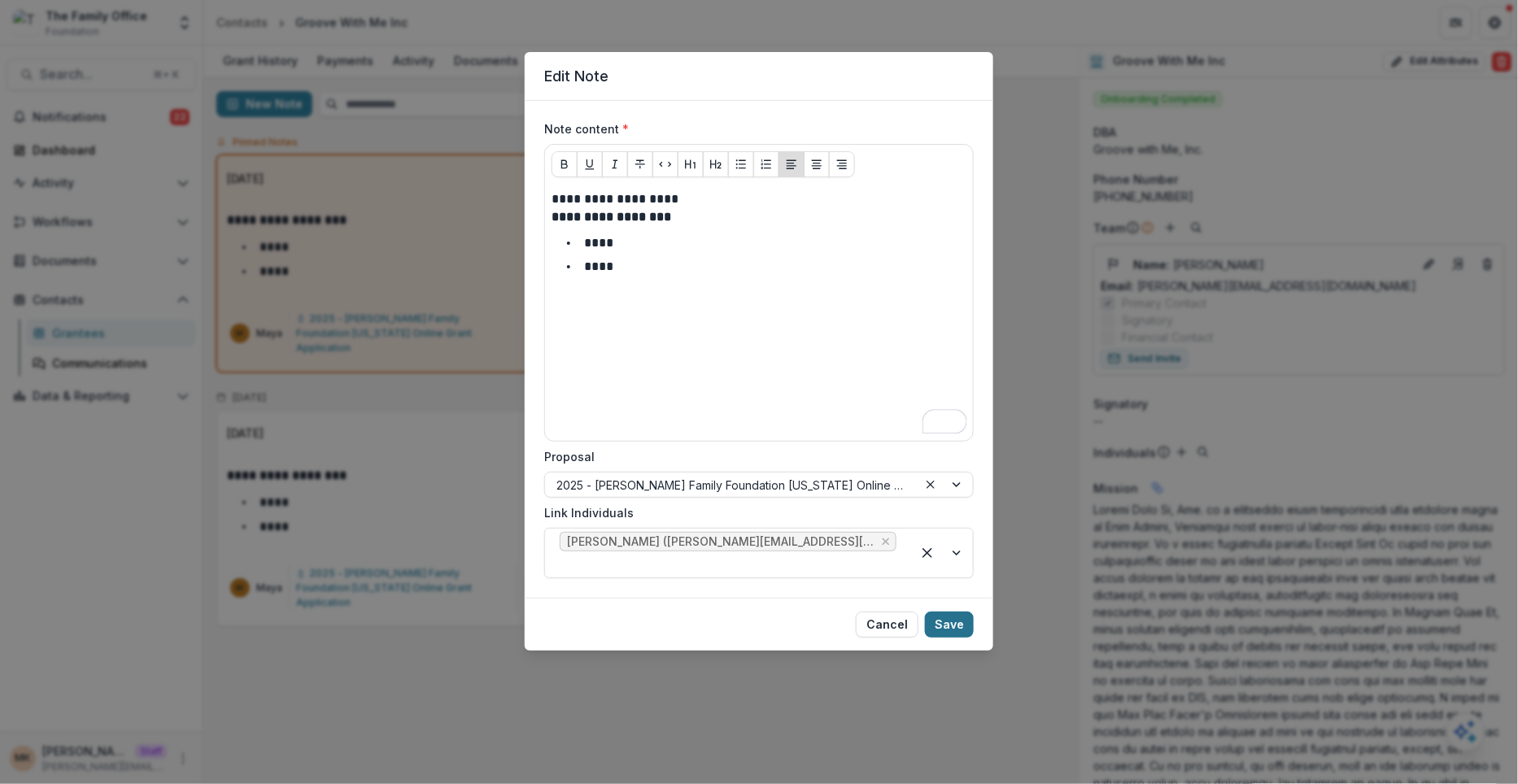
click at [938, 612] on button "Save" at bounding box center [949, 625] width 48 height 26
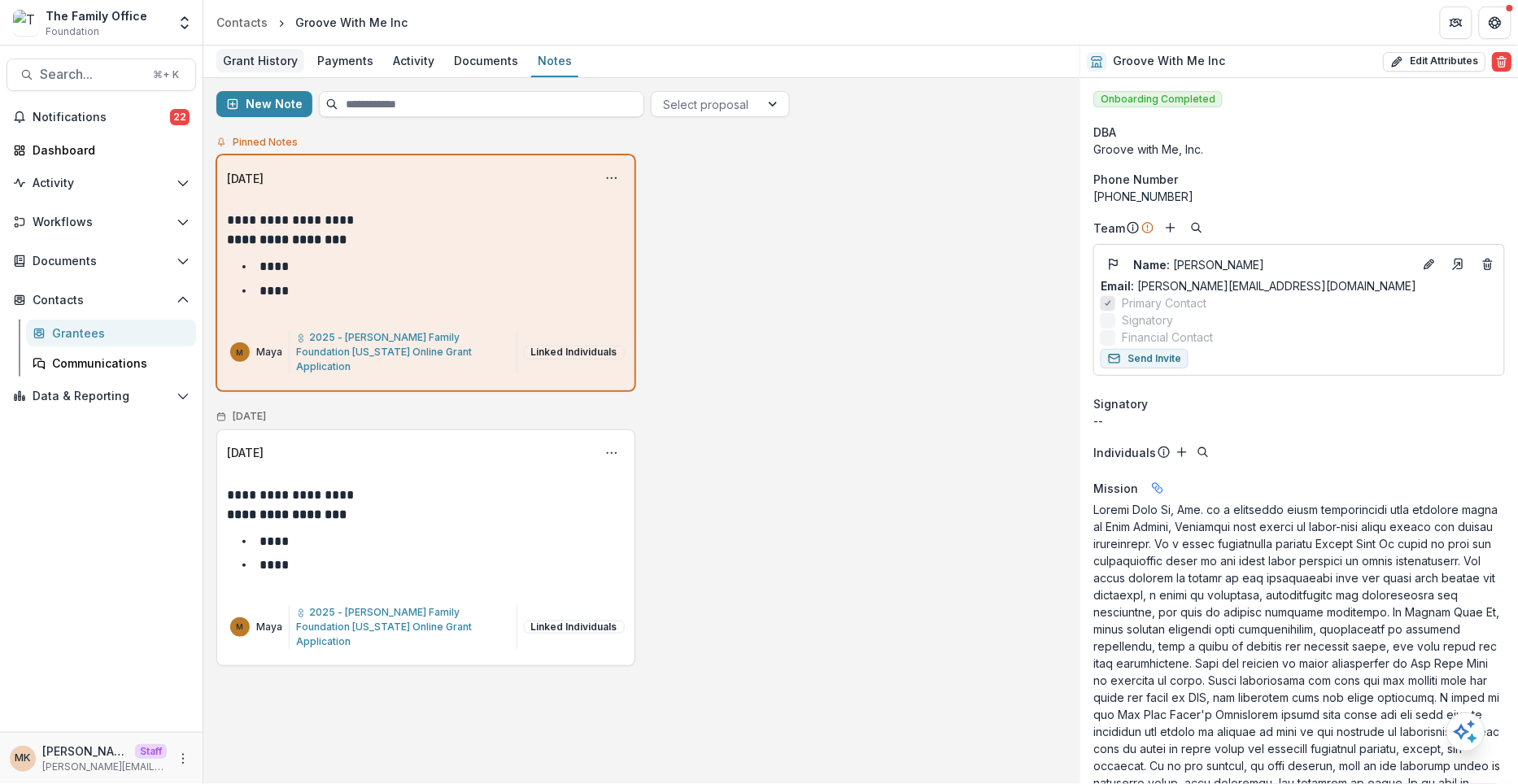
click at [248, 54] on div "Grant History" at bounding box center [260, 60] width 87 height 23
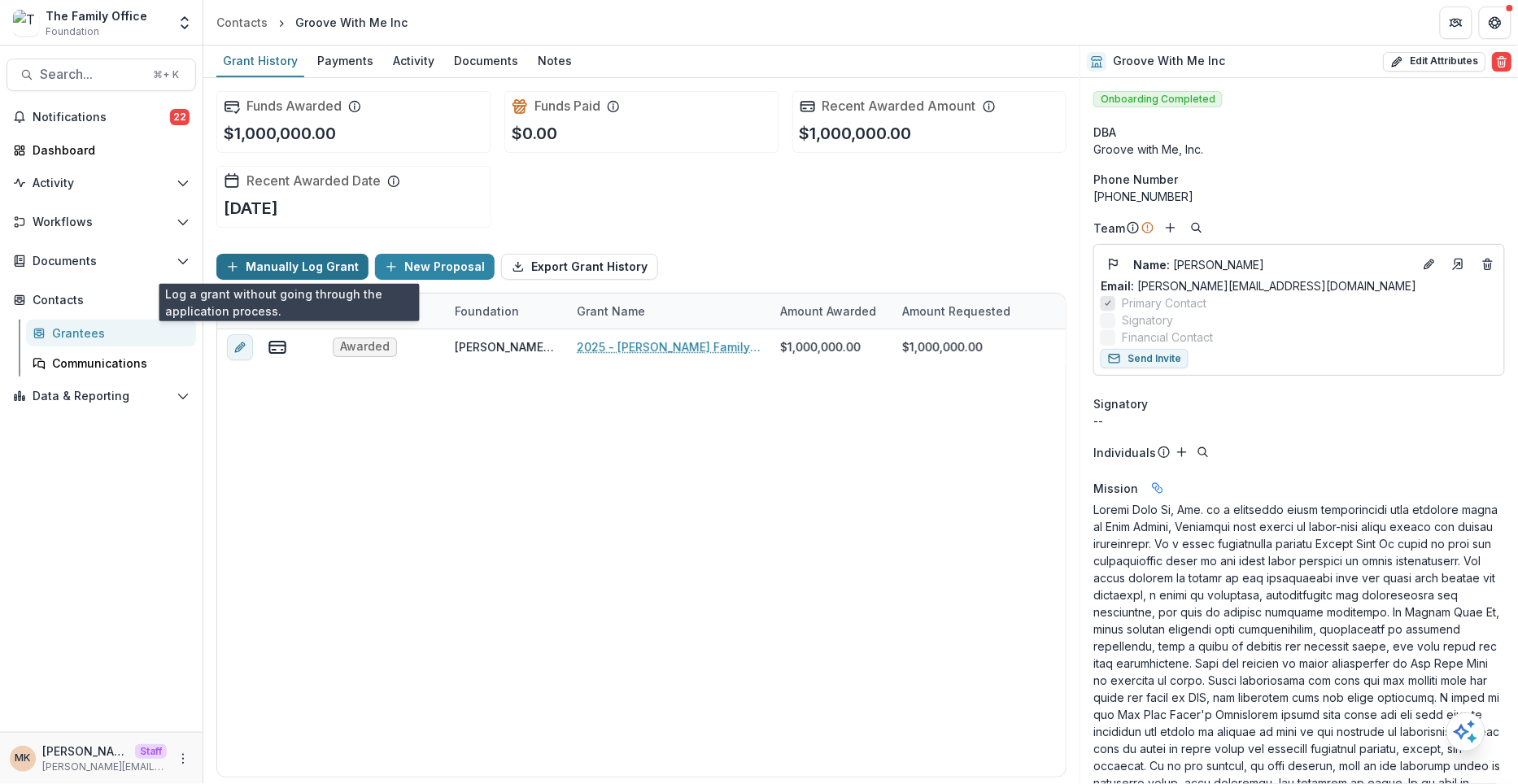
click at [289, 269] on button "Manually Log Grant" at bounding box center [293, 267] width 153 height 26
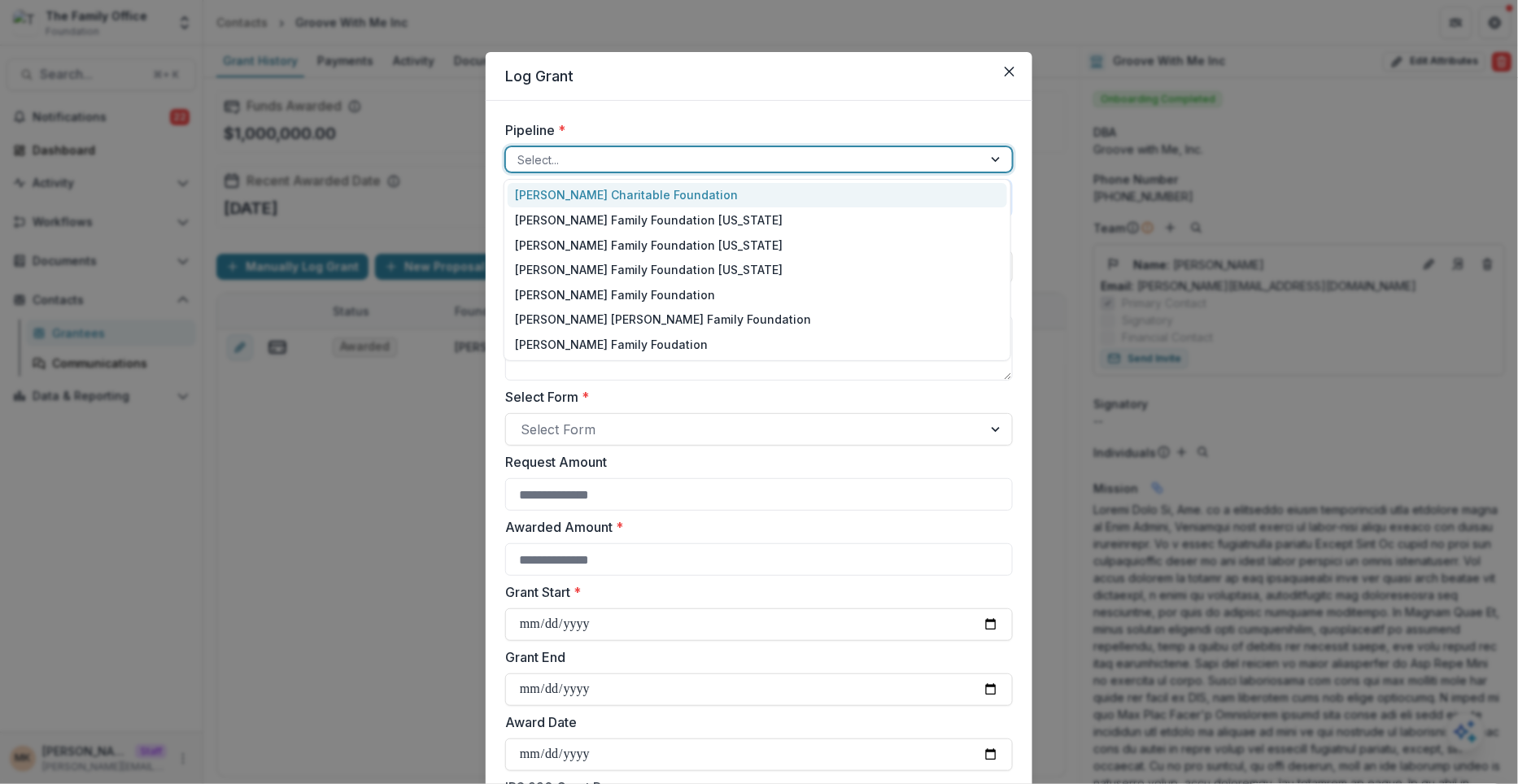
click at [534, 161] on div at bounding box center [744, 160] width 454 height 20
click at [593, 113] on form "**********" at bounding box center [759, 604] width 547 height 1006
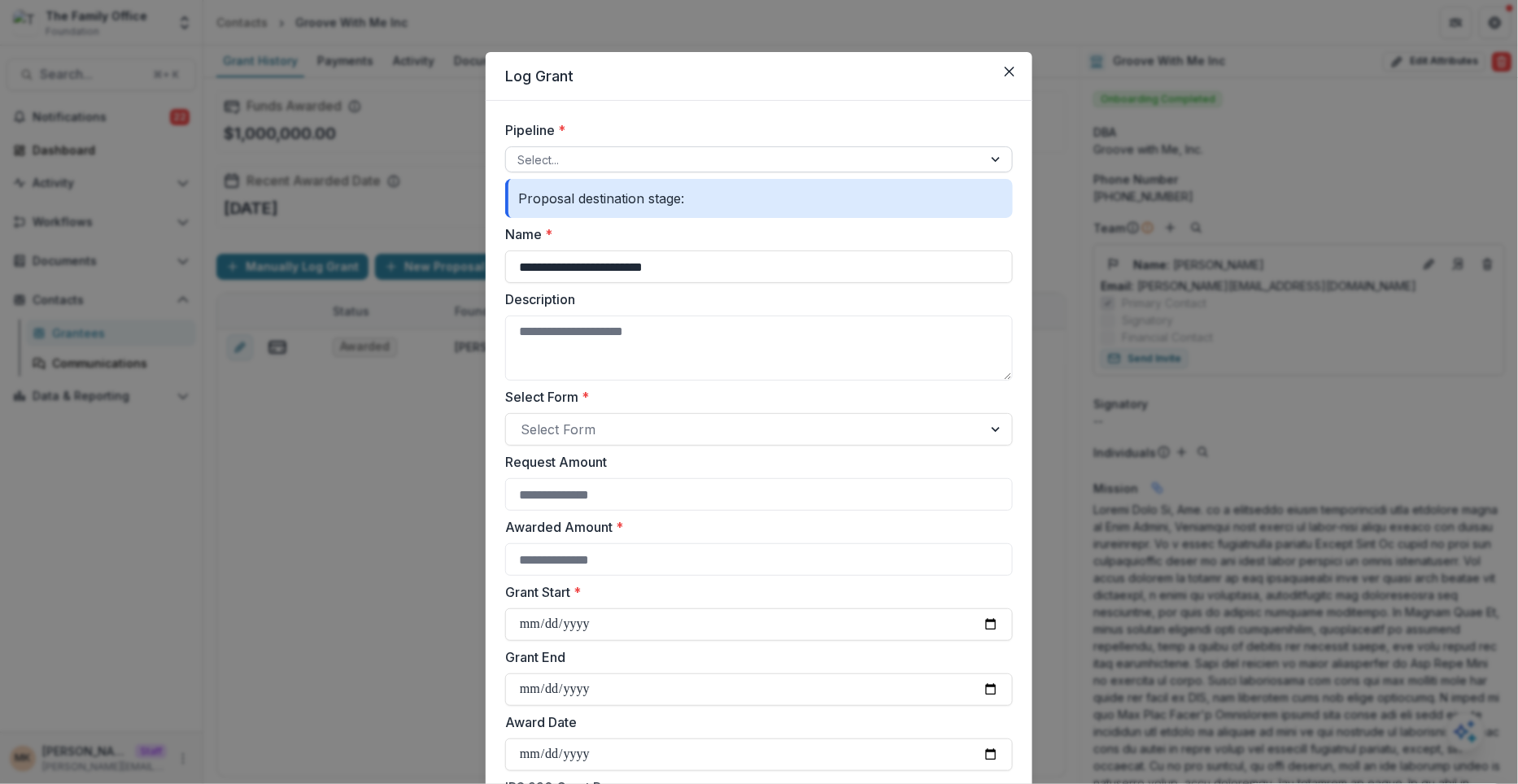
click at [567, 159] on div at bounding box center [744, 160] width 454 height 20
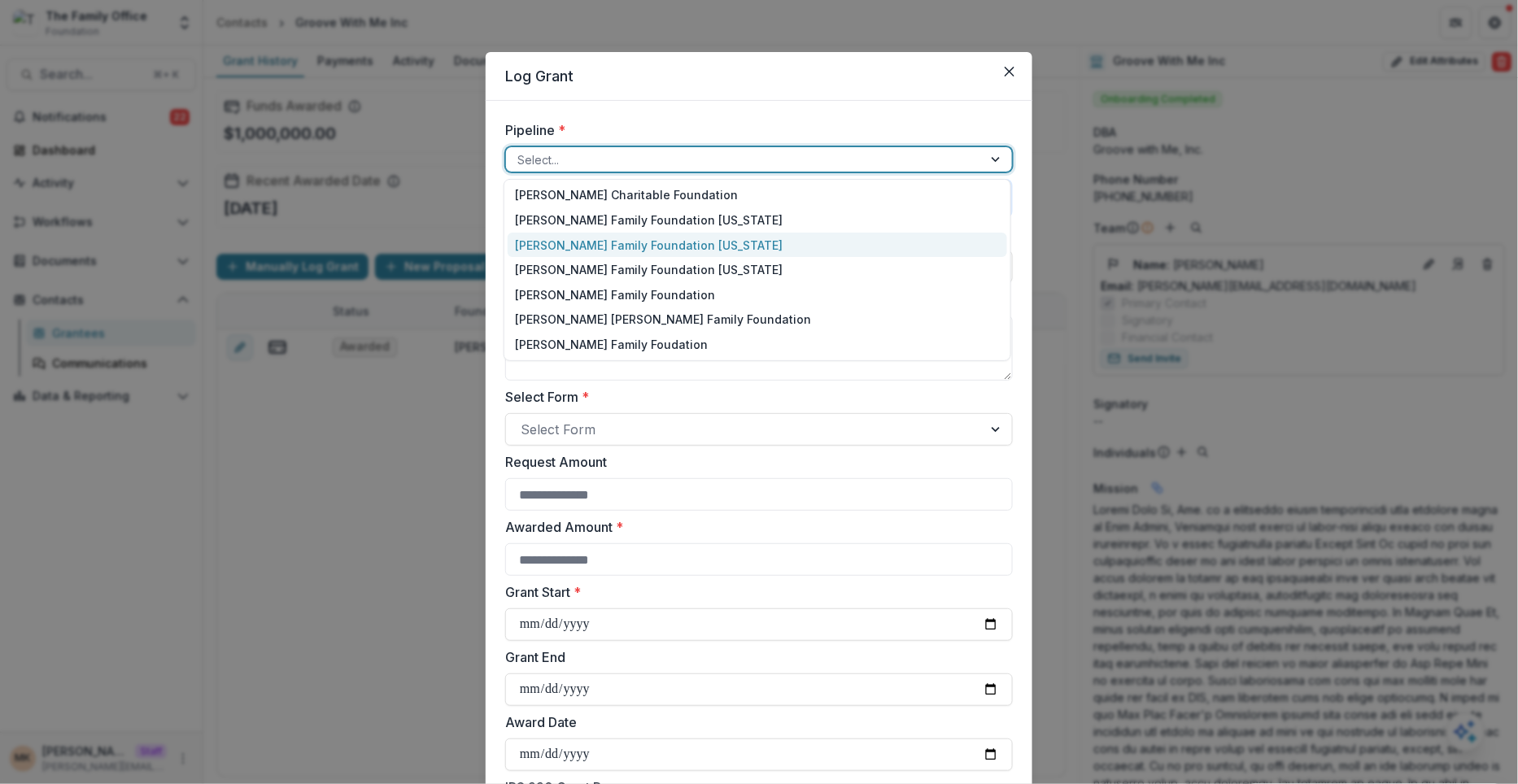
click at [747, 243] on div "[PERSON_NAME] Family Foundation [US_STATE]" at bounding box center [757, 245] width 499 height 25
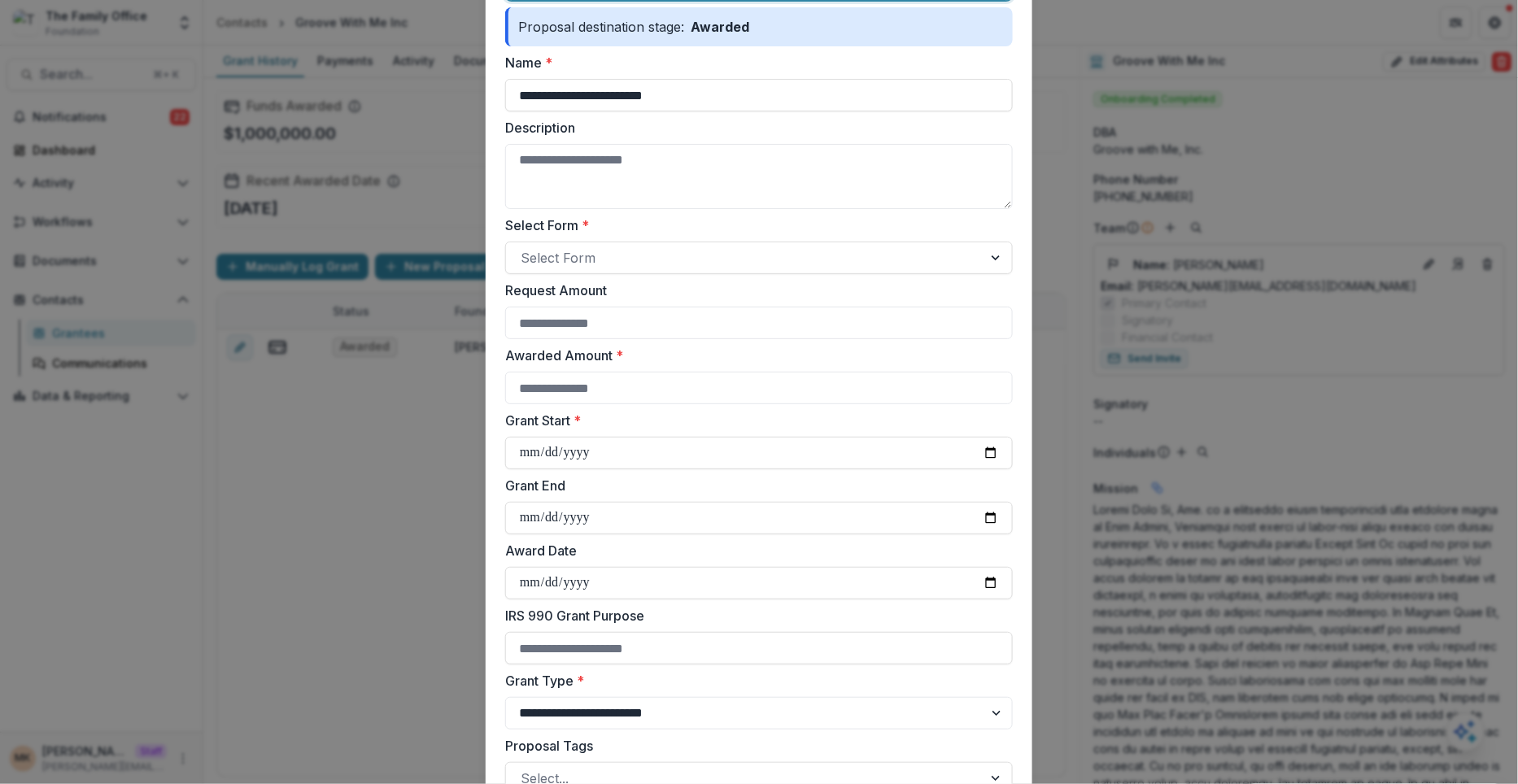
scroll to position [176, 0]
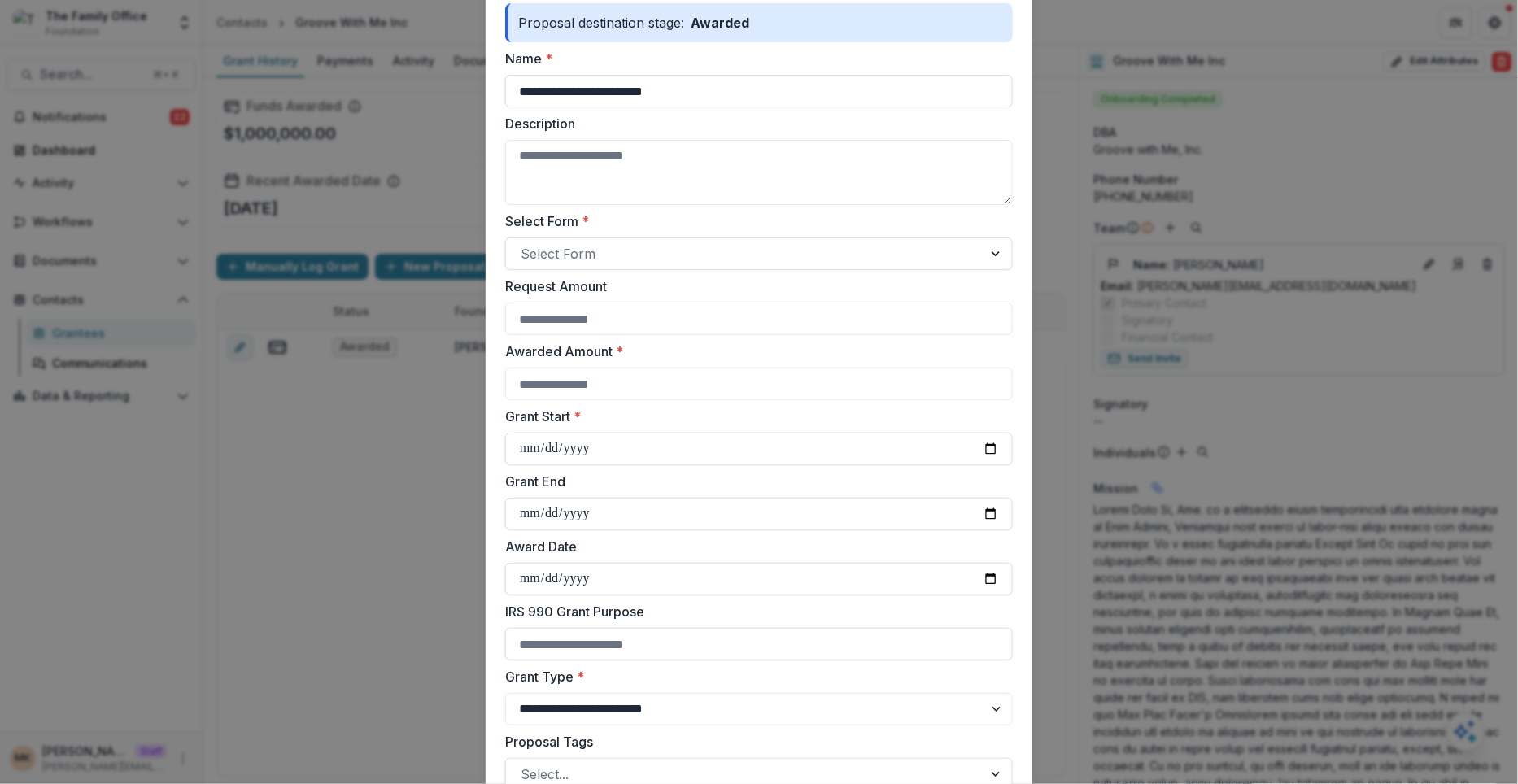
click at [639, 277] on label "Request Amount" at bounding box center [753, 286] width 498 height 20
click at [639, 302] on input "Request Amount" at bounding box center [759, 318] width 508 height 33
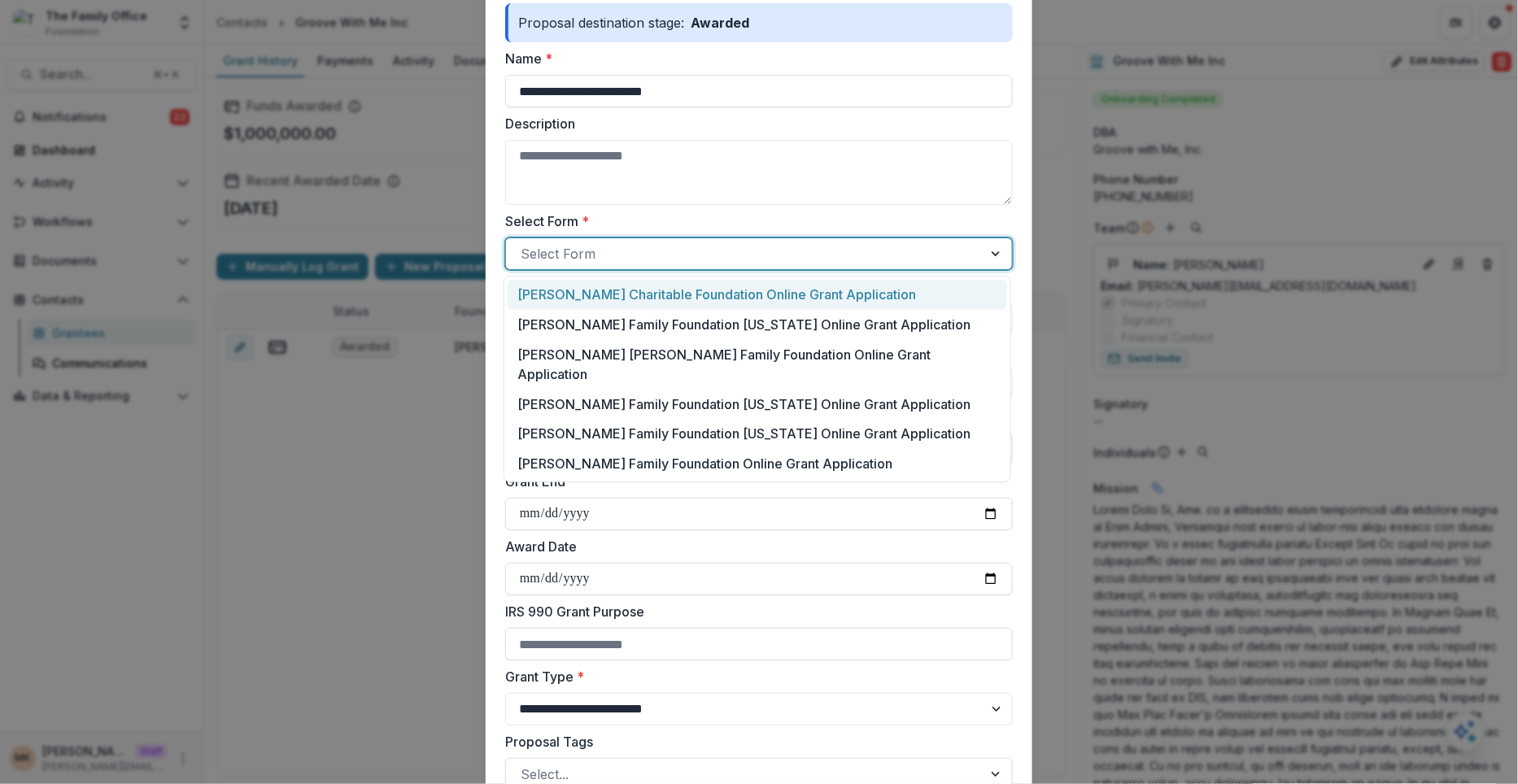
click at [635, 252] on div at bounding box center [744, 254] width 447 height 22
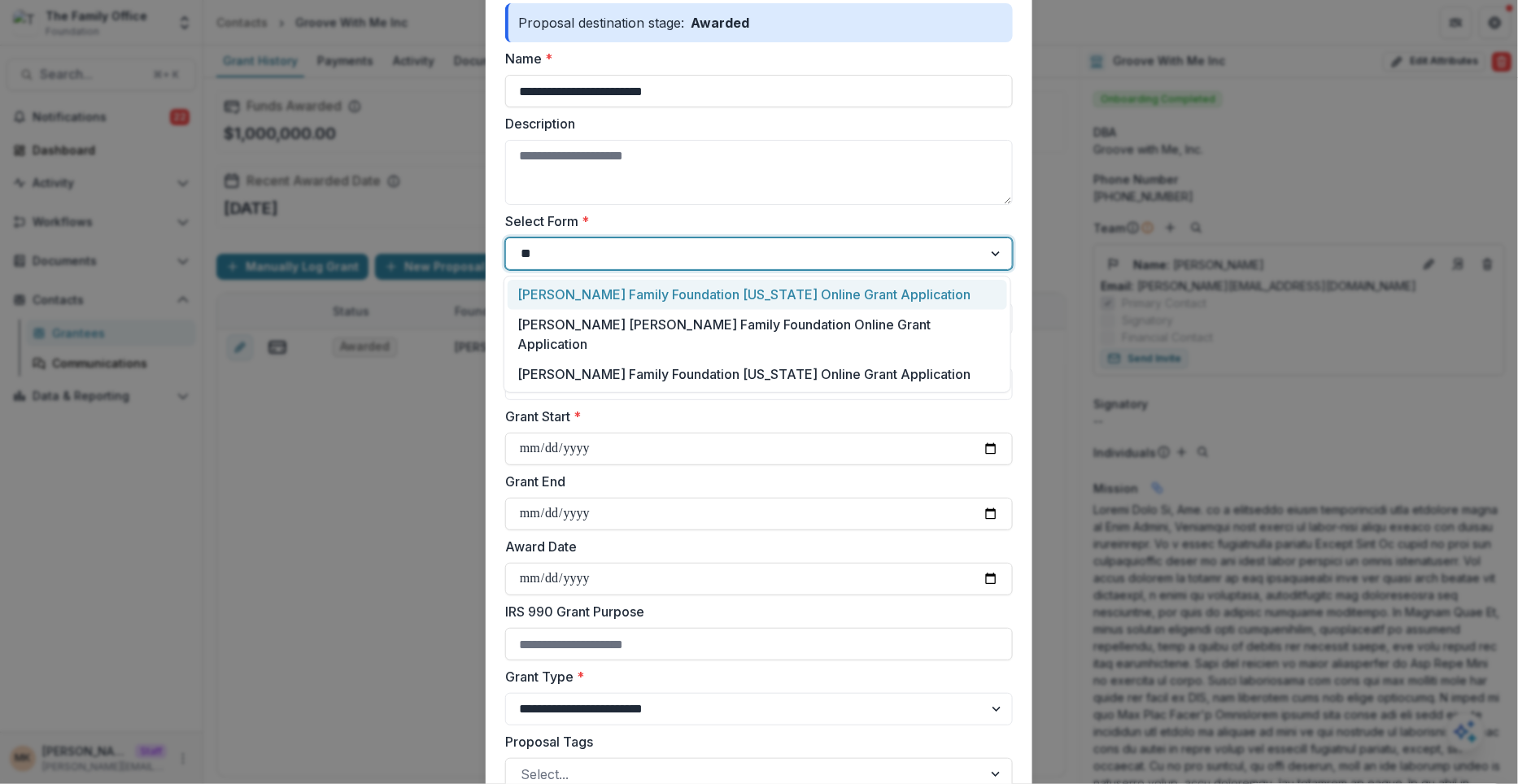
type input "***"
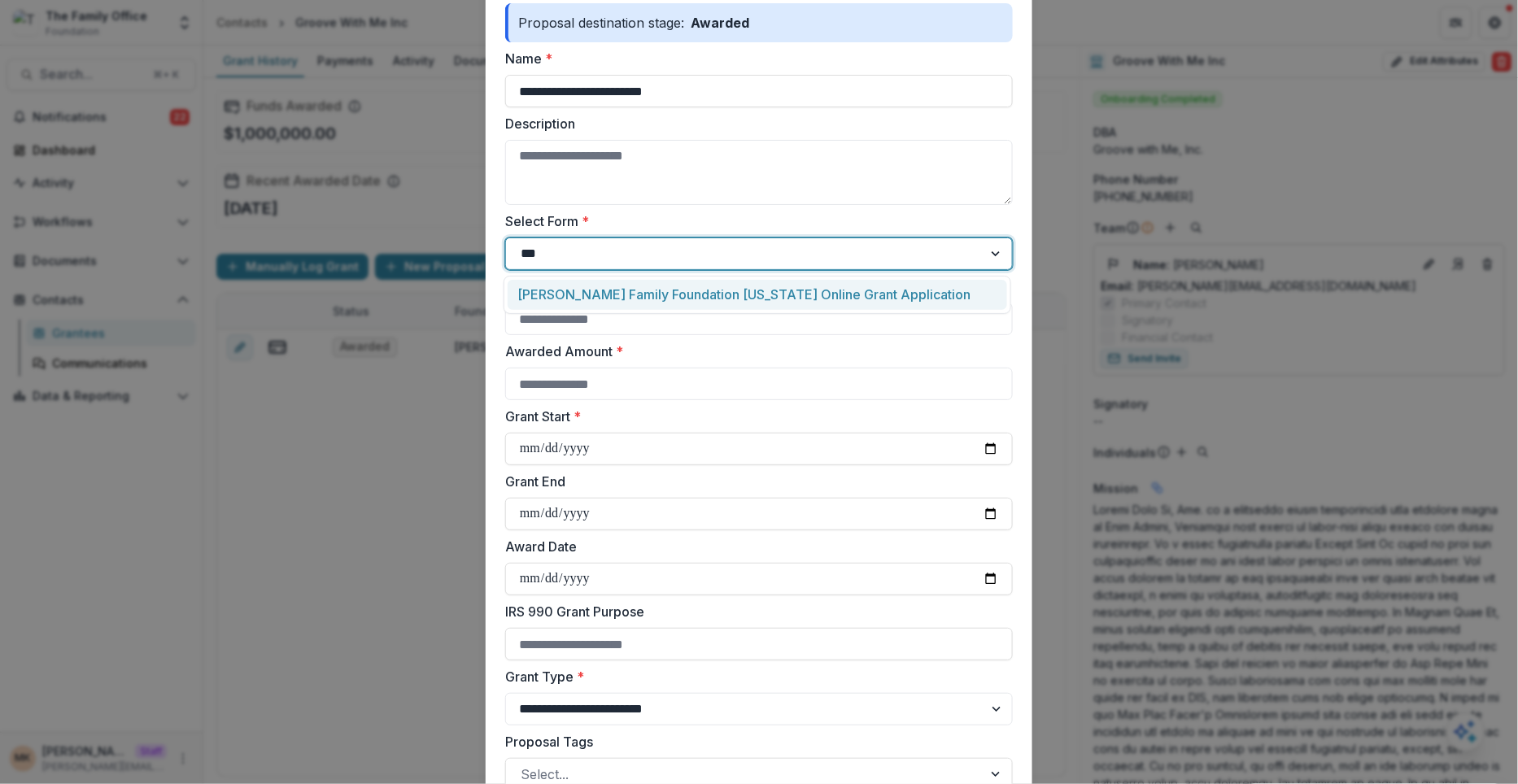
click at [665, 280] on div "[PERSON_NAME] Family Foundation [US_STATE] Online Grant Application" at bounding box center [757, 295] width 499 height 30
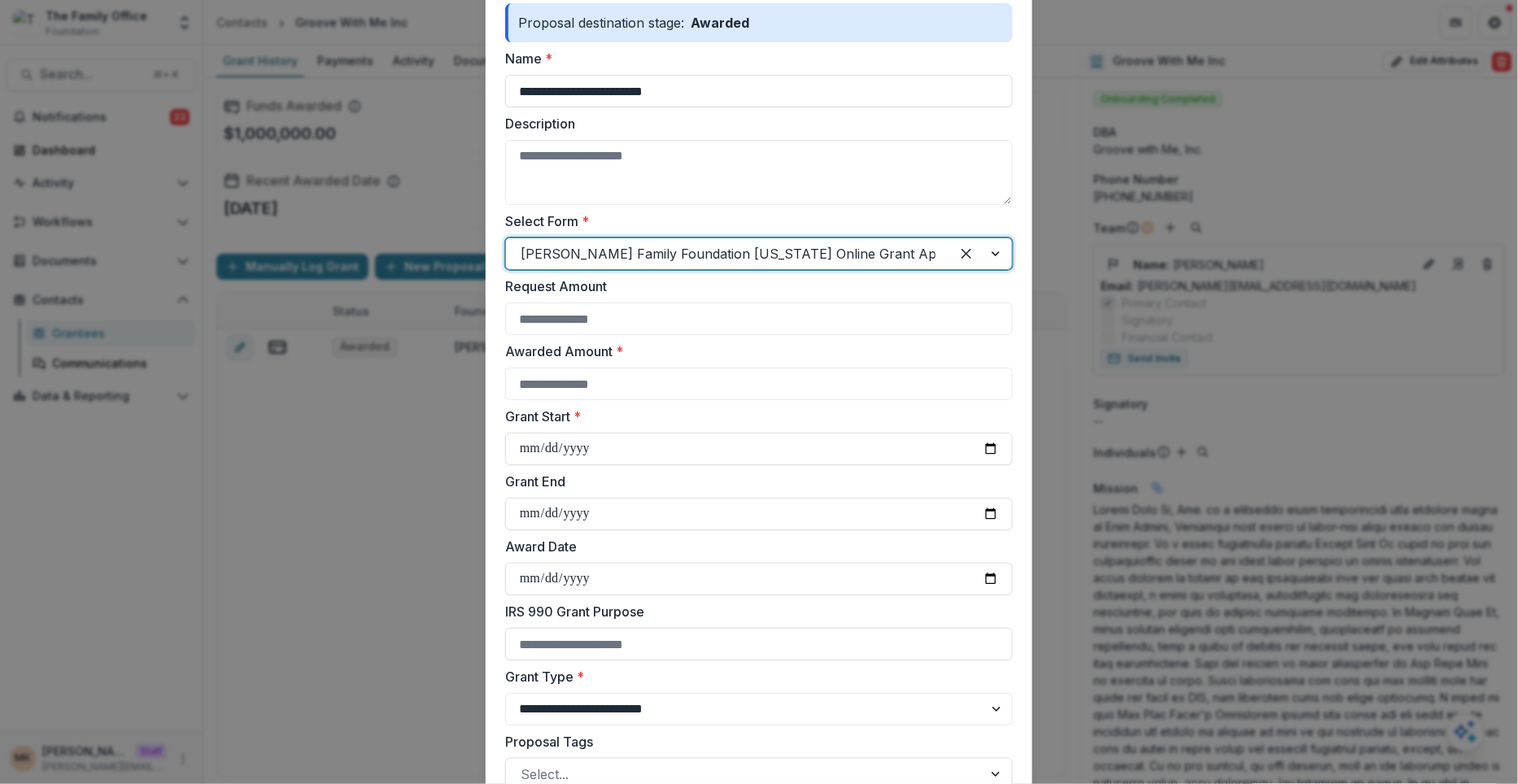
scroll to position [212, 0]
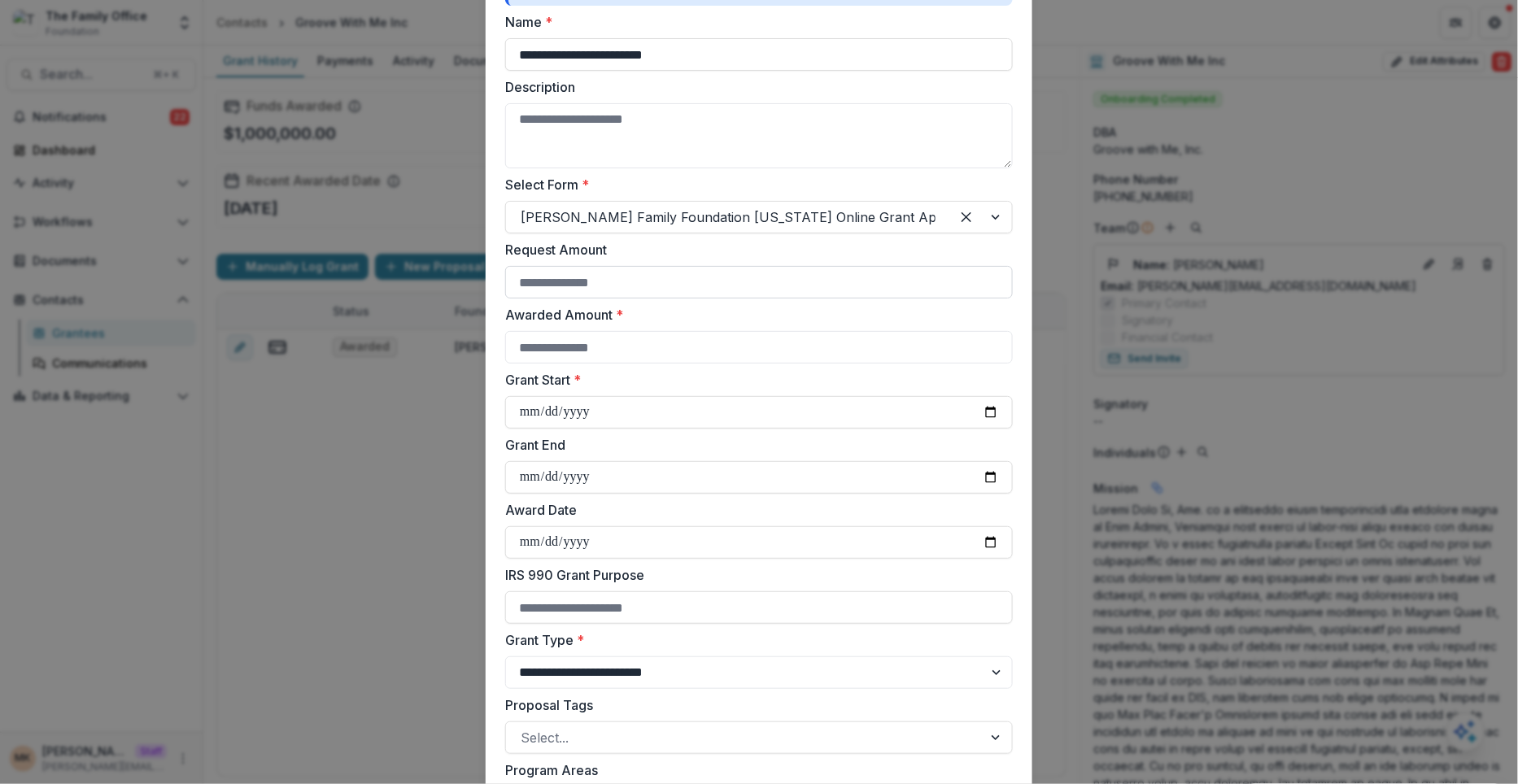
click at [651, 278] on input "Request Amount" at bounding box center [759, 282] width 508 height 33
click at [610, 374] on label "Grant Start *" at bounding box center [753, 379] width 498 height 20
click at [610, 396] on input "Grant Start *" at bounding box center [759, 412] width 508 height 33
click at [608, 356] on input "Awarded Amount *" at bounding box center [759, 347] width 508 height 33
click at [532, 352] on input "*****" at bounding box center [759, 347] width 508 height 33
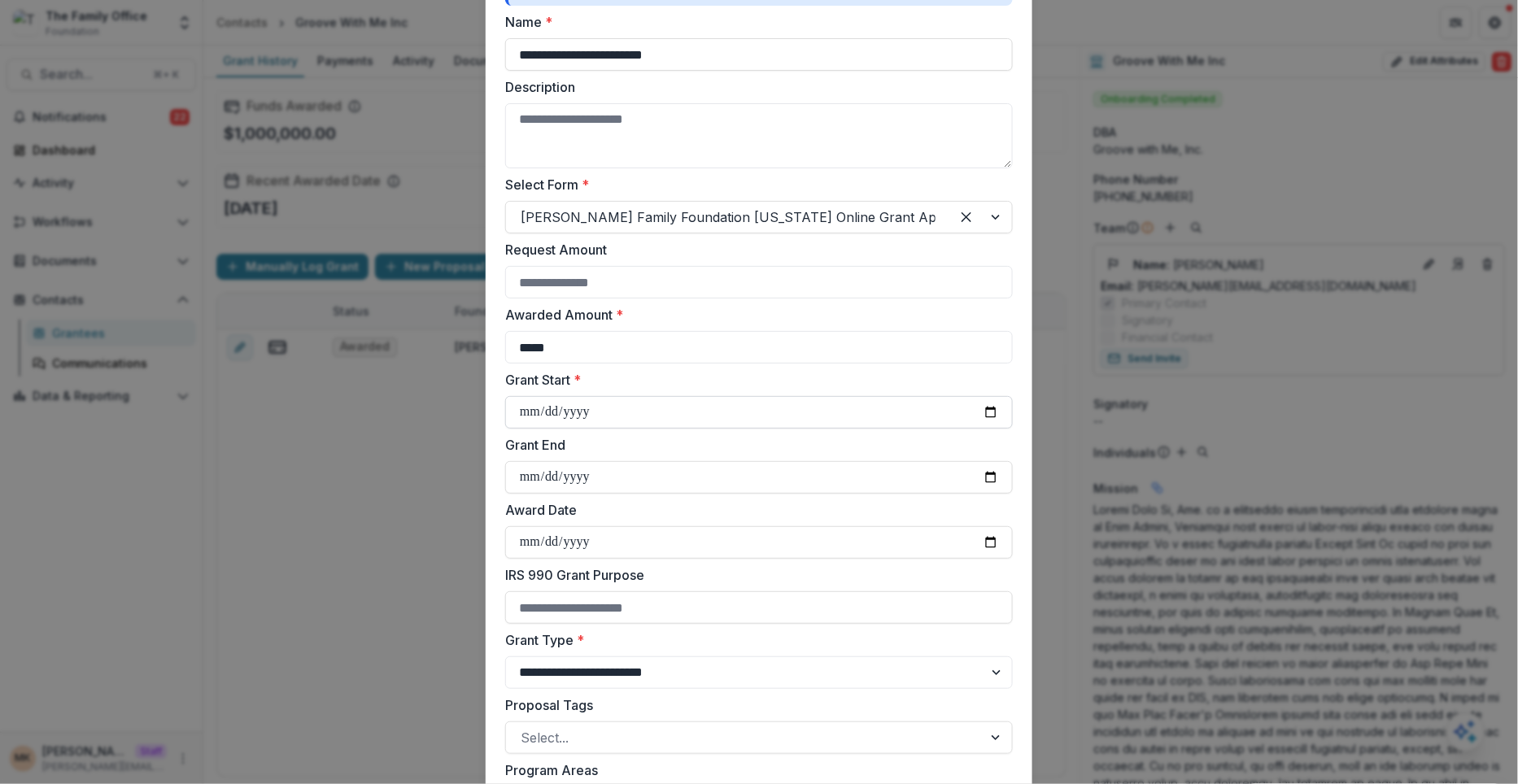
type input "*****"
click at [988, 410] on input "Grant Start *" at bounding box center [759, 412] width 508 height 33
type input "**********"
click at [992, 483] on input "Grant End" at bounding box center [759, 477] width 508 height 33
click at [583, 480] on input "**********" at bounding box center [759, 477] width 508 height 33
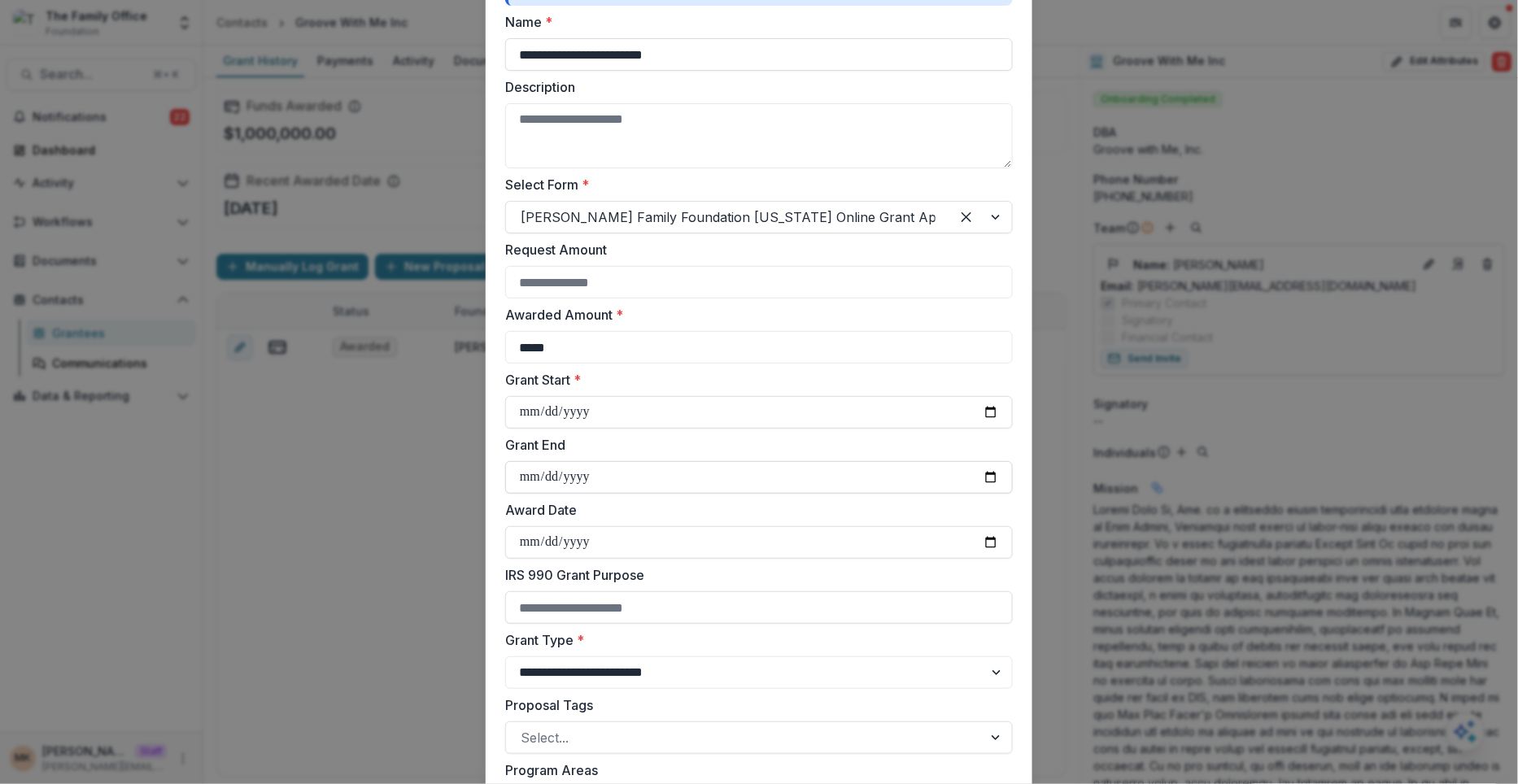
type input "**********"
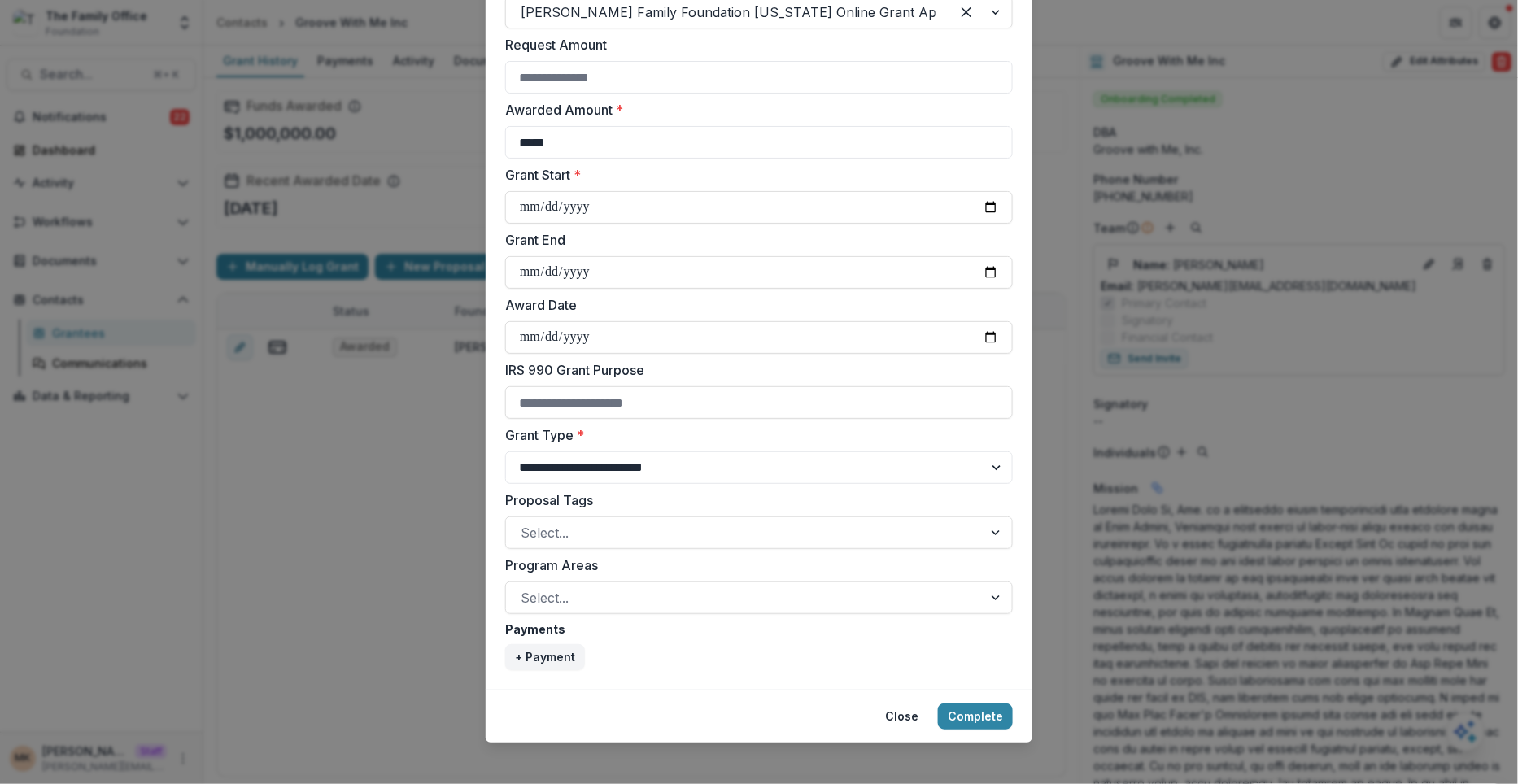
scroll to position [426, 0]
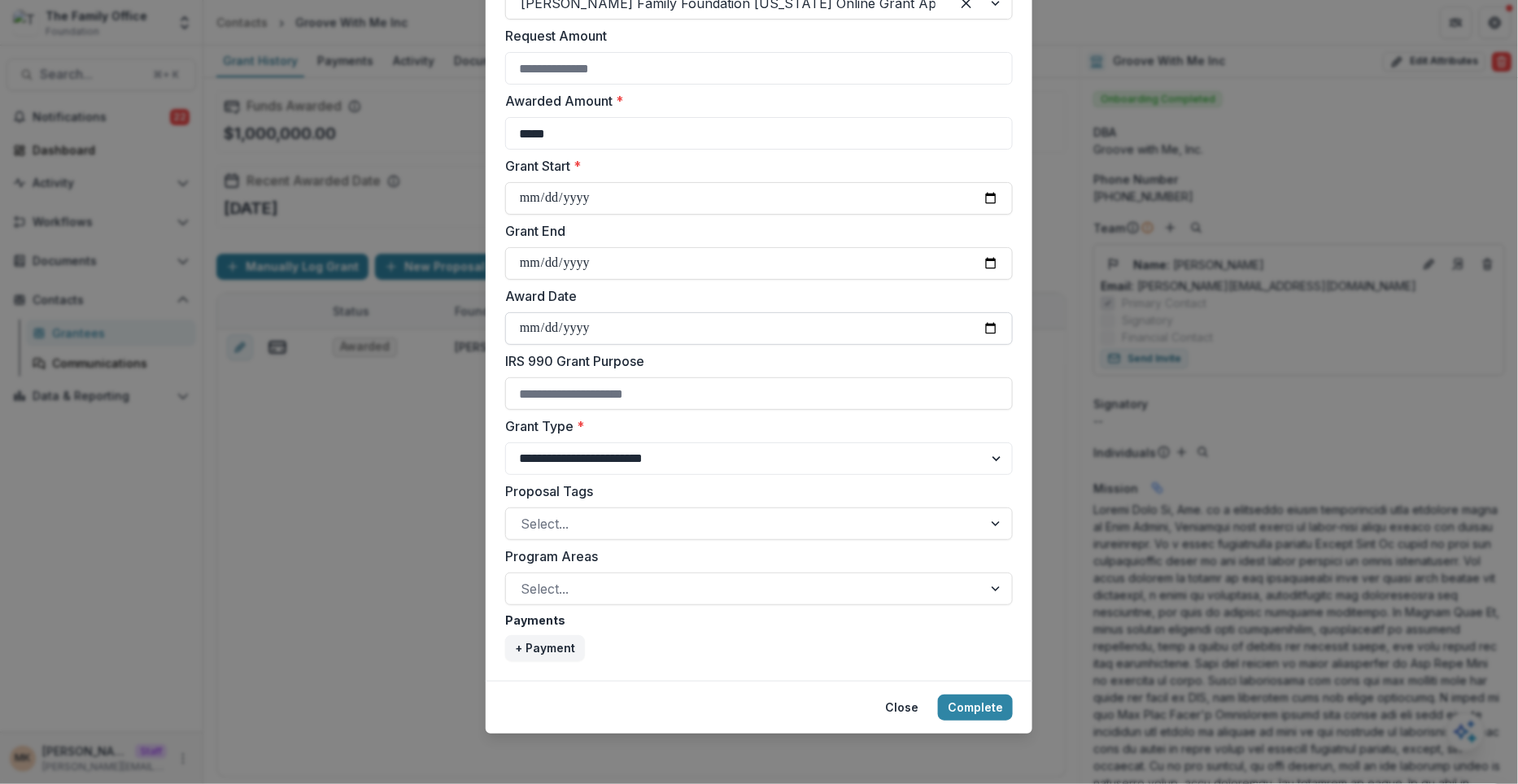
click at [994, 324] on input "Award Date" at bounding box center [759, 328] width 508 height 33
type input "**********"
click at [652, 525] on div at bounding box center [744, 524] width 447 height 22
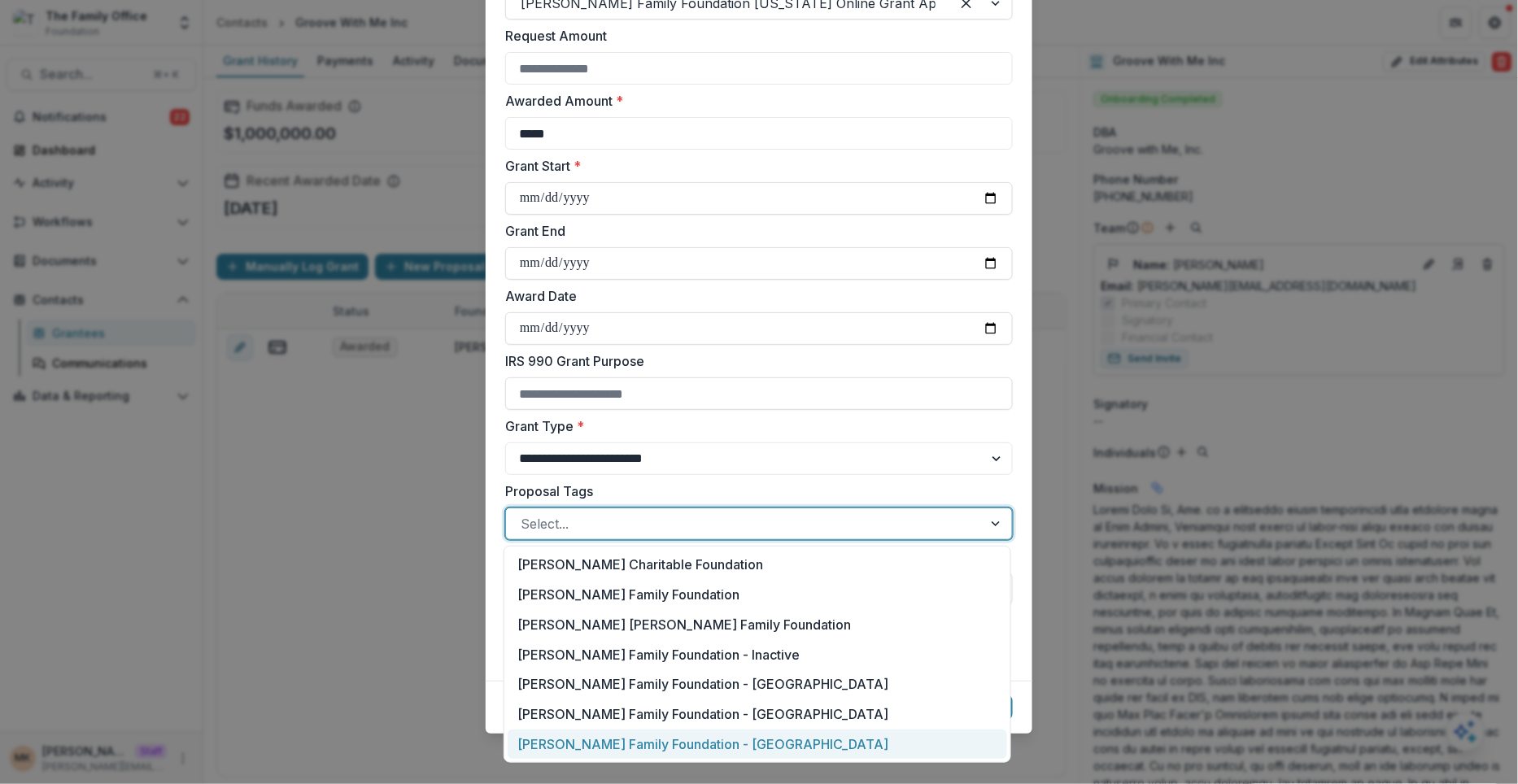
click at [632, 738] on div "Dugas Family Foundation - TX" at bounding box center [757, 744] width 499 height 30
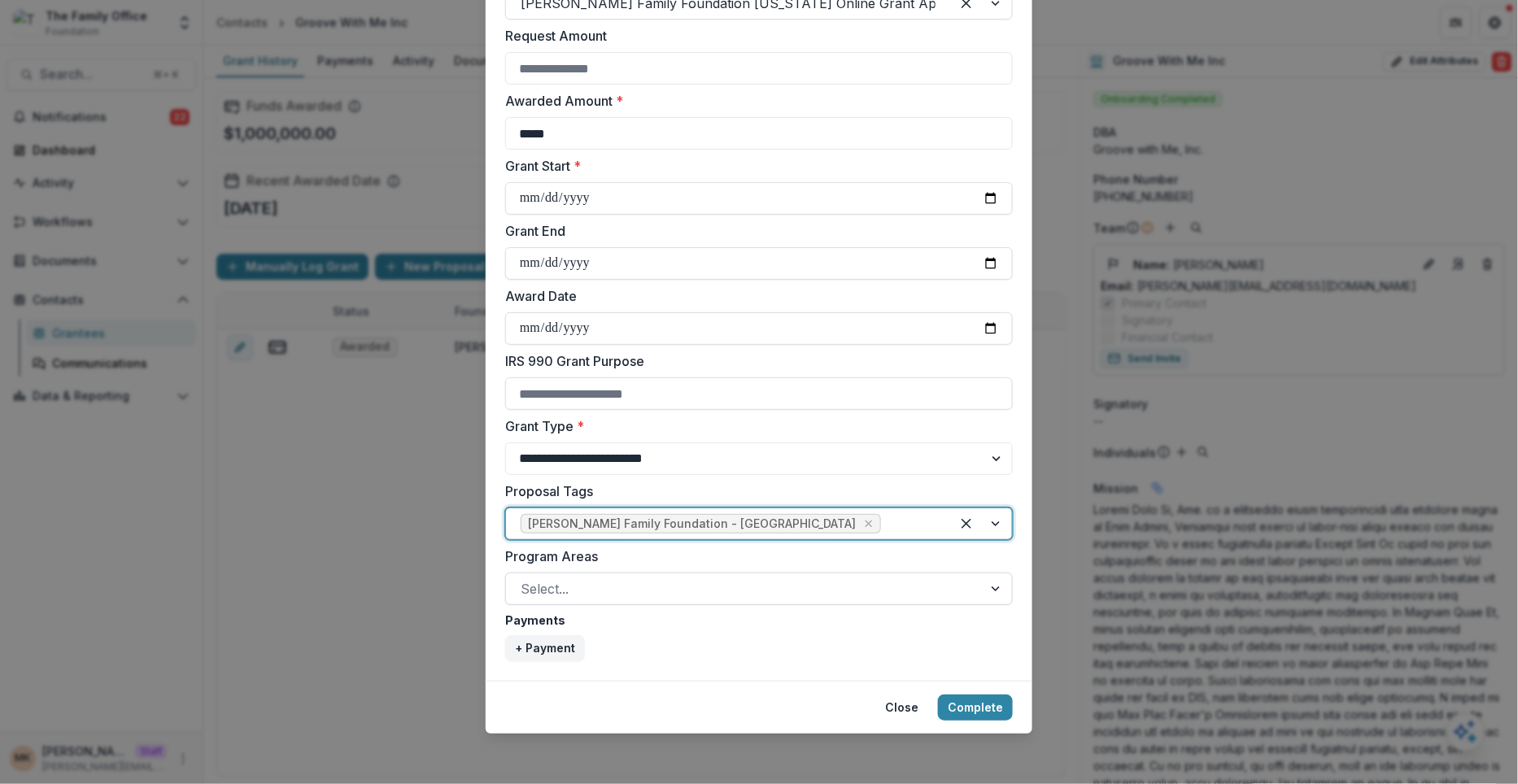
click at [651, 599] on div "Select..." at bounding box center [744, 589] width 476 height 26
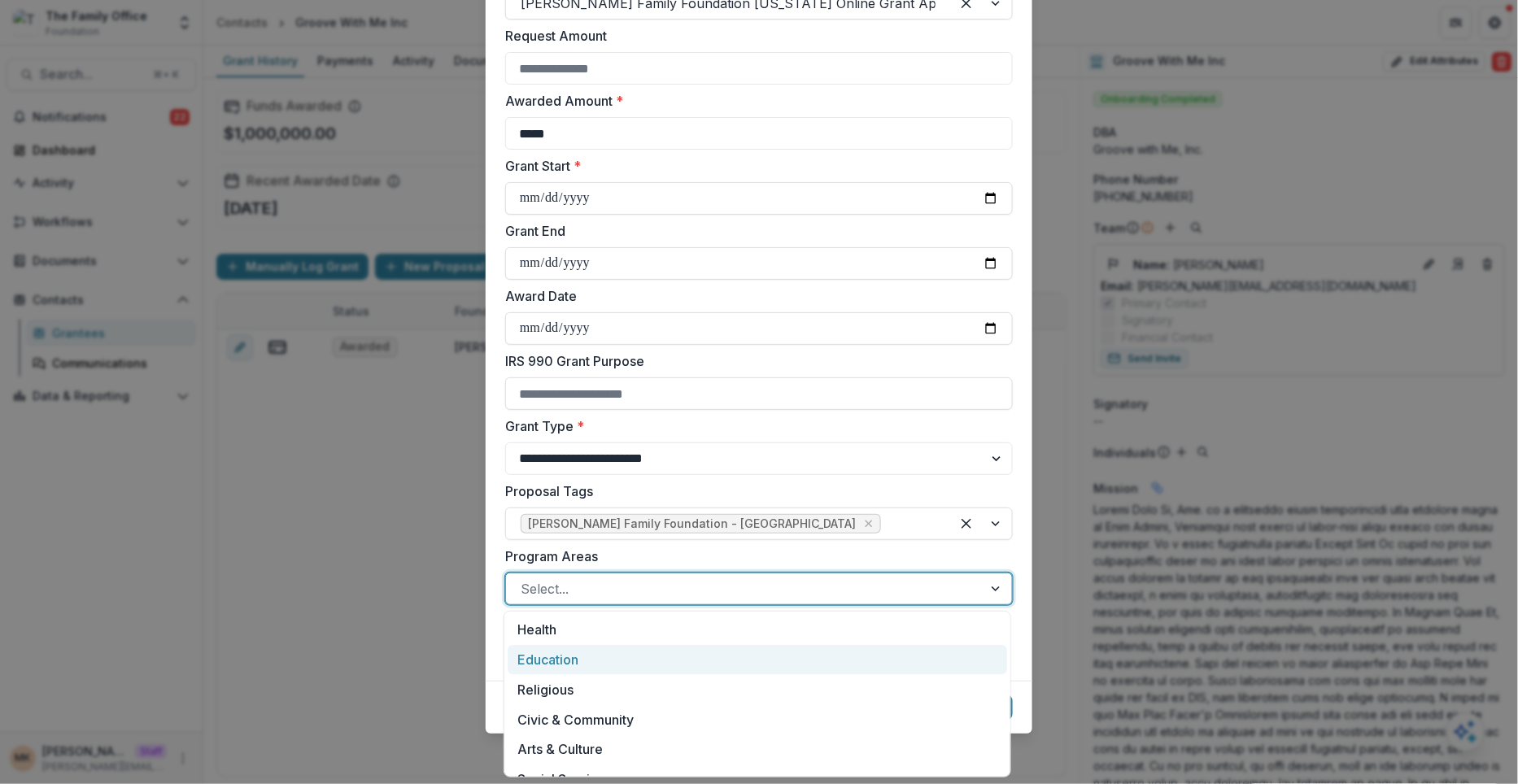
click at [621, 665] on div "Education" at bounding box center [757, 660] width 499 height 30
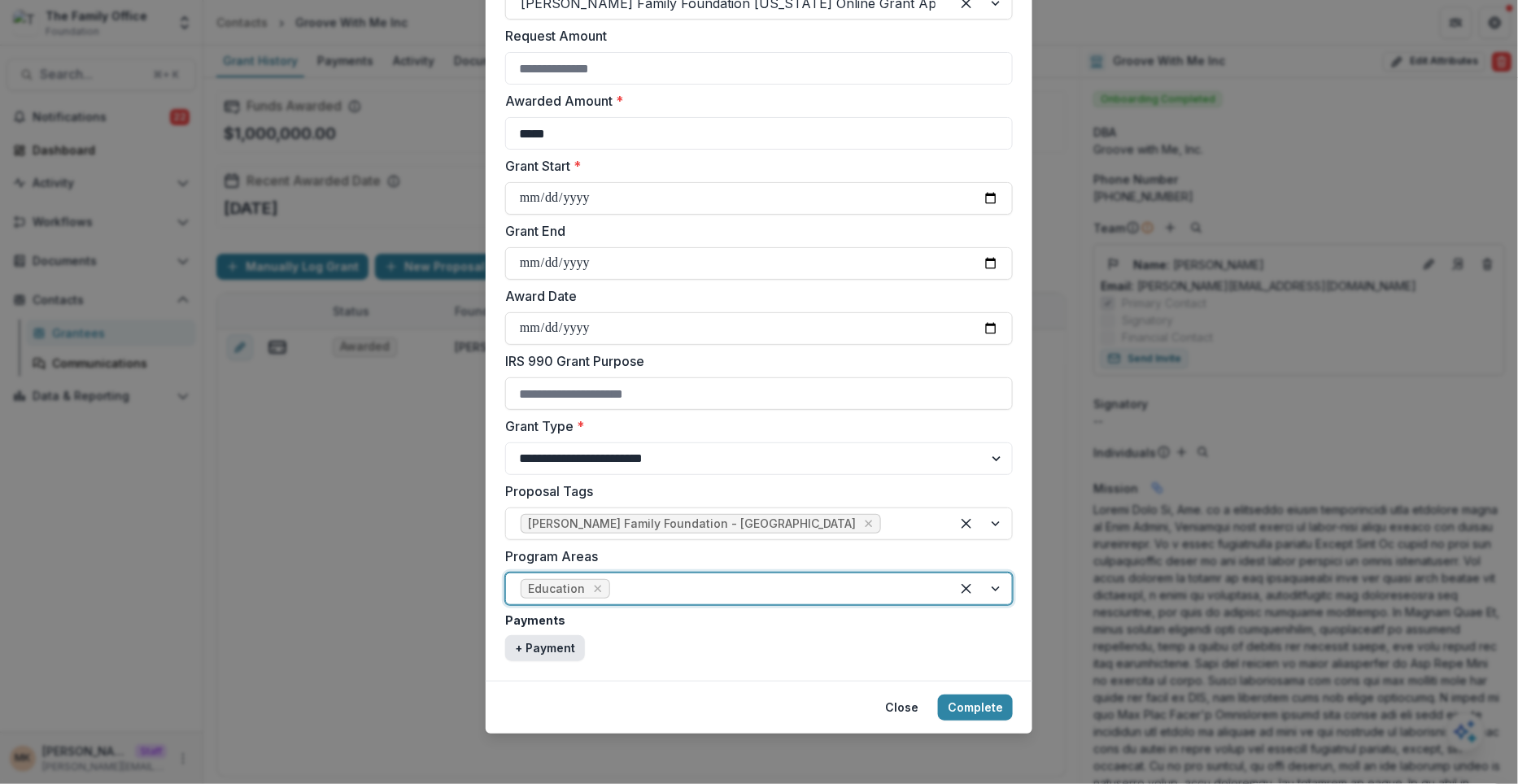
click at [548, 645] on button "+ Payment" at bounding box center [545, 648] width 80 height 26
select select "****"
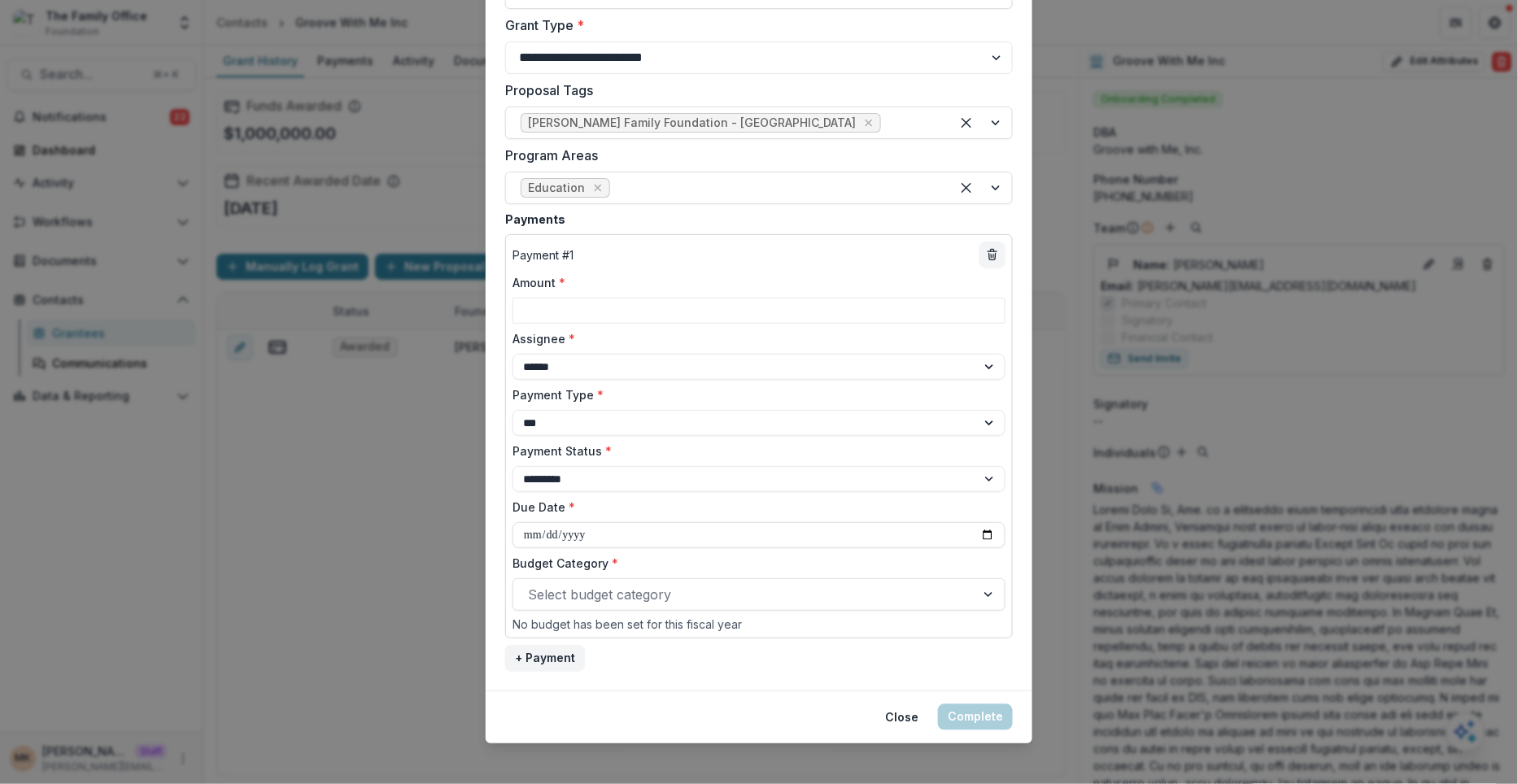
scroll to position [835, 0]
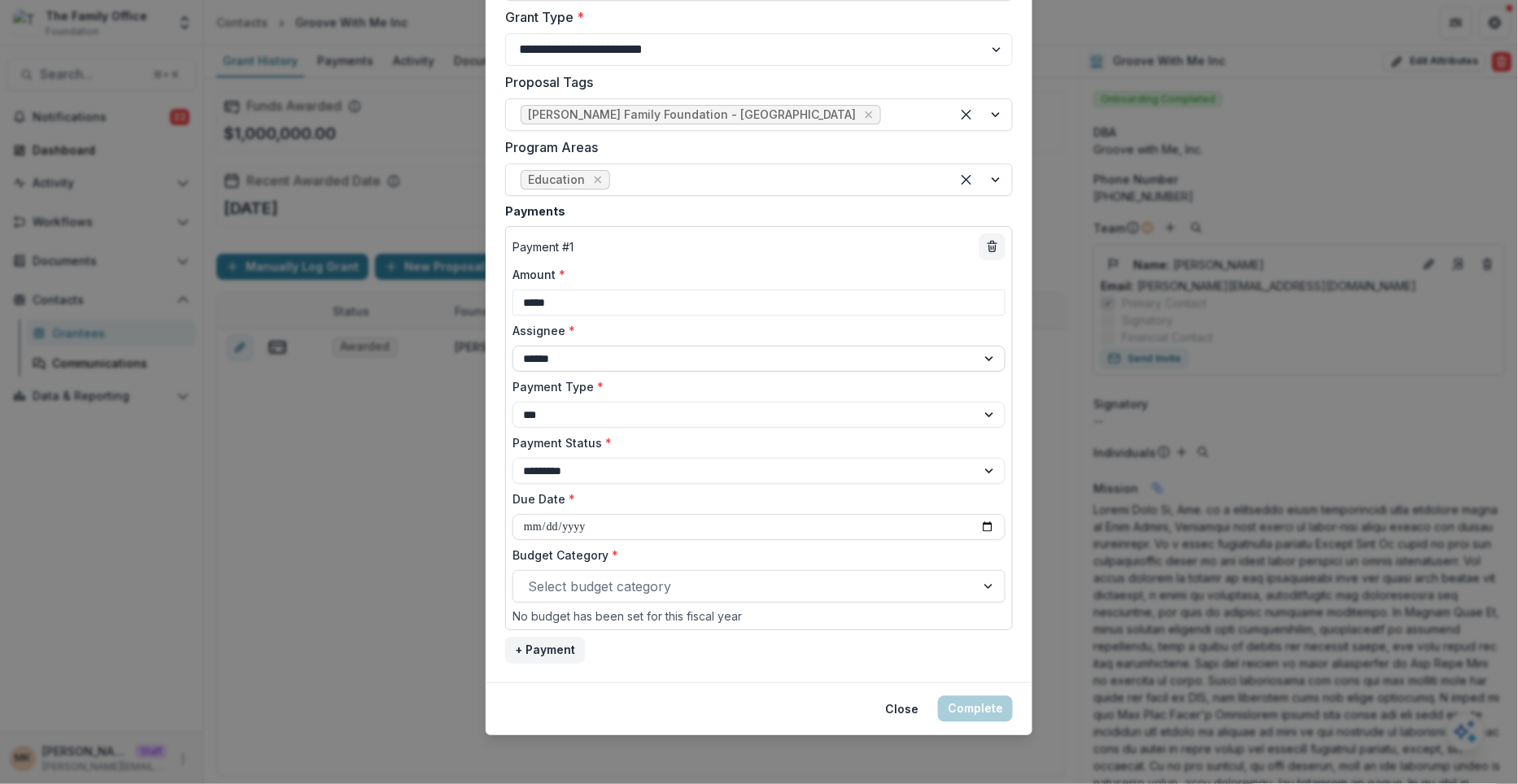
type input "*****"
click at [574, 358] on select "**********" at bounding box center [759, 359] width 493 height 26
select select "**********"
click at [513, 346] on select "**********" at bounding box center [759, 359] width 493 height 26
click at [987, 526] on input "Due Date *" at bounding box center [759, 527] width 493 height 26
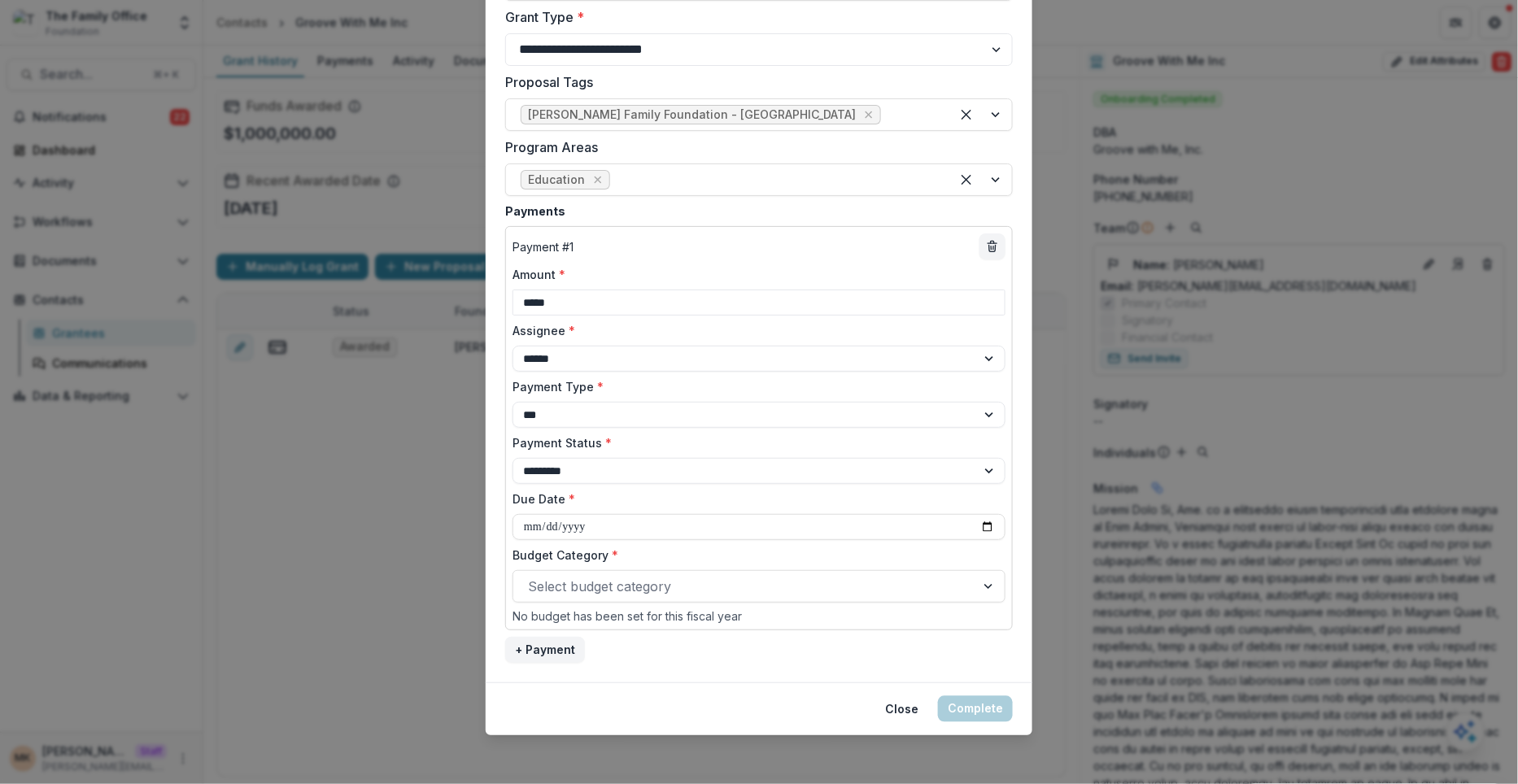
type input "**********"
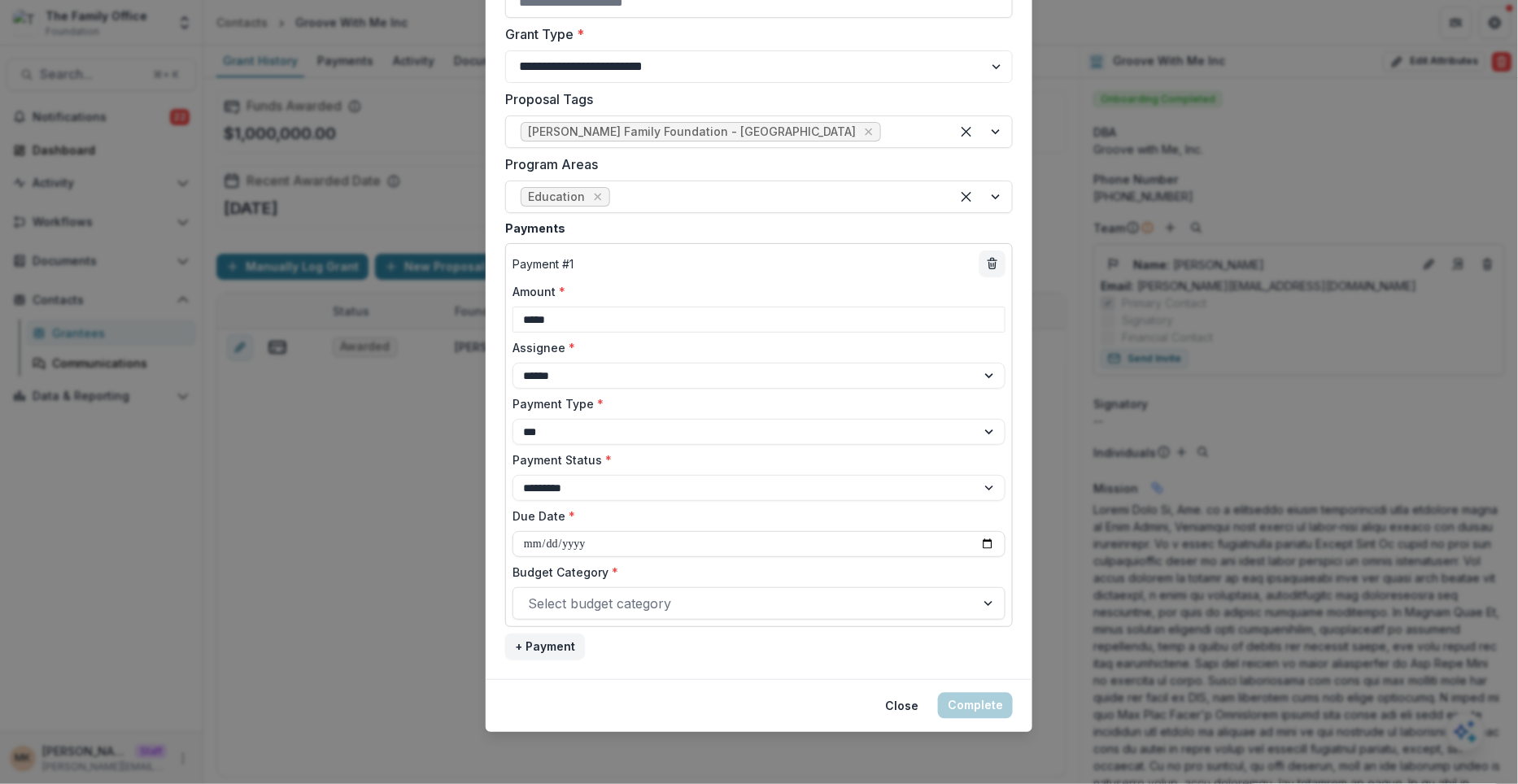
scroll to position [816, 0]
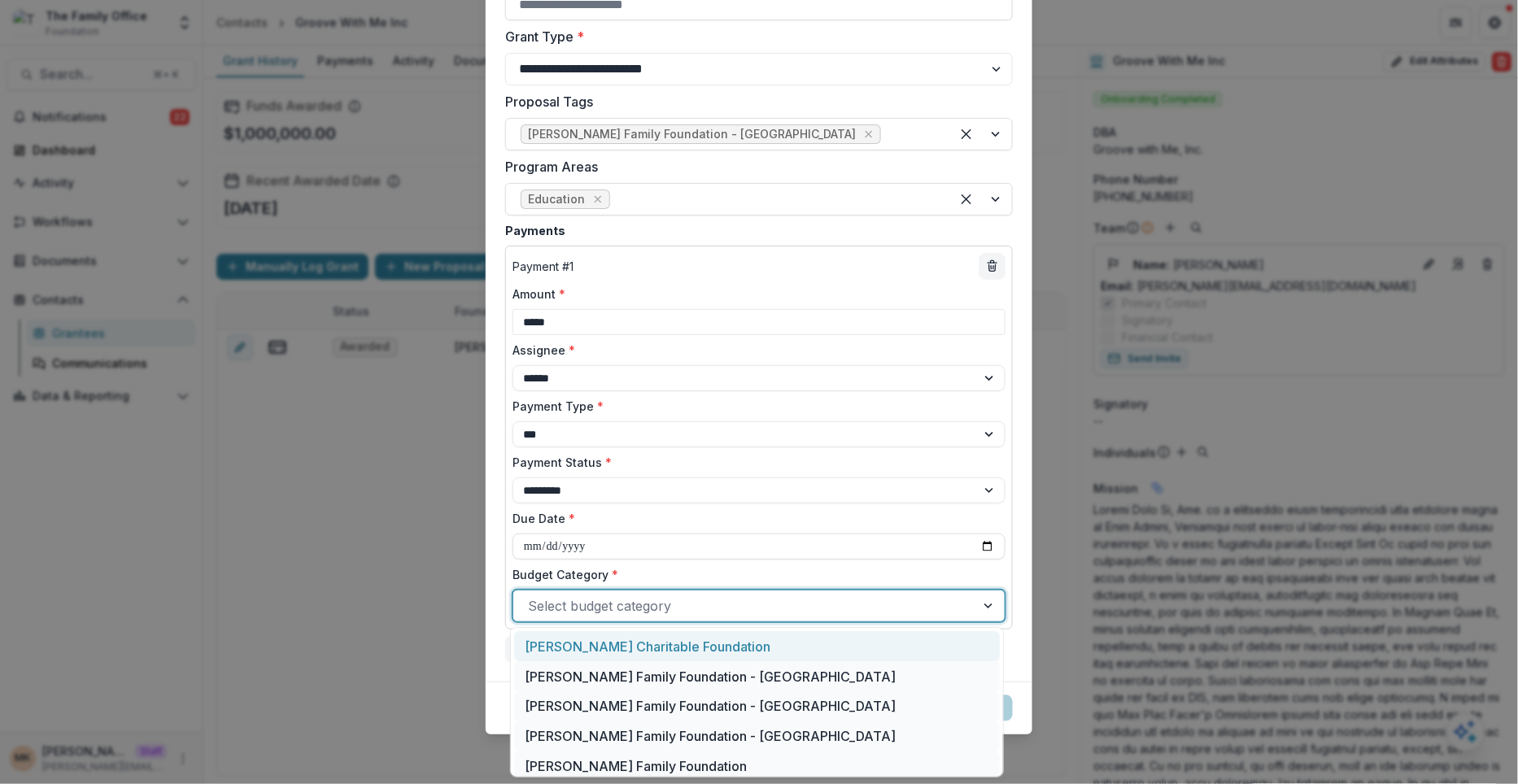
click at [619, 597] on div at bounding box center [744, 605] width 433 height 22
click at [651, 711] on div "Dugas Family Foundation - TX" at bounding box center [757, 706] width 486 height 30
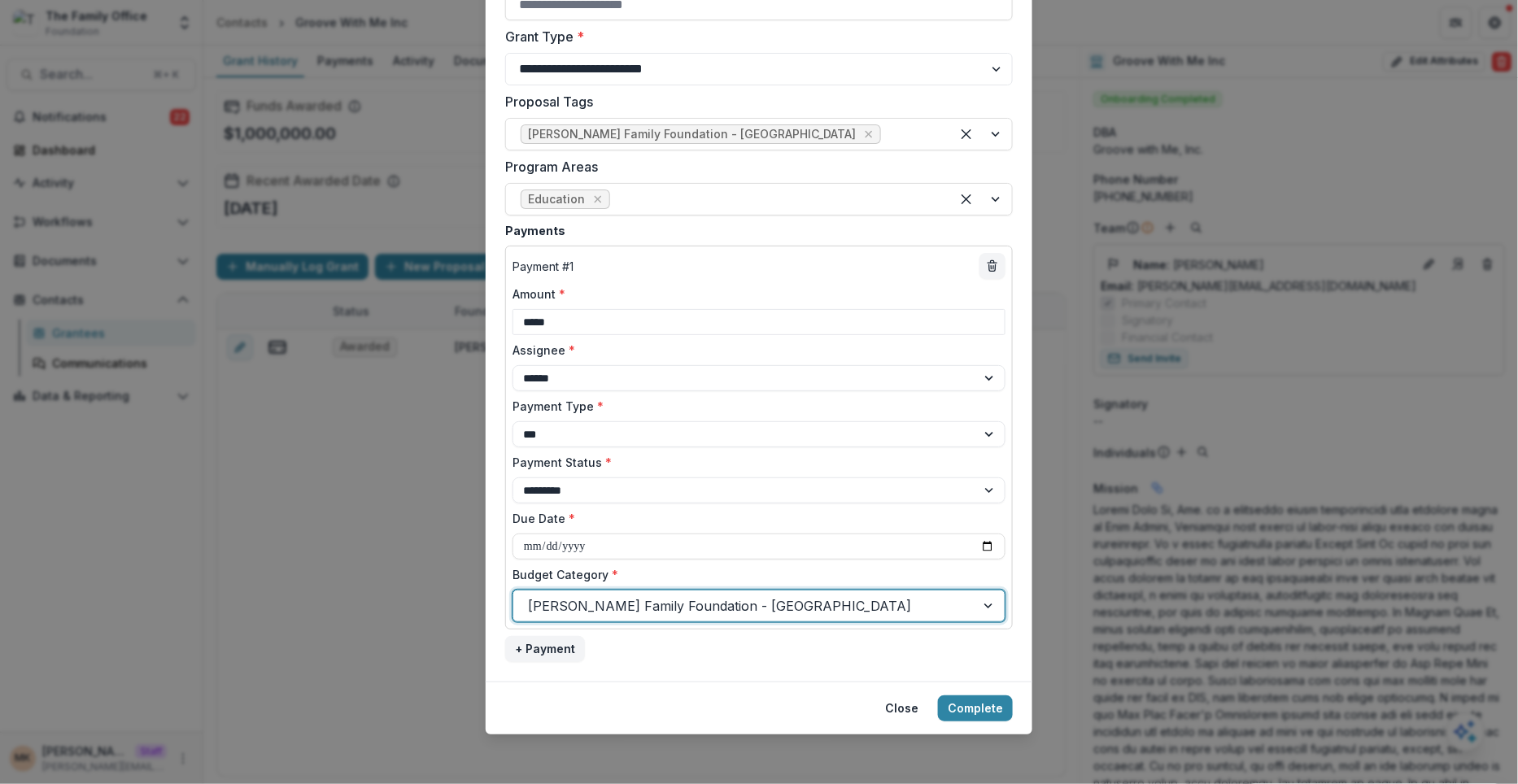
scroll to position [815, 0]
click at [985, 711] on button "Complete" at bounding box center [975, 710] width 74 height 26
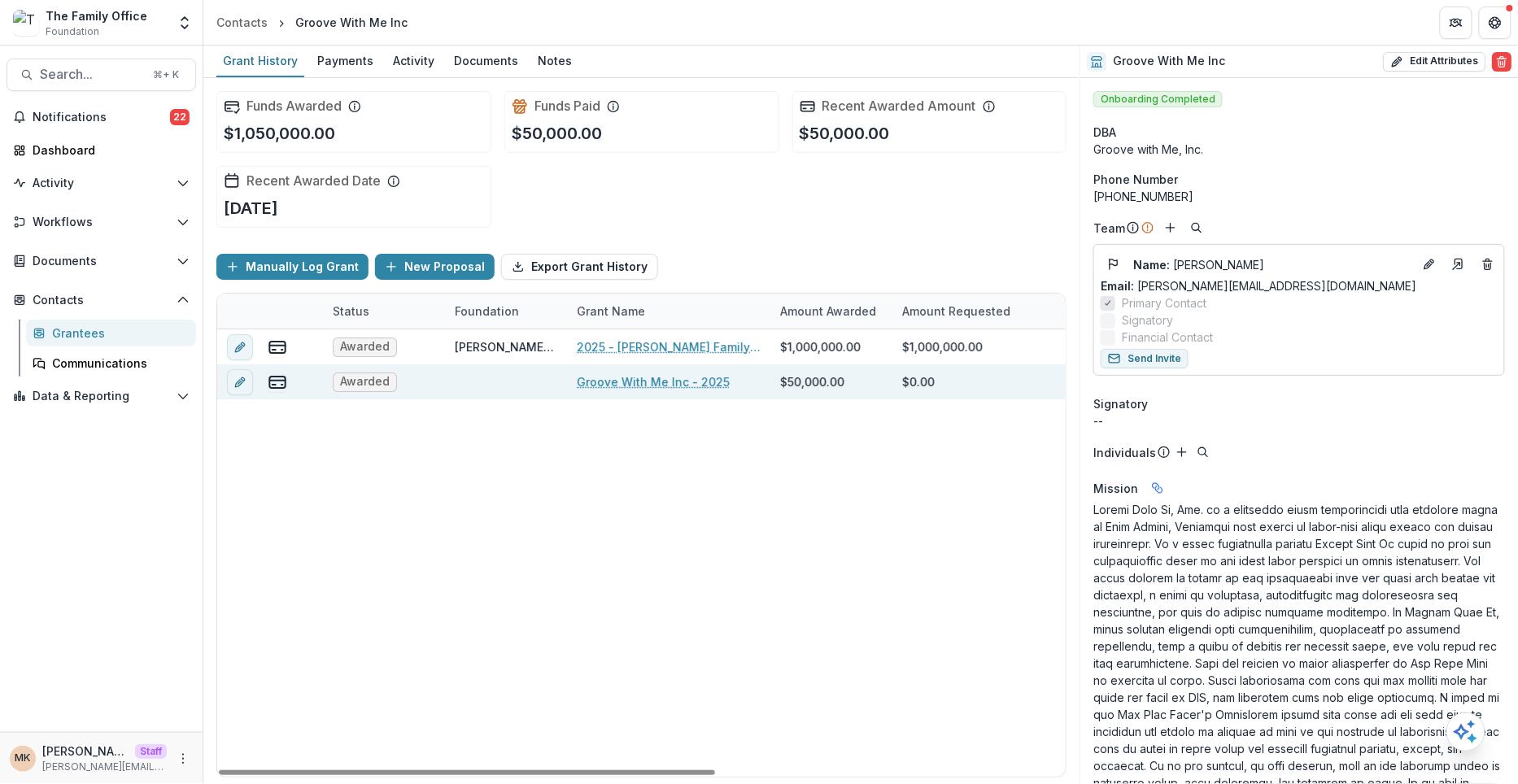
click at [835, 378] on div "$50,000.00" at bounding box center [812, 381] width 64 height 17
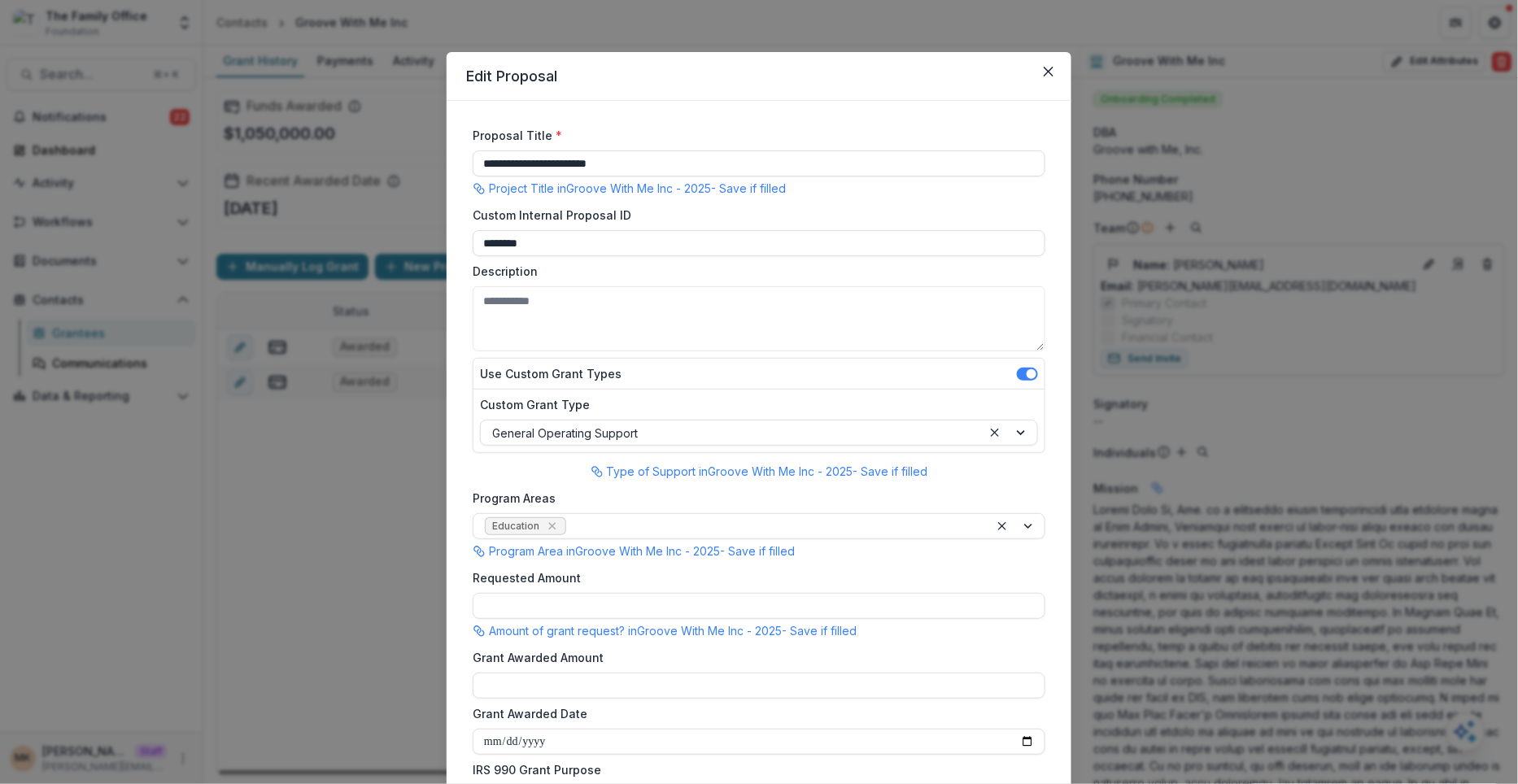
type input "*******"
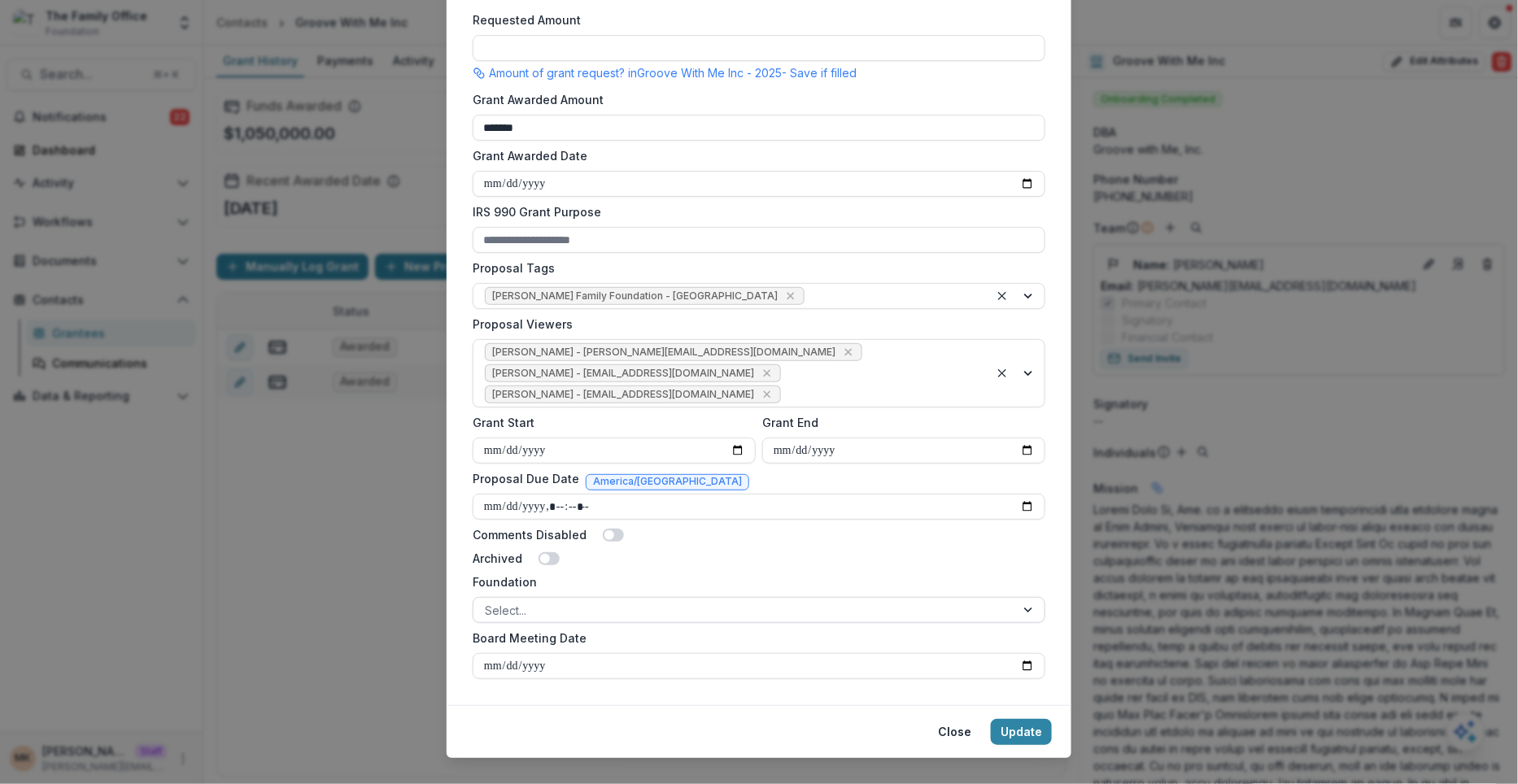
click at [571, 600] on div at bounding box center [744, 610] width 519 height 20
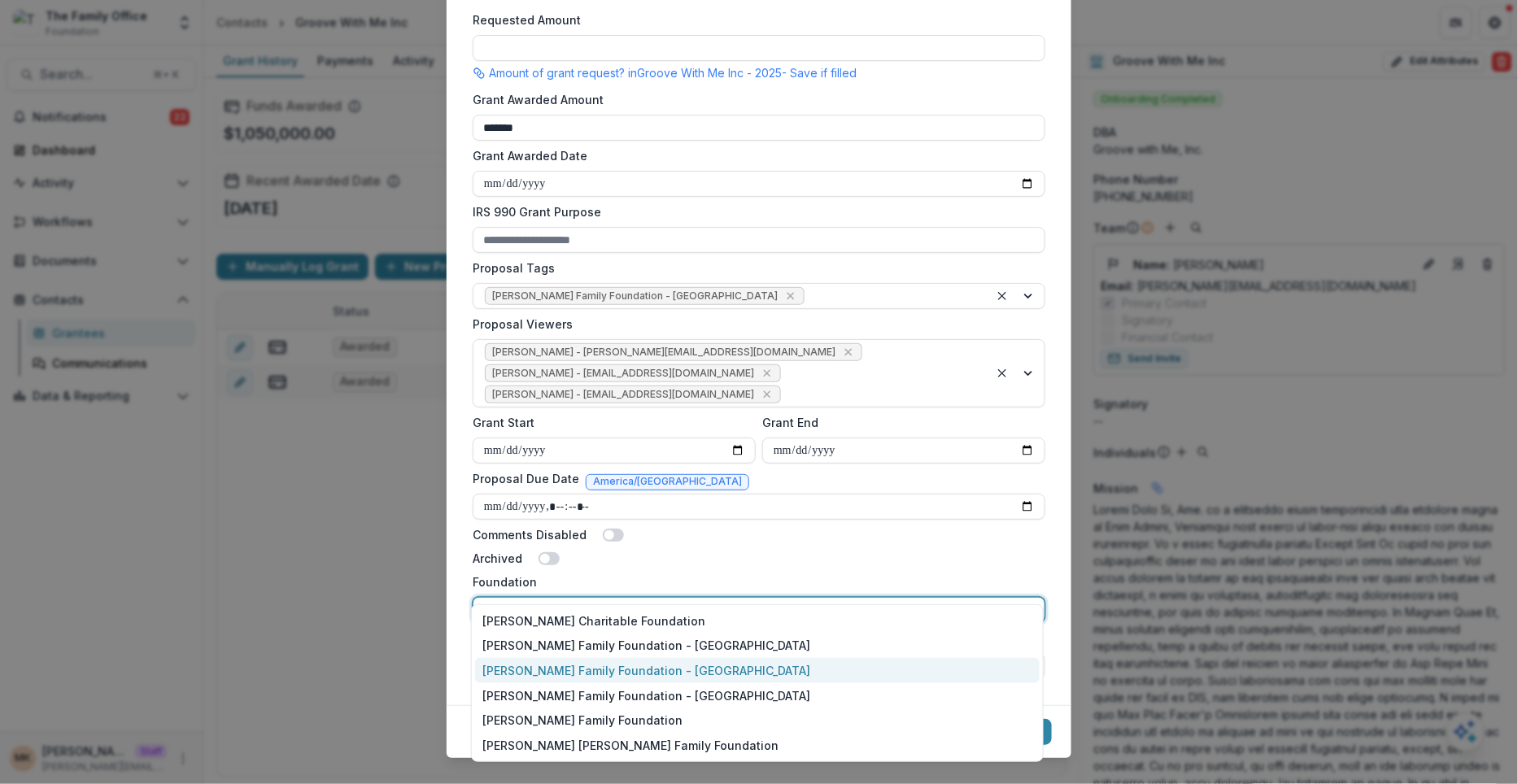
click at [581, 671] on div "Dugas Family Foundation - TX" at bounding box center [757, 671] width 565 height 25
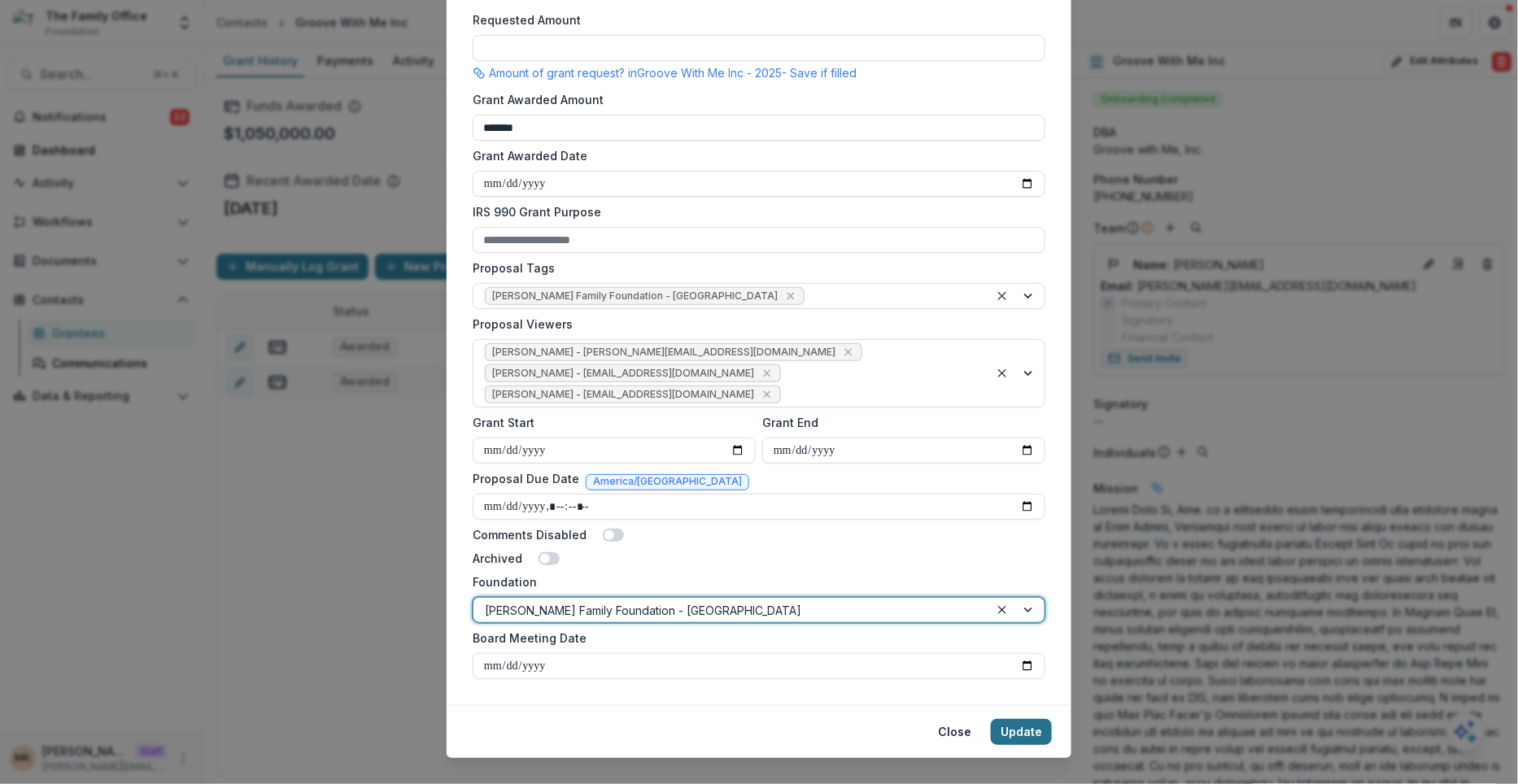
click at [1041, 719] on button "Update" at bounding box center [1021, 732] width 61 height 26
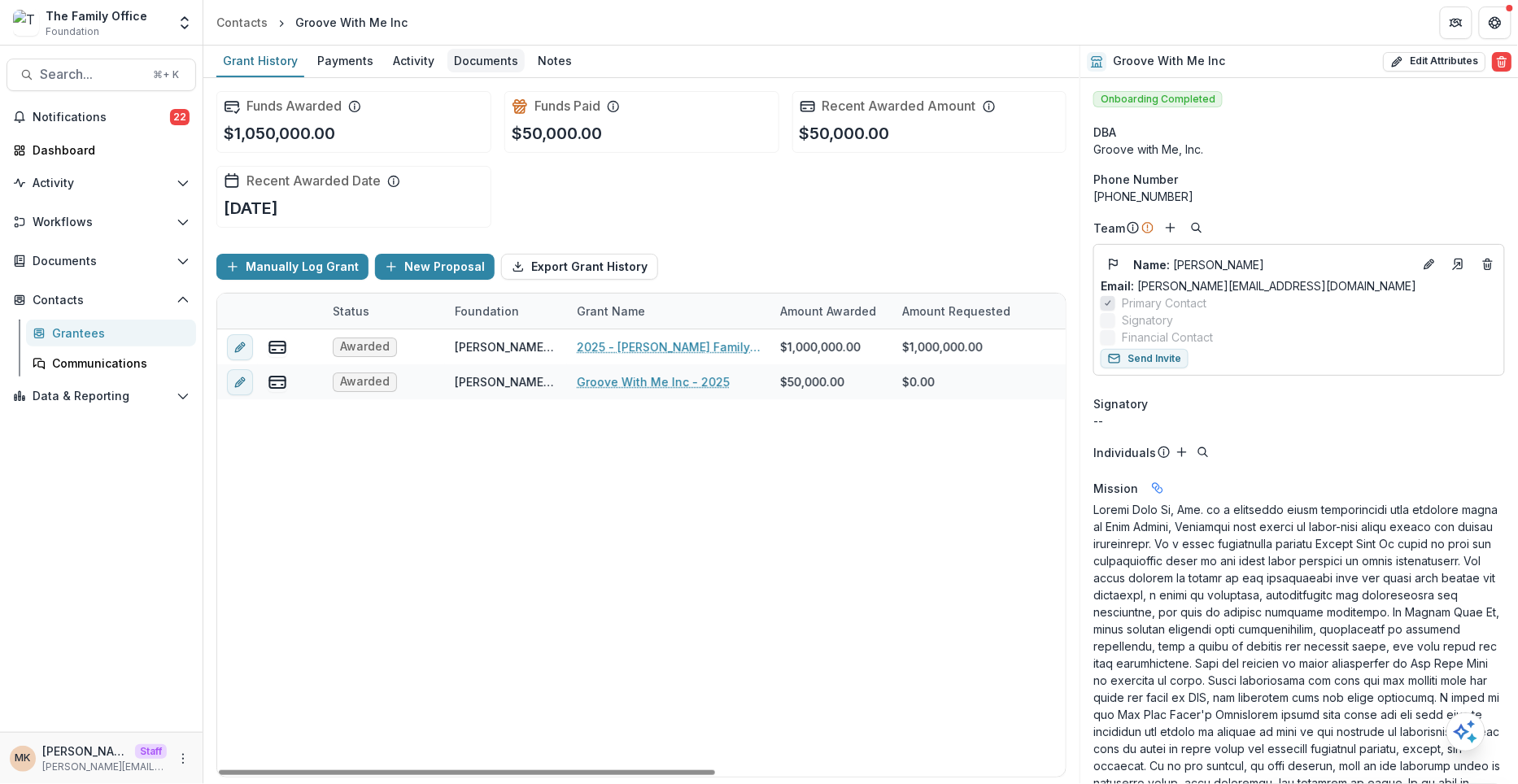
click at [486, 73] on link "Documents" at bounding box center [486, 61] width 77 height 32
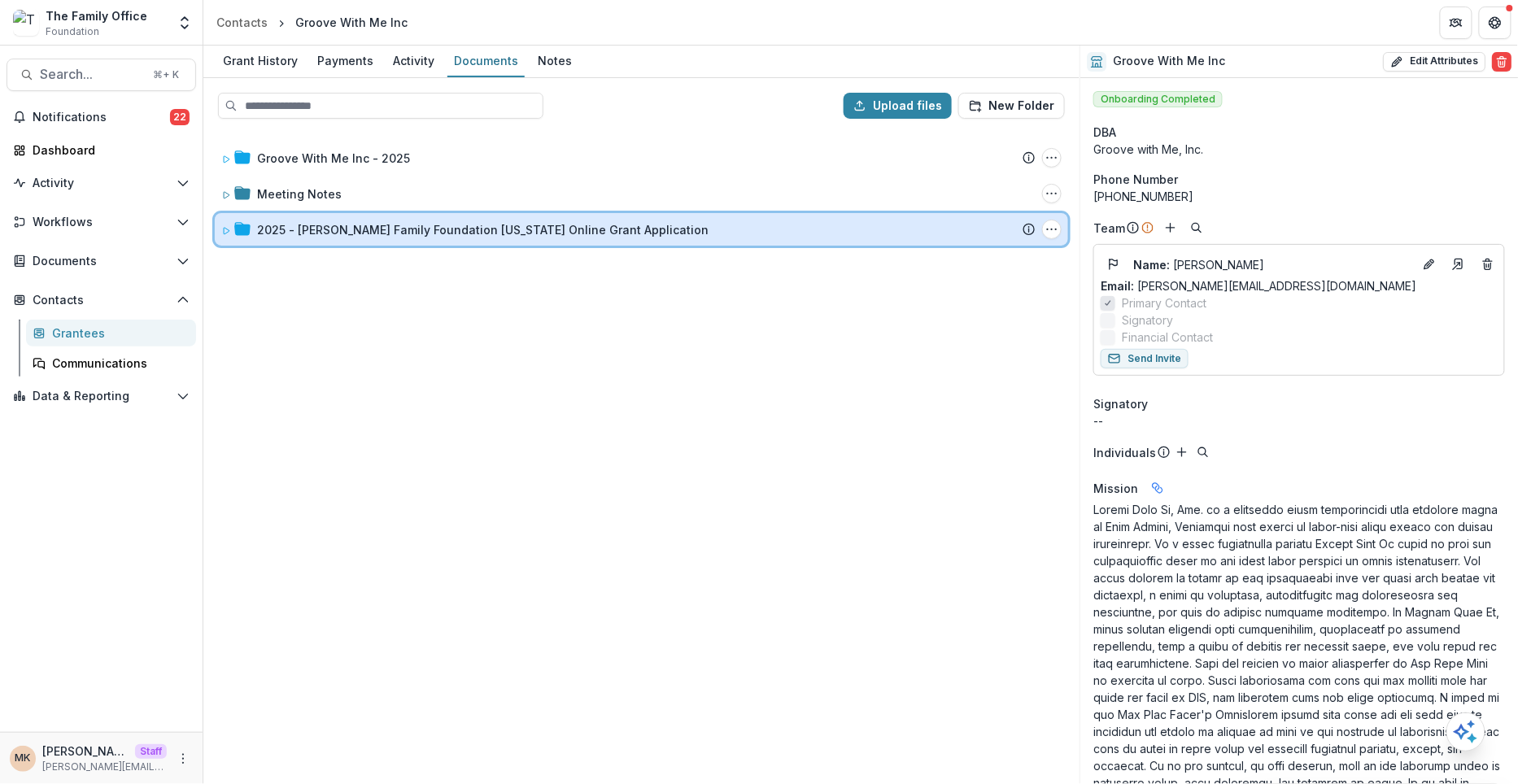
click at [224, 221] on span at bounding box center [226, 230] width 9 height 17
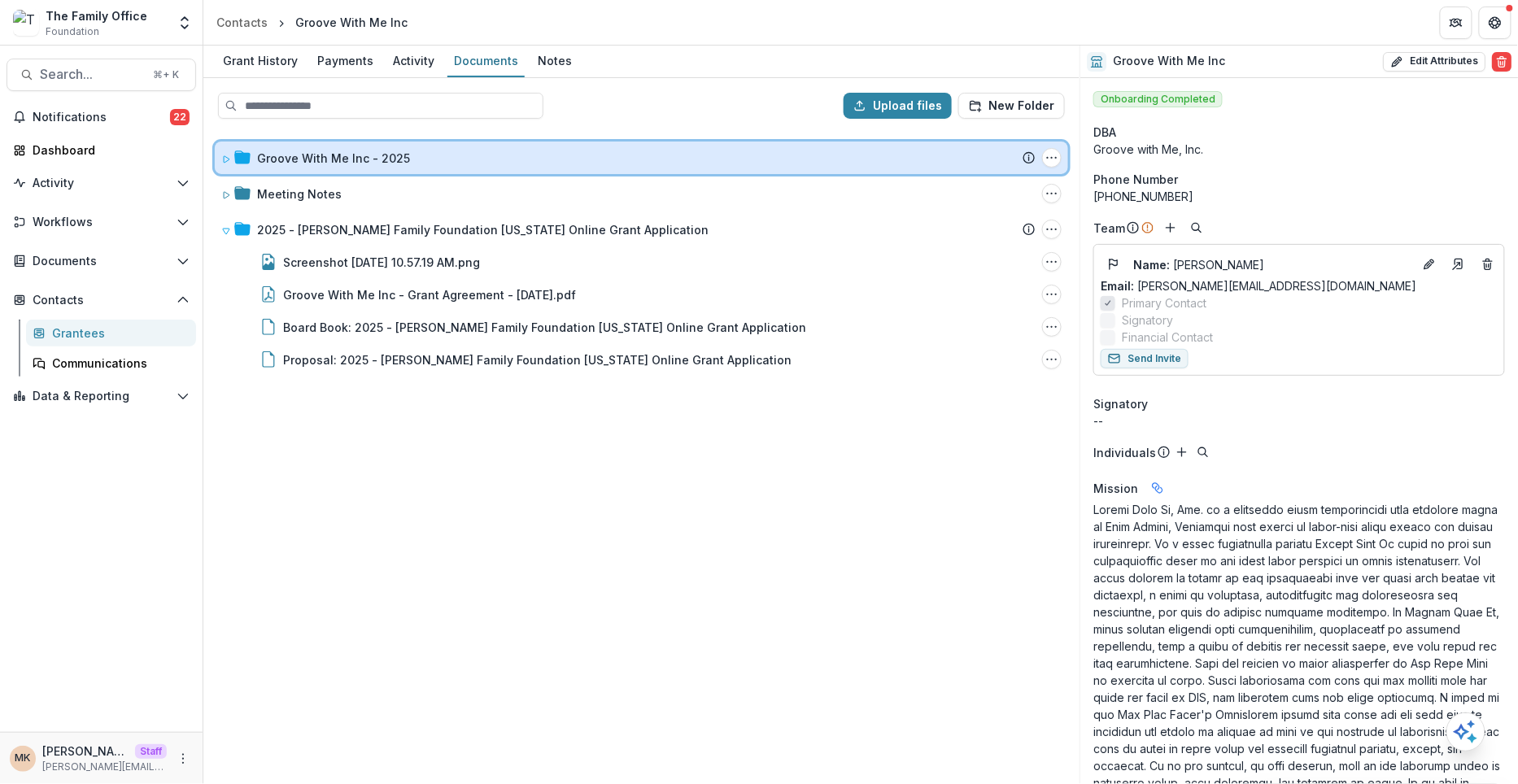
click at [226, 159] on icon at bounding box center [226, 159] width 9 height 9
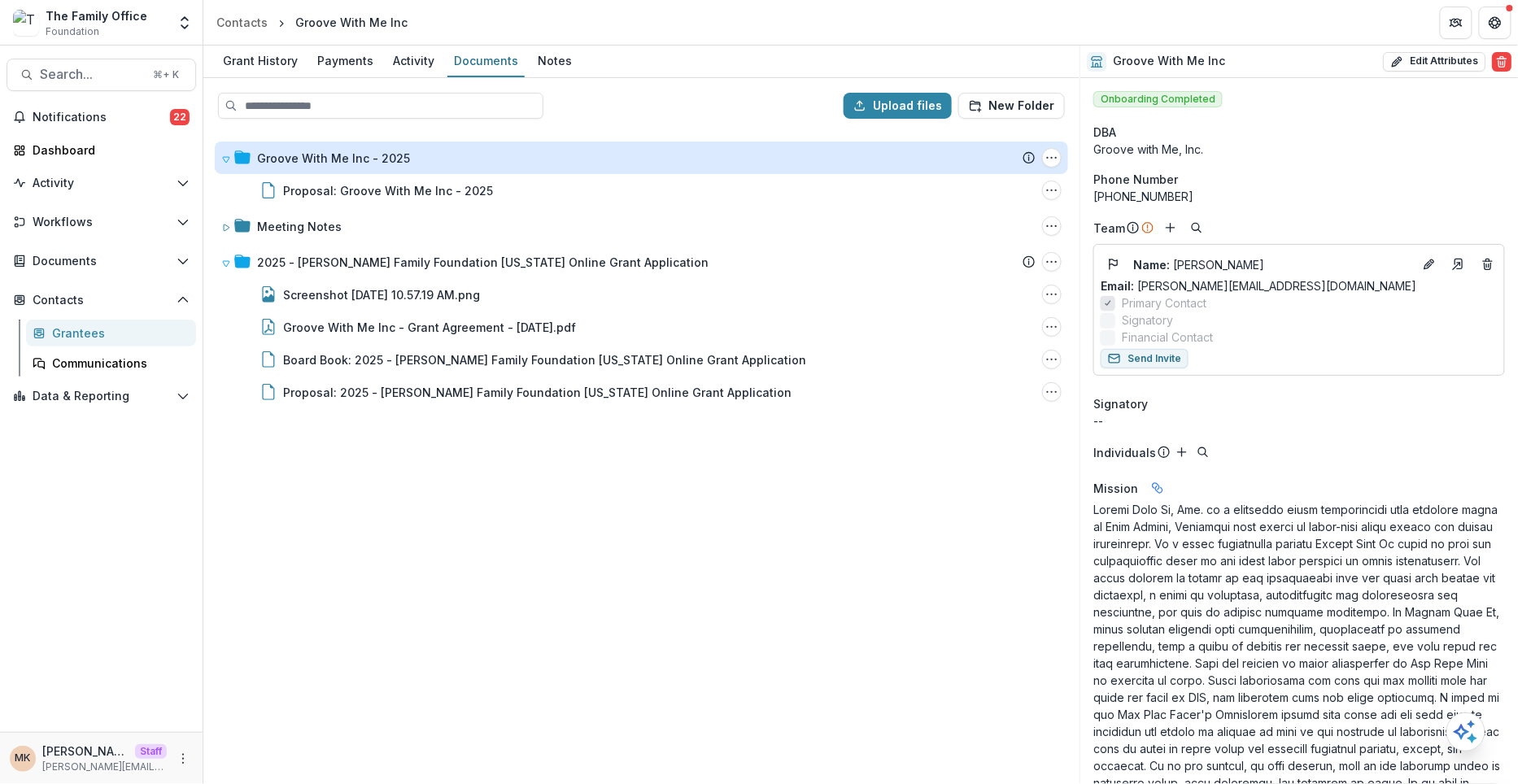
click at [221, 243] on div "Groove With Me Inc - 2025 Submission Temelio Proposal Attached proposal documen…" at bounding box center [641, 458] width 872 height 651
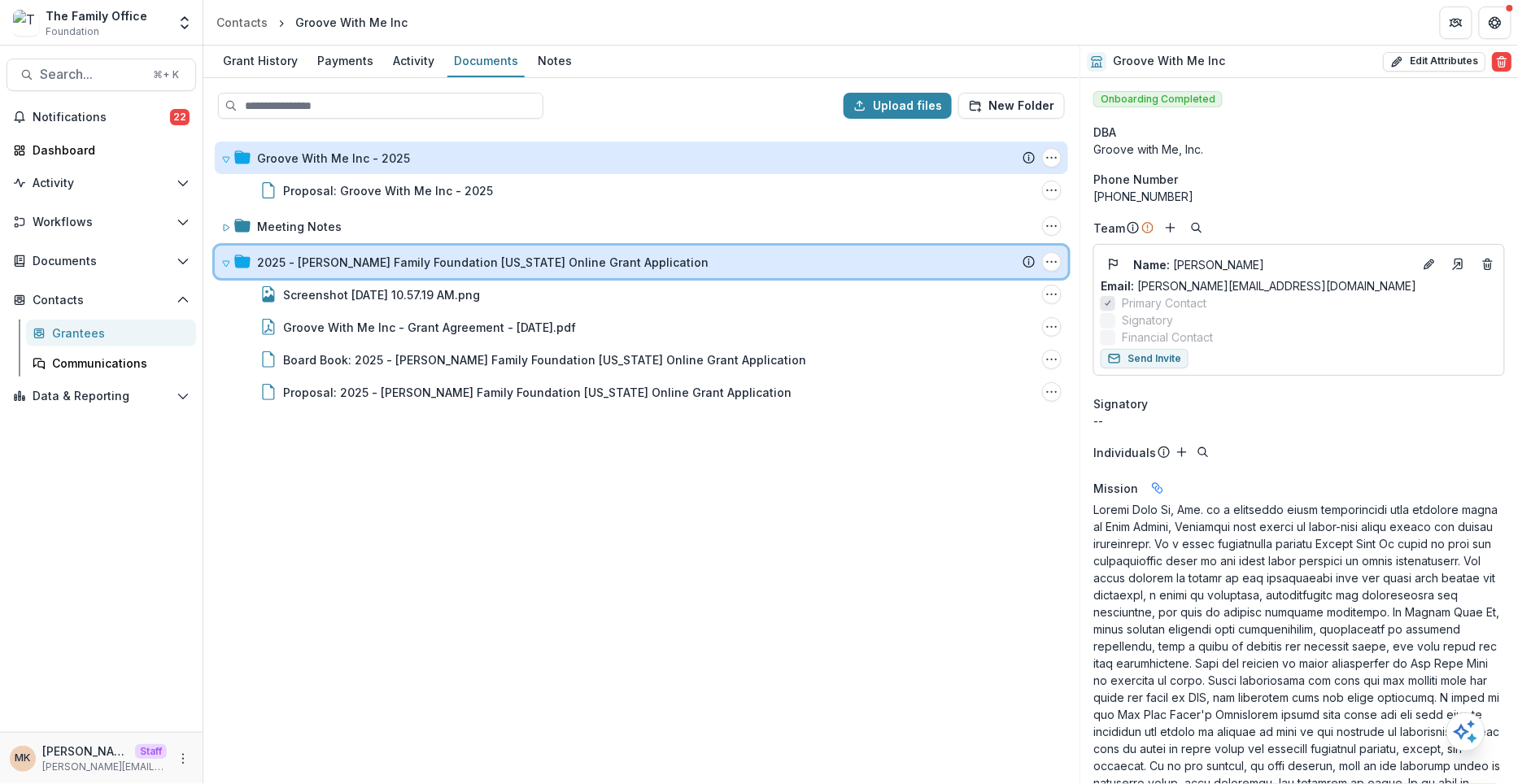
click at [222, 254] on span at bounding box center [226, 262] width 9 height 17
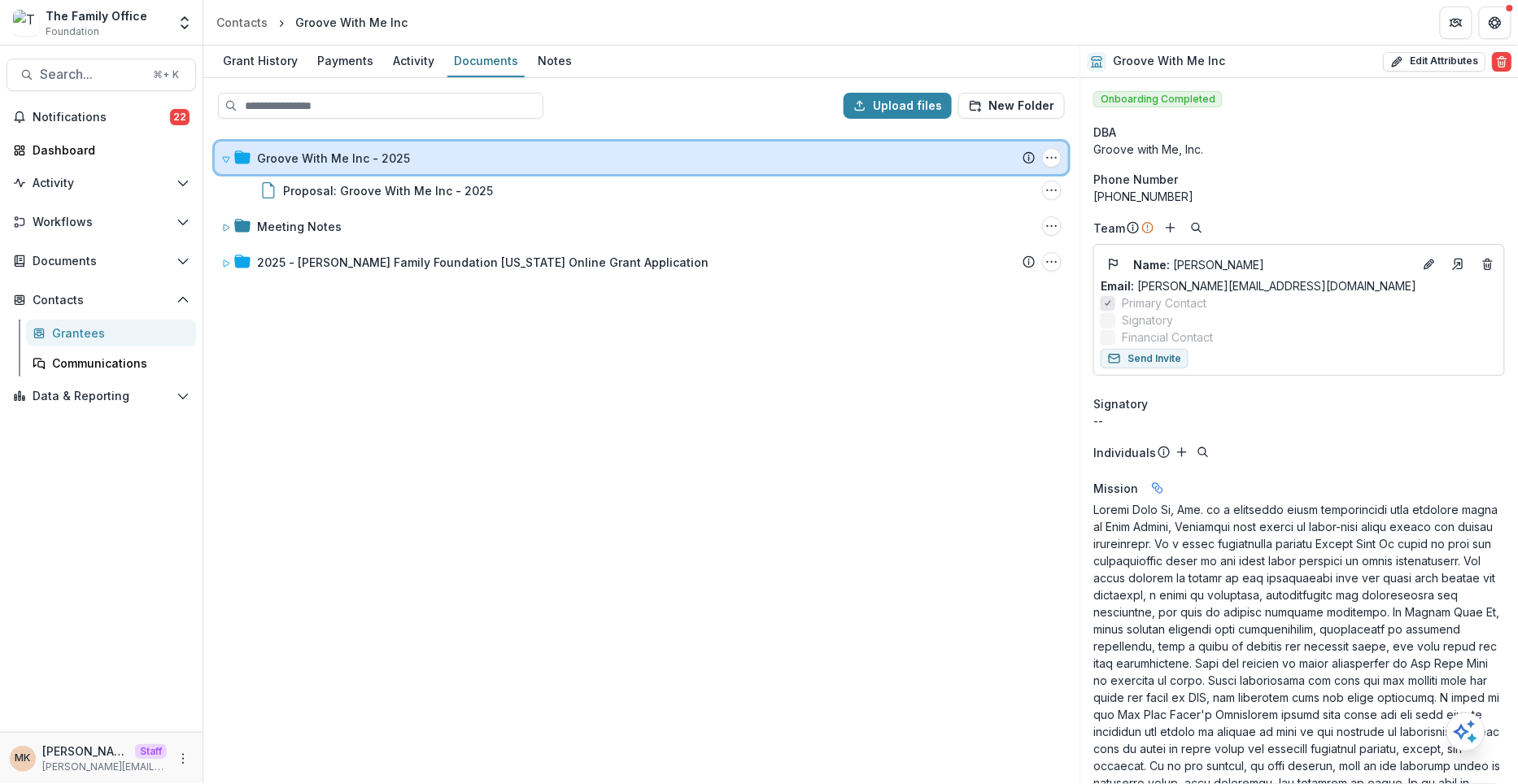
click at [220, 157] on div "Groove With Me Inc - 2025 Submission Temelio Proposal Attached proposal documen…" at bounding box center [641, 157] width 853 height 33
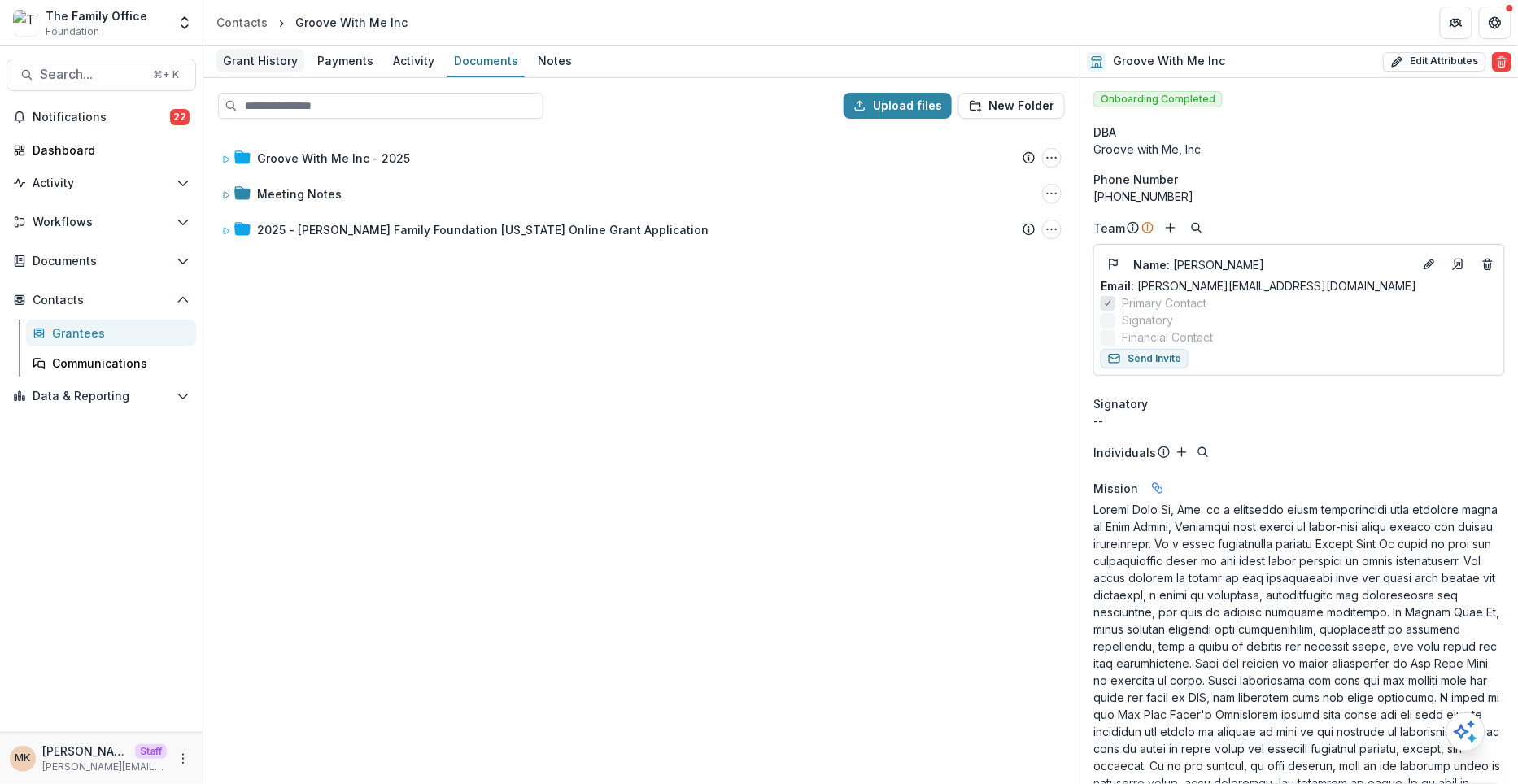
click at [246, 50] on div "Grant History" at bounding box center [260, 60] width 87 height 23
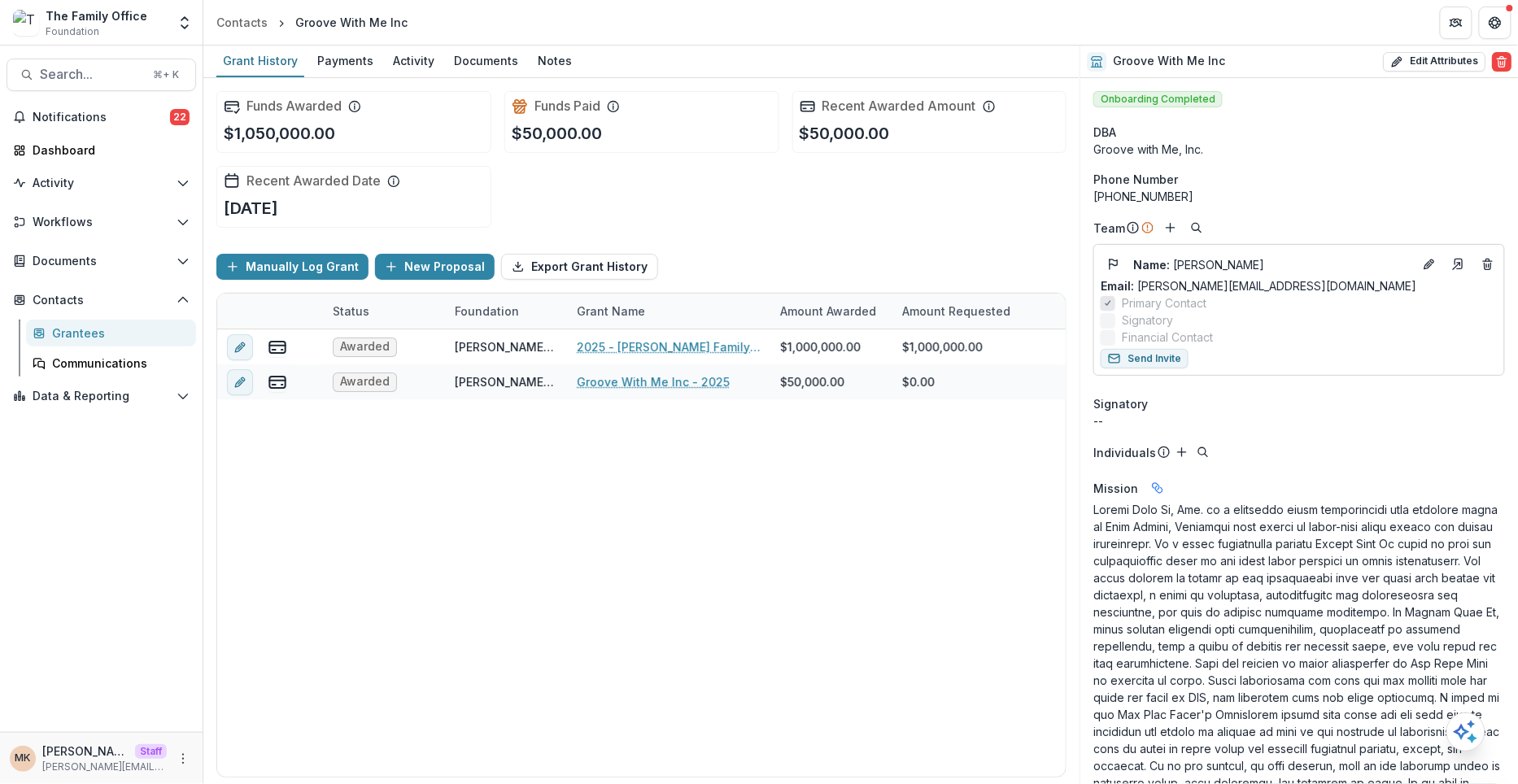
click at [453, 572] on div "Awarded Dugas Family Foundation - TX 2025 - Dugas Family Foundation Texas Onlin…" at bounding box center [941, 552] width 1448 height 447
click at [56, 233] on button "Workflows" at bounding box center [101, 222] width 190 height 26
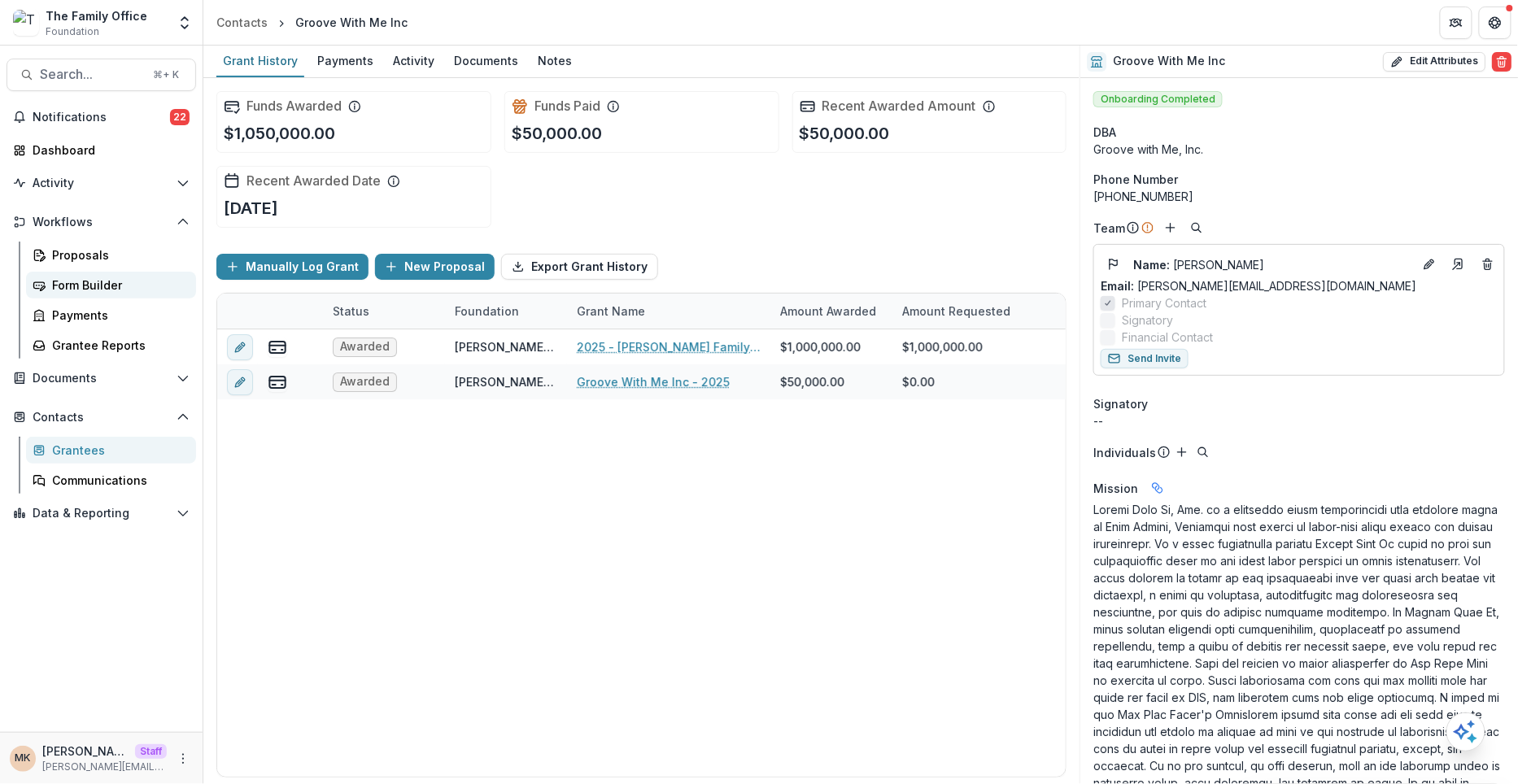
click at [76, 282] on div "Form Builder" at bounding box center [117, 285] width 131 height 17
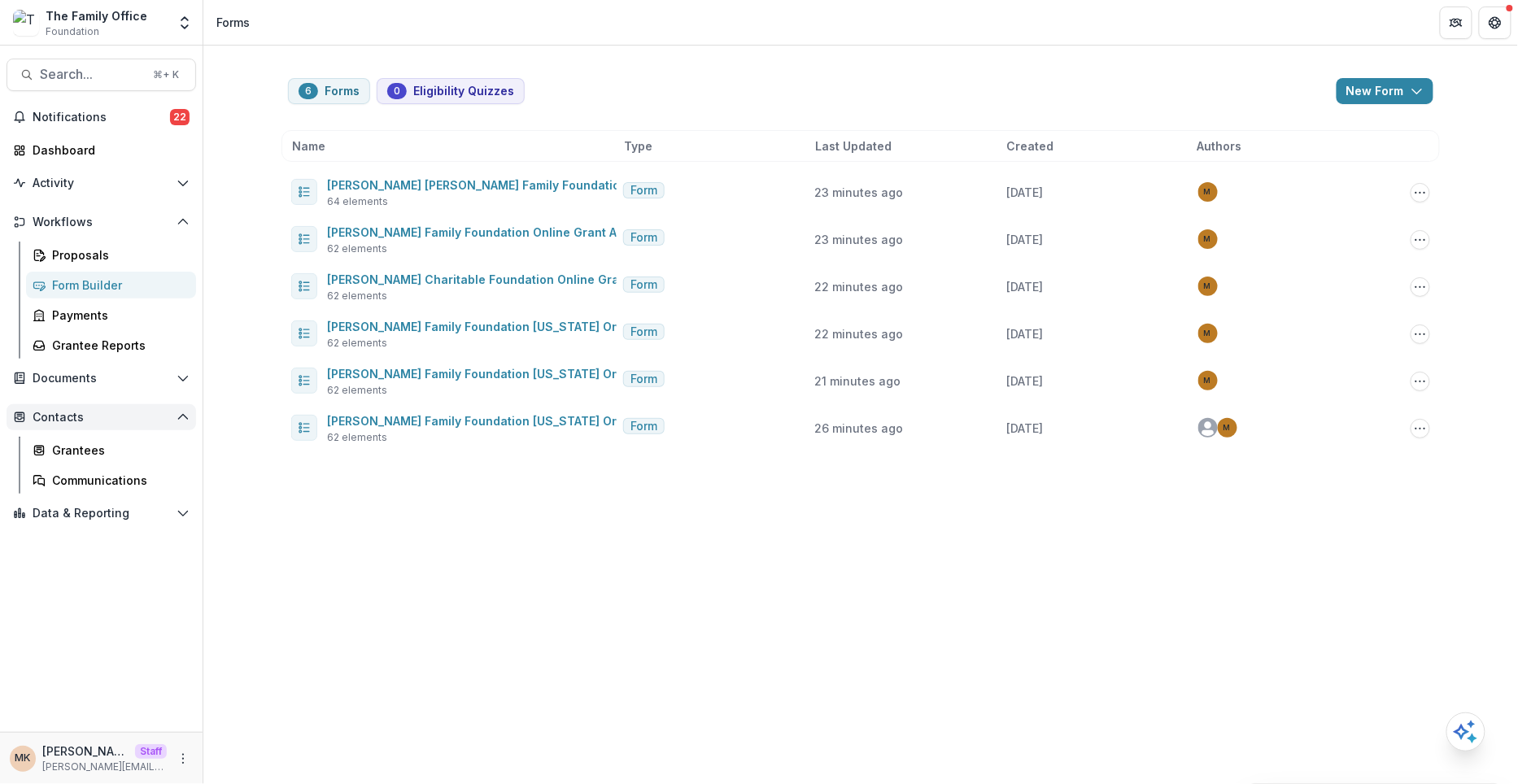
click at [44, 414] on span "Contacts" at bounding box center [101, 418] width 138 height 14
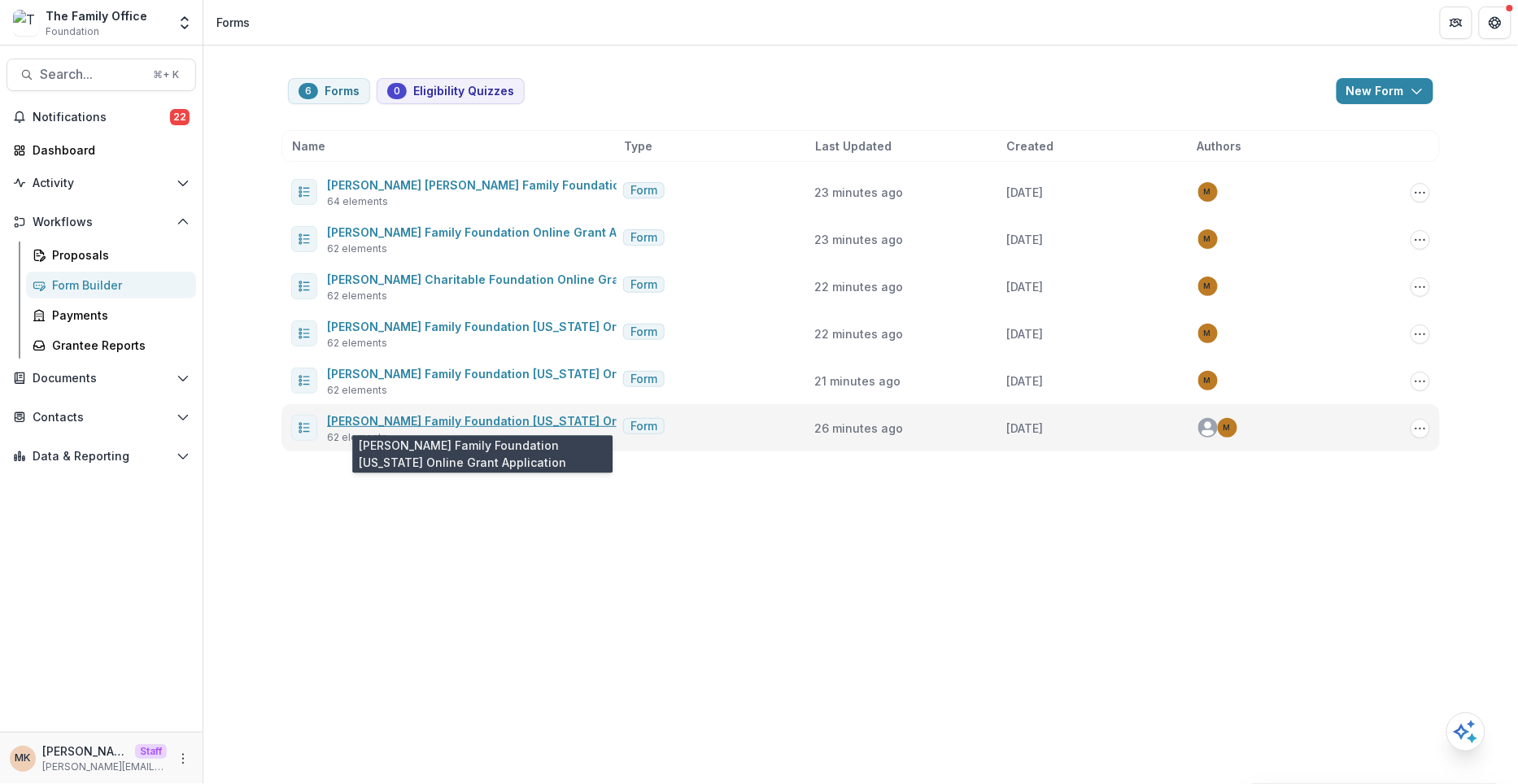
click at [459, 426] on link "Dugas Family Foundation Texas Online Grant Application" at bounding box center [536, 420] width 418 height 14
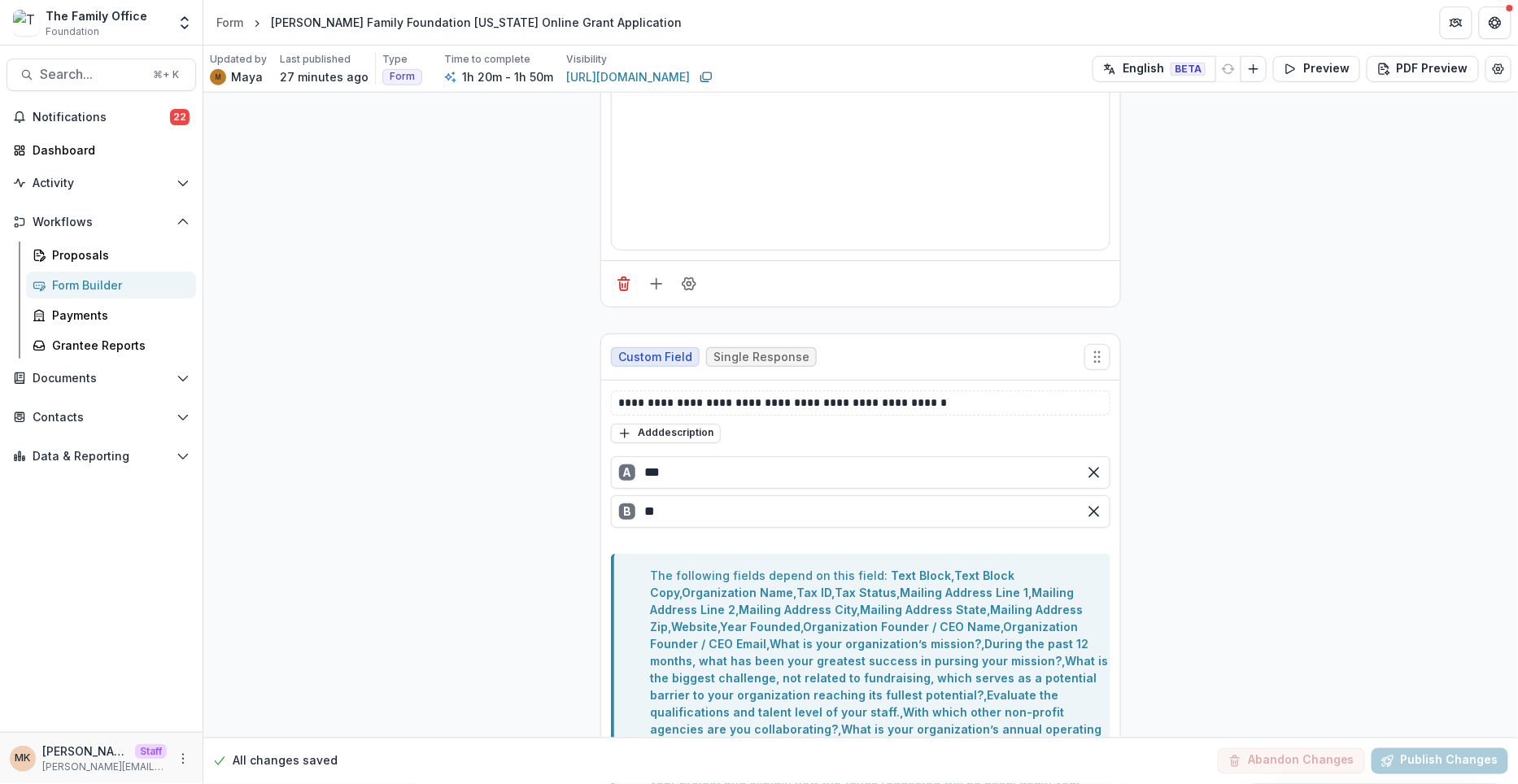
scroll to position [631, 0]
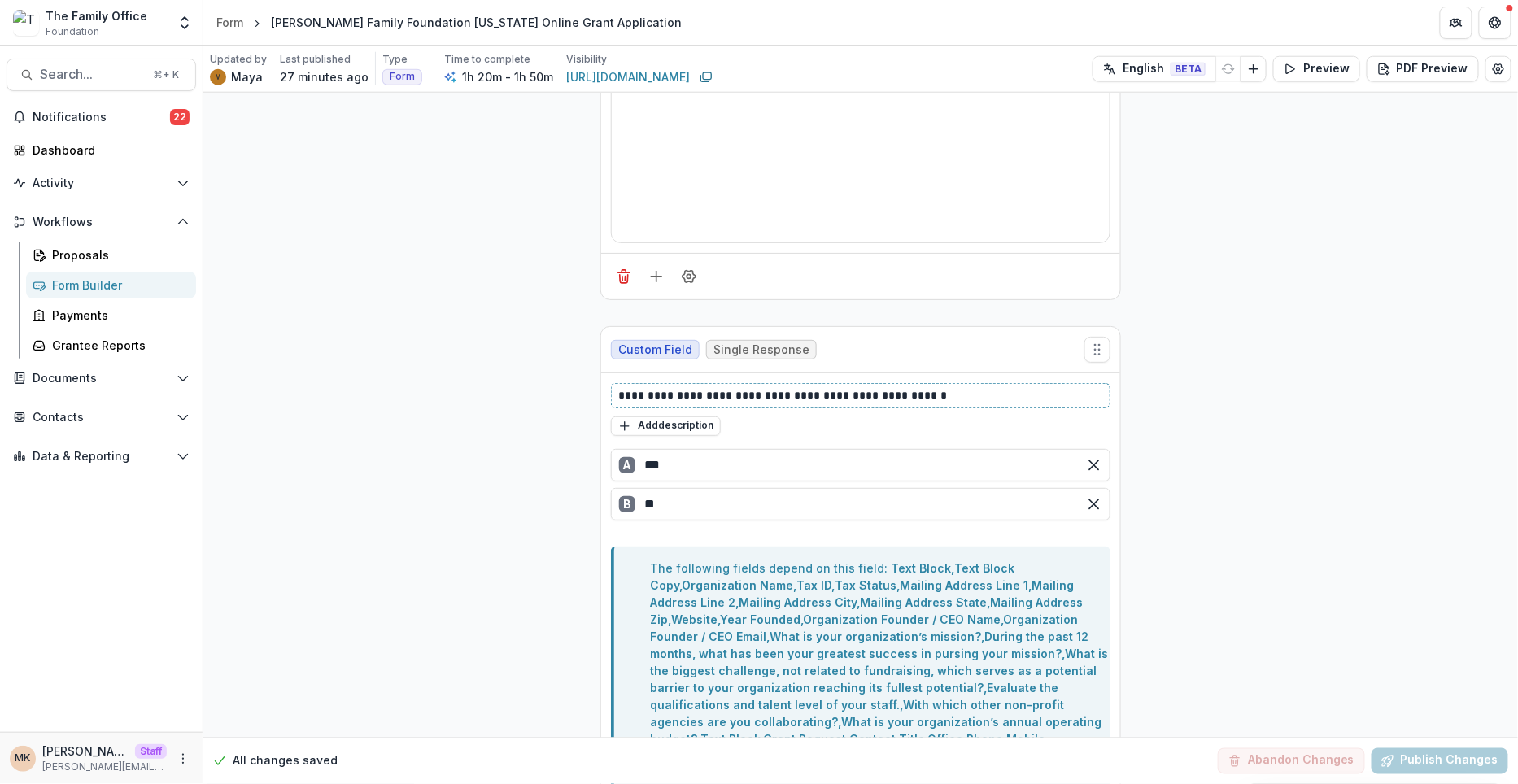
click at [875, 387] on p "**********" at bounding box center [861, 395] width 486 height 17
click at [950, 387] on p "**********" at bounding box center [861, 395] width 486 height 17
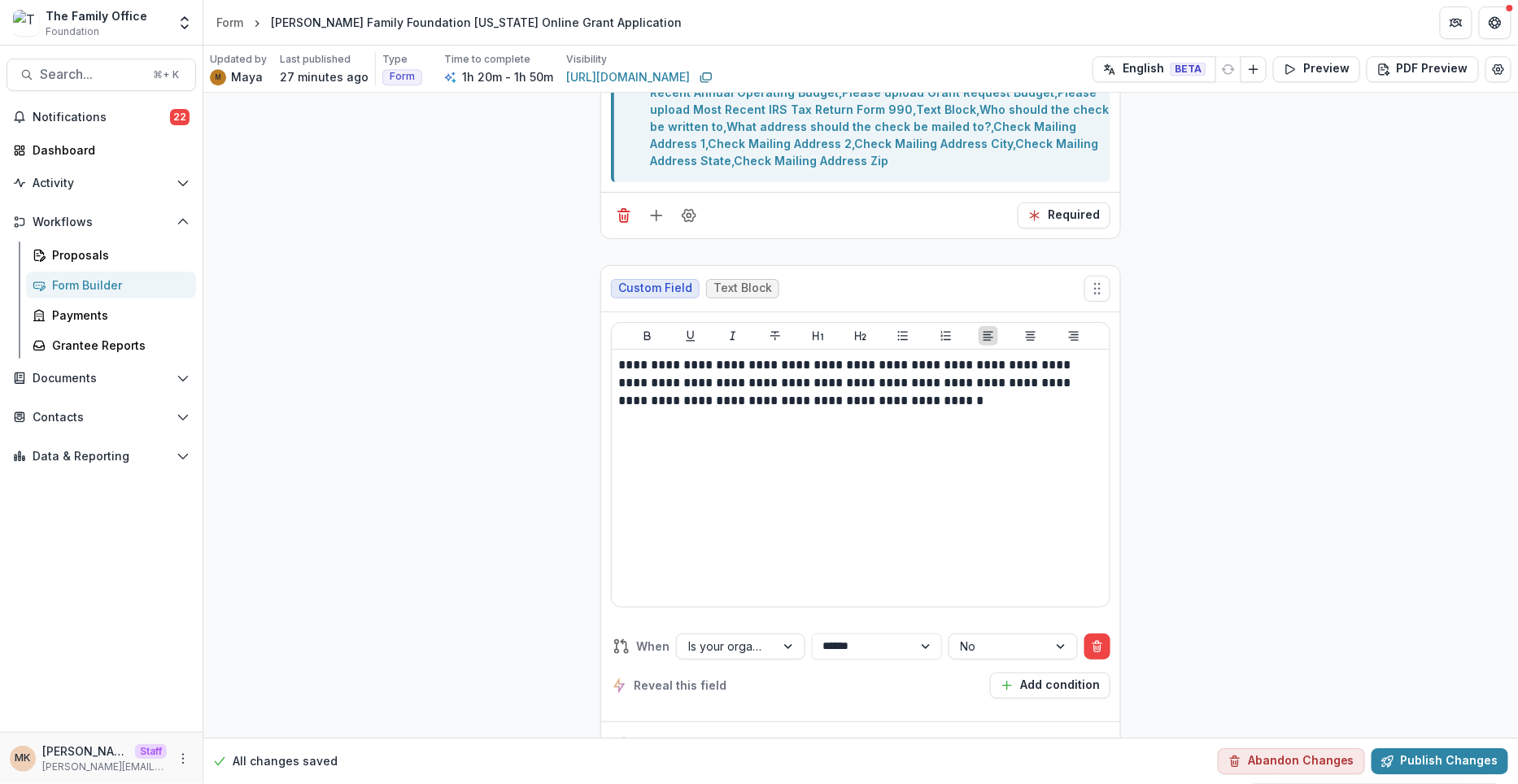
scroll to position [1656, 0]
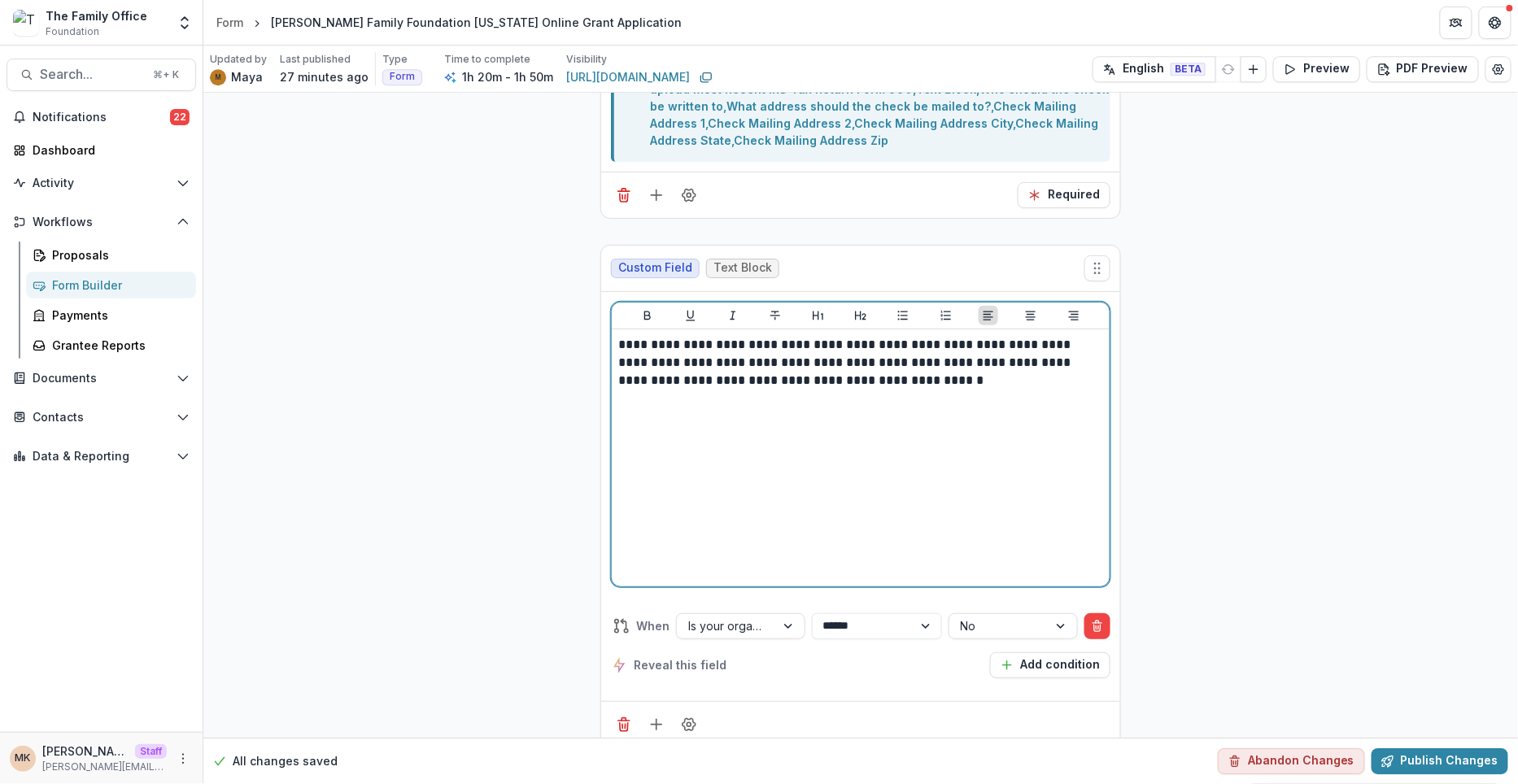
click at [966, 336] on div "**********" at bounding box center [860, 458] width 485 height 244
click at [953, 336] on p "**********" at bounding box center [861, 363] width 486 height 54
click at [905, 336] on p "**********" at bounding box center [861, 363] width 486 height 54
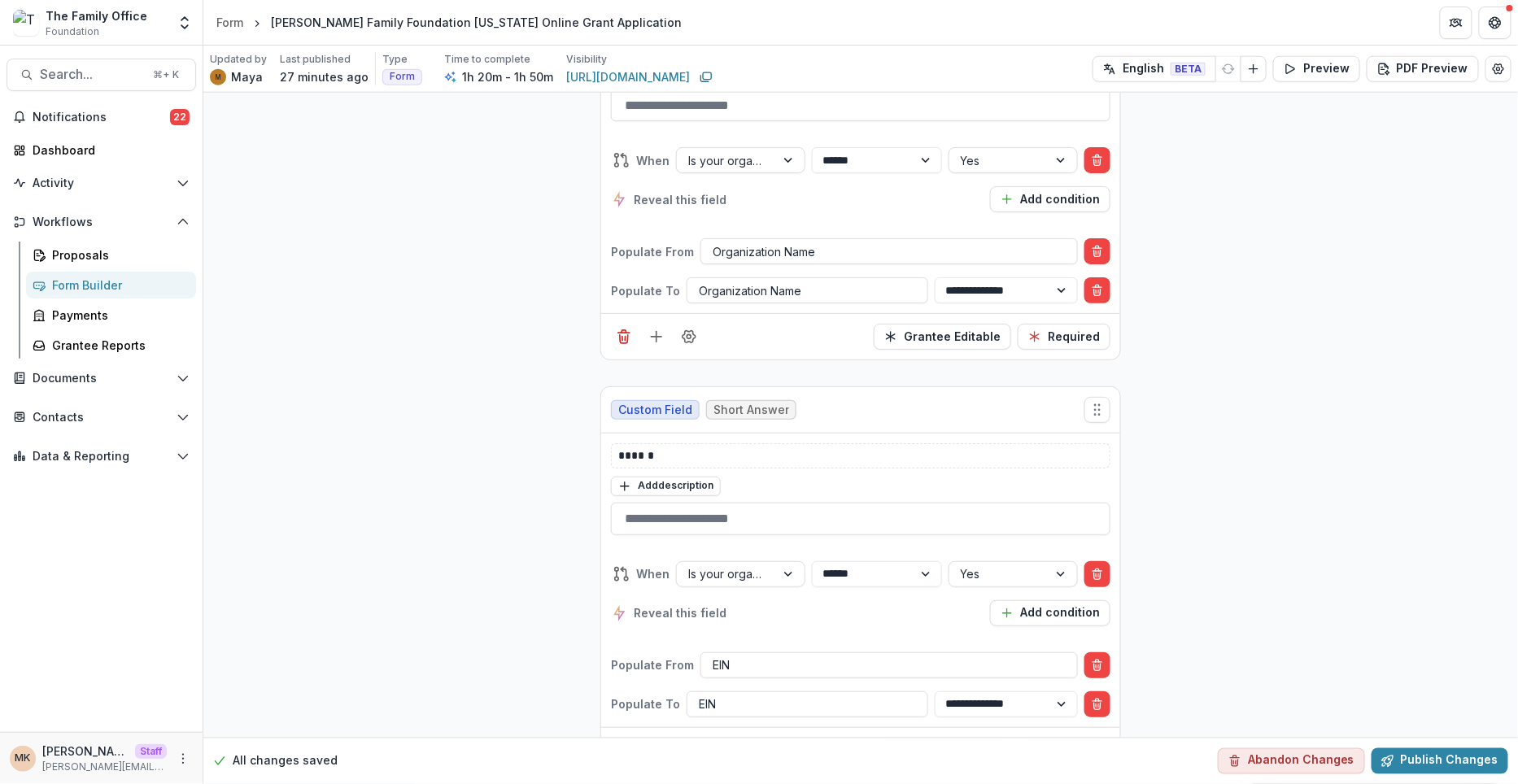
scroll to position [2985, 0]
click at [652, 330] on icon "Add field" at bounding box center [656, 338] width 16 height 16
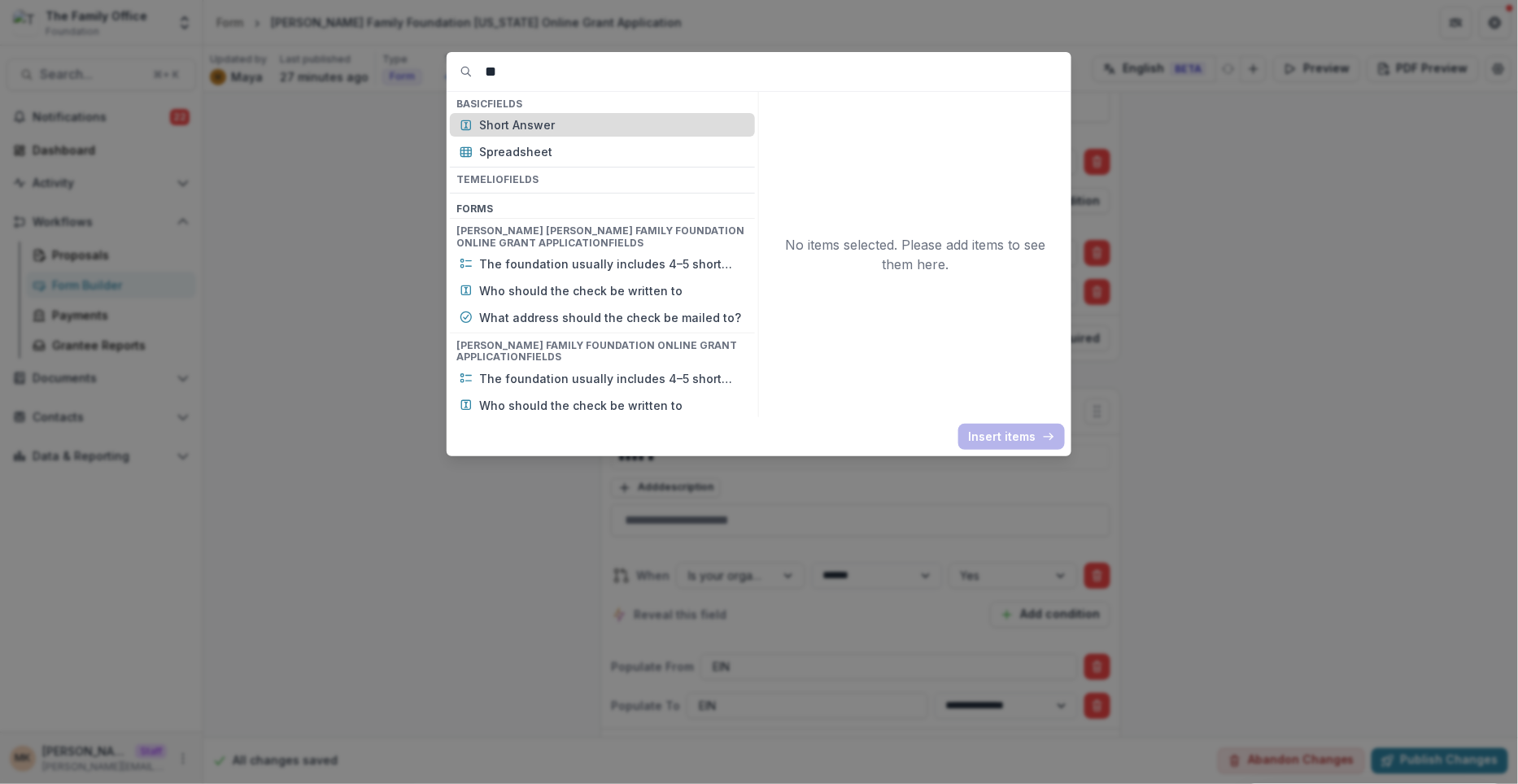
type input "*"
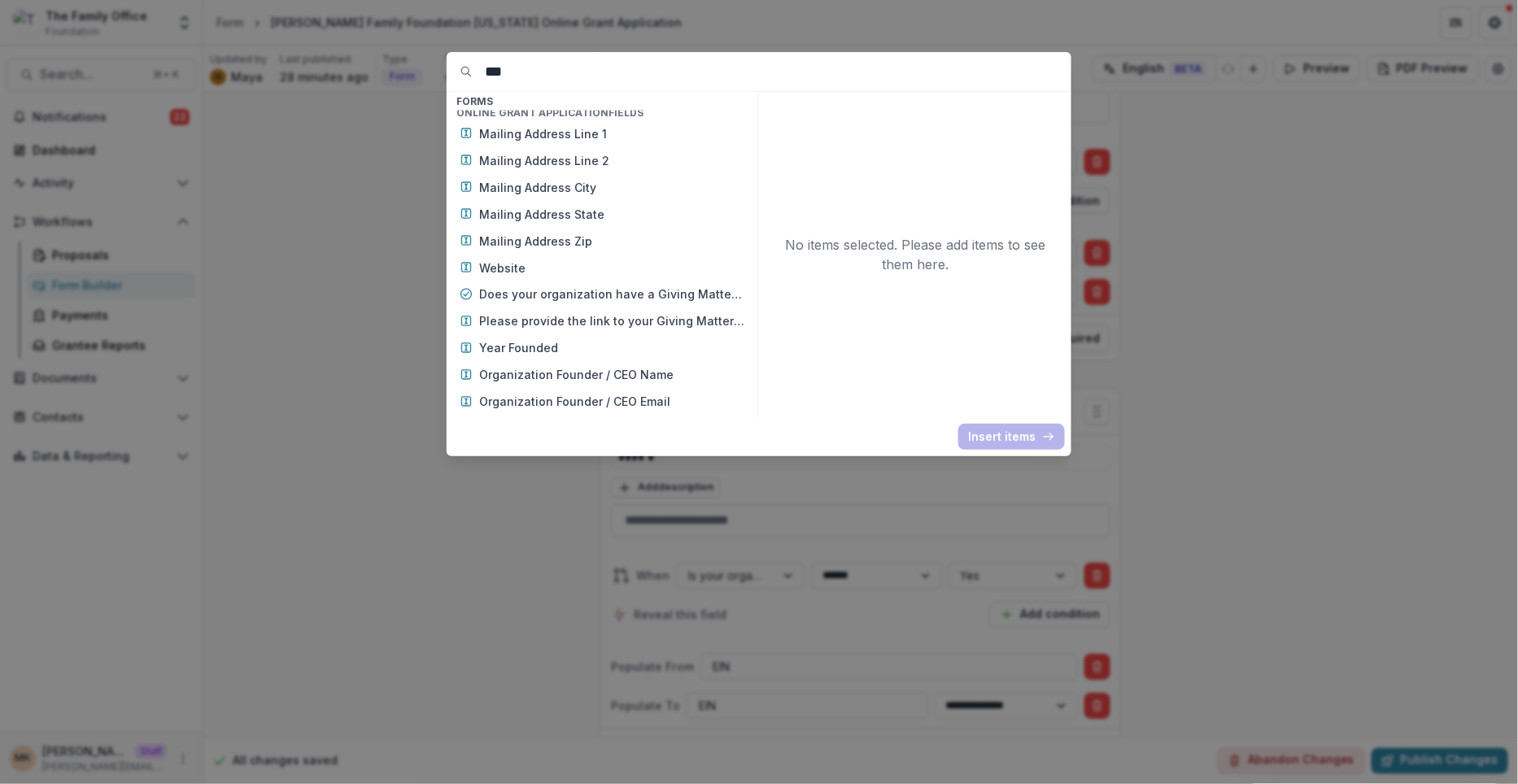
scroll to position [0, 0]
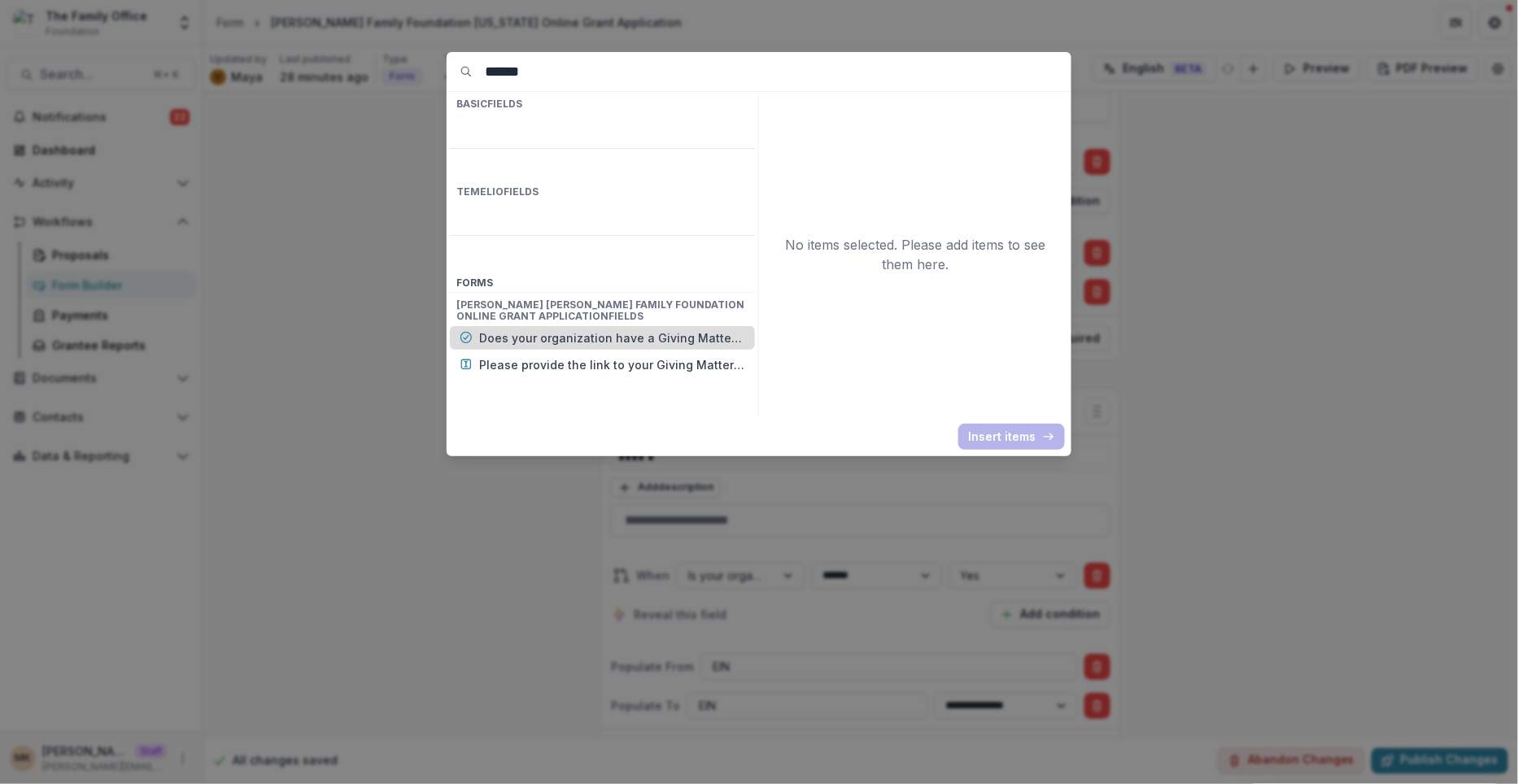
type input "******"
click at [528, 329] on p "Does your organization have a Giving Matters profile?" at bounding box center [612, 338] width 266 height 17
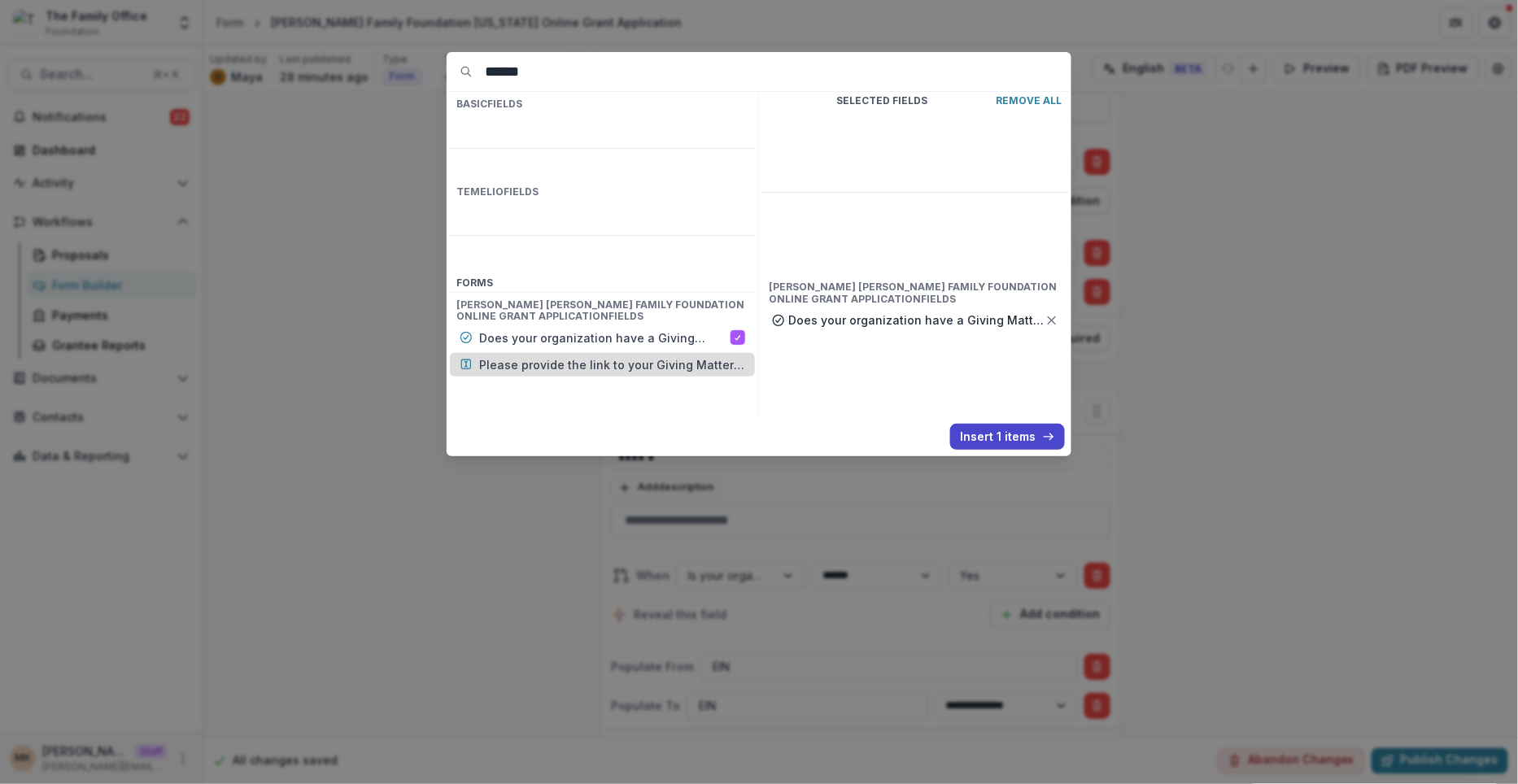
click at [543, 353] on div "Please provide the link to your Giving Matters profile below" at bounding box center [603, 365] width 305 height 23
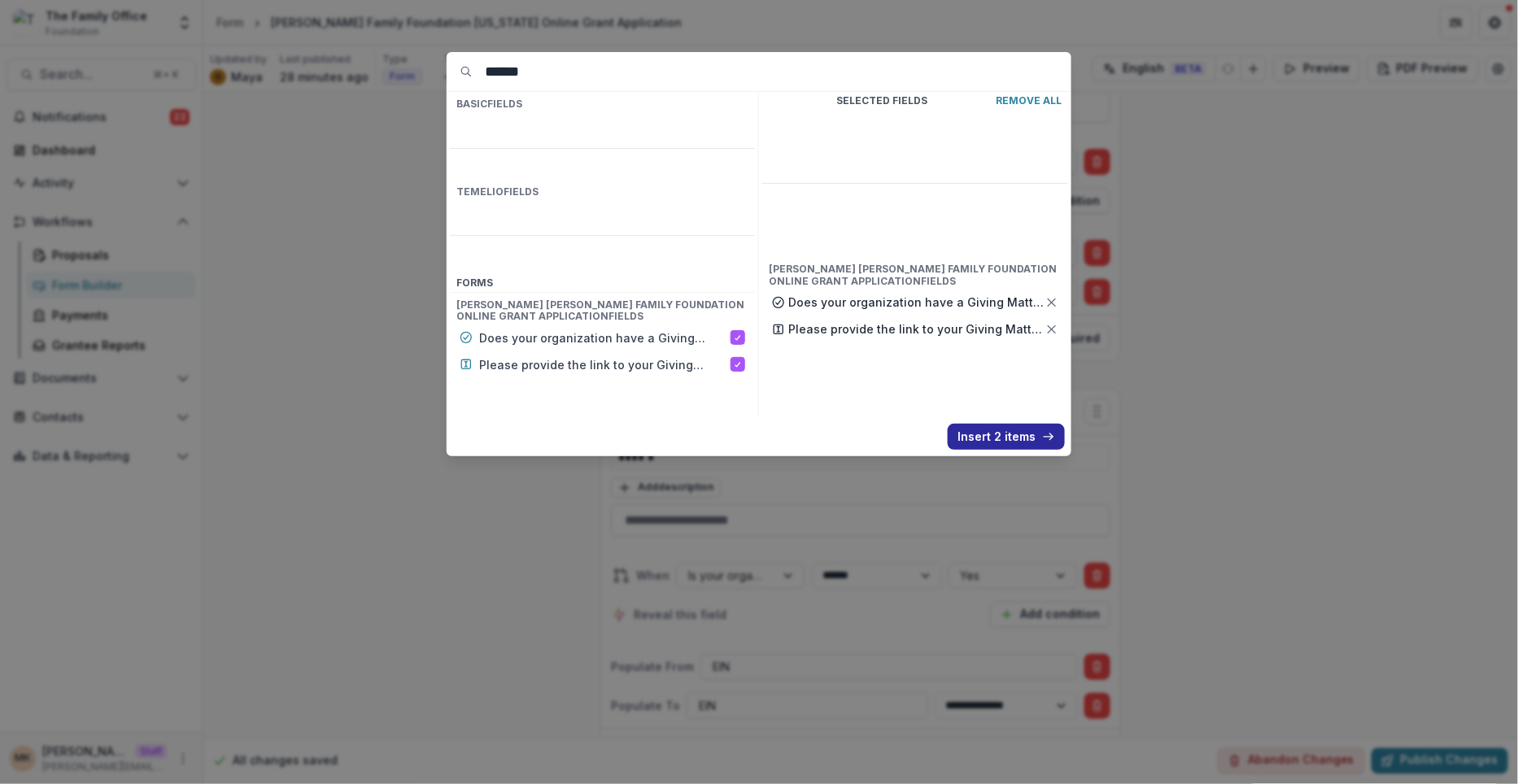
click at [995, 432] on button "Insert 2 items" at bounding box center [1006, 437] width 117 height 26
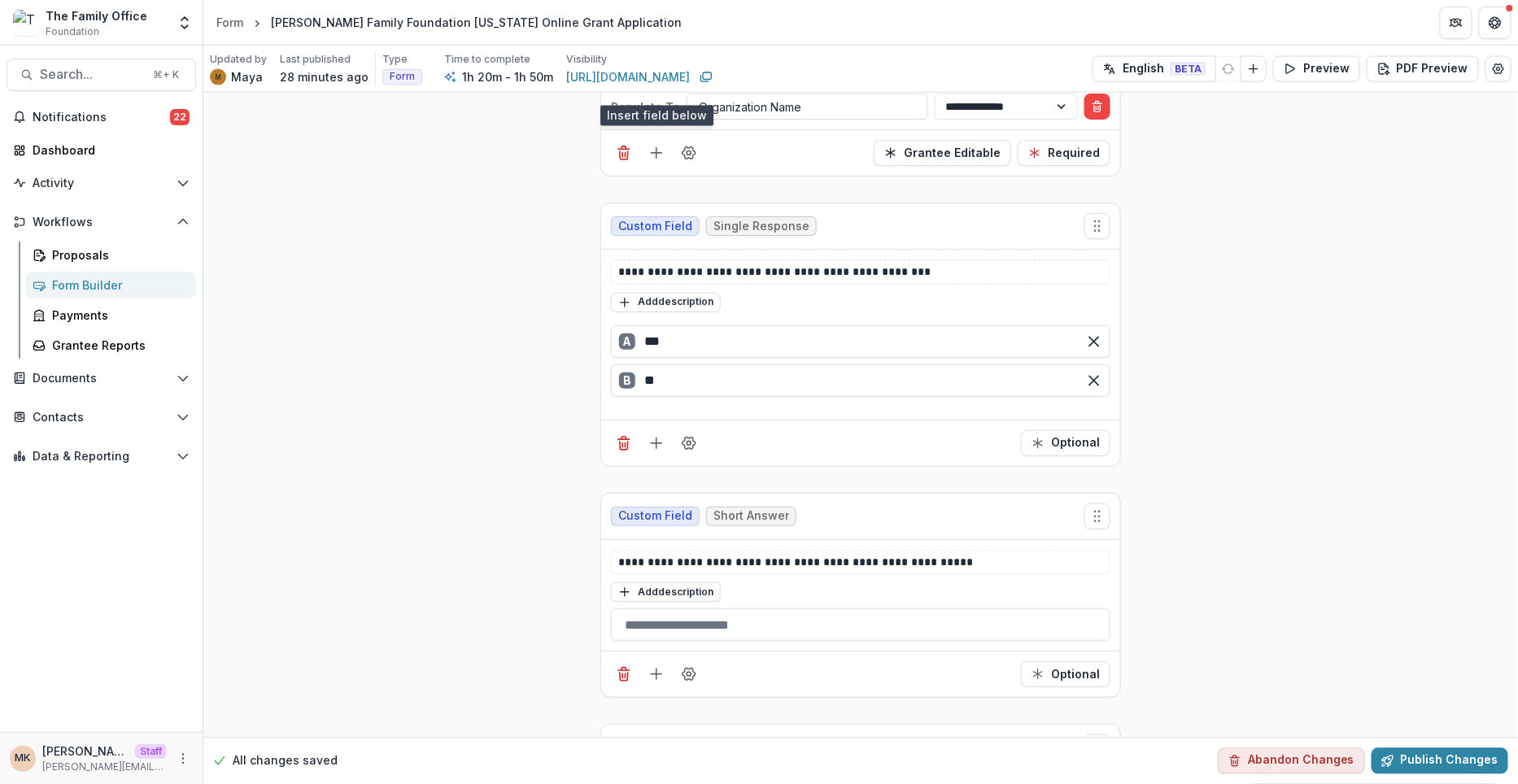
scroll to position [3165, 0]
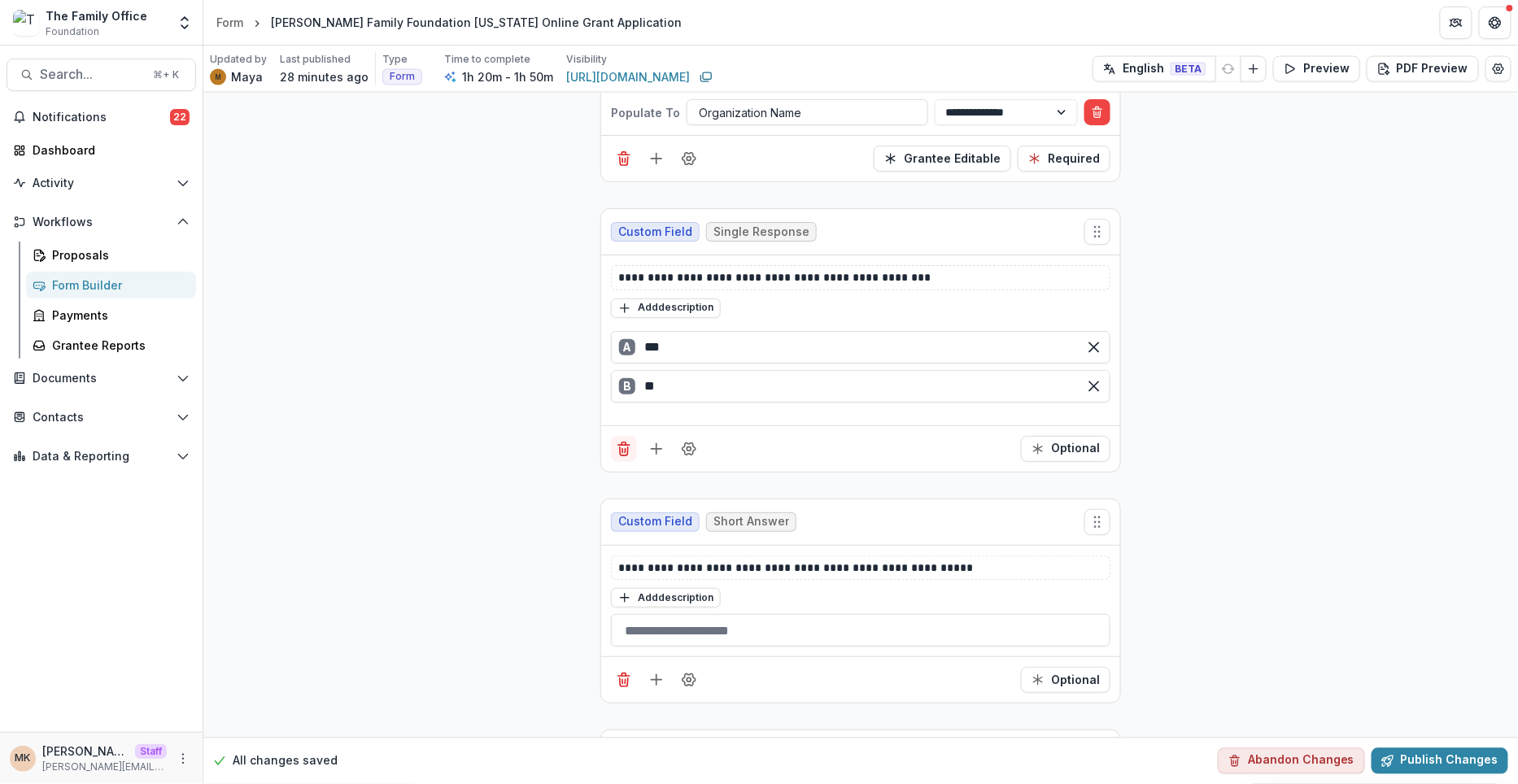
click at [624, 441] on icon "Delete field" at bounding box center [623, 448] width 16 height 16
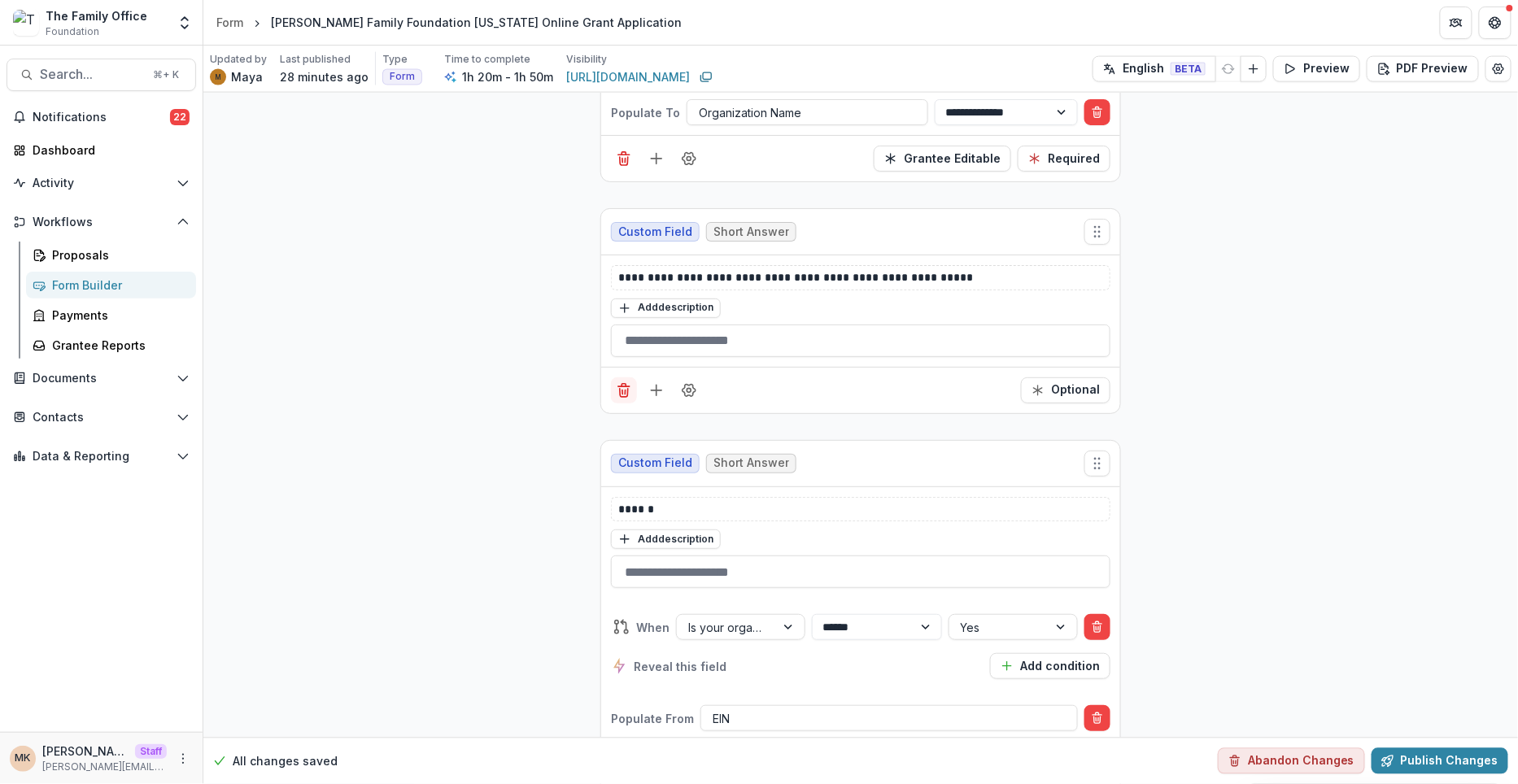
click at [620, 382] on icon "Delete field" at bounding box center [623, 390] width 16 height 16
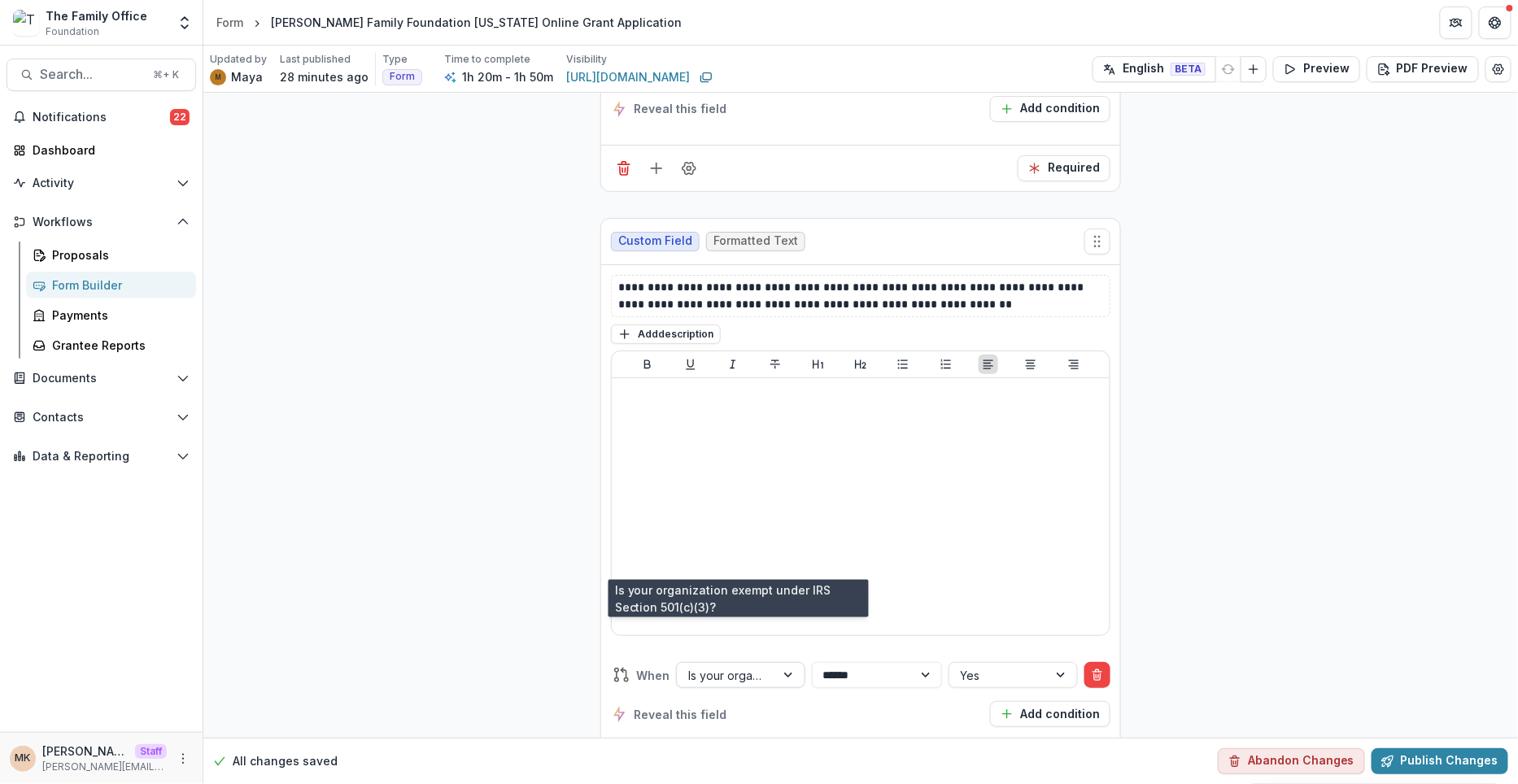
scroll to position [8822, 0]
click at [681, 764] on icon "Field Settings" at bounding box center [688, 772] width 16 height 16
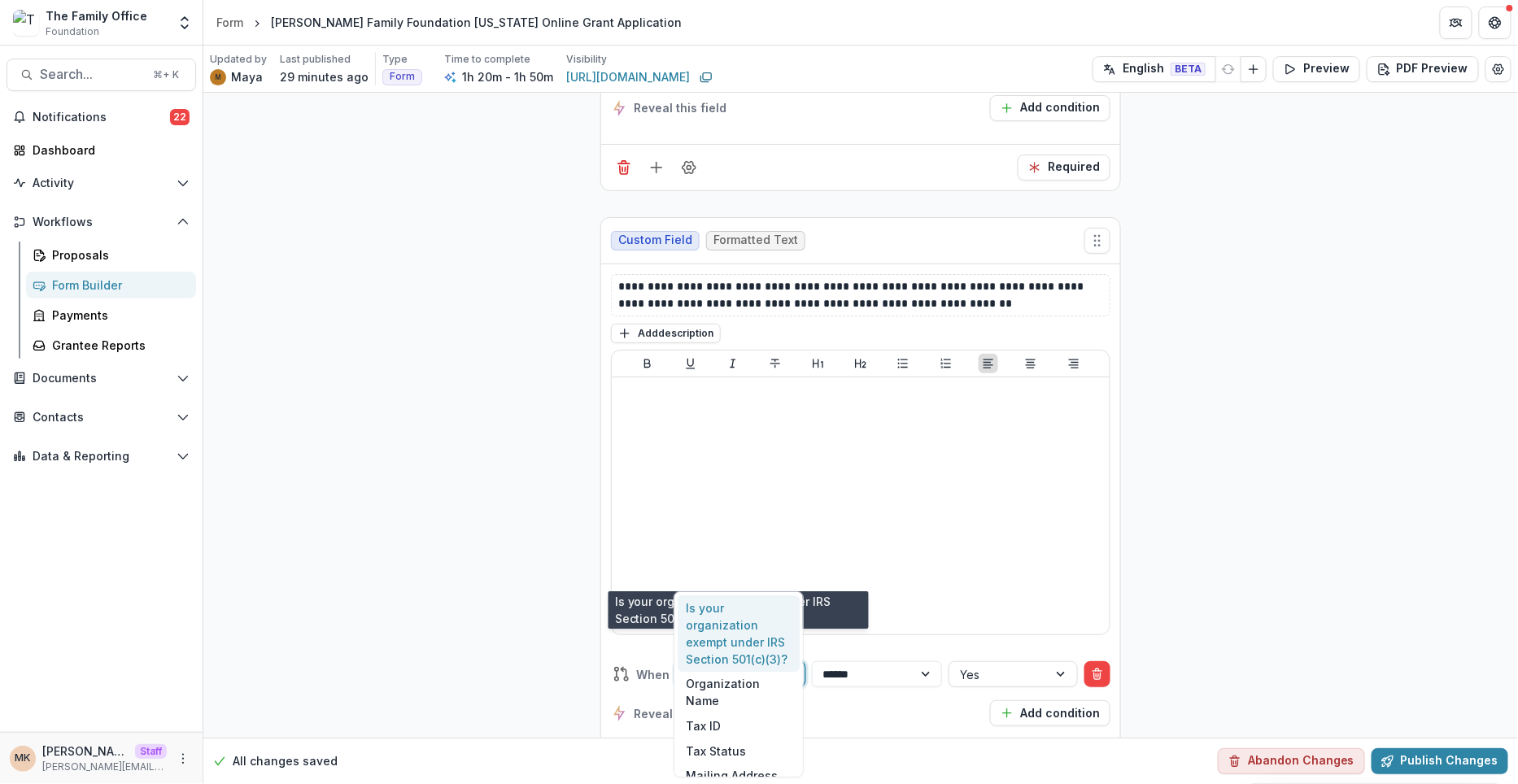
click at [708, 665] on div at bounding box center [726, 675] width 75 height 20
click at [734, 611] on div "Is your organization exempt under IRS Section 501(c)(3)?" at bounding box center [739, 633] width 122 height 76
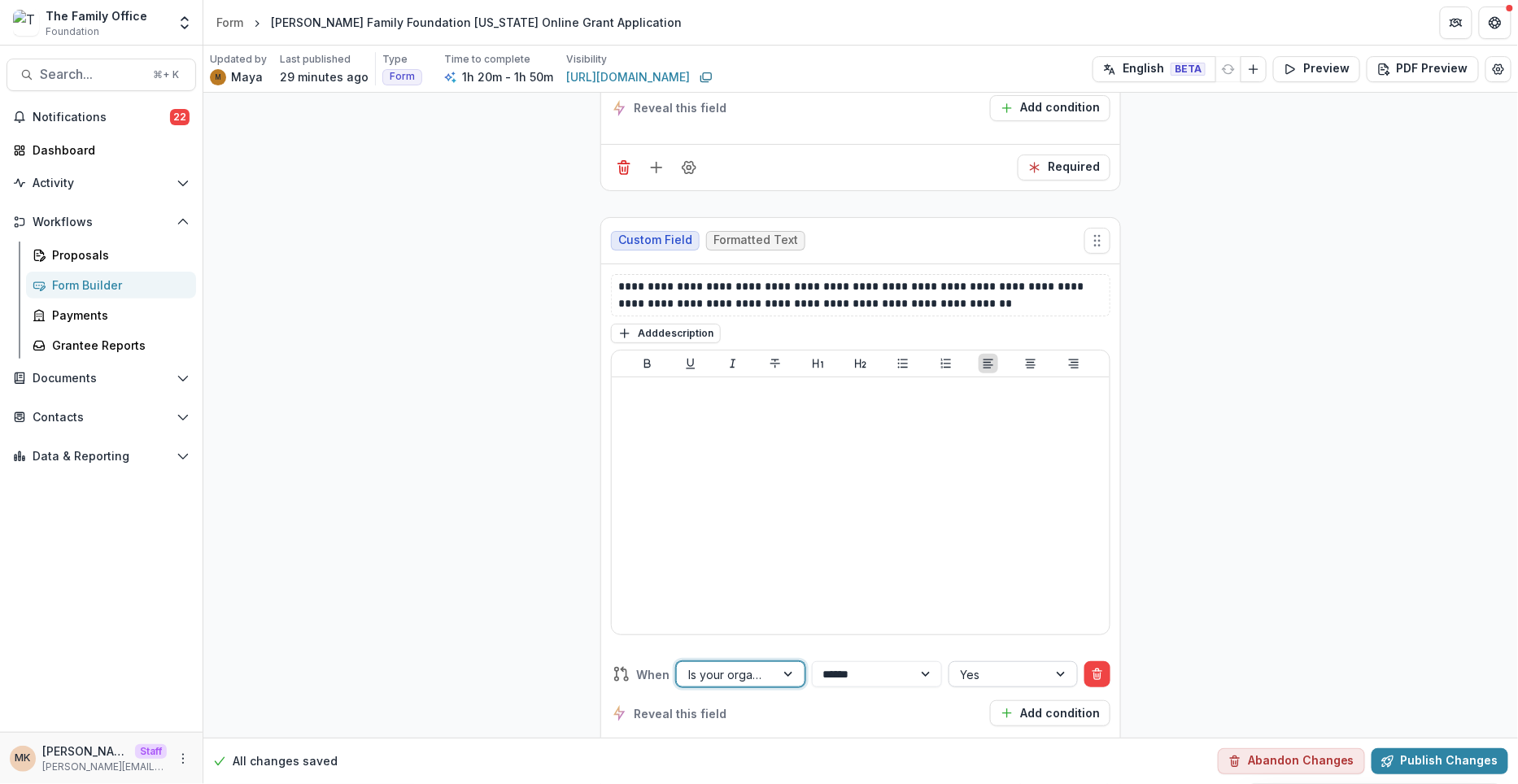
click at [999, 665] on div at bounding box center [998, 675] width 75 height 20
click at [992, 609] on div "Yes" at bounding box center [1010, 607] width 122 height 25
click at [1290, 60] on button "Preview" at bounding box center [1317, 69] width 87 height 26
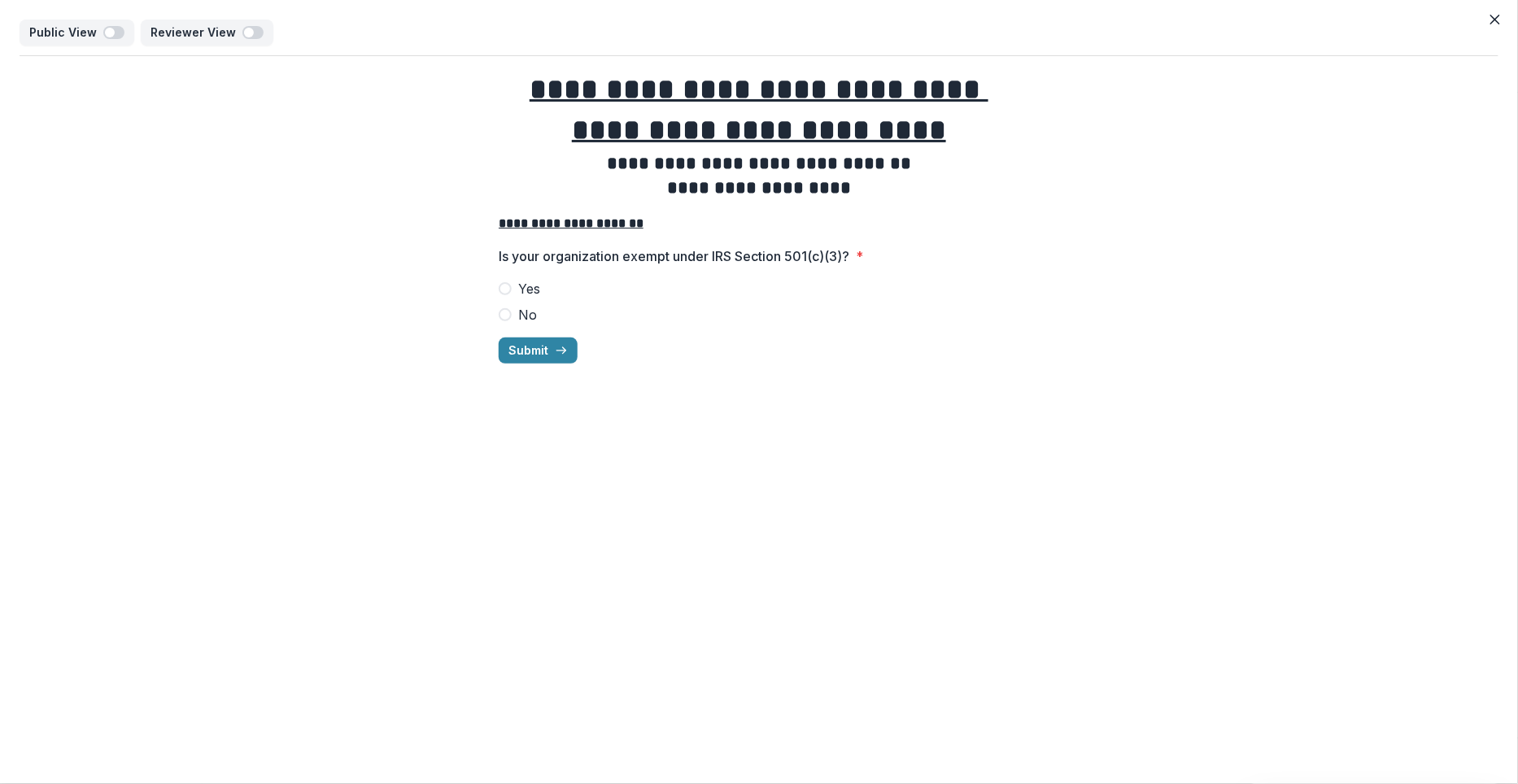
click at [515, 311] on label "No" at bounding box center [759, 314] width 521 height 20
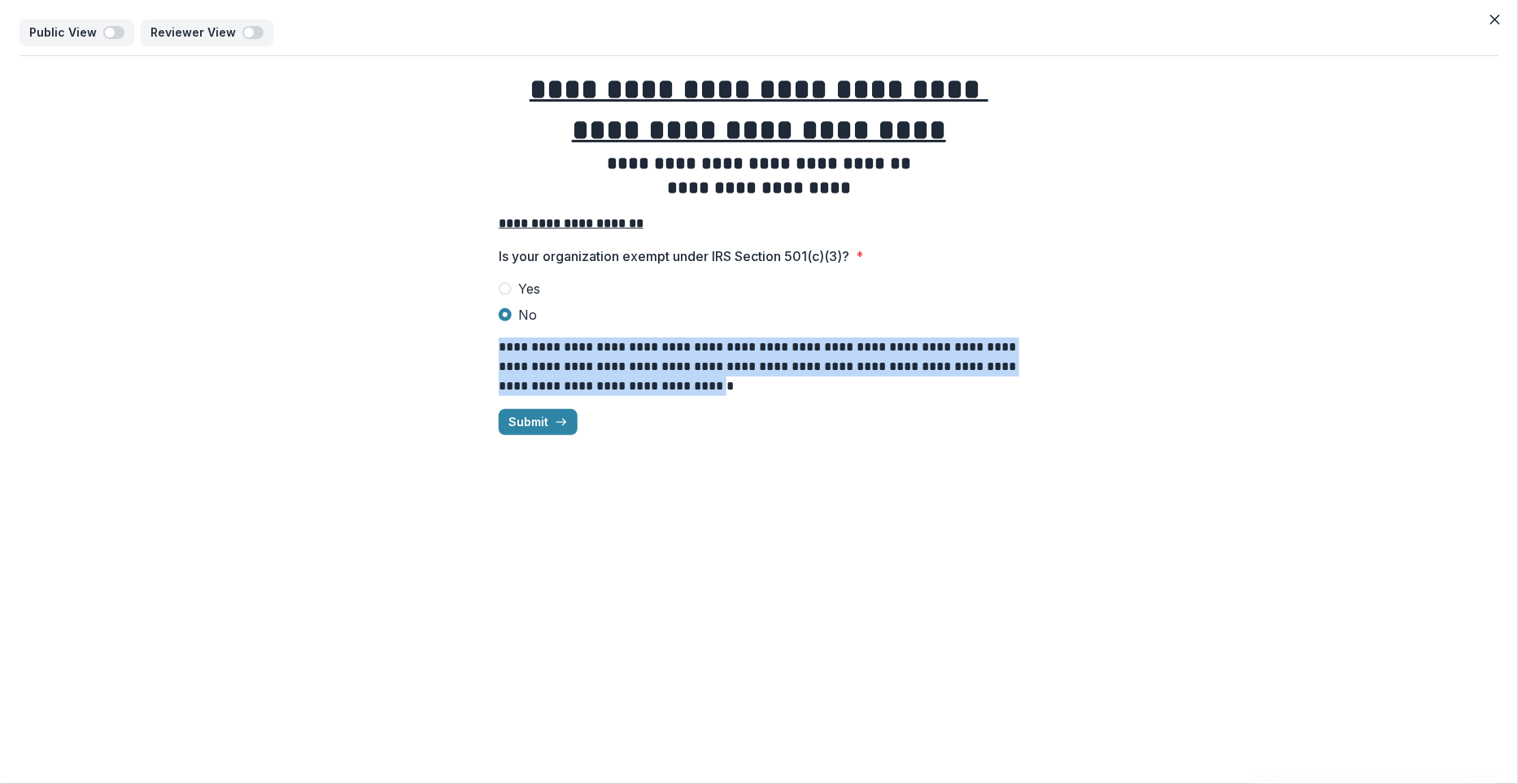
drag, startPoint x: 702, startPoint y: 389, endPoint x: 455, endPoint y: 352, distance: 249.8
click at [455, 352] on div "**********" at bounding box center [759, 252] width 1479 height 392
click at [532, 285] on span "Yes" at bounding box center [529, 288] width 22 height 20
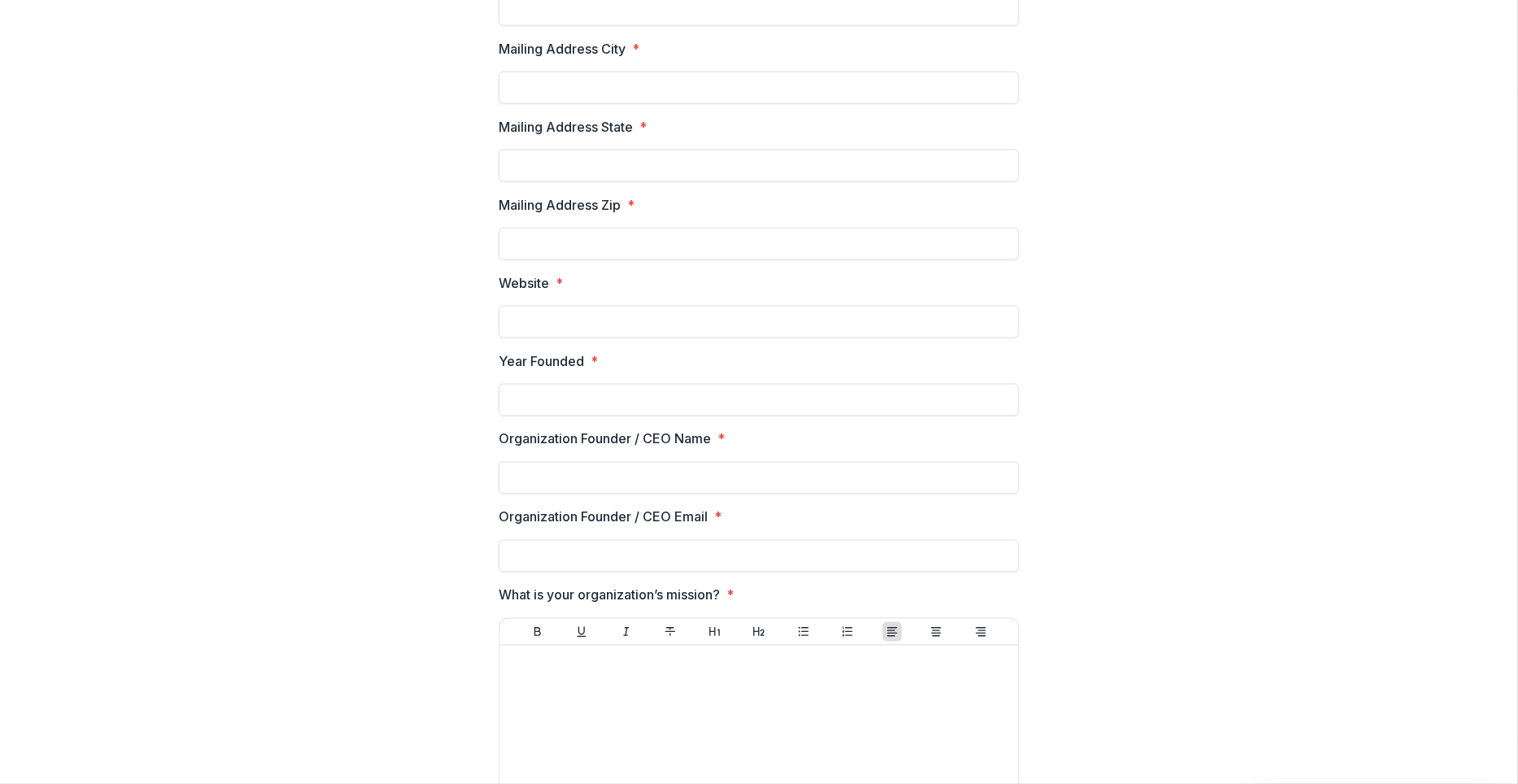
scroll to position [0, 0]
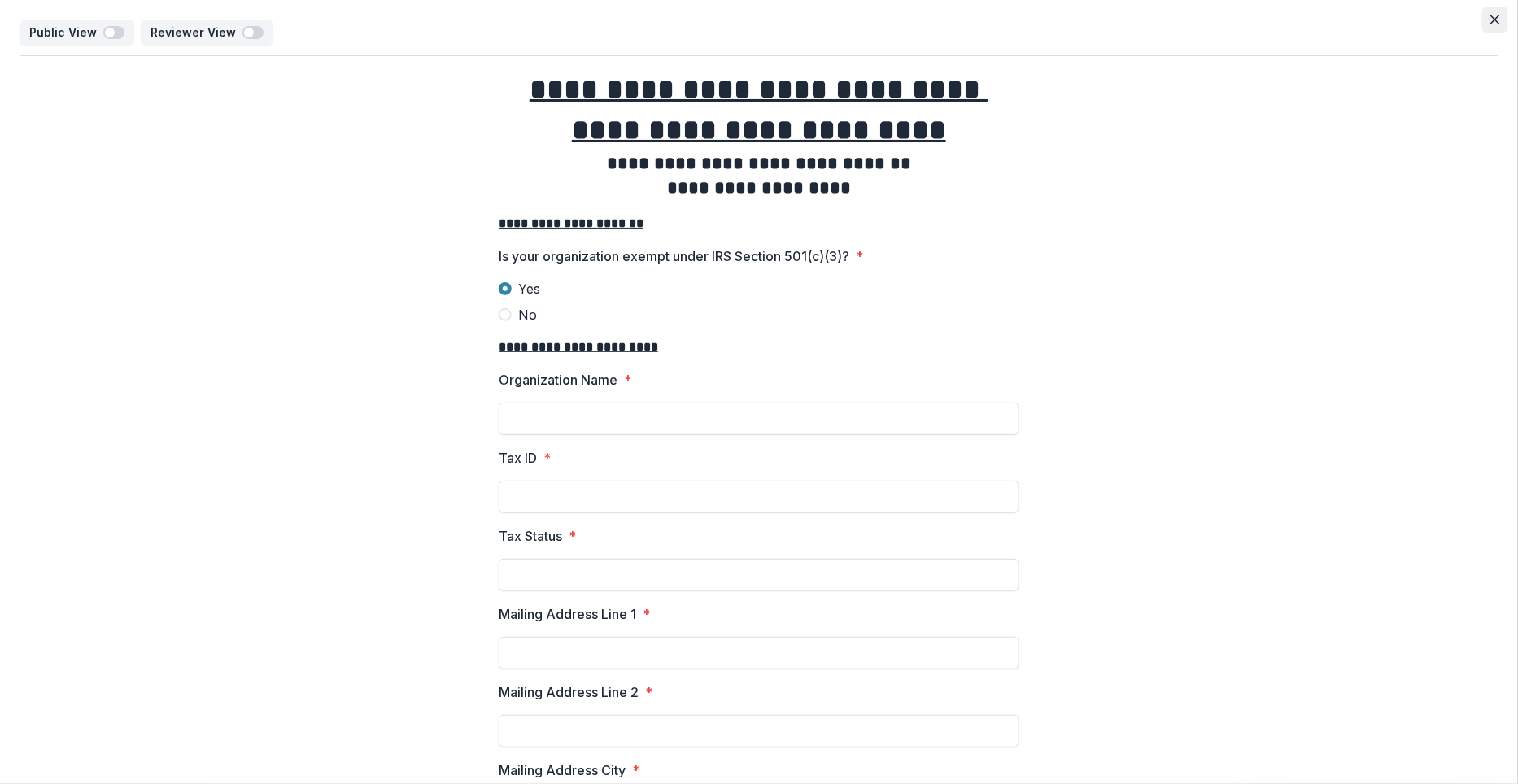
click at [1495, 20] on icon "Close" at bounding box center [1495, 20] width 9 height 9
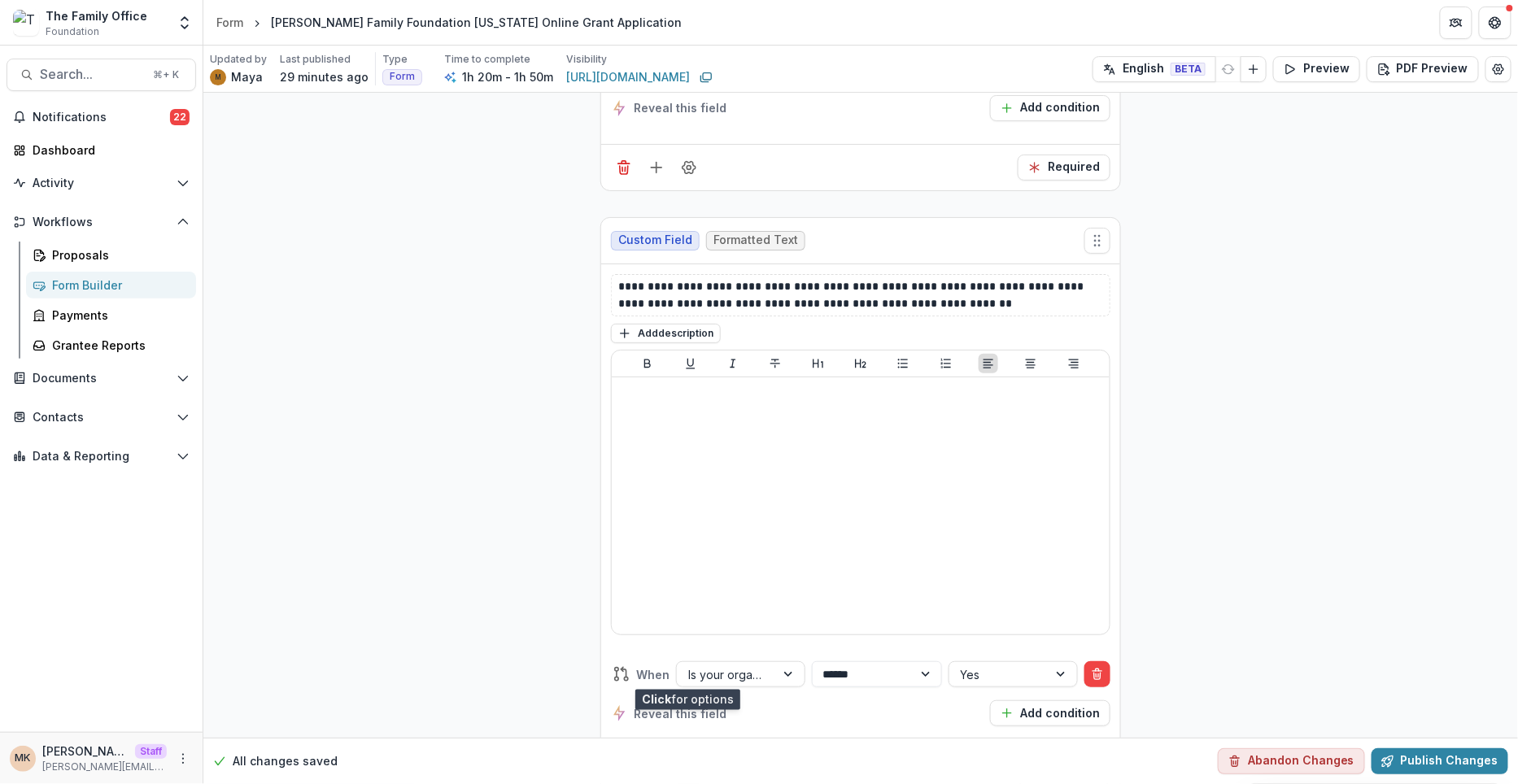
click at [687, 771] on circle "Field Settings" at bounding box center [689, 773] width 4 height 4
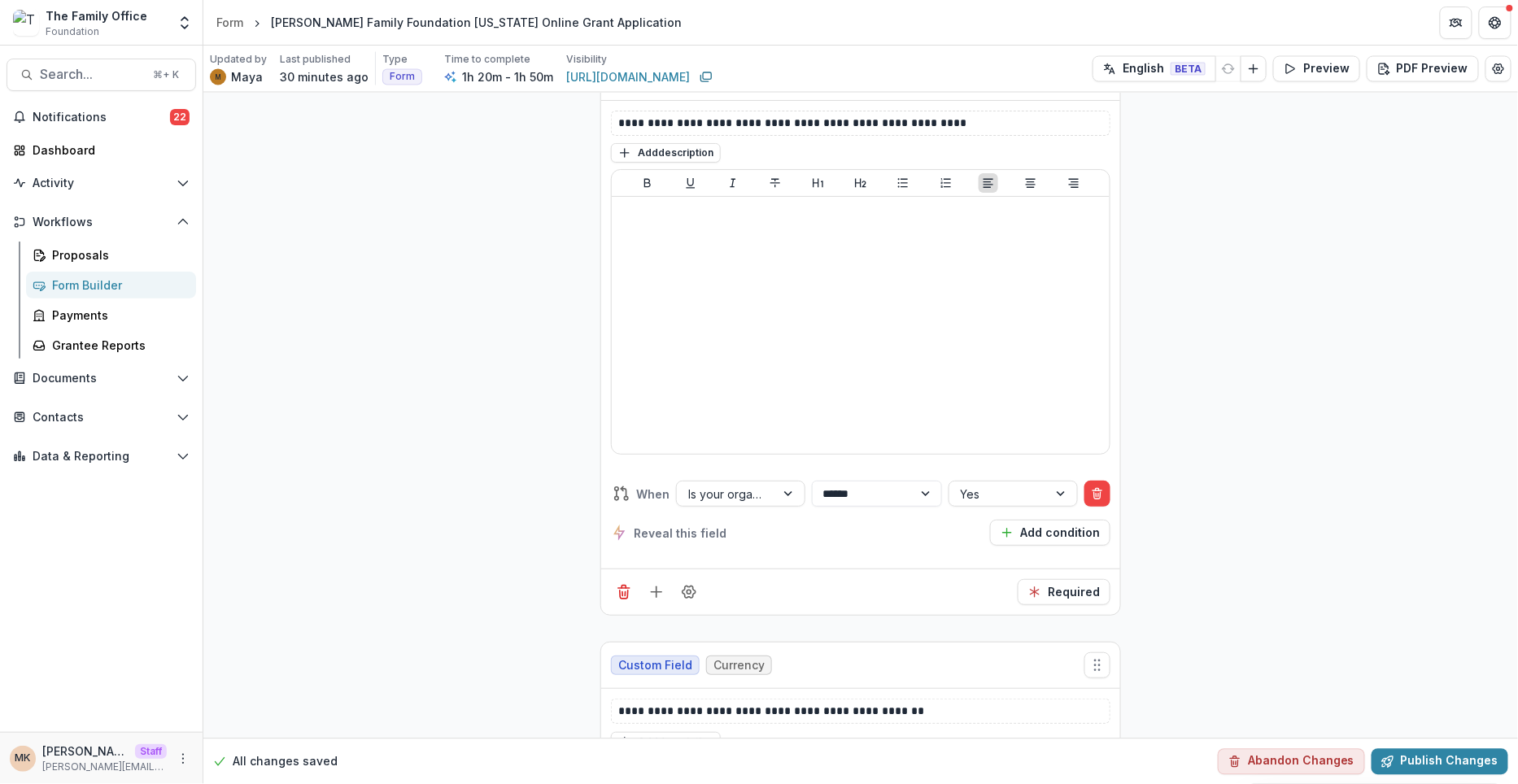
scroll to position [10178, 0]
click at [677, 580] on button "Field Settings" at bounding box center [689, 593] width 26 height 26
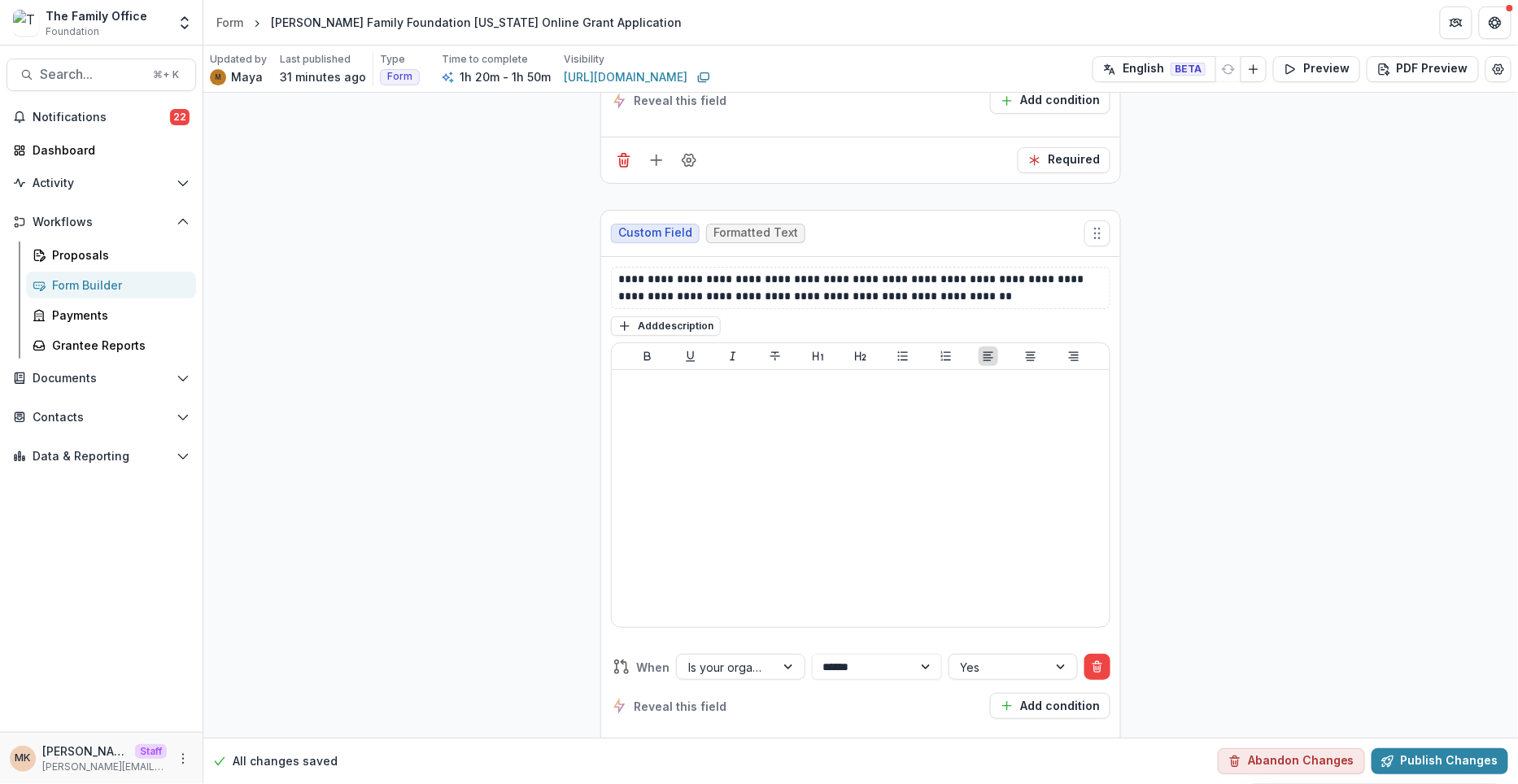
scroll to position [8811, 0]
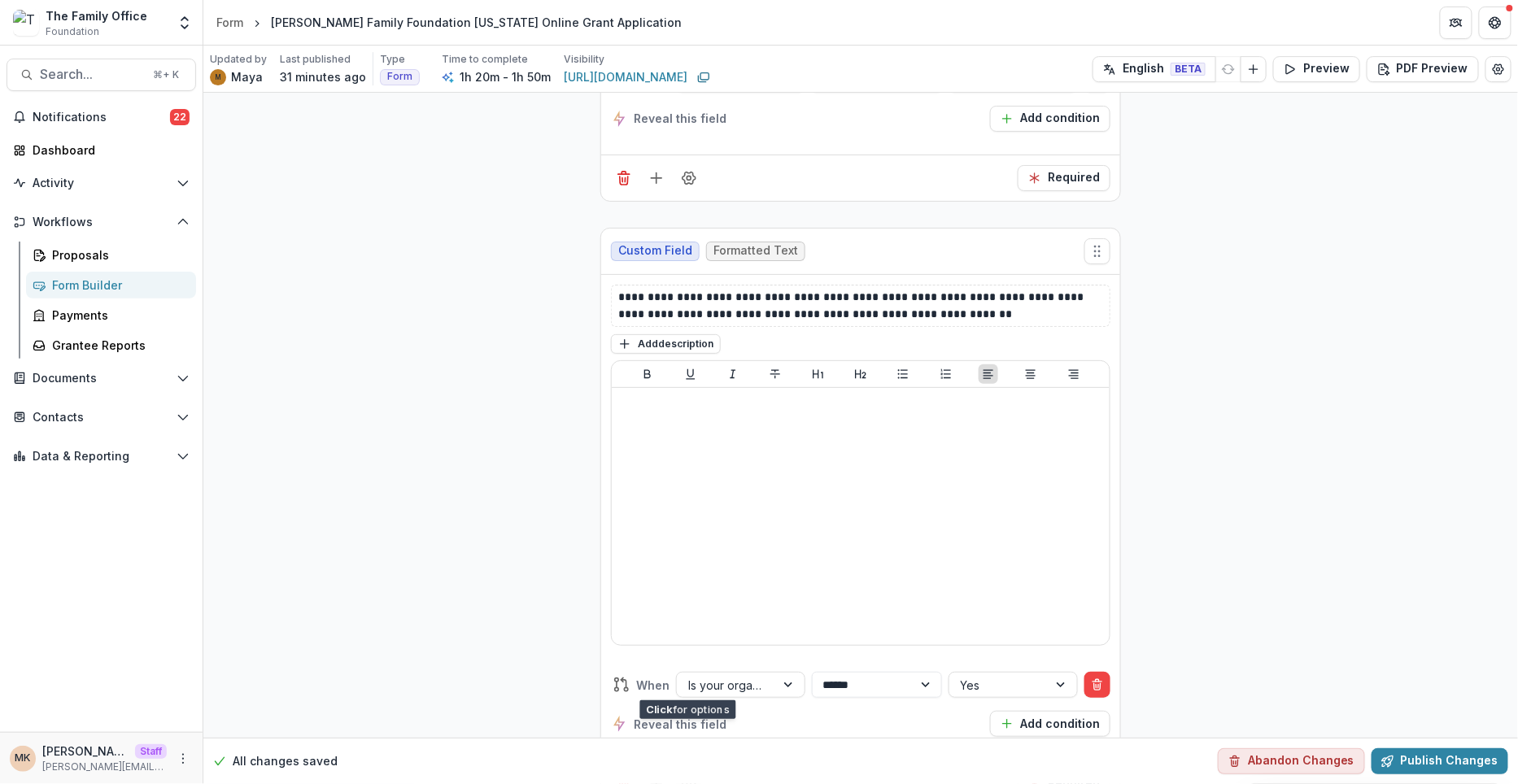
click at [691, 775] on icon "Field Settings" at bounding box center [688, 782] width 16 height 16
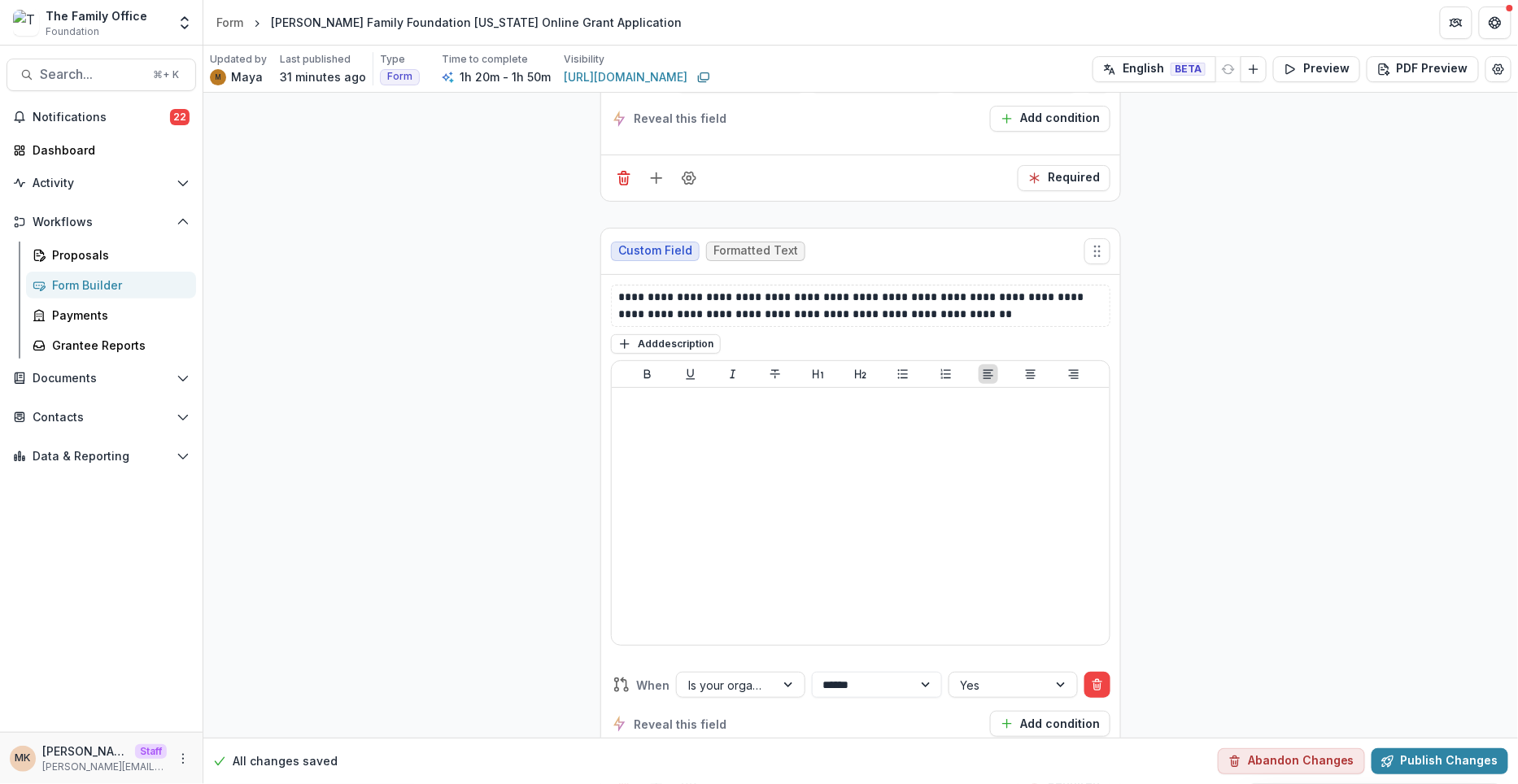
click at [1498, 65] on icon "Edit Form Settings" at bounding box center [1498, 69] width 13 height 13
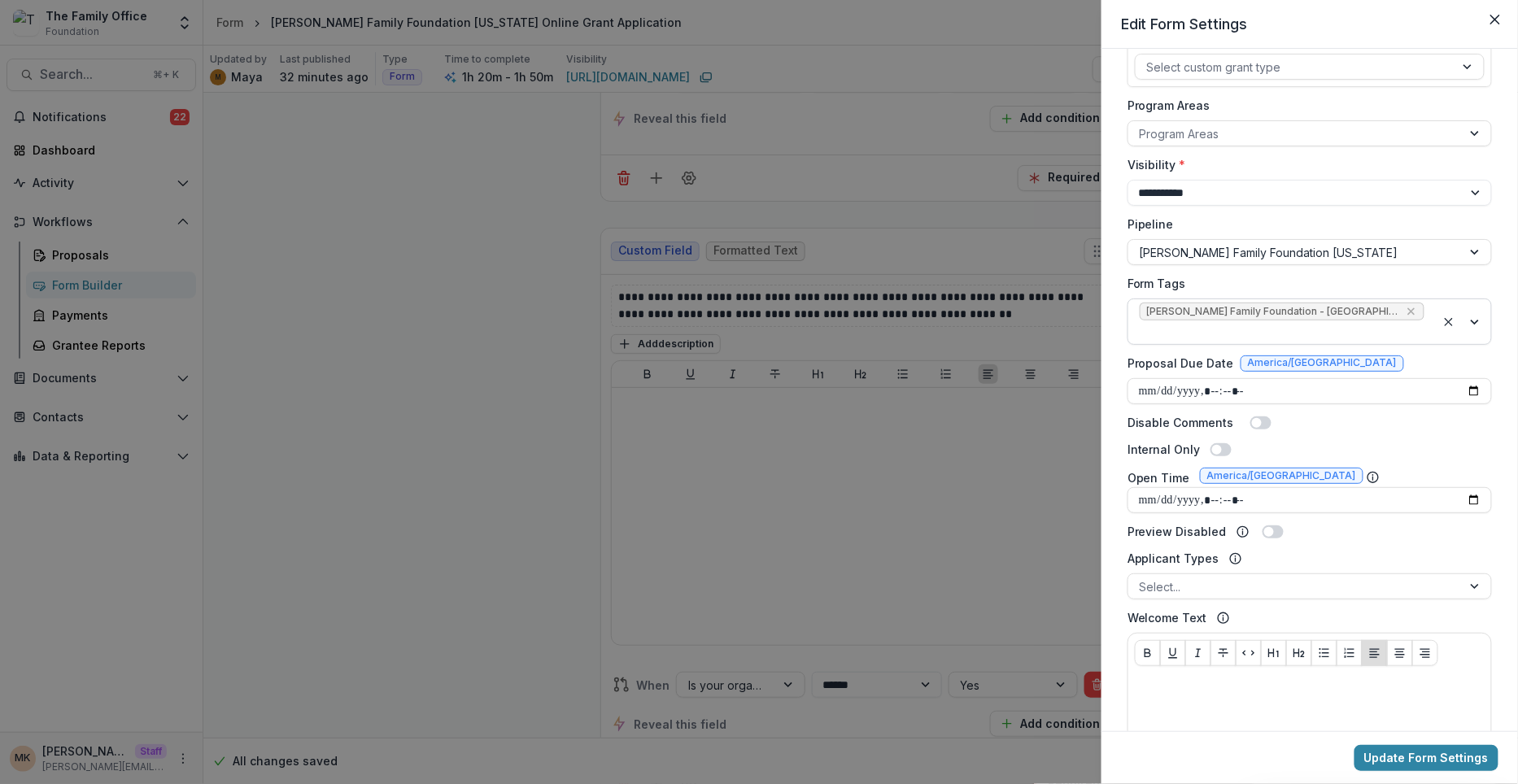
scroll to position [272, 0]
click at [1463, 376] on input "Proposal Due Date" at bounding box center [1310, 389] width 365 height 26
type input "**********"
click at [1488, 412] on div "Disable Comments" at bounding box center [1310, 420] width 365 height 17
click at [1152, 376] on input "Proposal Due Date" at bounding box center [1310, 389] width 365 height 26
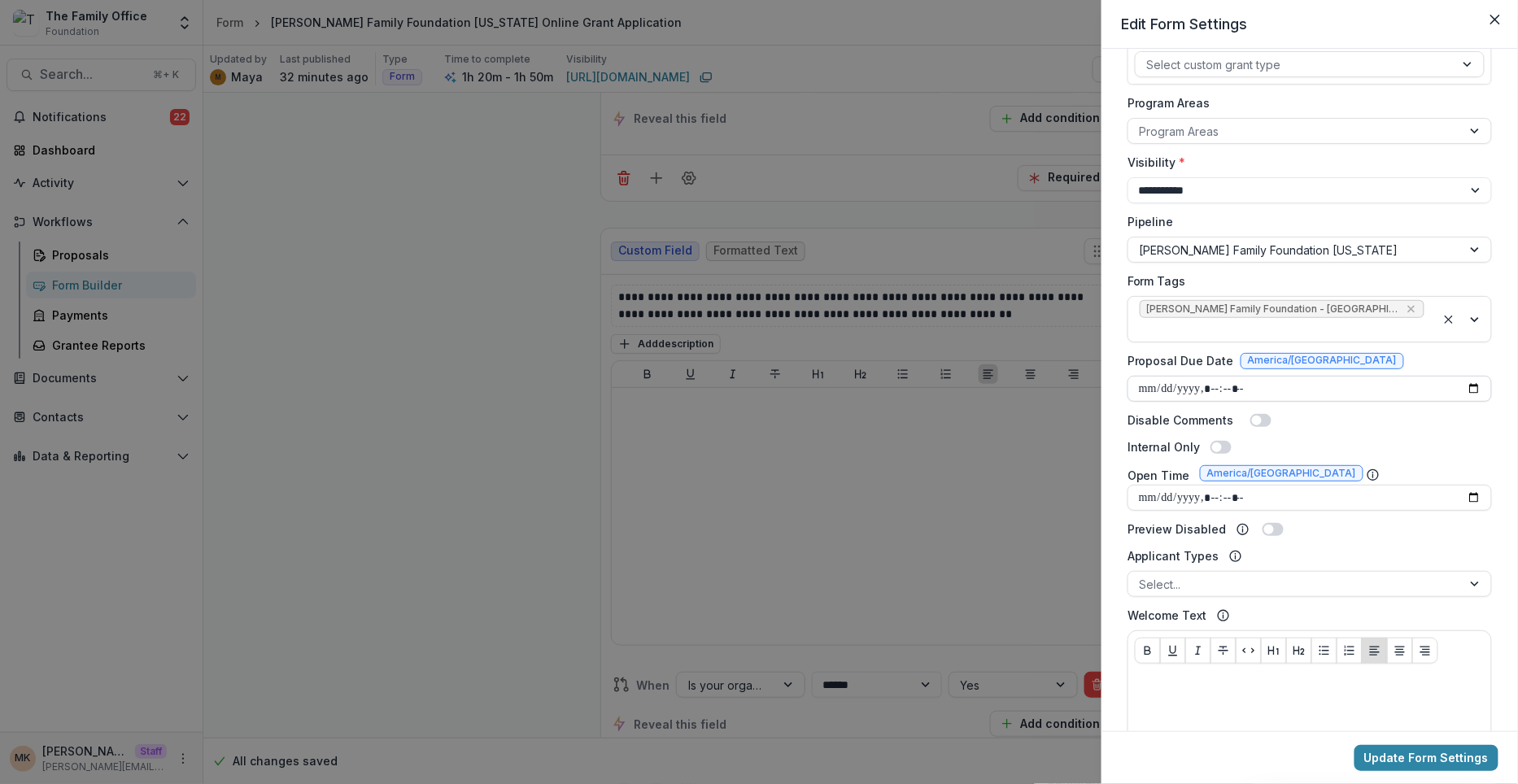
click at [1158, 376] on input "Proposal Due Date" at bounding box center [1310, 389] width 365 height 26
click at [1171, 376] on input "Proposal Due Date" at bounding box center [1310, 389] width 365 height 26
click at [1339, 409] on div "**********" at bounding box center [1310, 400] width 378 height 1209
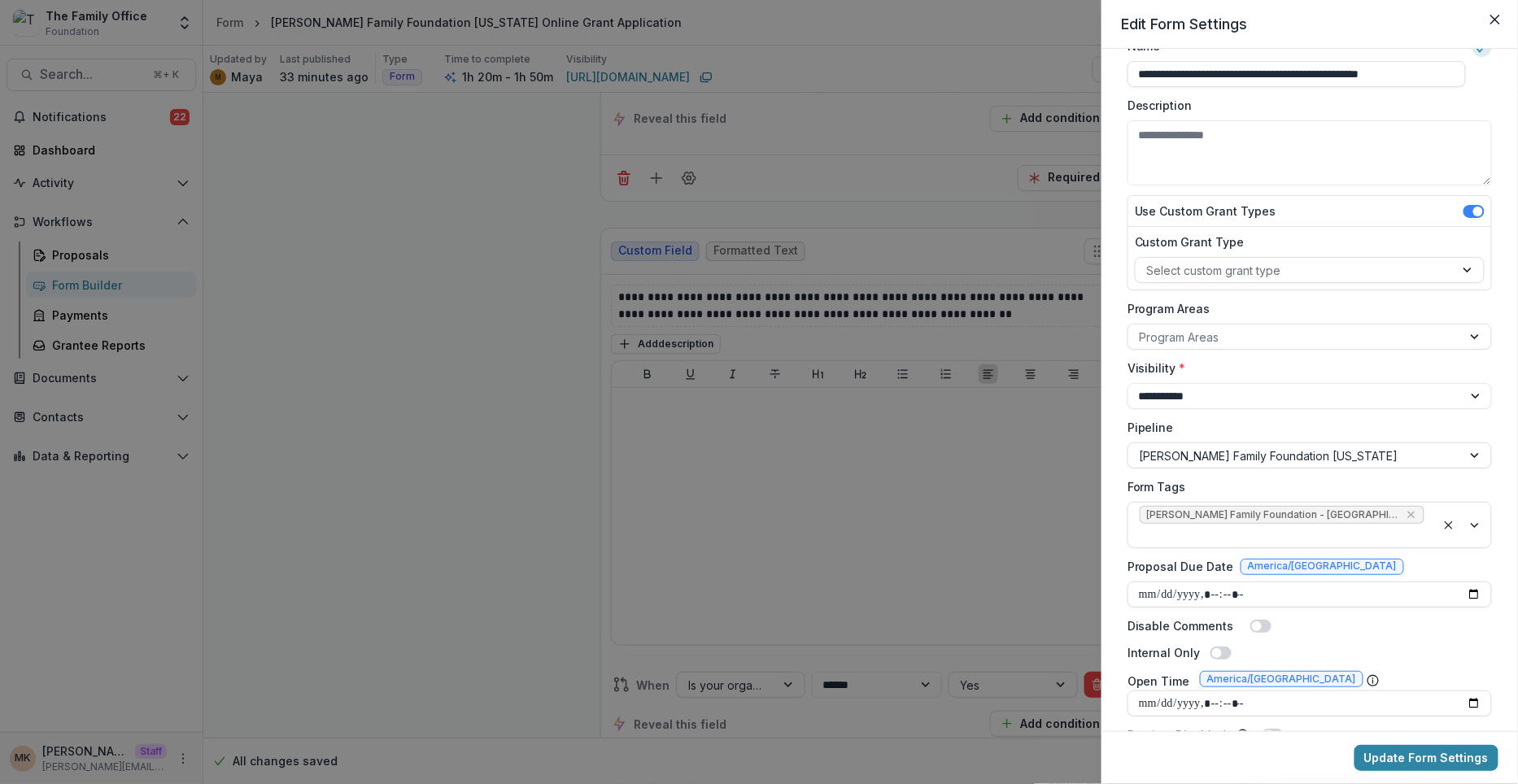
scroll to position [0, 0]
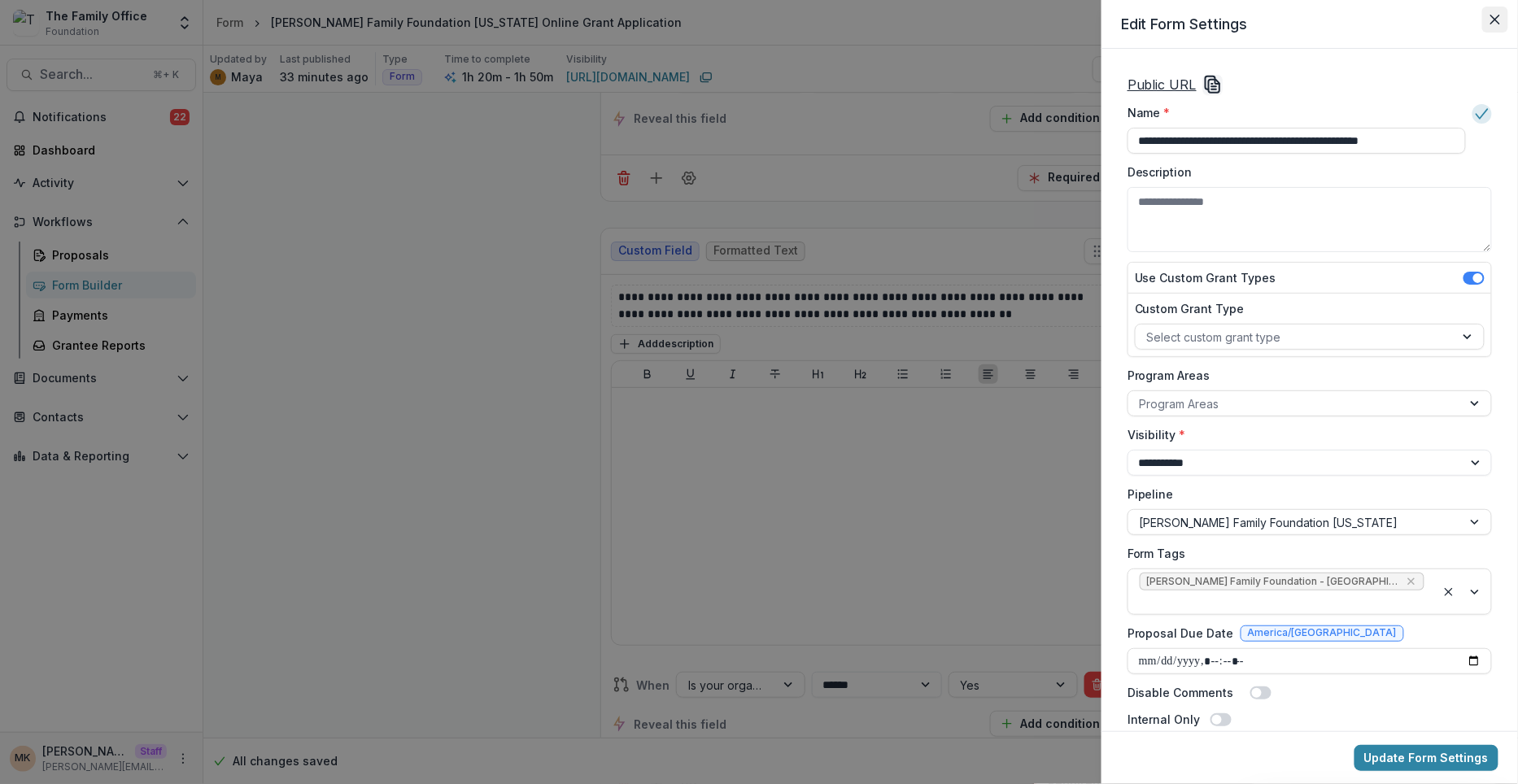
click at [1498, 19] on icon "Close" at bounding box center [1495, 20] width 9 height 9
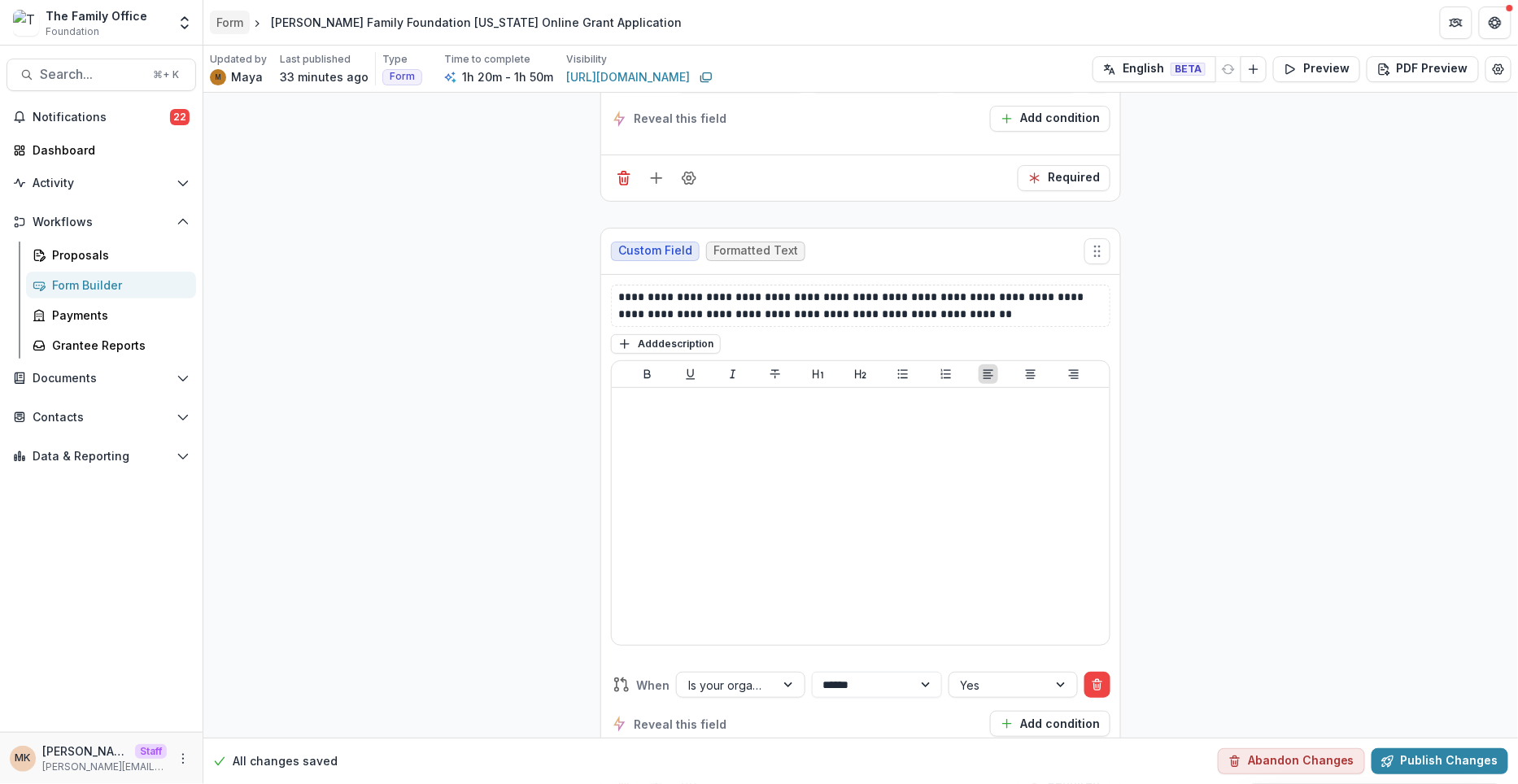
click at [231, 29] on div "Form" at bounding box center [230, 22] width 27 height 17
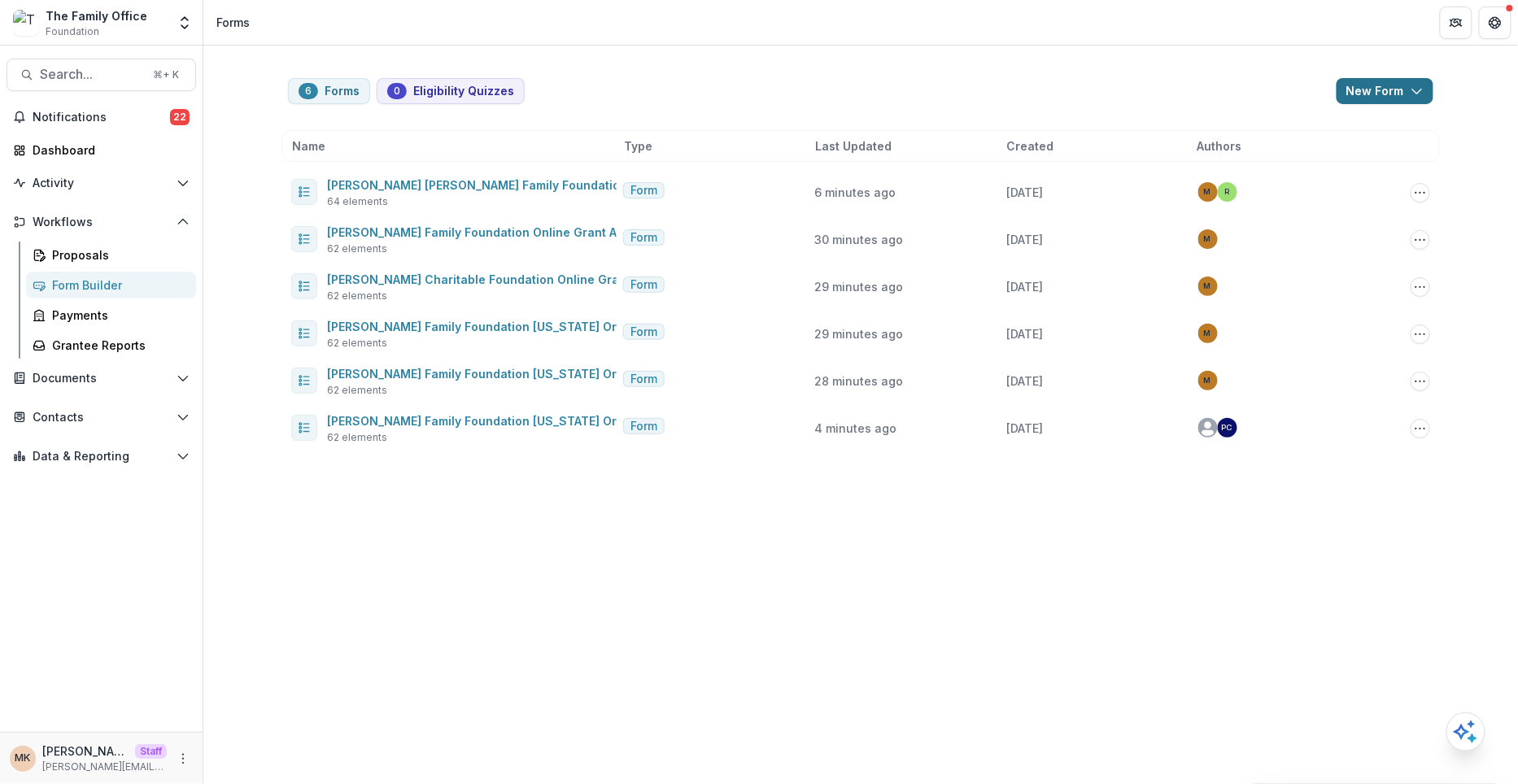
click at [1414, 89] on polyline "button" at bounding box center [1417, 91] width 9 height 5
click at [1289, 152] on button "New Form" at bounding box center [1341, 154] width 174 height 27
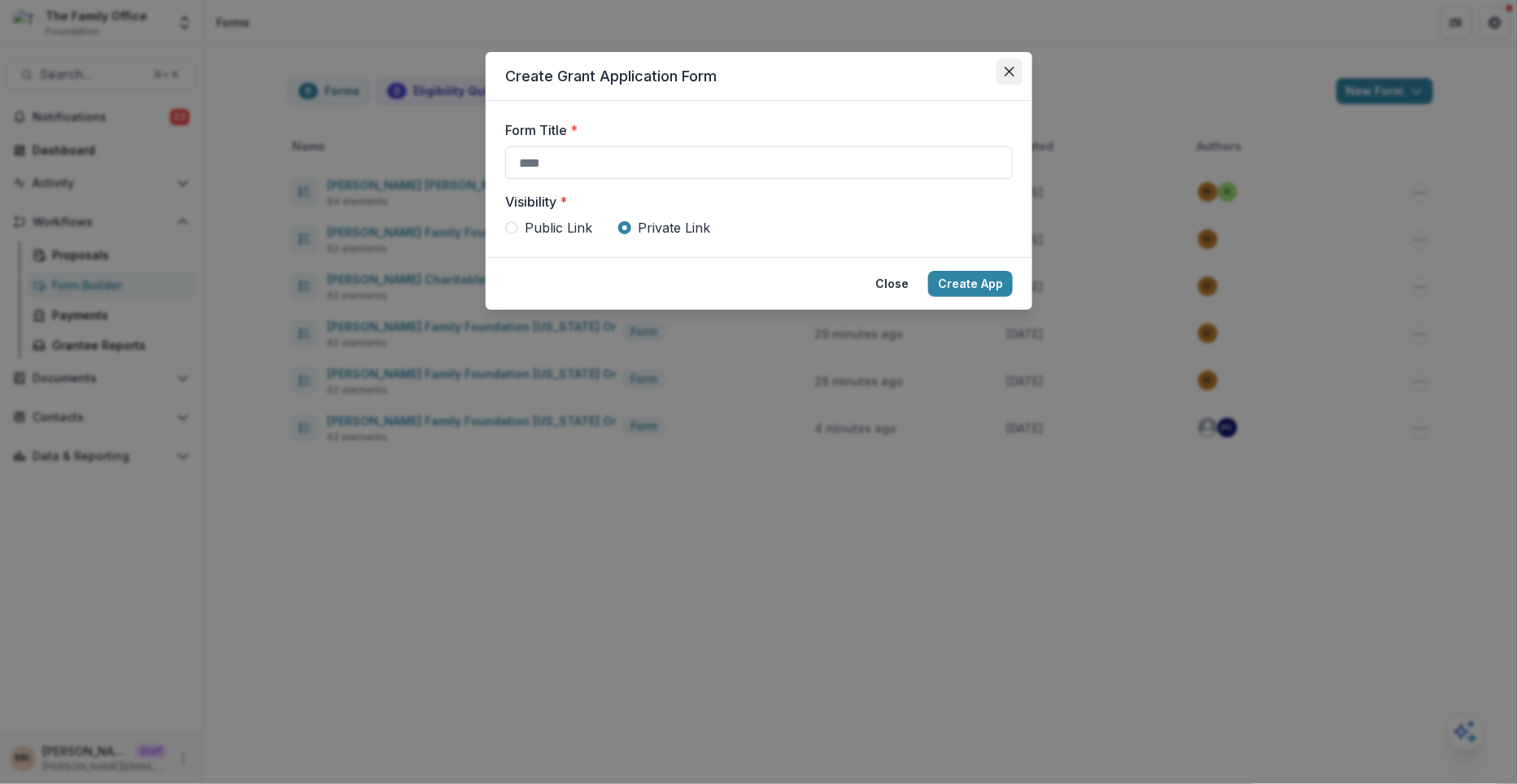
click at [1011, 82] on button "Close" at bounding box center [1009, 72] width 26 height 26
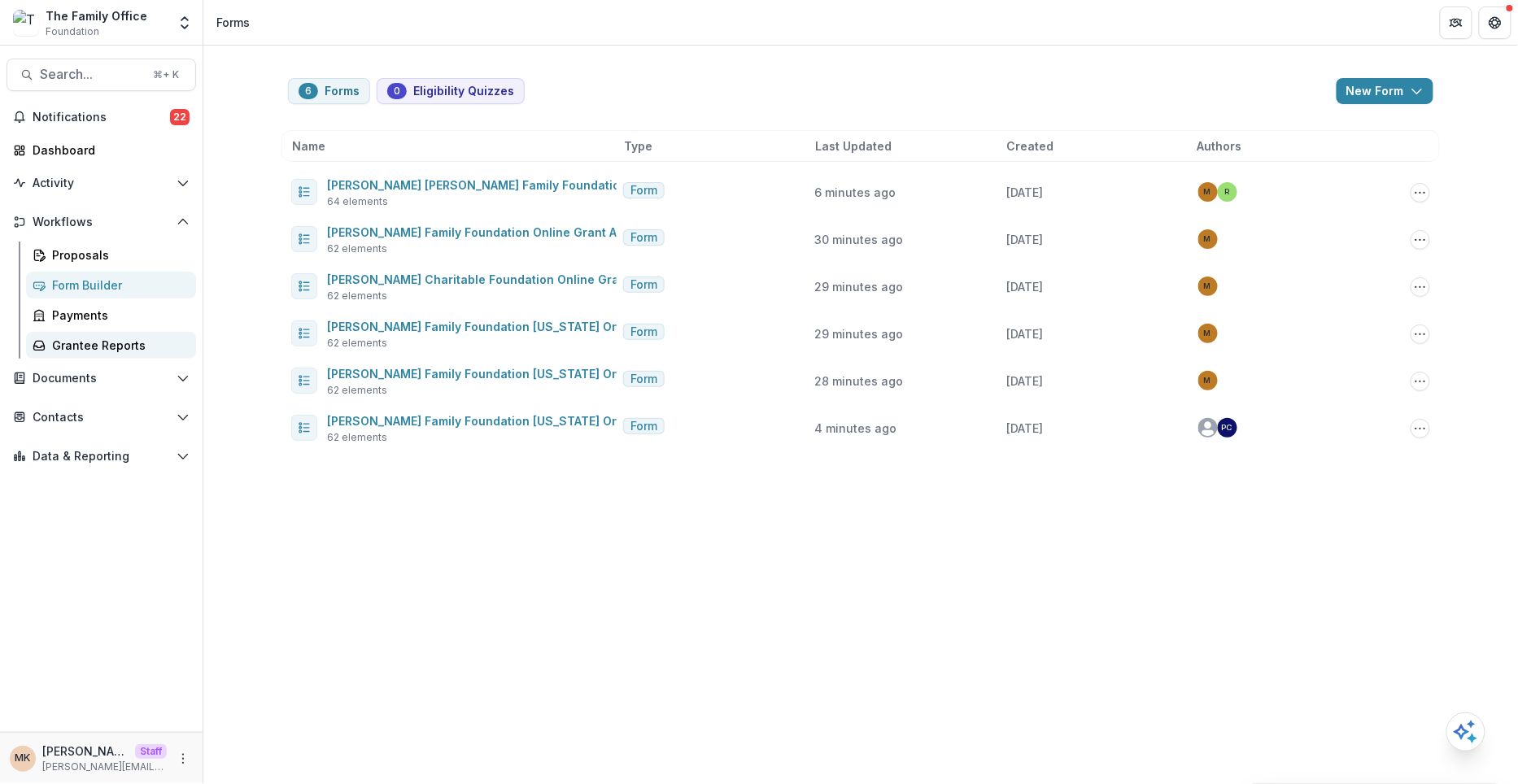
click at [87, 348] on div "Grantee Reports" at bounding box center [117, 345] width 131 height 17
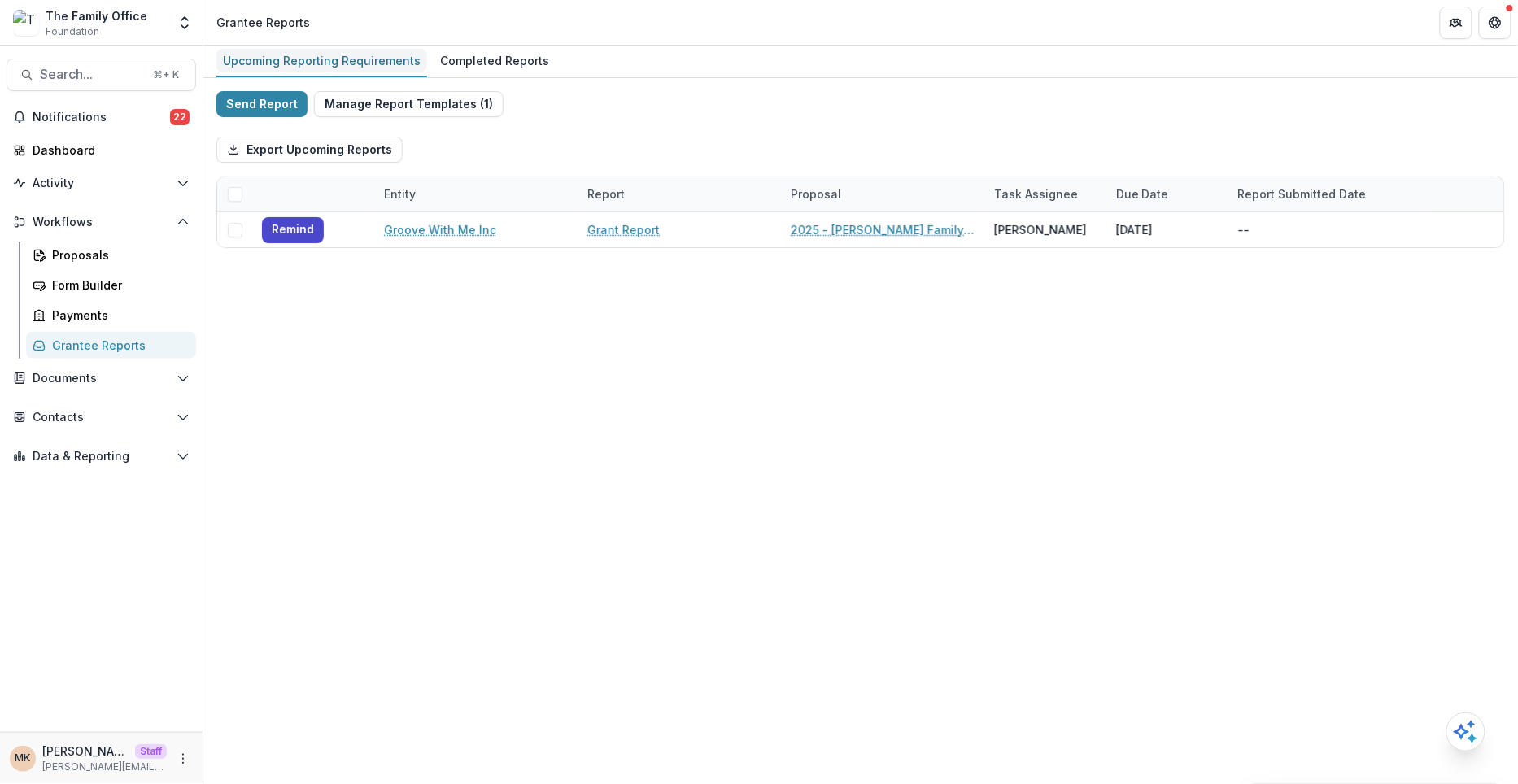
click at [316, 61] on div "Upcoming Reporting Requirements" at bounding box center [322, 60] width 211 height 23
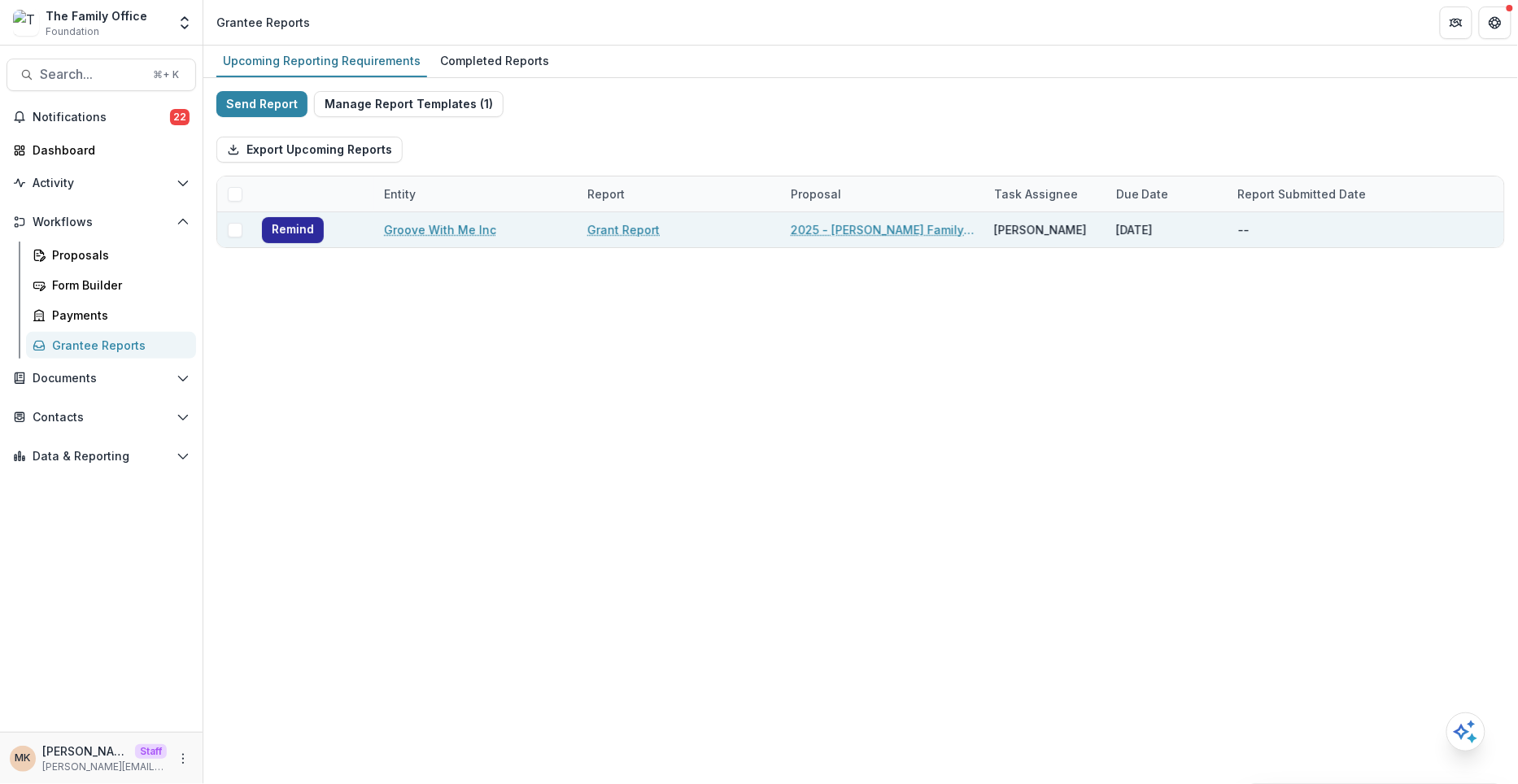
click at [296, 237] on button "Remind" at bounding box center [293, 231] width 61 height 26
click at [340, 229] on icon "Add to friends" at bounding box center [337, 229] width 10 height 10
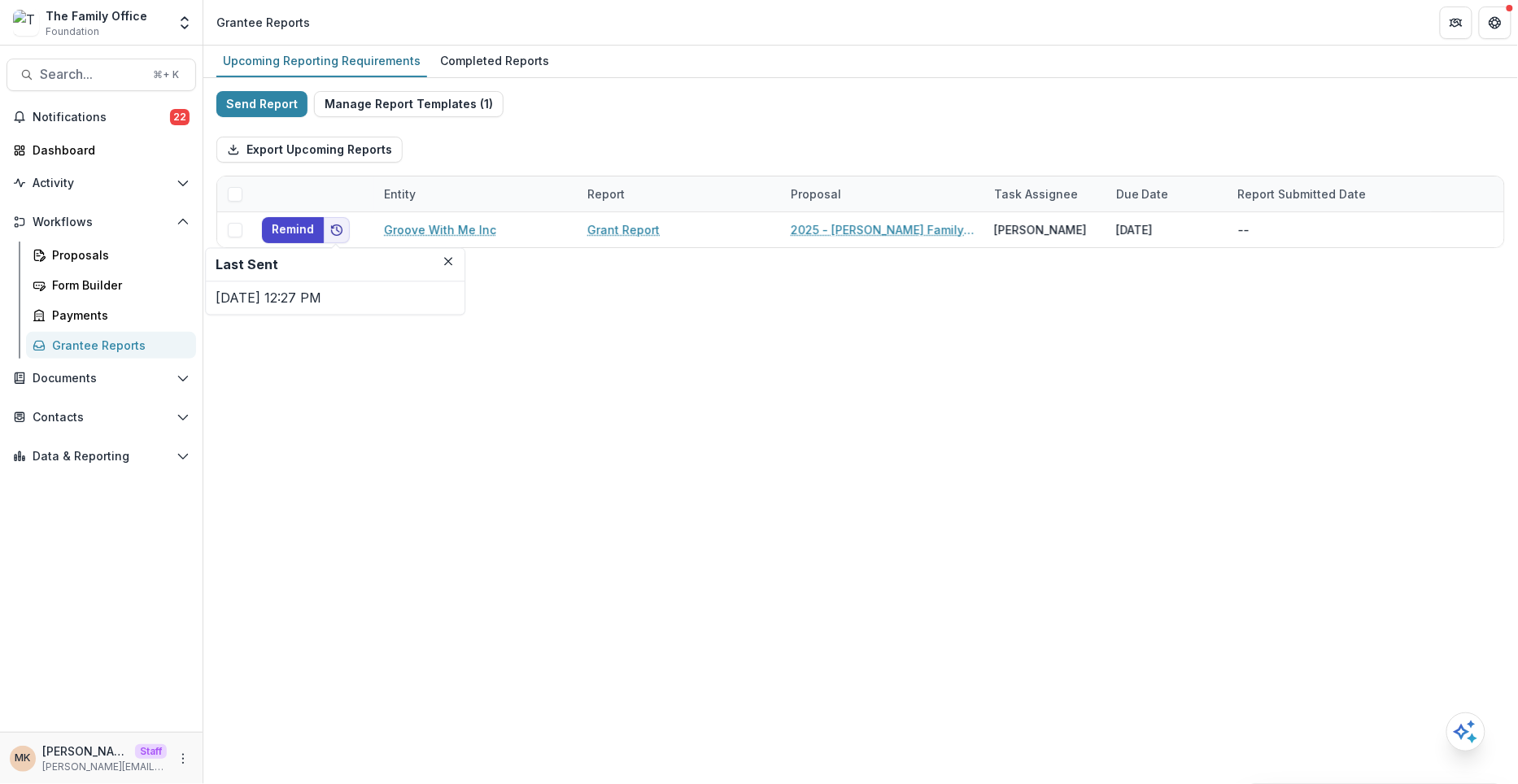
drag, startPoint x: 364, startPoint y: 288, endPoint x: 214, endPoint y: 288, distance: 150.0
click at [214, 288] on div "Sep 25, 2025, 12:27 PM" at bounding box center [335, 298] width 259 height 33
click at [538, 320] on div "Upcoming Reporting Requirements Completed Reports Send Report Manage Report Tem…" at bounding box center [860, 415] width 1314 height 738
click at [380, 106] on button "Manage Report Templates ( 1 )" at bounding box center [409, 104] width 190 height 26
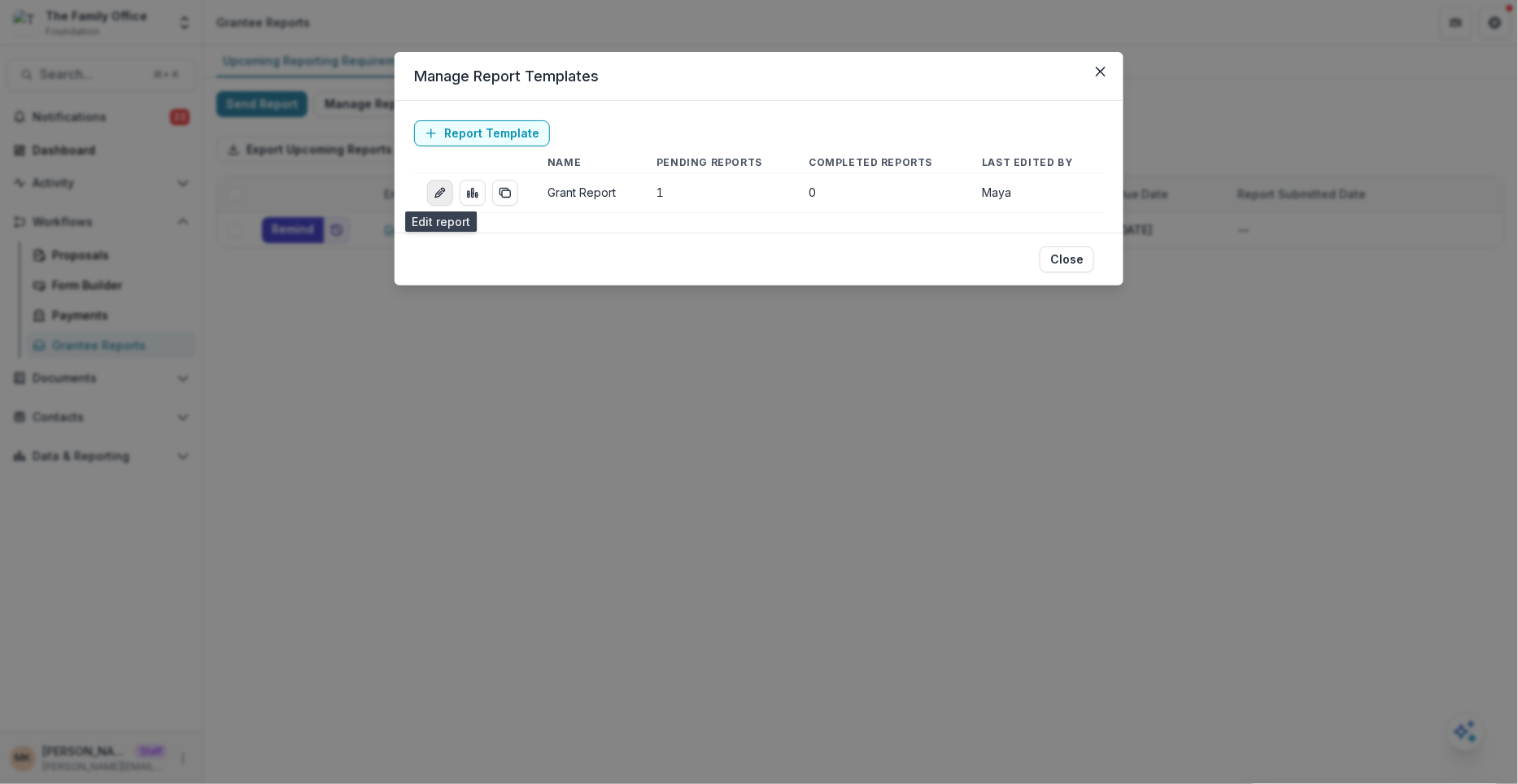
click at [434, 193] on icon "edit-report" at bounding box center [440, 193] width 13 height 13
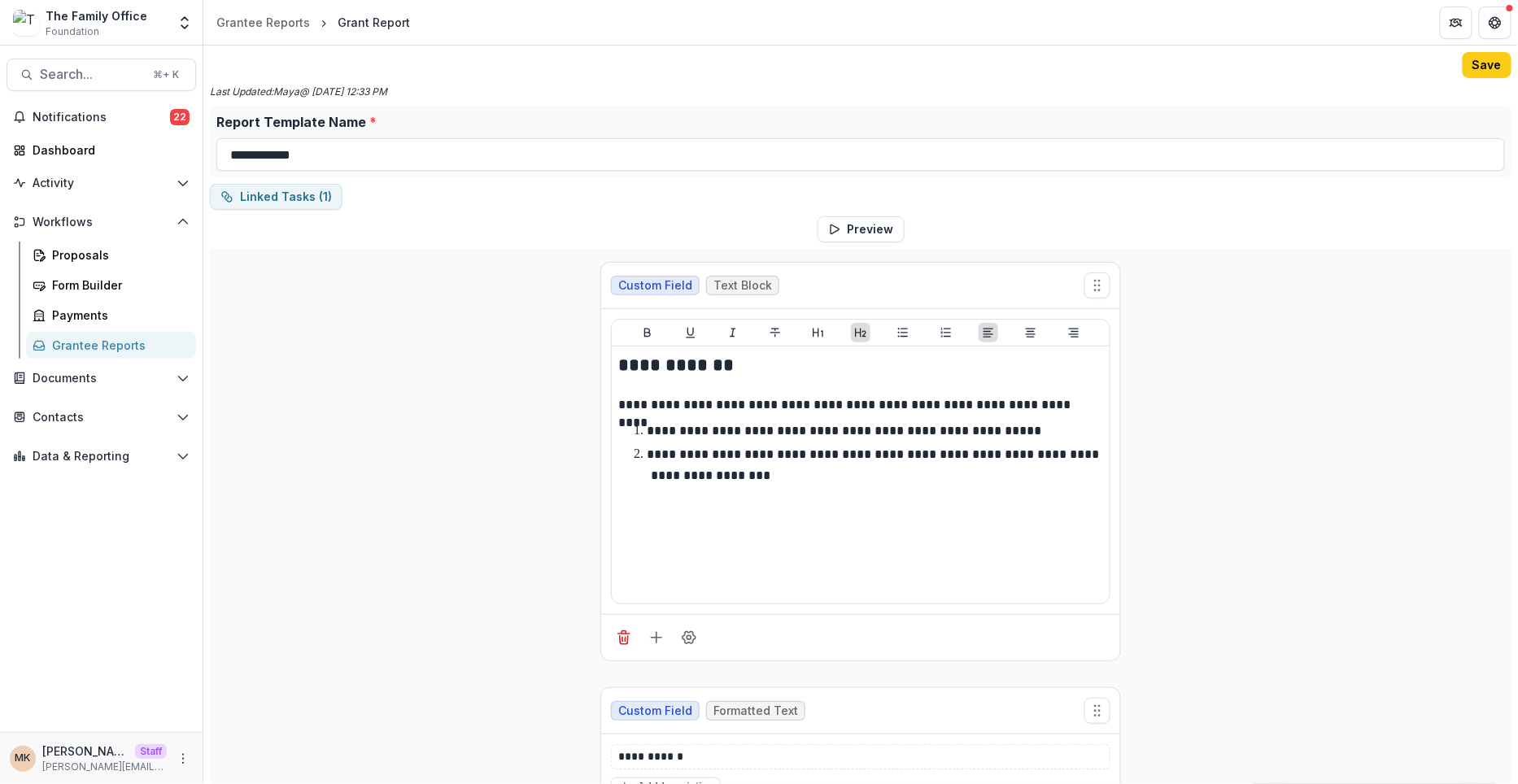
scroll to position [277, 0]
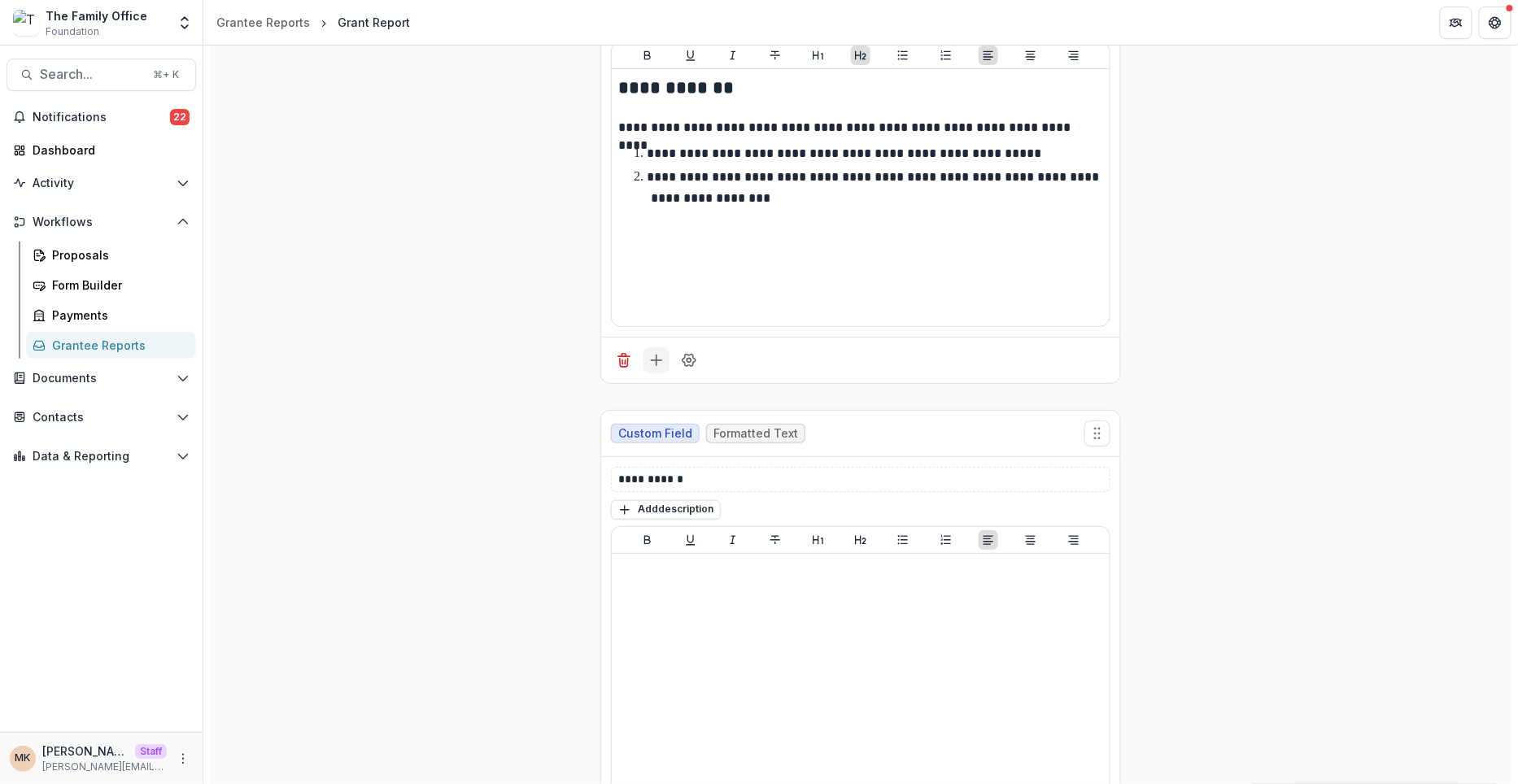
click at [648, 356] on icon "Add field" at bounding box center [656, 360] width 16 height 16
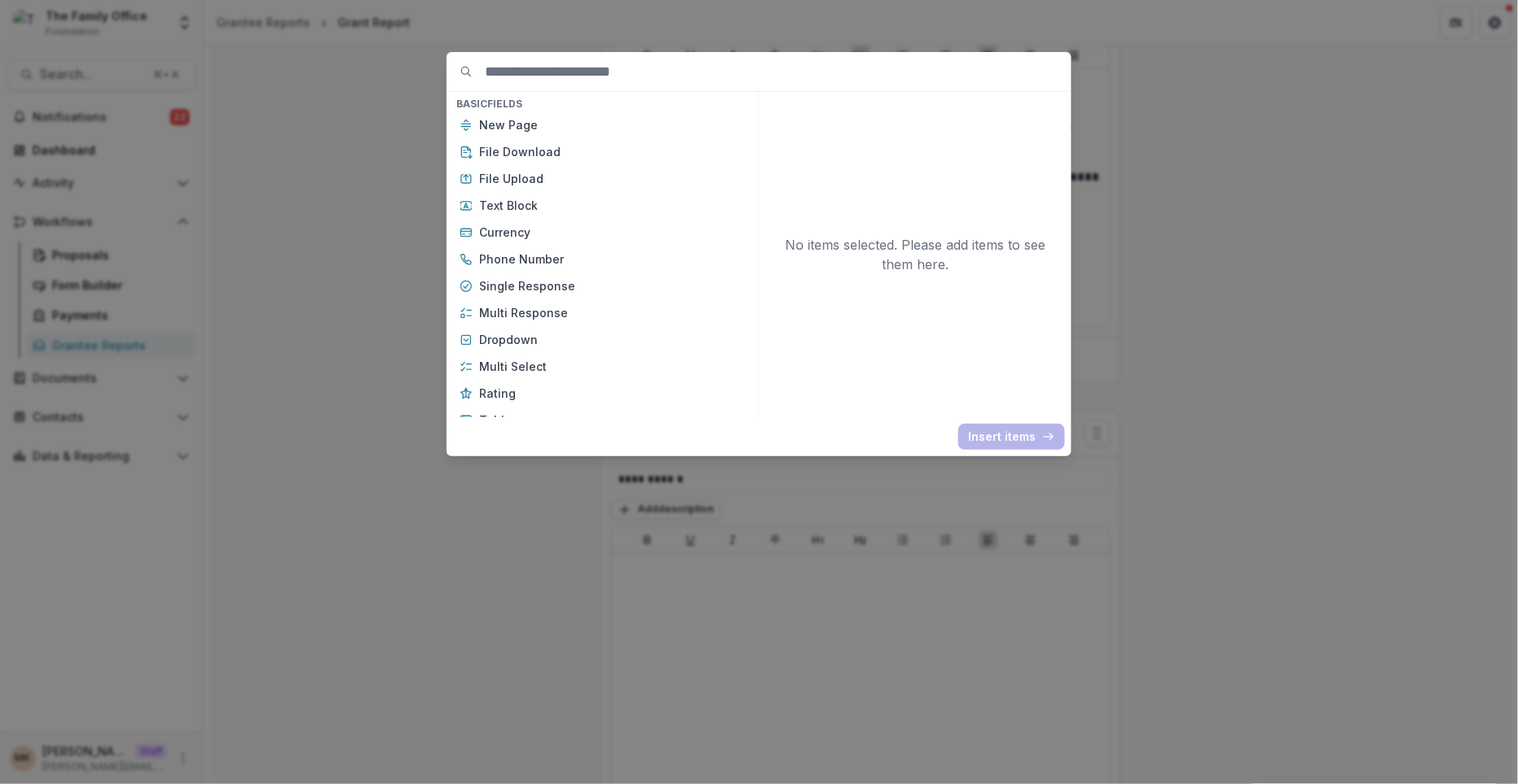
click at [405, 617] on div "Basic Fields New Page File Download File Upload Text Block Currency Phone Numbe…" at bounding box center [759, 392] width 1518 height 784
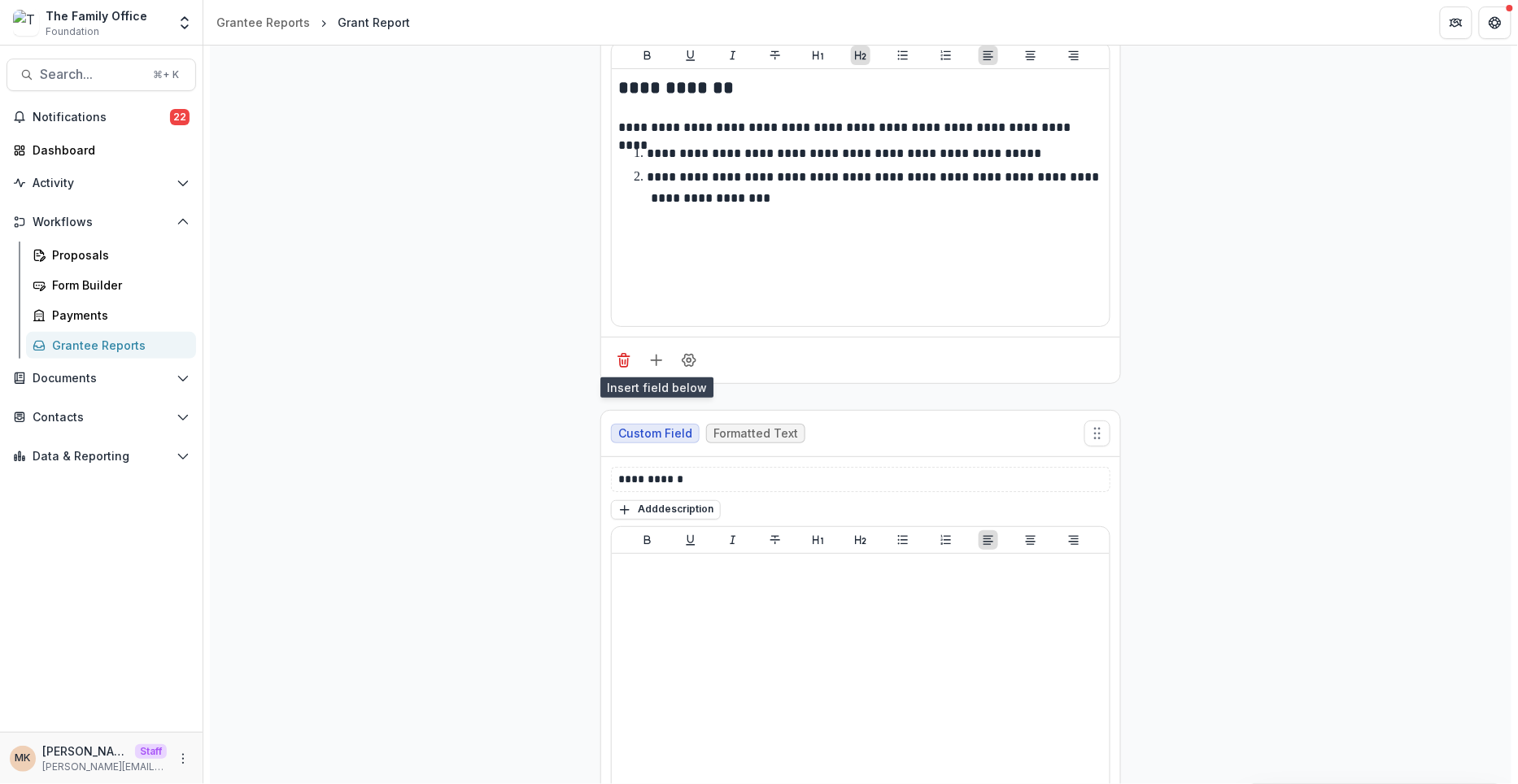
scroll to position [0, 0]
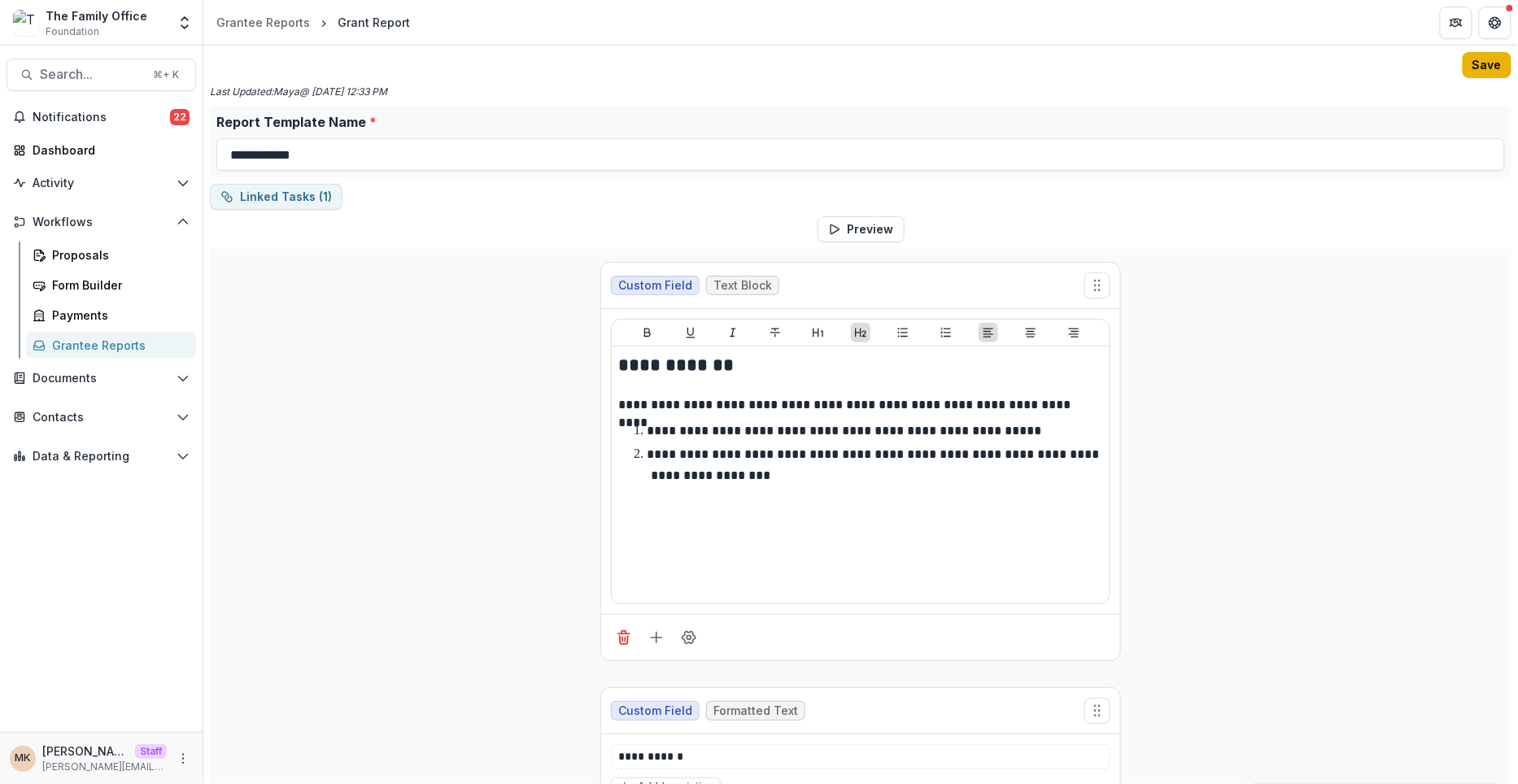
click at [1497, 59] on button "Save" at bounding box center [1486, 65] width 48 height 26
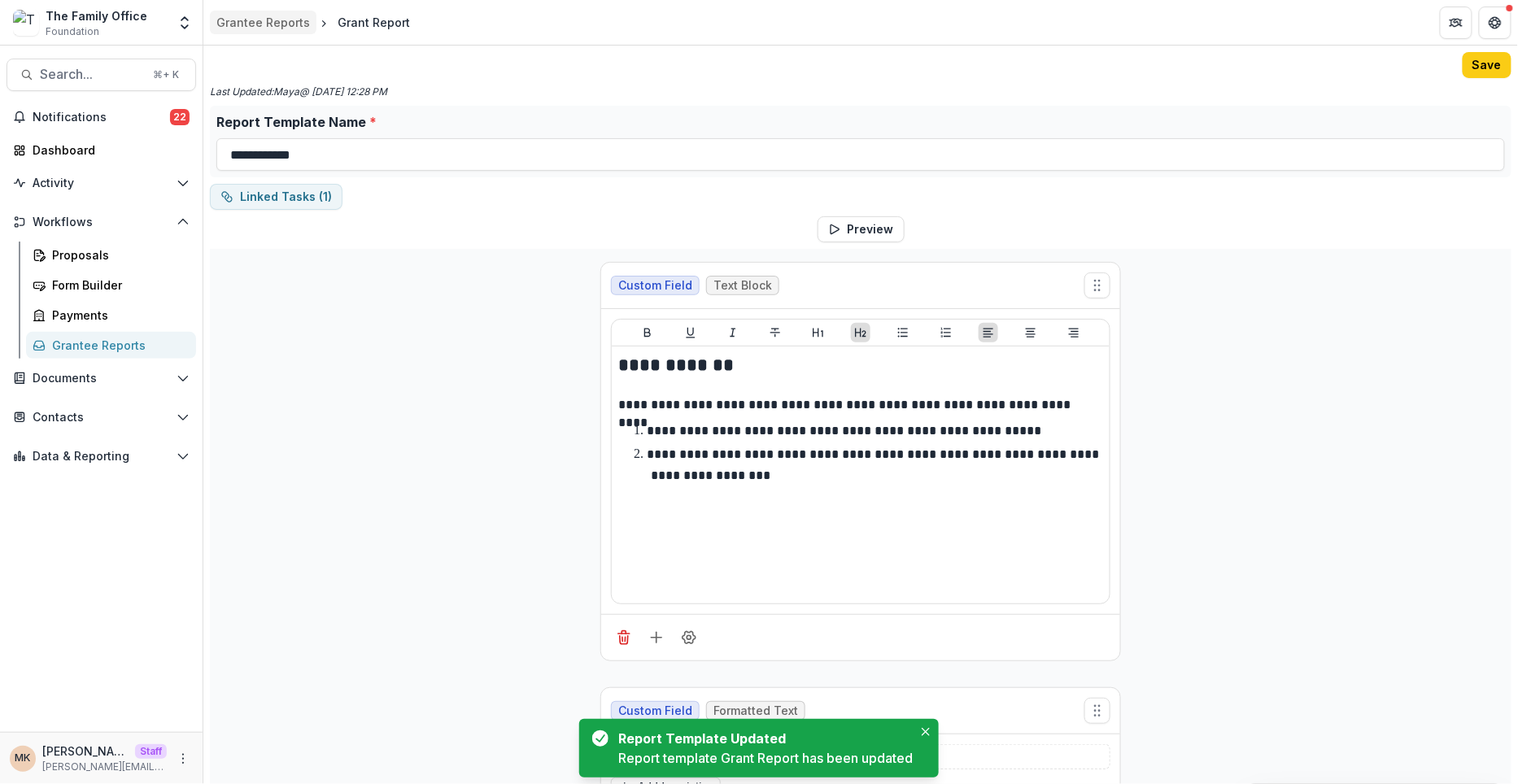
click at [287, 27] on div "Grantee Reports" at bounding box center [263, 22] width 94 height 17
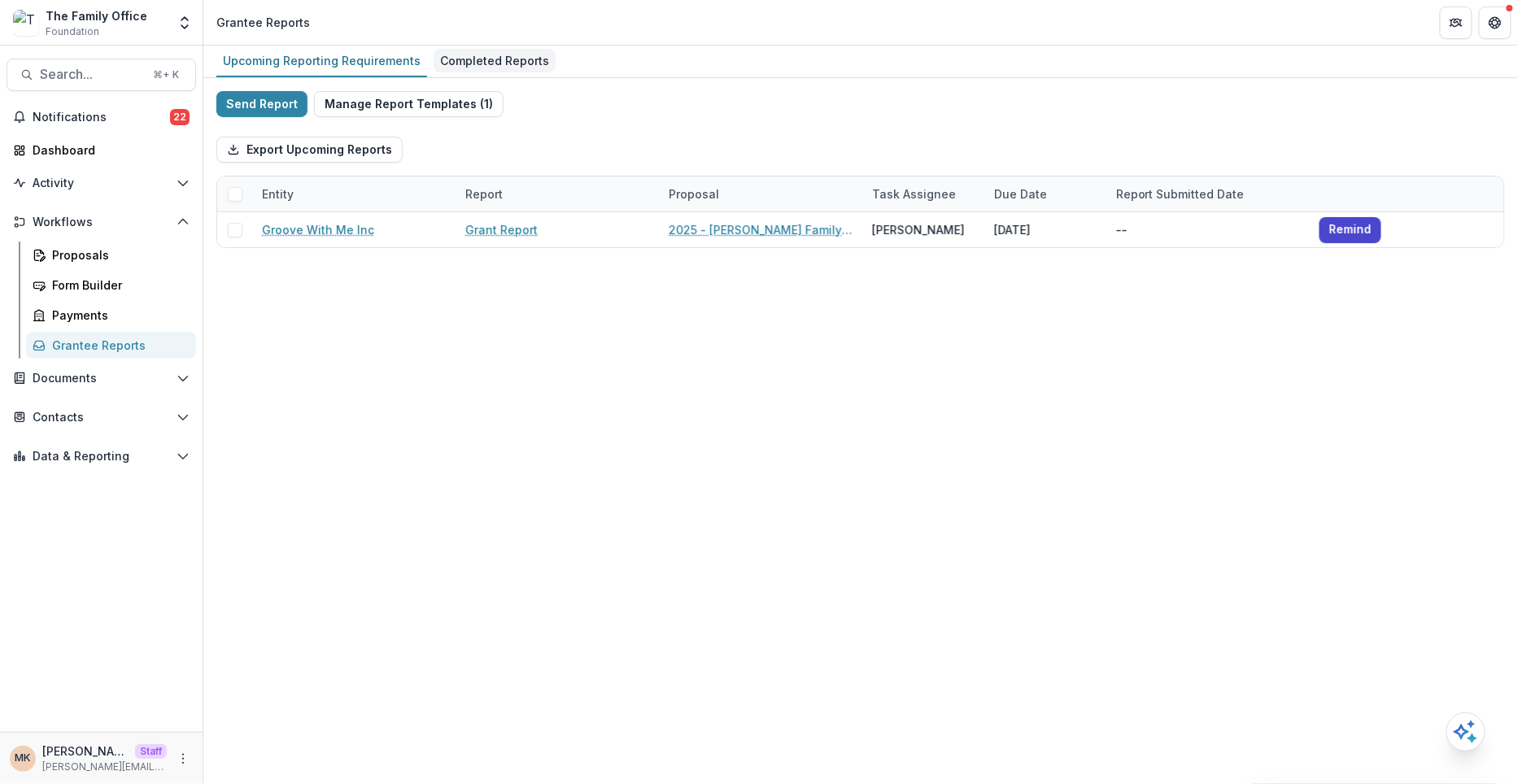
click at [519, 59] on div "Completed Reports" at bounding box center [494, 60] width 122 height 23
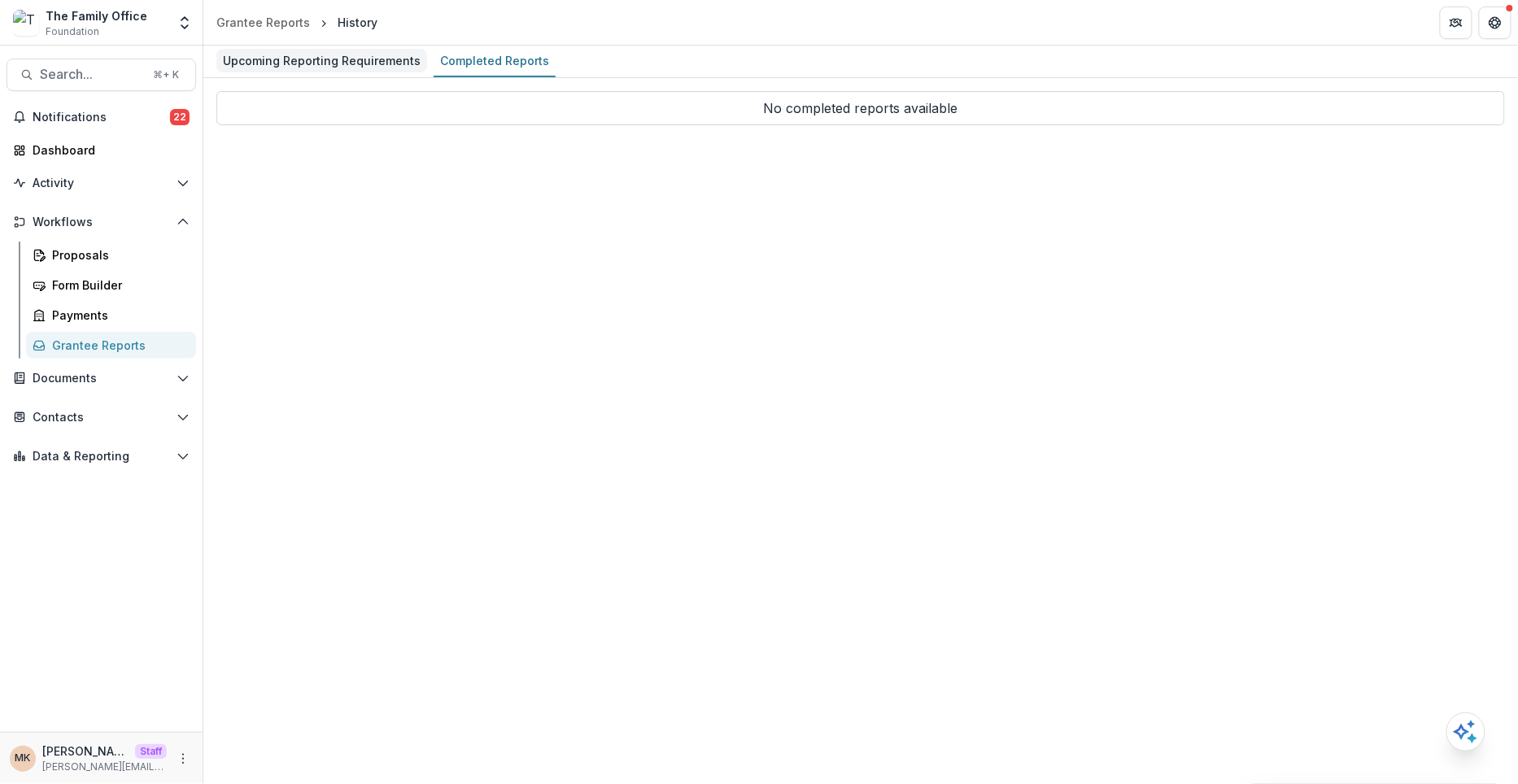
click at [351, 58] on div "Upcoming Reporting Requirements" at bounding box center [322, 60] width 211 height 23
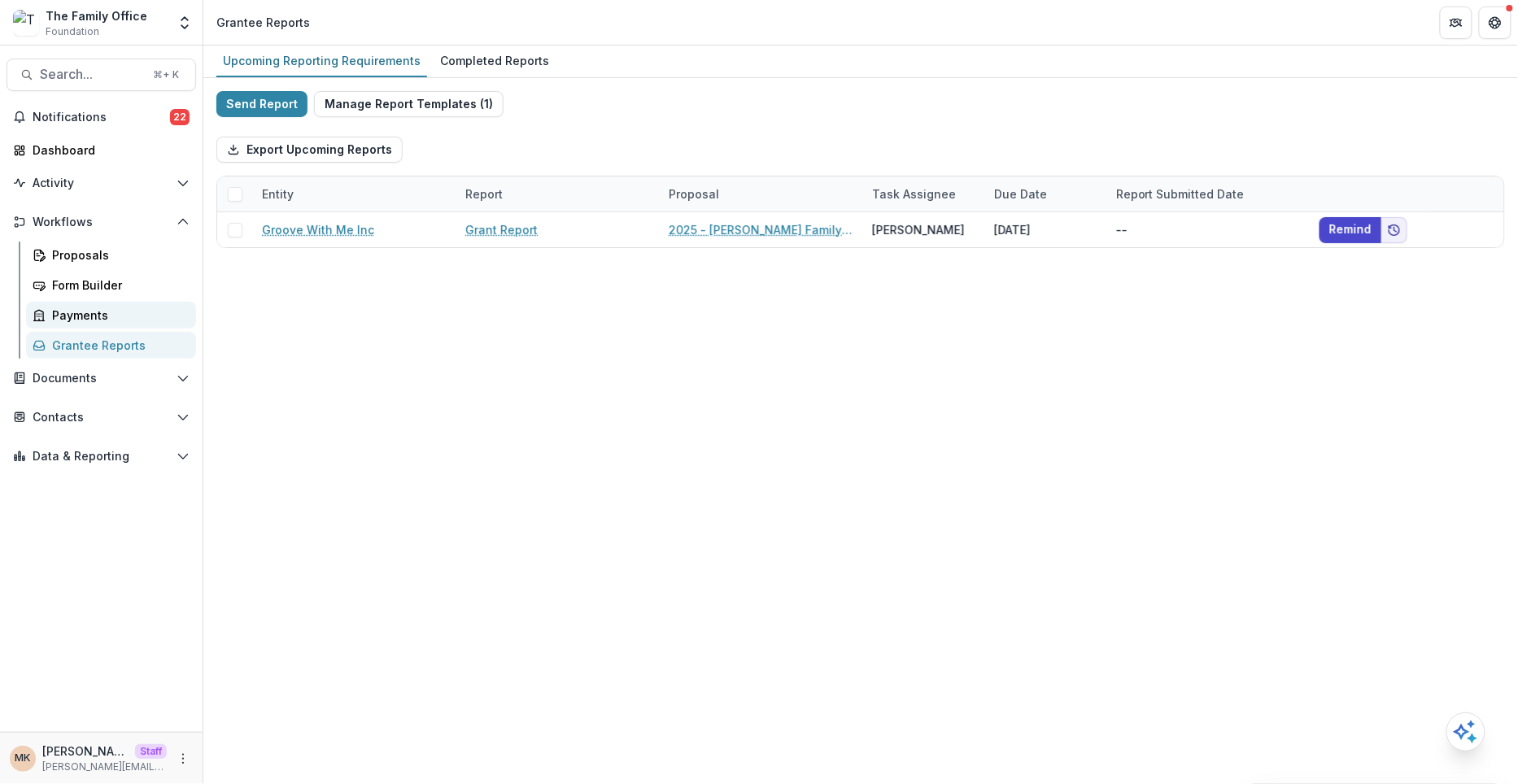
click at [123, 310] on div "Payments" at bounding box center [117, 315] width 131 height 17
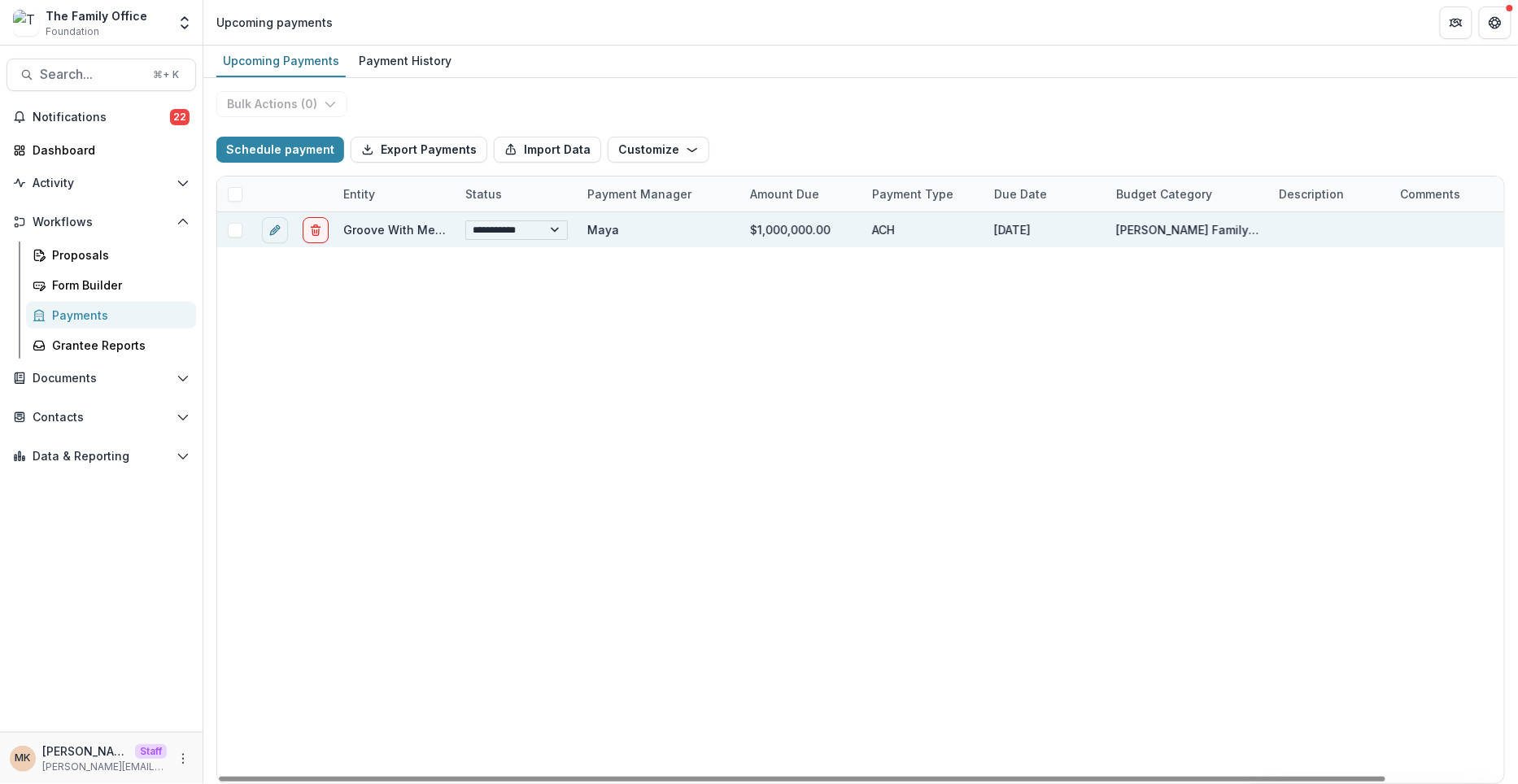
click at [503, 225] on select "**********" at bounding box center [516, 230] width 102 height 20
click at [465, 220] on select "**********" at bounding box center [516, 230] width 102 height 20
select select "**********"
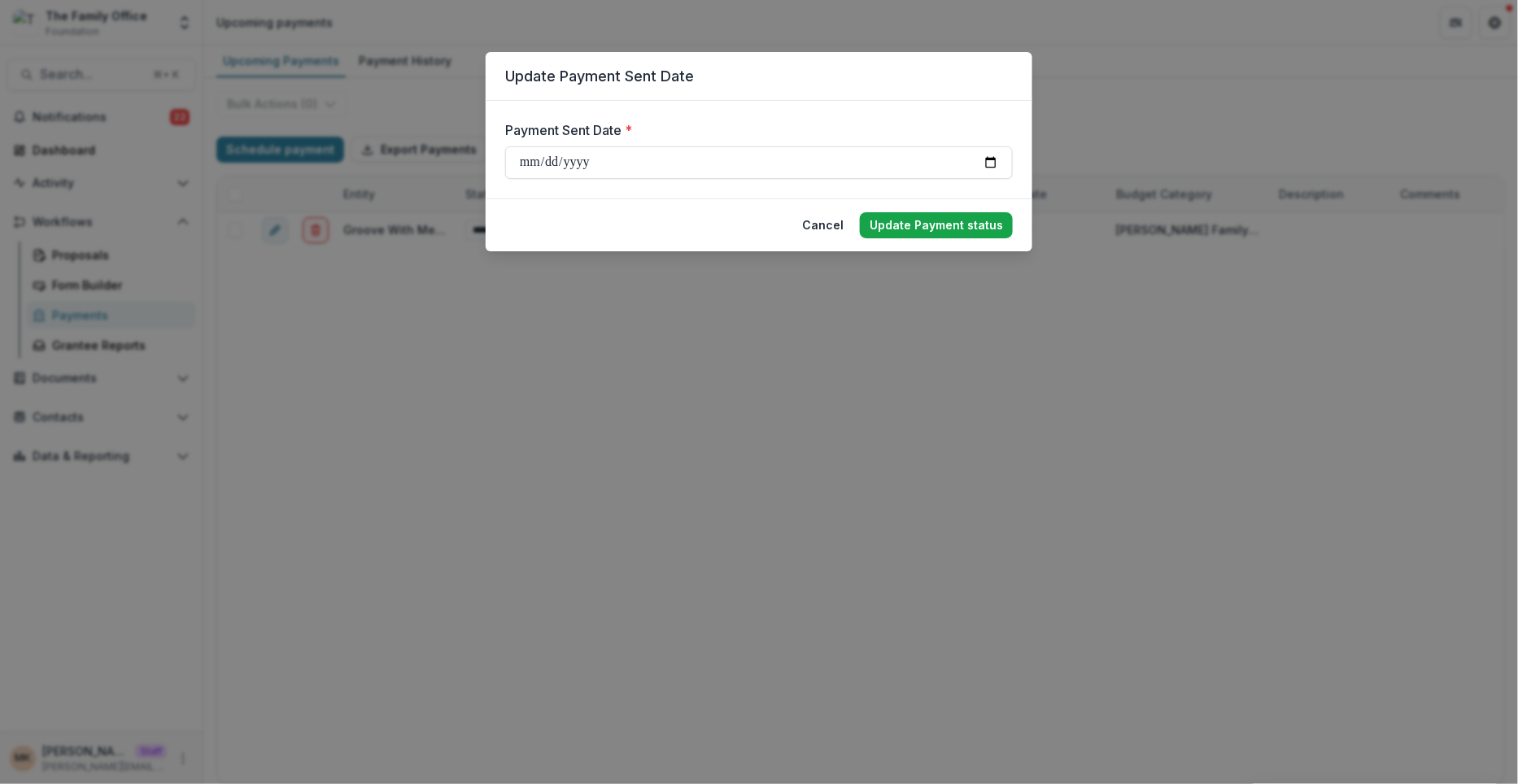
click at [963, 237] on button "Update Payment status" at bounding box center [936, 225] width 153 height 26
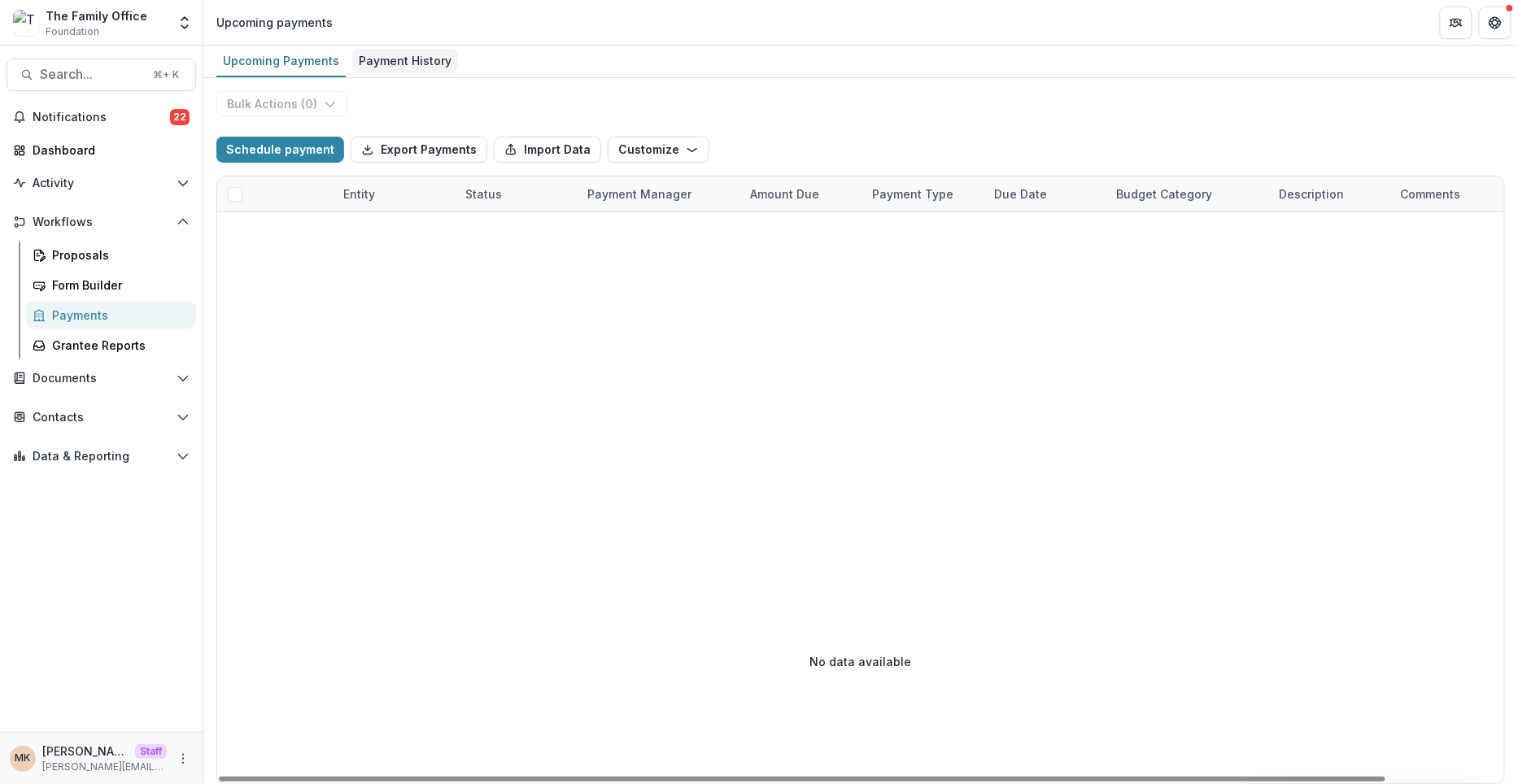
click at [419, 66] on div "Payment History" at bounding box center [406, 60] width 106 height 23
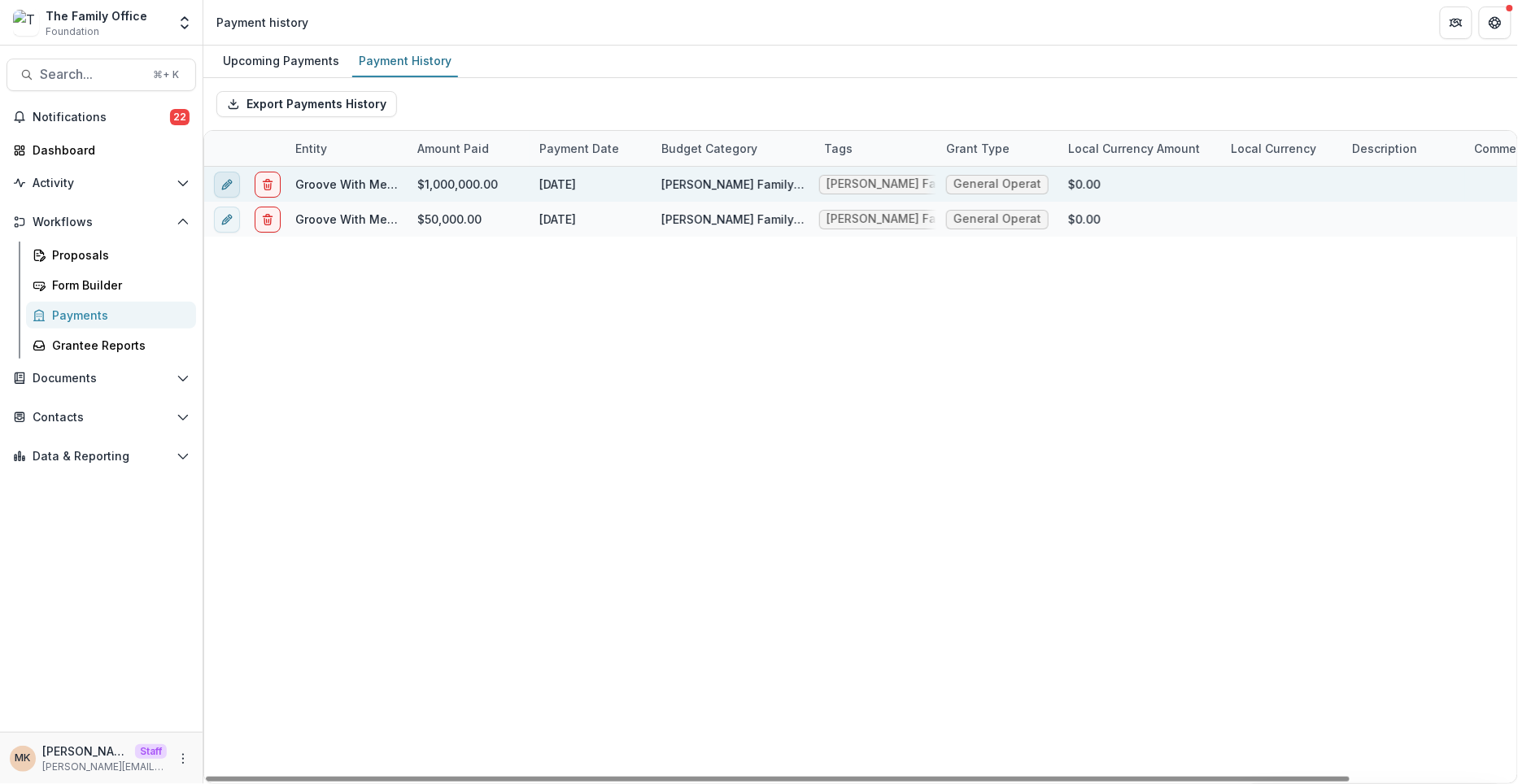
click at [224, 179] on icon "edit" at bounding box center [227, 185] width 13 height 13
select select "**********"
select select "****"
select select "**********"
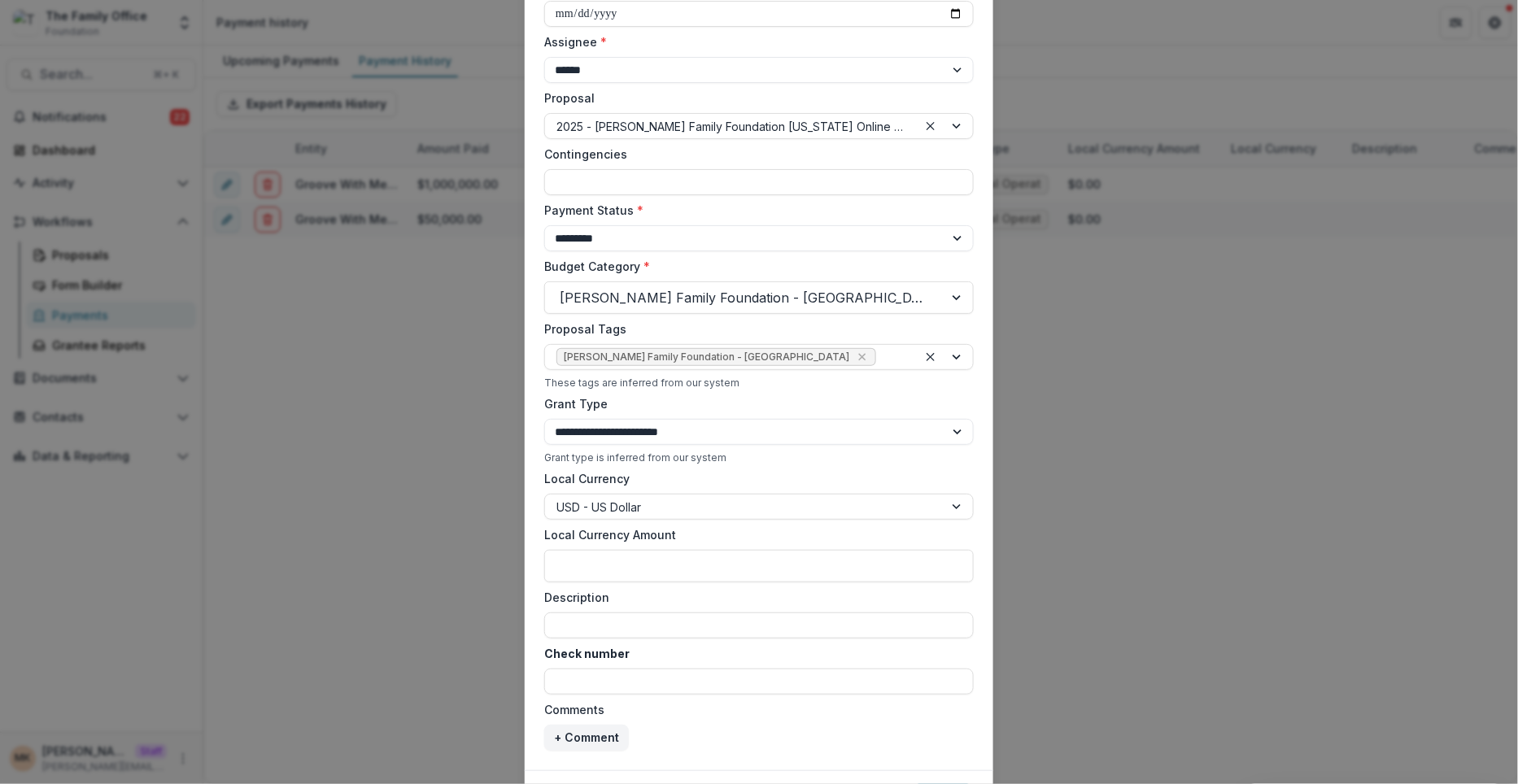
scroll to position [406, 0]
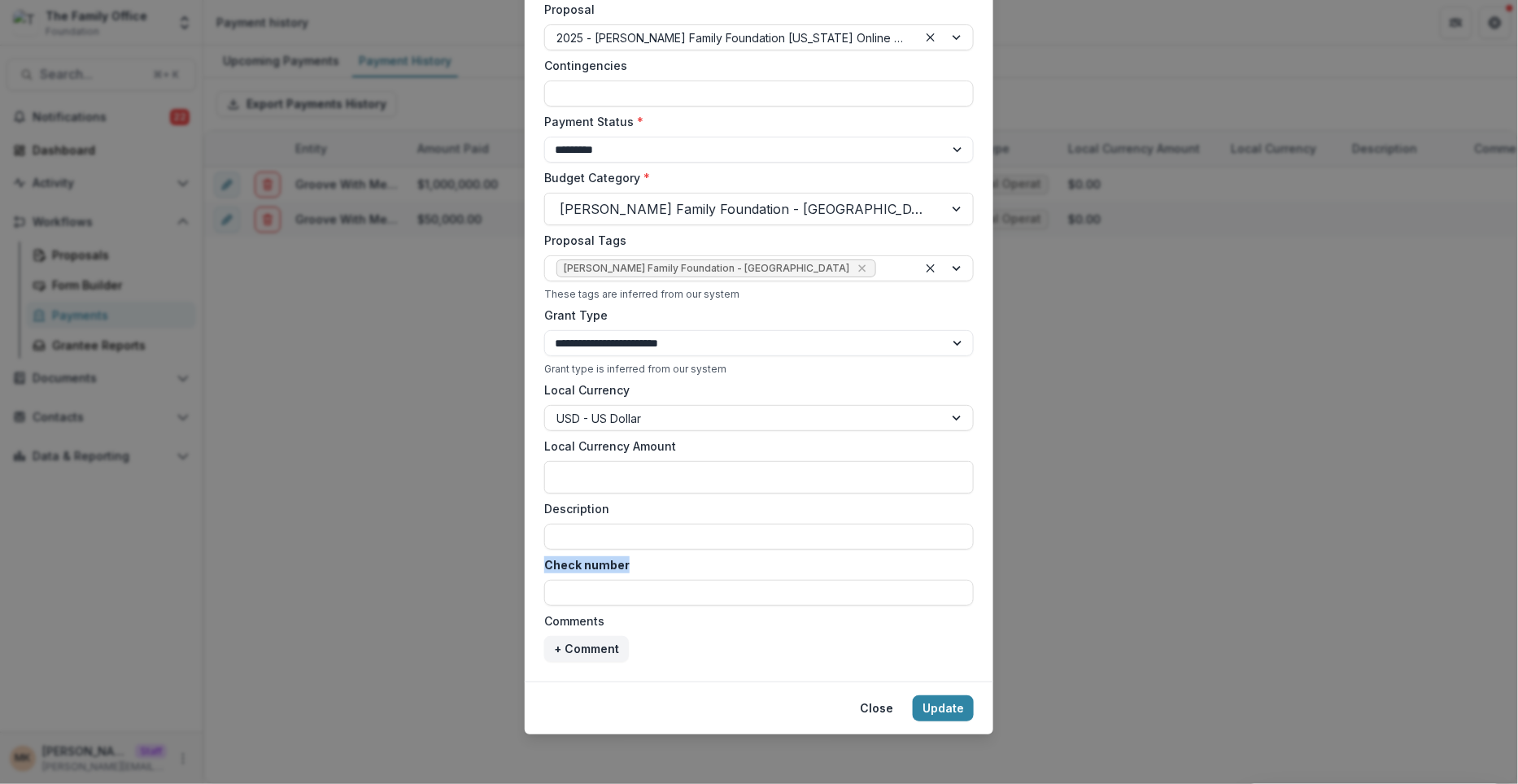
drag, startPoint x: 626, startPoint y: 569, endPoint x: 538, endPoint y: 568, distance: 88.0
click at [538, 568] on form "**********" at bounding box center [759, 188] width 469 height 988
click at [565, 601] on input "Check number" at bounding box center [759, 593] width 430 height 26
type input "******"
click at [749, 646] on div "+ Comment" at bounding box center [759, 649] width 430 height 26
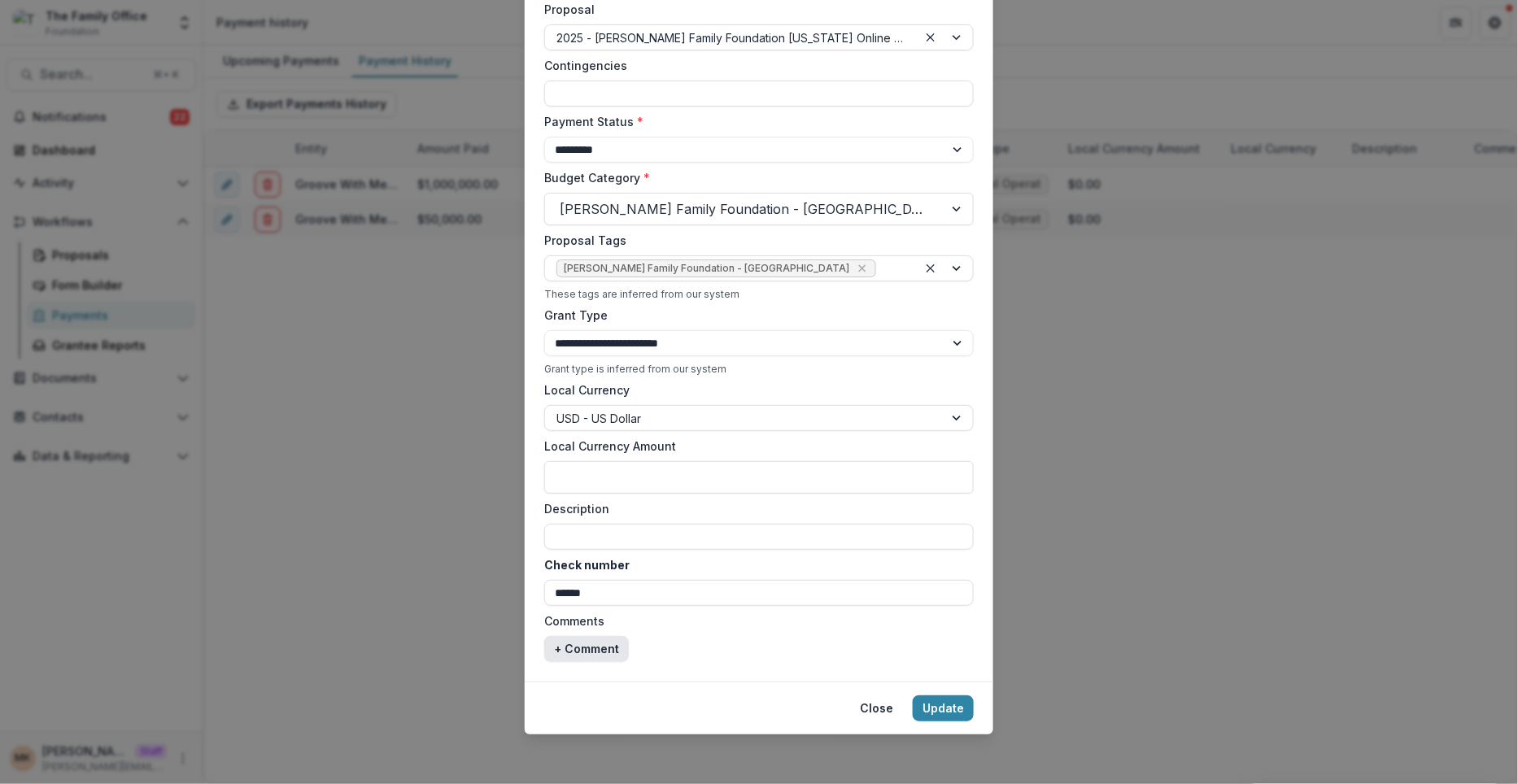
click at [593, 640] on button "+ Comment" at bounding box center [586, 649] width 85 height 26
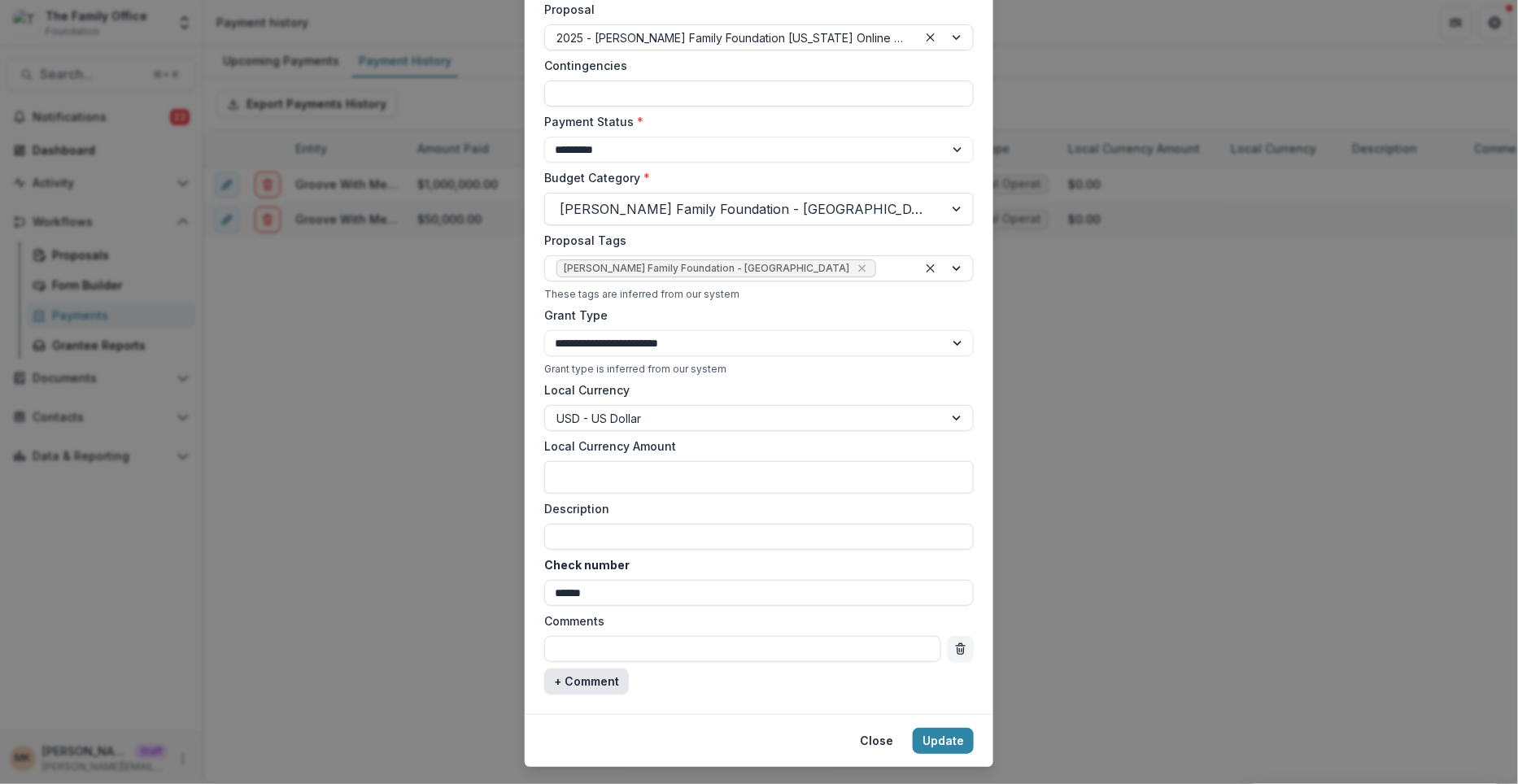
scroll to position [439, 0]
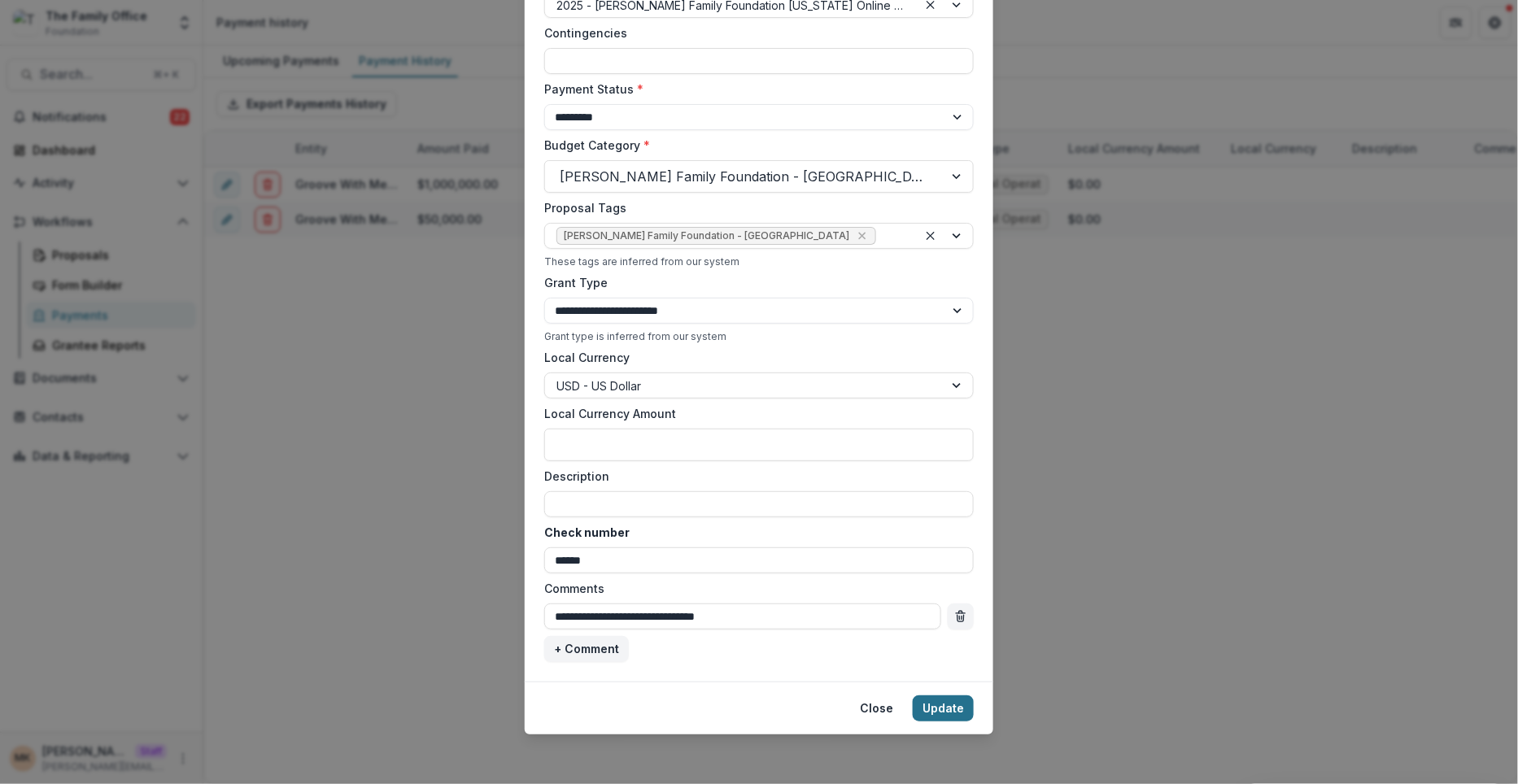
type input "**********"
click at [931, 700] on button "Update" at bounding box center [943, 709] width 61 height 26
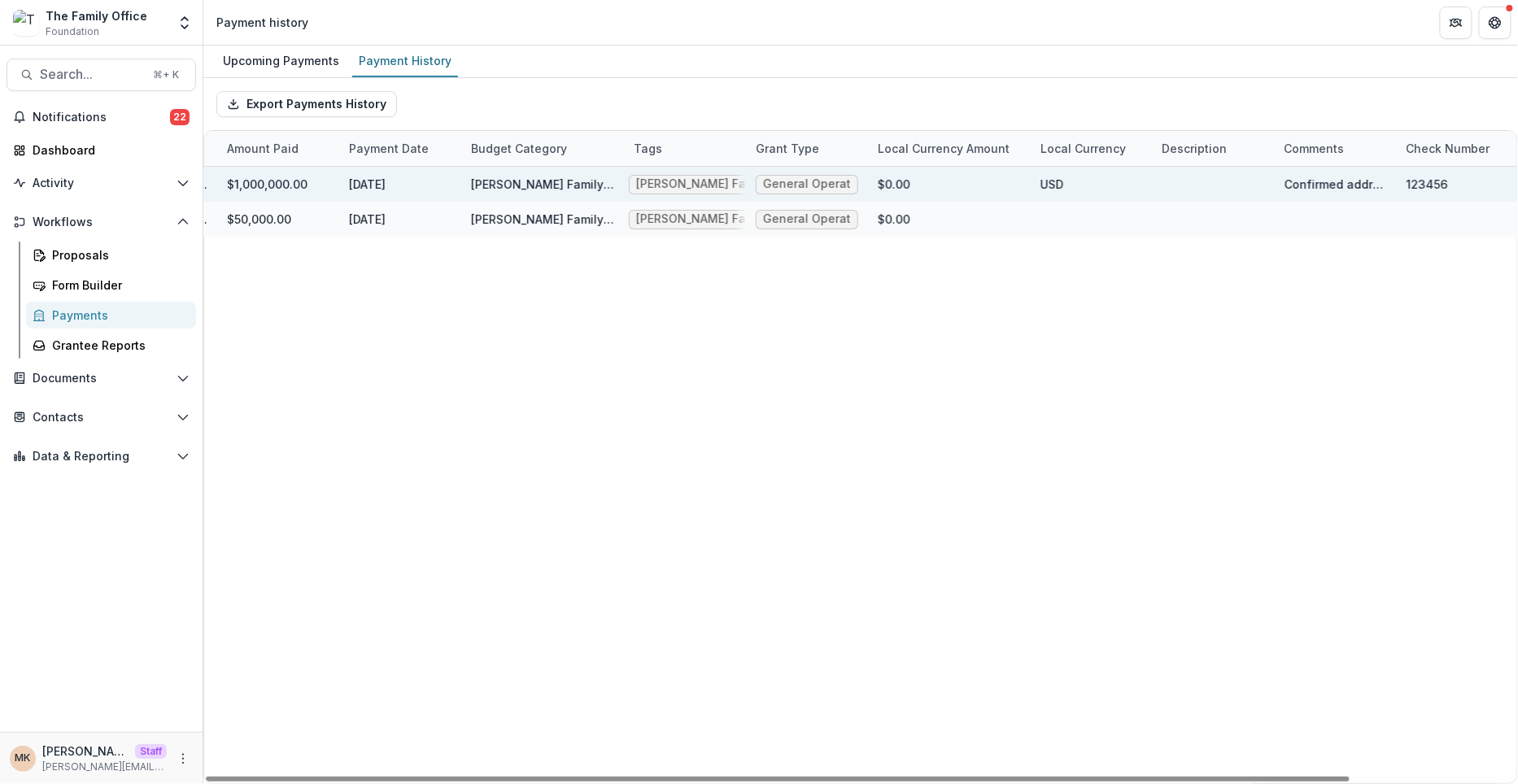
scroll to position [0, 0]
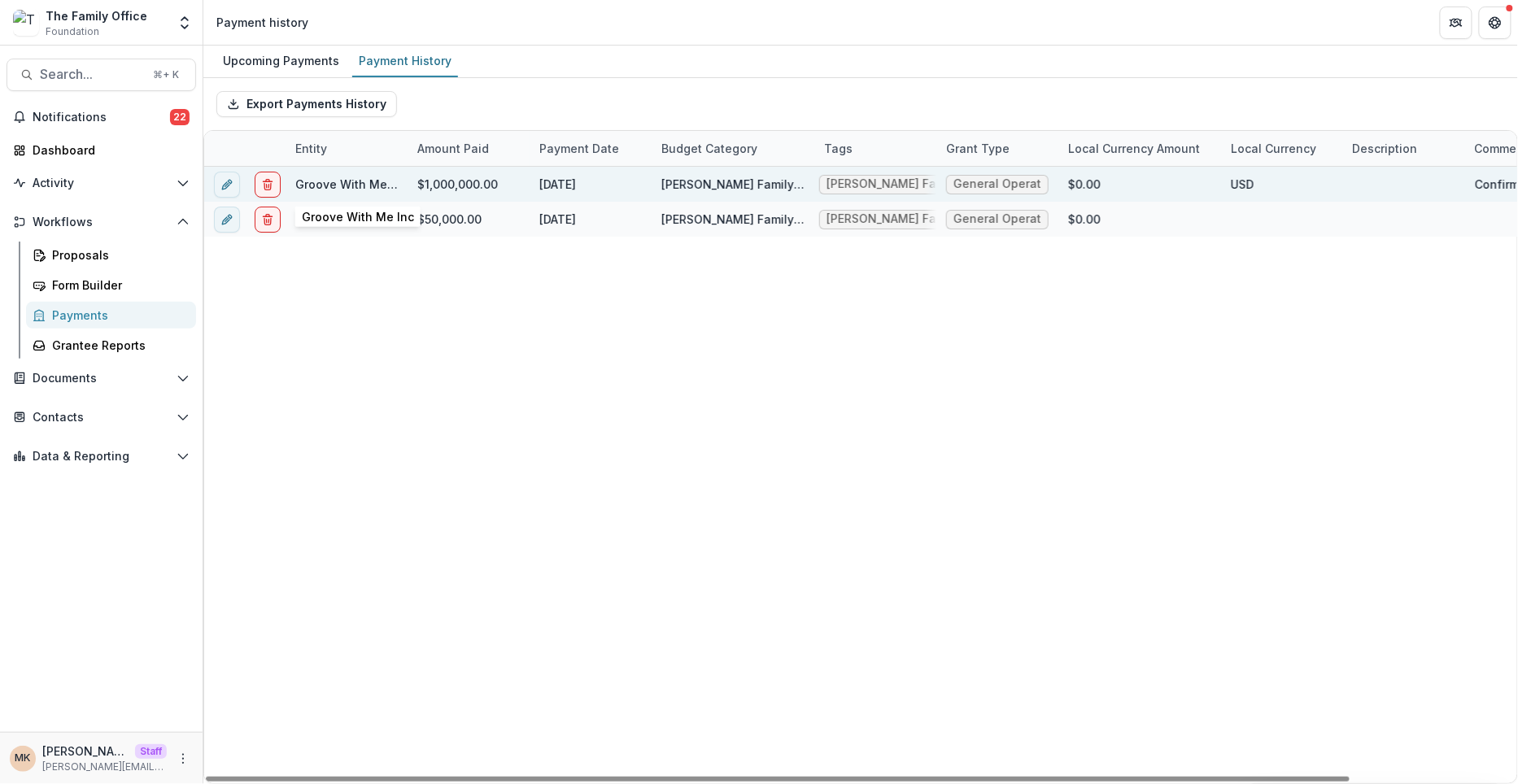
click at [319, 179] on link "Groove With Me Inc" at bounding box center [351, 184] width 113 height 14
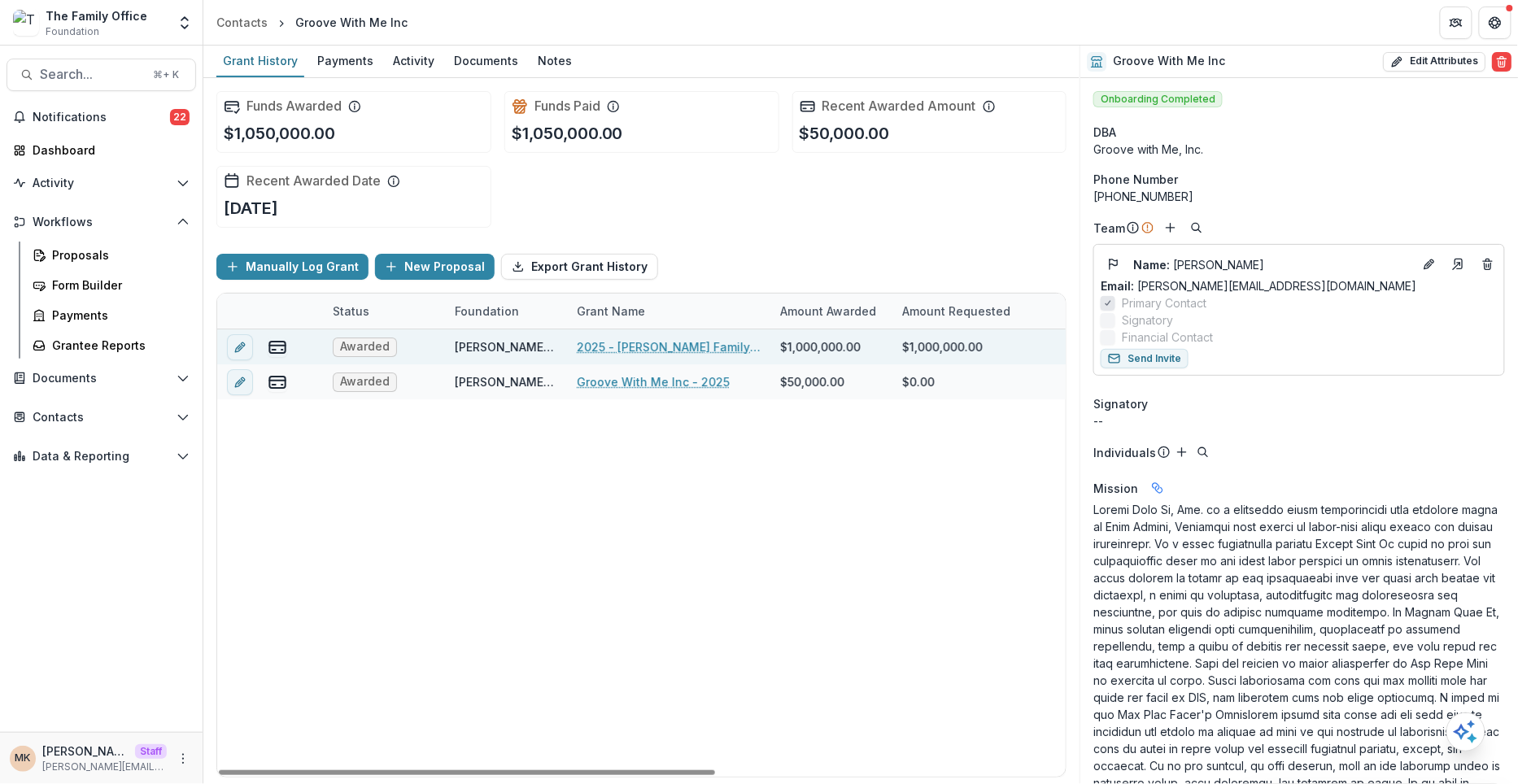
click at [687, 341] on link "2025 - [PERSON_NAME] Family Foundation [US_STATE] Online Grant Application" at bounding box center [669, 347] width 184 height 17
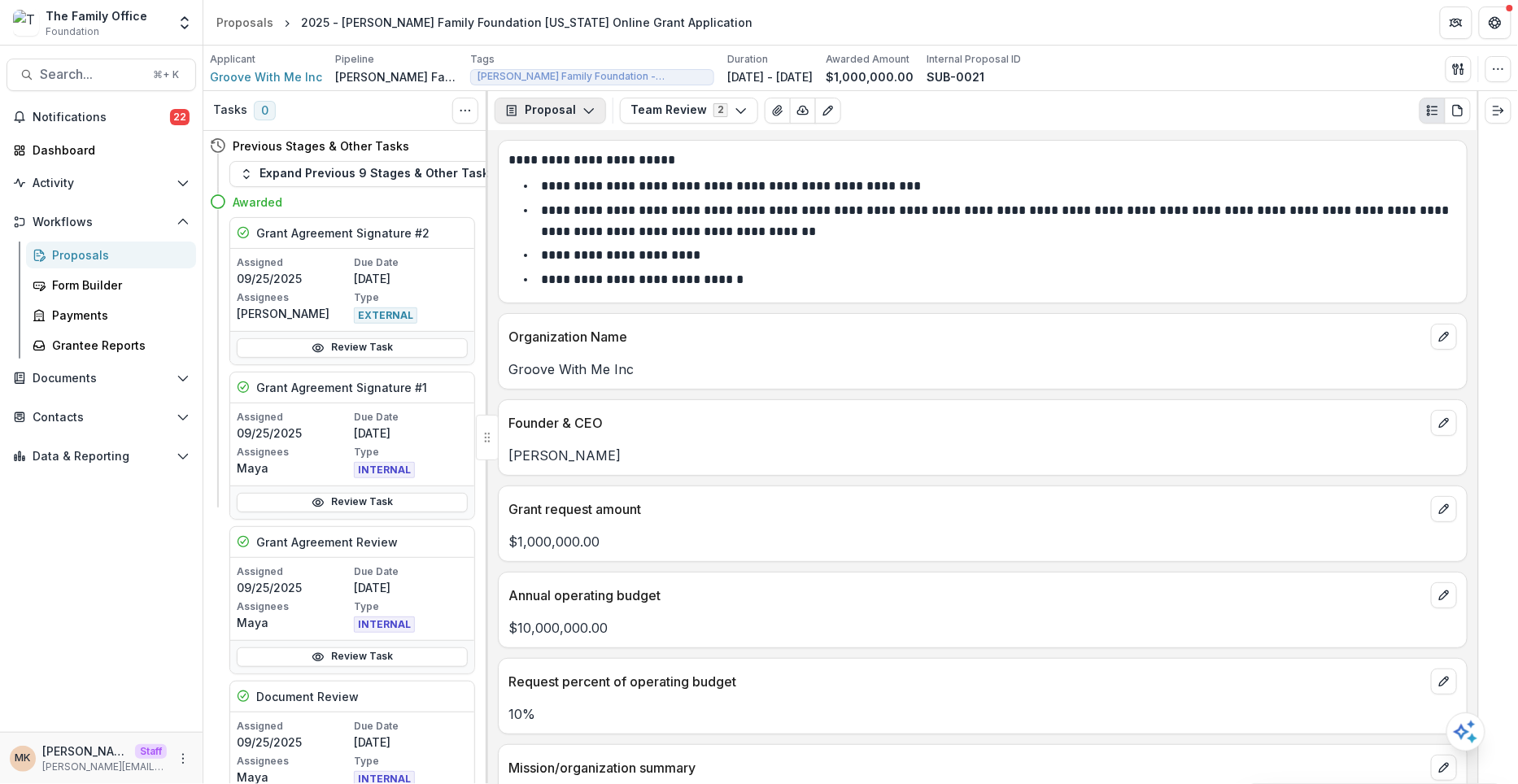
click at [565, 117] on button "Proposal" at bounding box center [551, 111] width 112 height 26
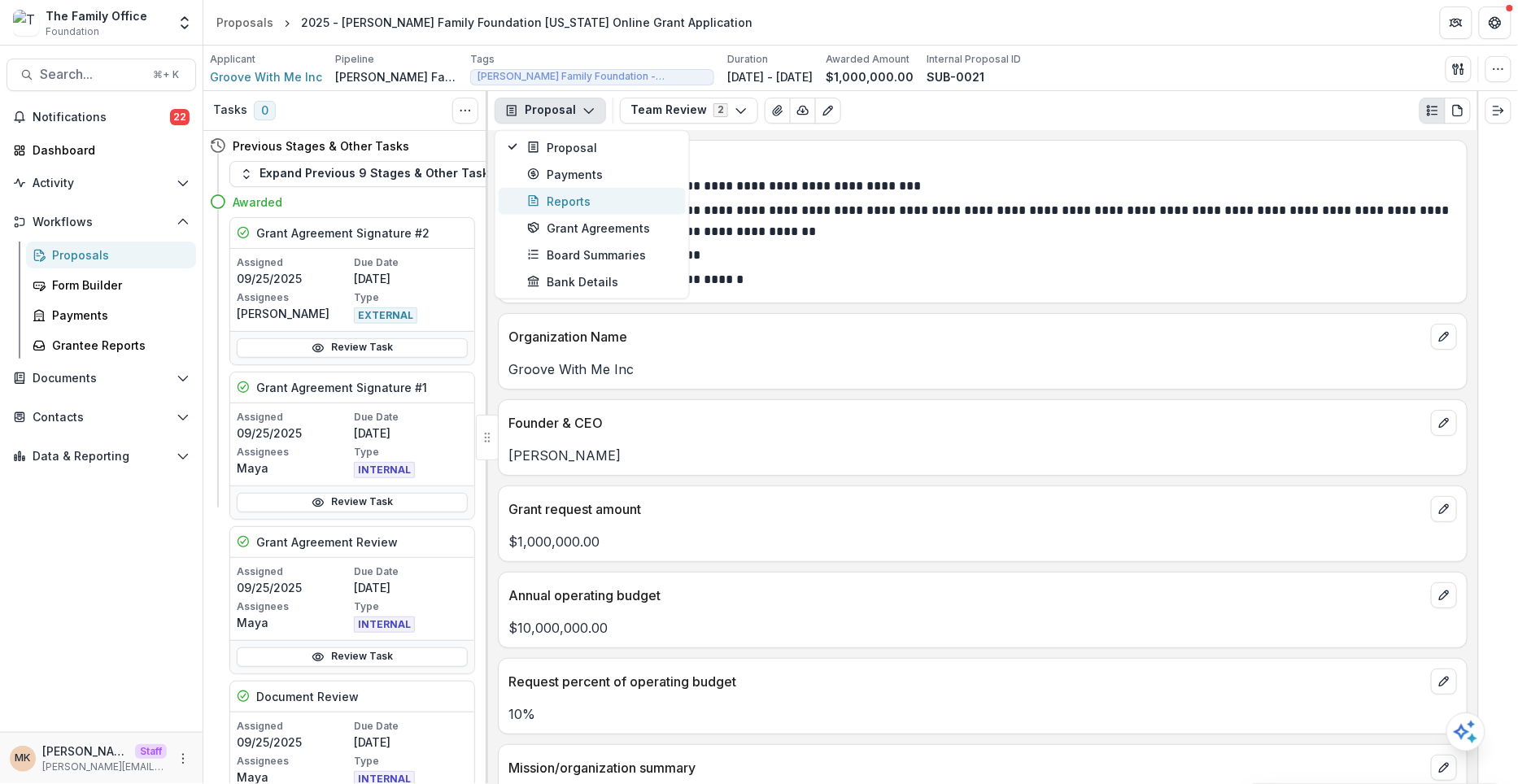
click at [577, 193] on div "Reports" at bounding box center [602, 200] width 149 height 17
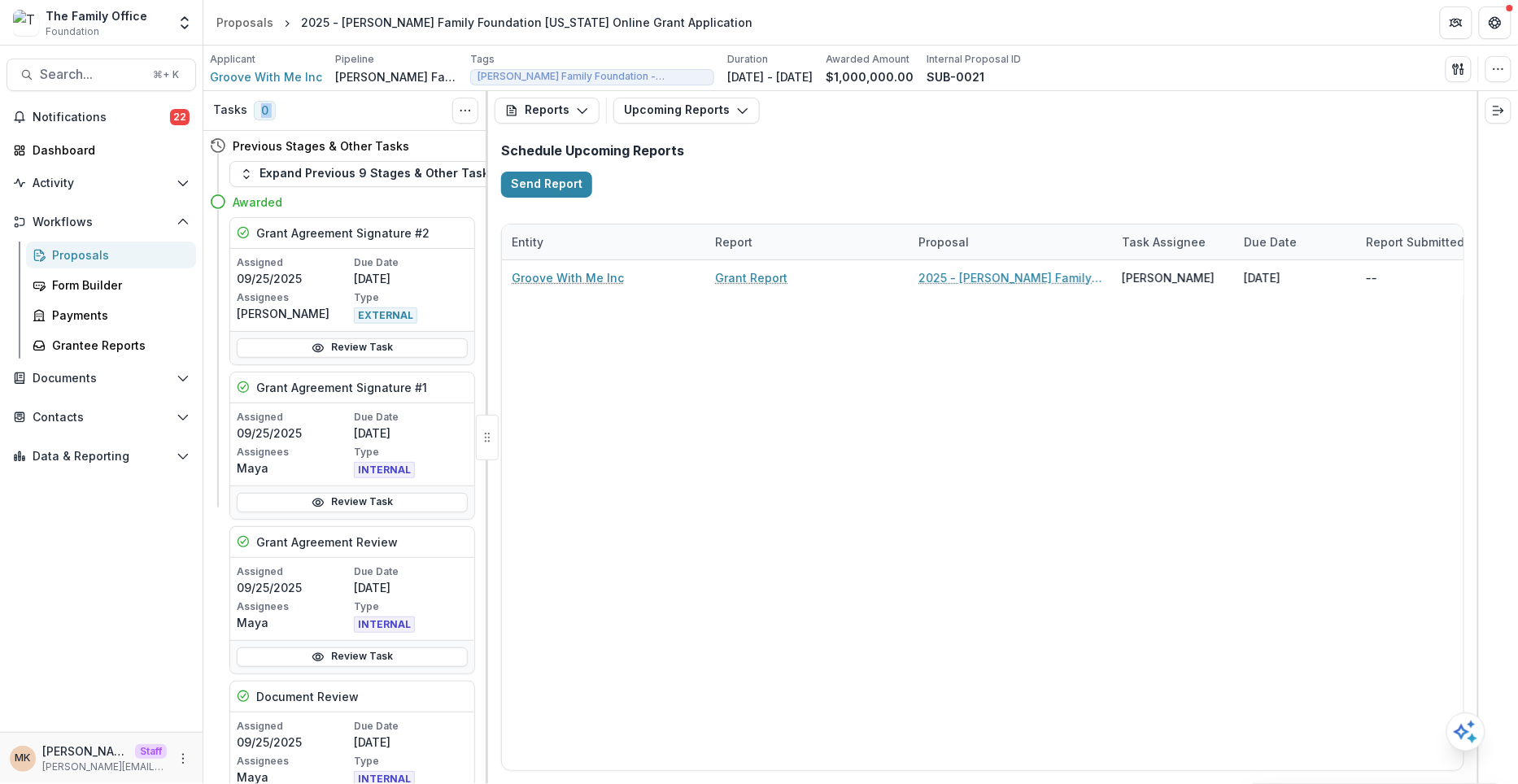
drag, startPoint x: 484, startPoint y: 113, endPoint x: 227, endPoint y: 126, distance: 257.3
click at [227, 126] on div "Tasks 0 Show Cancelled Tasks" at bounding box center [346, 111] width 285 height 40
click at [488, 126] on div "Reports Proposal Payments Reports Grant Agreements Board Summaries Bank Details…" at bounding box center [982, 111] width 989 height 39
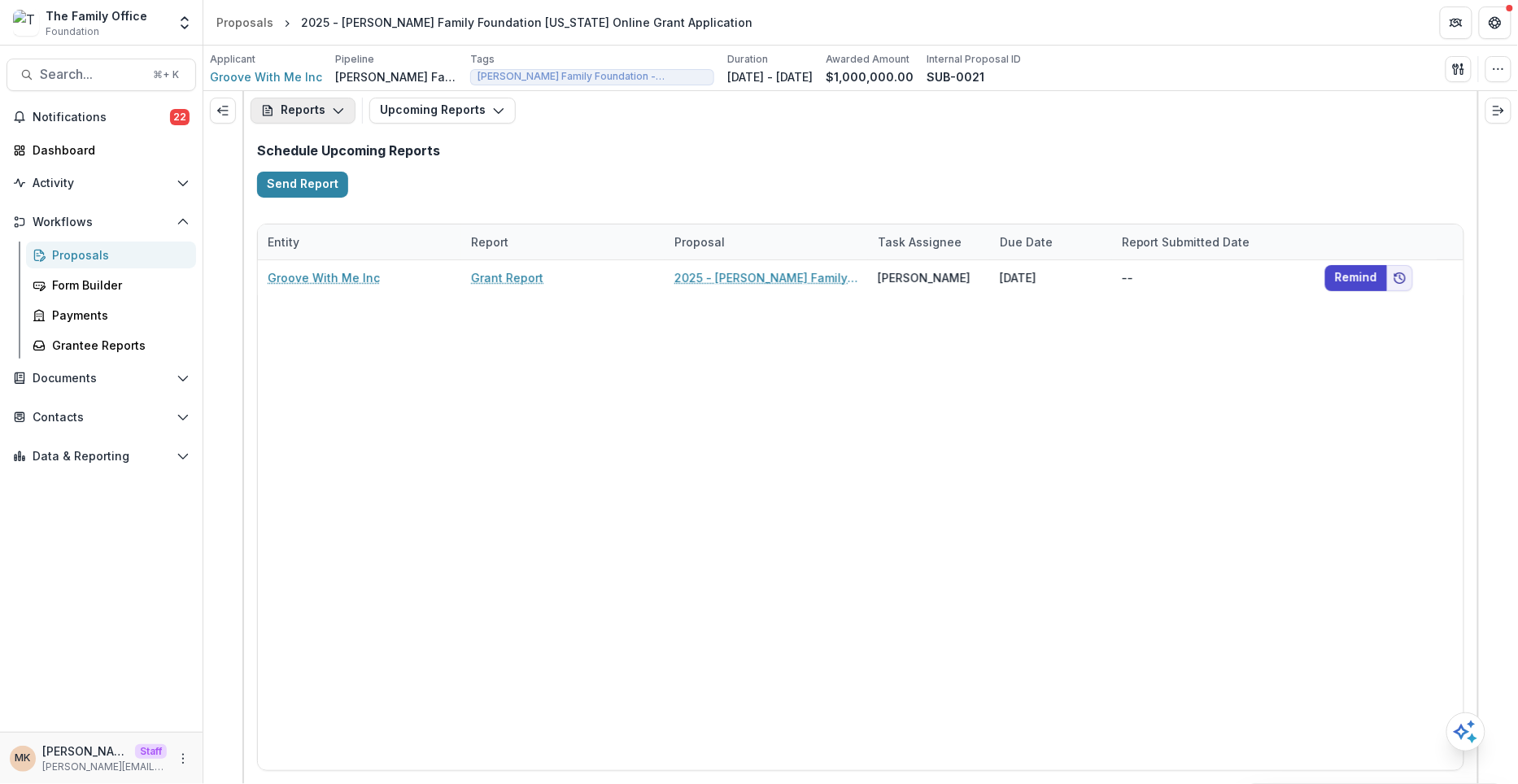
click at [344, 111] on button "Reports" at bounding box center [302, 111] width 105 height 26
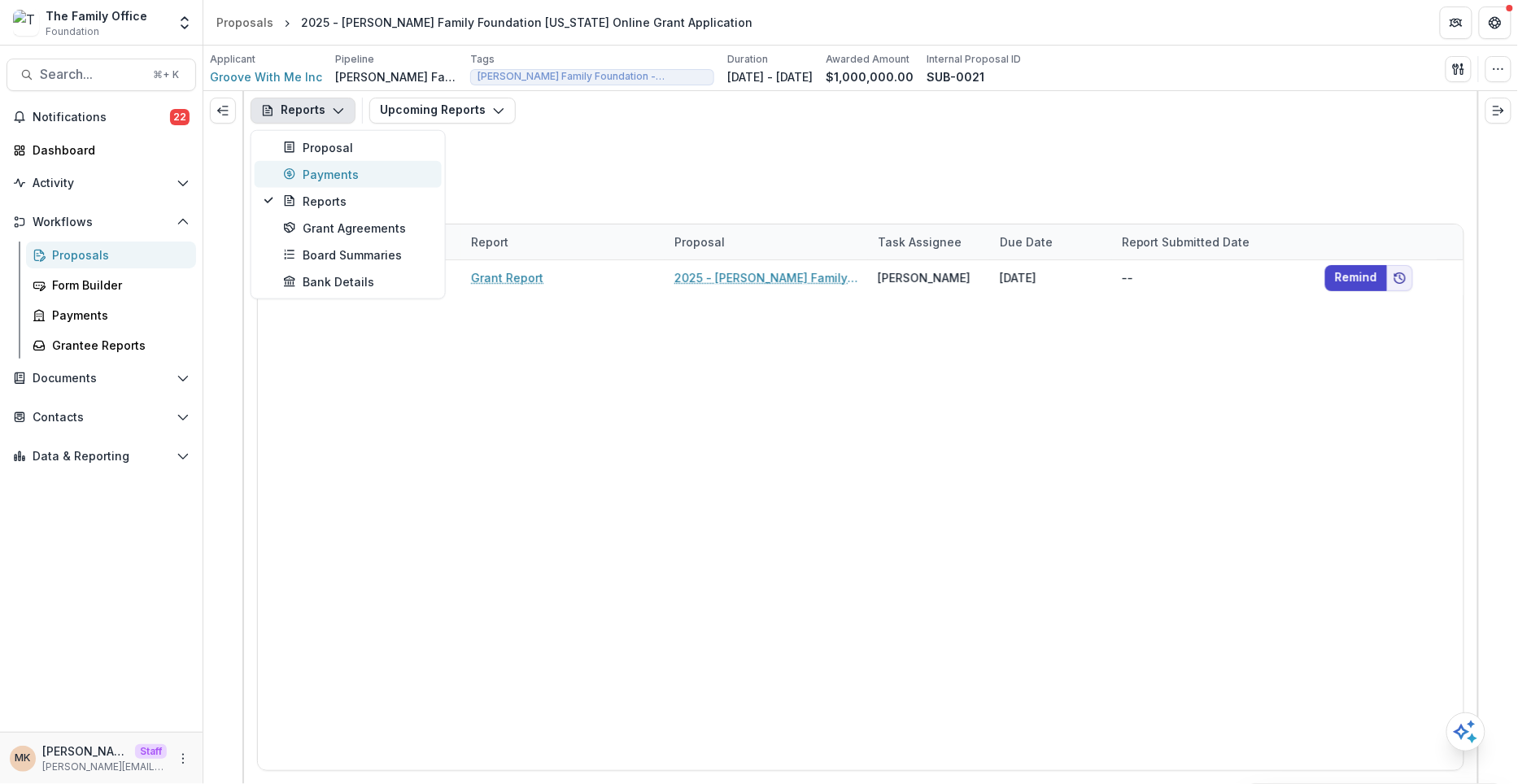
click at [332, 160] on button "Payments" at bounding box center [348, 173] width 187 height 27
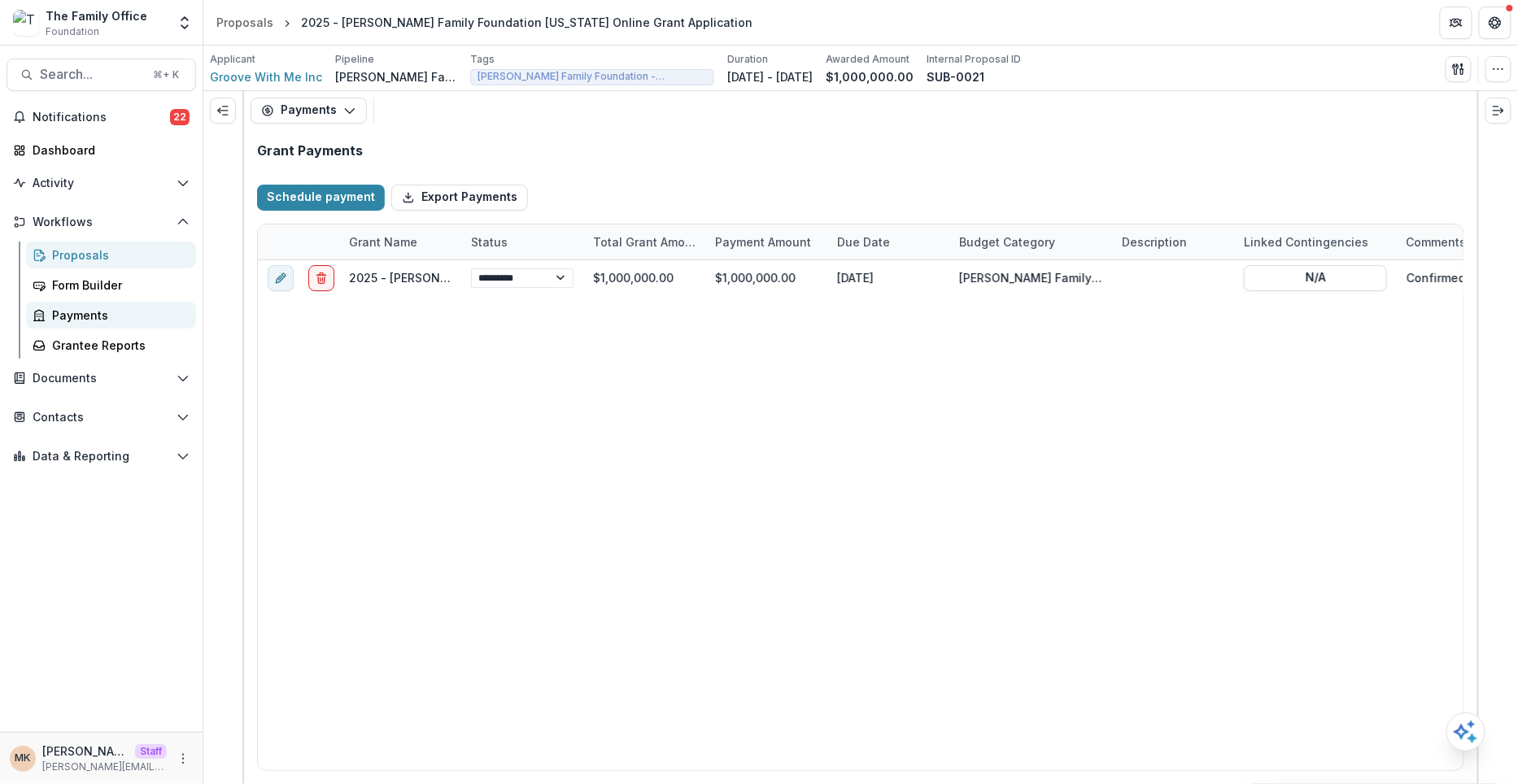
select select "****"
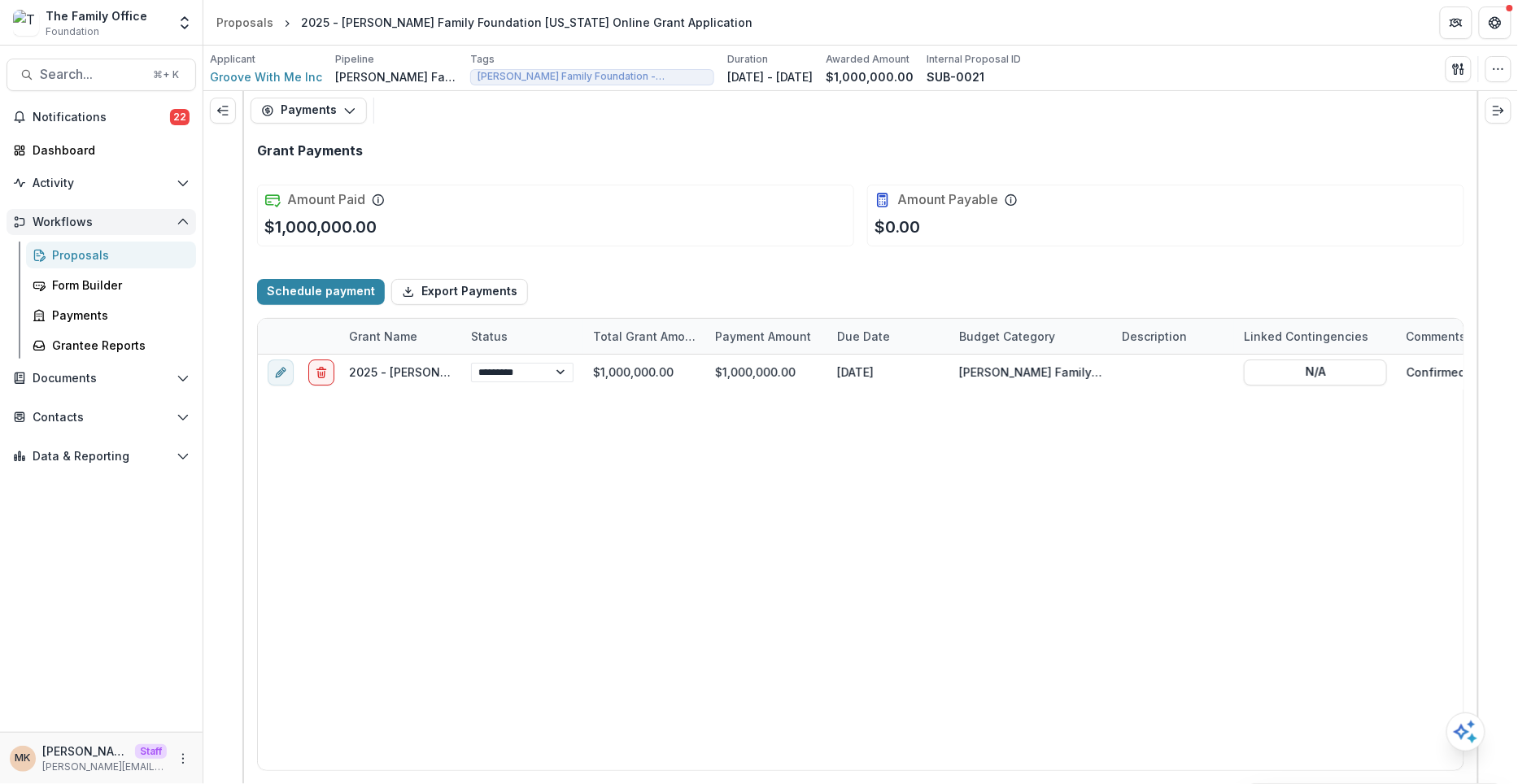
click at [57, 223] on span "Workflows" at bounding box center [101, 222] width 138 height 14
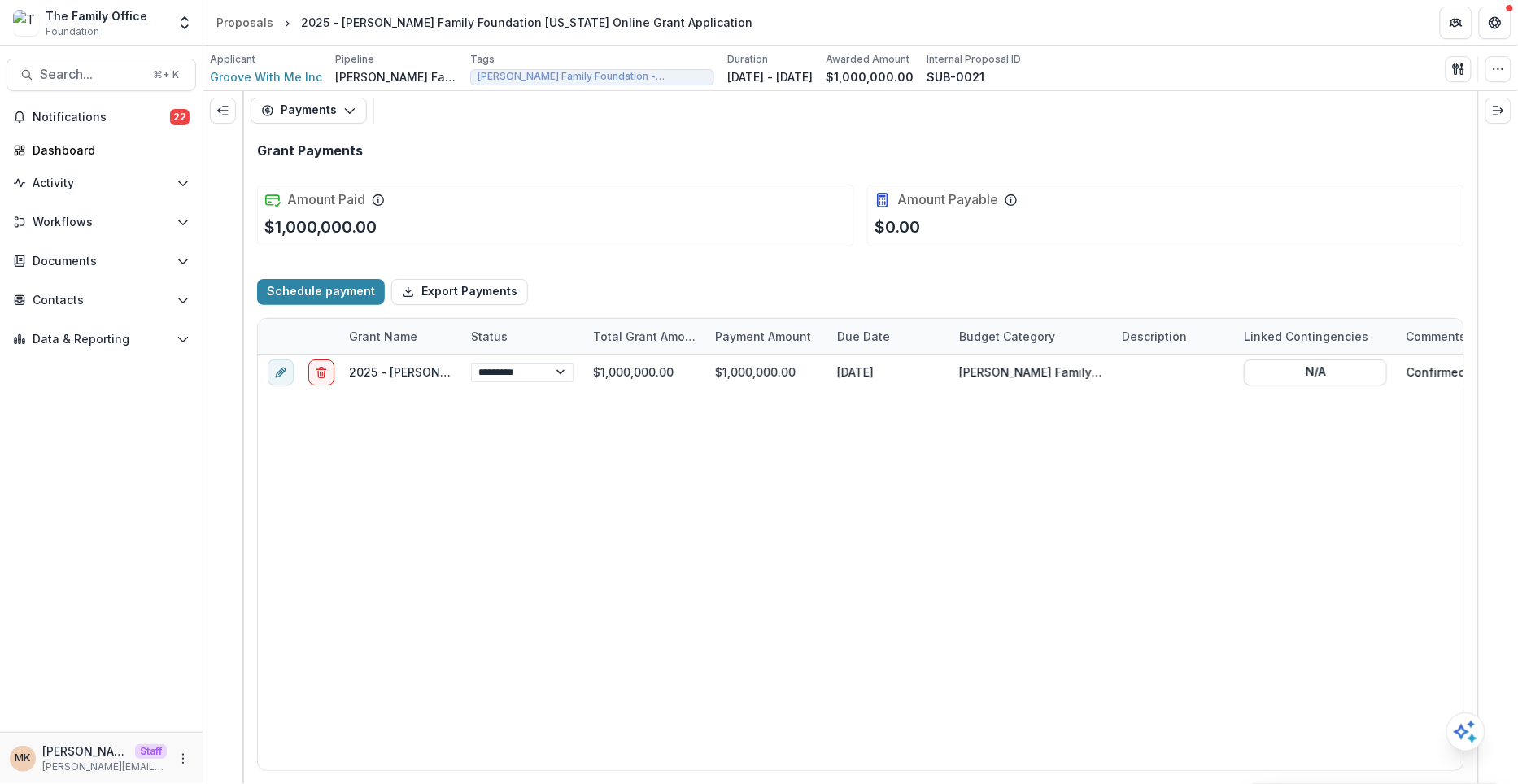
select select "****"
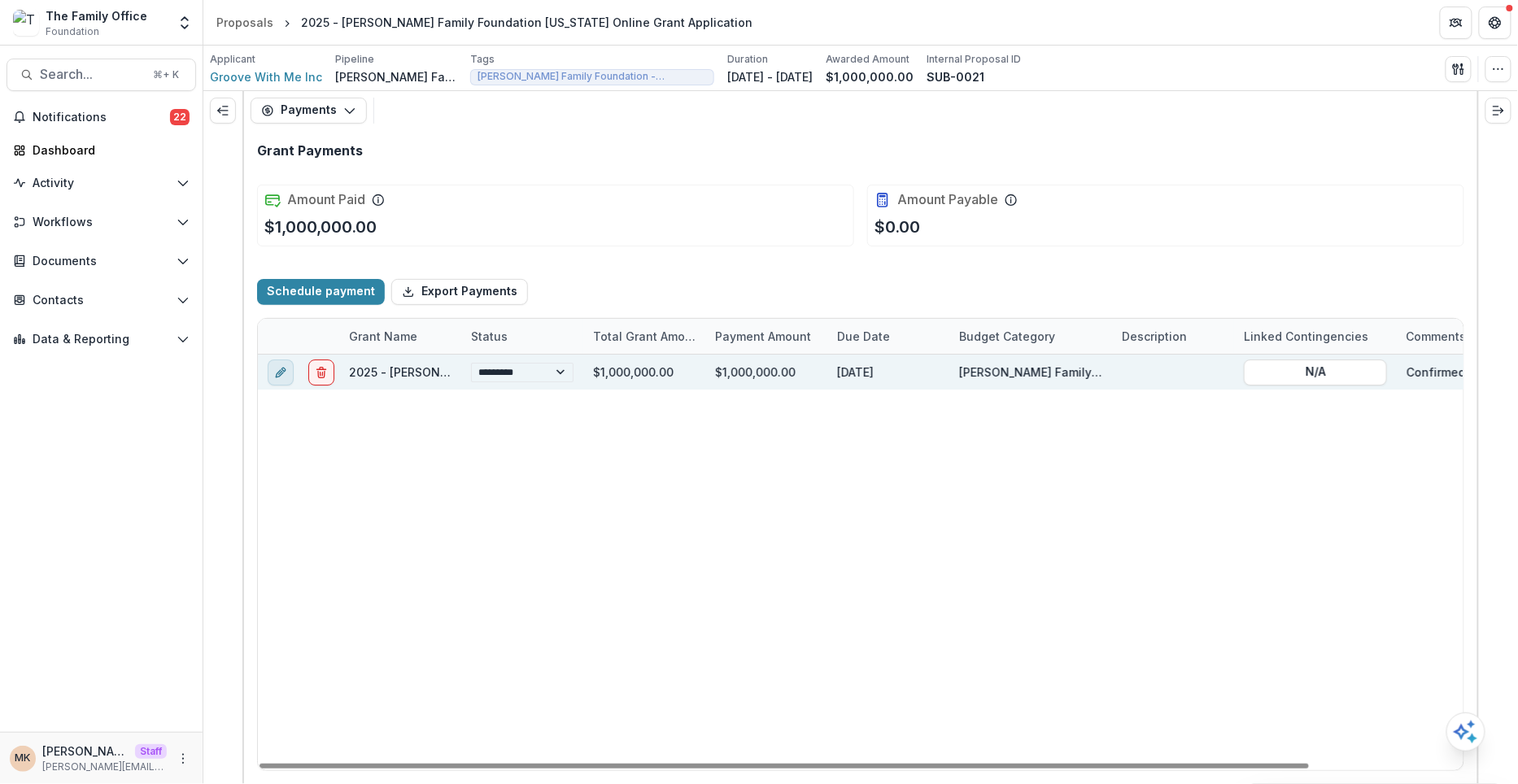
click at [284, 372] on icon "edit" at bounding box center [281, 372] width 13 height 13
select select "**********"
select select "****"
select select "**********"
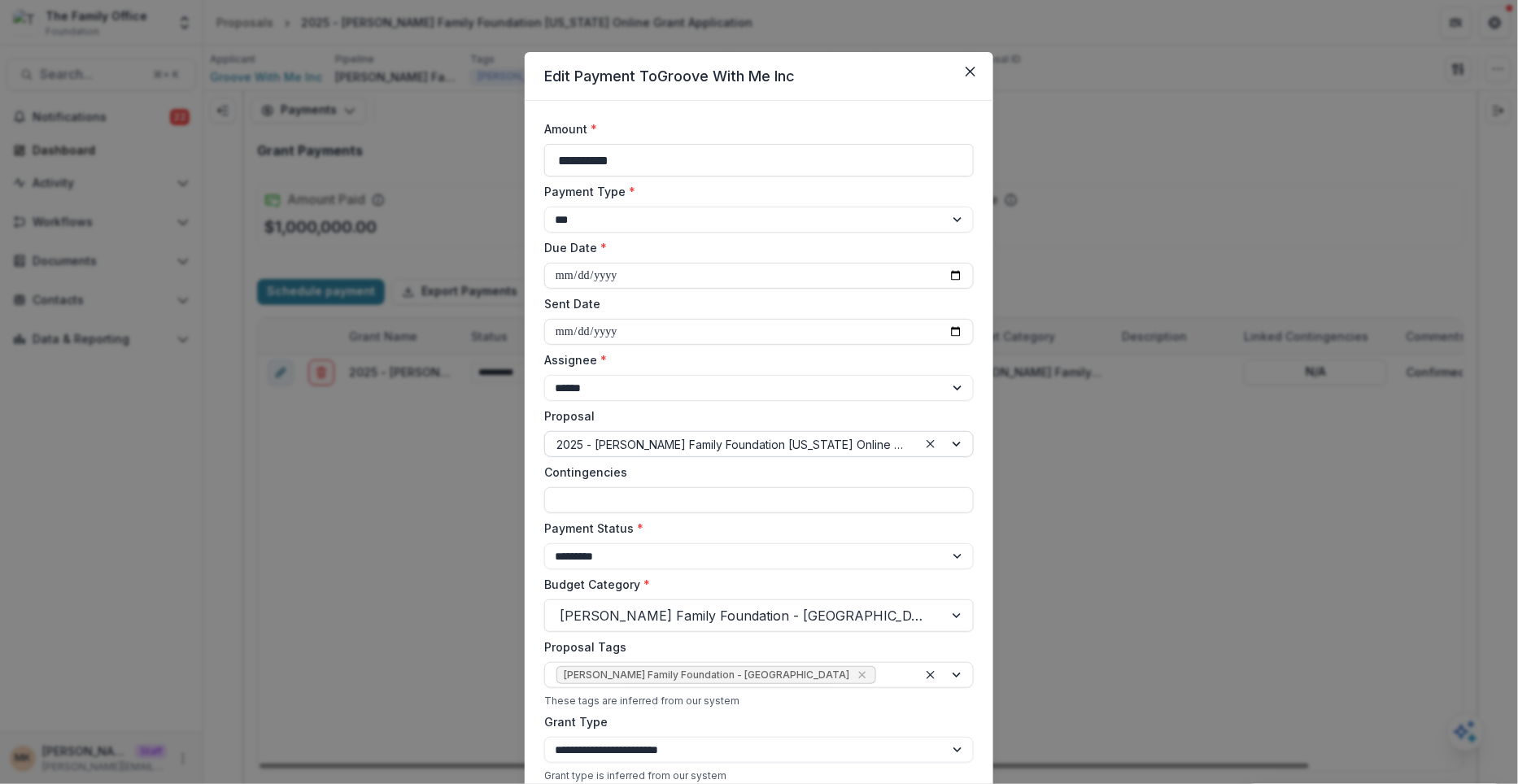
scroll to position [439, 0]
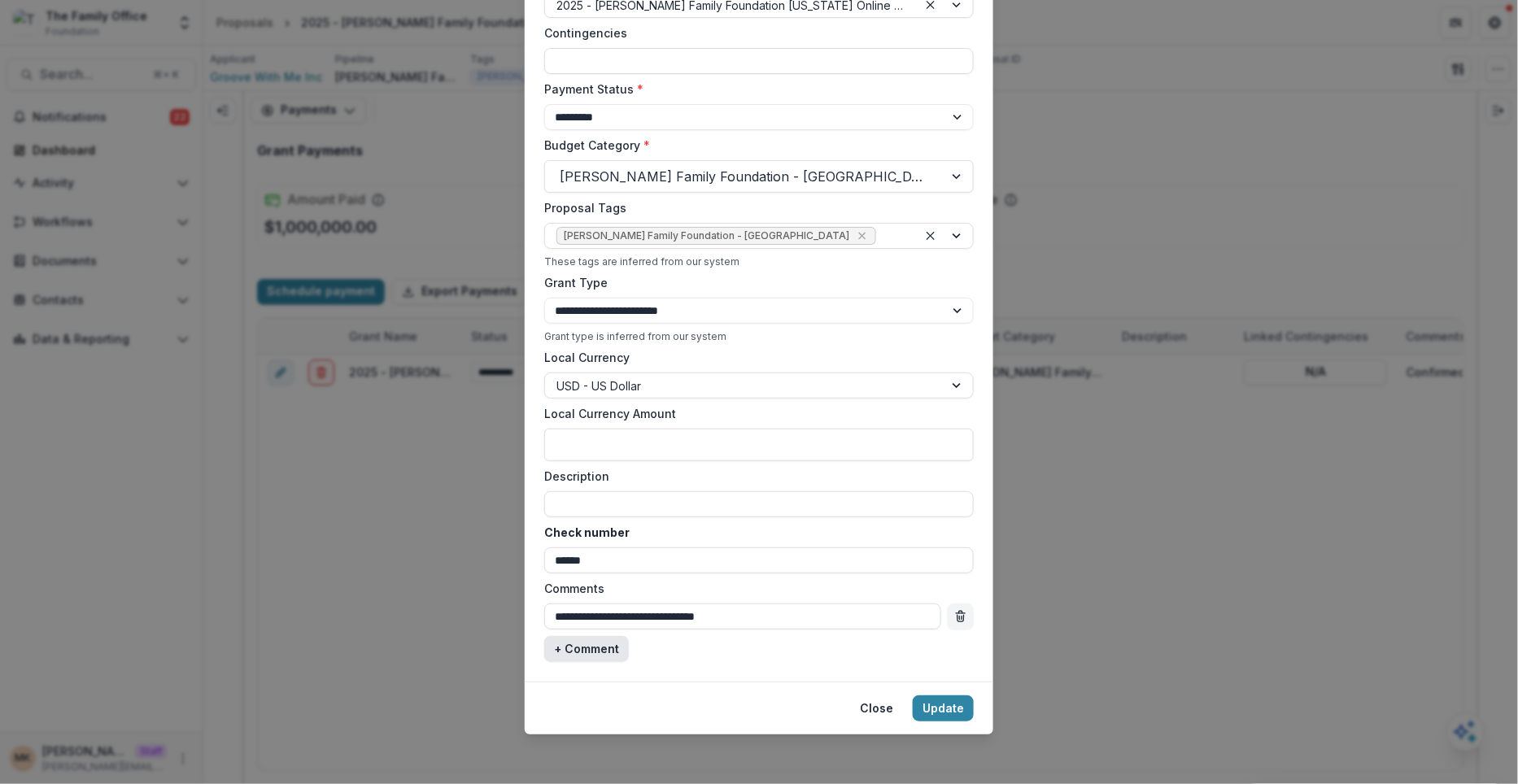
click at [606, 648] on button "+ Comment" at bounding box center [586, 649] width 85 height 26
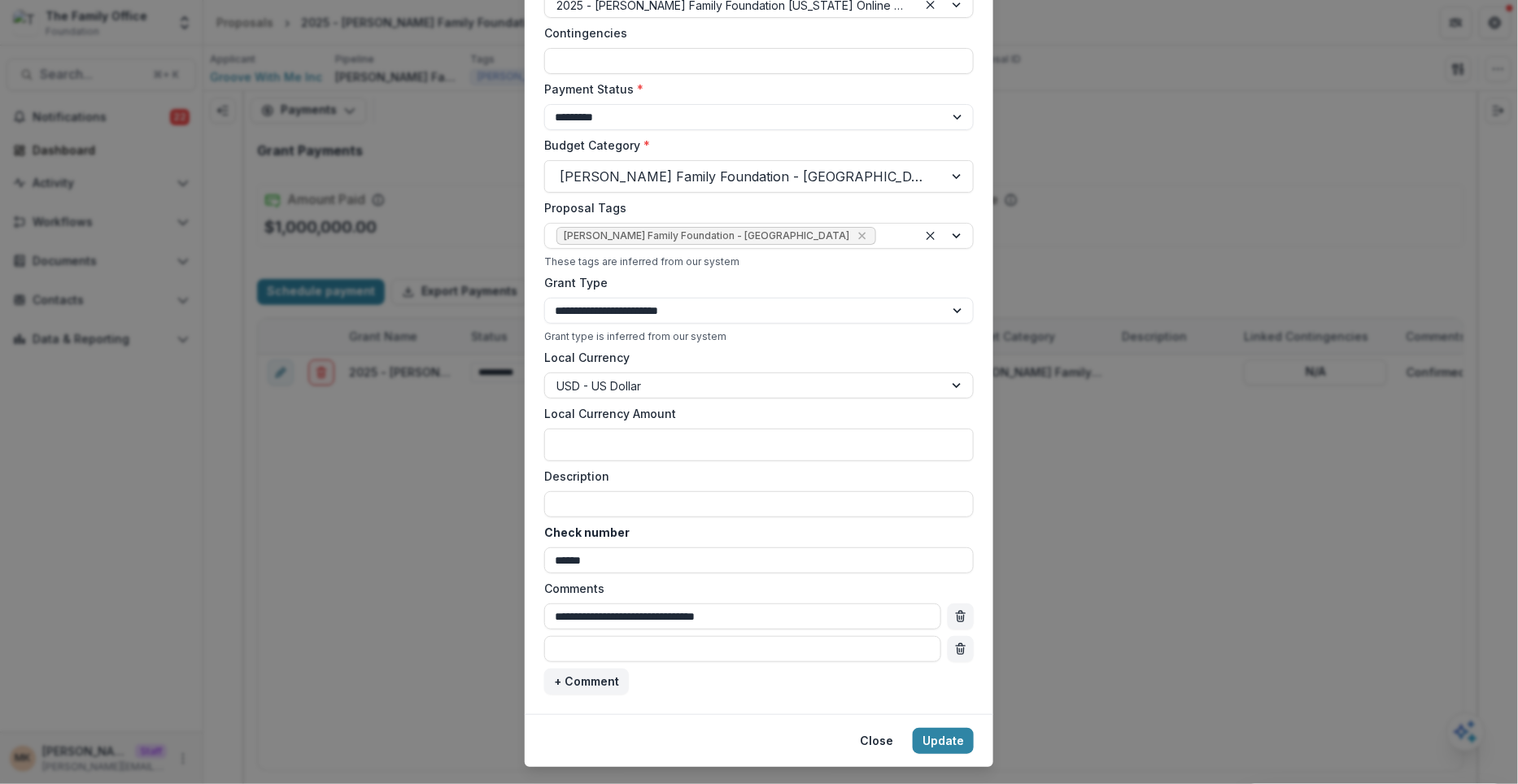
click at [1030, 568] on div "**********" at bounding box center [759, 392] width 1518 height 784
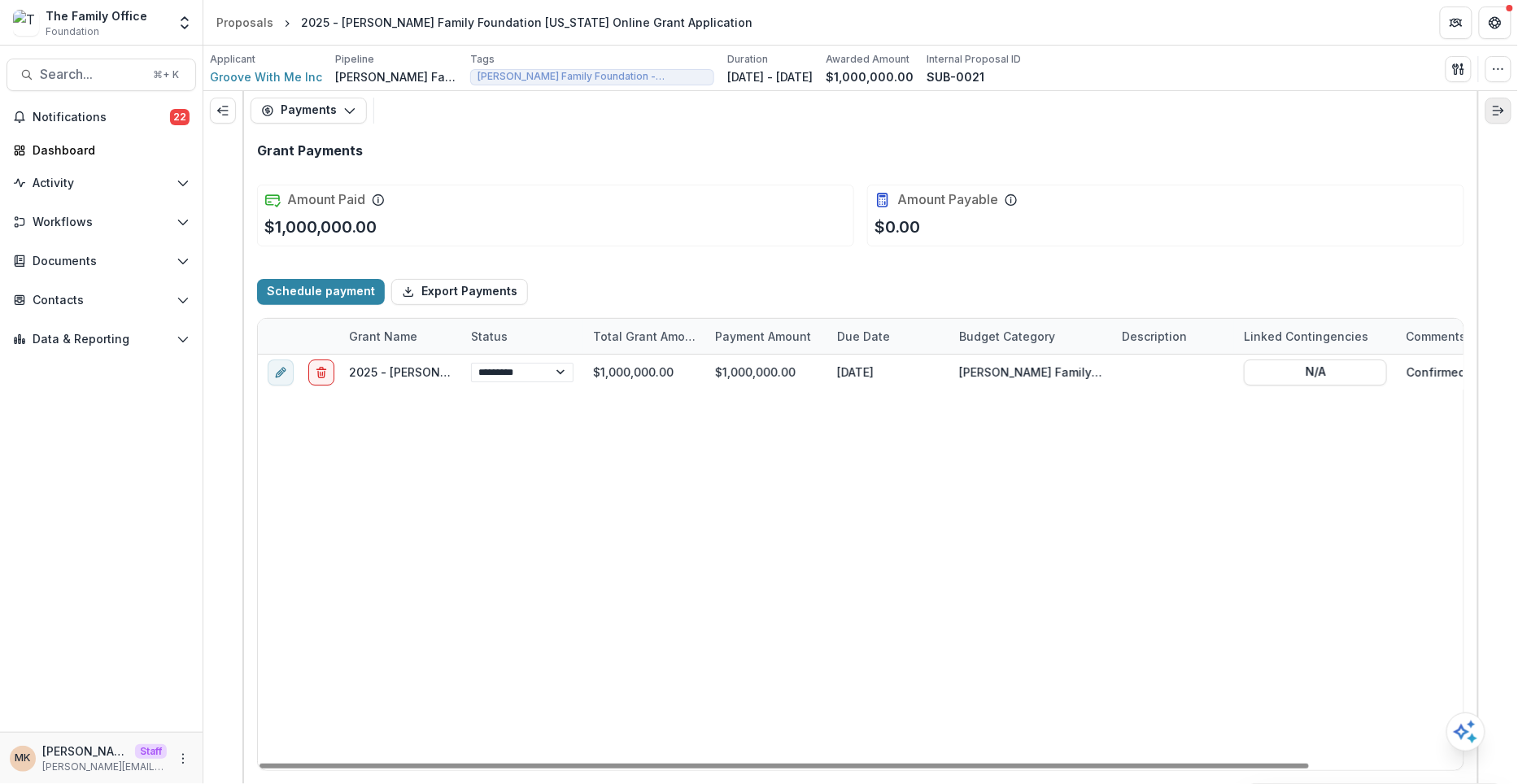
click at [1508, 115] on button "Expand right" at bounding box center [1498, 111] width 26 height 26
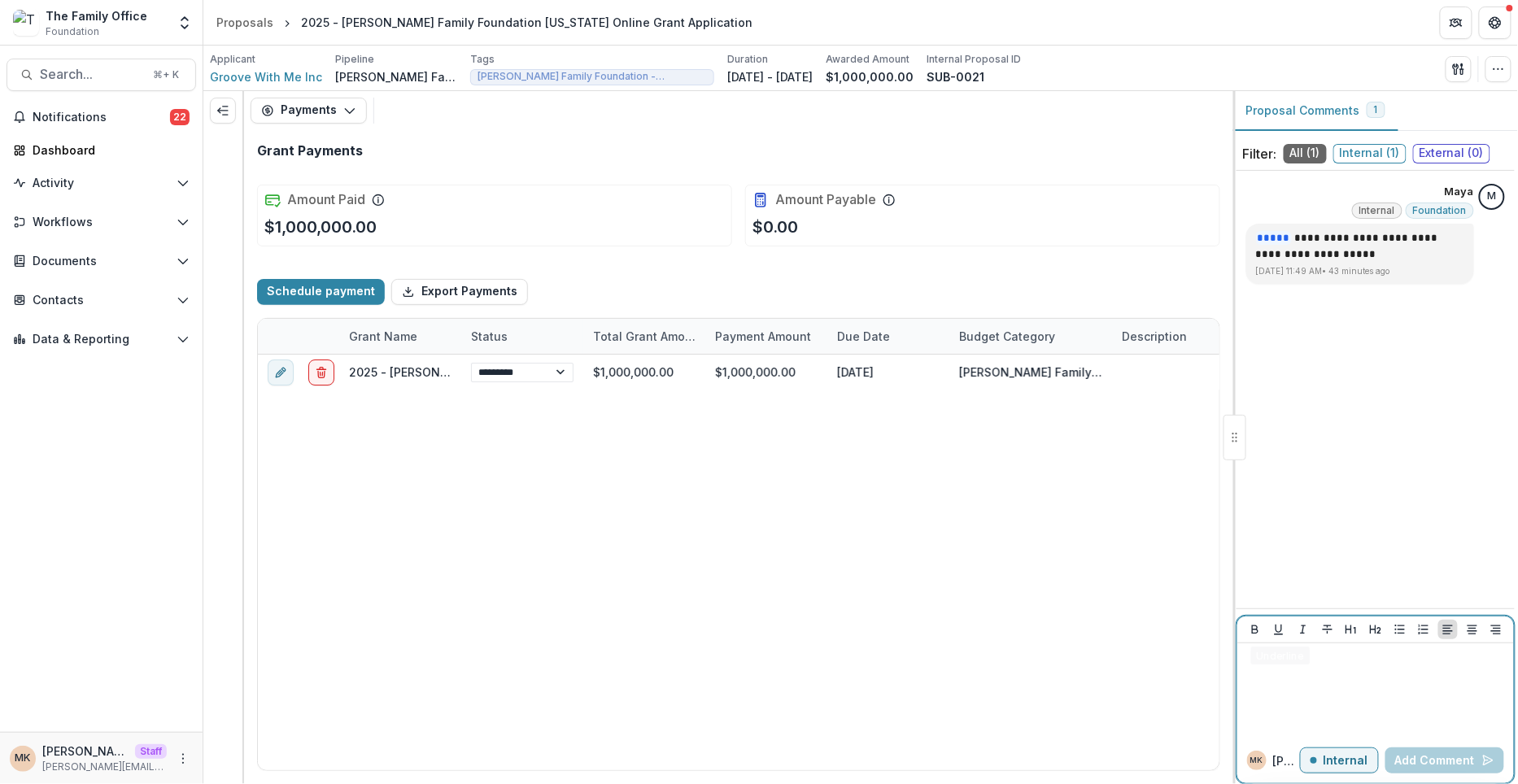
click at [1270, 671] on div at bounding box center [1375, 690] width 263 height 81
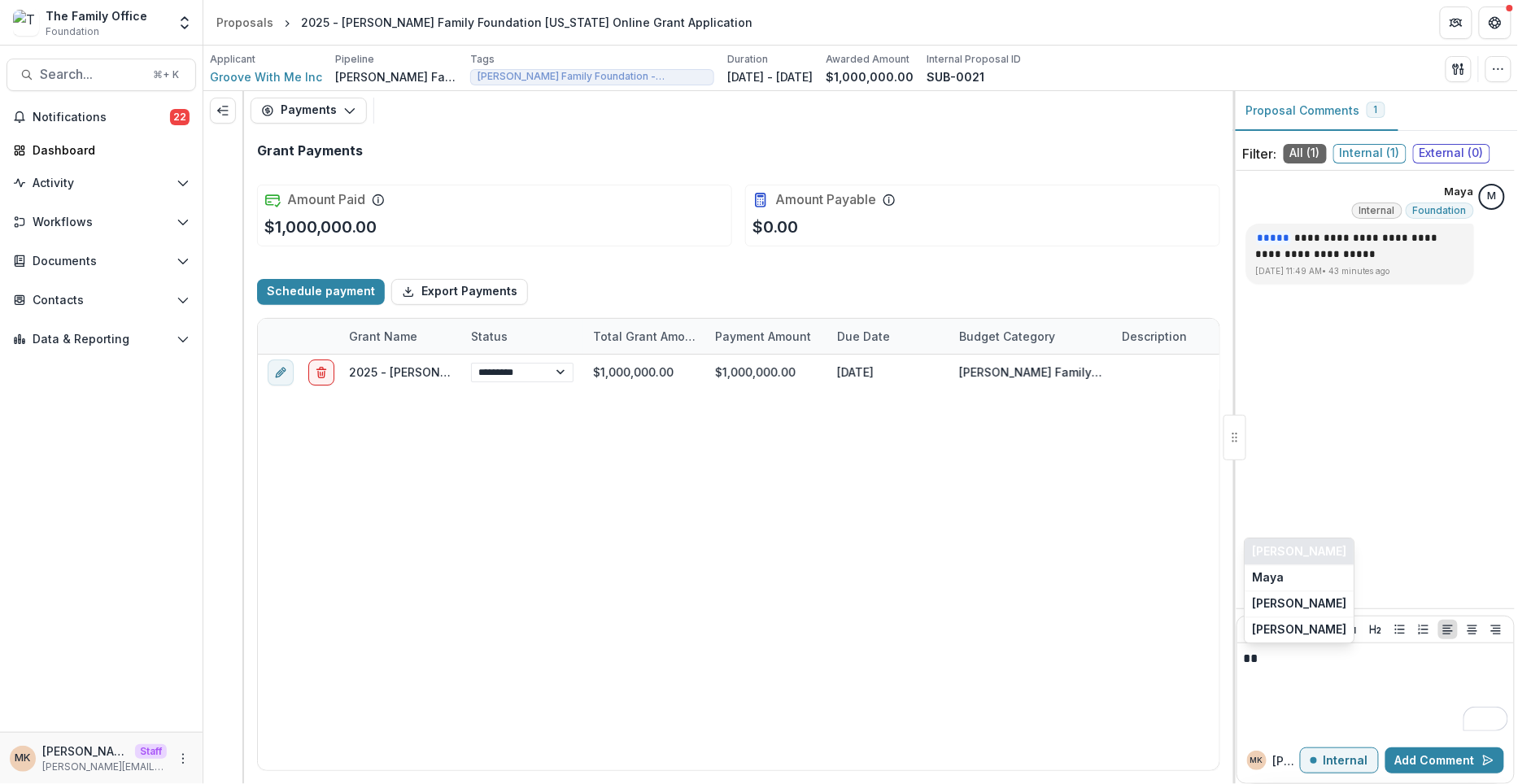
click at [1270, 550] on button "[PERSON_NAME]" at bounding box center [1298, 551] width 109 height 26
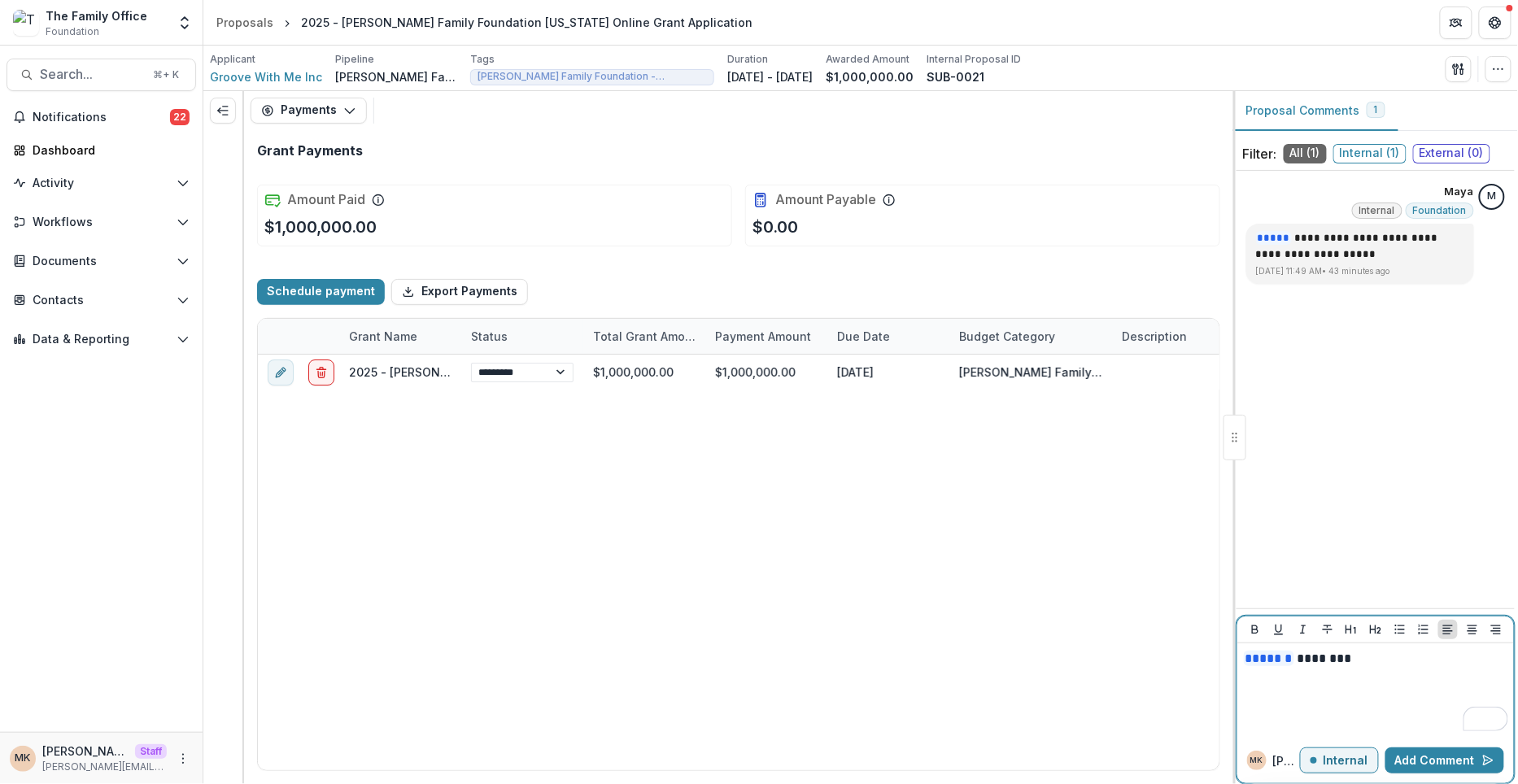
select select "****"
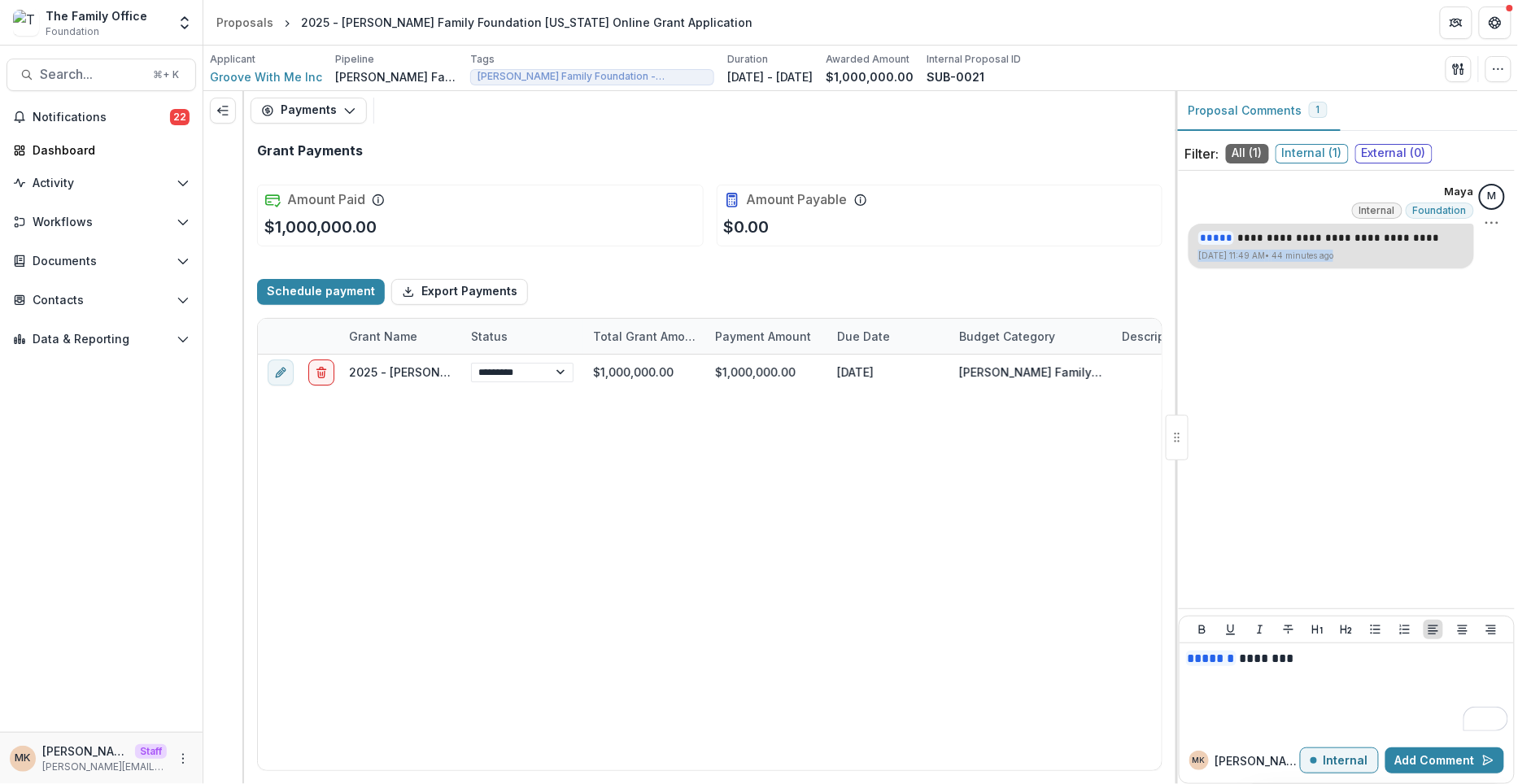
drag, startPoint x: 1370, startPoint y: 254, endPoint x: 1199, endPoint y: 257, distance: 171.0
click at [1198, 257] on p "[DATE] 11:49 AM • 44 minutes ago" at bounding box center [1331, 255] width 266 height 12
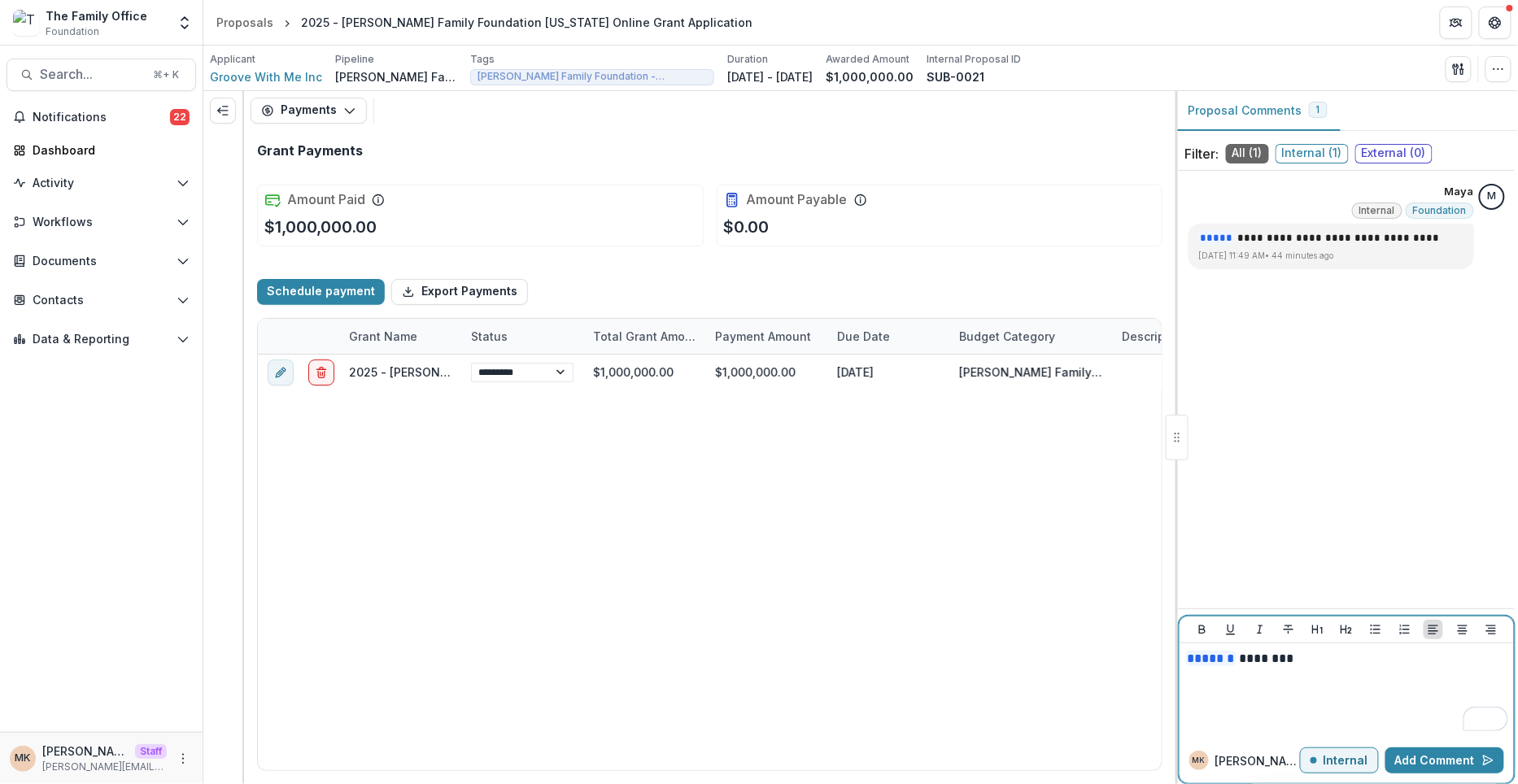
click at [1311, 658] on p "* ****** ********" at bounding box center [1347, 658] width 322 height 18
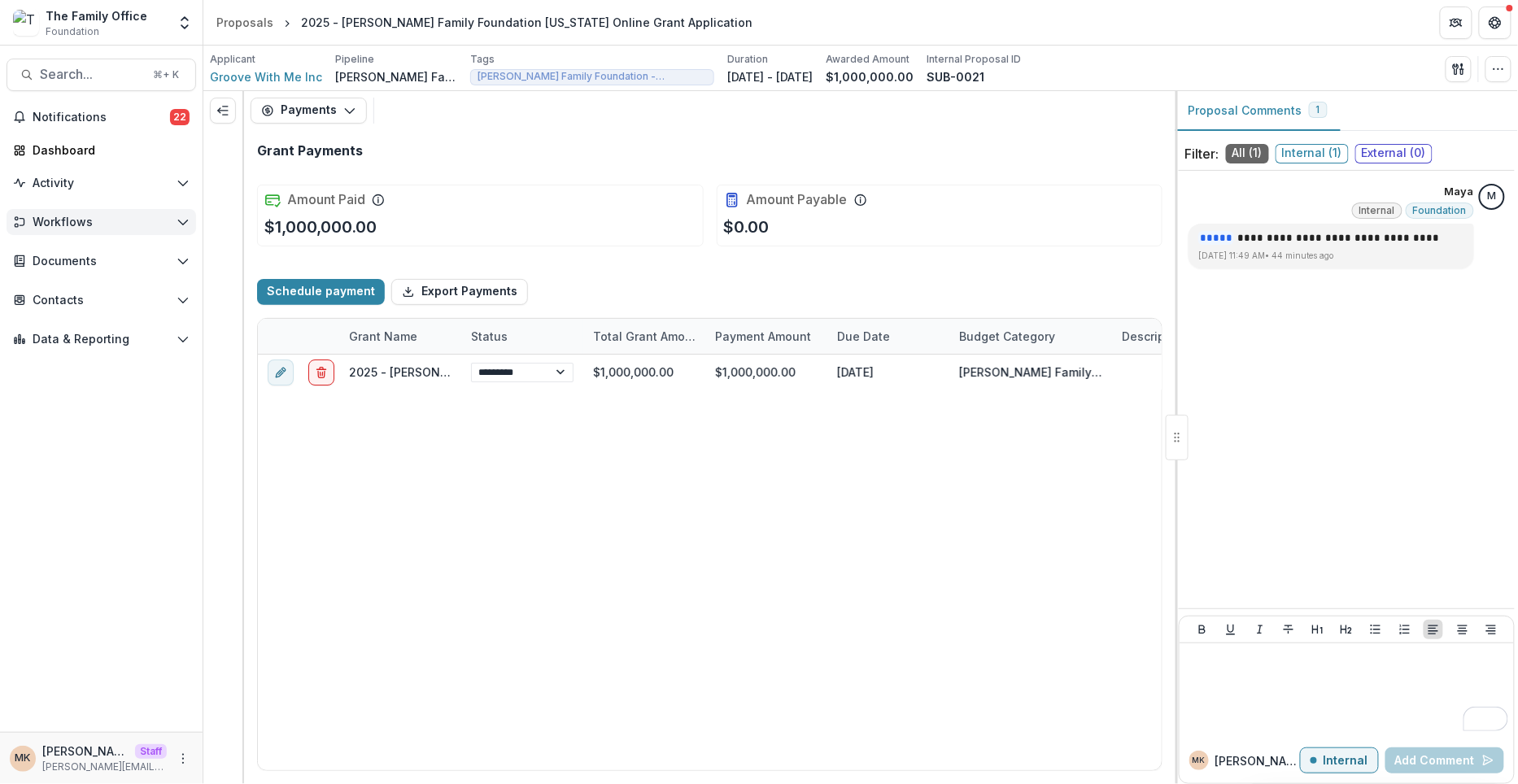
click at [67, 231] on button "Workflows" at bounding box center [101, 222] width 190 height 26
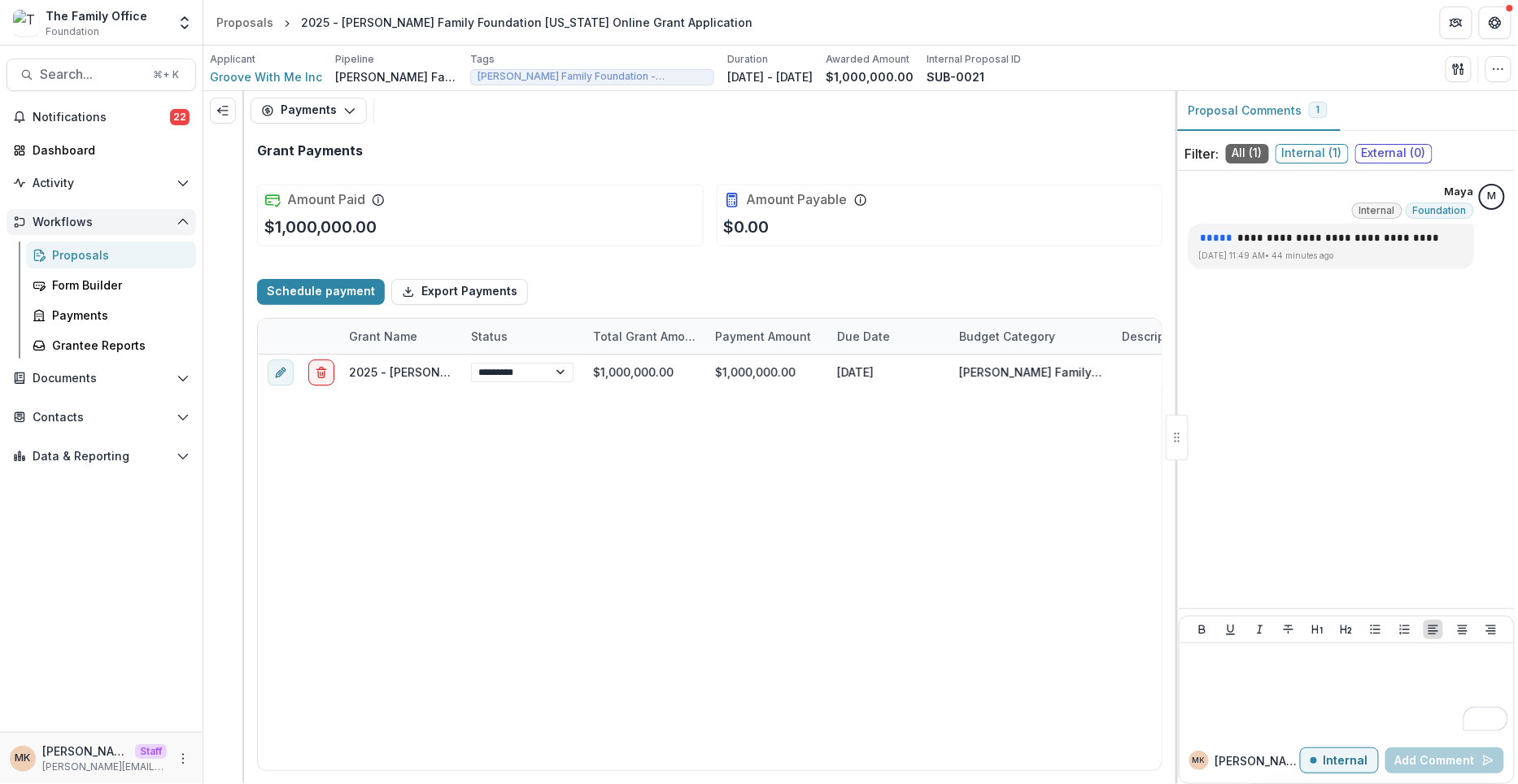
click at [67, 231] on button "Workflows" at bounding box center [101, 222] width 190 height 26
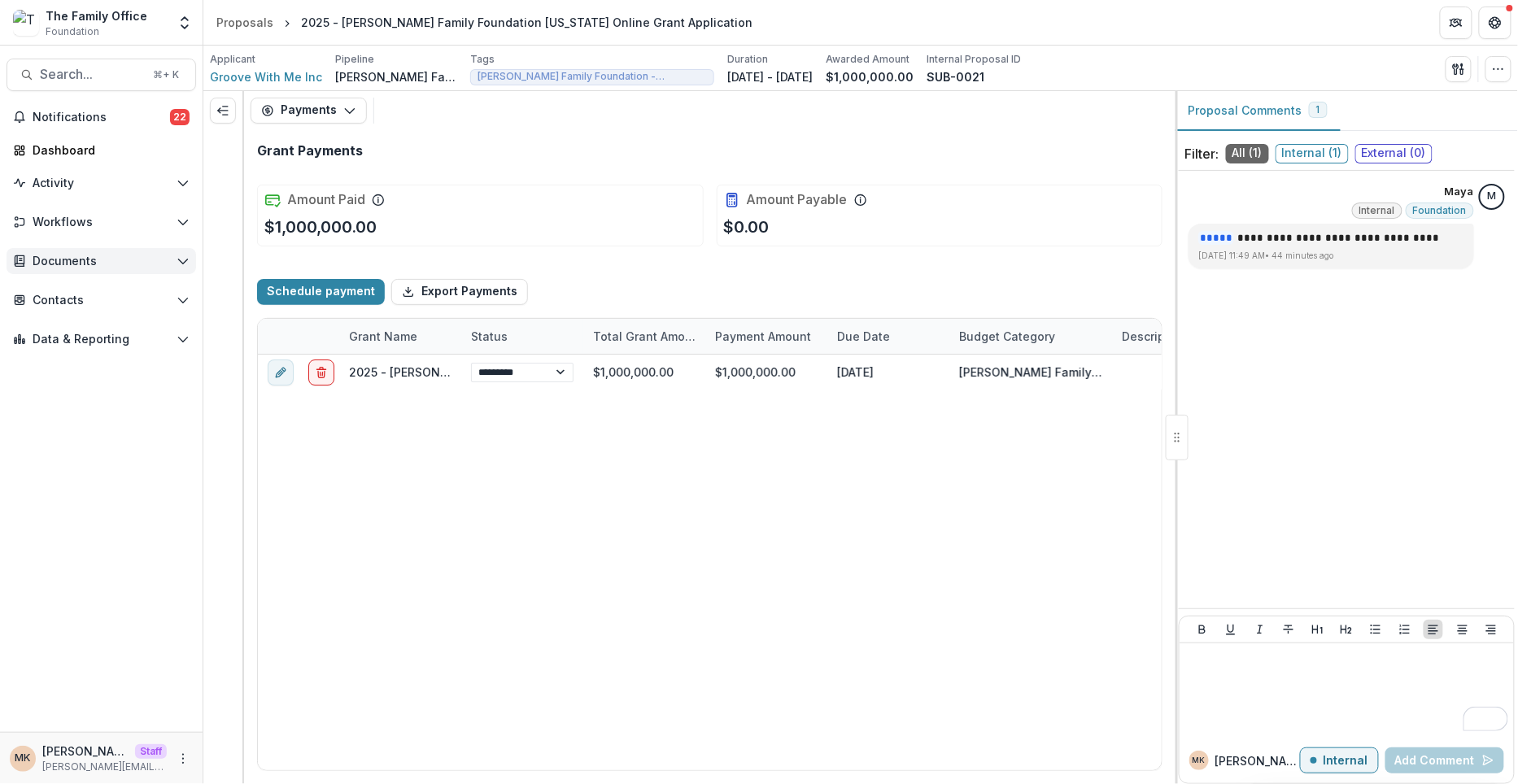
click at [65, 260] on span "Documents" at bounding box center [101, 261] width 138 height 14
click at [82, 293] on div "Document Templates" at bounding box center [117, 294] width 131 height 17
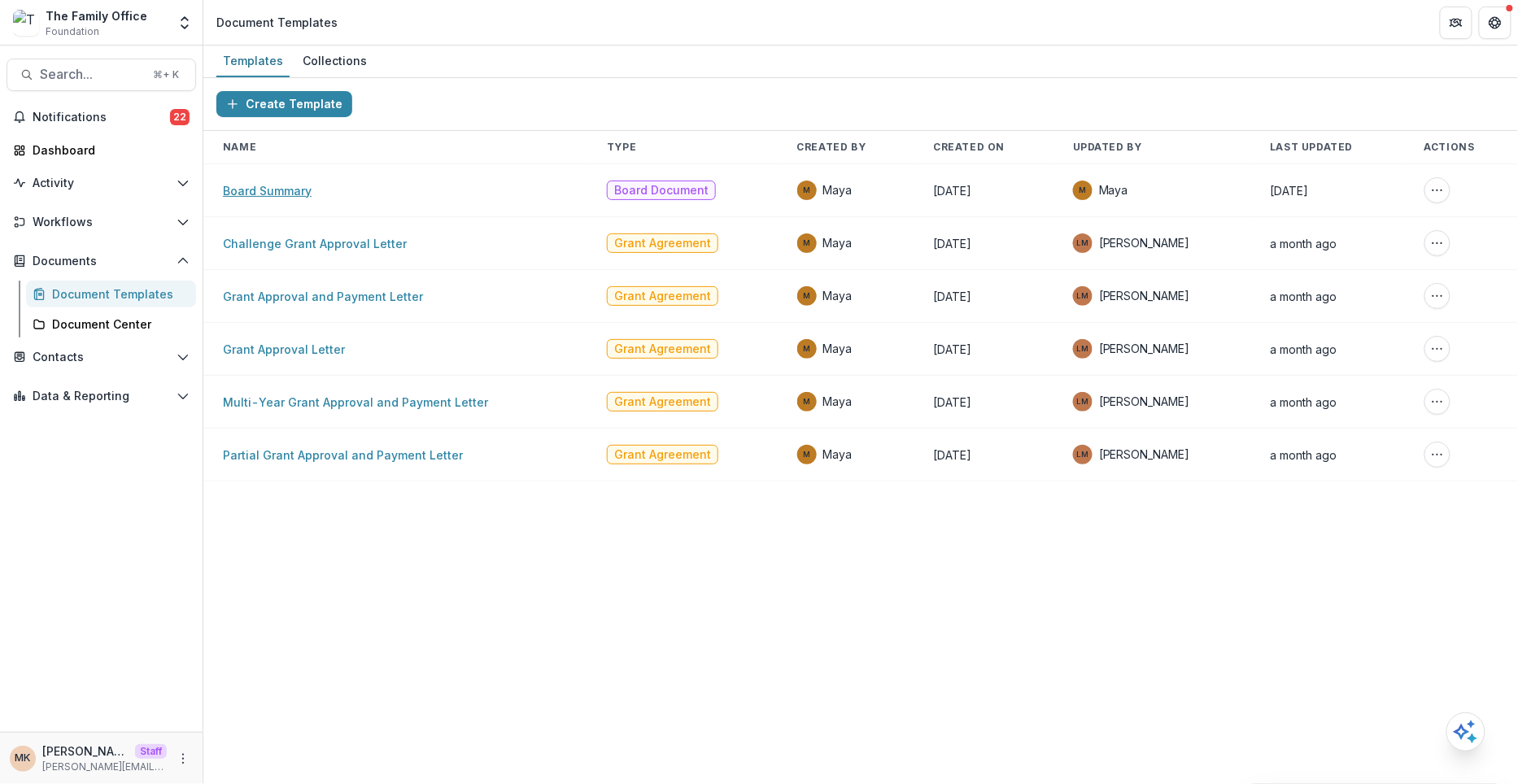
click at [286, 193] on link "Board Summary" at bounding box center [267, 191] width 88 height 14
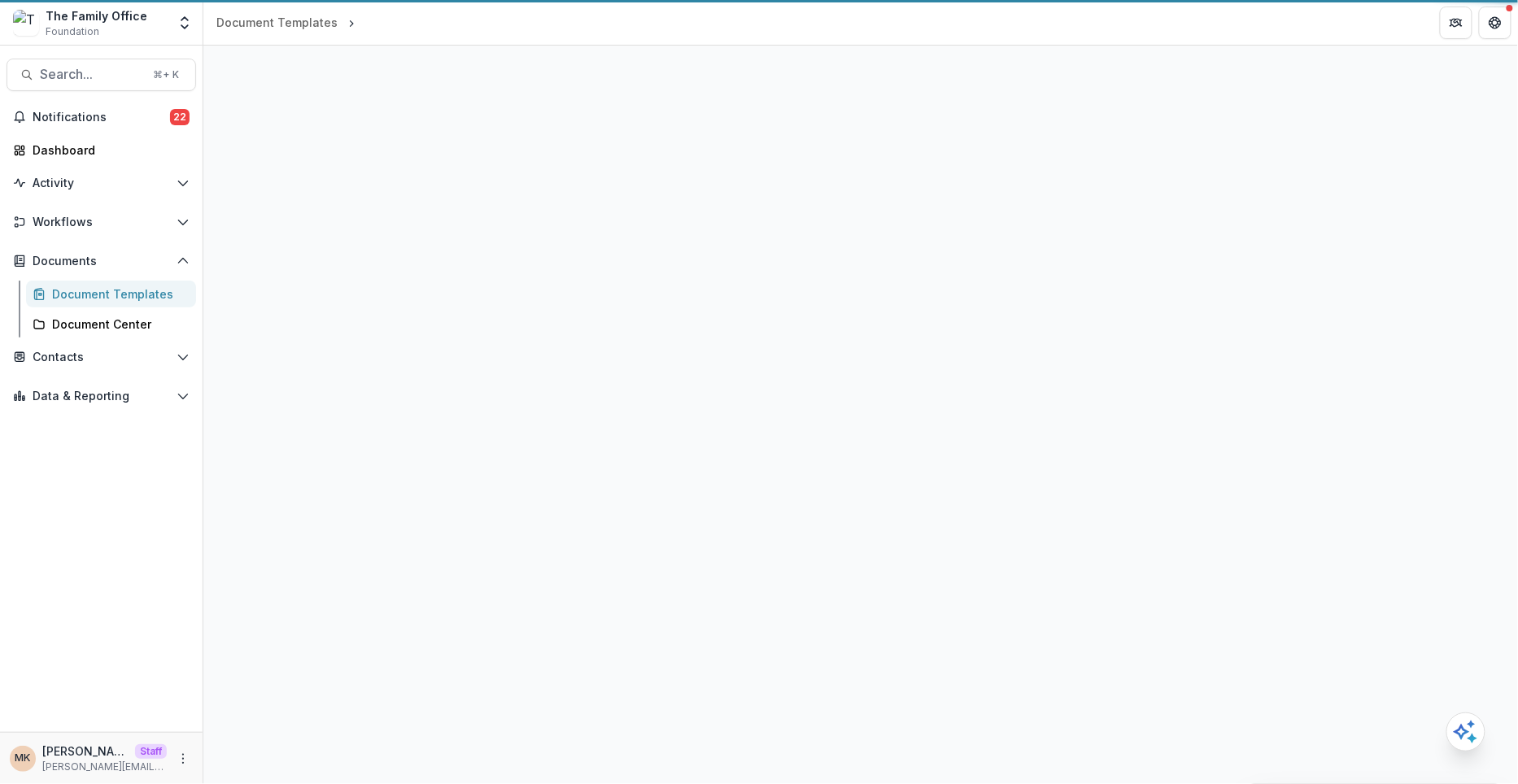
select select "**********"
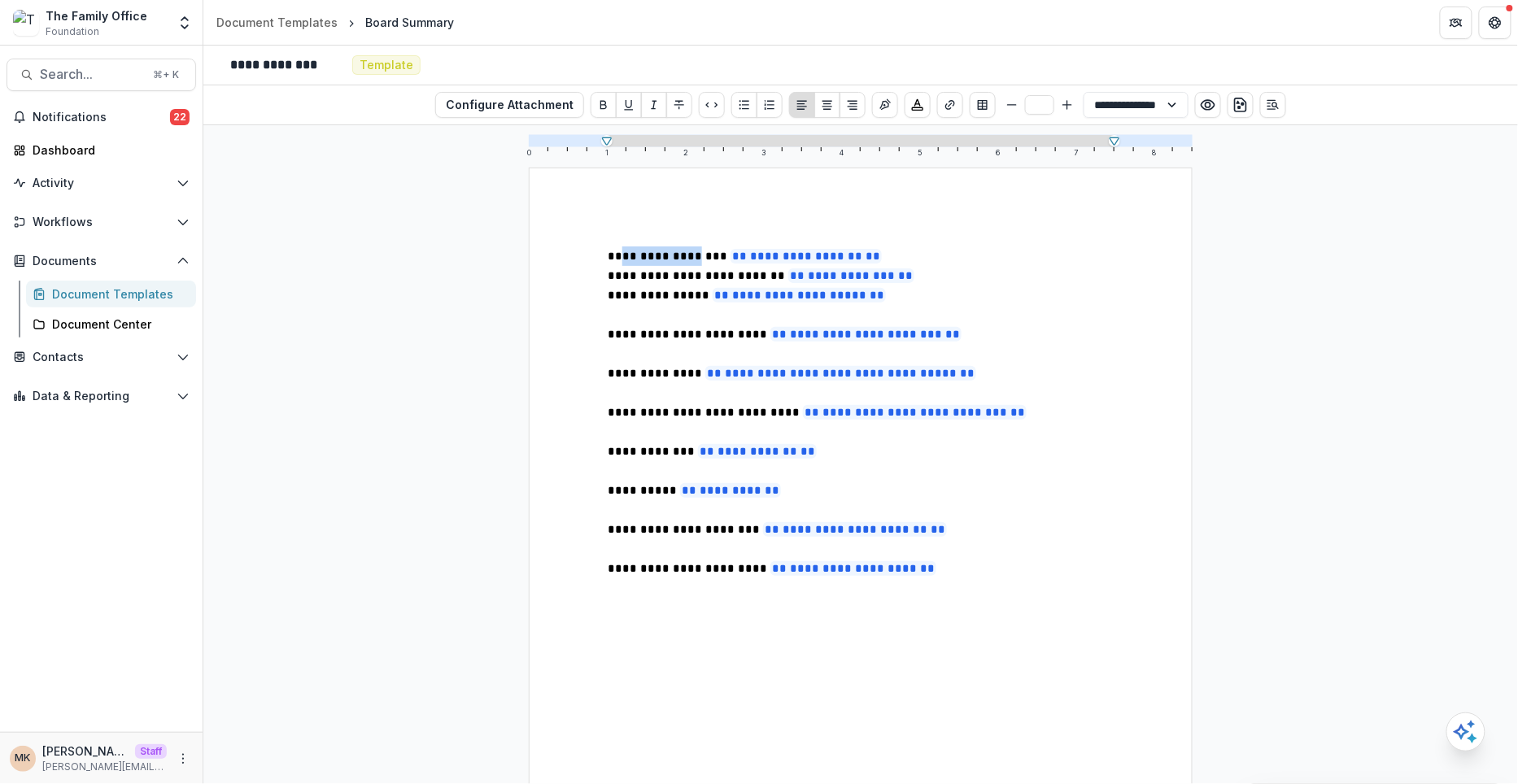
drag, startPoint x: 678, startPoint y: 254, endPoint x: 617, endPoint y: 250, distance: 61.1
click at [617, 250] on span "**********" at bounding box center [746, 257] width 277 height 15
click at [973, 256] on p "**********" at bounding box center [860, 256] width 506 height 20
click at [912, 567] on p "**********" at bounding box center [860, 568] width 506 height 20
type input "**"
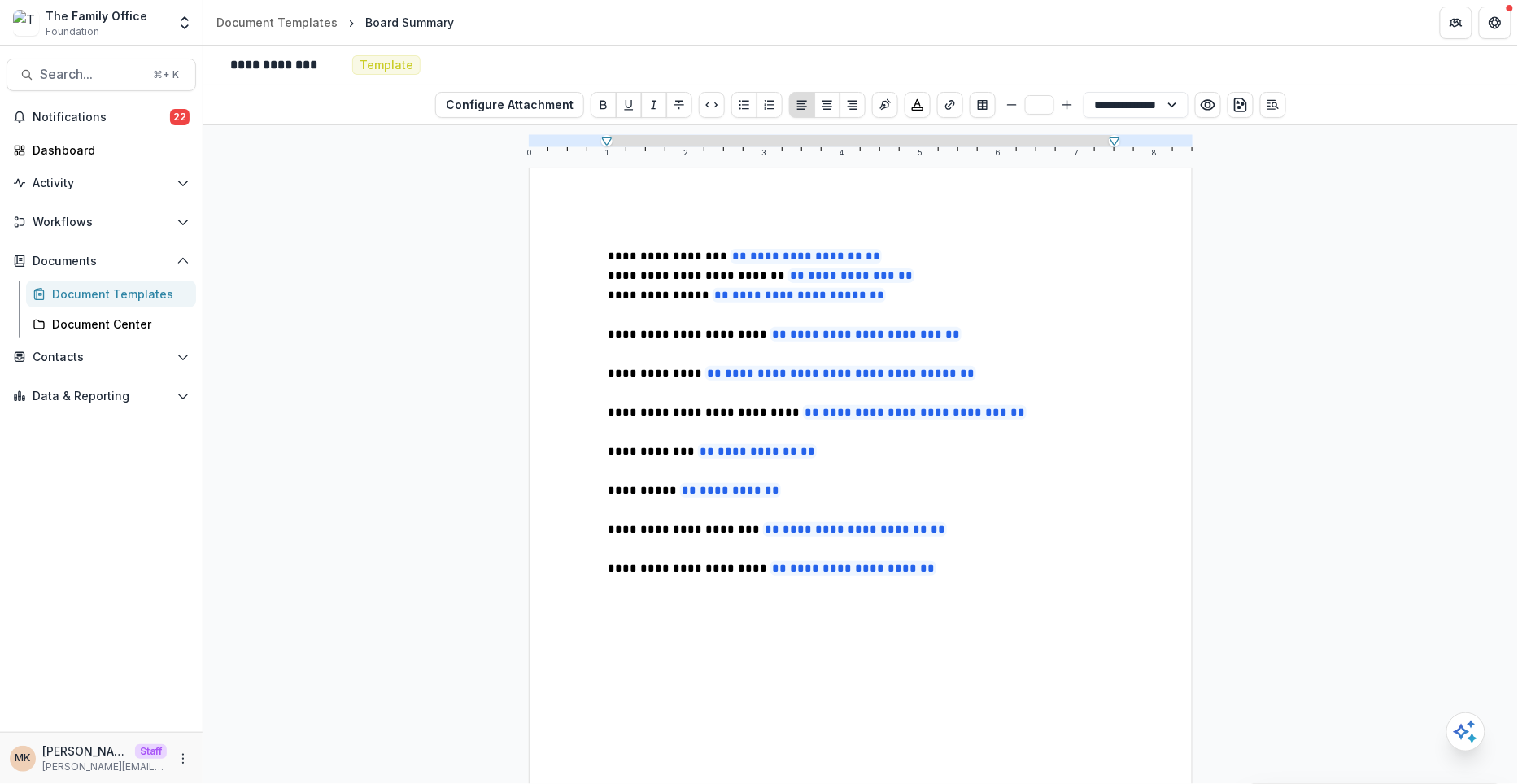
select select "**********"
type input "**"
select select "**********"
click at [929, 249] on p "**********" at bounding box center [860, 256] width 506 height 20
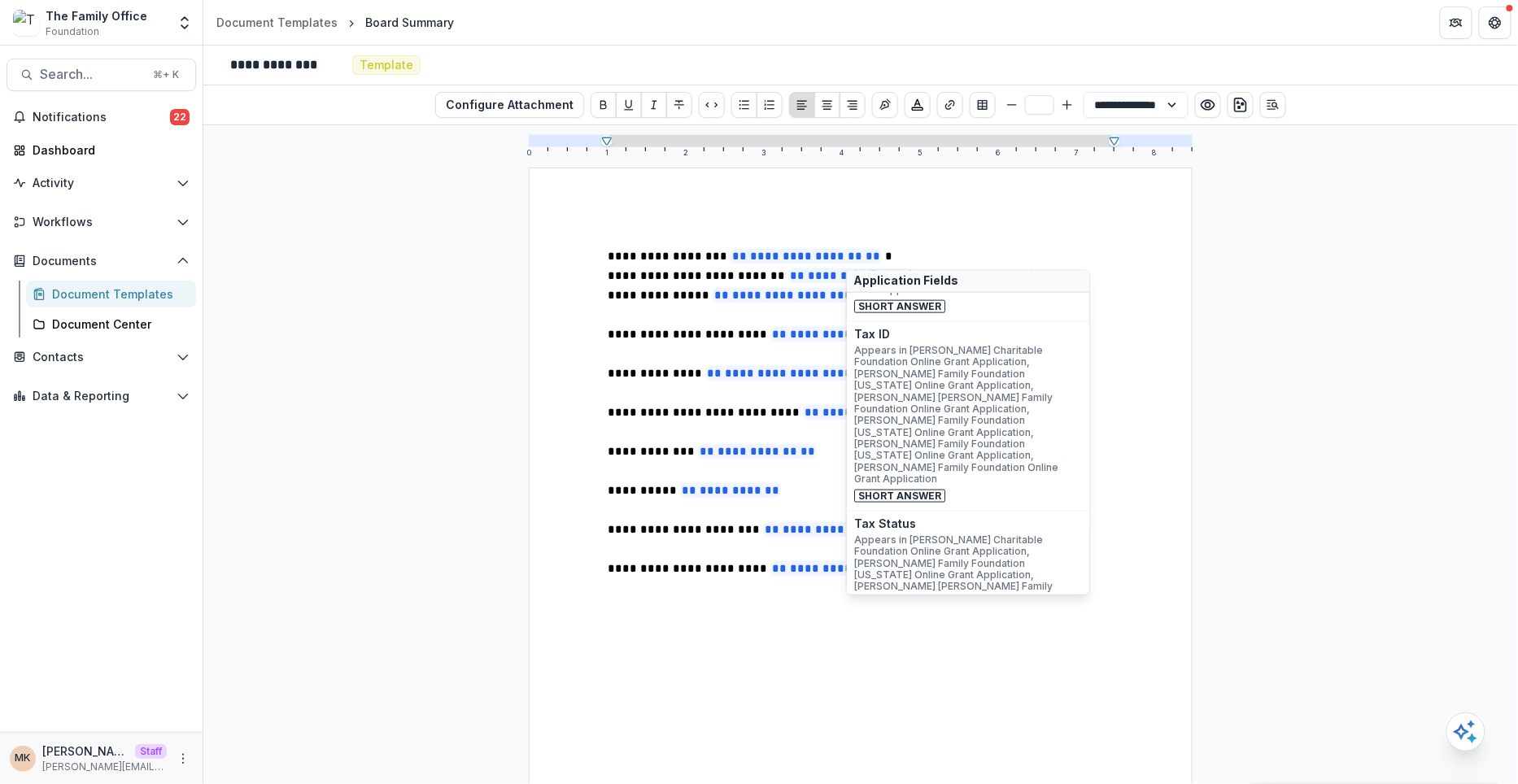
scroll to position [776, 0]
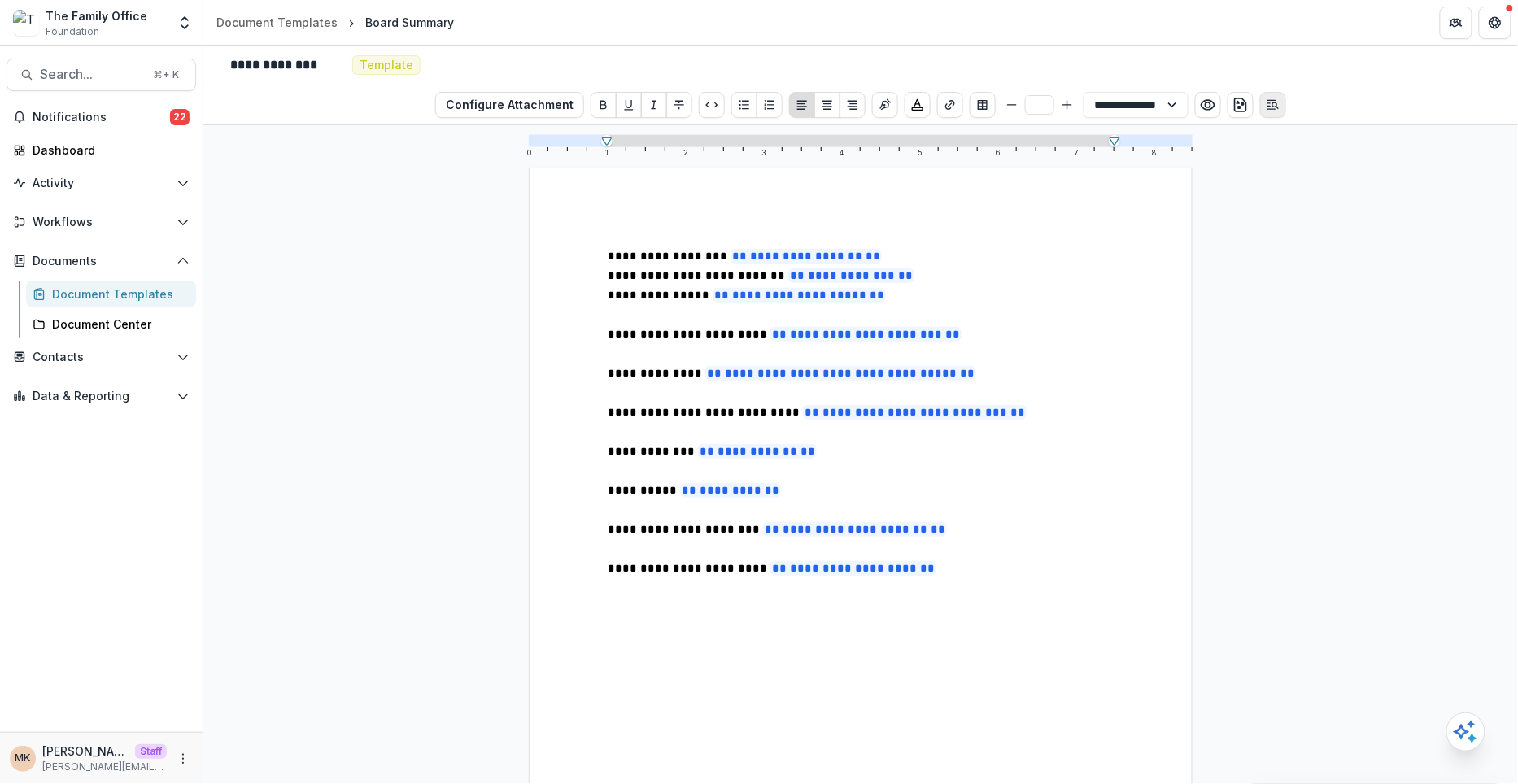
click at [1269, 106] on icon "Open Editor Sidebar" at bounding box center [1273, 105] width 13 height 13
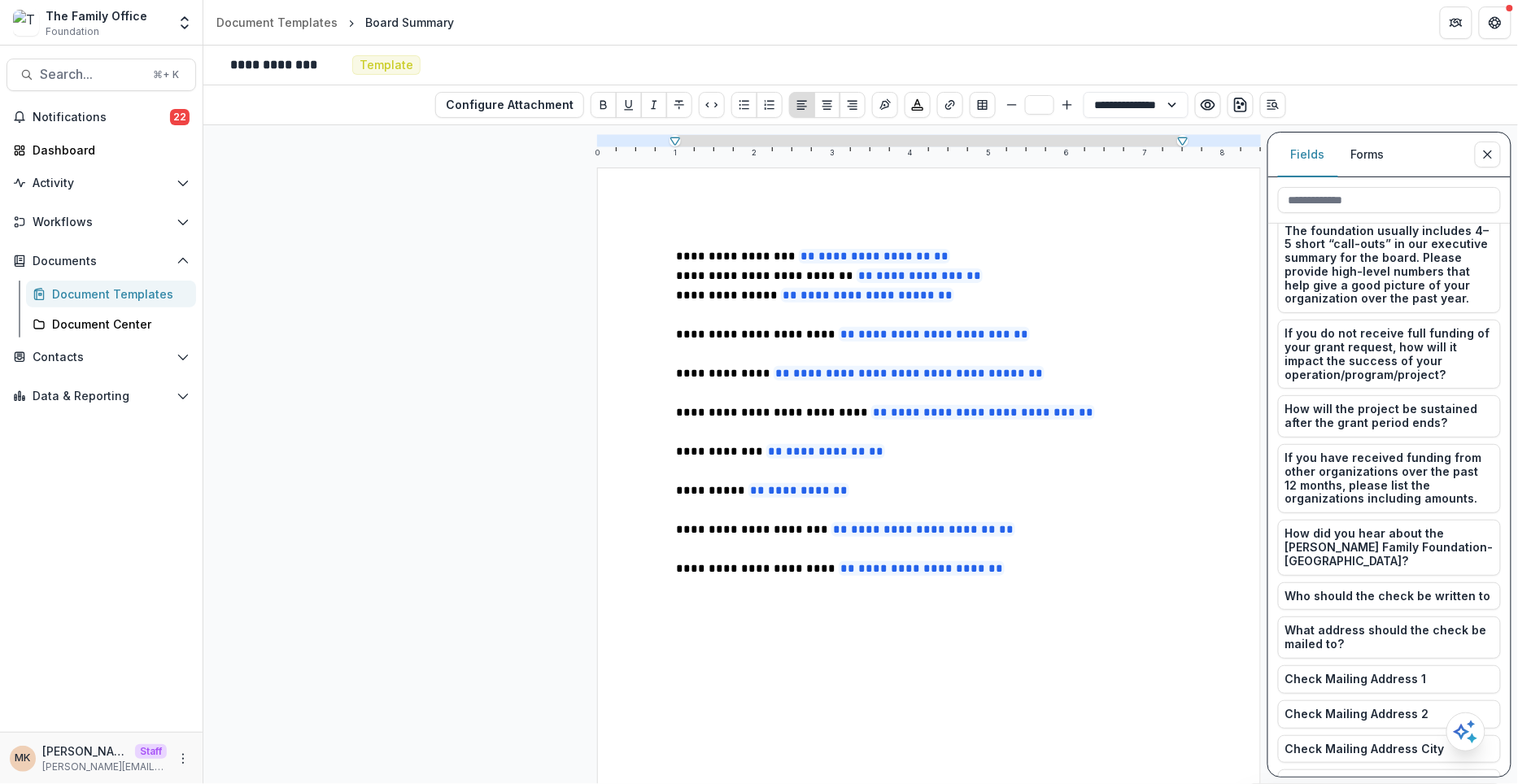
scroll to position [1678, 0]
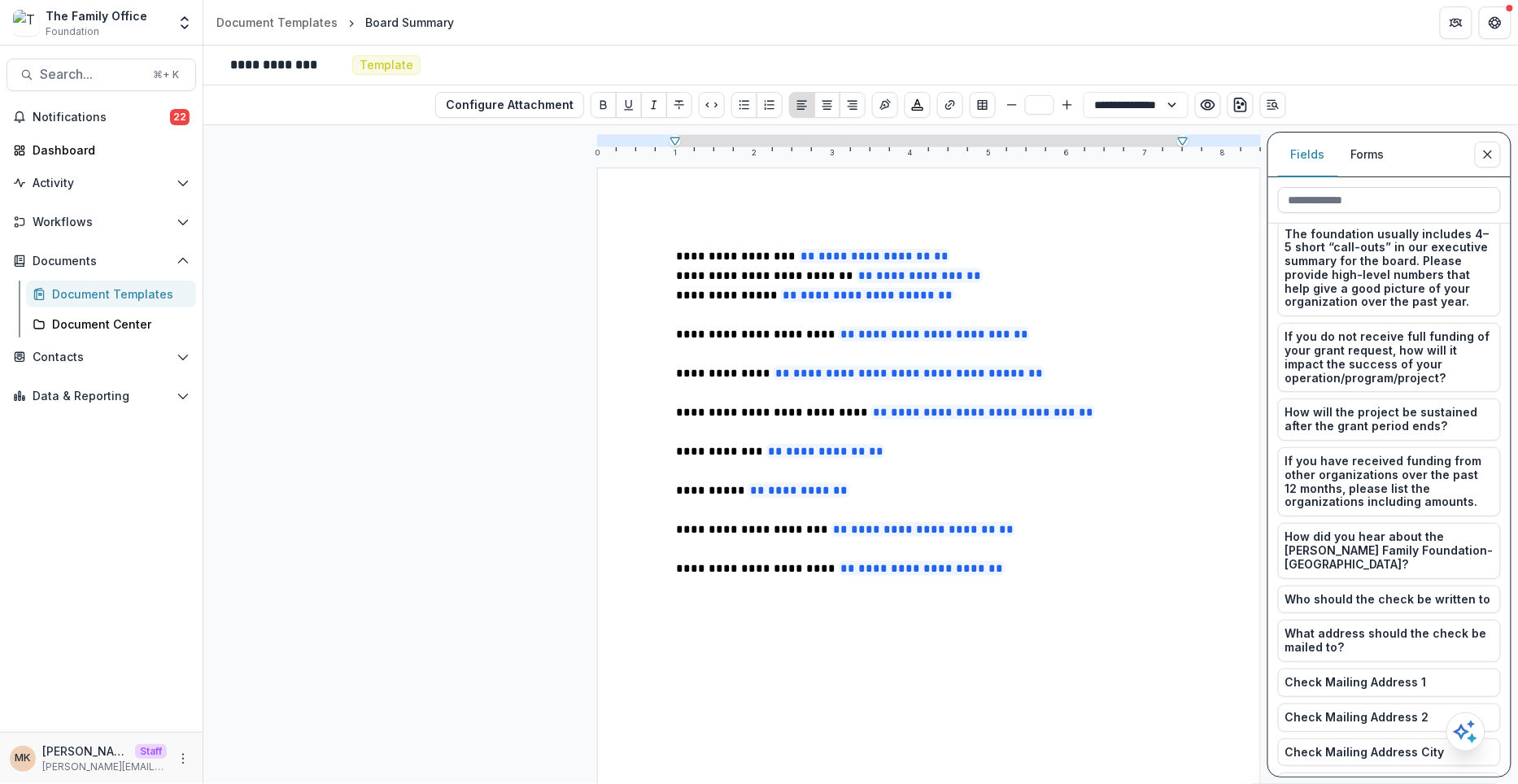
click at [1336, 204] on input at bounding box center [1390, 200] width 223 height 26
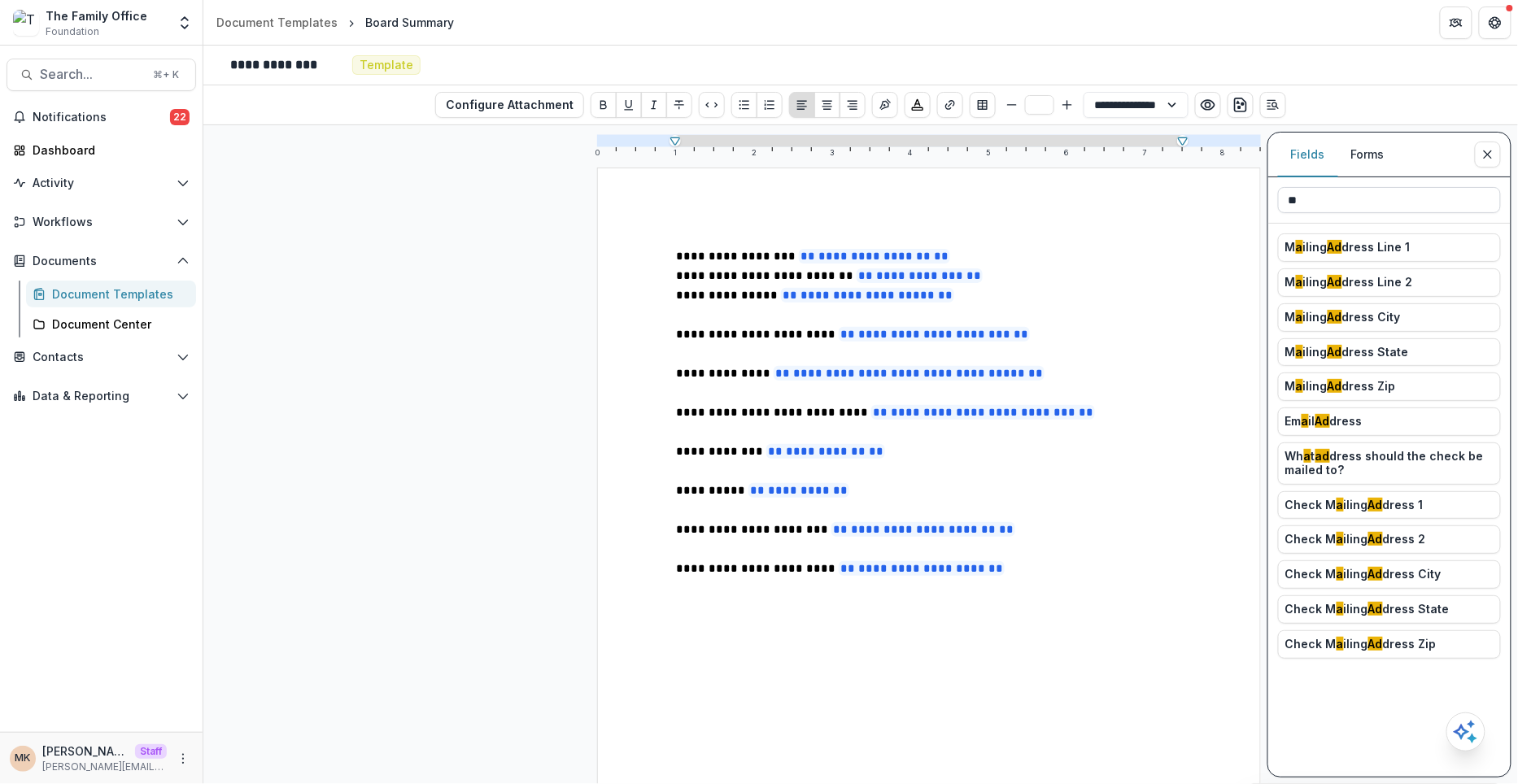
scroll to position [0, 0]
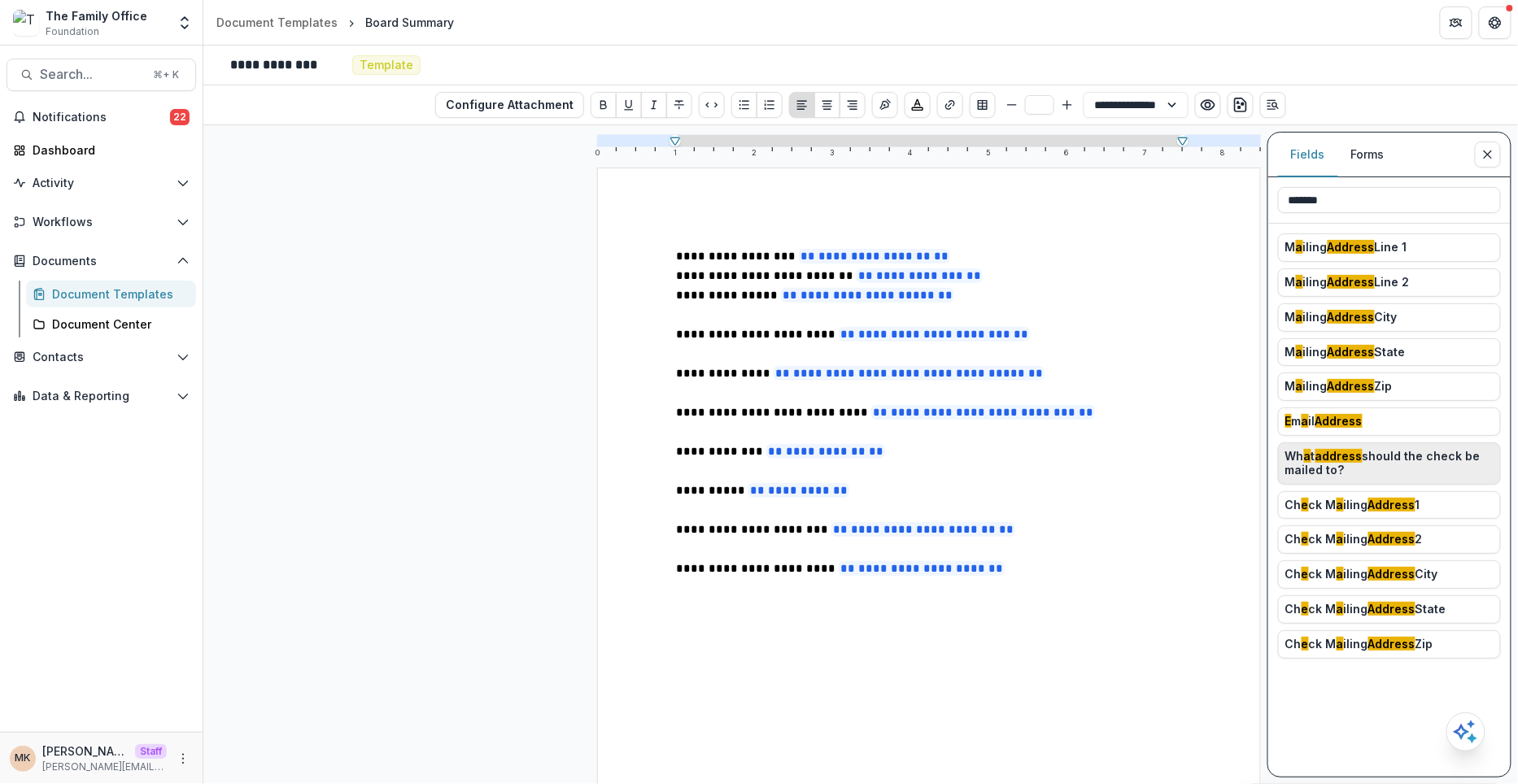
type input "*******"
click at [1365, 461] on span "Wh a t address should the check be mailed to?" at bounding box center [1390, 464] width 208 height 28
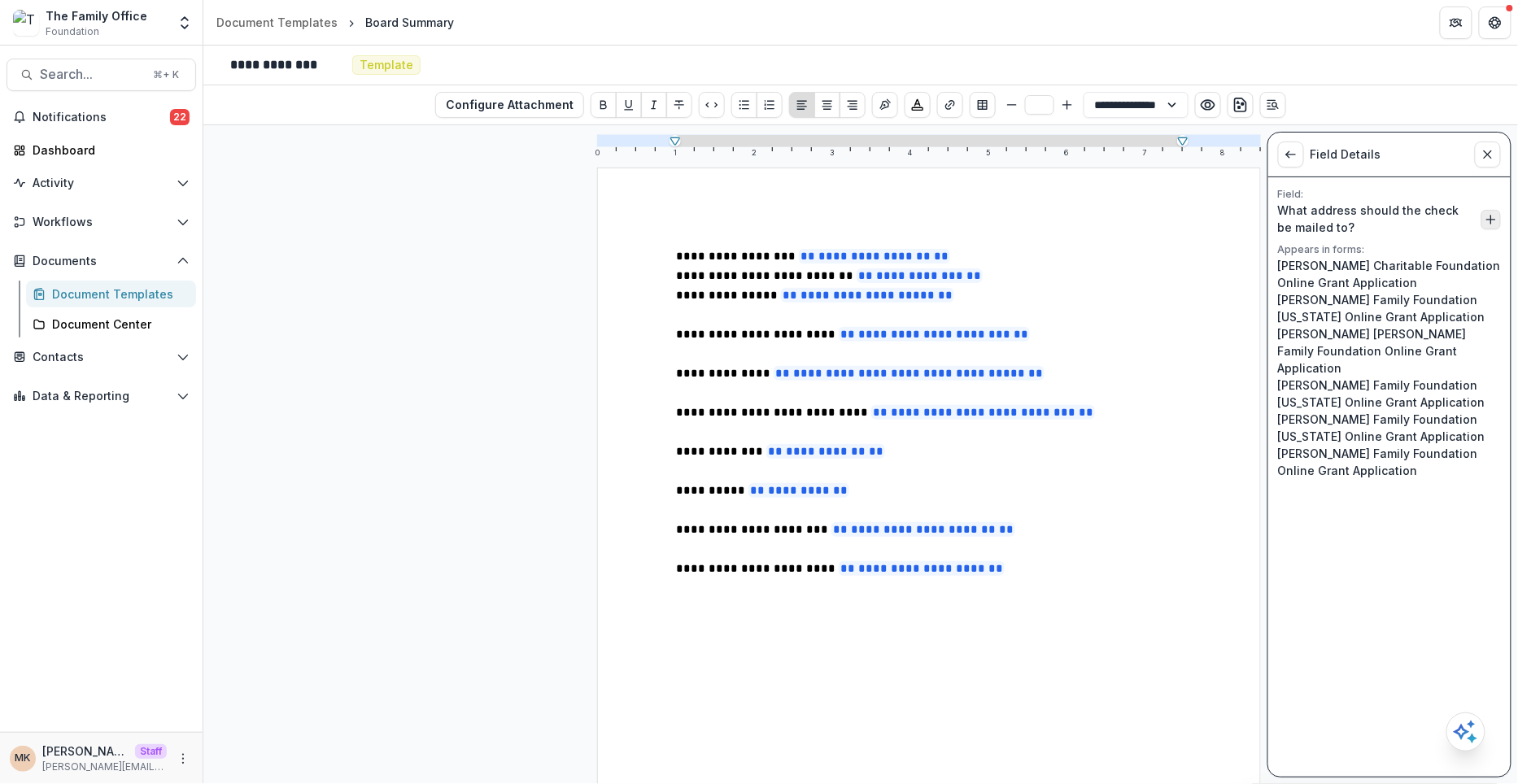
click at [1486, 213] on icon "Insert What address should the check be mailed to? into document" at bounding box center [1491, 219] width 13 height 13
type input "**"
select select "**********"
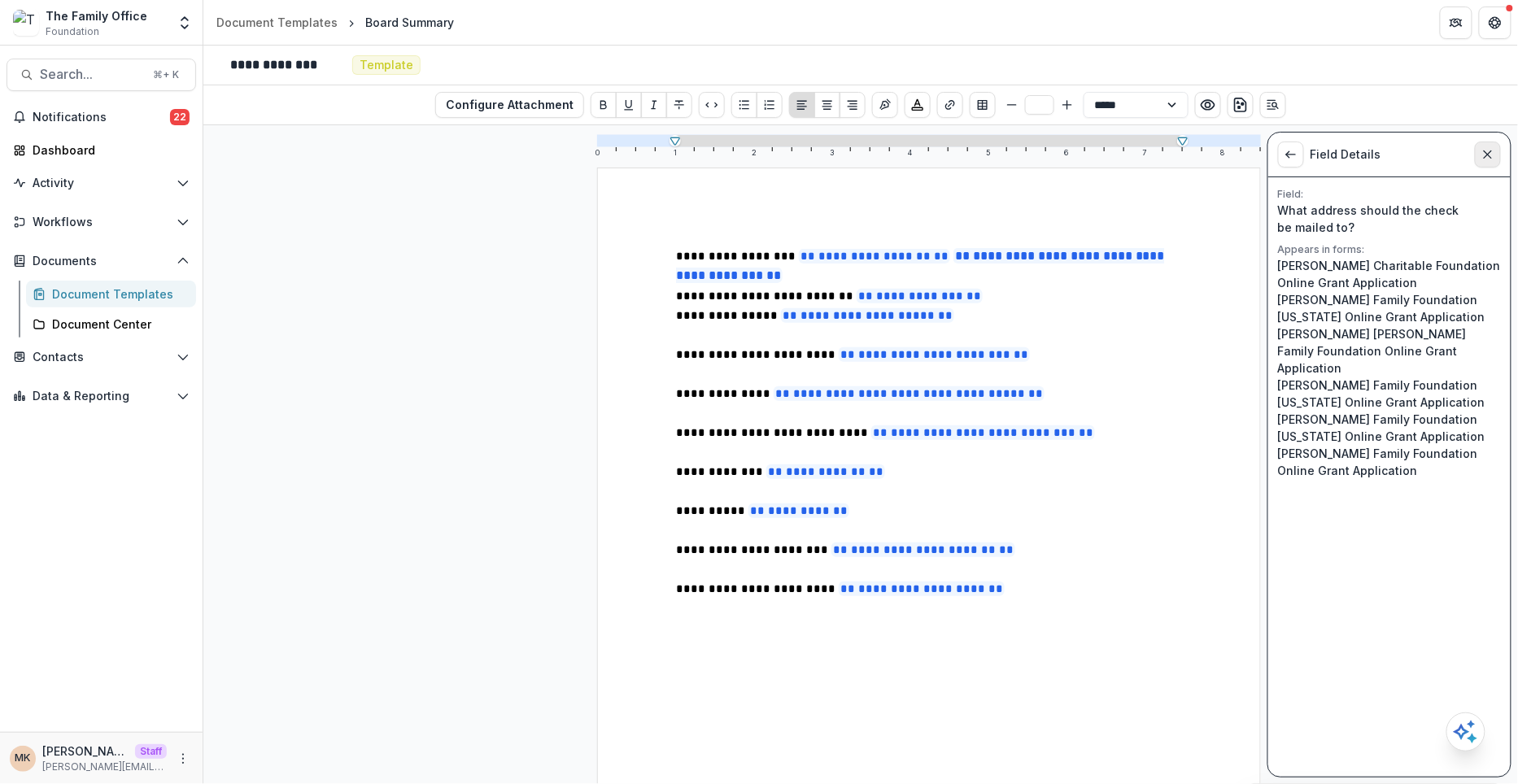
click at [1482, 146] on button "Close sidebar" at bounding box center [1488, 154] width 26 height 26
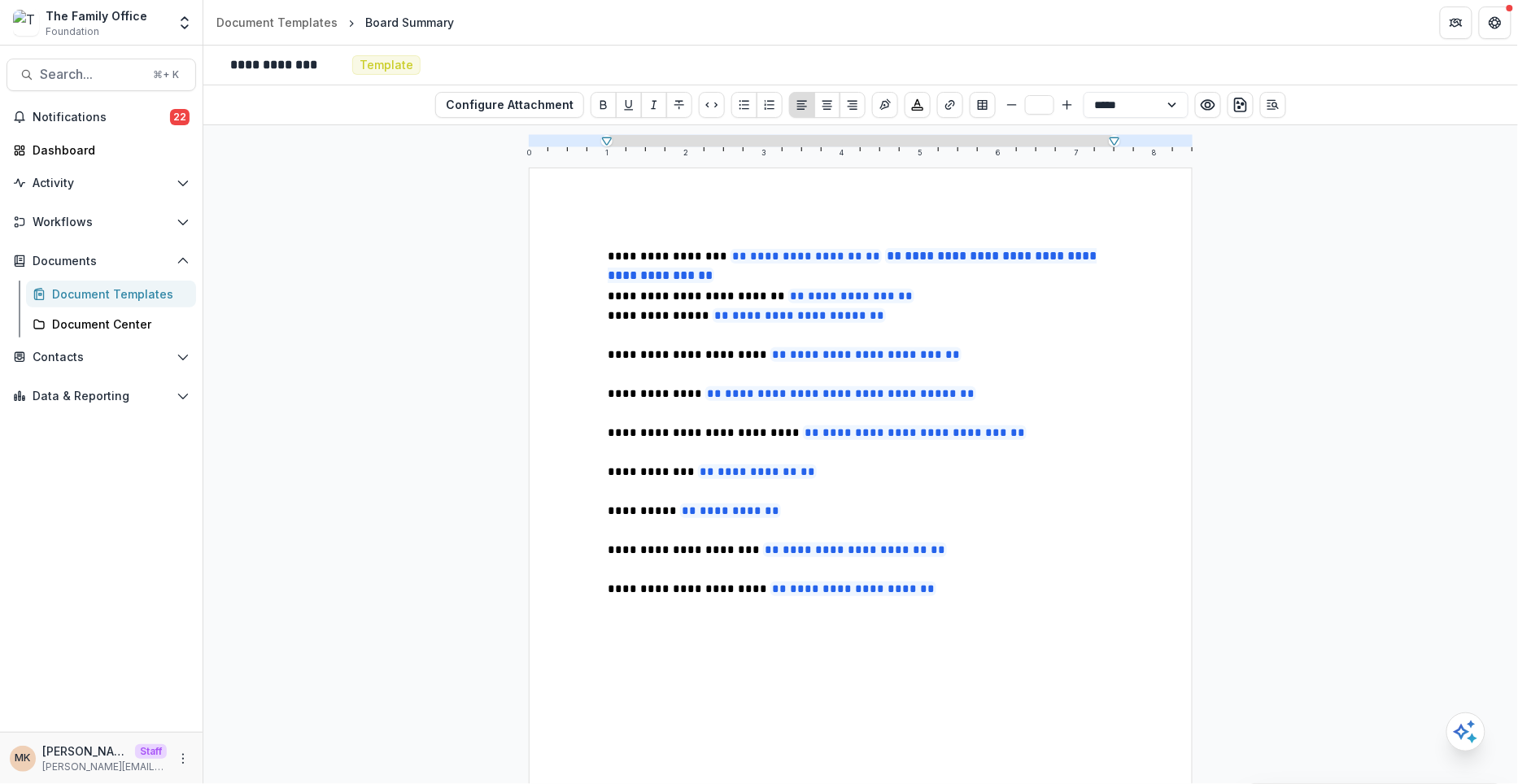
click at [811, 272] on p "**********" at bounding box center [860, 266] width 507 height 40
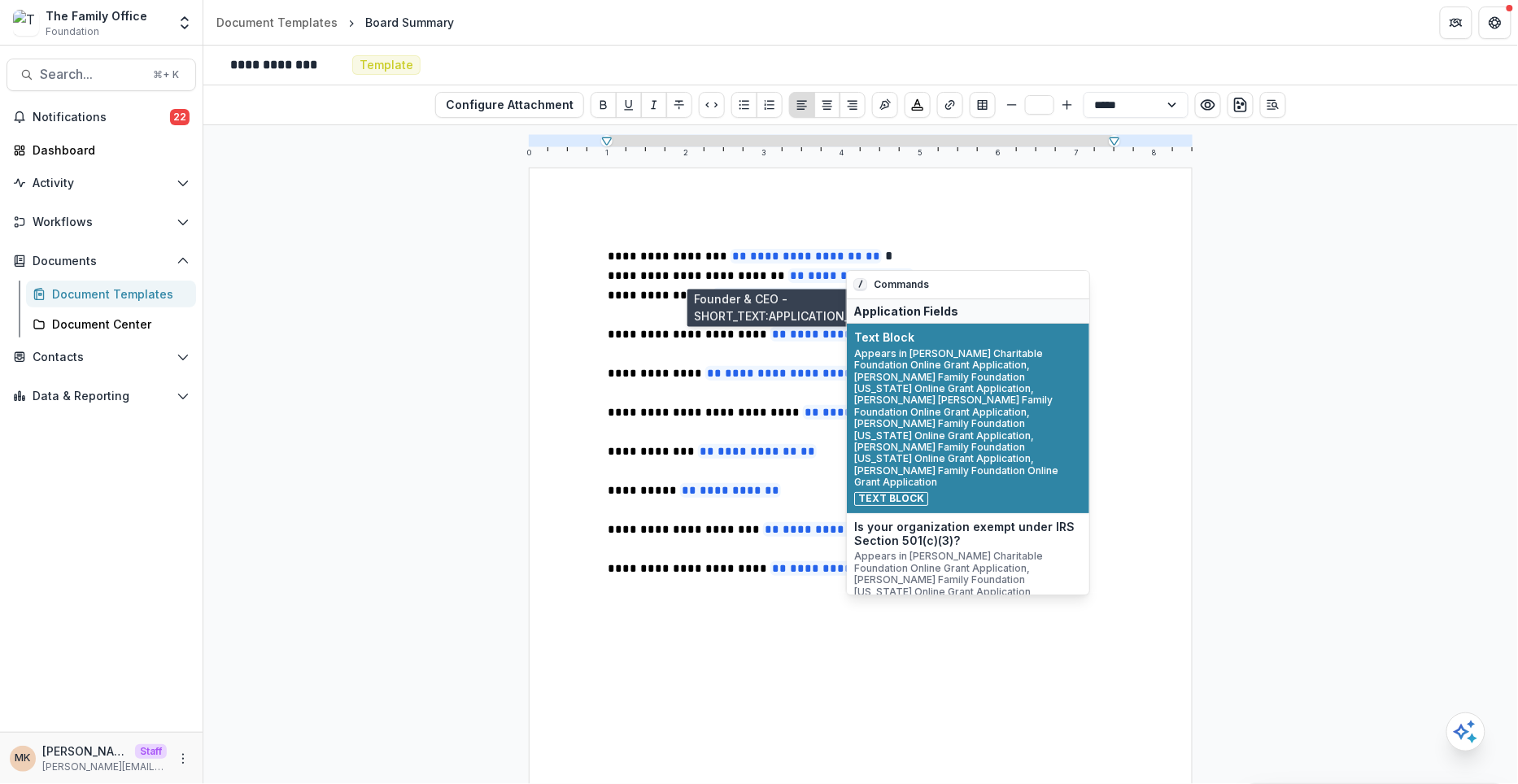
type input "**"
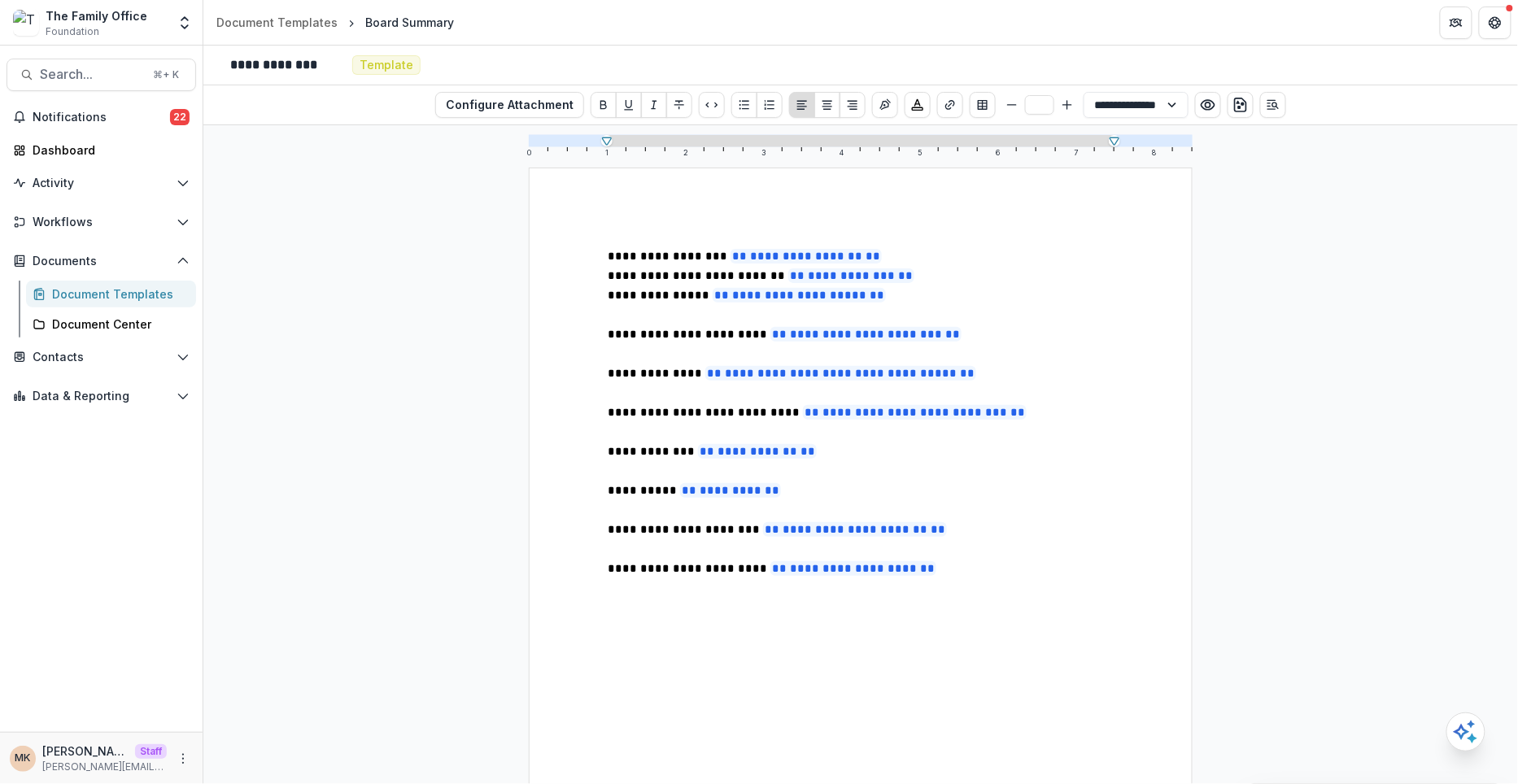
click at [995, 246] on p "**********" at bounding box center [860, 256] width 507 height 20
click at [634, 251] on span "**********" at bounding box center [746, 257] width 277 height 15
click at [656, 274] on span "**********" at bounding box center [762, 276] width 310 height 15
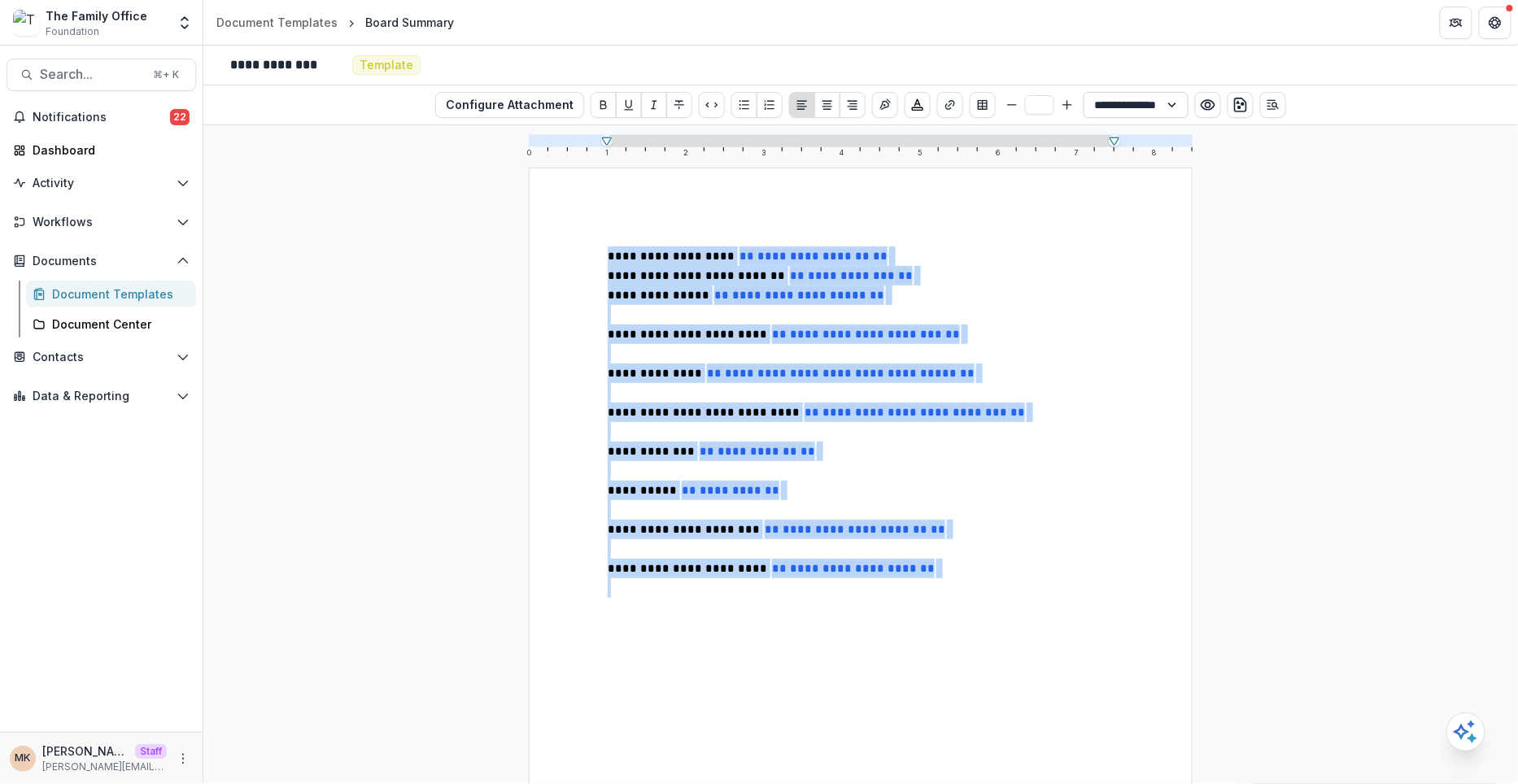
click at [1123, 108] on select "**********" at bounding box center [1136, 105] width 105 height 26
click at [1084, 92] on select "**********" at bounding box center [1136, 105] width 105 height 26
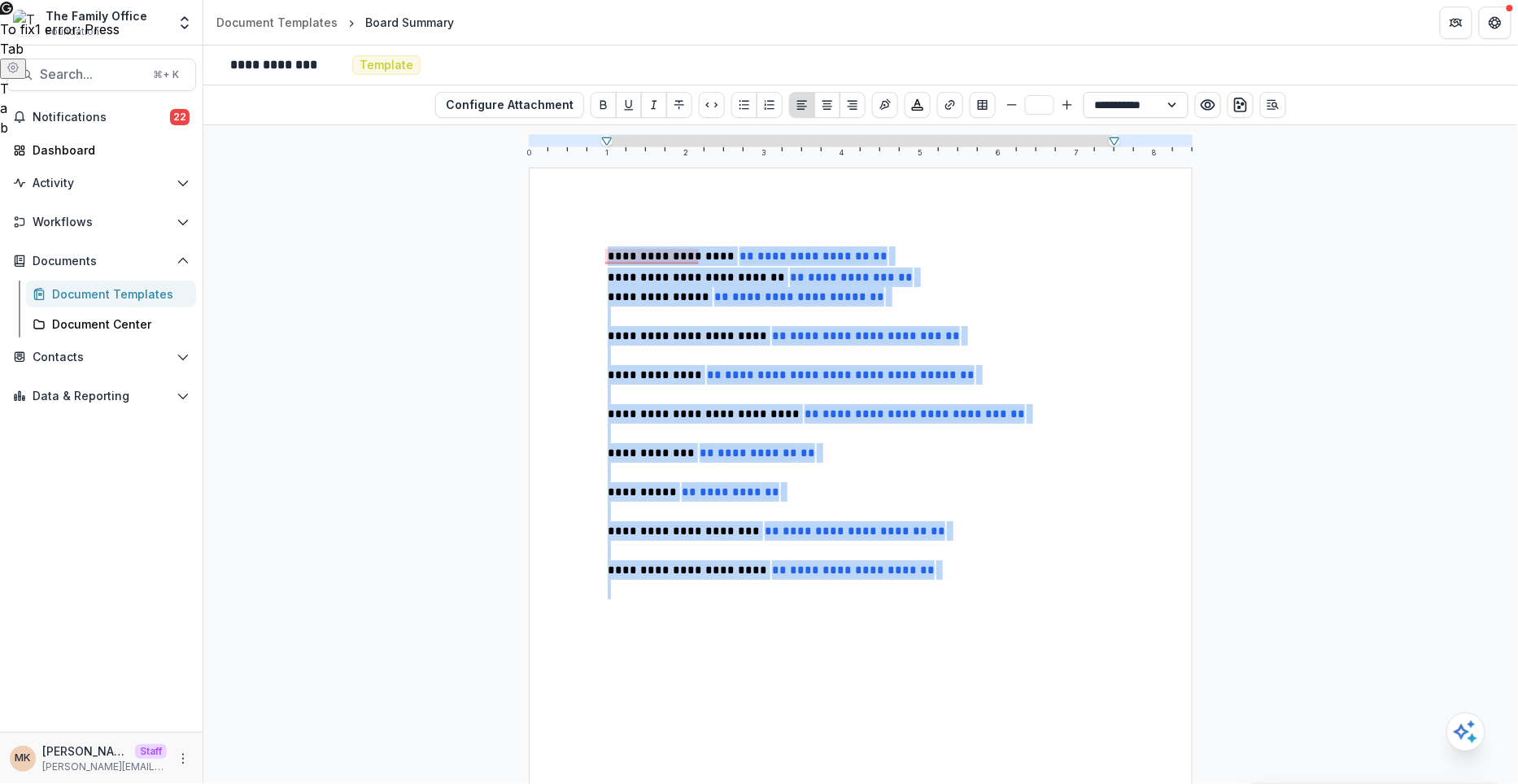
click at [1119, 109] on select "**********" at bounding box center [1136, 105] width 105 height 26
select select "**********"
click at [1084, 92] on select "**********" at bounding box center [1136, 105] width 105 height 26
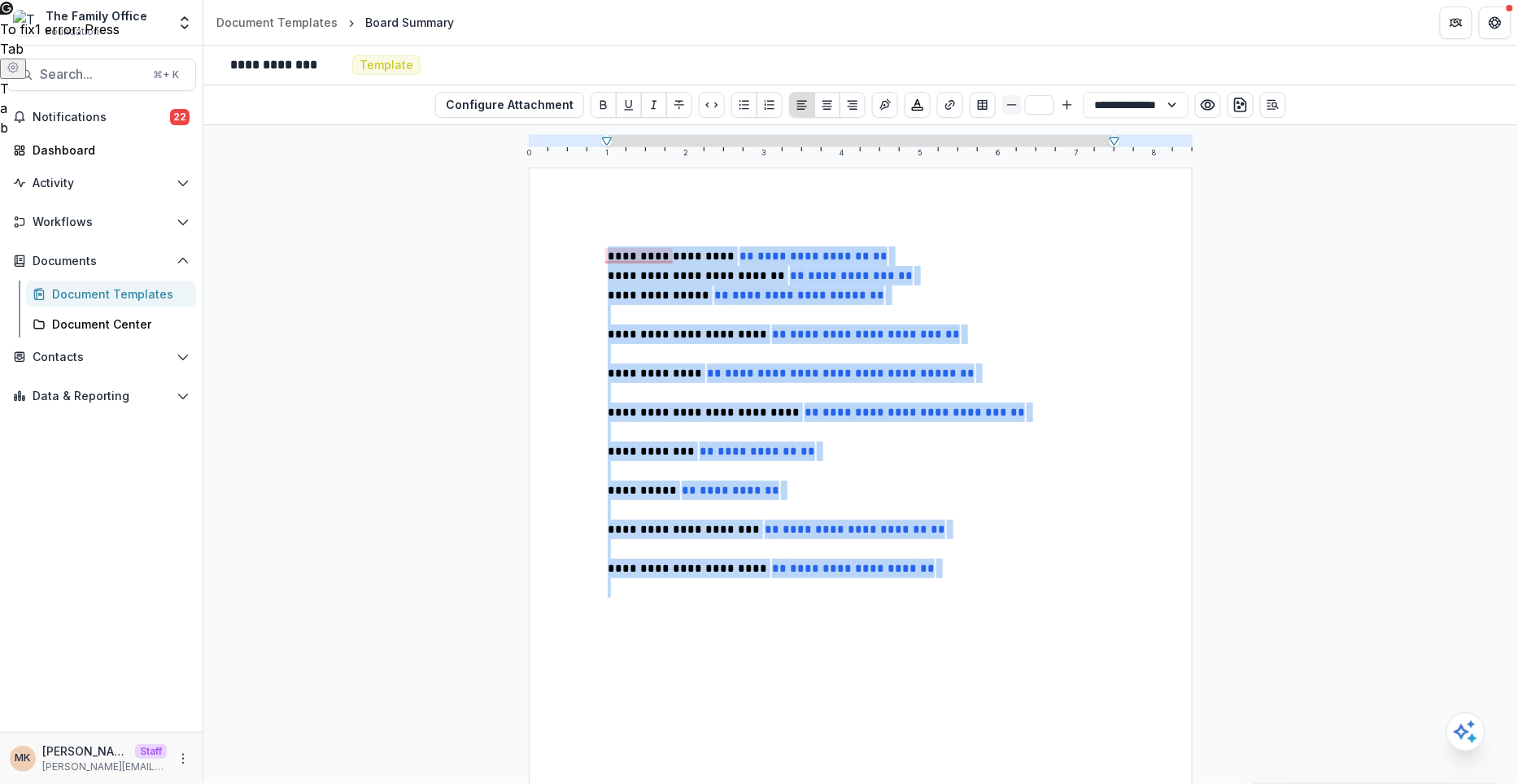
click at [1008, 105] on line "Smaller" at bounding box center [1012, 105] width 8 height 0
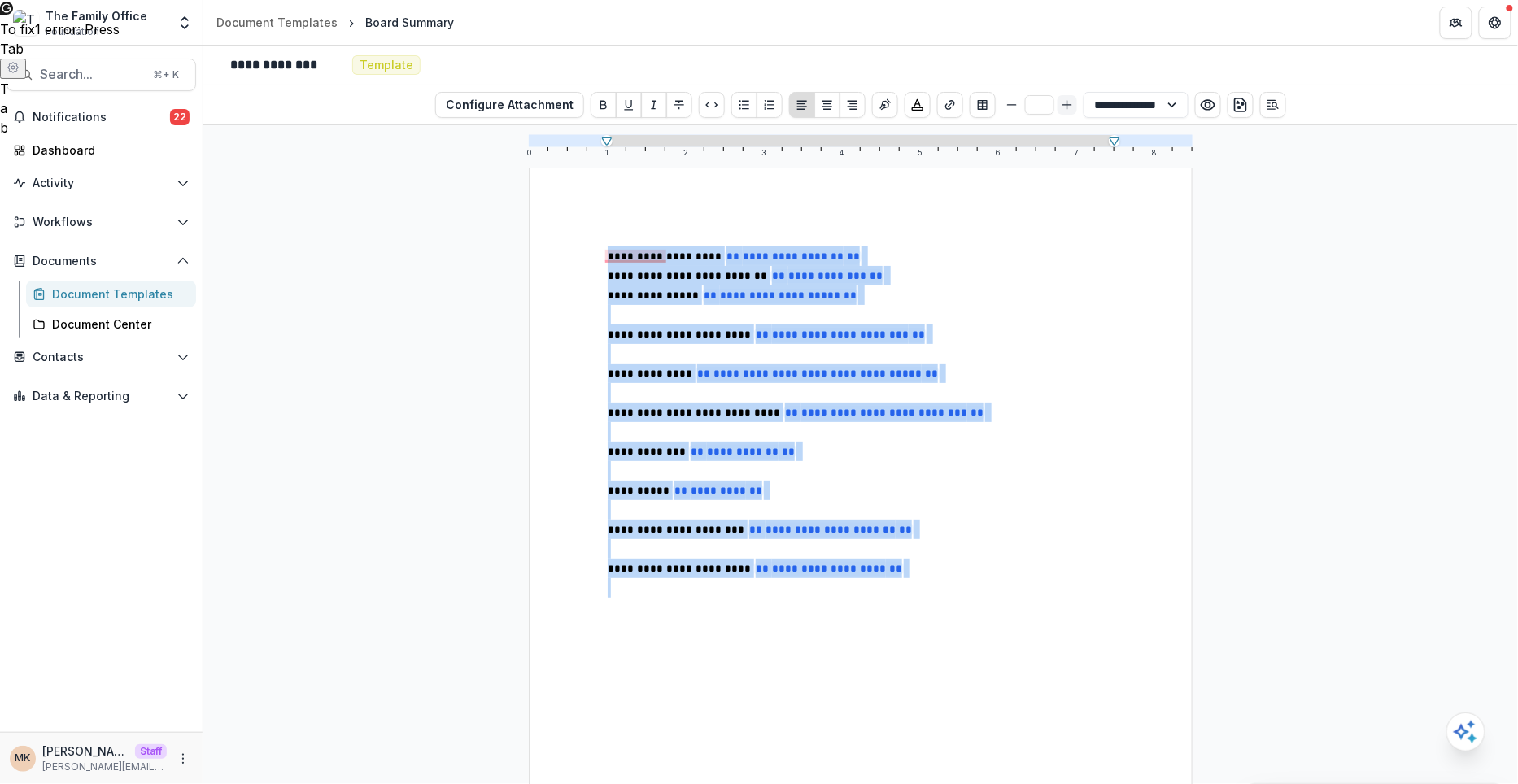
click at [1063, 100] on icon "Bigger" at bounding box center [1067, 105] width 13 height 13
type input "**"
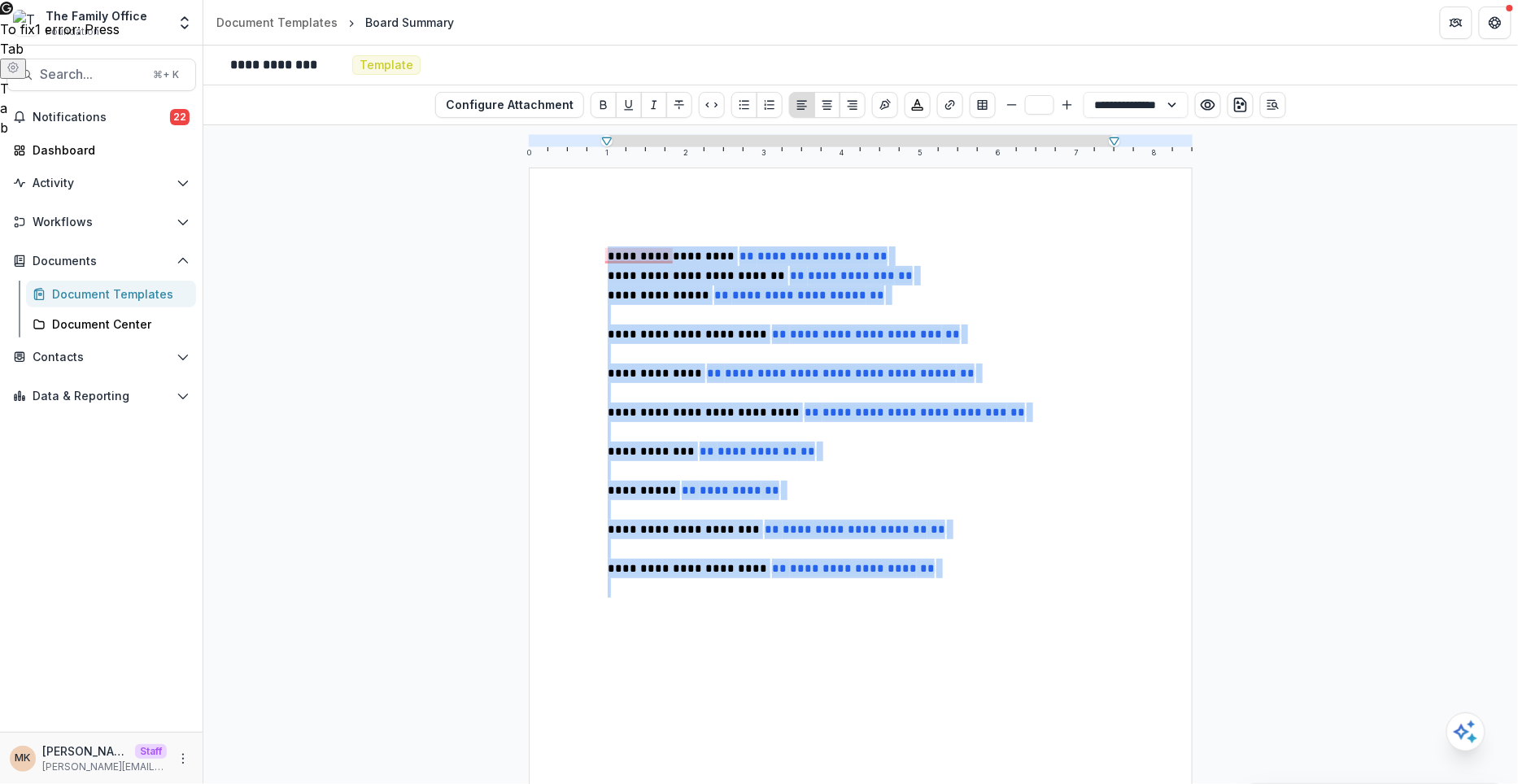
click at [1060, 406] on p "**********" at bounding box center [860, 412] width 506 height 20
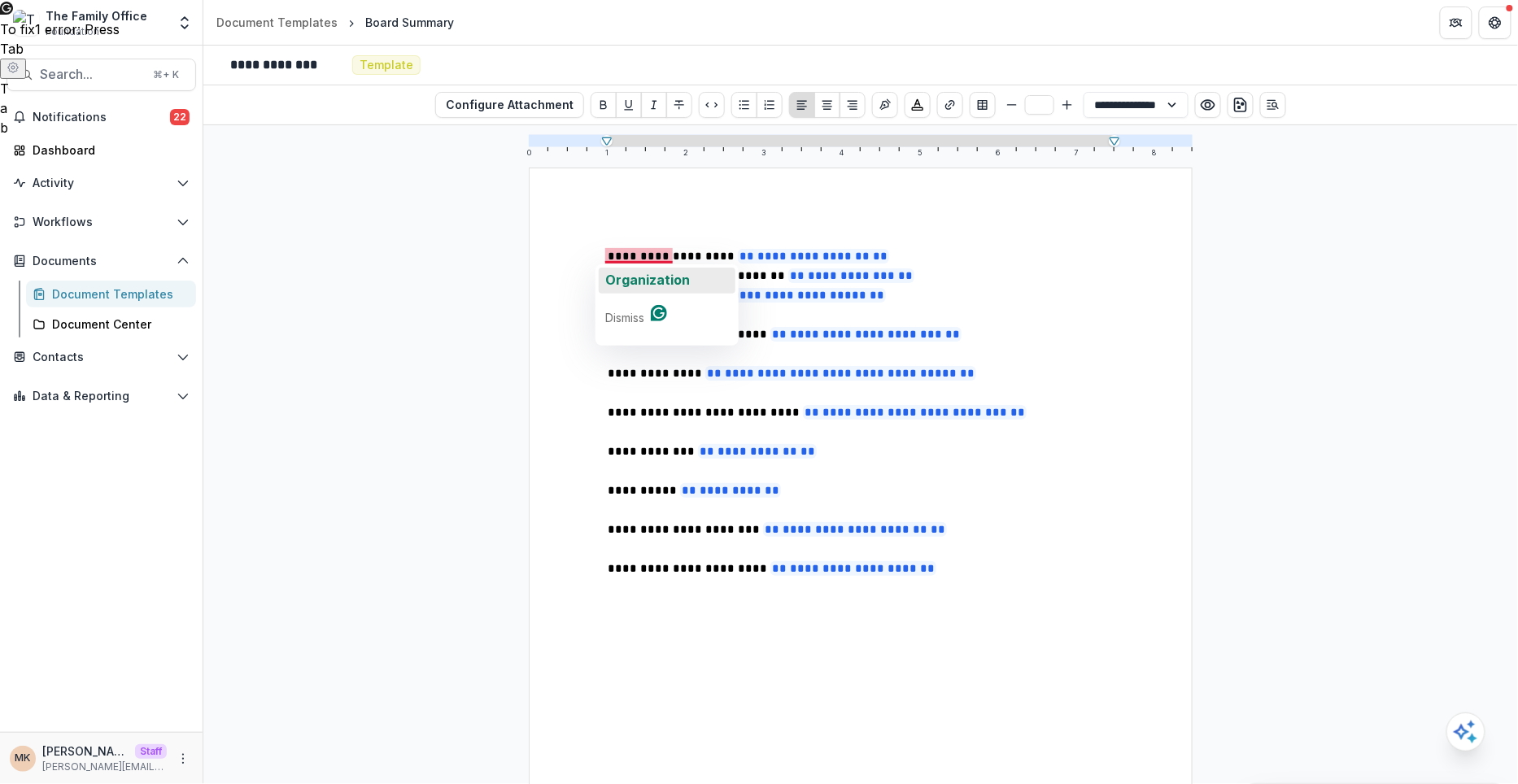
click at [645, 273] on span "Organization" at bounding box center [647, 279] width 85 height 16
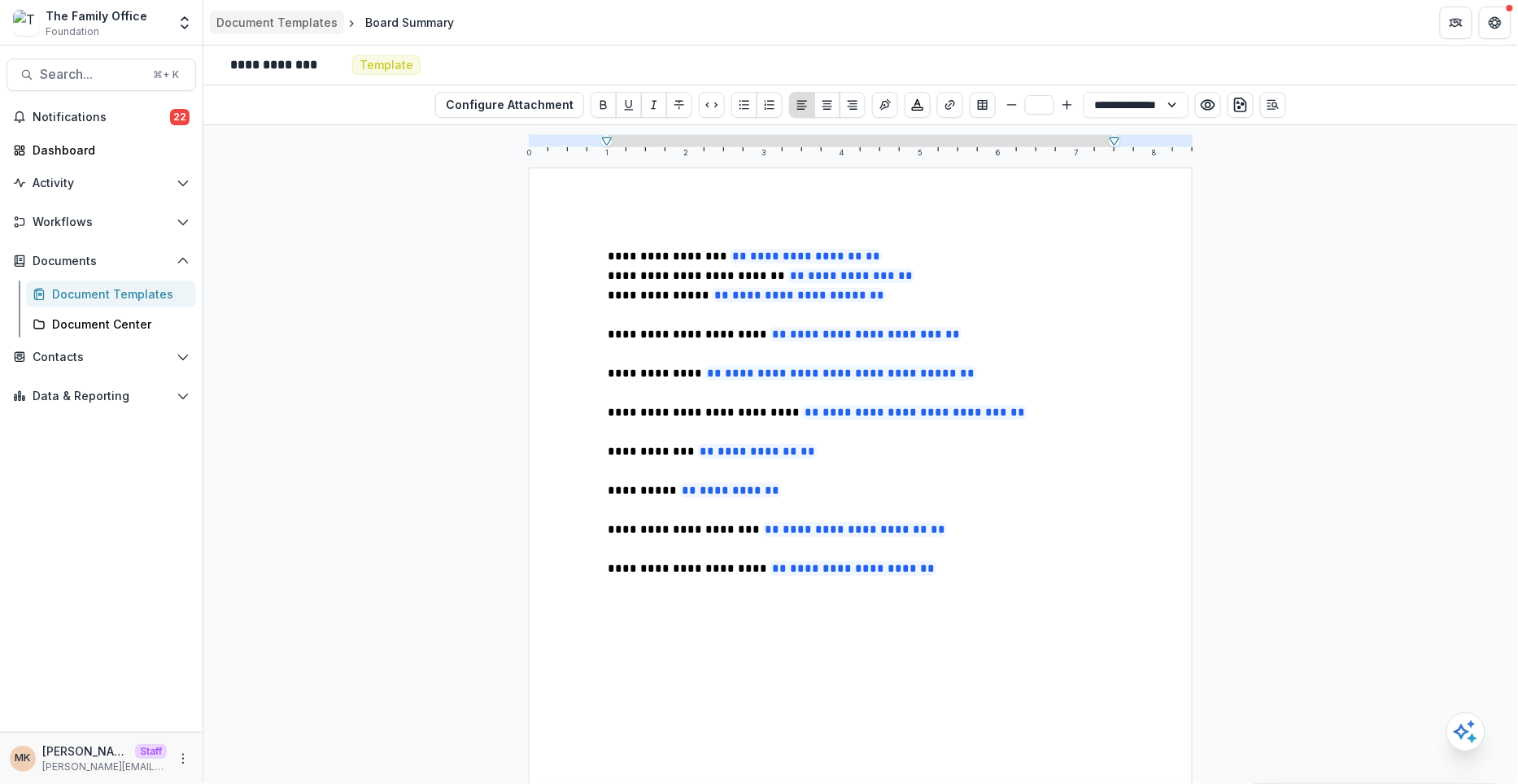
click at [277, 24] on div "Document Templates" at bounding box center [277, 22] width 121 height 17
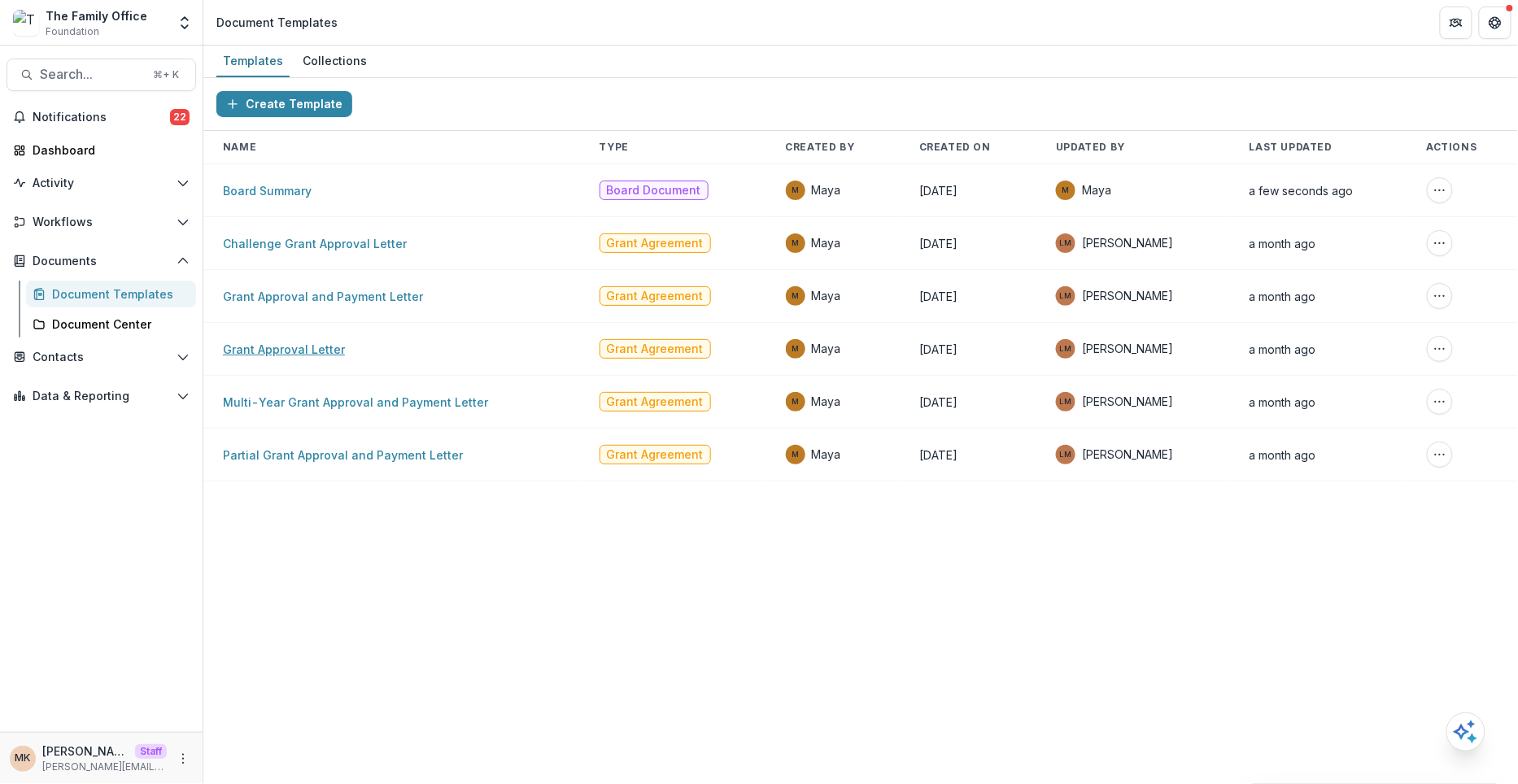
click at [300, 345] on link "Grant Approval Letter" at bounding box center [284, 349] width 122 height 14
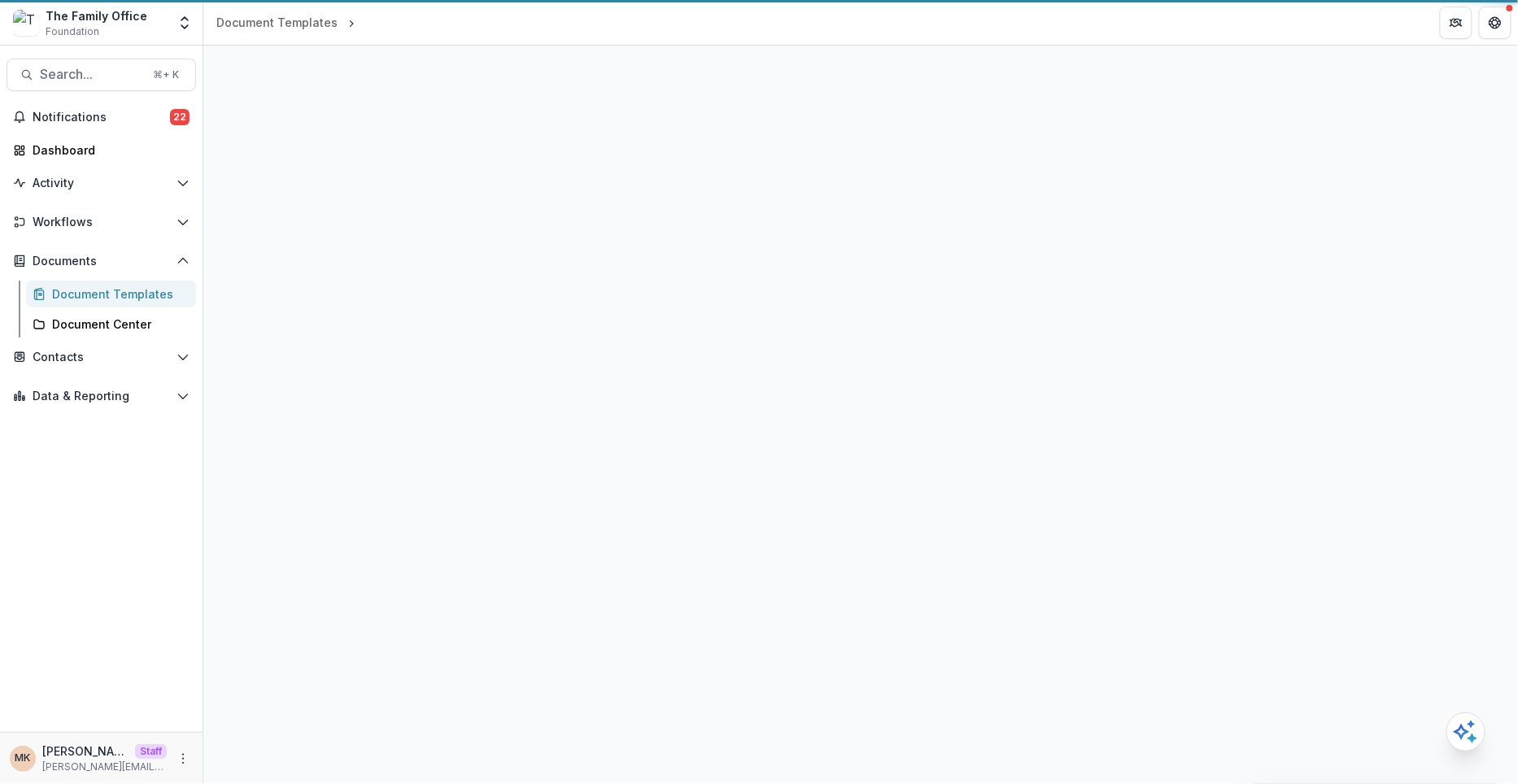
select select "**********"
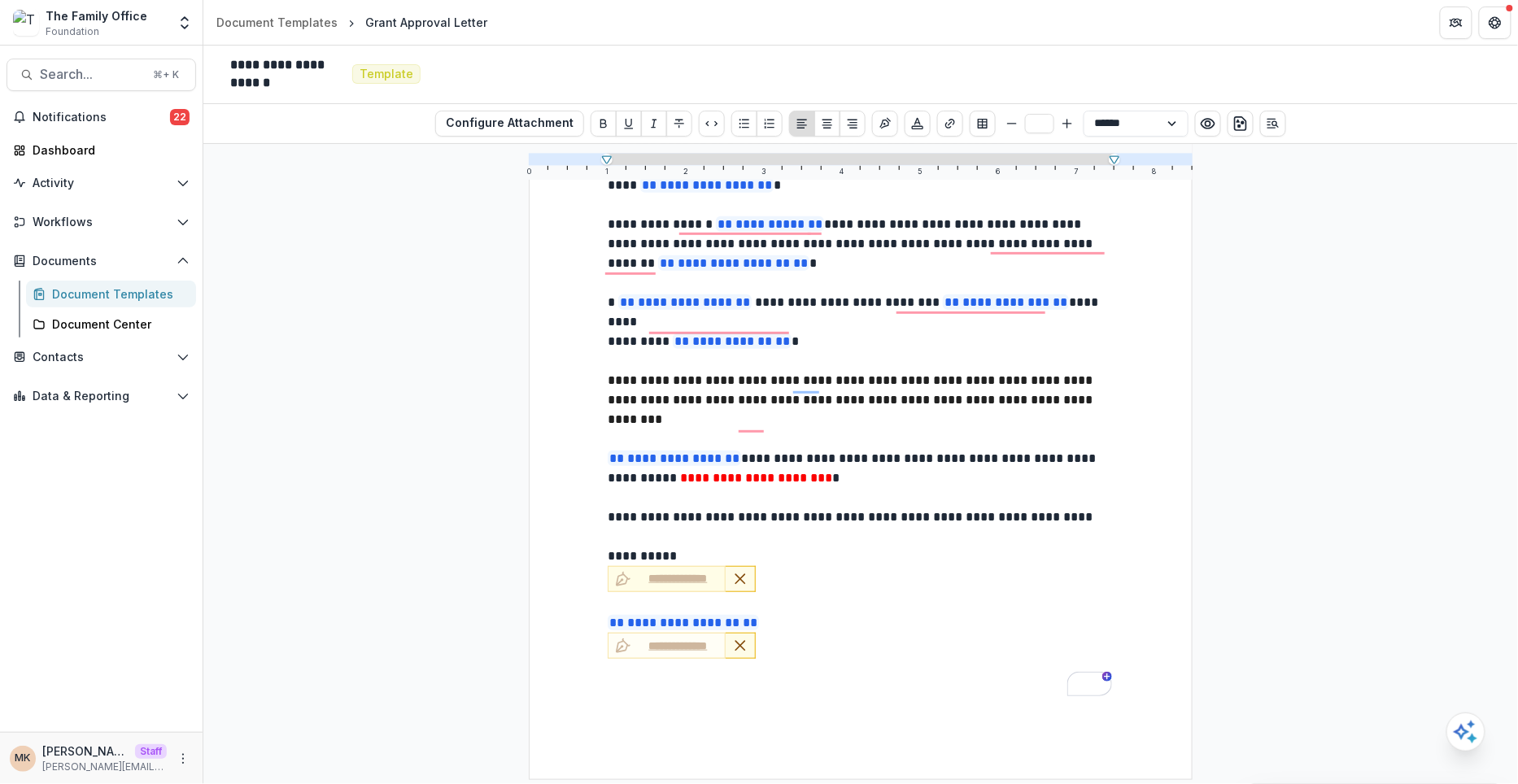
scroll to position [269, 0]
click at [284, 24] on div "Document Templates" at bounding box center [277, 22] width 121 height 17
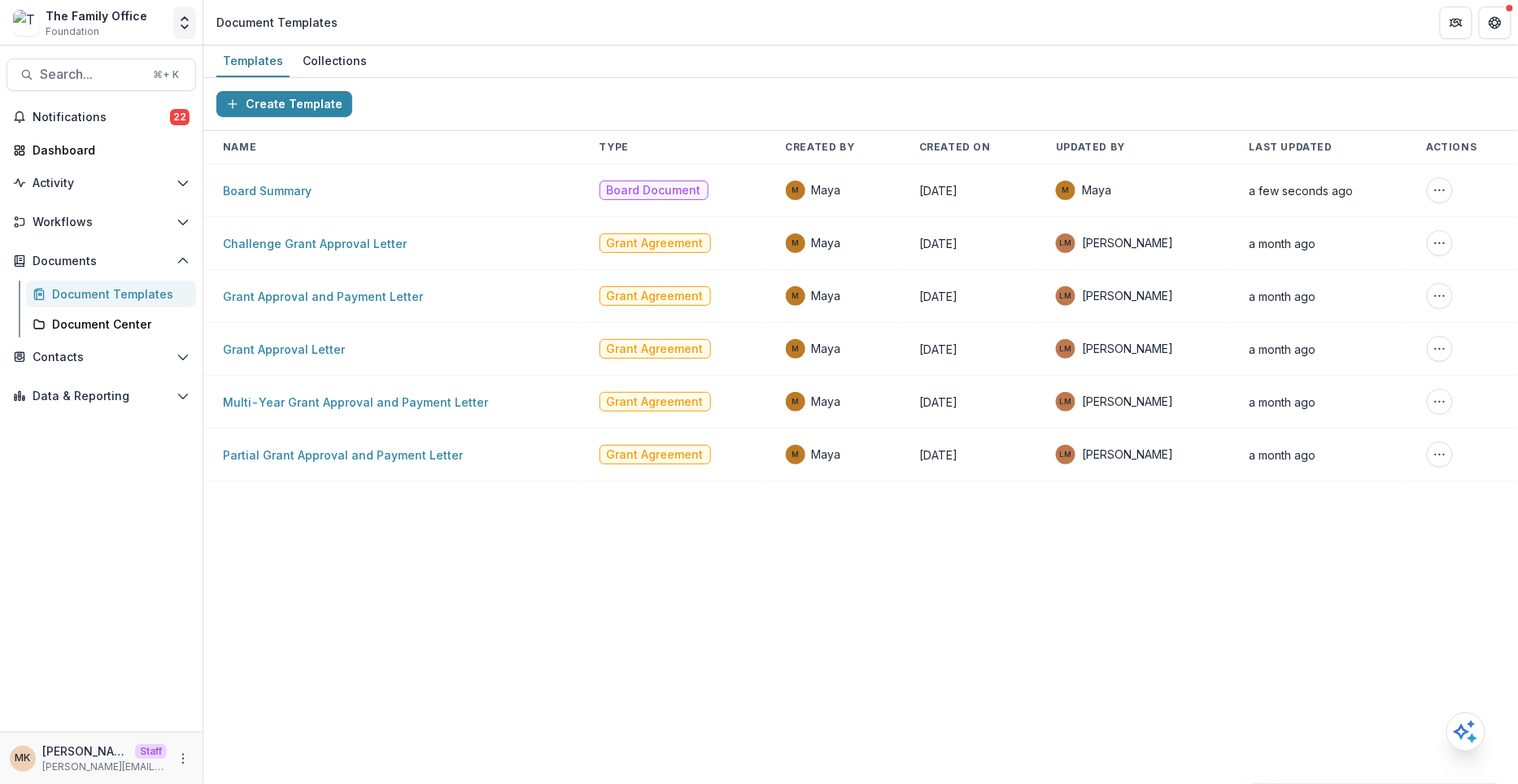
click at [183, 18] on polyline "Open entity switcher" at bounding box center [184, 18] width 7 height 3
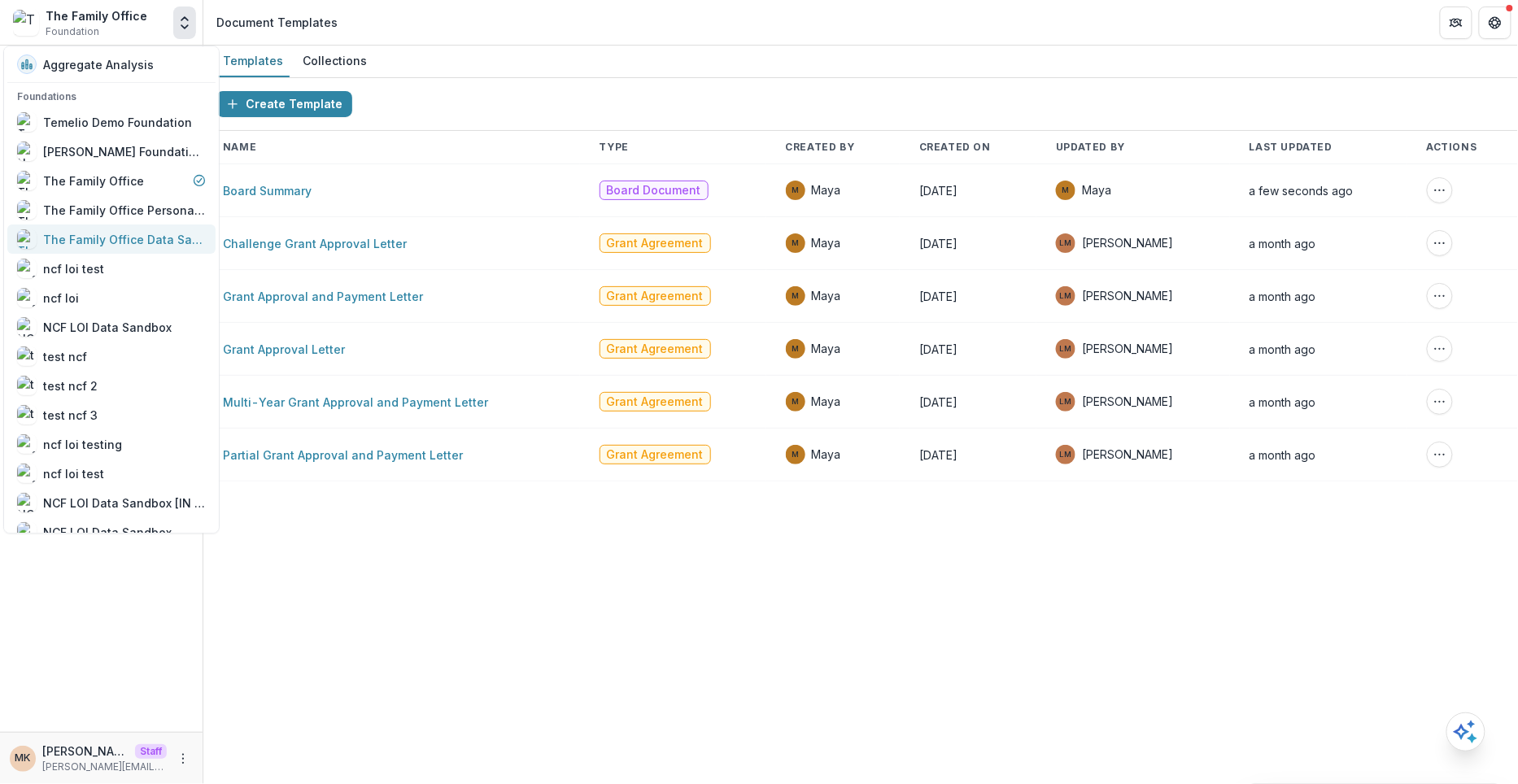
click at [154, 225] on link "The Family Office Data Sandbox" at bounding box center [112, 238] width 208 height 29
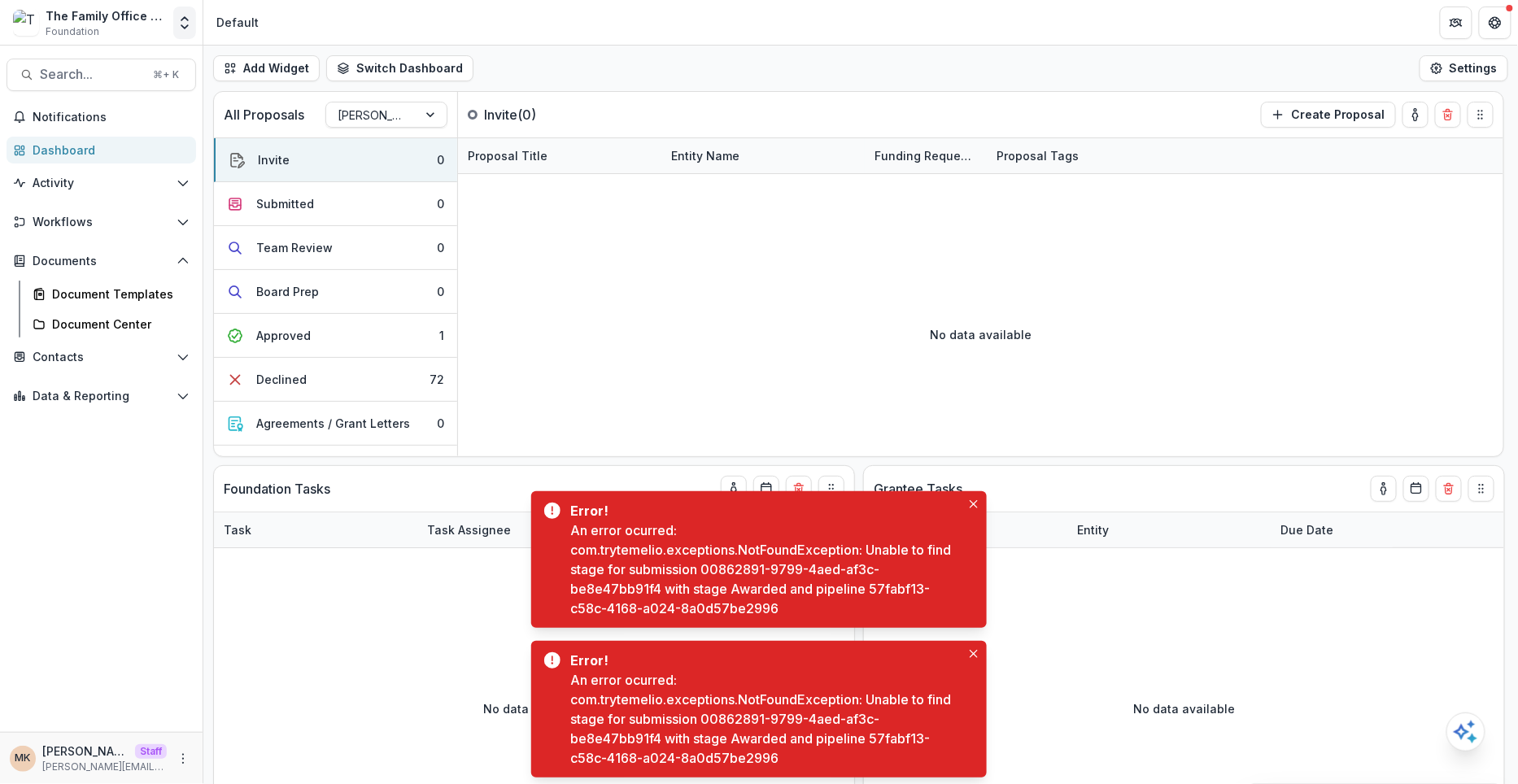
click at [179, 20] on icon "Open entity switcher" at bounding box center [184, 22] width 16 height 16
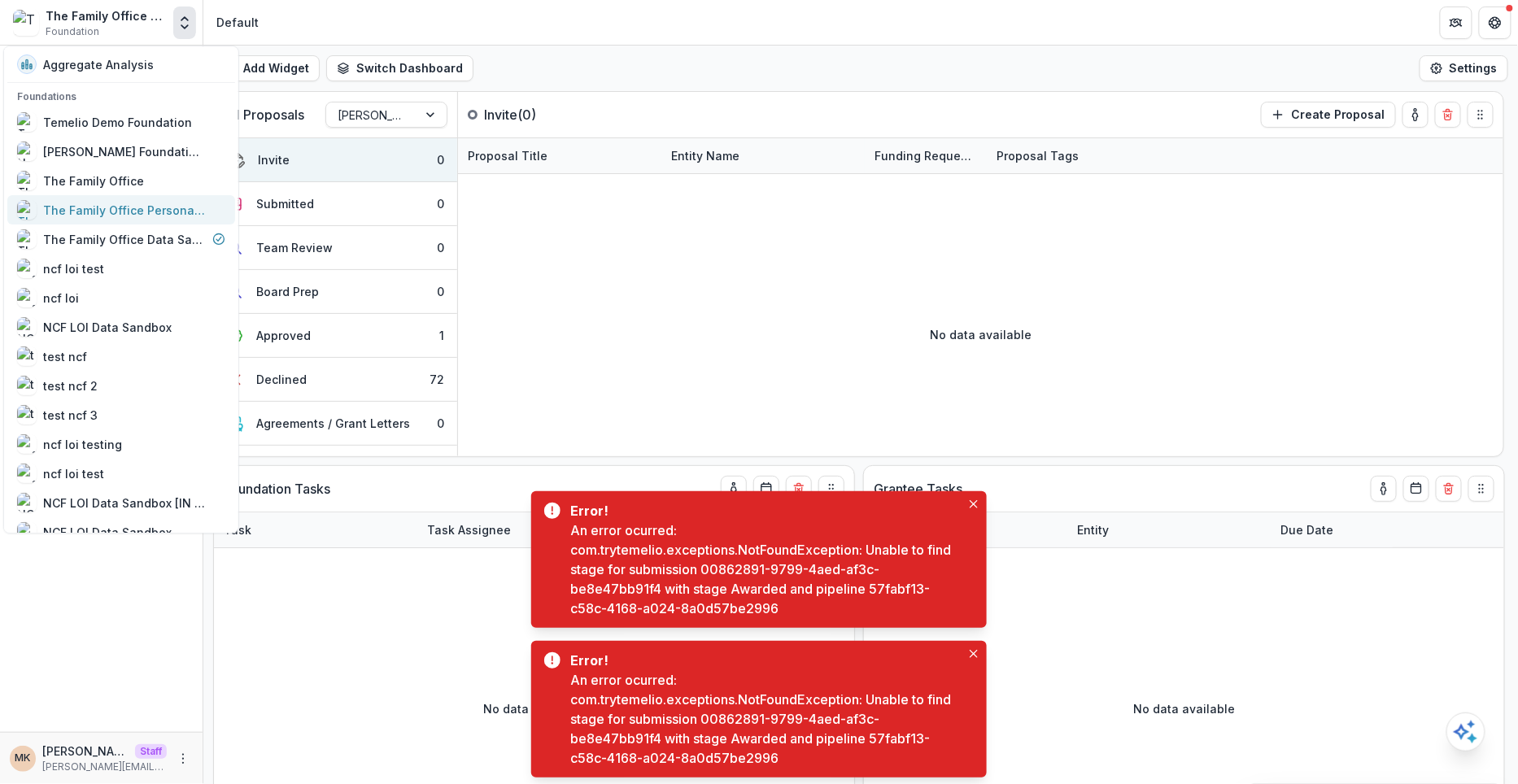
click at [154, 202] on div "The Family Office Personal Giving Data Sandbox" at bounding box center [124, 210] width 163 height 17
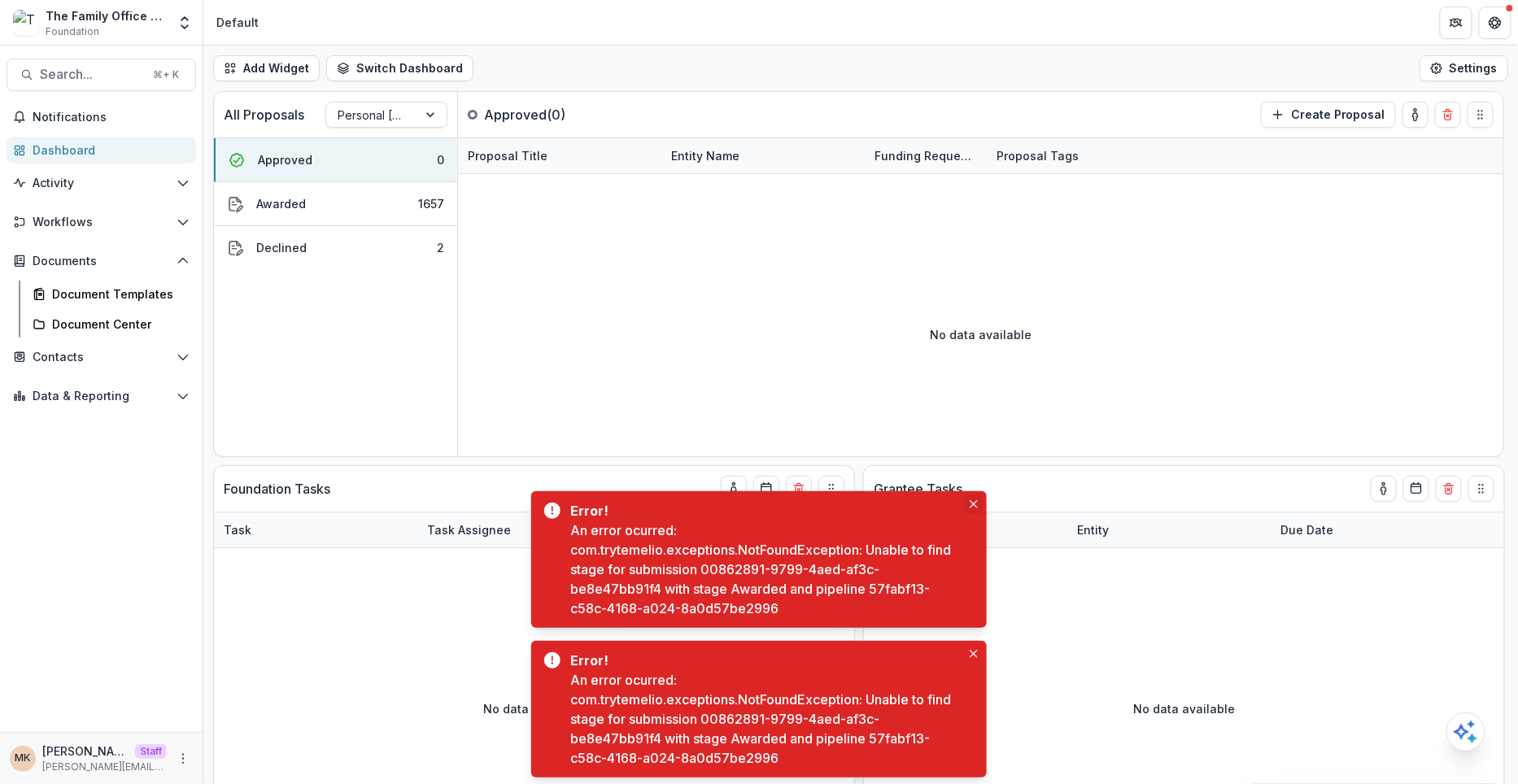
click at [982, 508] on button "Close" at bounding box center [973, 504] width 20 height 20
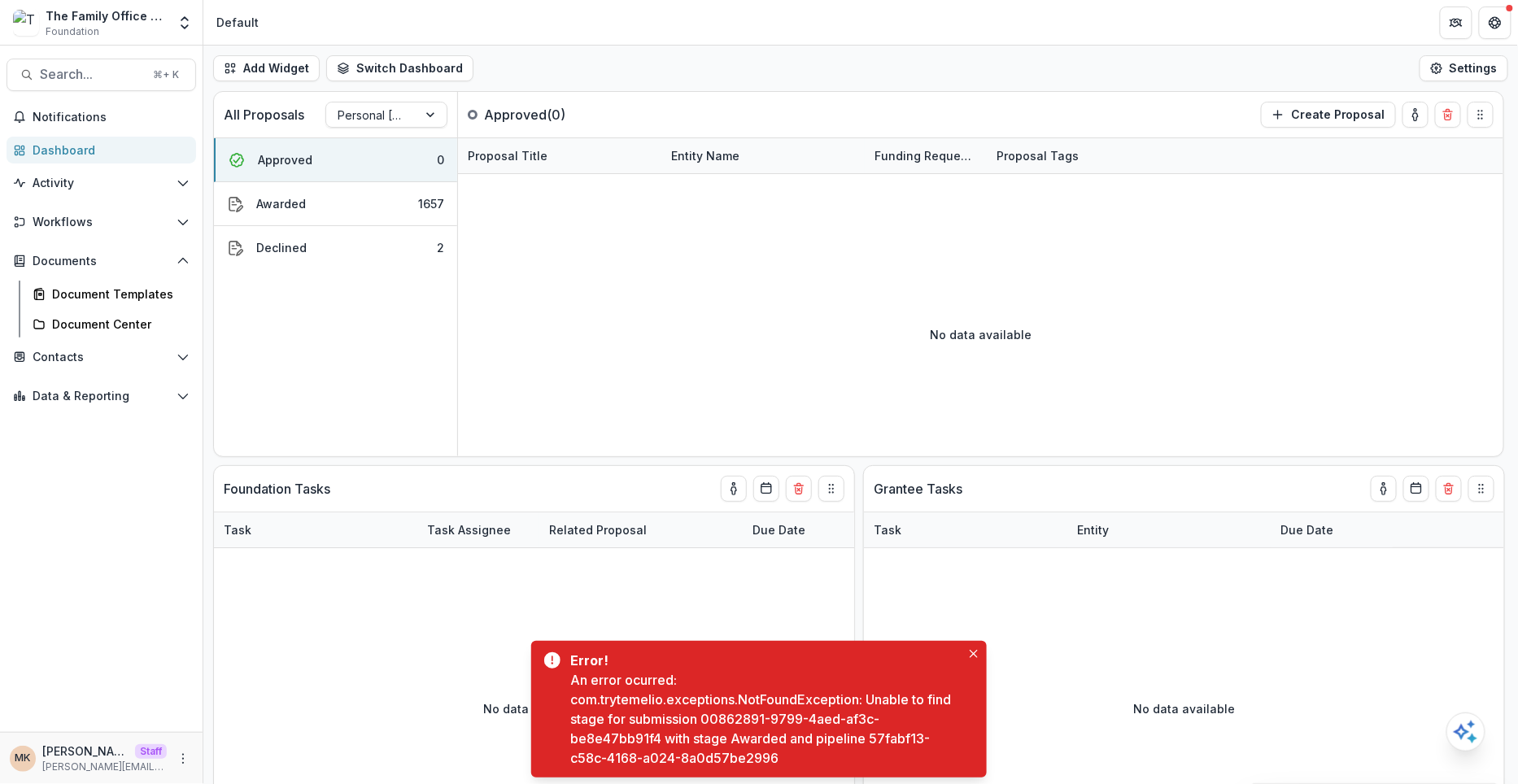
click at [982, 508] on div "Grantee Tasks" at bounding box center [1154, 488] width 562 height 46
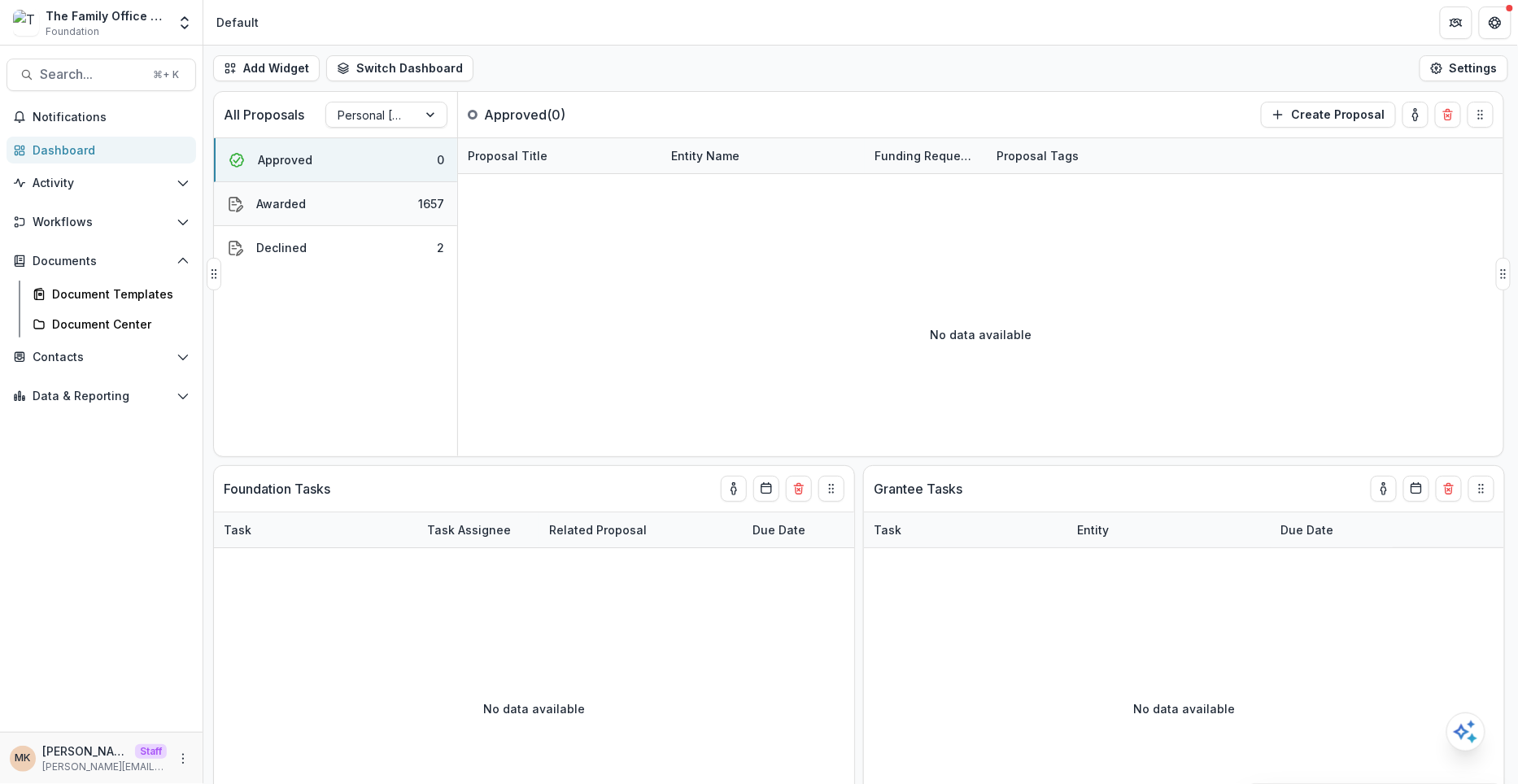
click at [337, 209] on button "Awarded 1657" at bounding box center [335, 204] width 243 height 44
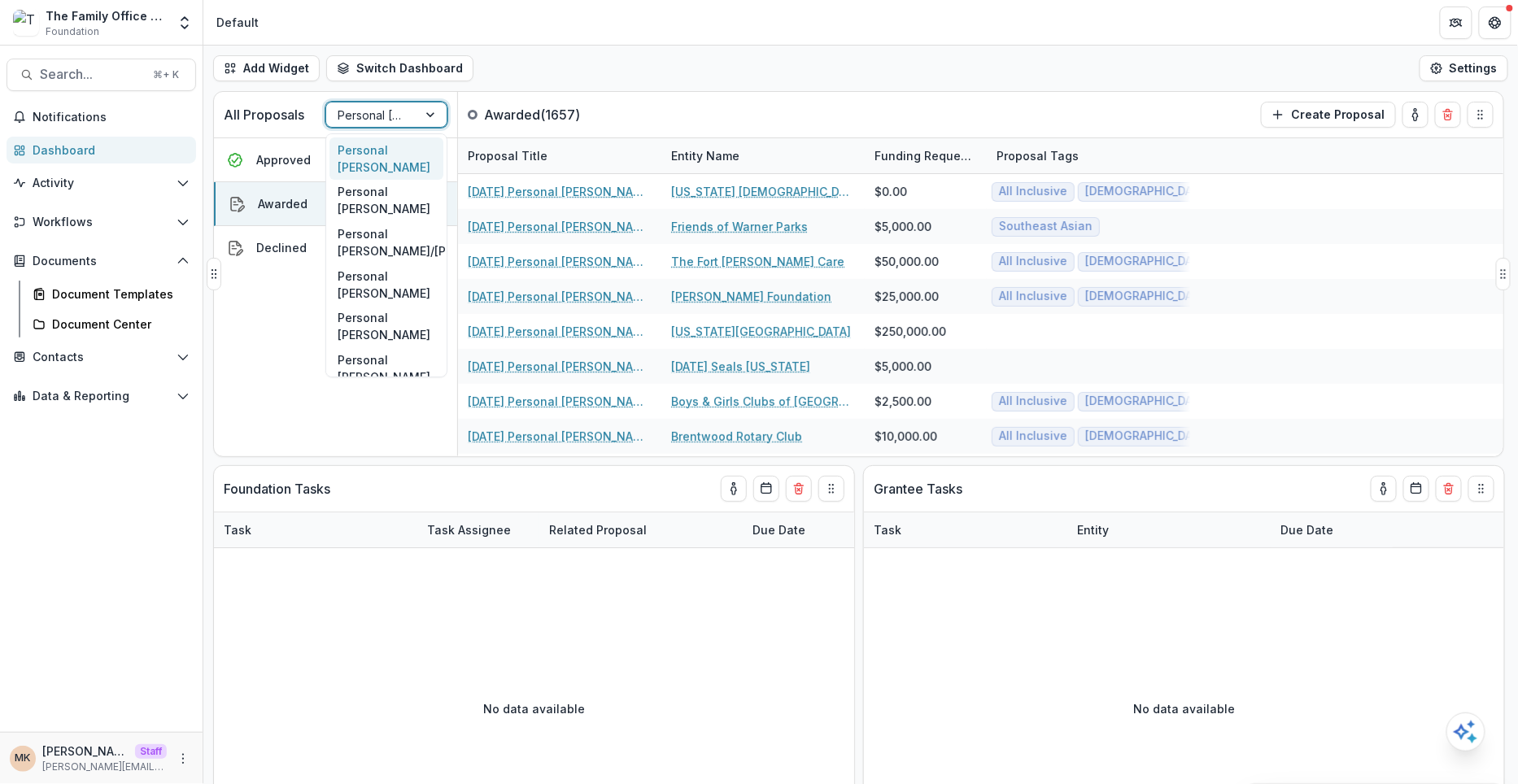
click at [436, 111] on div at bounding box center [432, 114] width 29 height 24
click at [395, 225] on div "Personal [PERSON_NAME]/[PERSON_NAME]" at bounding box center [386, 242] width 113 height 42
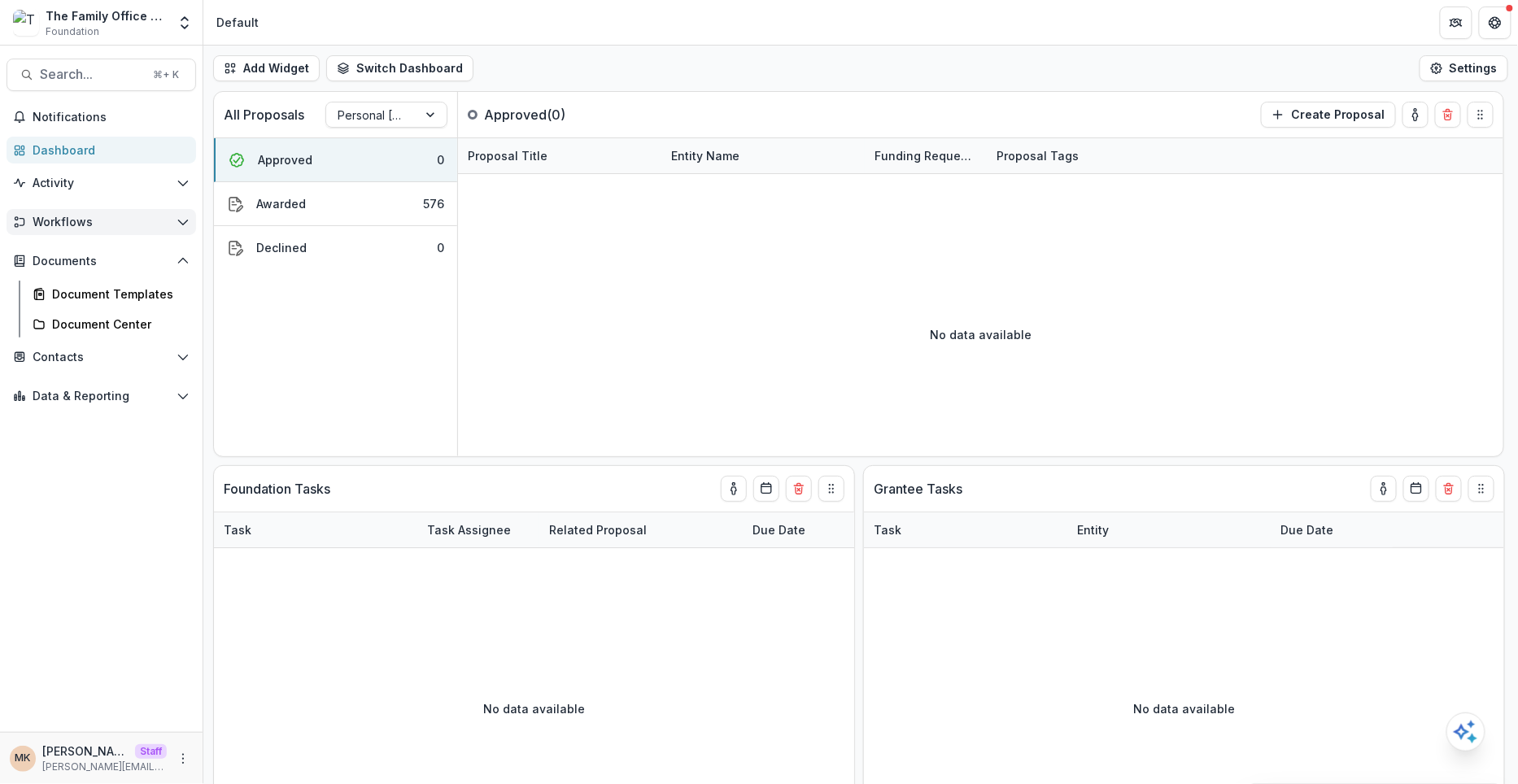
click at [74, 219] on span "Workflows" at bounding box center [101, 222] width 138 height 14
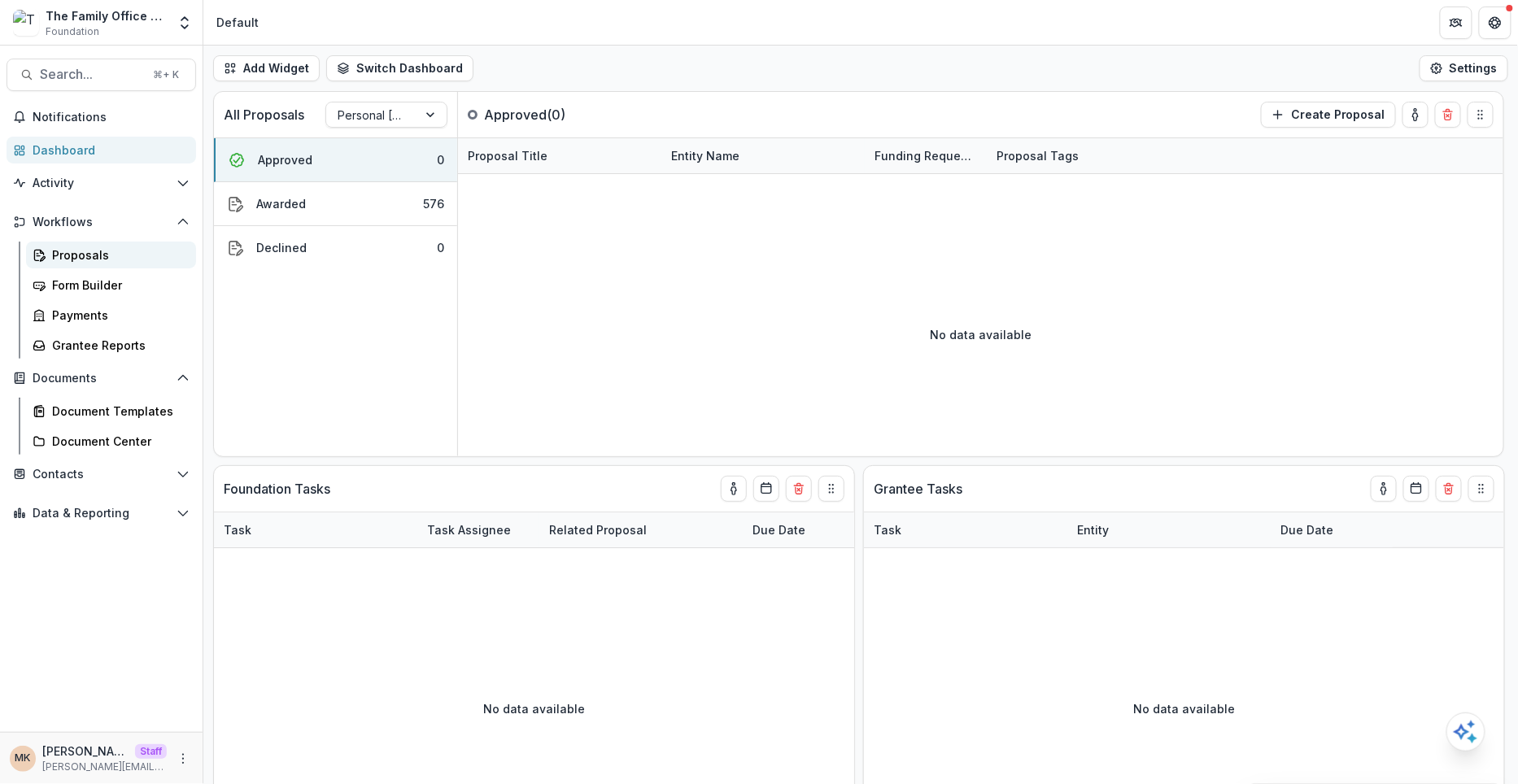
click at [75, 250] on div "Proposals" at bounding box center [117, 255] width 131 height 17
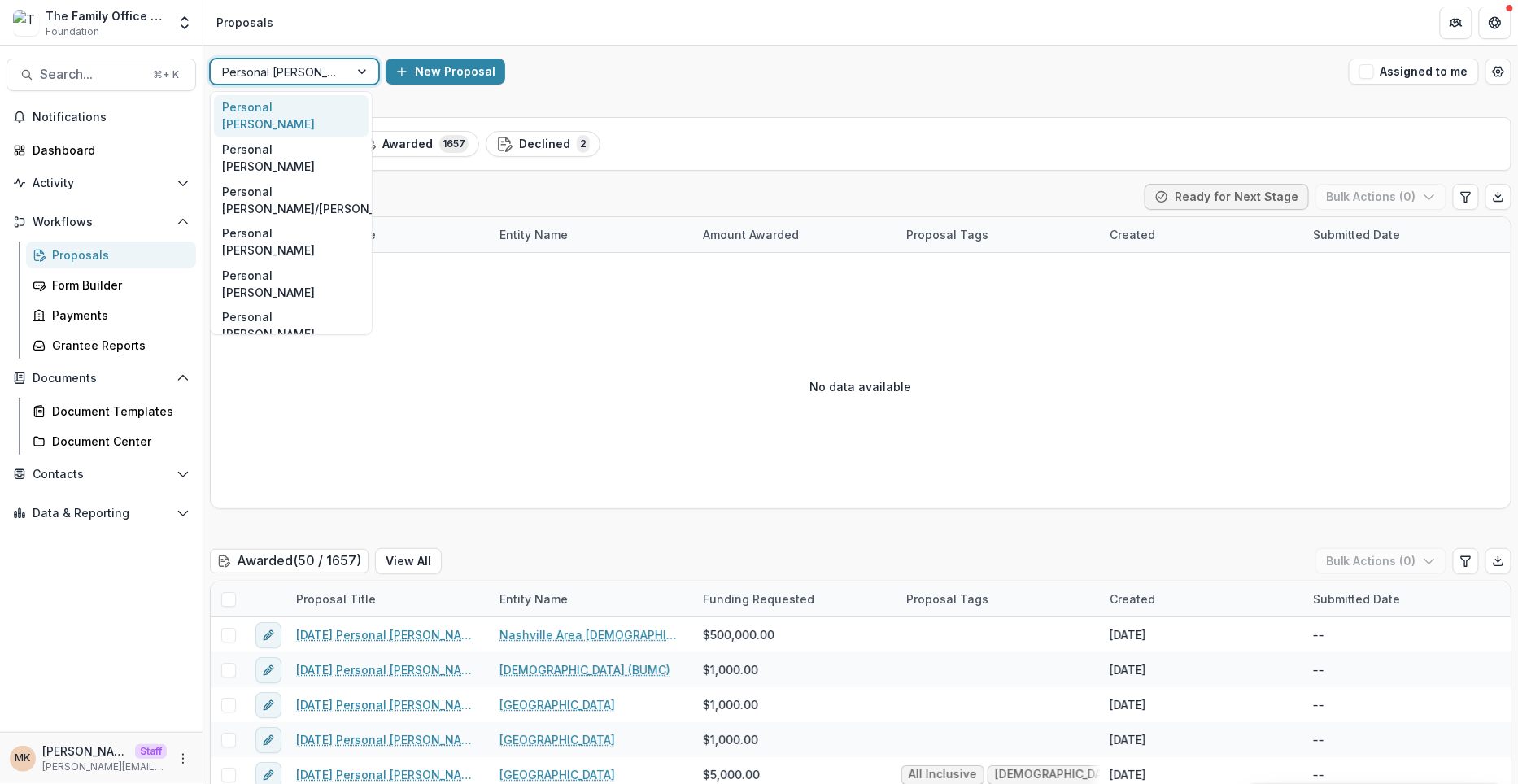
click at [328, 73] on div at bounding box center [280, 72] width 115 height 20
click at [814, 87] on div "Personal [PERSON_NAME], 2 of 9. 9 results available. Use Up and Down to choose …" at bounding box center [860, 72] width 1314 height 52
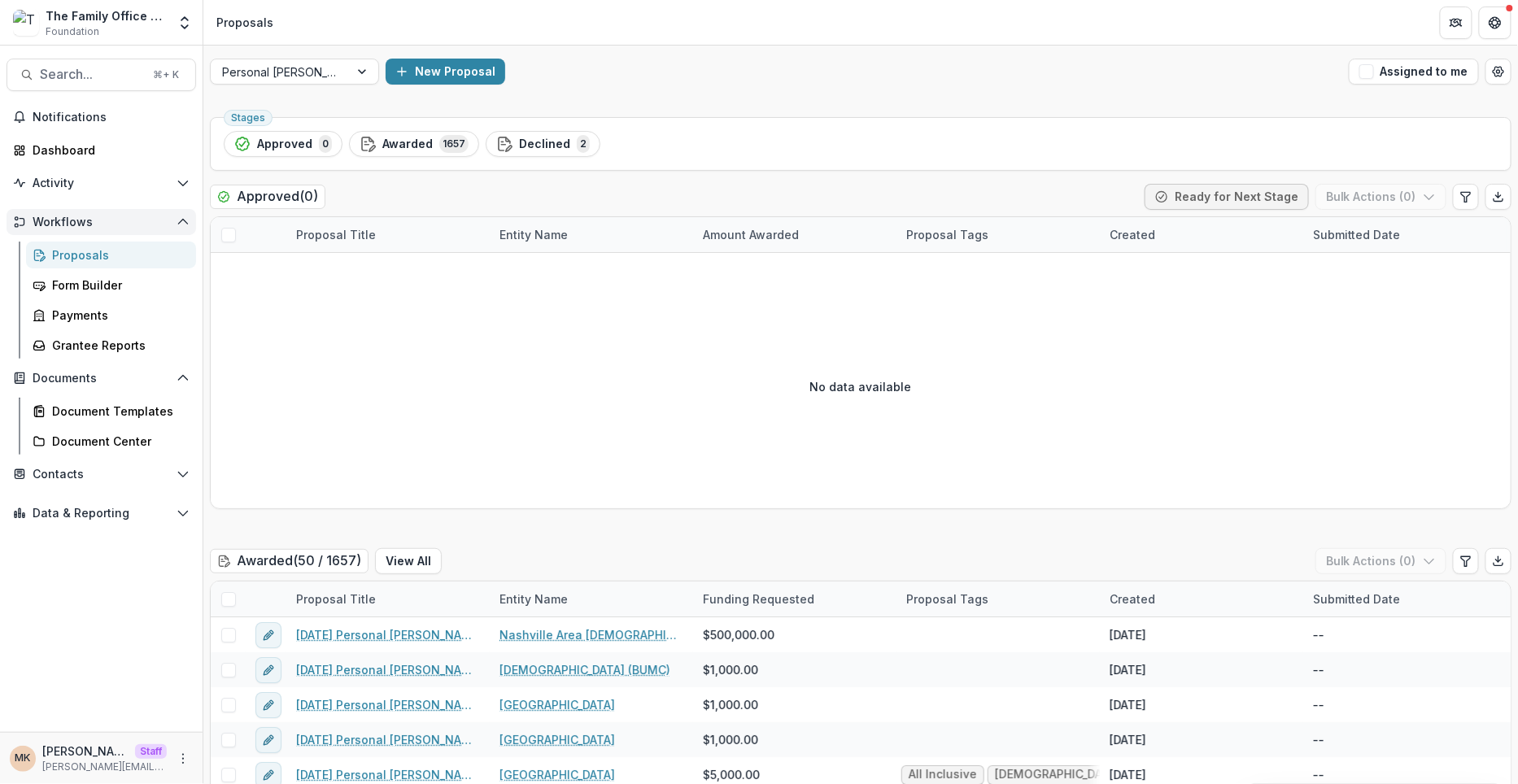
click at [54, 227] on span "Workflows" at bounding box center [101, 222] width 138 height 14
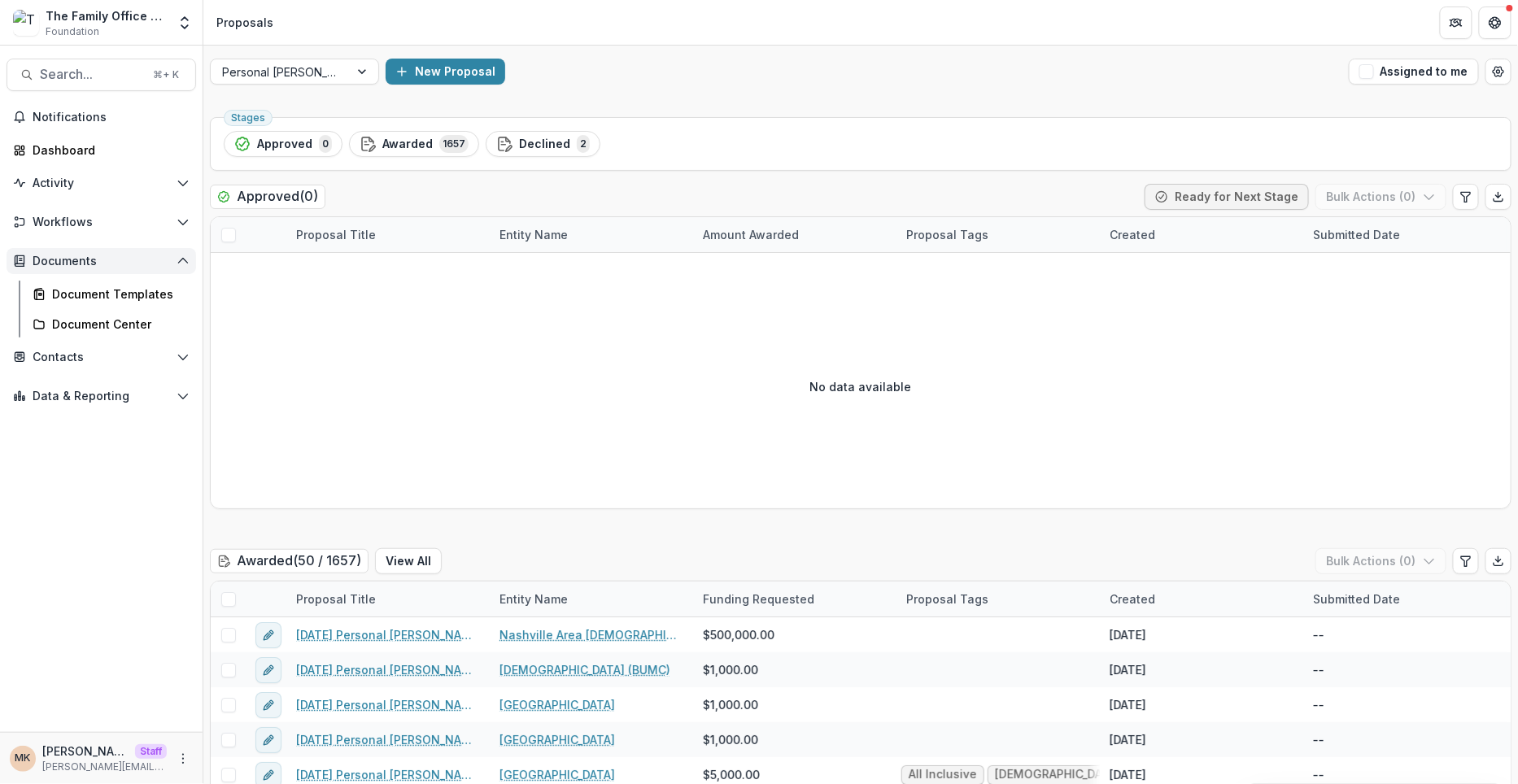
click at [61, 268] on button "Documents" at bounding box center [101, 261] width 190 height 26
click at [81, 353] on div "Data & Reporting Dashboard Data Report" at bounding box center [101, 342] width 203 height 33
click at [75, 337] on span "Data & Reporting" at bounding box center [101, 339] width 138 height 14
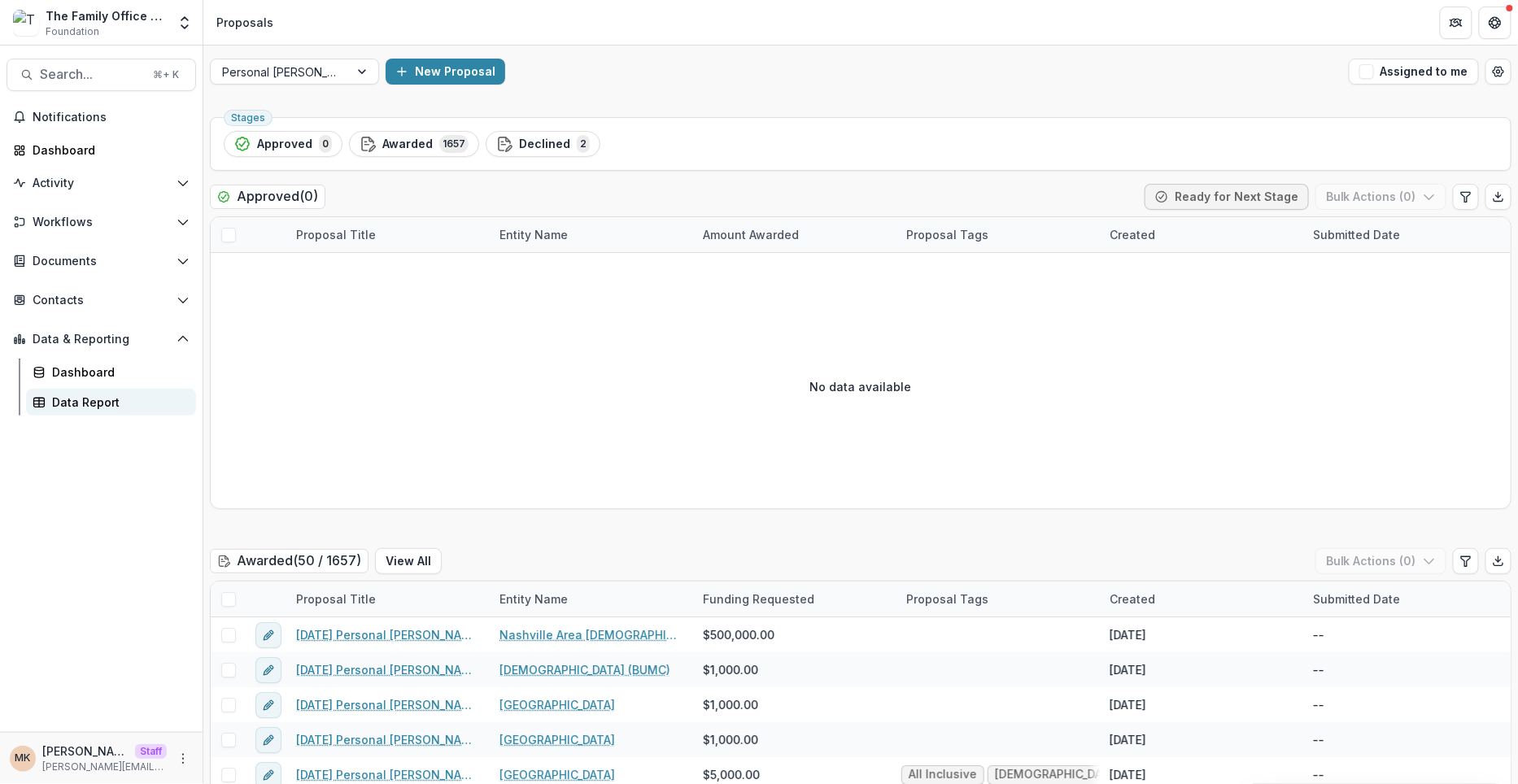
click at [107, 405] on div "Data Report" at bounding box center [117, 402] width 131 height 17
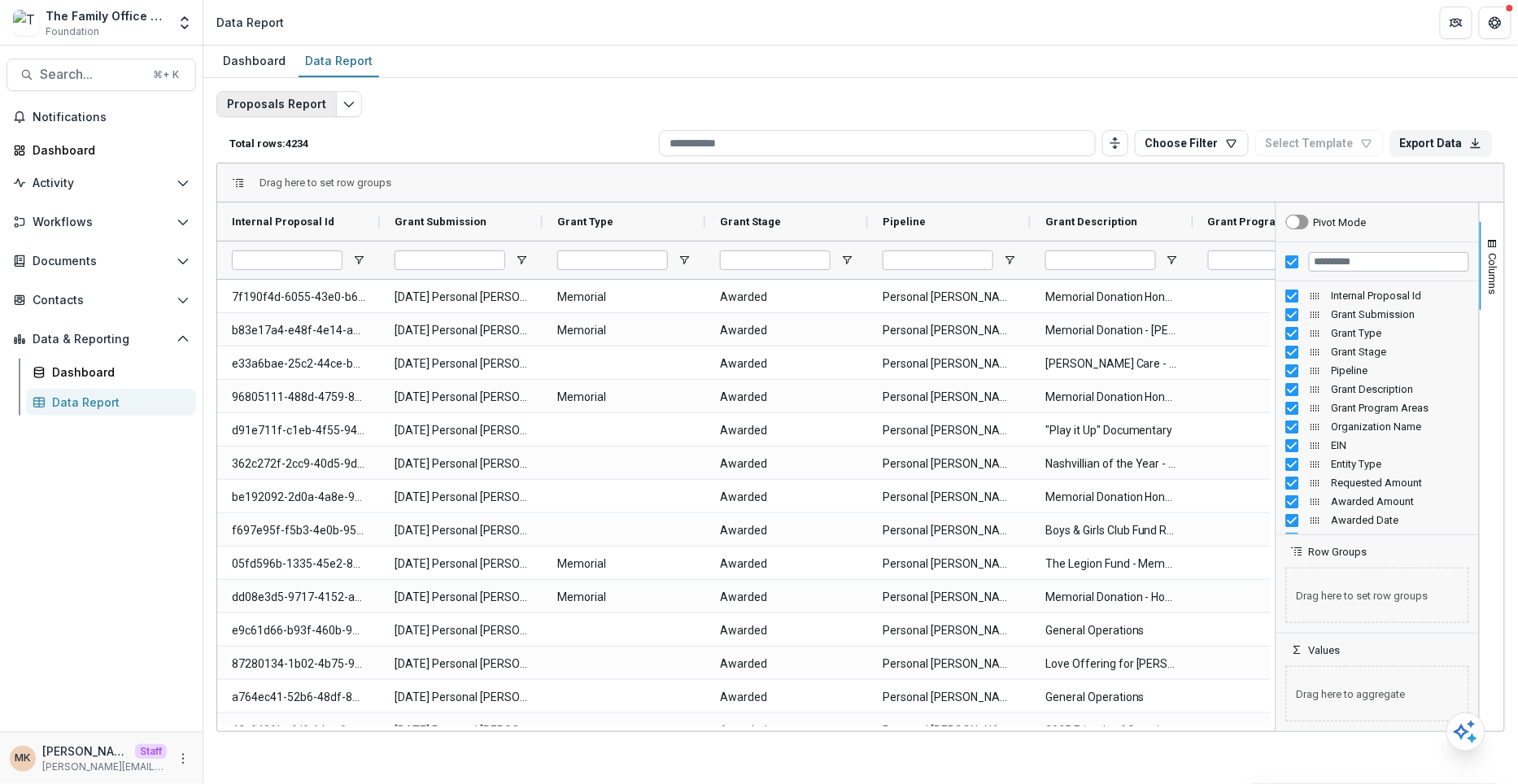
click at [256, 100] on button "Proposals Report" at bounding box center [276, 104] width 120 height 26
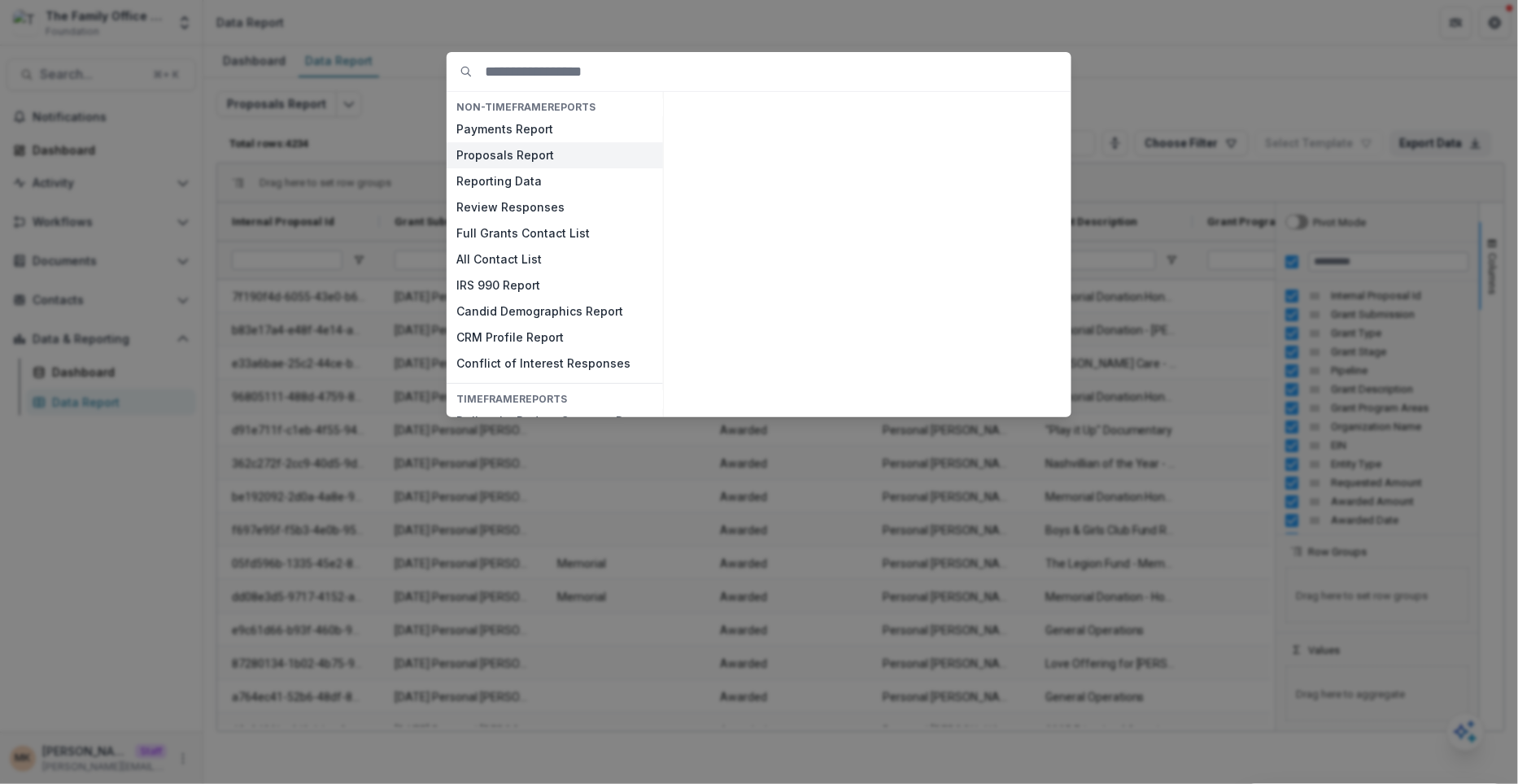
click at [515, 157] on button "Proposals Report" at bounding box center [554, 155] width 217 height 26
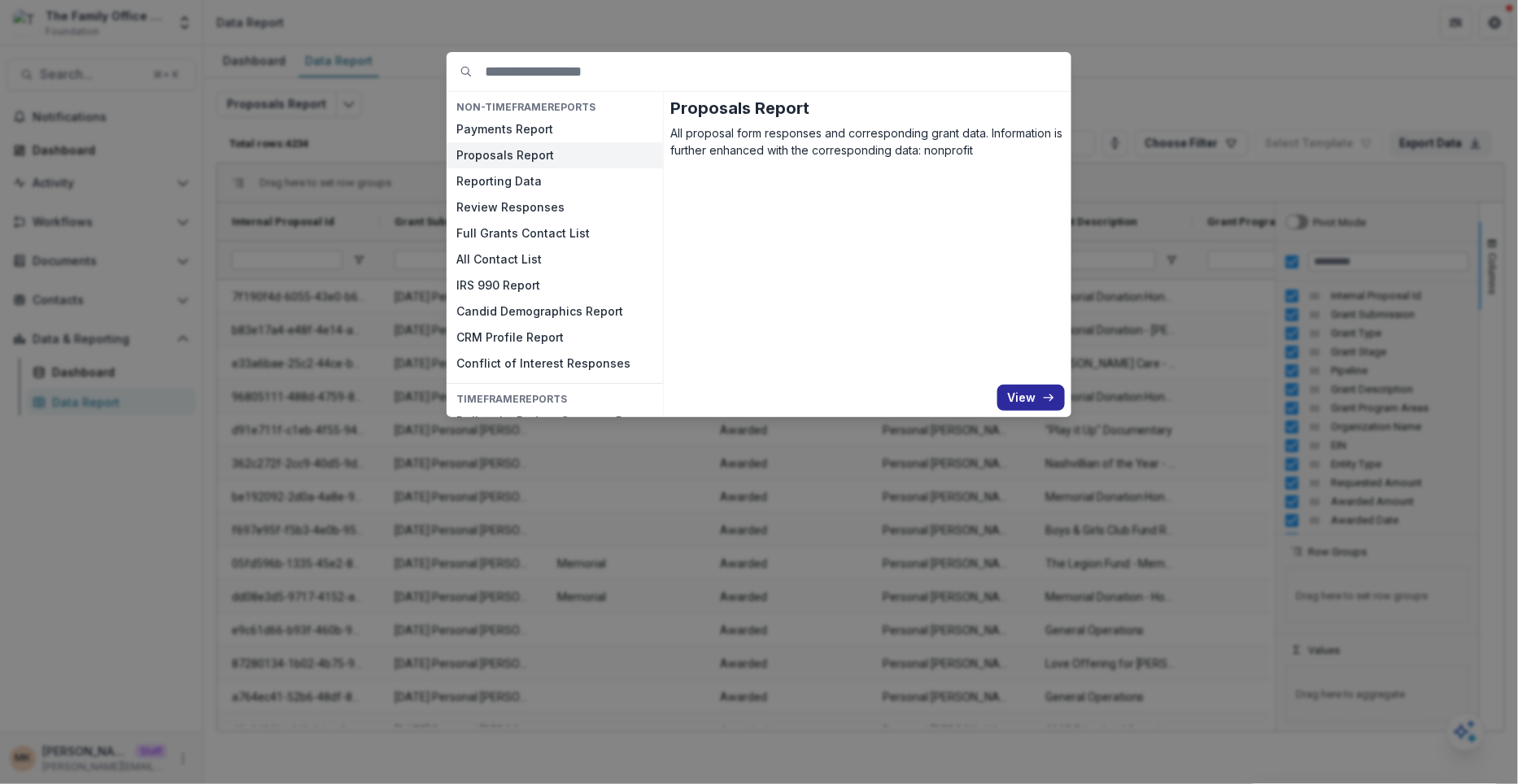
click at [1023, 395] on button "View" at bounding box center [1031, 398] width 68 height 26
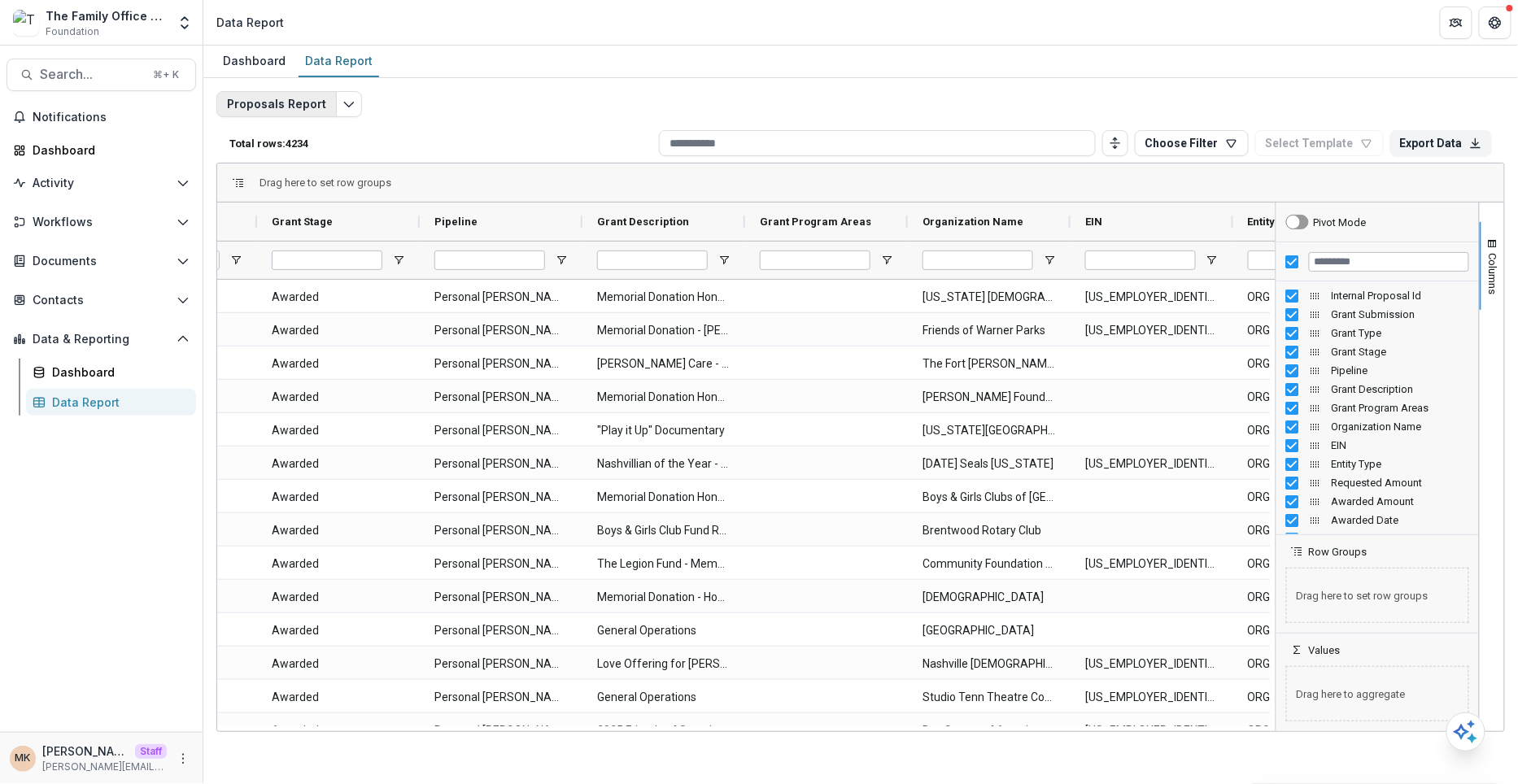
click at [264, 115] on button "Proposals Report" at bounding box center [276, 104] width 120 height 26
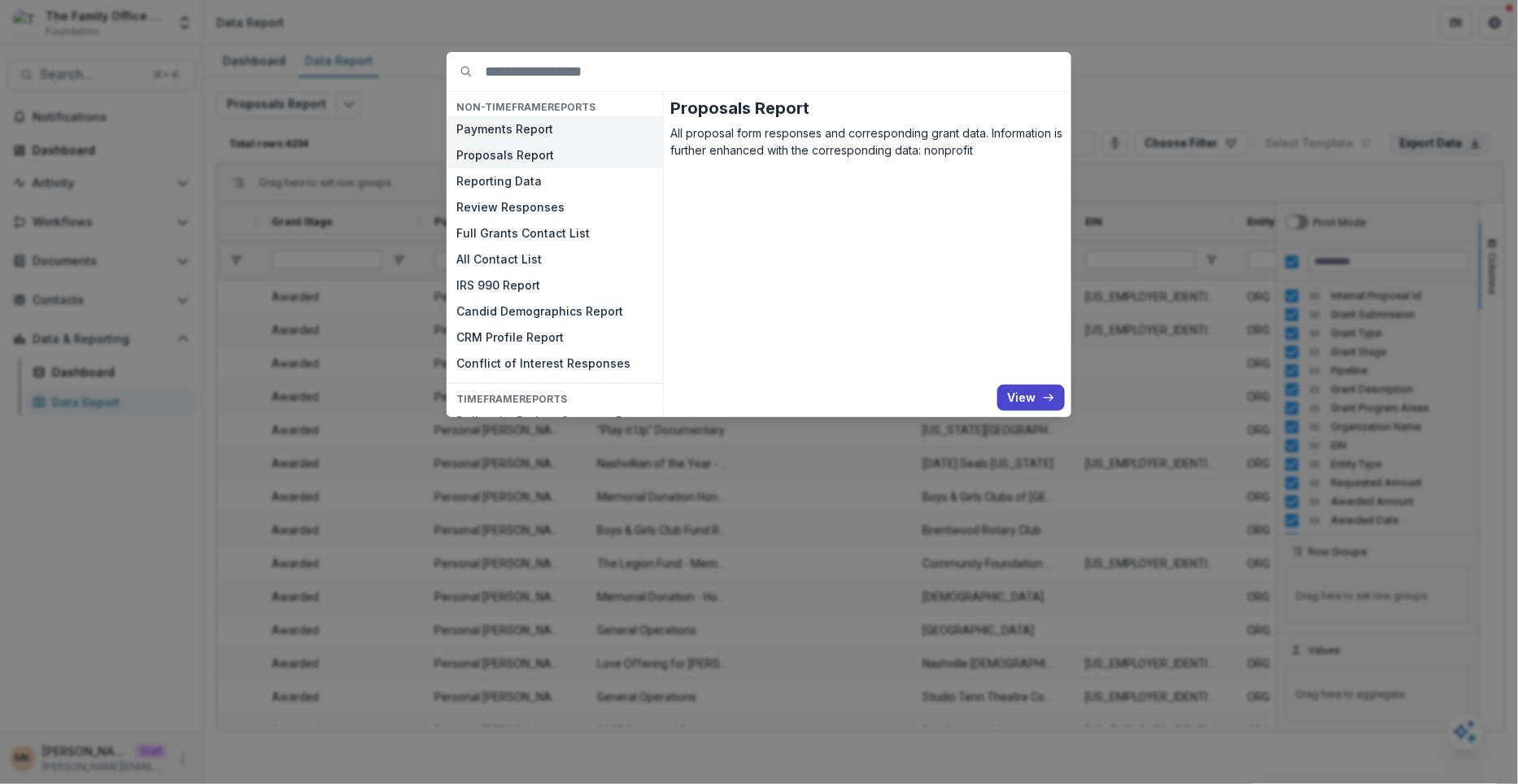
click at [502, 133] on button "Payments Report" at bounding box center [554, 129] width 217 height 26
click at [1007, 391] on button "View" at bounding box center [1031, 398] width 68 height 26
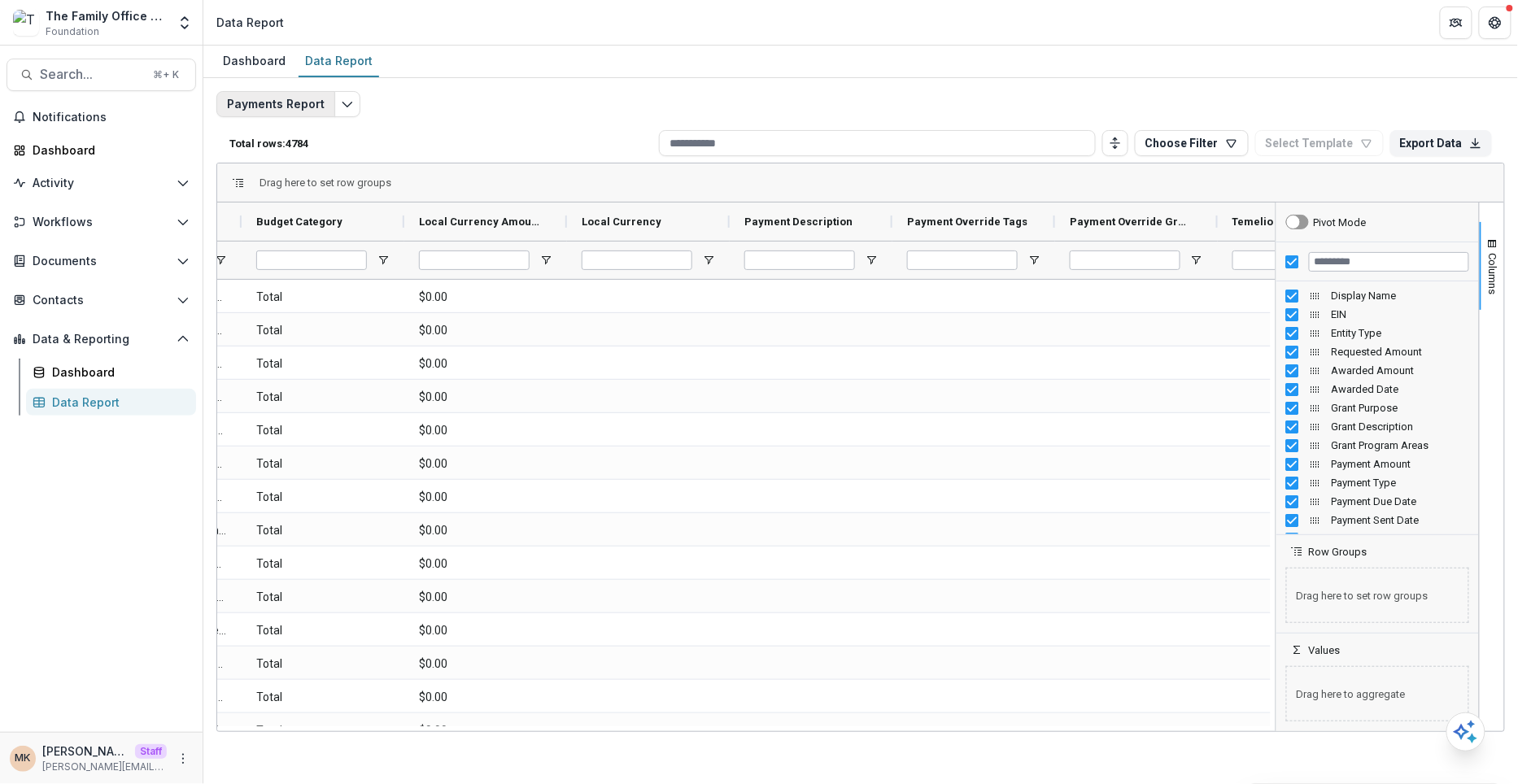
click at [297, 99] on button "Payments Report" at bounding box center [276, 104] width 119 height 26
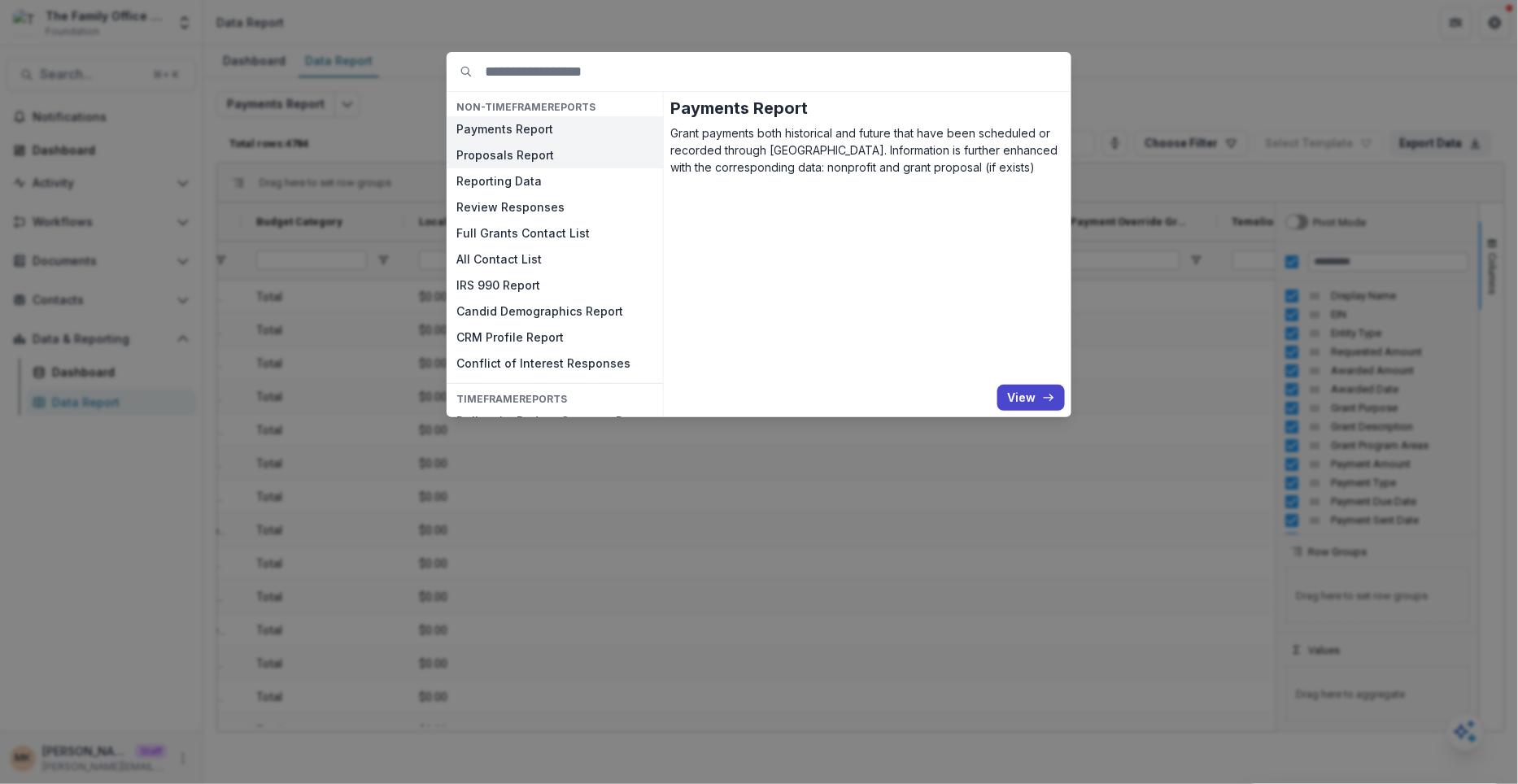
click at [510, 159] on button "Proposals Report" at bounding box center [554, 155] width 217 height 26
click at [1021, 397] on button "View" at bounding box center [1031, 398] width 68 height 26
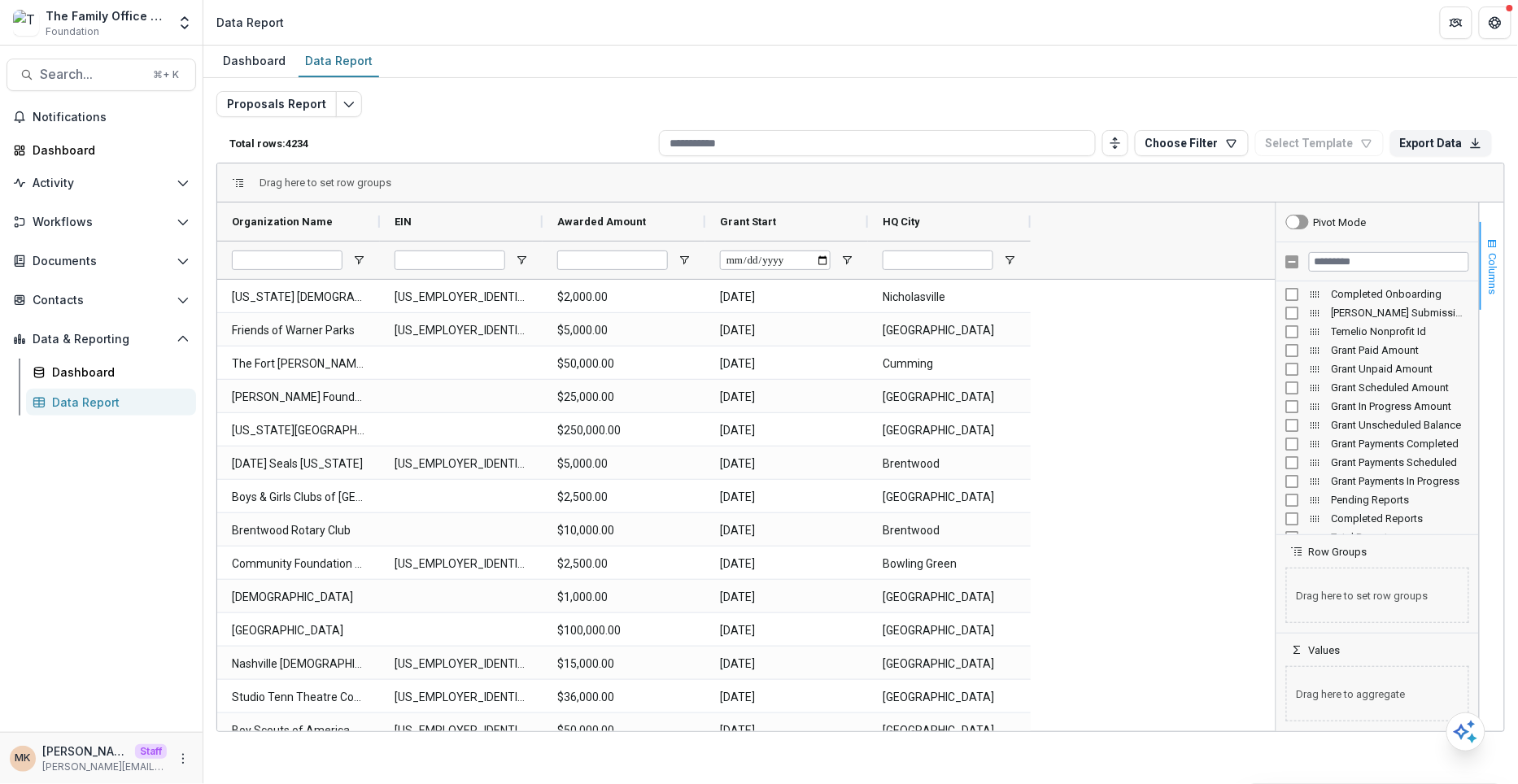
click at [1488, 273] on span "Columns" at bounding box center [1493, 273] width 12 height 42
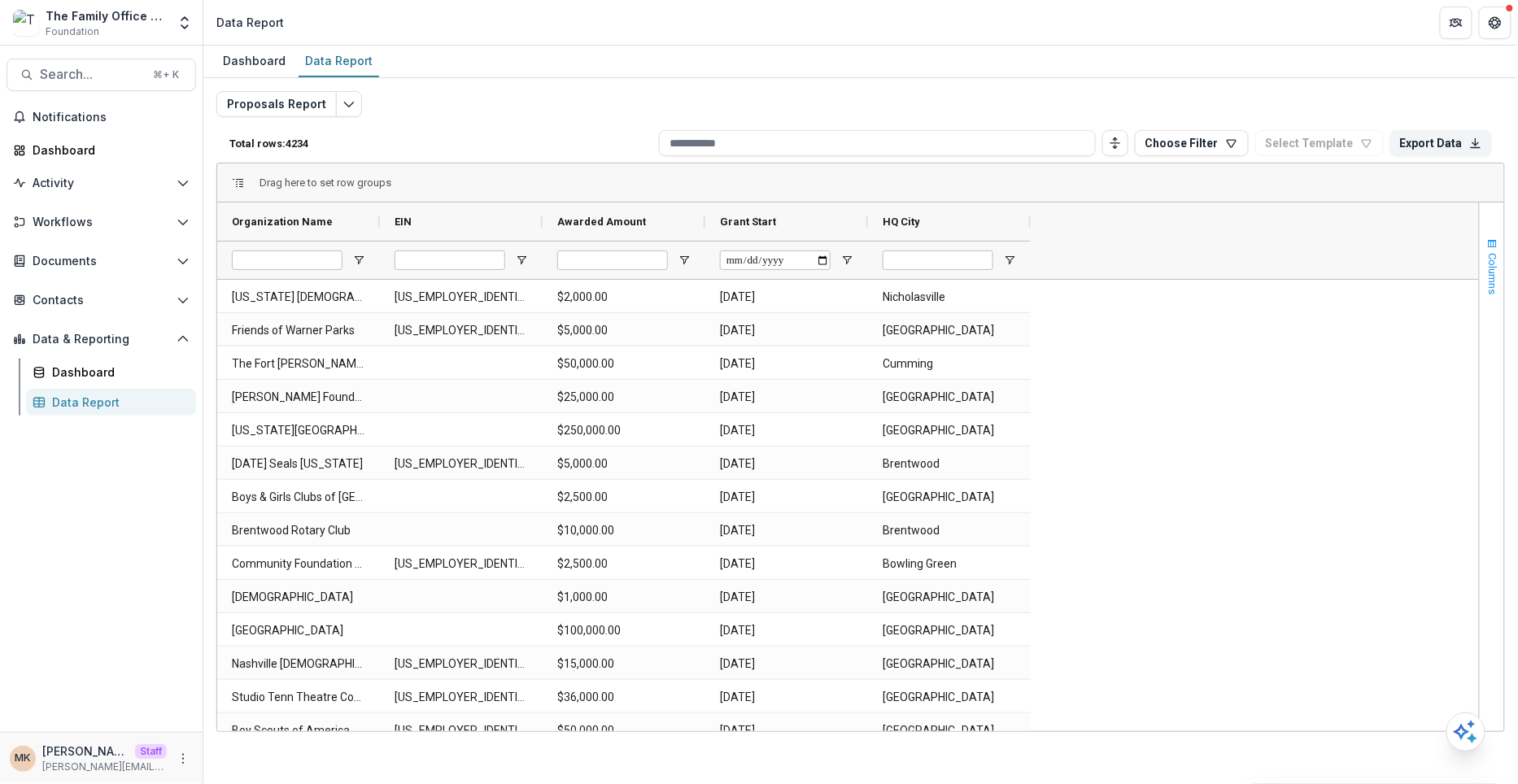
click at [1488, 269] on span "Columns" at bounding box center [1493, 273] width 12 height 42
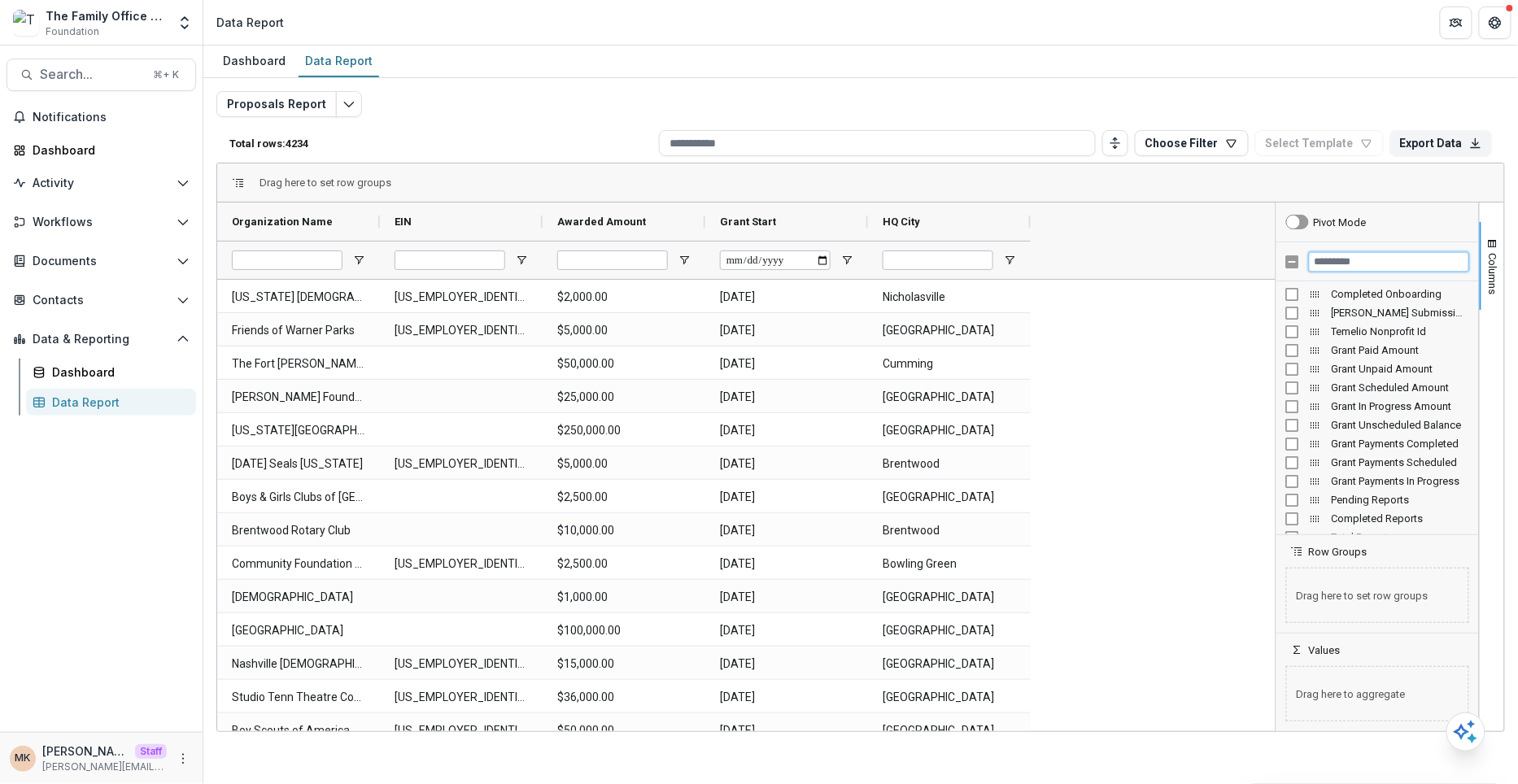
click at [1358, 259] on input "Filter Columns Input" at bounding box center [1389, 261] width 160 height 20
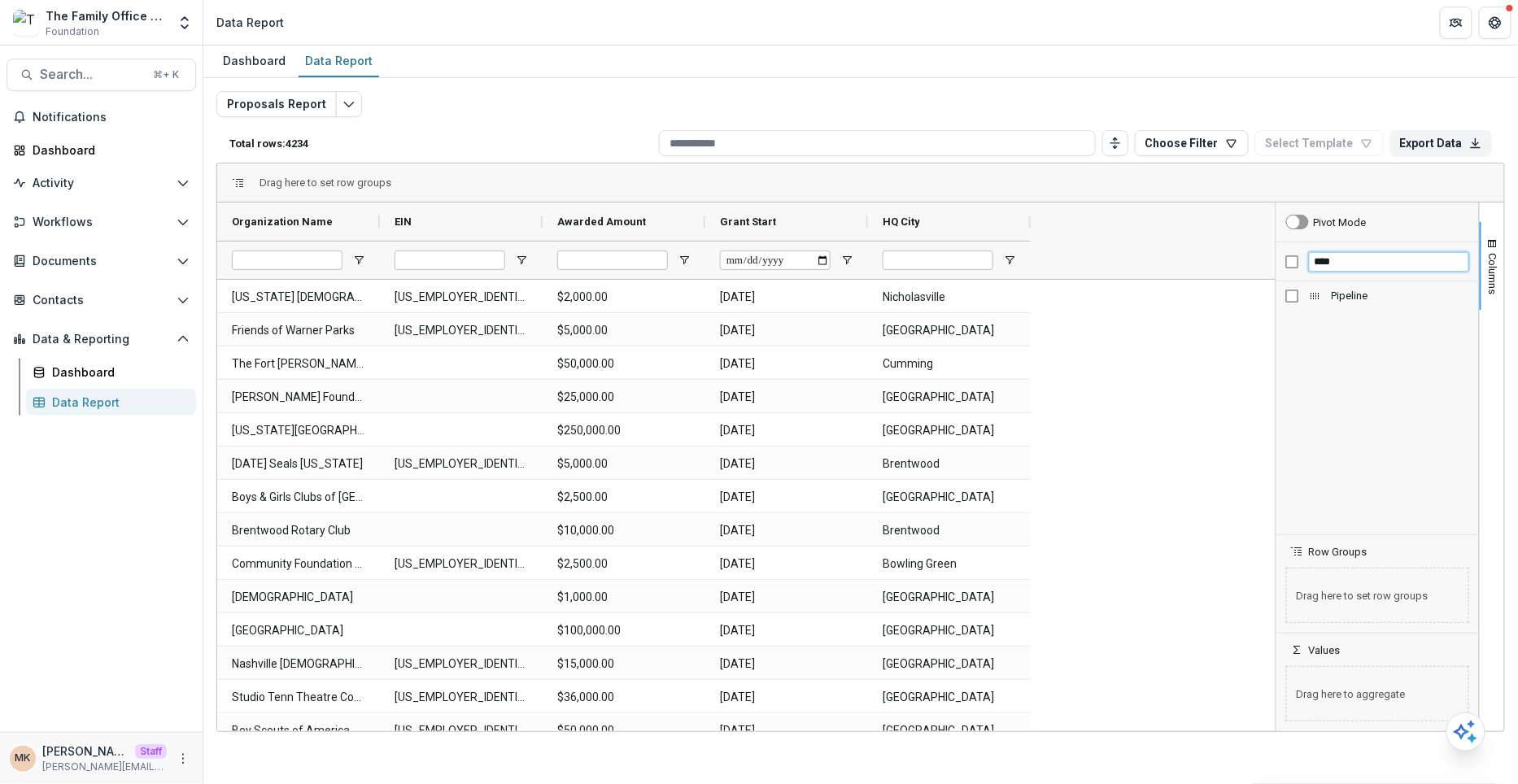
type input "****"
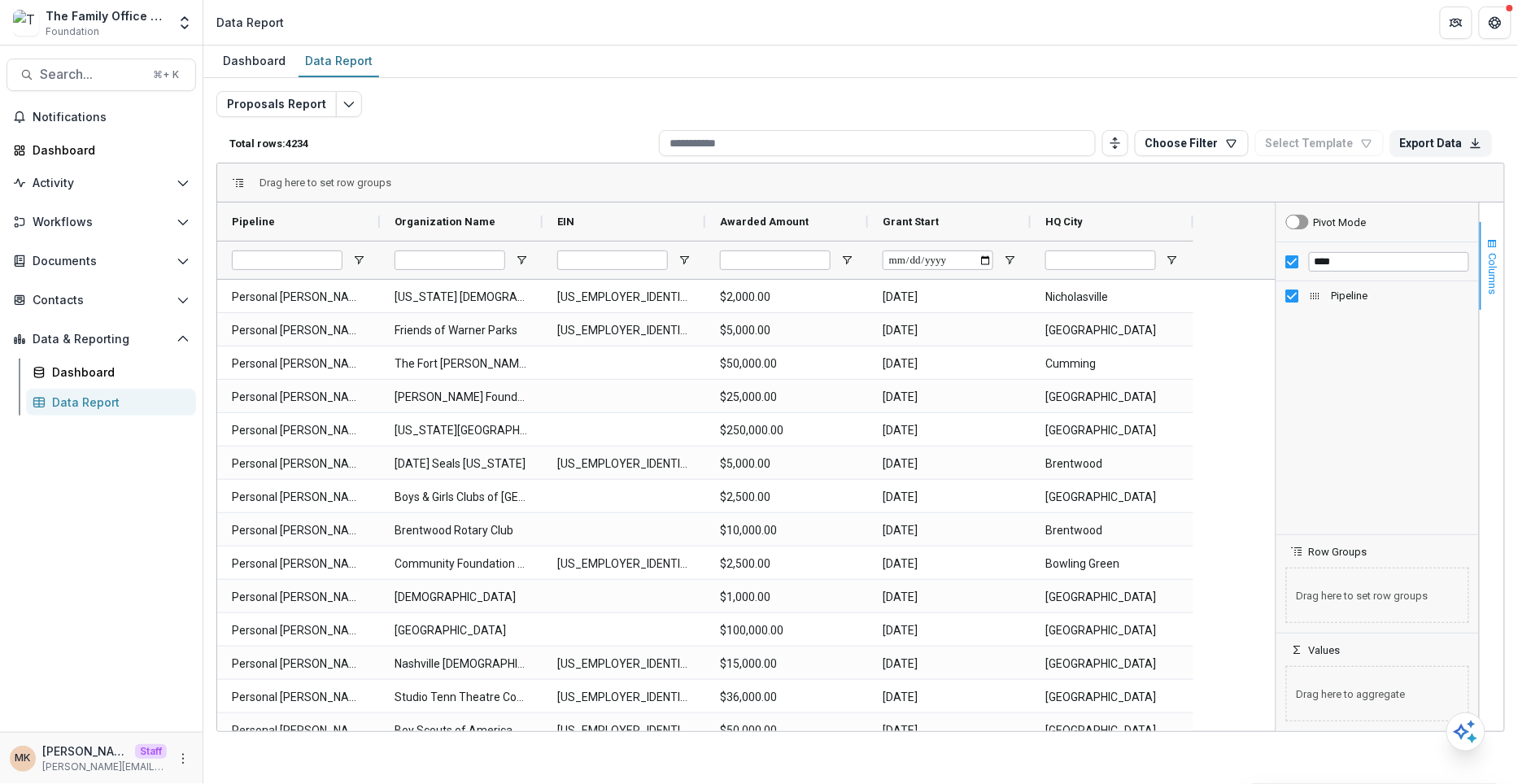
click at [1490, 271] on span "Columns" at bounding box center [1493, 273] width 12 height 42
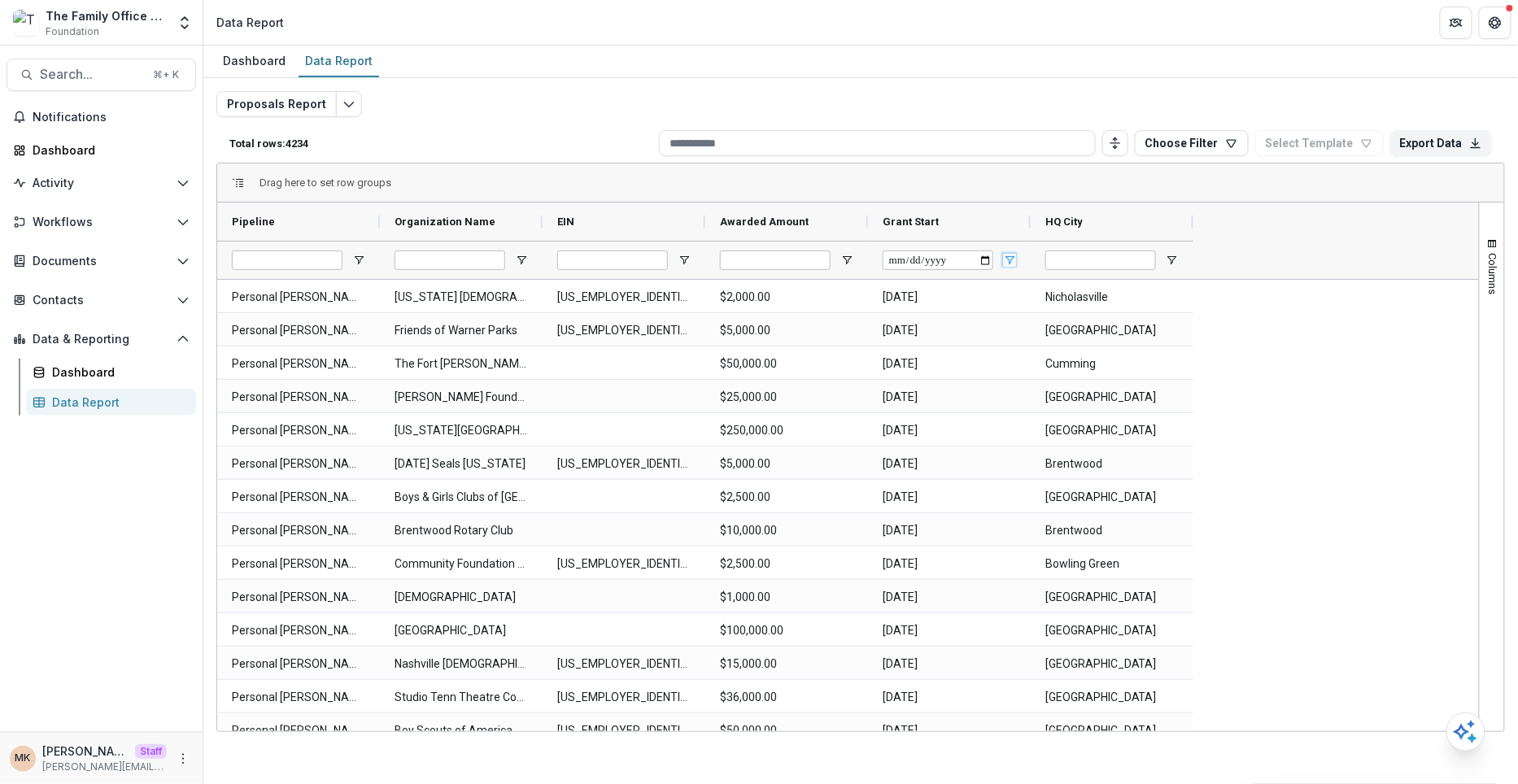
click at [1013, 259] on span "Open Filter Menu" at bounding box center [1009, 260] width 13 height 13
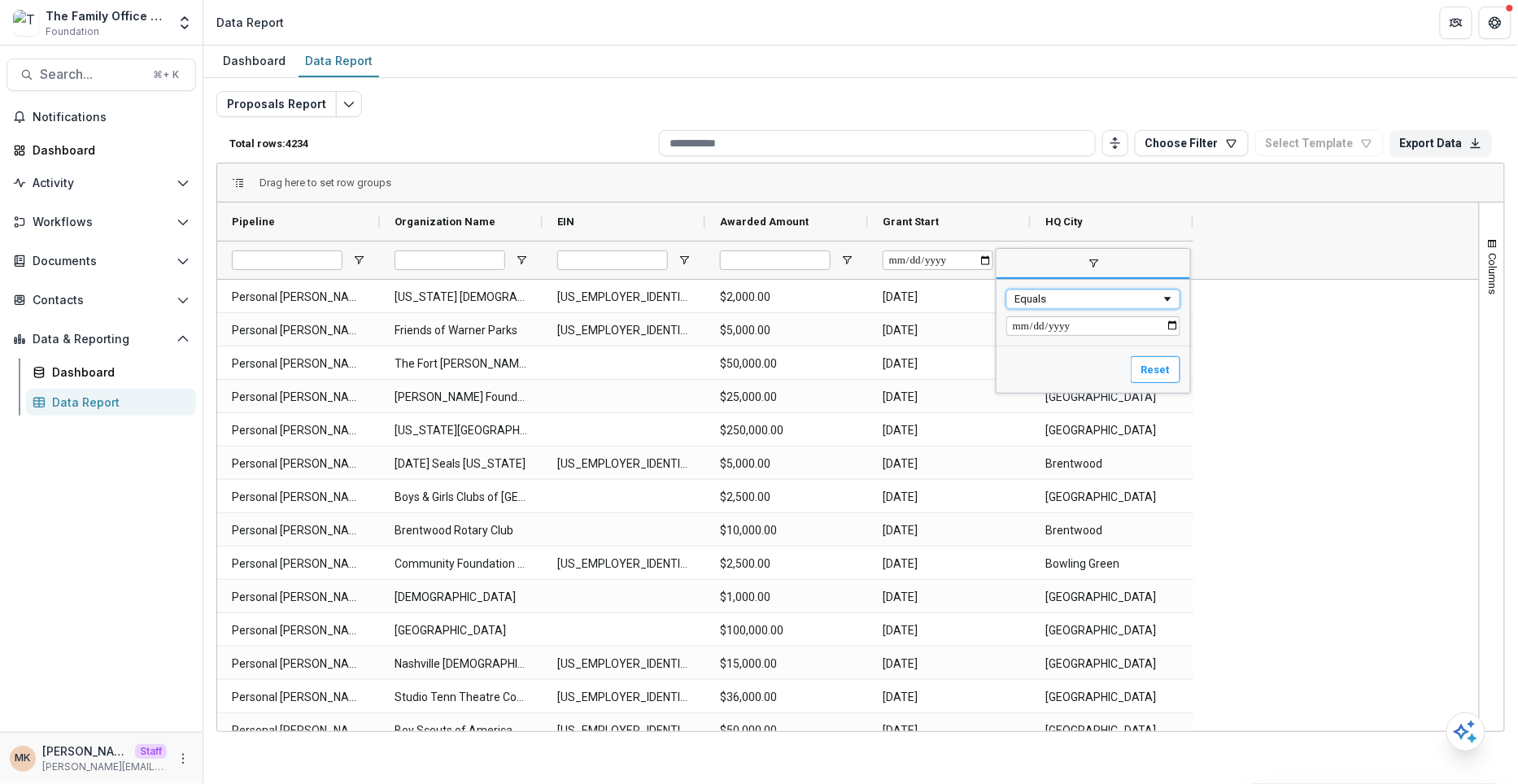
click at [1037, 297] on div "Equals" at bounding box center [1088, 299] width 147 height 12
click at [1027, 321] on input "Filter Value" at bounding box center [1093, 326] width 174 height 20
type input "**********"
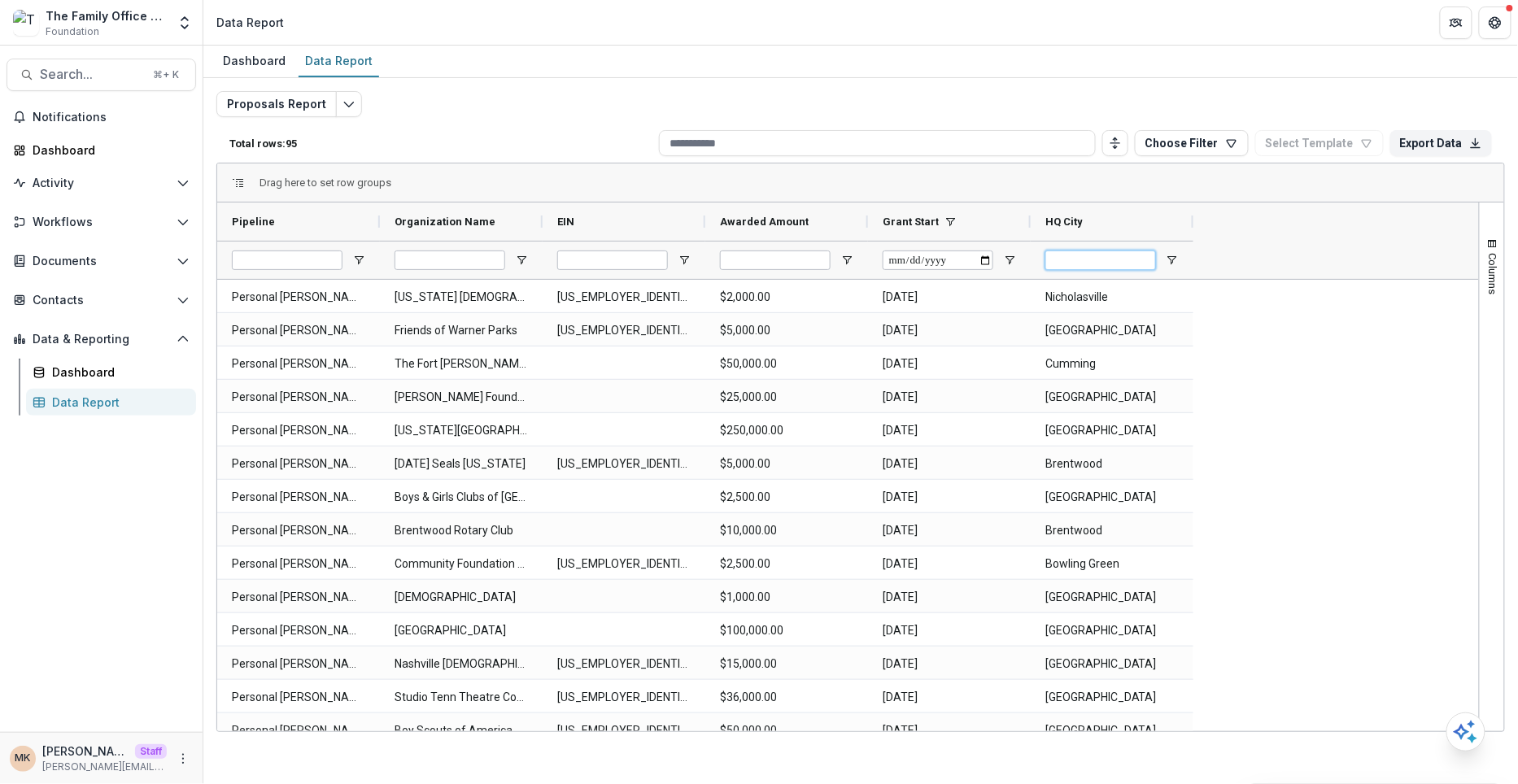
click at [1097, 256] on input "HQ City Filter Input" at bounding box center [1100, 259] width 111 height 20
click at [1176, 259] on span "Open Filter Menu" at bounding box center [1172, 260] width 13 height 13
click at [1106, 256] on input "HQ City Filter Input" at bounding box center [1100, 259] width 111 height 20
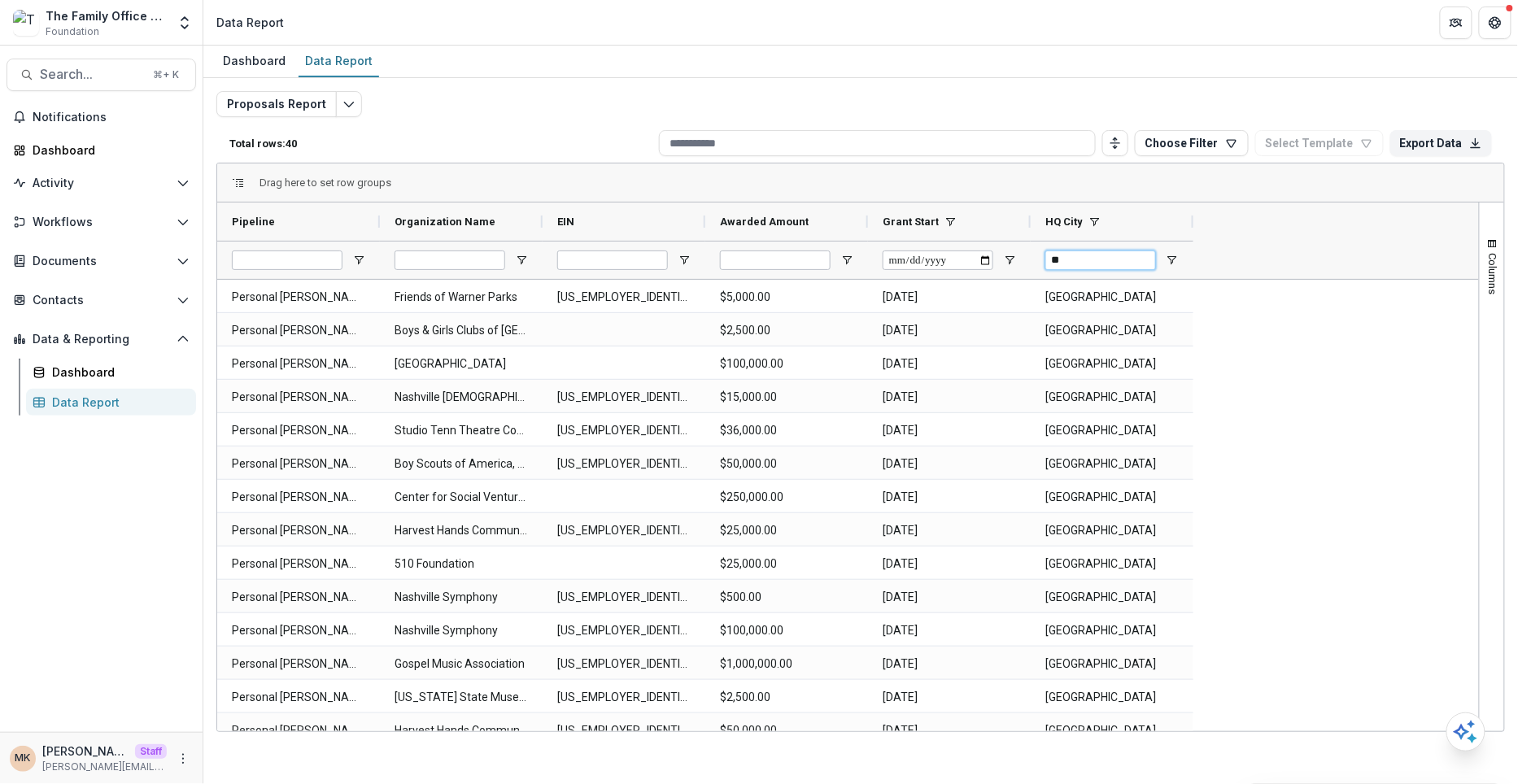
type input "*"
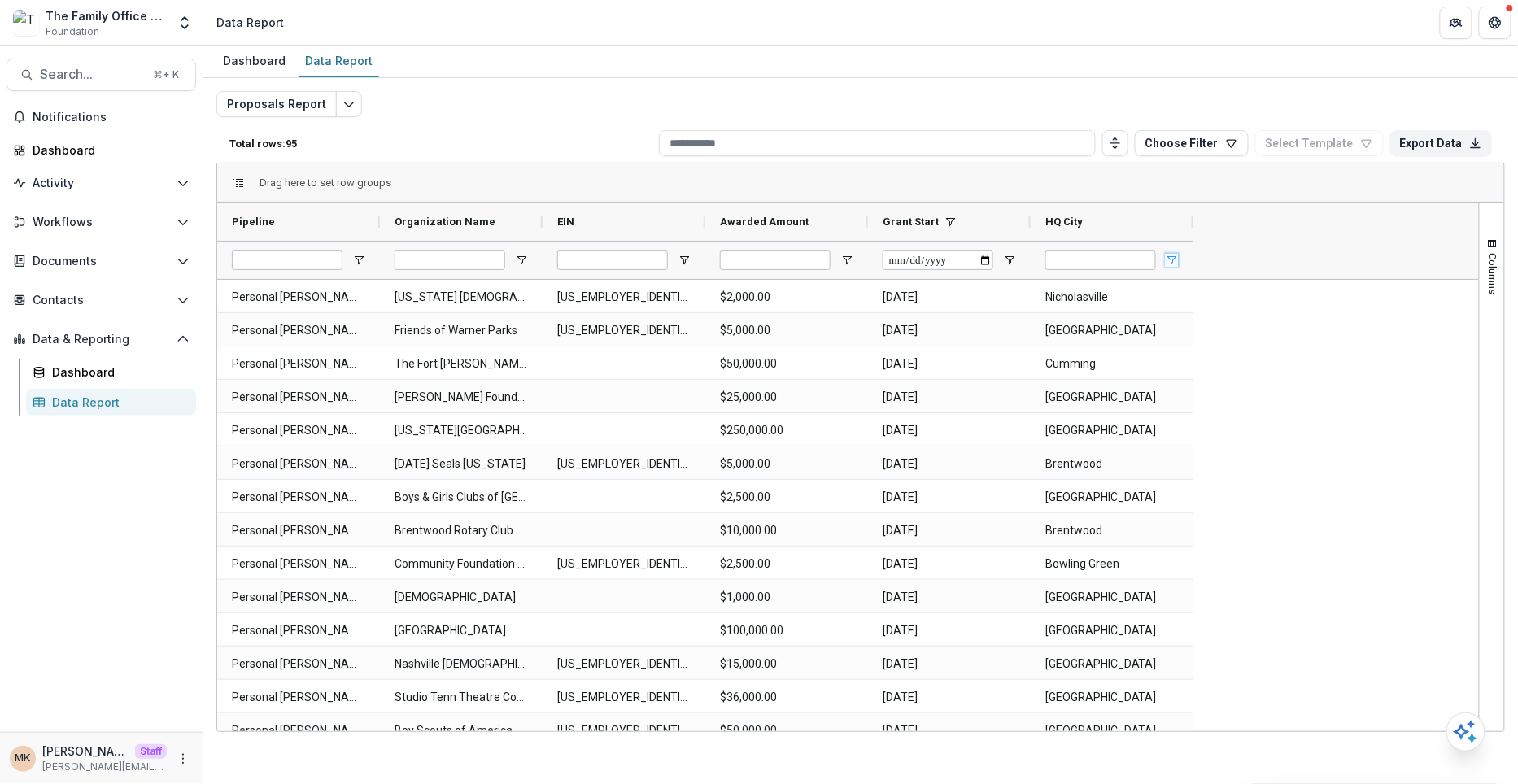
click at [1175, 256] on span "Open Filter Menu" at bounding box center [1172, 260] width 13 height 13
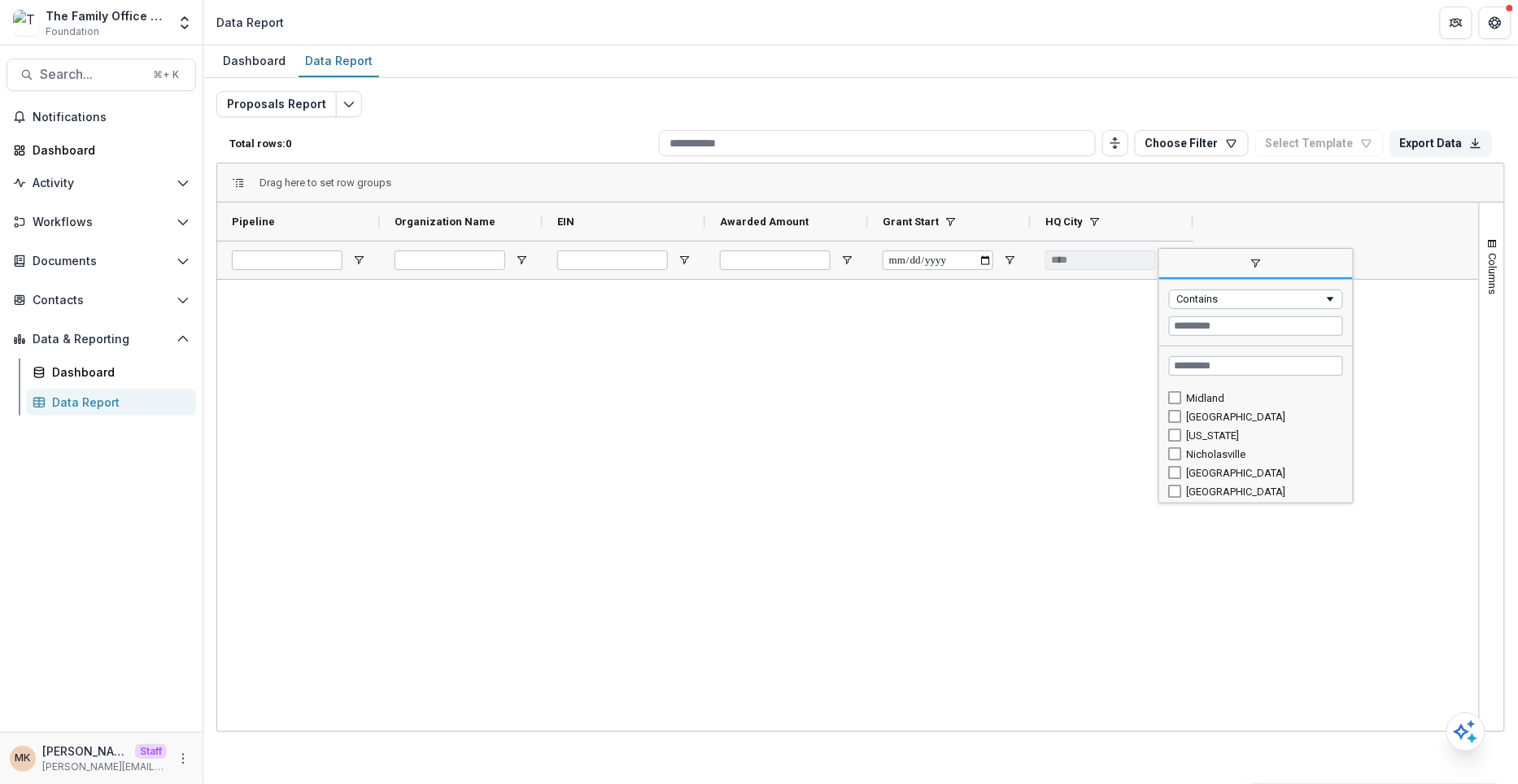
scroll to position [313, 0]
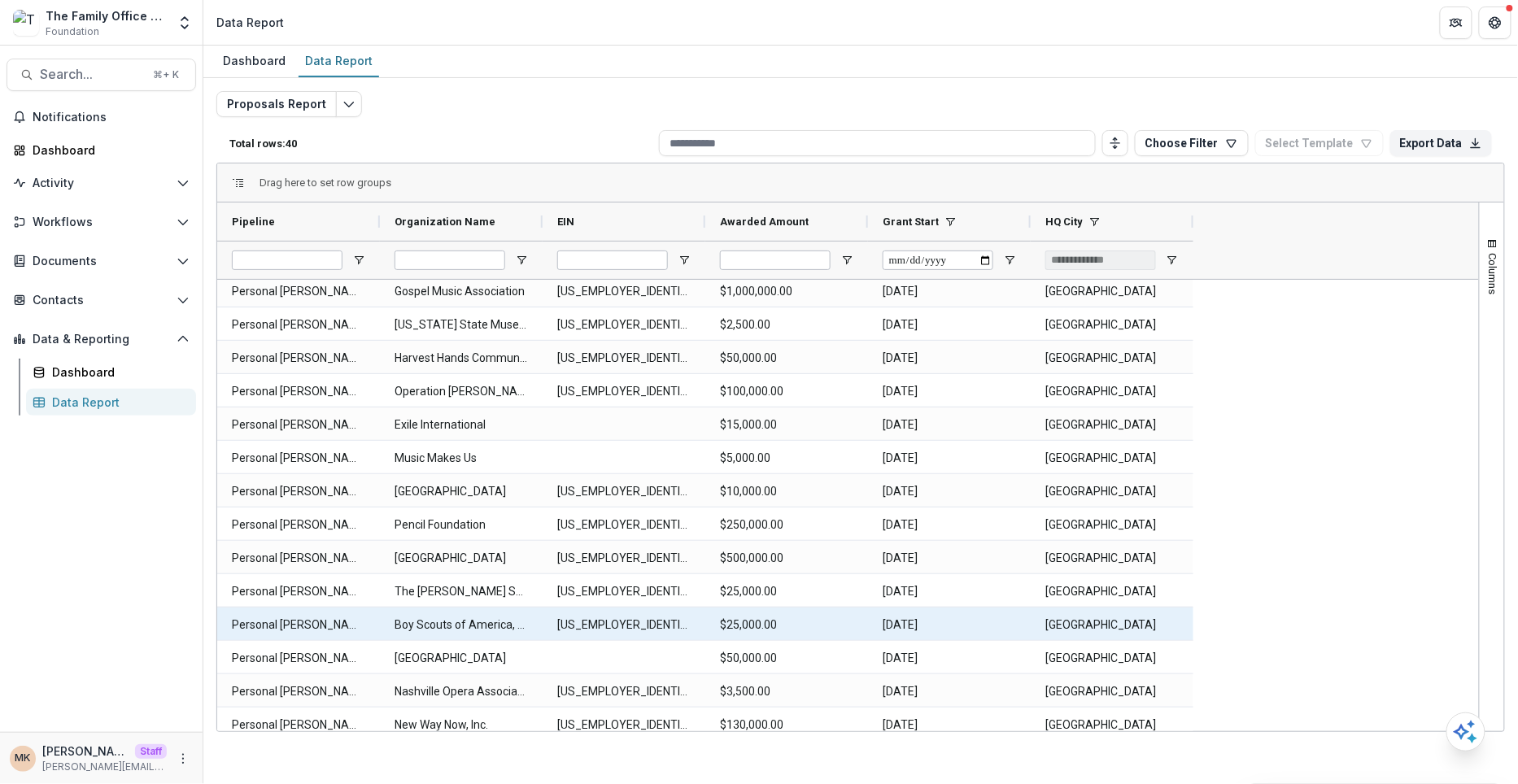
scroll to position [548, 0]
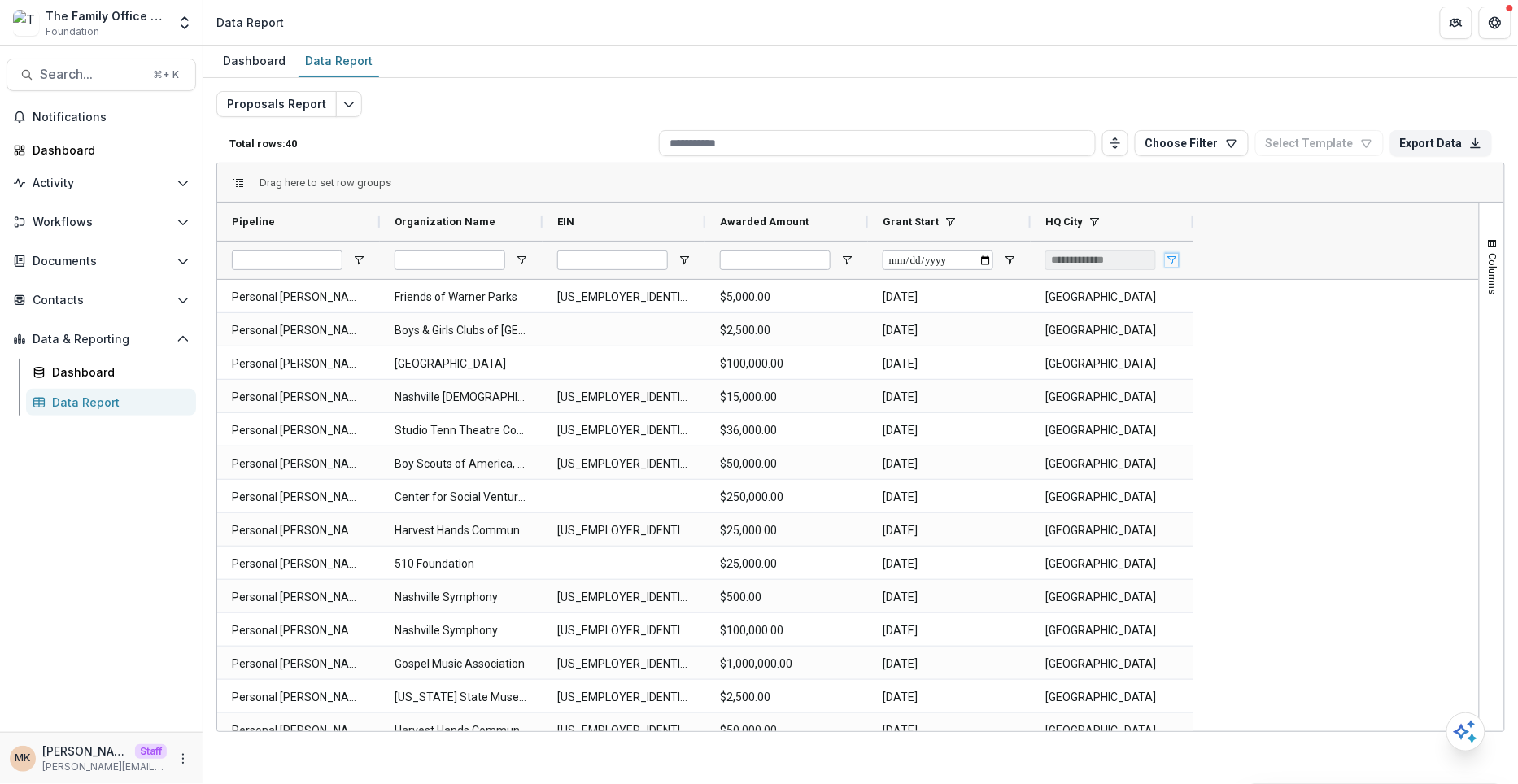
click at [1178, 254] on span "Open Filter Menu" at bounding box center [1172, 260] width 13 height 13
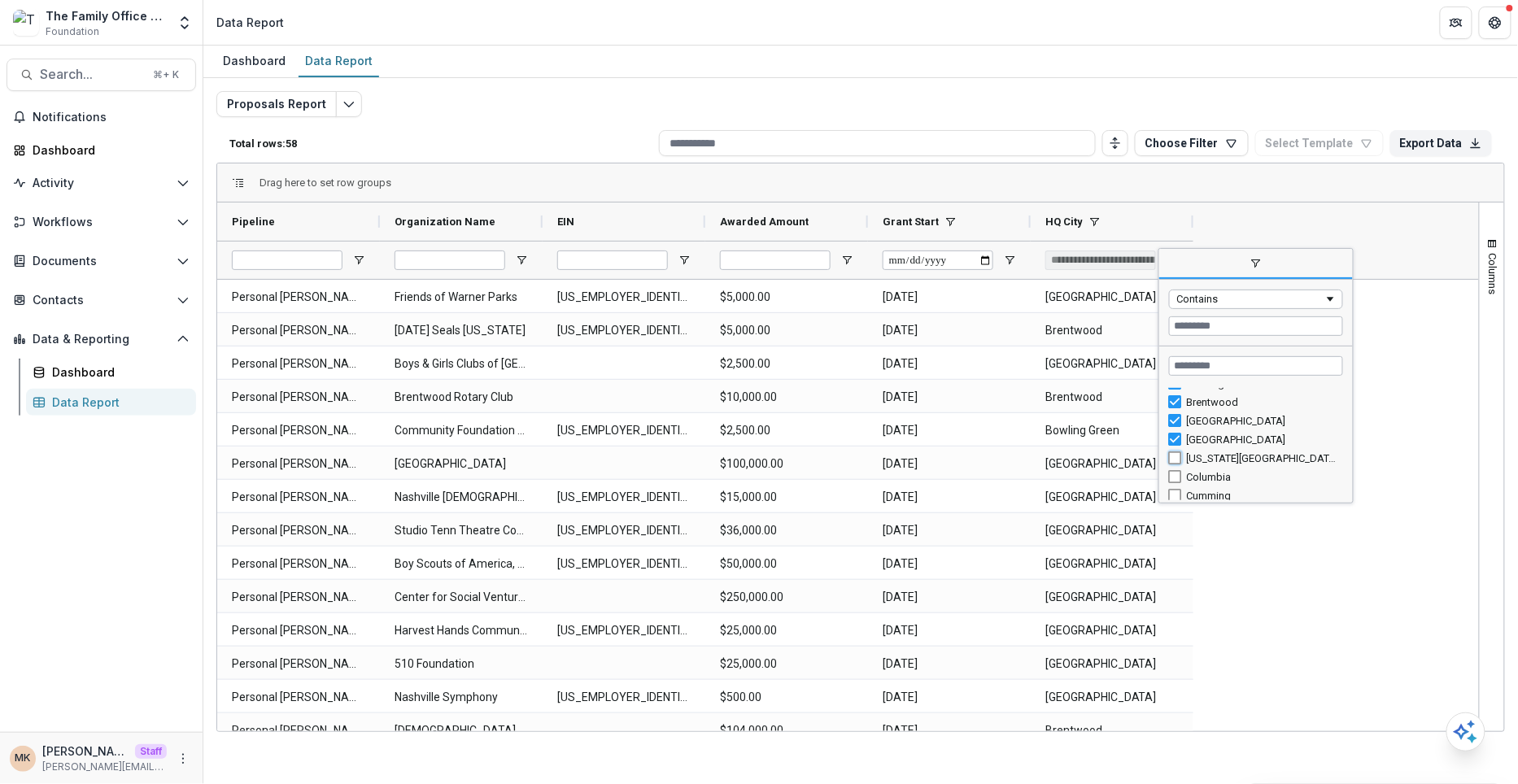
type input "**********"
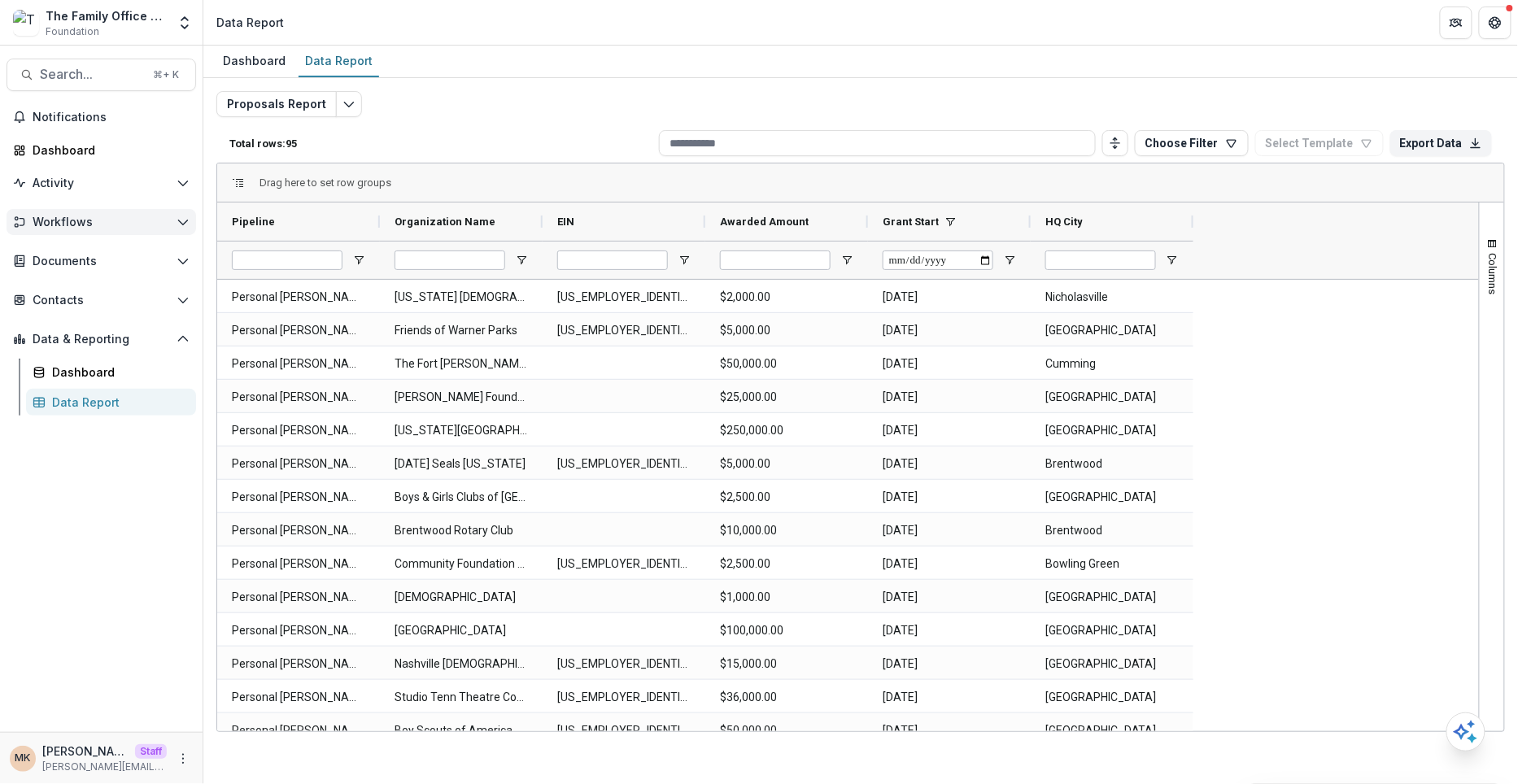
click at [113, 220] on span "Workflows" at bounding box center [101, 222] width 138 height 14
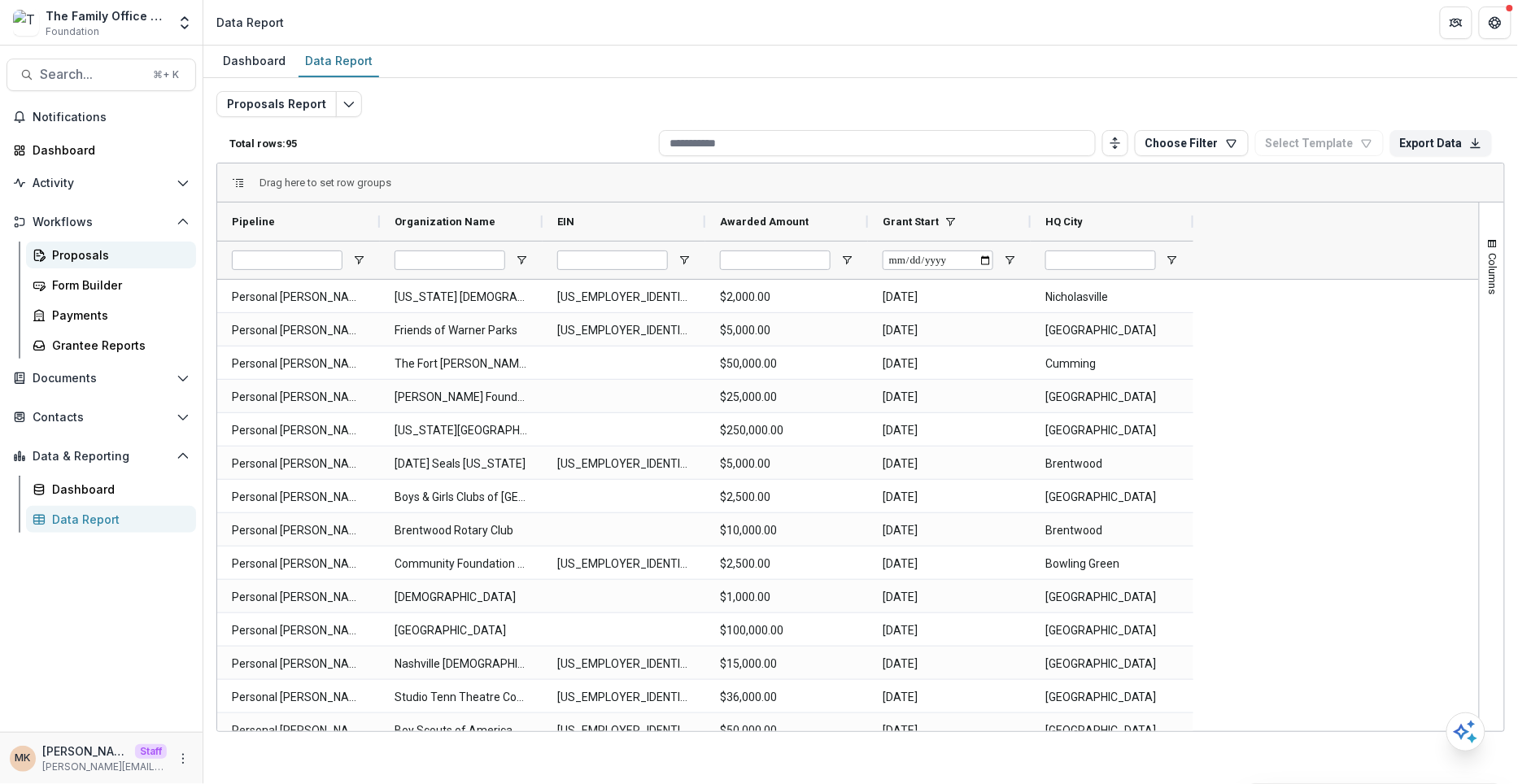
click at [114, 248] on div "Proposals" at bounding box center [117, 255] width 131 height 17
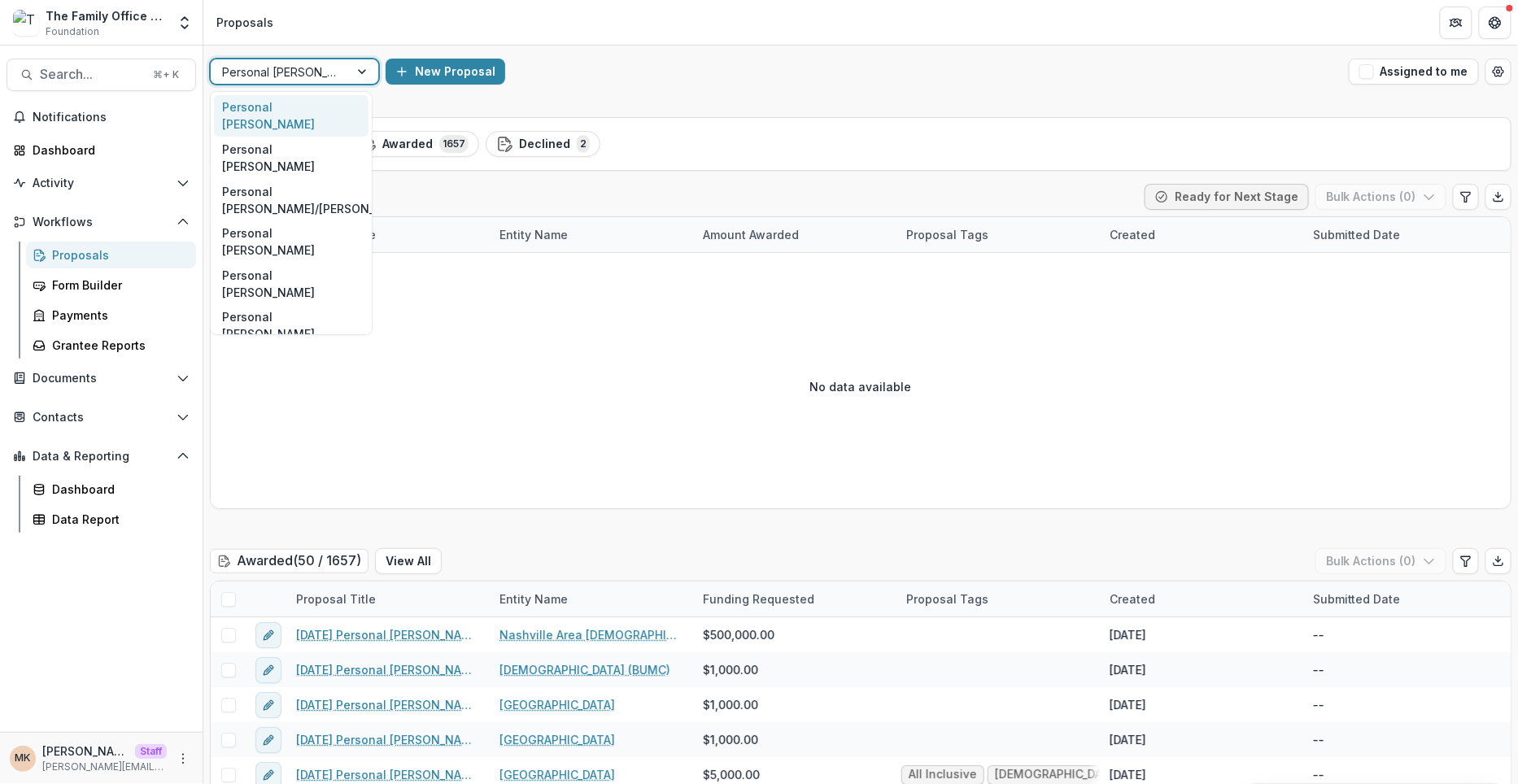
click at [309, 76] on div at bounding box center [280, 72] width 115 height 20
click at [282, 179] on div "Personal [PERSON_NAME]/[PERSON_NAME]" at bounding box center [291, 199] width 154 height 42
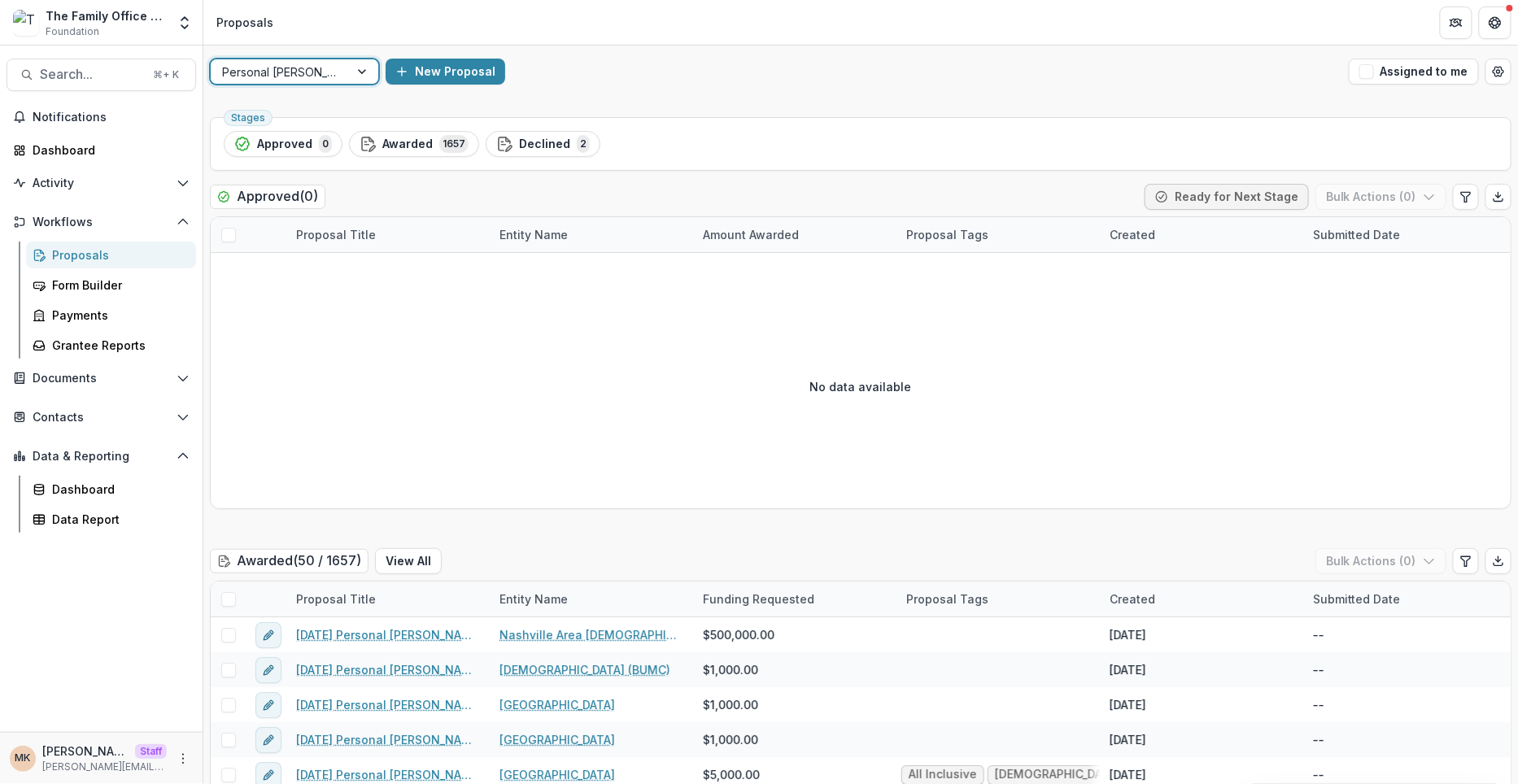
click at [295, 68] on div at bounding box center [280, 72] width 115 height 20
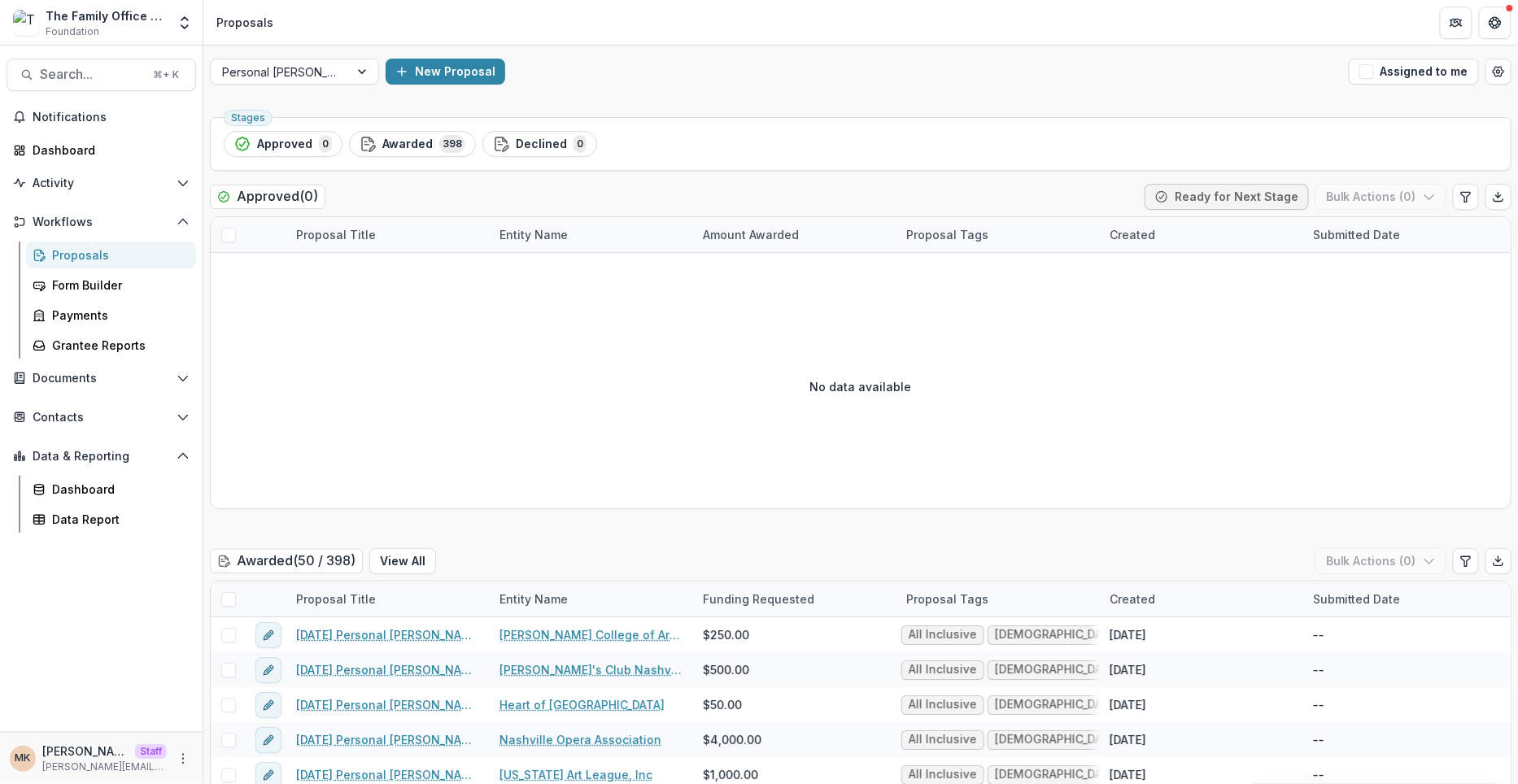
click at [433, 146] on div "Awarded 398" at bounding box center [413, 143] width 106 height 18
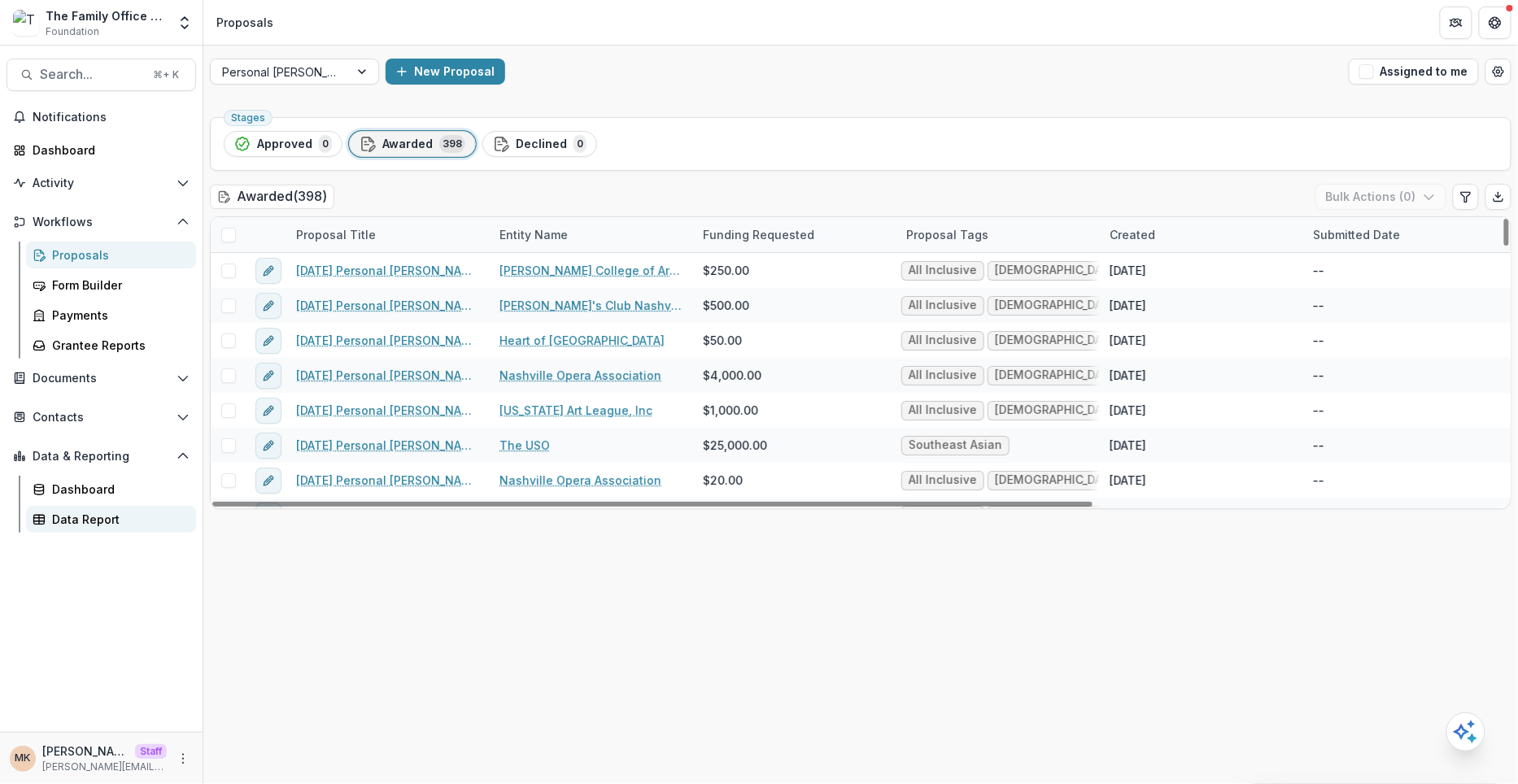
click at [87, 514] on div "Data Report" at bounding box center [117, 519] width 131 height 17
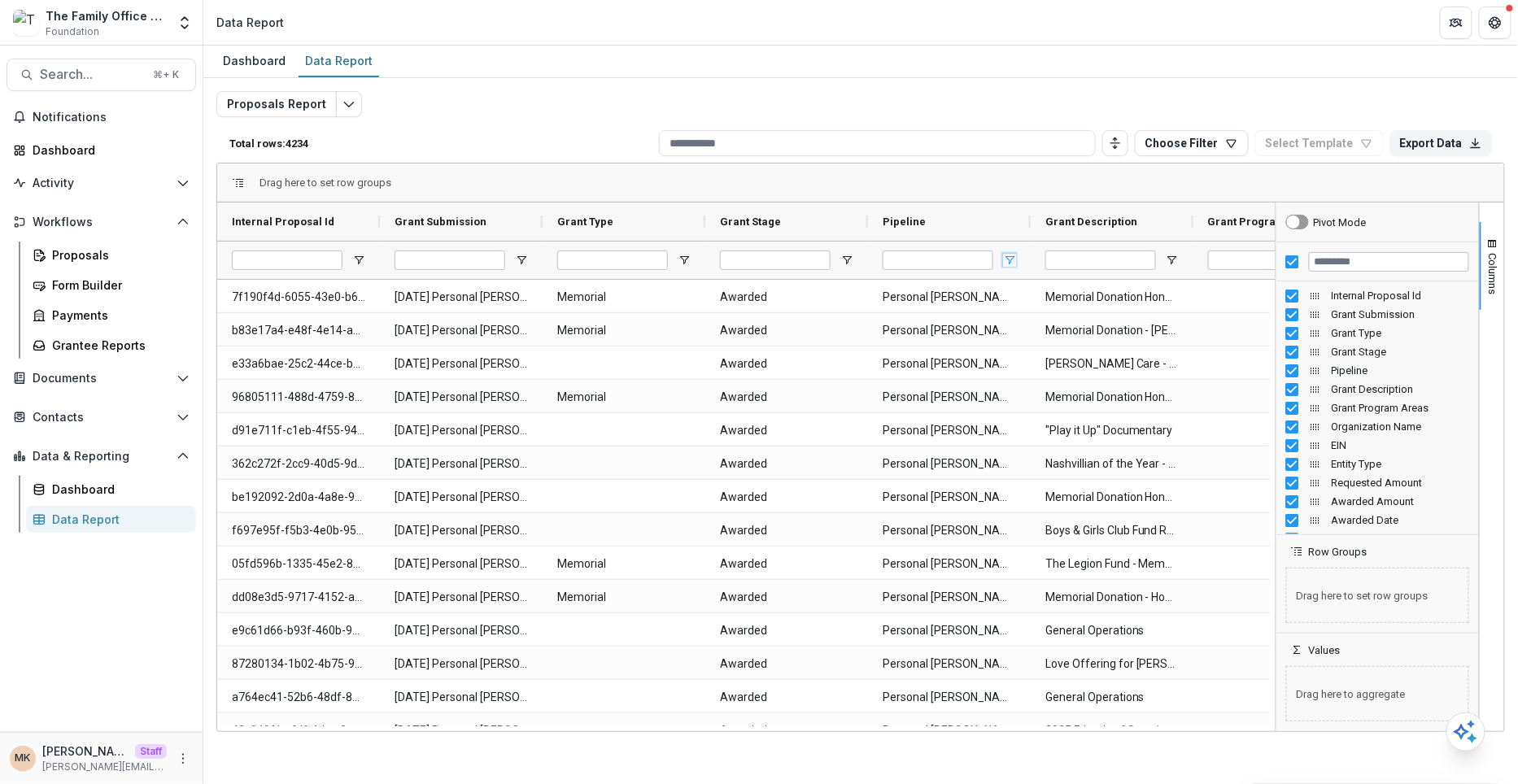
click at [1015, 264] on span "Open Filter Menu" at bounding box center [1009, 260] width 13 height 13
click at [1305, 261] on div at bounding box center [1378, 262] width 203 height 39
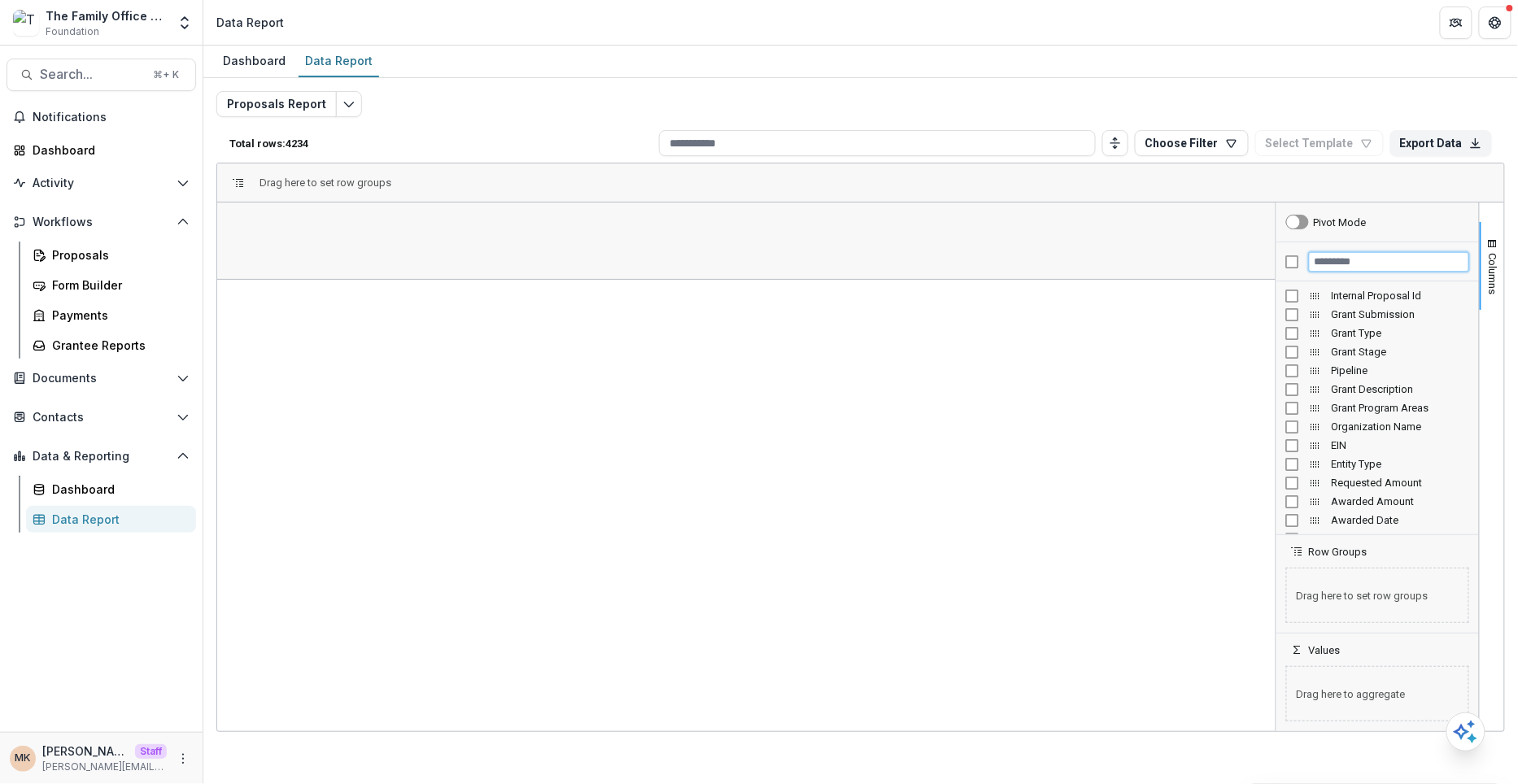
click at [1339, 255] on input "Filter Columns Input" at bounding box center [1389, 261] width 160 height 20
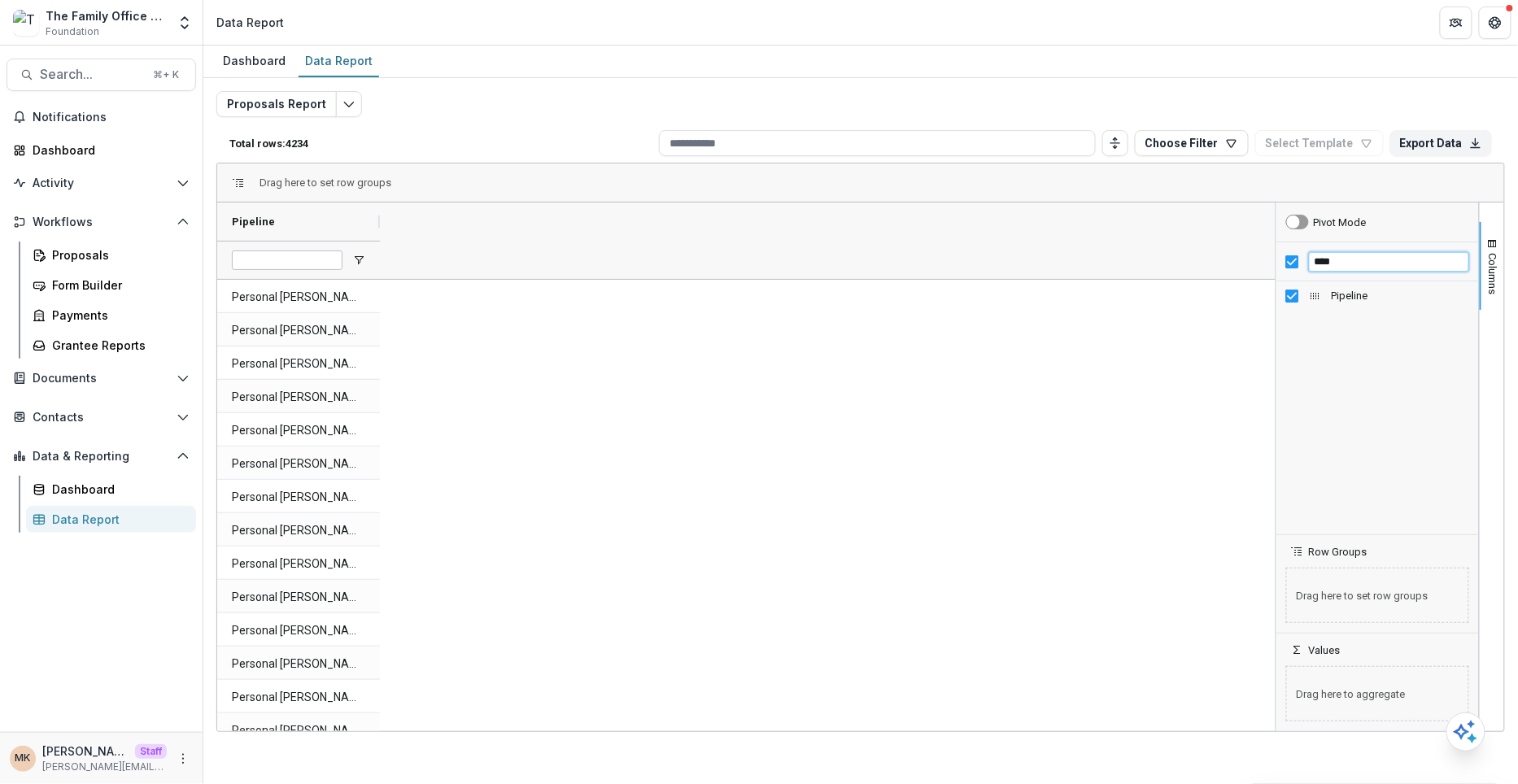
drag, startPoint x: 1359, startPoint y: 259, endPoint x: 1300, endPoint y: 249, distance: 59.8
click at [1300, 249] on div "****" at bounding box center [1378, 262] width 203 height 39
type input "*"
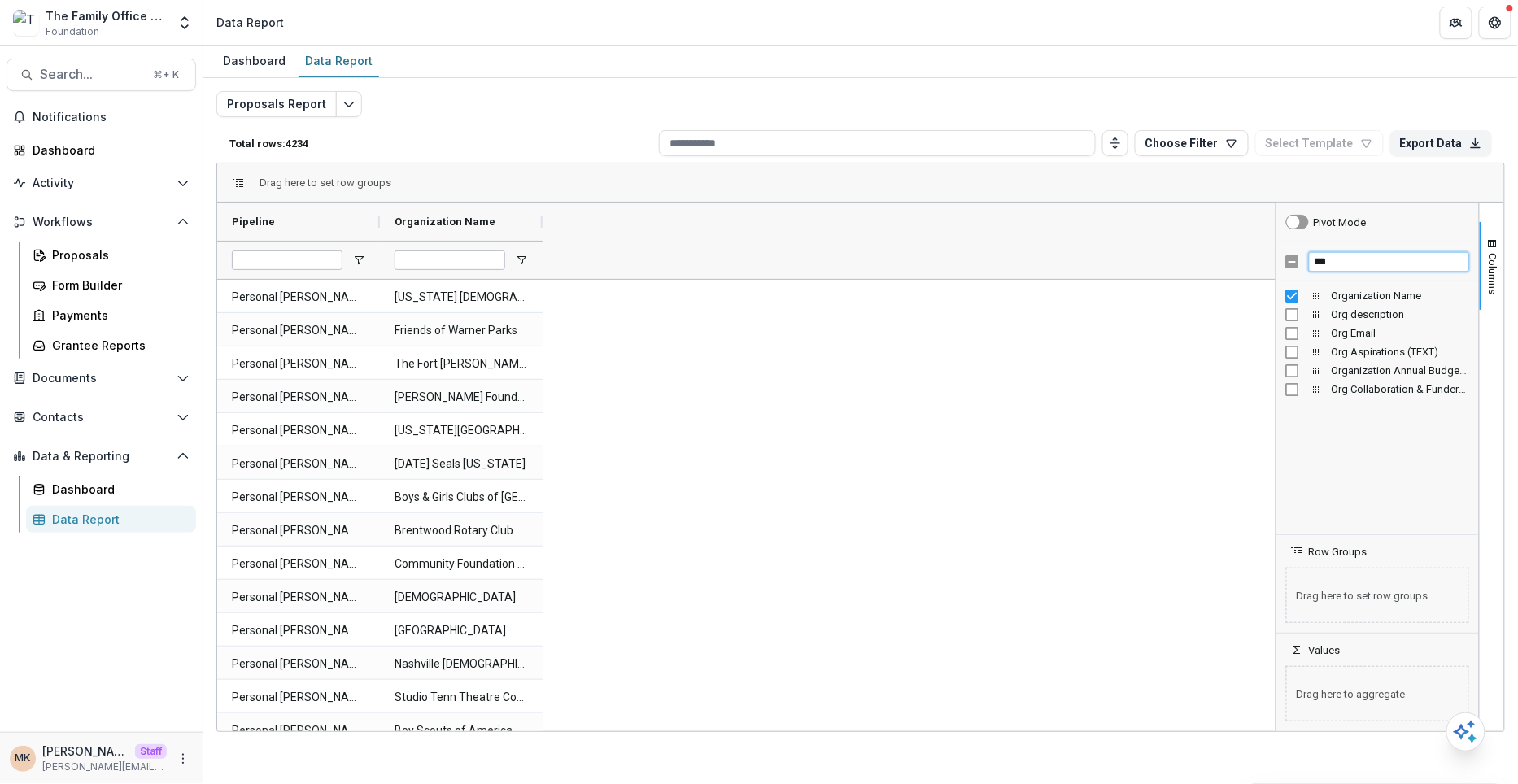
drag, startPoint x: 1333, startPoint y: 265, endPoint x: 1304, endPoint y: 264, distance: 29.0
click at [1304, 264] on div "***" at bounding box center [1378, 262] width 203 height 39
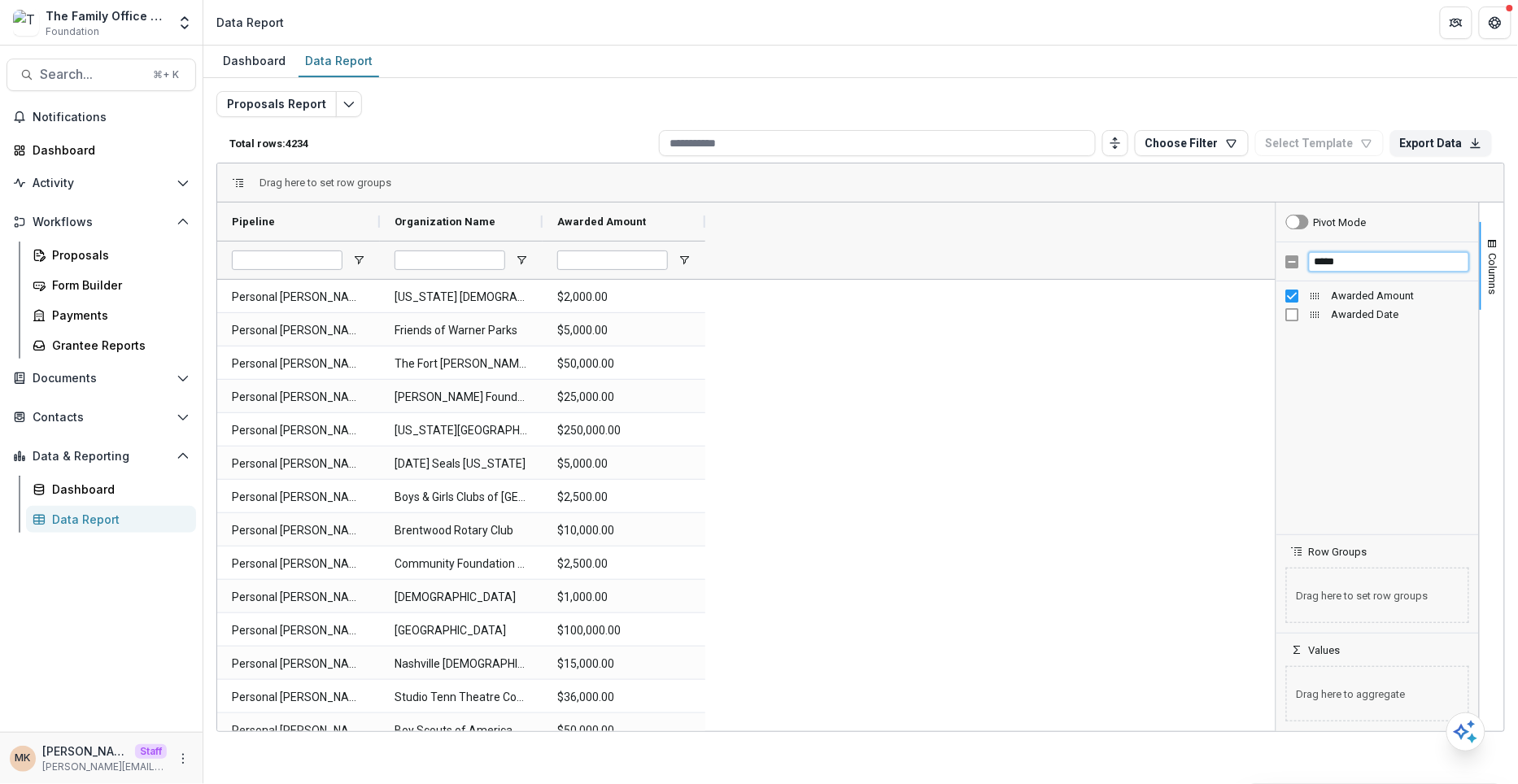
drag, startPoint x: 1369, startPoint y: 260, endPoint x: 1306, endPoint y: 259, distance: 63.0
click at [1306, 259] on div "*****" at bounding box center [1378, 262] width 203 height 39
type input "****"
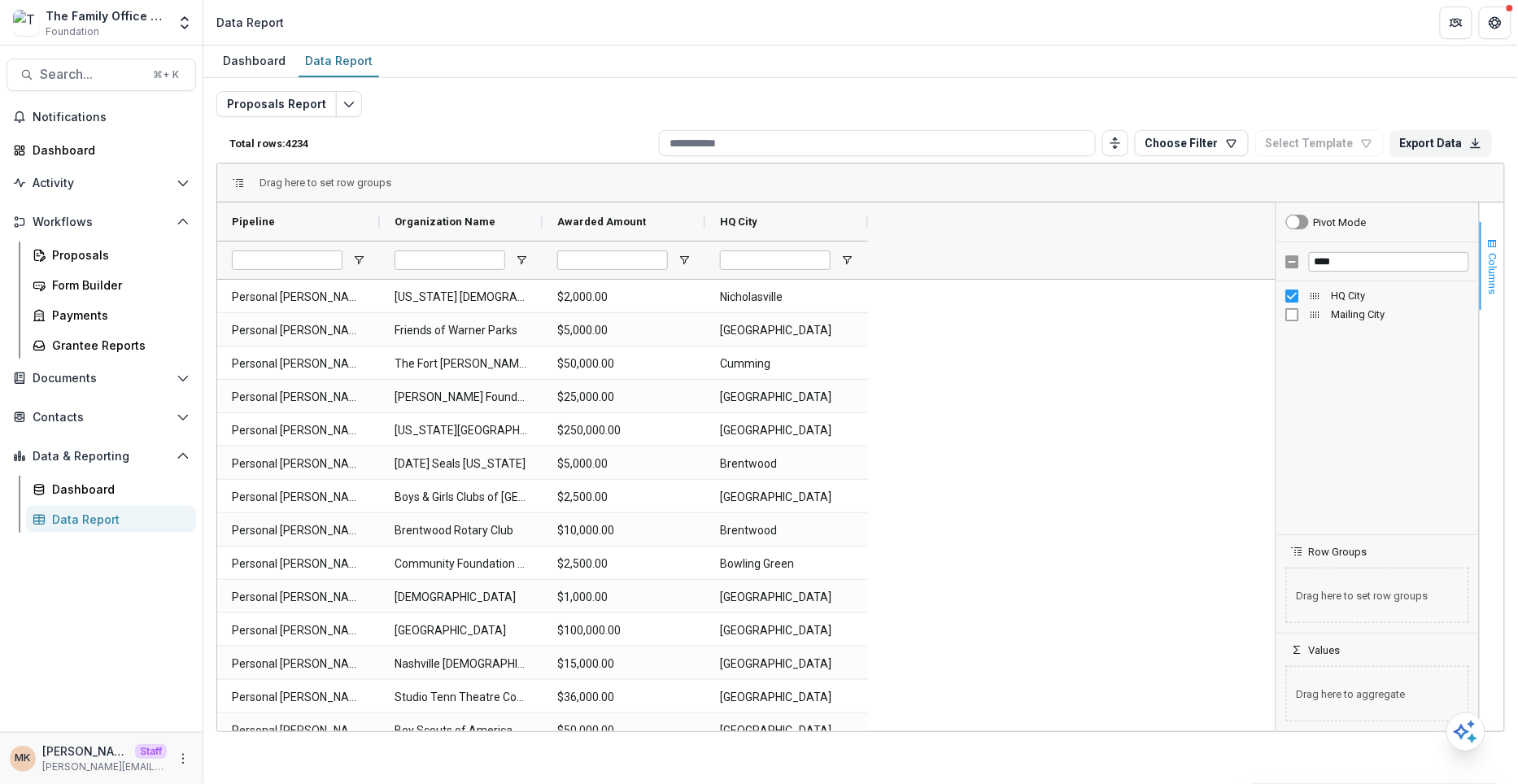
click at [1498, 276] on span "Columns" at bounding box center [1493, 273] width 12 height 42
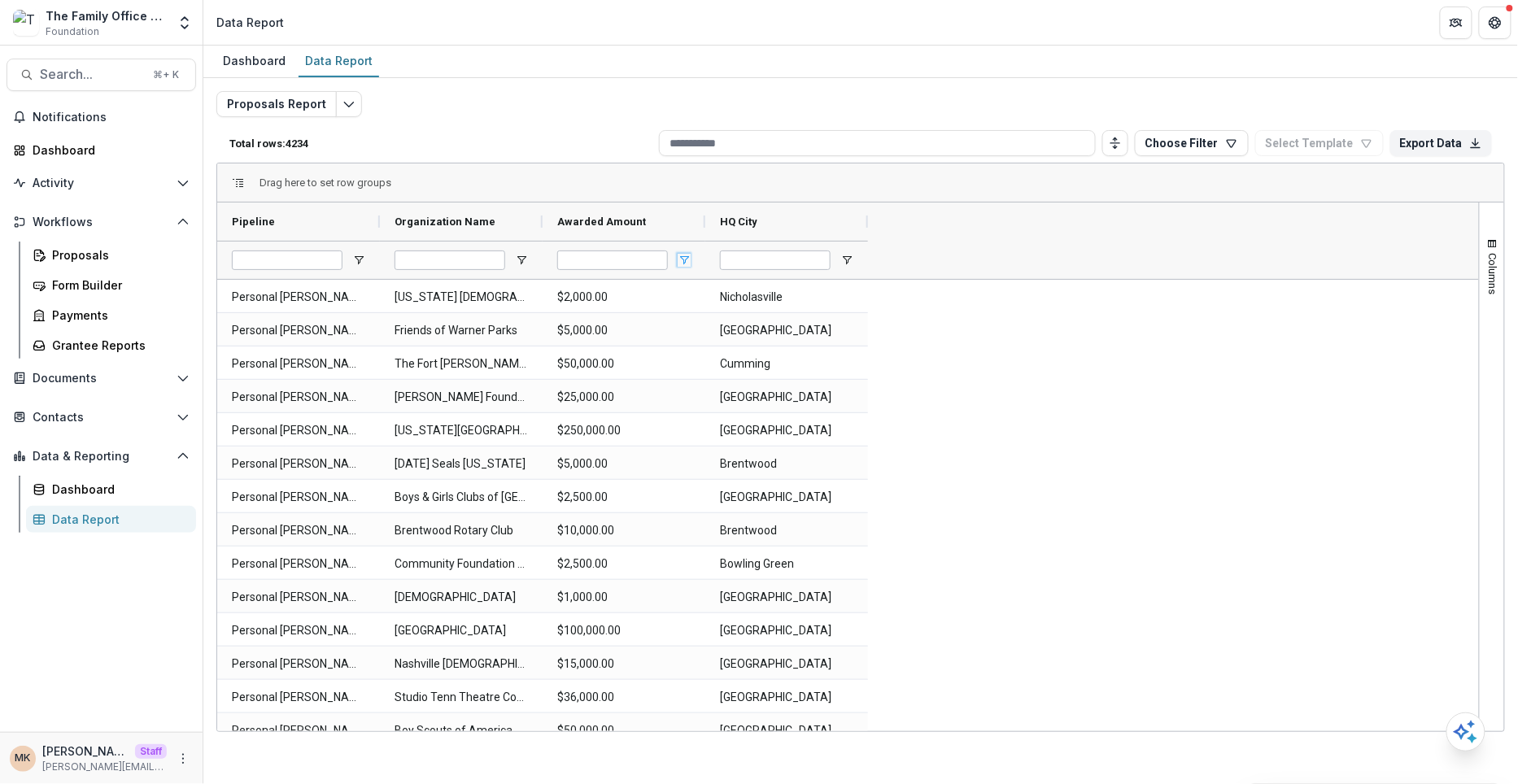
click at [687, 264] on span "Open Filter Menu" at bounding box center [685, 260] width 13 height 13
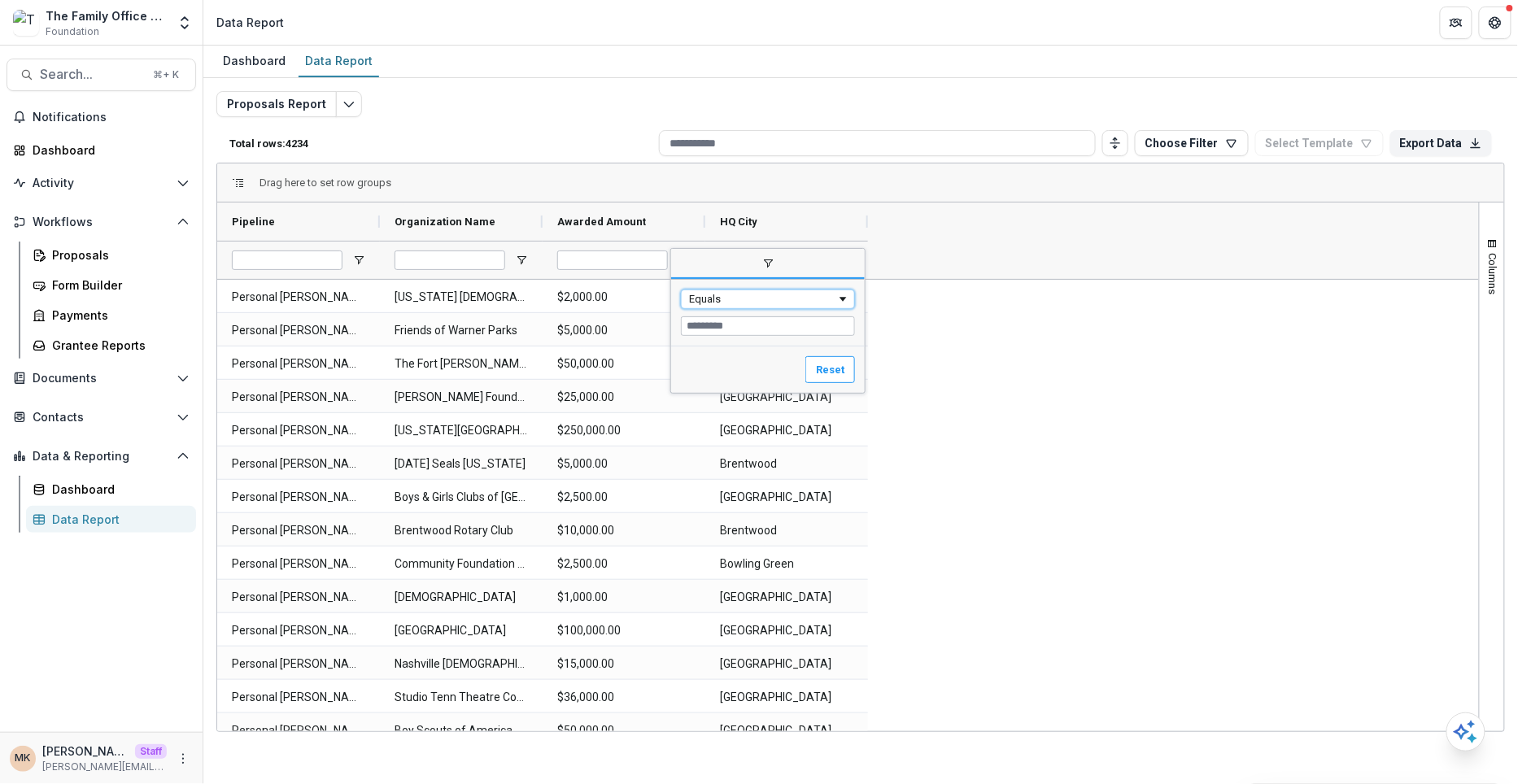
click at [718, 299] on div "Equals" at bounding box center [763, 299] width 147 height 12
click at [699, 322] on input "Filter Value" at bounding box center [767, 326] width 174 height 20
type input "*****"
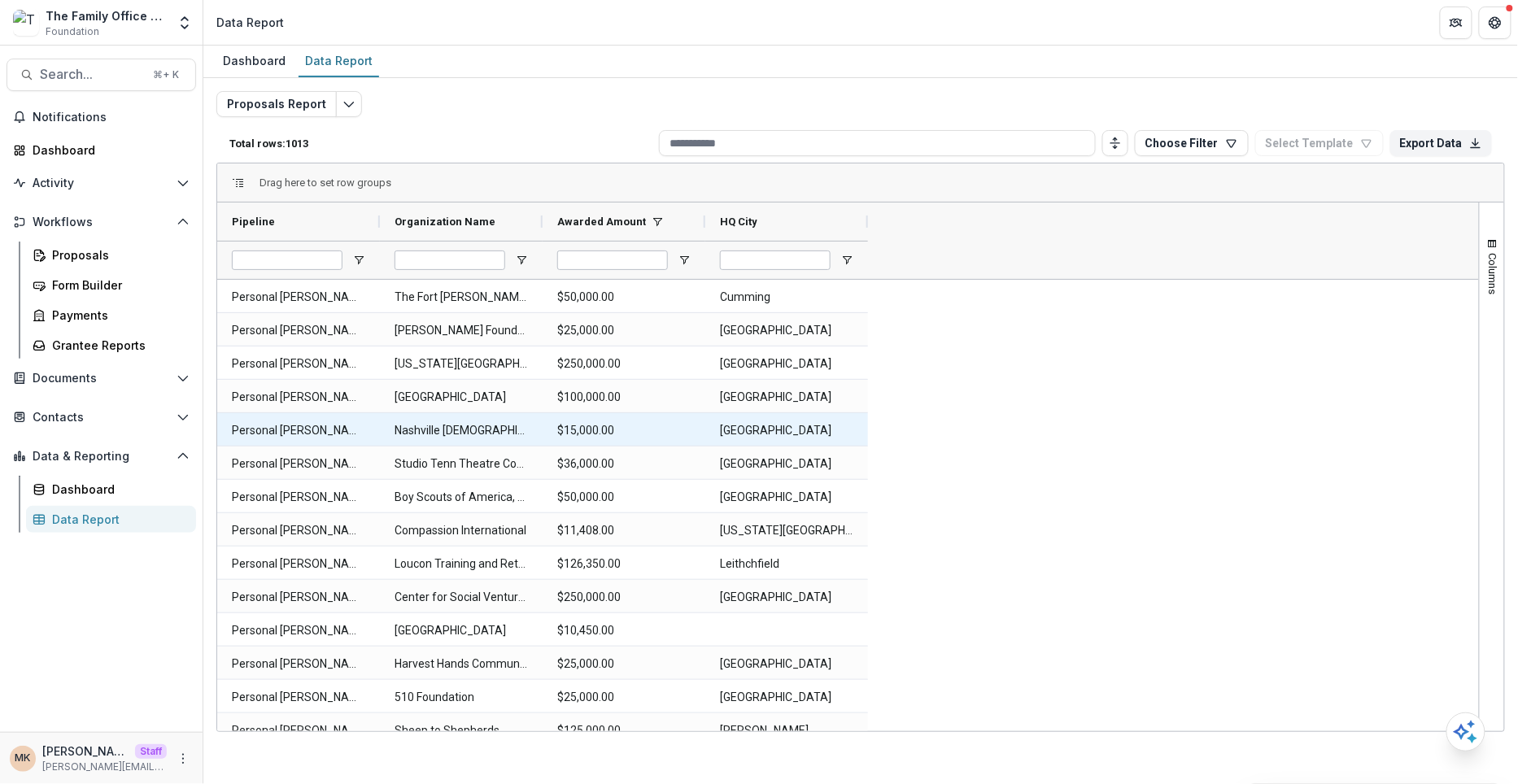
scroll to position [231, 0]
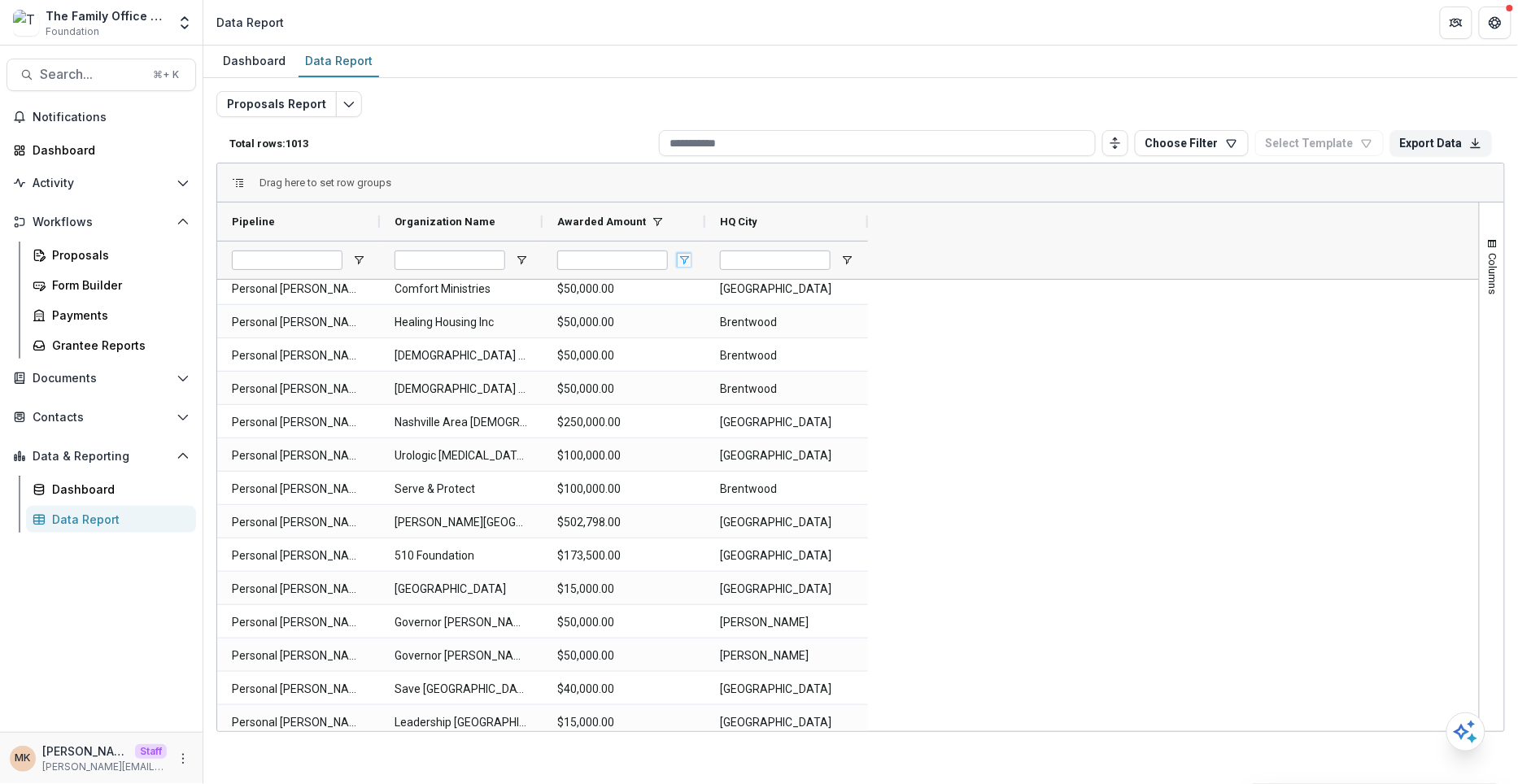
click at [681, 260] on span "Open Filter Menu" at bounding box center [685, 260] width 13 height 13
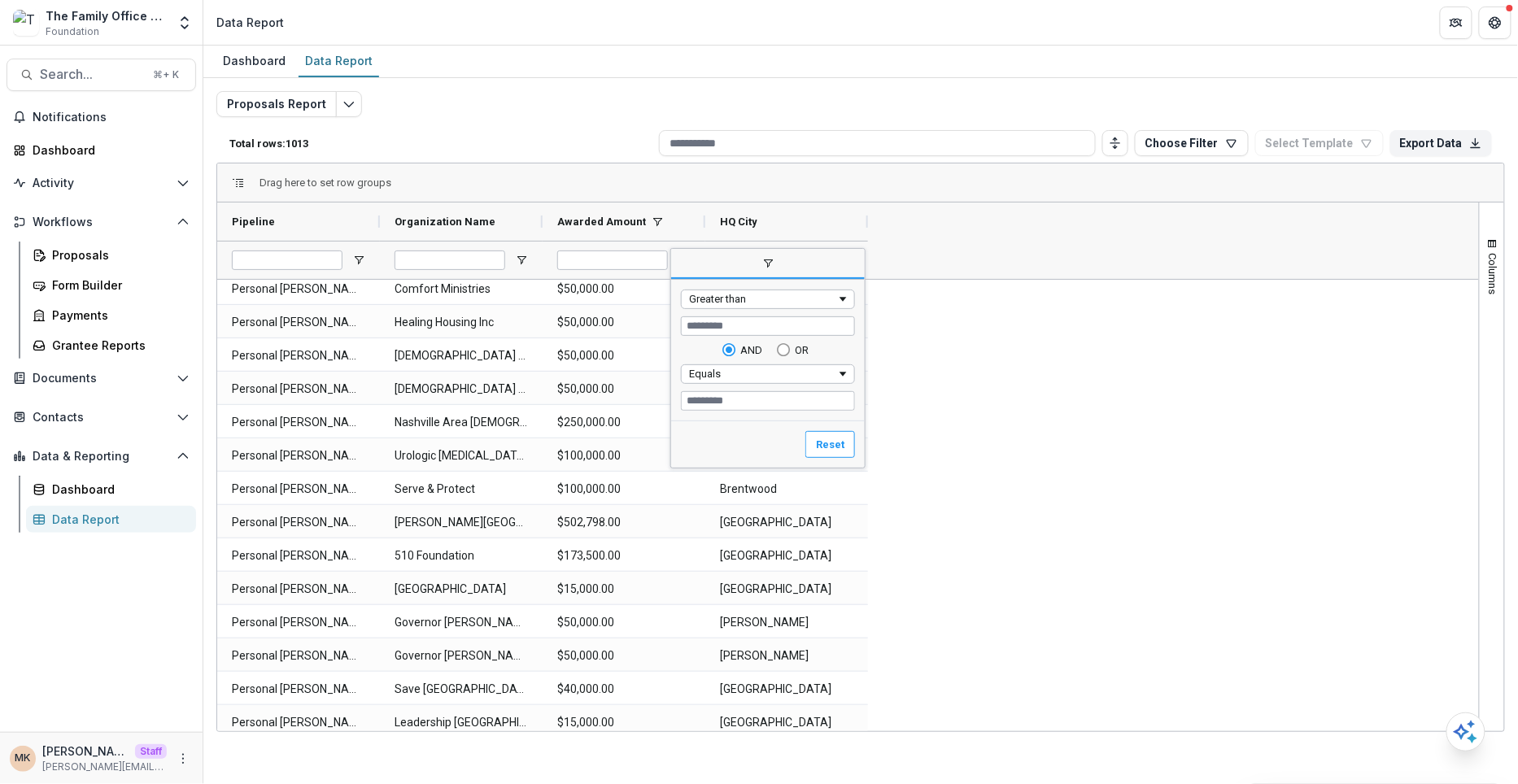
type input "******"
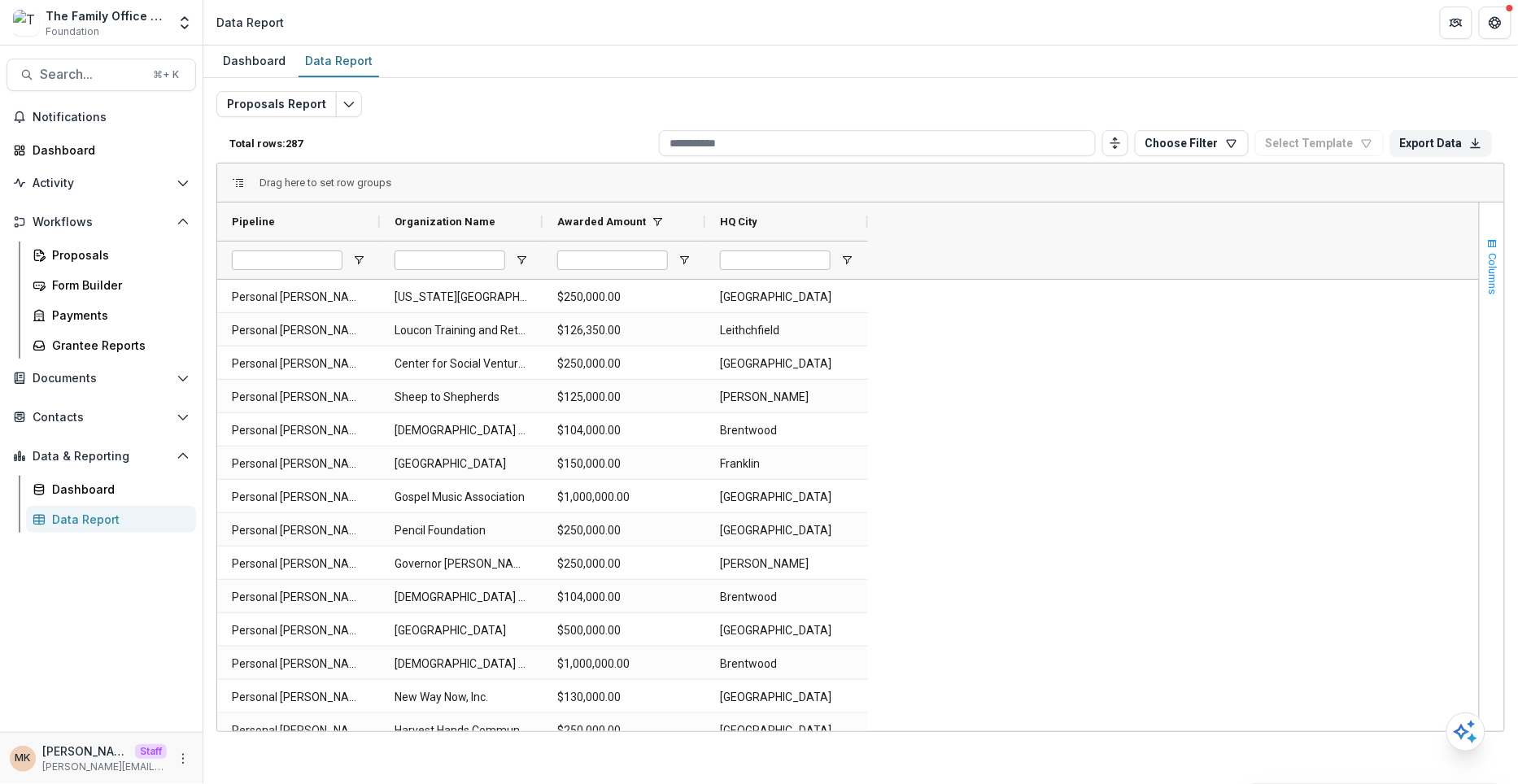
click at [1490, 254] on span "Columns" at bounding box center [1493, 273] width 12 height 42
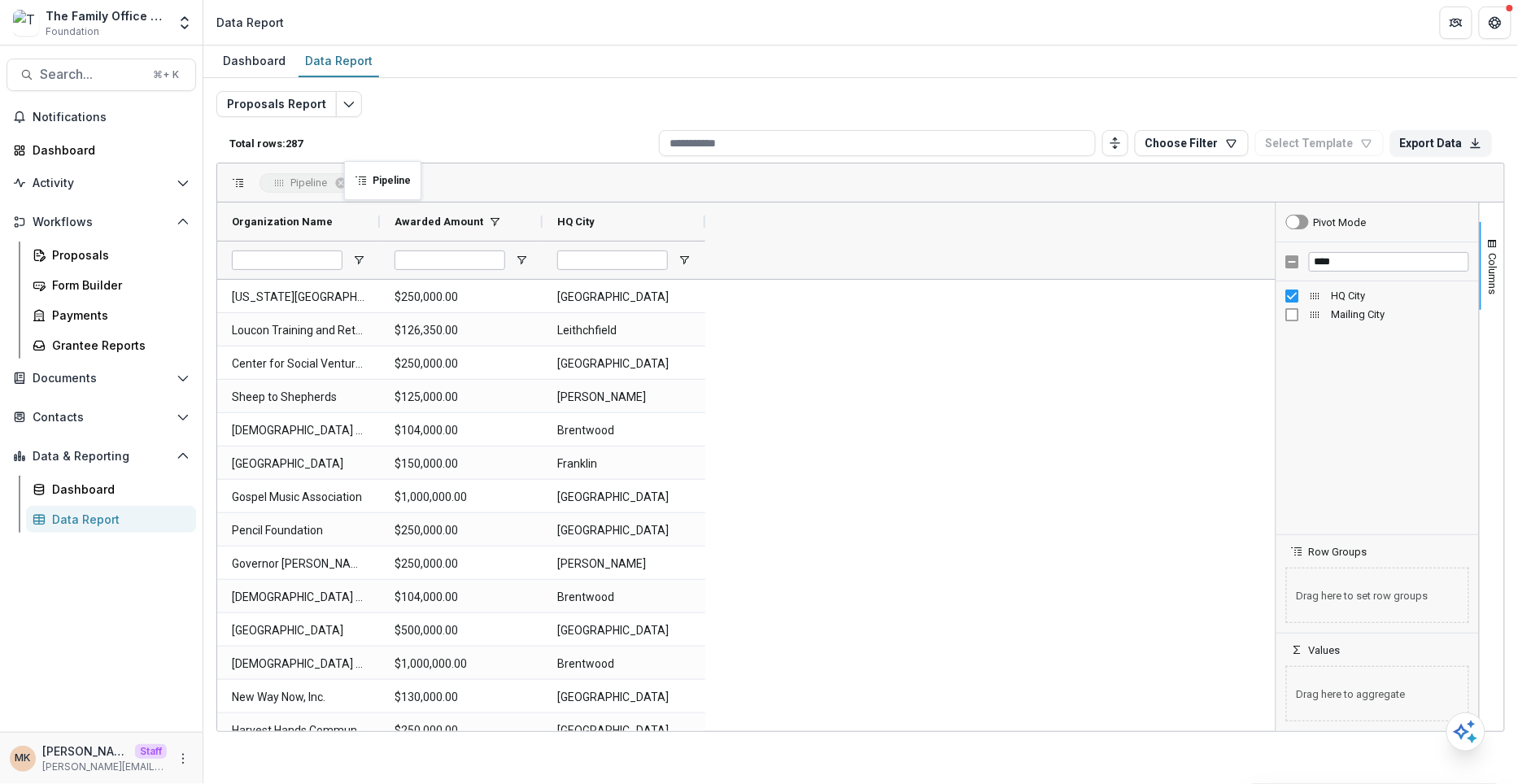
drag, startPoint x: 278, startPoint y: 225, endPoint x: 353, endPoint y: 171, distance: 92.4
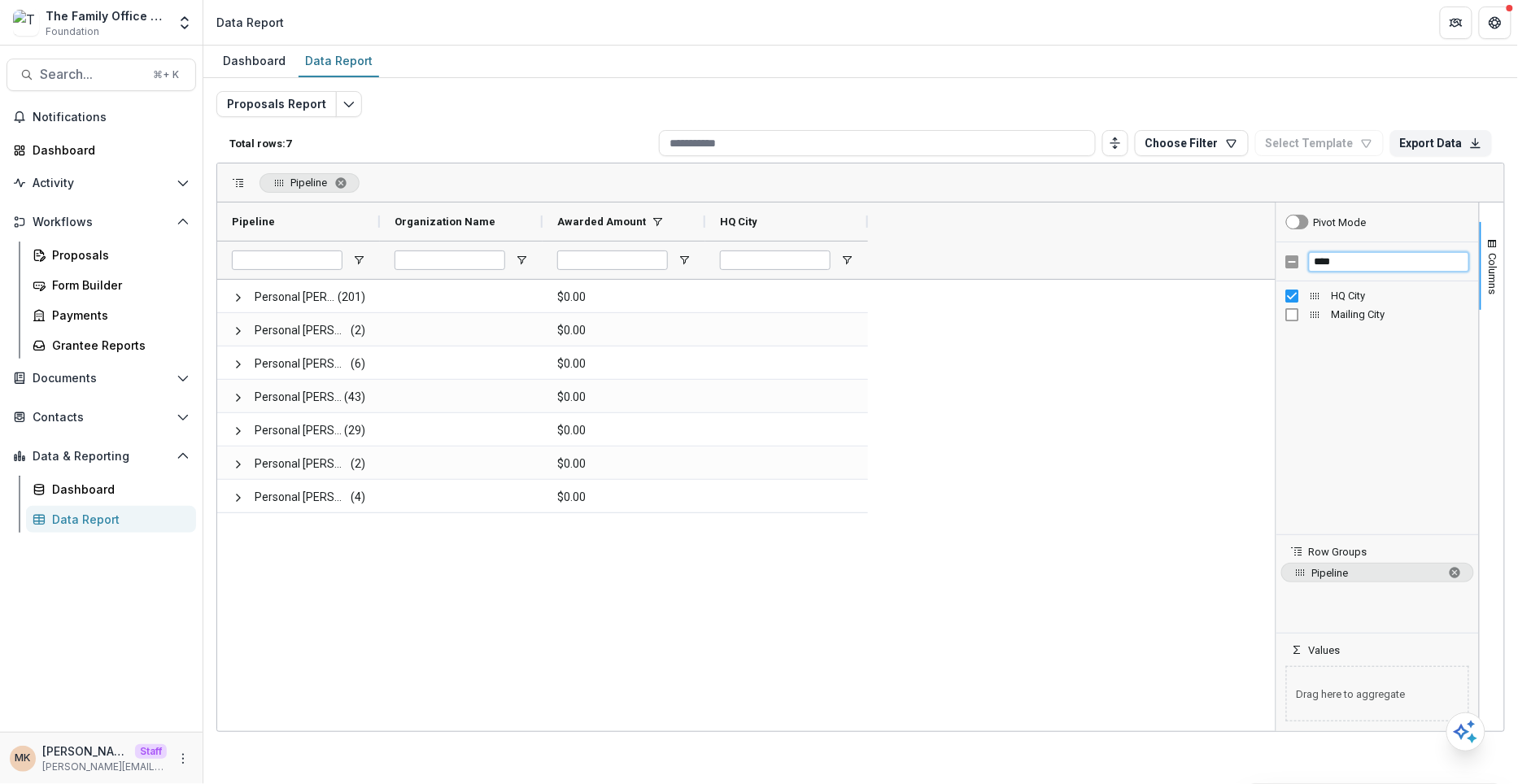
click at [1400, 263] on input "****" at bounding box center [1389, 261] width 160 height 20
type input "*"
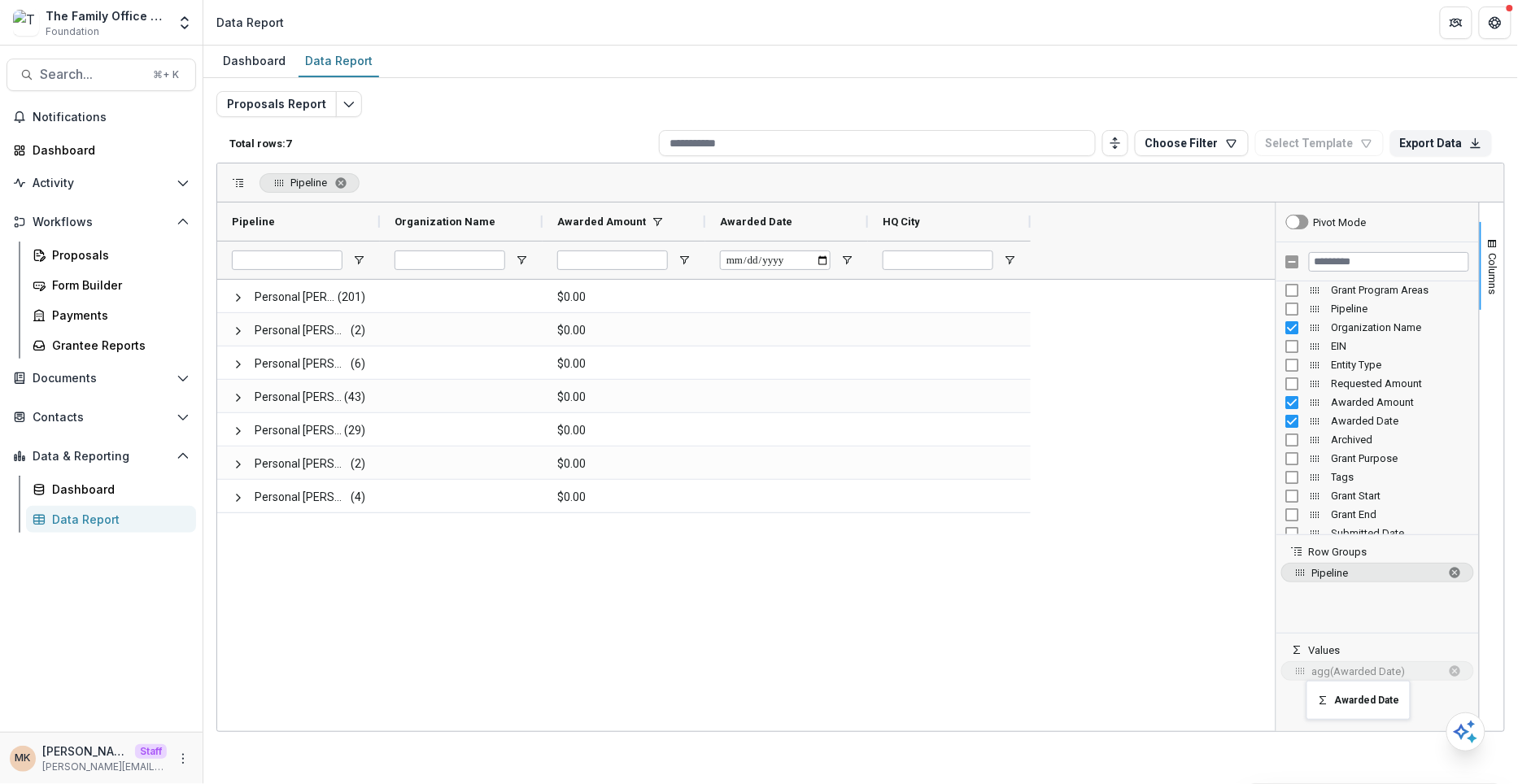
drag, startPoint x: 1318, startPoint y: 418, endPoint x: 1314, endPoint y: 691, distance: 273.0
click at [1457, 670] on span "sum of Awarded Date. Press ENTER to change the aggregation type. Press DELETE t…" at bounding box center [1456, 671] width 13 height 13
drag, startPoint x: 1317, startPoint y: 400, endPoint x: 1308, endPoint y: 689, distance: 289.1
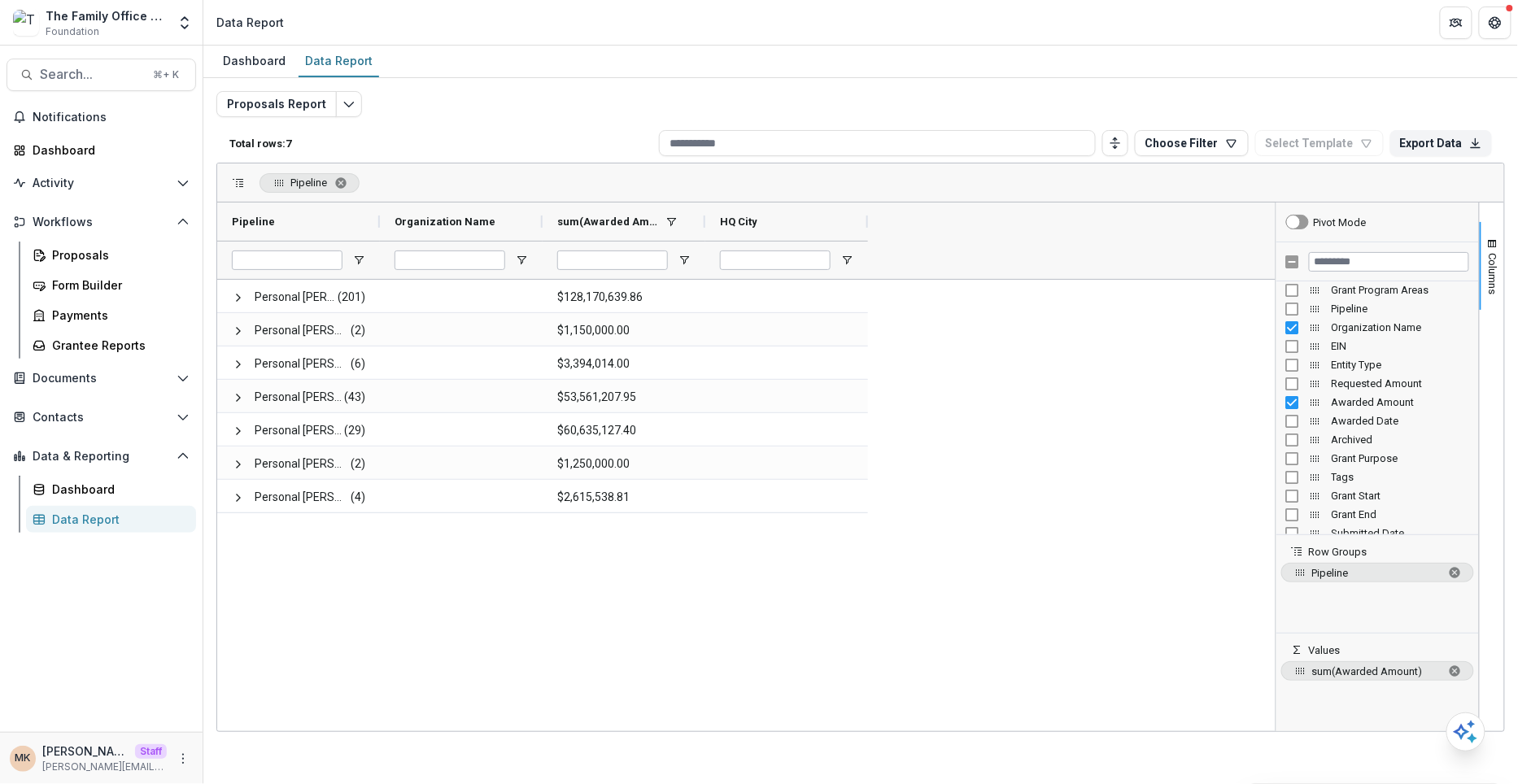
click at [905, 629] on div "Personal [PERSON_NAME] (201) $128,170,639.86 Personal [PERSON_NAME]/[PERSON_NAM…" at bounding box center [747, 505] width 1059 height 451
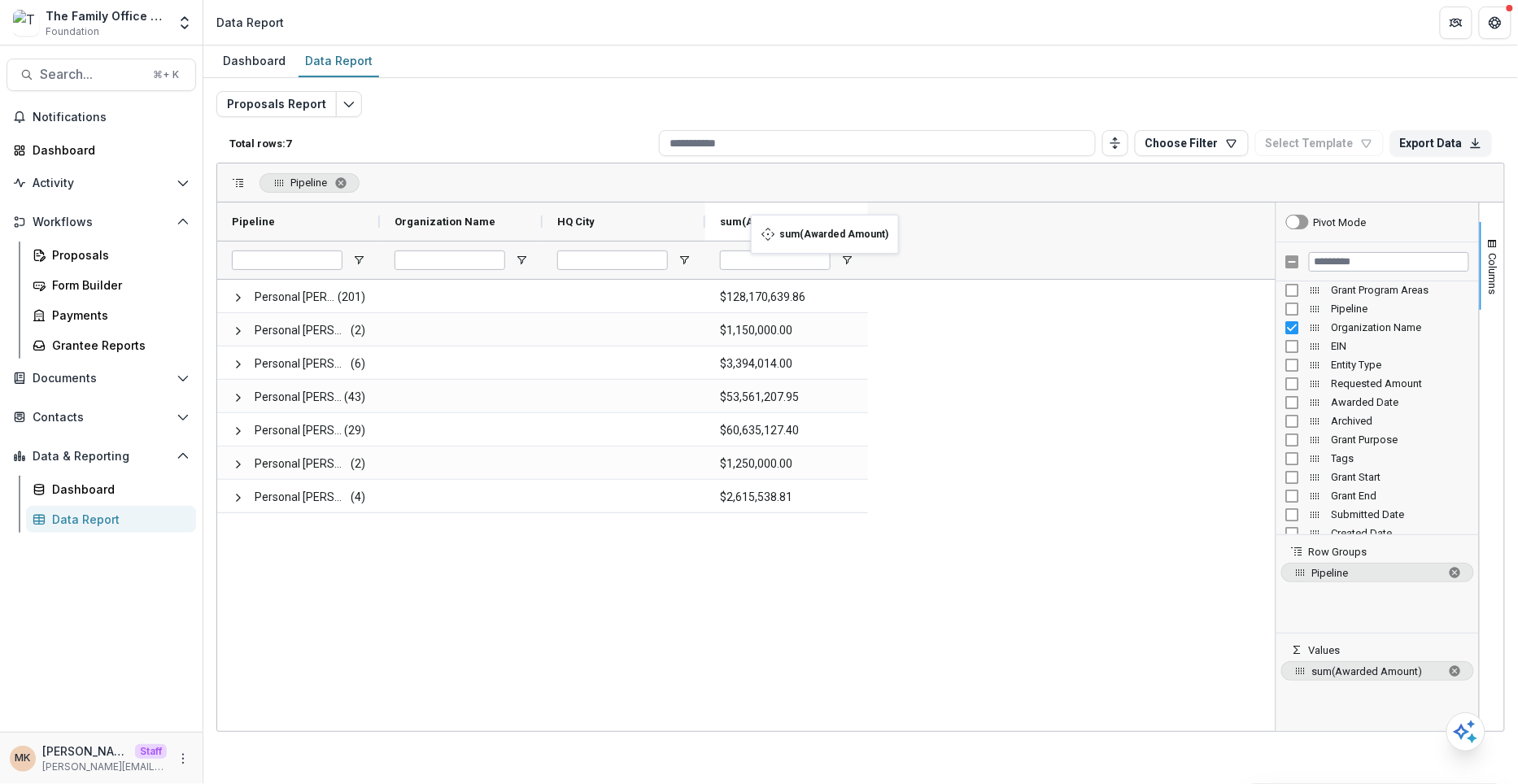
drag, startPoint x: 587, startPoint y: 226, endPoint x: 763, endPoint y: 224, distance: 176.0
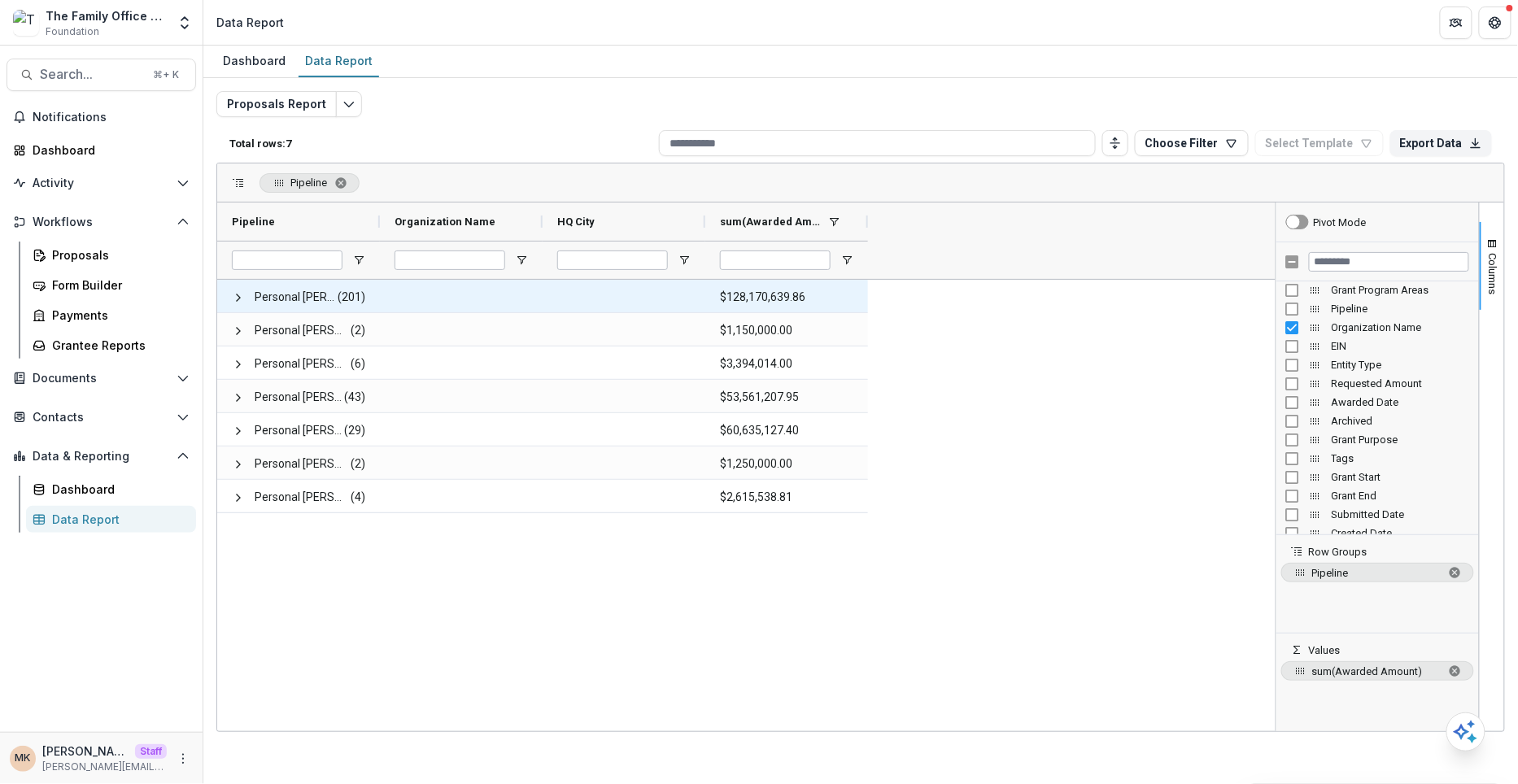
click at [233, 301] on span at bounding box center [238, 298] width 13 height 33
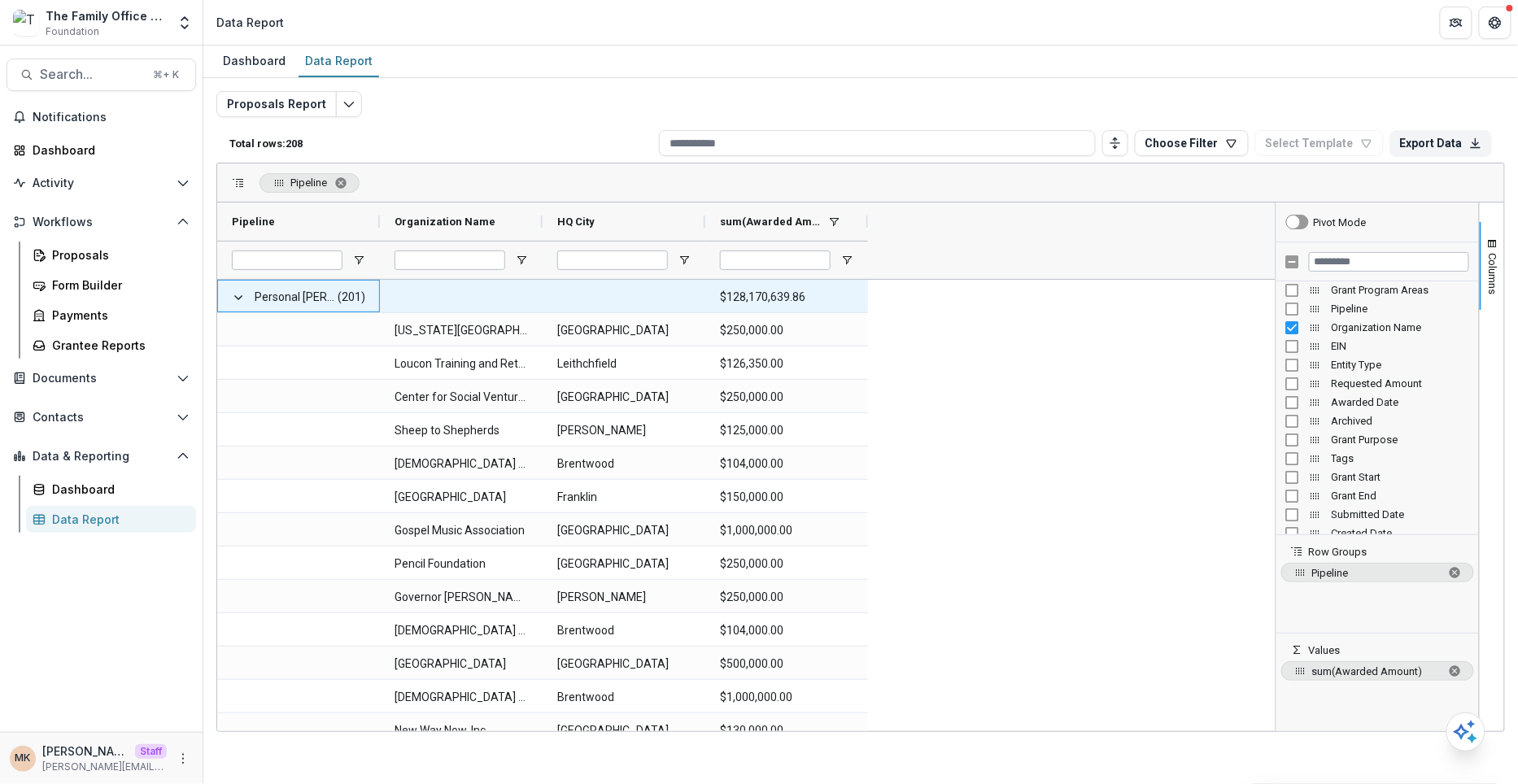
click at [245, 294] on span "Personal [PERSON_NAME] (201)" at bounding box center [298, 298] width 133 height 33
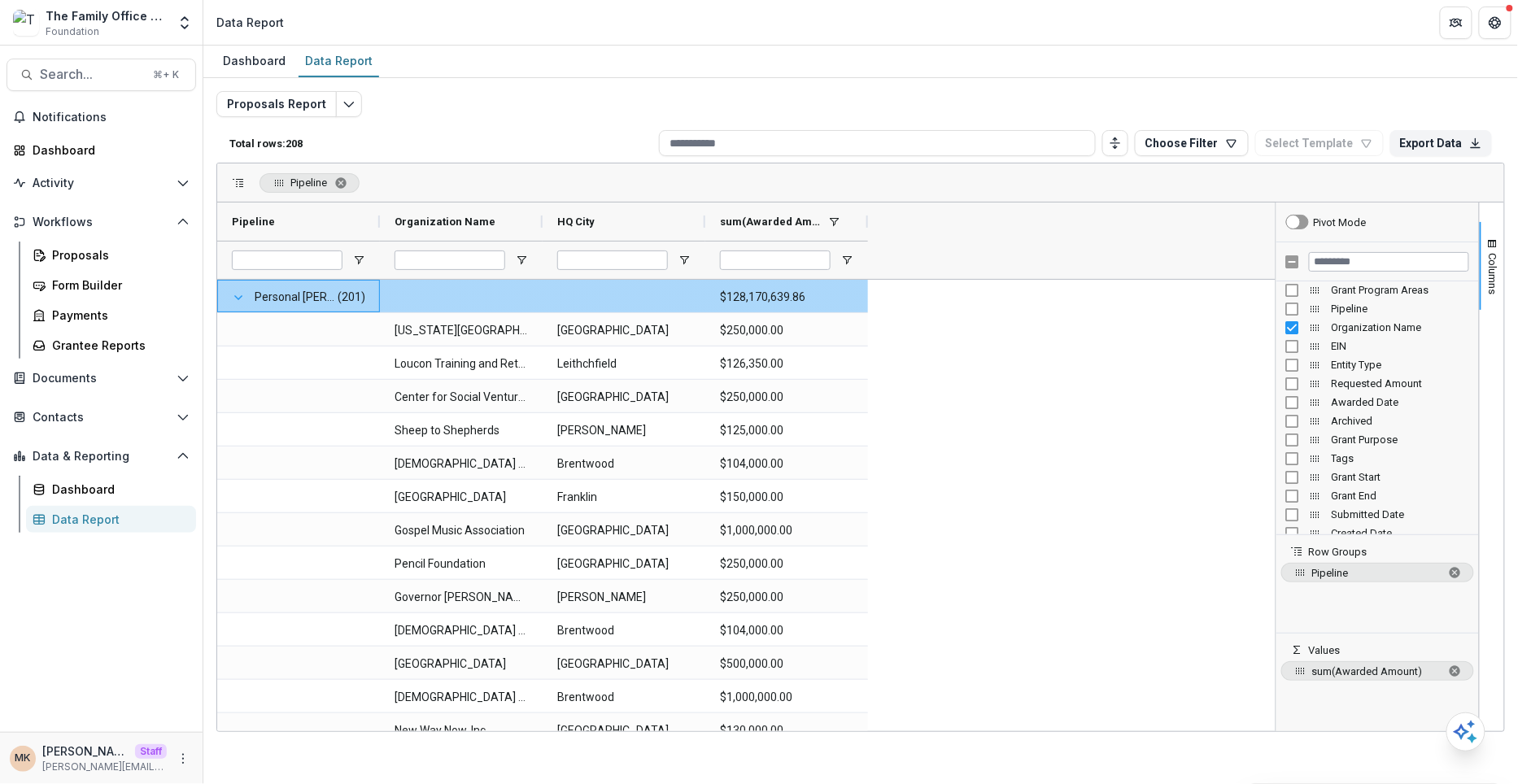
click at [234, 294] on span at bounding box center [238, 298] width 13 height 13
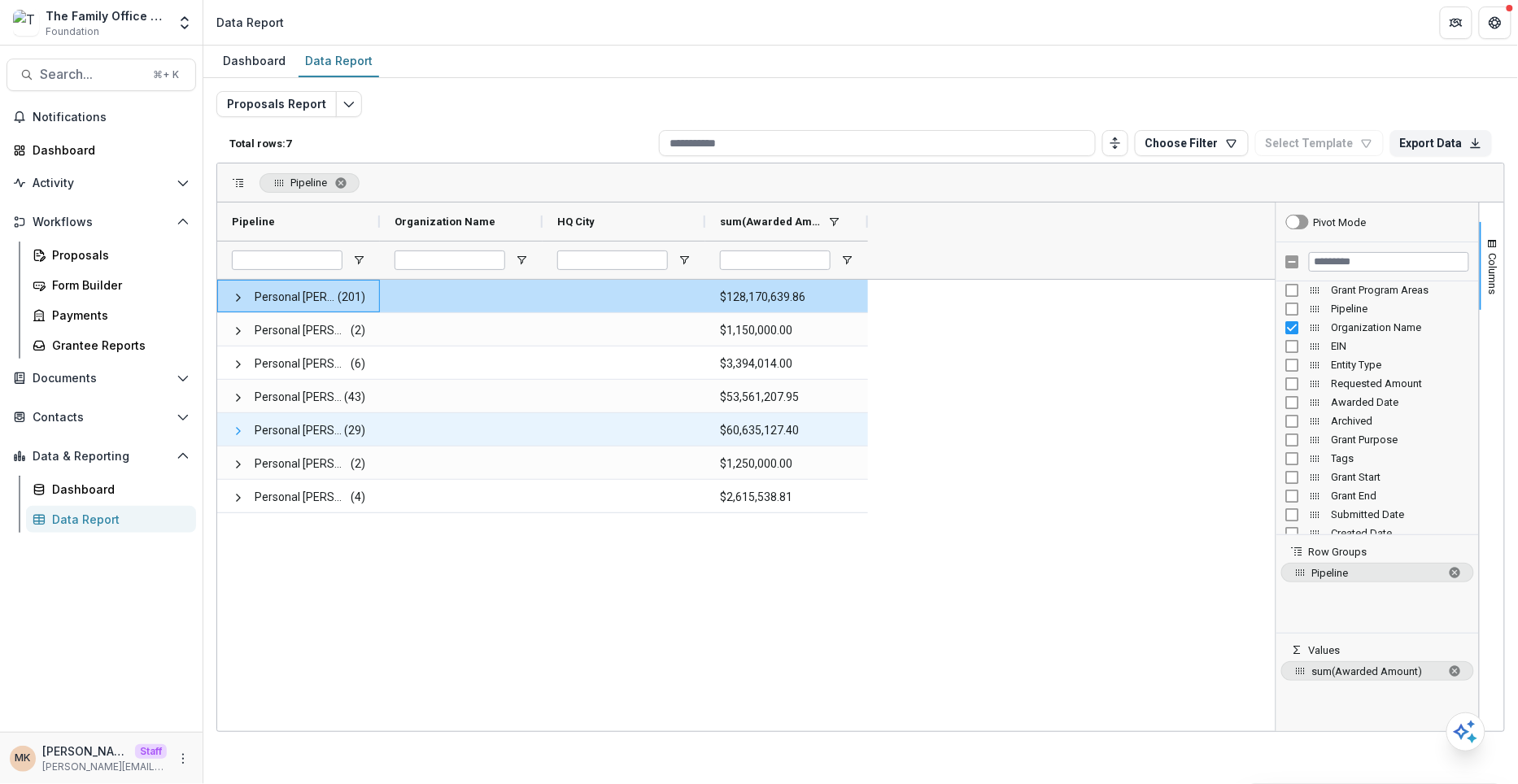
click at [233, 432] on span at bounding box center [238, 432] width 13 height 13
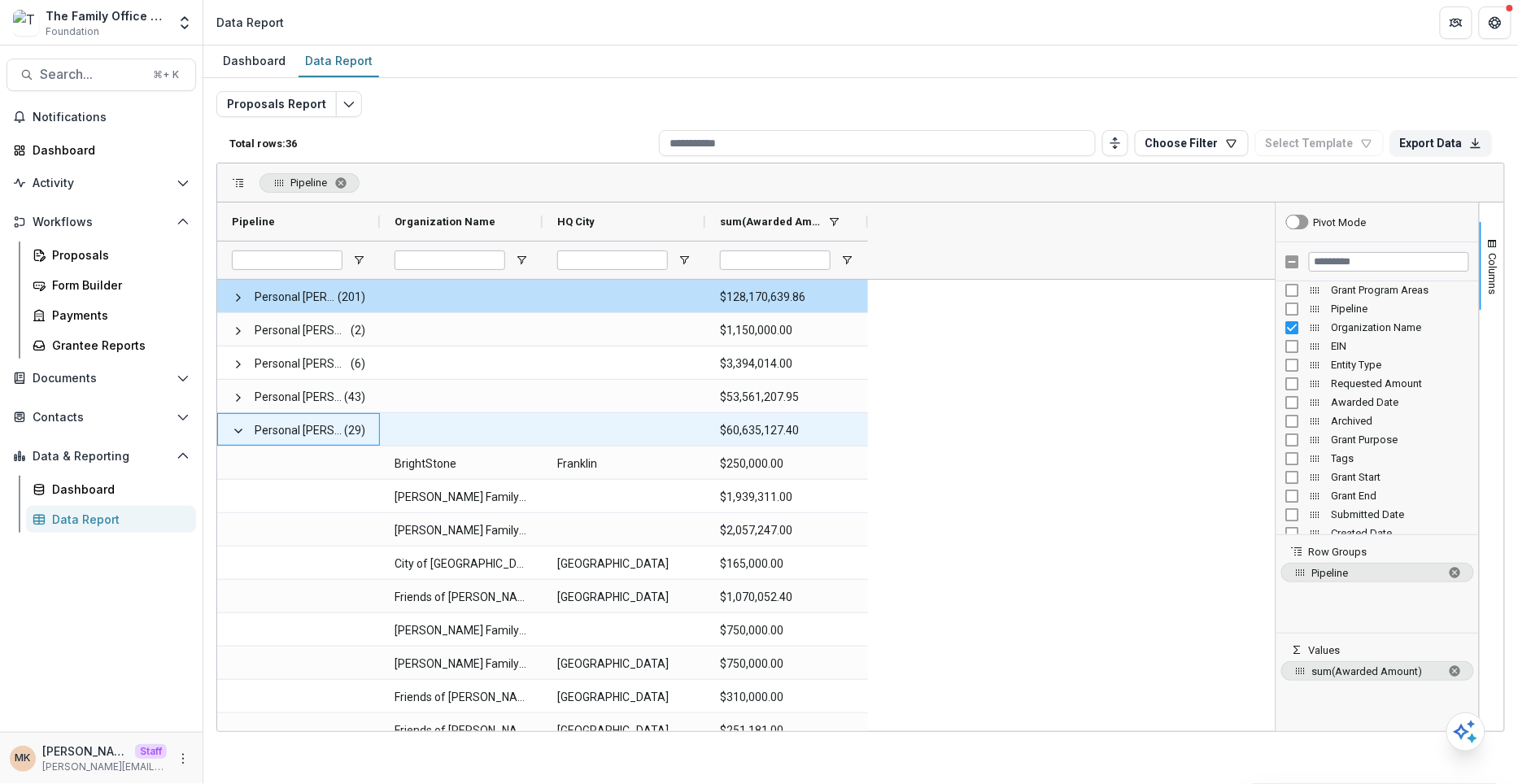
click at [233, 432] on span at bounding box center [238, 432] width 13 height 13
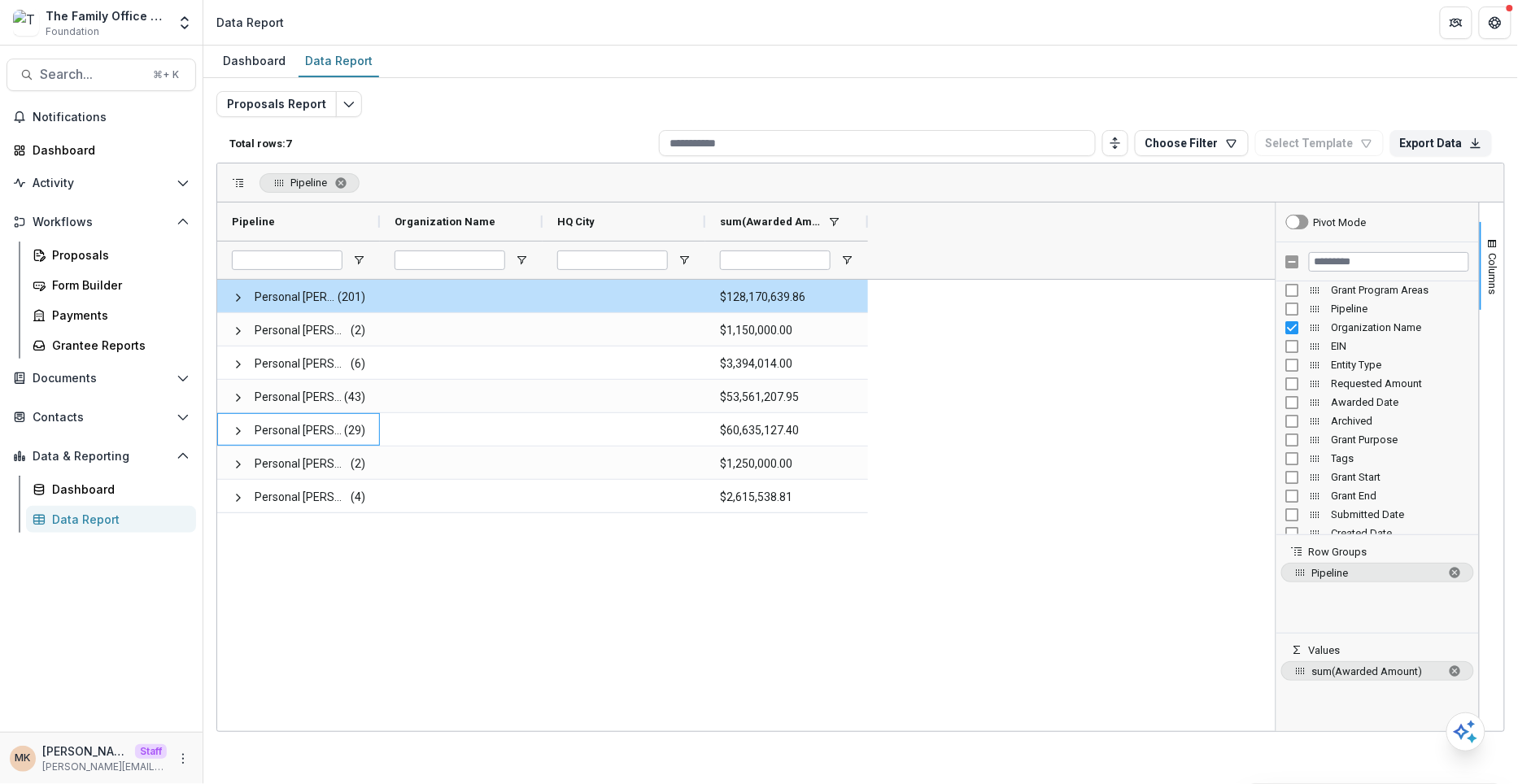
click at [1077, 336] on div "Personal [PERSON_NAME] (201) $128,170,639.86 Personal [PERSON_NAME]/[PERSON_NAM…" at bounding box center [747, 505] width 1059 height 451
click at [1487, 260] on span "Columns" at bounding box center [1493, 273] width 12 height 42
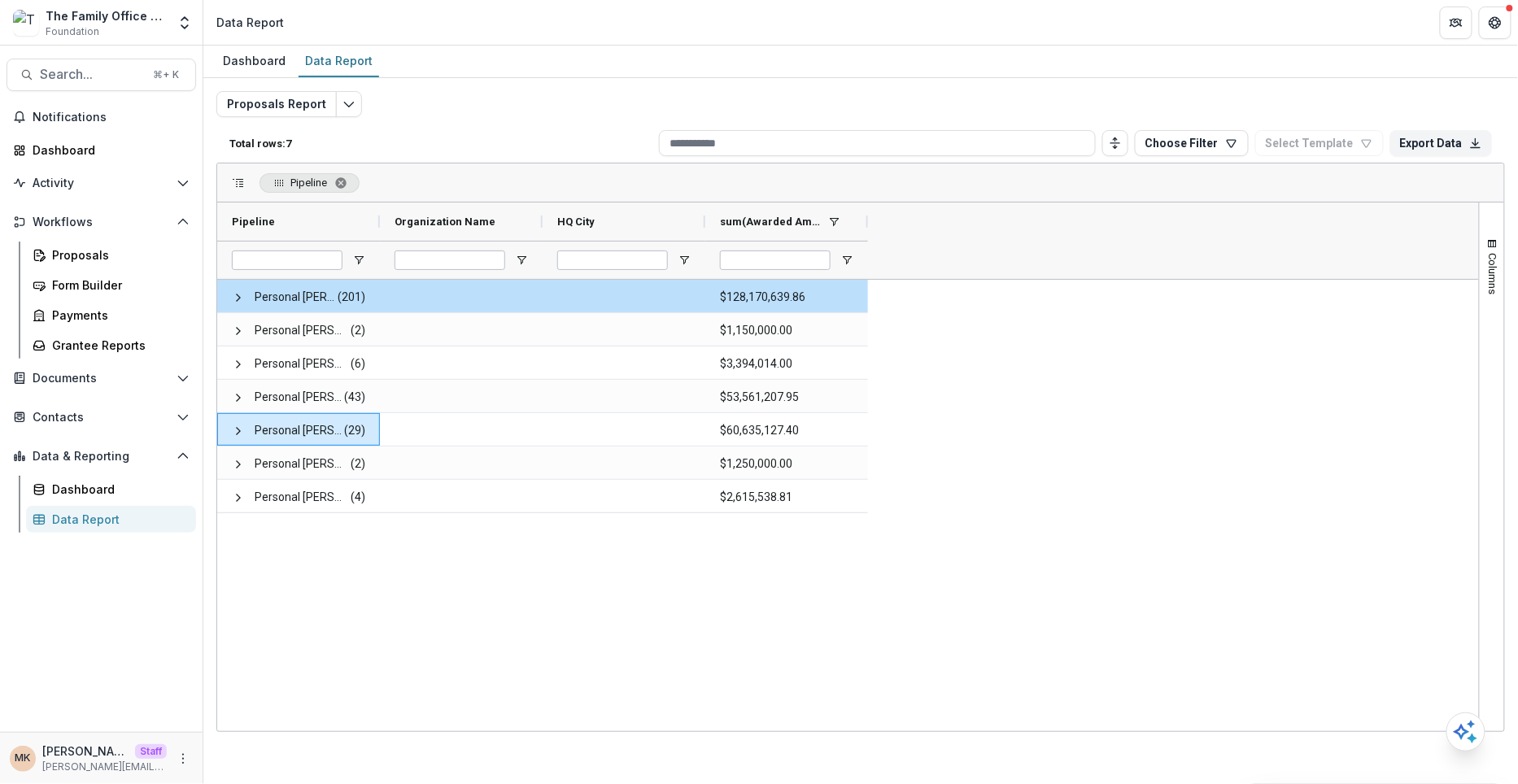
click at [1133, 489] on div "Personal [PERSON_NAME] (201) $128,170,639.86 Personal [PERSON_NAME]/[PERSON_NAM…" at bounding box center [848, 505] width 1261 height 451
click at [1214, 141] on button "Choose Filter" at bounding box center [1192, 143] width 113 height 26
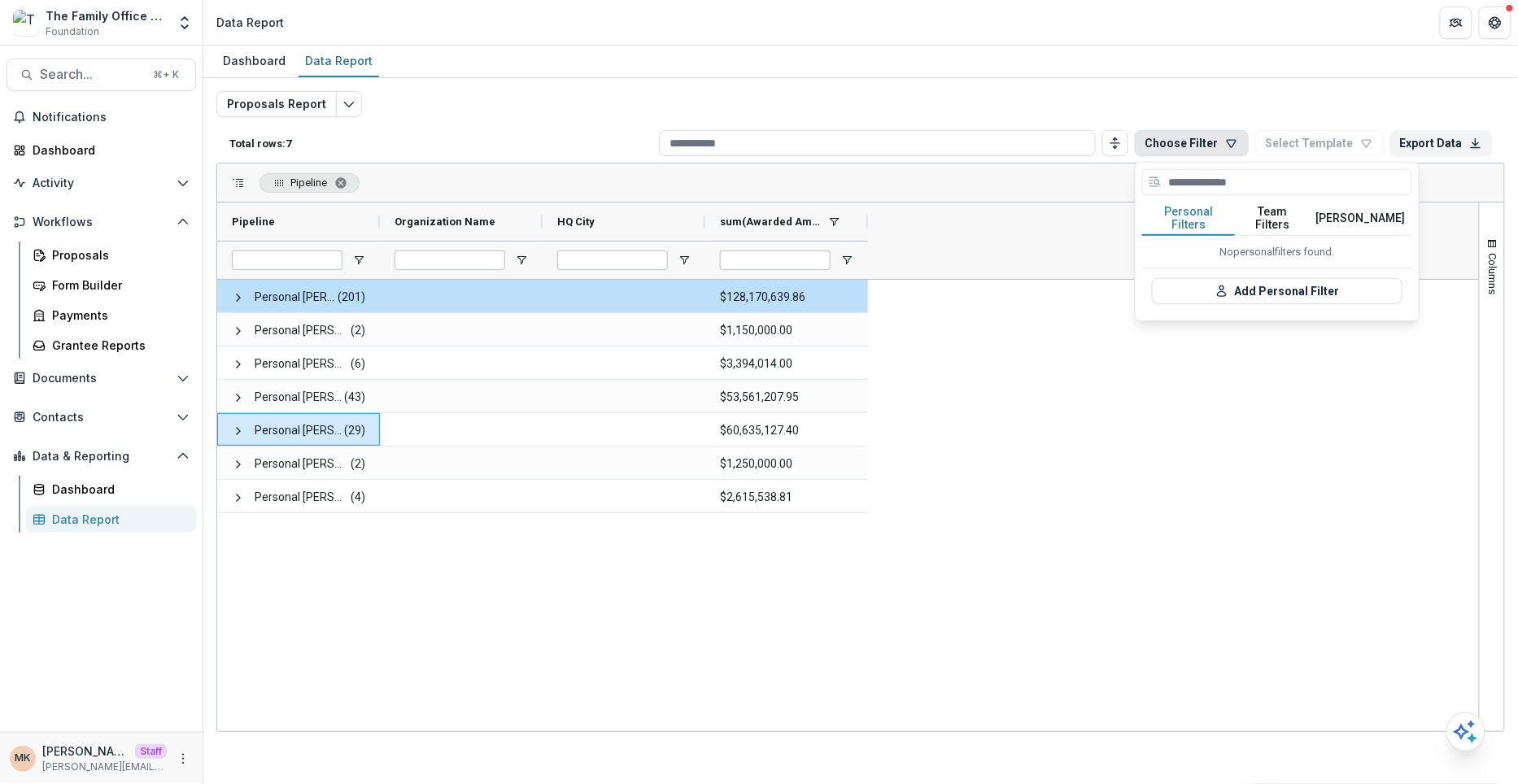
click at [1281, 216] on button "Team Filters" at bounding box center [1272, 219] width 74 height 34
click at [1259, 278] on button "Add Team Filter" at bounding box center [1276, 291] width 250 height 26
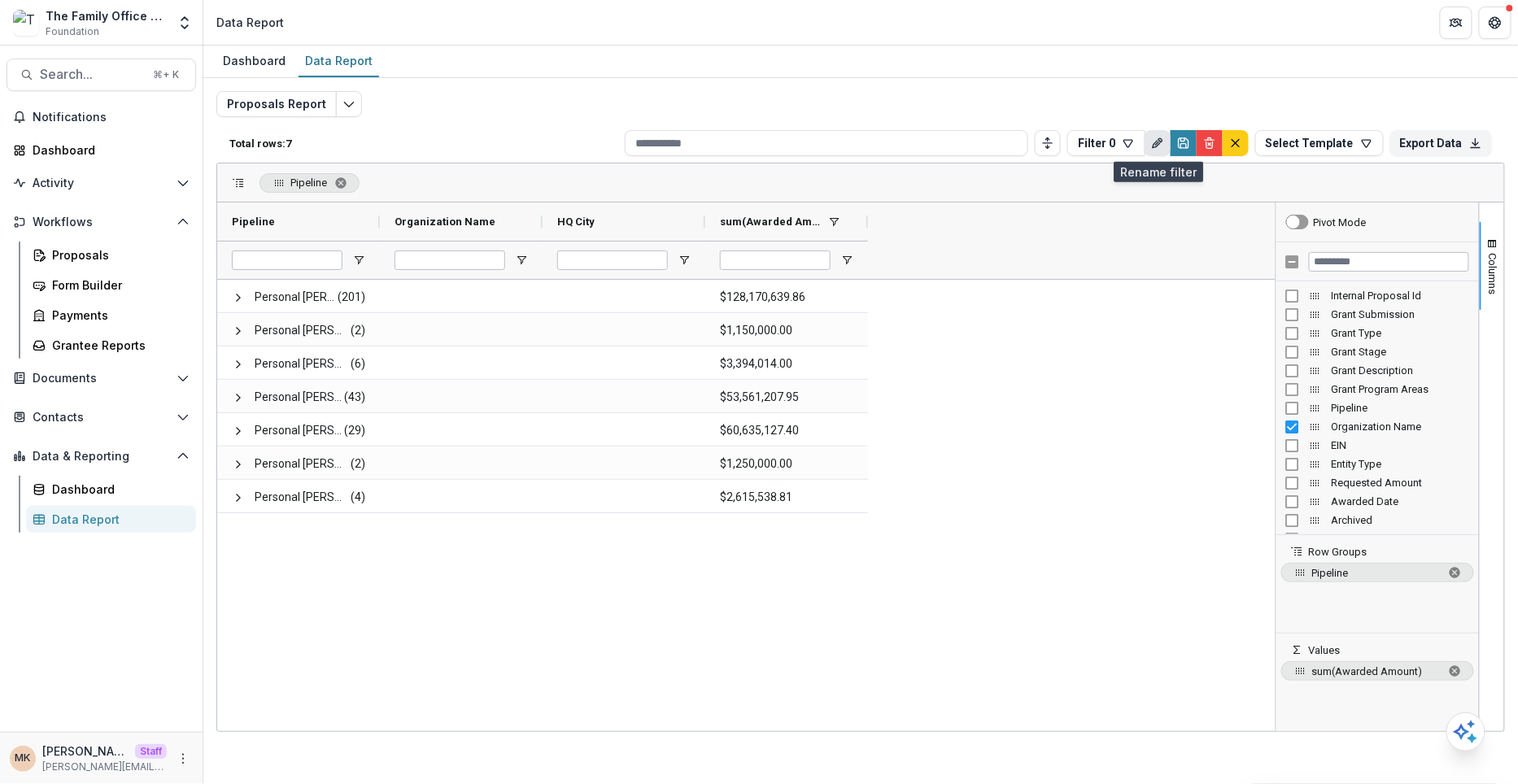
click at [1154, 140] on icon "Rename" at bounding box center [1158, 143] width 13 height 13
type input "**********"
click at [1255, 238] on button "Save" at bounding box center [1253, 247] width 46 height 26
click at [1122, 137] on icon "button" at bounding box center [1128, 143] width 13 height 13
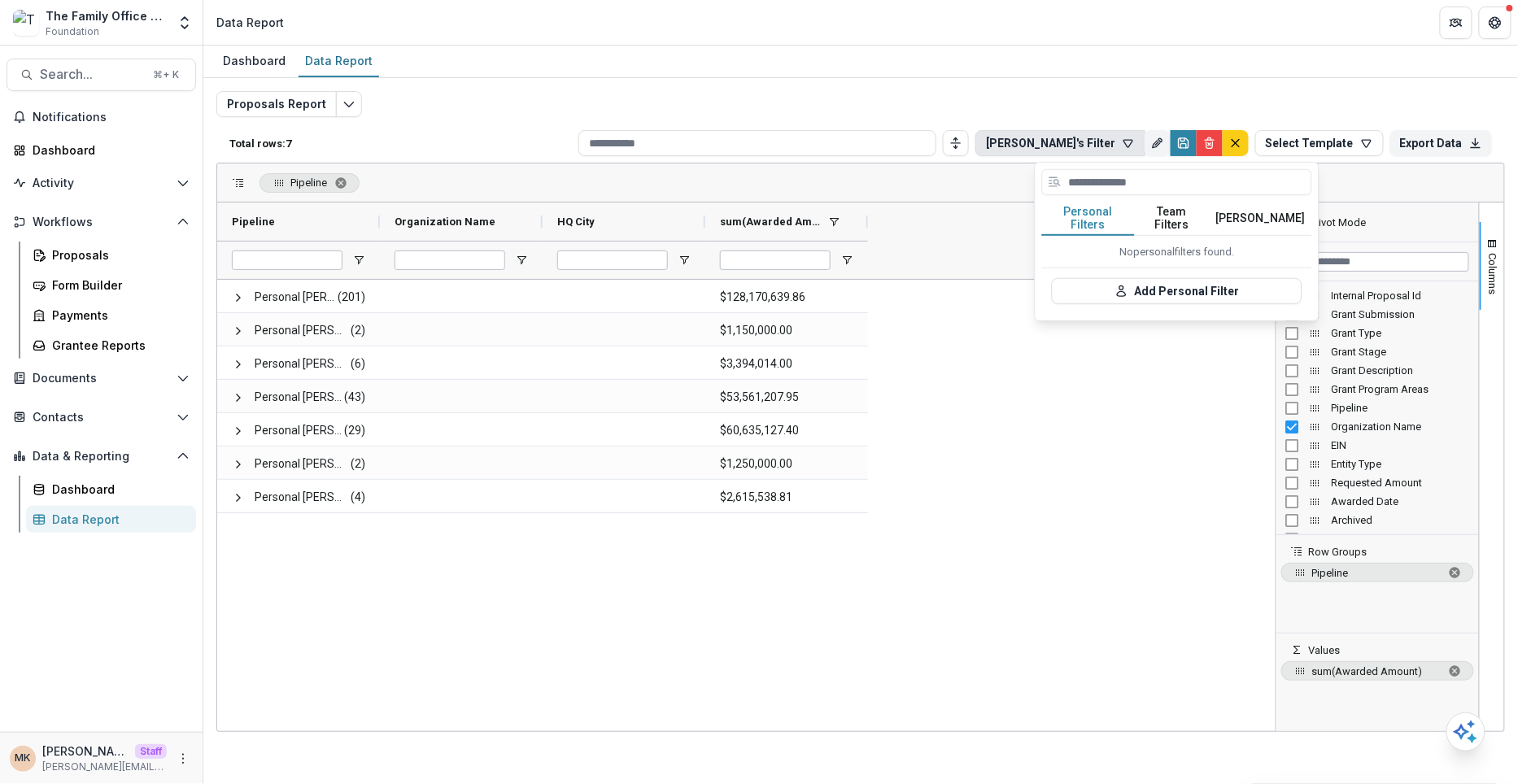
click at [1165, 207] on button "Team Filters" at bounding box center [1172, 219] width 74 height 34
click at [1395, 81] on div "Proposals Report Total rows: 7 [PERSON_NAME]'s Filter Personal Filters Team Fil…" at bounding box center [860, 385] width 1314 height 615
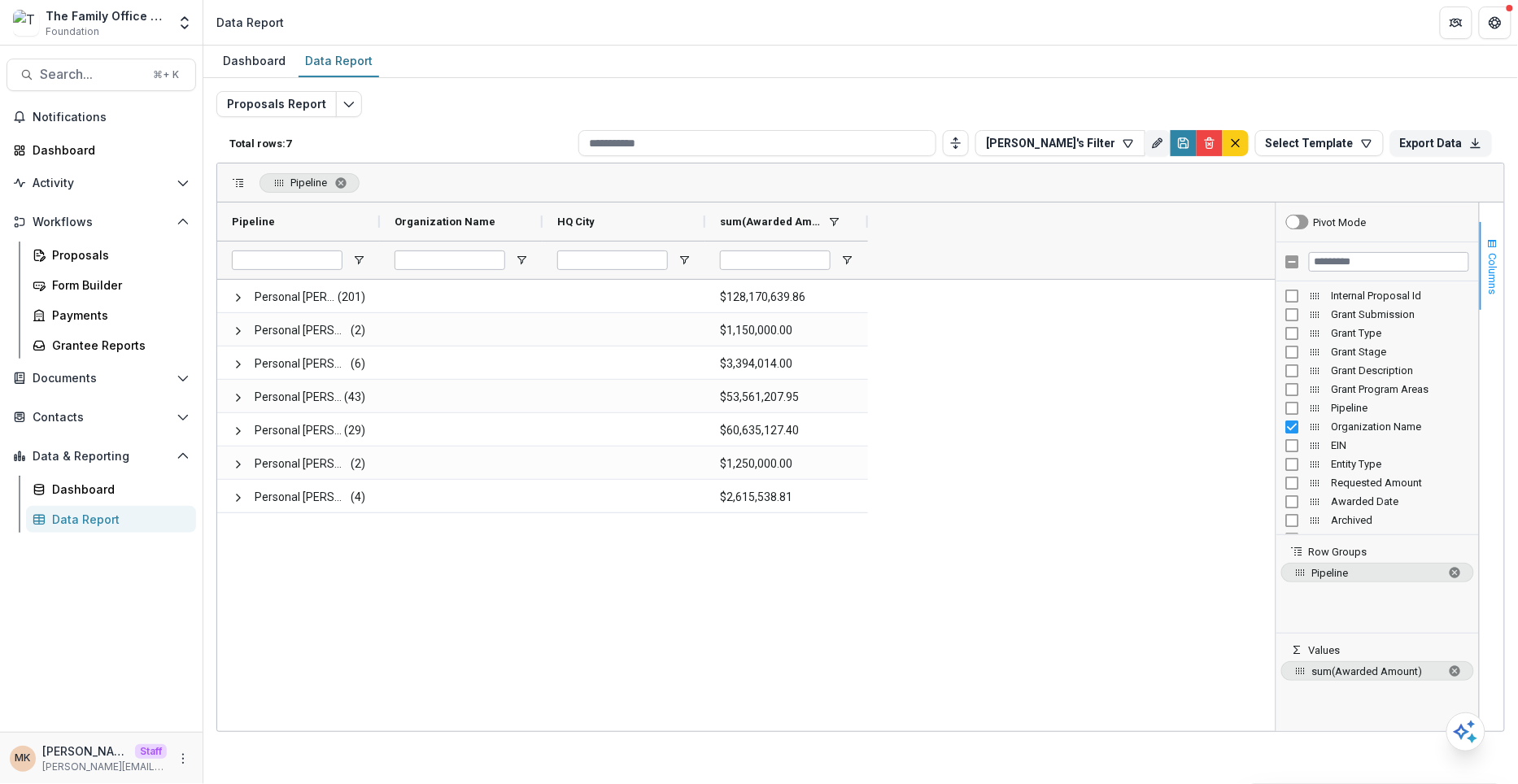
click at [1495, 286] on span "Columns" at bounding box center [1493, 273] width 12 height 42
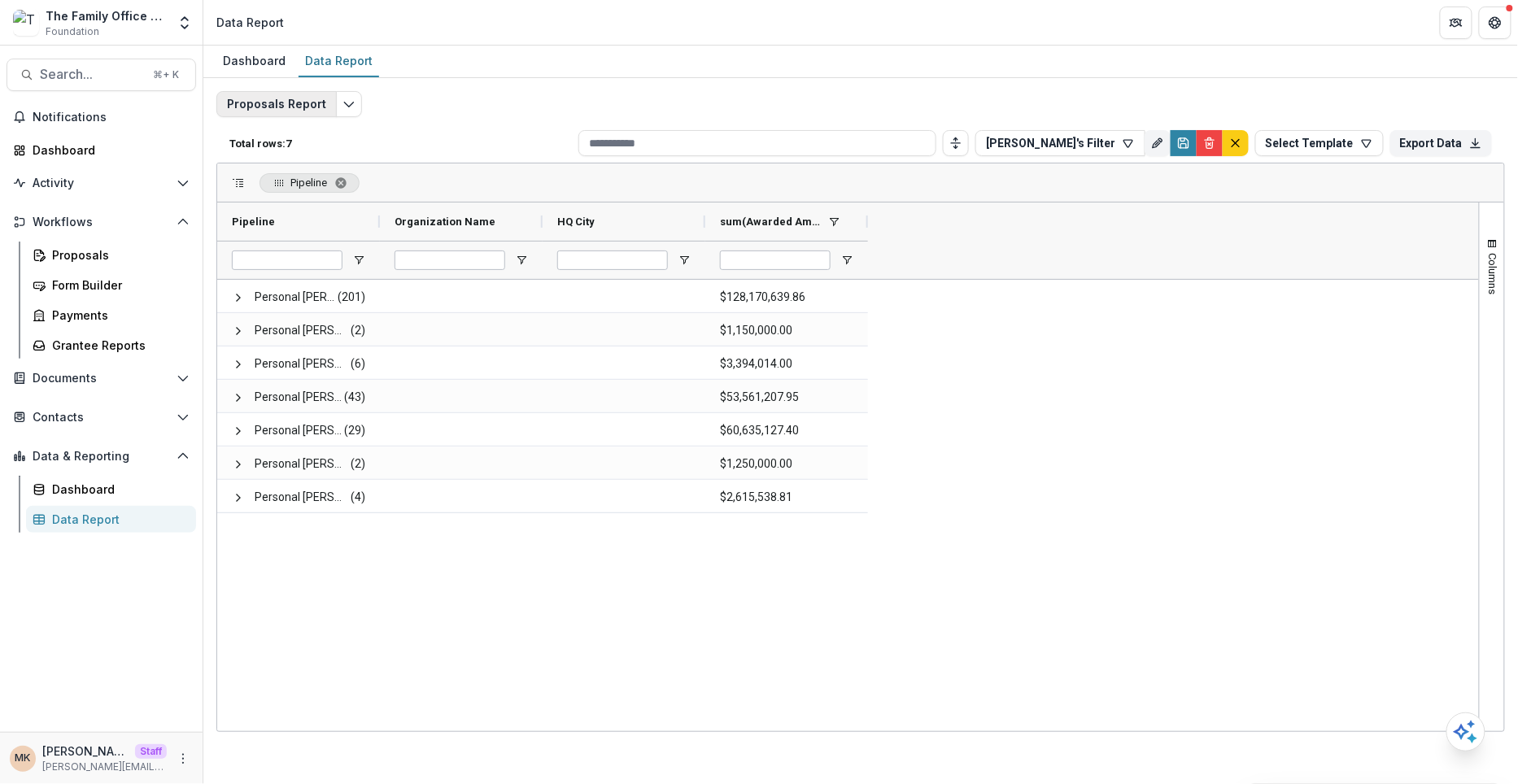
click at [277, 107] on button "Proposals Report" at bounding box center [276, 104] width 120 height 26
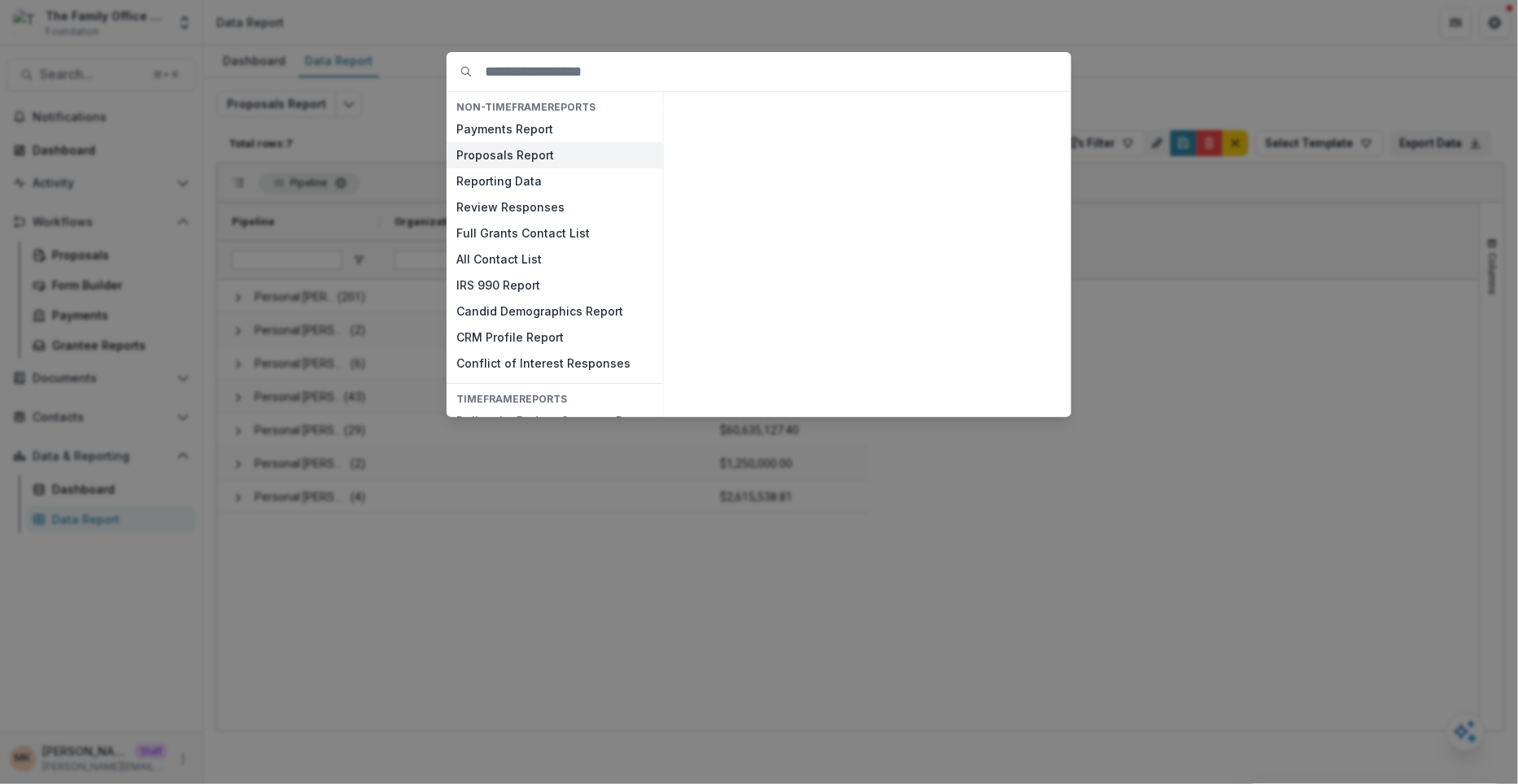
click at [504, 154] on button "Proposals Report" at bounding box center [554, 155] width 217 height 26
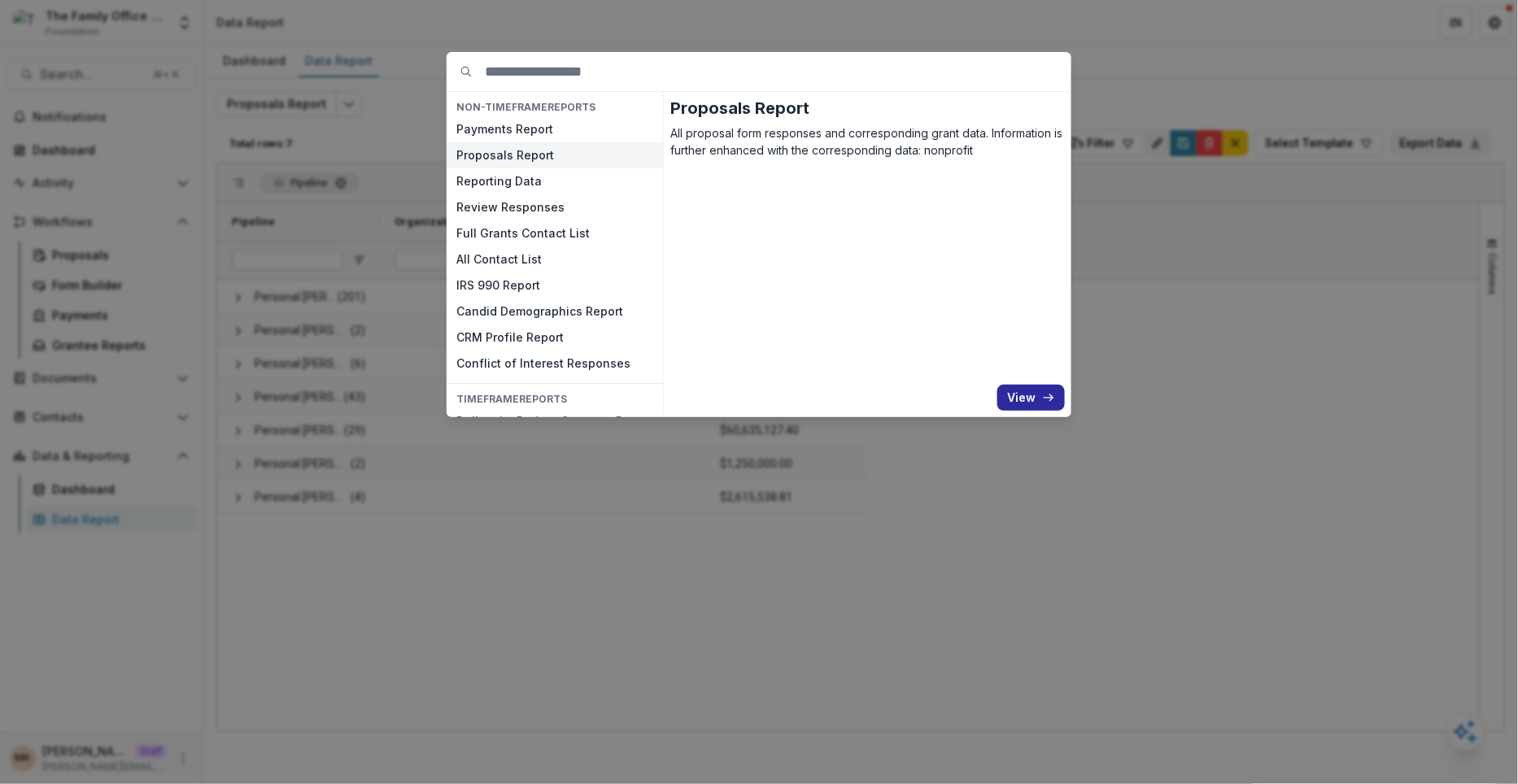
click at [1028, 395] on button "View" at bounding box center [1031, 398] width 68 height 26
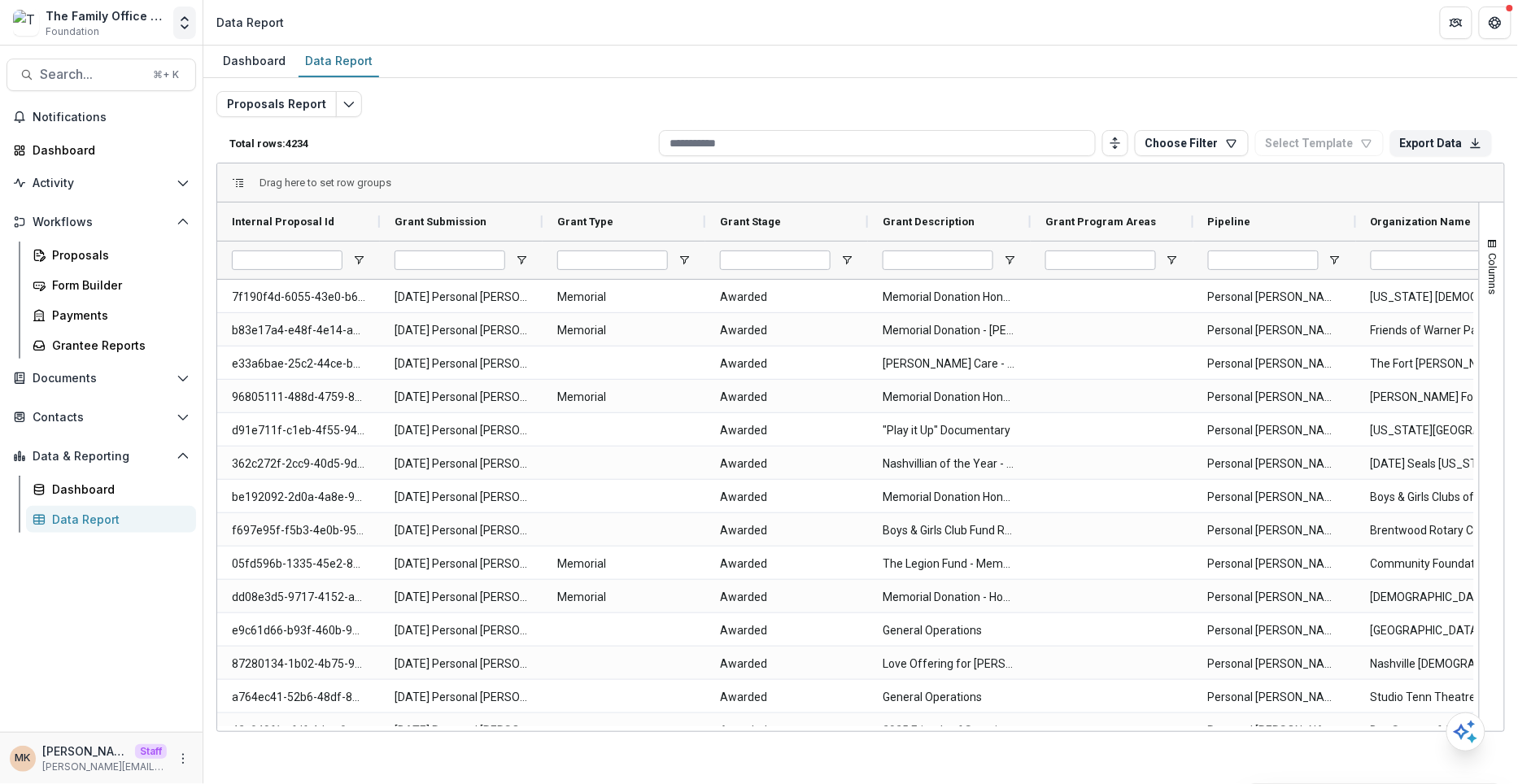
click at [179, 21] on icon "Open entity switcher" at bounding box center [184, 22] width 16 height 16
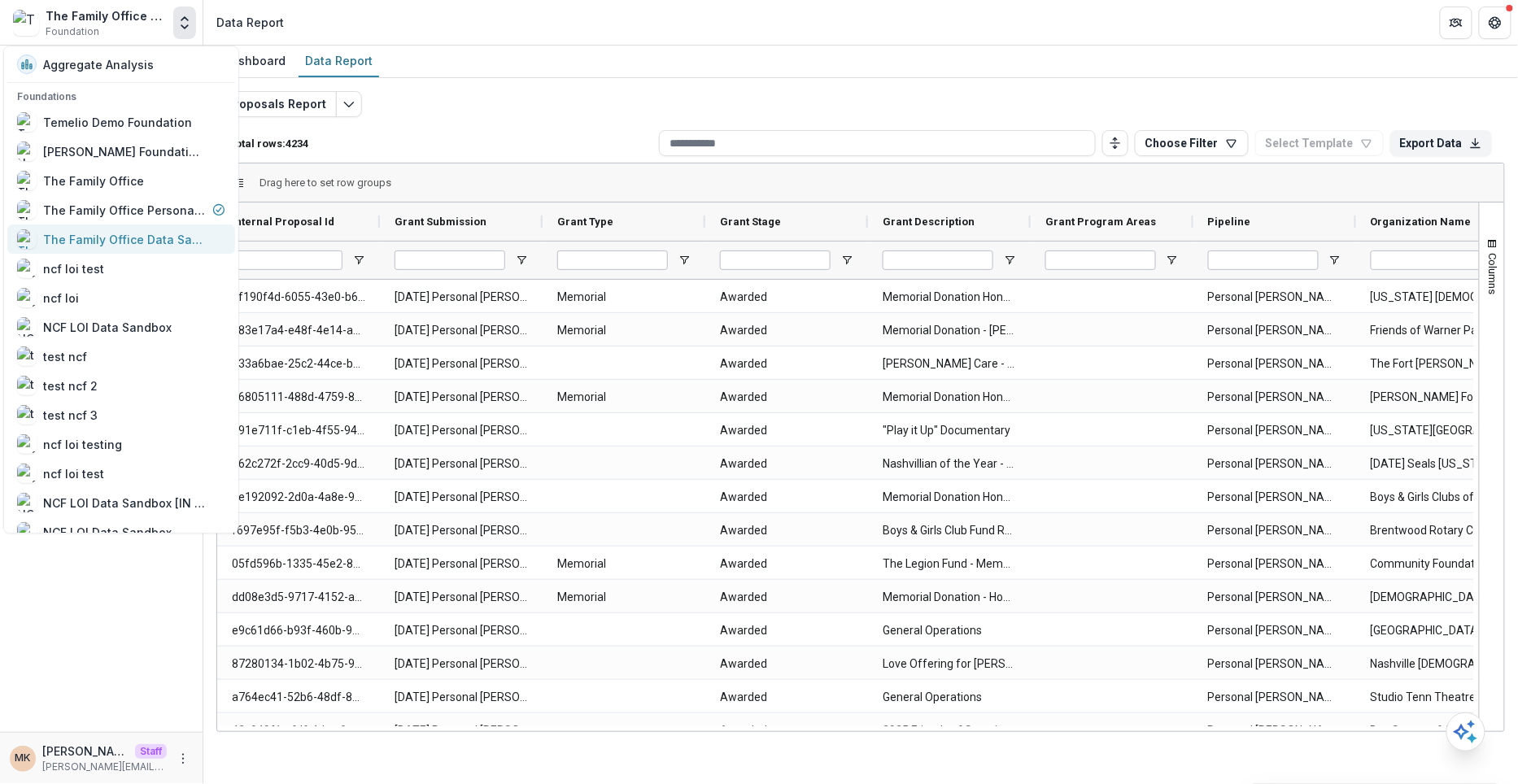
click at [166, 233] on div "The Family Office Data Sandbox" at bounding box center [124, 239] width 163 height 17
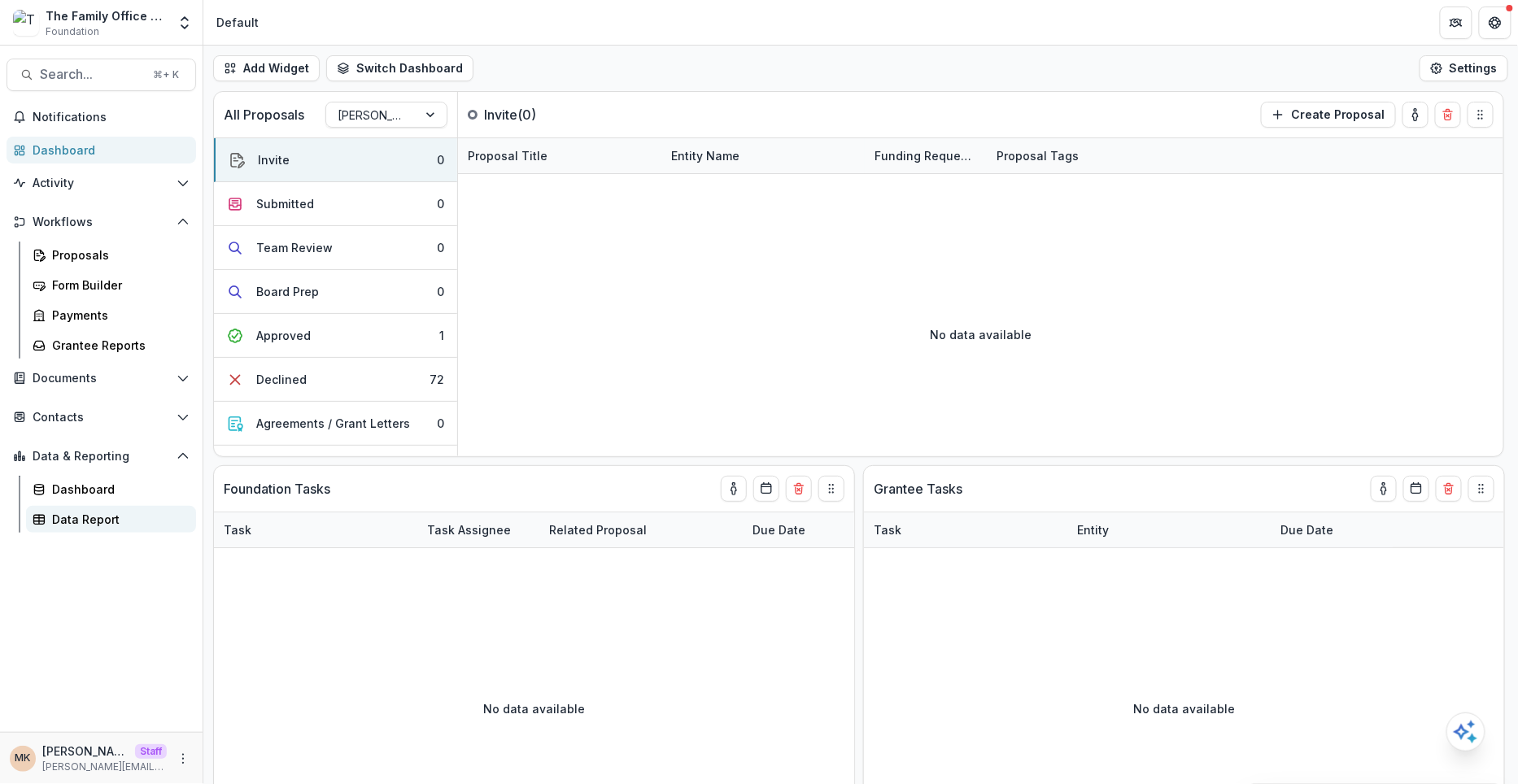
click at [92, 520] on div "Data Report" at bounding box center [117, 519] width 131 height 17
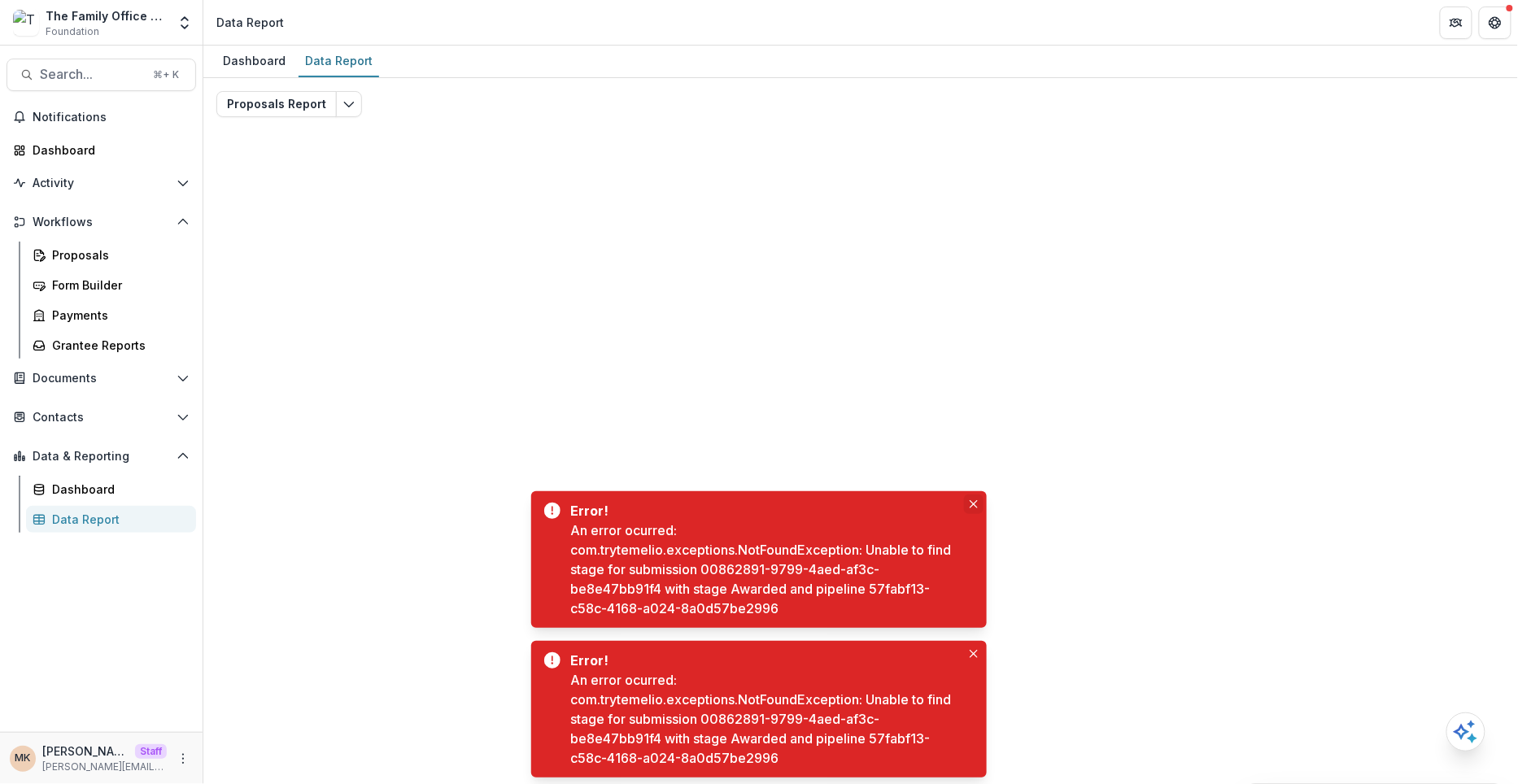
click at [974, 502] on icon "Close" at bounding box center [973, 504] width 8 height 8
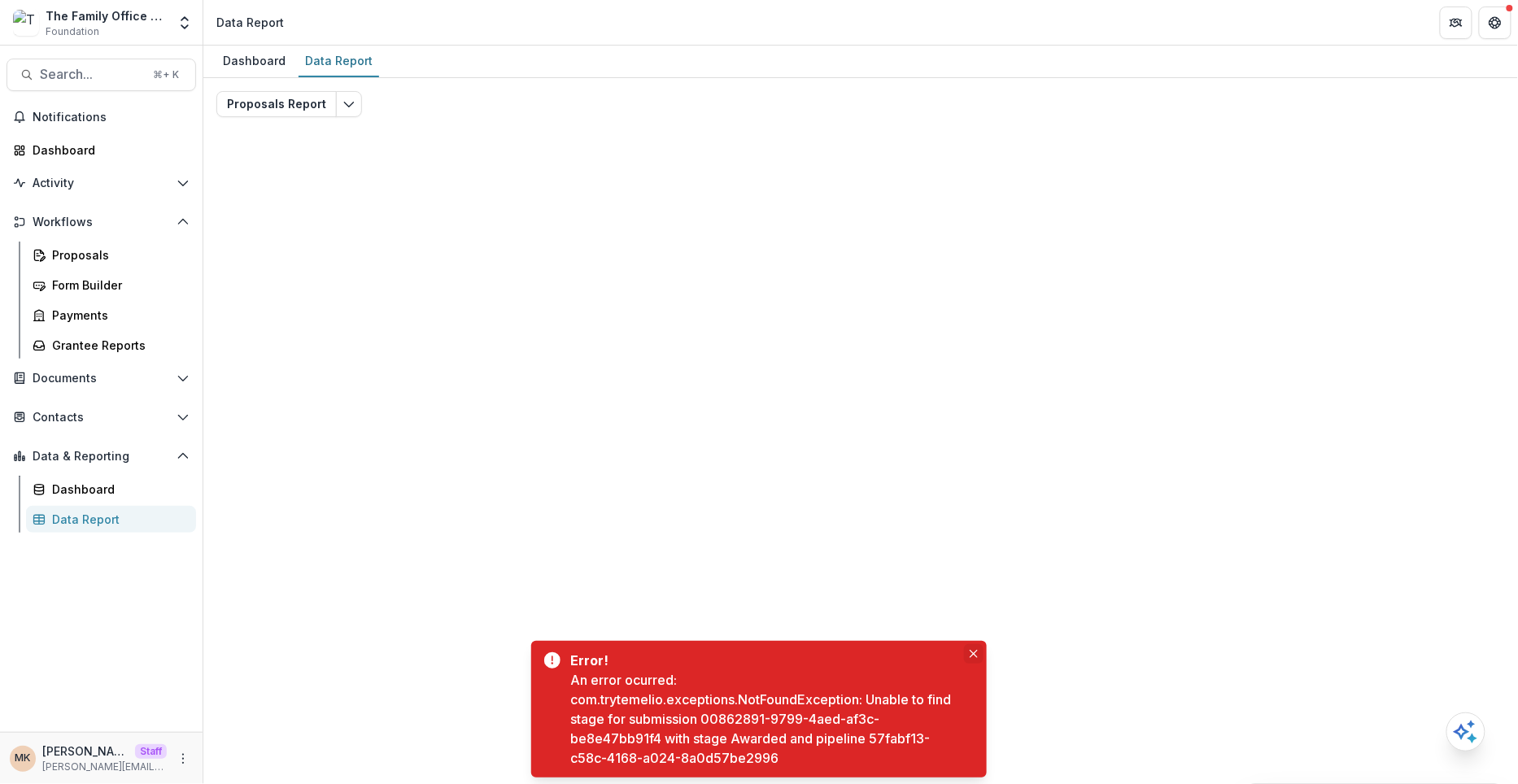
click at [976, 651] on icon "Close" at bounding box center [973, 654] width 8 height 8
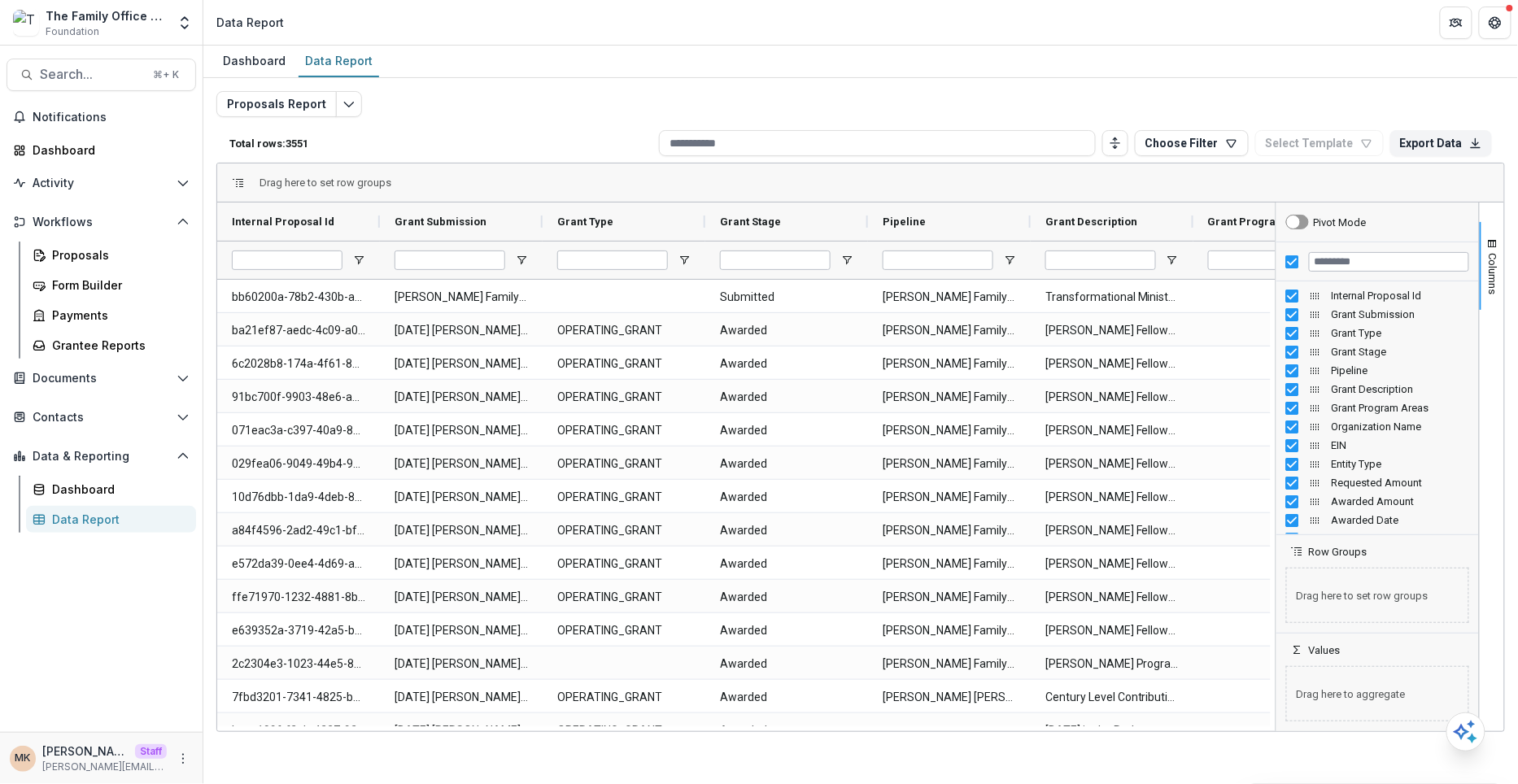
click at [1287, 248] on div at bounding box center [1378, 262] width 203 height 39
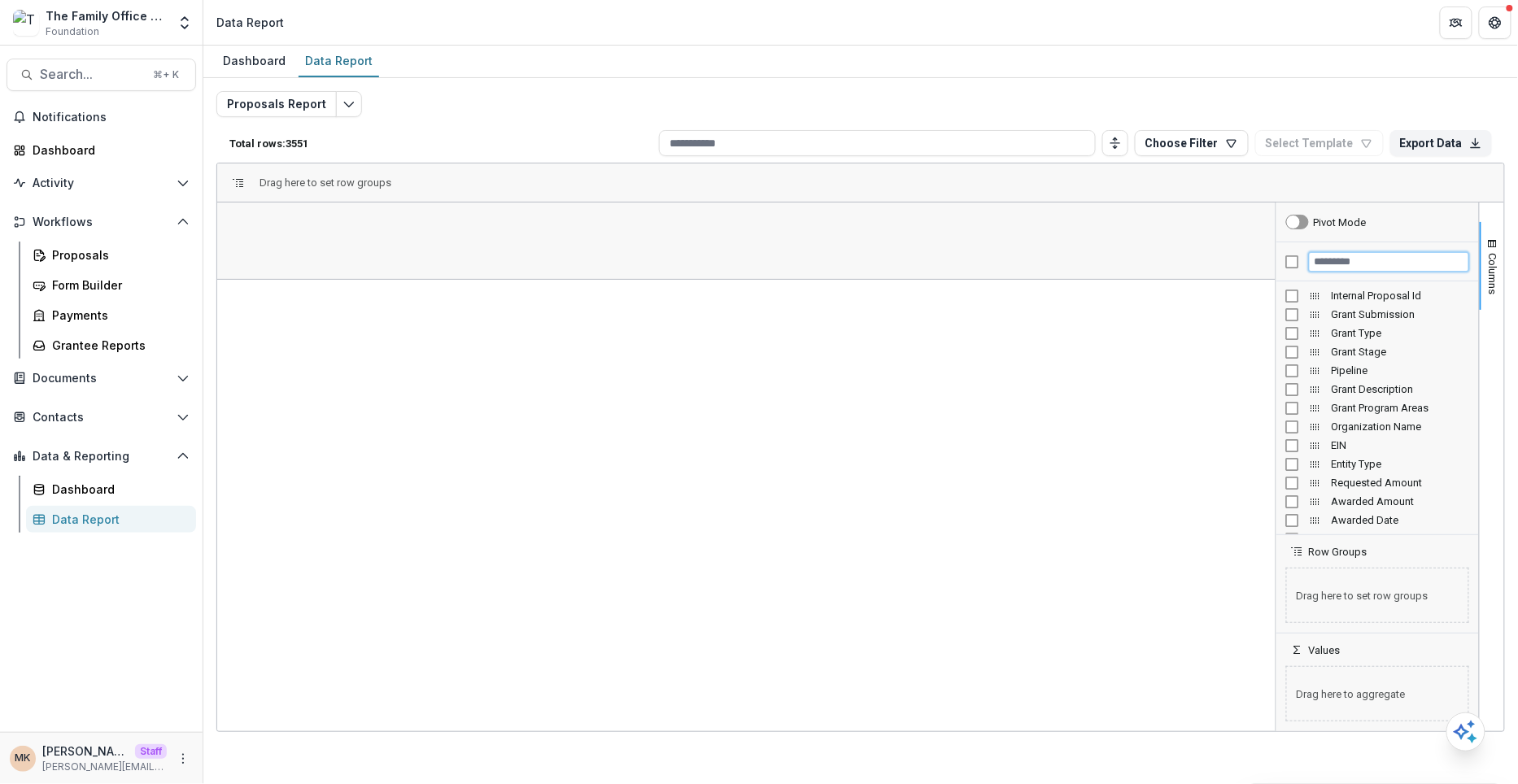
click at [1320, 259] on input "Filter Columns Input" at bounding box center [1389, 261] width 160 height 20
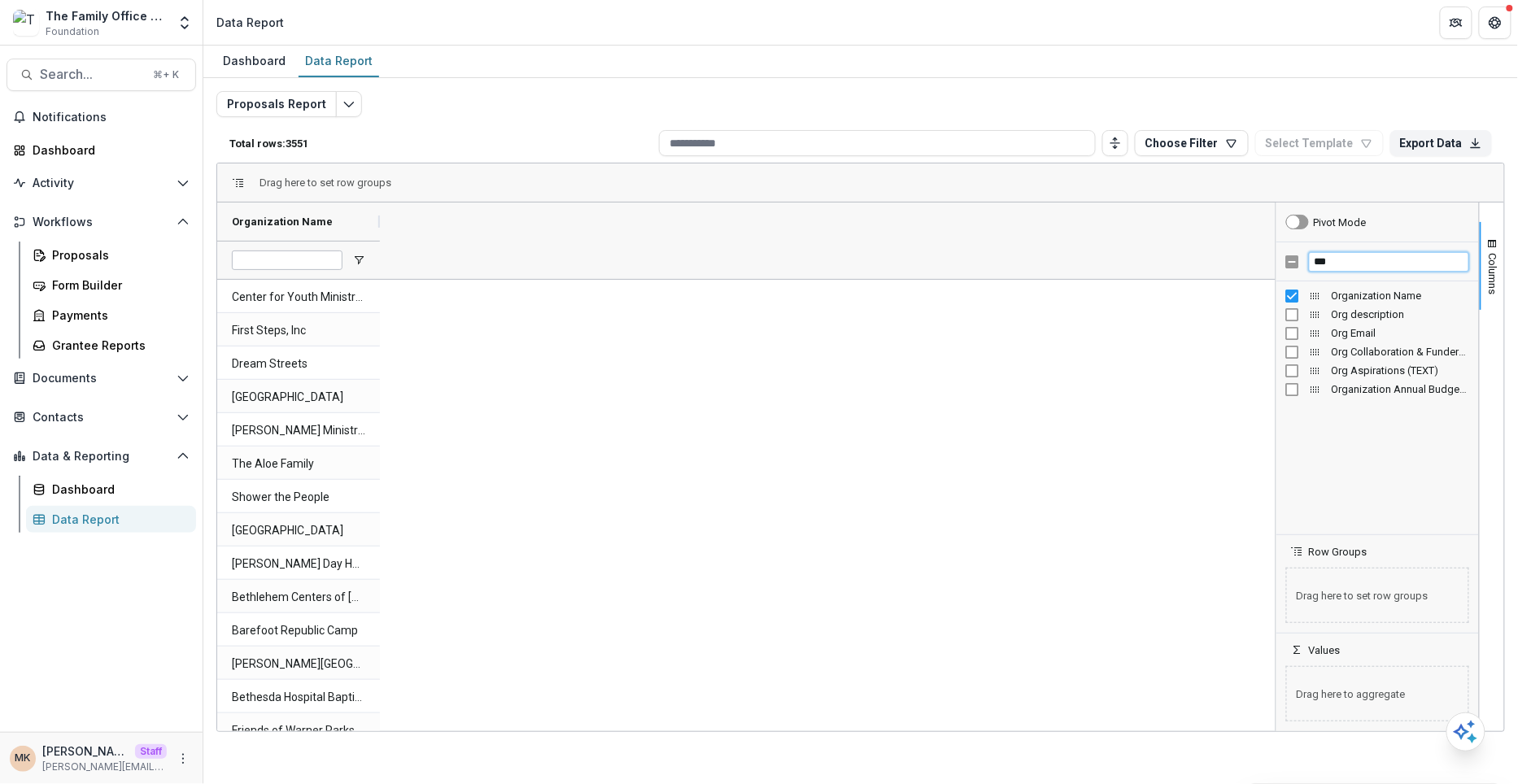
click at [1366, 256] on input "***" at bounding box center [1389, 261] width 160 height 20
type input "*"
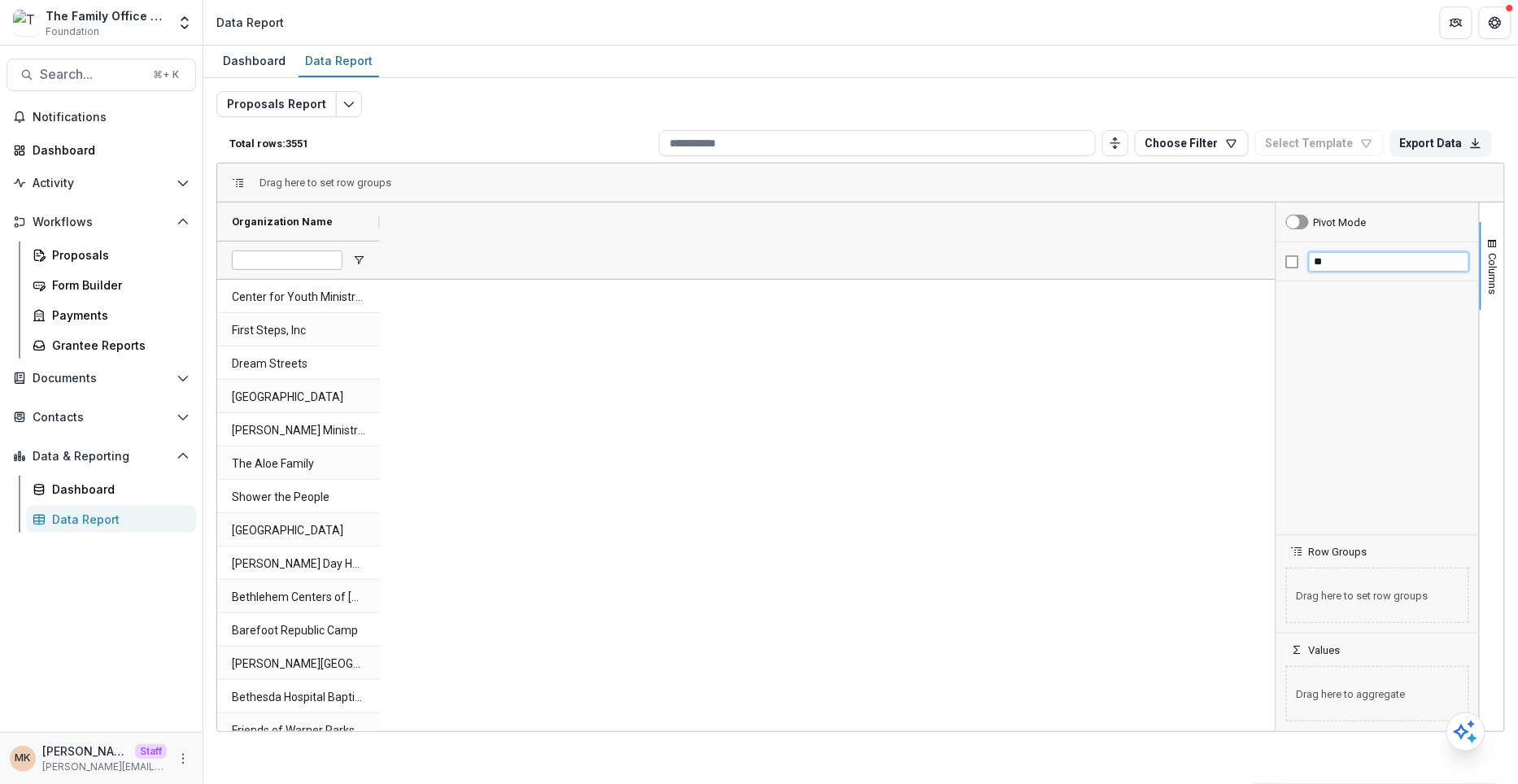
type input "*"
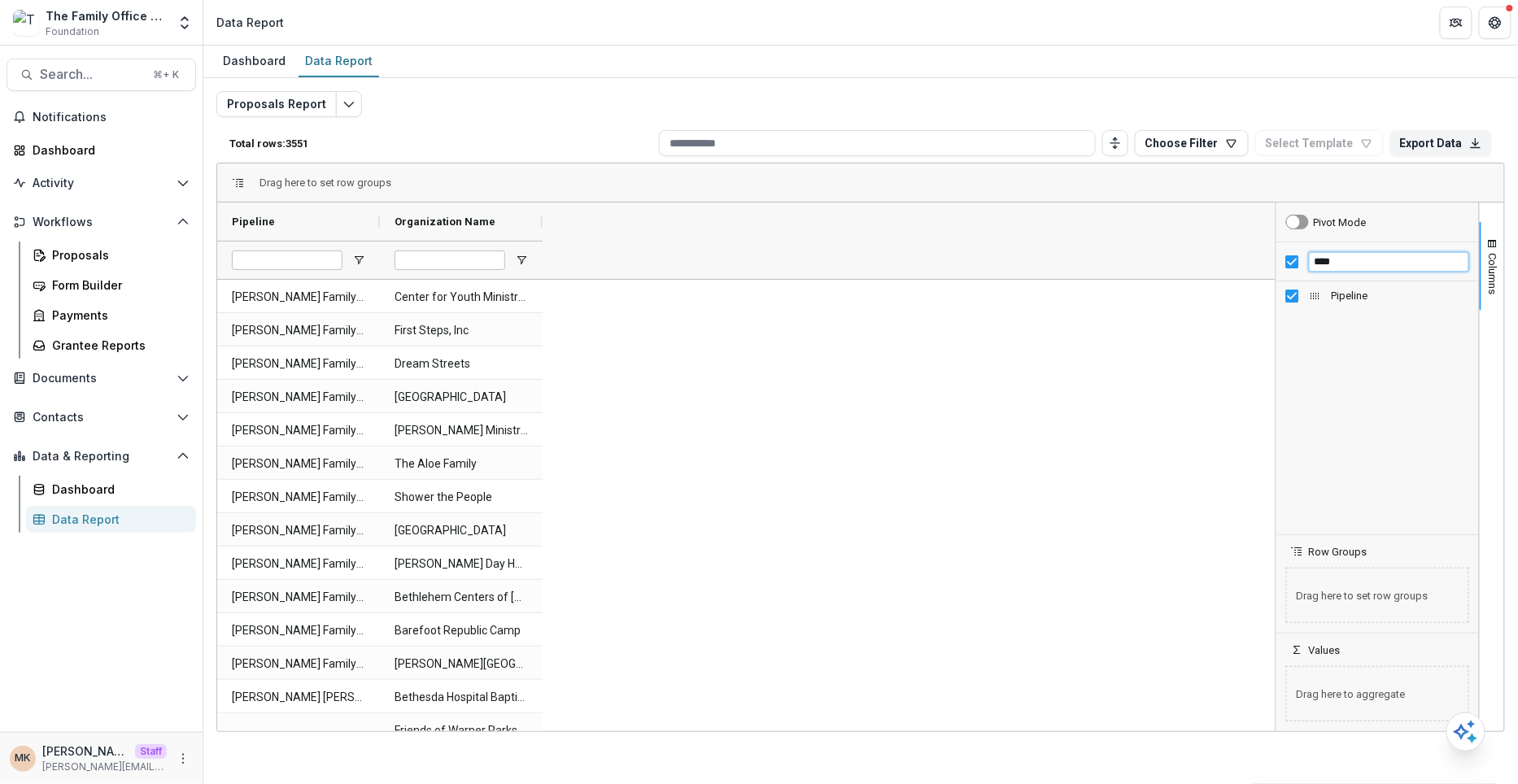
click at [1353, 257] on input "****" at bounding box center [1389, 261] width 160 height 20
type input "*"
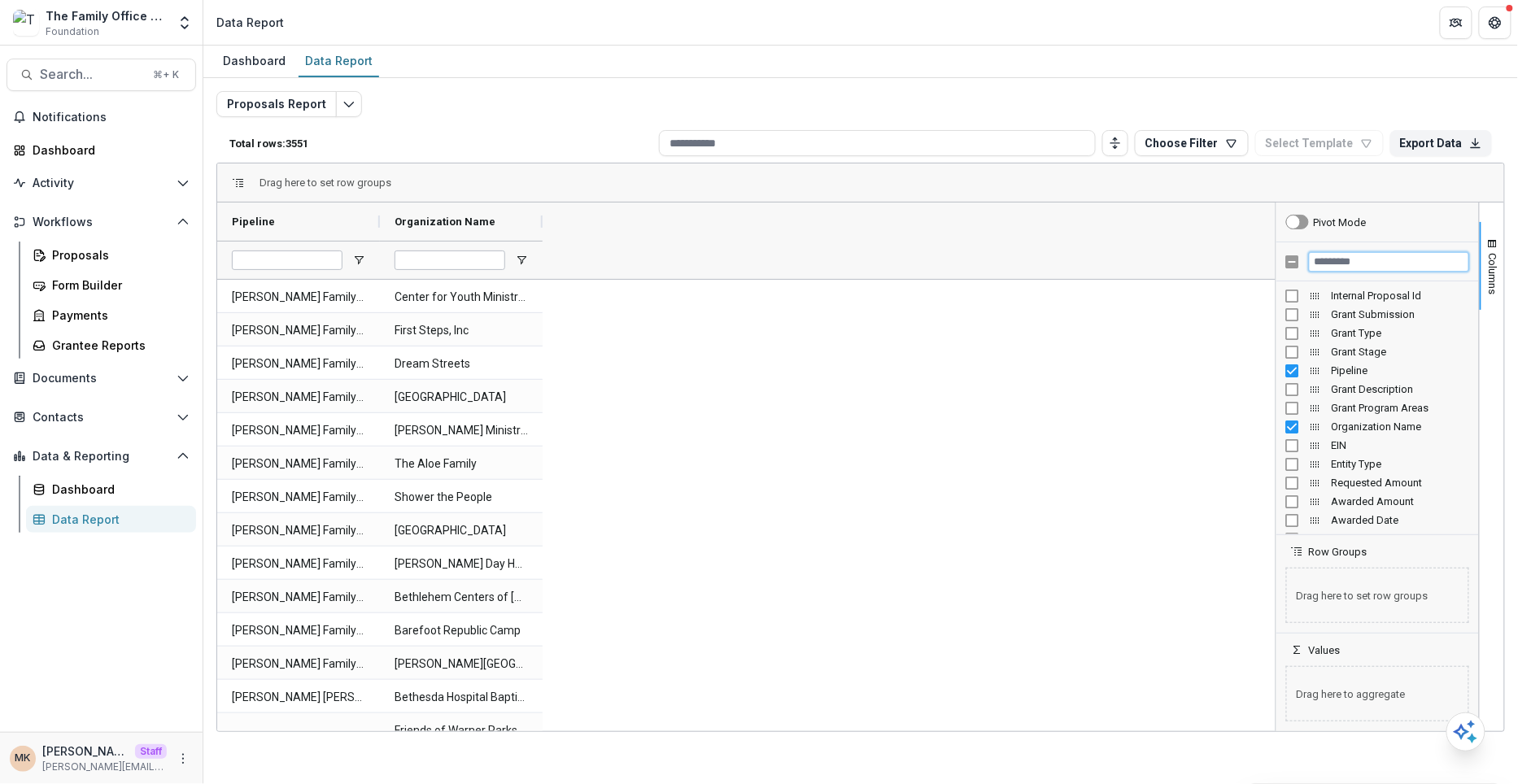
type input "*"
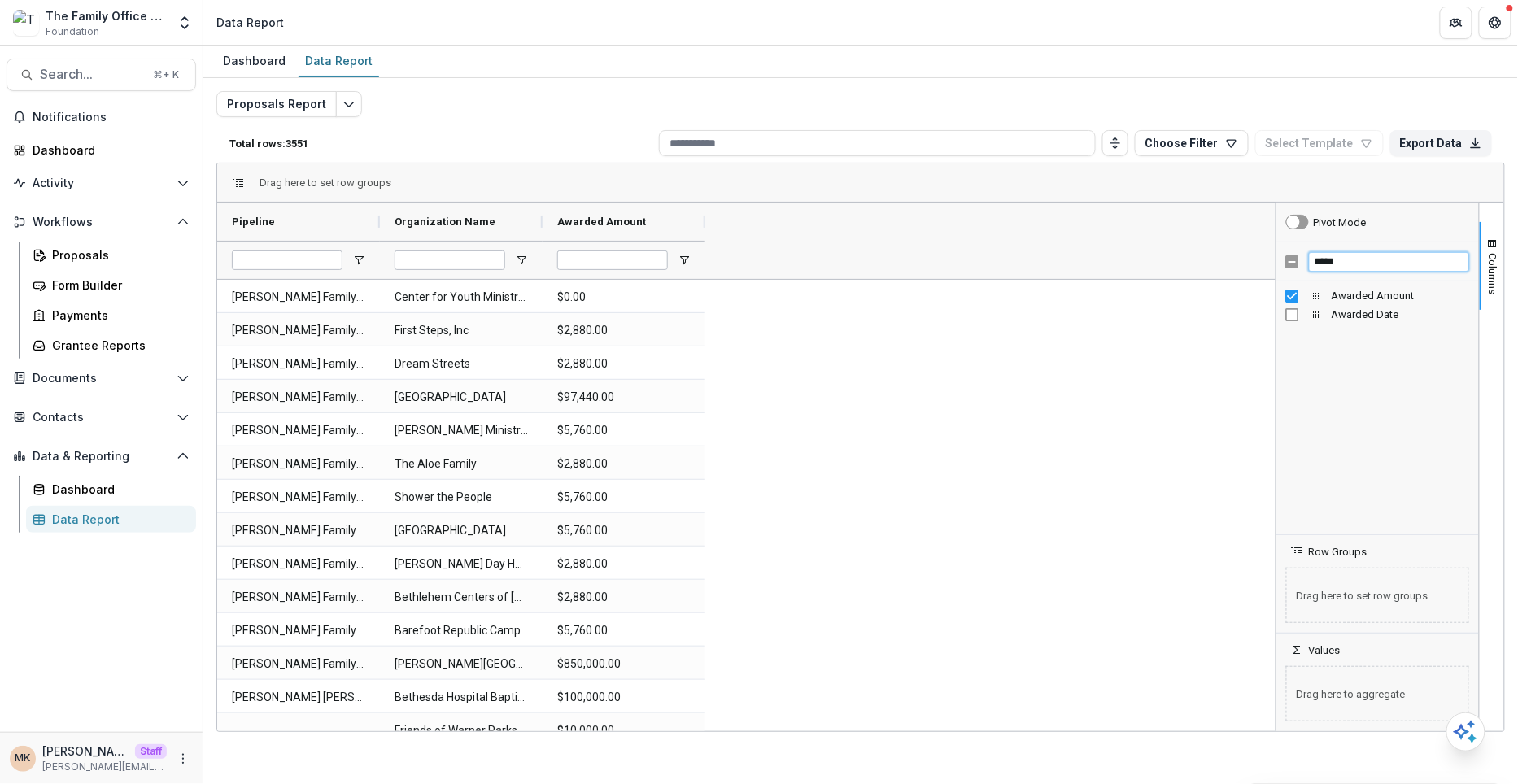
click at [1359, 262] on input "*****" at bounding box center [1389, 261] width 160 height 20
type input "*"
click at [1349, 258] on input "***" at bounding box center [1389, 261] width 160 height 20
type input "*"
type input "****"
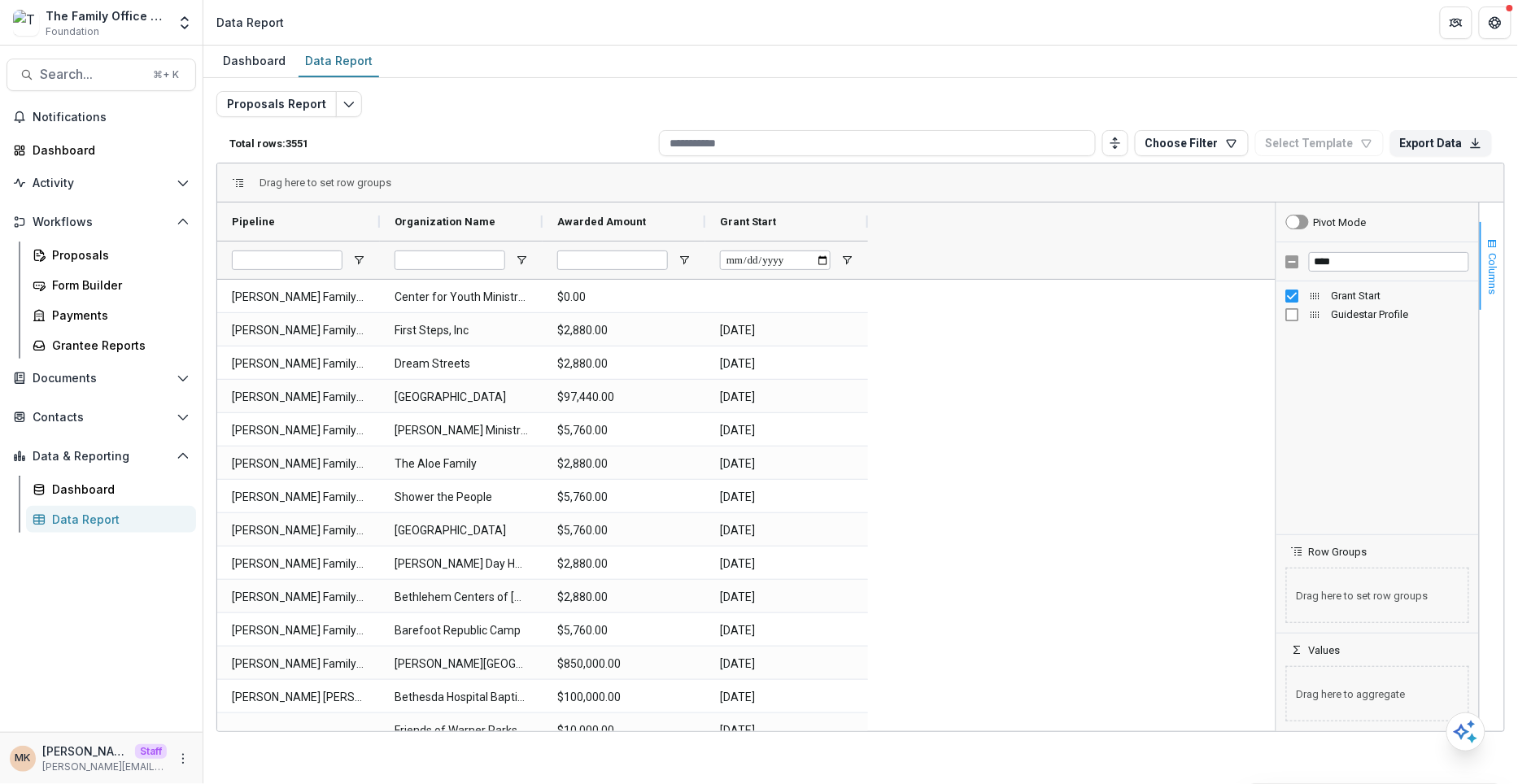
click at [1487, 282] on span "Columns" at bounding box center [1493, 273] width 12 height 42
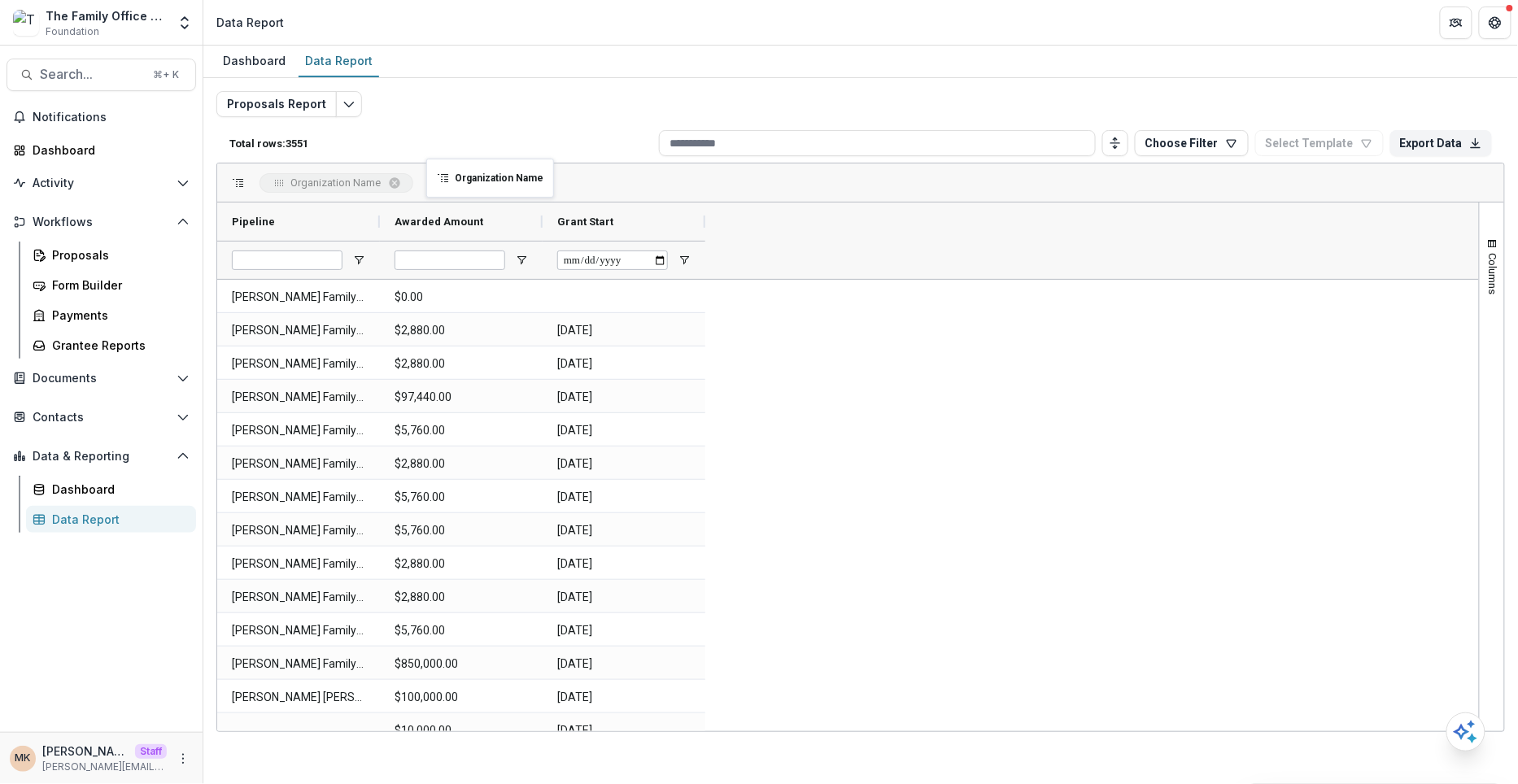
drag, startPoint x: 515, startPoint y: 222, endPoint x: 433, endPoint y: 167, distance: 98.7
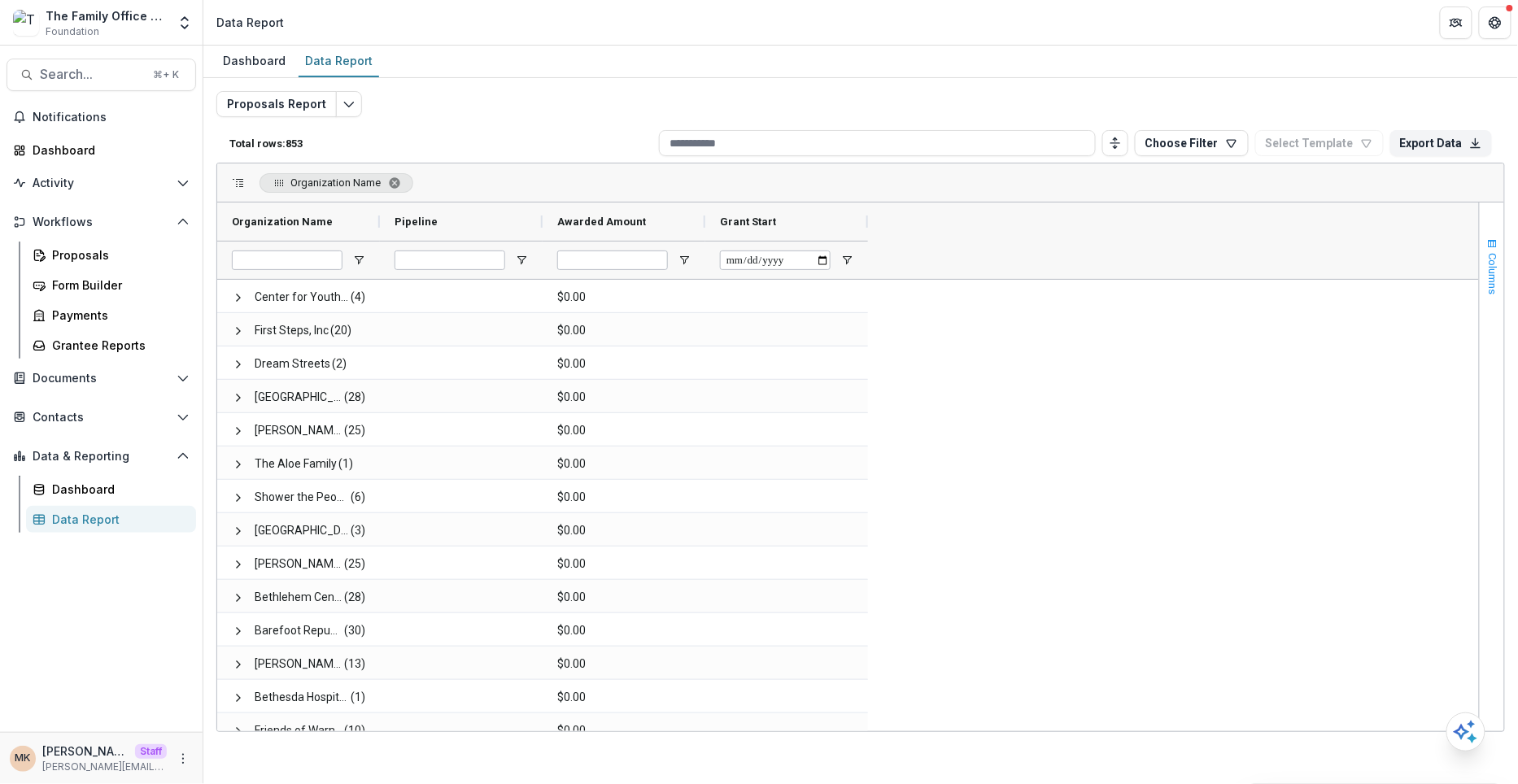
click at [1488, 257] on span "Columns" at bounding box center [1493, 273] width 12 height 42
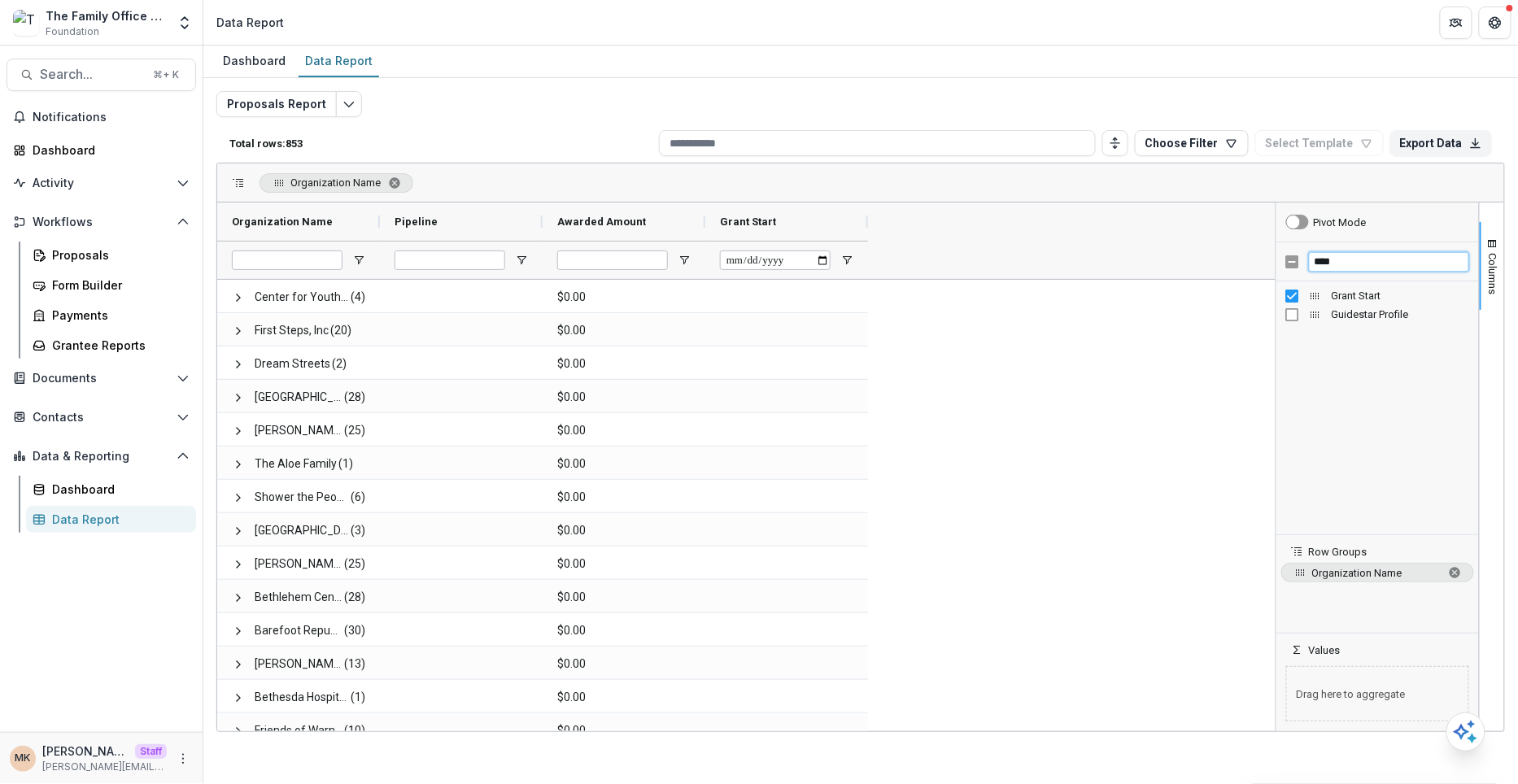
click at [1294, 260] on div "****" at bounding box center [1378, 262] width 203 height 39
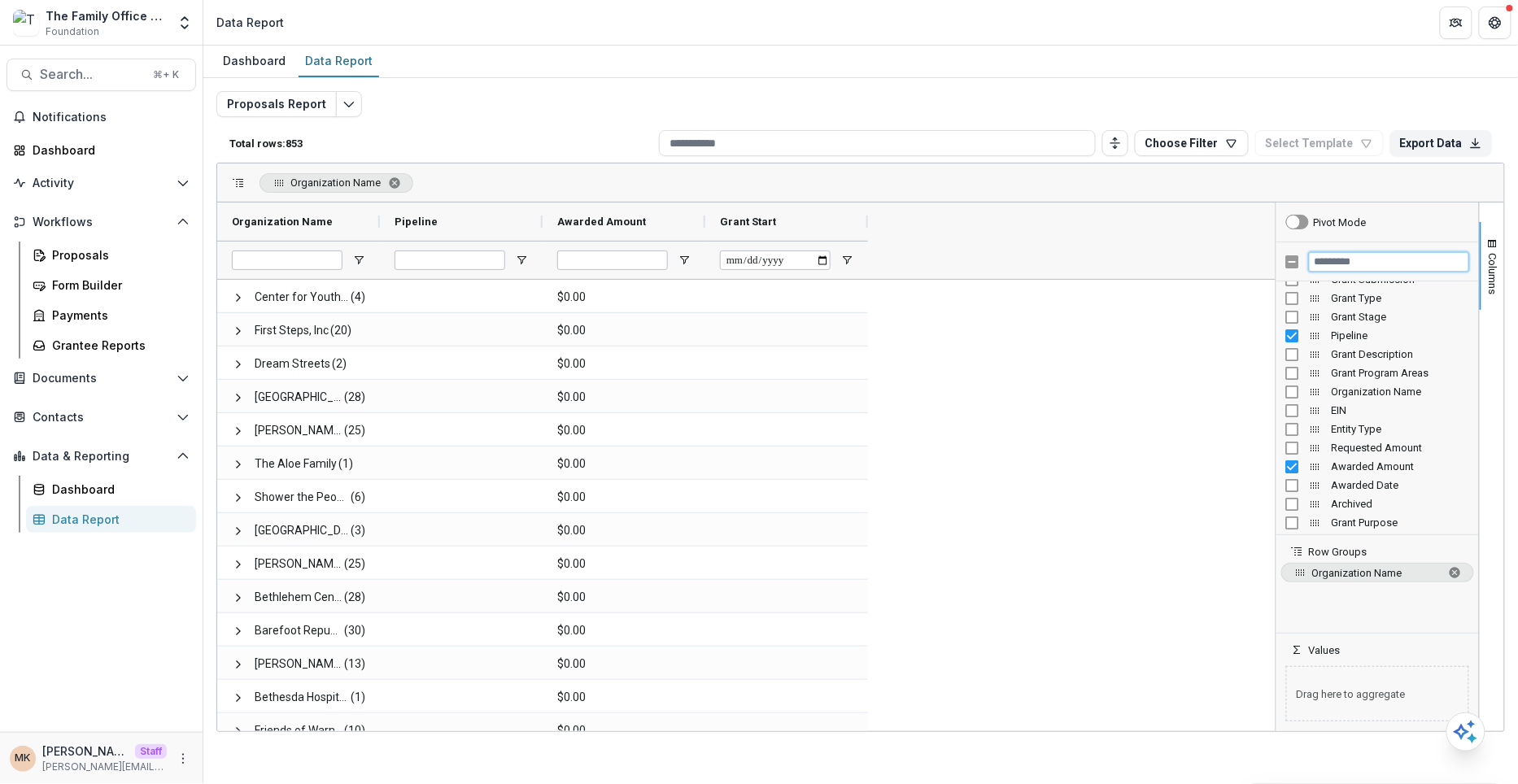
scroll to position [36, 0]
drag, startPoint x: 1318, startPoint y: 464, endPoint x: 1320, endPoint y: 678, distance: 214.0
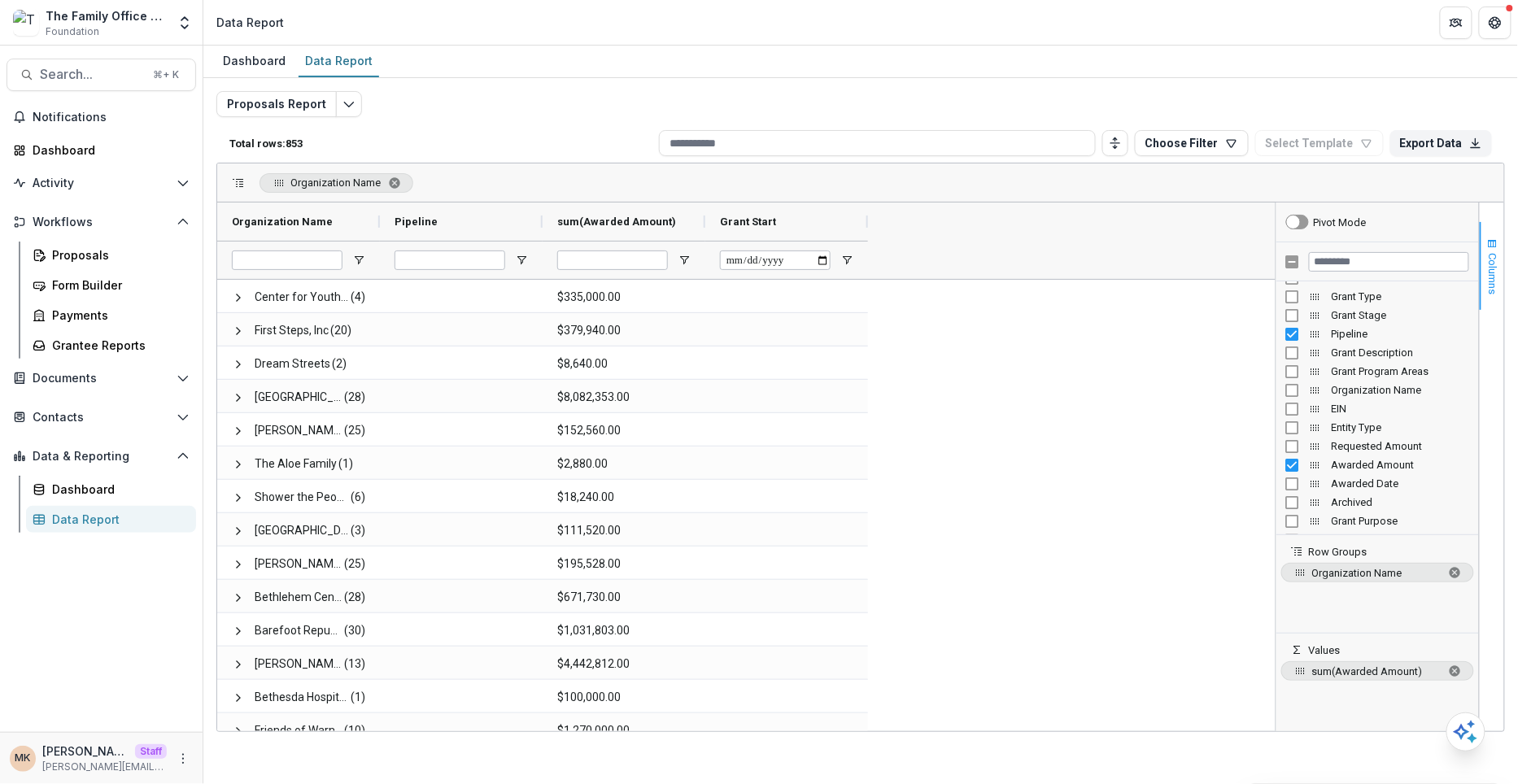
click at [1494, 286] on span "Columns" at bounding box center [1493, 273] width 12 height 42
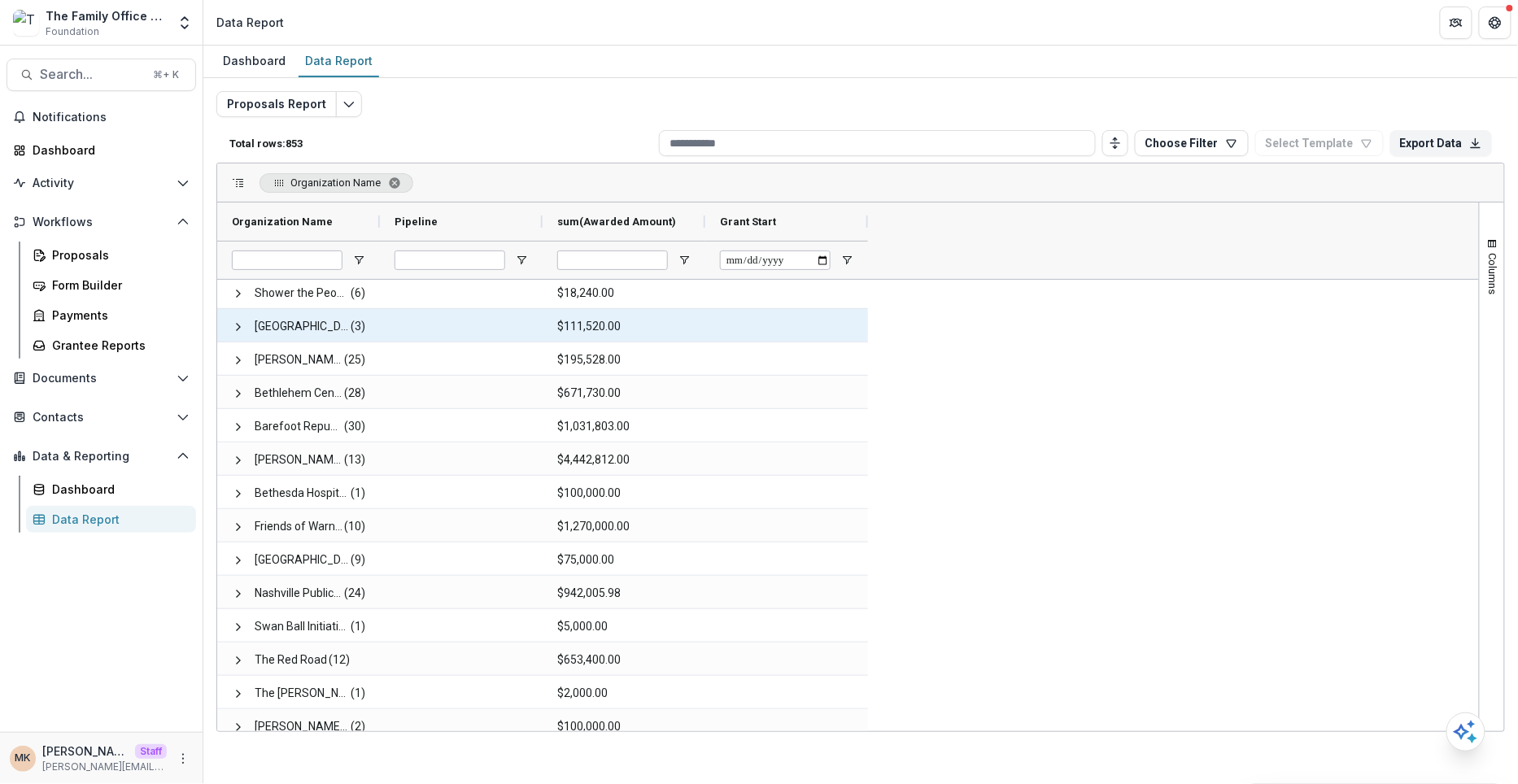
scroll to position [218, 0]
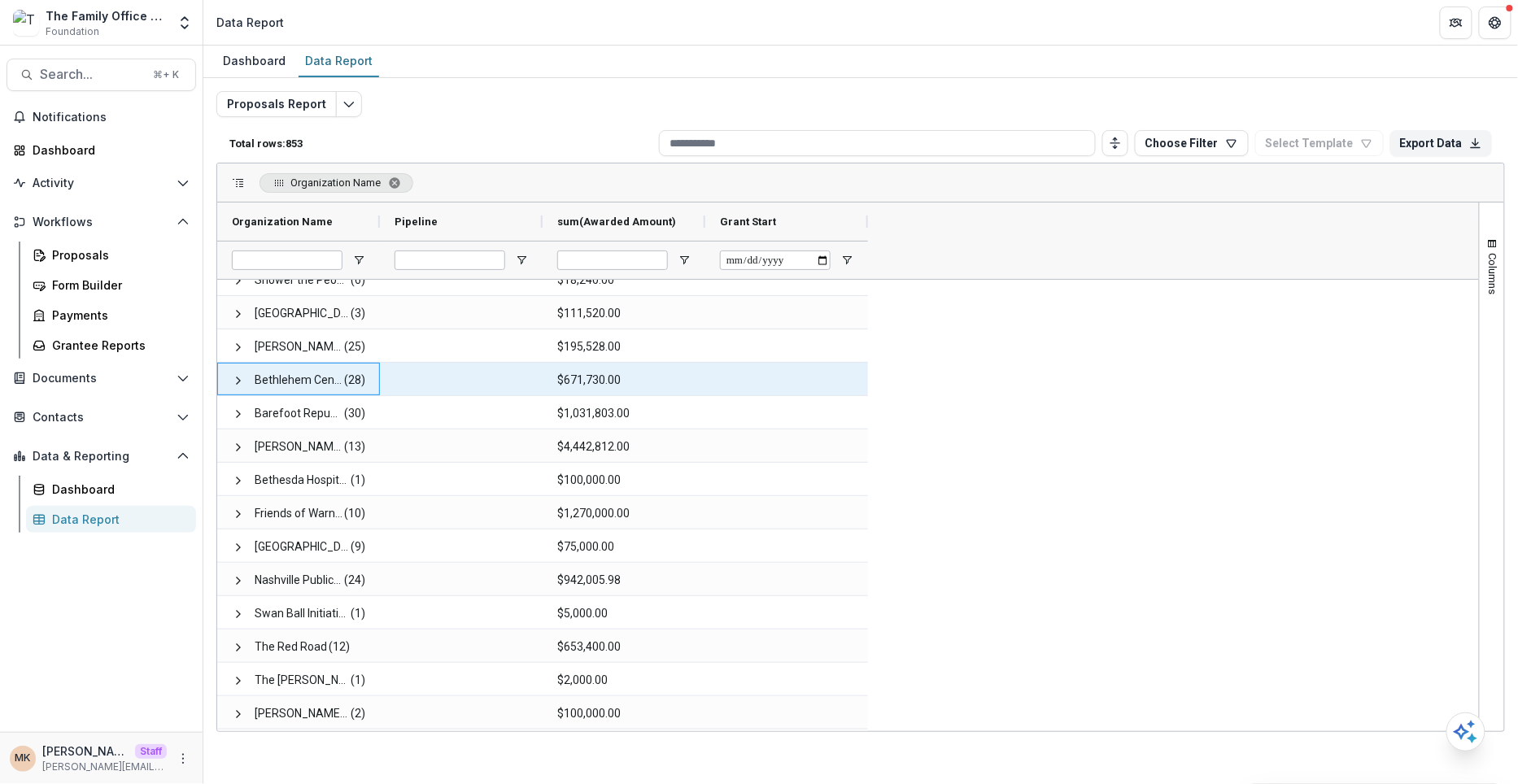
click at [231, 374] on div "Bethlehem Centers of Nashville (28)" at bounding box center [299, 379] width 163 height 33
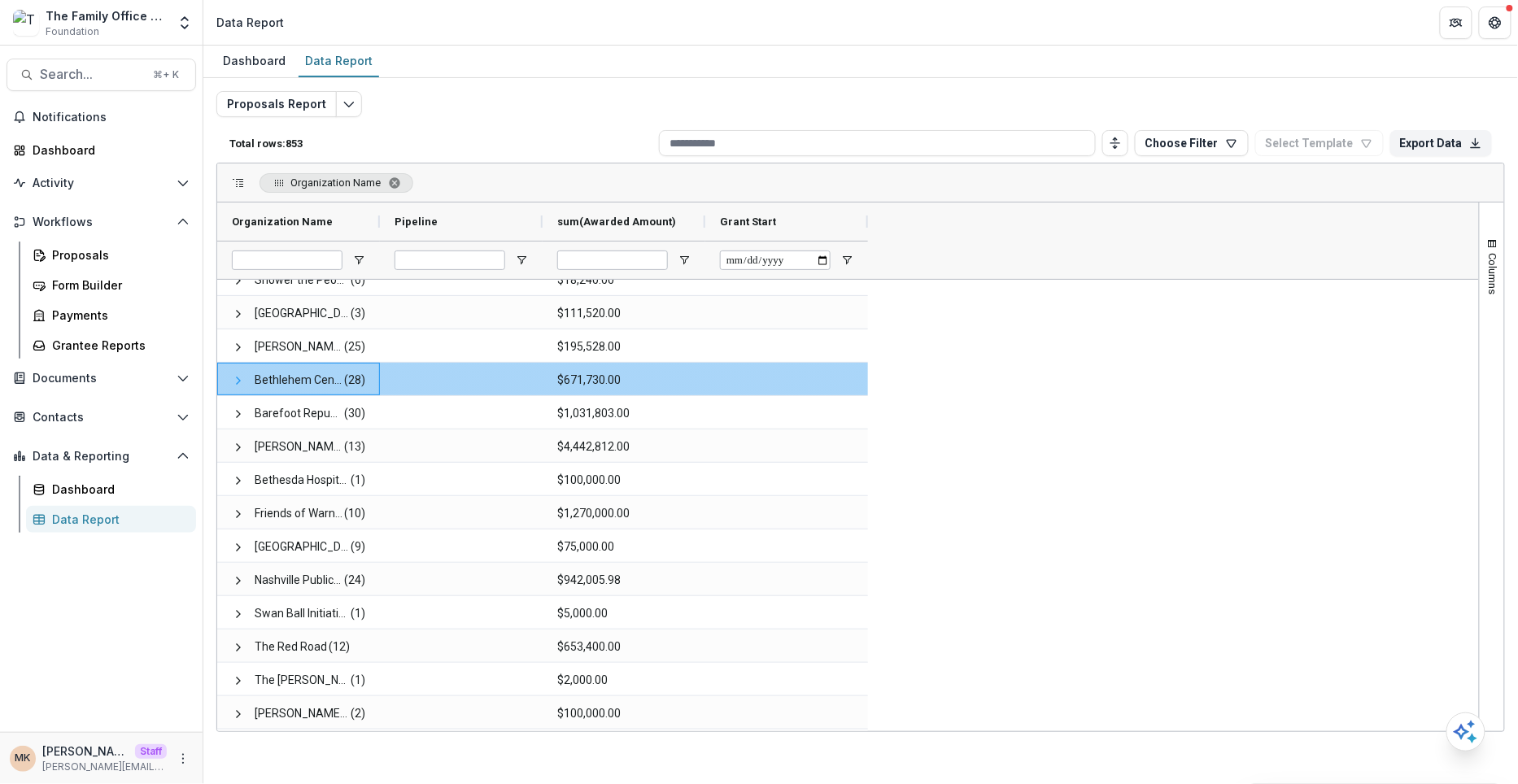
click at [237, 375] on span at bounding box center [238, 380] width 13 height 13
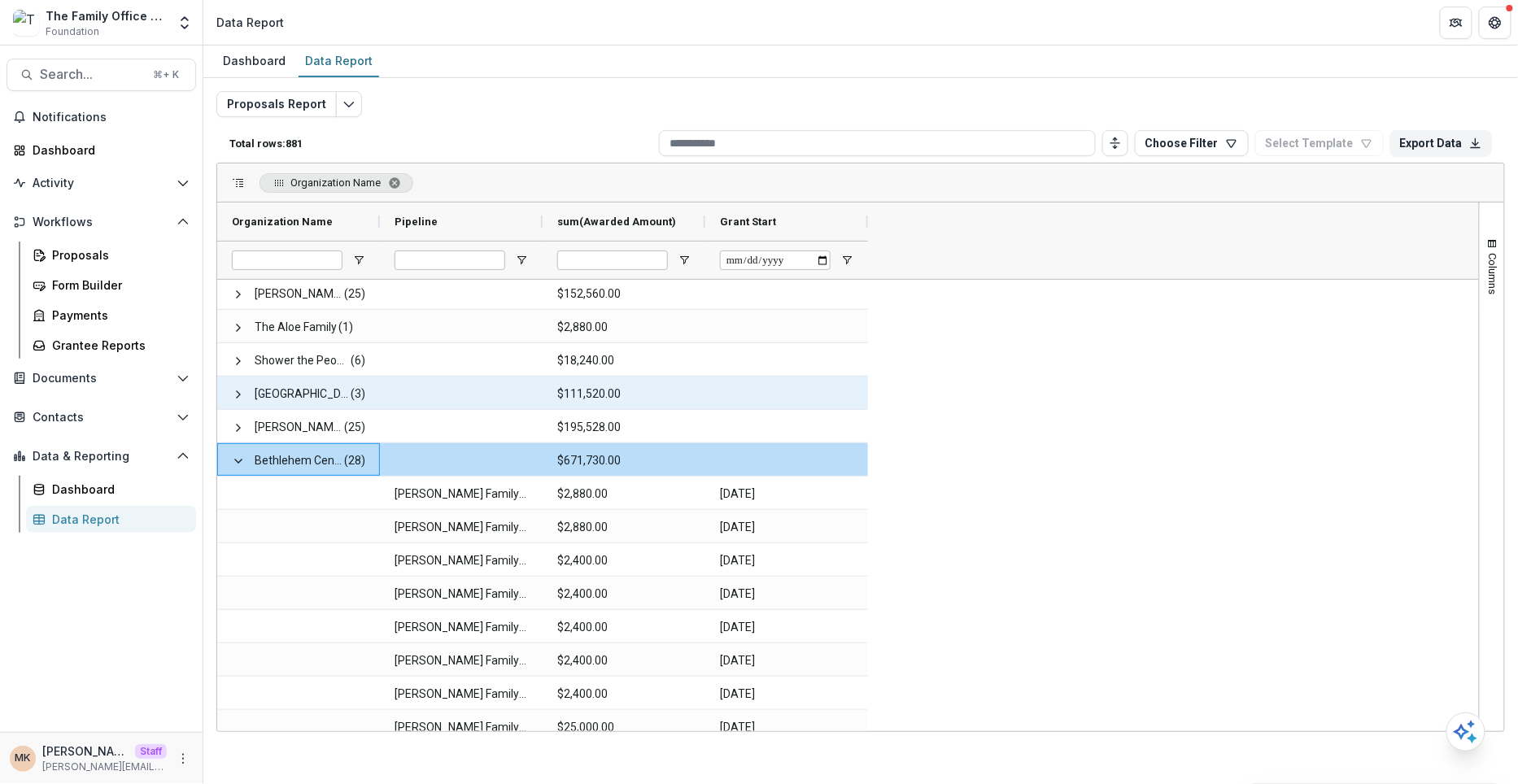
scroll to position [18, 0]
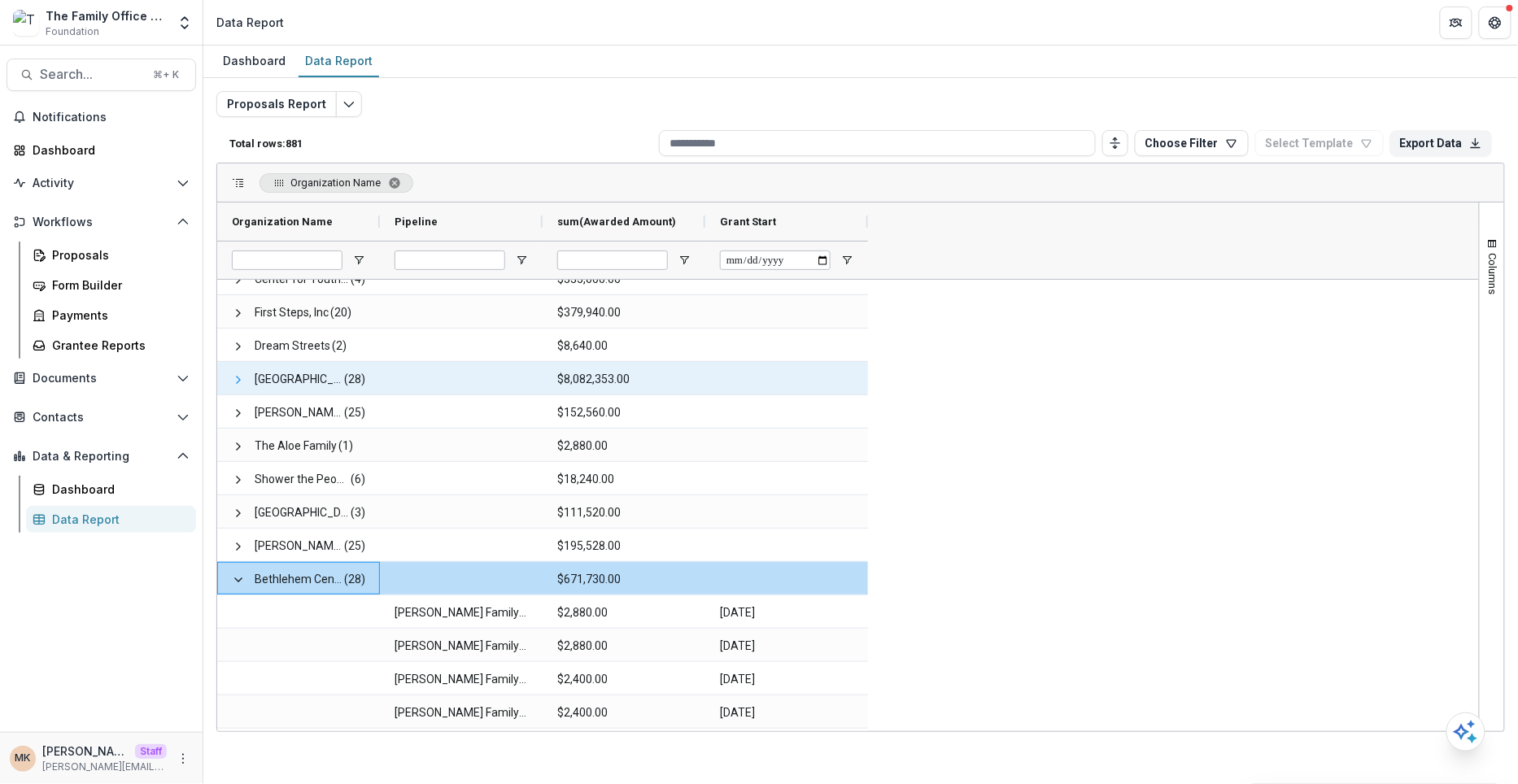
click at [237, 379] on span at bounding box center [238, 379] width 13 height 13
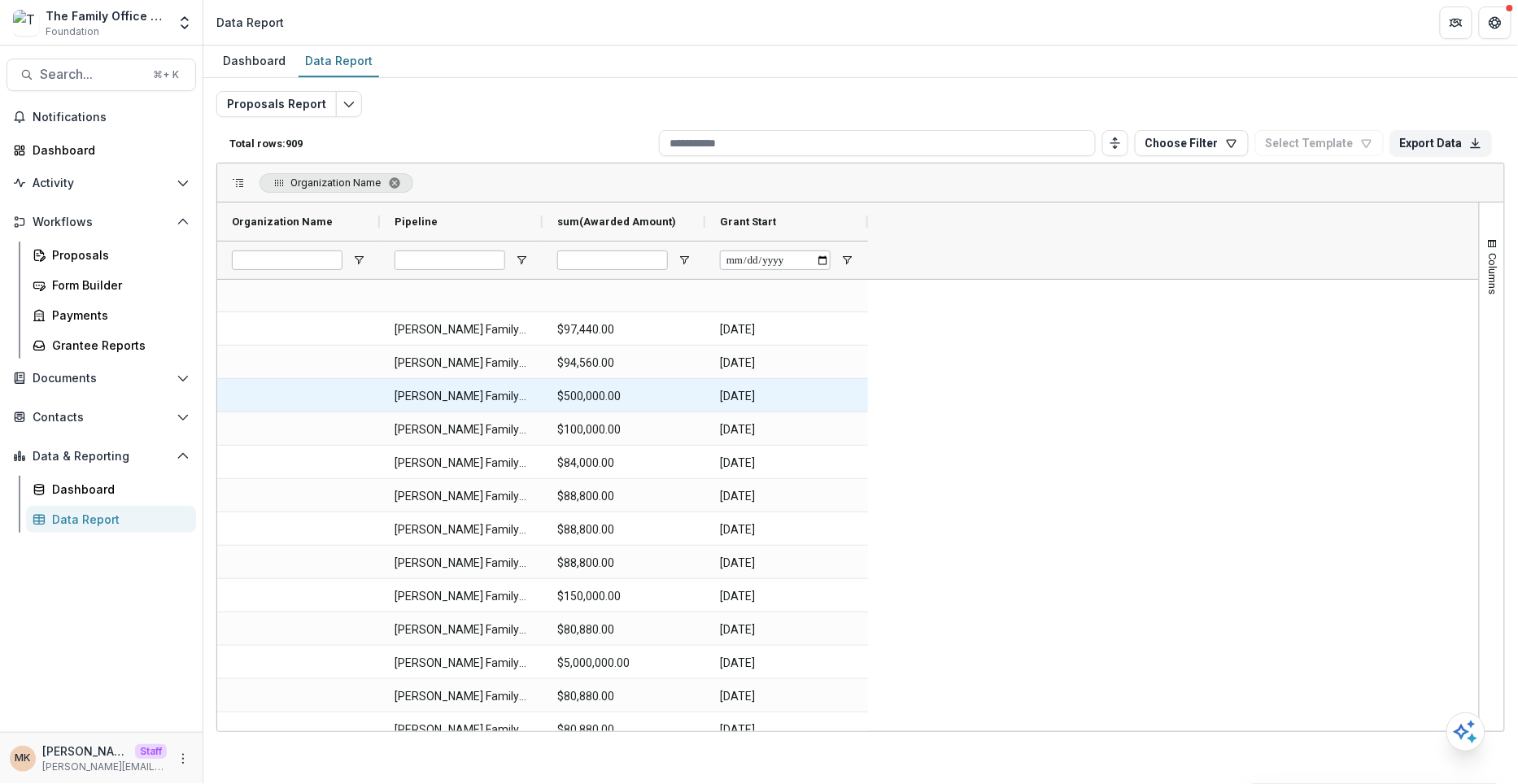
scroll to position [100, 0]
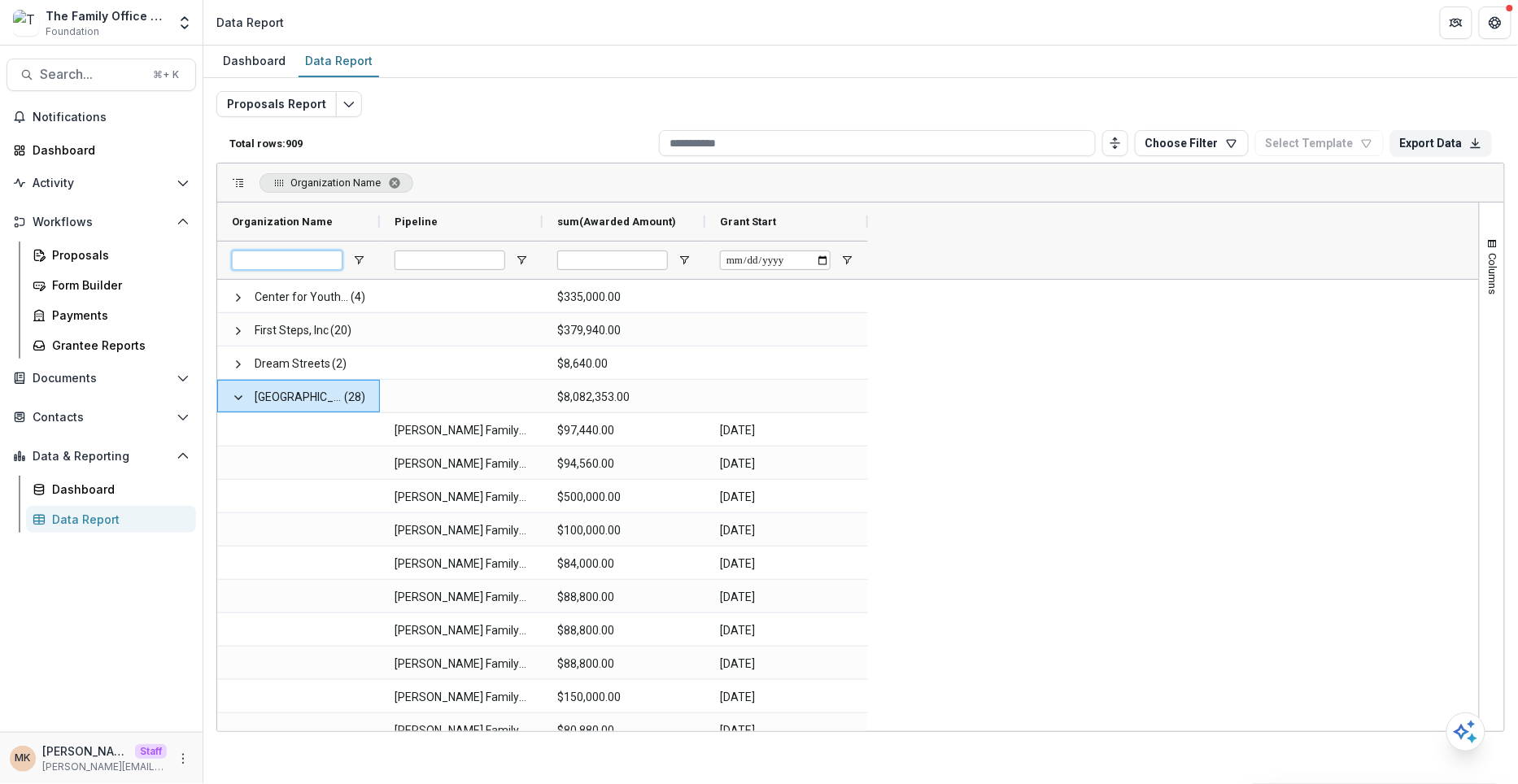
click at [267, 260] on input "Organization Name Filter Input" at bounding box center [286, 259] width 111 height 20
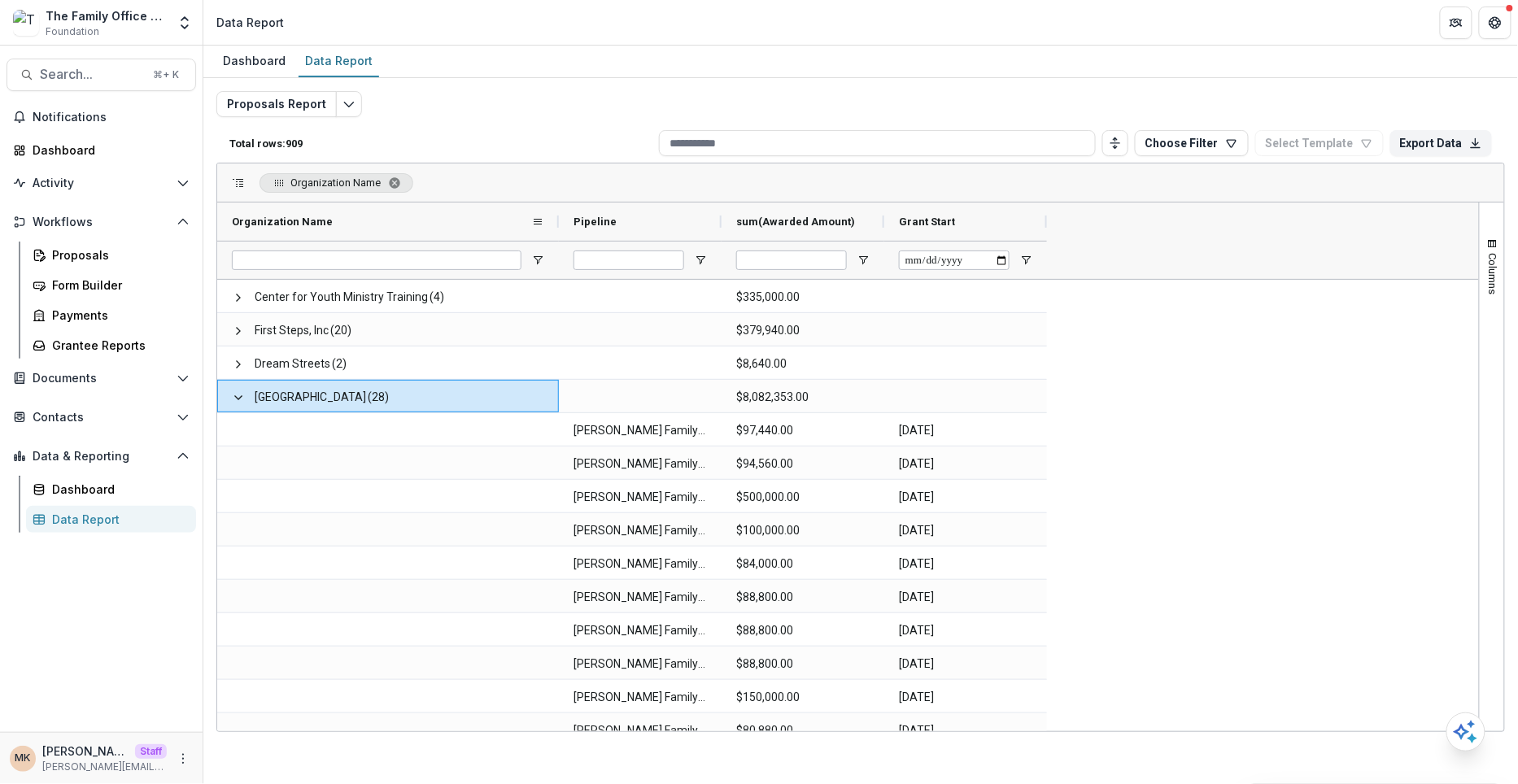
drag, startPoint x: 379, startPoint y: 215, endPoint x: 557, endPoint y: 215, distance: 178.0
click at [557, 215] on div at bounding box center [558, 221] width 7 height 38
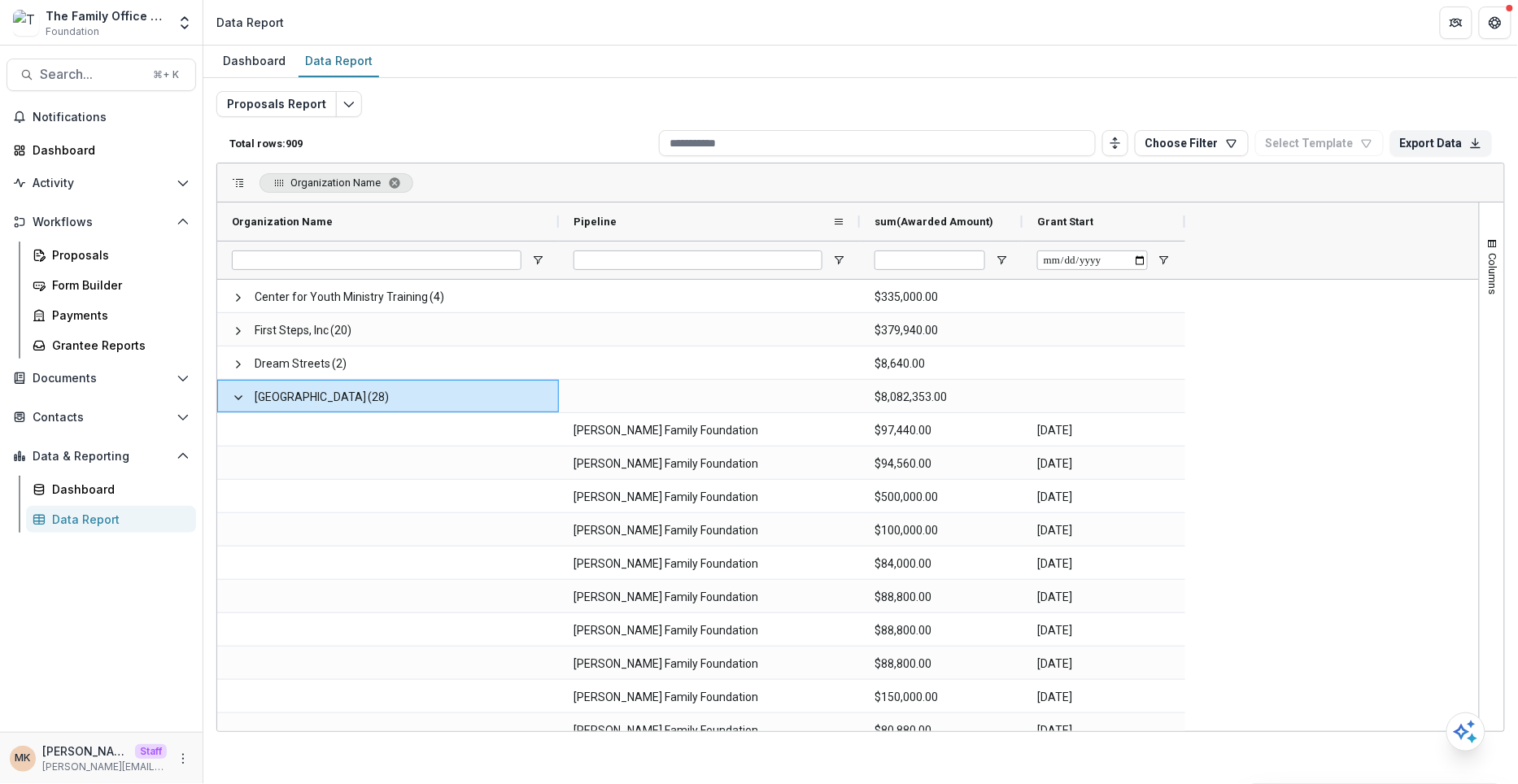
drag, startPoint x: 722, startPoint y: 214, endPoint x: 861, endPoint y: 211, distance: 139.0
click at [861, 211] on div at bounding box center [859, 221] width 7 height 38
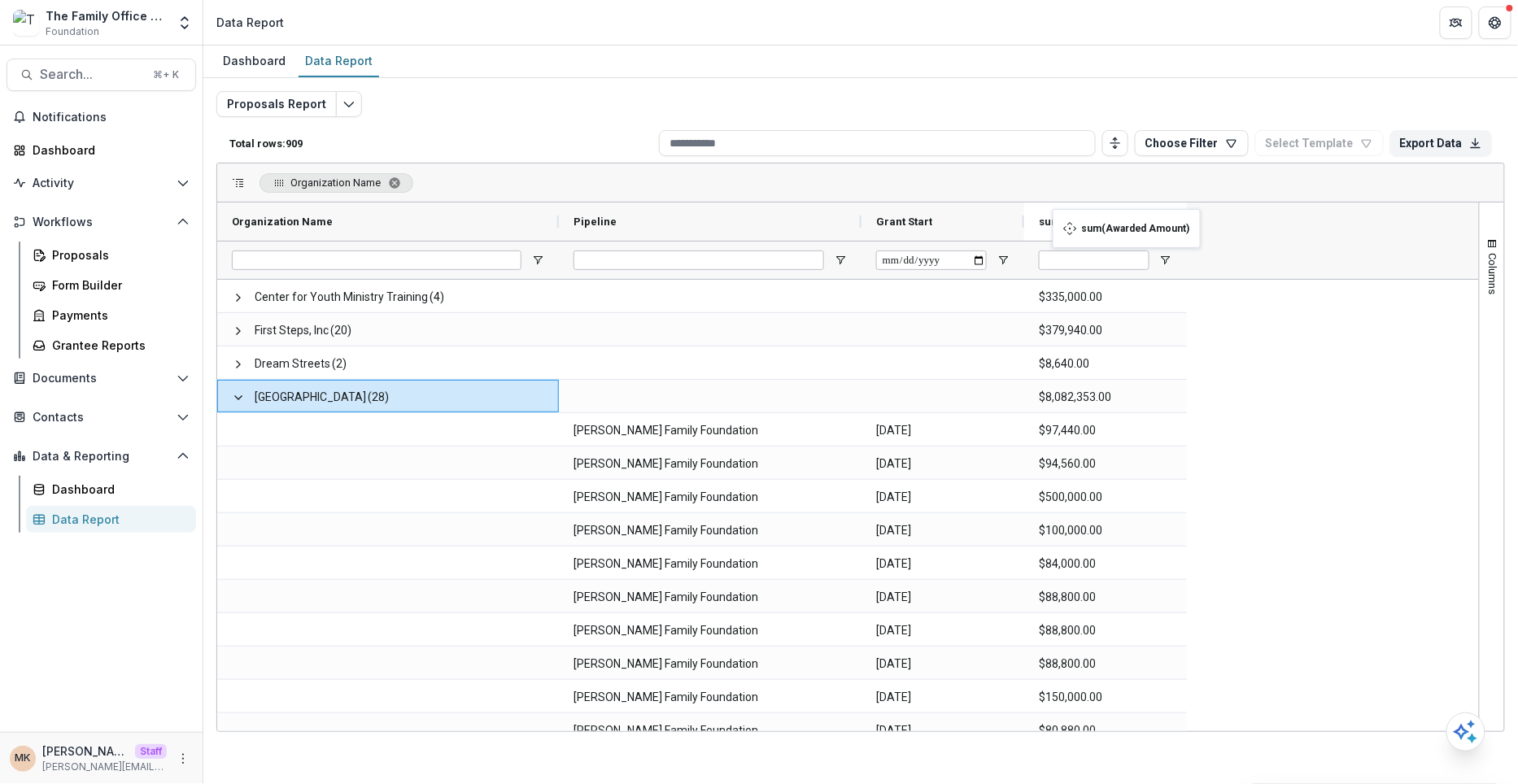
drag, startPoint x: 1019, startPoint y: 219, endPoint x: 1103, endPoint y: 219, distance: 84.0
click at [1106, 219] on span "sum(Awarded Amount)" at bounding box center [1099, 221] width 119 height 12
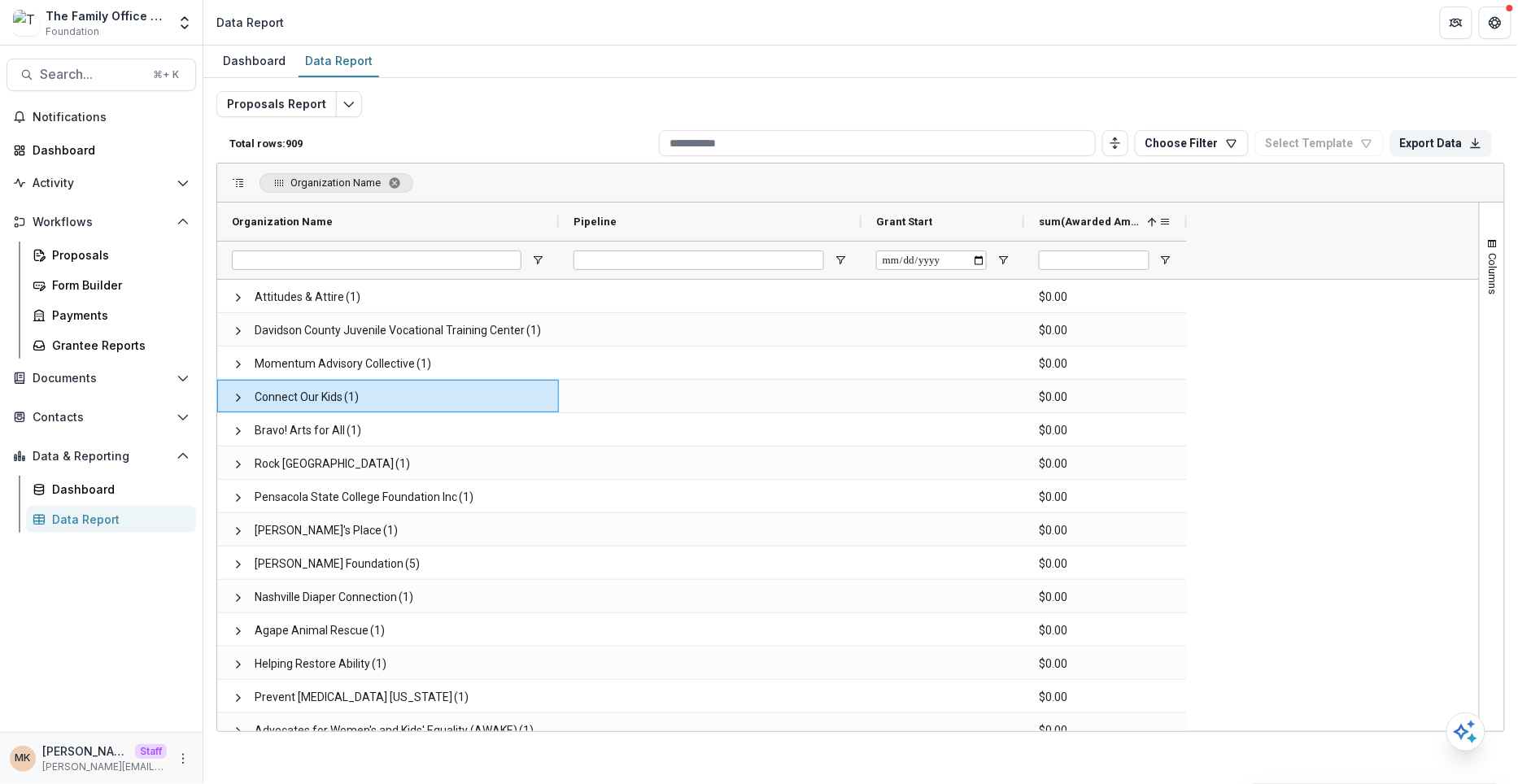
click at [1106, 219] on span "sum(Awarded Amount)" at bounding box center [1090, 221] width 102 height 12
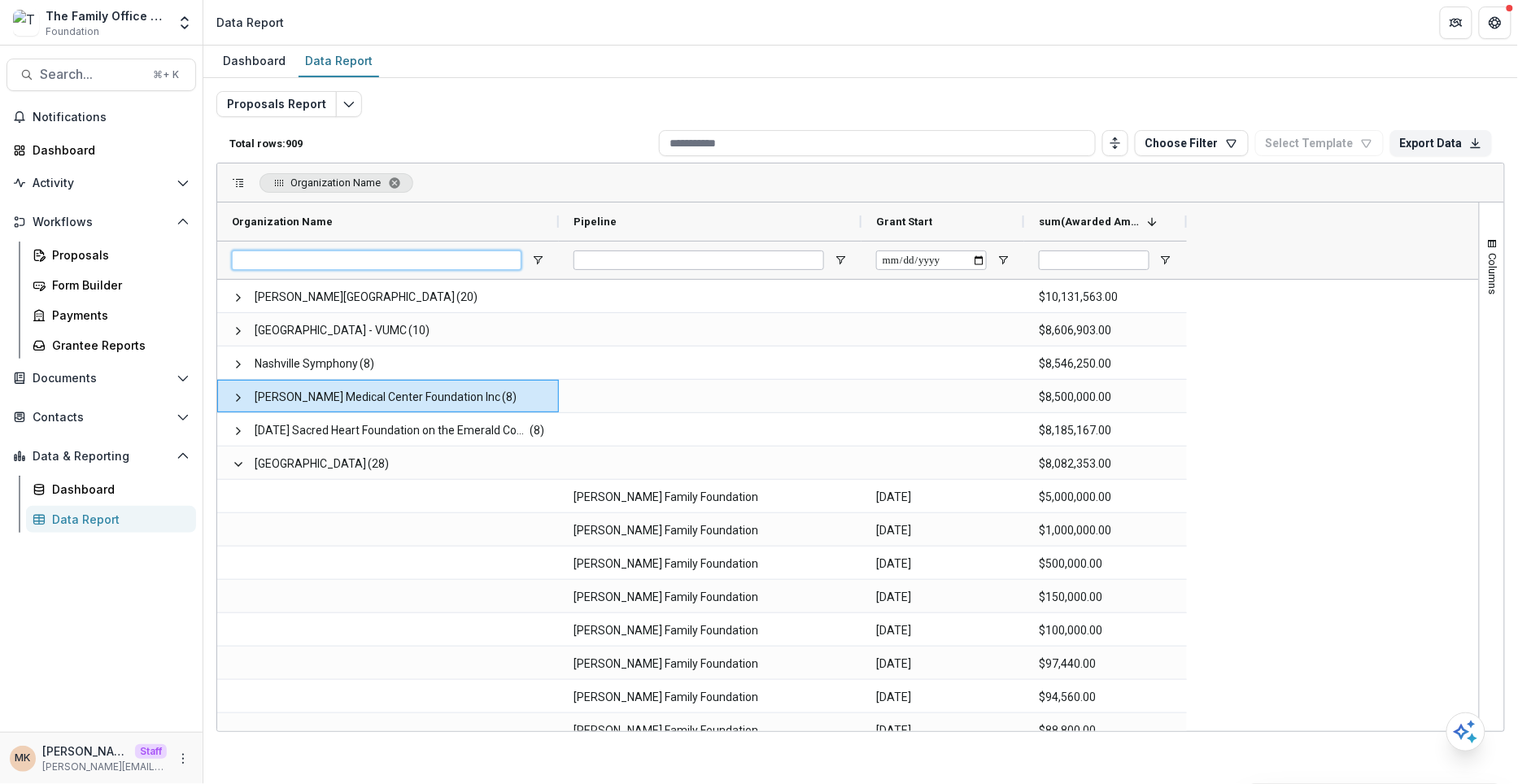
click at [310, 262] on input "Organization Name Filter Input" at bounding box center [376, 259] width 289 height 20
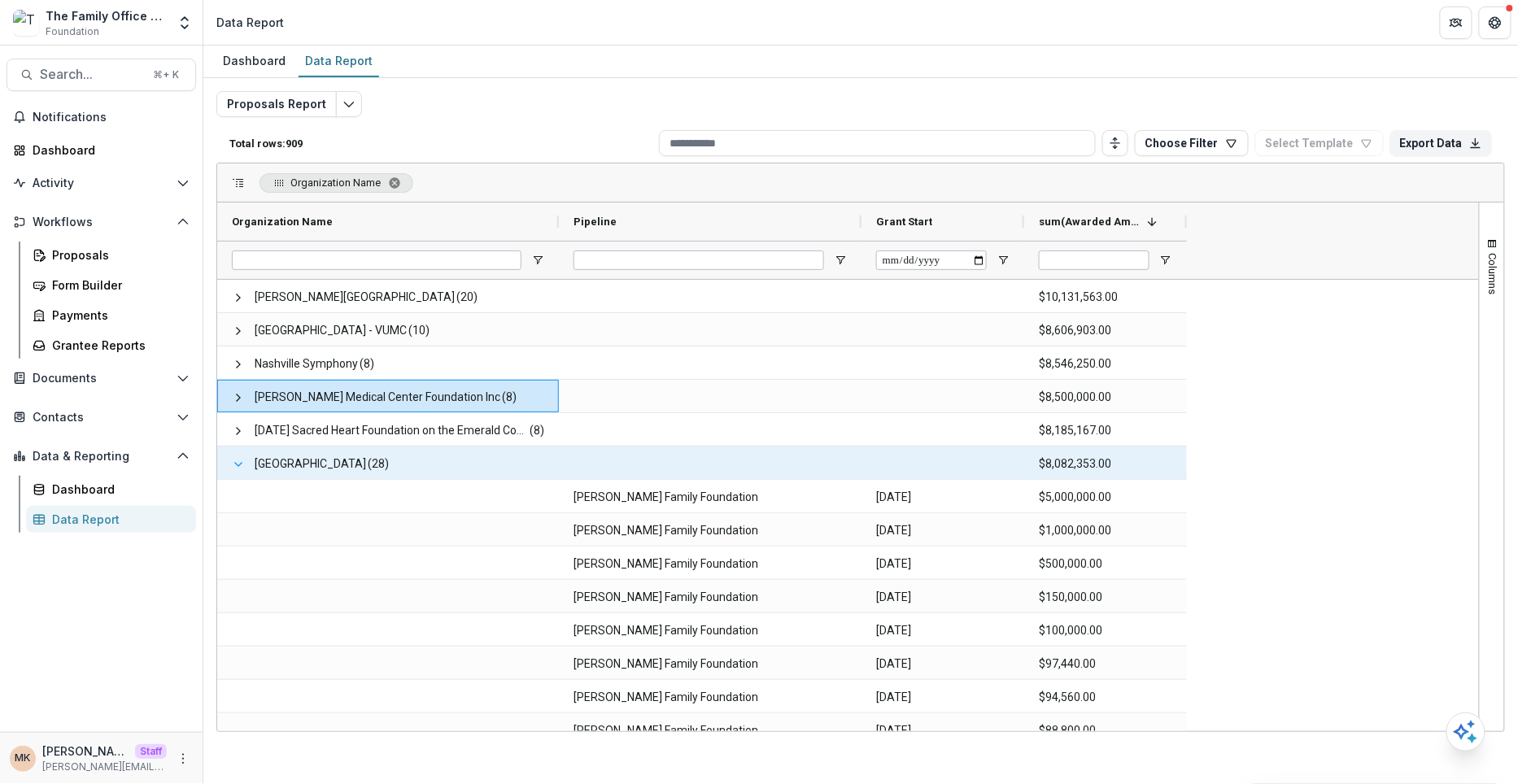
click at [243, 458] on span at bounding box center [238, 464] width 13 height 13
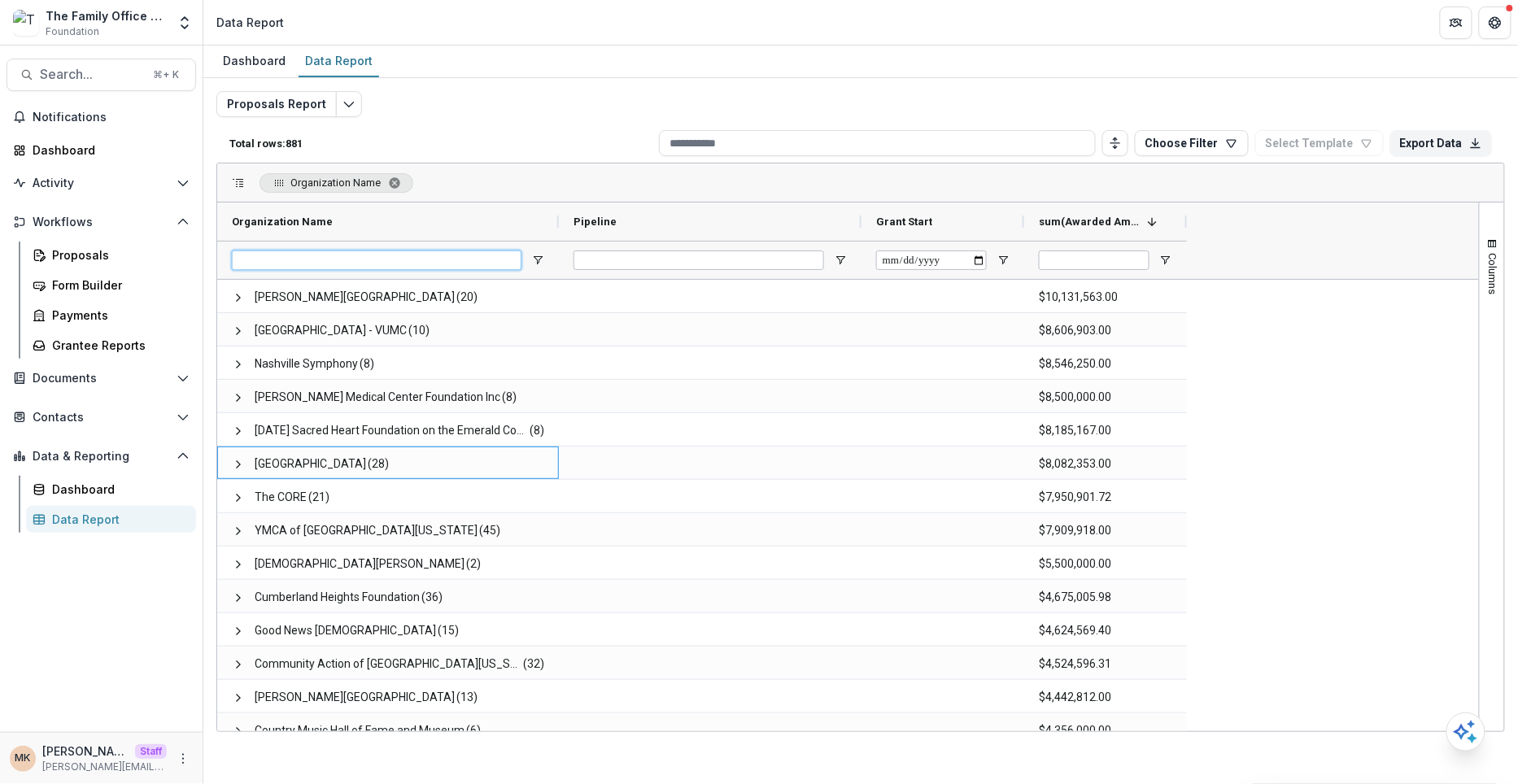
click at [327, 255] on input "Organization Name Filter Input" at bounding box center [376, 259] width 289 height 20
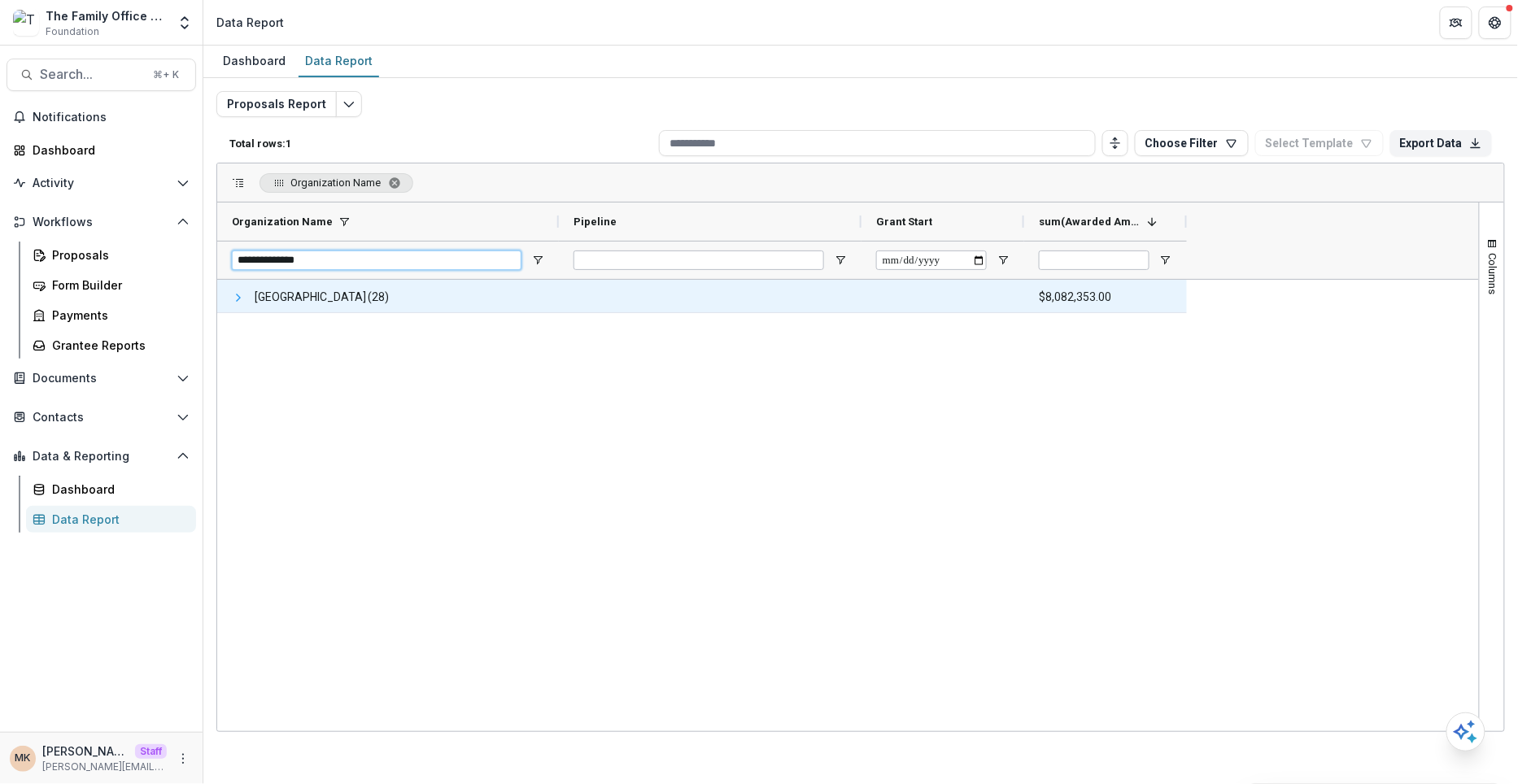
type input "**********"
click at [236, 297] on span at bounding box center [238, 298] width 13 height 13
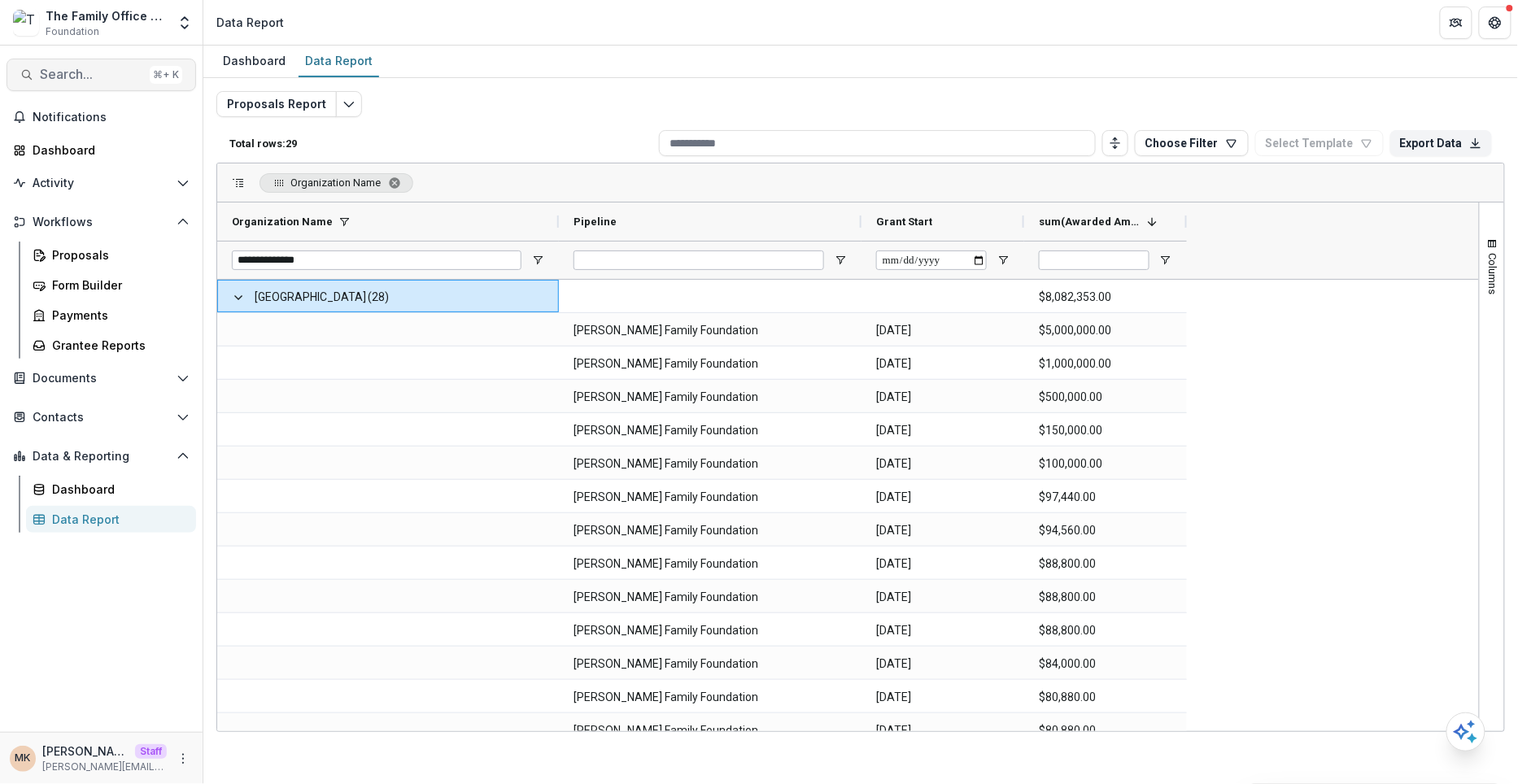
click at [73, 60] on button "Search... ⌘ + K" at bounding box center [101, 74] width 190 height 33
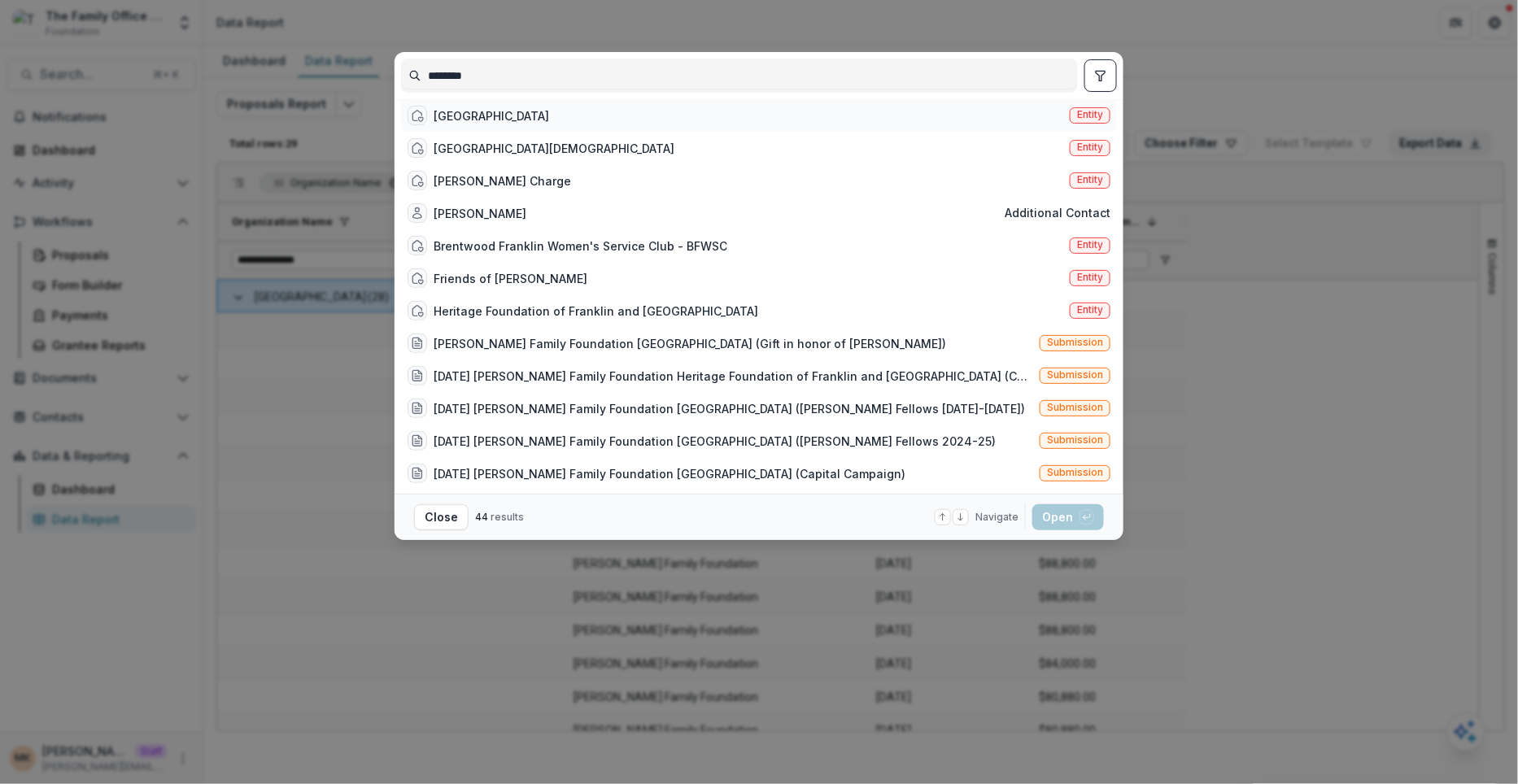
type input "********"
click at [526, 125] on div "Franklin Road Academy" at bounding box center [491, 115] width 115 height 17
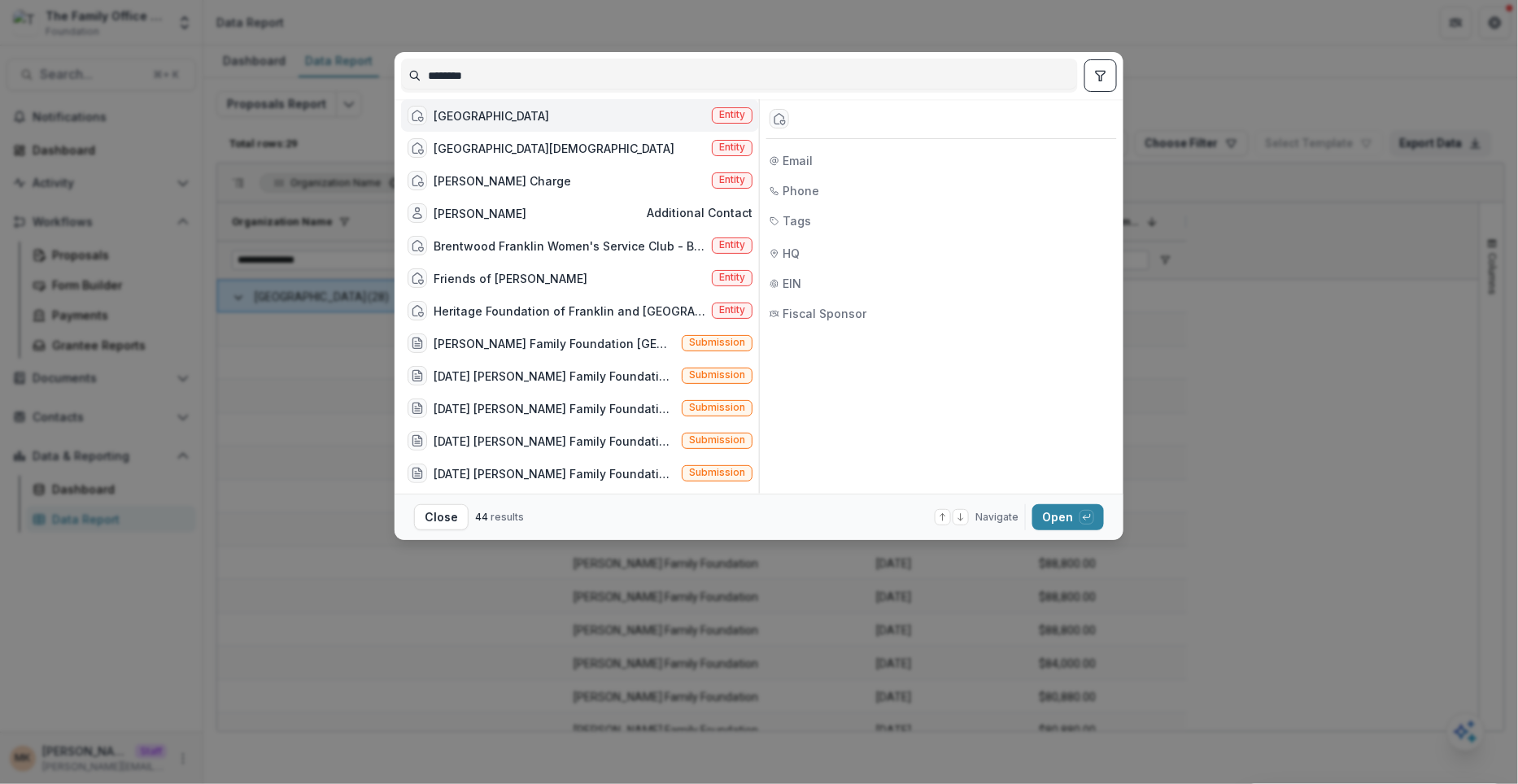
click at [526, 125] on div "Franklin Road Academy" at bounding box center [491, 115] width 115 height 17
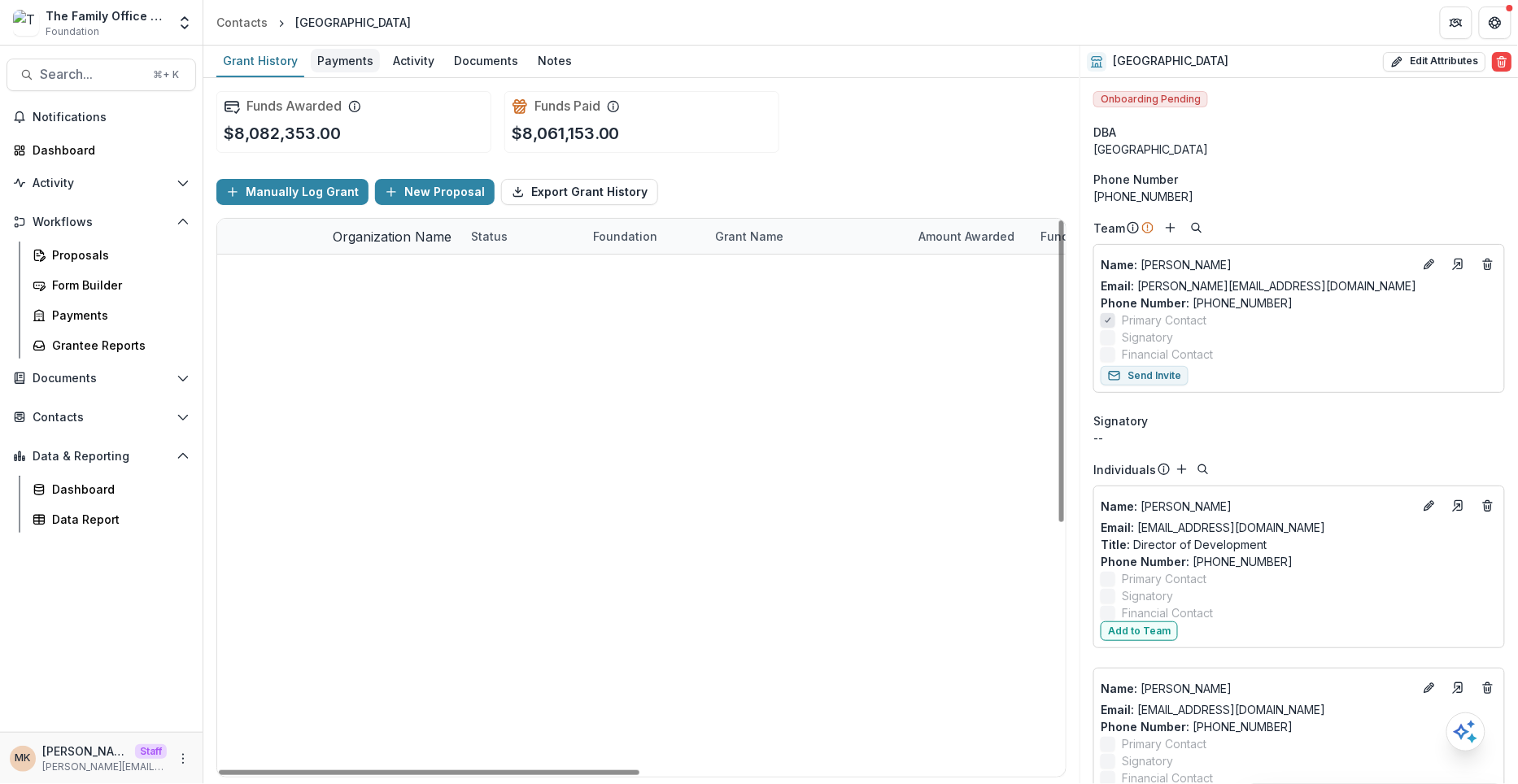
click at [347, 52] on div "Payments" at bounding box center [345, 60] width 69 height 23
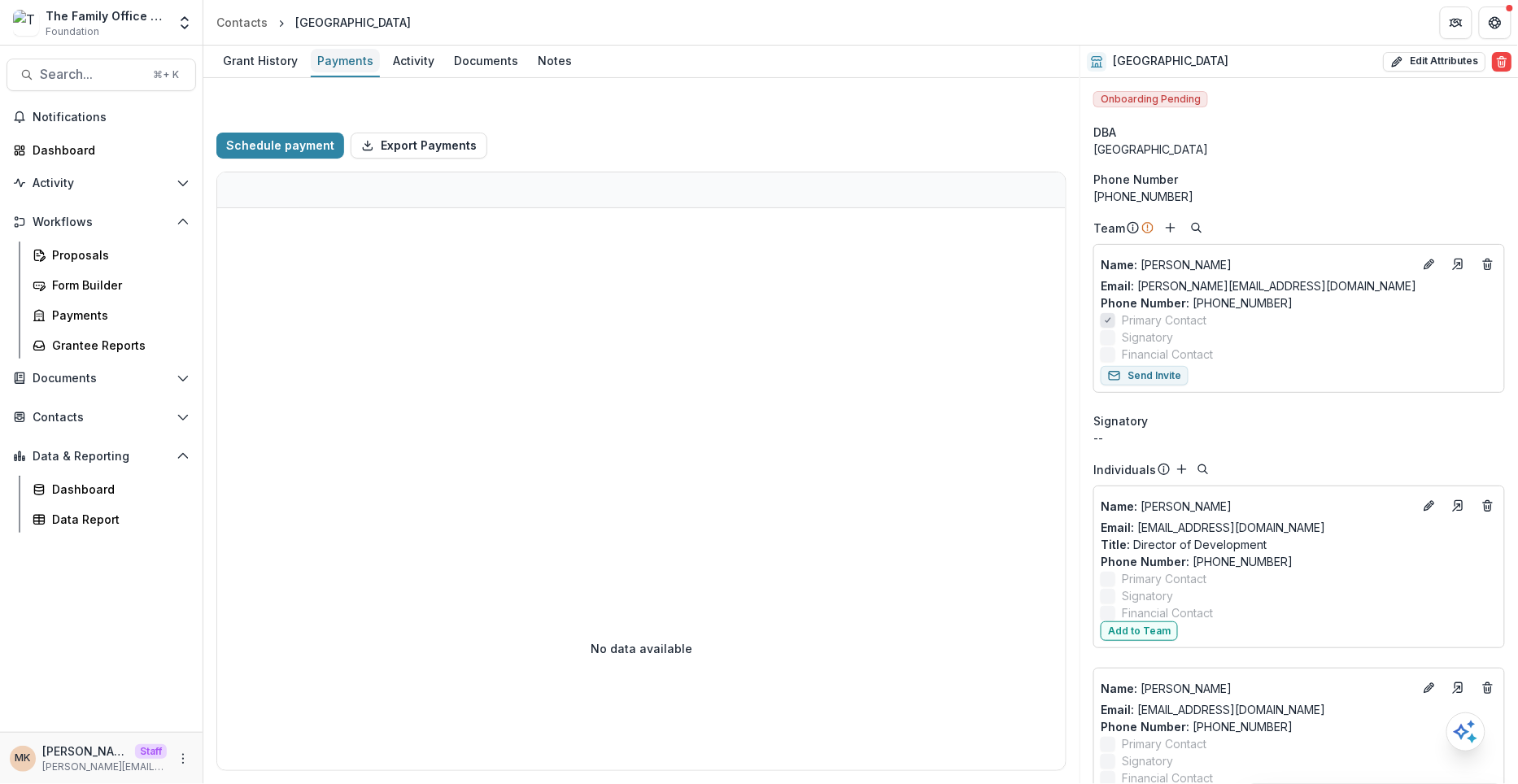
select select "****"
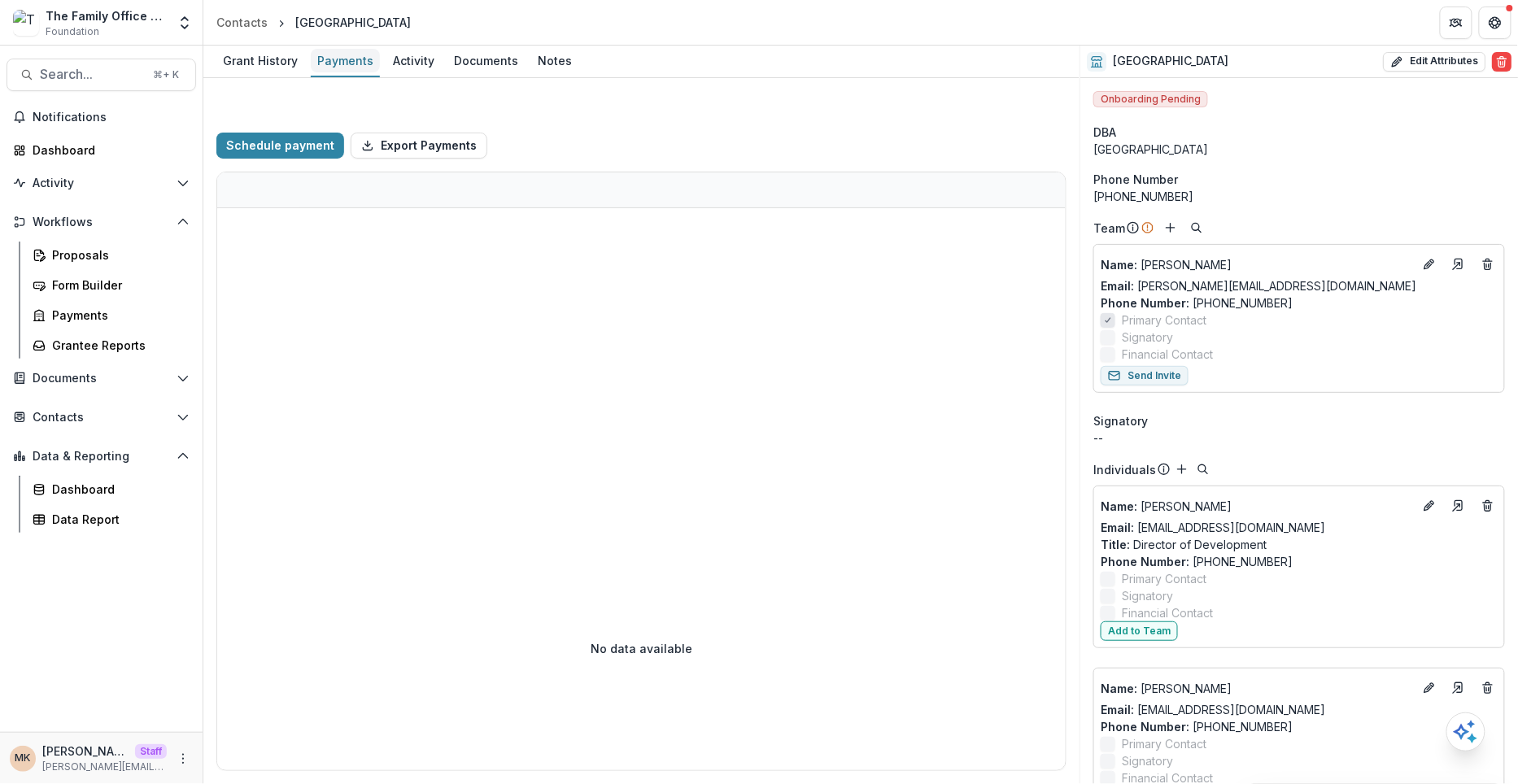
select select "****"
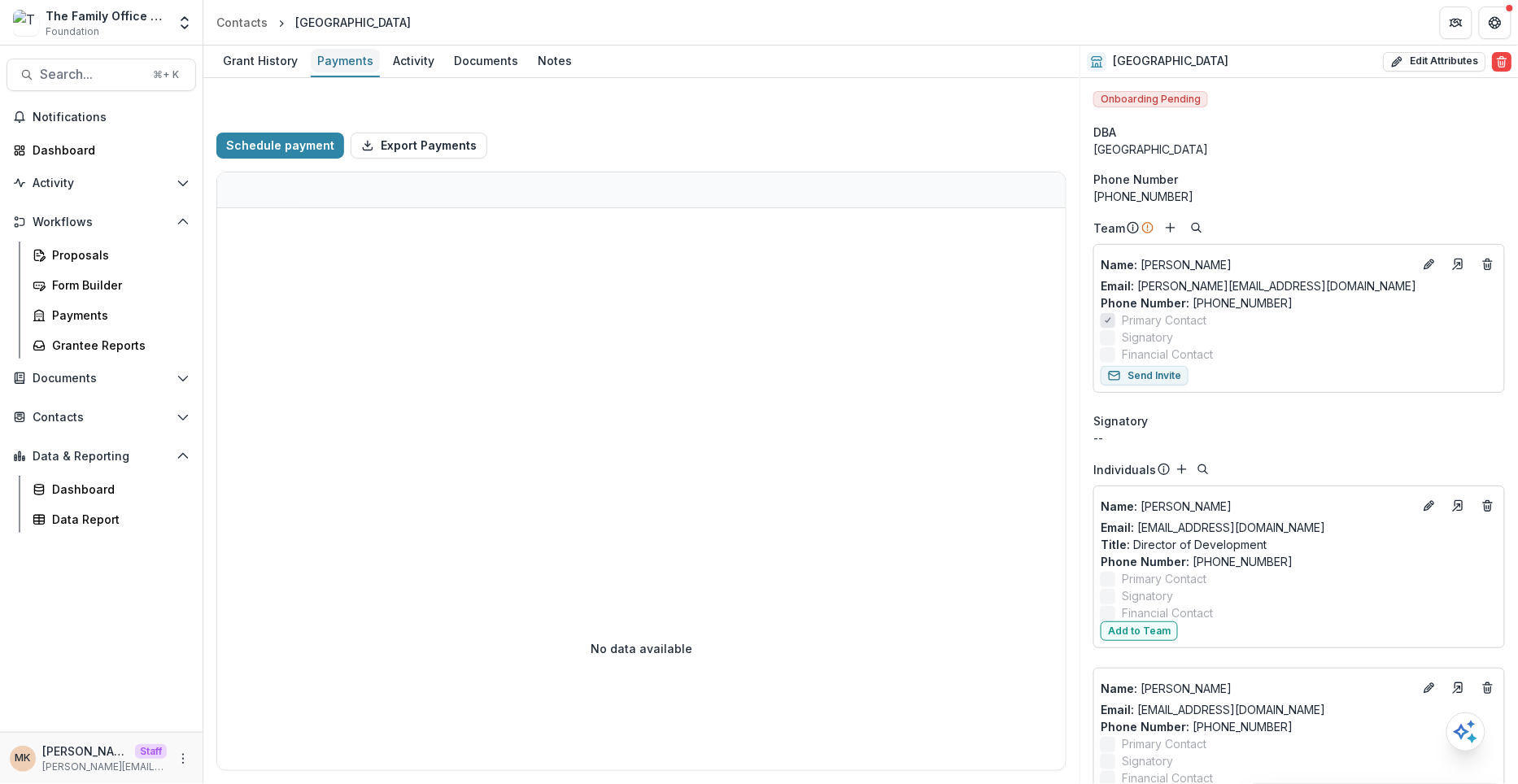
select select "****"
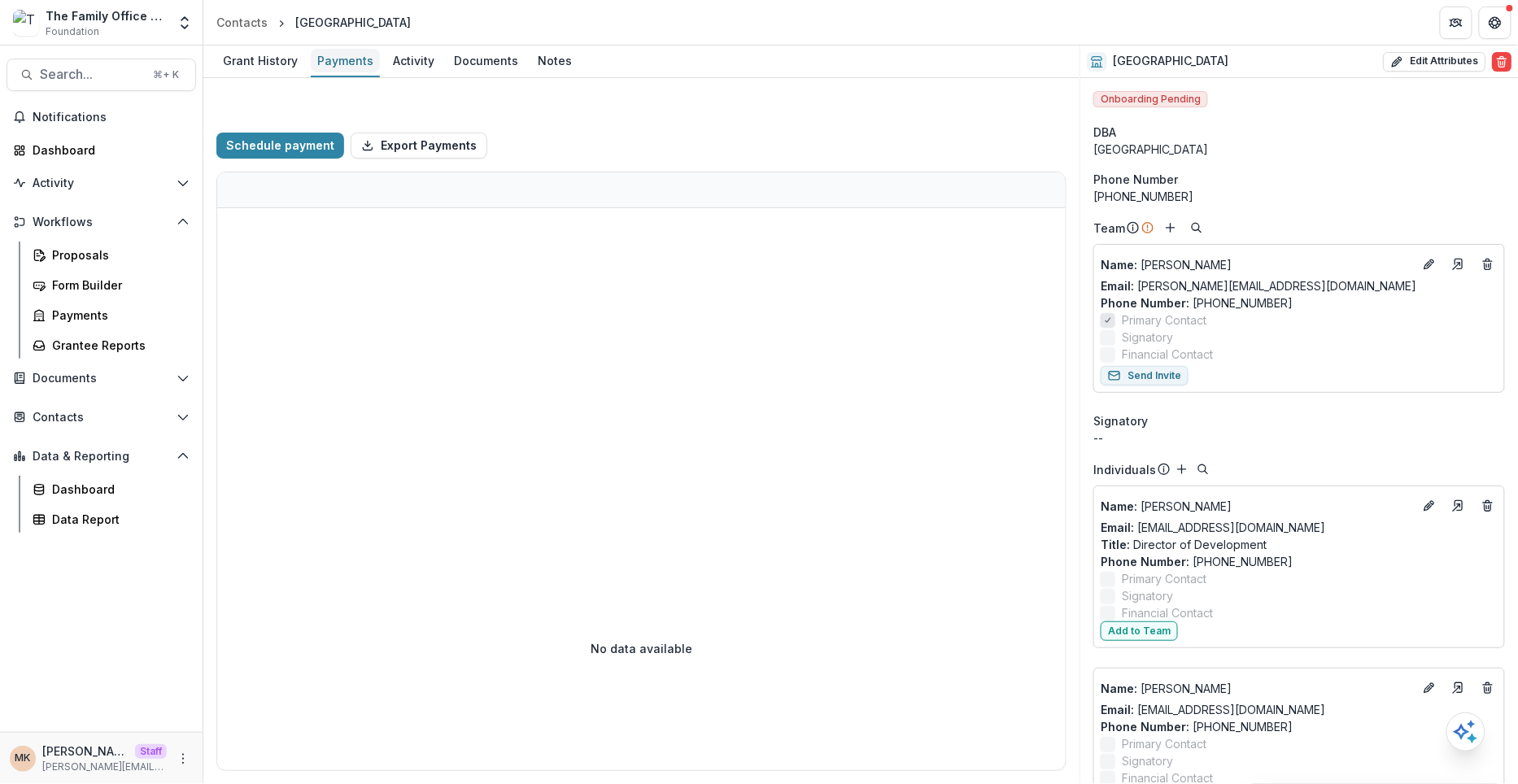
select select "****"
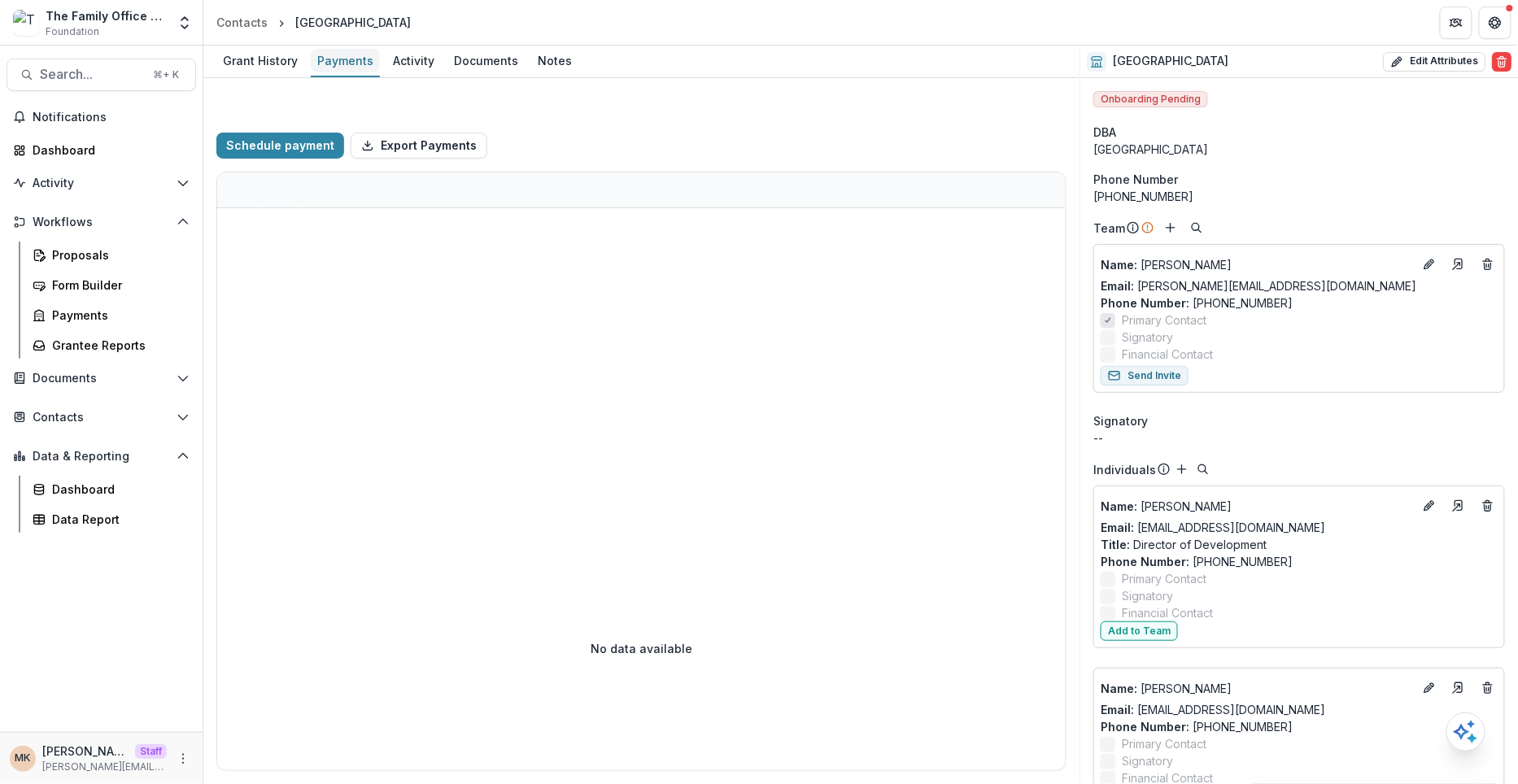
select select "****"
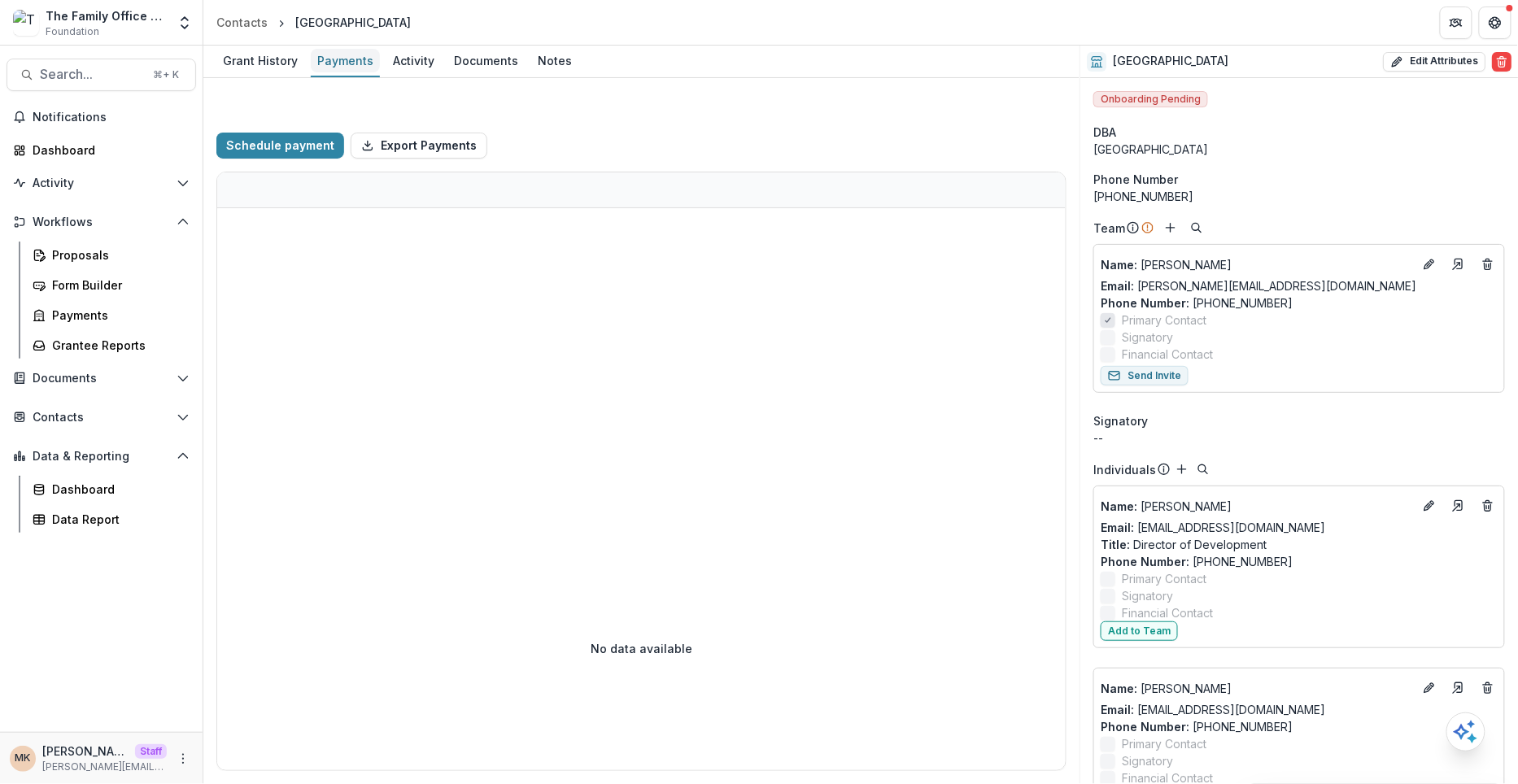
select select "****"
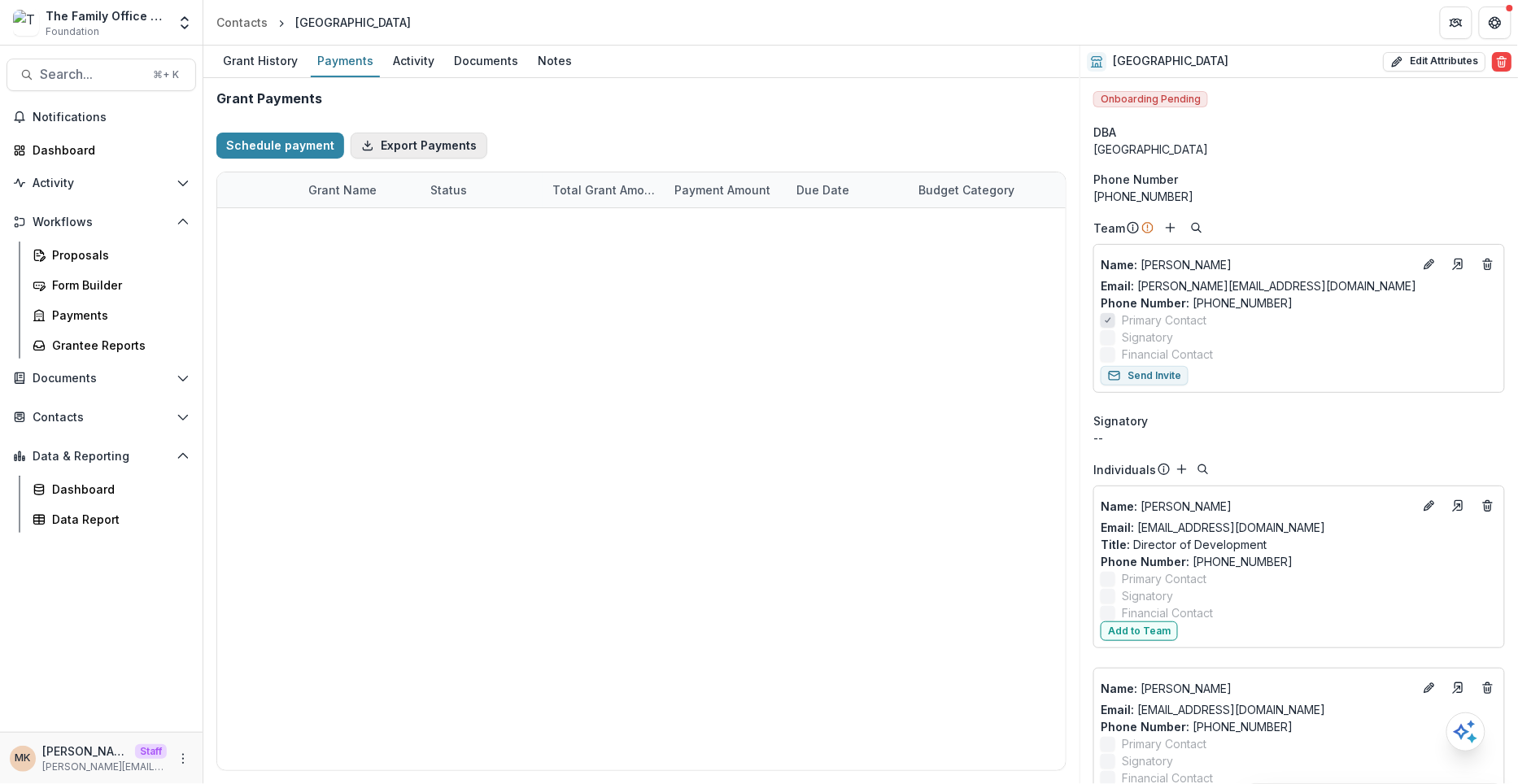
select select "****"
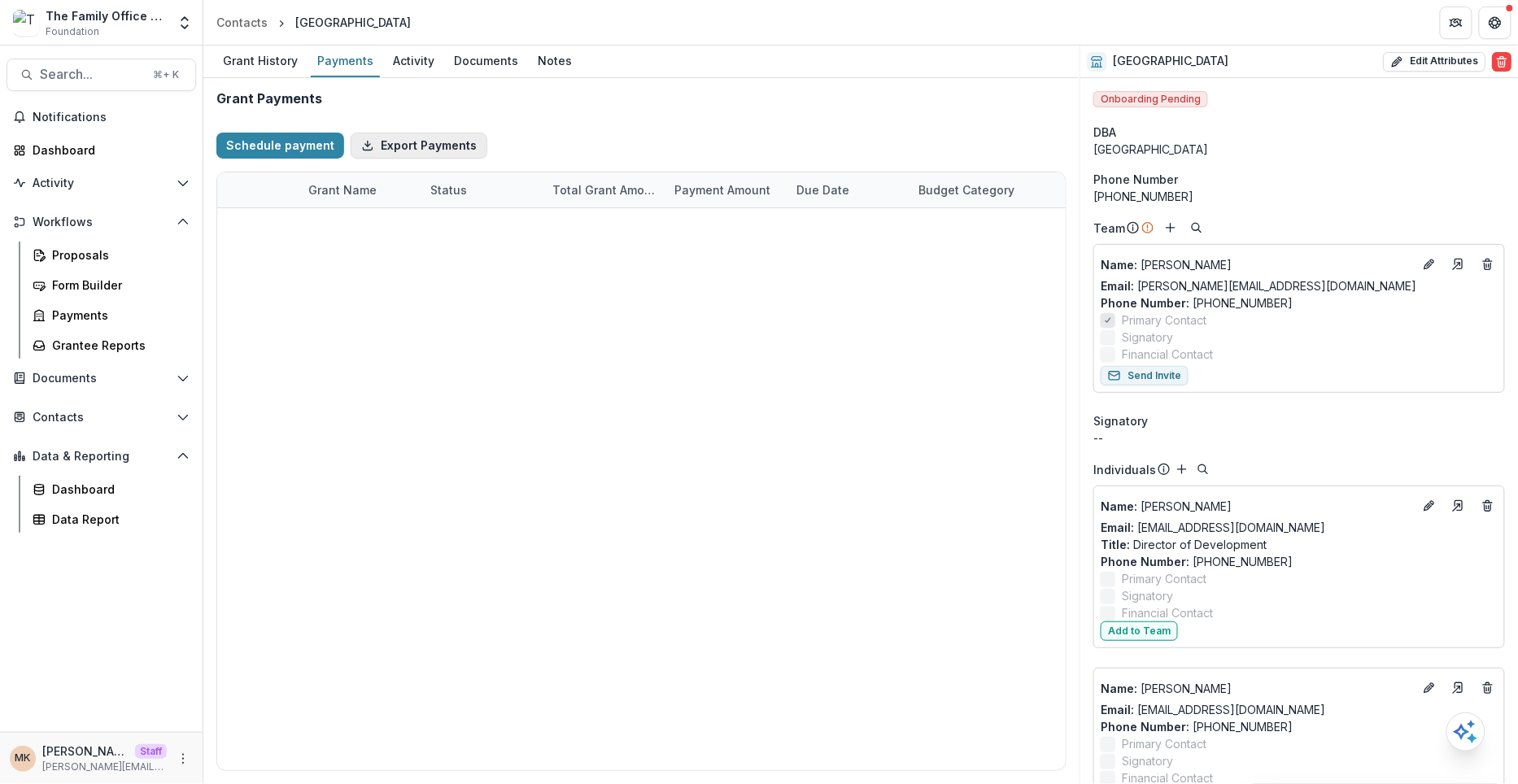
select select "****"
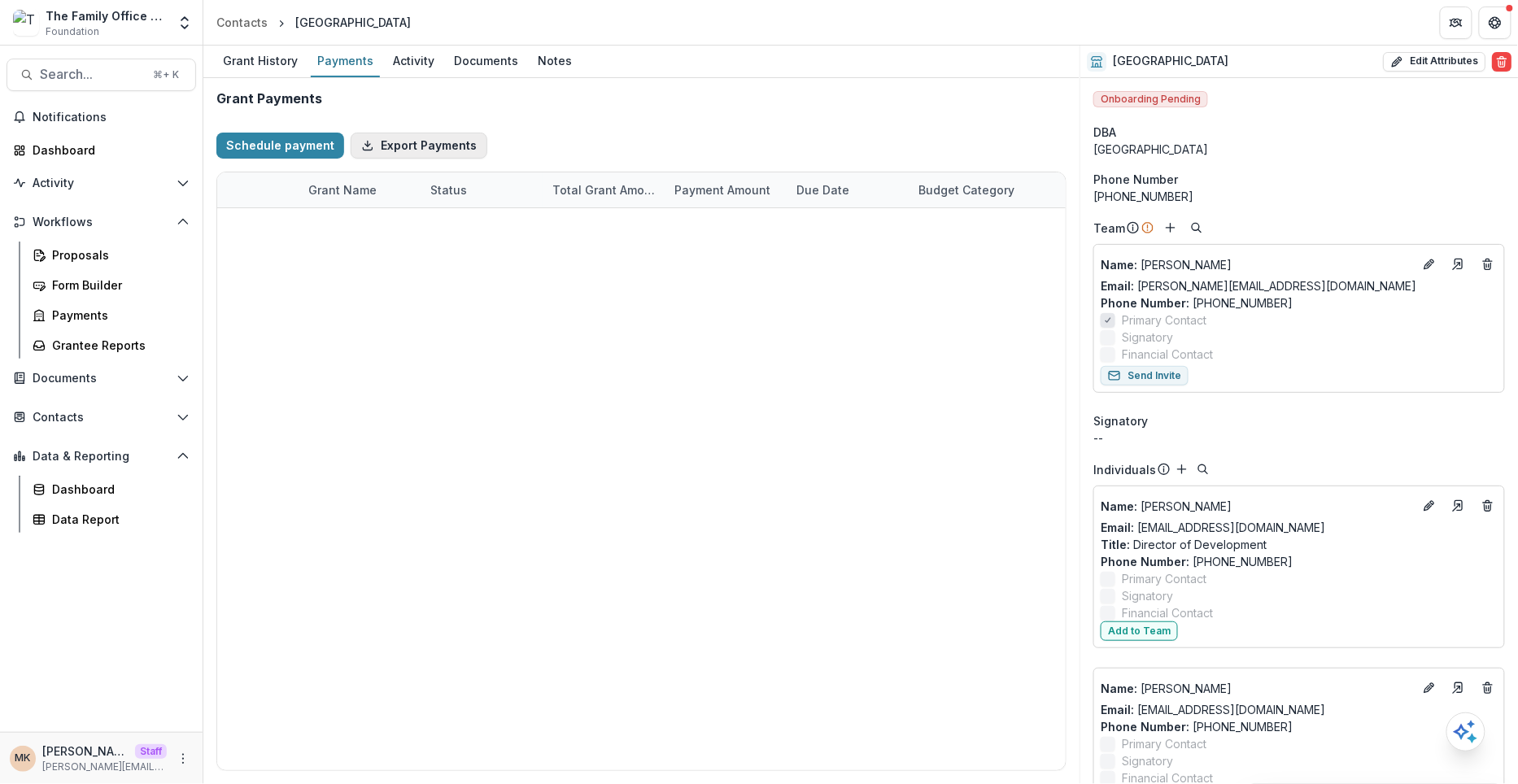
select select "****"
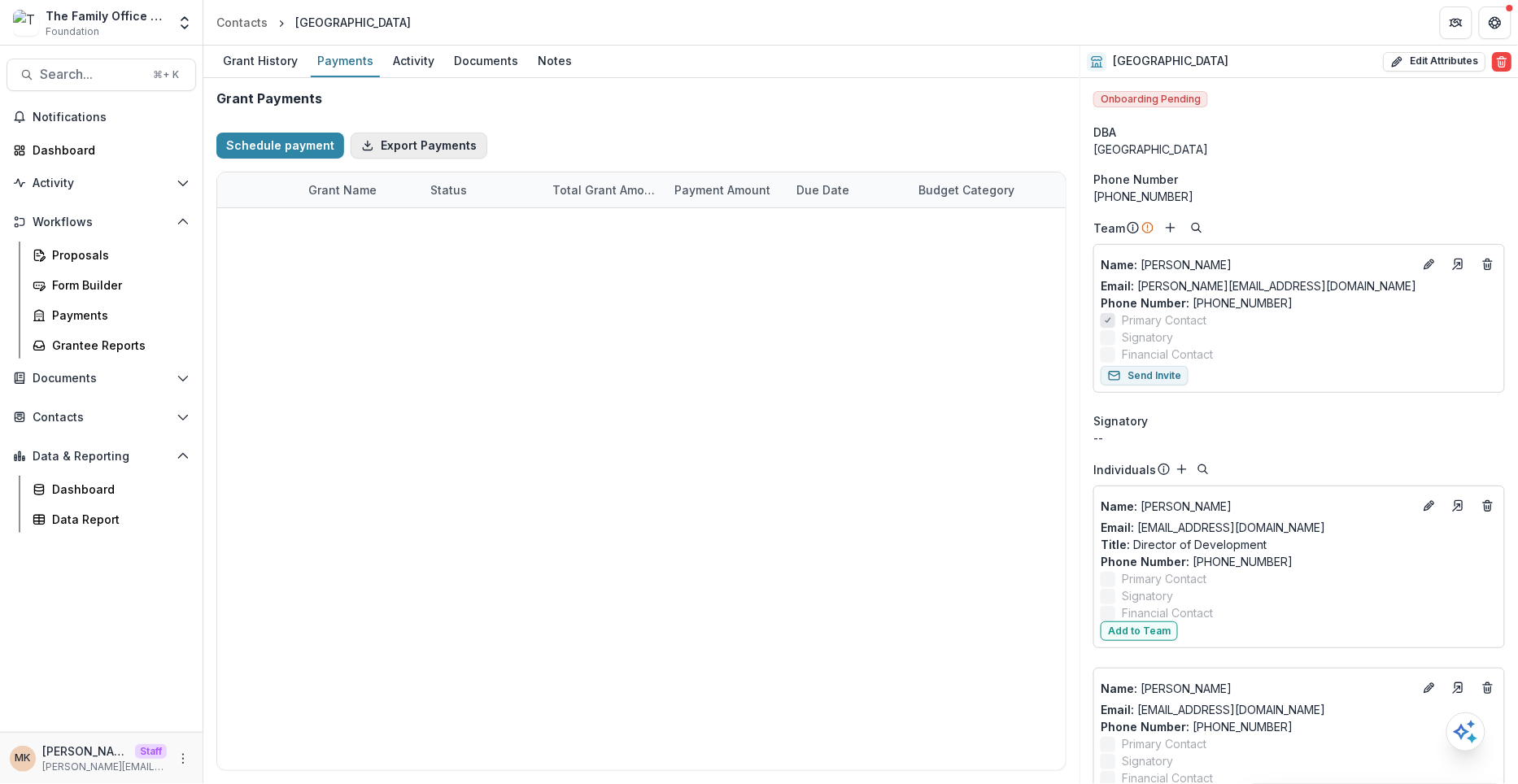
select select "****"
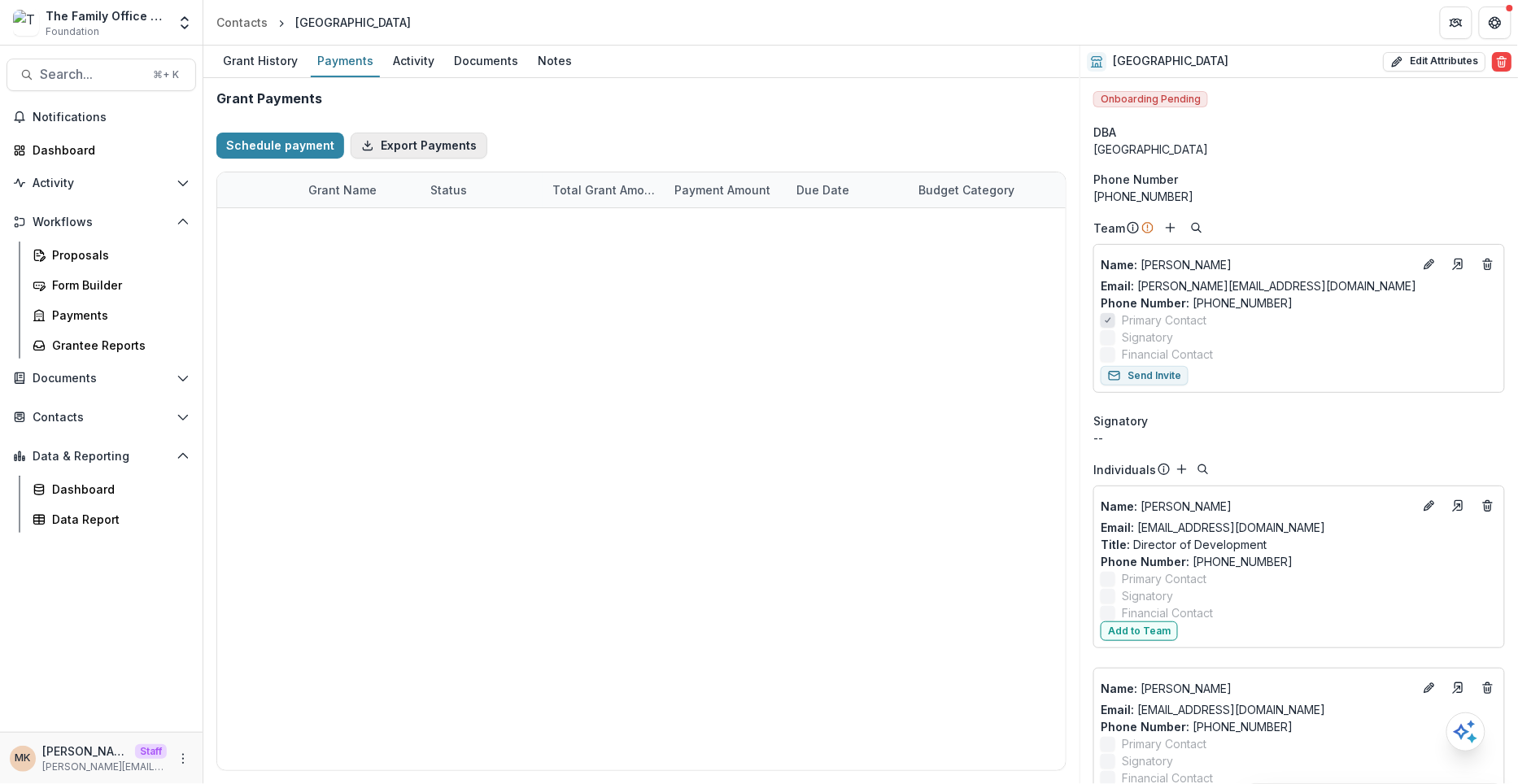
select select "****"
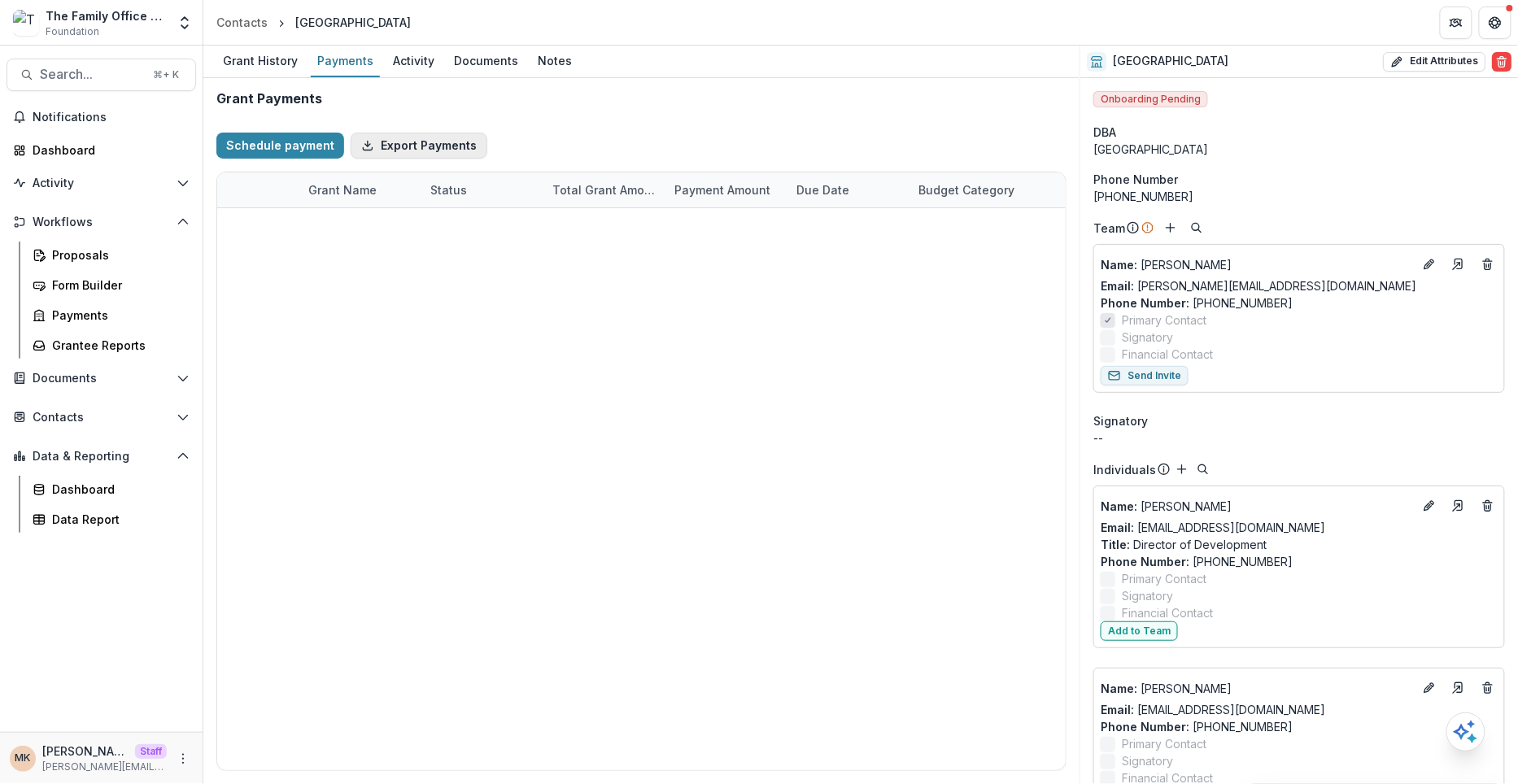
select select "****"
click at [181, 18] on icon "Open entity switcher" at bounding box center [184, 22] width 16 height 16
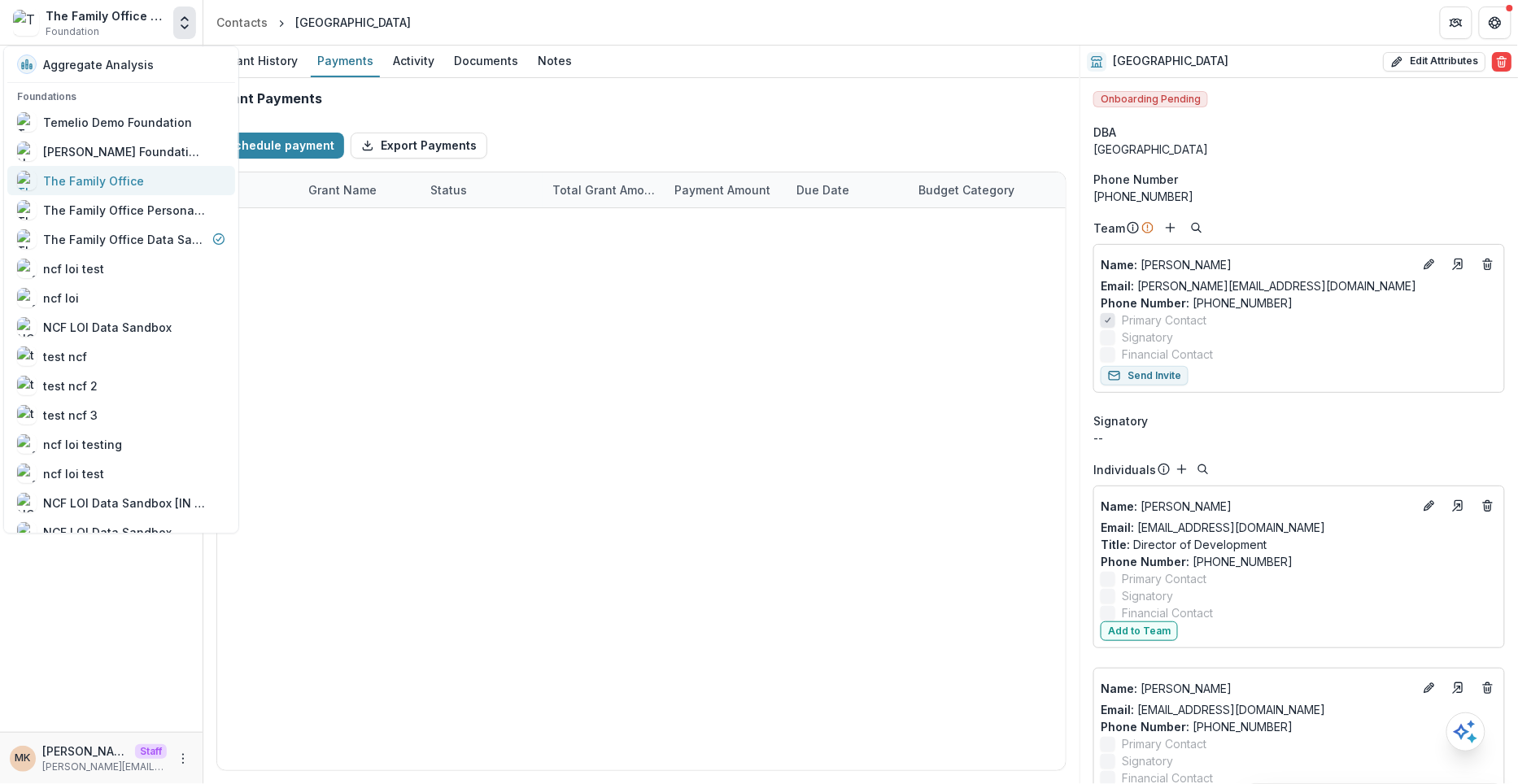
click at [120, 185] on div "The Family Office" at bounding box center [93, 180] width 100 height 17
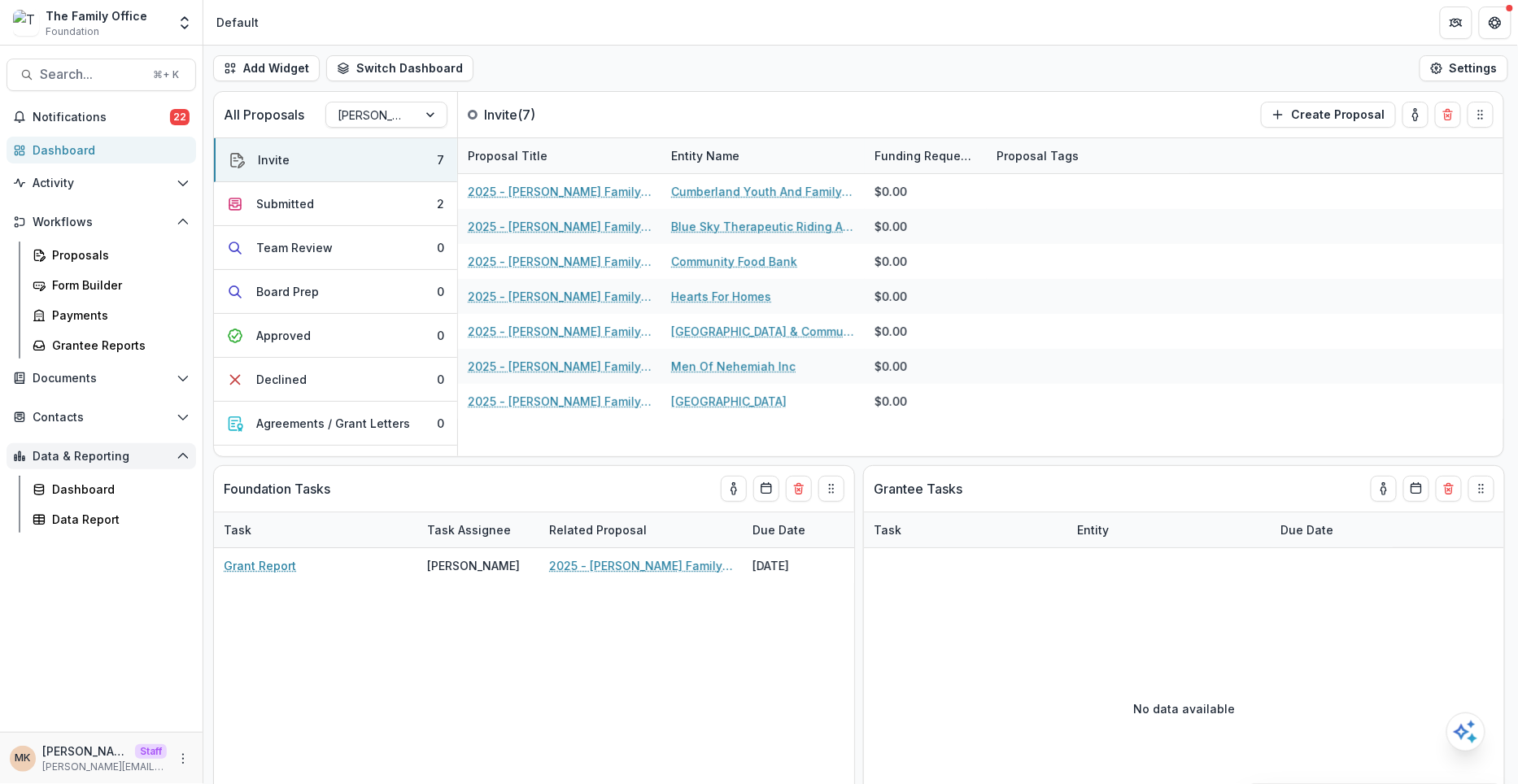
click at [60, 460] on span "Data & Reporting" at bounding box center [101, 457] width 138 height 14
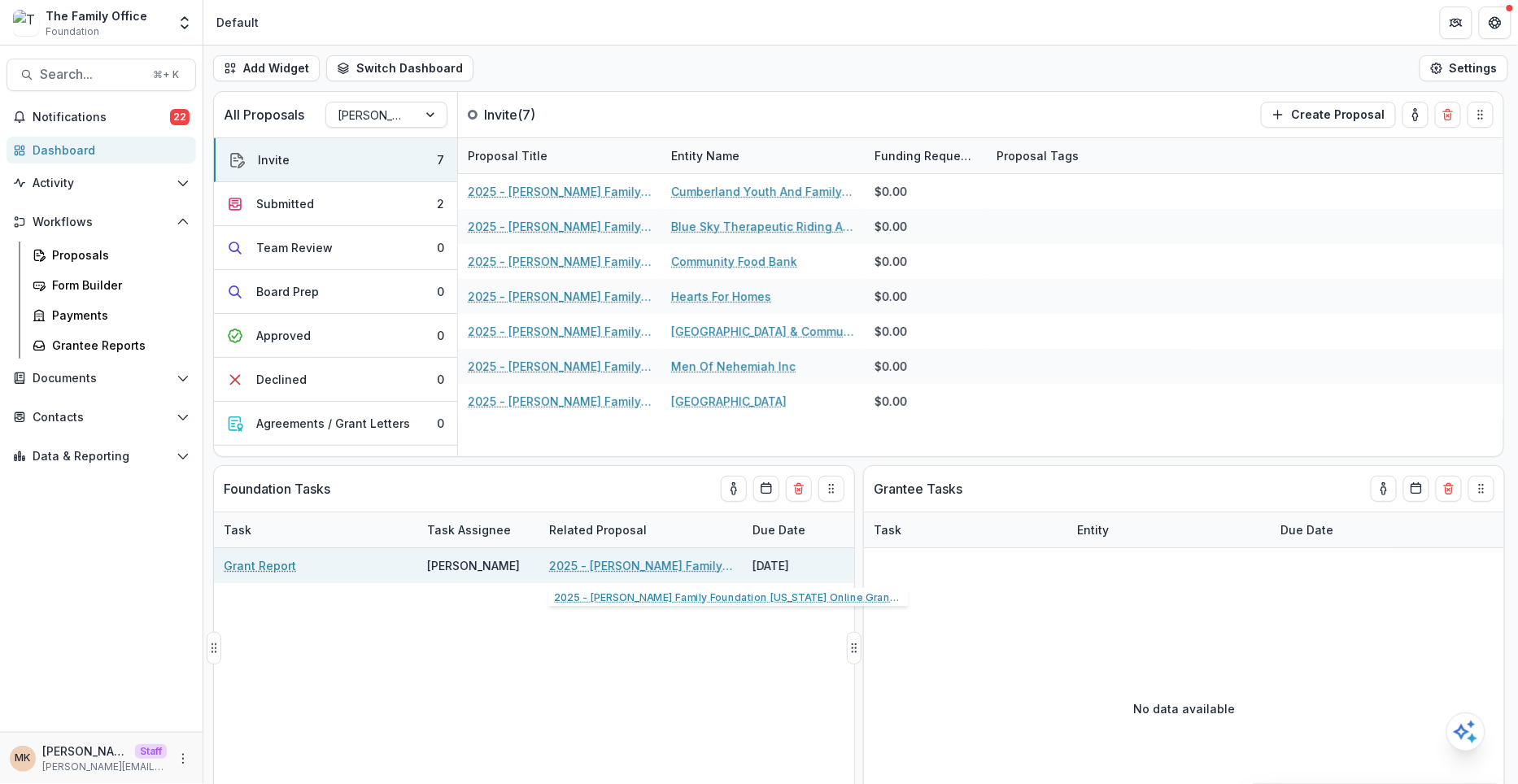
click at [613, 559] on link "2025 - Dugas Family Foundation Texas Online Grant Application" at bounding box center [641, 565] width 184 height 17
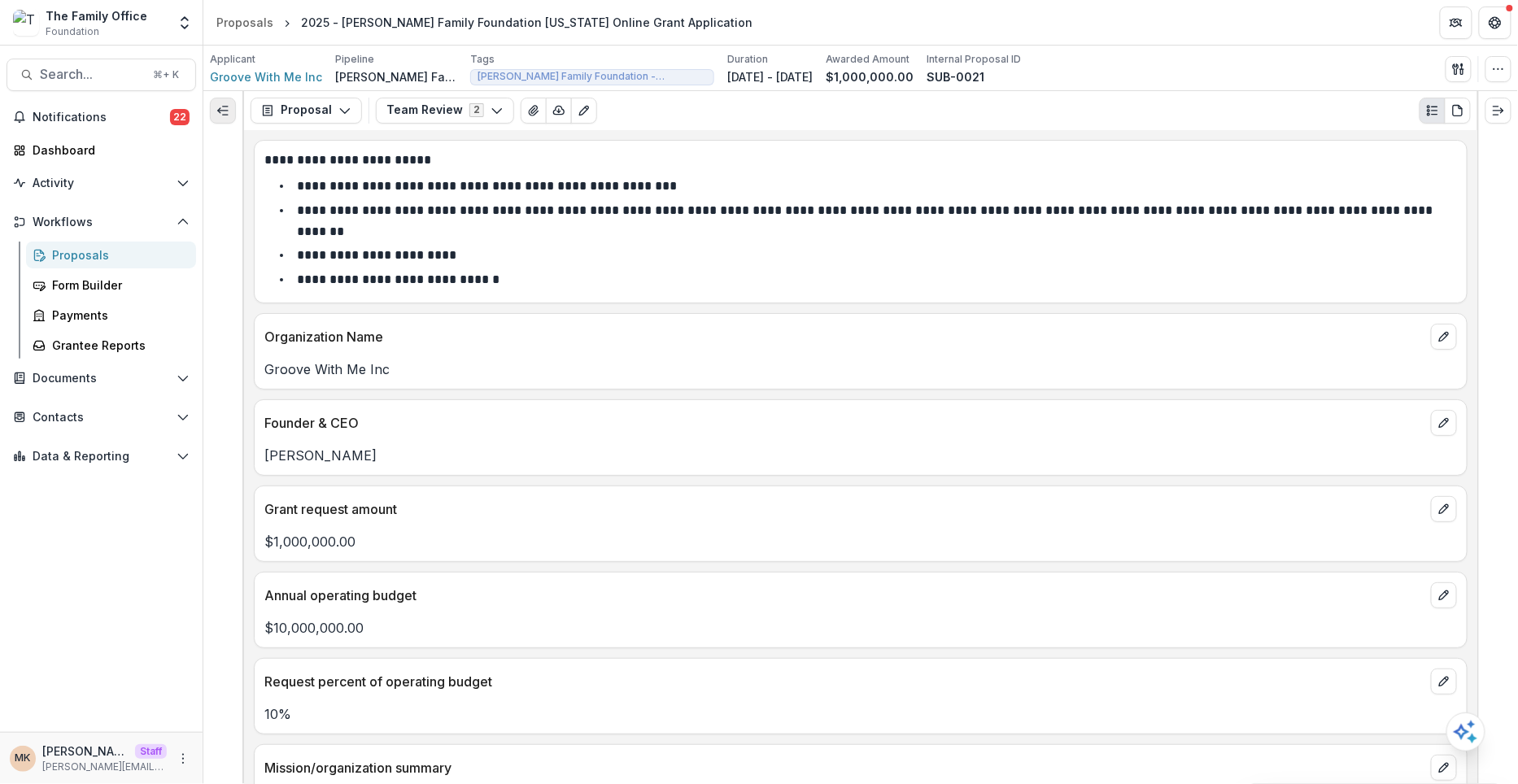
click at [227, 111] on icon "Expand left" at bounding box center [223, 111] width 13 height 13
click at [1457, 74] on icon "button" at bounding box center [1458, 69] width 13 height 13
click at [1374, 107] on button "Send Email" at bounding box center [1380, 105] width 174 height 27
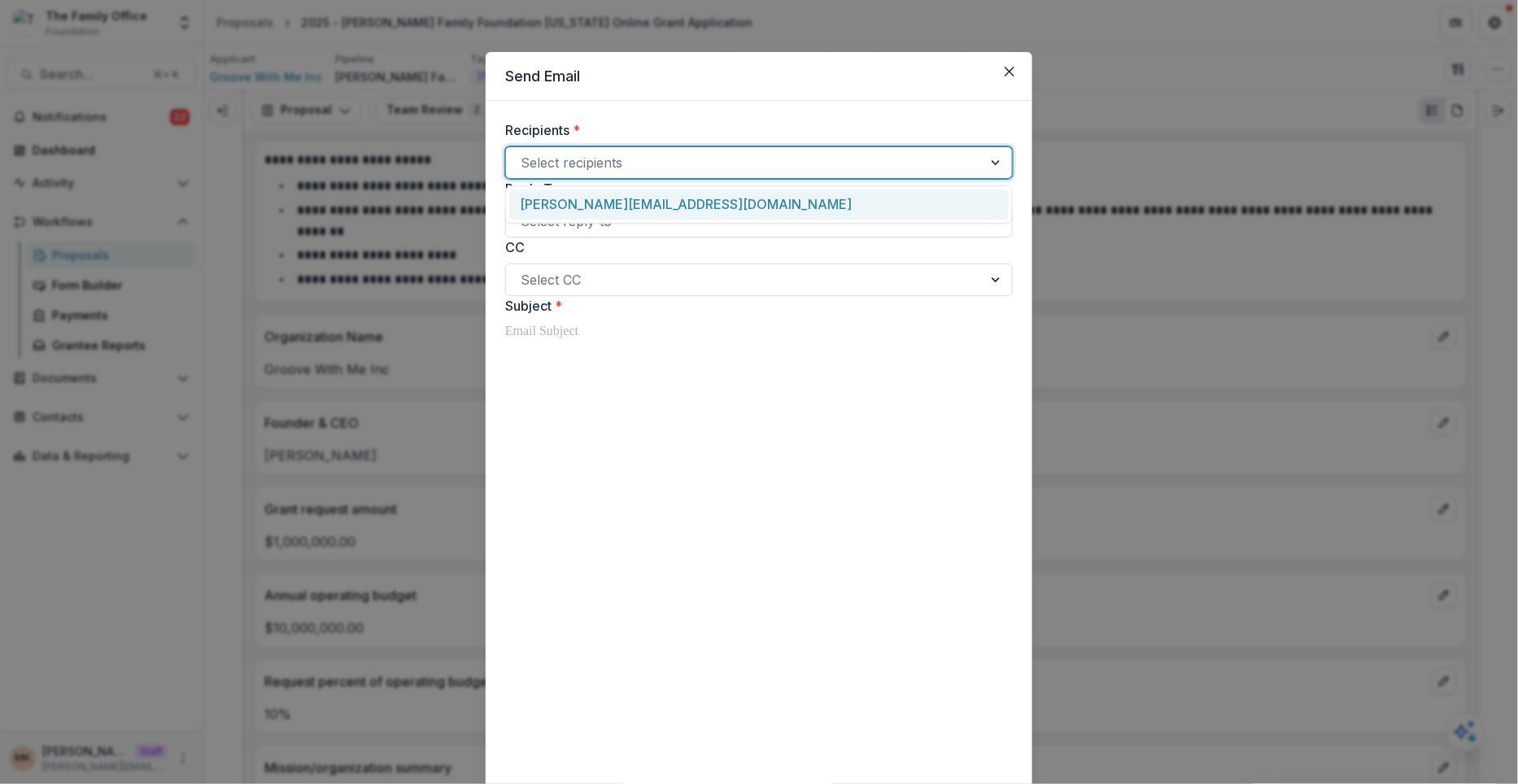
click at [623, 164] on div at bounding box center [744, 163] width 447 height 22
click at [619, 196] on div "[PERSON_NAME][EMAIL_ADDRESS][DOMAIN_NAME]" at bounding box center [758, 205] width 499 height 30
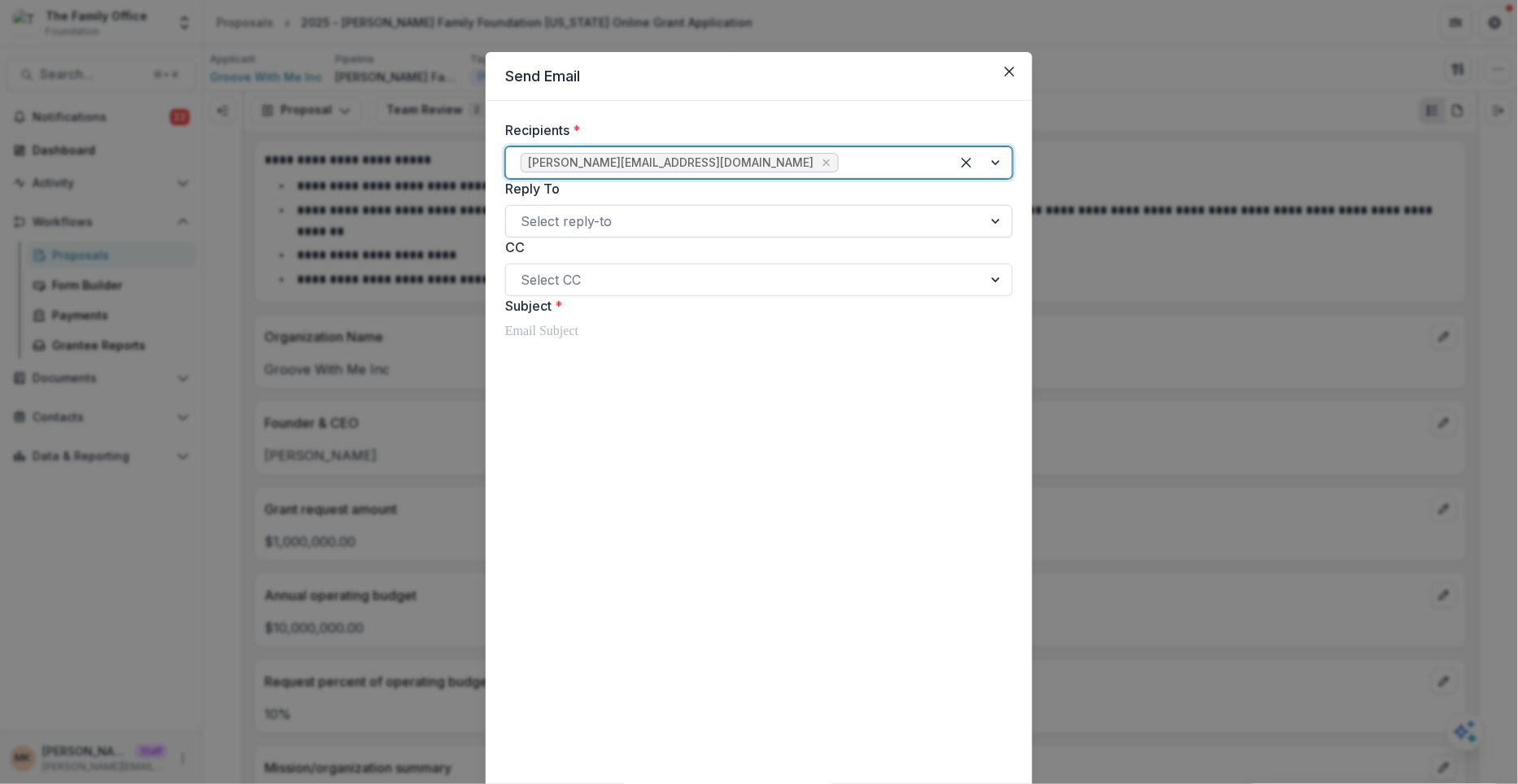
click at [596, 231] on div at bounding box center [744, 221] width 447 height 22
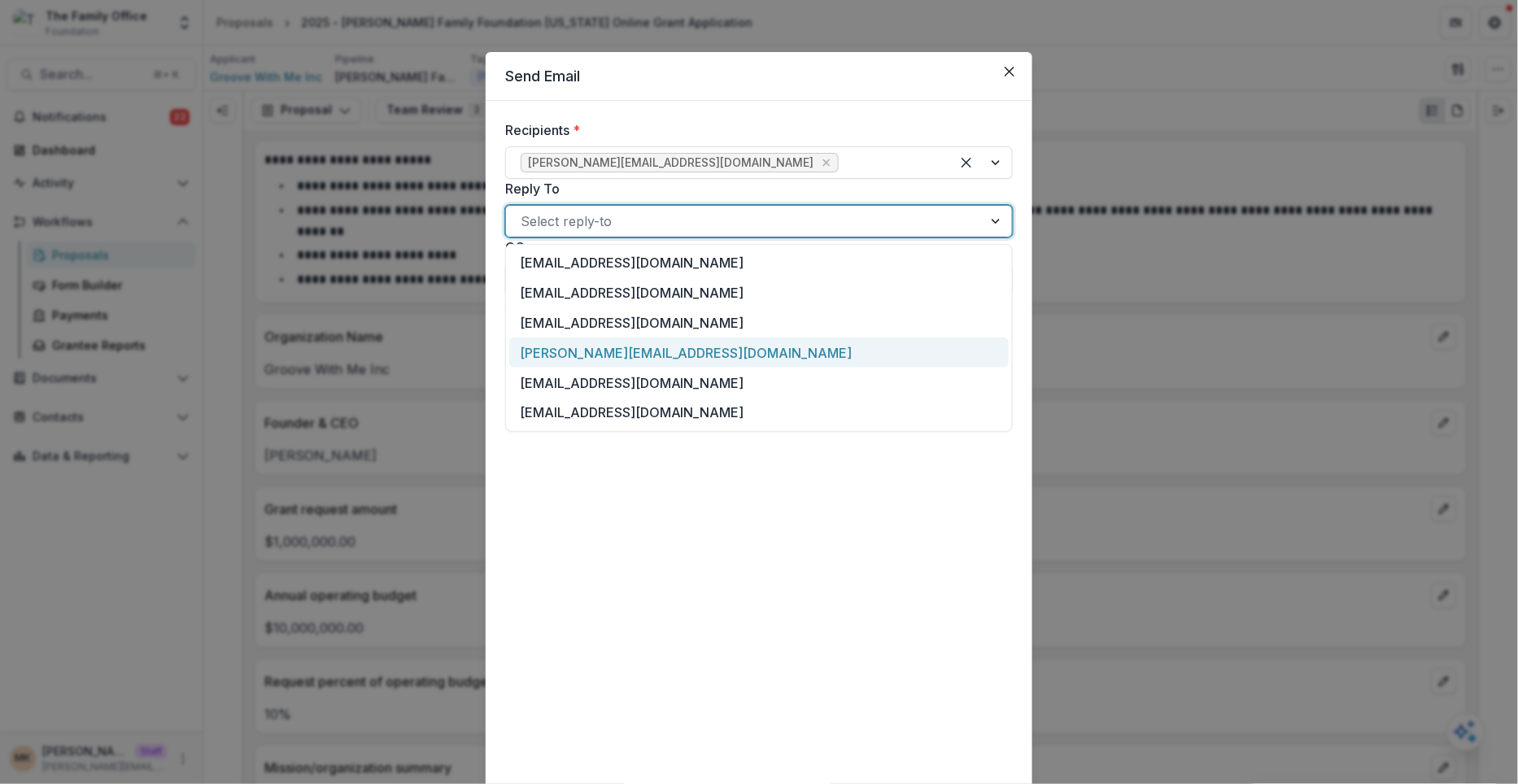
click at [571, 348] on div "[PERSON_NAME][EMAIL_ADDRESS][DOMAIN_NAME]" at bounding box center [758, 352] width 499 height 30
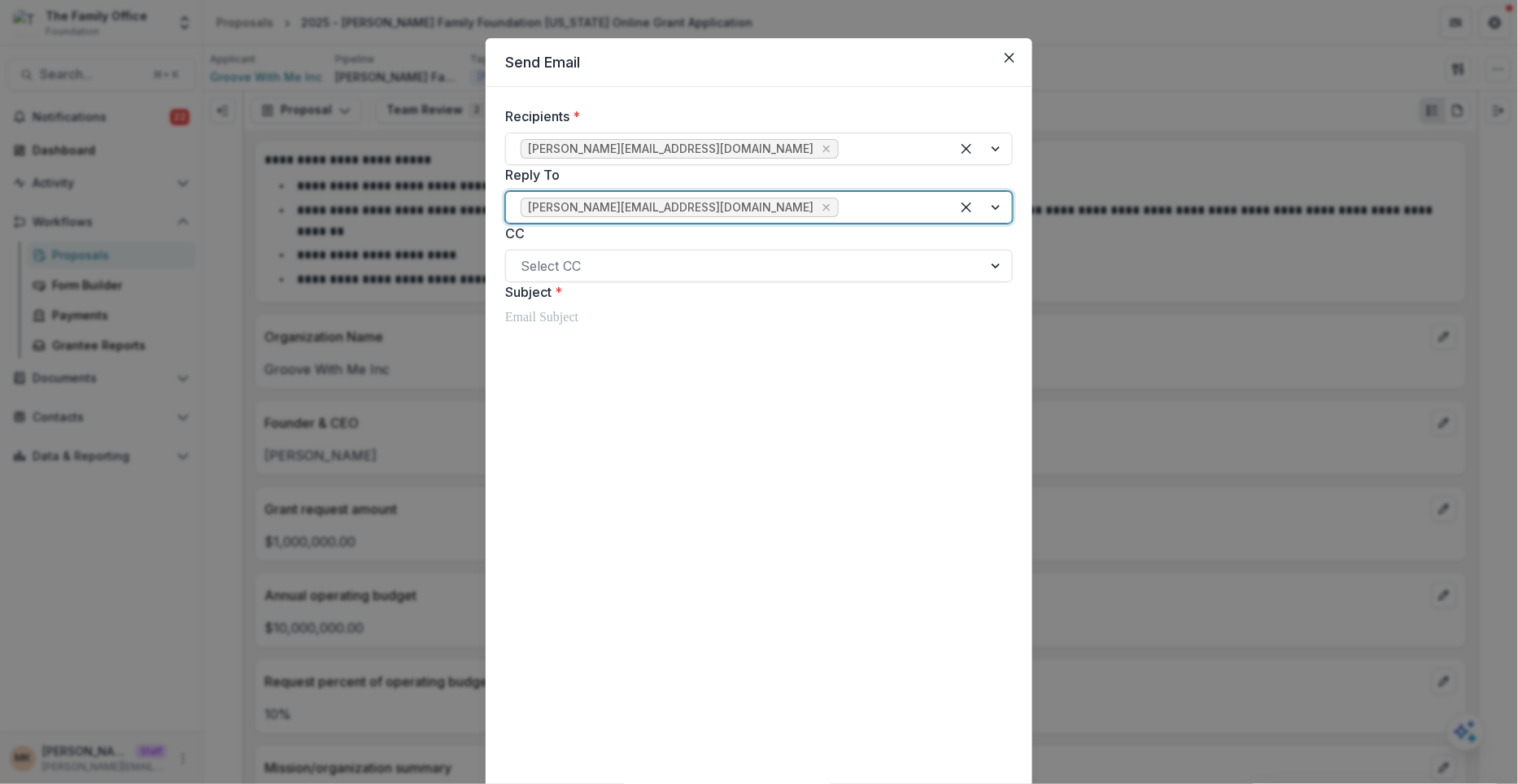
scroll to position [44, 0]
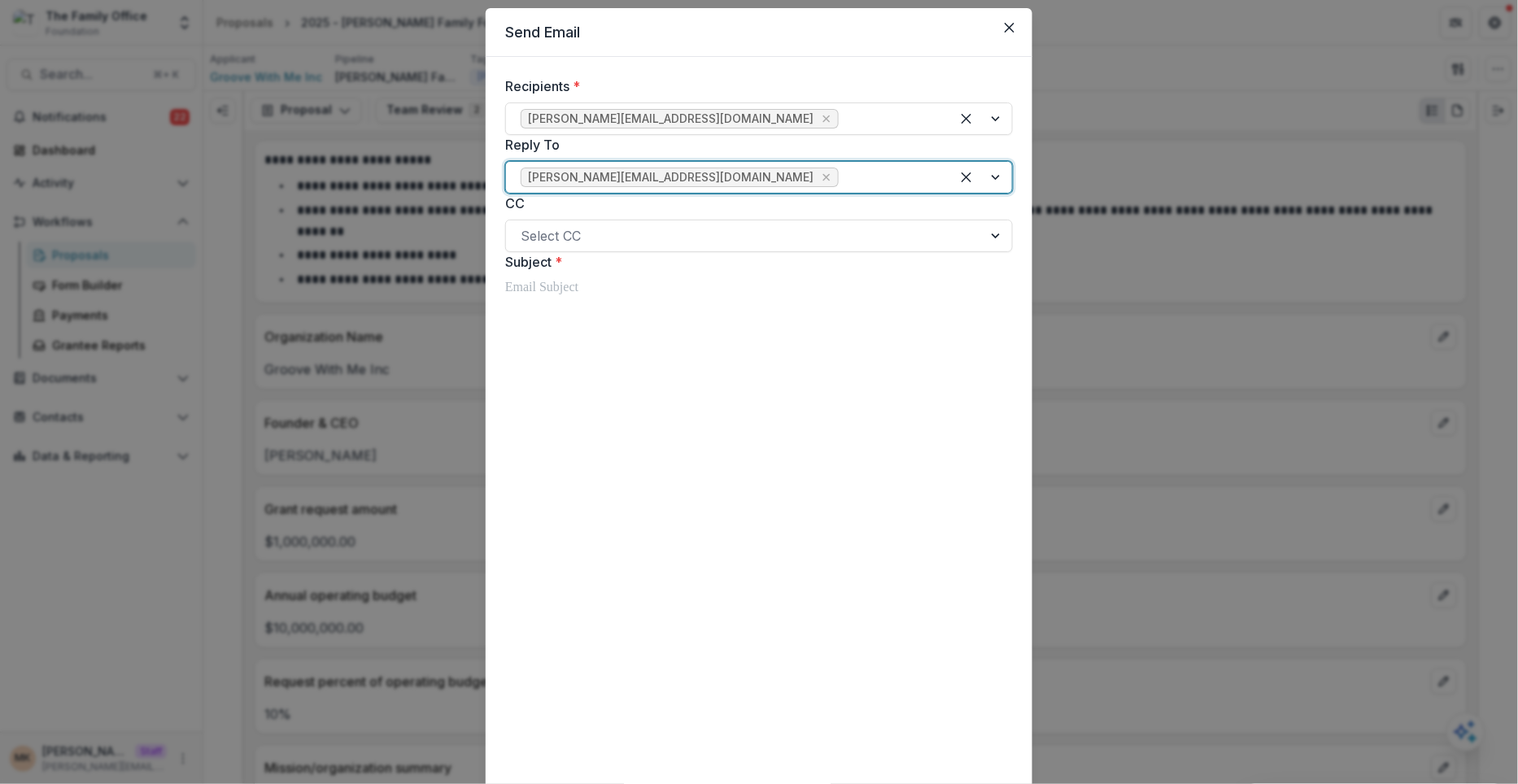
click at [554, 298] on p at bounding box center [759, 287] width 508 height 20
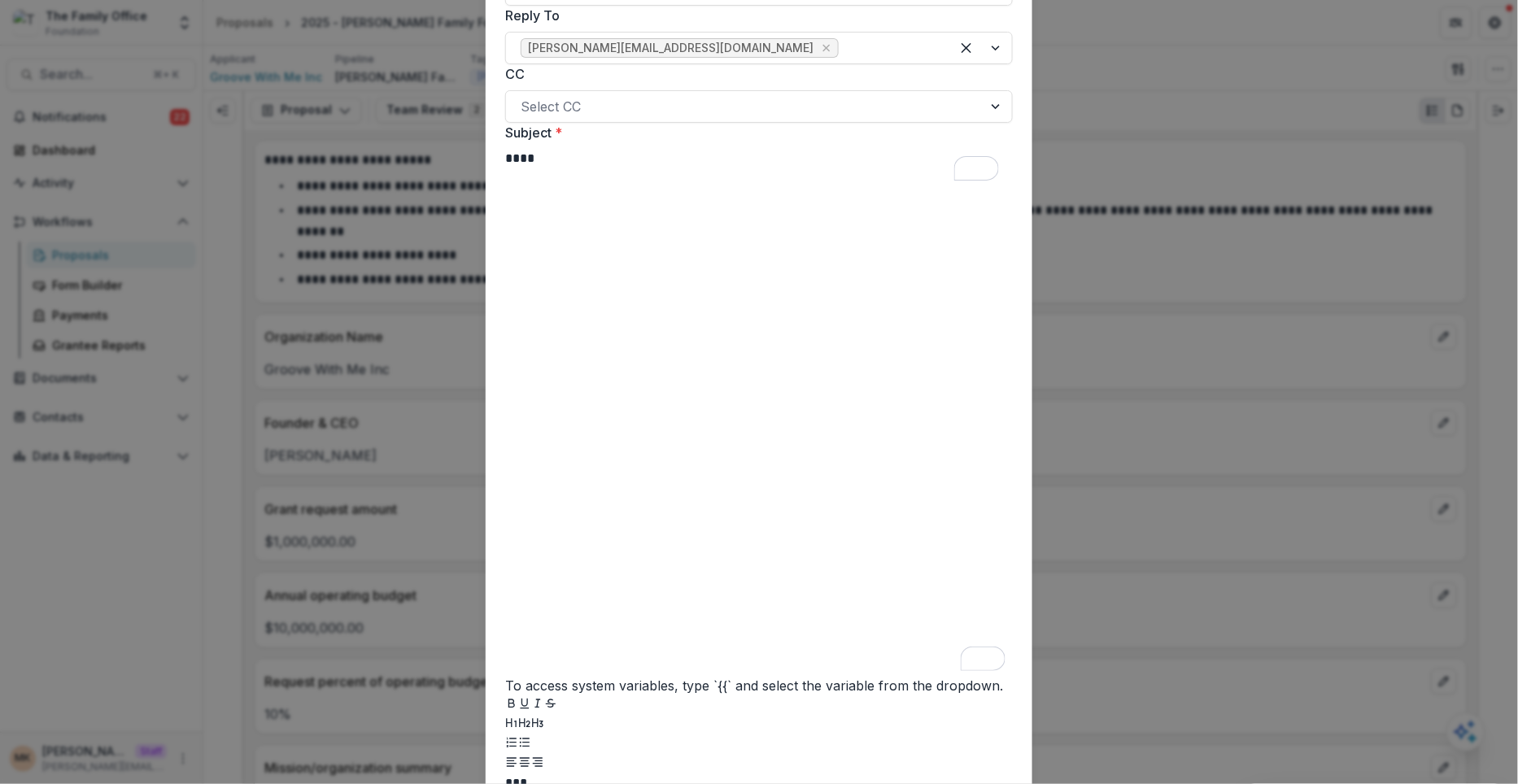
scroll to position [299, 0]
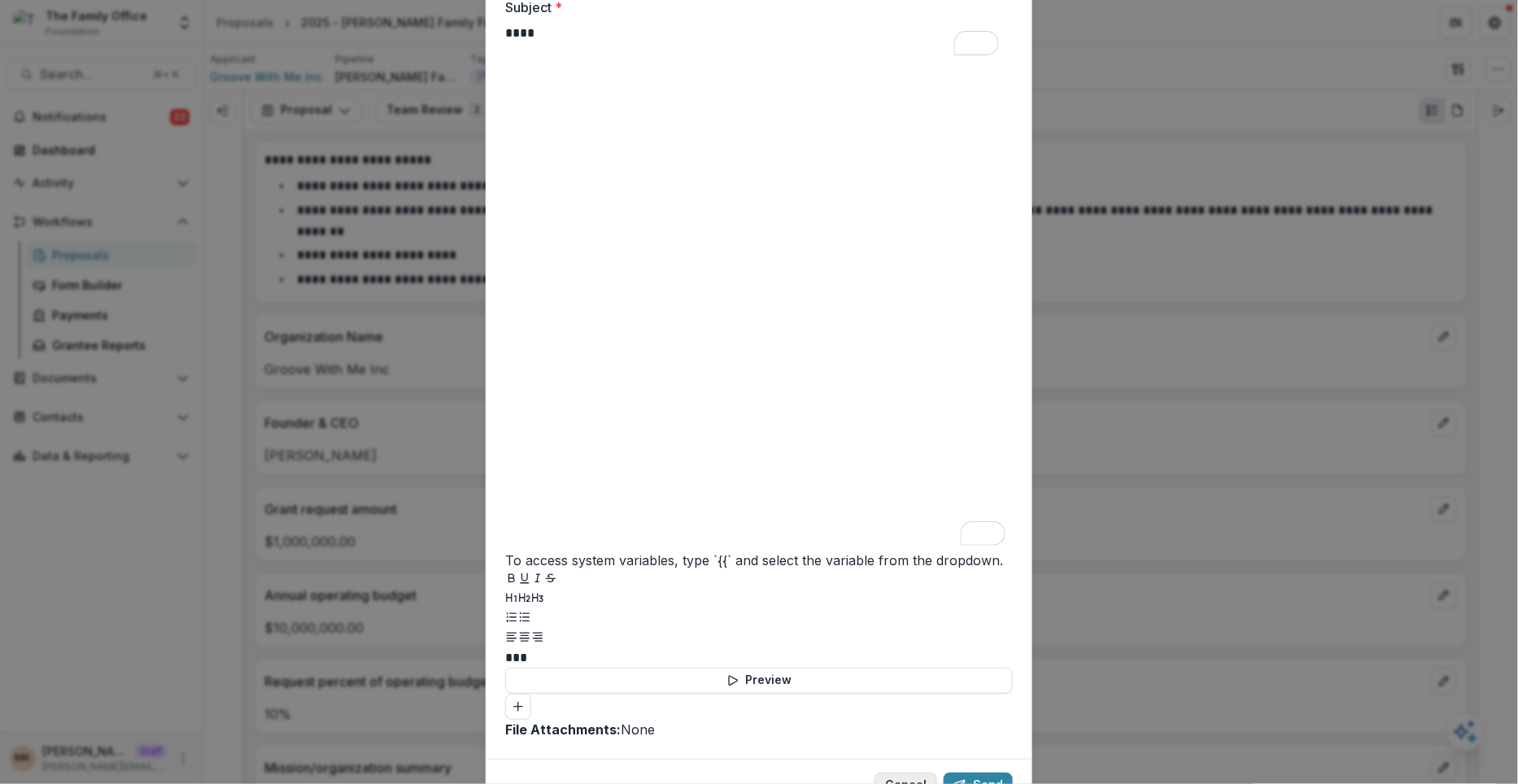
click at [910, 773] on button "Cancel" at bounding box center [905, 786] width 62 height 26
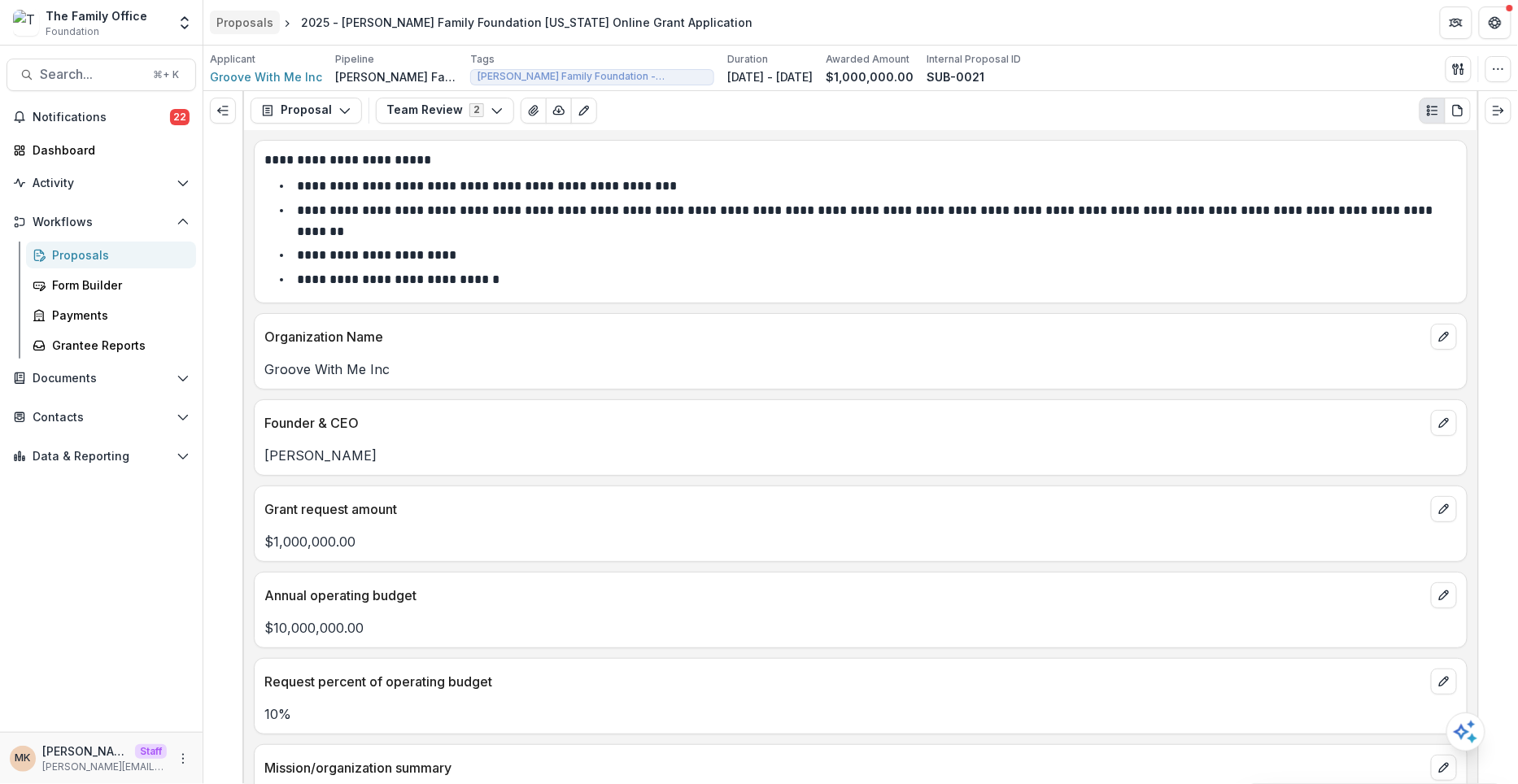
click at [257, 20] on div "Proposals" at bounding box center [245, 22] width 57 height 17
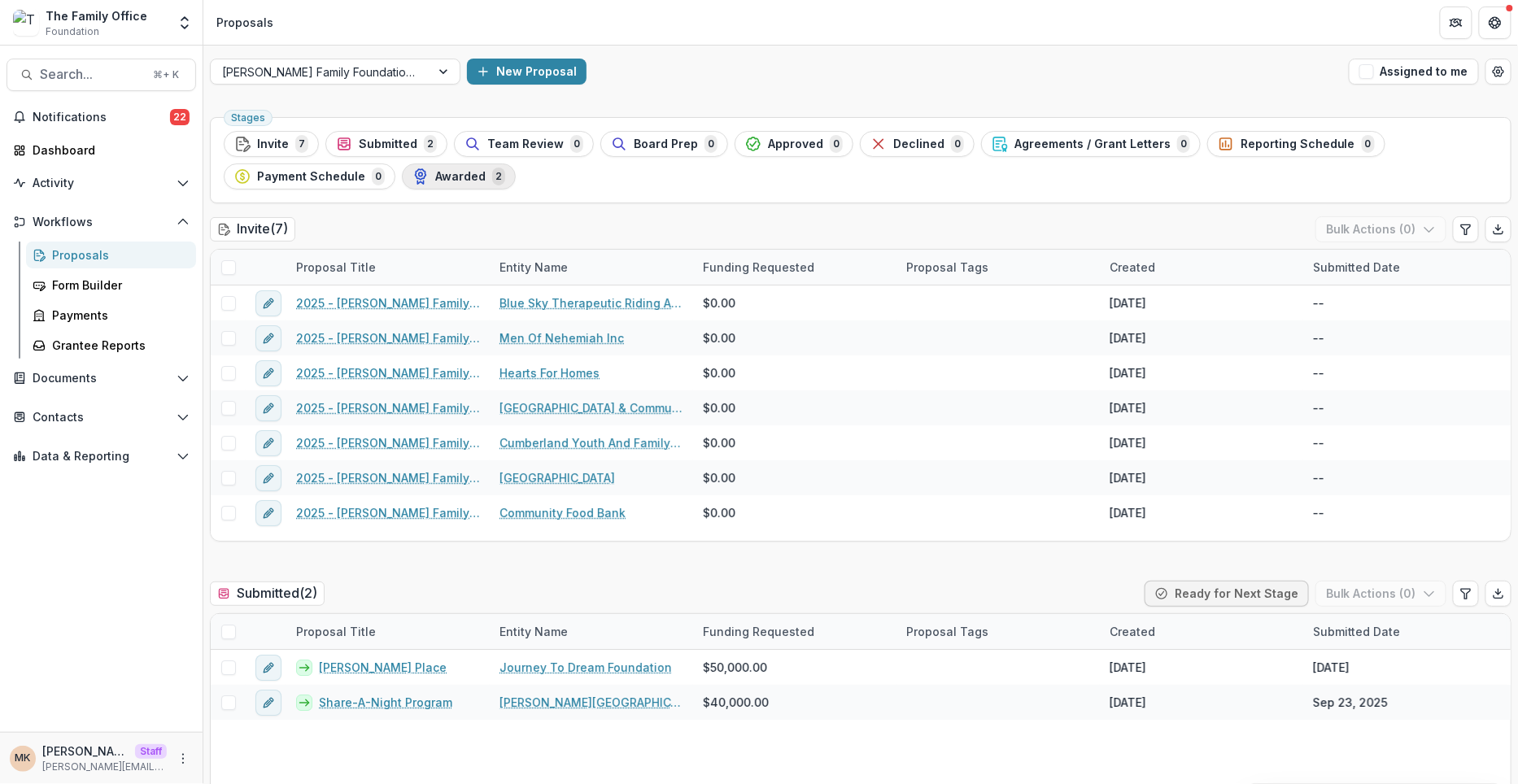
click at [453, 185] on button "Awarded 2" at bounding box center [459, 177] width 113 height 26
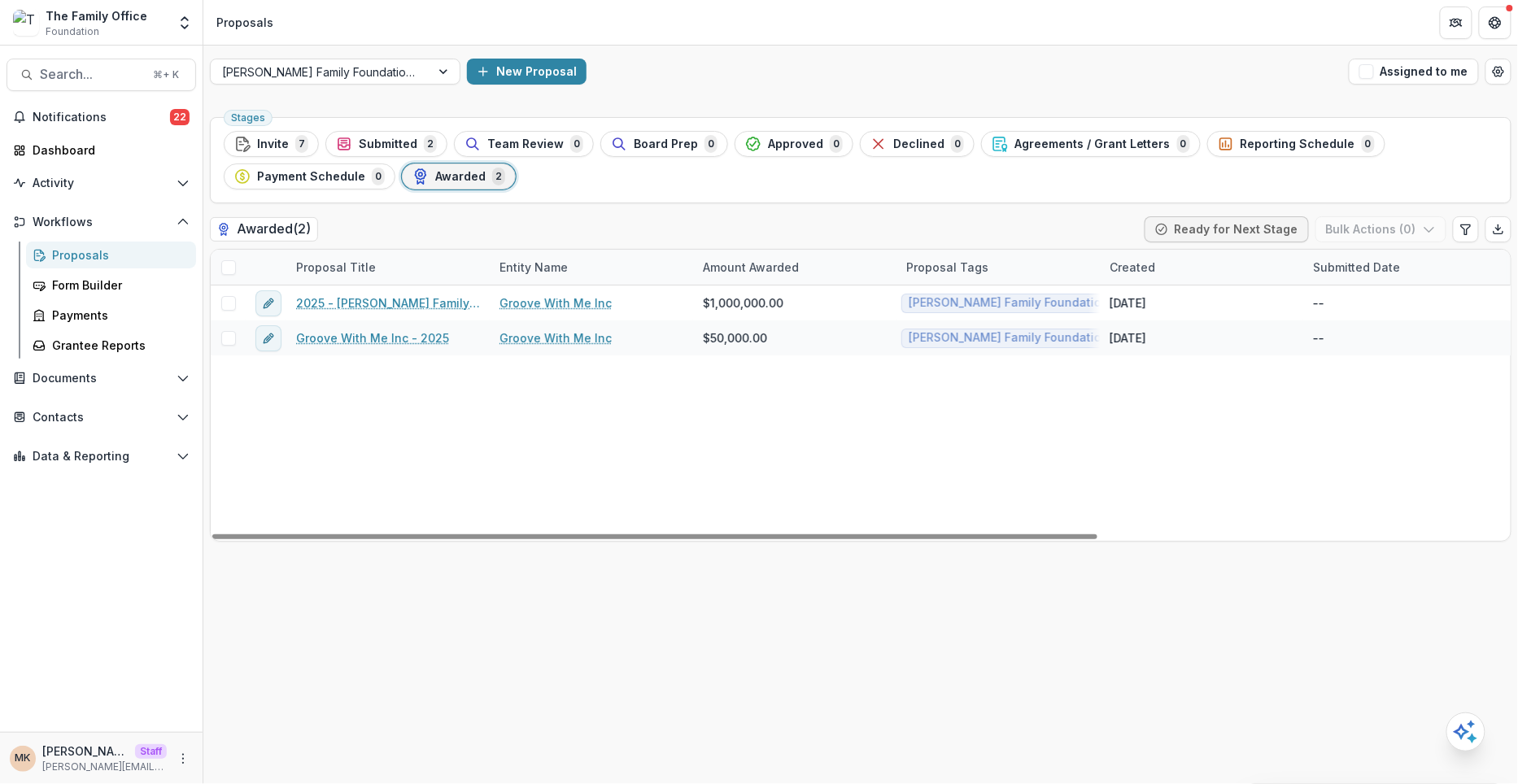
click at [231, 263] on span at bounding box center [229, 268] width 15 height 15
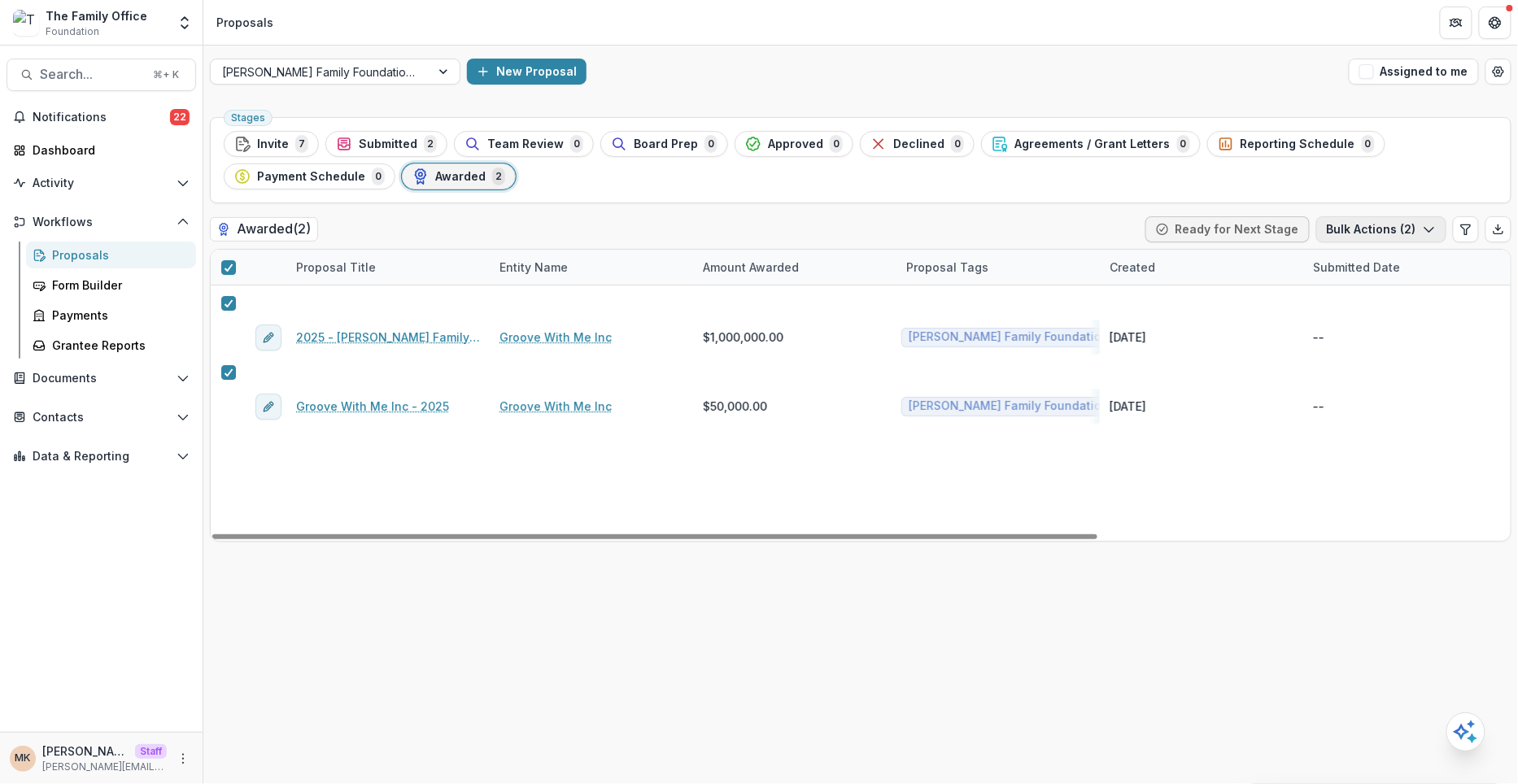
click at [1392, 224] on button "Bulk Actions ( 2 )" at bounding box center [1381, 230] width 130 height 26
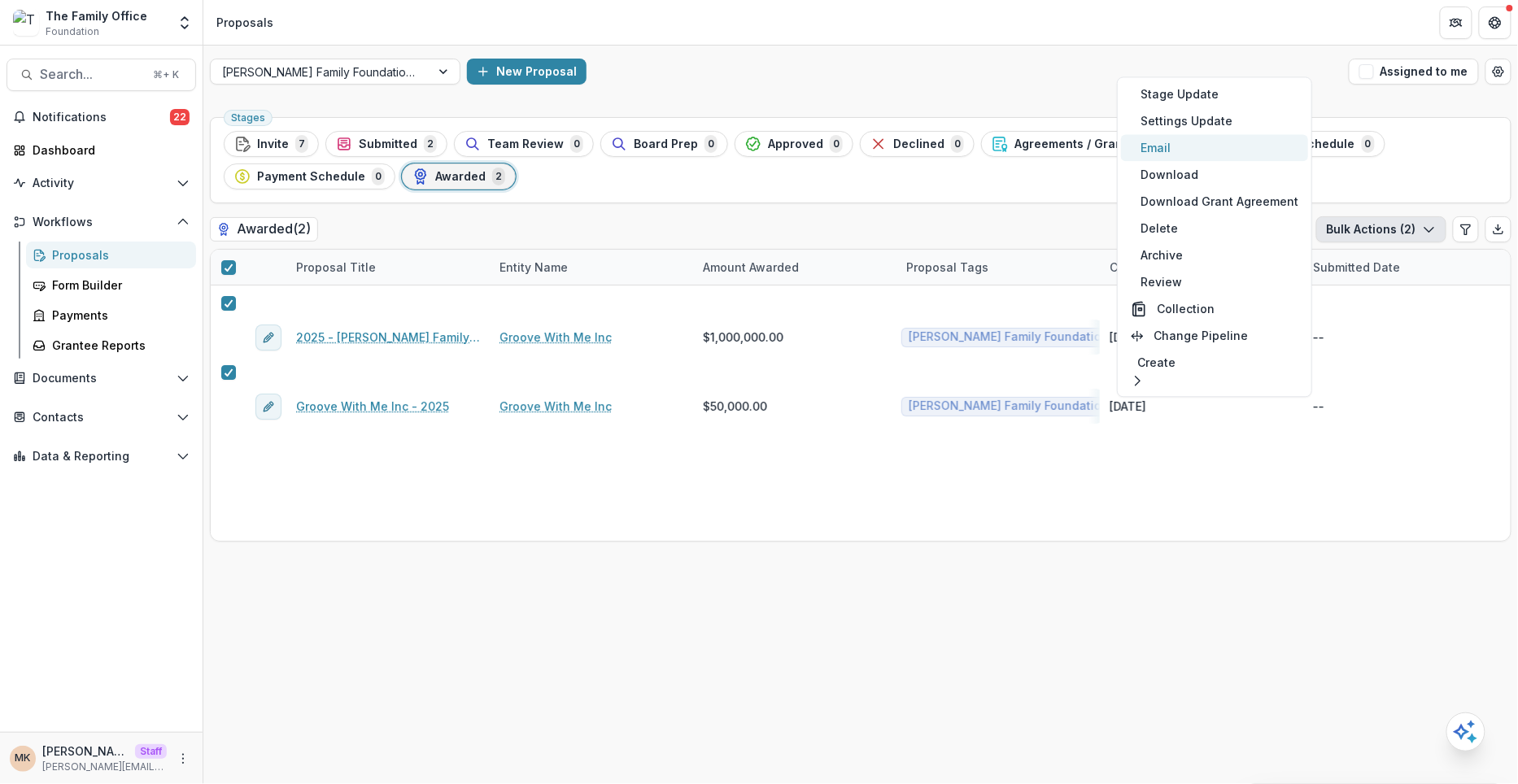
click at [1227, 141] on button "Email" at bounding box center [1214, 147] width 187 height 27
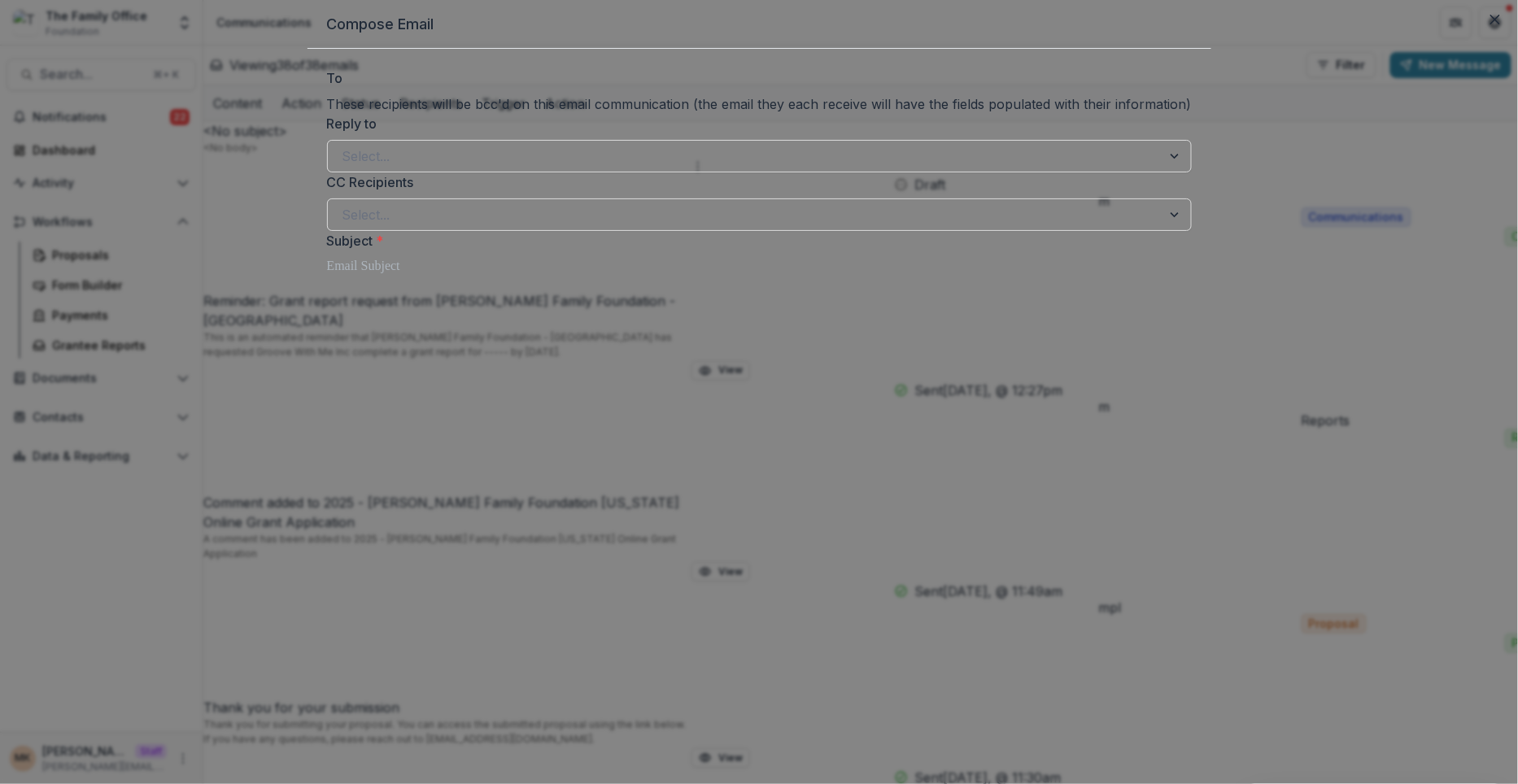
type input "*"
type input "***"
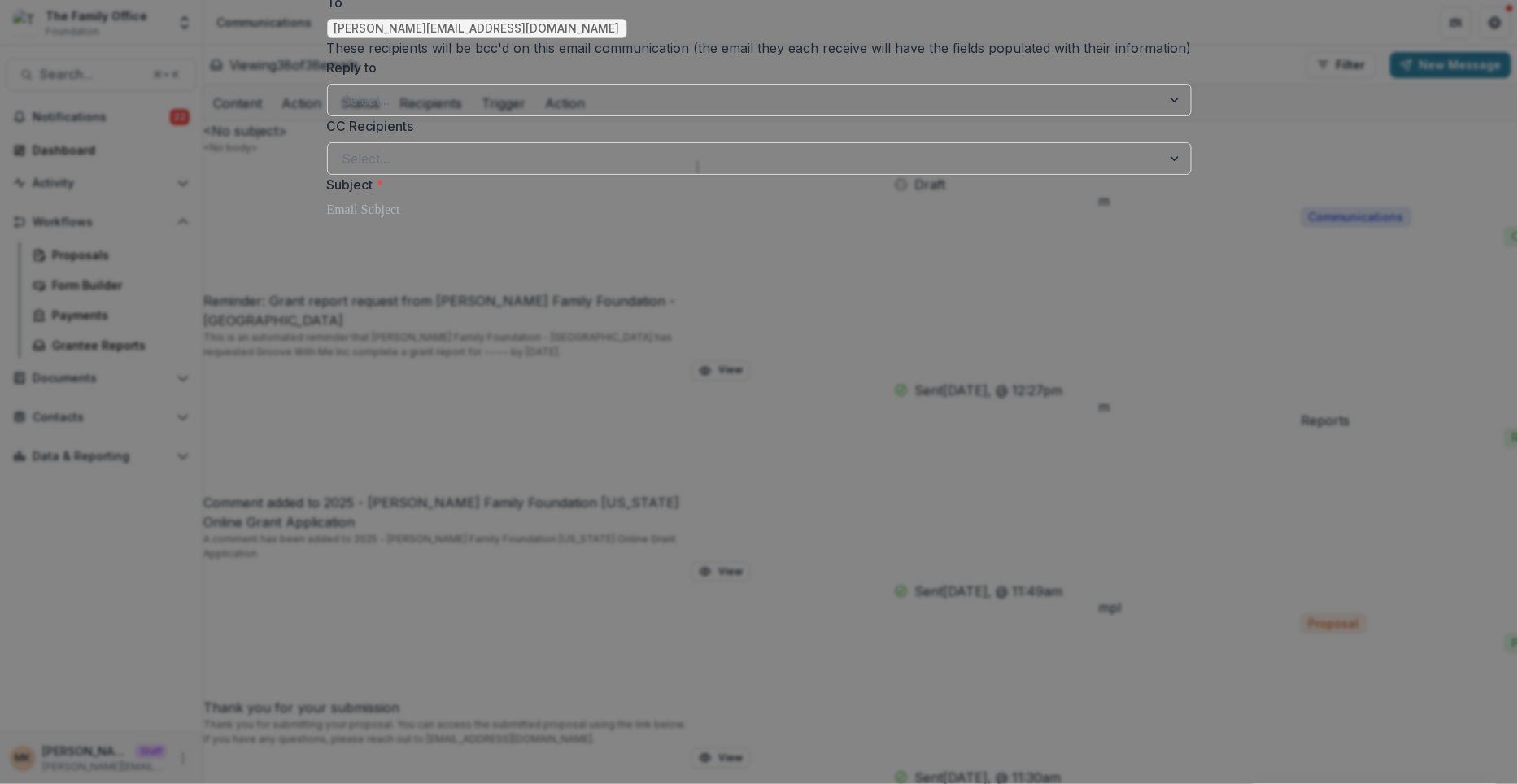
scroll to position [78, 0]
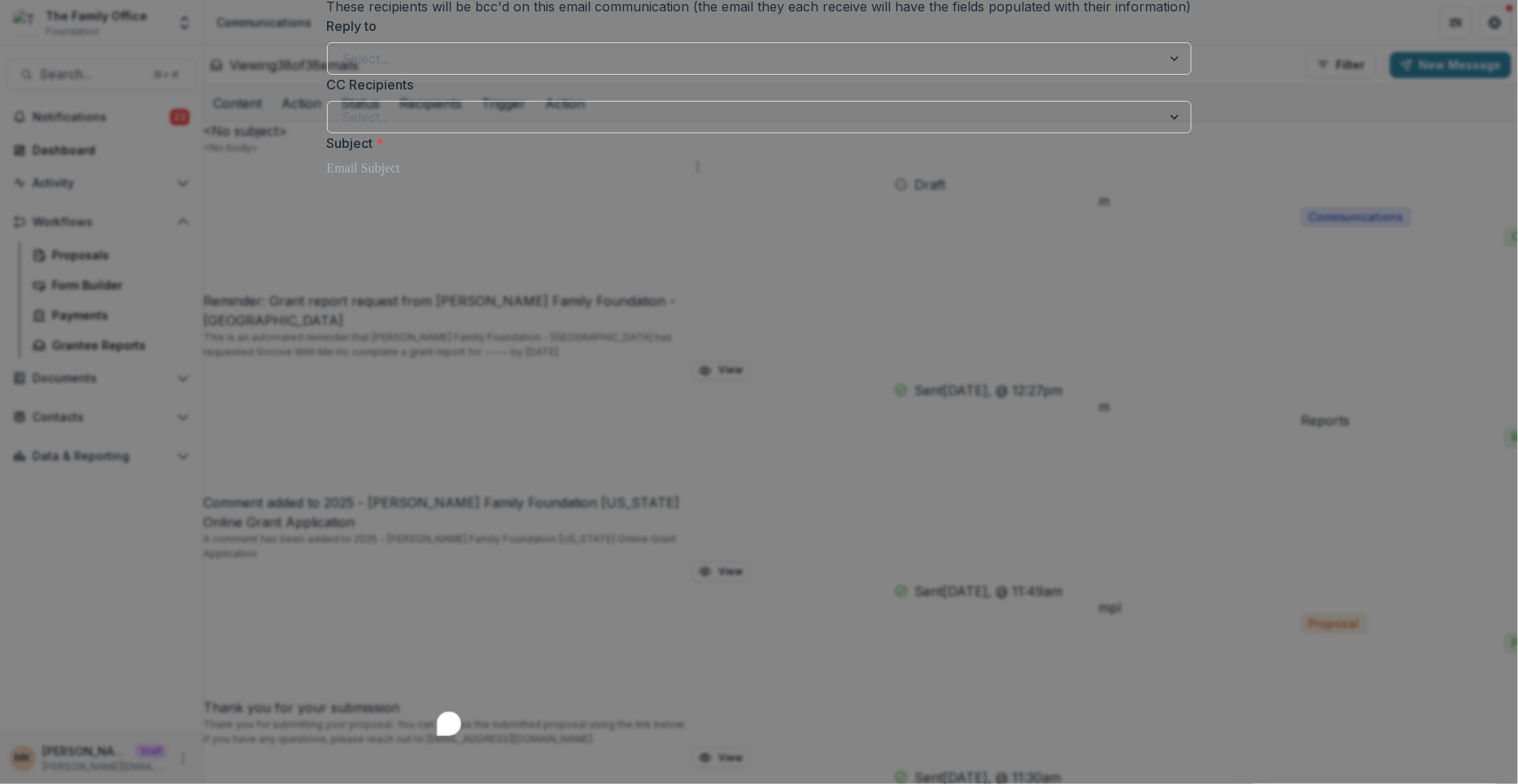
scroll to position [135, 0]
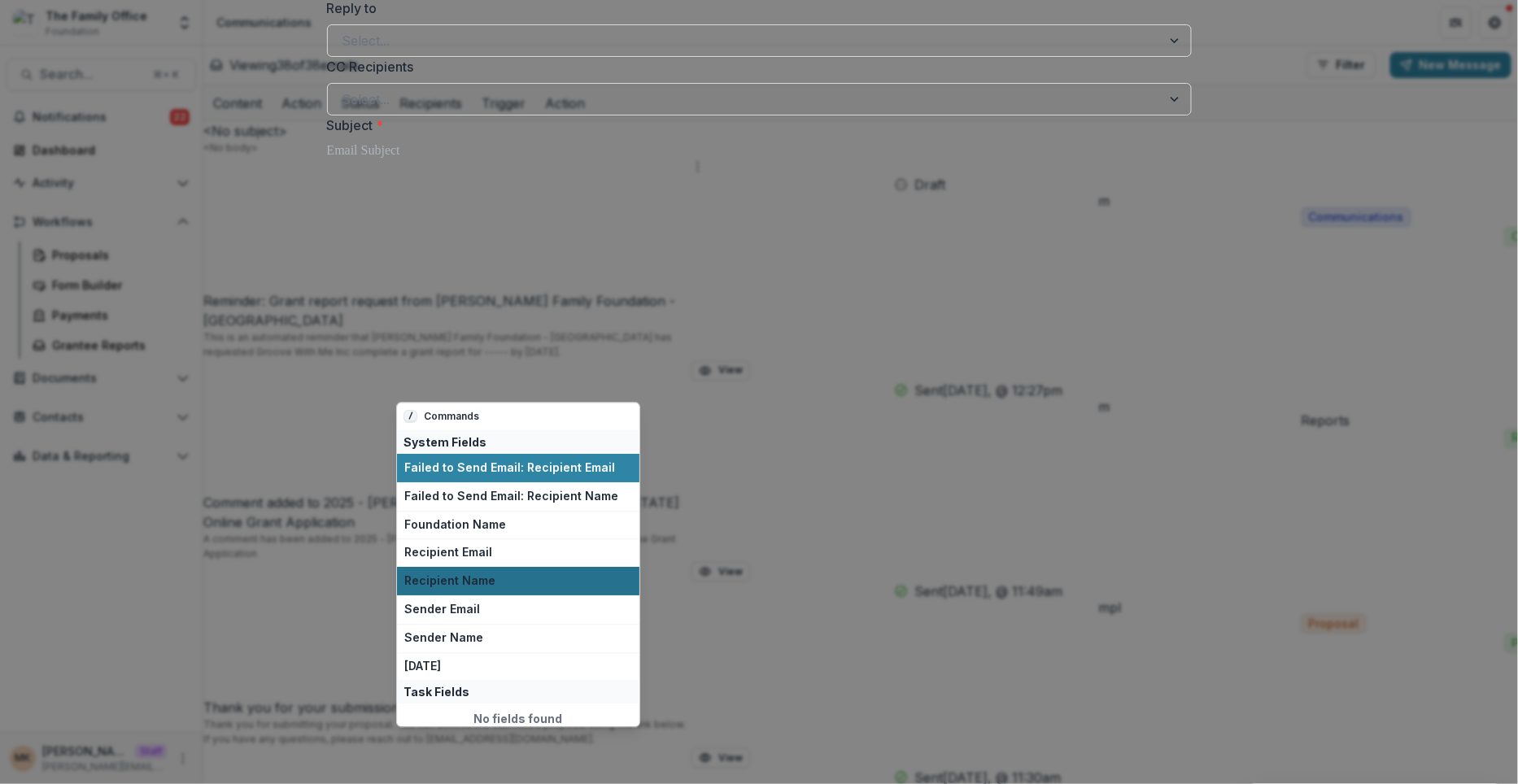
click at [501, 577] on span "Recipient Name" at bounding box center [518, 581] width 228 height 14
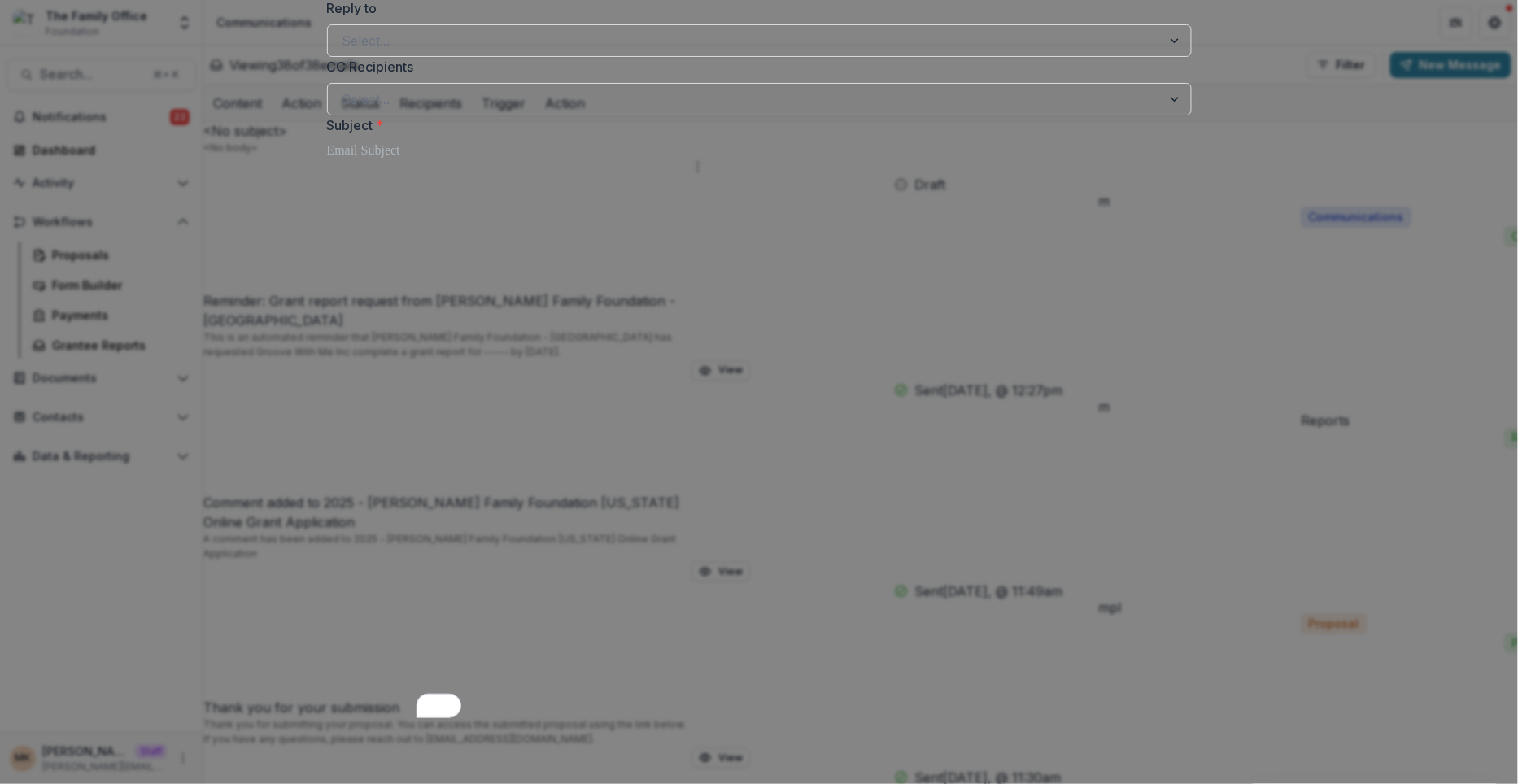
click at [1220, 348] on div "**********" at bounding box center [759, 392] width 1518 height 784
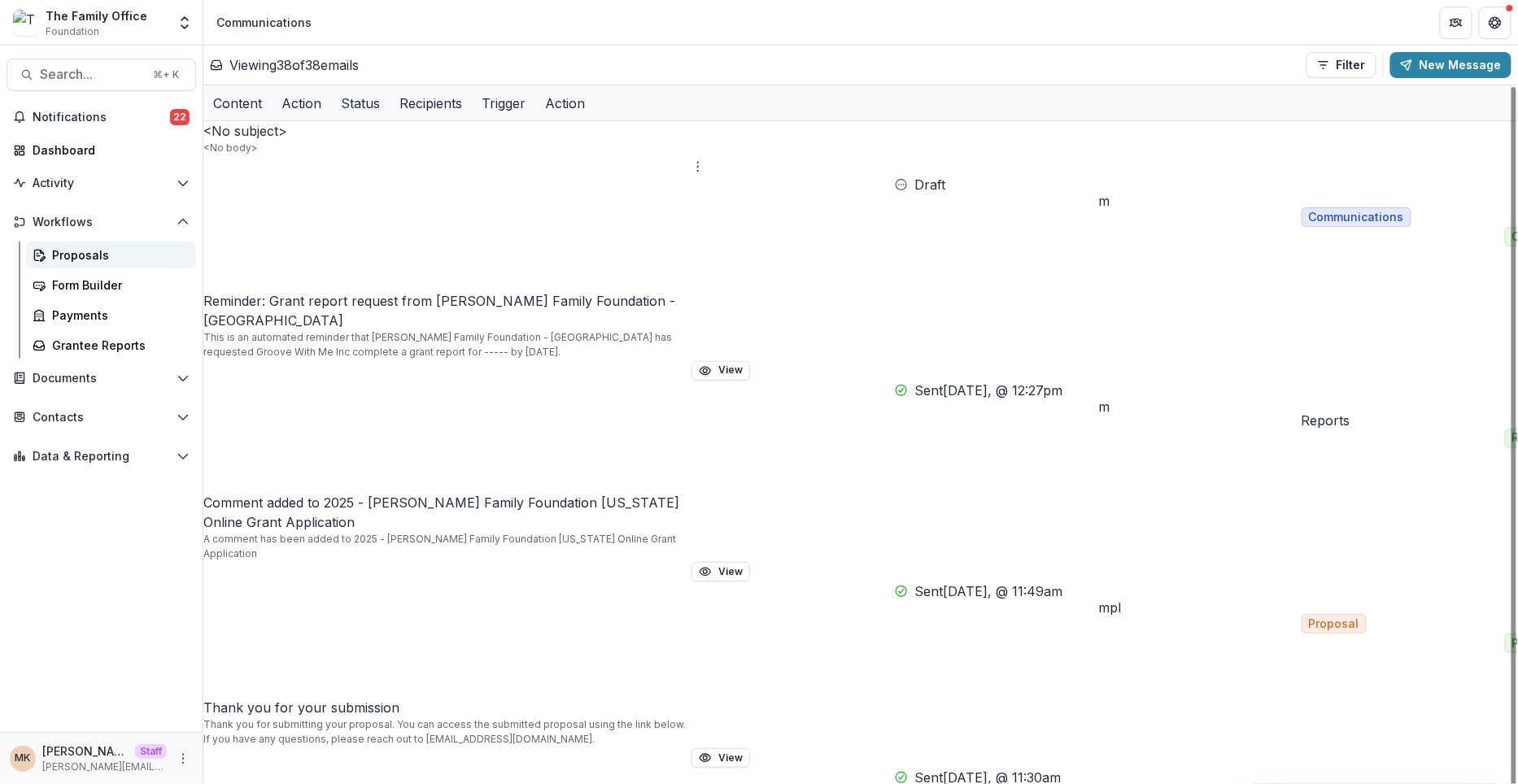
click at [77, 256] on div "Proposals" at bounding box center [117, 255] width 131 height 17
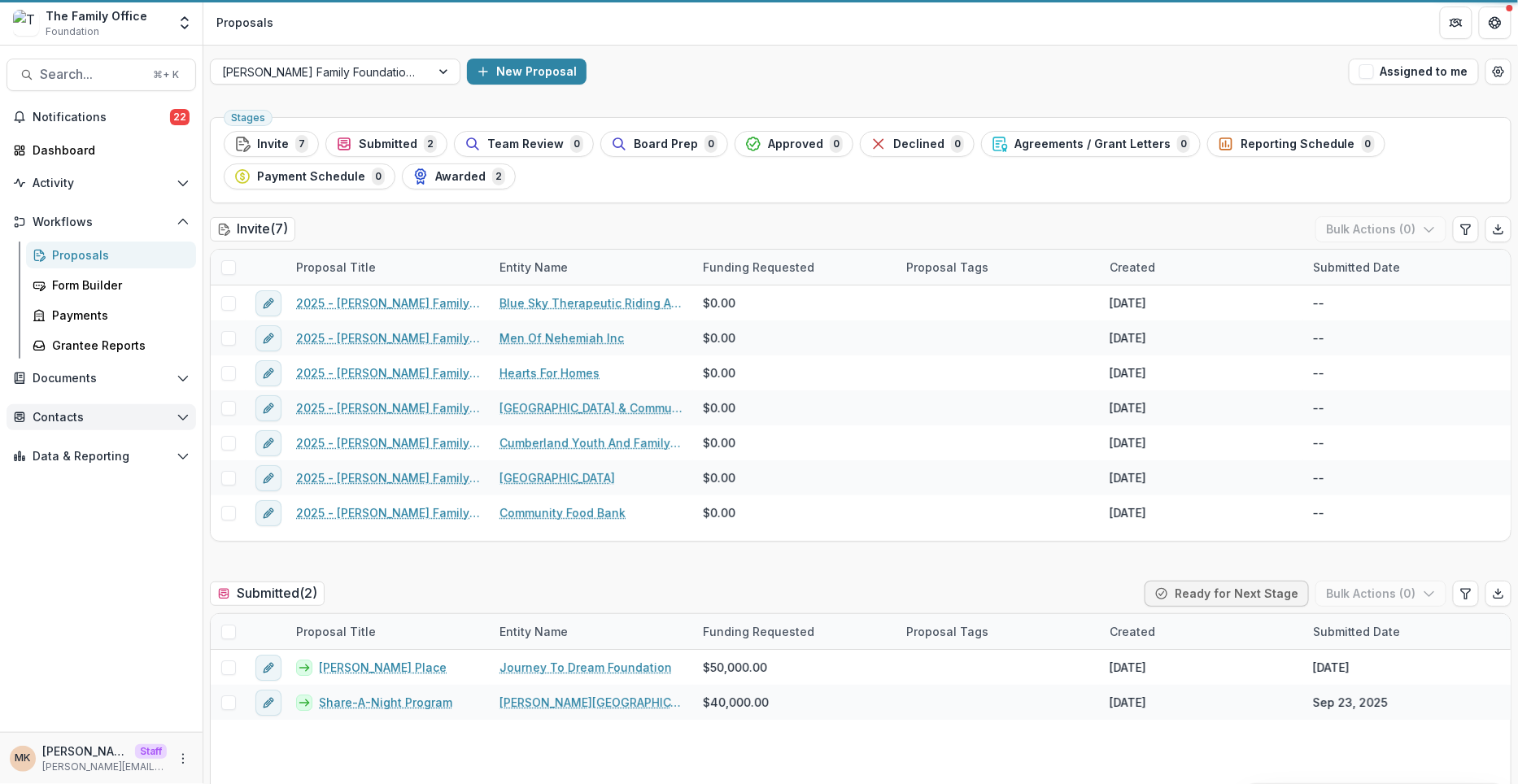
click at [58, 411] on span "Contacts" at bounding box center [101, 418] width 138 height 14
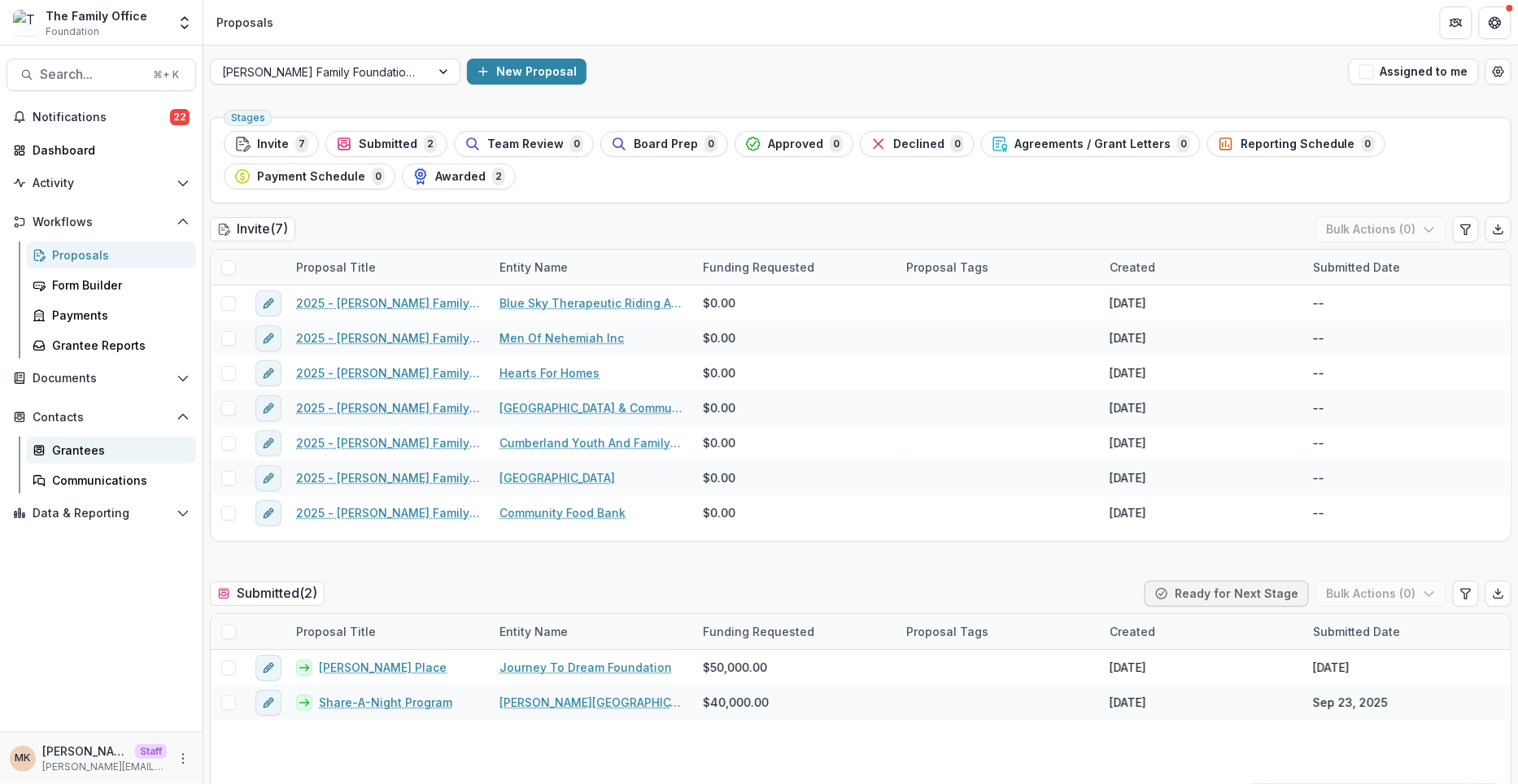
click at [71, 445] on div "Grantees" at bounding box center [117, 450] width 131 height 17
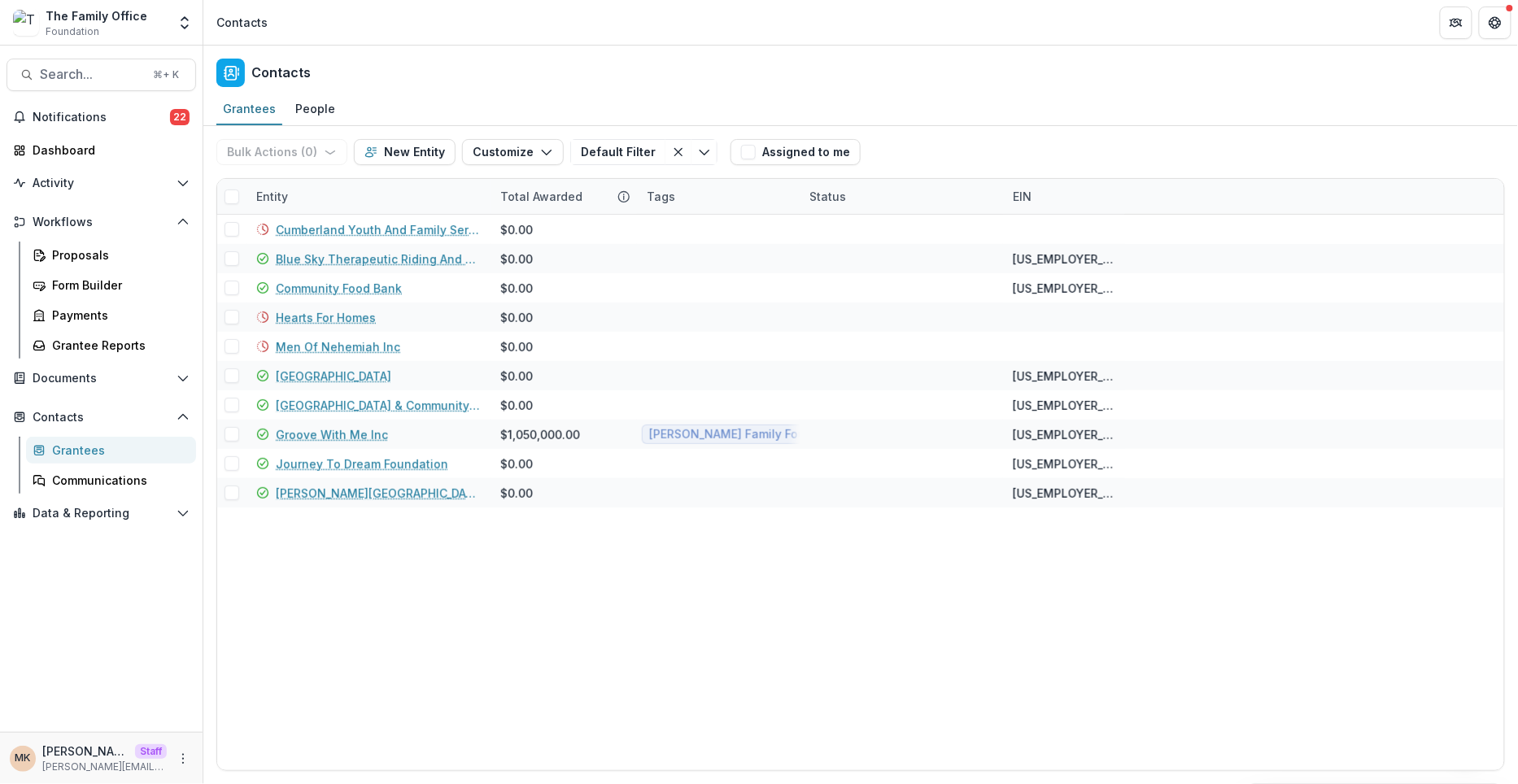
click at [228, 198] on span at bounding box center [232, 197] width 15 height 15
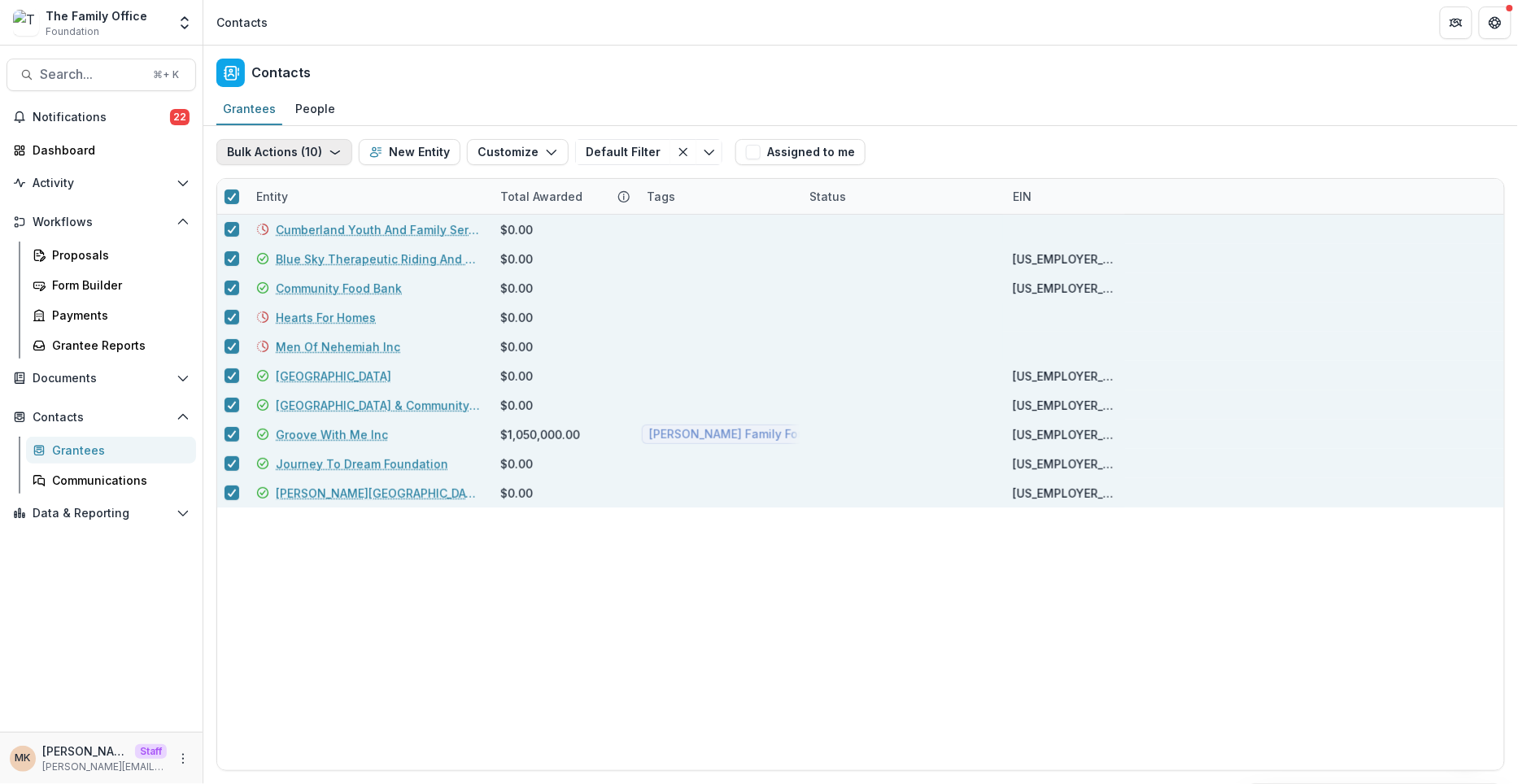
click at [265, 148] on button "Bulk Actions ( 10 )" at bounding box center [285, 153] width 136 height 26
click at [366, 678] on div "Cumberland Youth And Family Services $0.00 Blue Sky Therapeutic Riding And Resp…" at bounding box center [861, 492] width 1287 height 555
click at [227, 185] on div at bounding box center [232, 196] width 29 height 29
click at [234, 195] on icon at bounding box center [232, 196] width 9 height 8
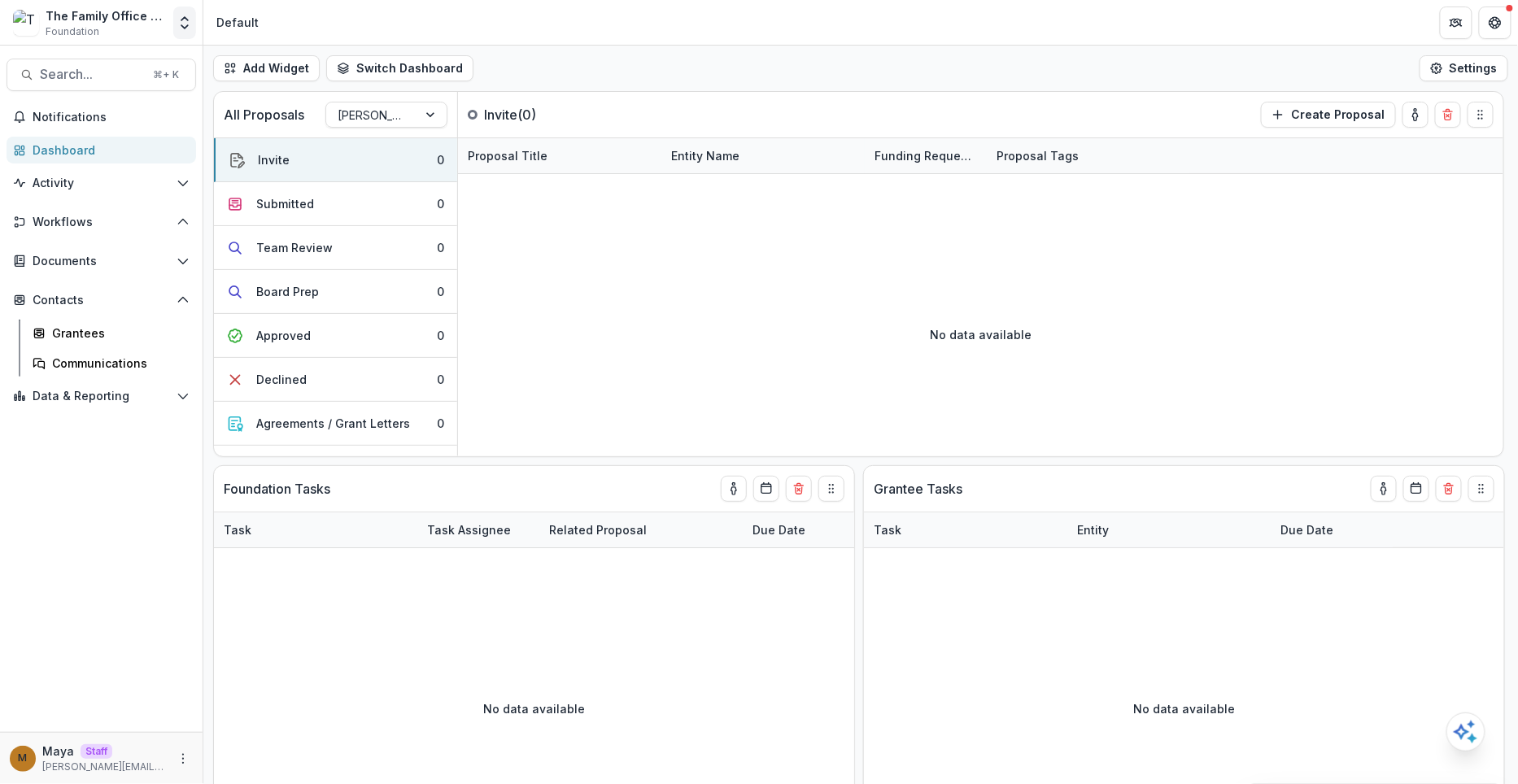
click at [185, 19] on icon "Open entity switcher" at bounding box center [184, 22] width 16 height 16
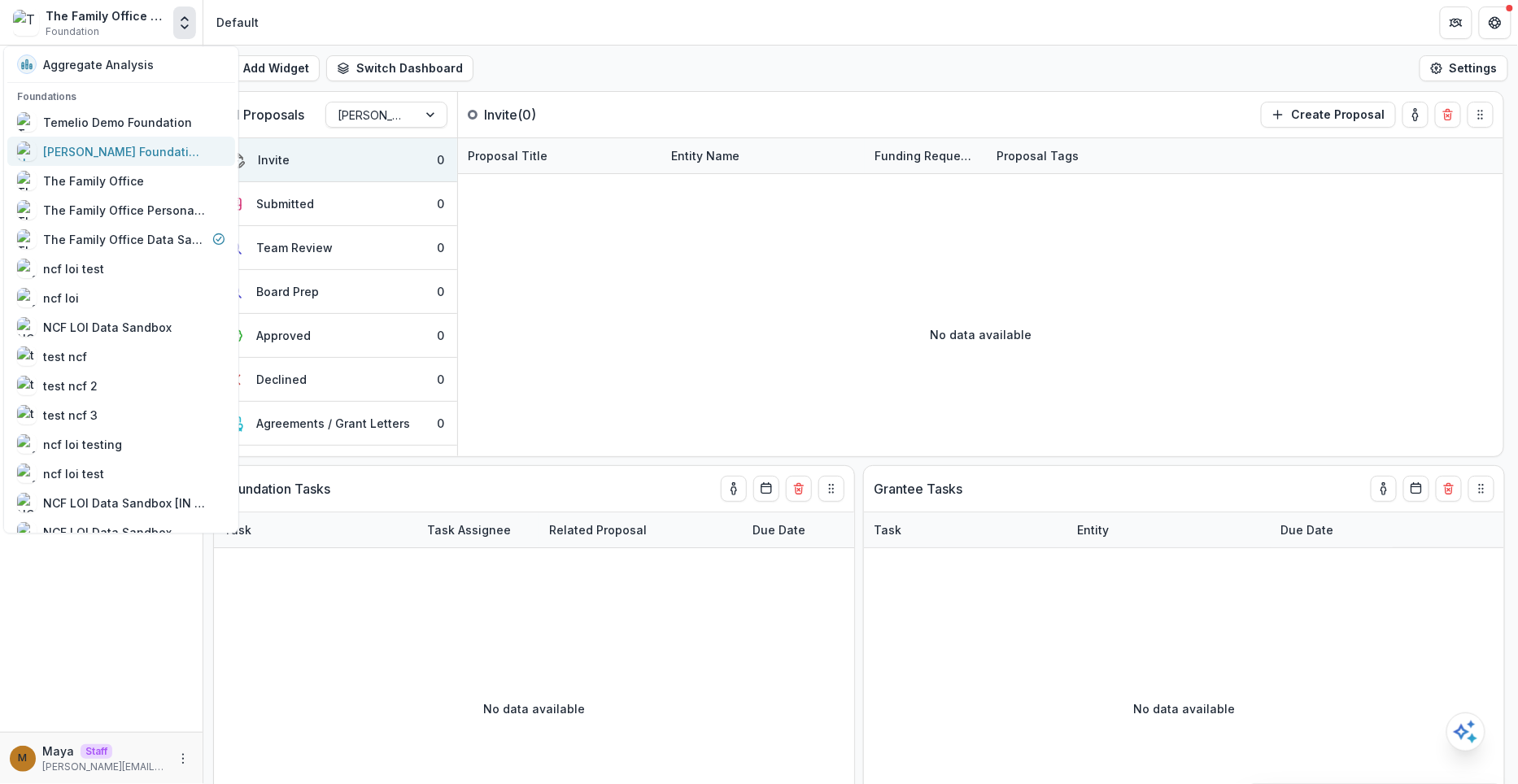
scroll to position [282, 0]
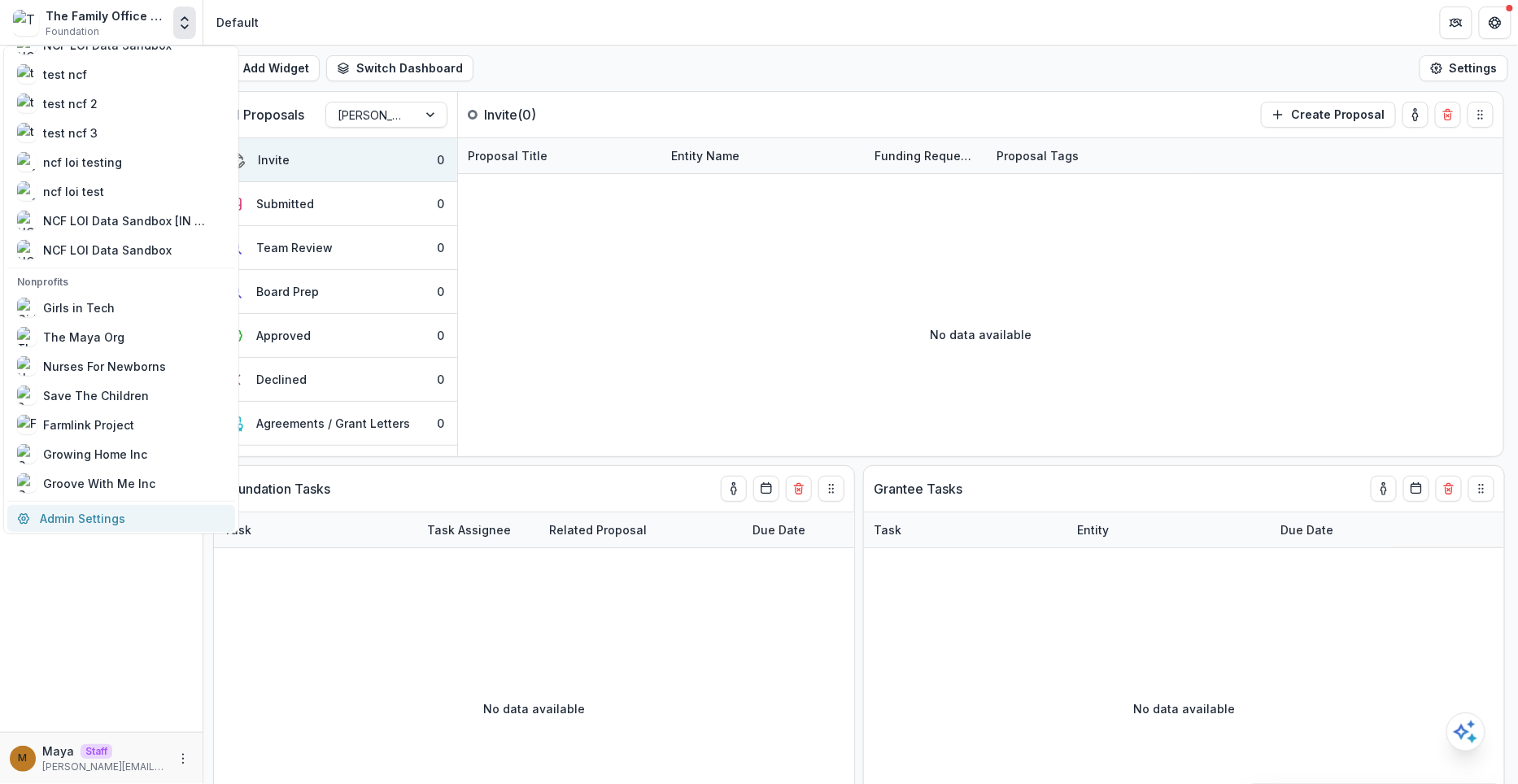
click at [69, 528] on link "Admin Settings" at bounding box center [121, 518] width 228 height 27
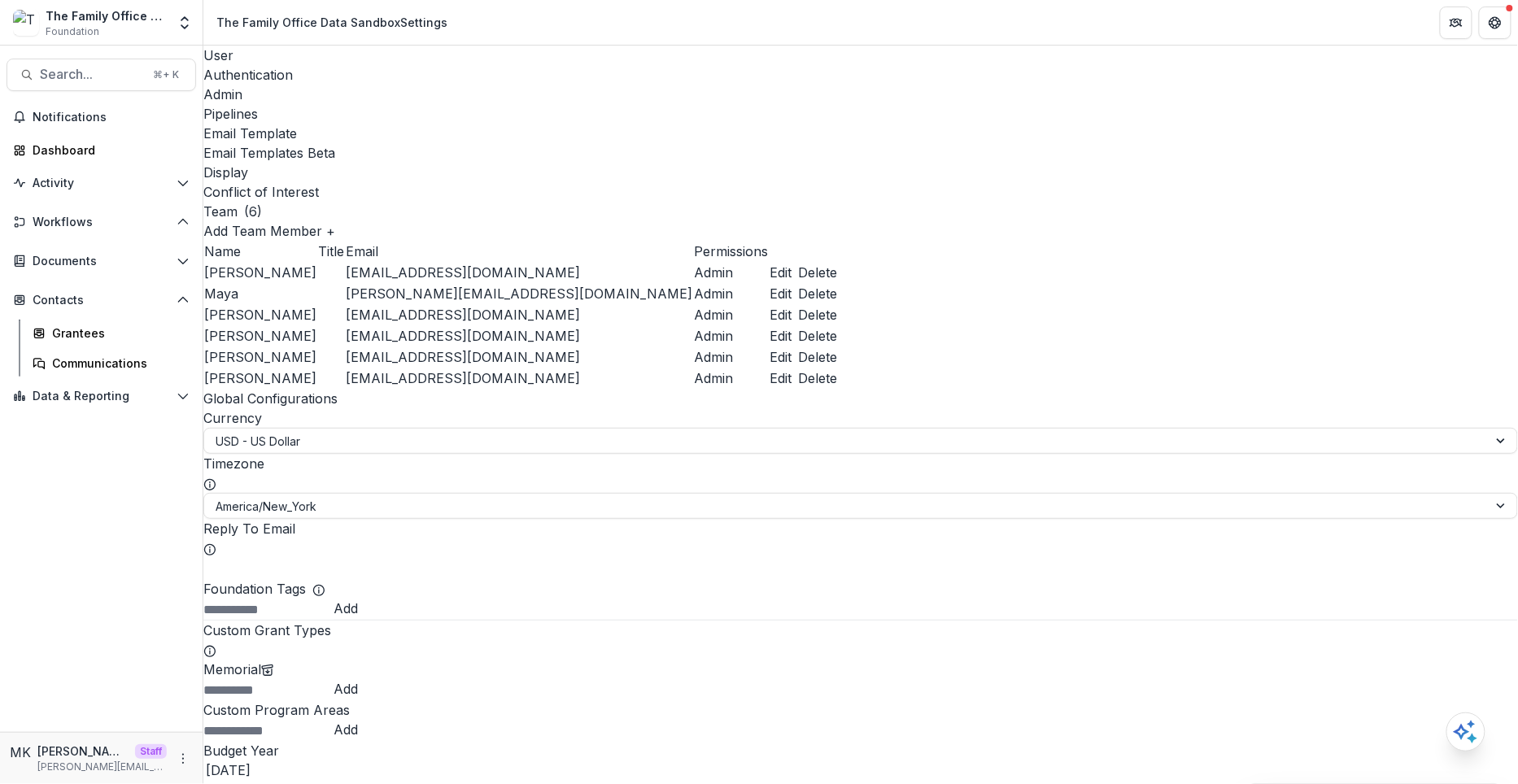
click at [588, 143] on div "Email Templates Beta" at bounding box center [860, 153] width 1314 height 20
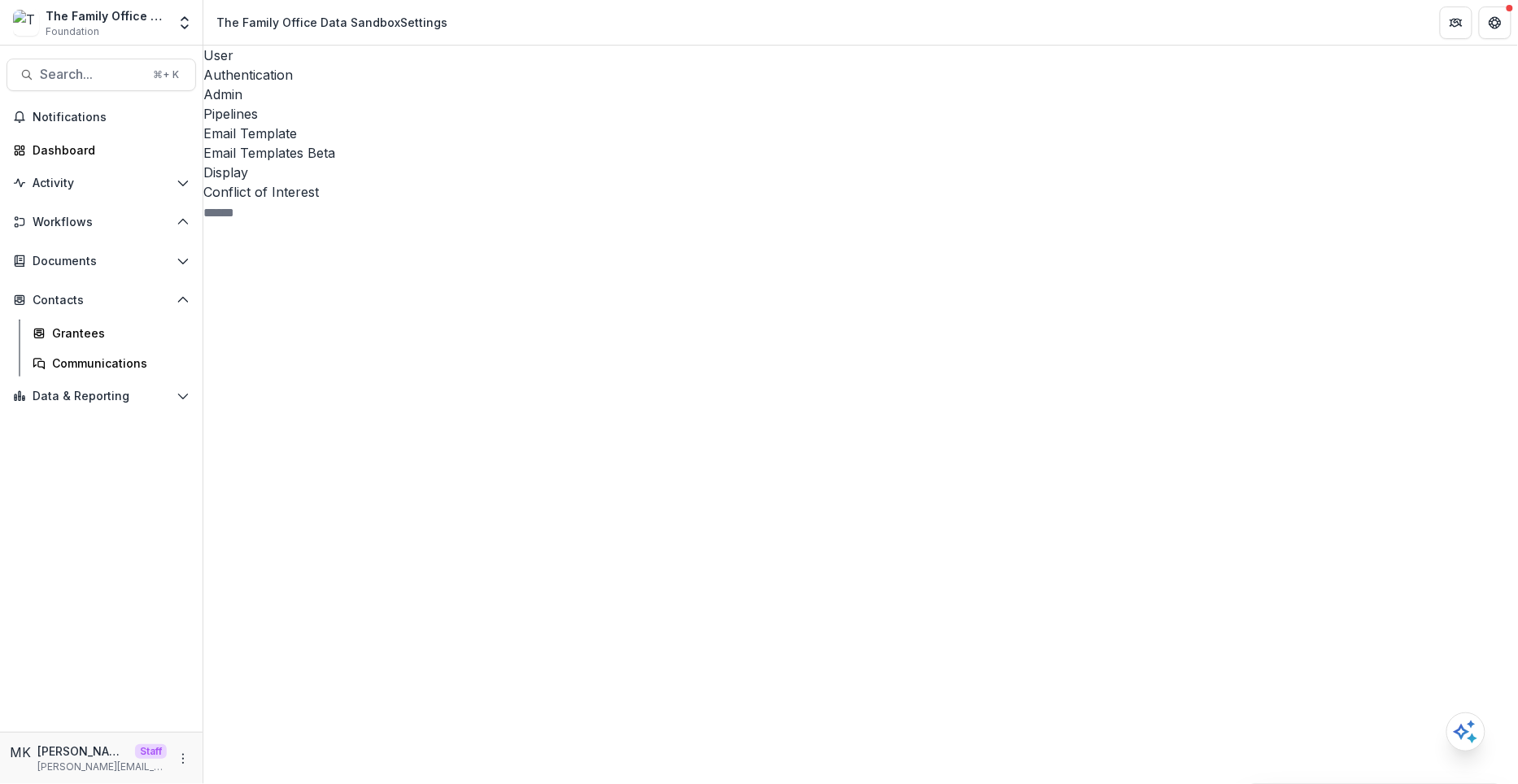
click at [81, 401] on span "Data & Reporting" at bounding box center [101, 396] width 138 height 14
click at [78, 458] on div "Data Report" at bounding box center [117, 459] width 131 height 17
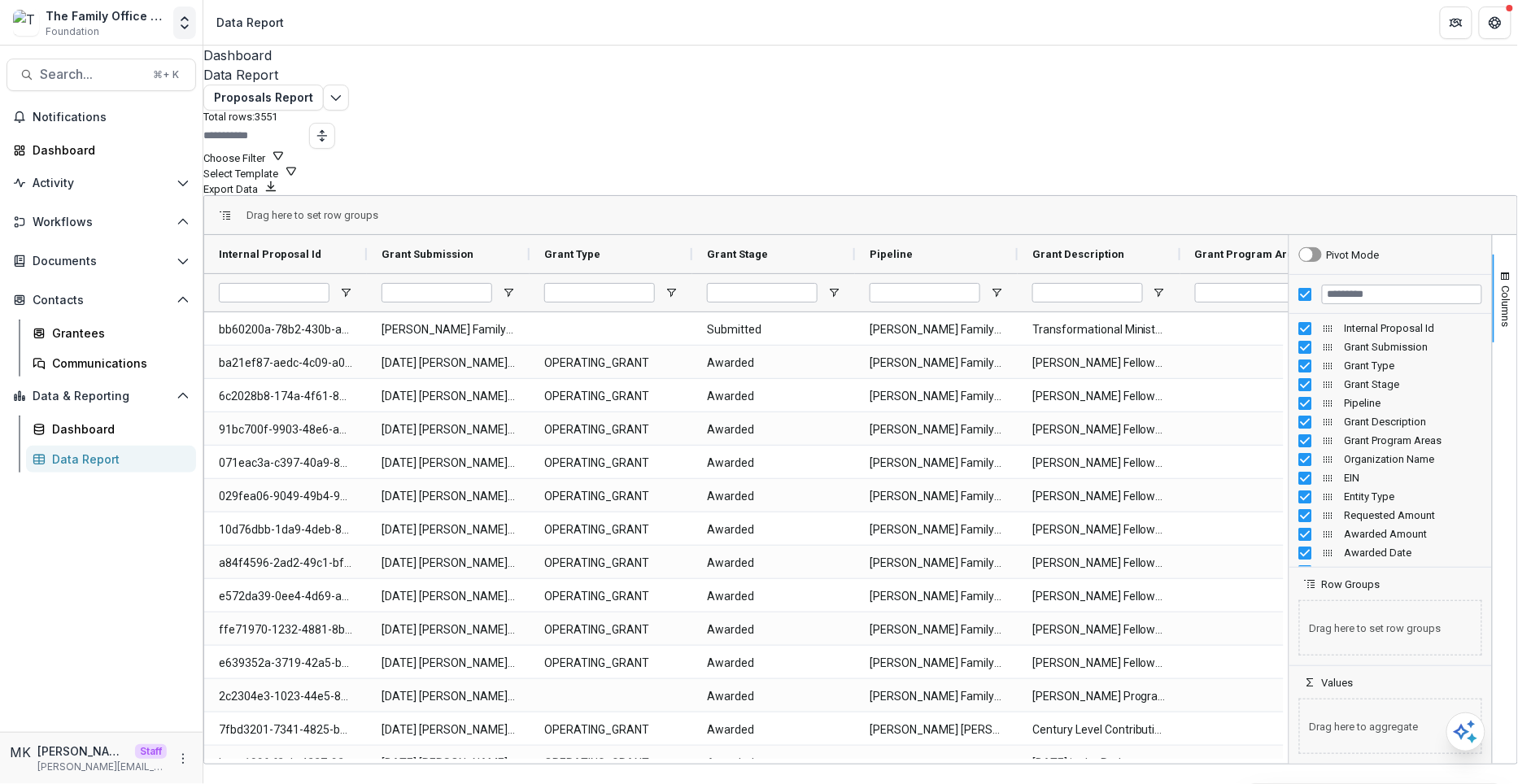
click at [182, 27] on icon "Open entity switcher" at bounding box center [184, 22] width 16 height 16
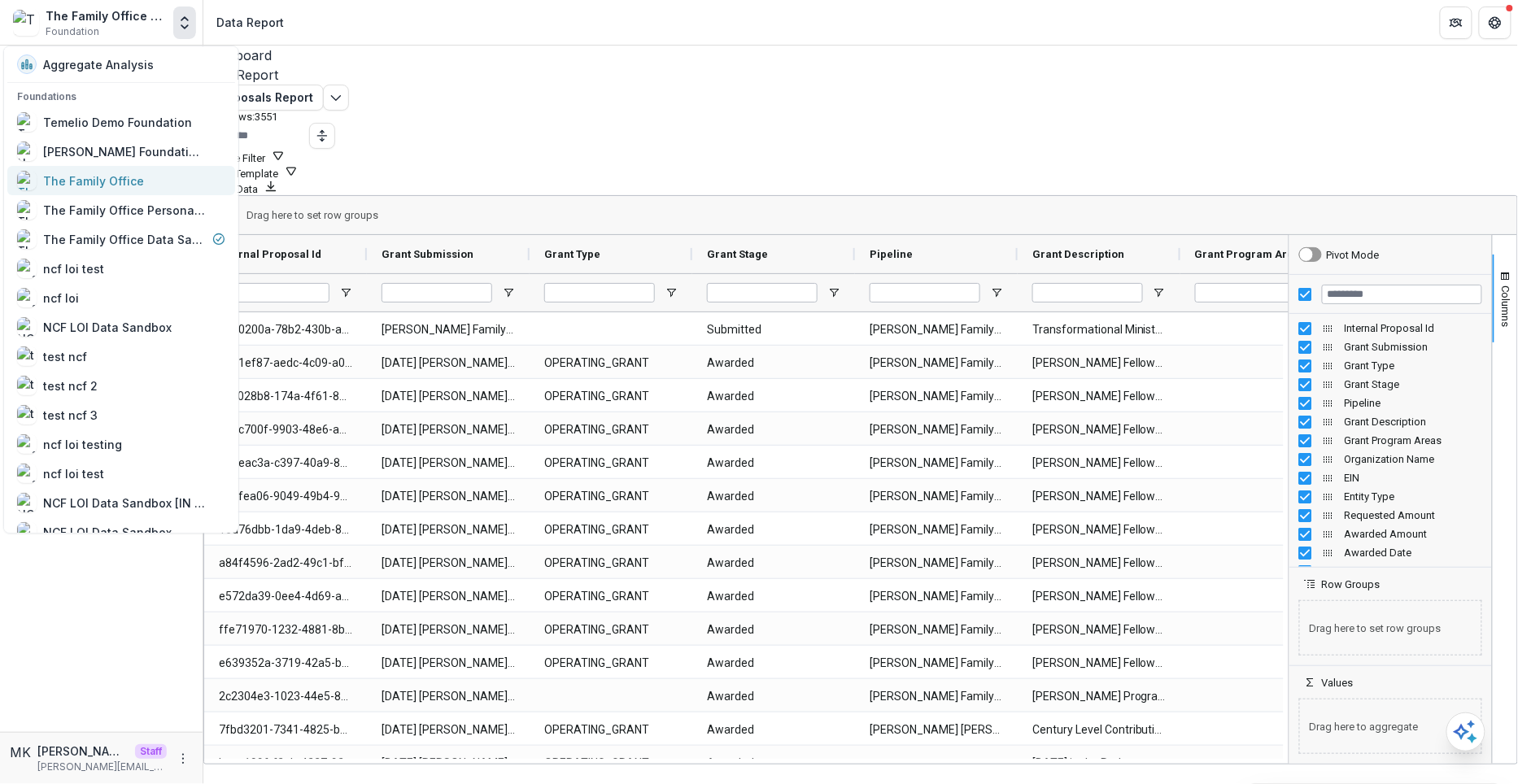
click at [131, 181] on div "The Family Office" at bounding box center [93, 180] width 100 height 17
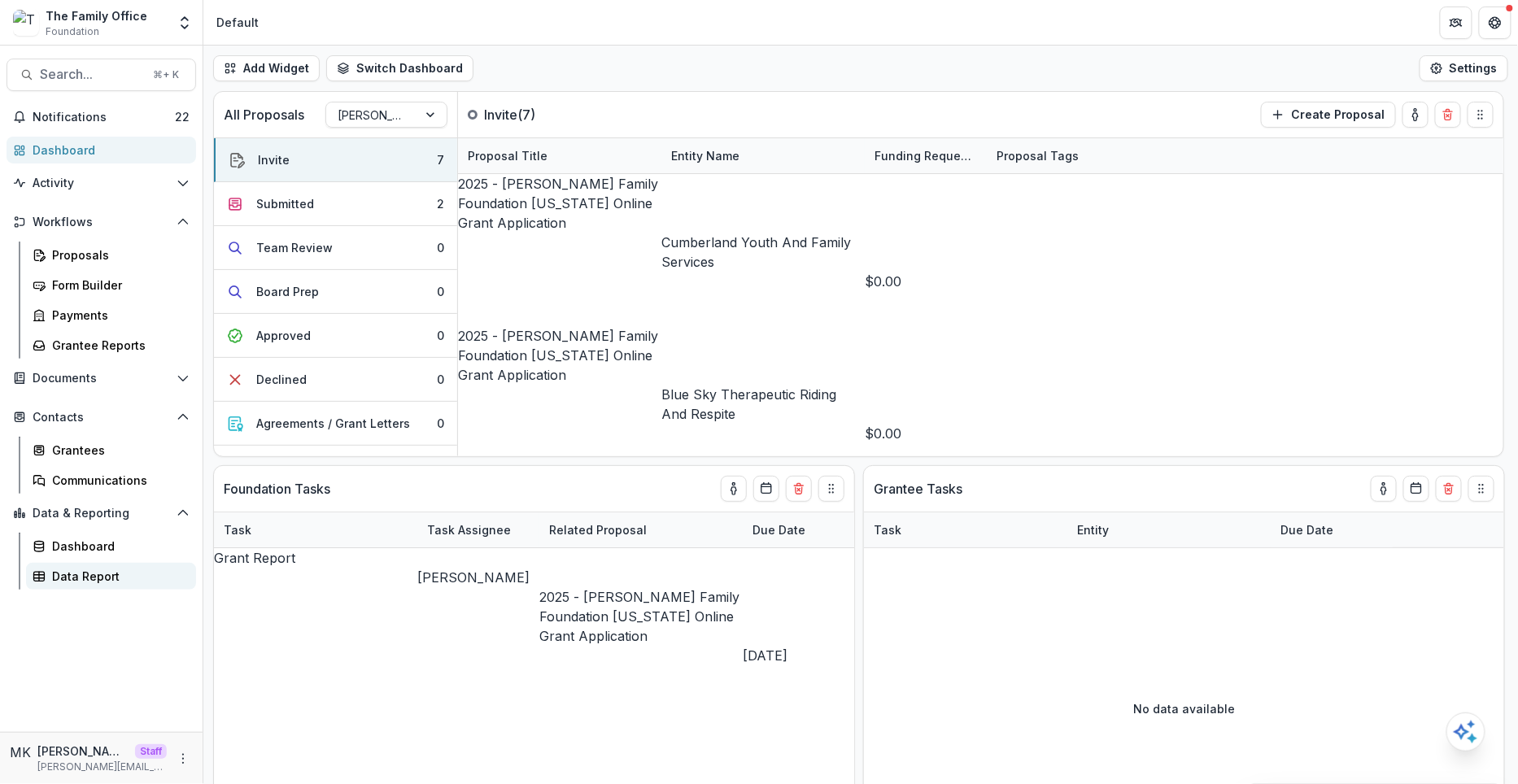
click at [113, 587] on link "Data Report" at bounding box center [111, 576] width 170 height 27
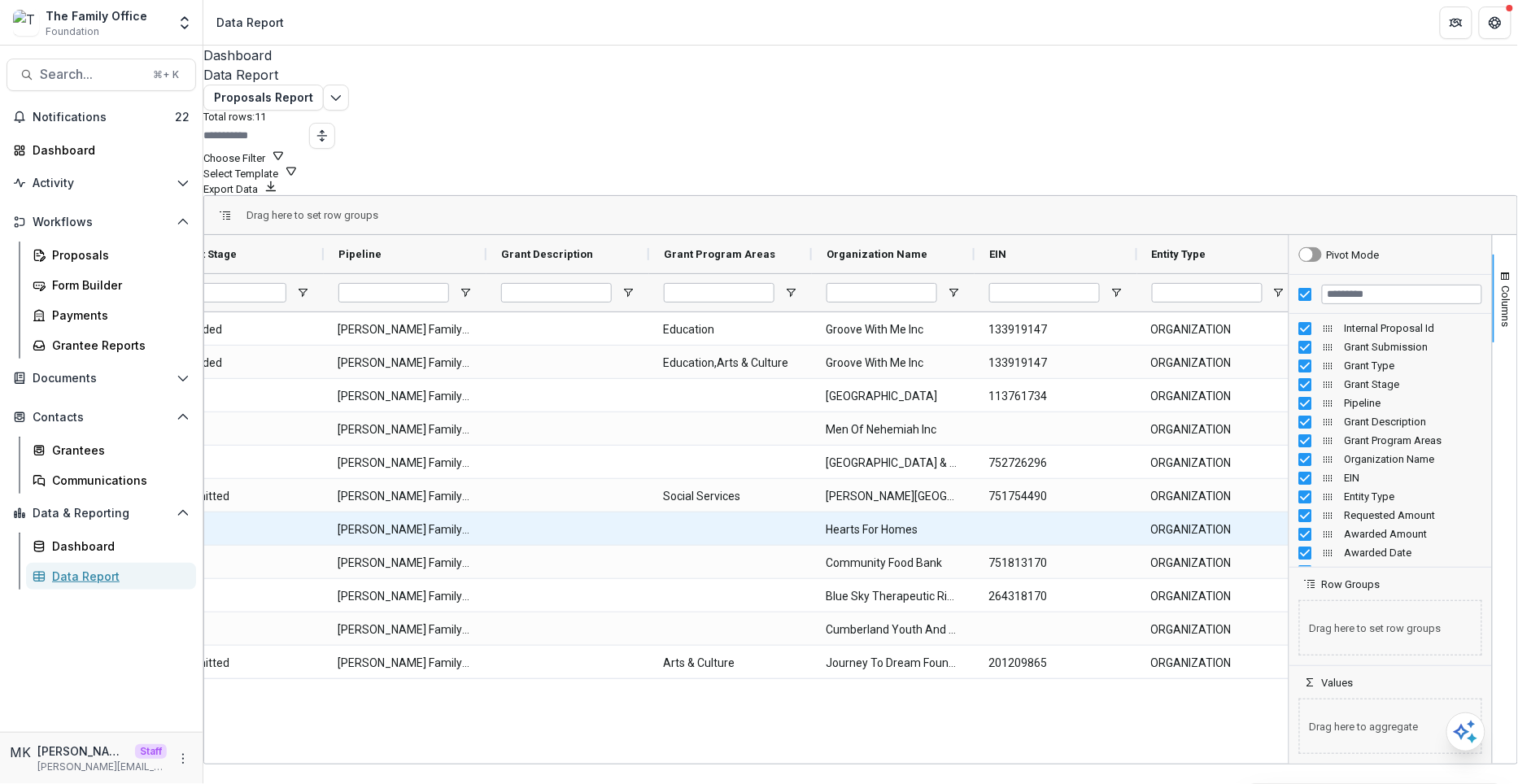
scroll to position [0, 548]
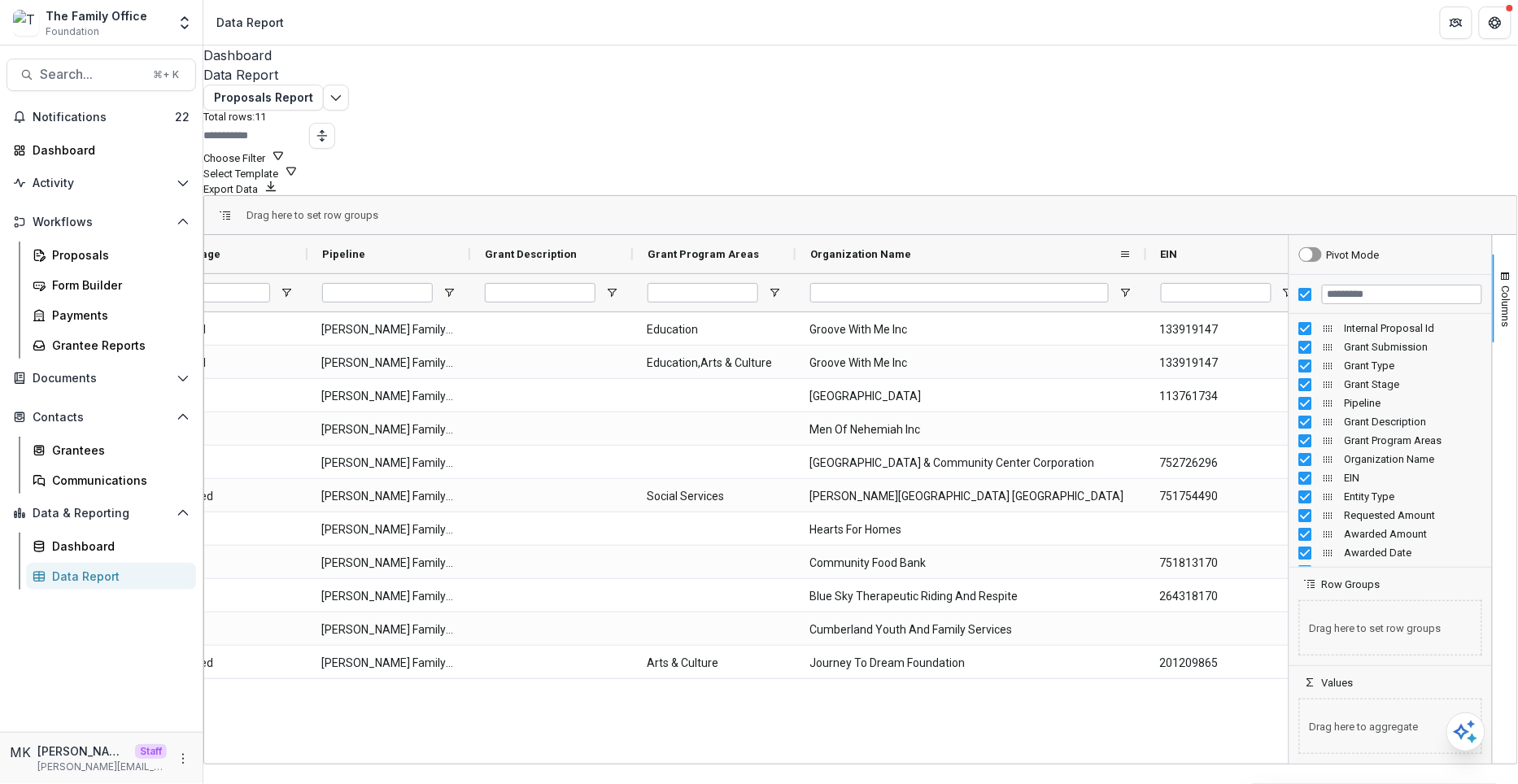
drag, startPoint x: 969, startPoint y: 216, endPoint x: 1160, endPoint y: 206, distance: 191.3
click at [1150, 235] on div at bounding box center [1146, 254] width 7 height 38
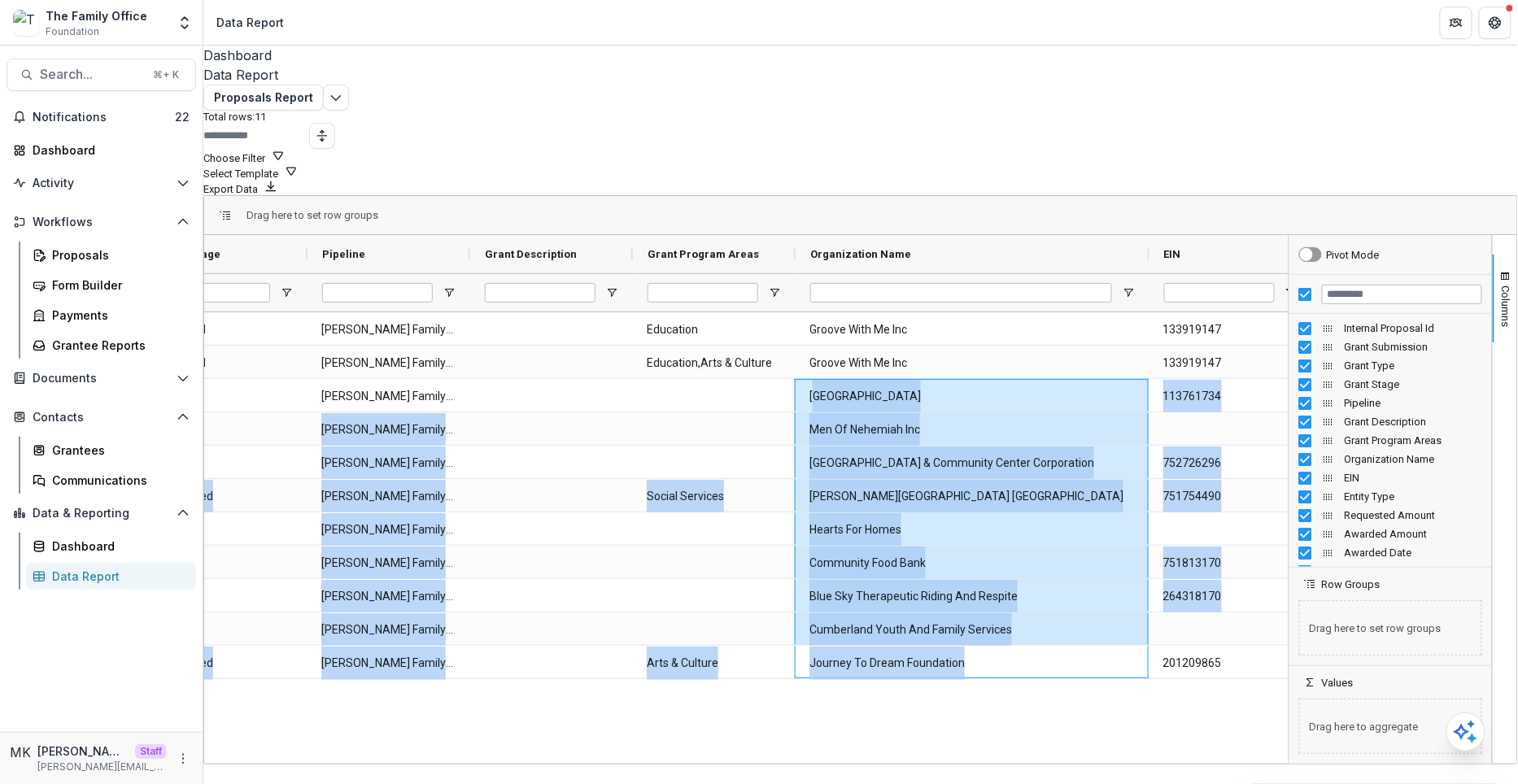
drag, startPoint x: 1021, startPoint y: 631, endPoint x: 827, endPoint y: 366, distance: 328.4
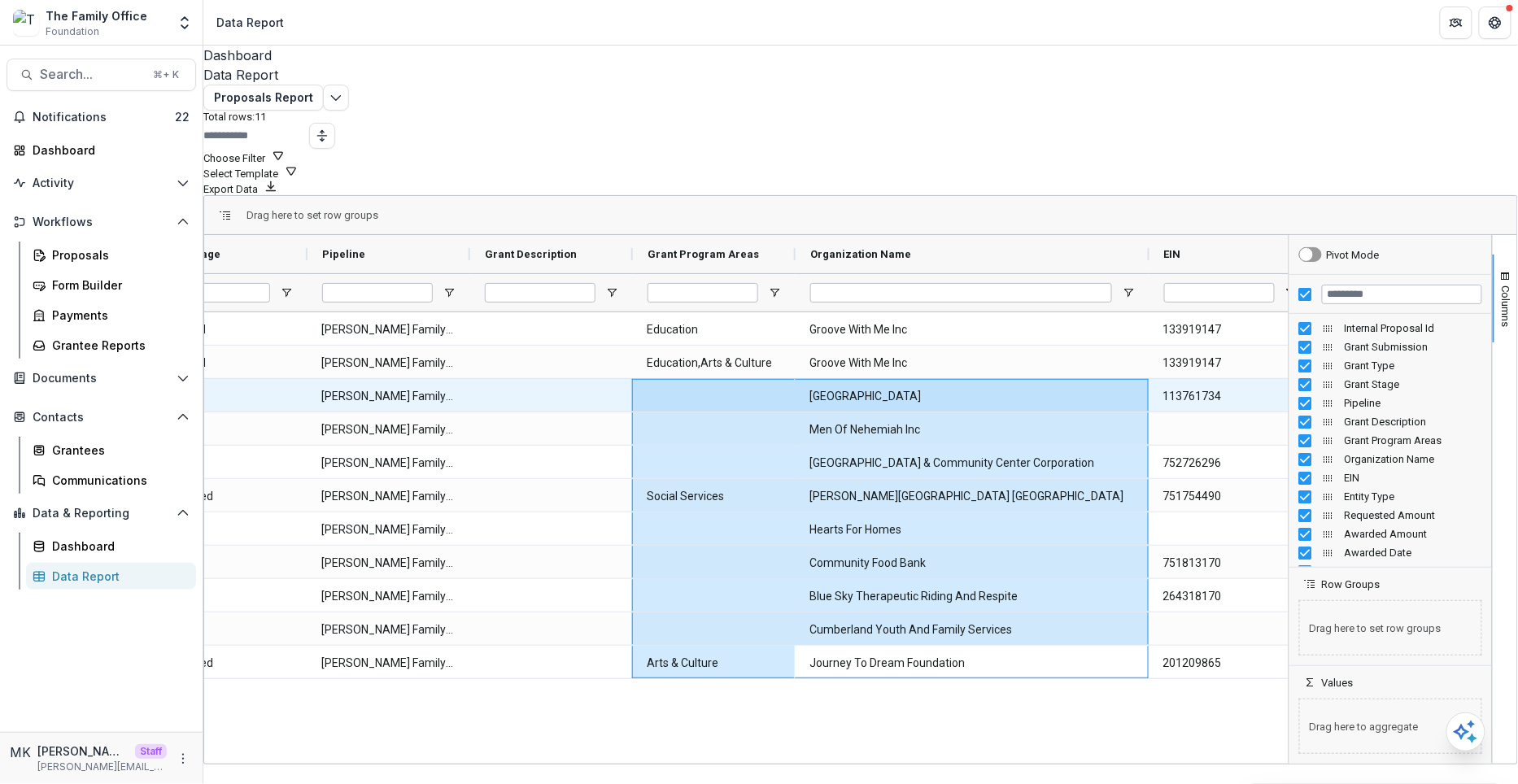
click at [820, 379] on Name-846 "[GEOGRAPHIC_DATA]" at bounding box center [971, 396] width 325 height 33
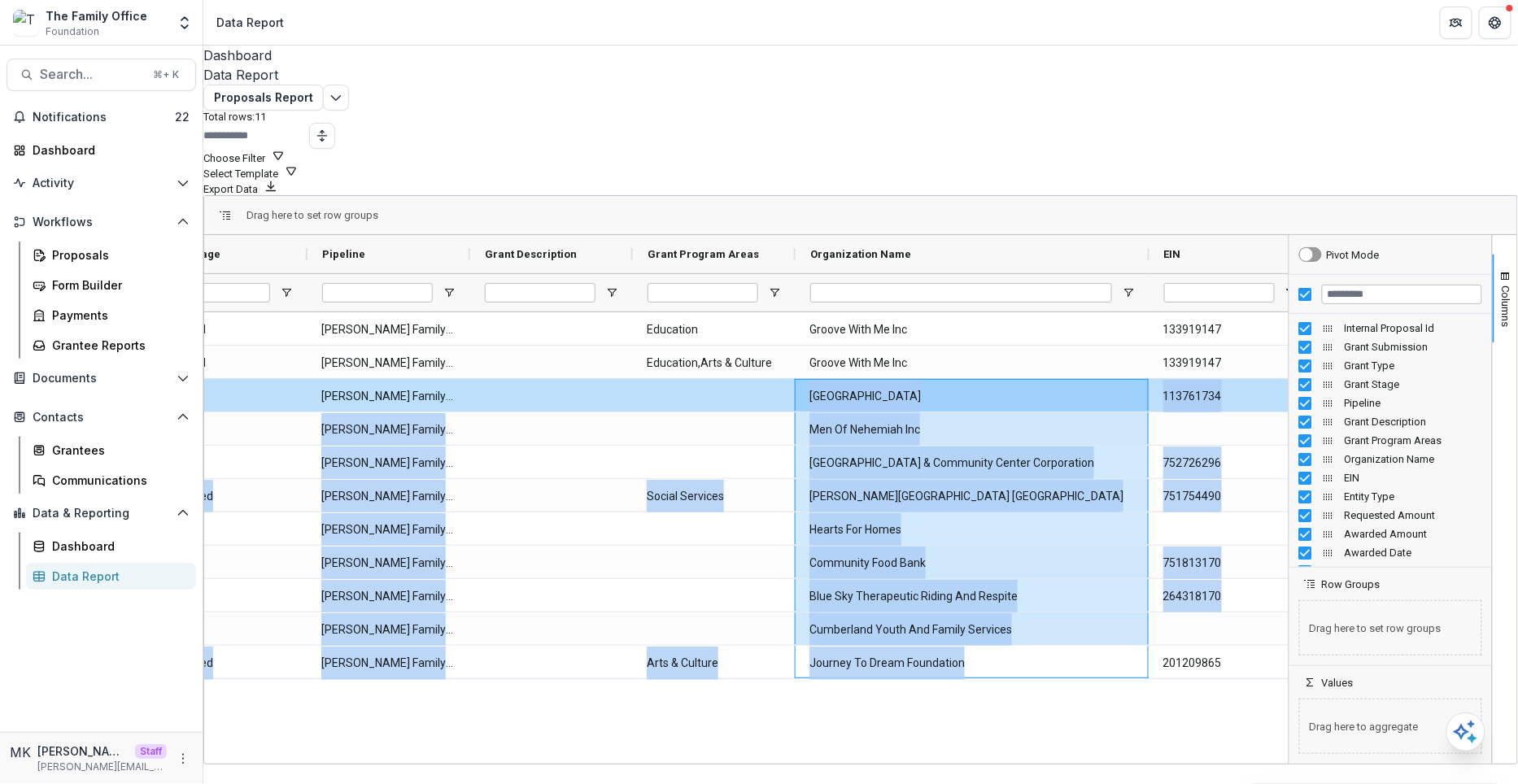
drag, startPoint x: 986, startPoint y: 628, endPoint x: 819, endPoint y: 366, distance: 310.7
copy div "[GEOGRAPHIC_DATA] 113761734 ORGANIZATION Invite [PERSON_NAME] Family Foundation…"
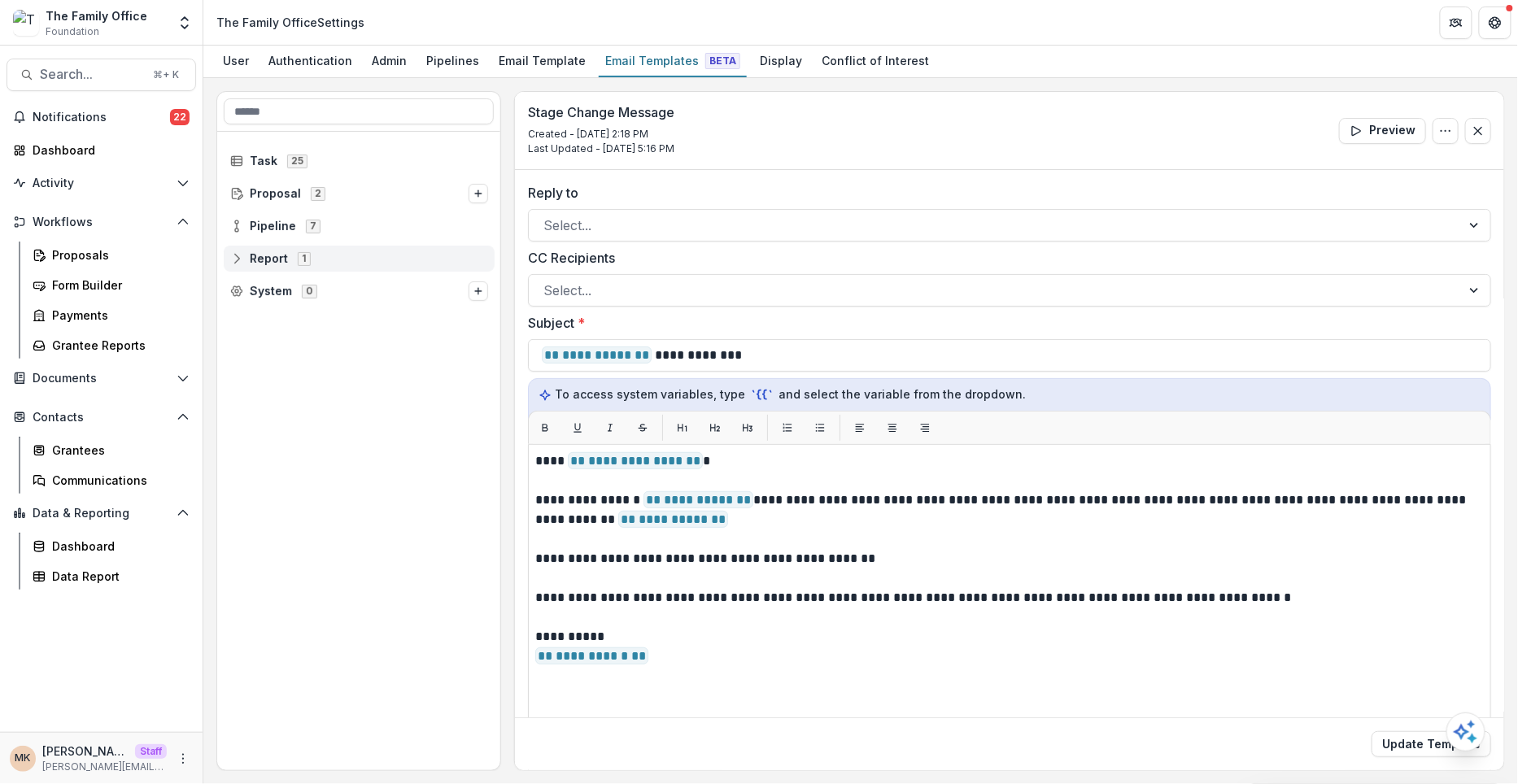
click at [269, 257] on span "Report" at bounding box center [268, 259] width 38 height 14
click at [278, 295] on span "Grant Report" at bounding box center [300, 291] width 74 height 14
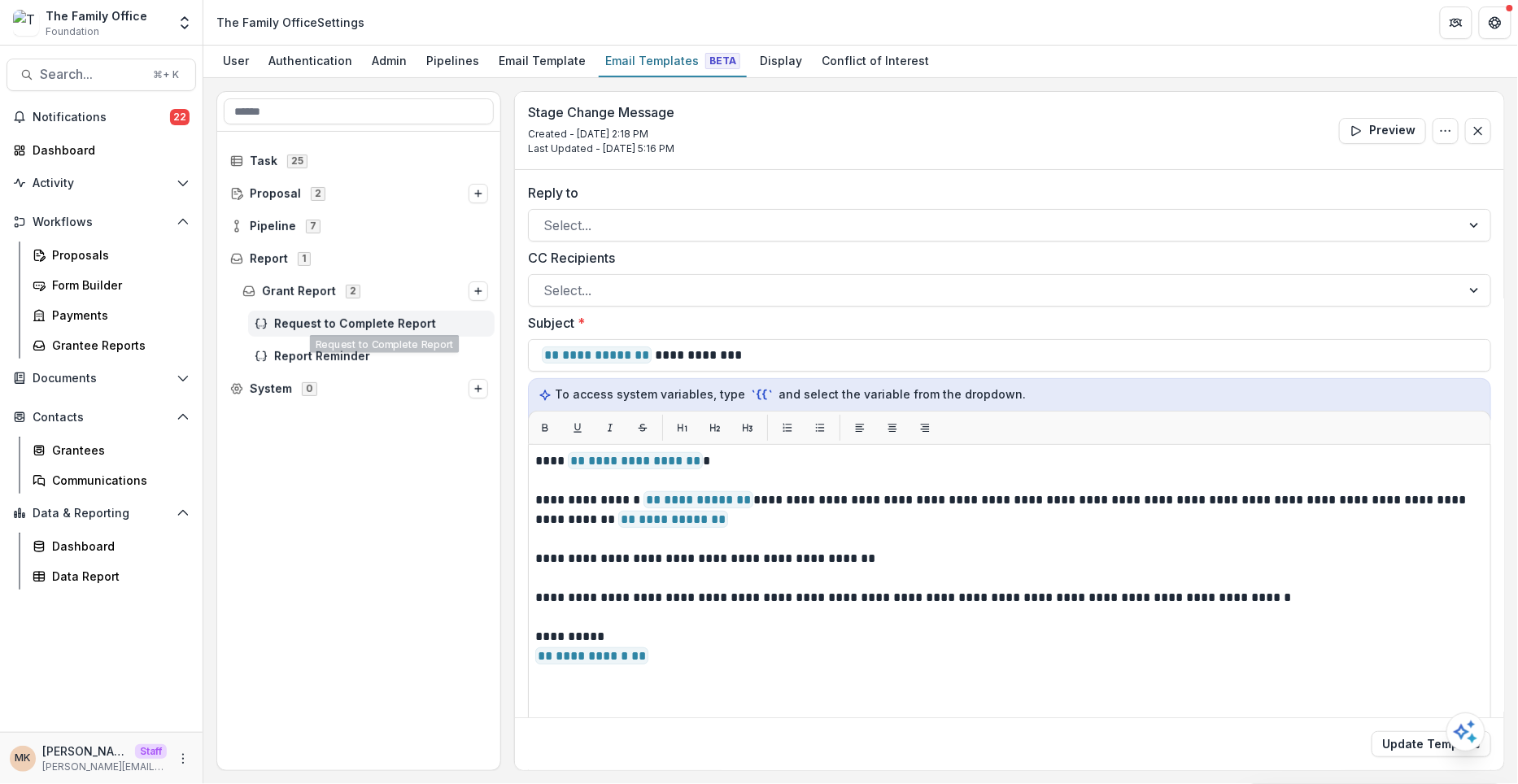
click at [288, 331] on div "Request to Complete Report" at bounding box center [371, 324] width 246 height 26
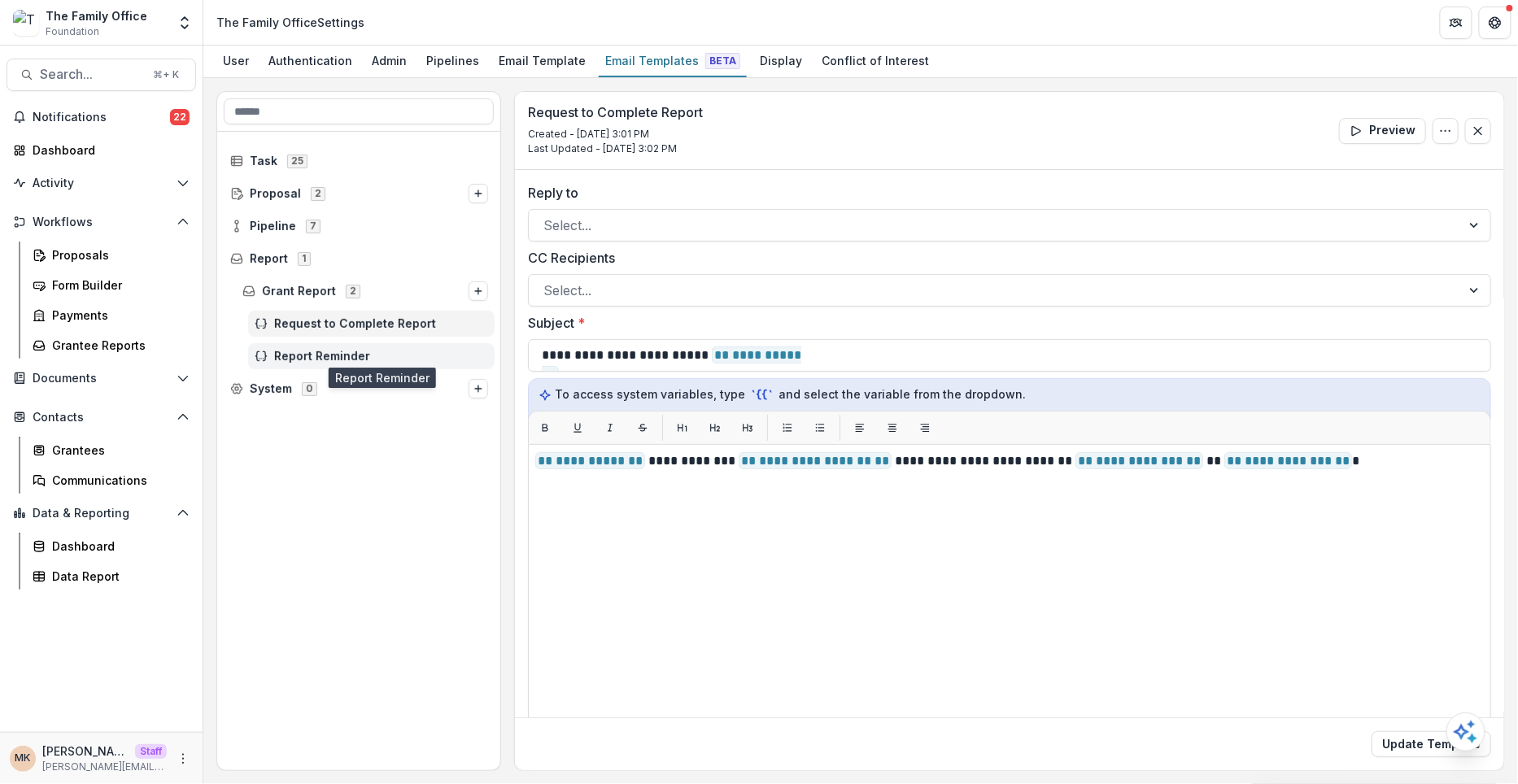
click at [293, 353] on span "Report Reminder" at bounding box center [381, 356] width 214 height 14
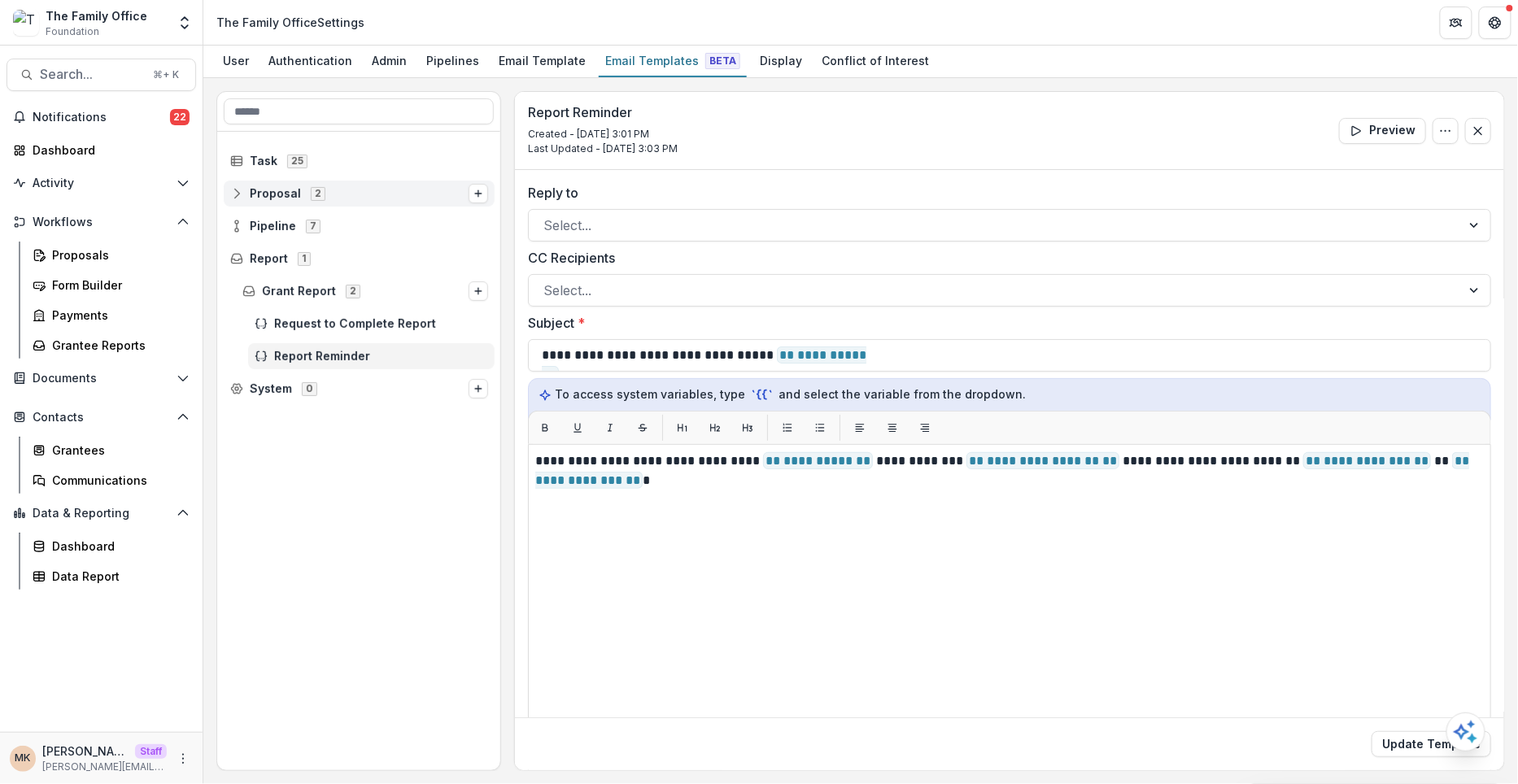
click at [273, 180] on div "Proposal 2" at bounding box center [359, 193] width 271 height 26
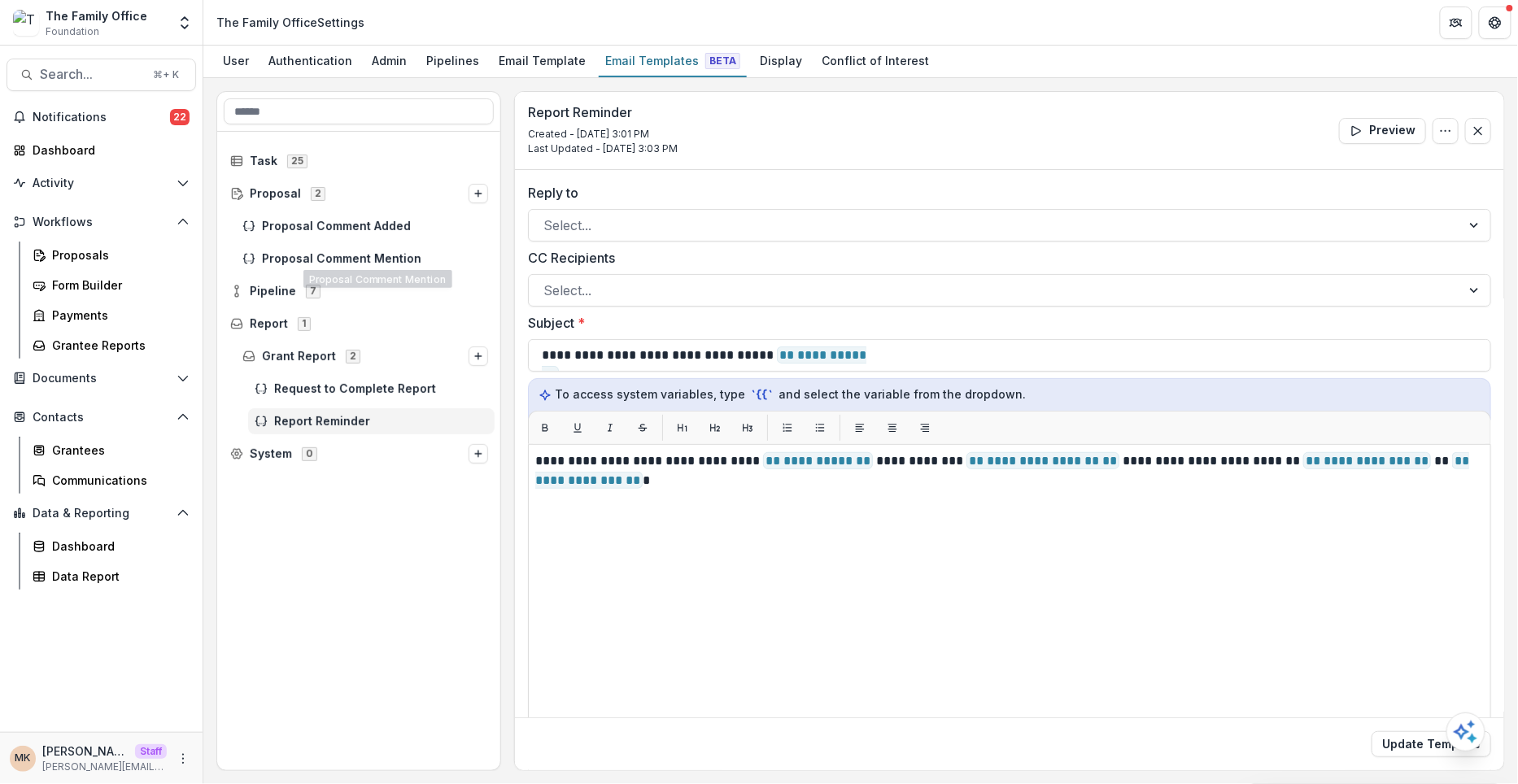
click at [283, 275] on div "Pipeline 7" at bounding box center [359, 291] width 284 height 33
click at [282, 280] on div "Pipeline 7" at bounding box center [359, 291] width 271 height 26
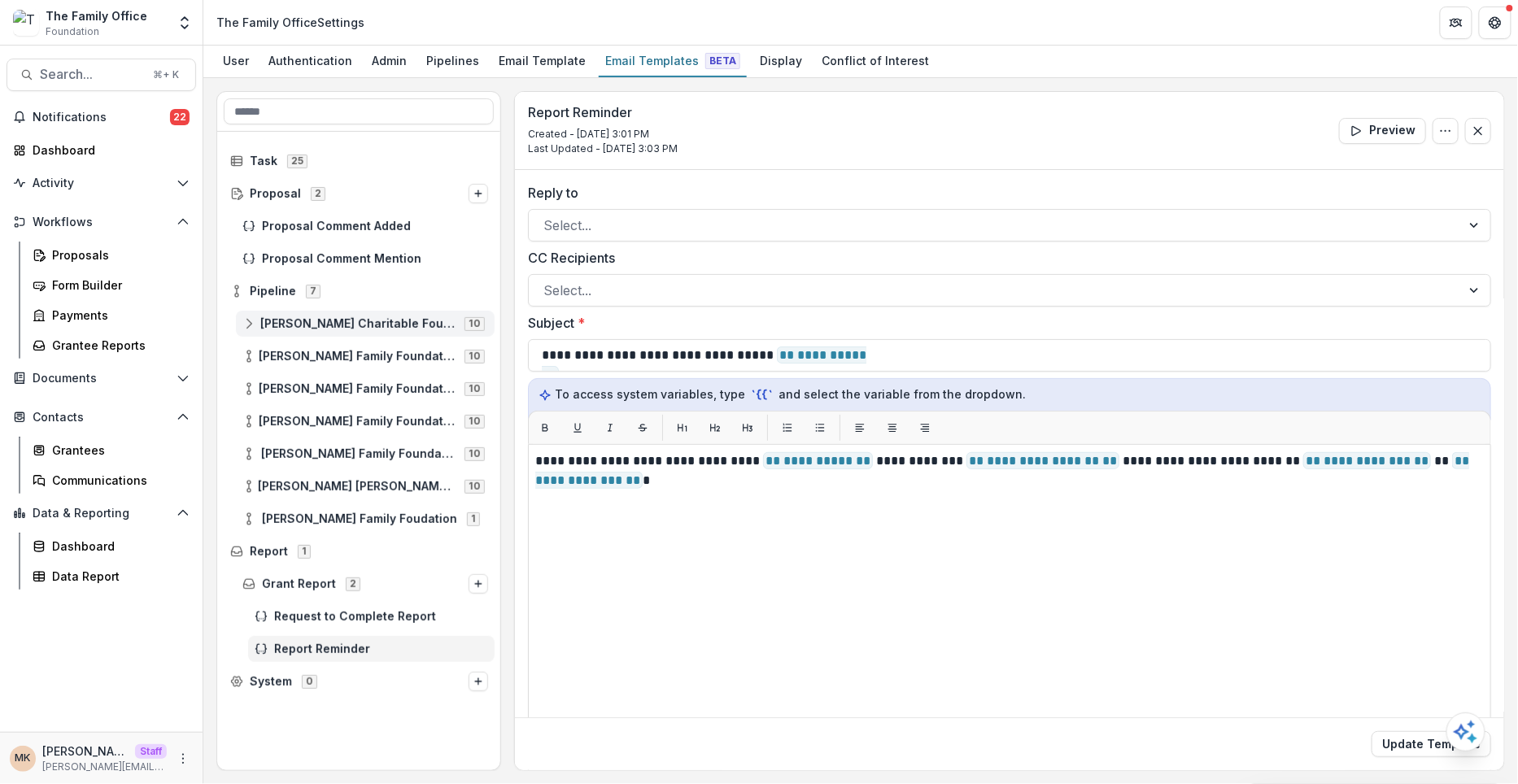
click at [301, 328] on span "[PERSON_NAME] Charitable Foundation 10" at bounding box center [366, 323] width 246 height 14
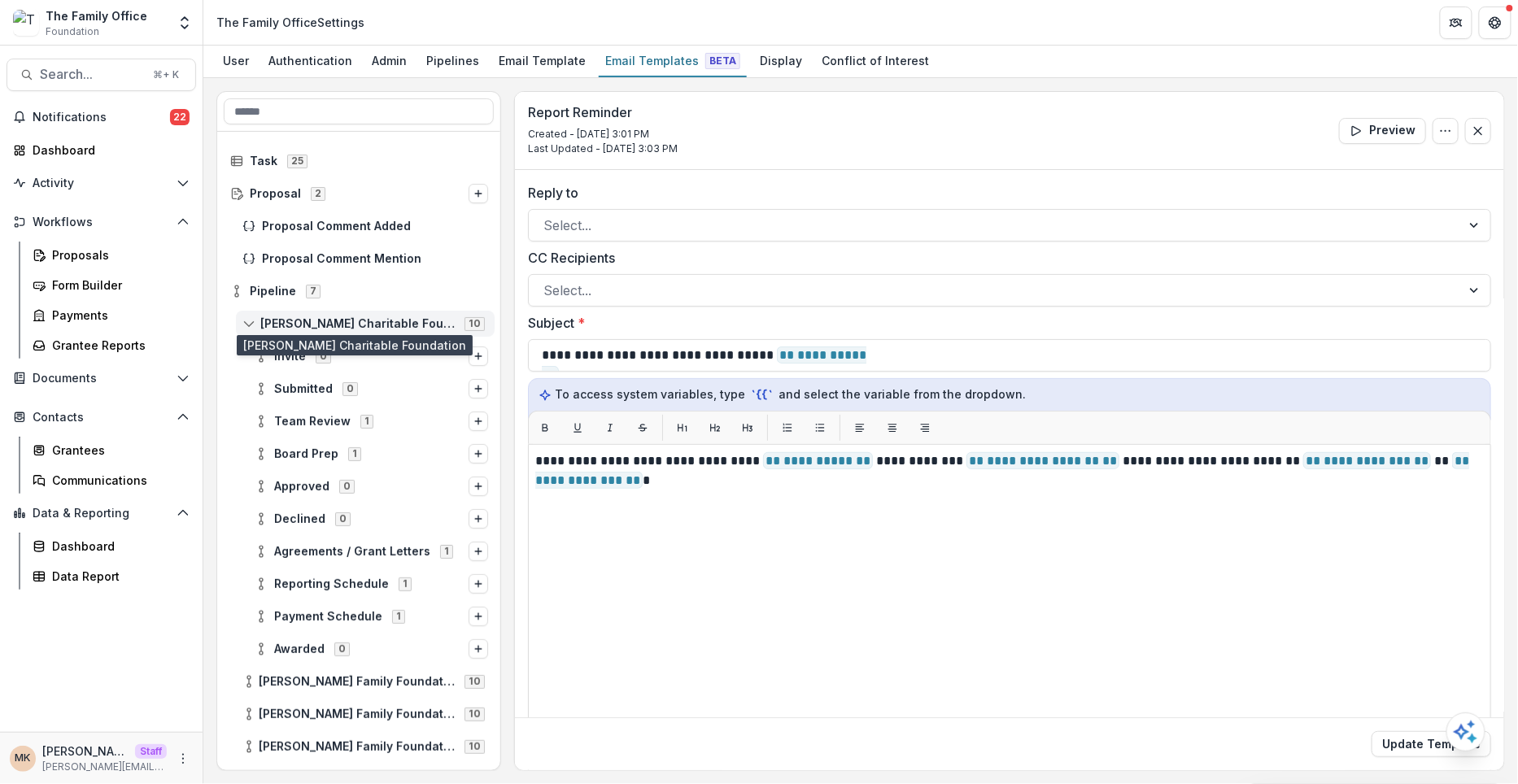
click at [300, 326] on span "[PERSON_NAME] Charitable Foundation" at bounding box center [357, 324] width 194 height 14
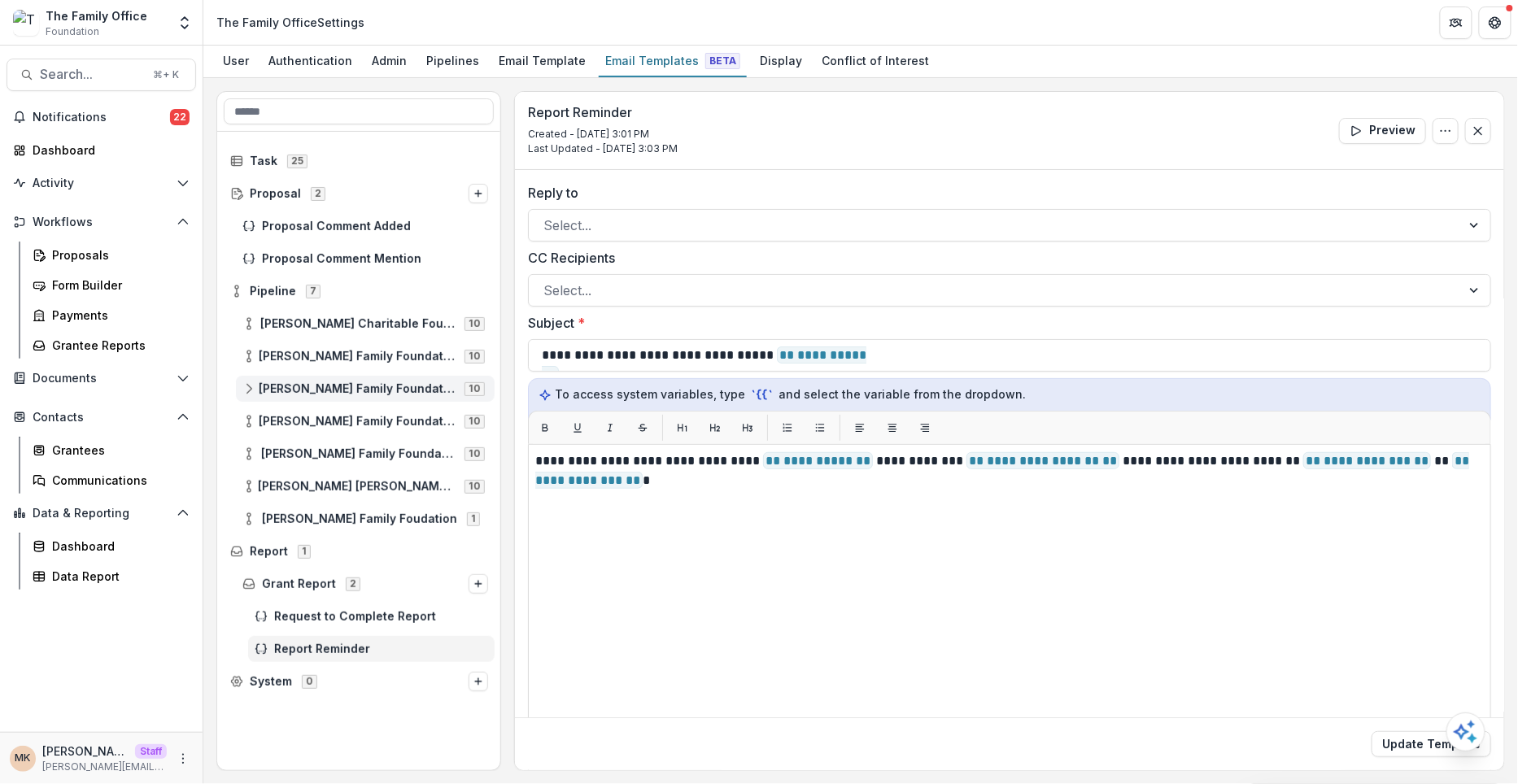
click at [326, 393] on div "[PERSON_NAME] Family Foundation [US_STATE] 10" at bounding box center [366, 389] width 259 height 26
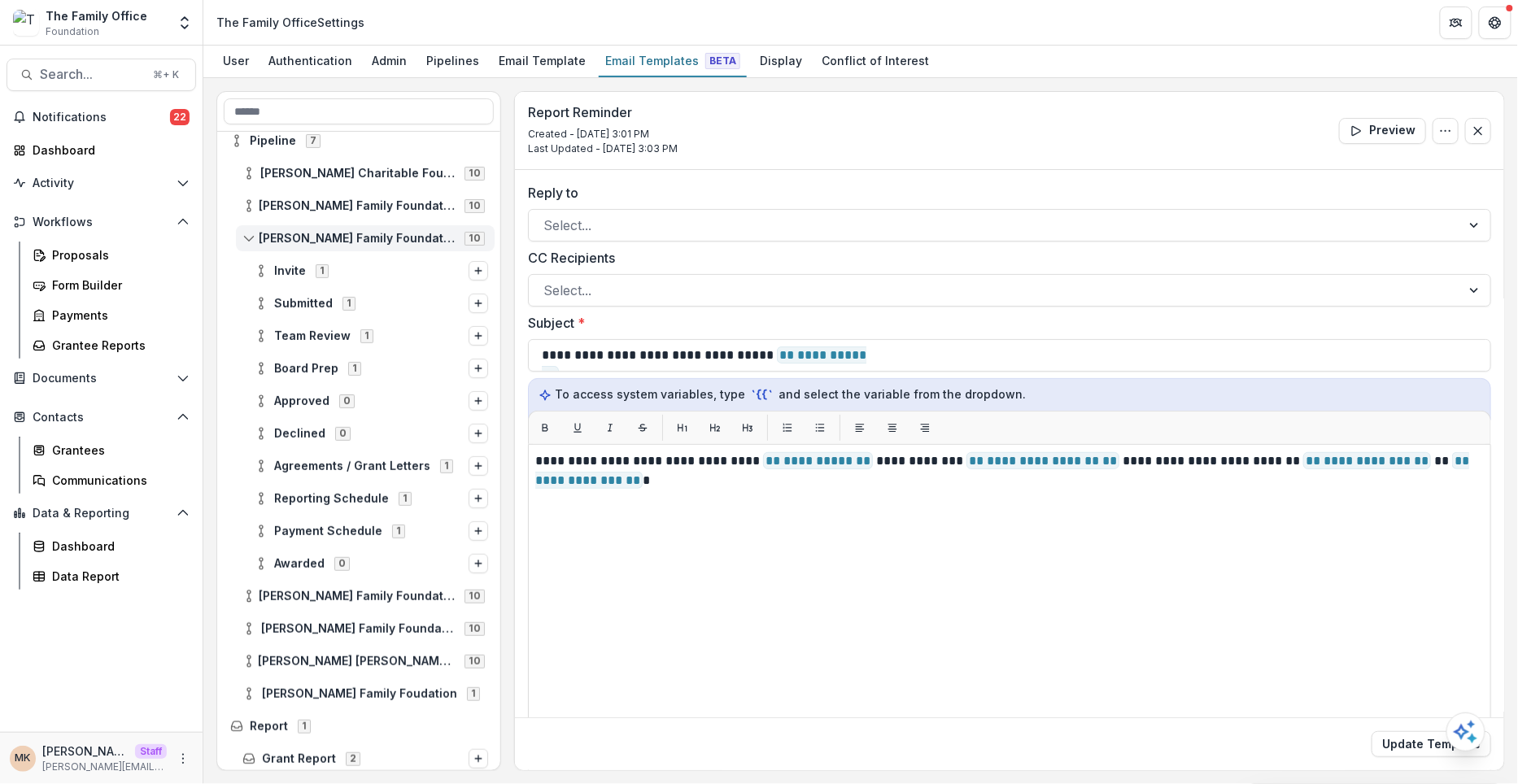
scroll to position [182, 0]
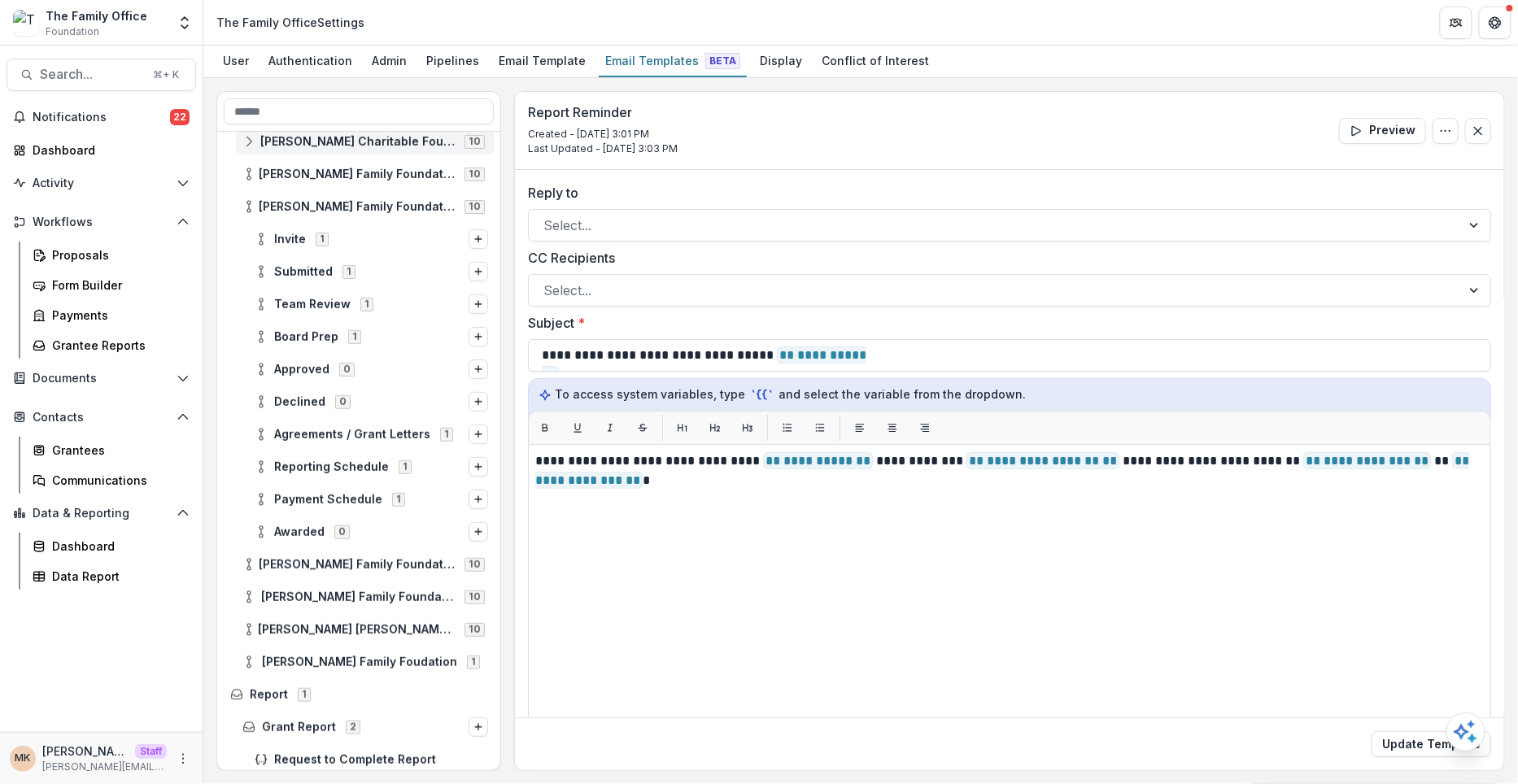
click at [340, 142] on span "[PERSON_NAME] Charitable Foundation" at bounding box center [357, 141] width 194 height 14
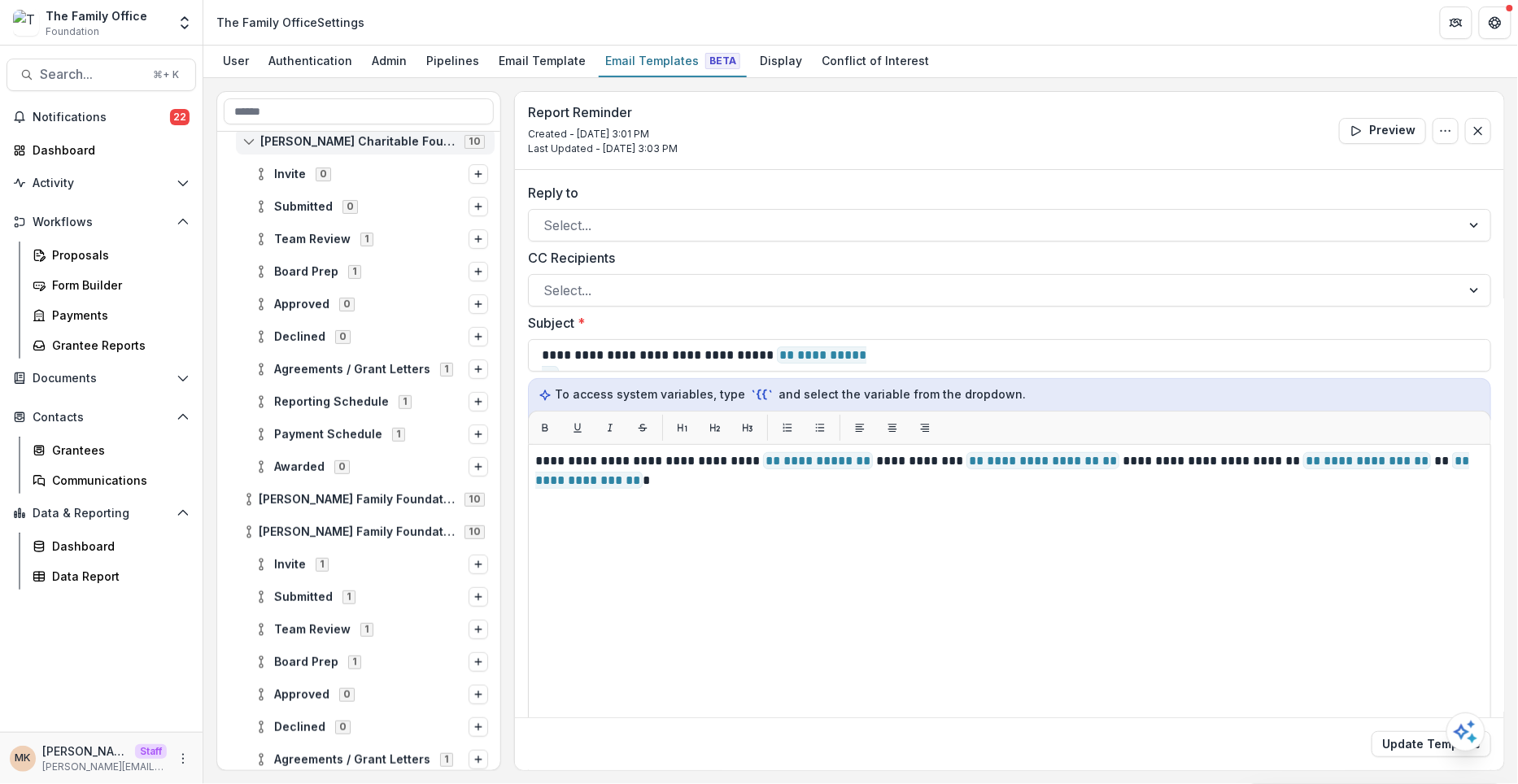
click at [340, 142] on span "[PERSON_NAME] Charitable Foundation" at bounding box center [357, 141] width 194 height 14
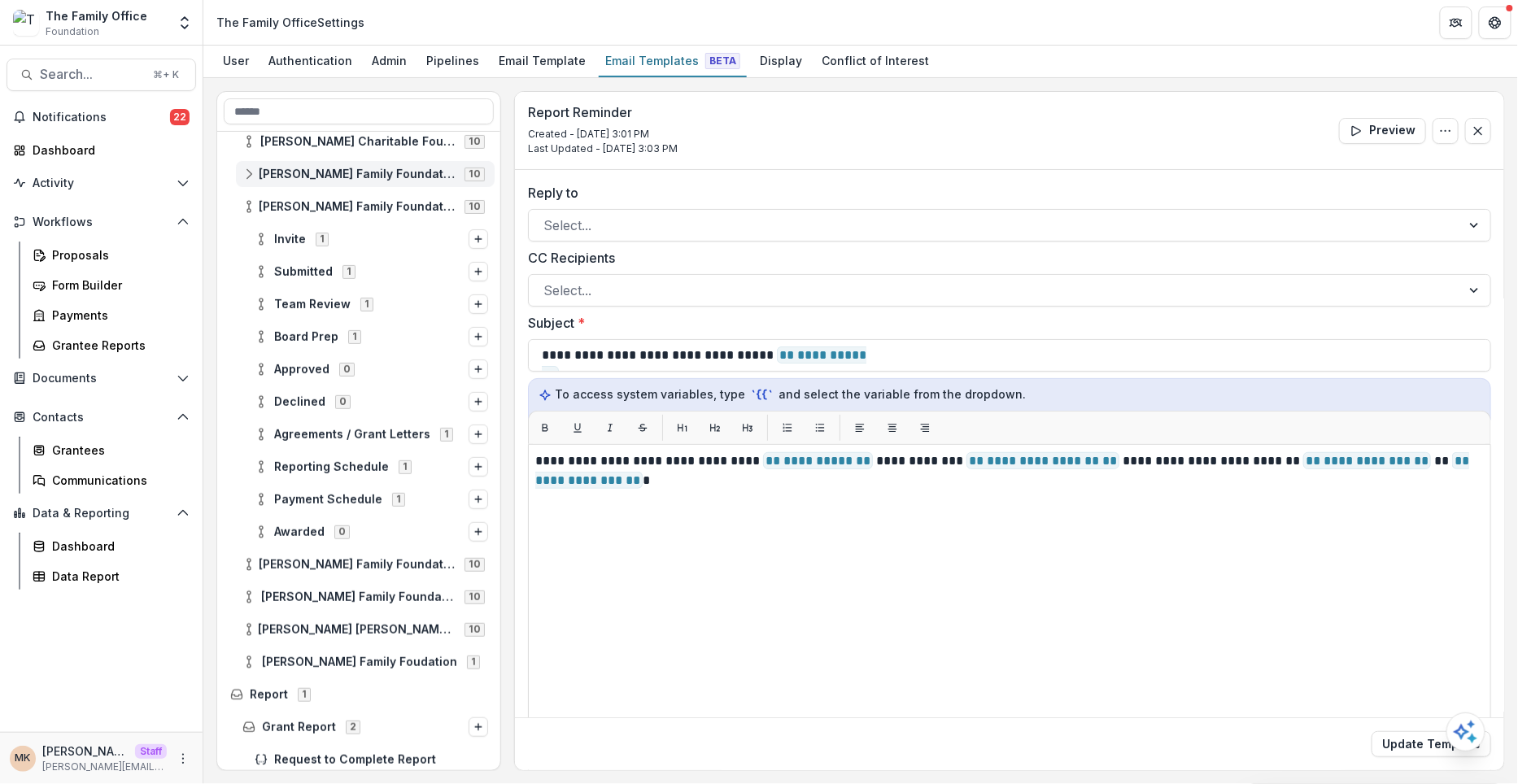
click at [334, 177] on span "[PERSON_NAME] Family Foundation [US_STATE]" at bounding box center [356, 174] width 196 height 14
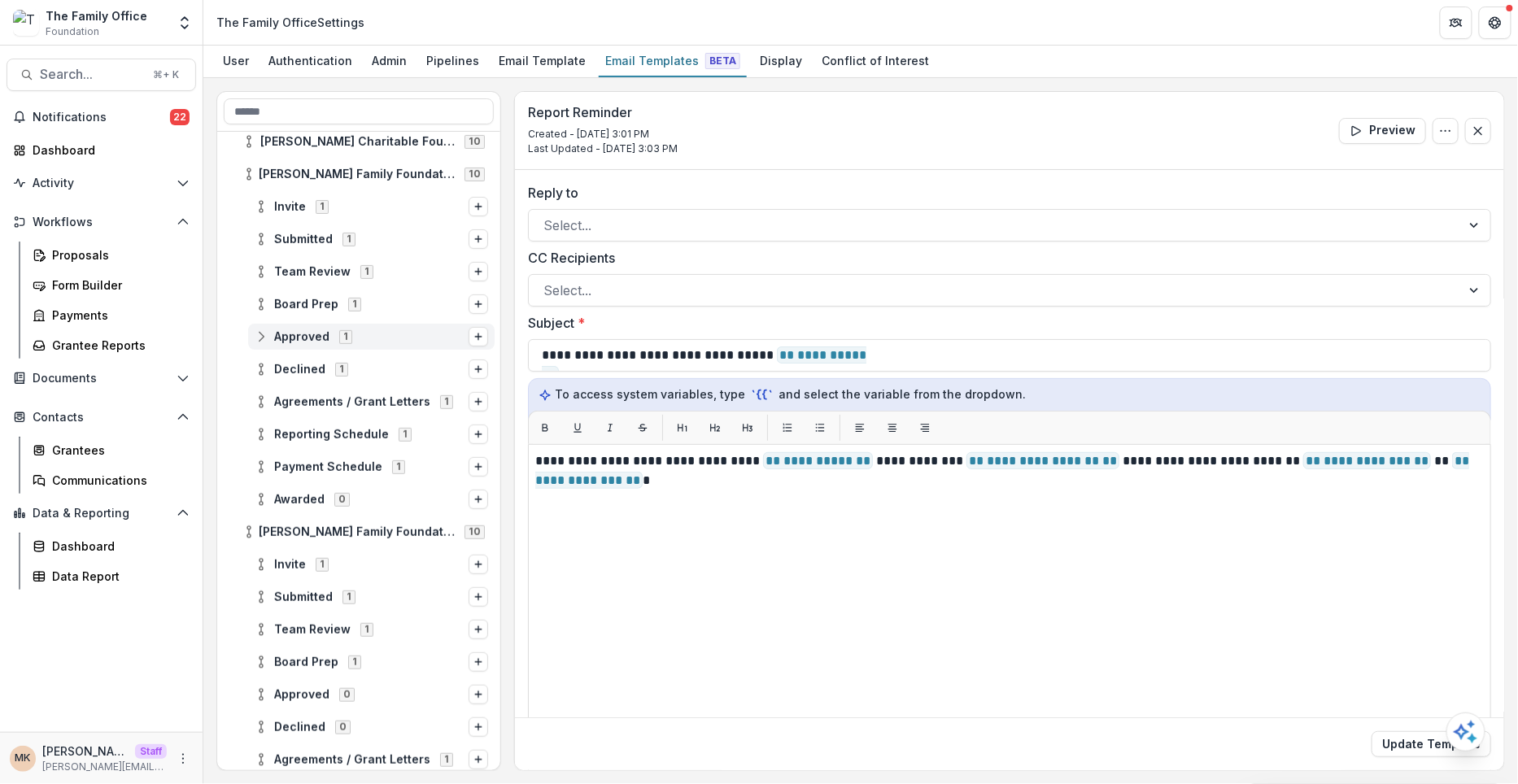
click at [329, 340] on span "Approved 1" at bounding box center [362, 336] width 214 height 14
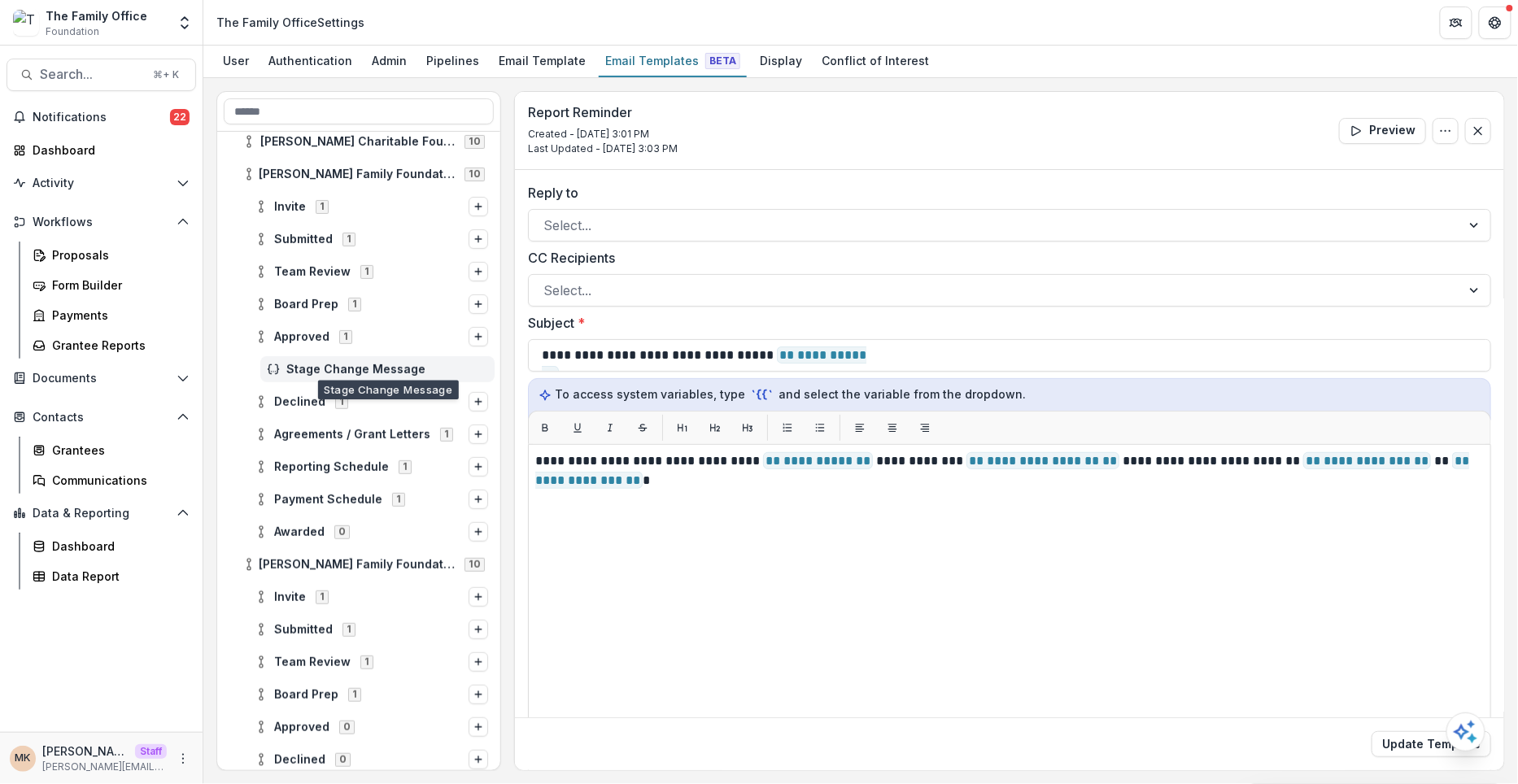
click at [340, 366] on span "Stage Change Message" at bounding box center [387, 369] width 202 height 14
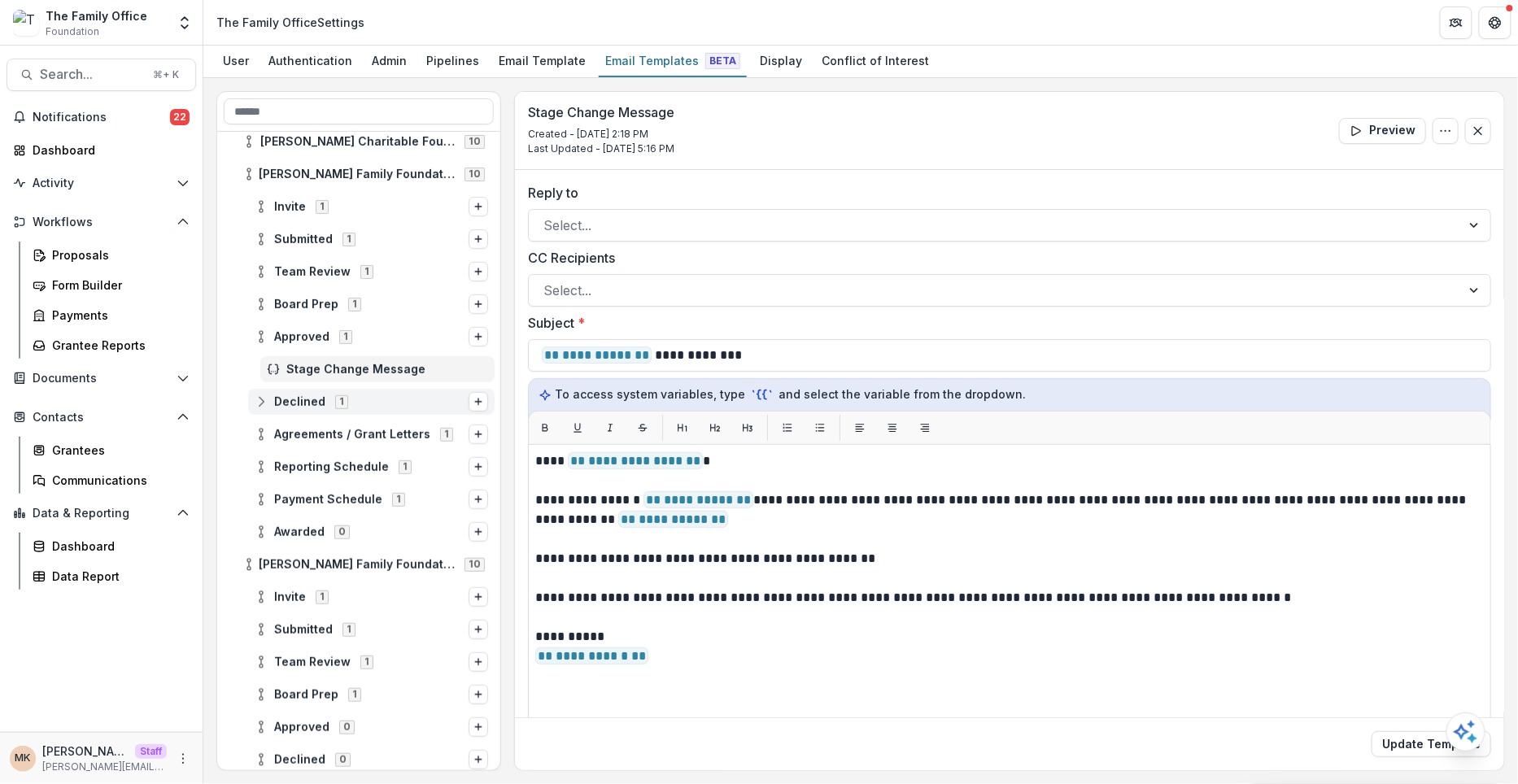
click at [302, 389] on div "Declined 1" at bounding box center [371, 402] width 246 height 26
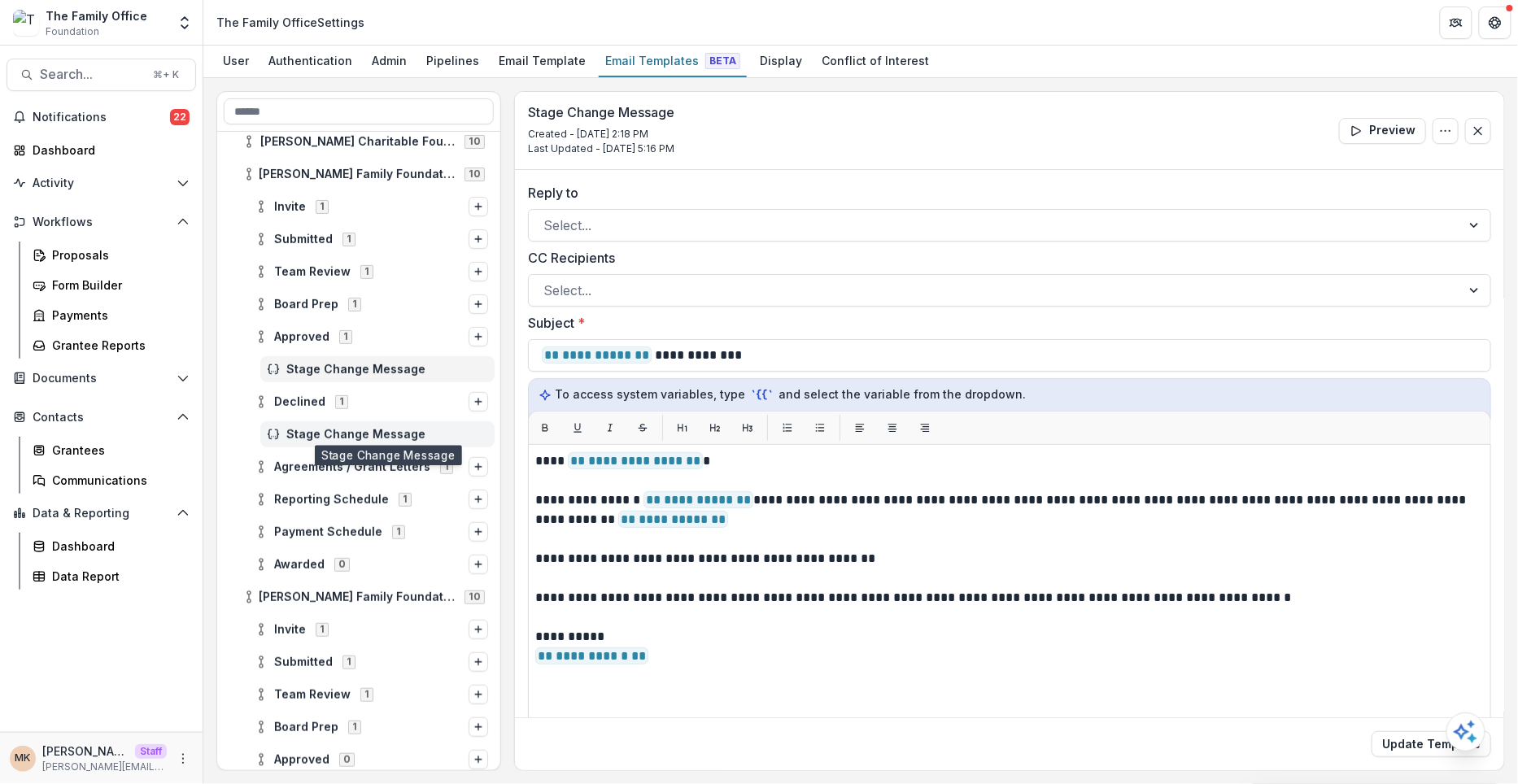
click at [305, 431] on span "Stage Change Message" at bounding box center [387, 434] width 202 height 14
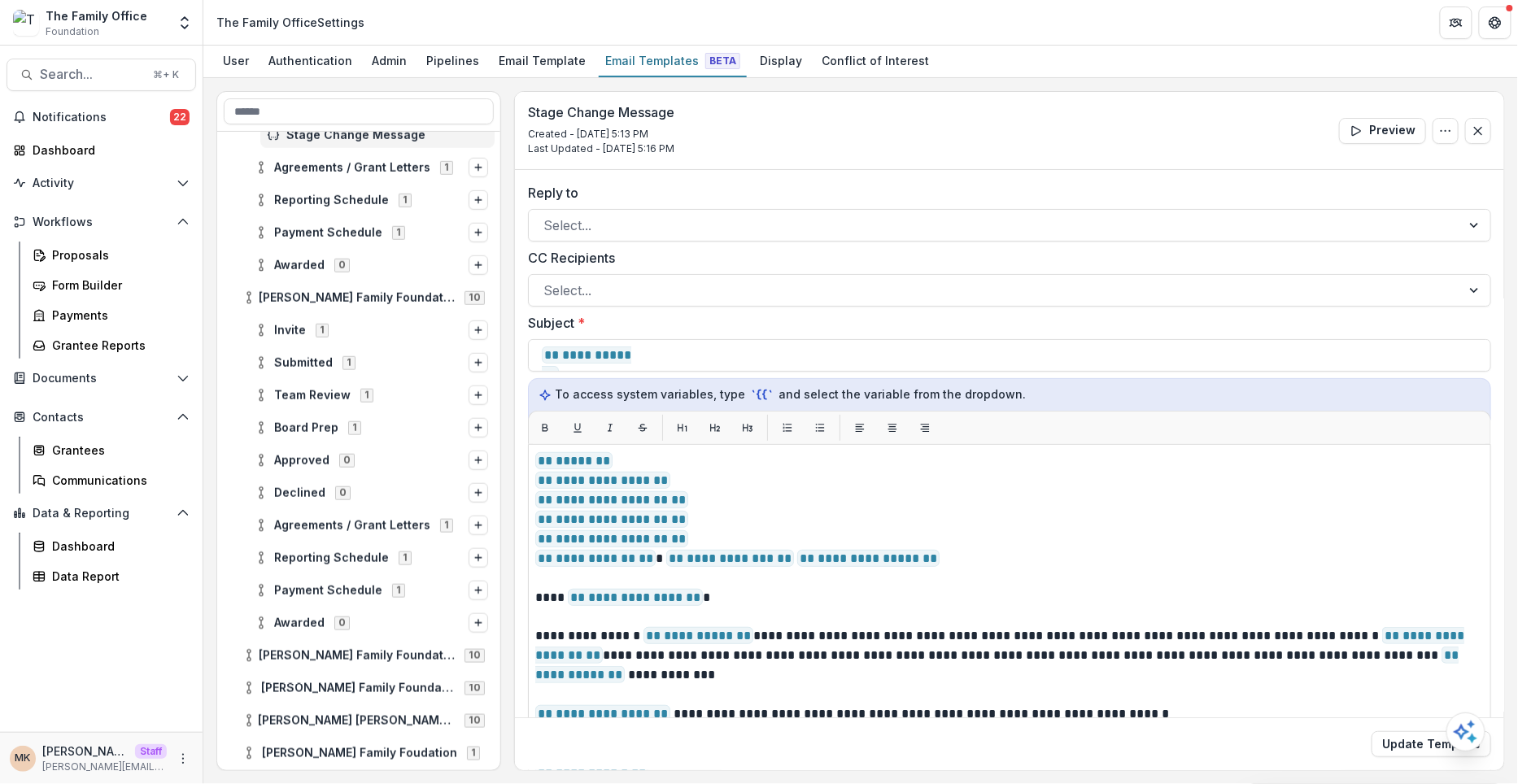
scroll to position [486, 0]
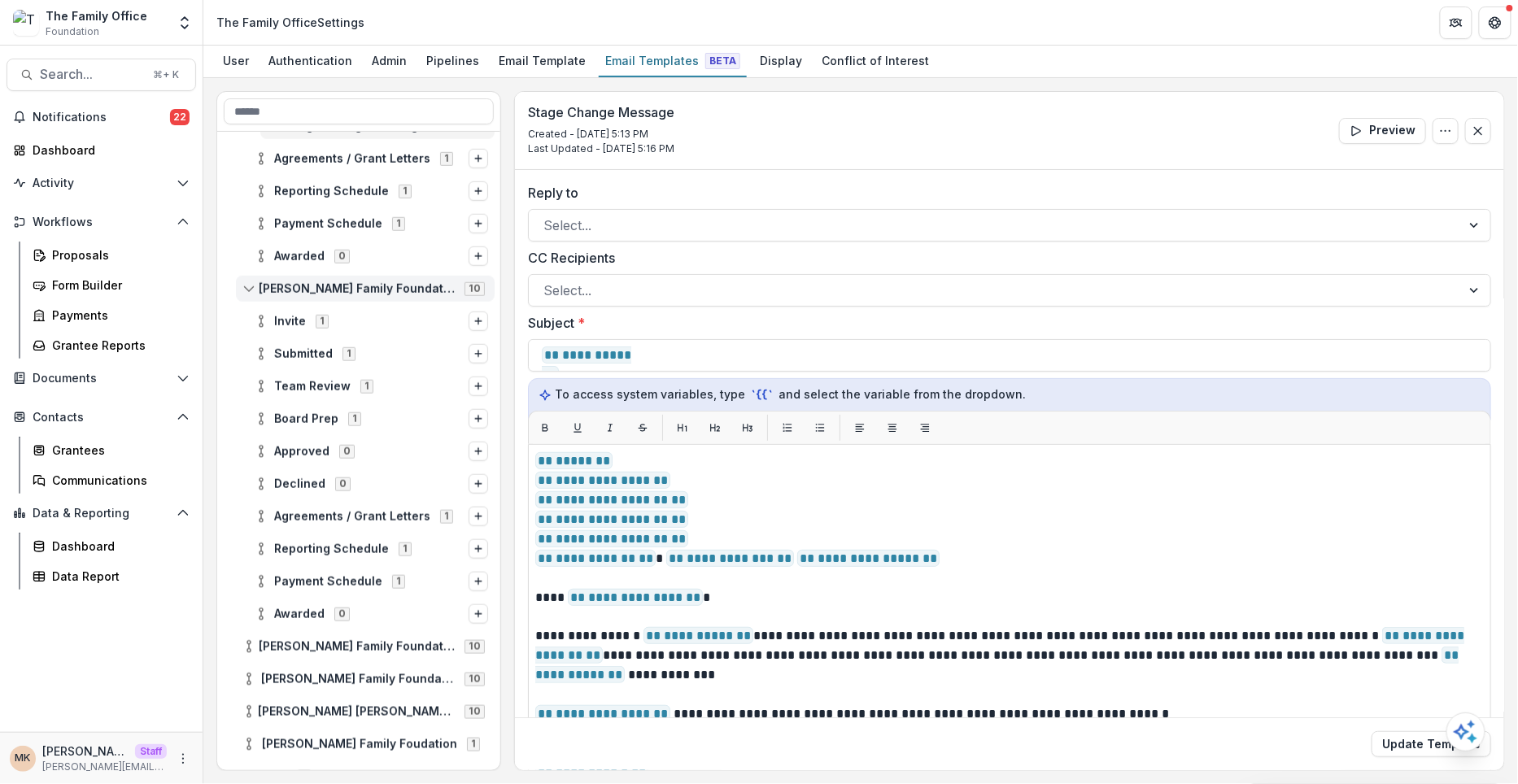
click at [247, 284] on circle at bounding box center [248, 284] width 3 height 3
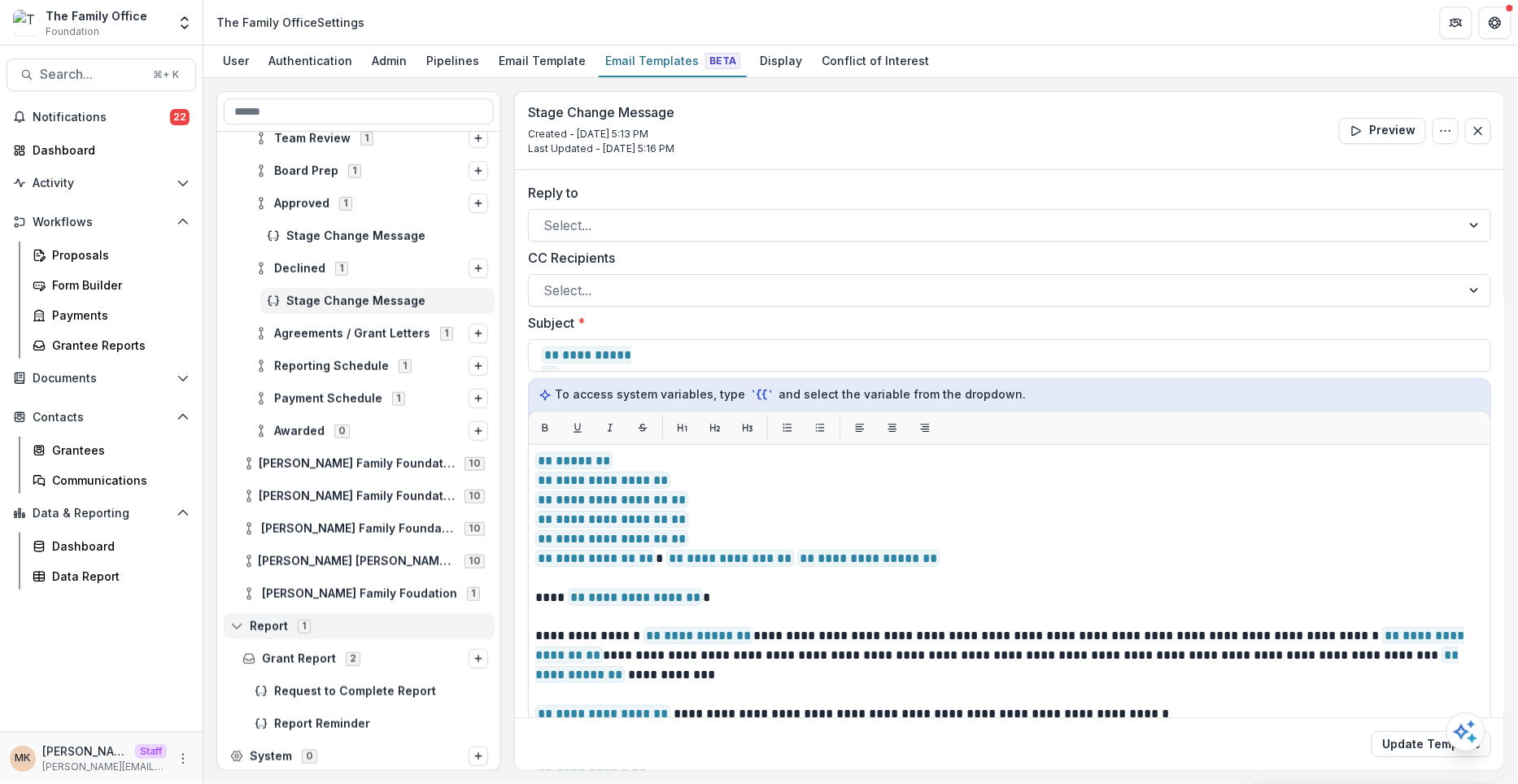
click at [233, 632] on div "Report 1" at bounding box center [359, 626] width 271 height 26
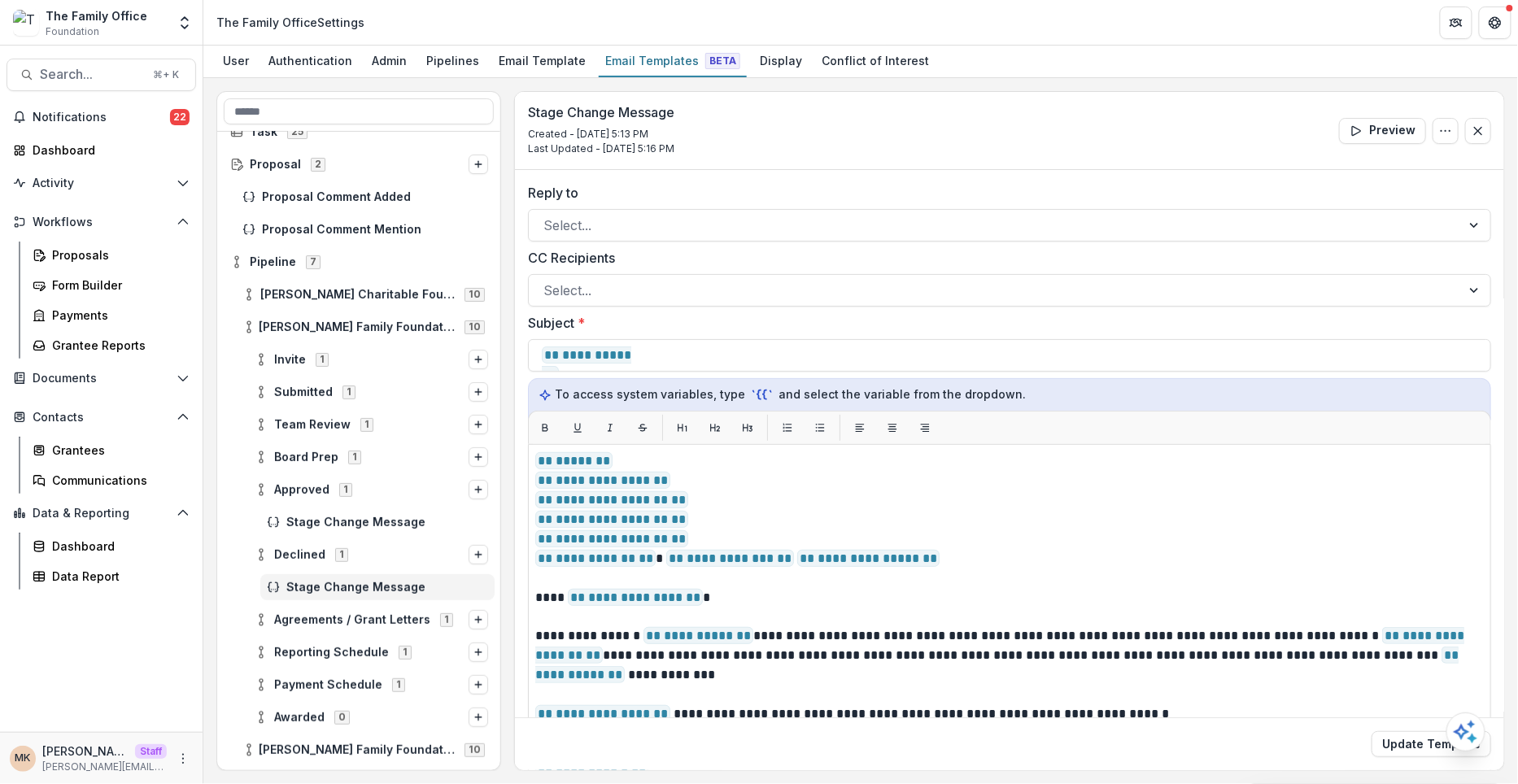
scroll to position [0, 0]
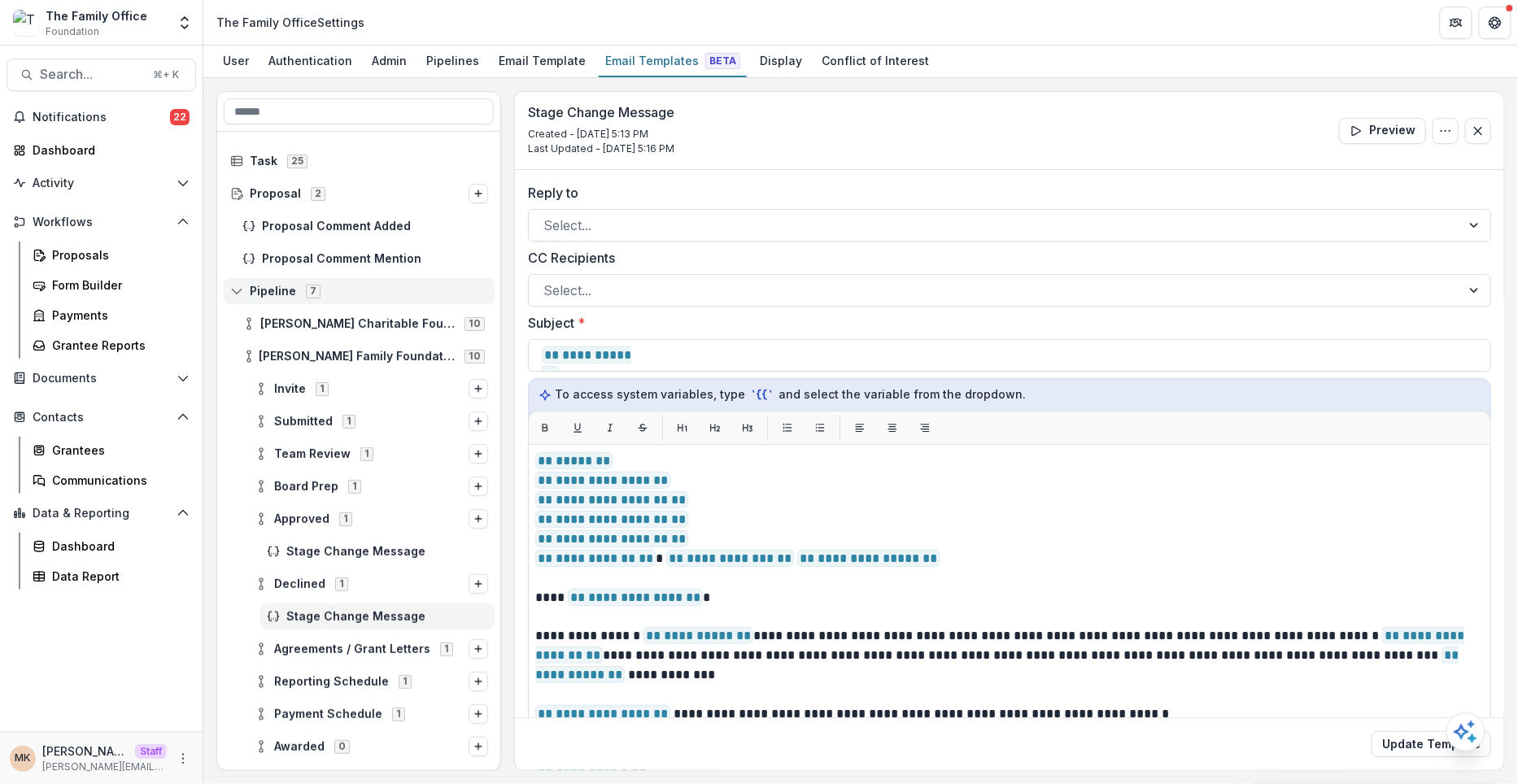
click at [242, 285] on icon at bounding box center [237, 291] width 13 height 13
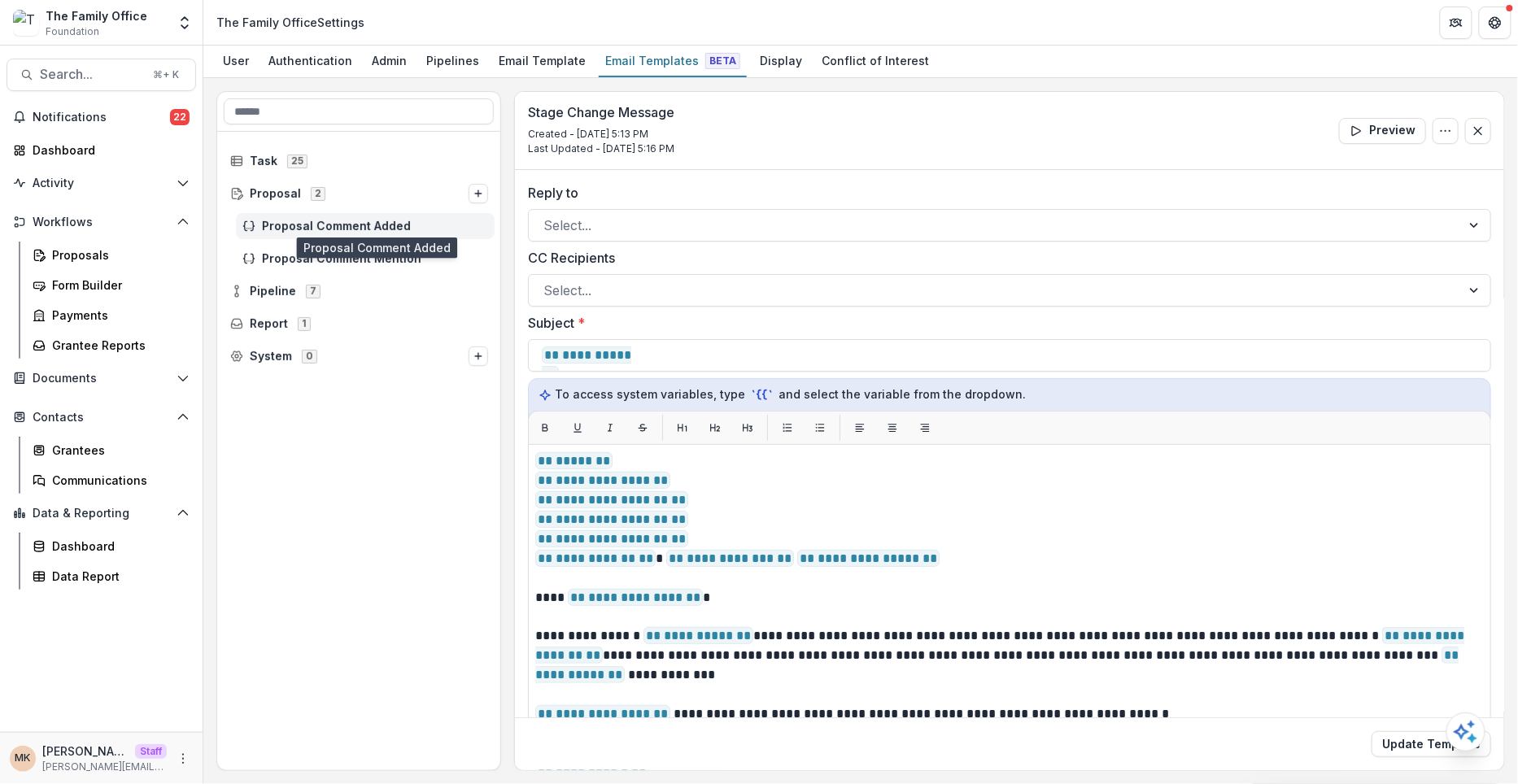
click at [386, 222] on span "Proposal Comment Added" at bounding box center [375, 226] width 226 height 14
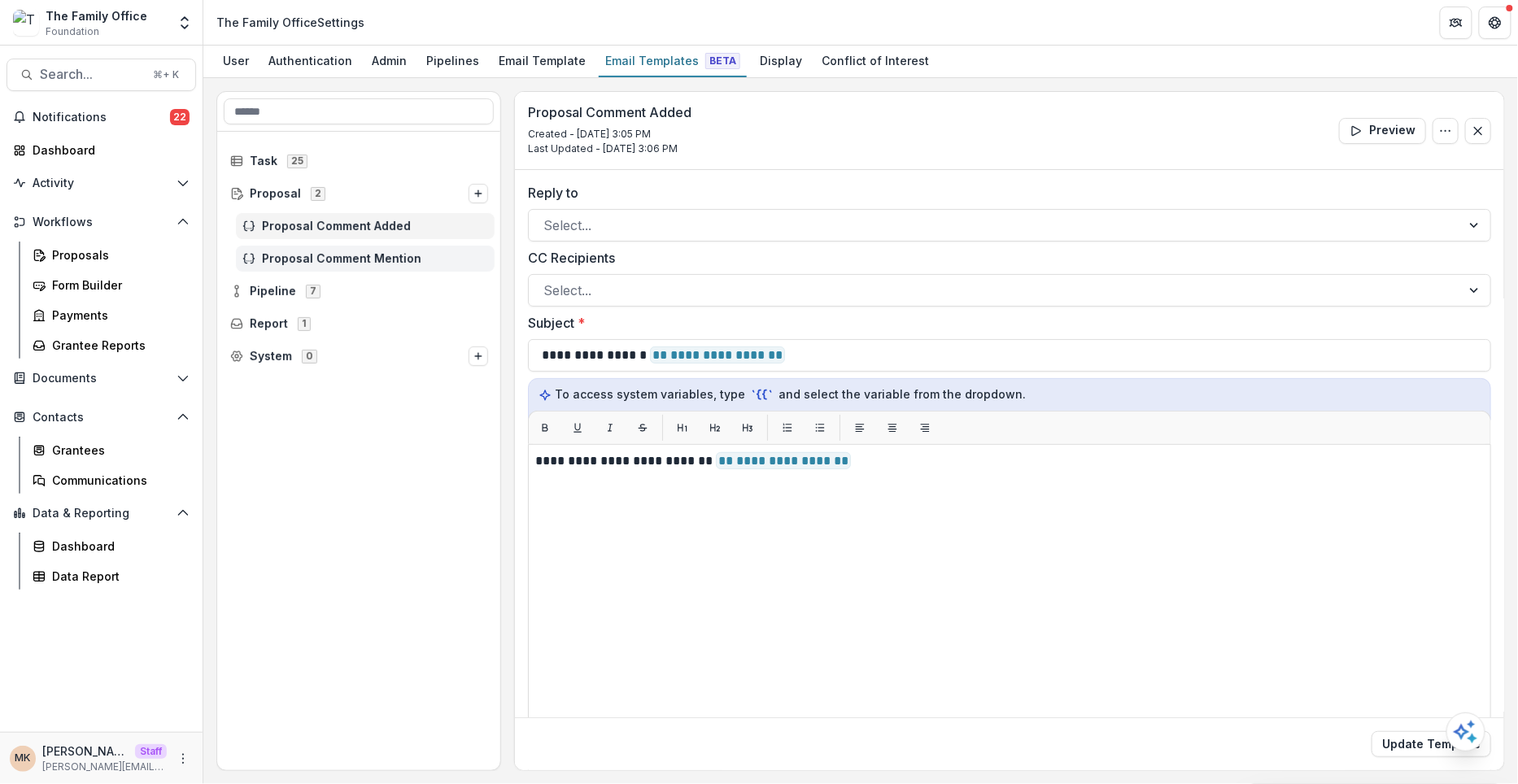
click at [383, 249] on div "Proposal Comment Mention" at bounding box center [366, 259] width 259 height 26
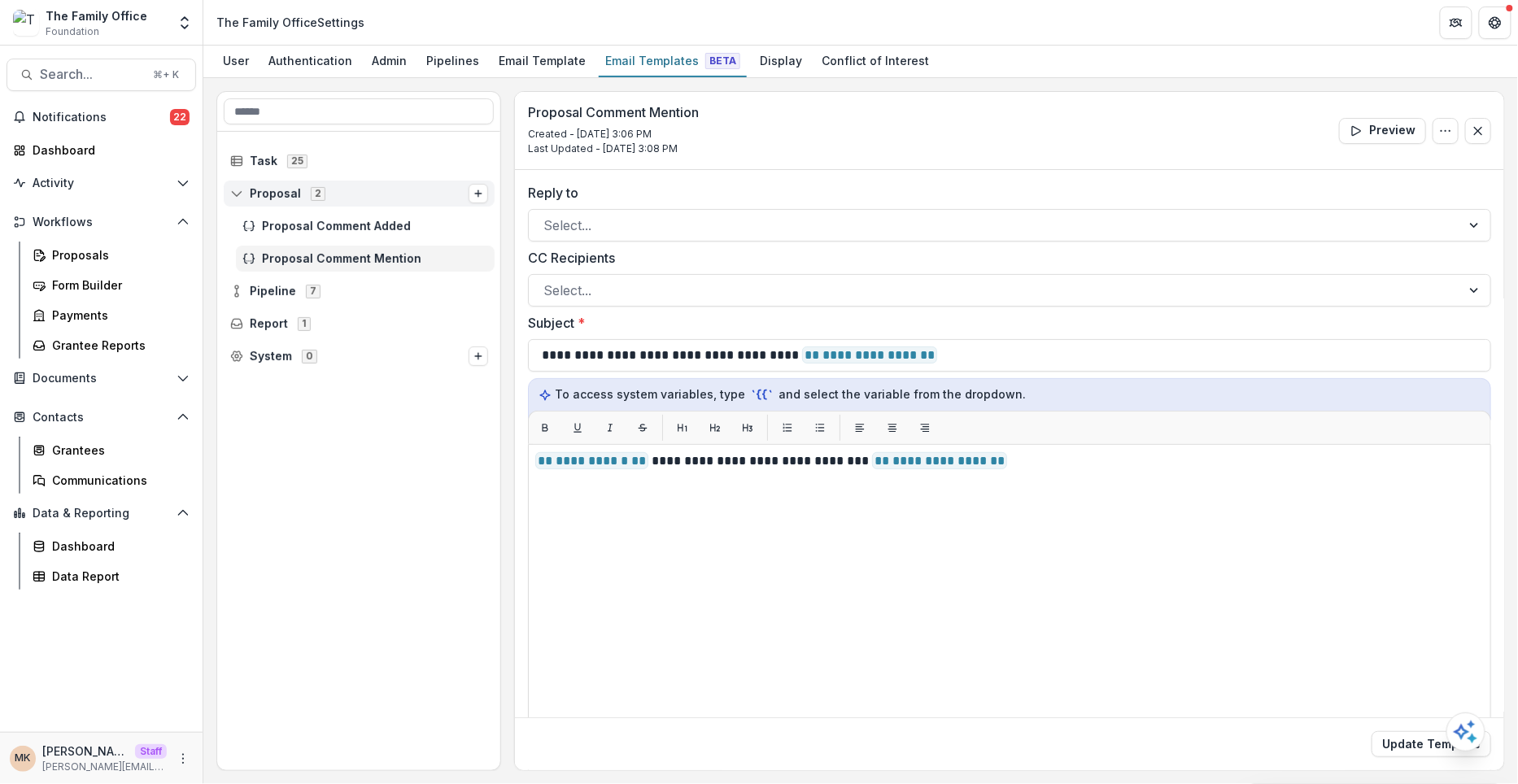
click at [366, 187] on span "Proposal 2" at bounding box center [350, 193] width 238 height 14
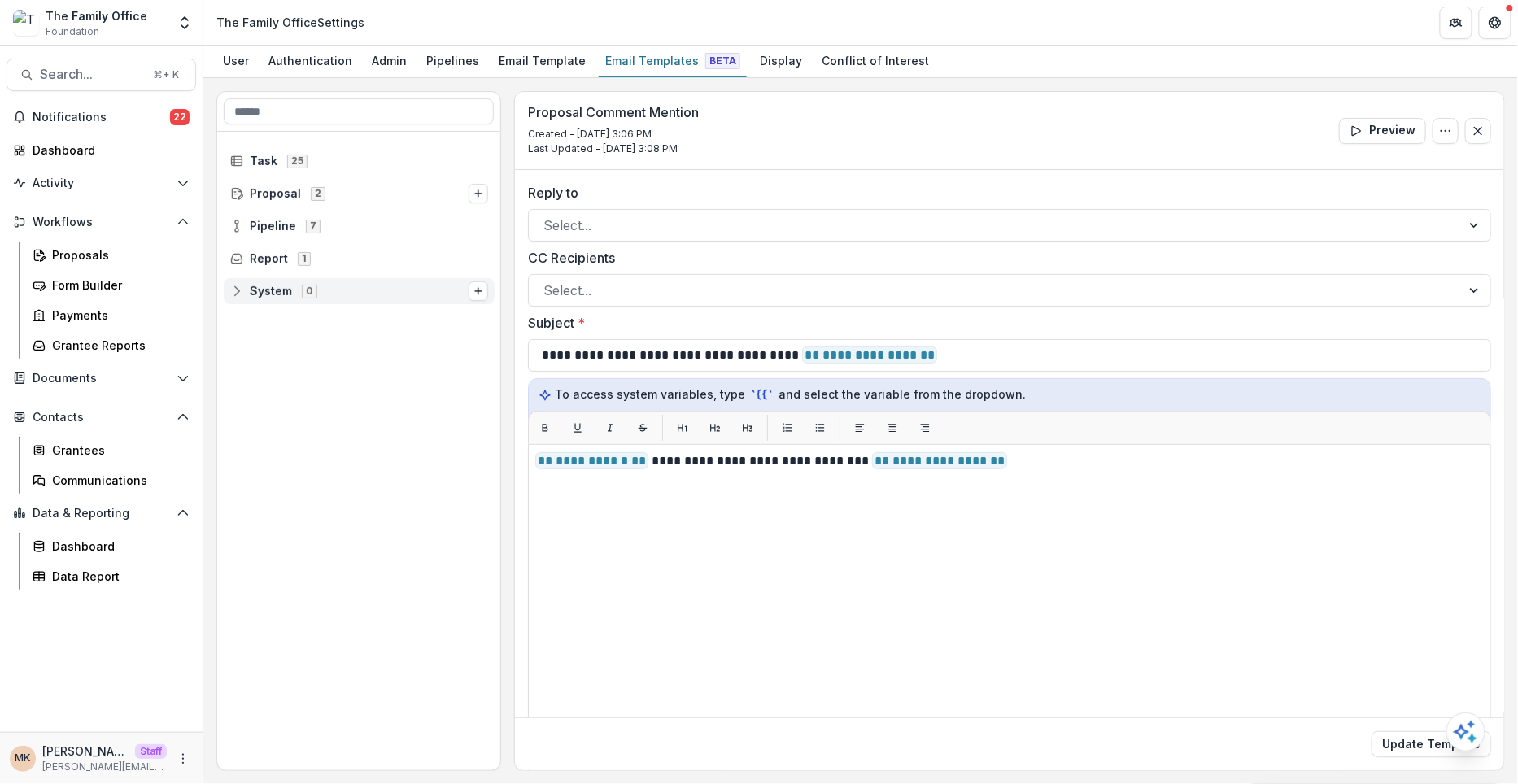
click at [322, 293] on span "System 0" at bounding box center [350, 290] width 238 height 14
click at [478, 291] on line "Options" at bounding box center [478, 291] width 7 height 0
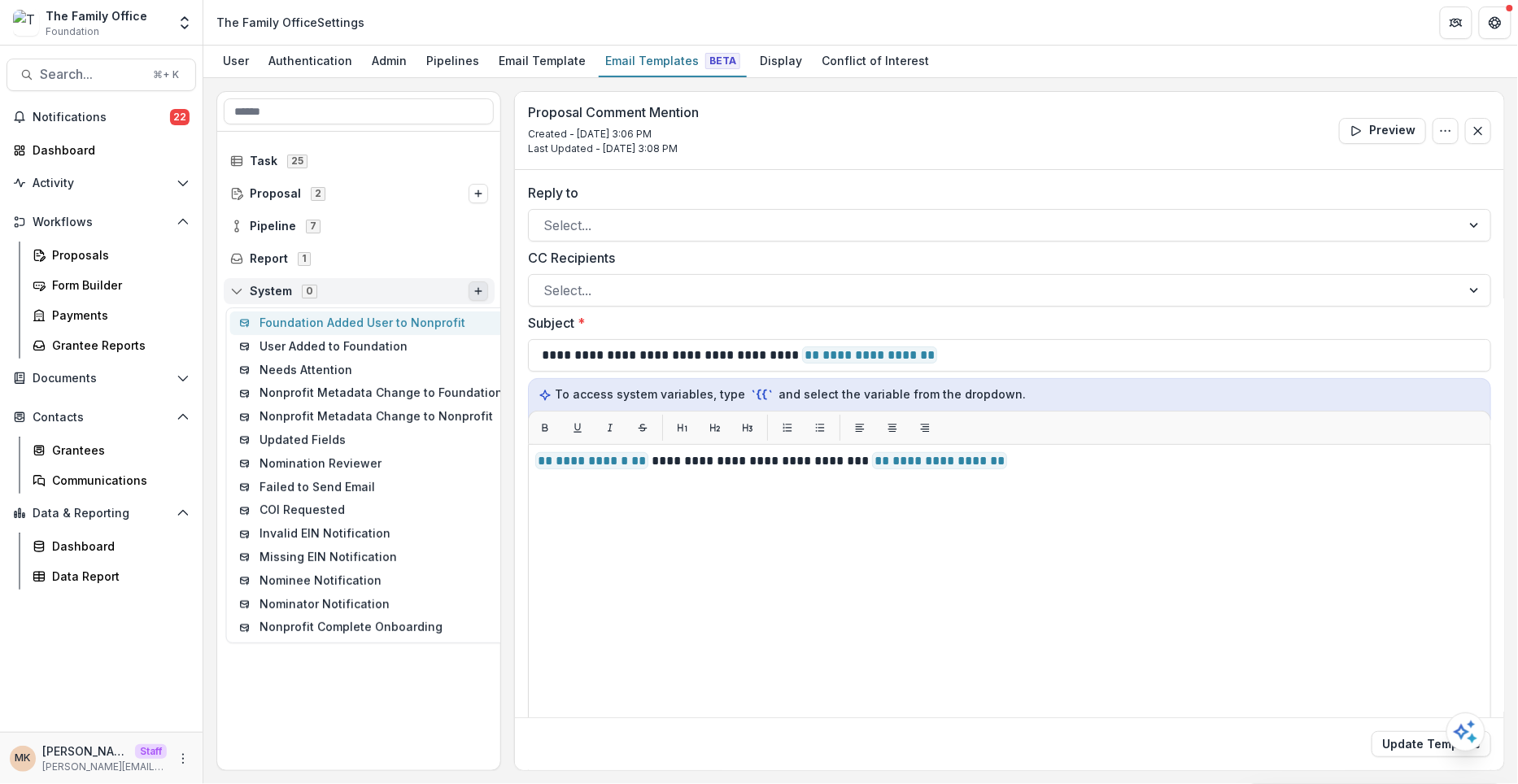
click at [454, 324] on button "Foundation Added User to Nonprofit" at bounding box center [371, 323] width 282 height 23
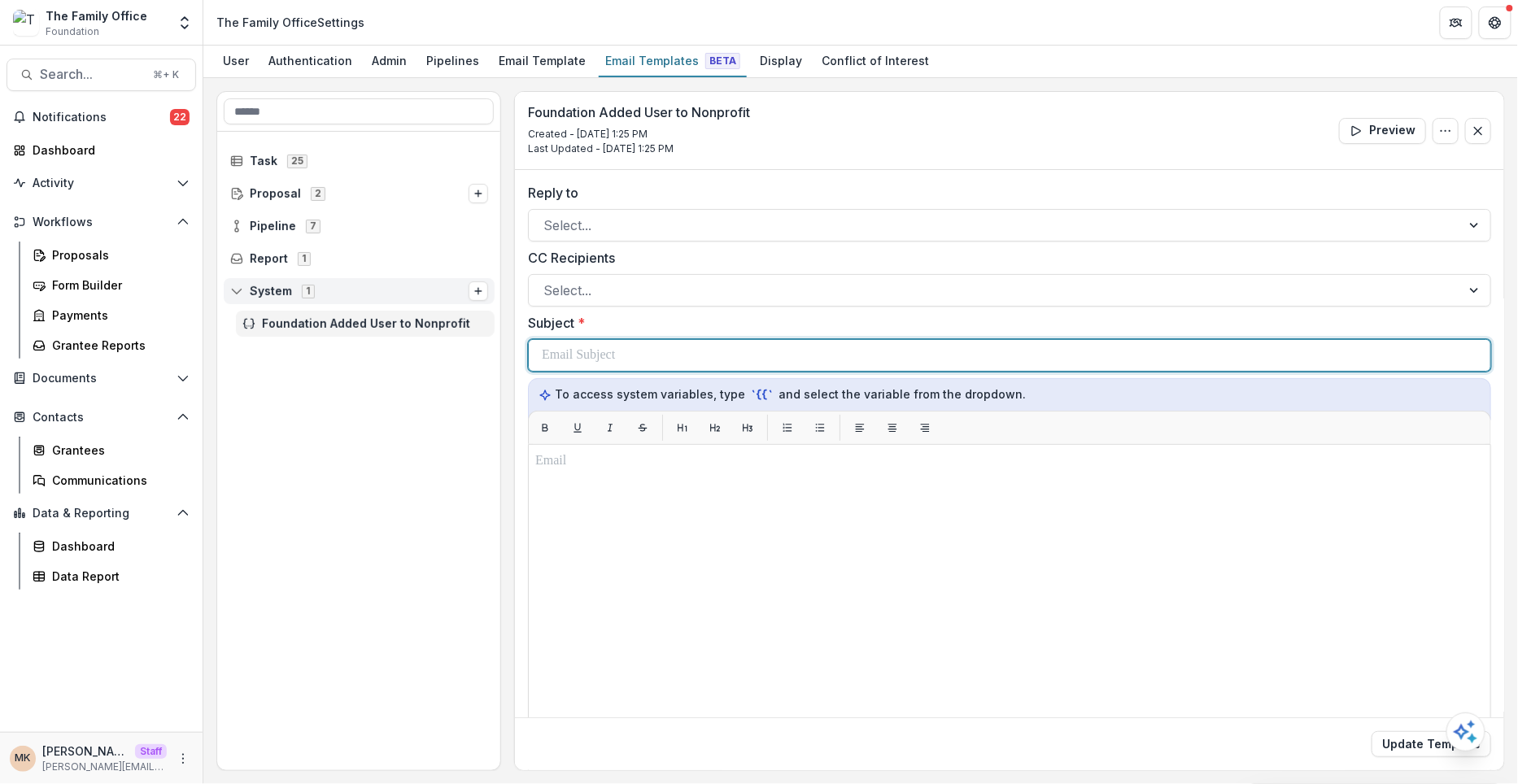
click at [652, 355] on div at bounding box center [1009, 355] width 936 height 31
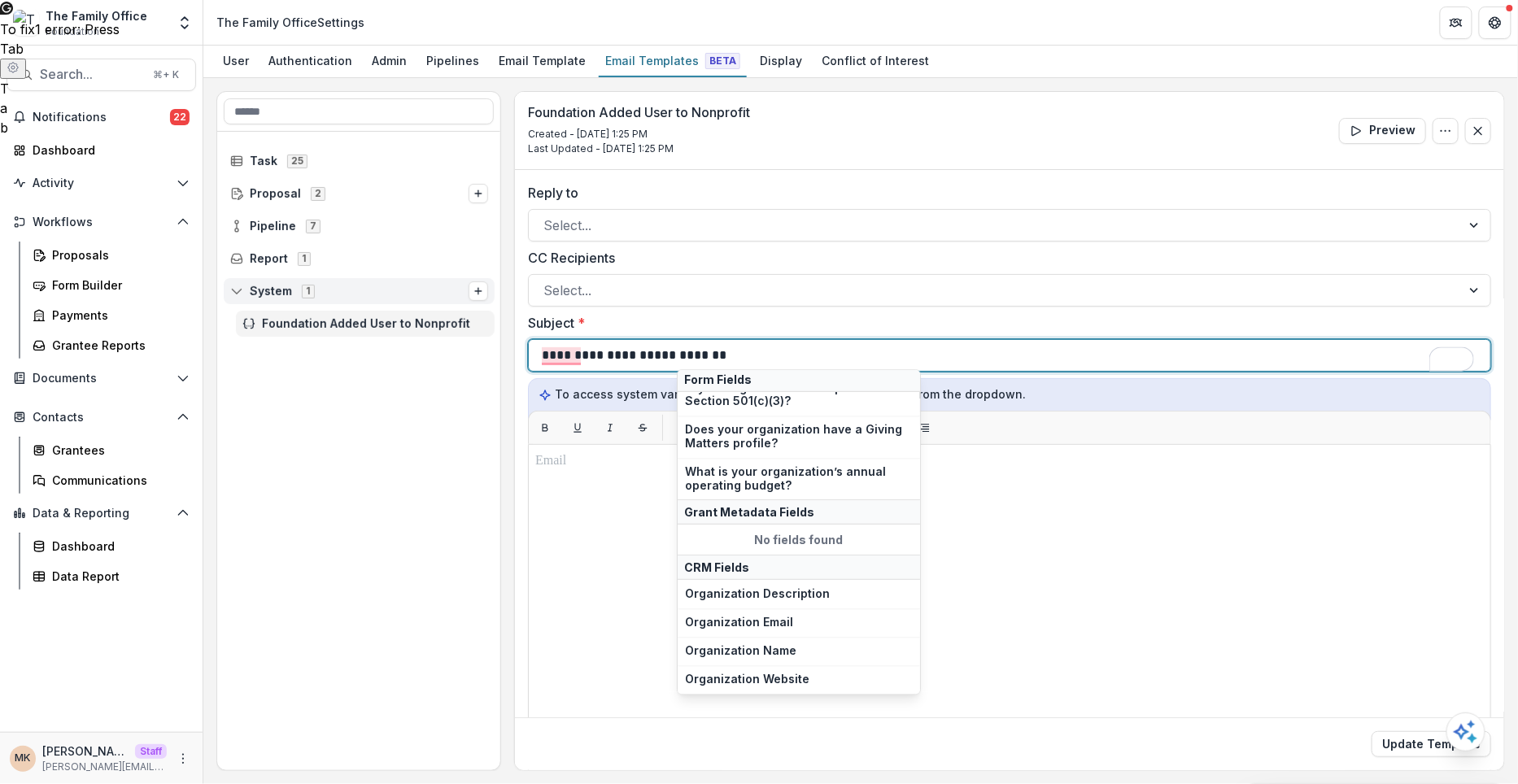
scroll to position [360, 0]
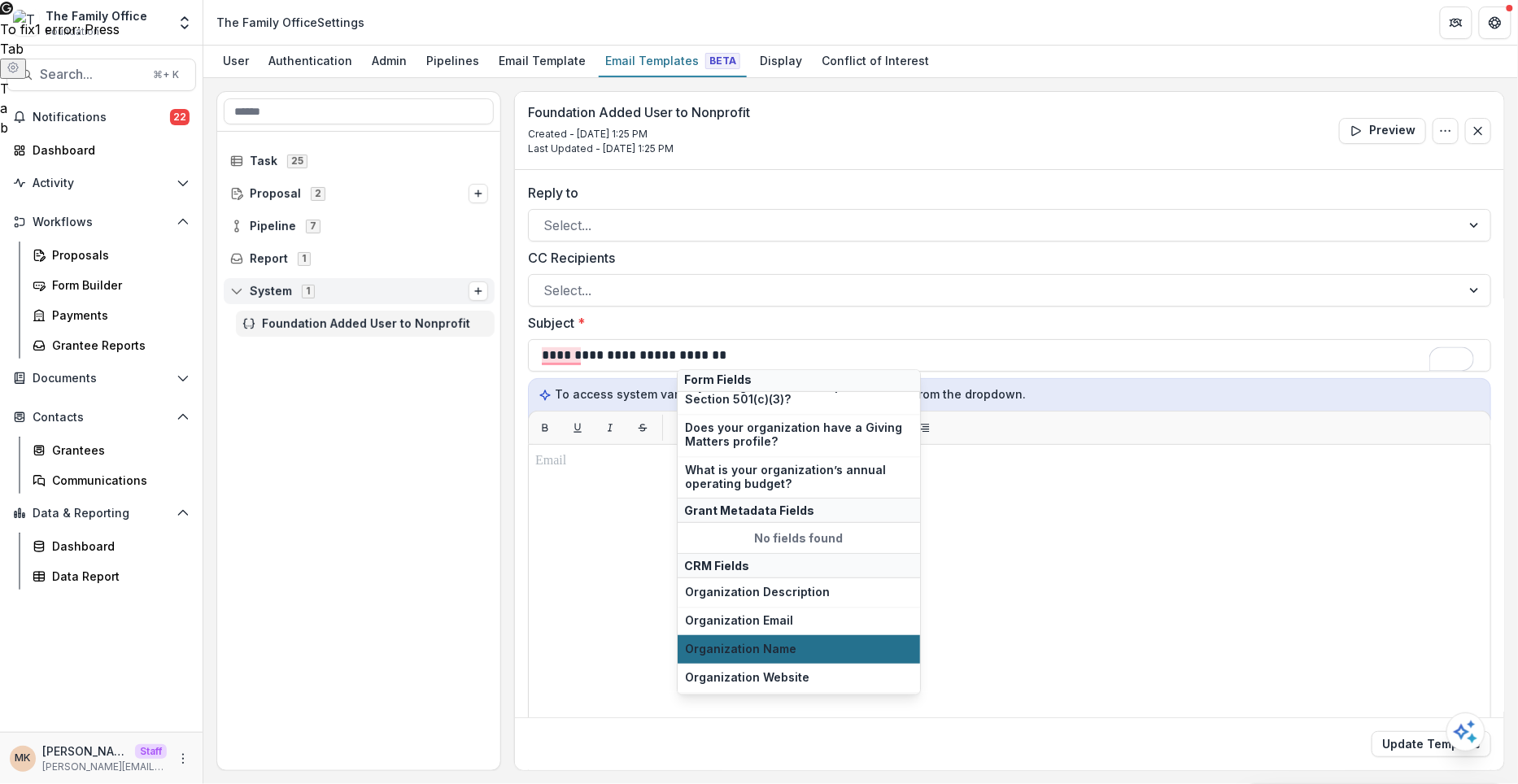
click at [715, 643] on span "Organization Name" at bounding box center [798, 649] width 228 height 14
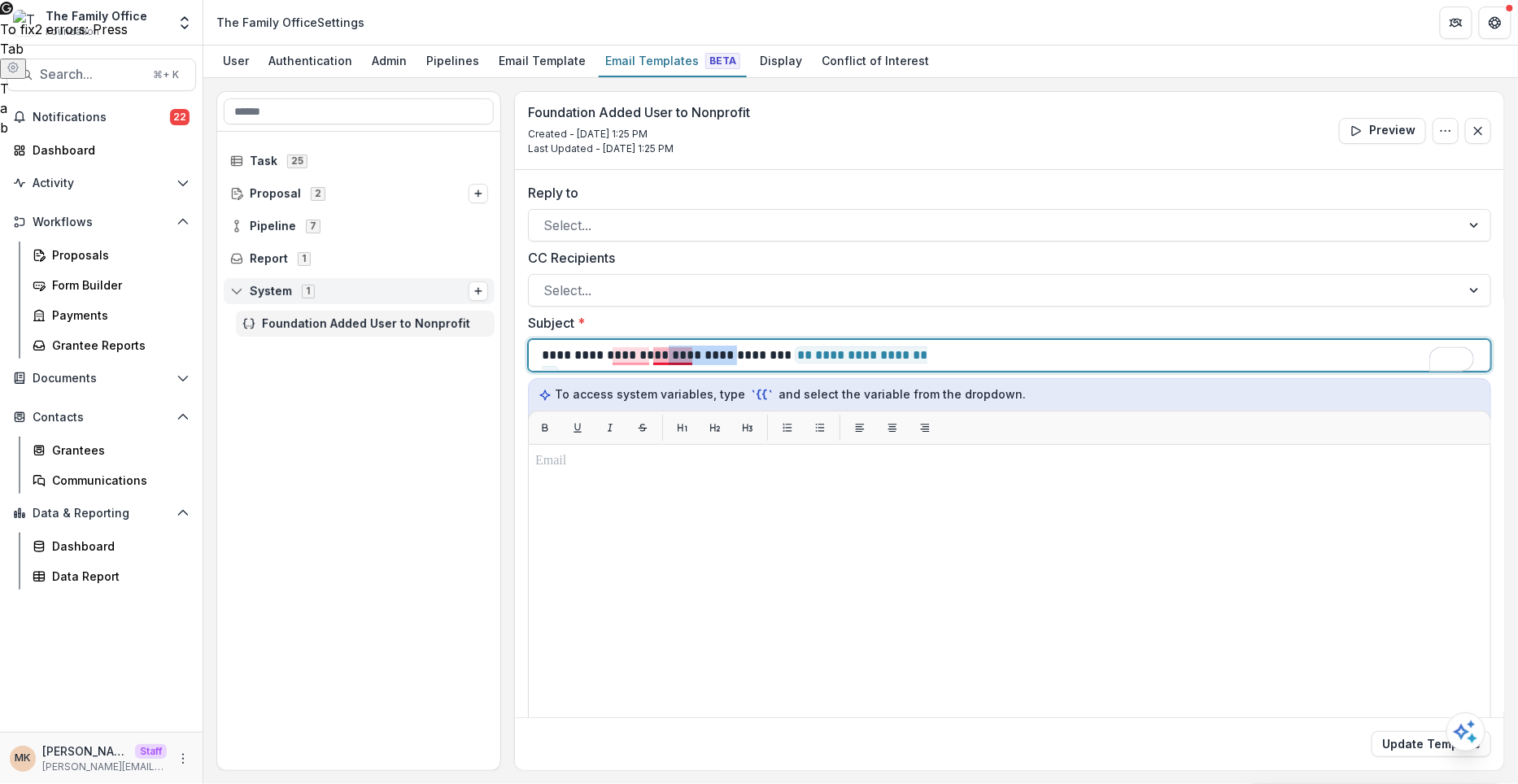
drag, startPoint x: 733, startPoint y: 352, endPoint x: 658, endPoint y: 350, distance: 75.0
click at [658, 350] on p "**********" at bounding box center [798, 355] width 514 height 20
click at [690, 359] on p "**********" at bounding box center [759, 355] width 436 height 20
copy p "**********"
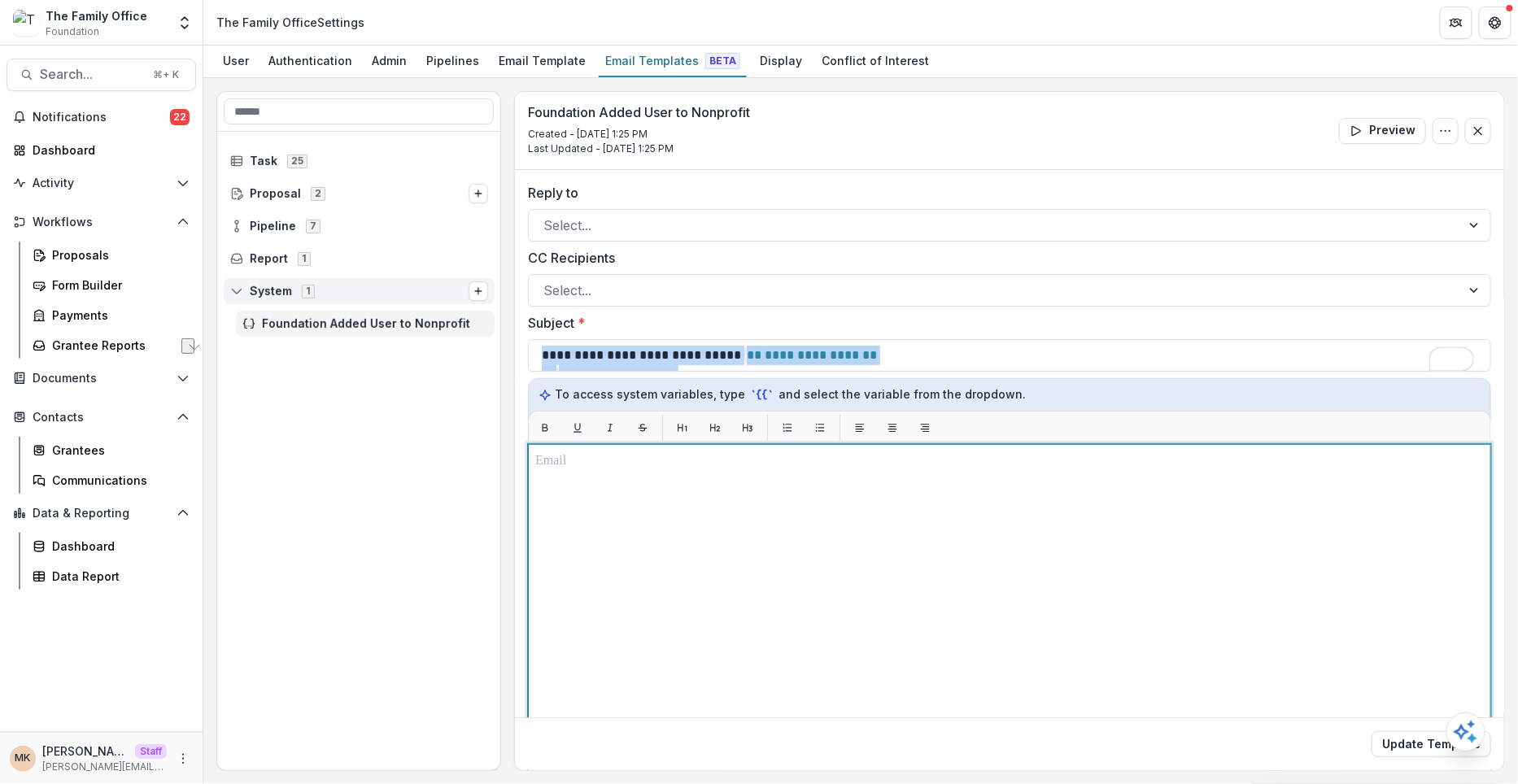
click at [619, 467] on div at bounding box center [1009, 647] width 949 height 392
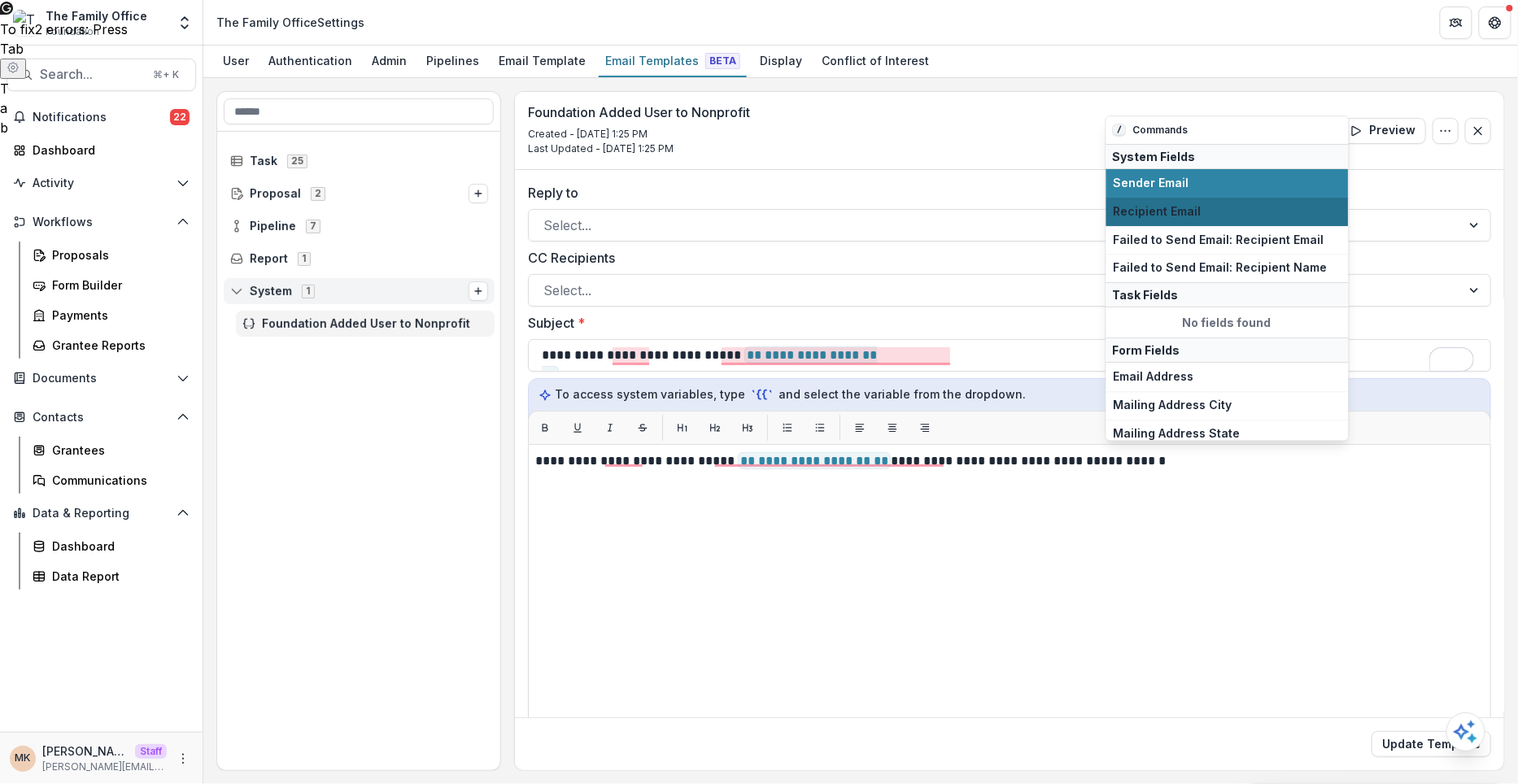
click at [1173, 198] on button "Recipient Email" at bounding box center [1227, 212] width 243 height 29
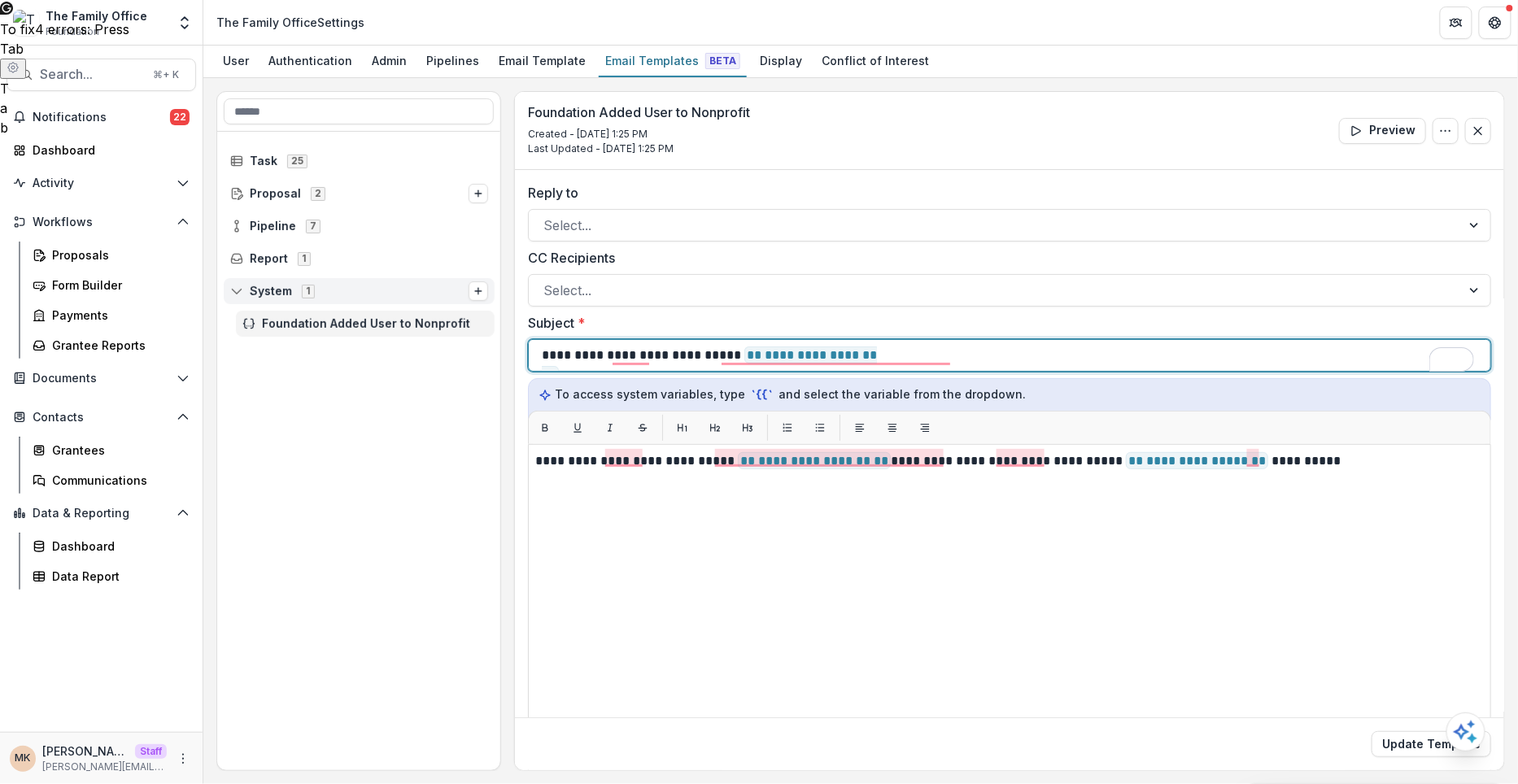
click at [652, 359] on p "**********" at bounding box center [772, 355] width 462 height 20
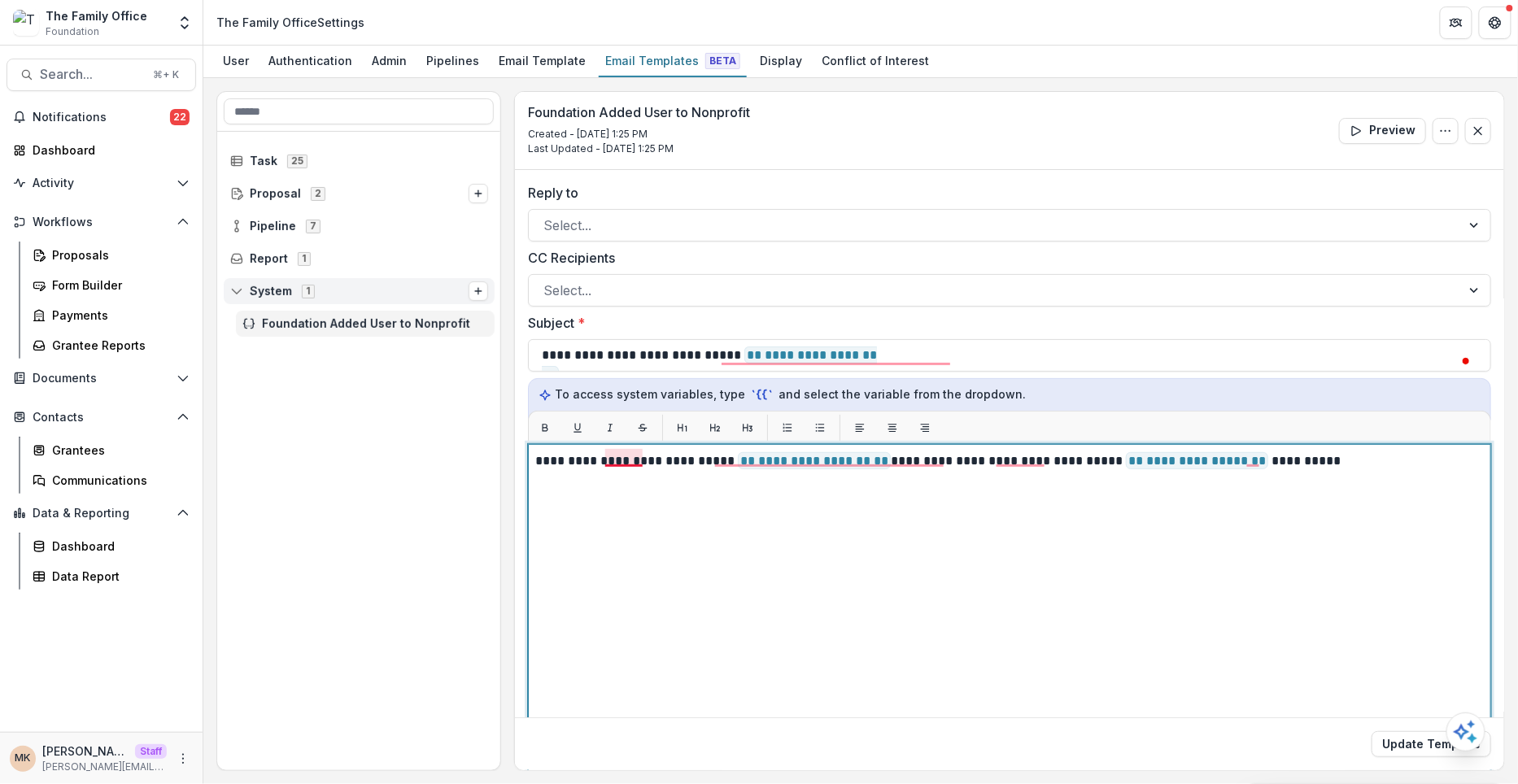
click at [635, 458] on p "**********" at bounding box center [1007, 460] width 946 height 20
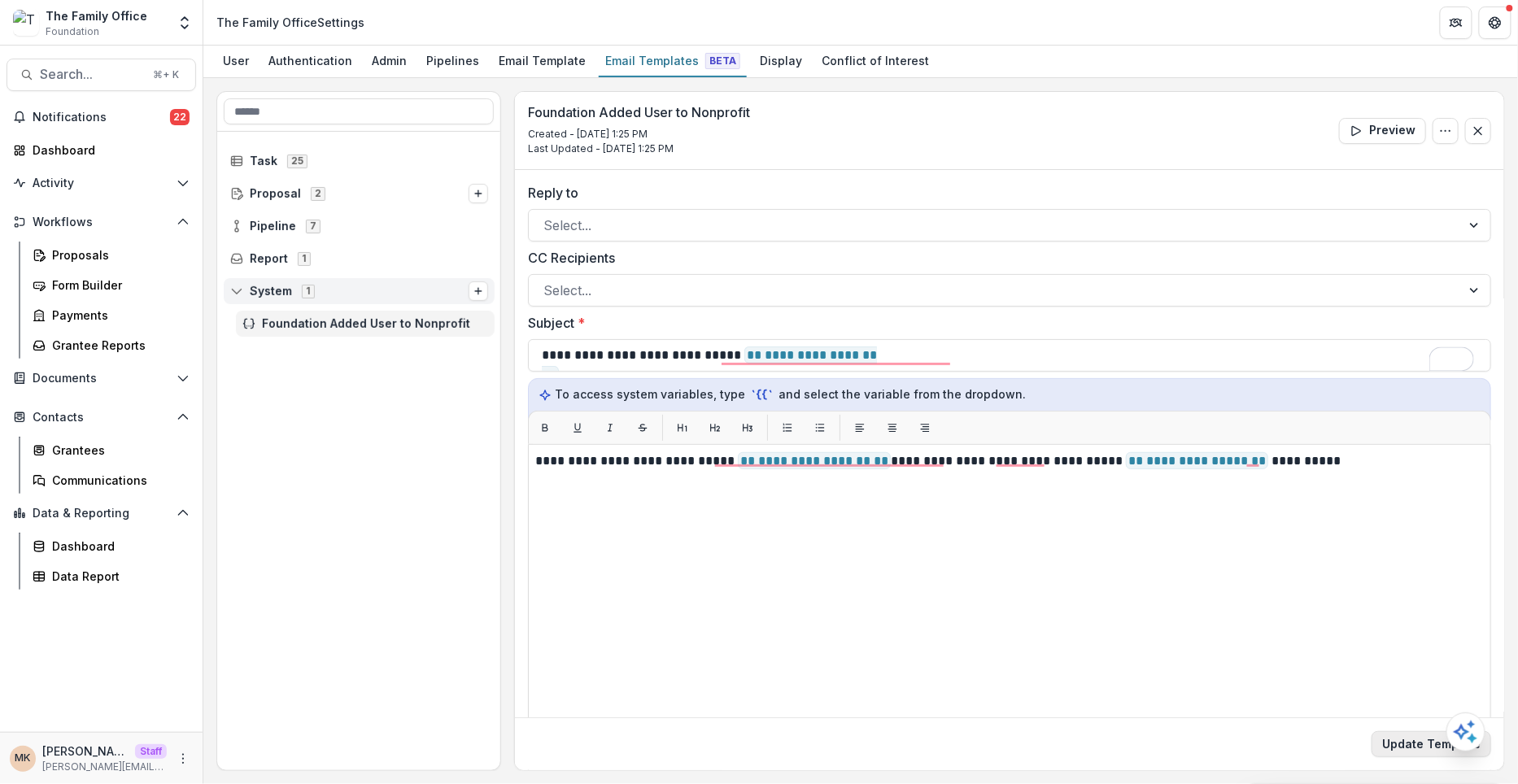
click at [1400, 740] on button "Update Template" at bounding box center [1431, 744] width 120 height 26
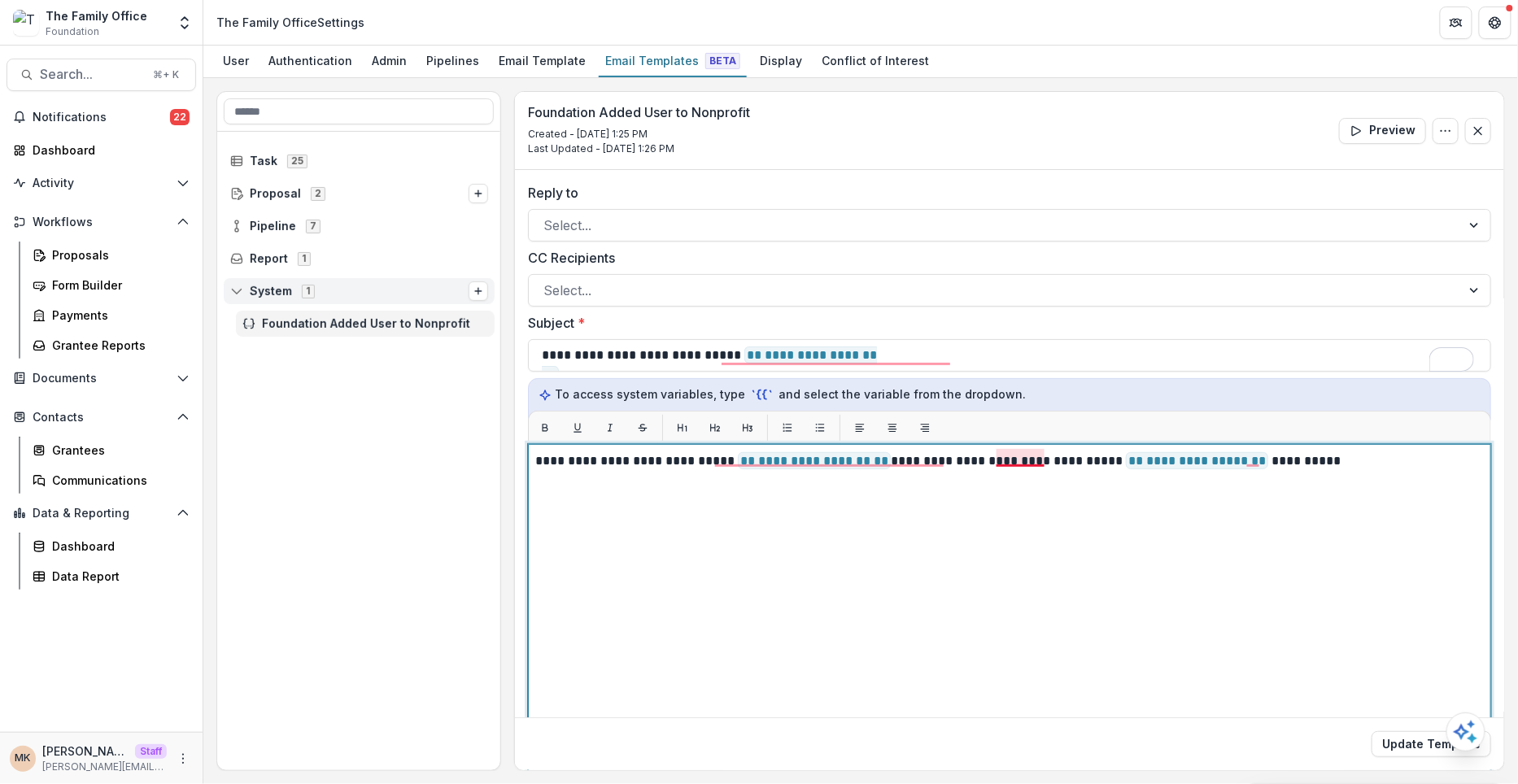
click at [1002, 464] on p "**********" at bounding box center [1007, 460] width 946 height 20
click at [1255, 459] on p "**********" at bounding box center [1007, 460] width 946 height 20
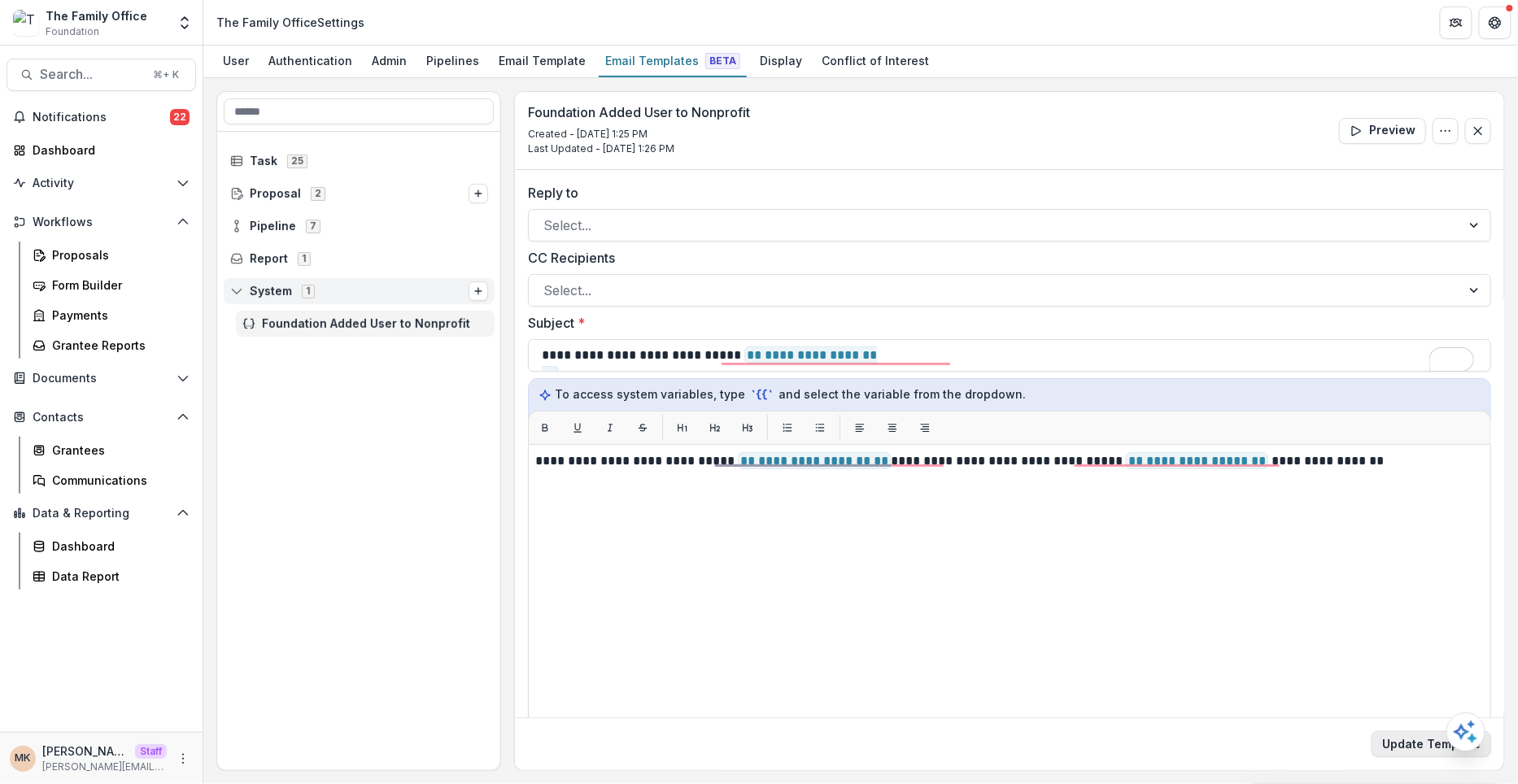
click at [1418, 755] on button "Update Template" at bounding box center [1431, 744] width 120 height 26
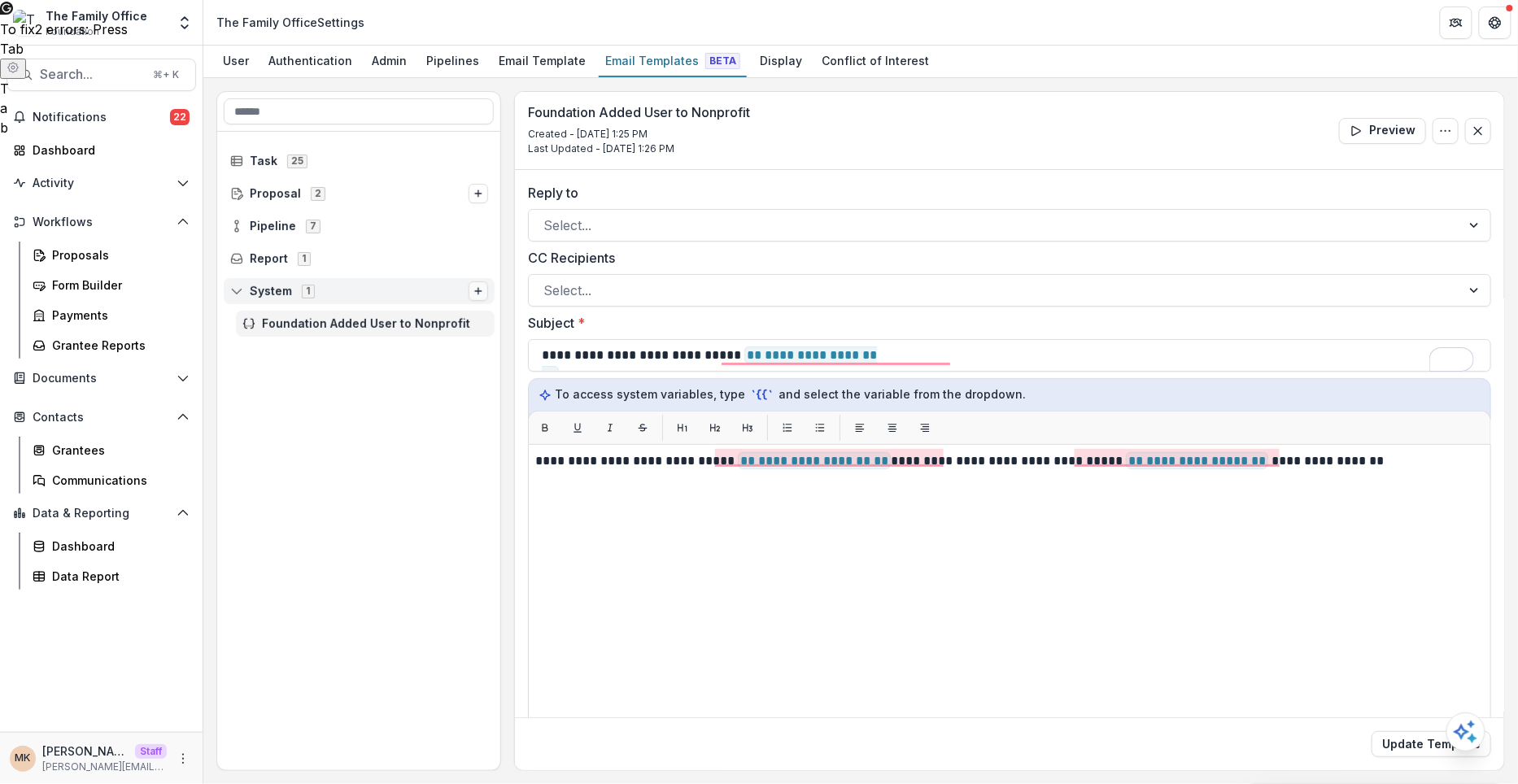
click at [473, 296] on button "Options" at bounding box center [478, 291] width 20 height 20
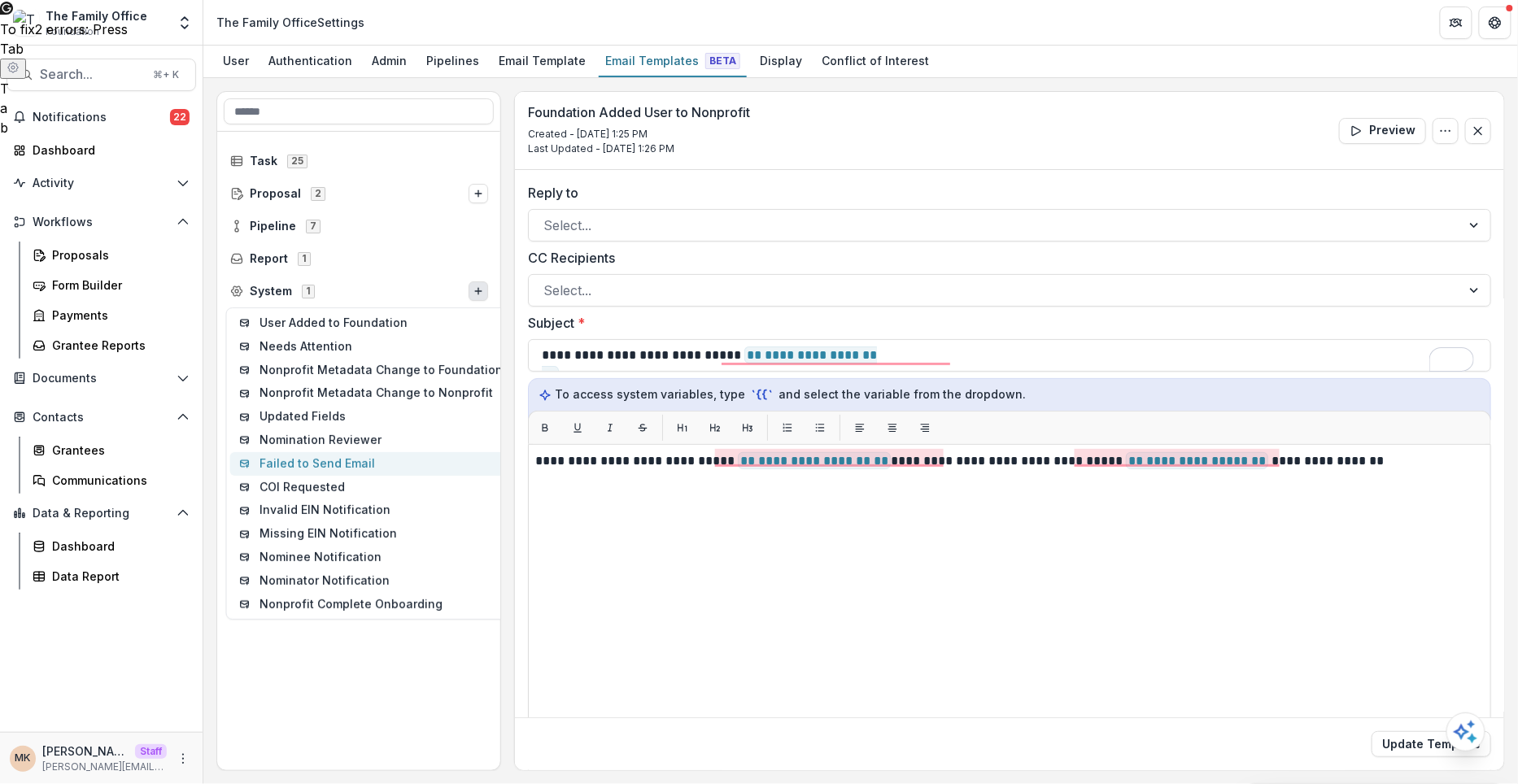
click at [369, 455] on button "Failed to Send Email" at bounding box center [371, 463] width 282 height 23
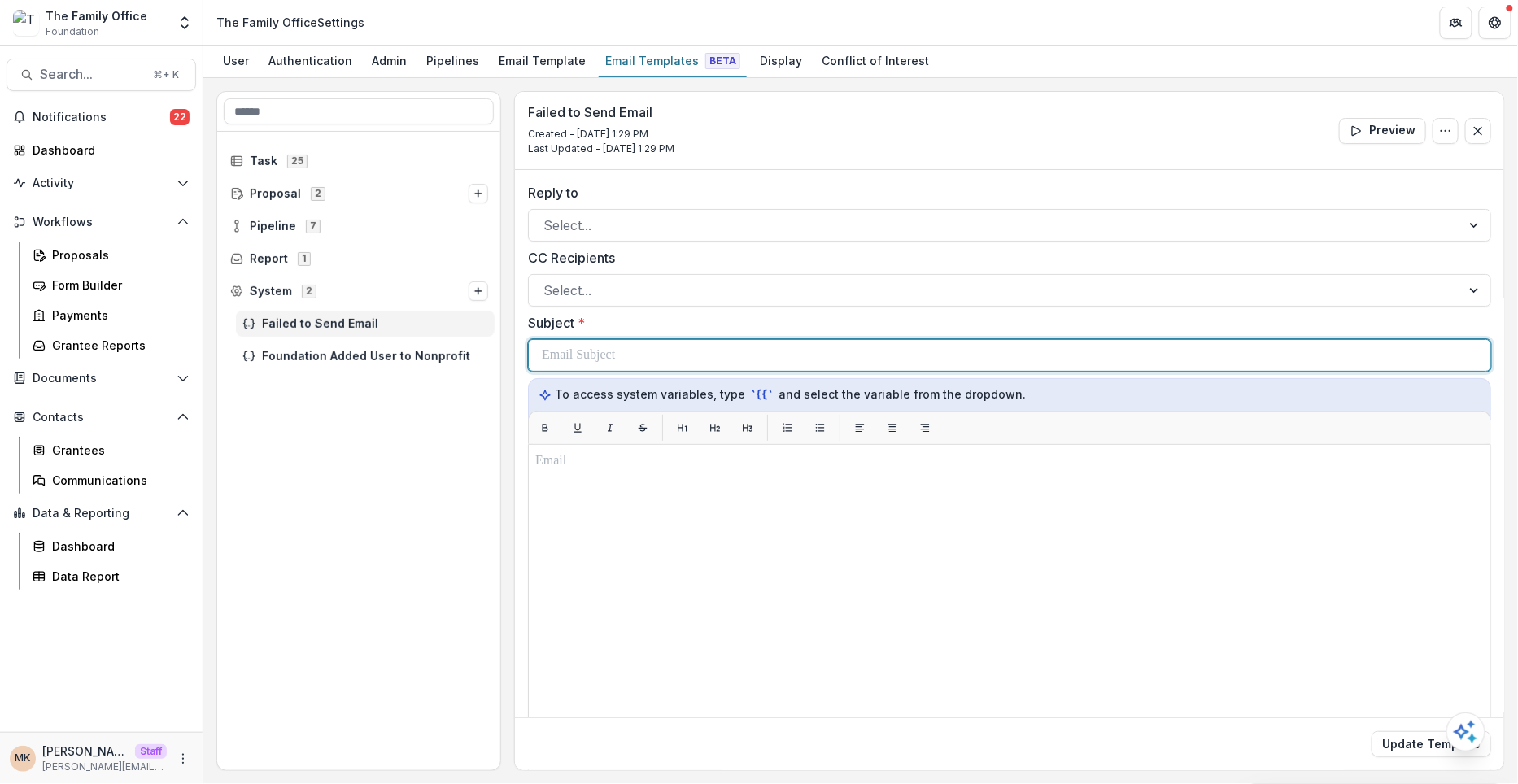
click at [646, 347] on div at bounding box center [1009, 355] width 936 height 31
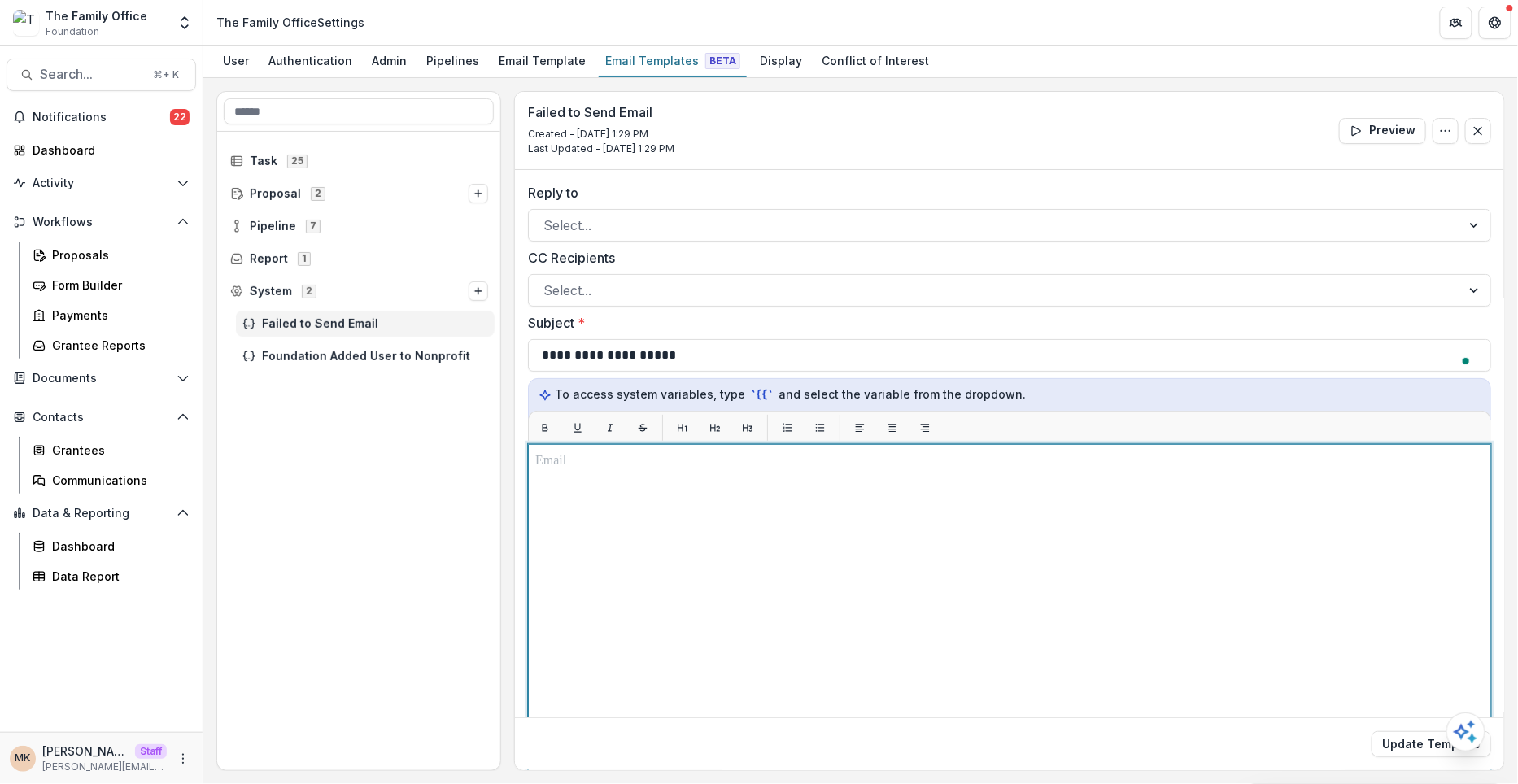
click at [600, 498] on div at bounding box center [1009, 647] width 949 height 392
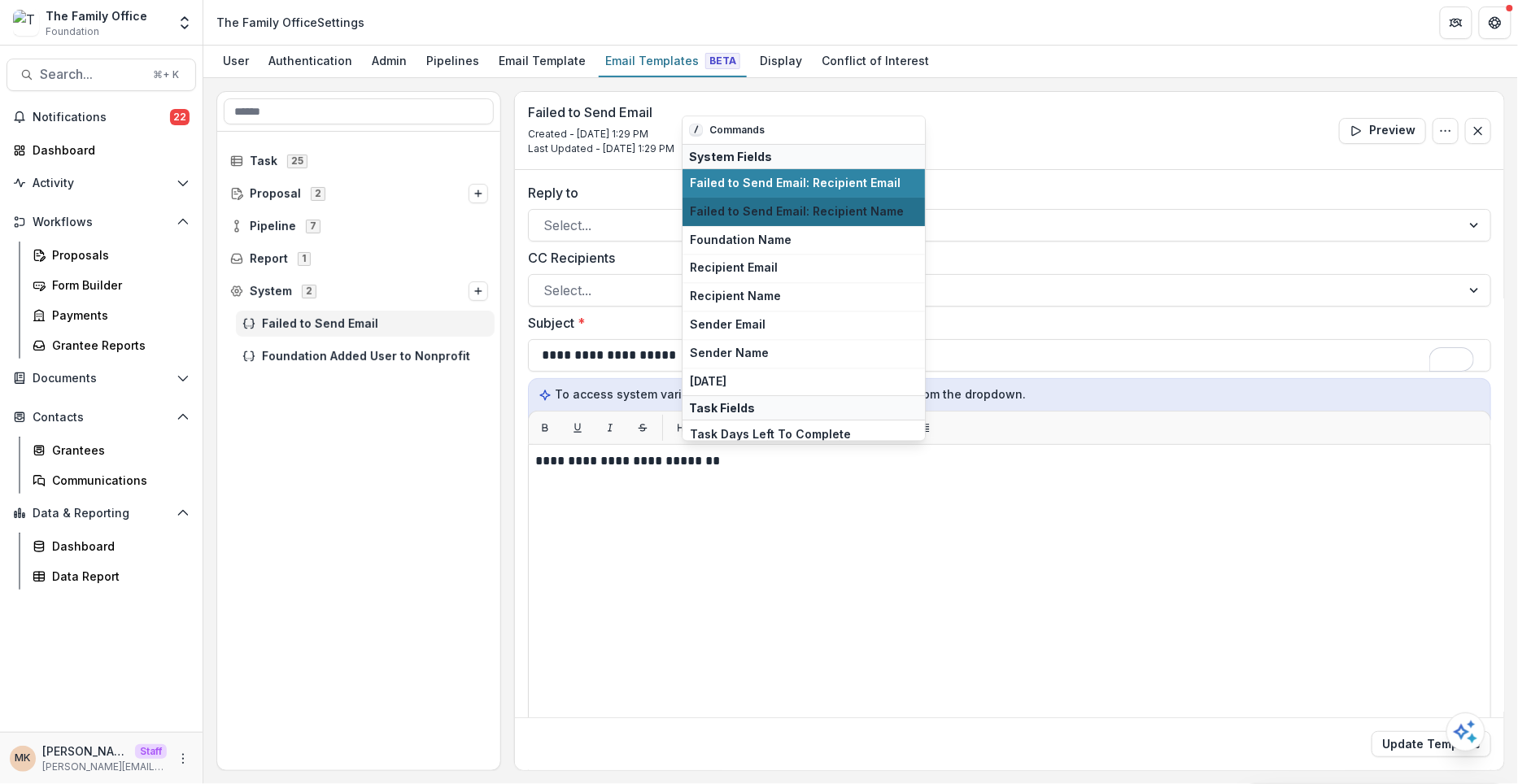
click at [875, 206] on span "Failed to Send Email: Recipient Name" at bounding box center [804, 211] width 228 height 14
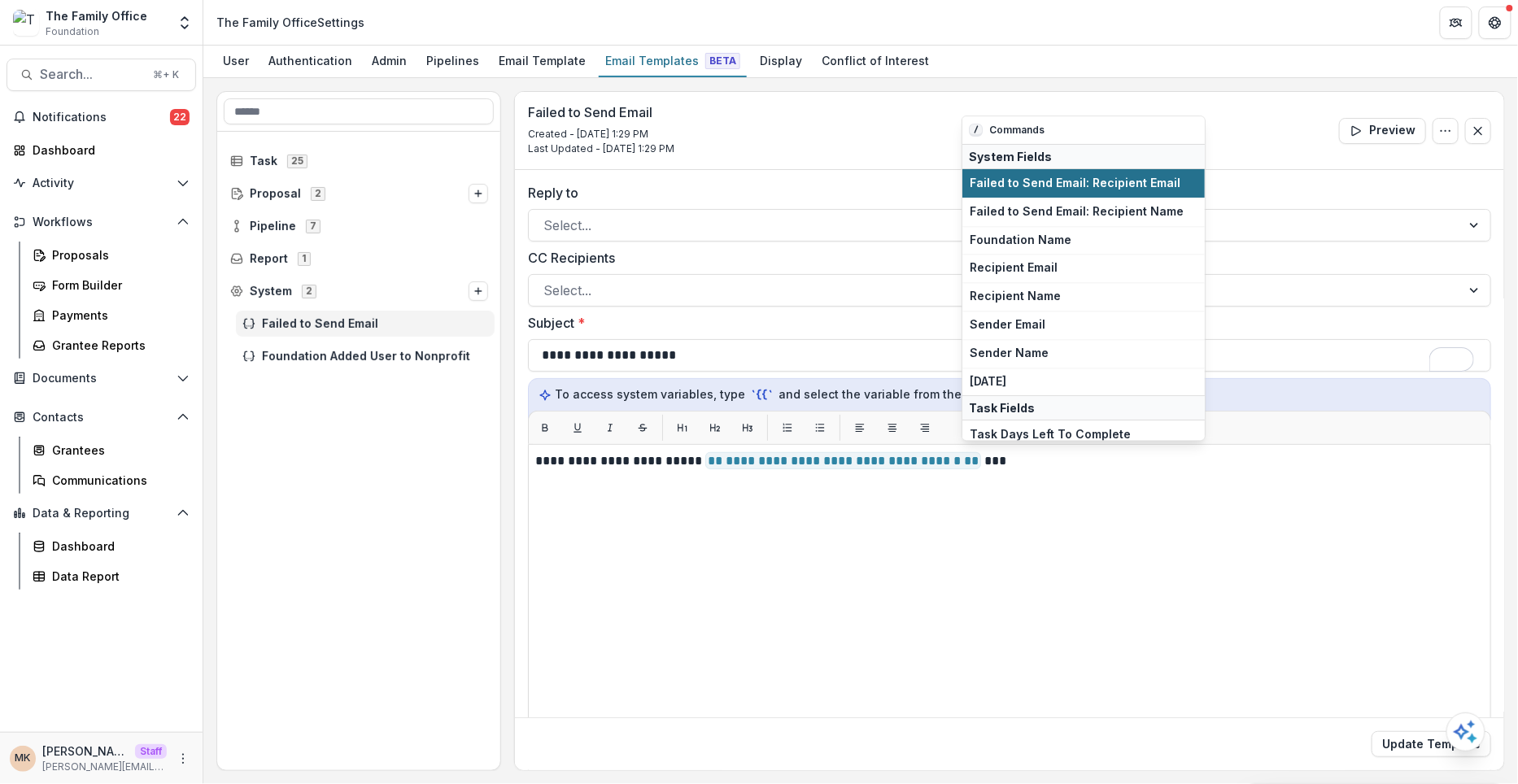
click at [1073, 179] on span "Failed to Send Email: Recipient Email" at bounding box center [1083, 183] width 228 height 14
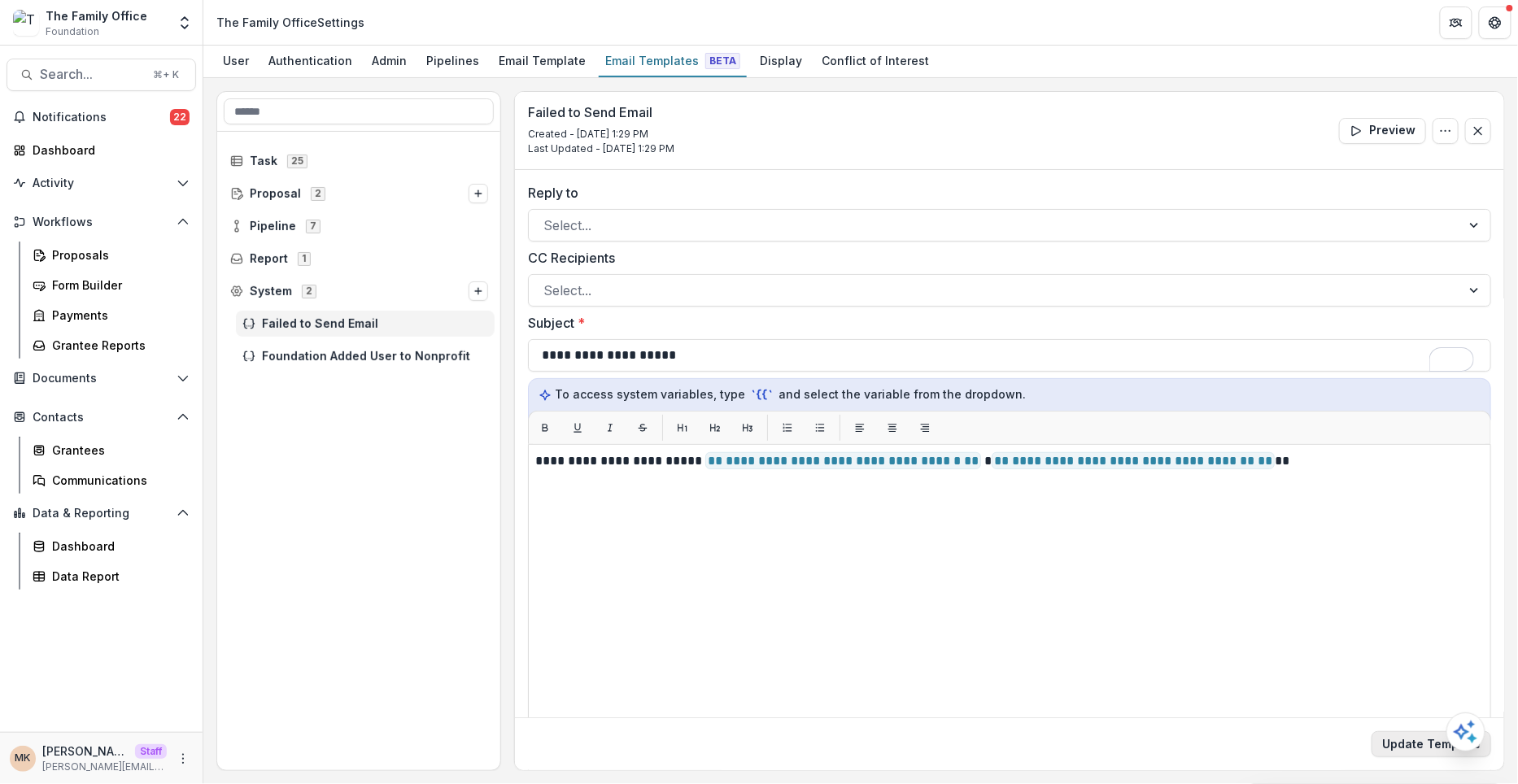
click at [1396, 755] on button "Update Template" at bounding box center [1431, 744] width 120 height 26
click at [481, 291] on icon "Options" at bounding box center [478, 291] width 9 height 9
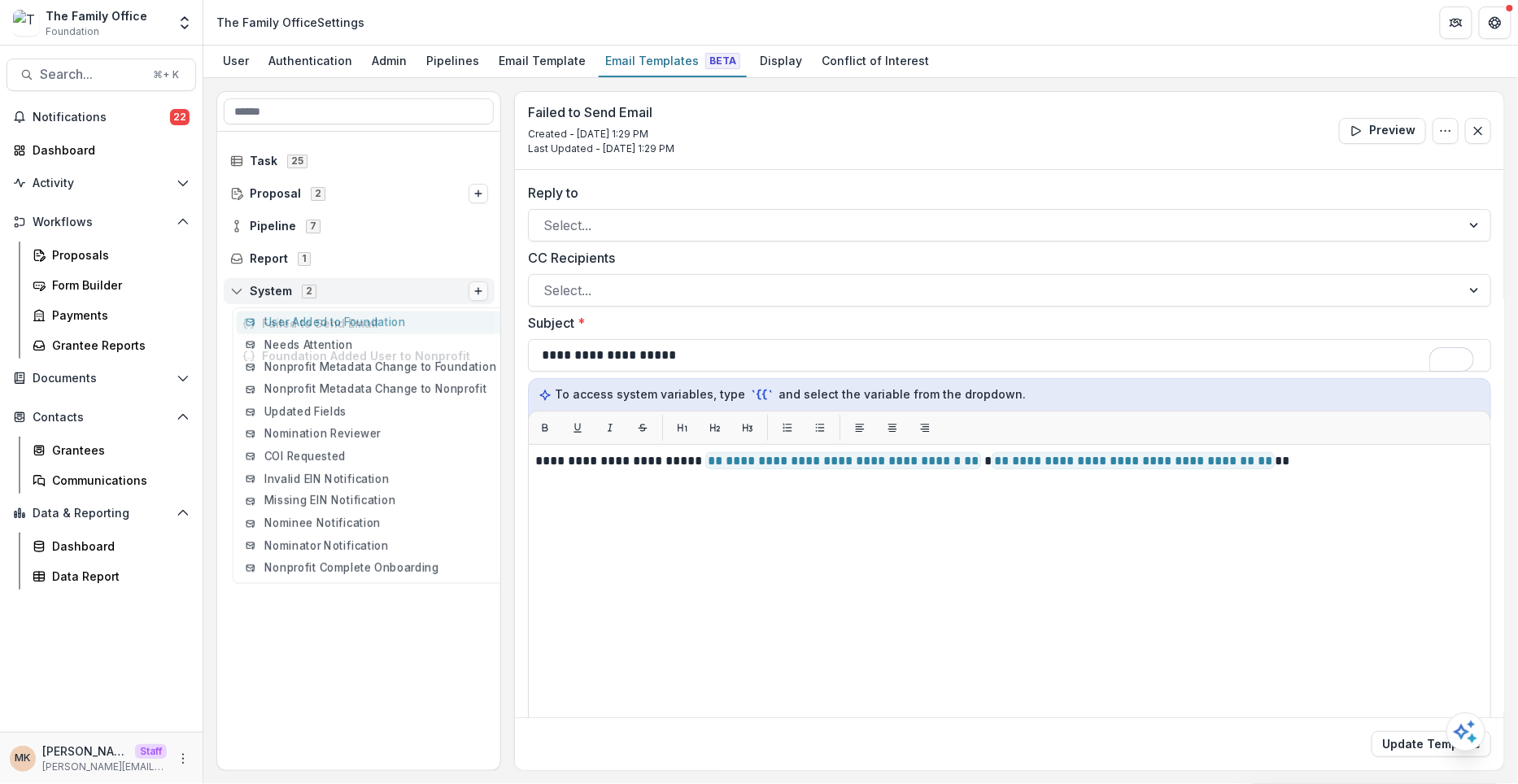
click at [481, 291] on icon "Options" at bounding box center [478, 291] width 9 height 9
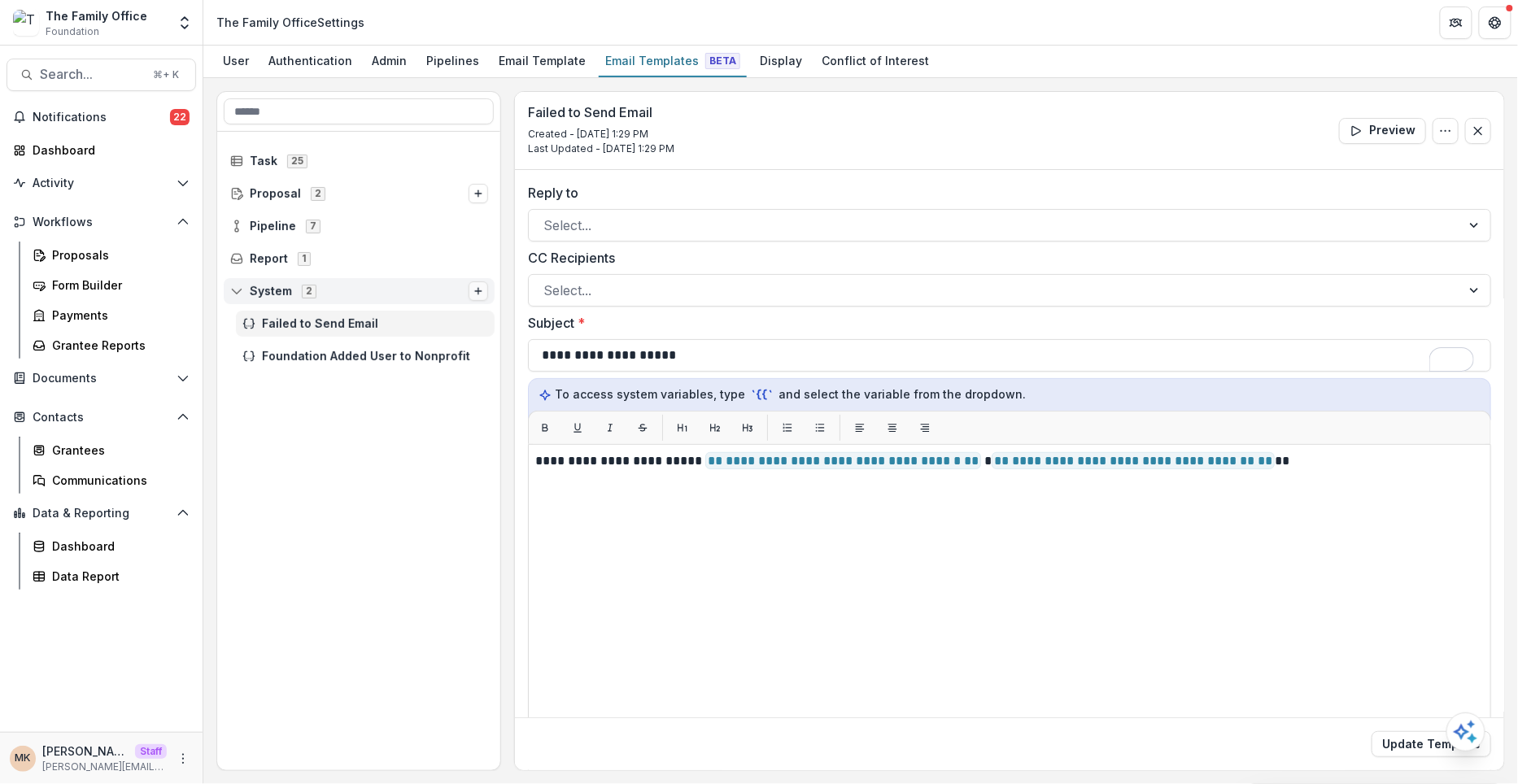
click at [481, 291] on icon "Options" at bounding box center [478, 291] width 9 height 9
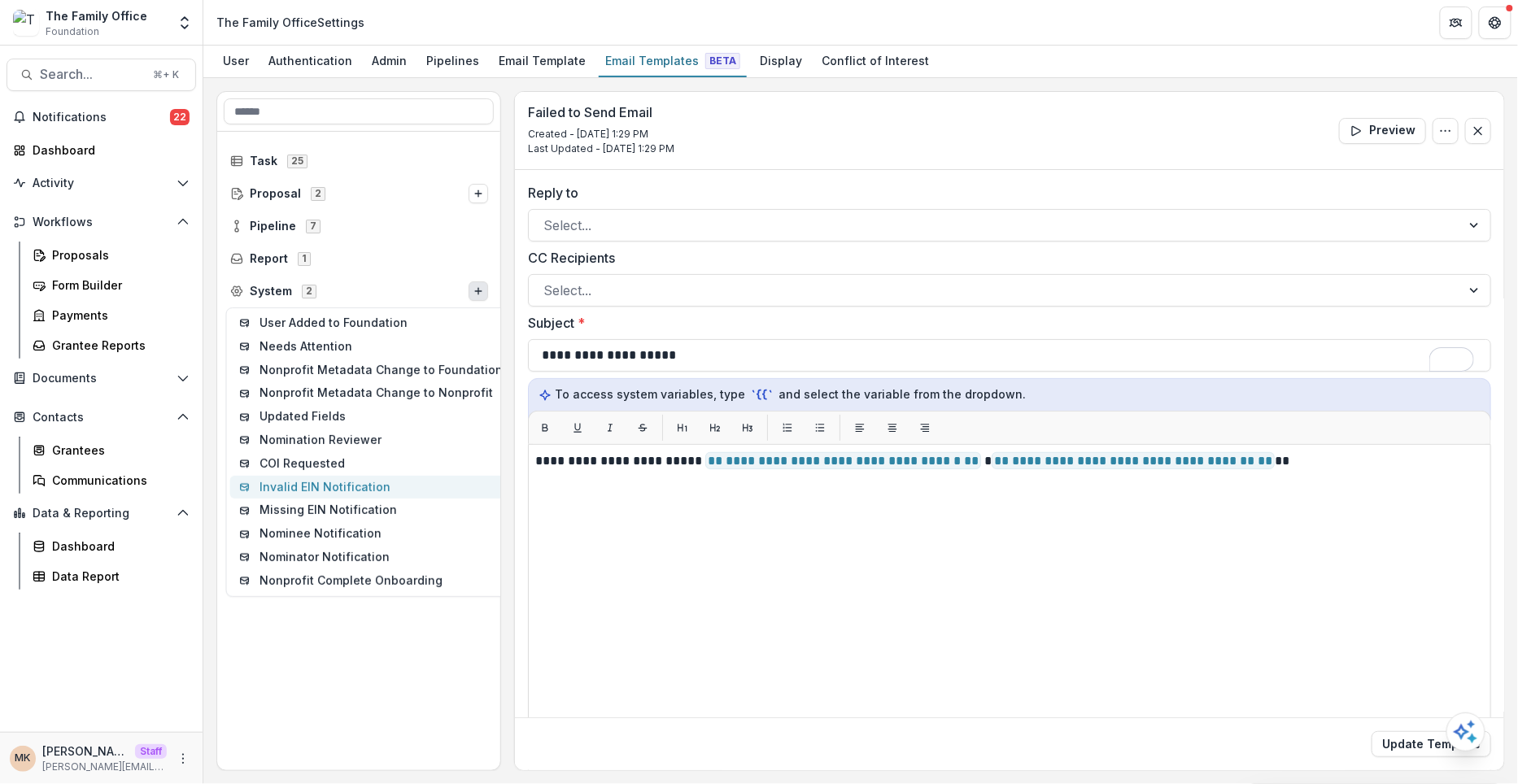
click at [393, 492] on button "Invalid EIN Notification" at bounding box center [371, 487] width 282 height 23
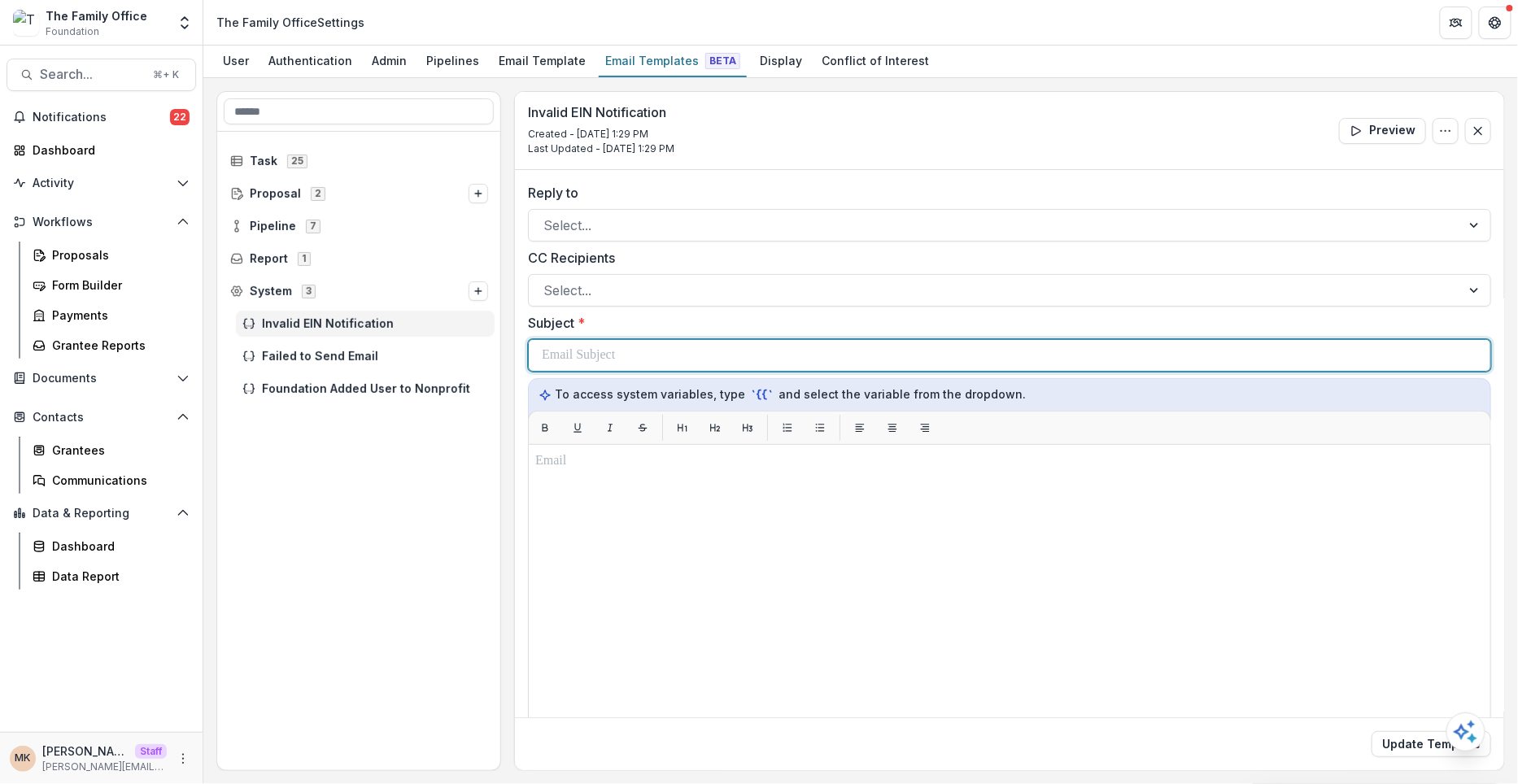
click at [594, 350] on p at bounding box center [578, 355] width 73 height 20
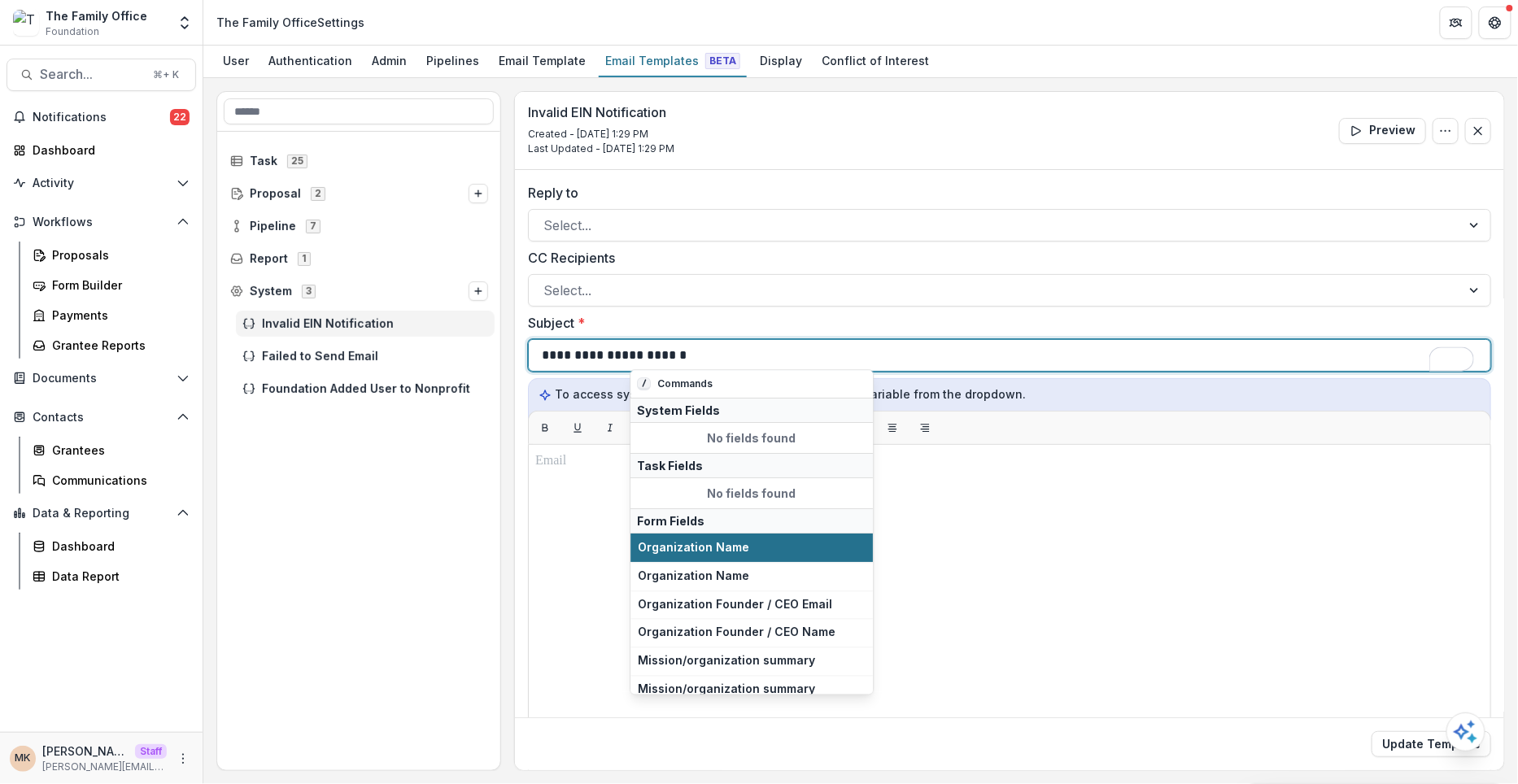
scroll to position [370, 0]
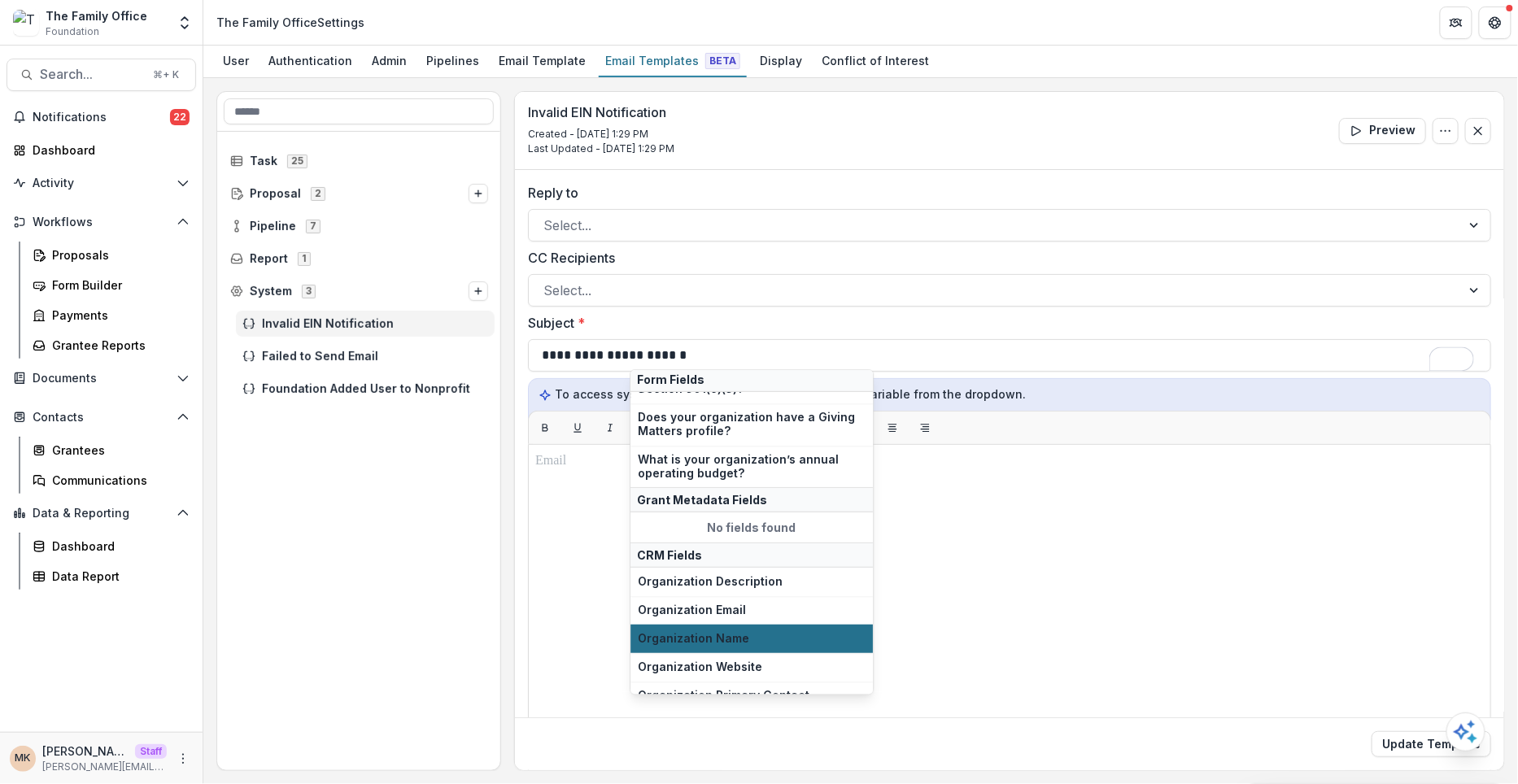
click at [735, 625] on button "Organization Name" at bounding box center [752, 639] width 243 height 29
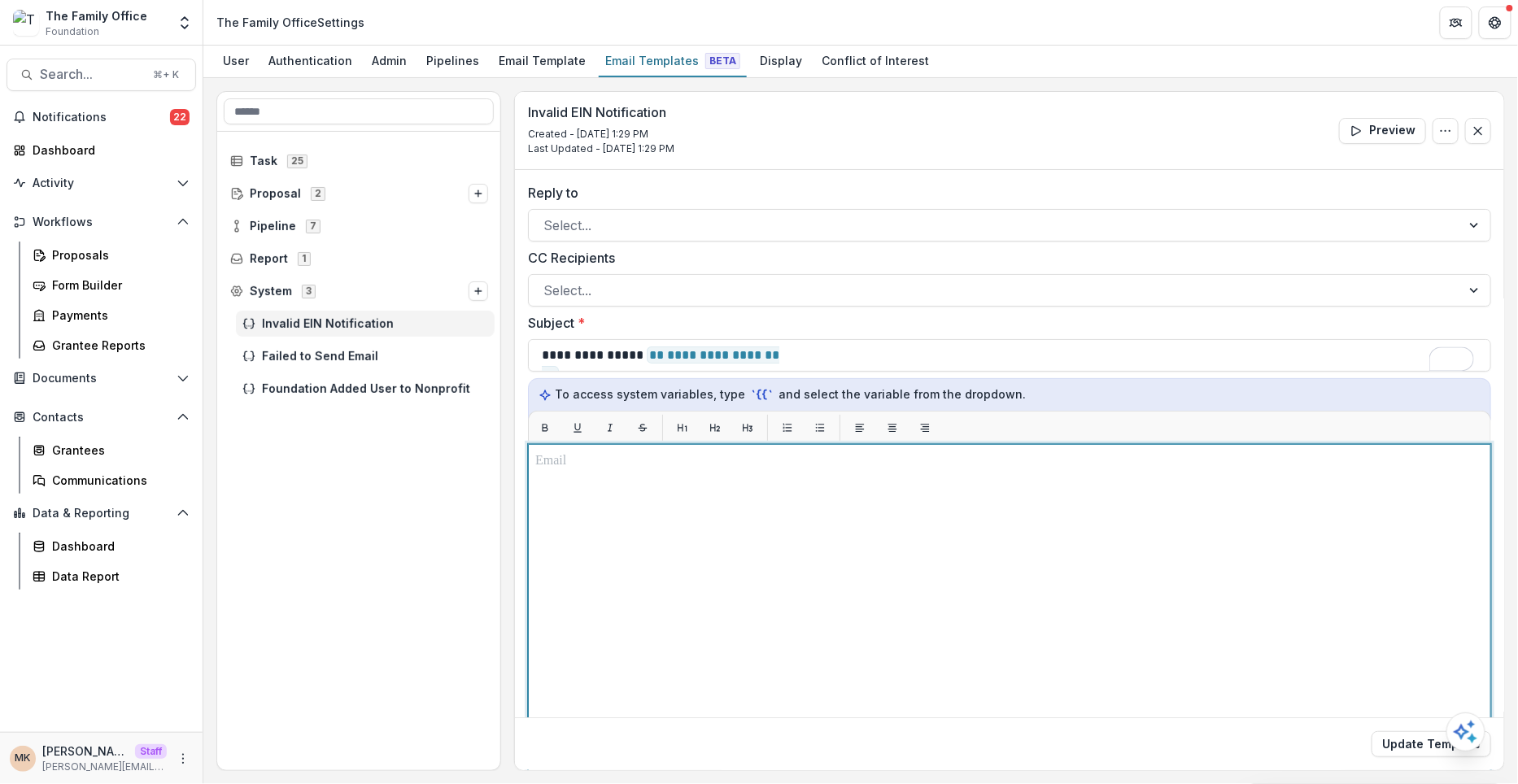
click at [650, 546] on div at bounding box center [1009, 647] width 949 height 392
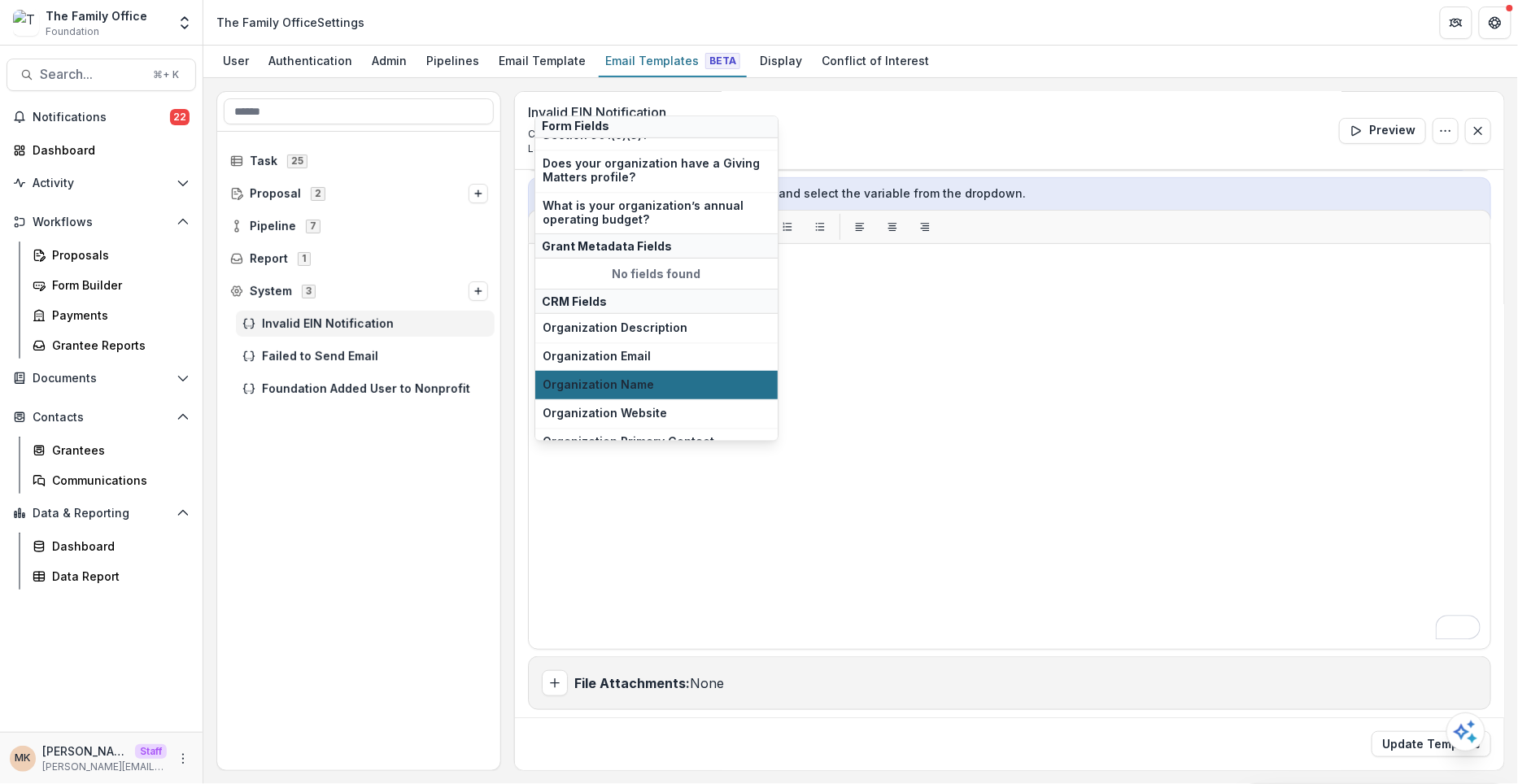
click at [651, 379] on span "Organization Name" at bounding box center [656, 385] width 228 height 14
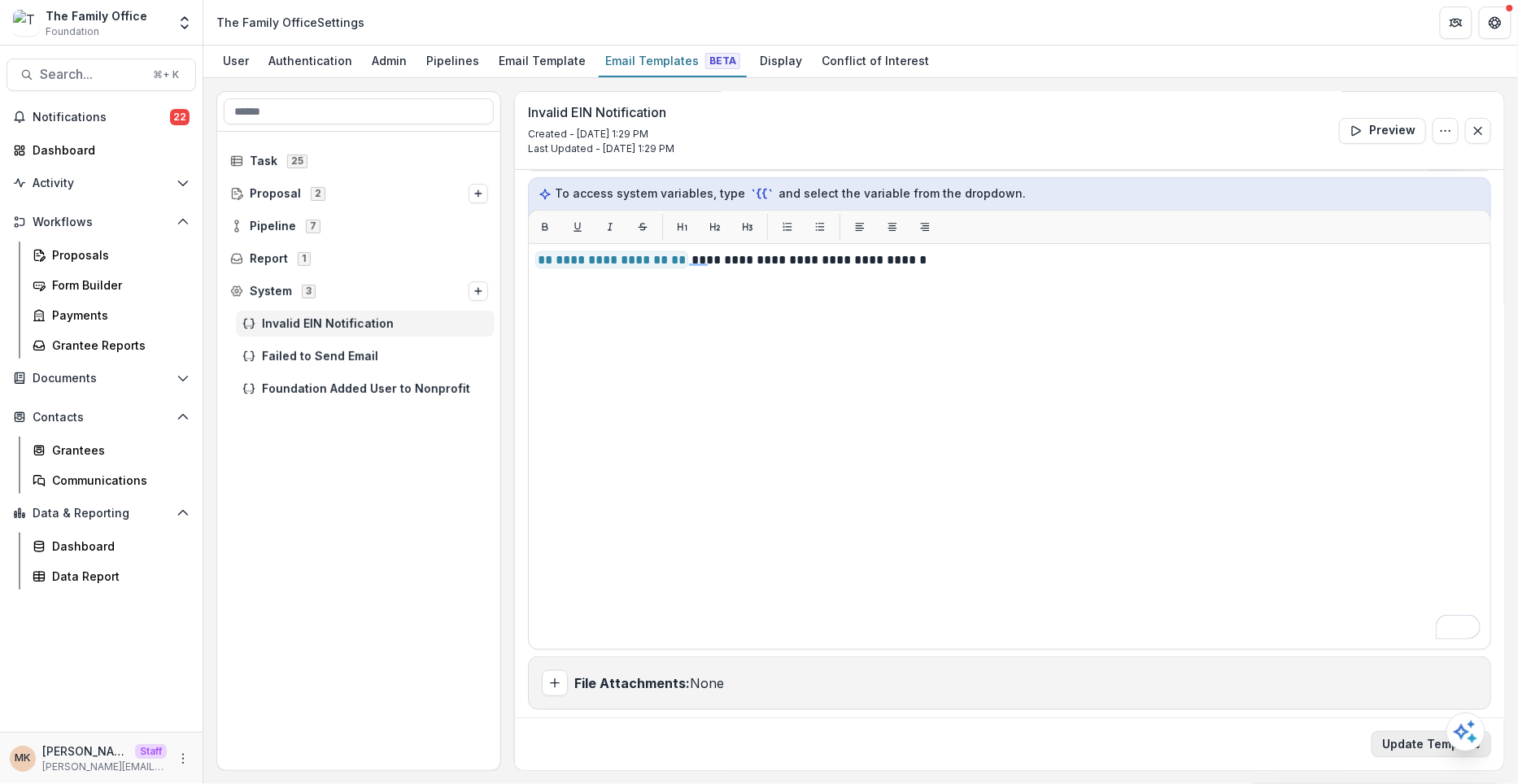
click at [1416, 746] on button "Update Template" at bounding box center [1431, 744] width 120 height 26
click at [366, 329] on div "Failed to Send Email" at bounding box center [366, 324] width 259 height 26
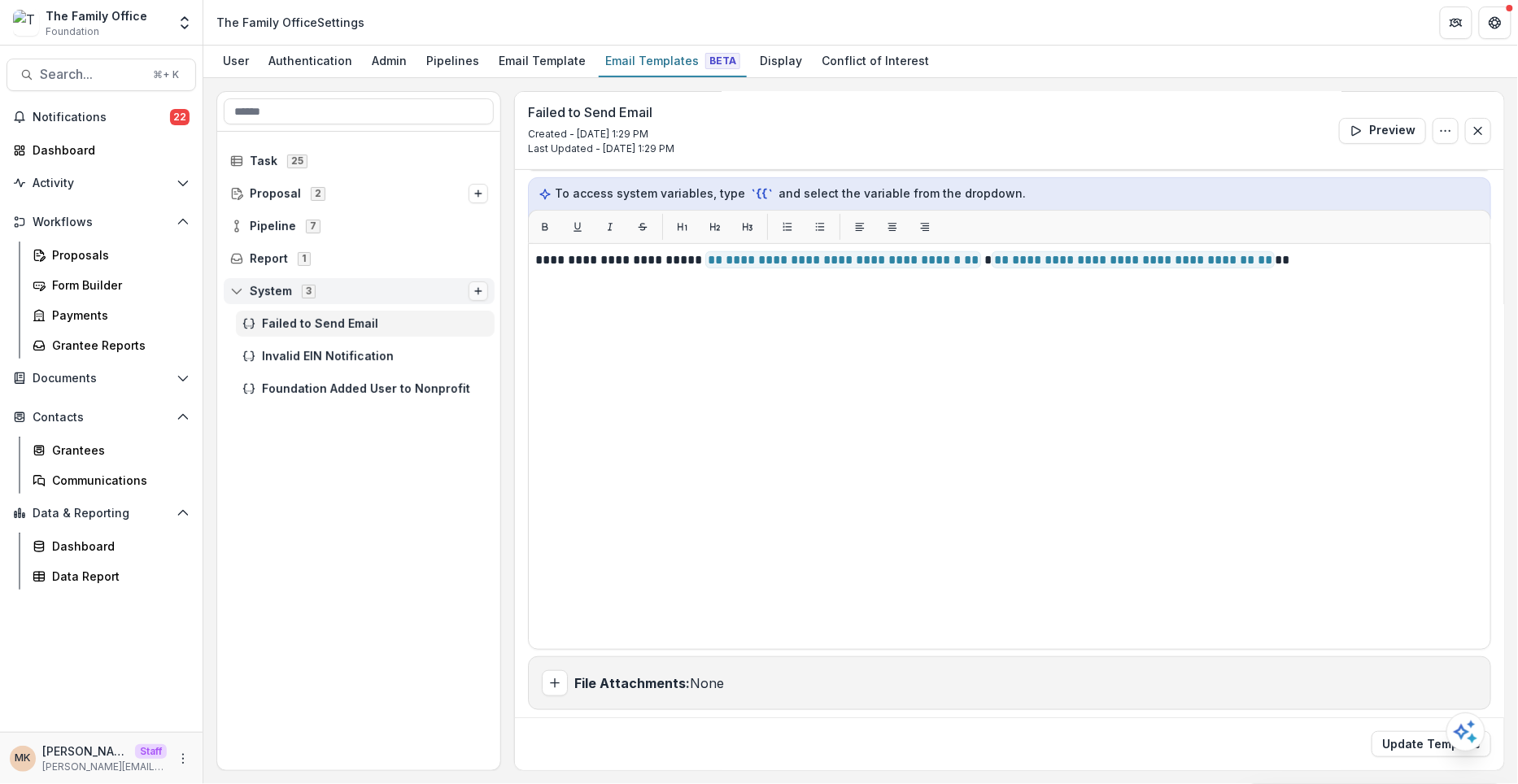
click at [473, 288] on button "Options" at bounding box center [478, 291] width 20 height 20
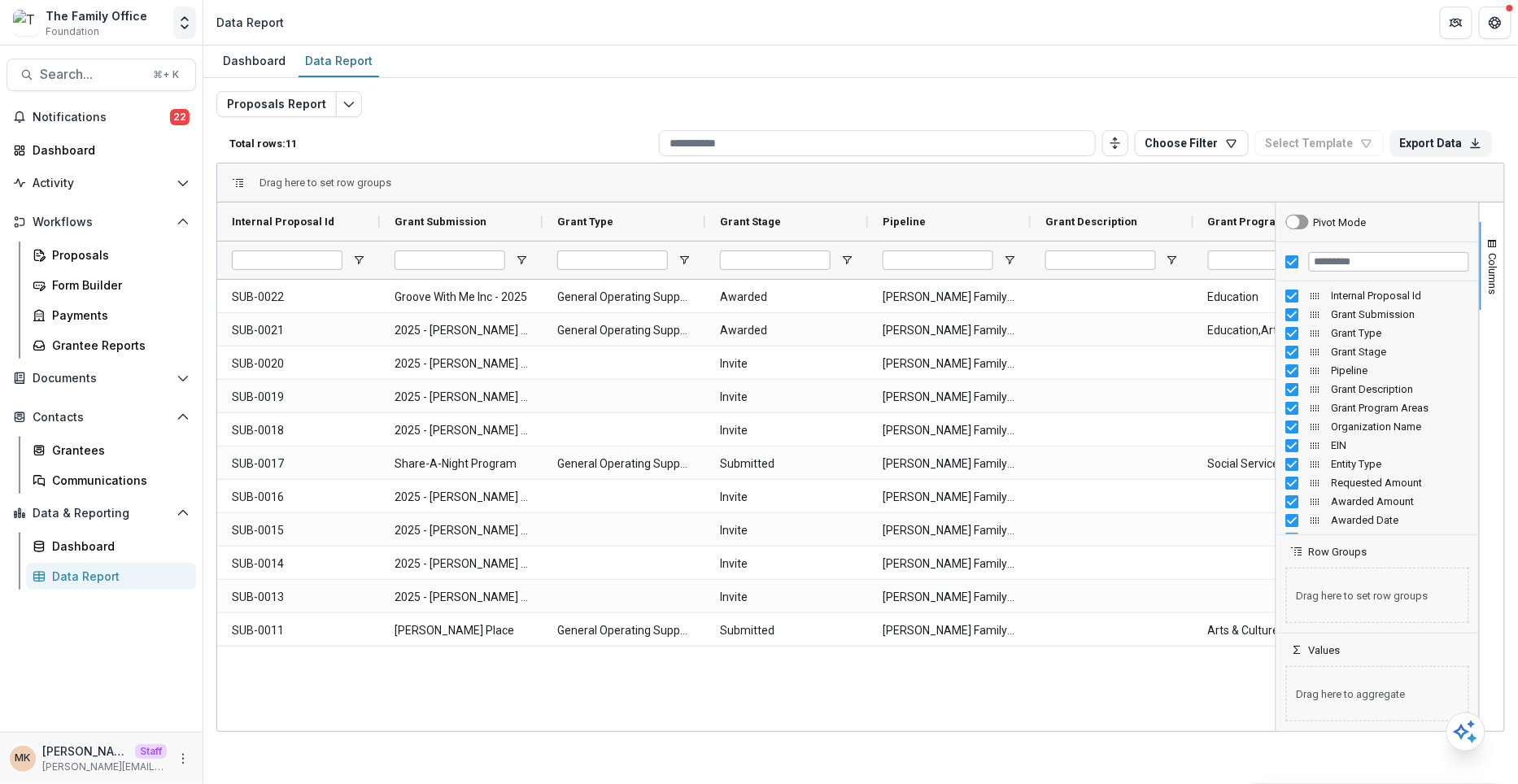
click at [184, 29] on icon "Open entity switcher" at bounding box center [184, 22] width 16 height 16
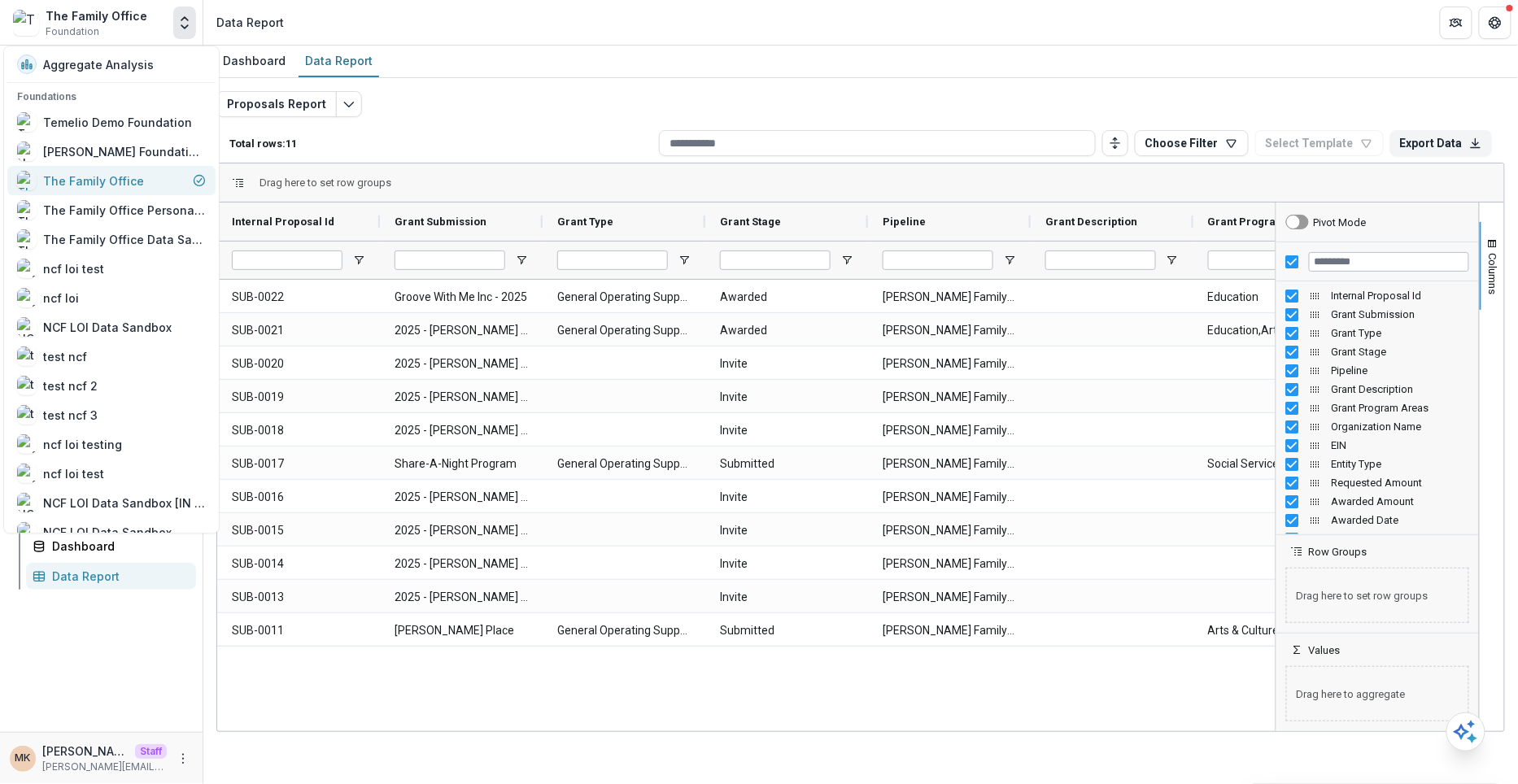
scroll to position [312, 0]
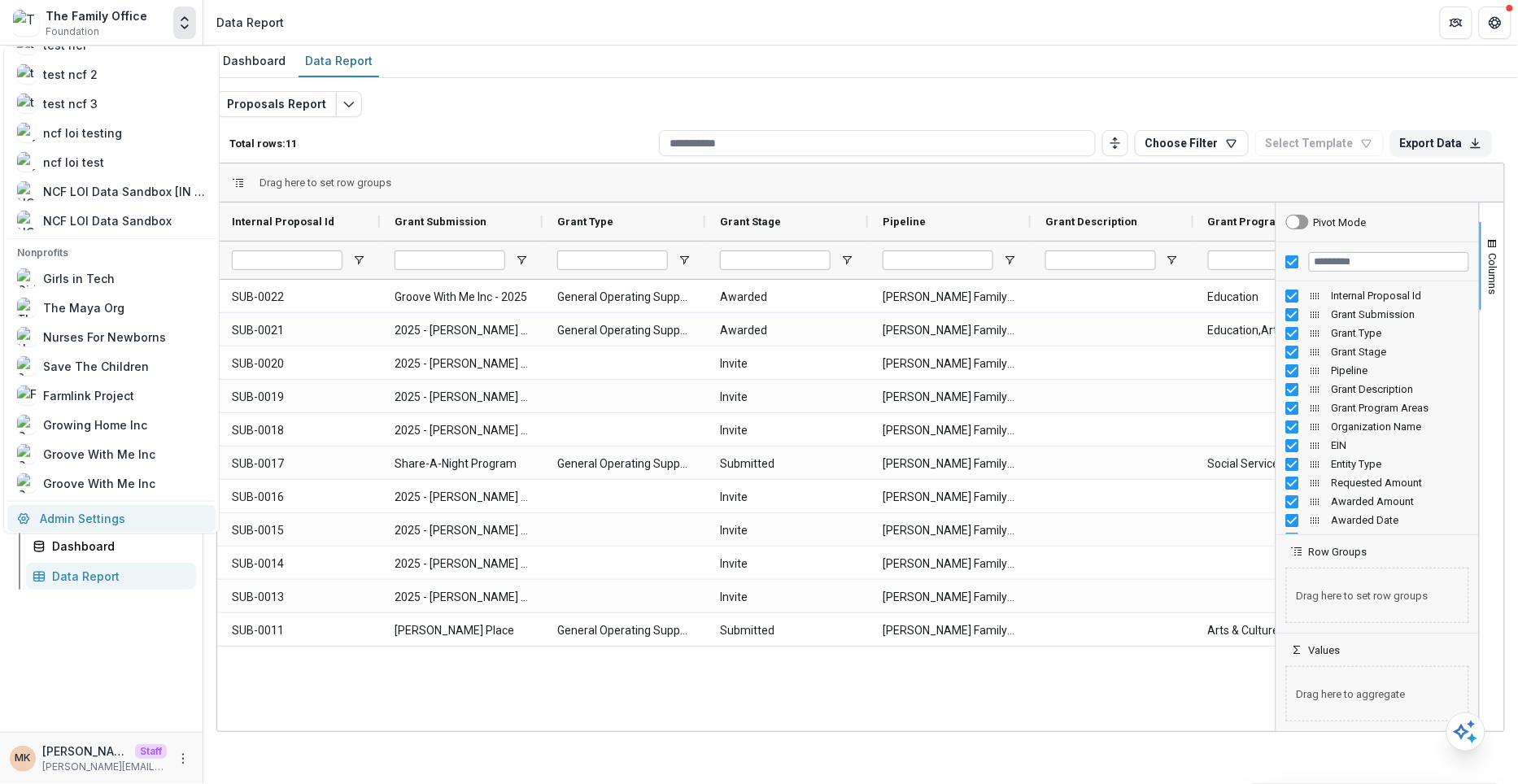
click at [133, 519] on link "Admin Settings" at bounding box center [112, 518] width 208 height 27
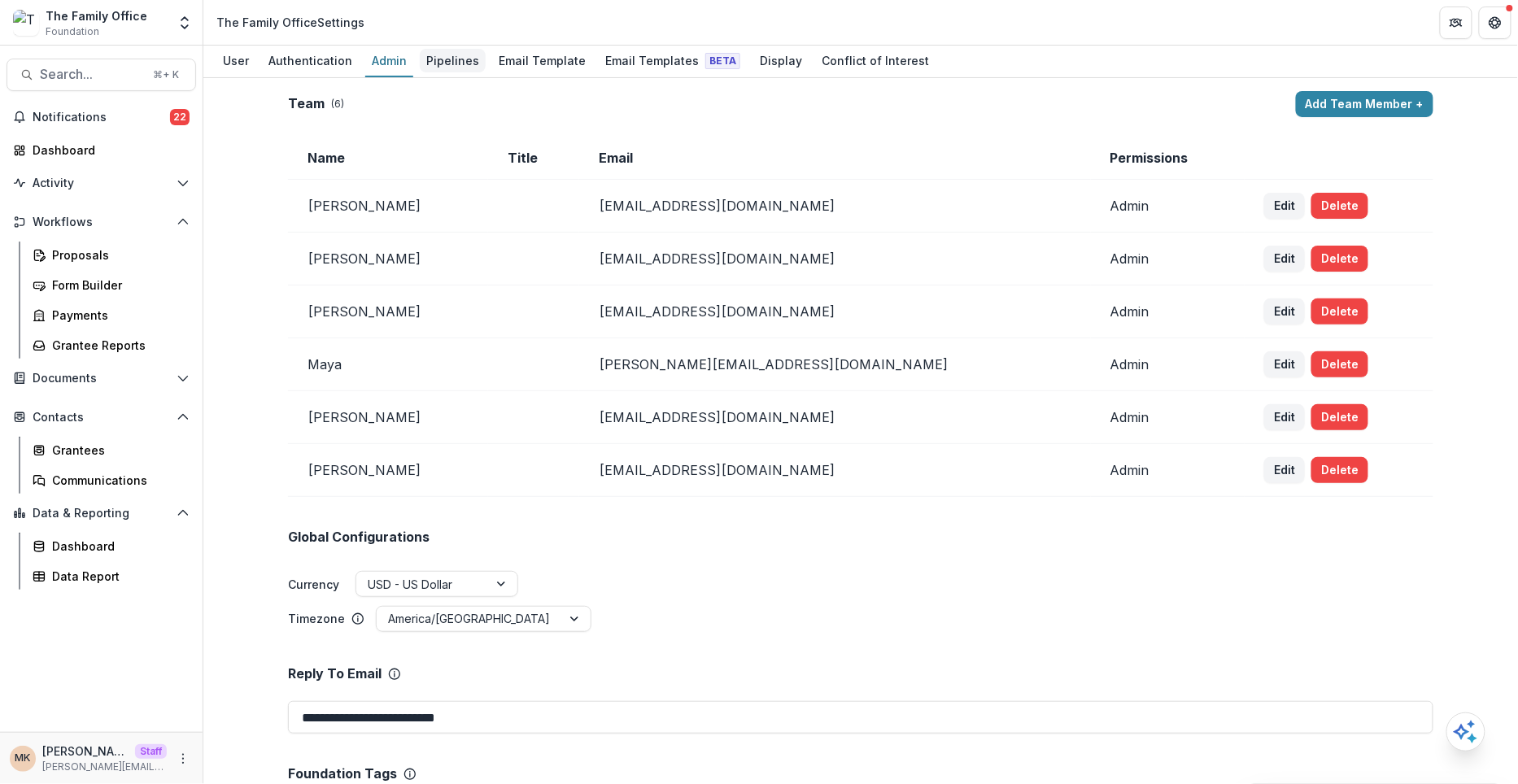
click at [447, 66] on div "Pipelines" at bounding box center [452, 60] width 66 height 23
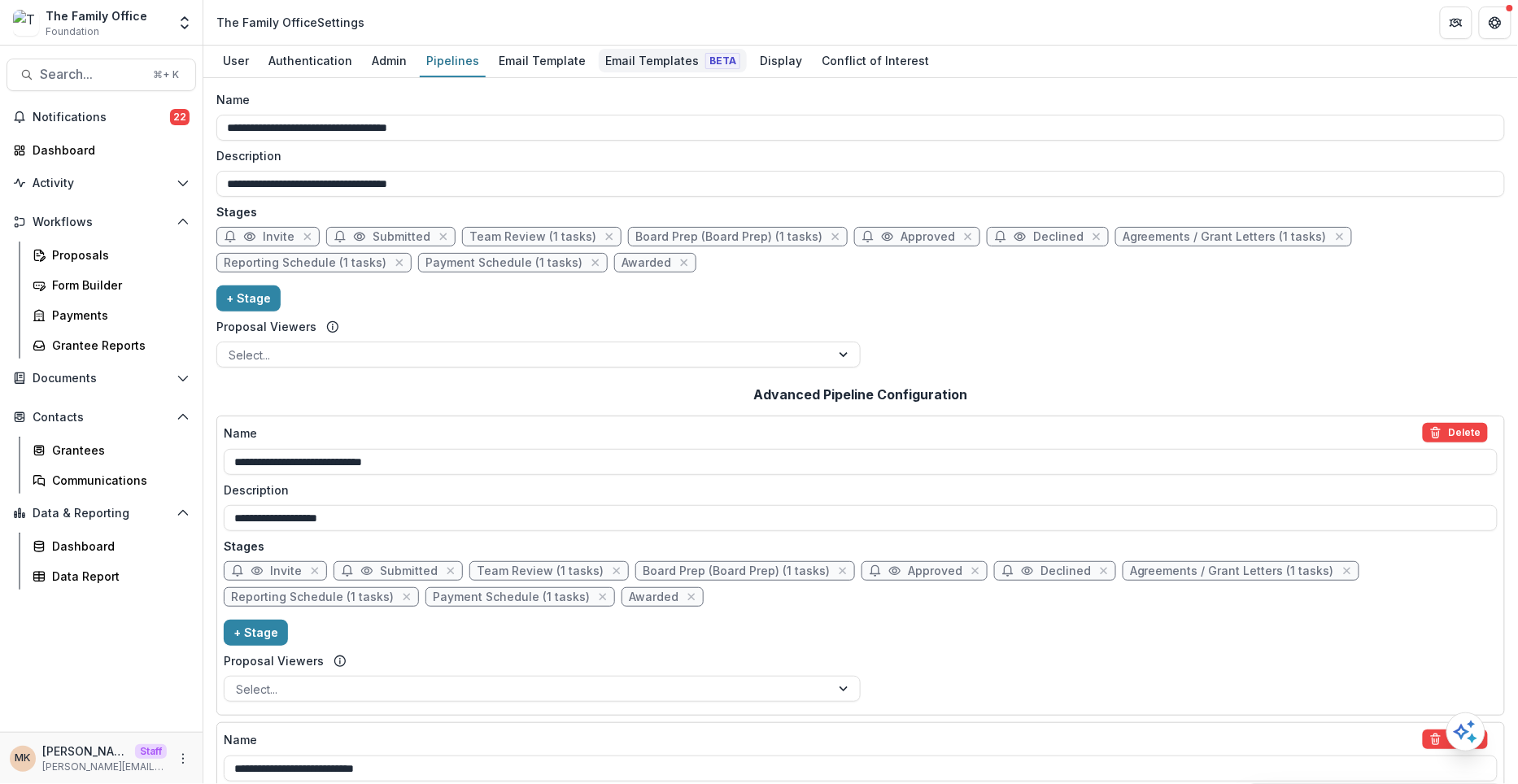
click at [677, 50] on div "Email Templates Beta" at bounding box center [672, 60] width 148 height 23
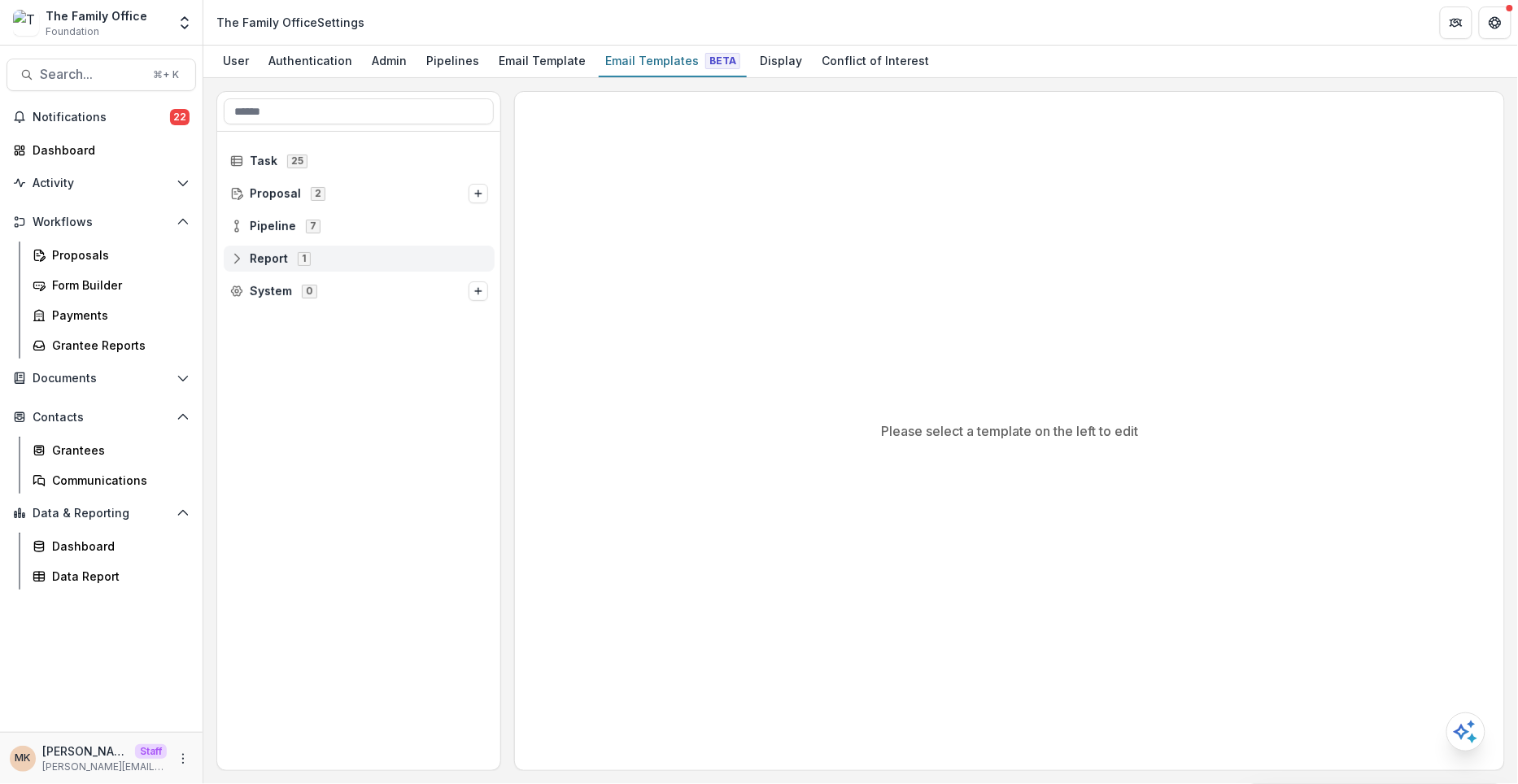
click at [322, 268] on div "Report 1" at bounding box center [359, 259] width 271 height 26
click at [304, 294] on span "Grant Report" at bounding box center [300, 291] width 74 height 14
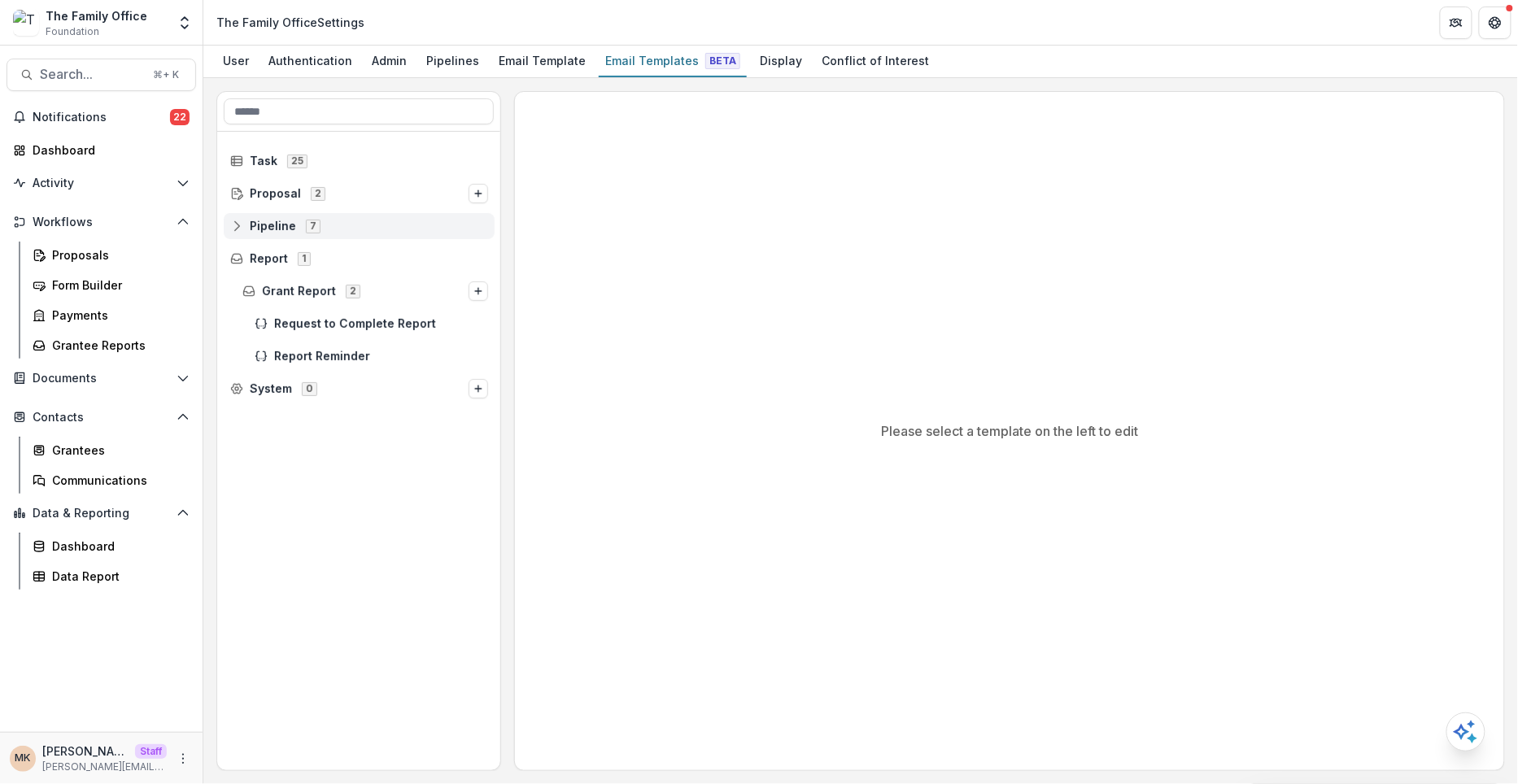
click at [328, 231] on span "Pipeline 7" at bounding box center [359, 225] width 258 height 14
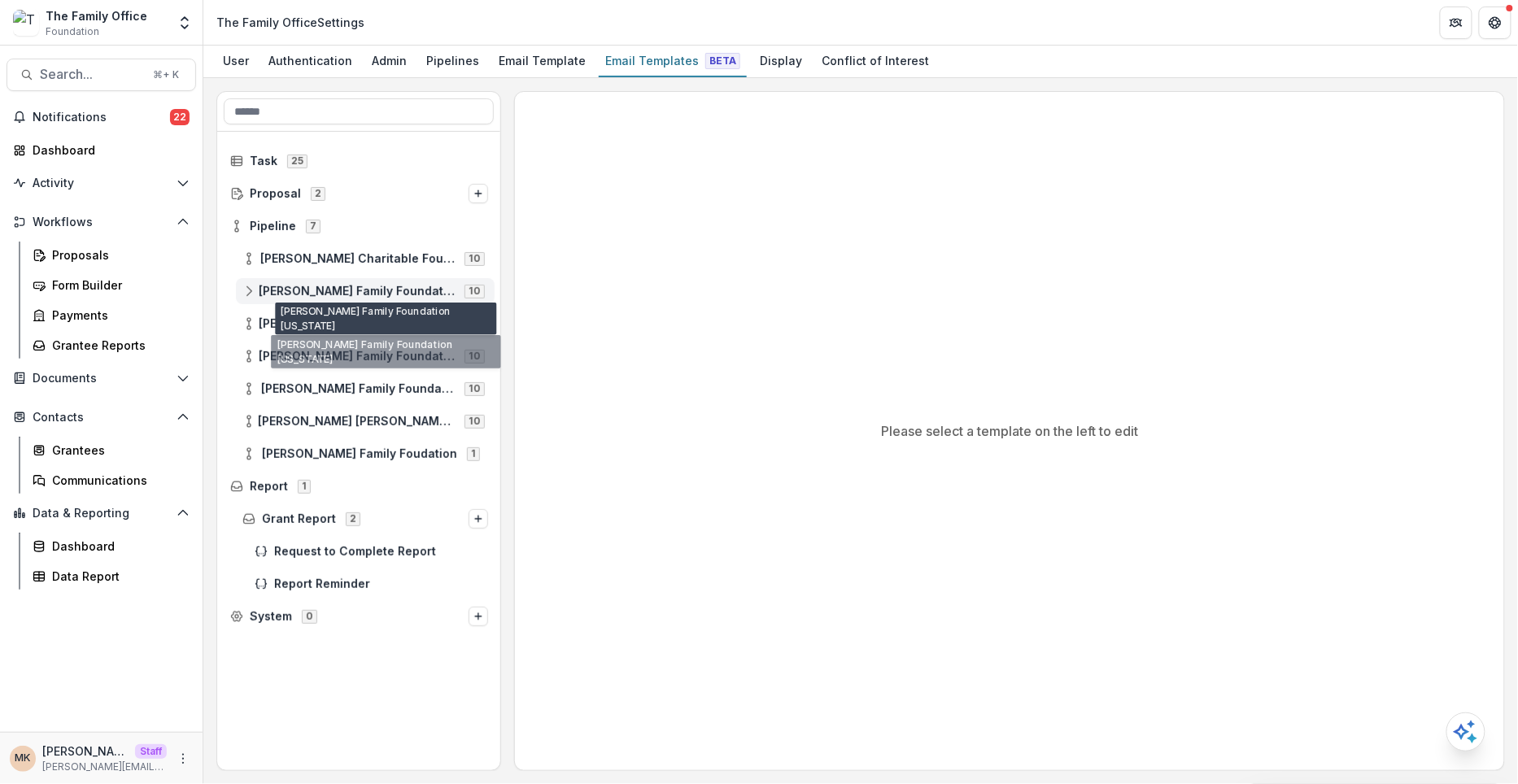
click at [334, 293] on span "Dugas Family Foundation Florida" at bounding box center [356, 291] width 196 height 14
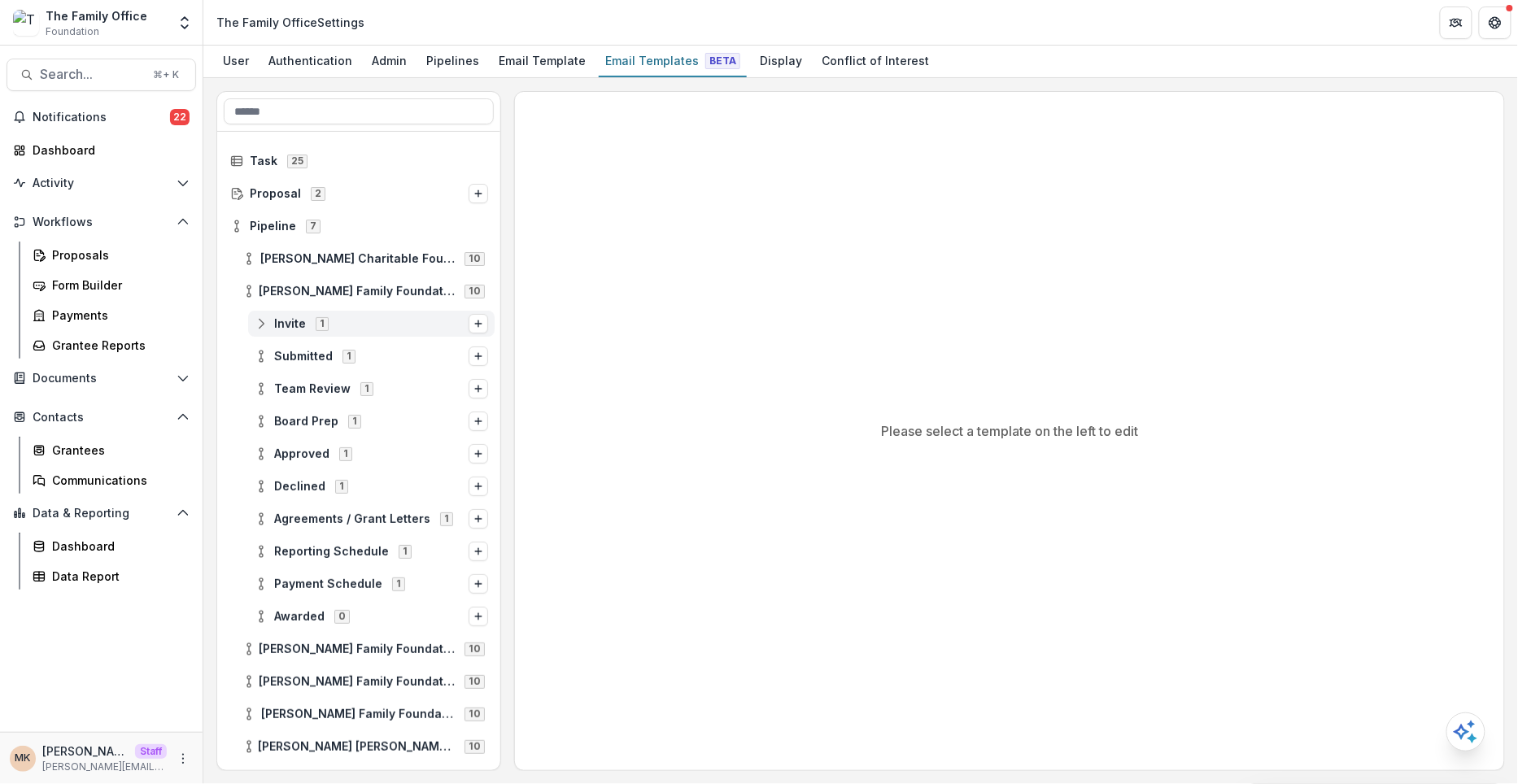
click at [329, 325] on span "Invite 1" at bounding box center [362, 323] width 214 height 14
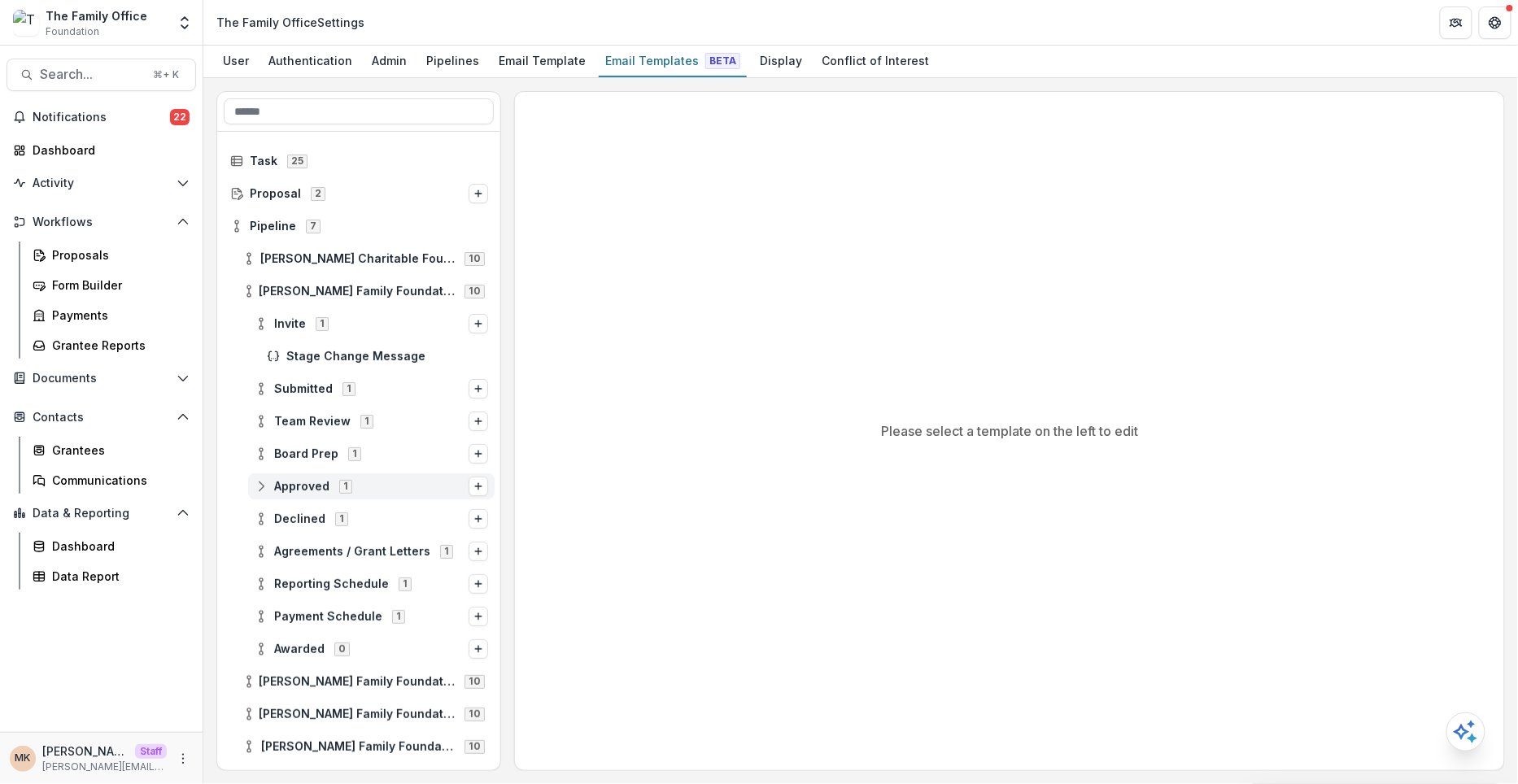
click at [378, 483] on span "Approved 1" at bounding box center [362, 485] width 214 height 14
click at [372, 526] on div "Stage Change Message" at bounding box center [378, 519] width 234 height 26
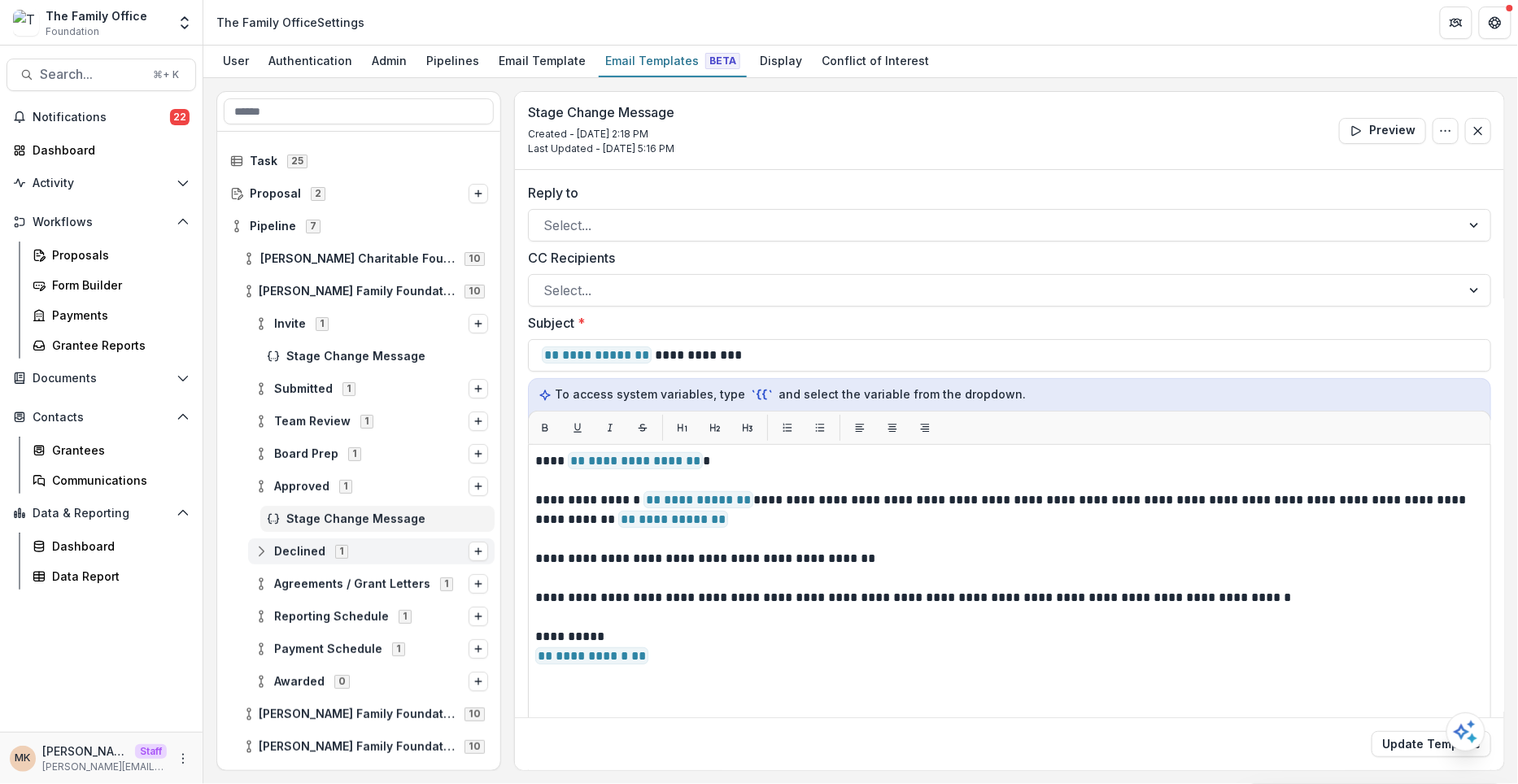
click at [373, 547] on span "Declined 1" at bounding box center [362, 551] width 214 height 14
click at [371, 579] on span "Stage Change Message" at bounding box center [387, 584] width 202 height 14
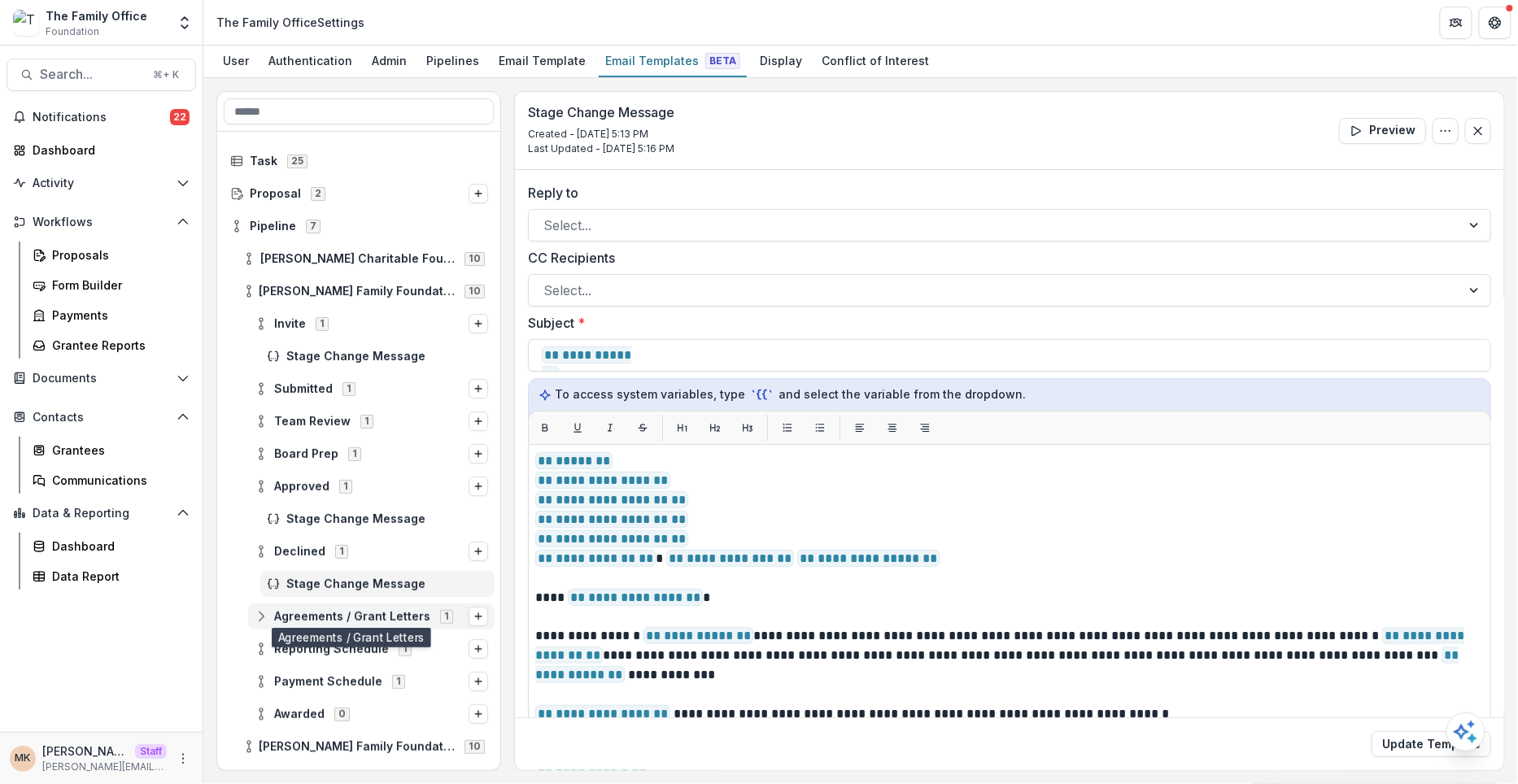
click at [366, 610] on span "Agreements / Grant Letters" at bounding box center [353, 617] width 156 height 14
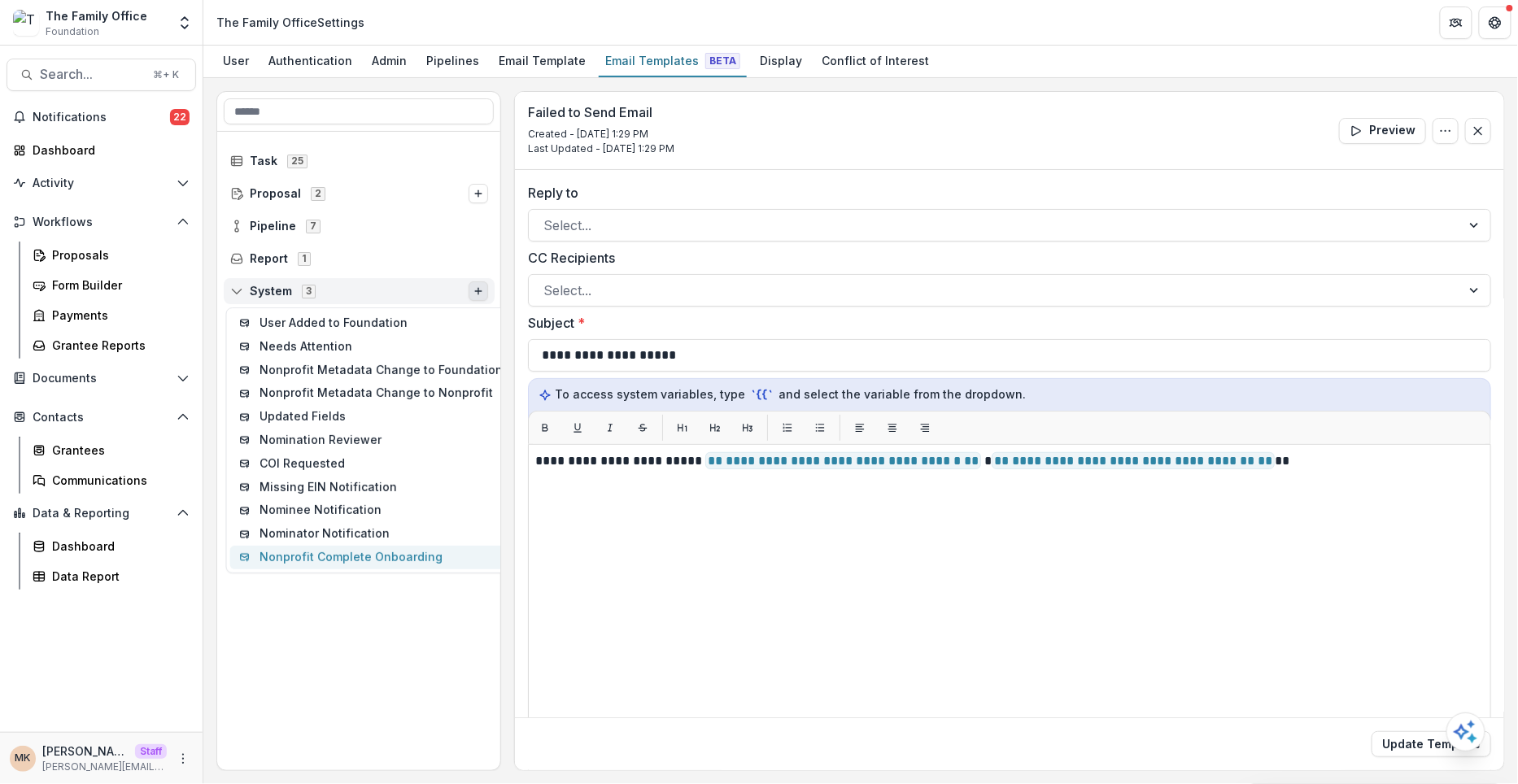
scroll to position [201, 0]
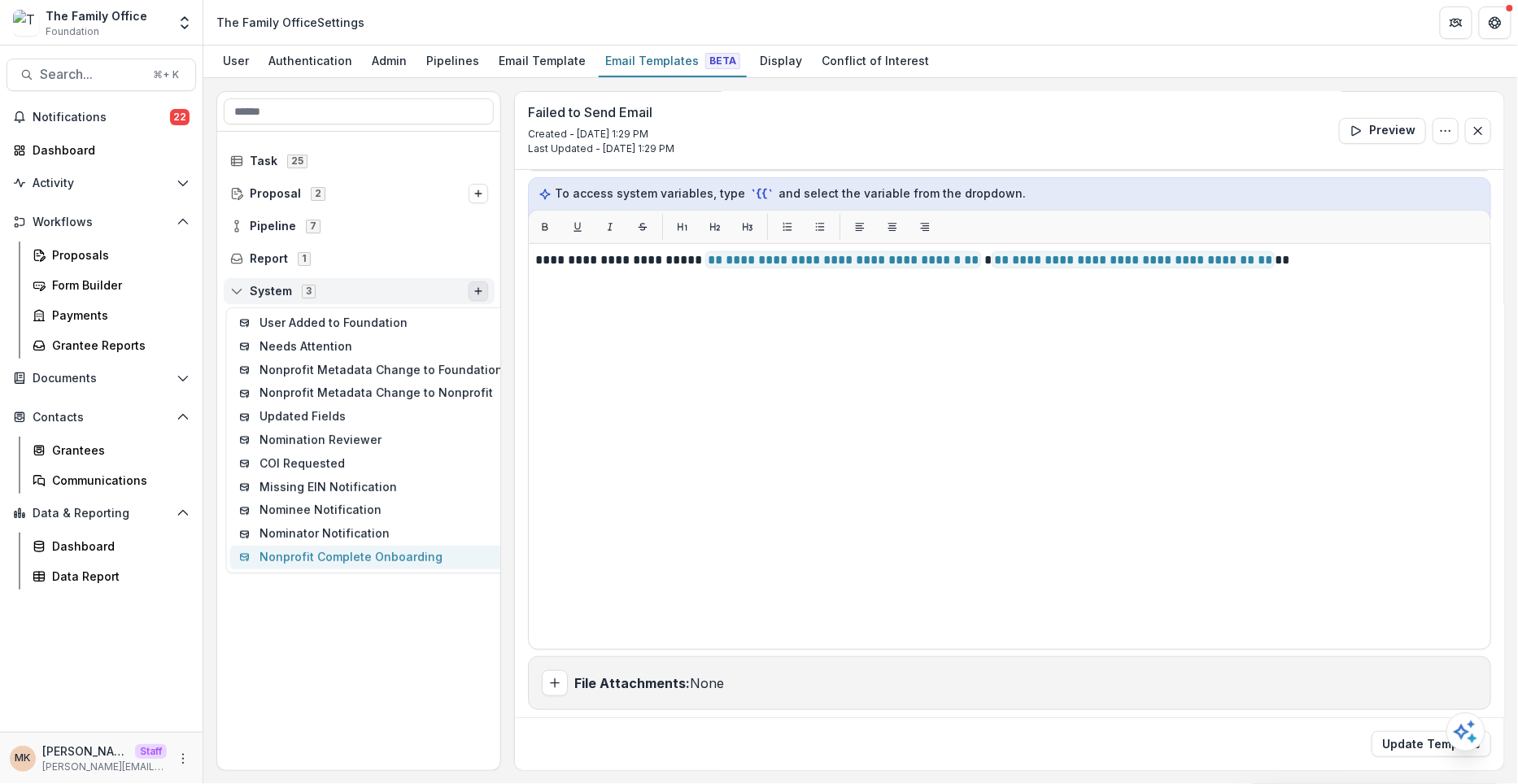
click at [380, 554] on button "Nonprofit Complete Onboarding" at bounding box center [371, 557] width 282 height 23
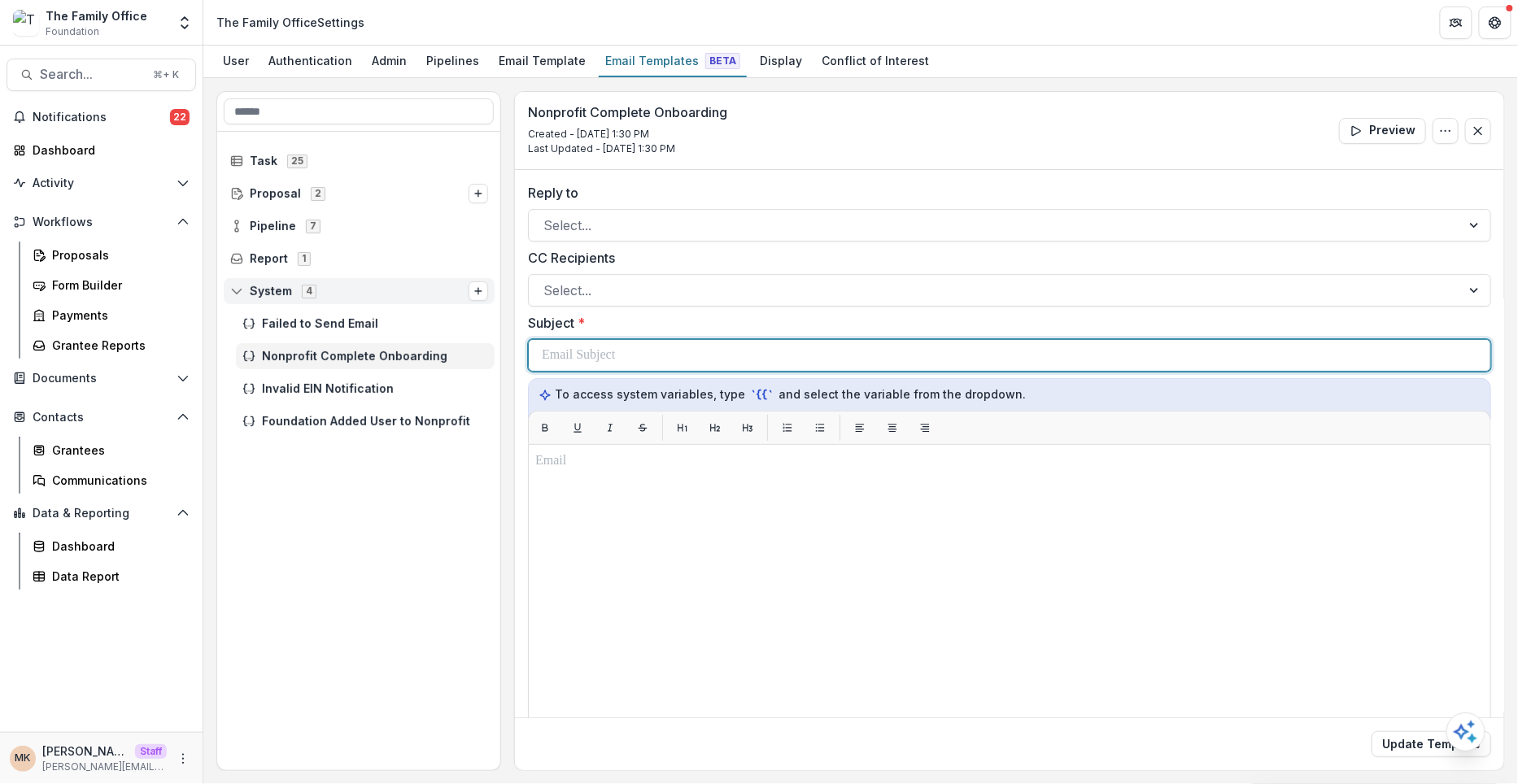
click at [712, 340] on div at bounding box center [1009, 355] width 936 height 31
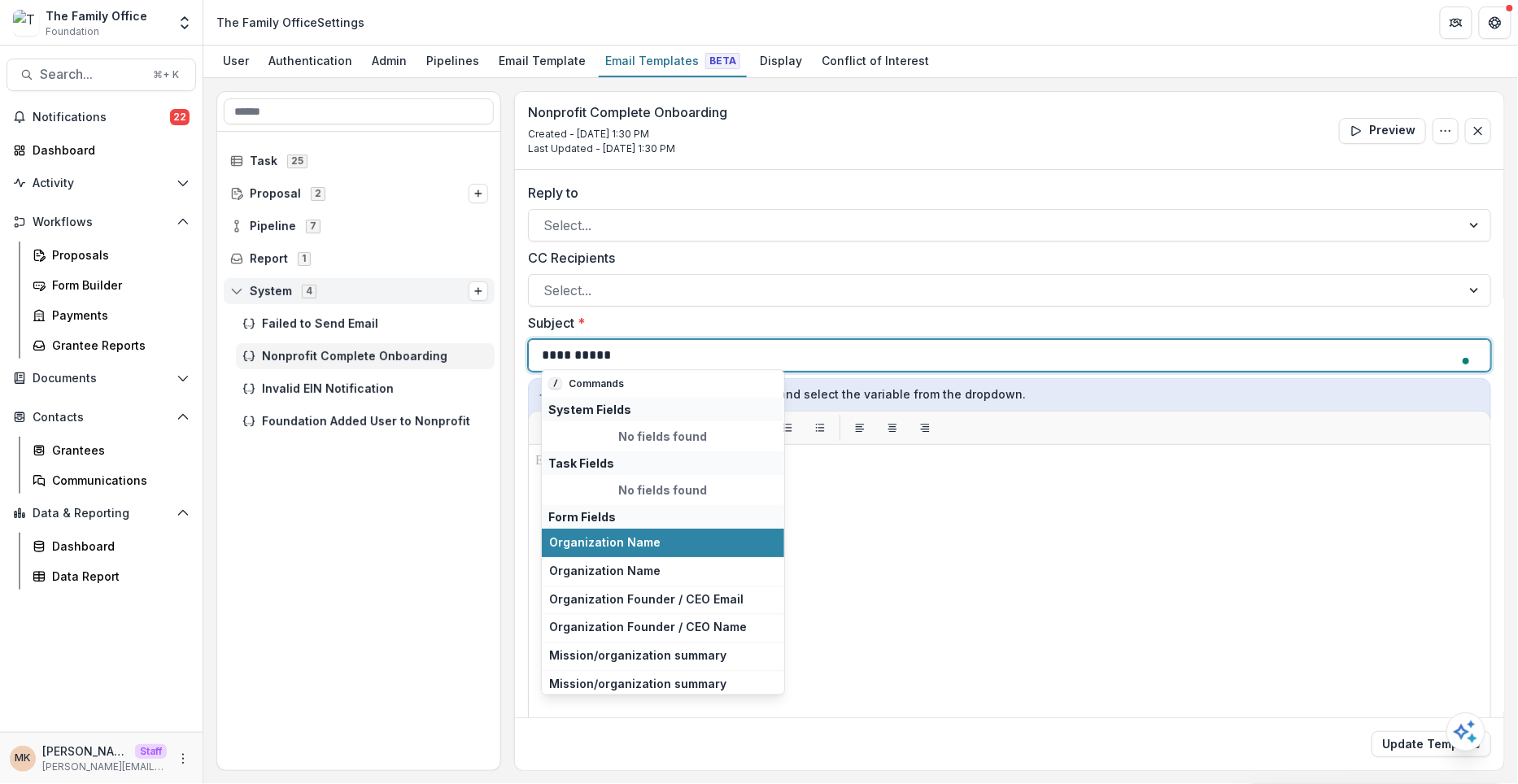
scroll to position [370, 0]
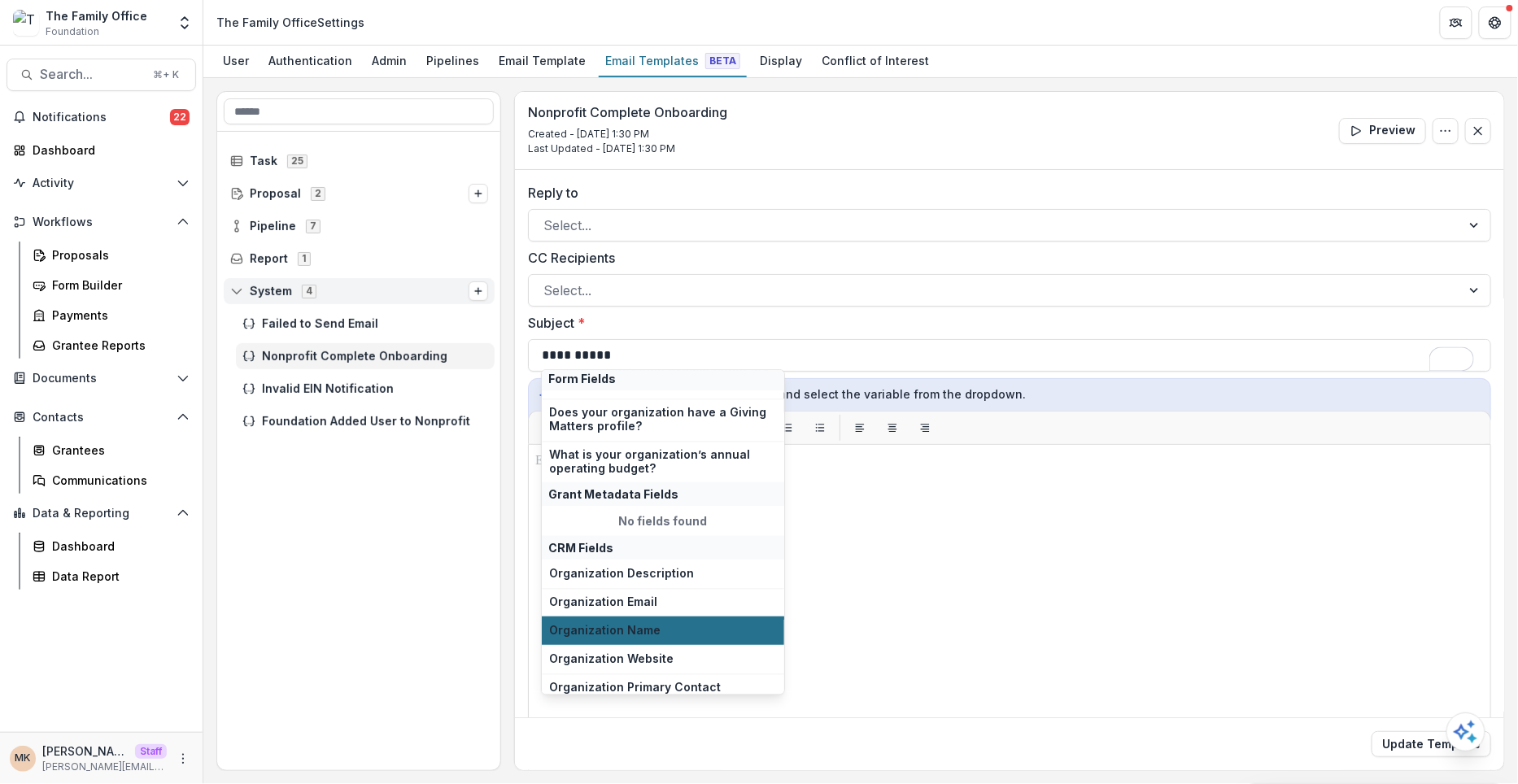
click at [615, 627] on span "Organization Name" at bounding box center [662, 631] width 228 height 14
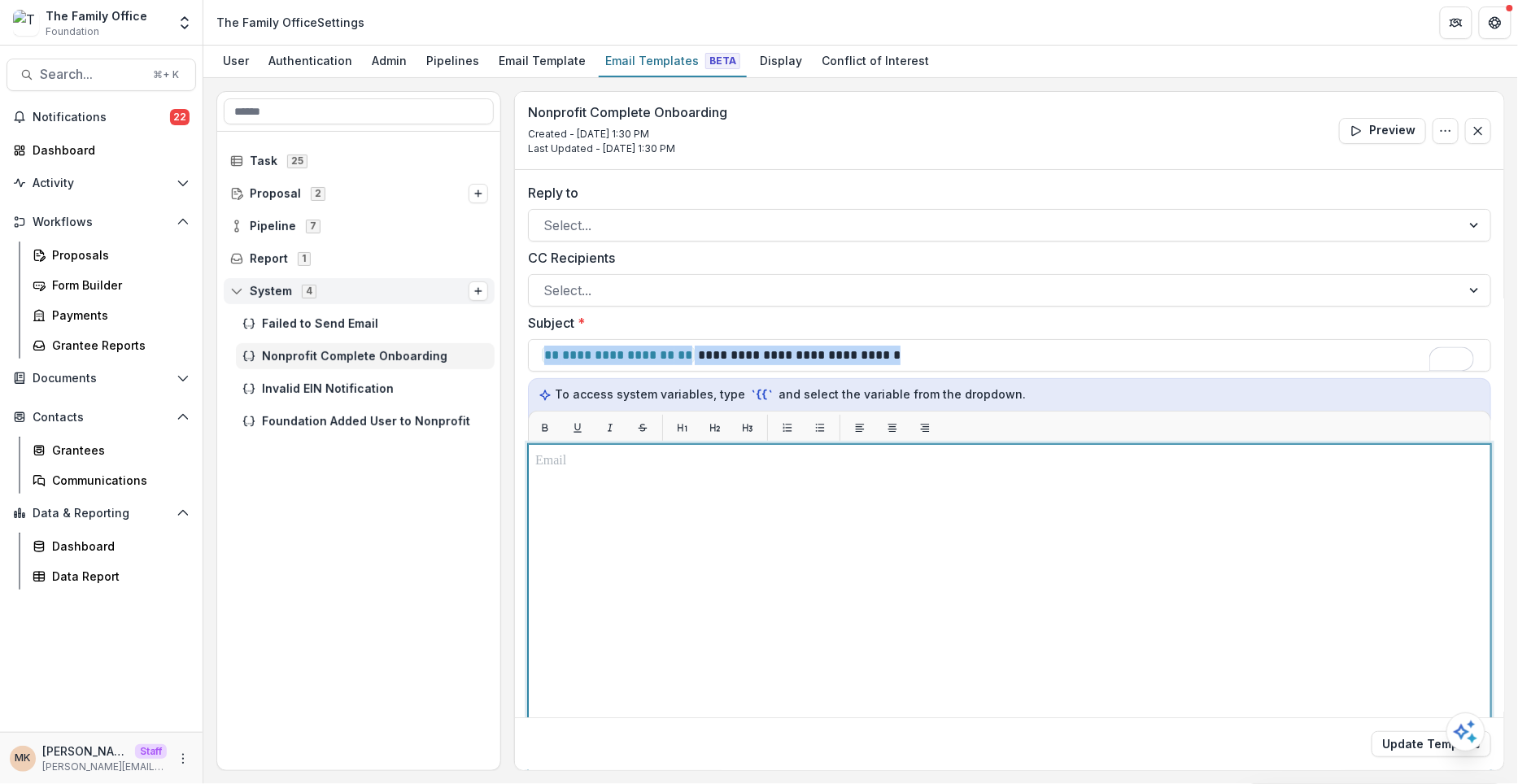
click at [627, 533] on div at bounding box center [1009, 647] width 949 height 392
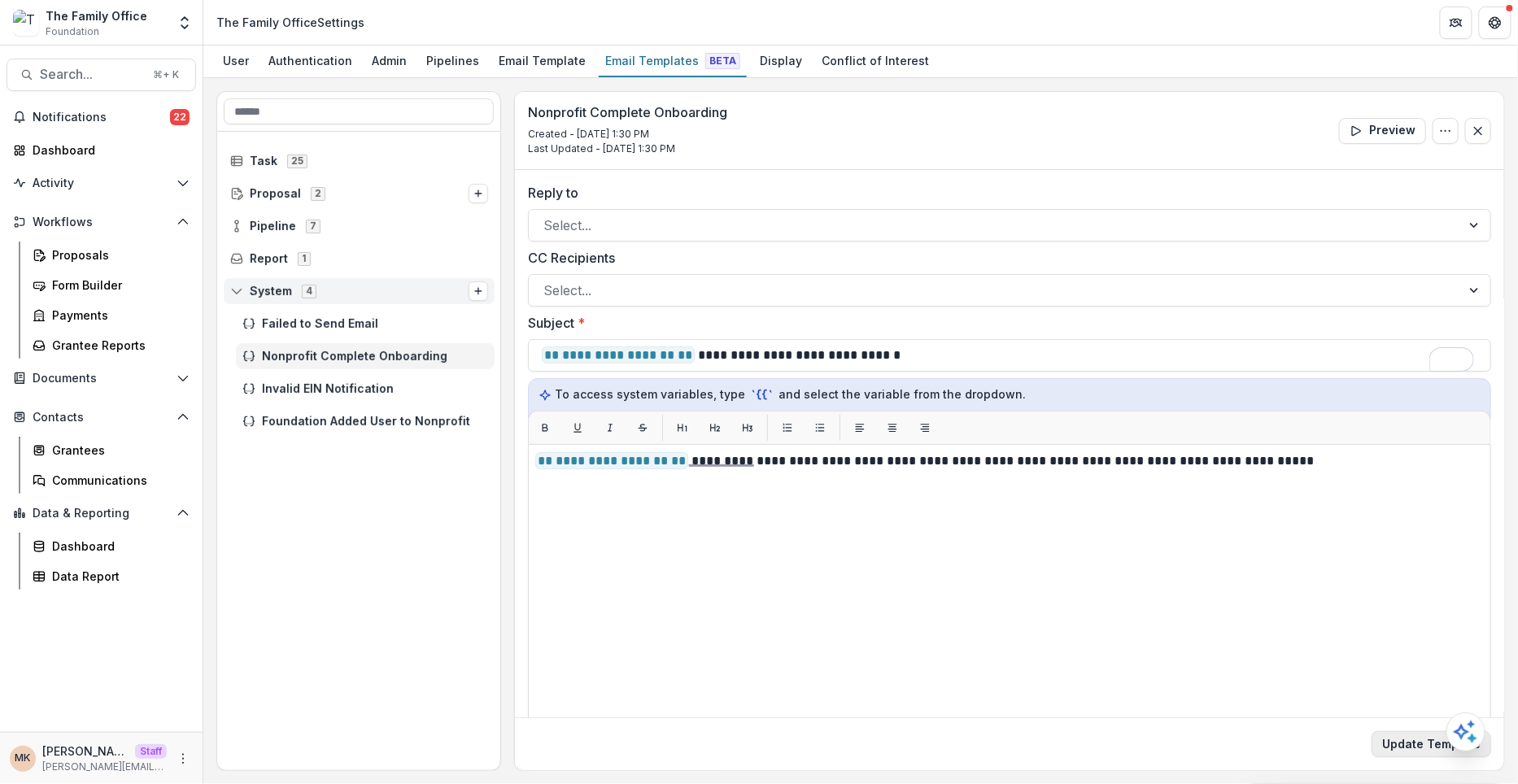
click at [1413, 740] on button "Update Template" at bounding box center [1431, 744] width 120 height 26
click at [1414, 740] on button "Update Template" at bounding box center [1431, 744] width 120 height 26
click at [301, 301] on div "System 4" at bounding box center [359, 291] width 271 height 26
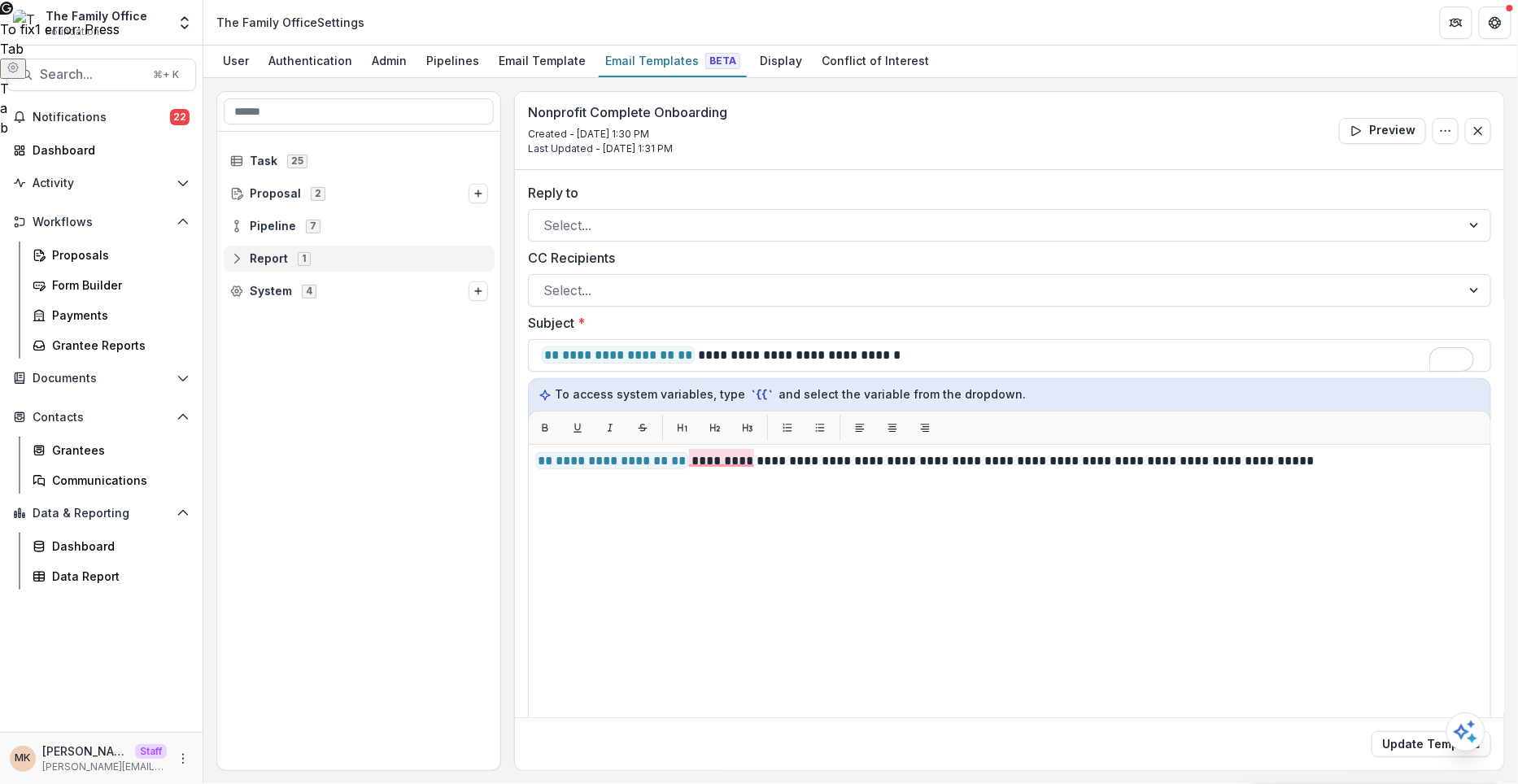
click at [293, 264] on div "Report 1" at bounding box center [359, 259] width 271 height 26
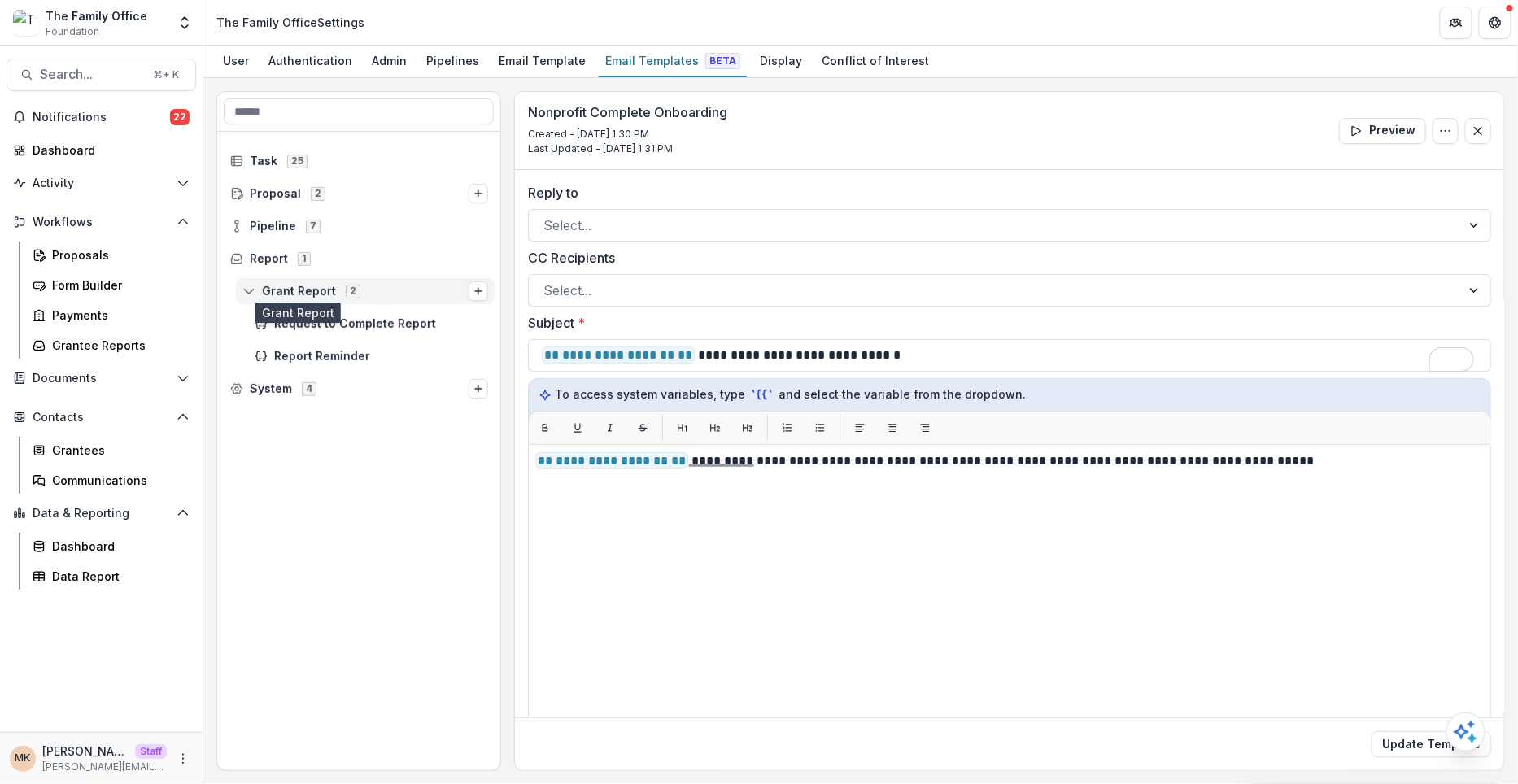
click at [280, 285] on span "Grant Report" at bounding box center [300, 291] width 74 height 14
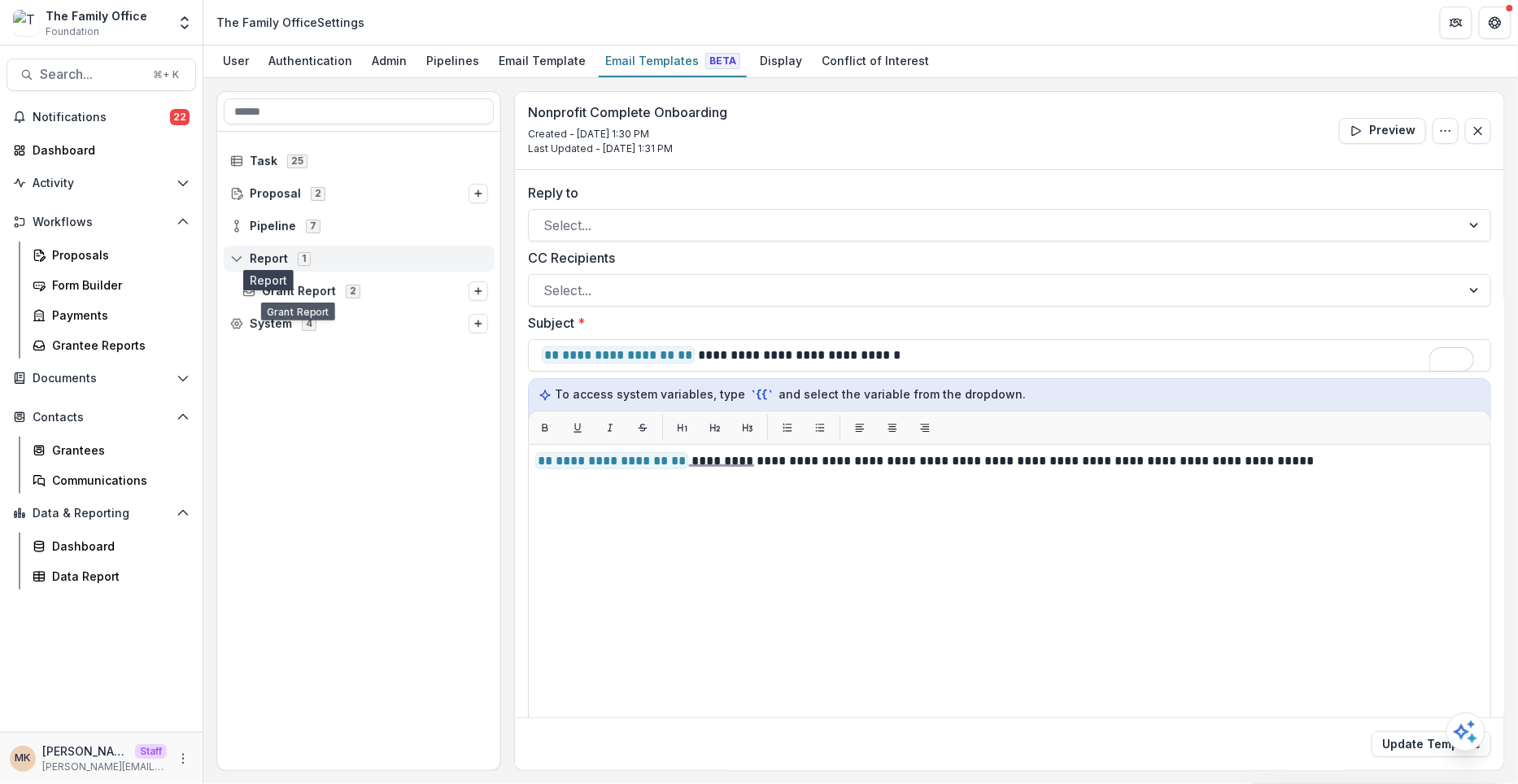
click at [269, 253] on span "Report" at bounding box center [268, 259] width 38 height 14
click at [288, 187] on span "Proposal" at bounding box center [274, 193] width 51 height 14
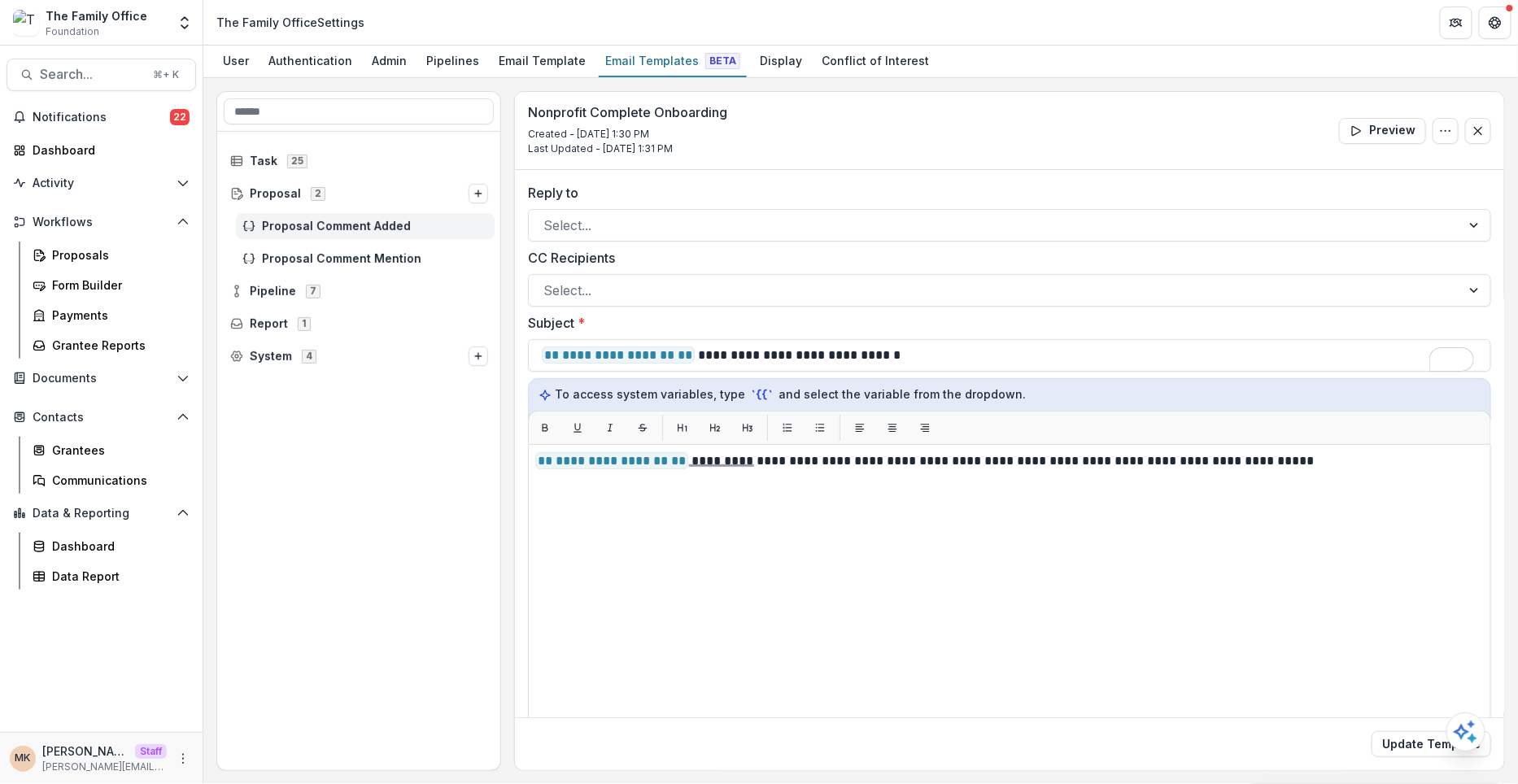
click at [288, 230] on span "Proposal Comment Added" at bounding box center [375, 226] width 226 height 14
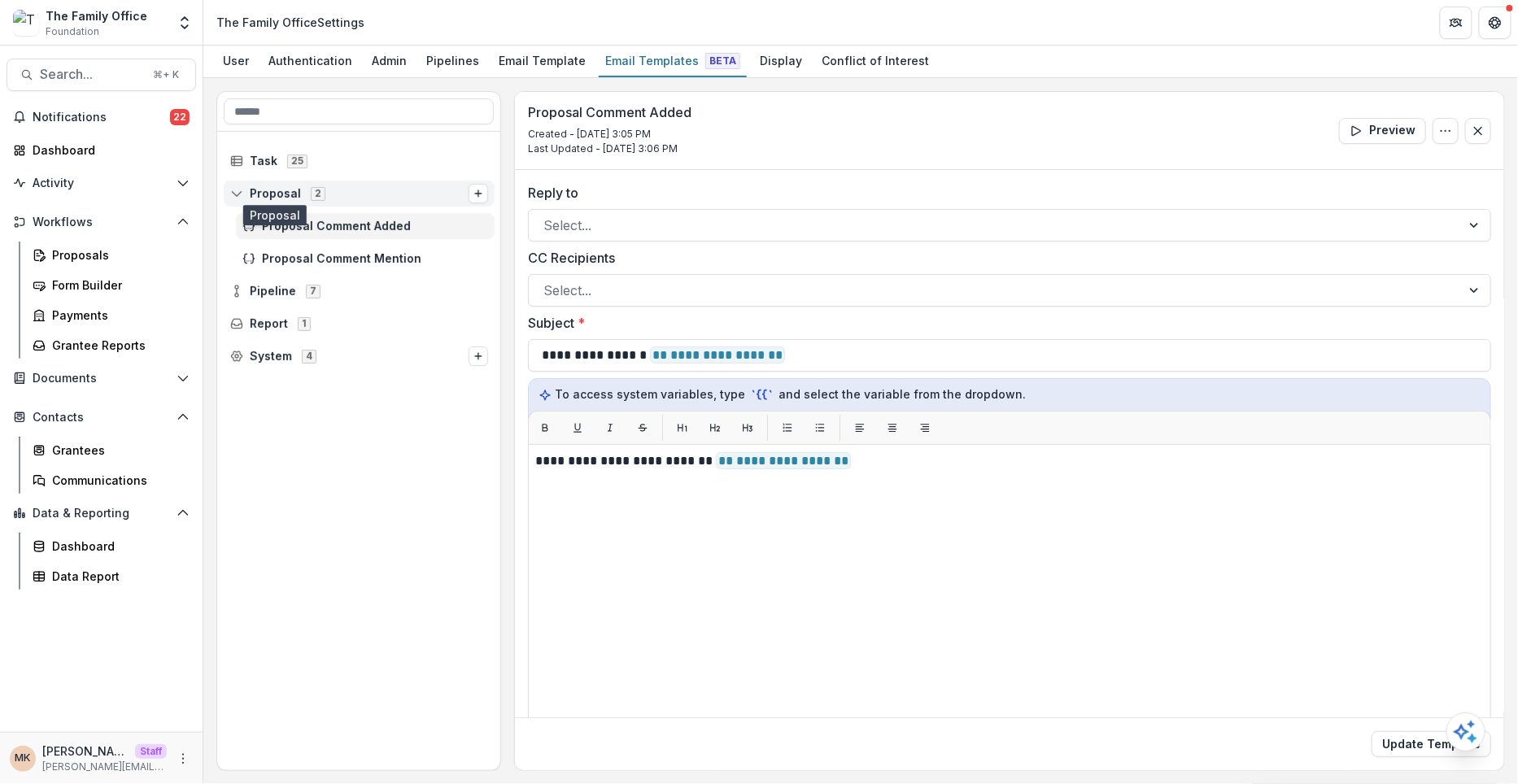
click at [281, 188] on span "Proposal" at bounding box center [274, 193] width 51 height 14
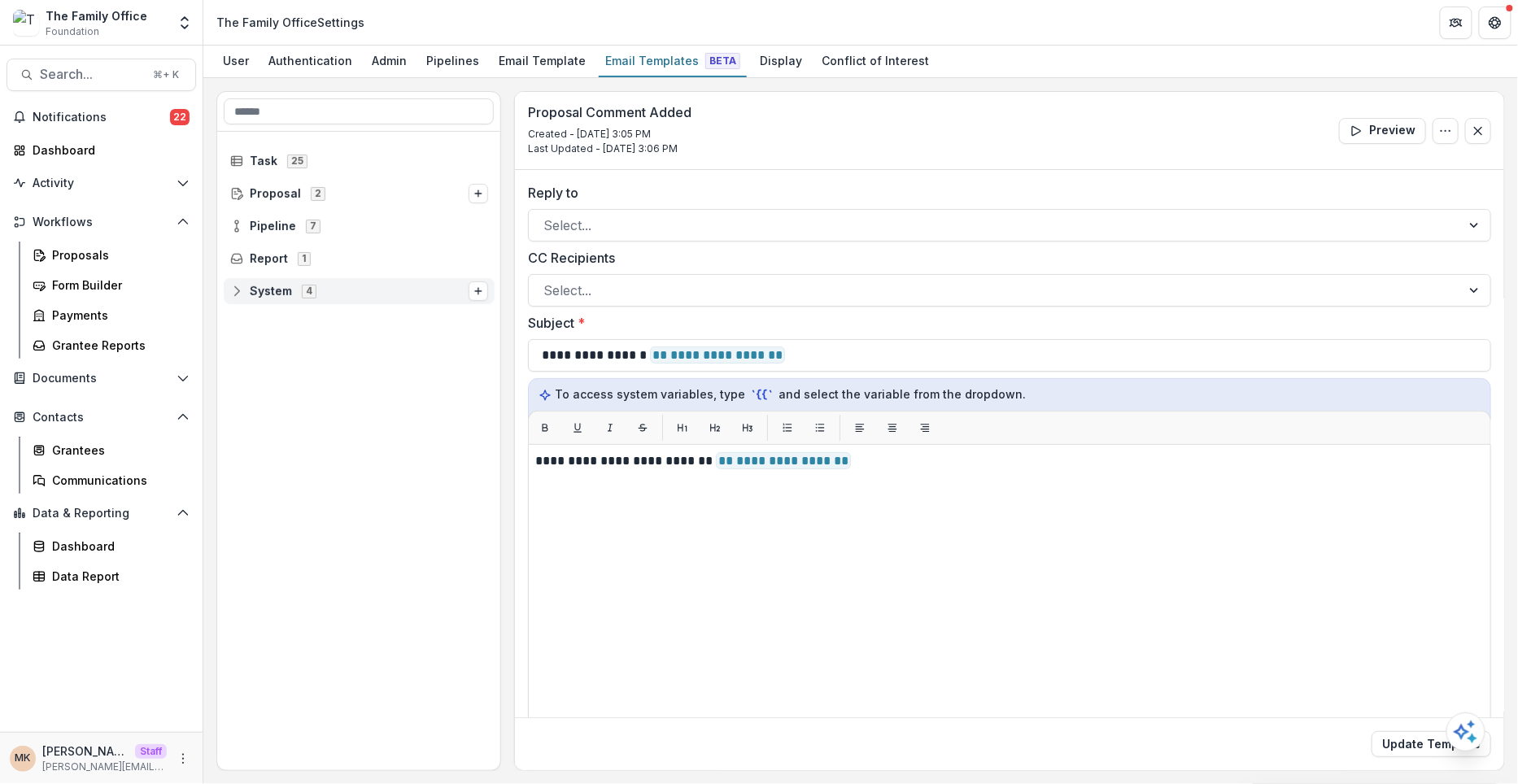
click at [289, 292] on span "System" at bounding box center [270, 291] width 42 height 14
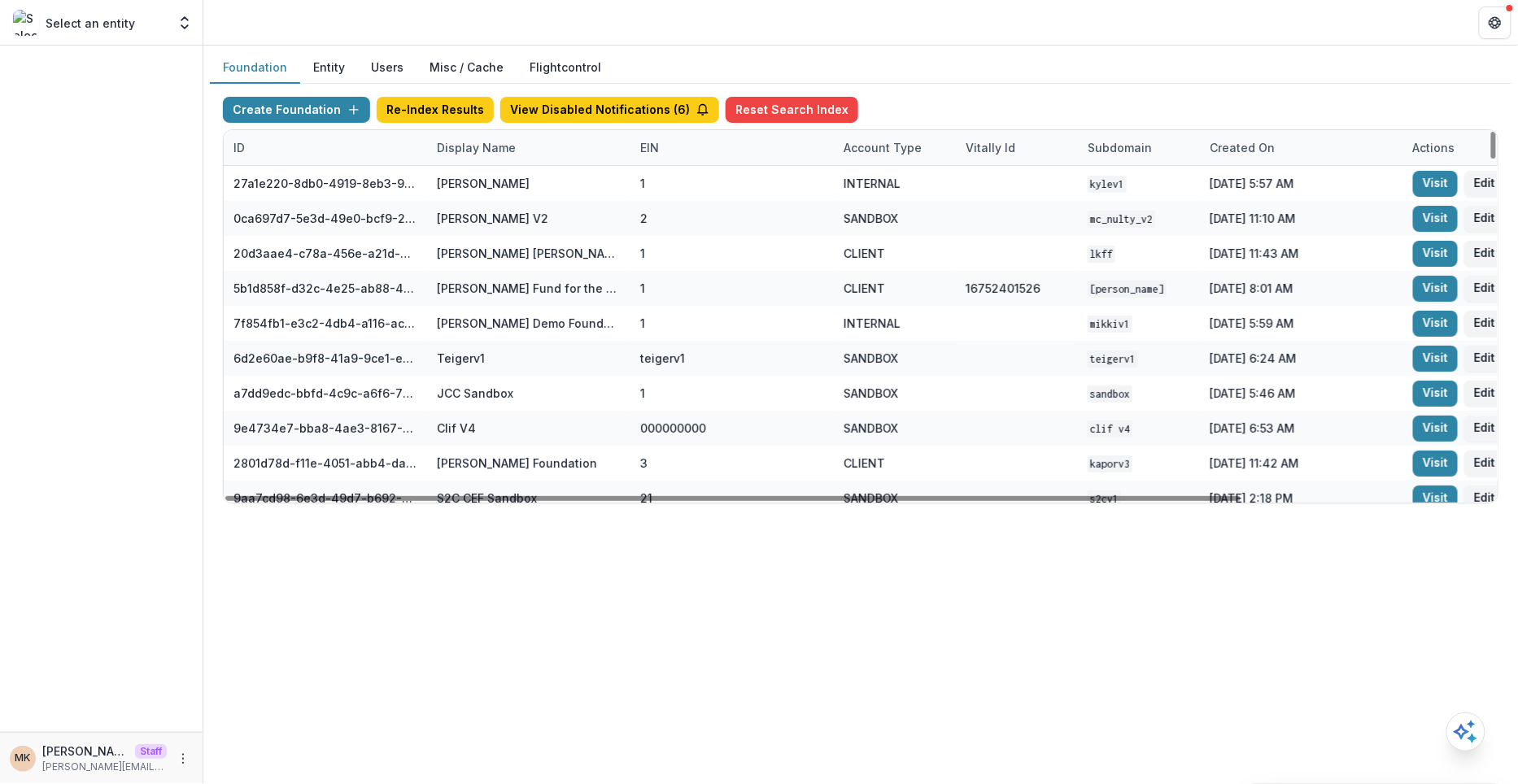
click at [474, 145] on div "Display Name" at bounding box center [476, 148] width 99 height 17
click at [490, 176] on input at bounding box center [527, 183] width 195 height 26
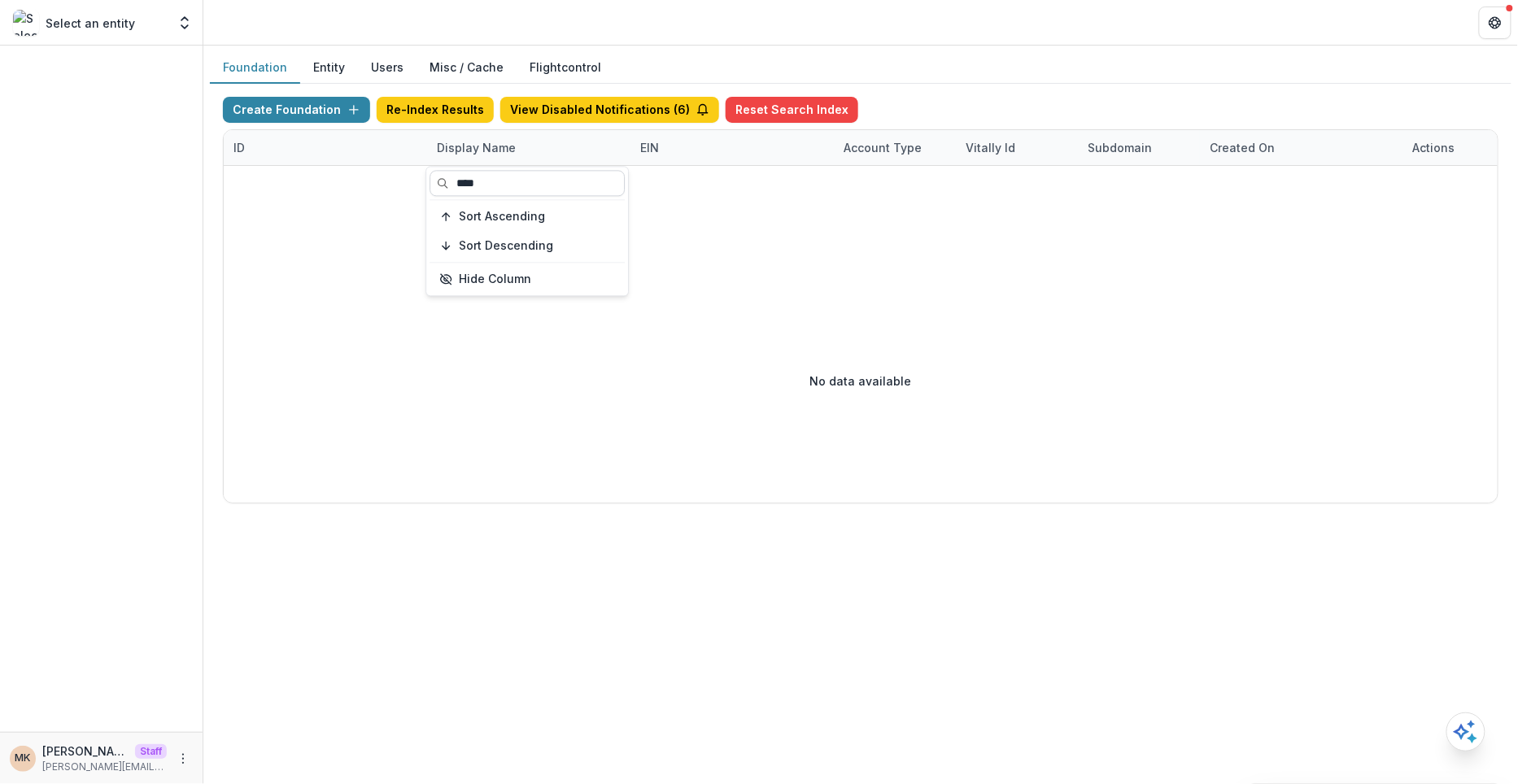
type input "*****"
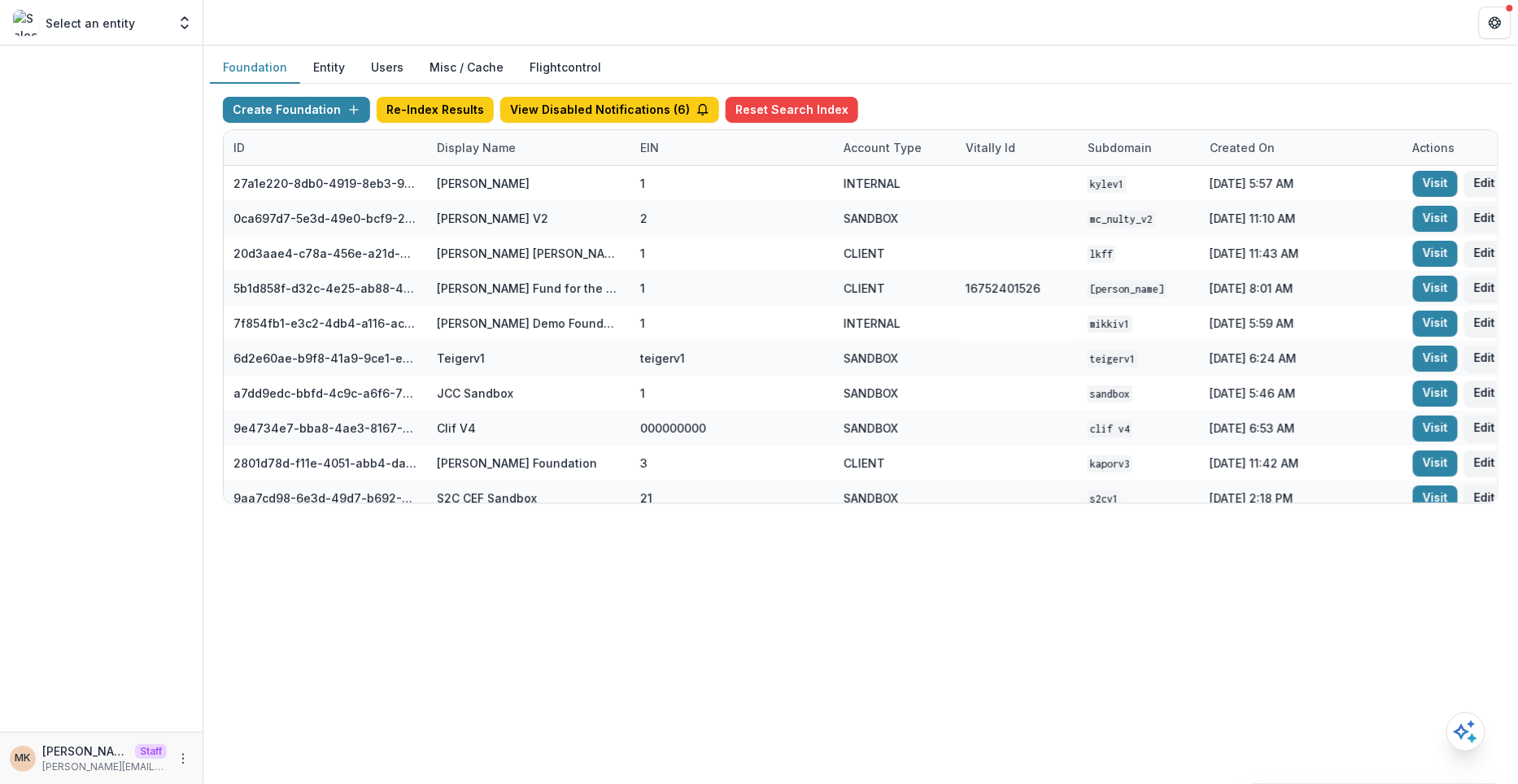
click at [964, 98] on div "Create Foundation Re-Index Results View Disabled Notifications ( 6 ) Reset Sear…" at bounding box center [860, 113] width 1275 height 33
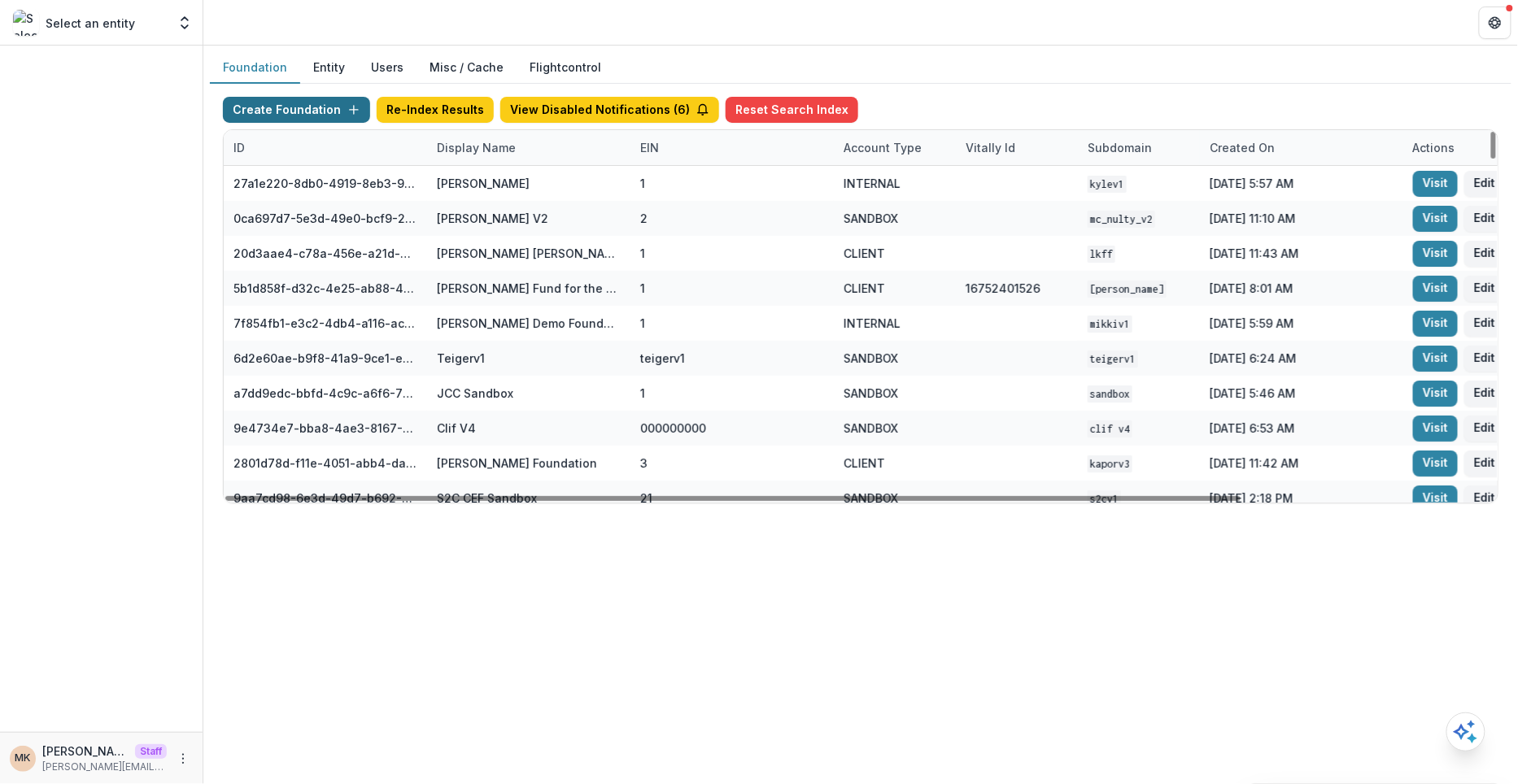
click at [303, 107] on button "Create Foundation" at bounding box center [297, 110] width 147 height 26
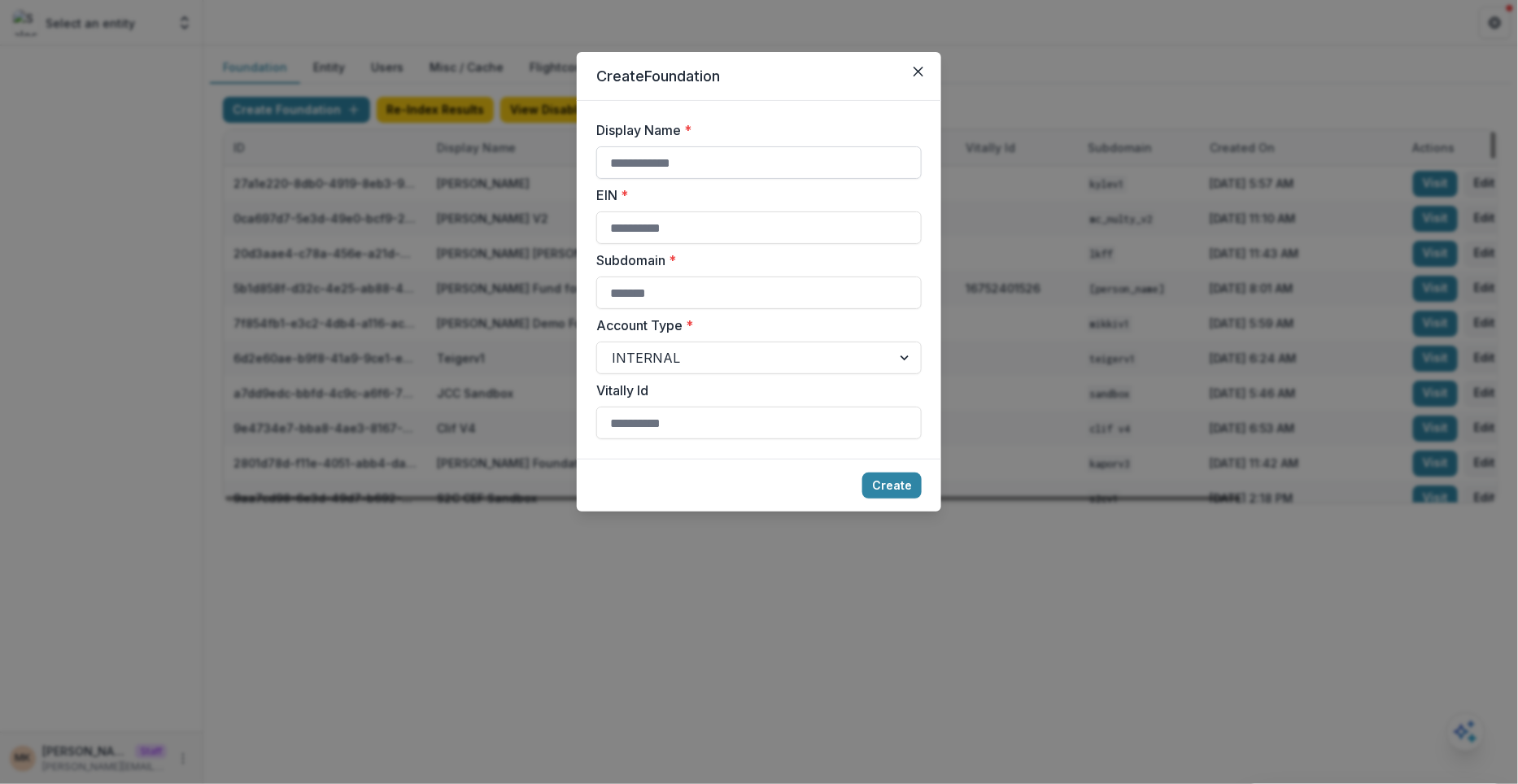
click at [712, 166] on input "Display Name *" at bounding box center [759, 162] width 326 height 33
type input "**********"
click at [717, 224] on input "EIN *" at bounding box center [759, 227] width 326 height 33
type input "**********"
click at [687, 289] on input "Subdomain *" at bounding box center [759, 292] width 326 height 33
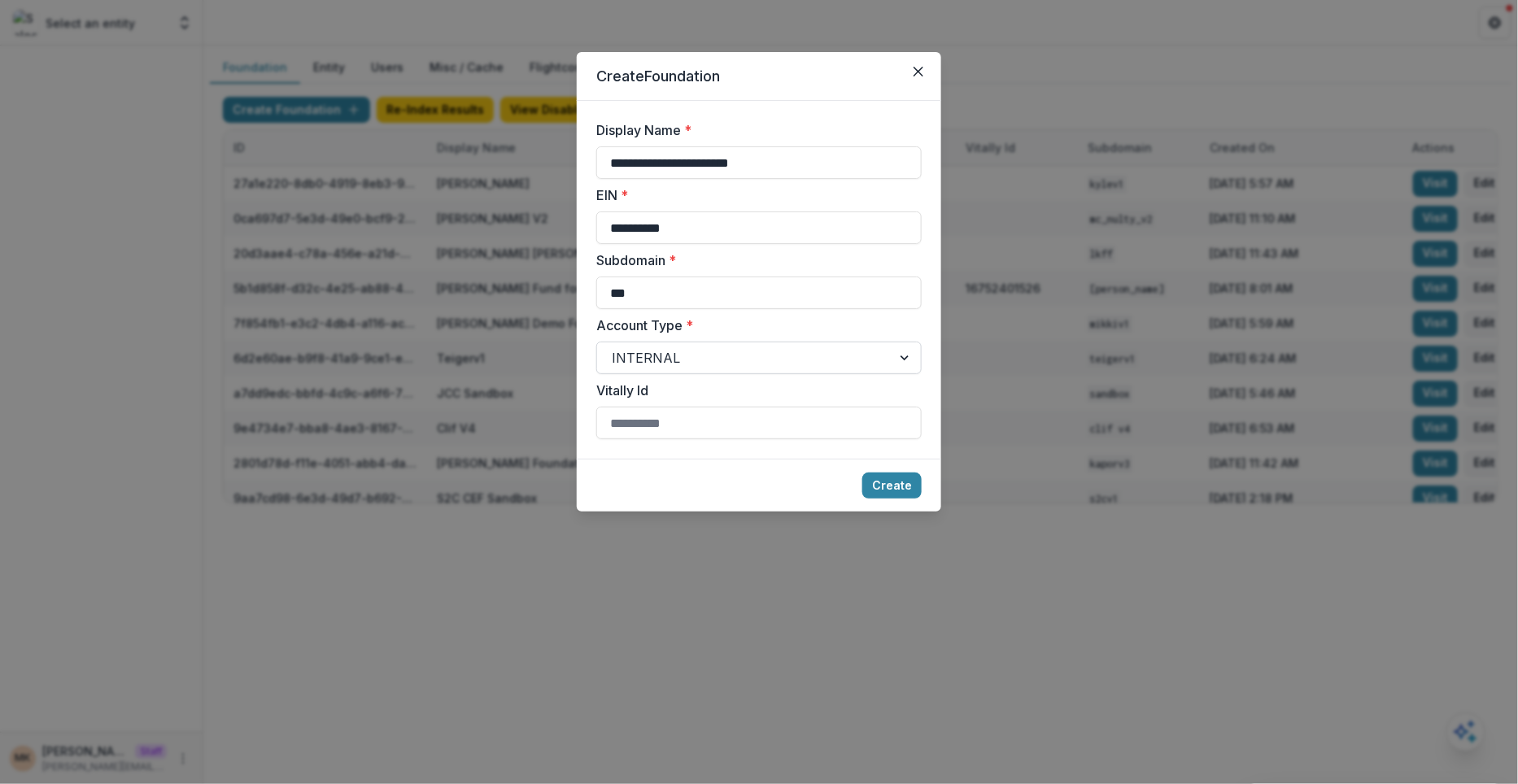
type input "***"
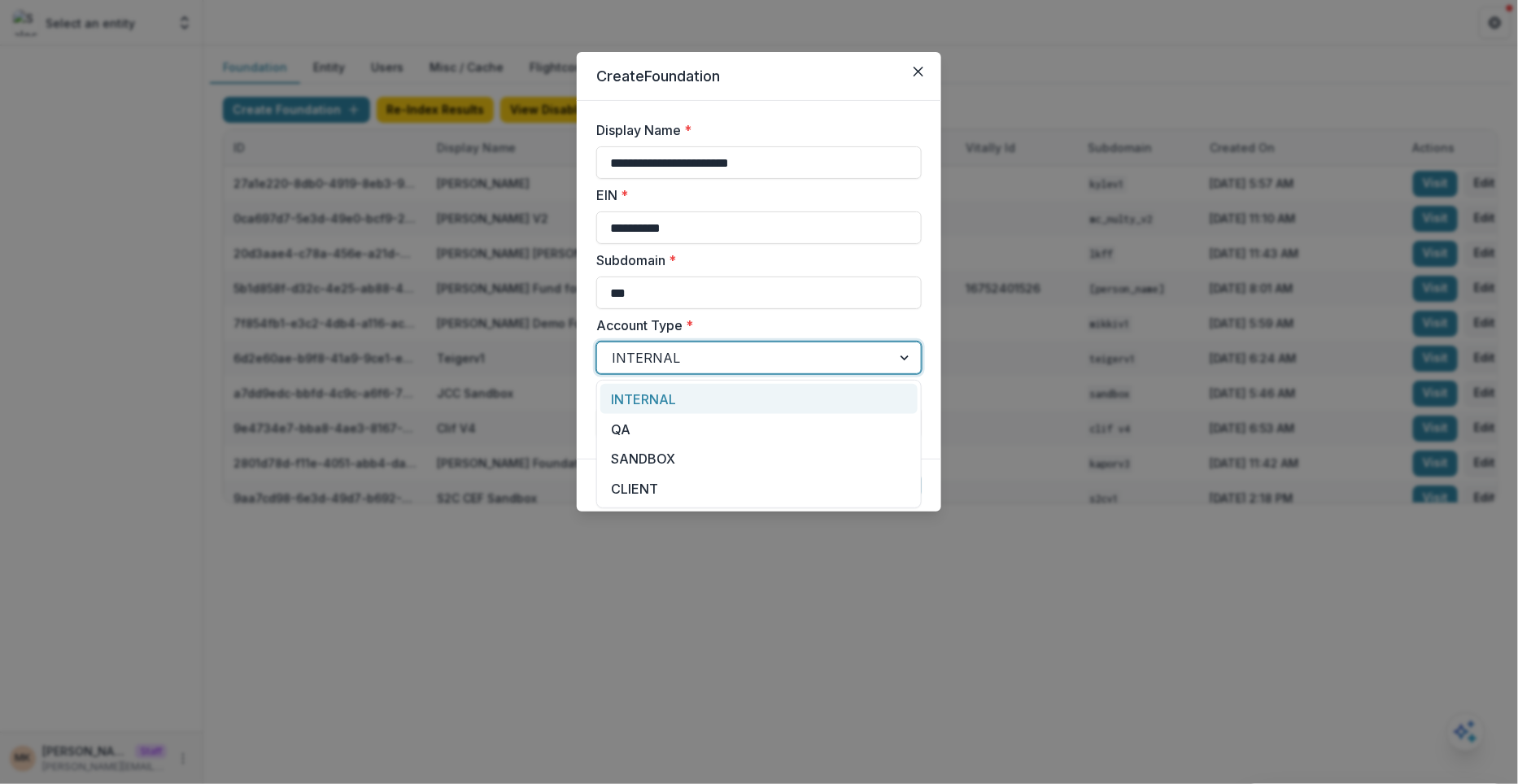
click at [702, 355] on div at bounding box center [744, 358] width 265 height 22
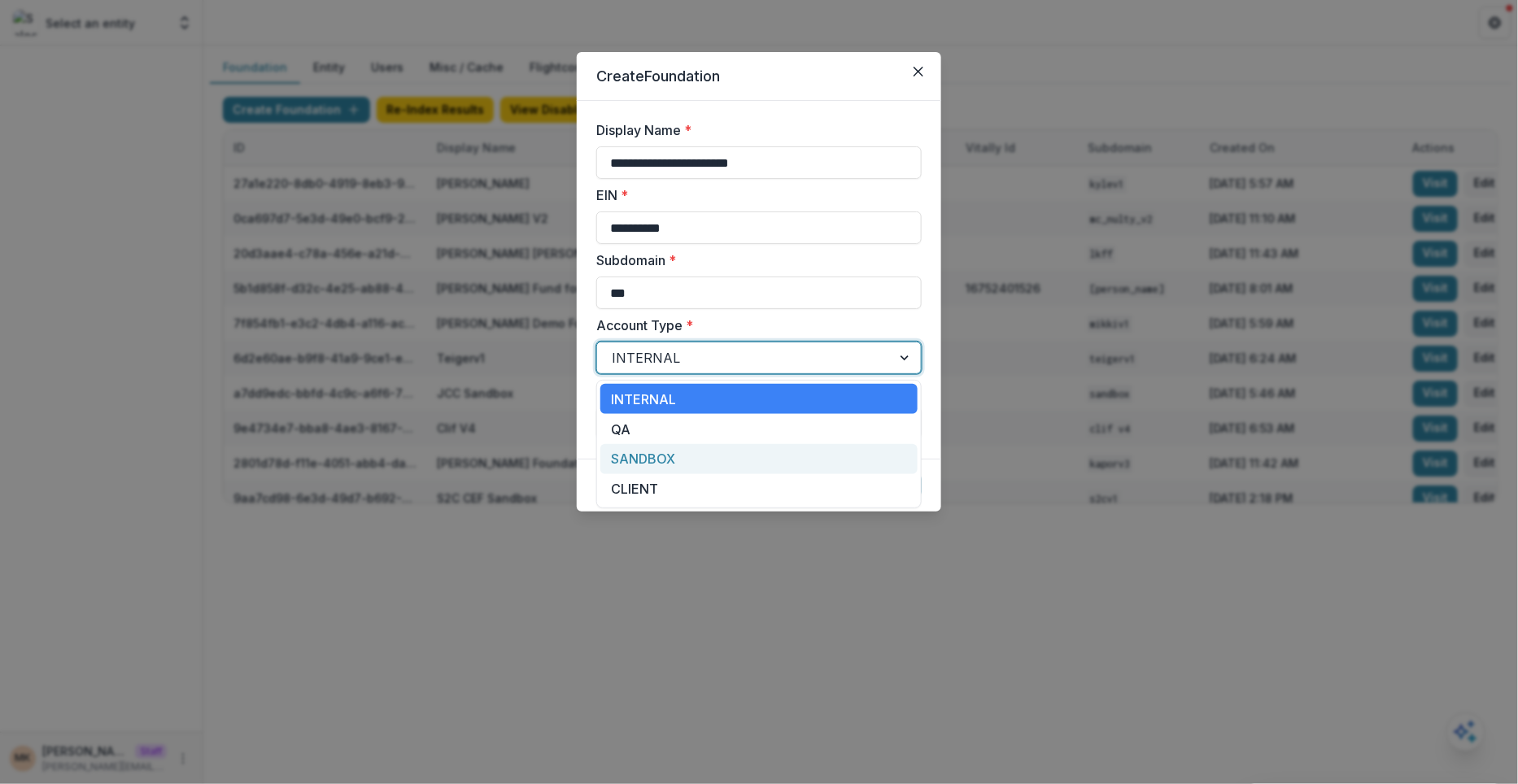
click at [677, 458] on div "SANDBOX" at bounding box center [758, 459] width 317 height 30
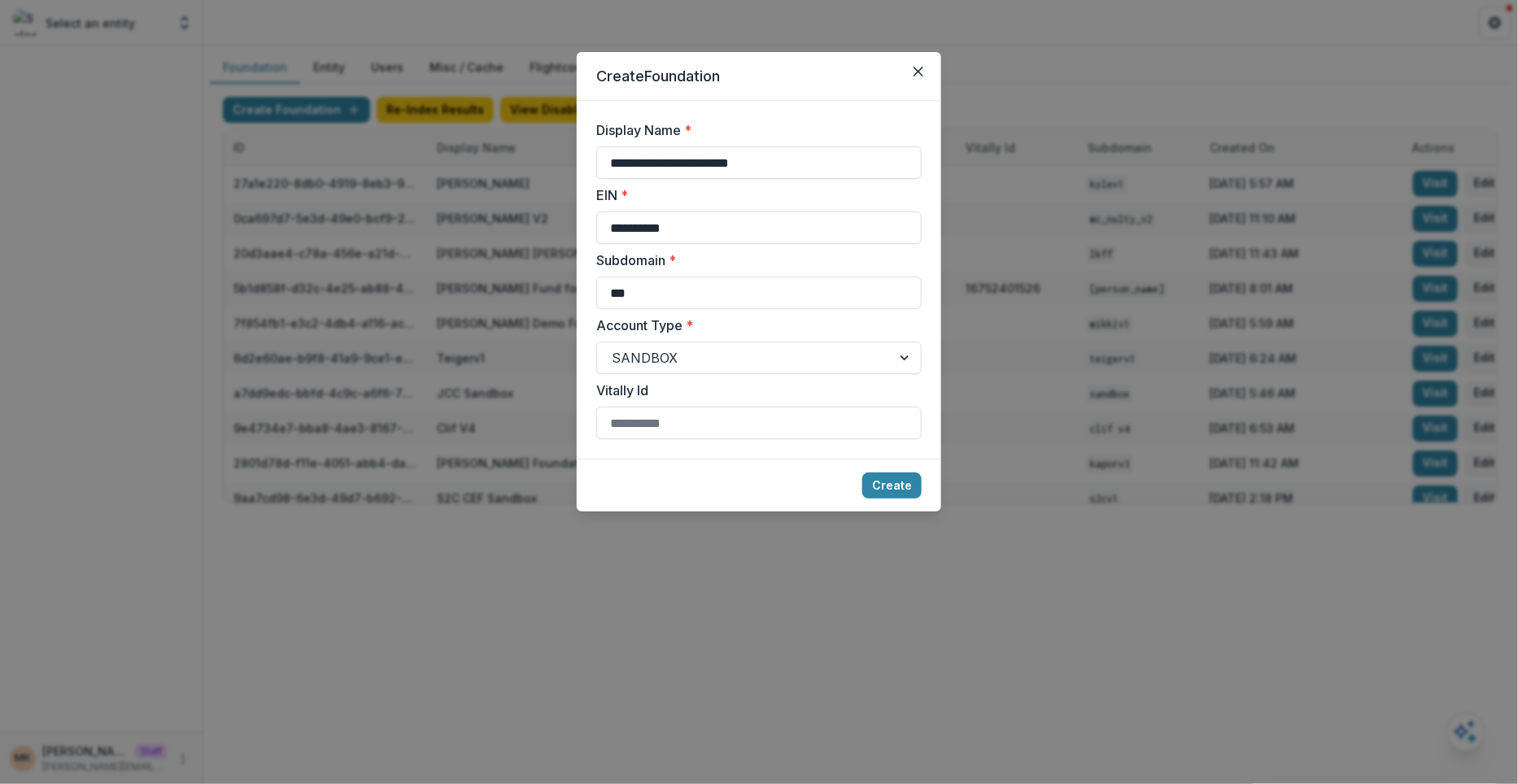
click at [889, 465] on footer "Create" at bounding box center [759, 485] width 365 height 53
click at [891, 485] on button "Create" at bounding box center [892, 485] width 60 height 26
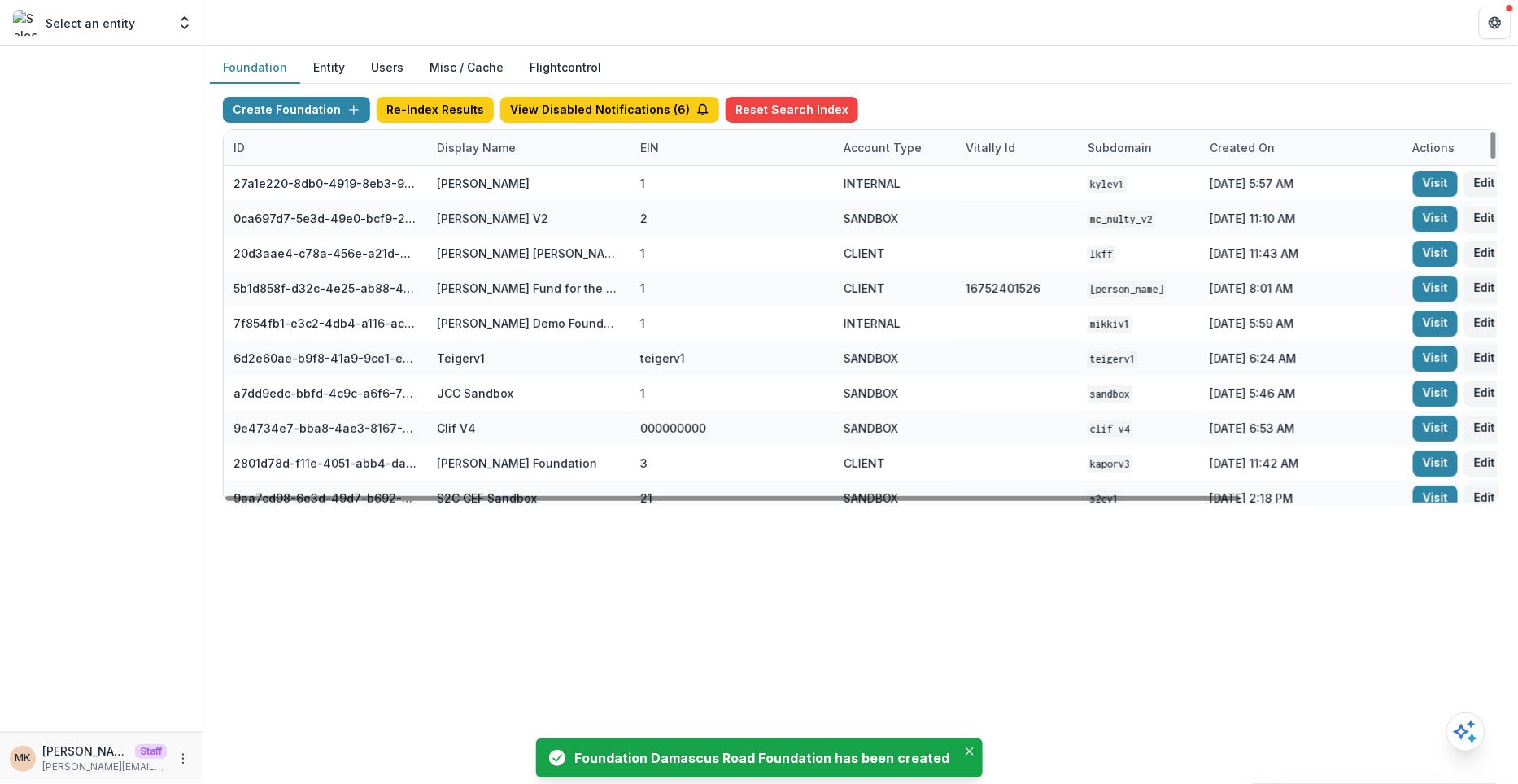
click at [499, 164] on div "ID Display Name EIN Account Type Vitally Id Subdomain Created on Actions Featur…" at bounding box center [1017, 148] width 1586 height 35
click at [493, 147] on div "Display Name" at bounding box center [476, 148] width 99 height 17
click at [490, 186] on input at bounding box center [527, 183] width 195 height 26
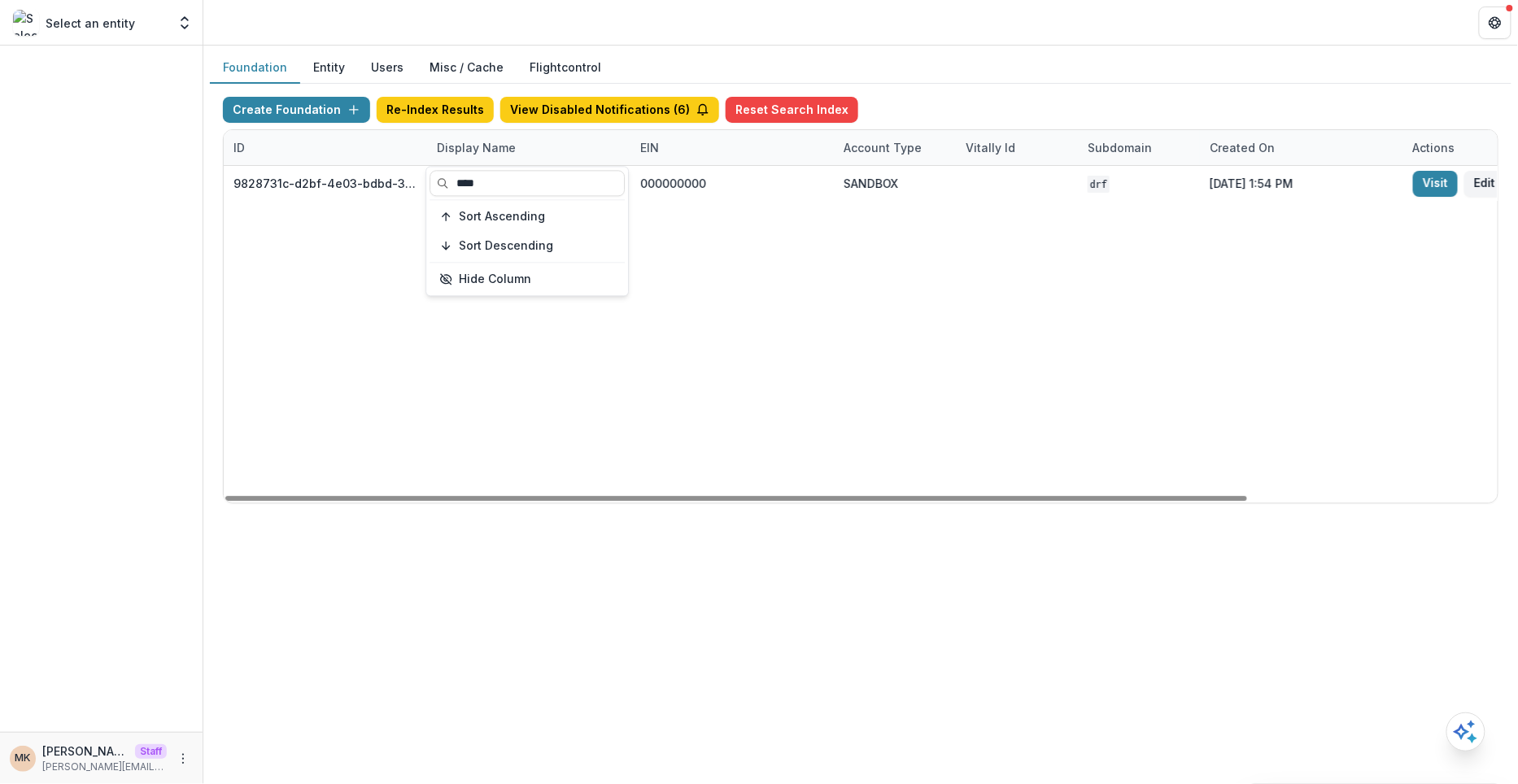
type input "****"
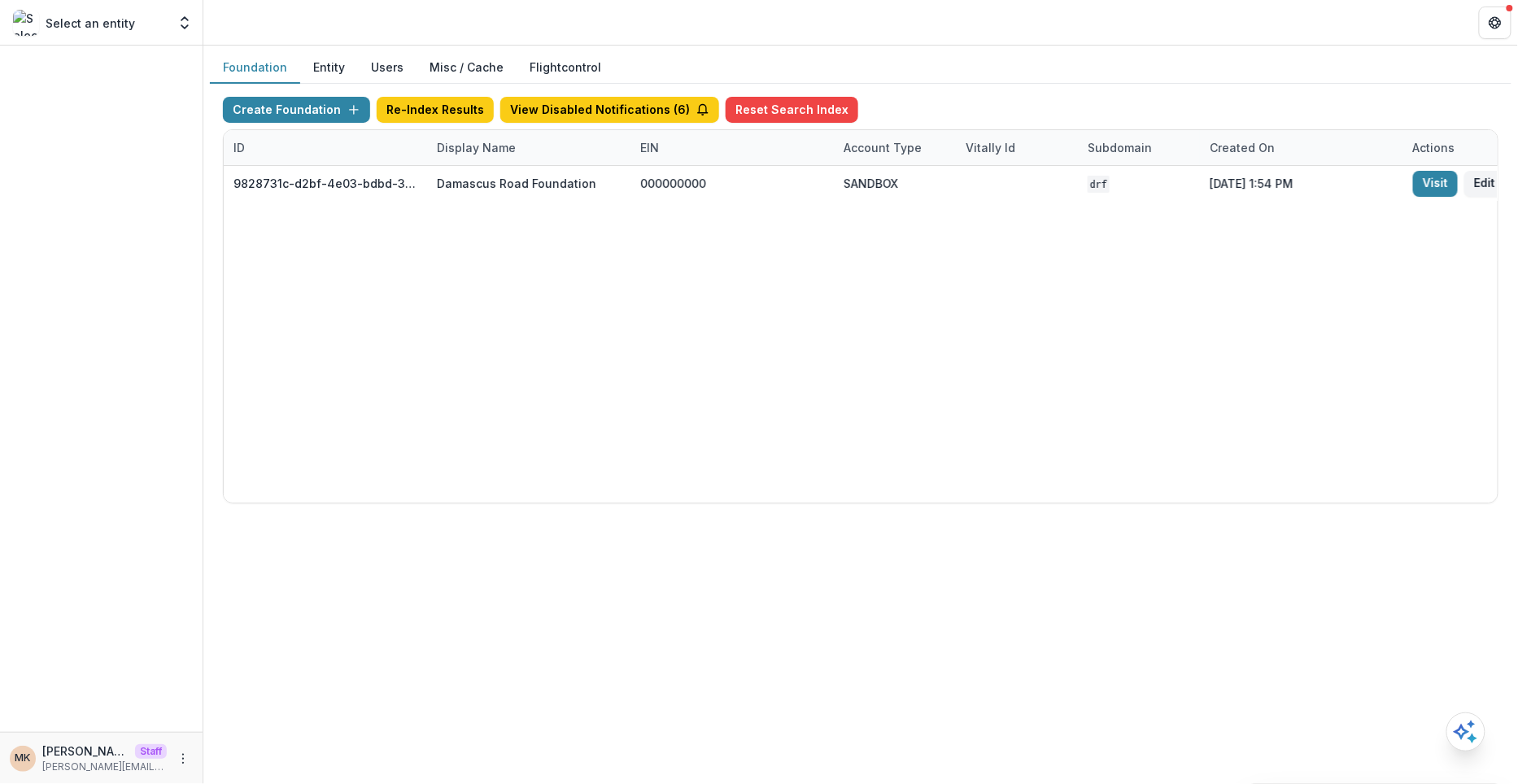
click at [1122, 58] on div "Foundation Entity Users Misc / Cache Flightcontrol" at bounding box center [860, 68] width 1301 height 32
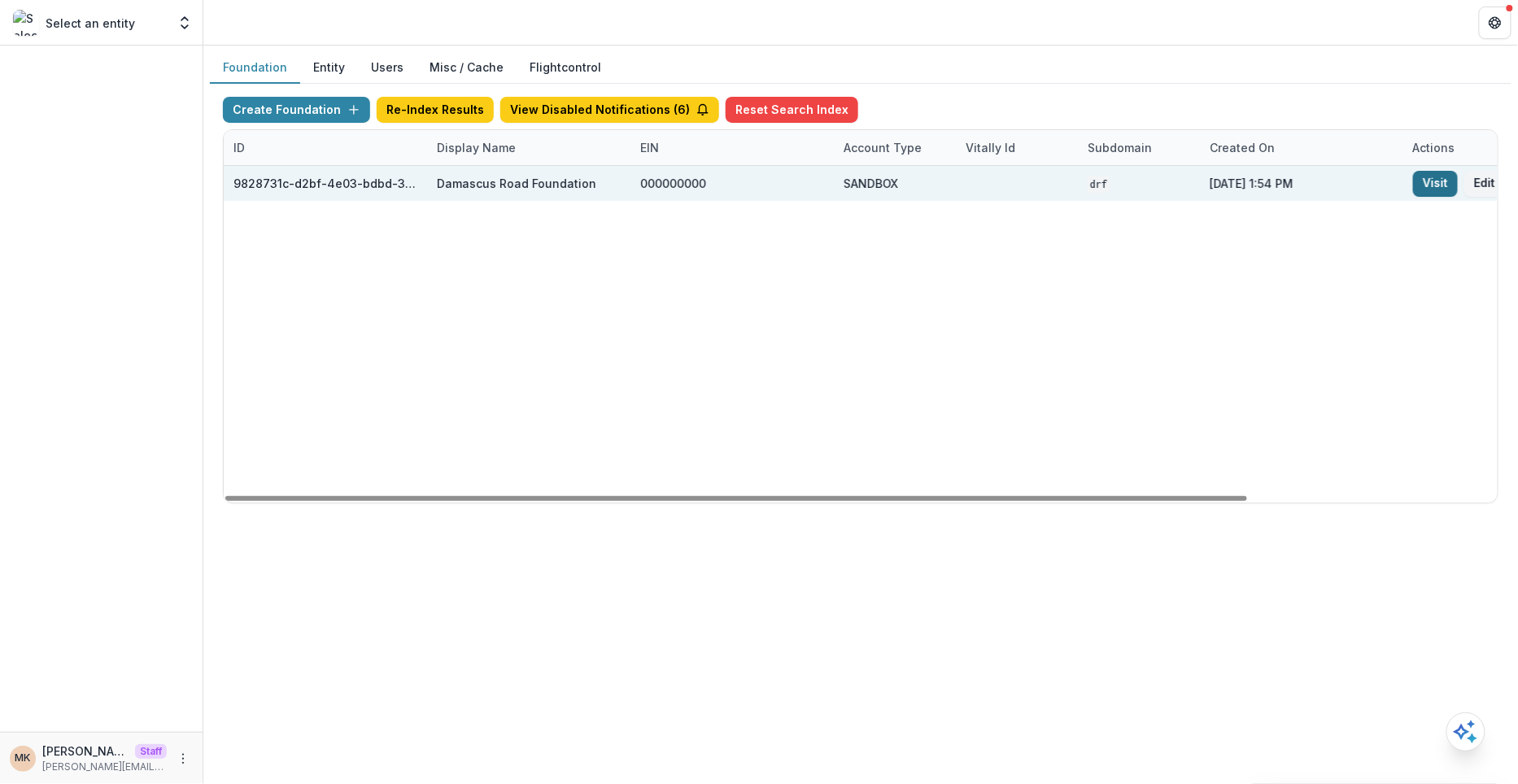
click at [1435, 179] on link "Visit" at bounding box center [1435, 184] width 45 height 26
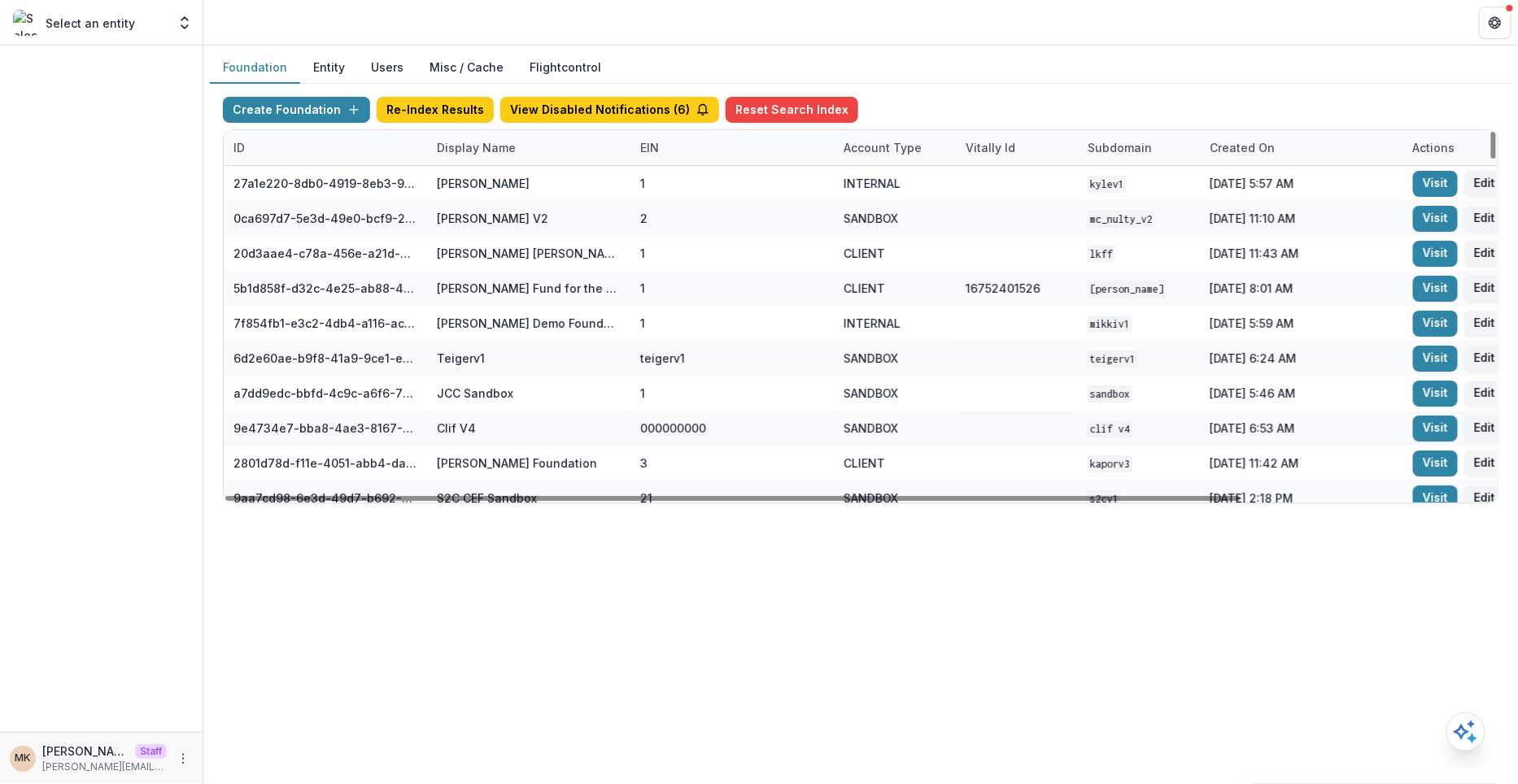
click at [490, 156] on div "Display Name" at bounding box center [528, 148] width 204 height 35
click at [490, 186] on input at bounding box center [527, 183] width 195 height 26
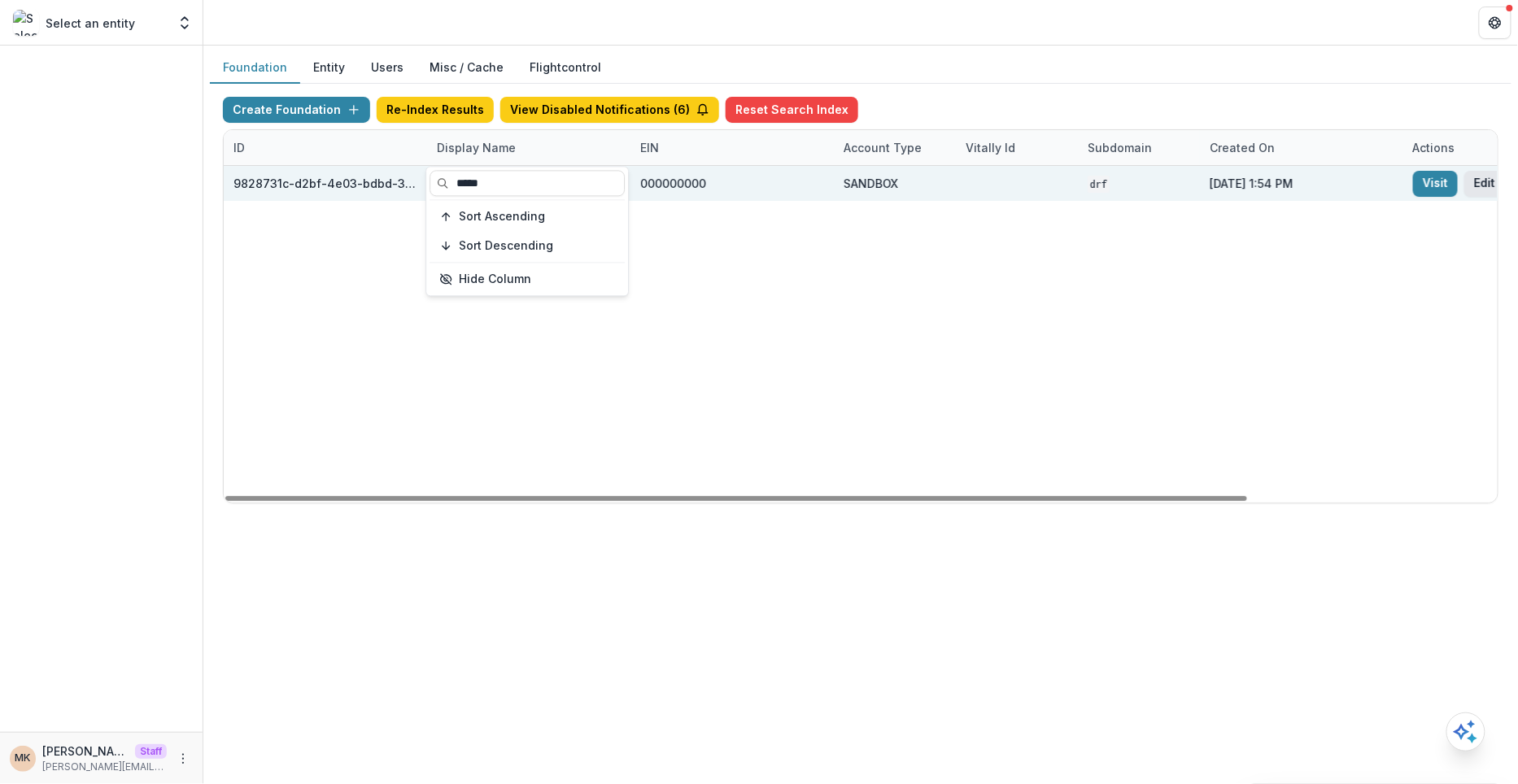
type input "*****"
click at [1484, 187] on button "Edit" at bounding box center [1485, 184] width 41 height 26
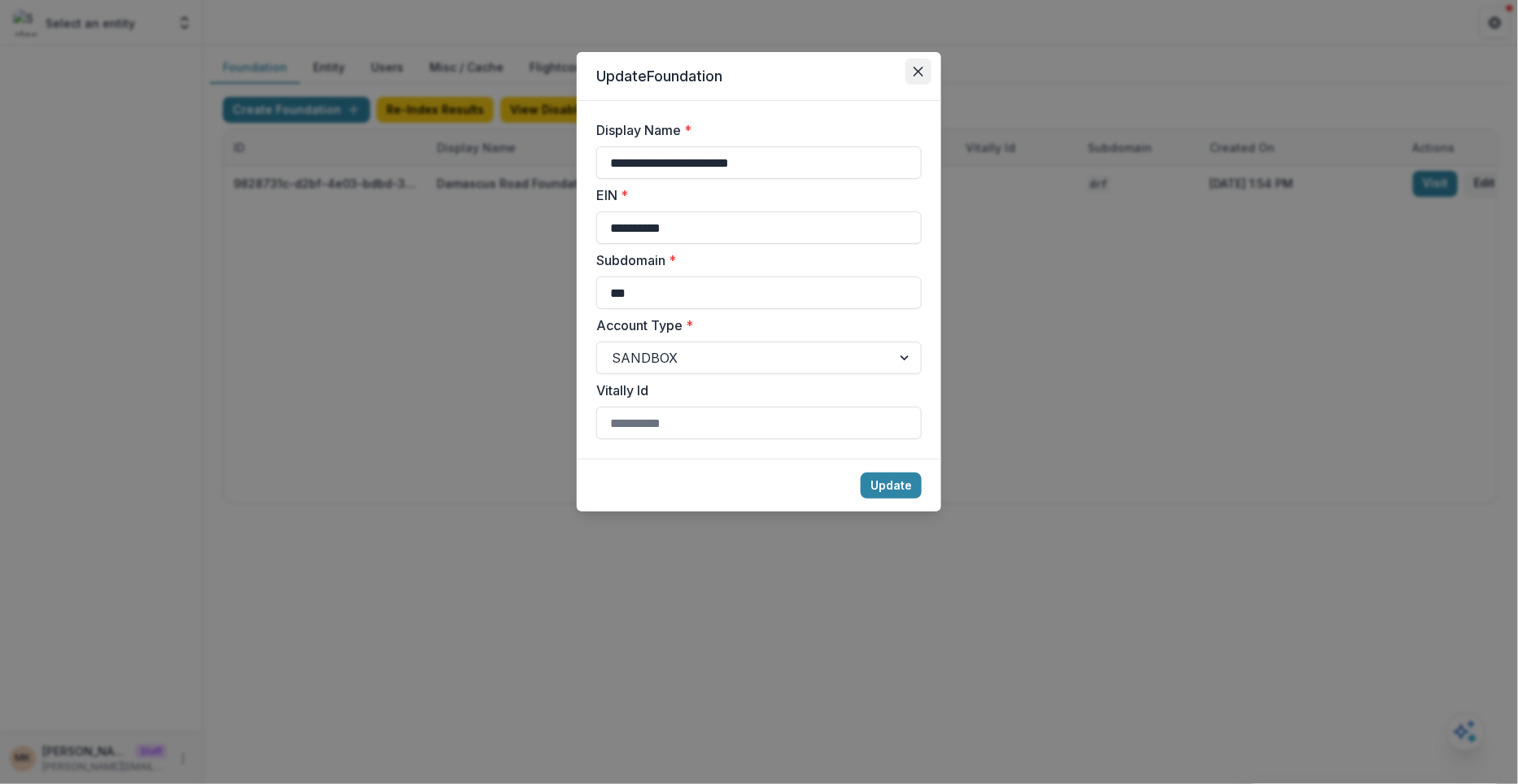
click at [912, 66] on button "Close" at bounding box center [918, 72] width 26 height 26
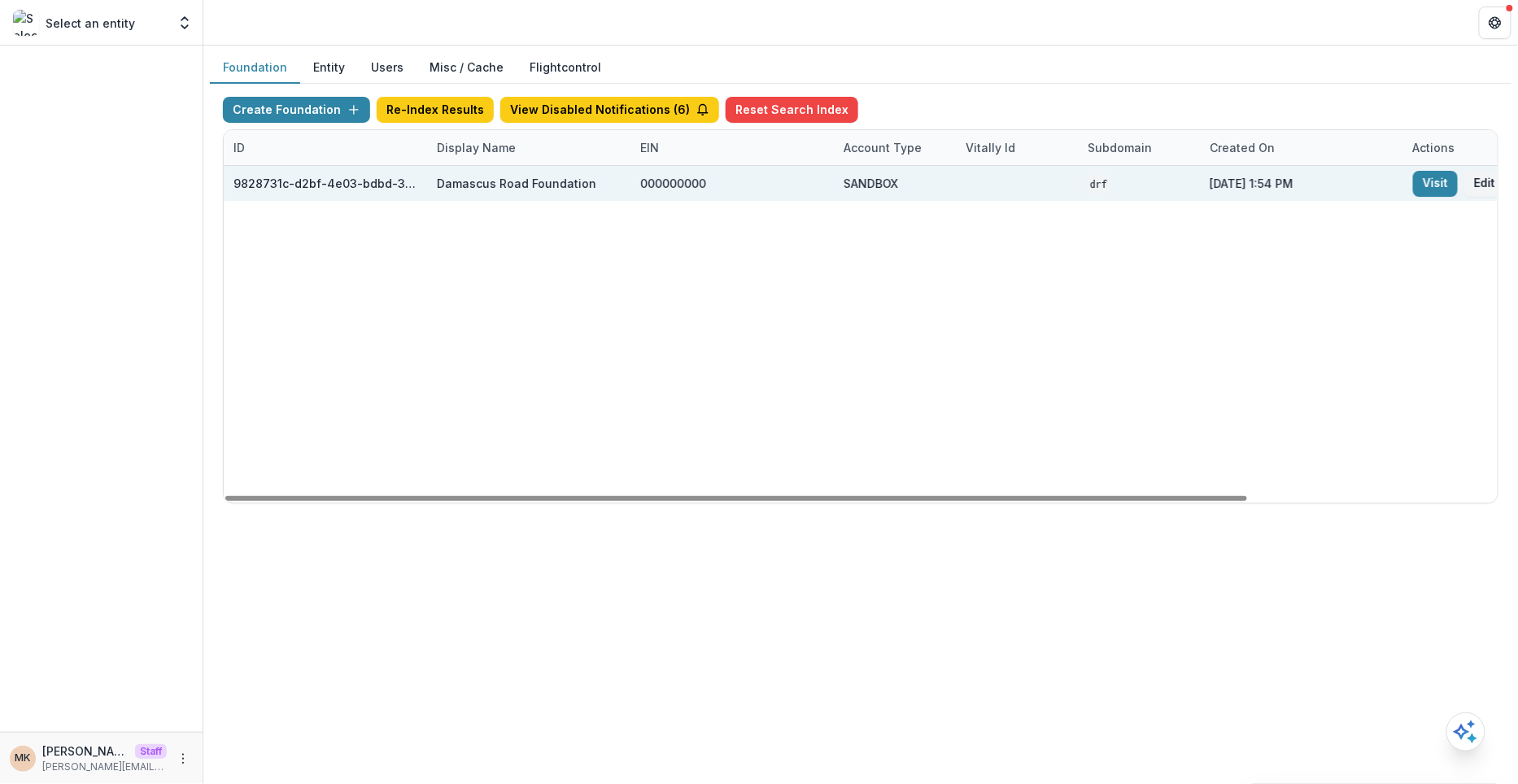
scroll to position [0, 311]
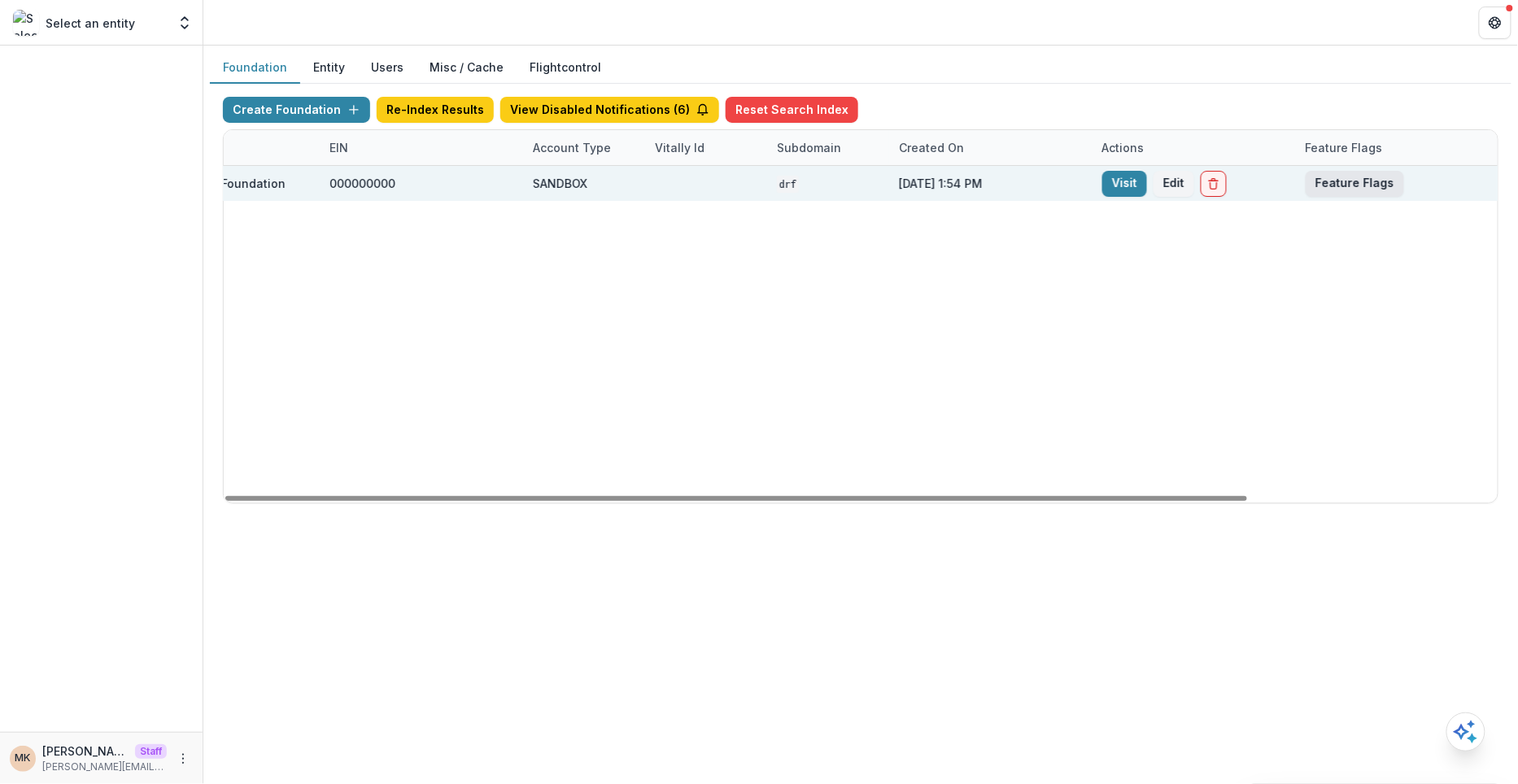
click at [1346, 181] on button "Feature Flags" at bounding box center [1355, 184] width 99 height 26
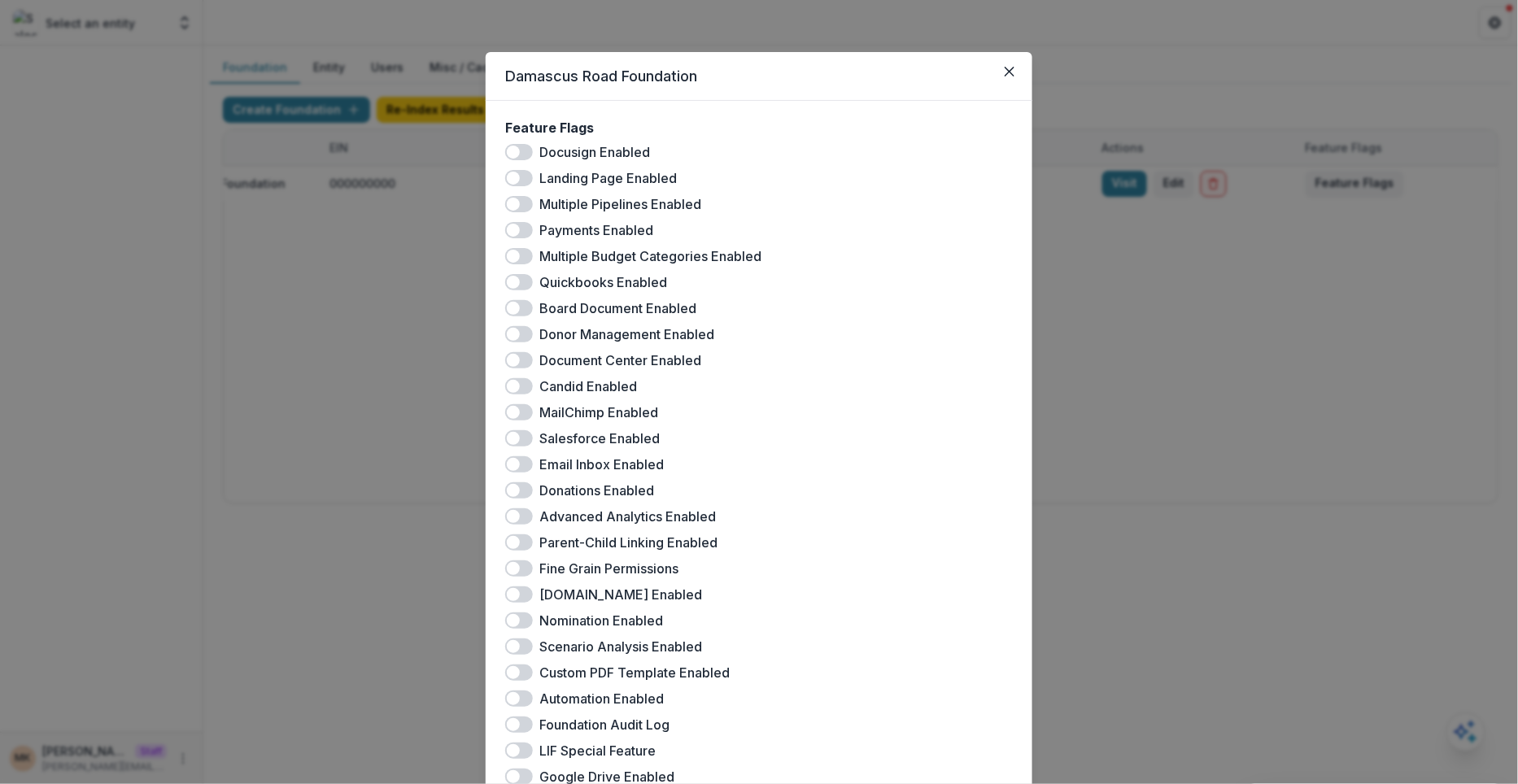
click at [519, 647] on span at bounding box center [519, 646] width 28 height 16
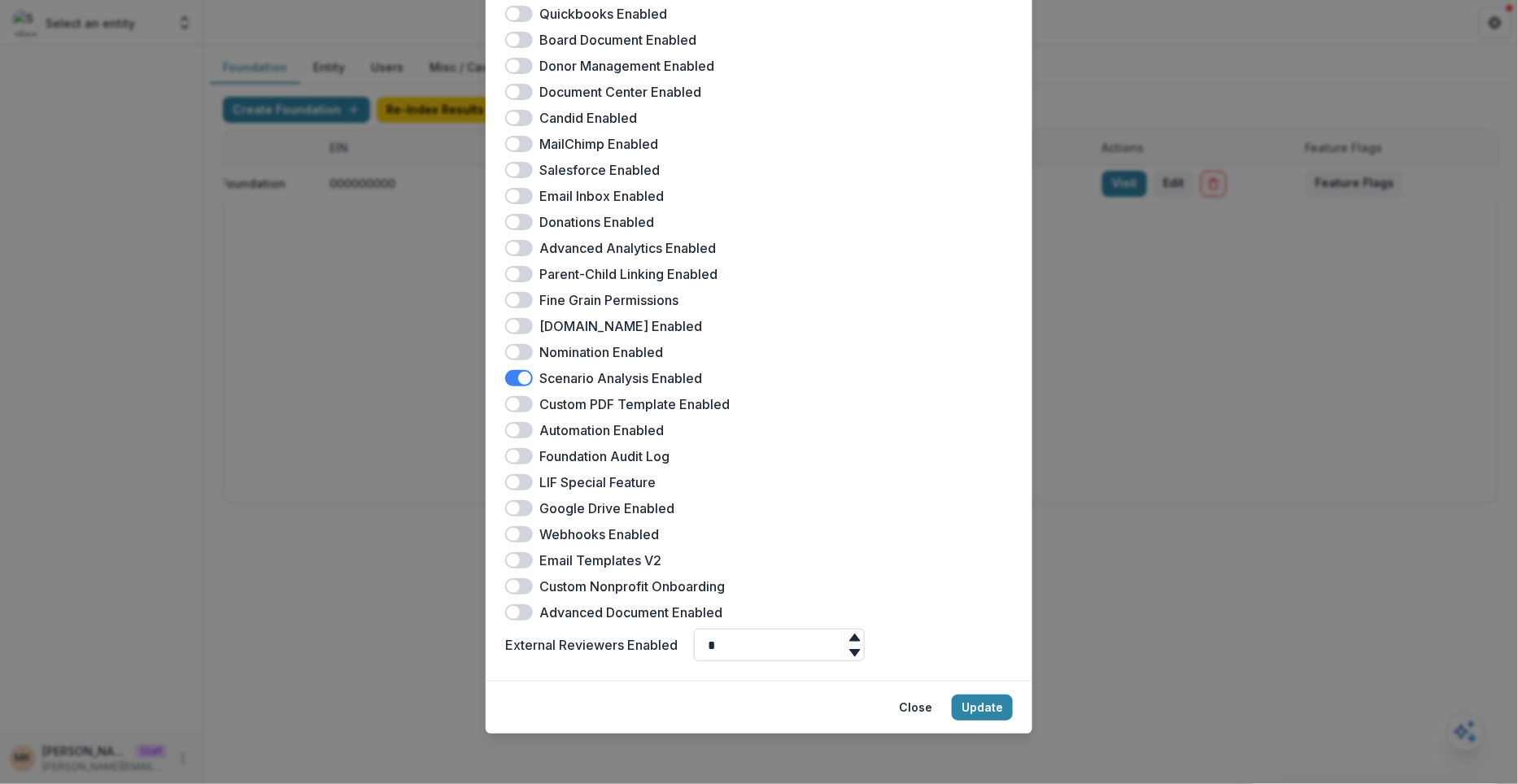
click at [765, 638] on input "*" at bounding box center [779, 644] width 171 height 33
type input "***"
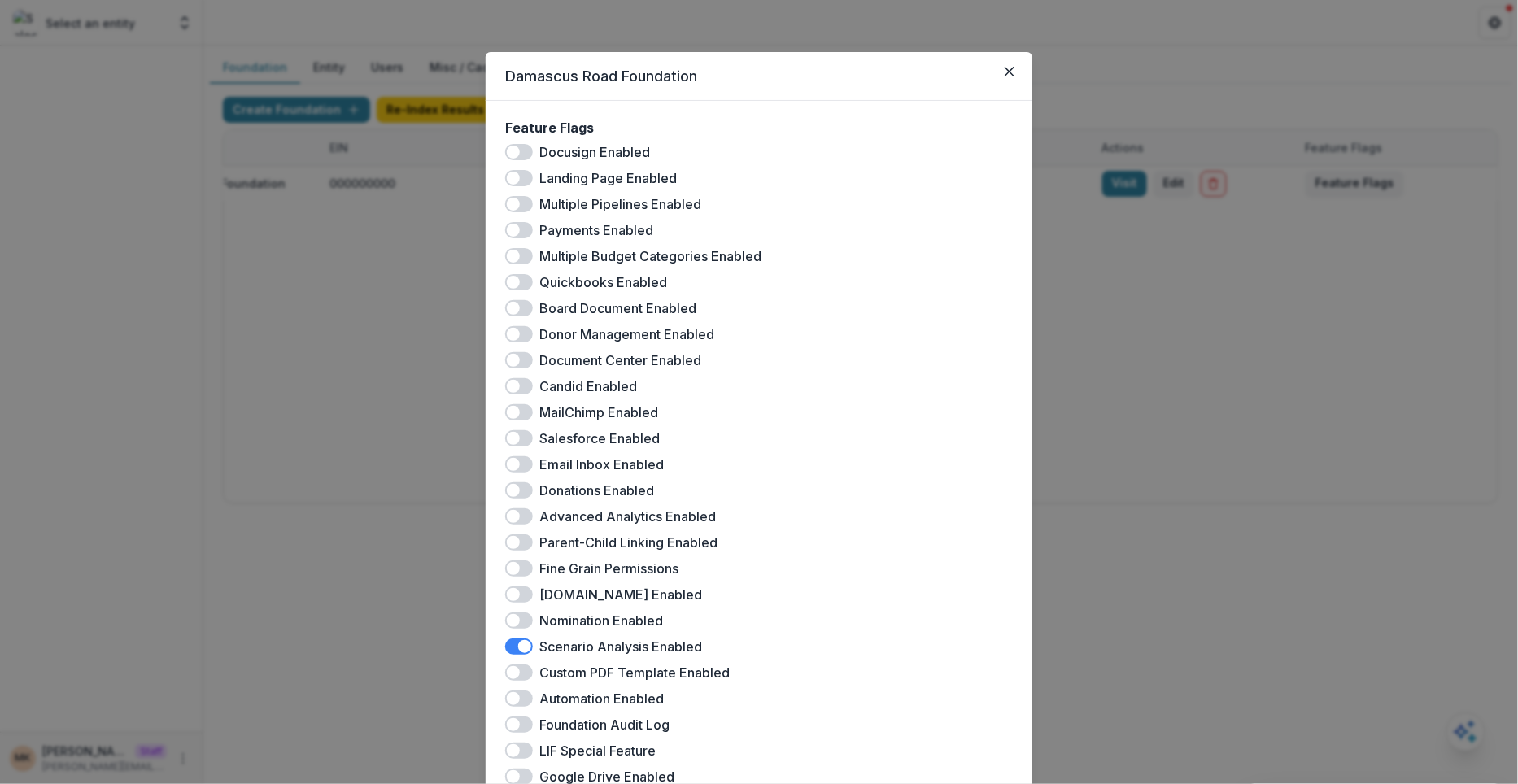
click at [522, 310] on span at bounding box center [519, 308] width 28 height 16
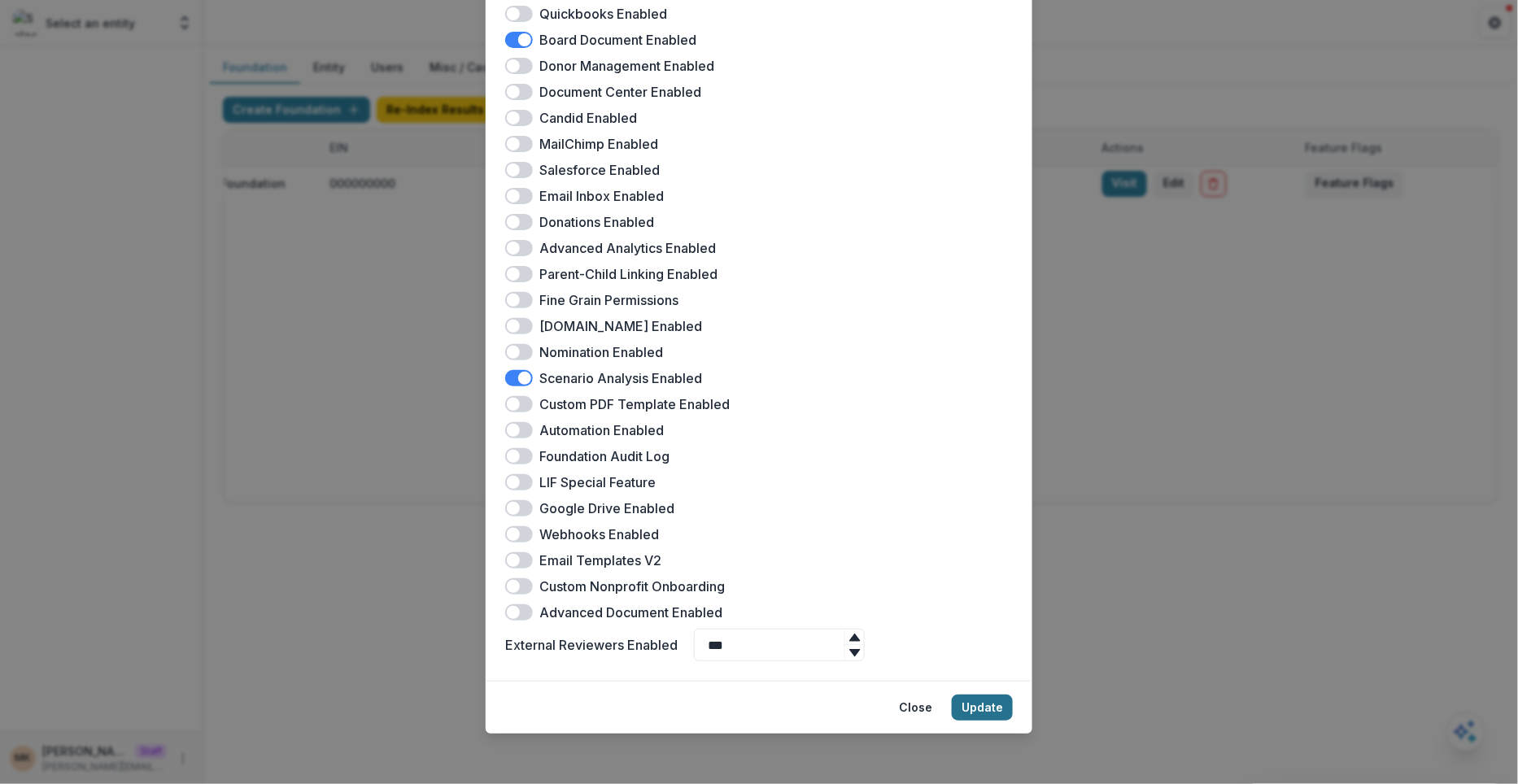
click at [980, 707] on button "Update" at bounding box center [982, 708] width 61 height 26
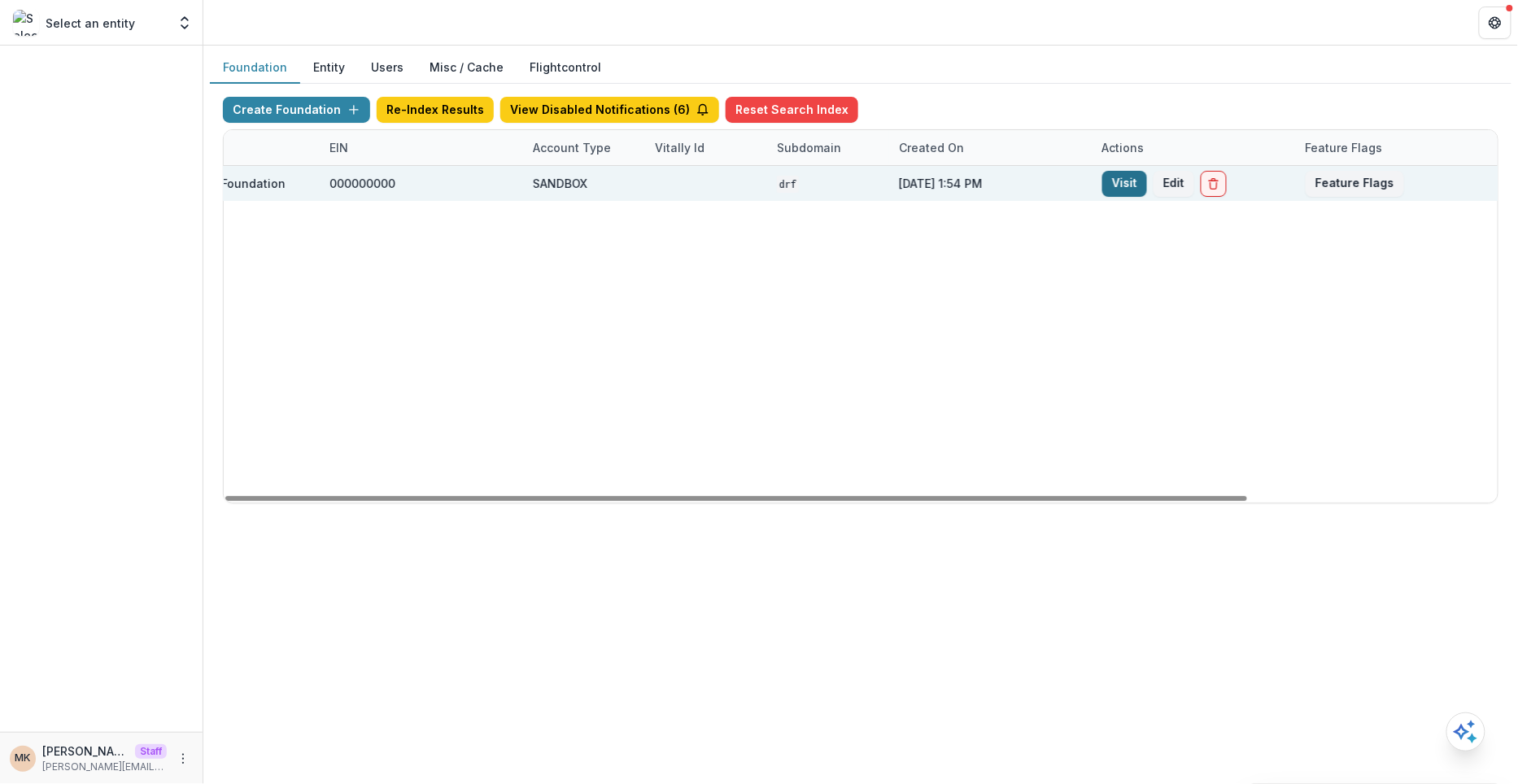
click at [1112, 172] on link "Visit" at bounding box center [1125, 184] width 45 height 26
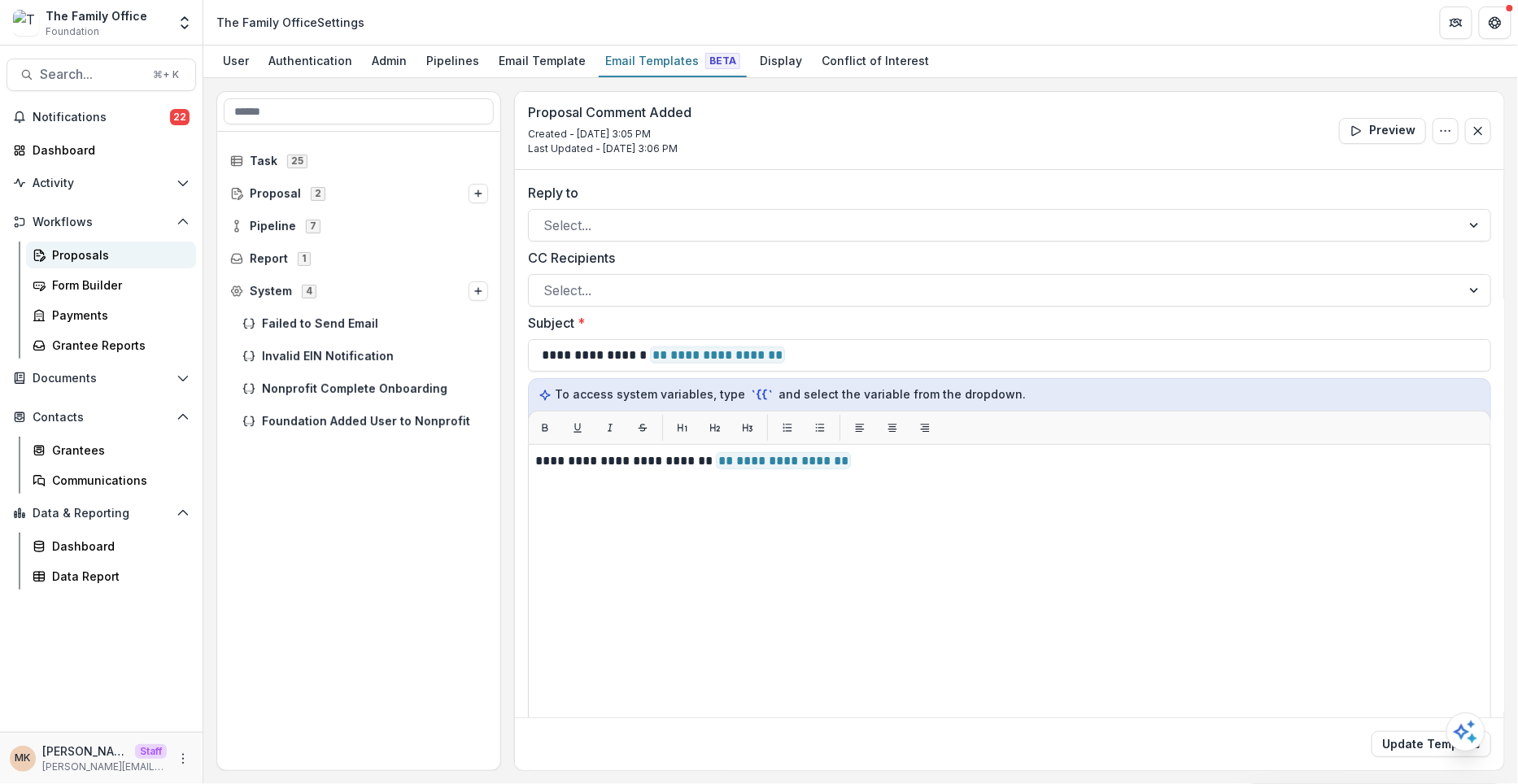
click at [83, 246] on link "Proposals" at bounding box center [111, 255] width 170 height 27
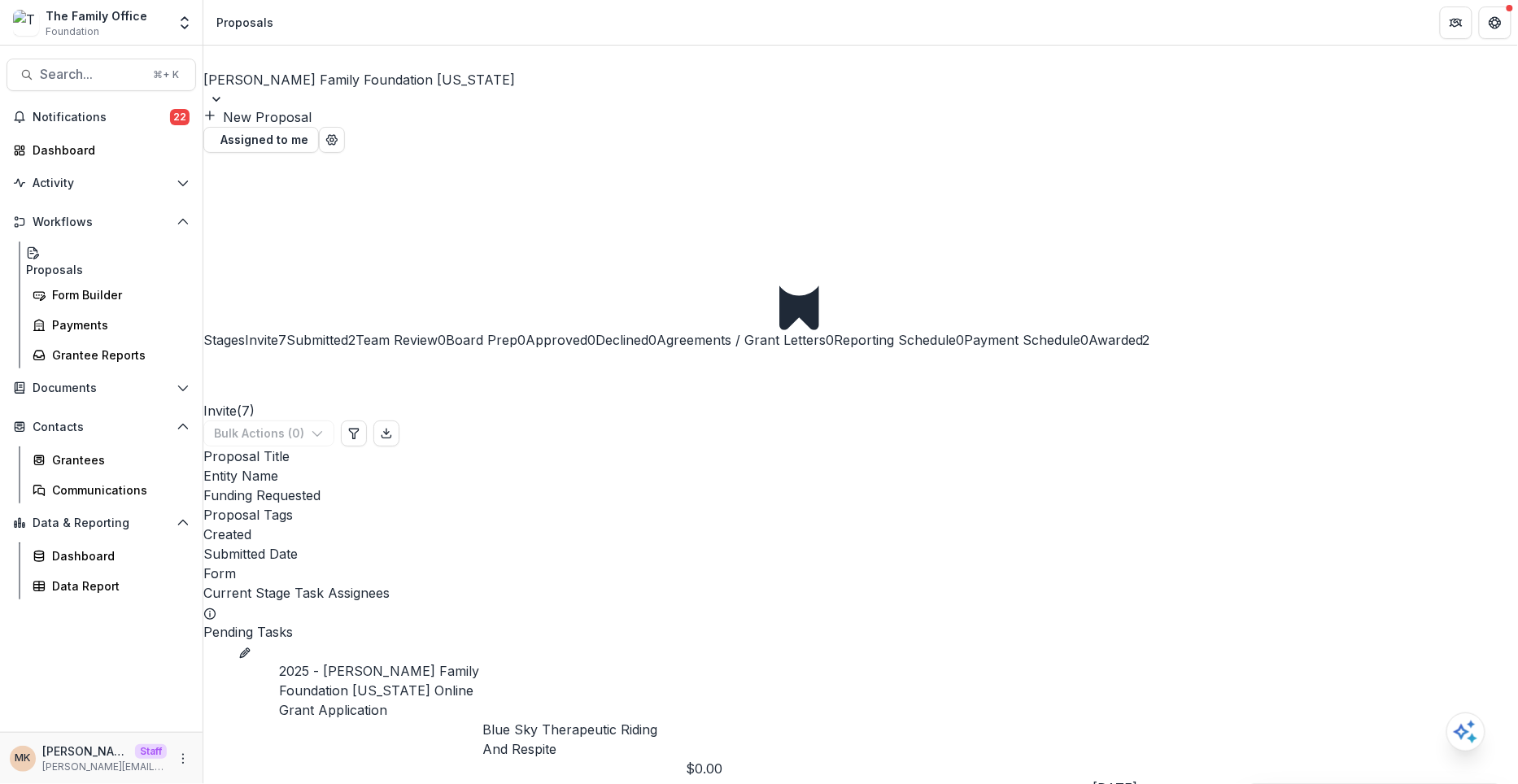
click at [426, 196] on div "Stages Invite 7 Submitted 2 Team Review 0 Board Prep 0 Approved 0 Declined 0 Ag…" at bounding box center [860, 251] width 1314 height 197
click at [1088, 269] on div "Awarded 2" at bounding box center [1119, 309] width 61 height 81
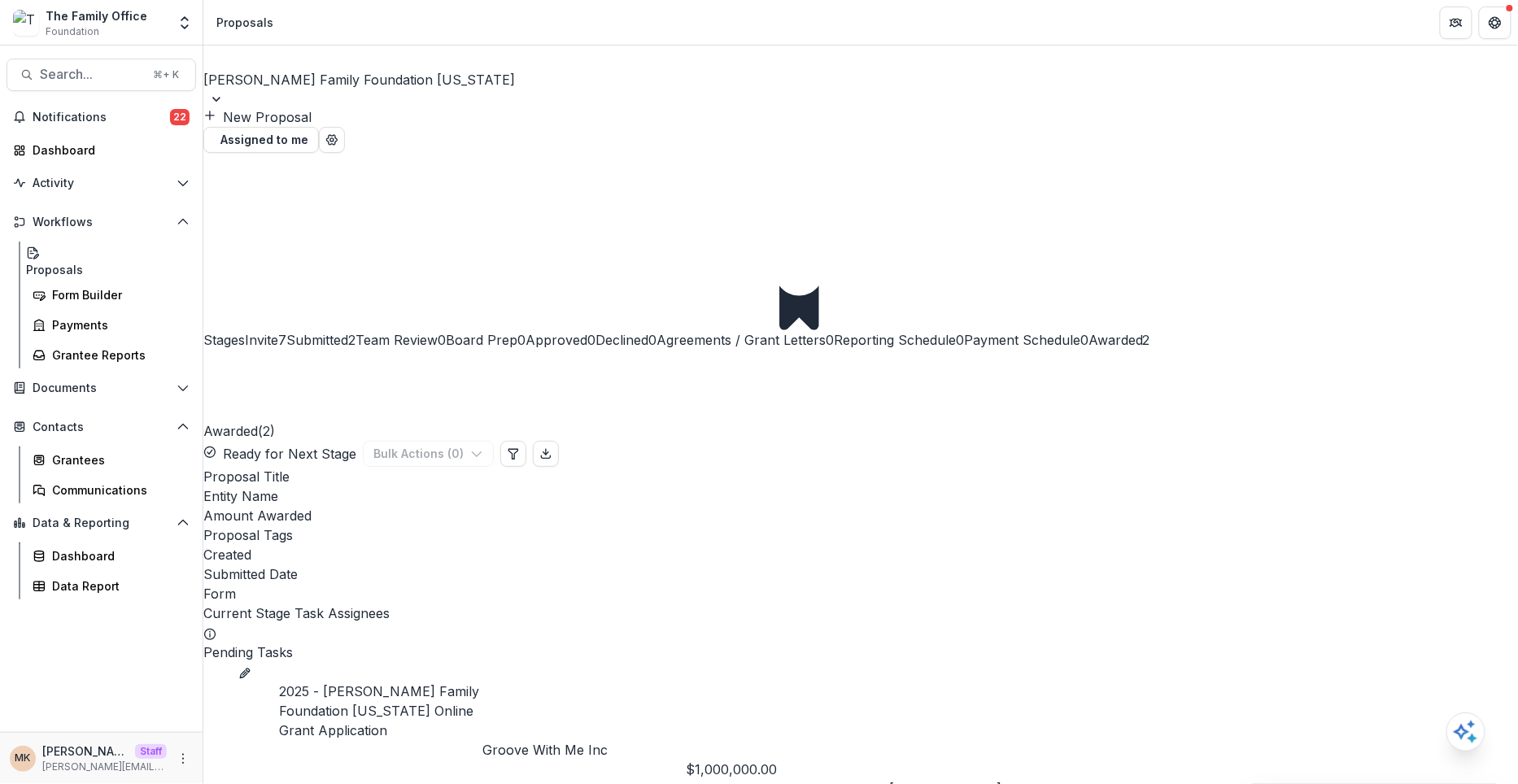
click at [388, 682] on link "2025 - [PERSON_NAME] Family Foundation [US_STATE] Online Grant Application" at bounding box center [380, 711] width 204 height 59
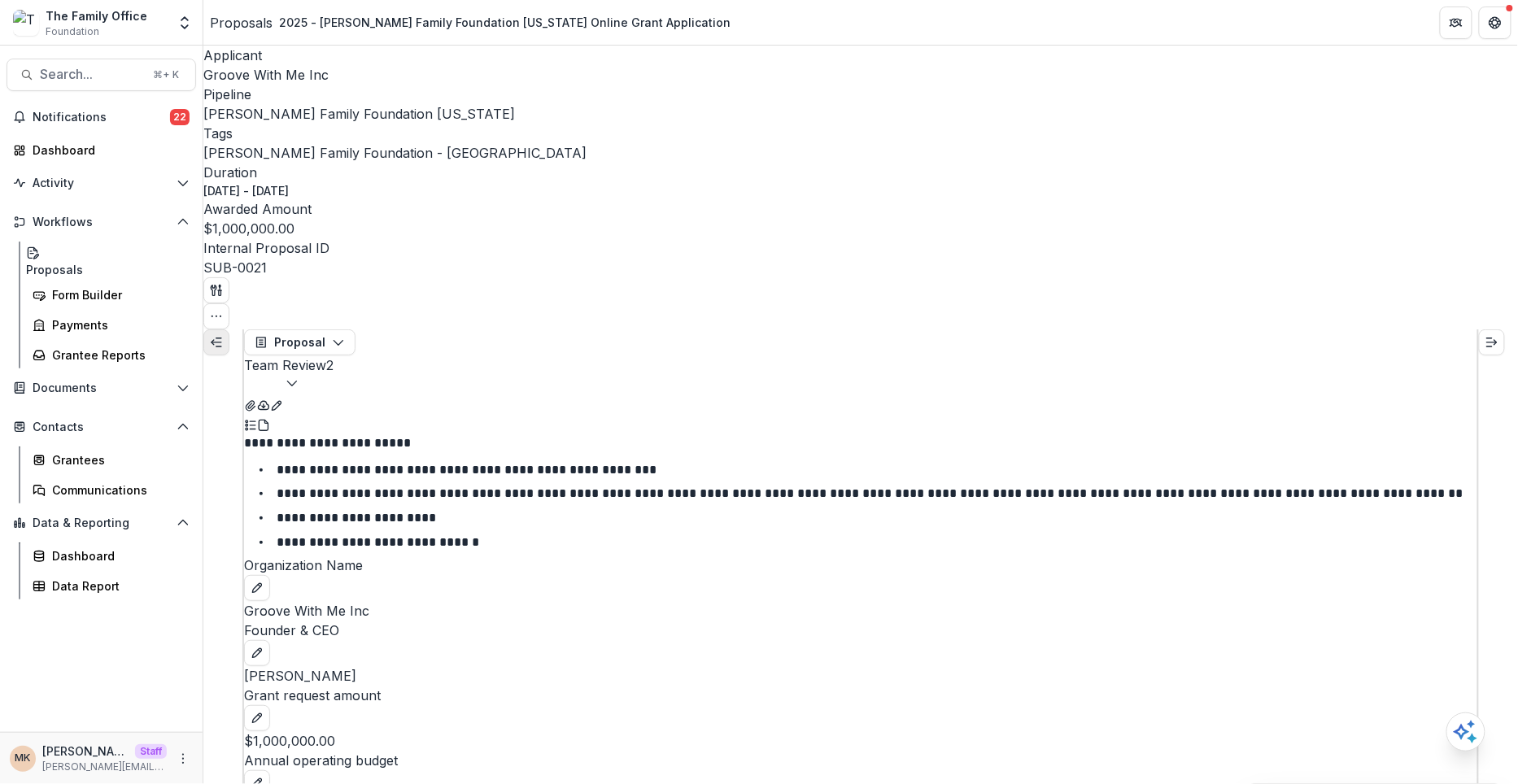
click at [222, 336] on icon "Expand left" at bounding box center [217, 342] width 13 height 13
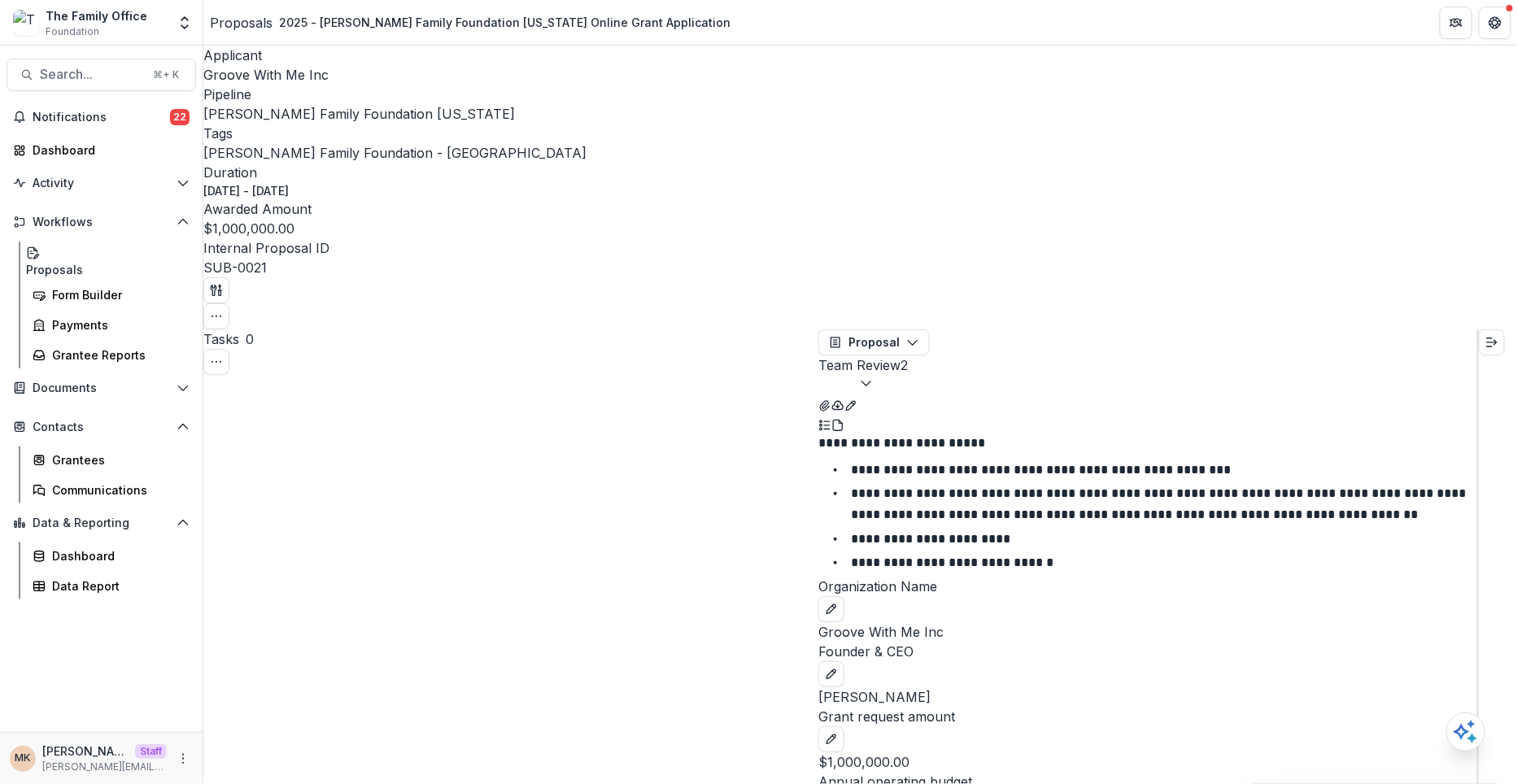
click at [174, 21] on button "Open entity switcher" at bounding box center [184, 22] width 22 height 33
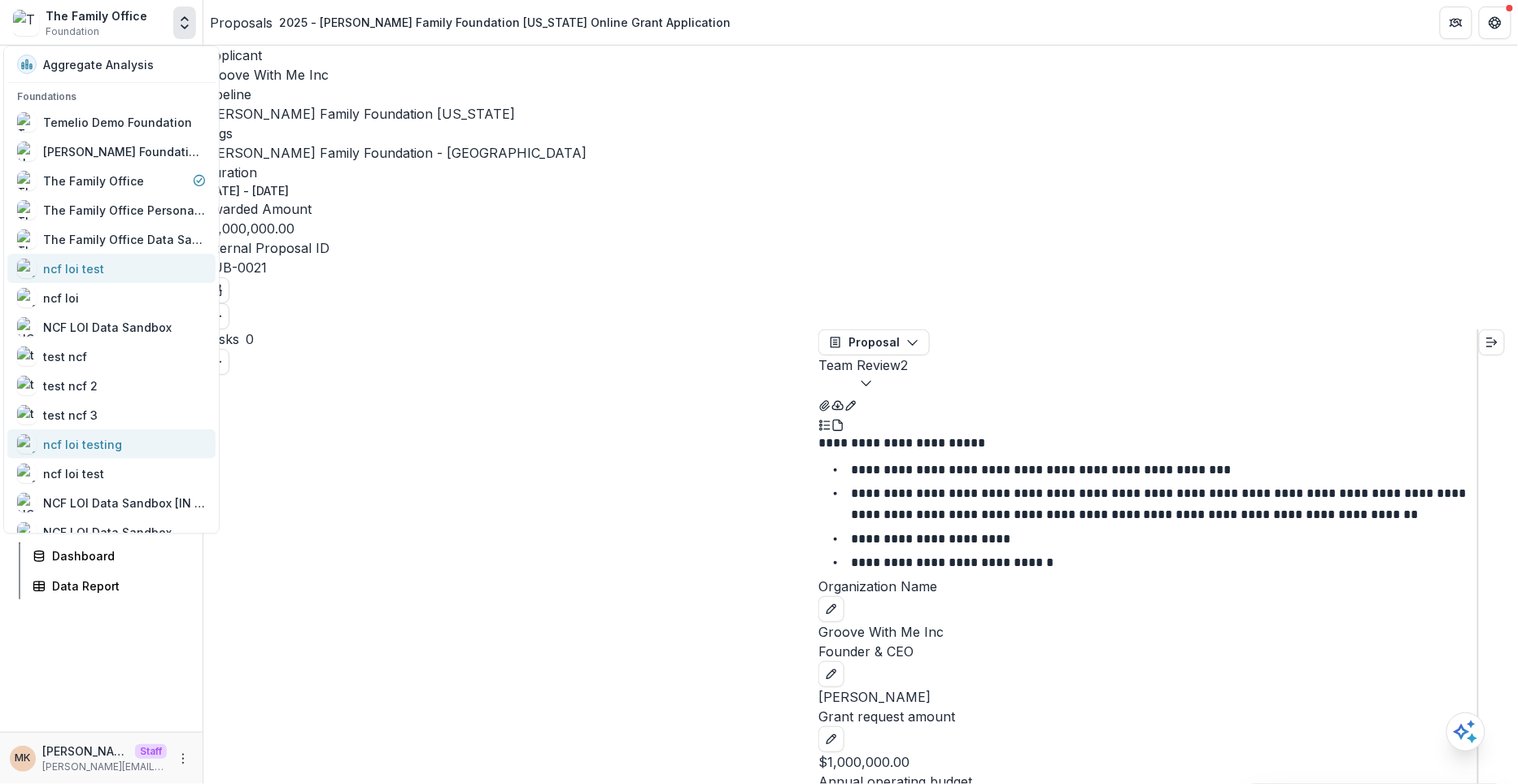
scroll to position [312, 0]
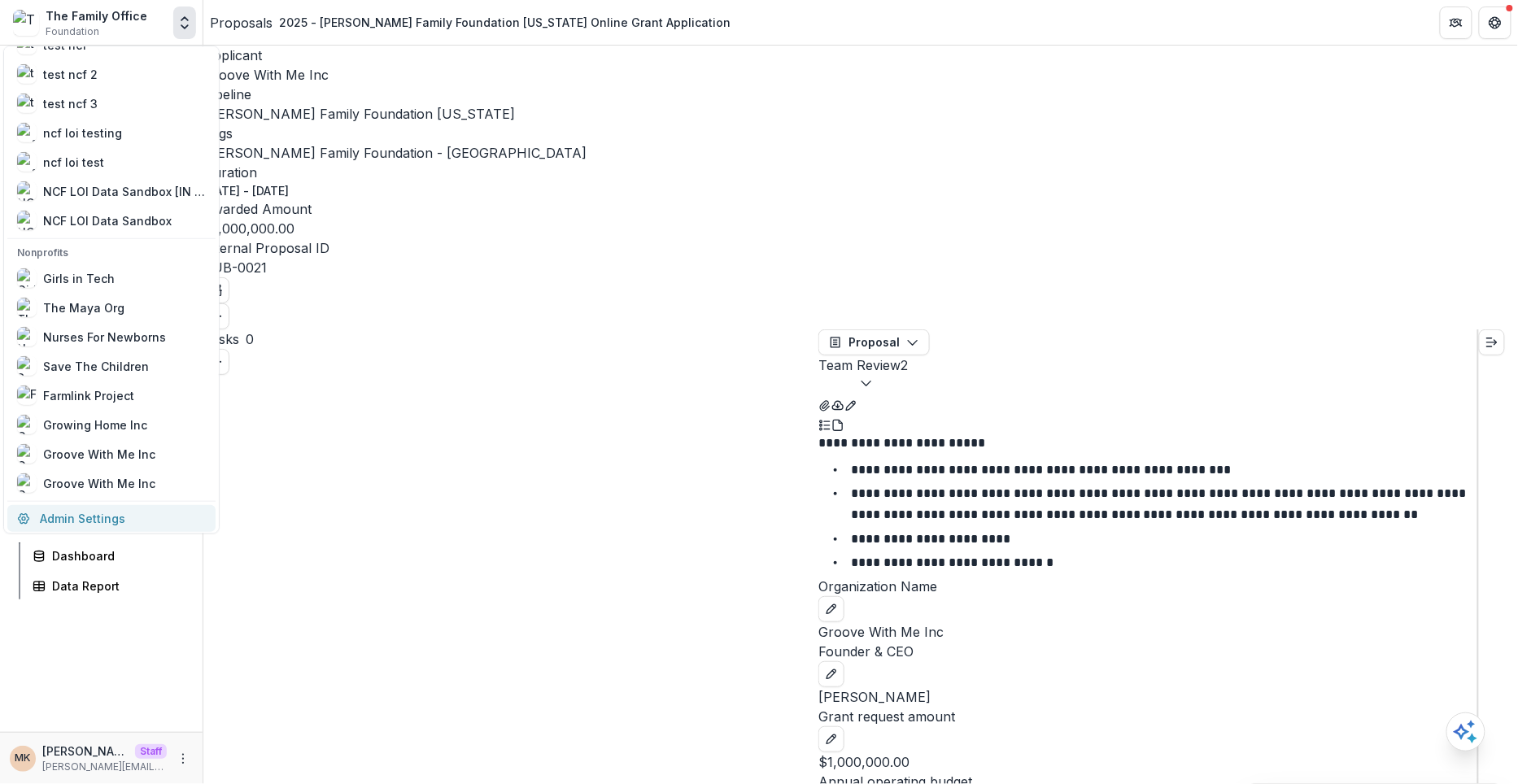
click at [60, 510] on link "Admin Settings" at bounding box center [112, 518] width 208 height 27
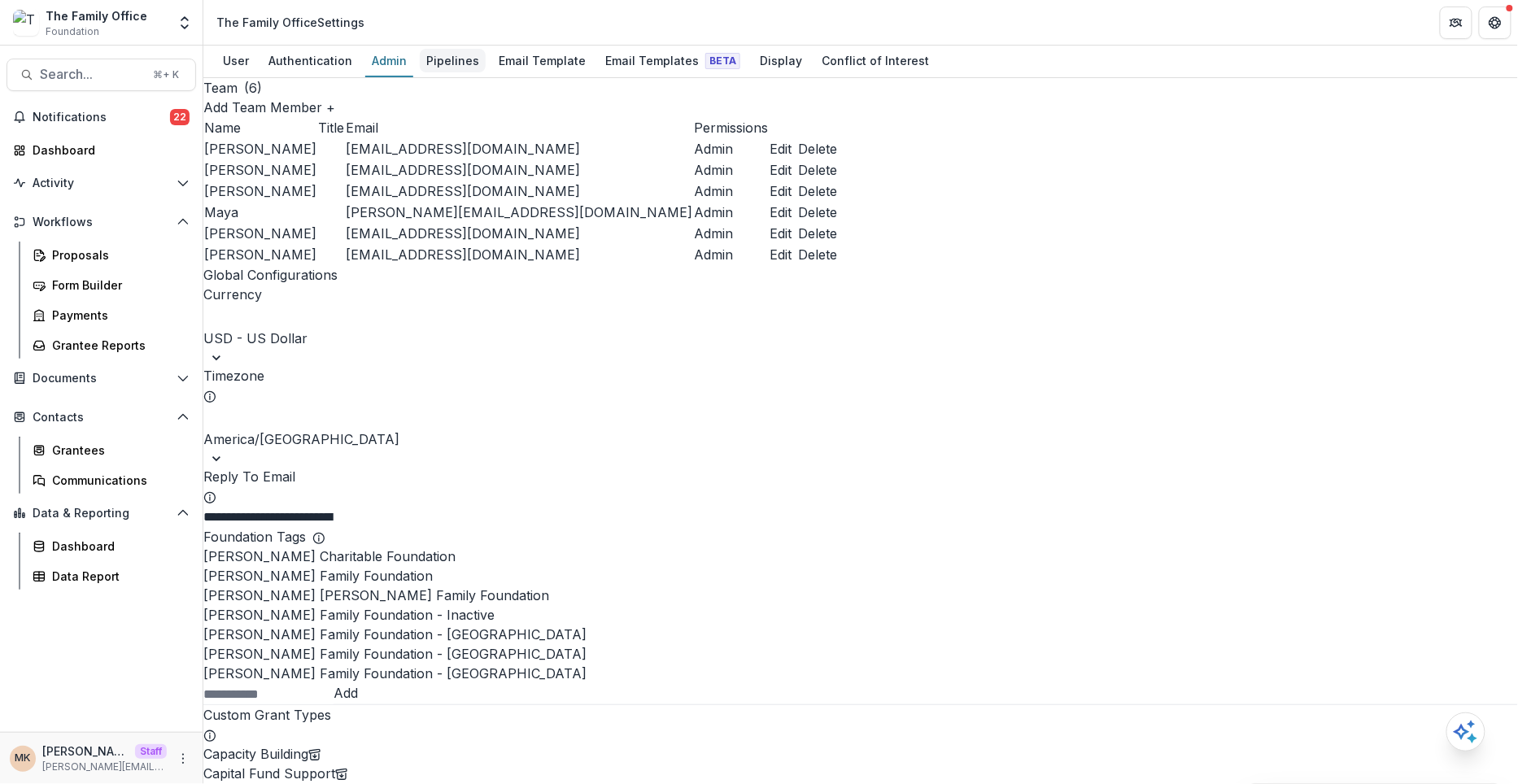
click at [451, 59] on div "Pipelines" at bounding box center [452, 60] width 66 height 23
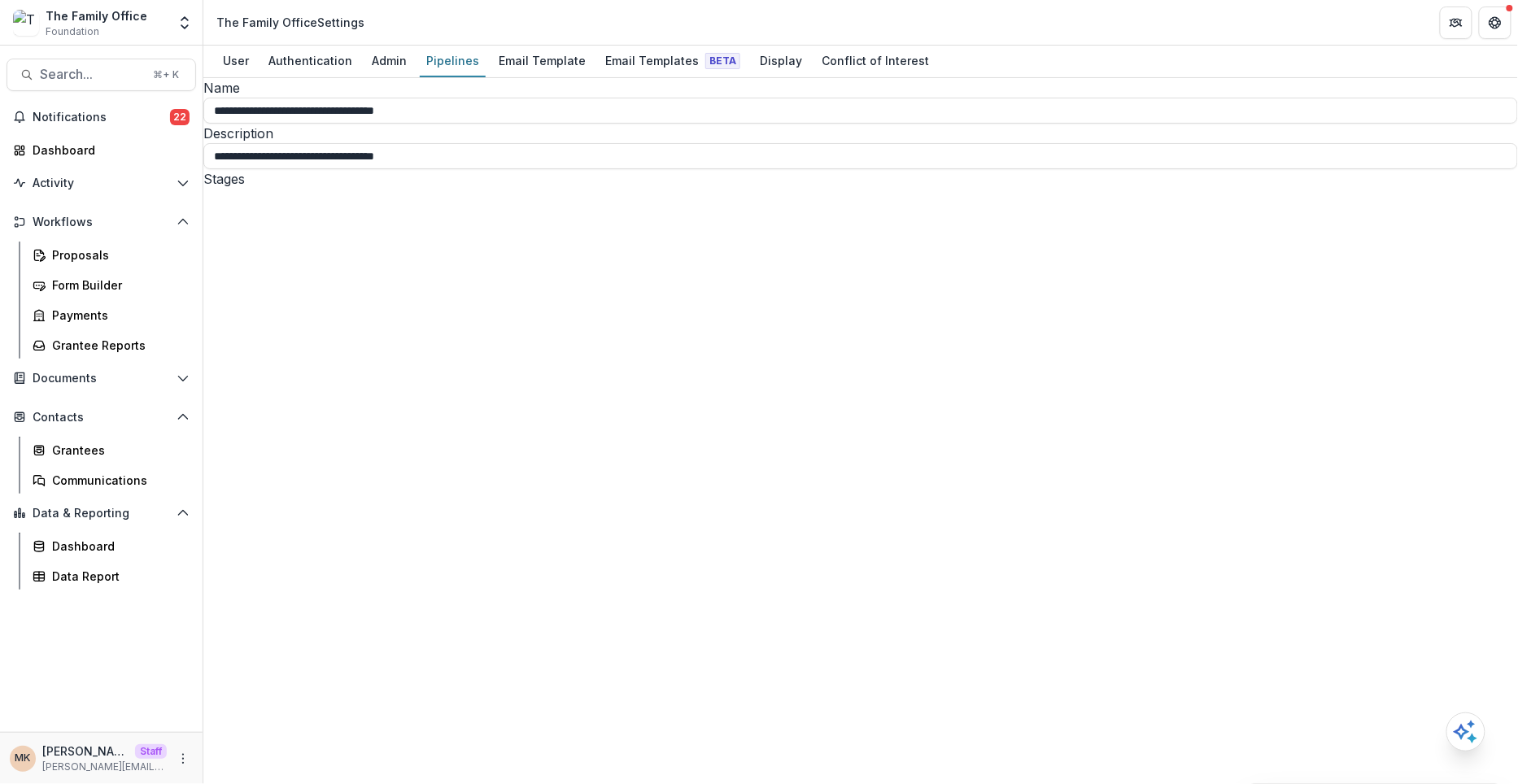
select select "********"
type input "*"
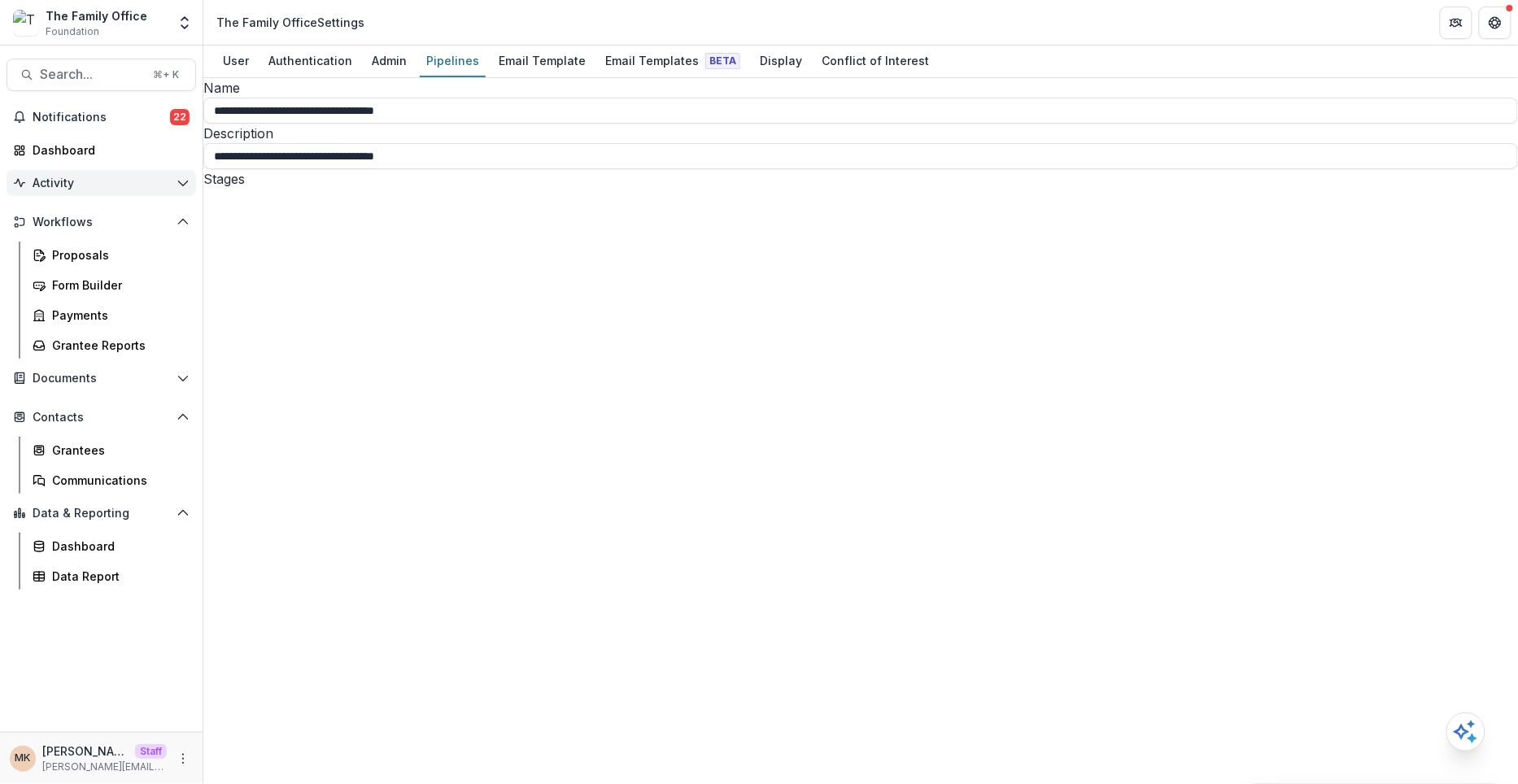
click at [87, 184] on span "Activity" at bounding box center [101, 183] width 138 height 14
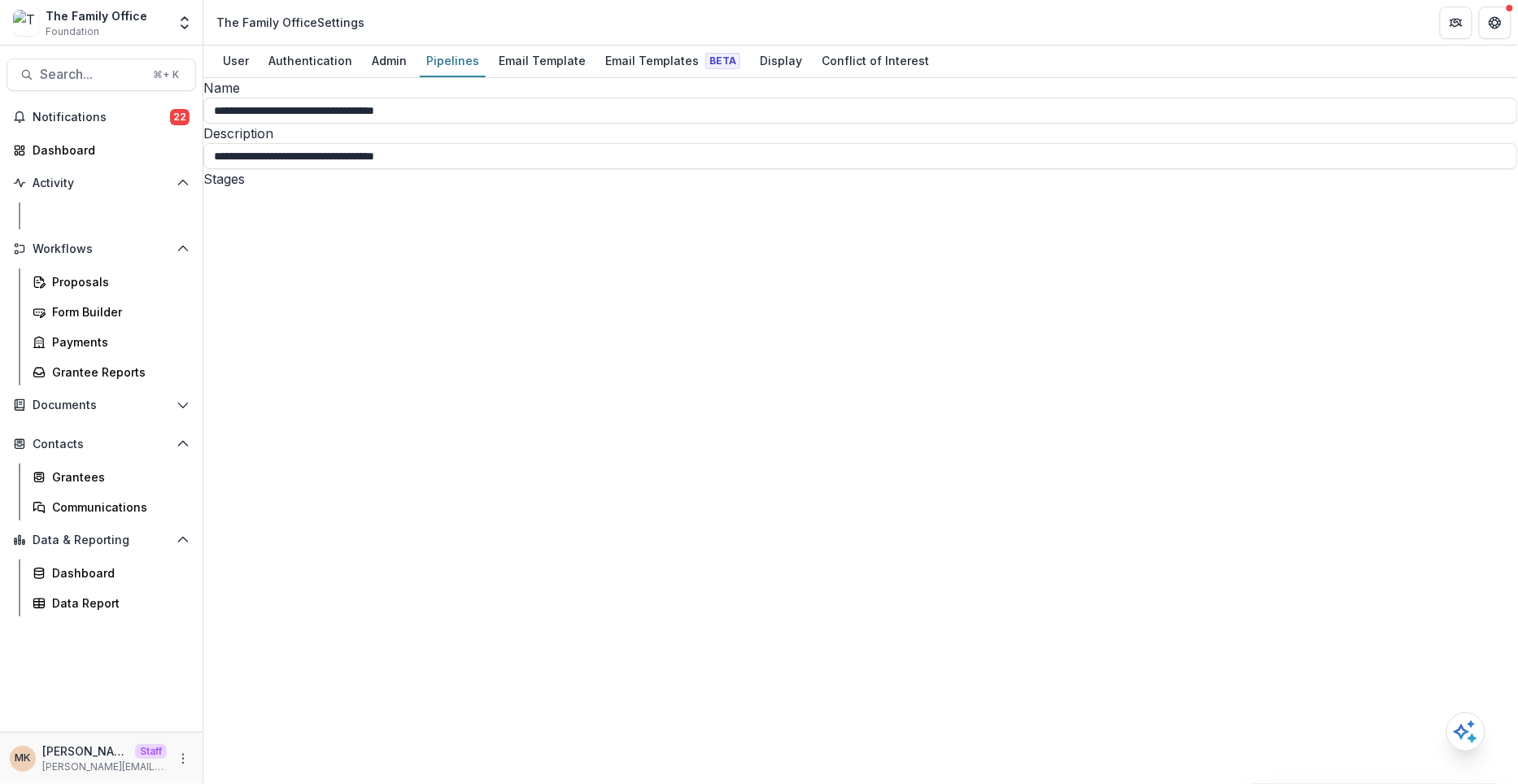
click at [80, 214] on div "Tasks" at bounding box center [117, 216] width 131 height 17
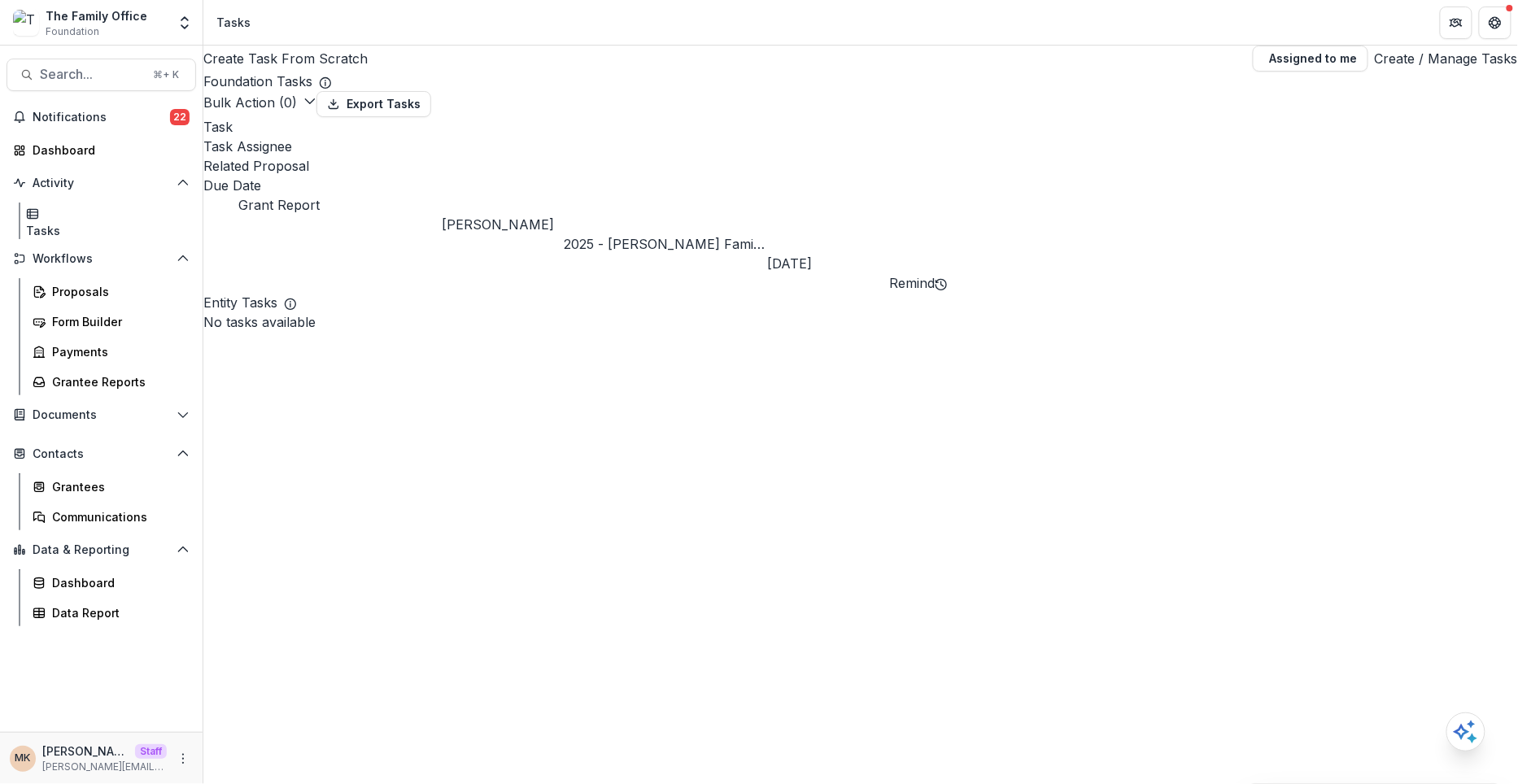
click at [1418, 60] on link "Create / Manage Tasks" at bounding box center [1446, 58] width 143 height 20
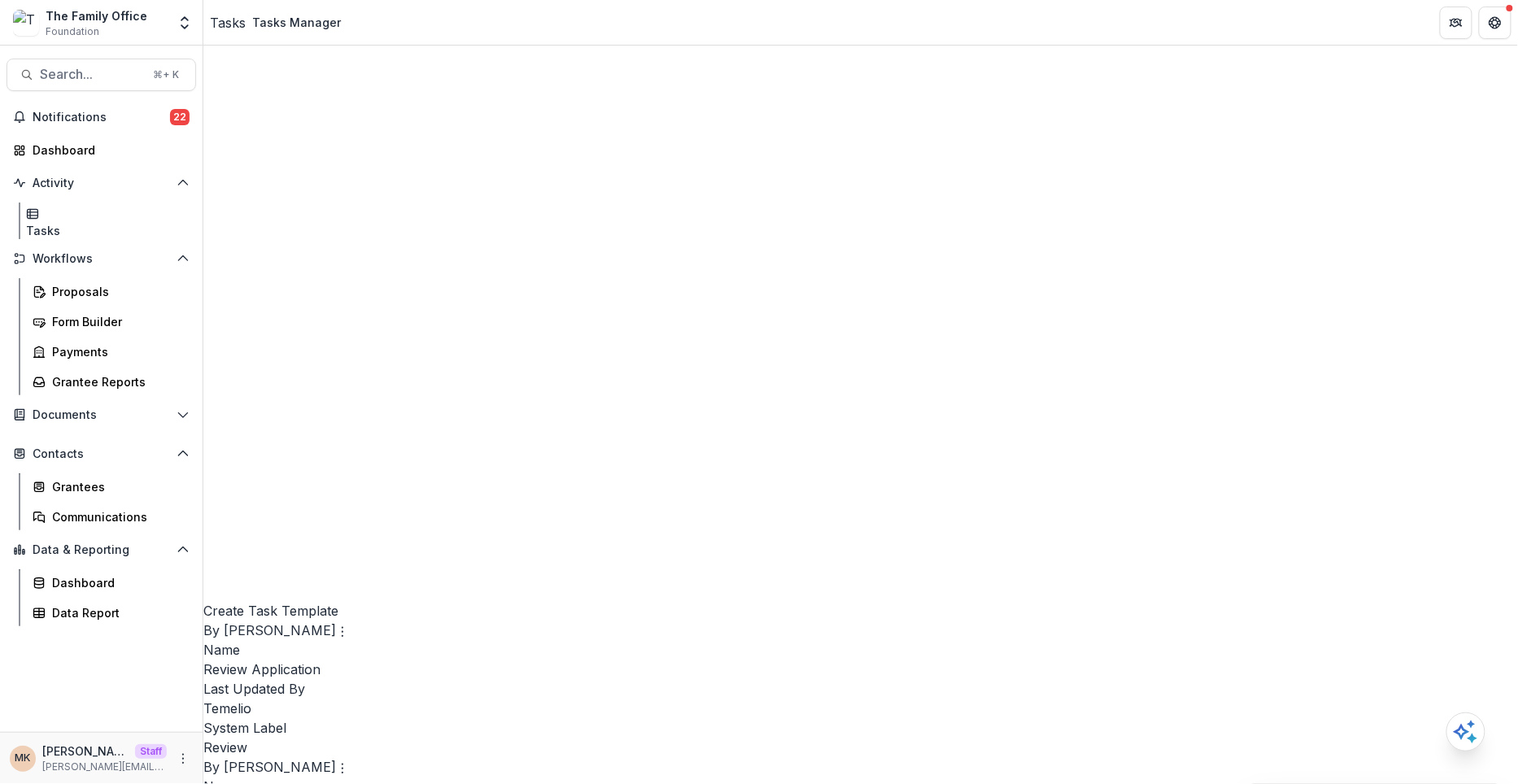
scroll to position [777, 0]
click at [425, 595] on link "Edit" at bounding box center [462, 597] width 199 height 27
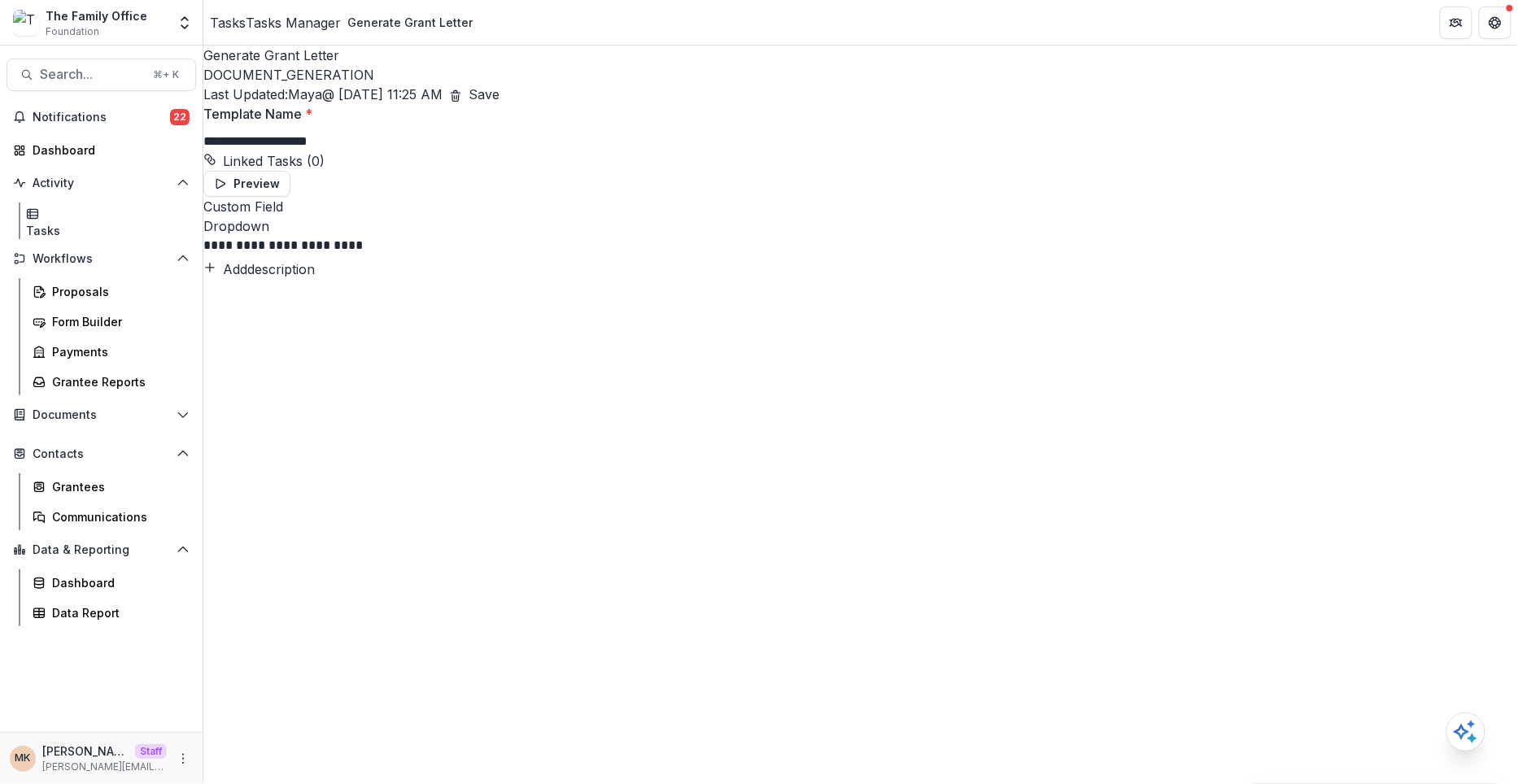
scroll to position [193, 0]
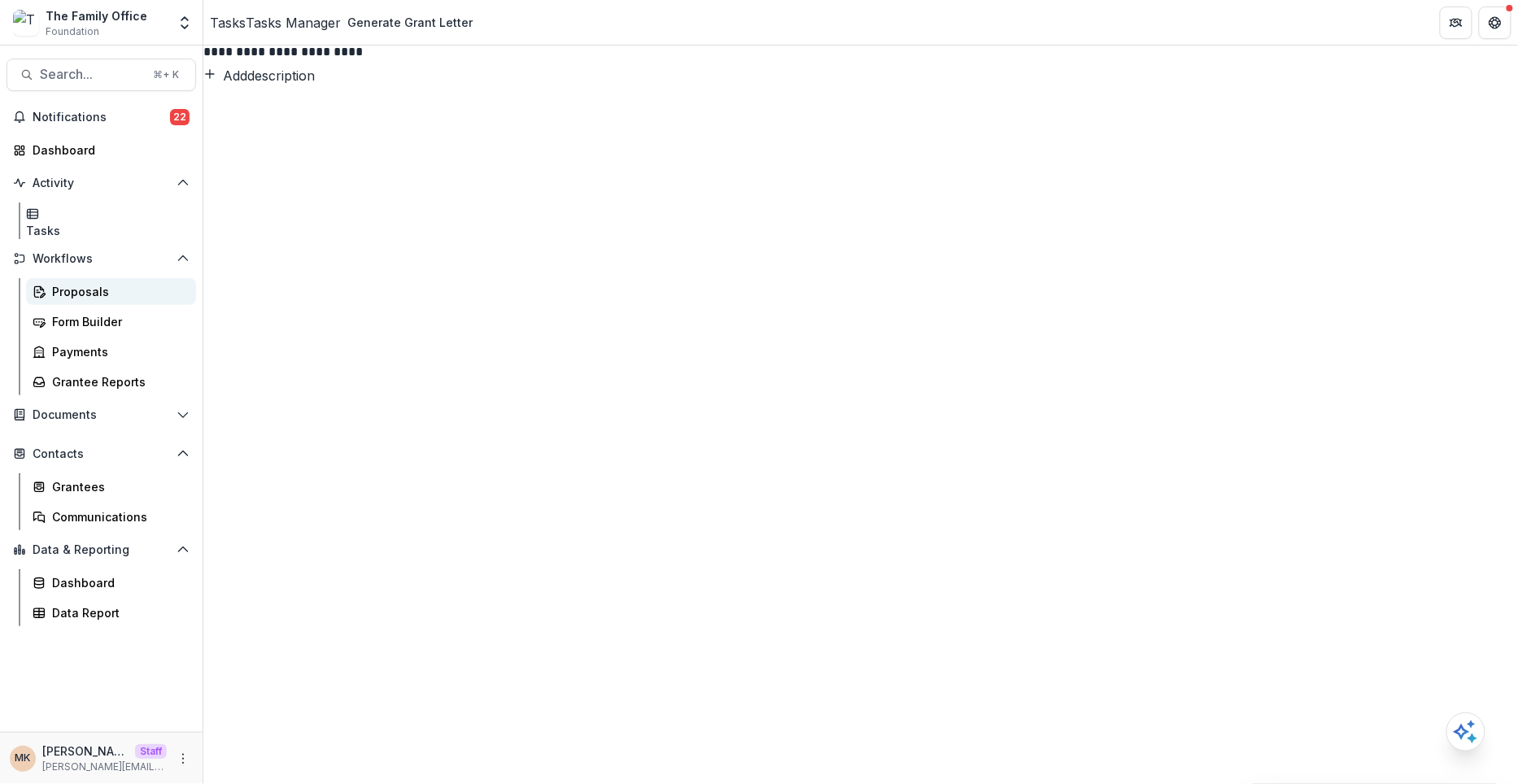
click at [84, 283] on div "Proposals" at bounding box center [117, 291] width 131 height 17
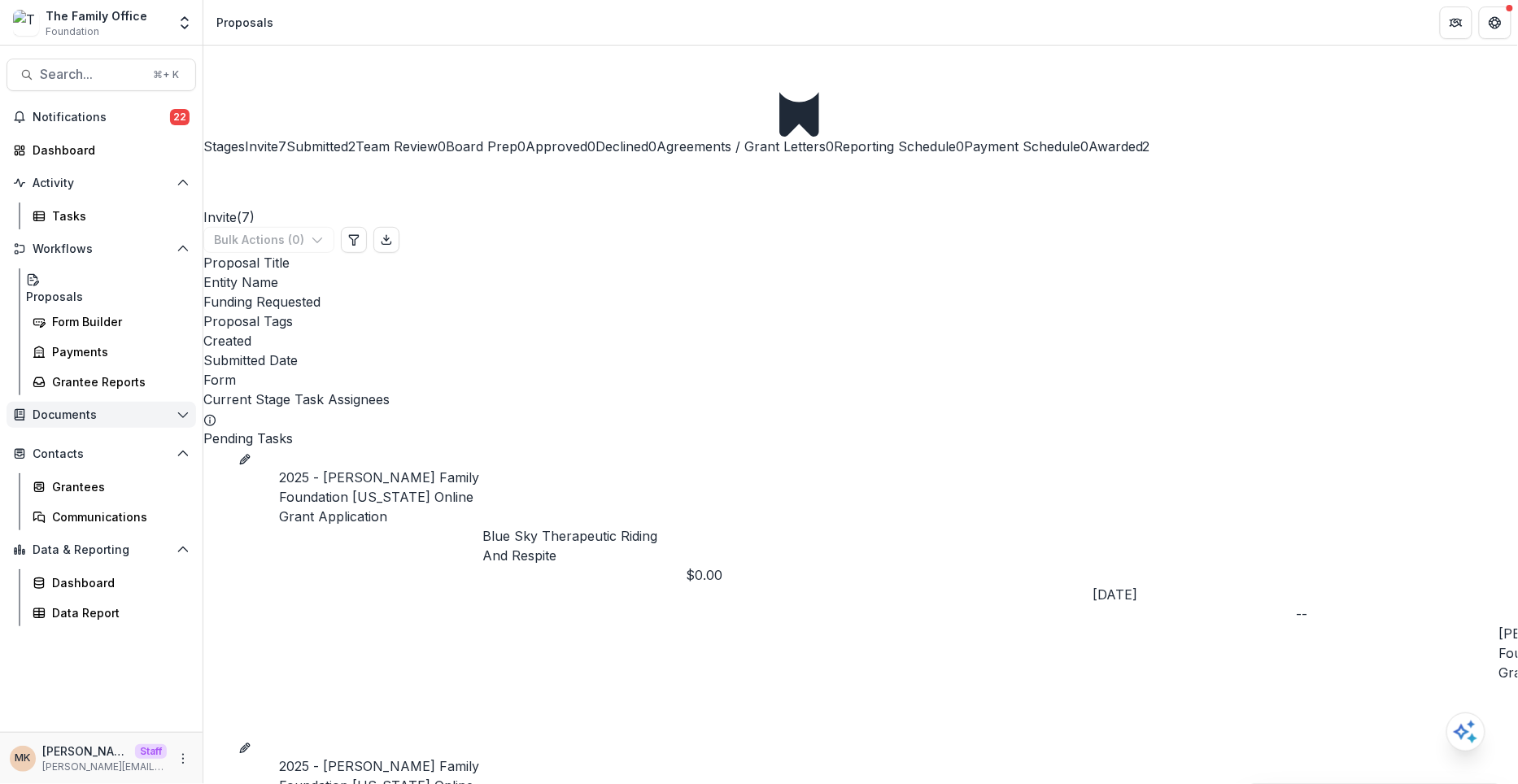
click at [87, 402] on button "Documents" at bounding box center [101, 415] width 190 height 26
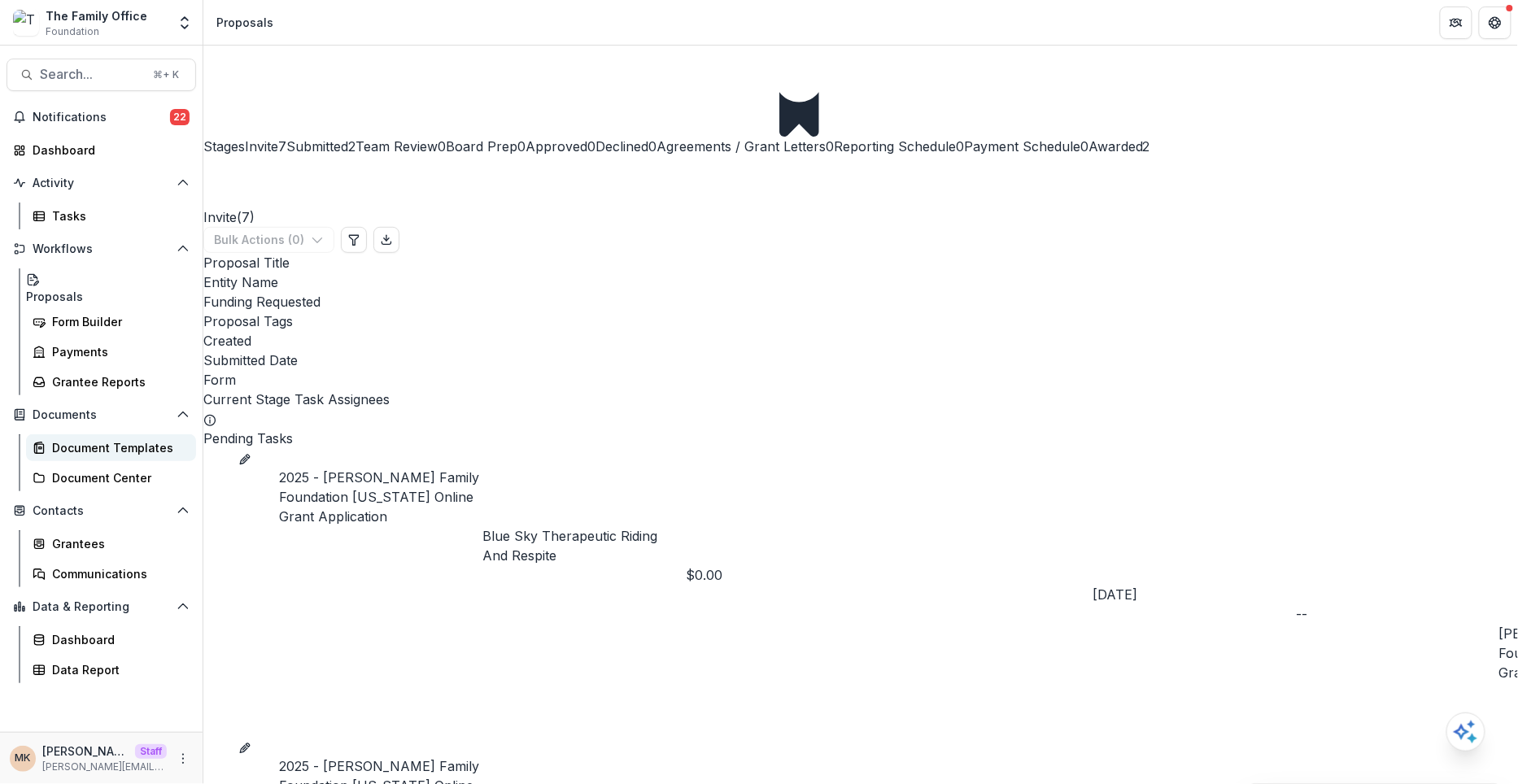
click at [87, 439] on div "Document Templates" at bounding box center [117, 447] width 131 height 17
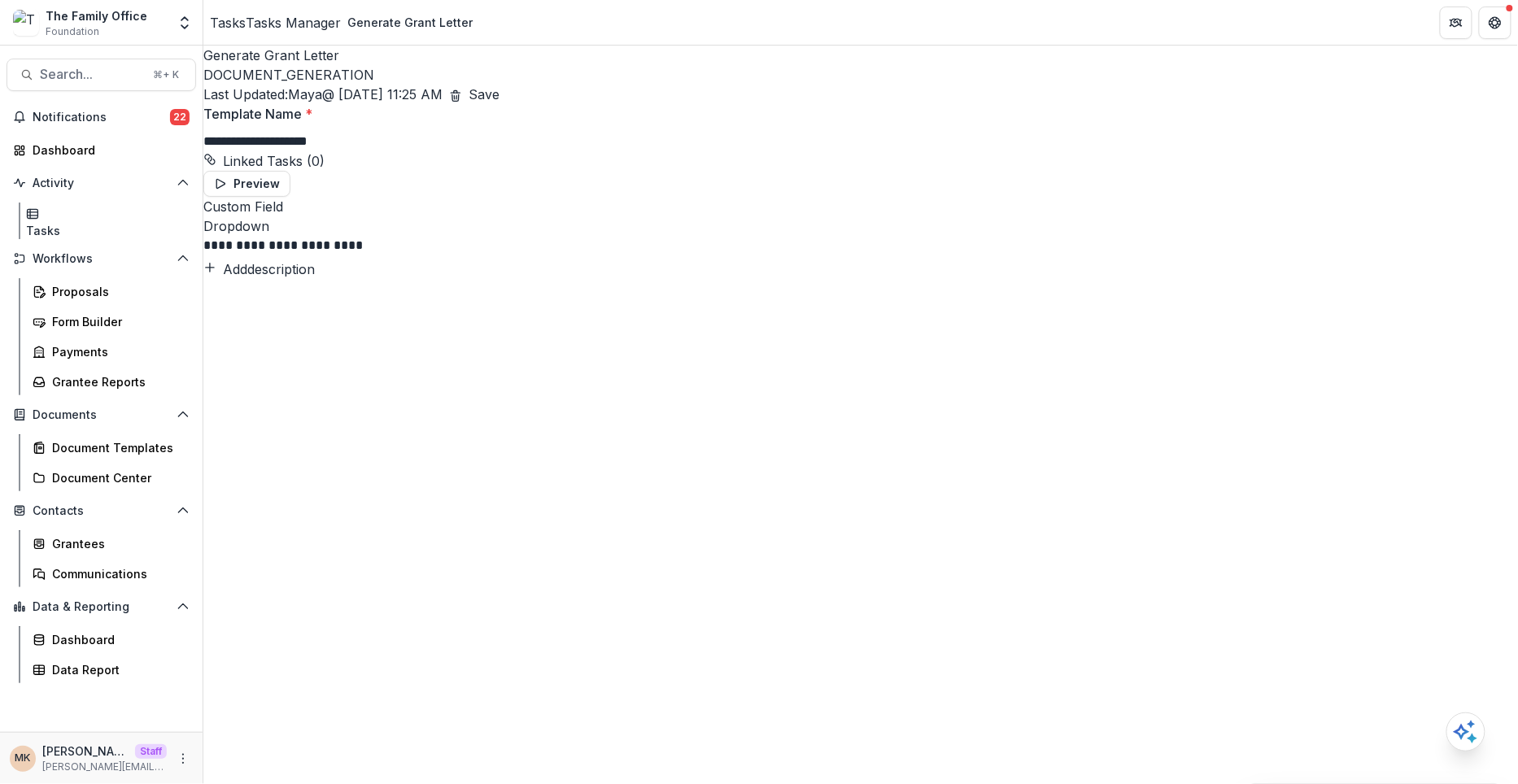
scroll to position [2, 0]
click at [197, 23] on div "The Family Office Foundation Aggregate Analysis Foundations Temelio Demo Founda…" at bounding box center [101, 25] width 203 height 38
click at [185, 22] on icon "Open entity switcher" at bounding box center [184, 22] width 16 height 16
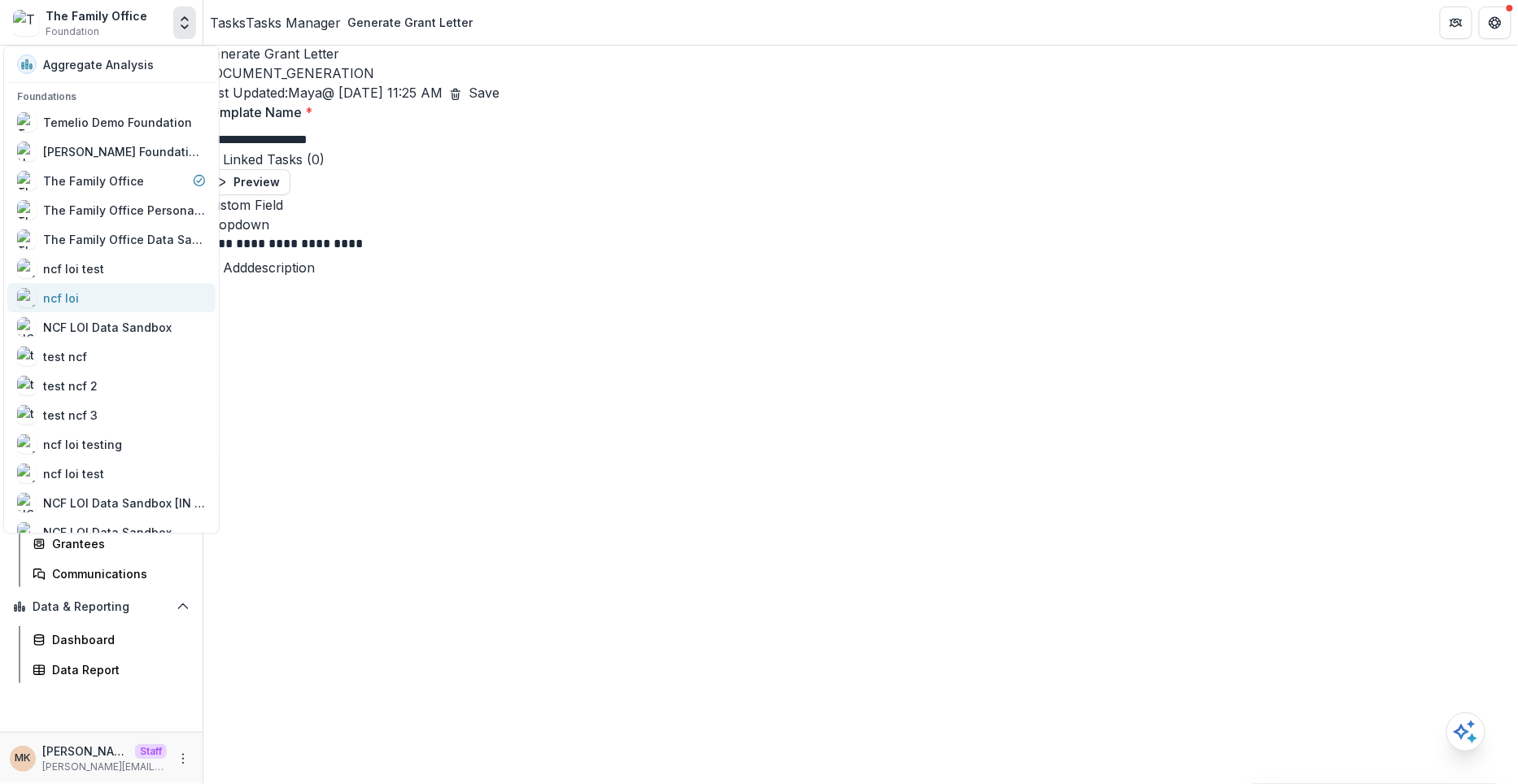
scroll to position [312, 0]
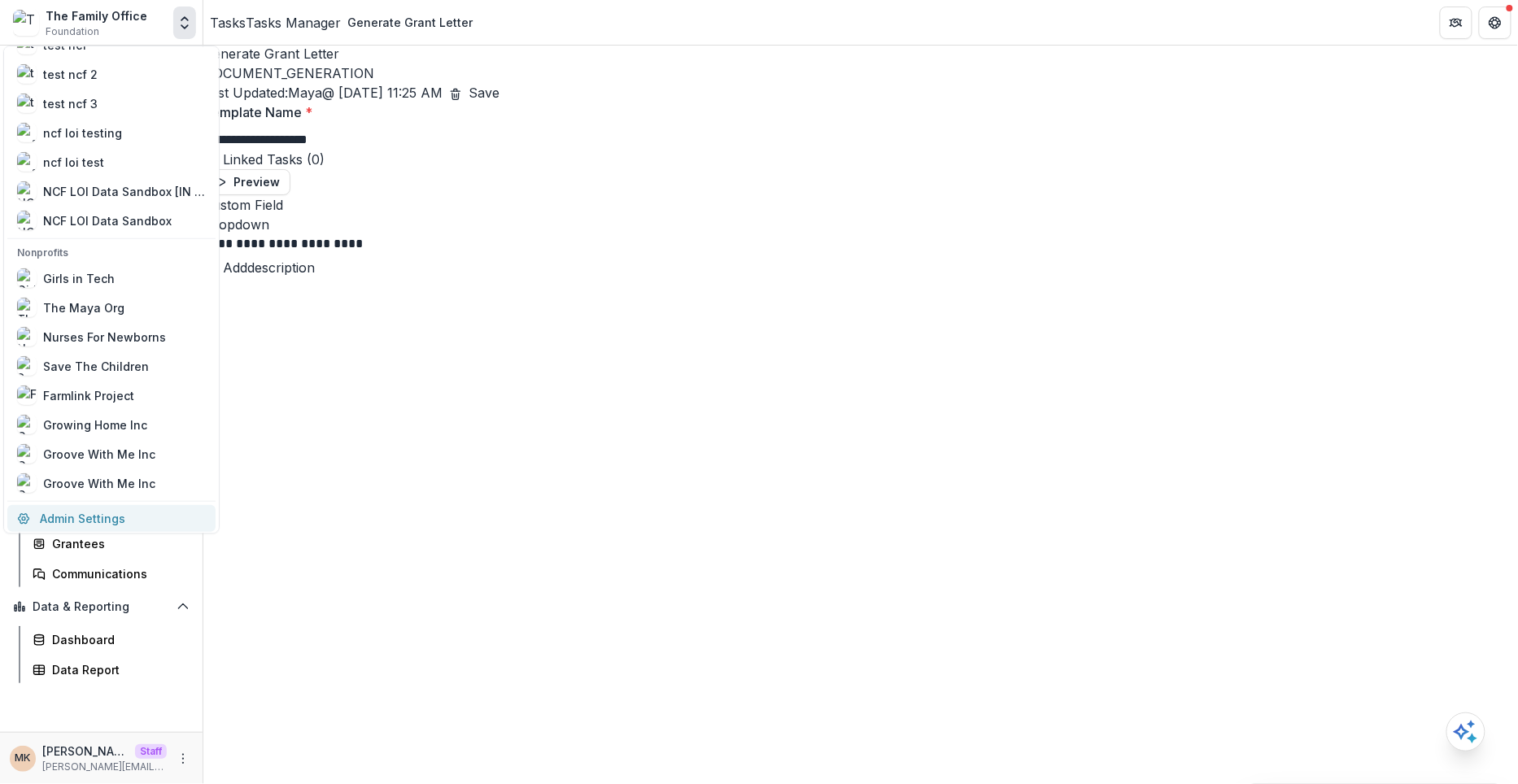
click at [123, 505] on link "Admin Settings" at bounding box center [112, 518] width 208 height 27
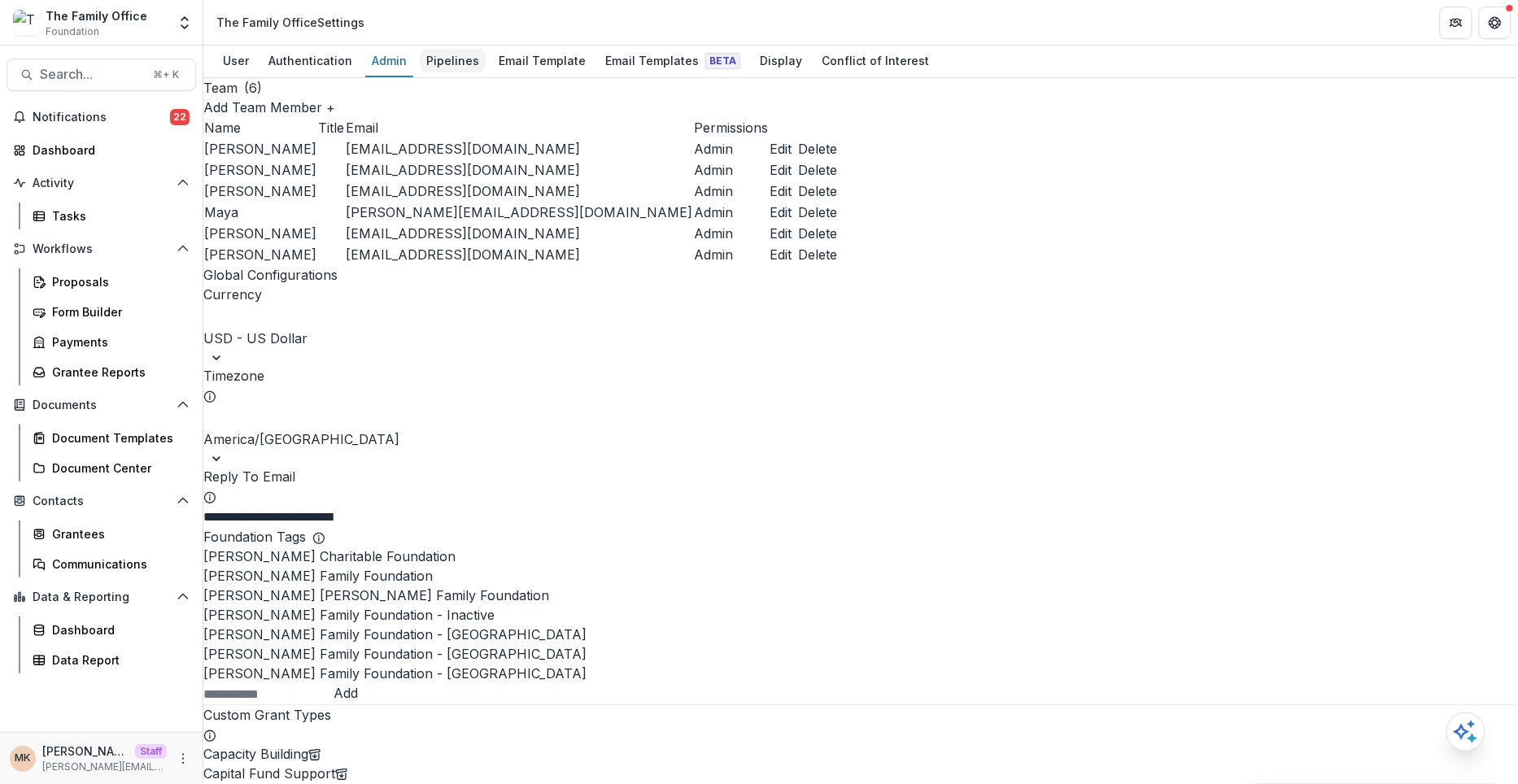
click at [436, 65] on div "Pipelines" at bounding box center [452, 60] width 66 height 23
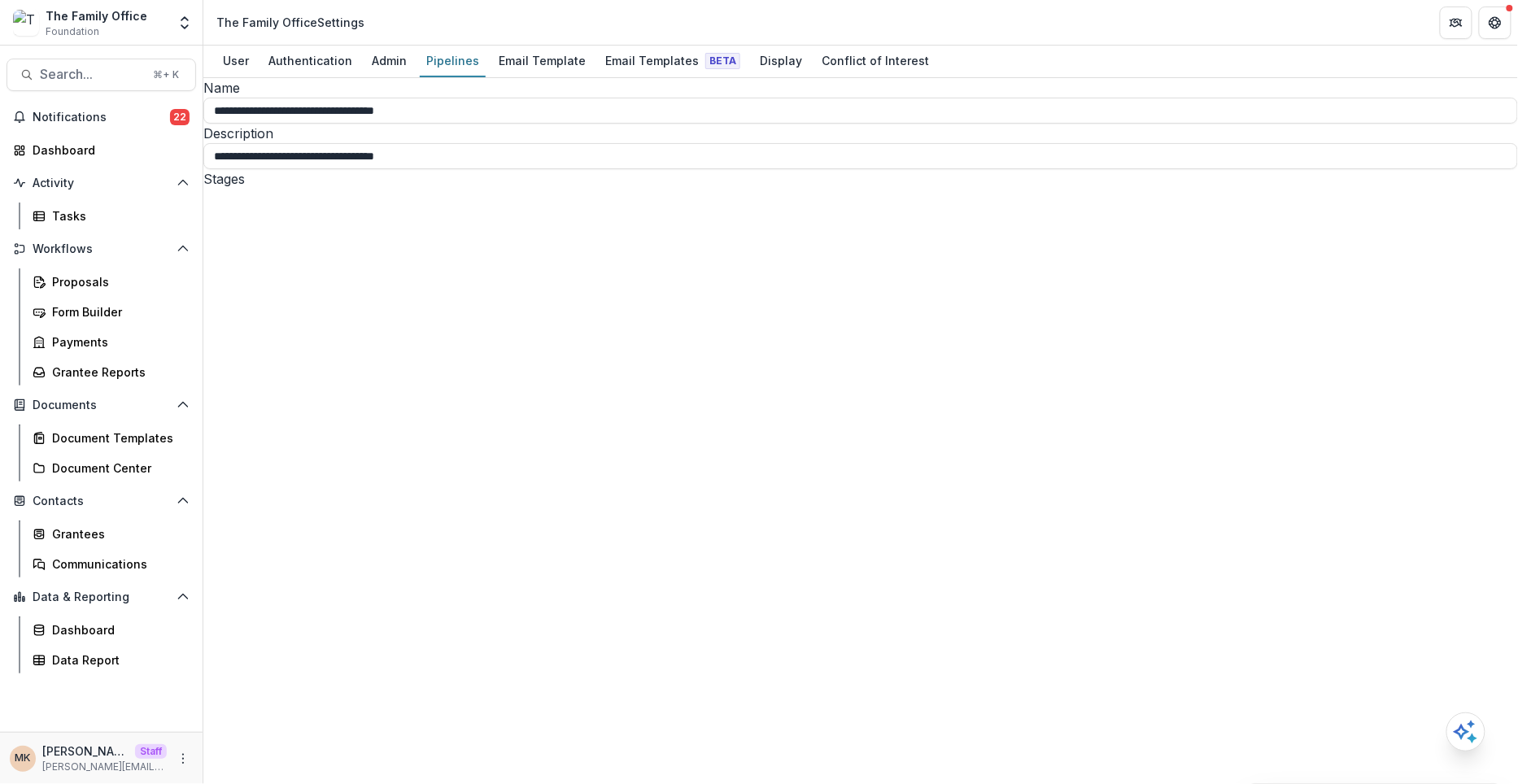
select select "********"
type input "******"
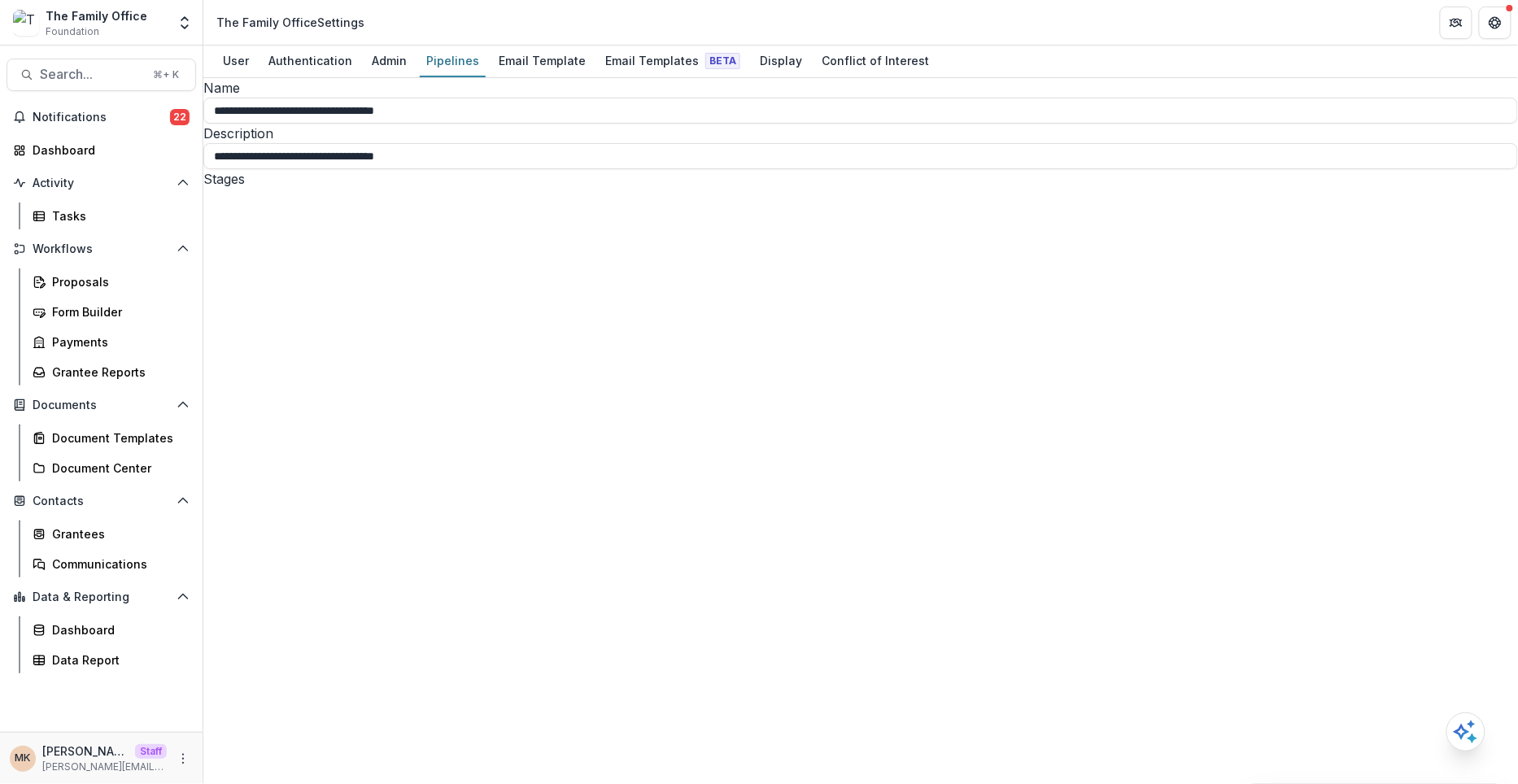
scroll to position [565, 0]
select select "********"
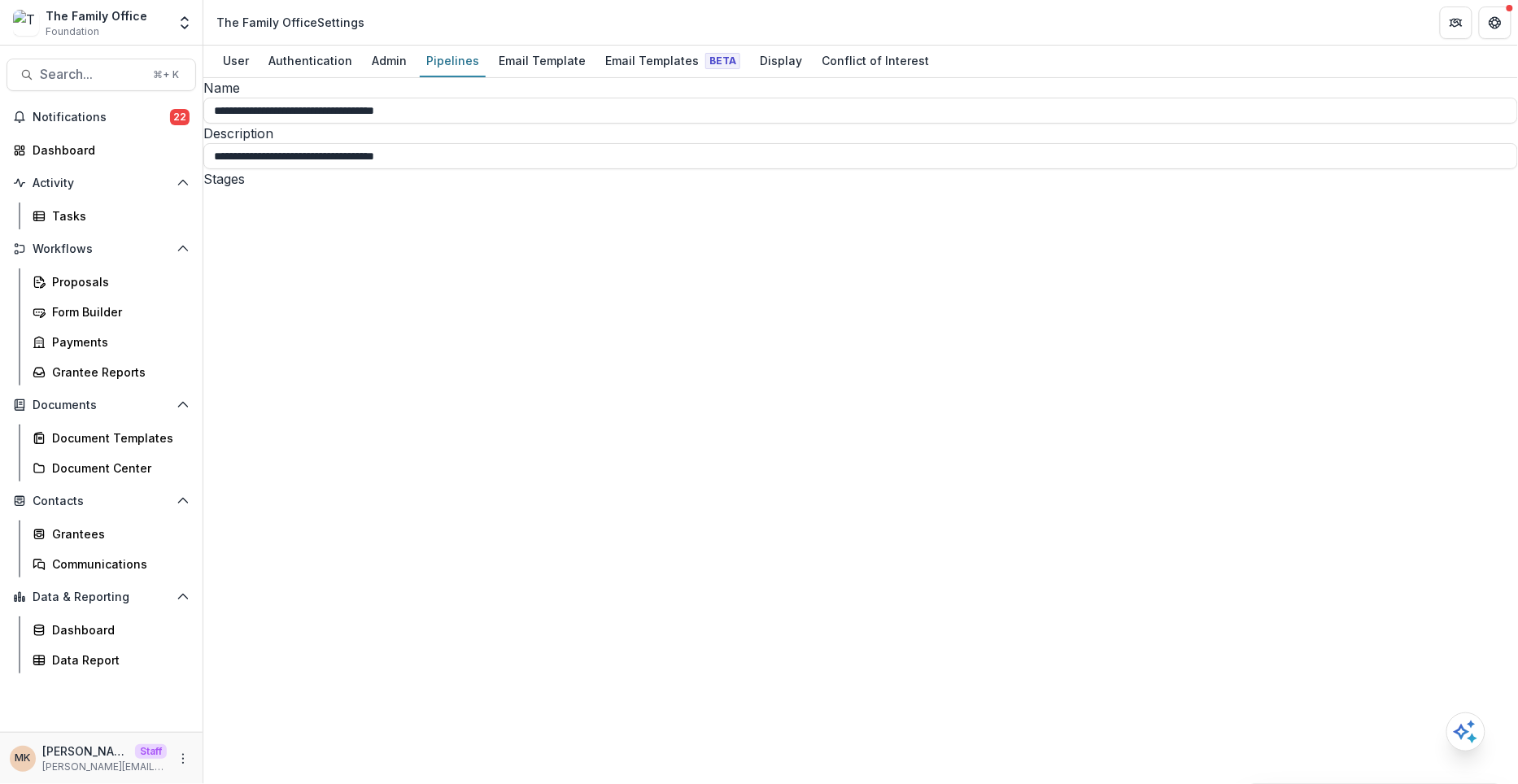
type input "*"
type input "****"
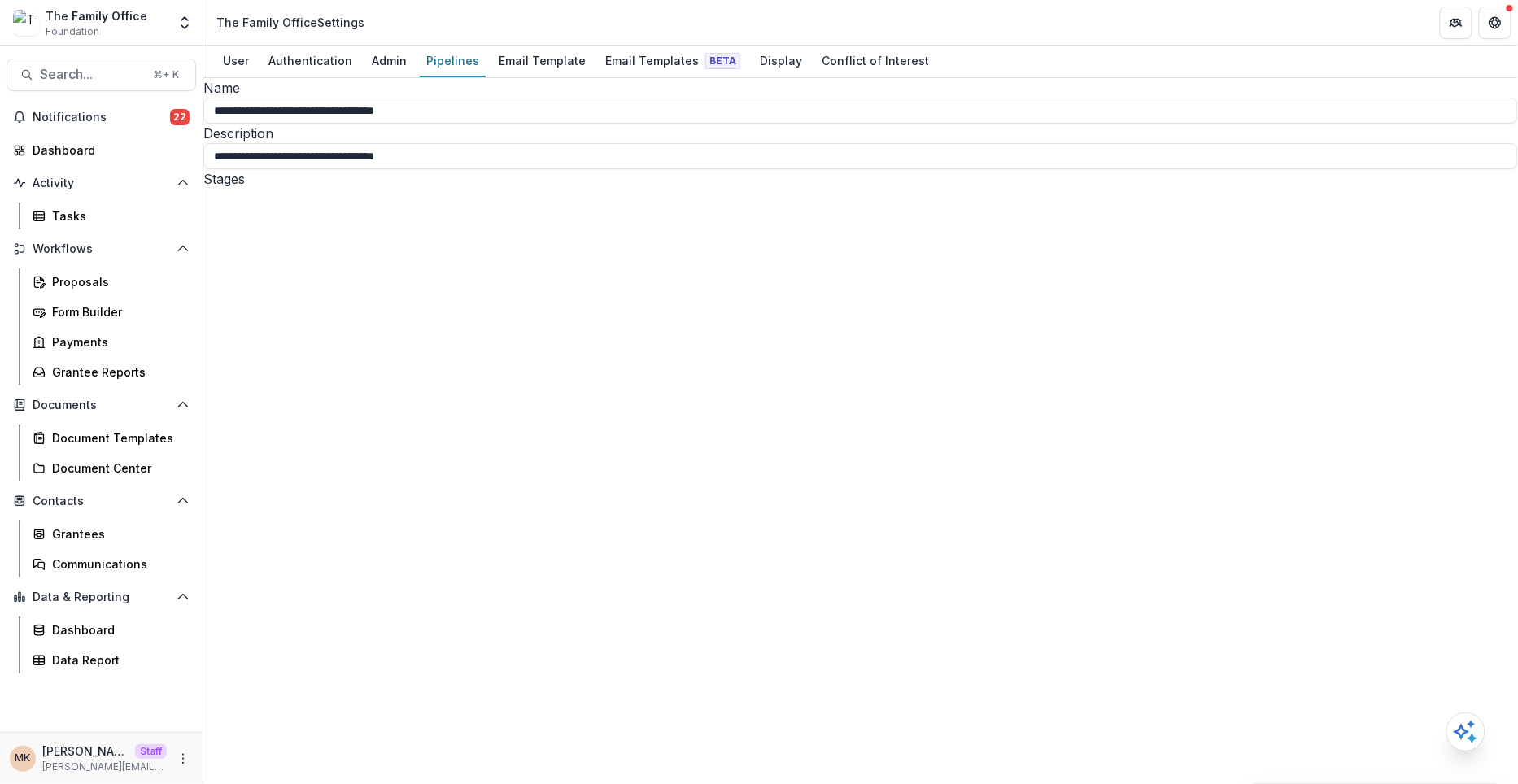
select select "********"
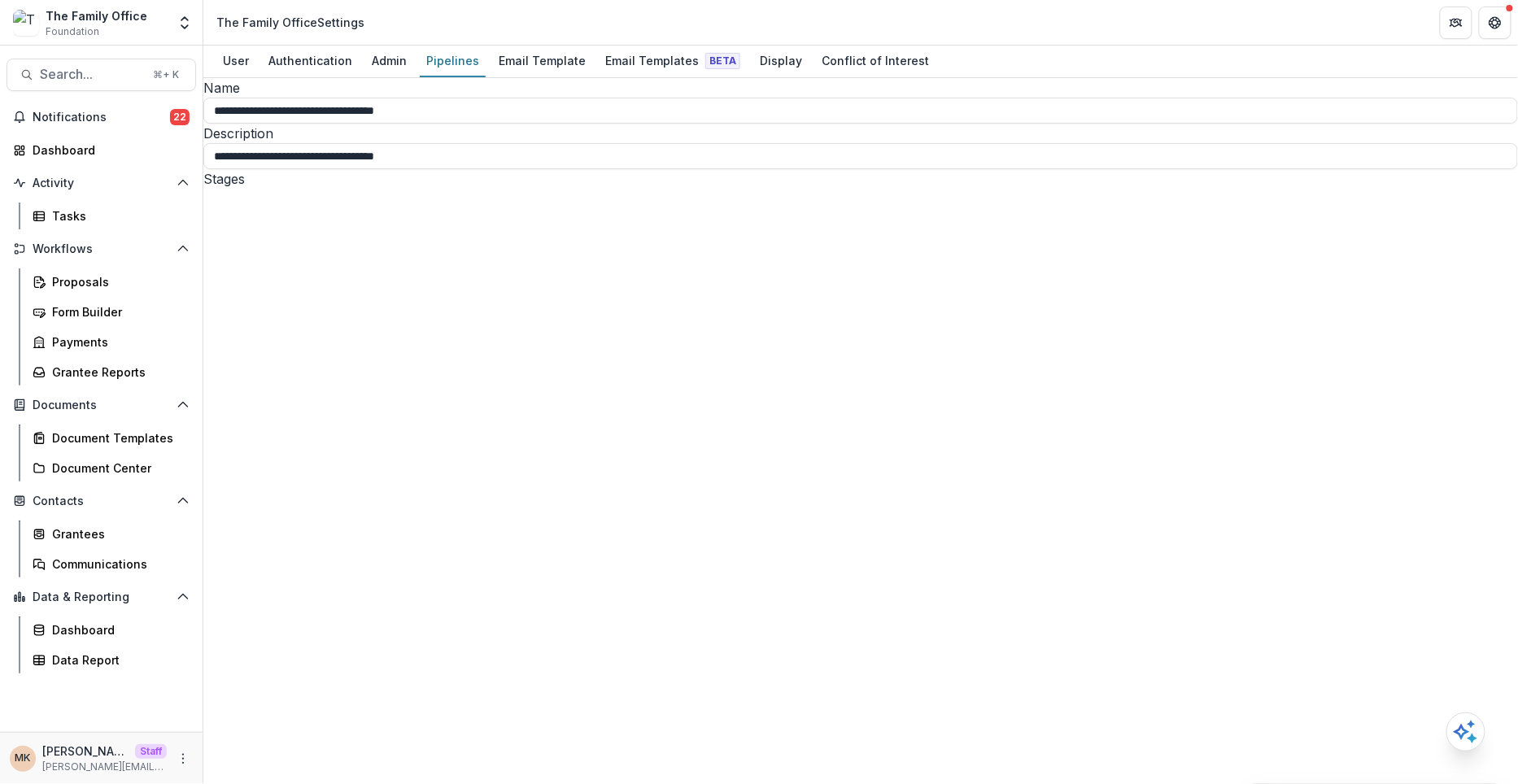
select select "********"
type input "****"
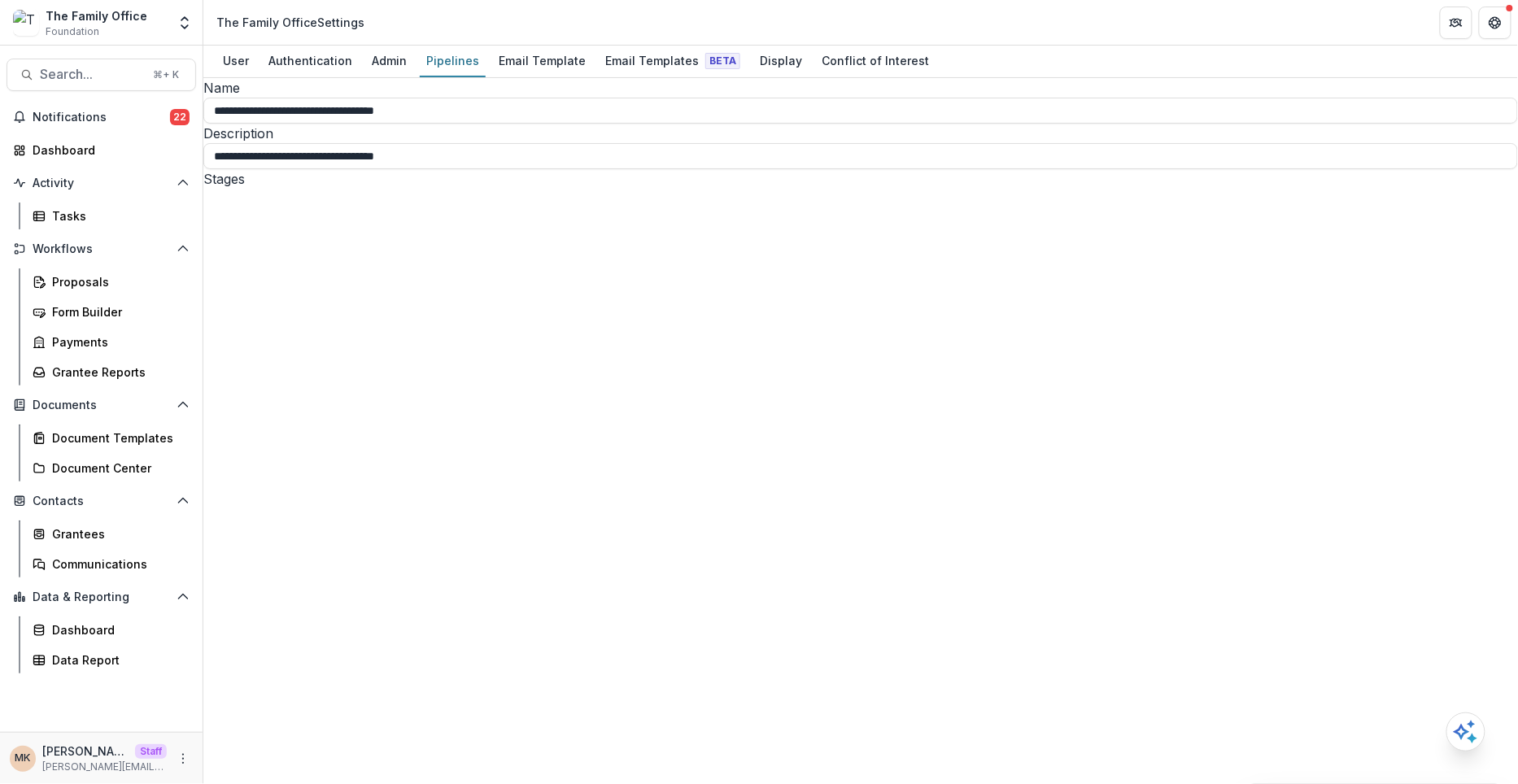
scroll to position [565, 0]
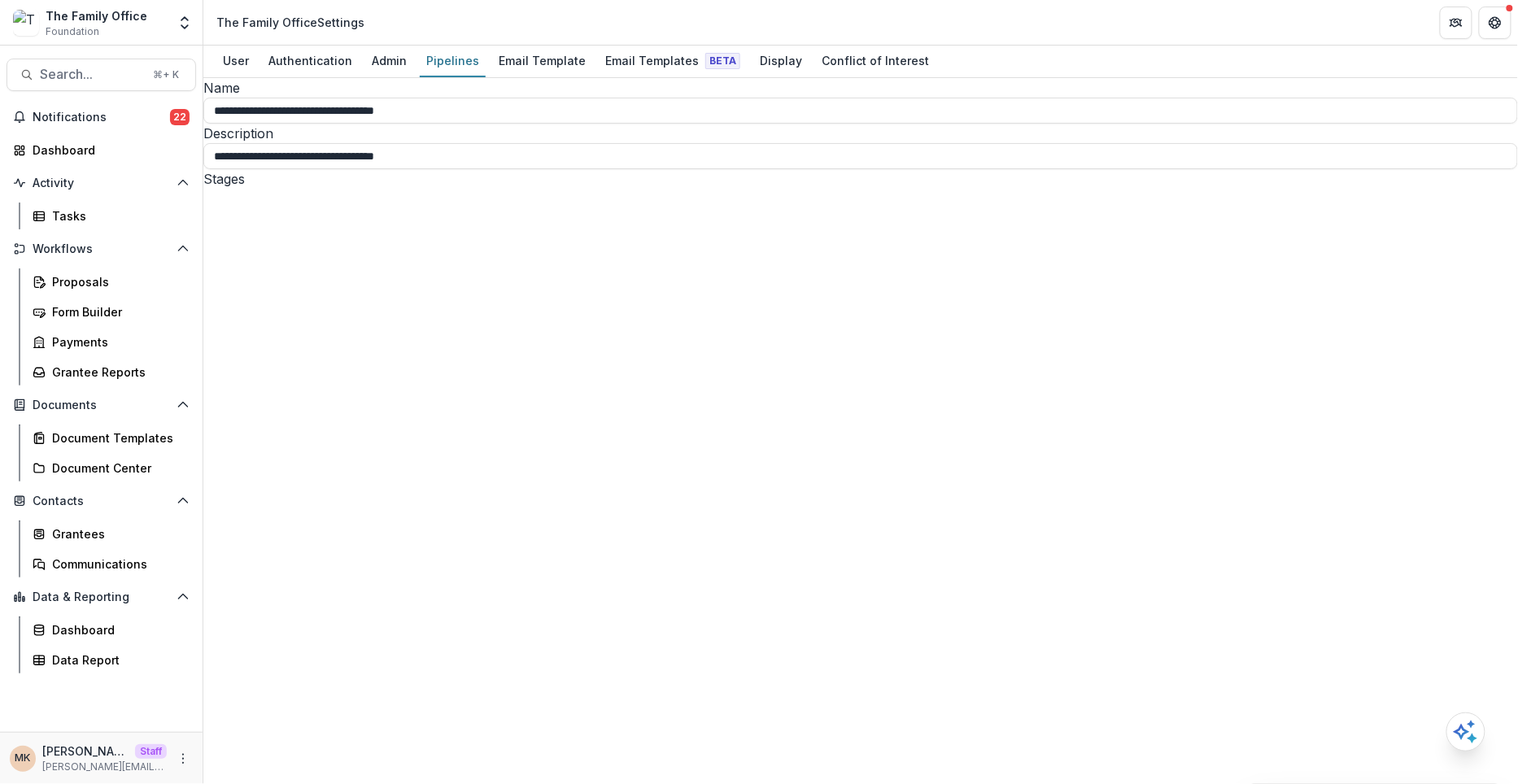
select select "********"
type input "****"
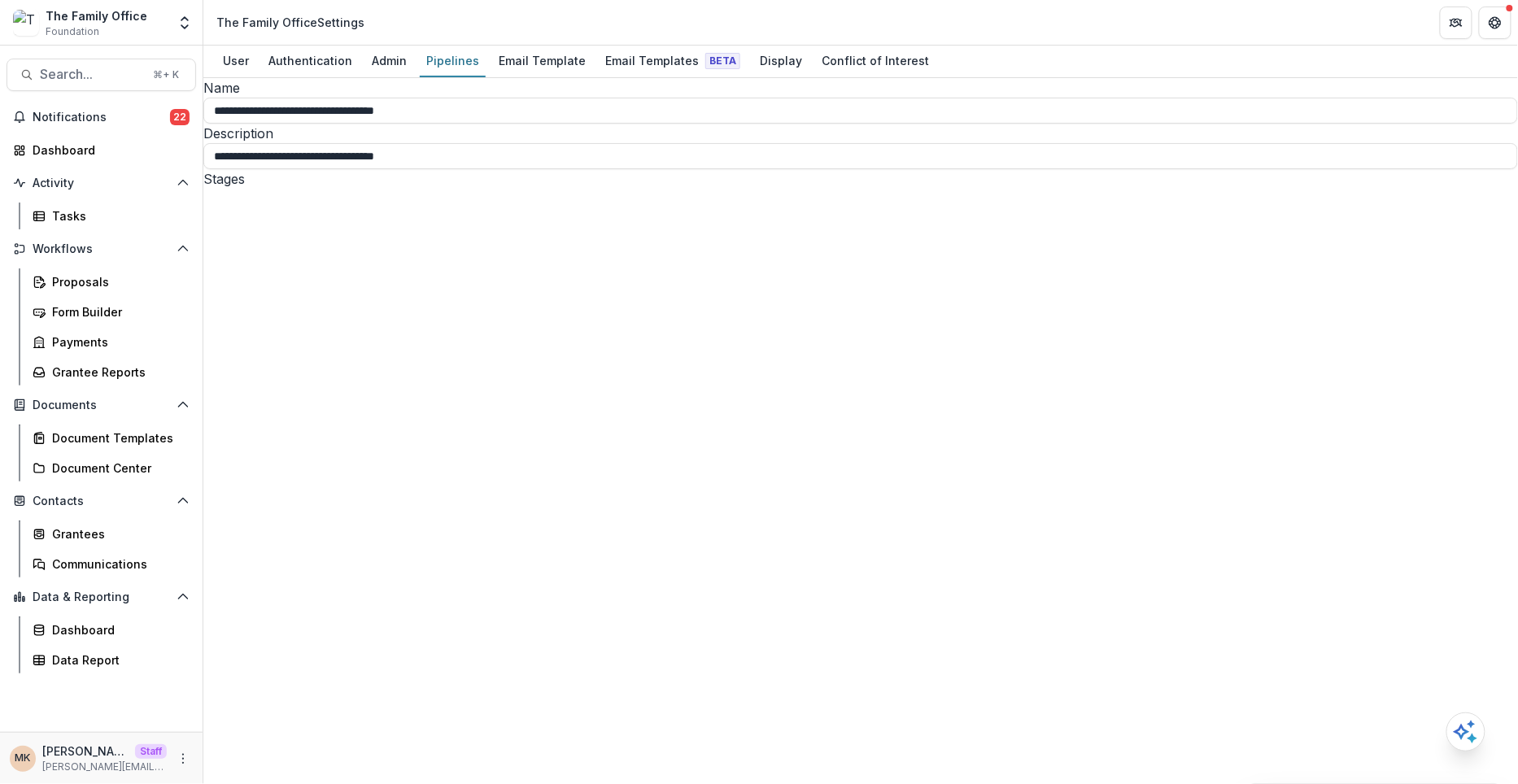
select select "********"
type input "****"
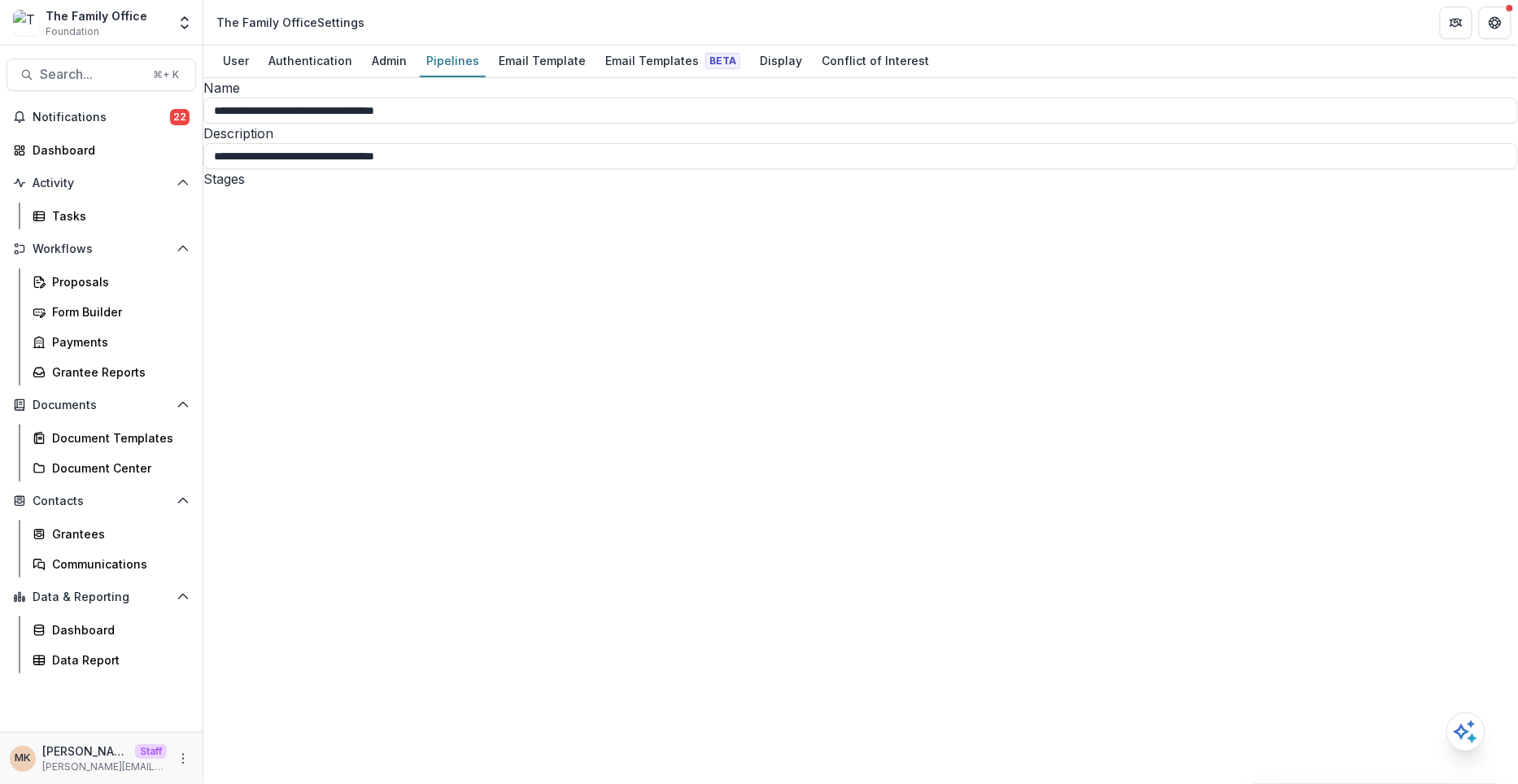
select select "********"
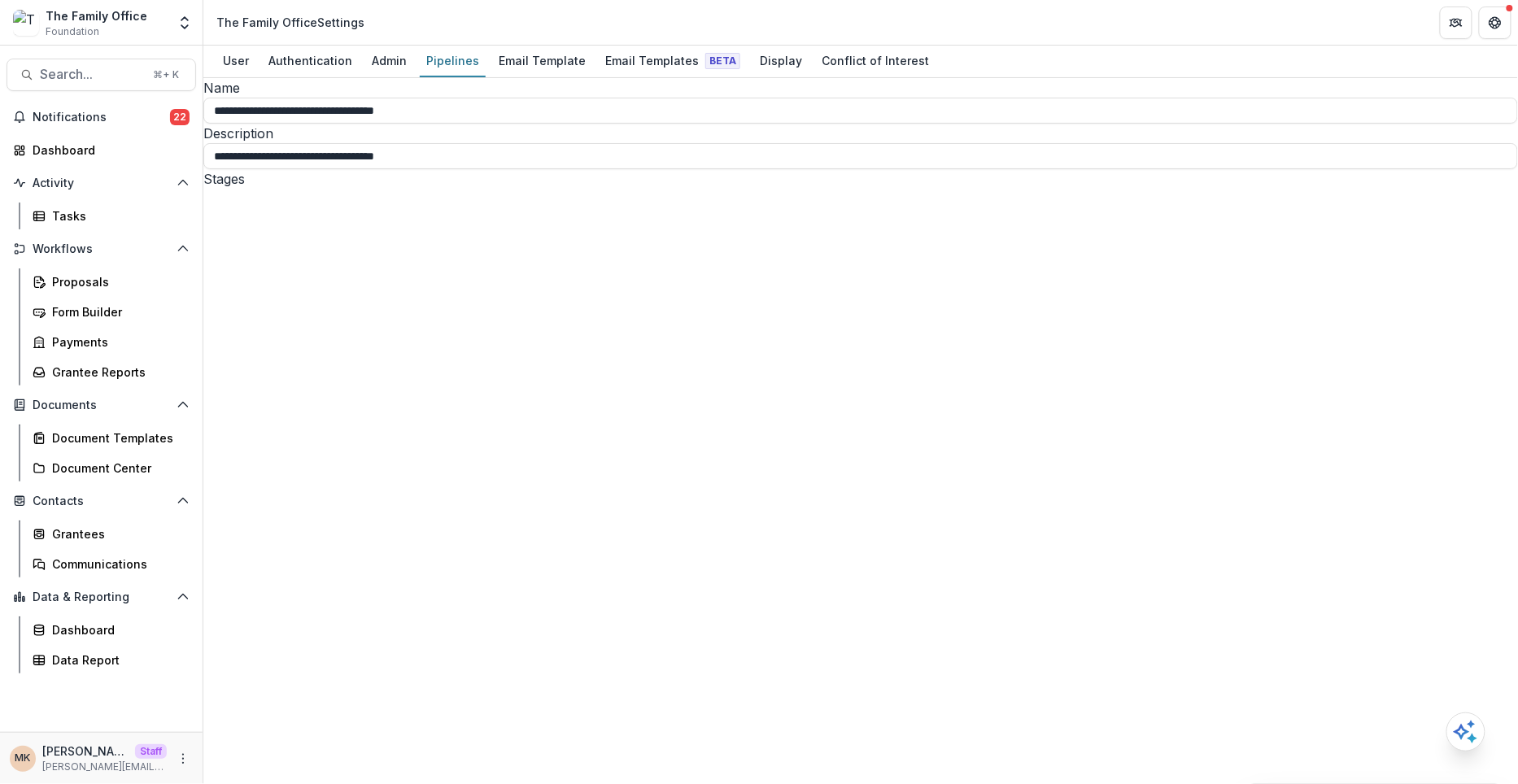
type input "****"
